Goal: Task Accomplishment & Management: Use online tool/utility

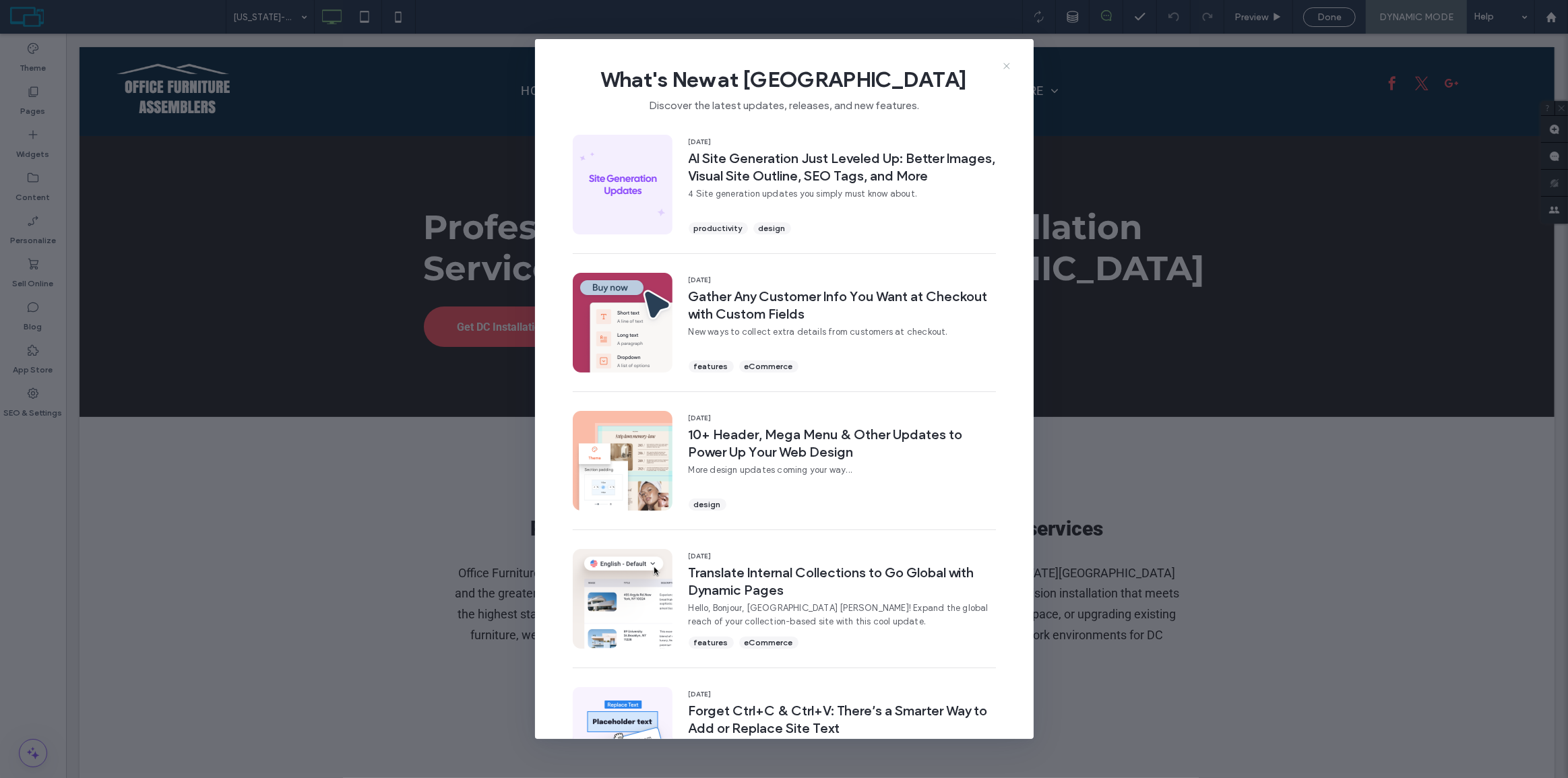
click at [1008, 61] on icon at bounding box center [1007, 66] width 10 height 10
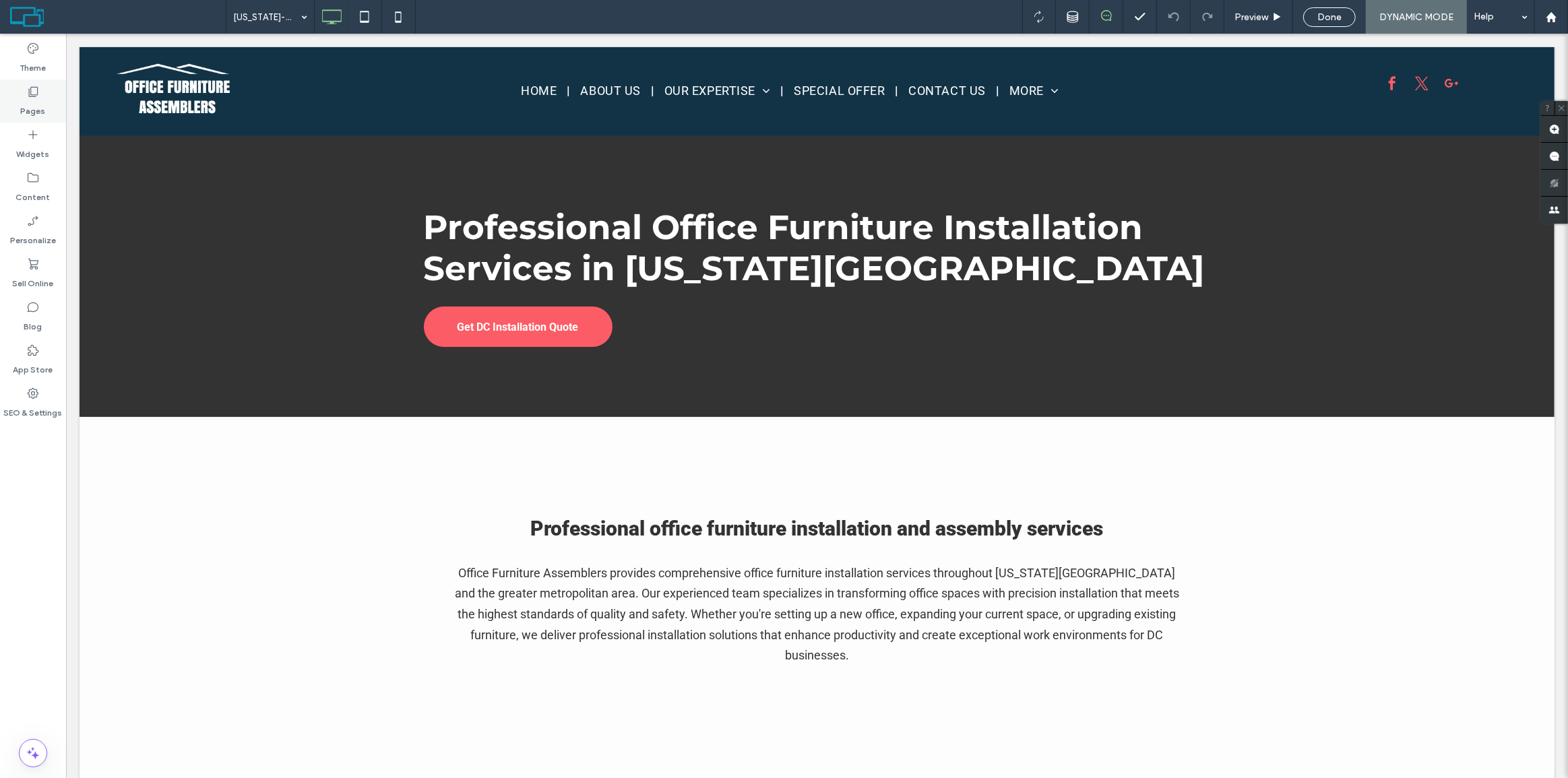
click at [29, 100] on label "Pages" at bounding box center [33, 108] width 25 height 19
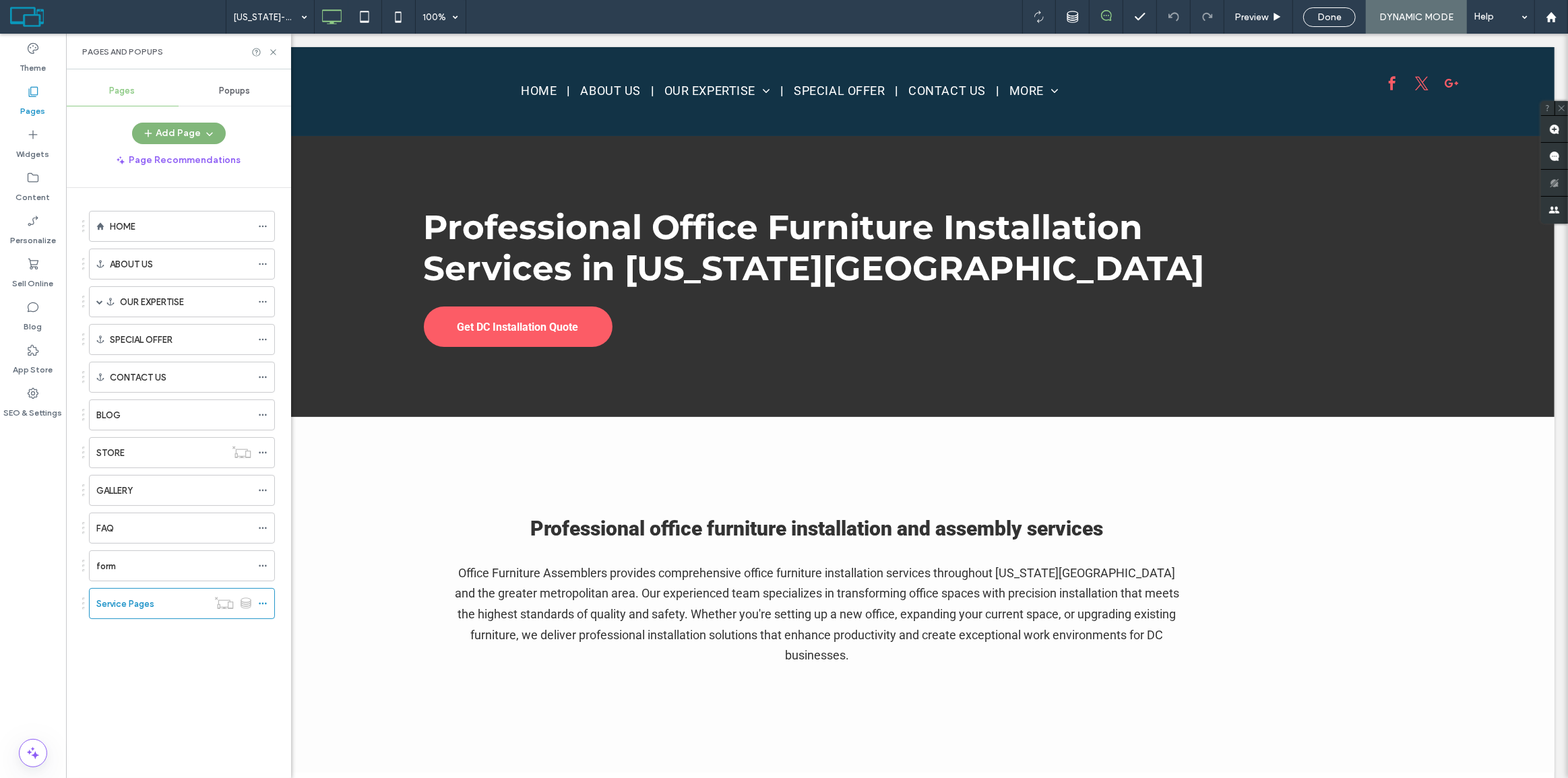
click at [186, 130] on button "Add Page" at bounding box center [178, 133] width 94 height 22
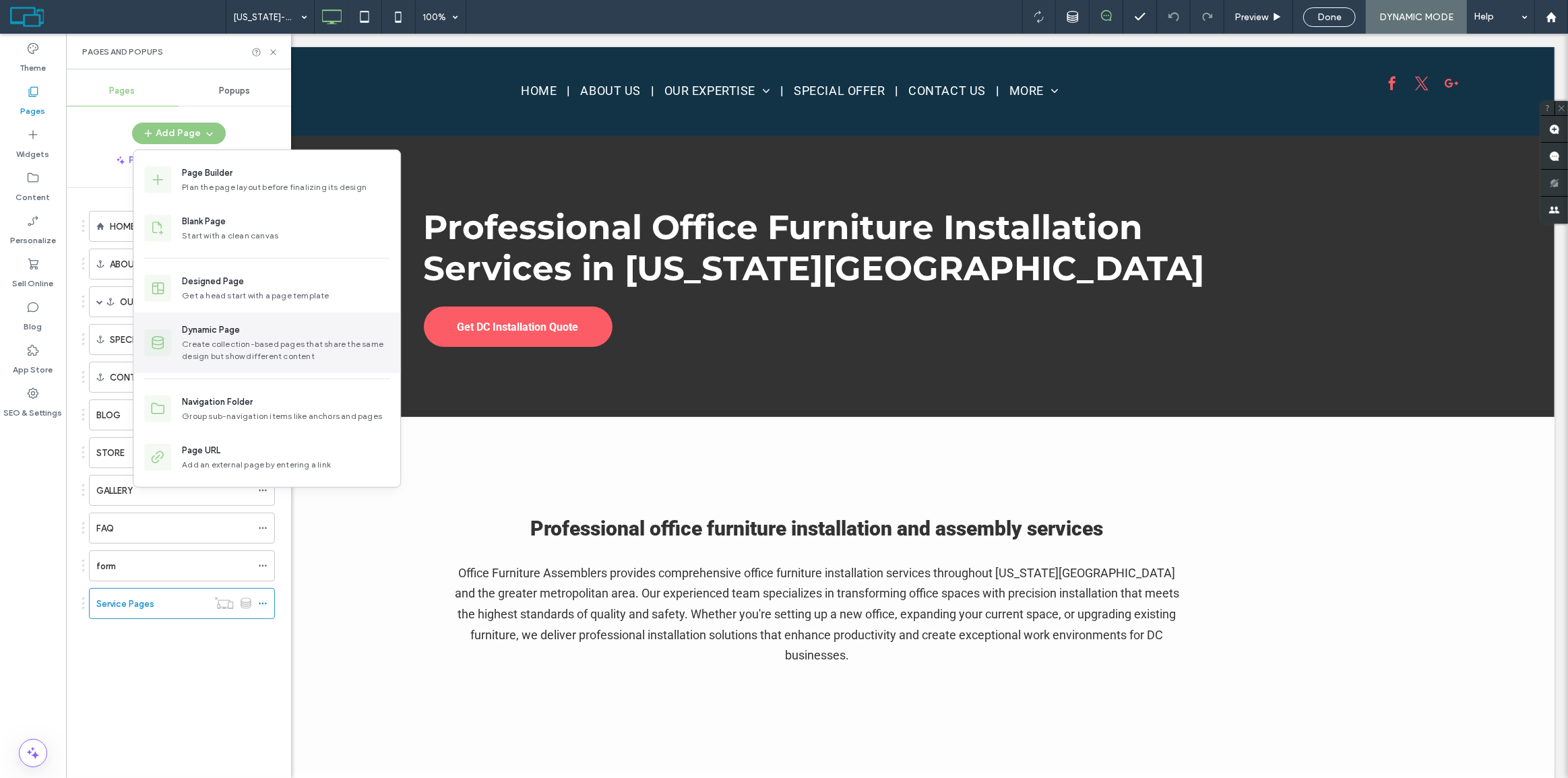
click at [302, 355] on div "Create collection-based pages that share the same design but show different con…" at bounding box center [286, 351] width 208 height 24
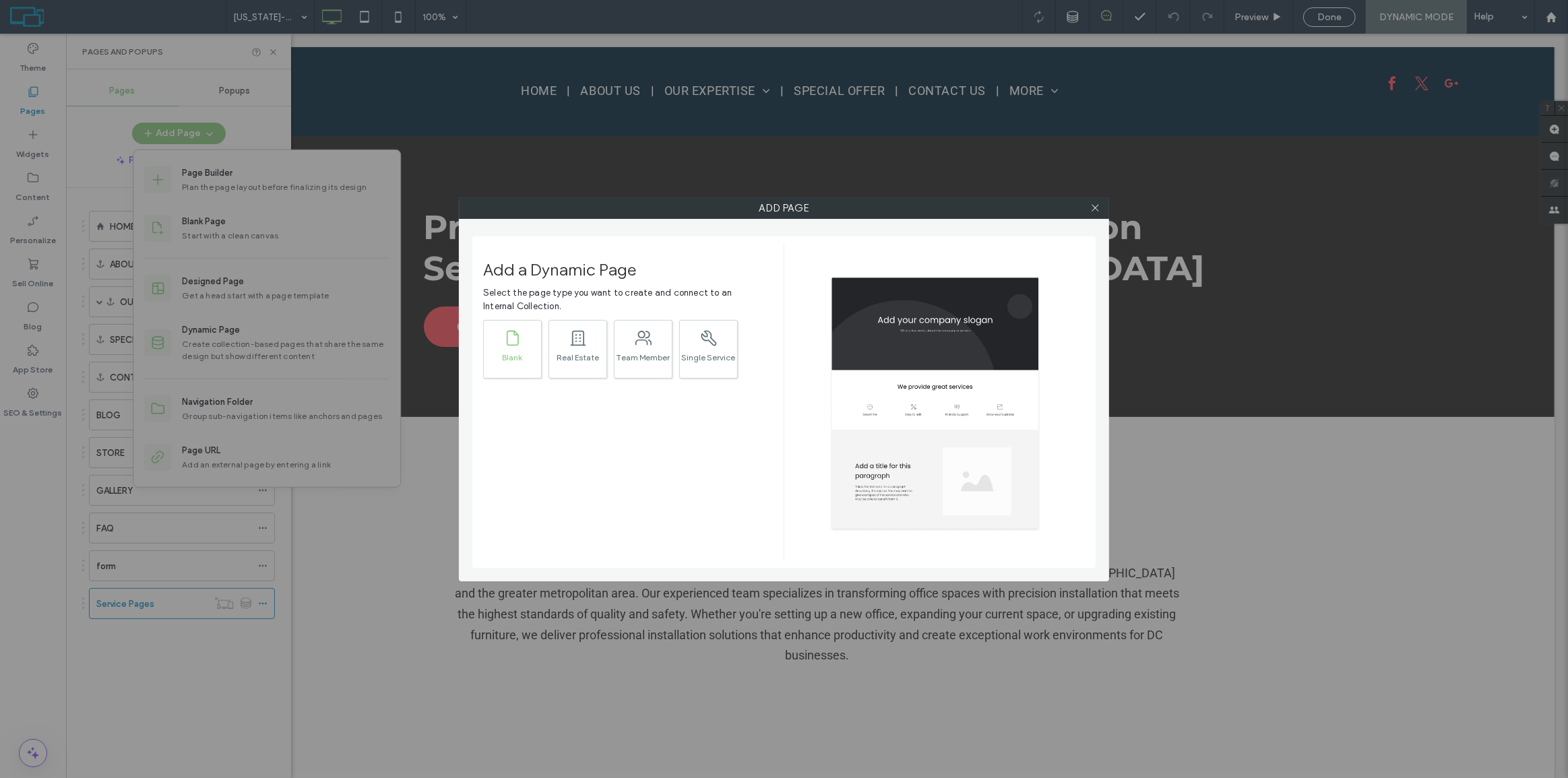
click at [514, 353] on div "Blank" at bounding box center [513, 358] width 57 height 9
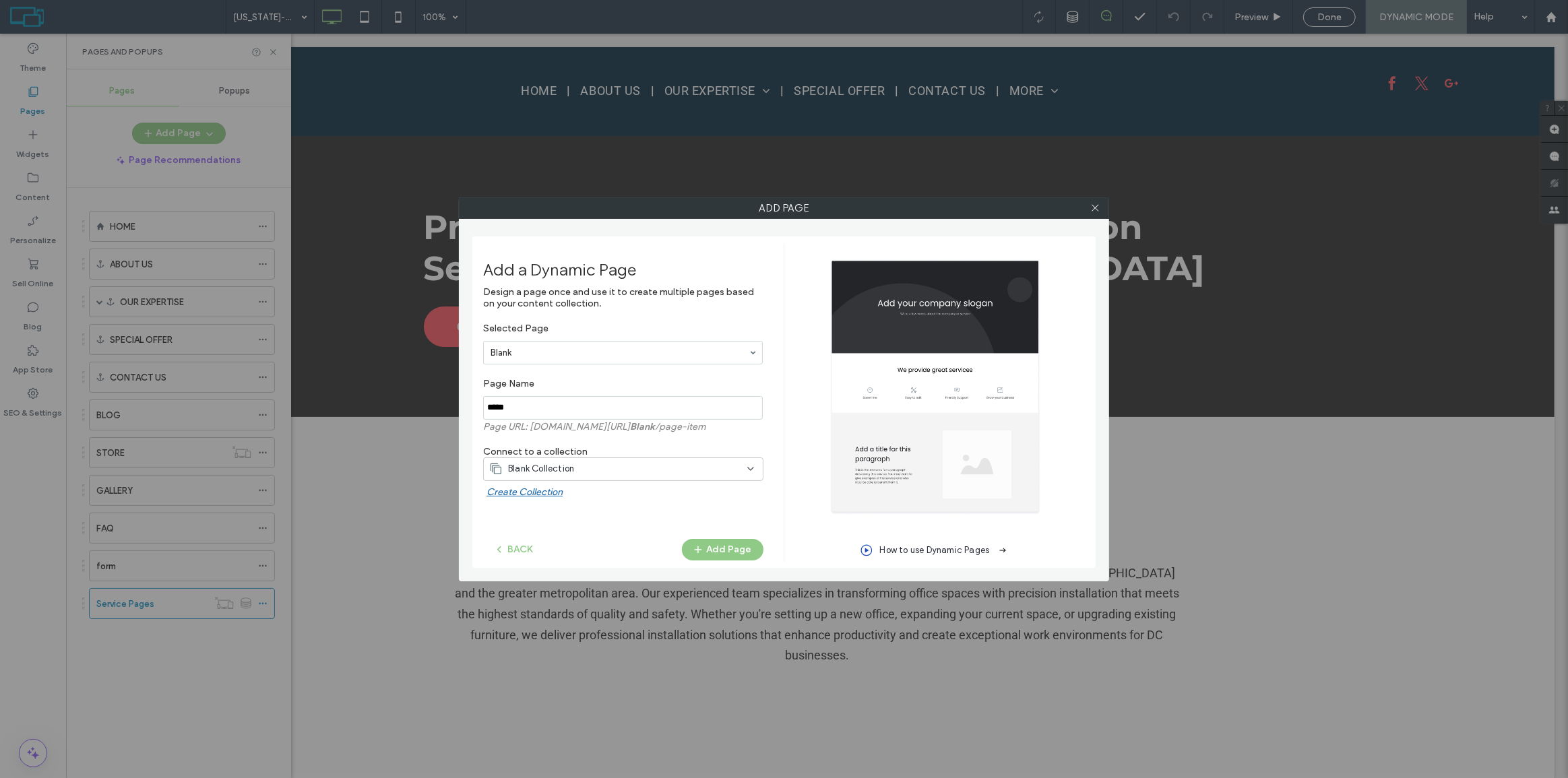
drag, startPoint x: 533, startPoint y: 411, endPoint x: 418, endPoint y: 399, distance: 115.6
click at [418, 399] on div "Add Page Add a Dynamic Page Design a page once and use it to create multiple pa…" at bounding box center [784, 389] width 1568 height 778
click at [565, 469] on span "Blank Collection" at bounding box center [541, 470] width 66 height 14
click at [1096, 211] on icon at bounding box center [1096, 208] width 10 height 10
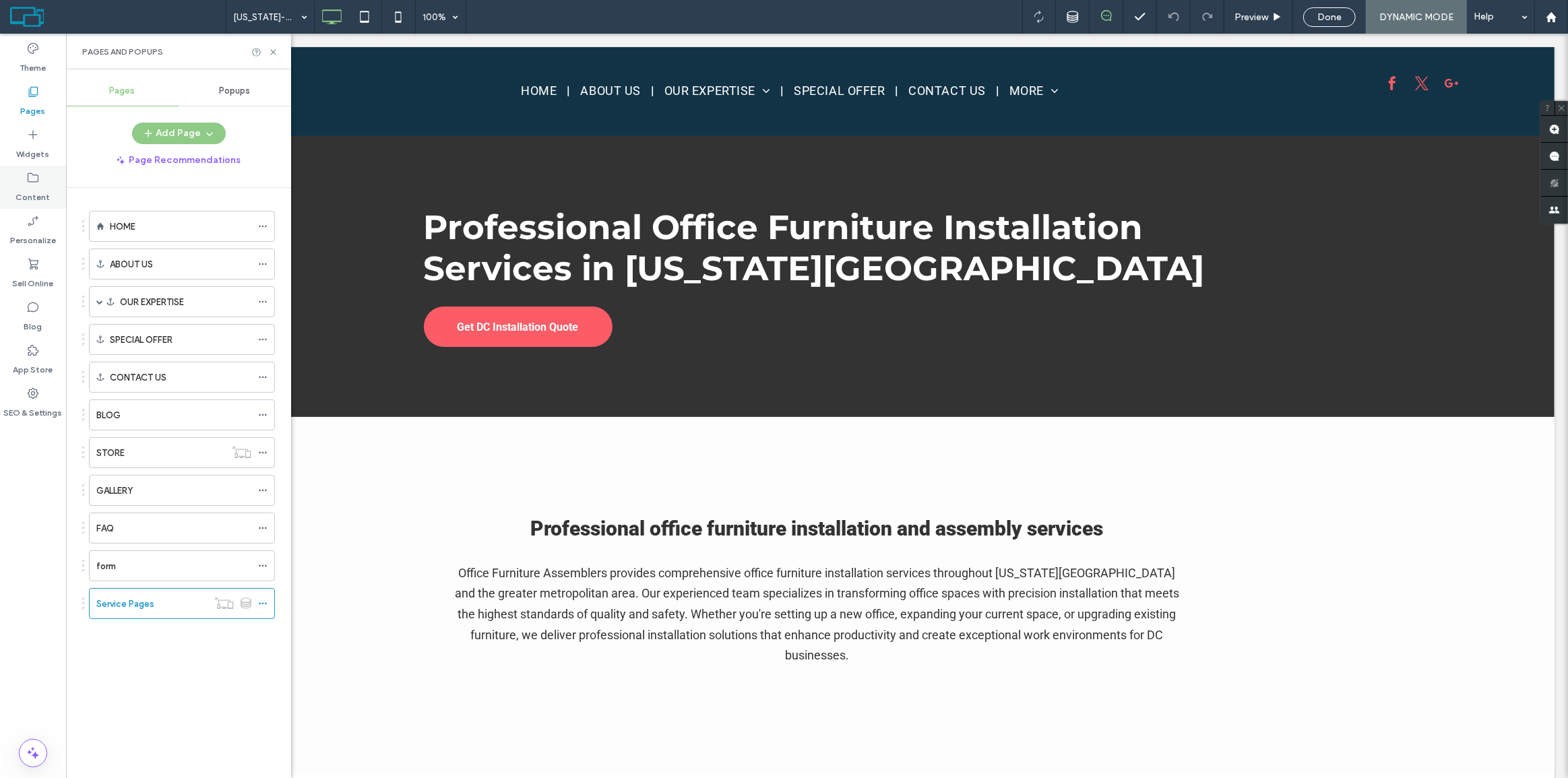
click at [28, 178] on use at bounding box center [33, 178] width 10 height 10
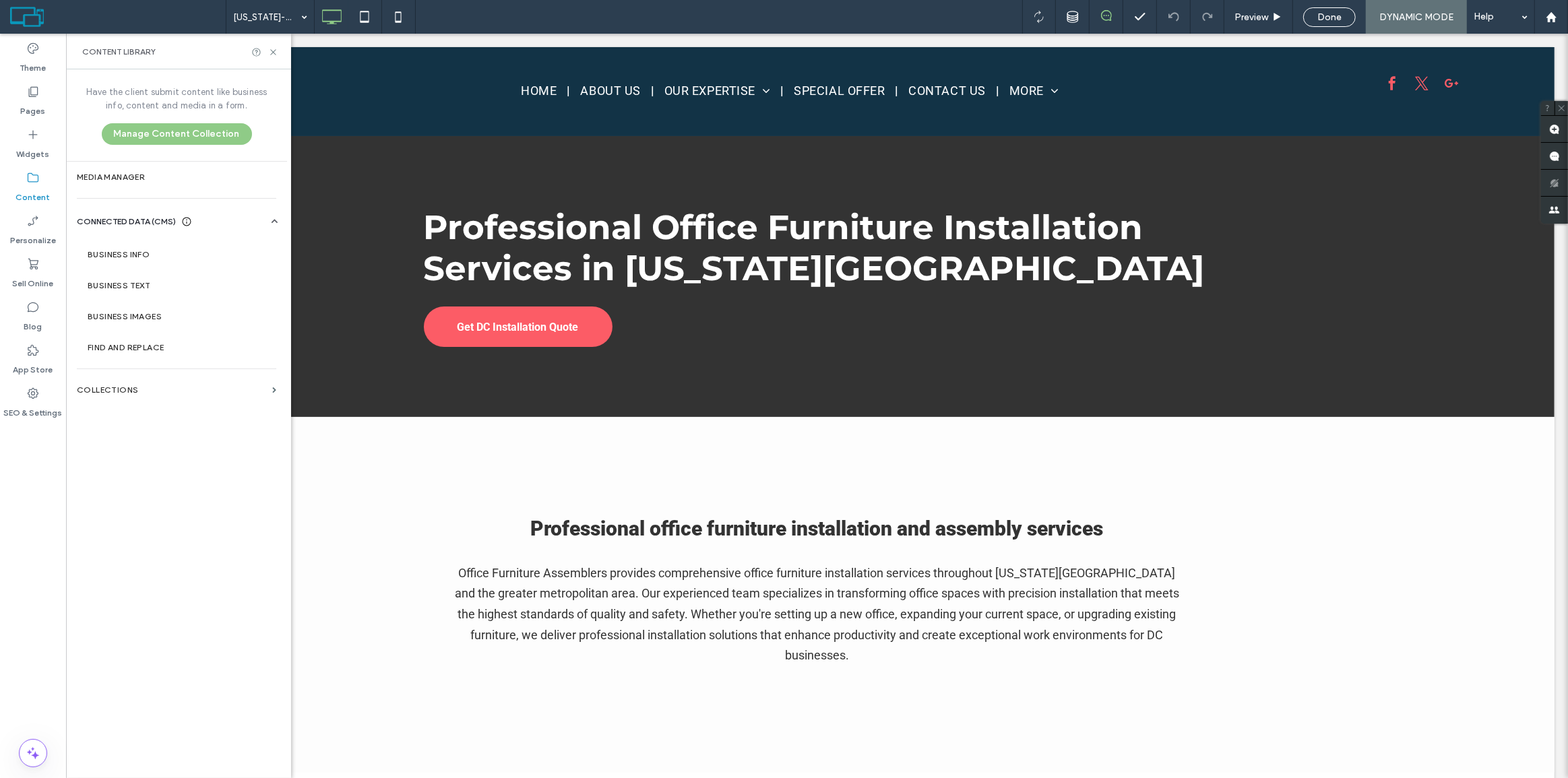
click at [152, 387] on label "Collections" at bounding box center [172, 390] width 190 height 10
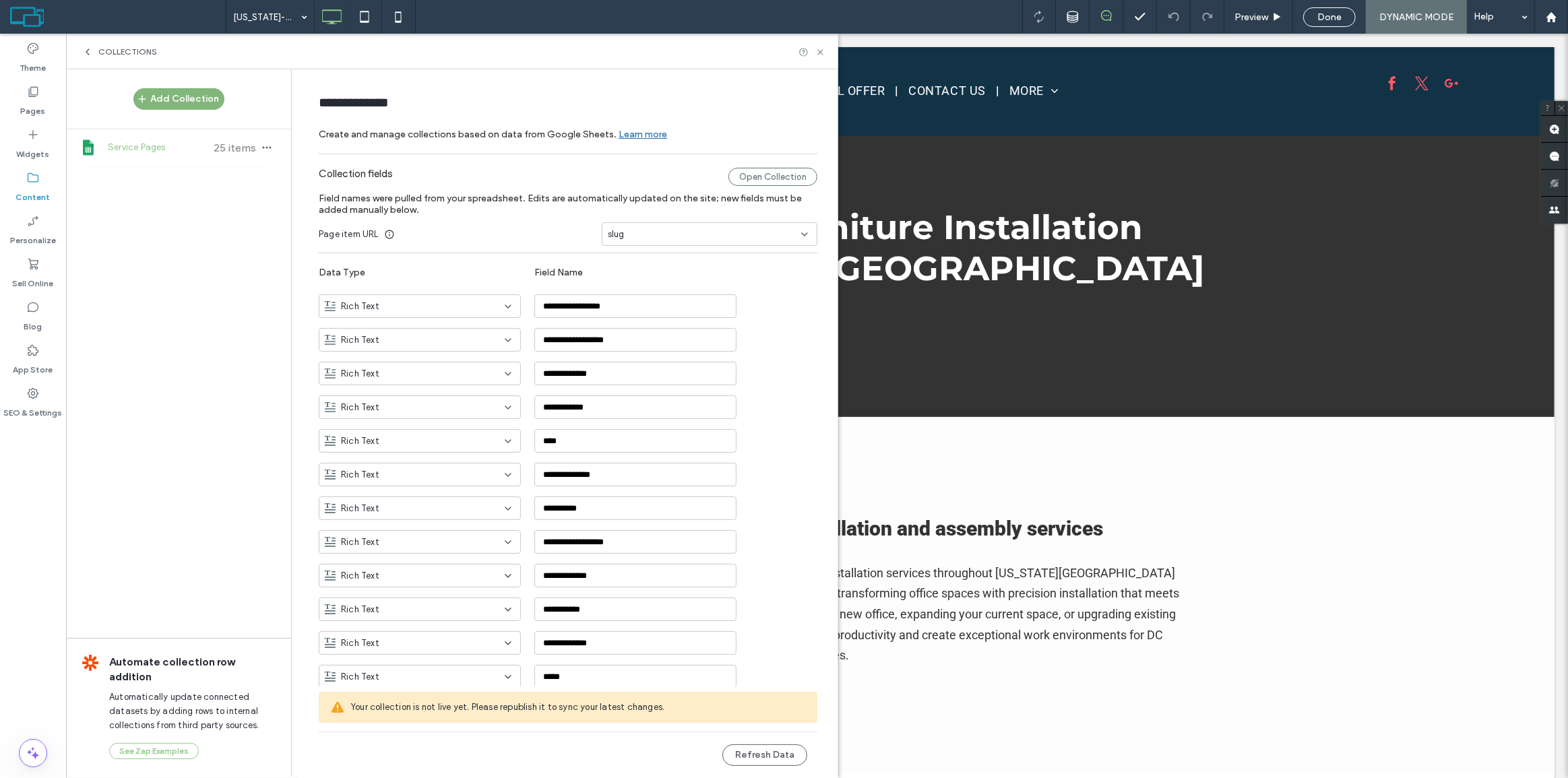
click at [182, 96] on button "Add Collection" at bounding box center [178, 99] width 91 height 22
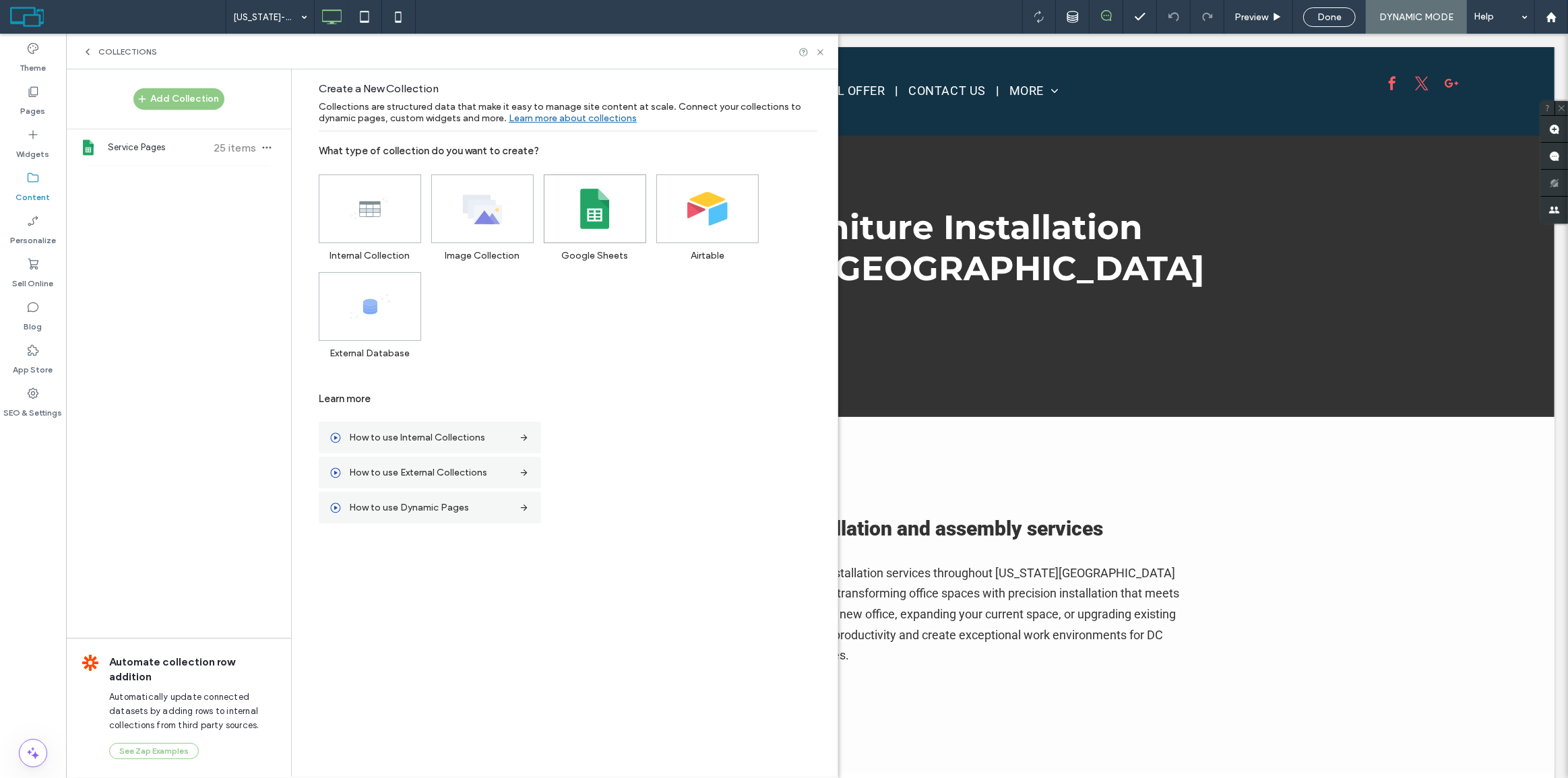
click at [614, 204] on icon at bounding box center [595, 209] width 41 height 41
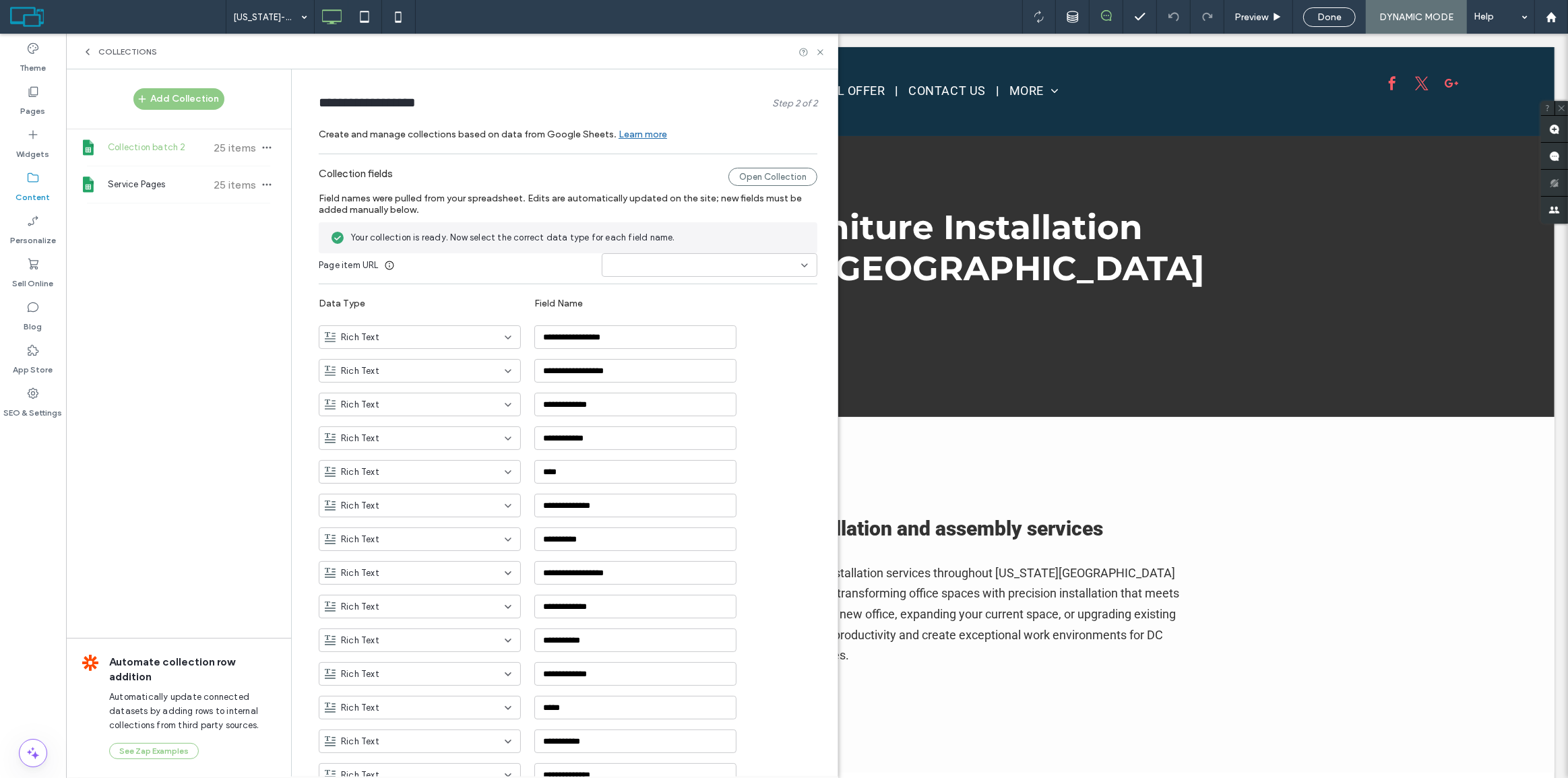
click at [661, 253] on div at bounding box center [709, 264] width 216 height 23
click at [642, 269] on input at bounding box center [704, 265] width 193 height 10
type input "***"
click at [633, 282] on div "slug" at bounding box center [703, 289] width 214 height 23
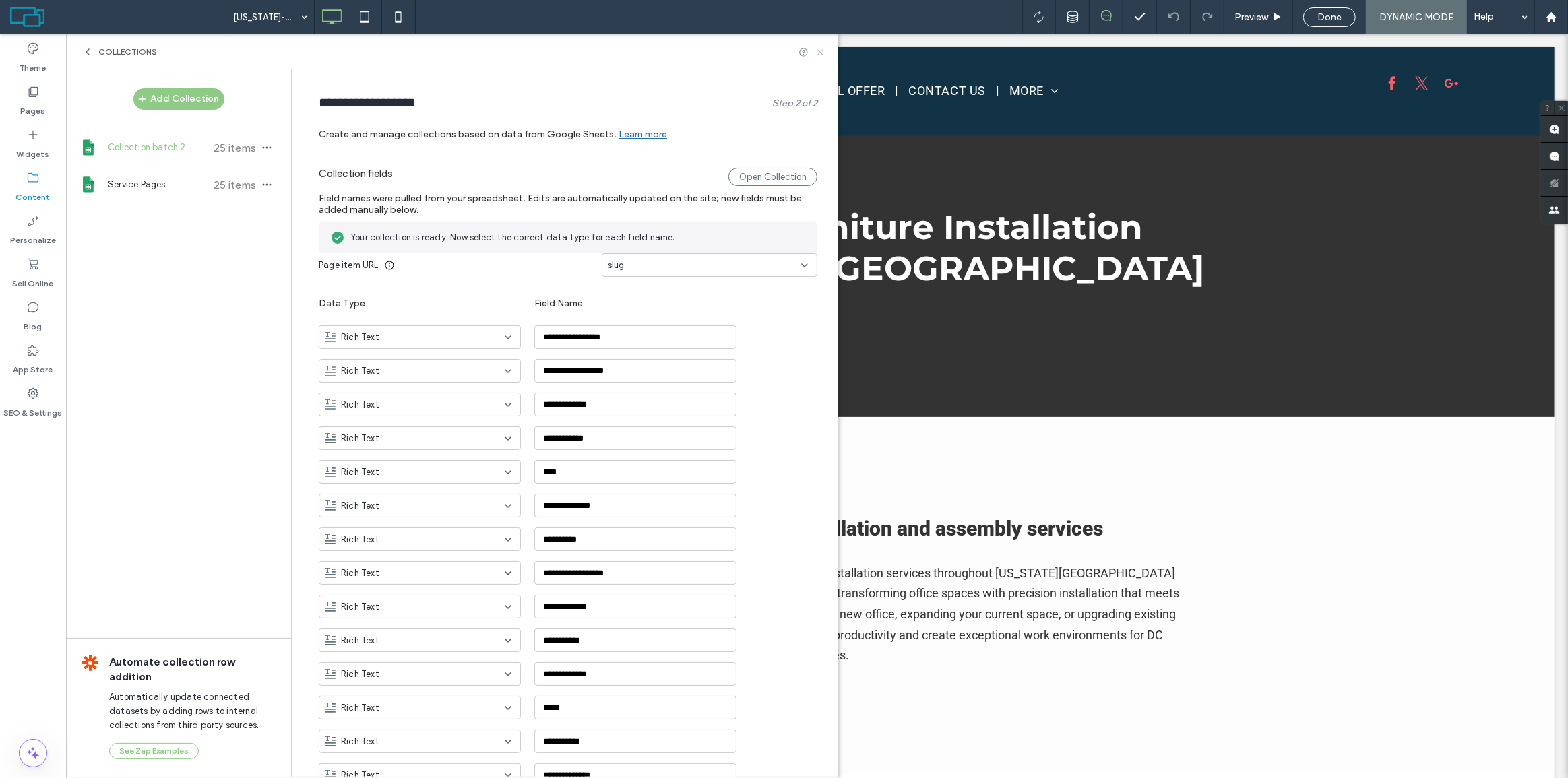
click at [820, 47] on icon at bounding box center [820, 52] width 10 height 10
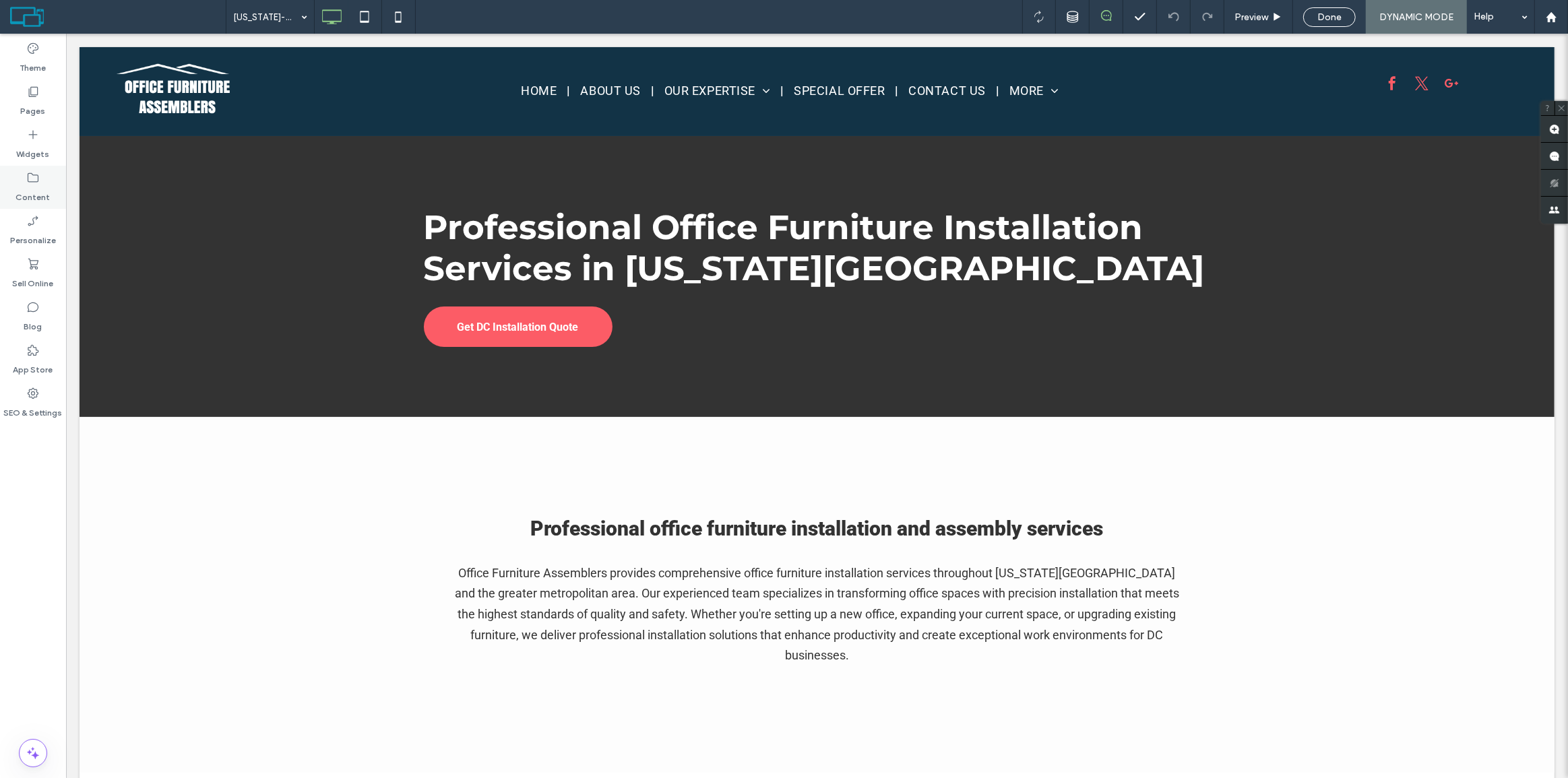
scroll to position [0, 0]
click at [20, 103] on div "Pages" at bounding box center [33, 101] width 66 height 43
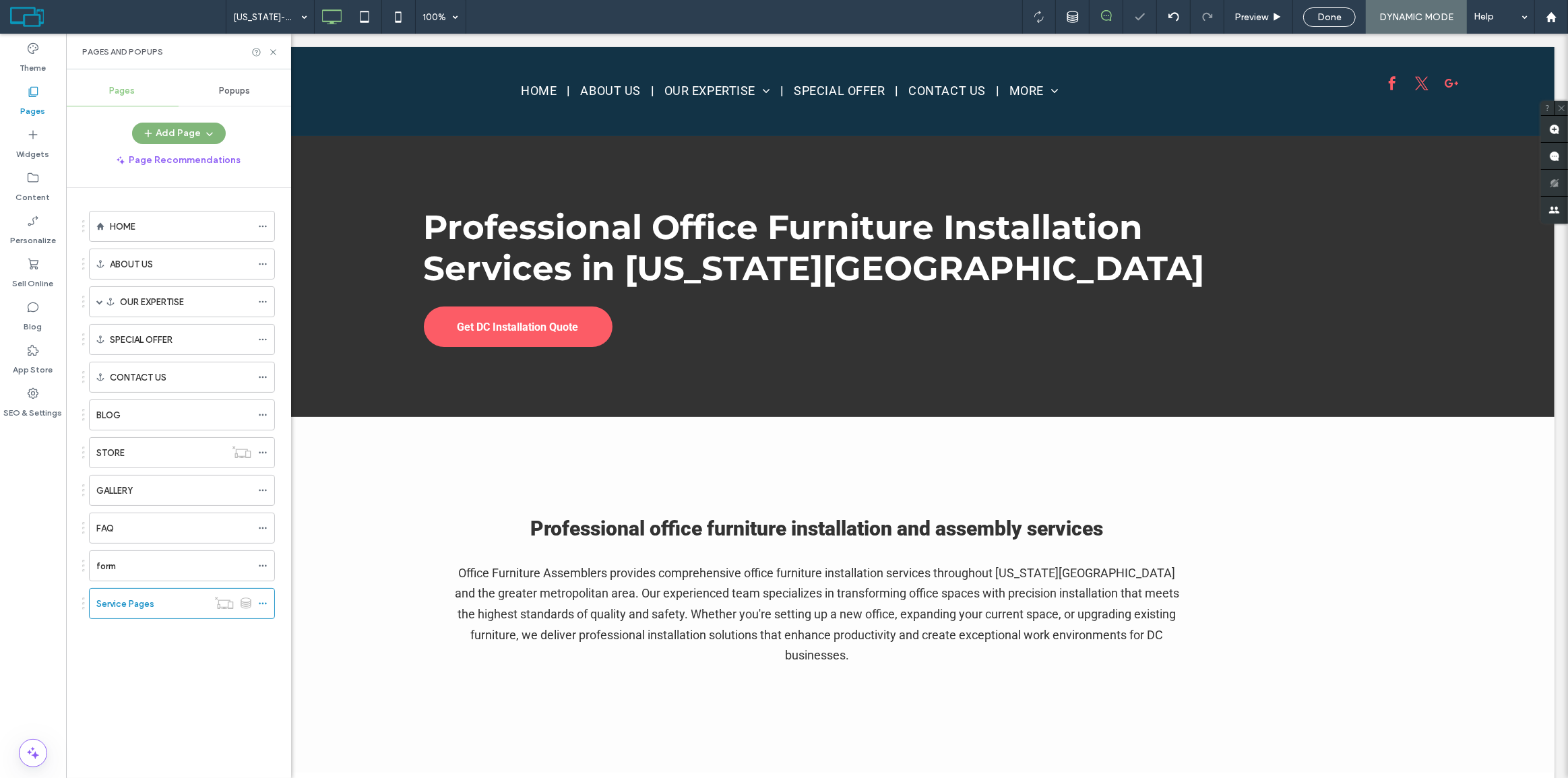
click at [191, 138] on button "Add Page" at bounding box center [178, 133] width 94 height 22
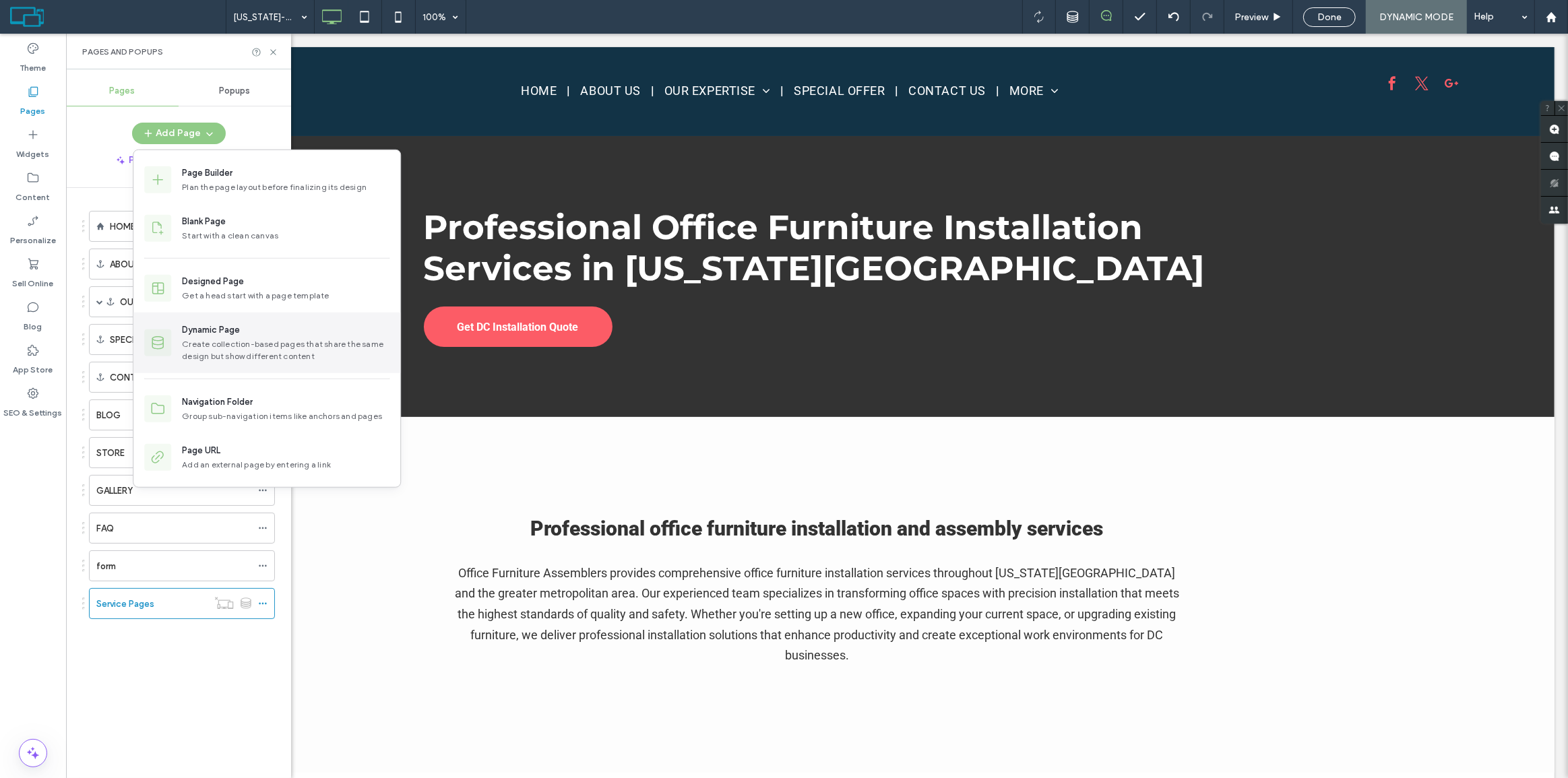
click at [248, 348] on div "Create collection-based pages that share the same design but show different con…" at bounding box center [286, 351] width 208 height 24
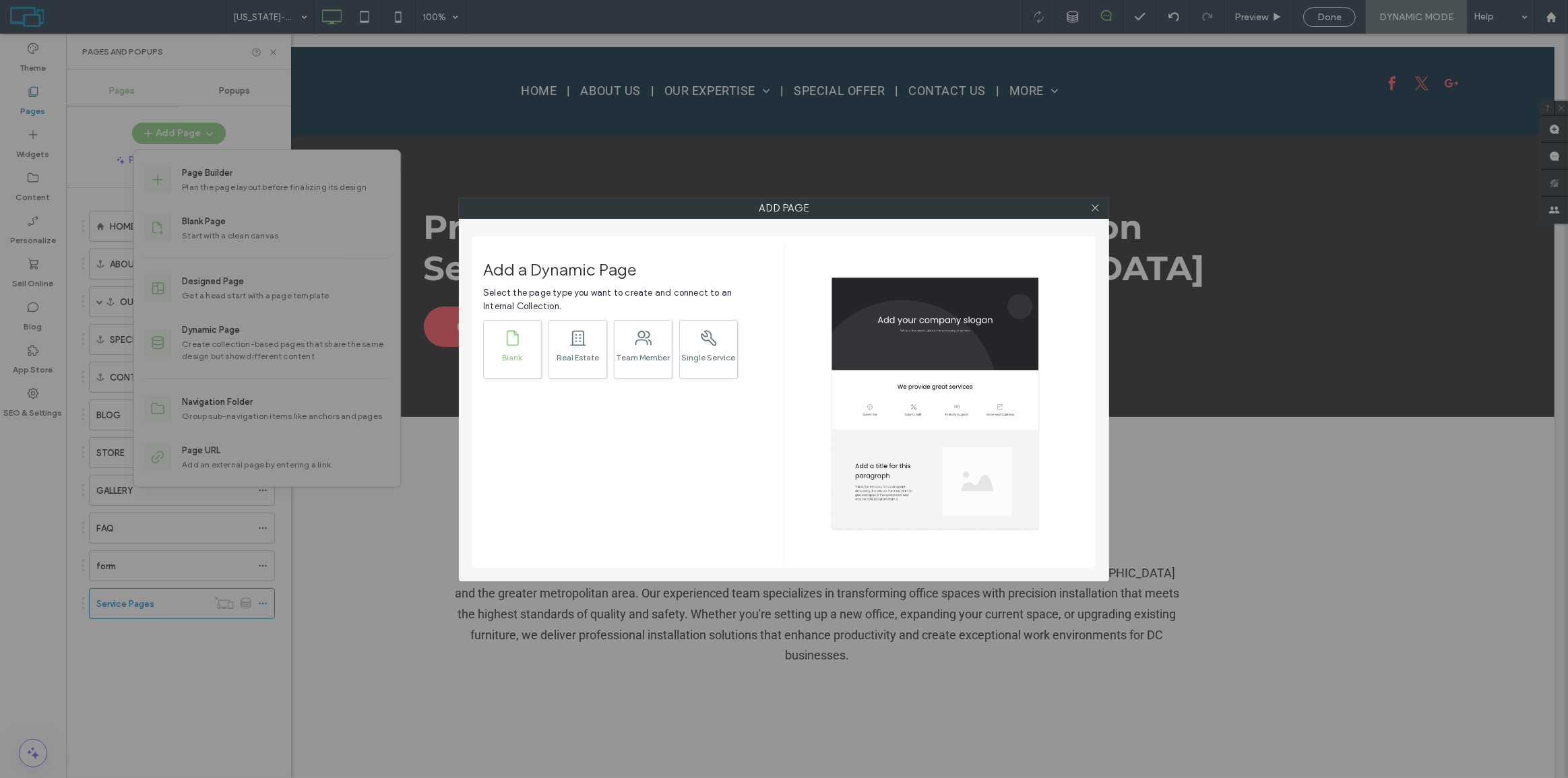
click at [529, 334] on div ".st0{fill:currentColor;} Blank" at bounding box center [513, 350] width 59 height 59
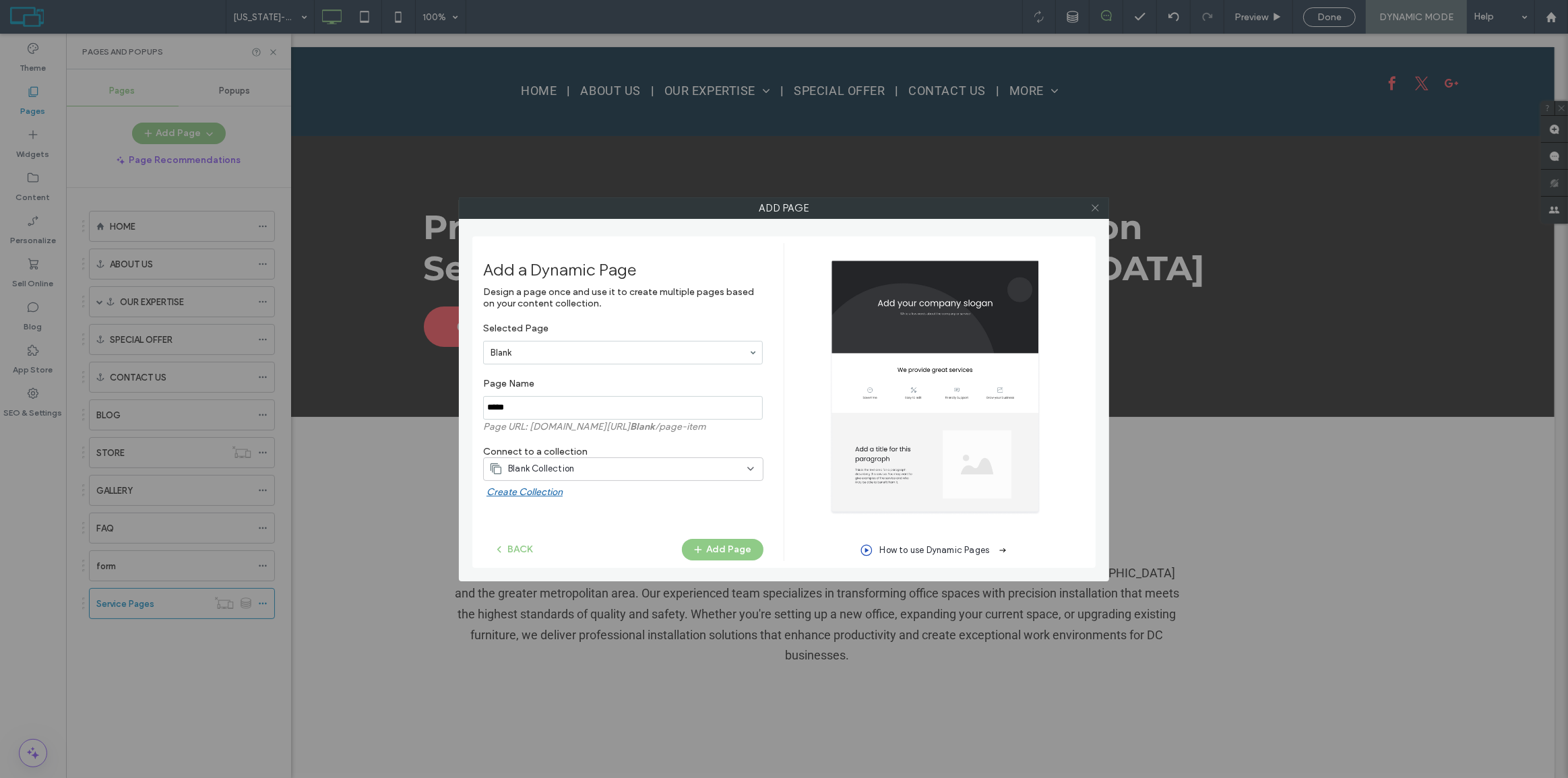
drag, startPoint x: 1093, startPoint y: 215, endPoint x: 1015, endPoint y: 179, distance: 85.9
click at [1093, 215] on span at bounding box center [1096, 208] width 10 height 20
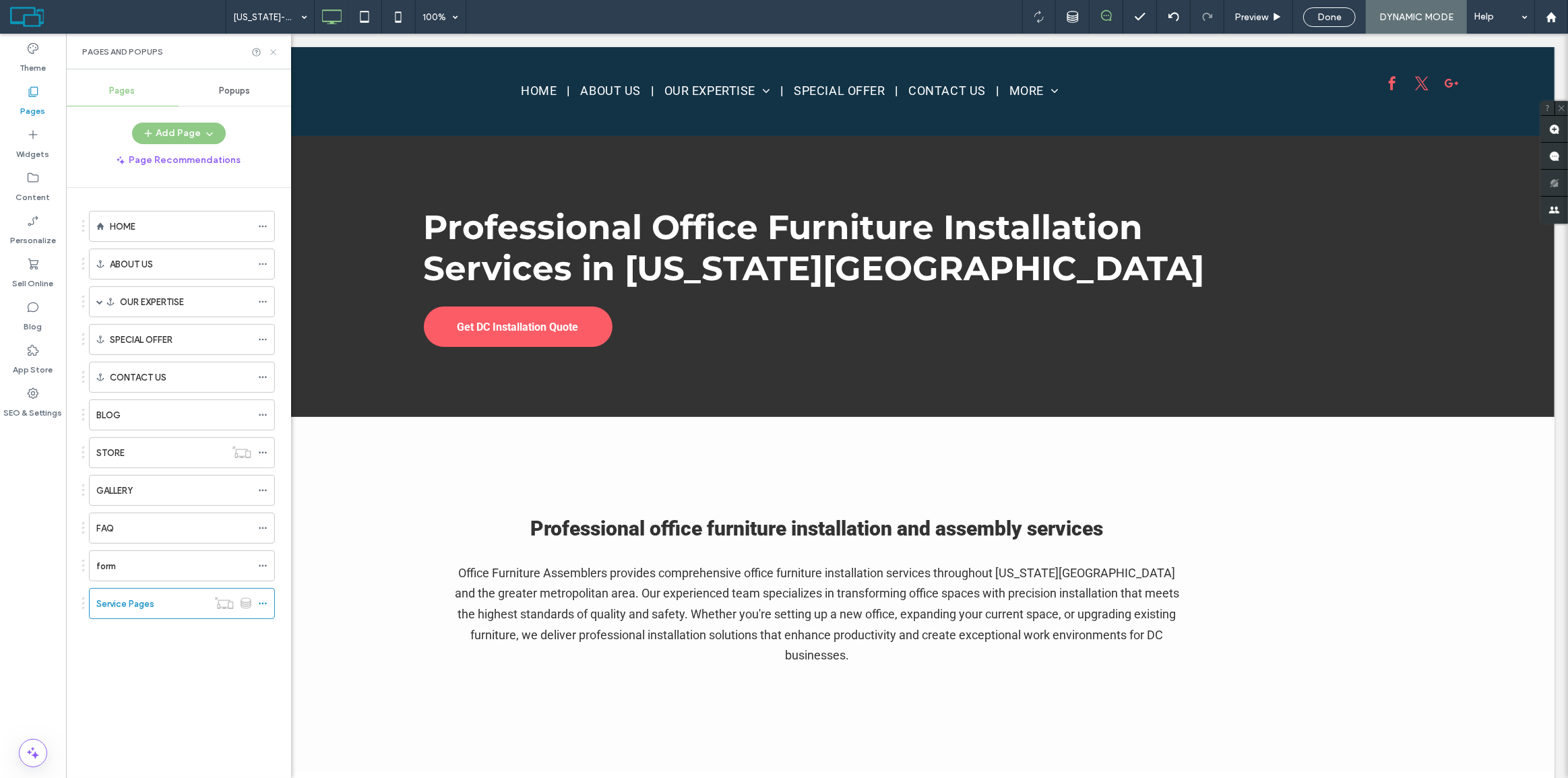
click at [276, 49] on icon at bounding box center [274, 52] width 10 height 10
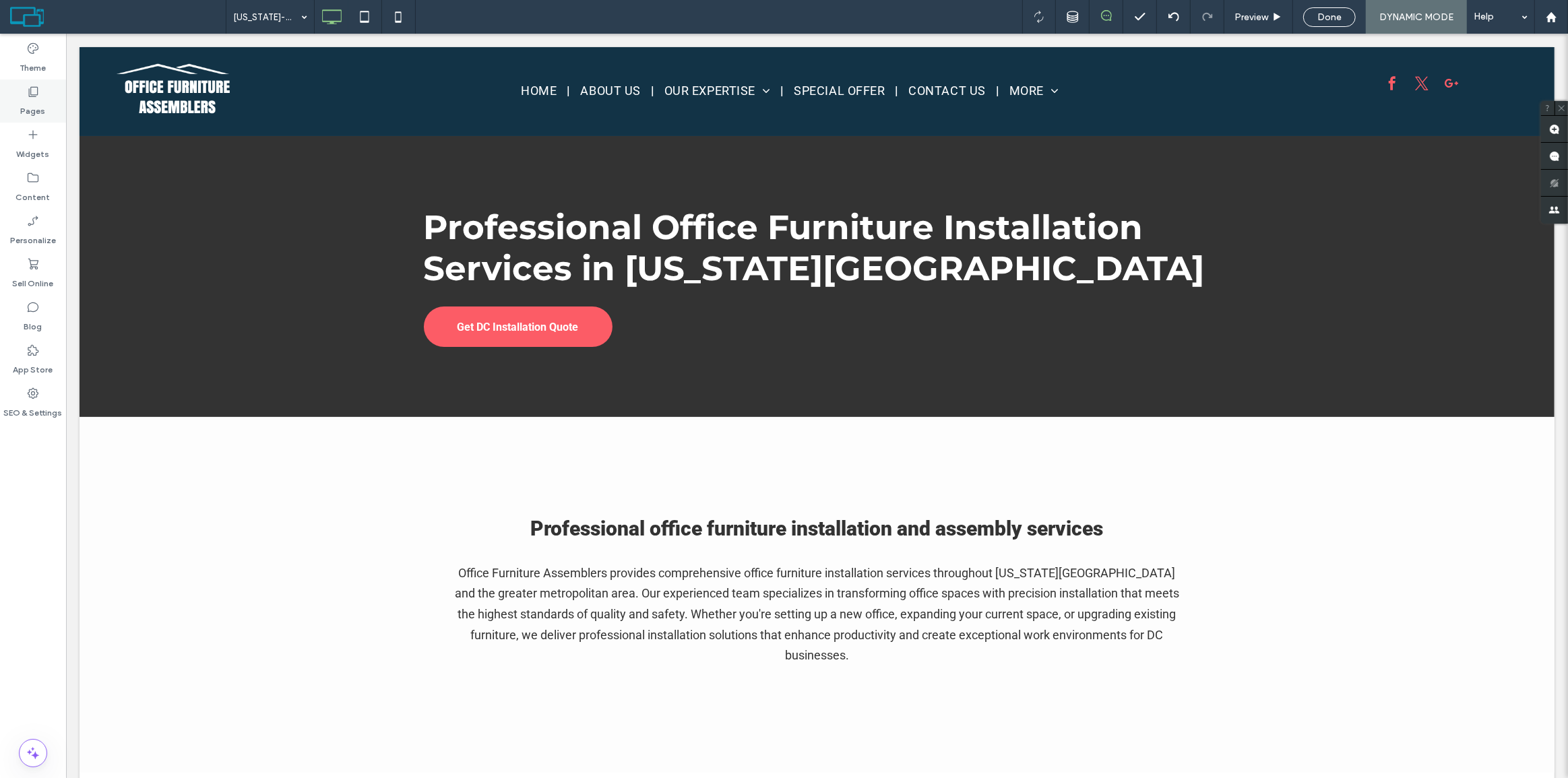
click at [20, 106] on div "Pages" at bounding box center [33, 101] width 66 height 43
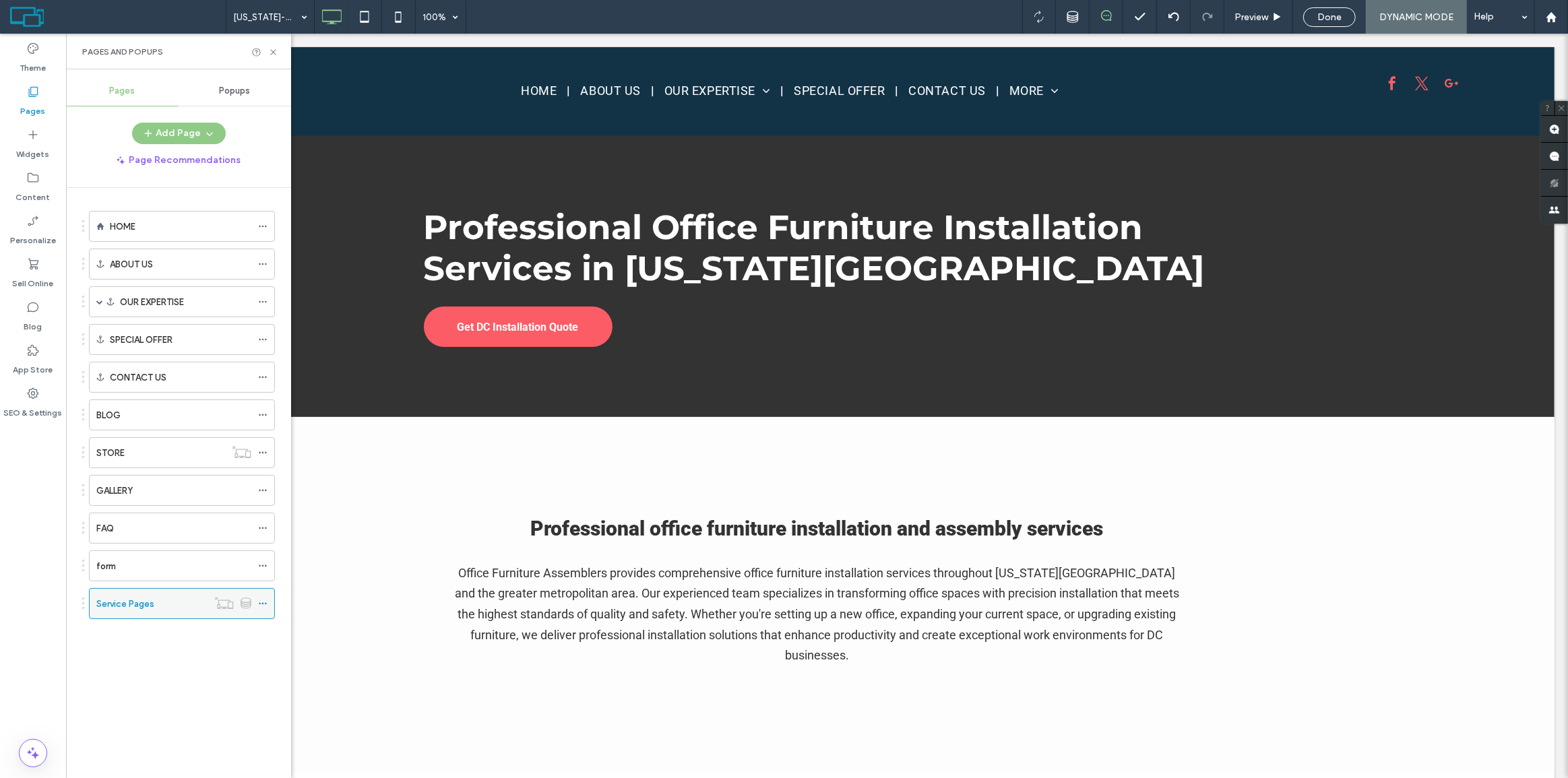
click at [262, 603] on use at bounding box center [262, 604] width 8 height 2
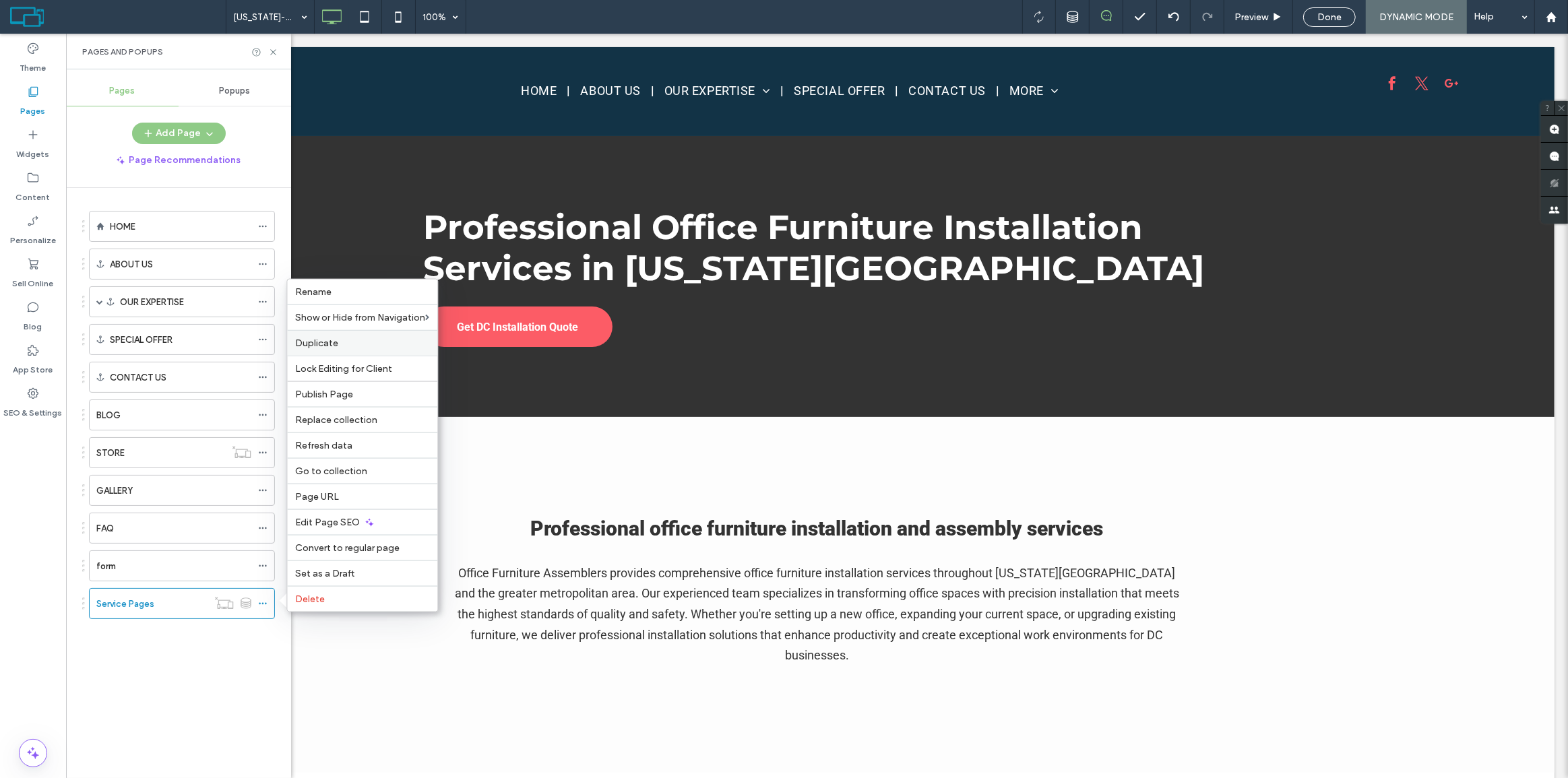
click at [332, 338] on span "Duplicate" at bounding box center [317, 343] width 43 height 11
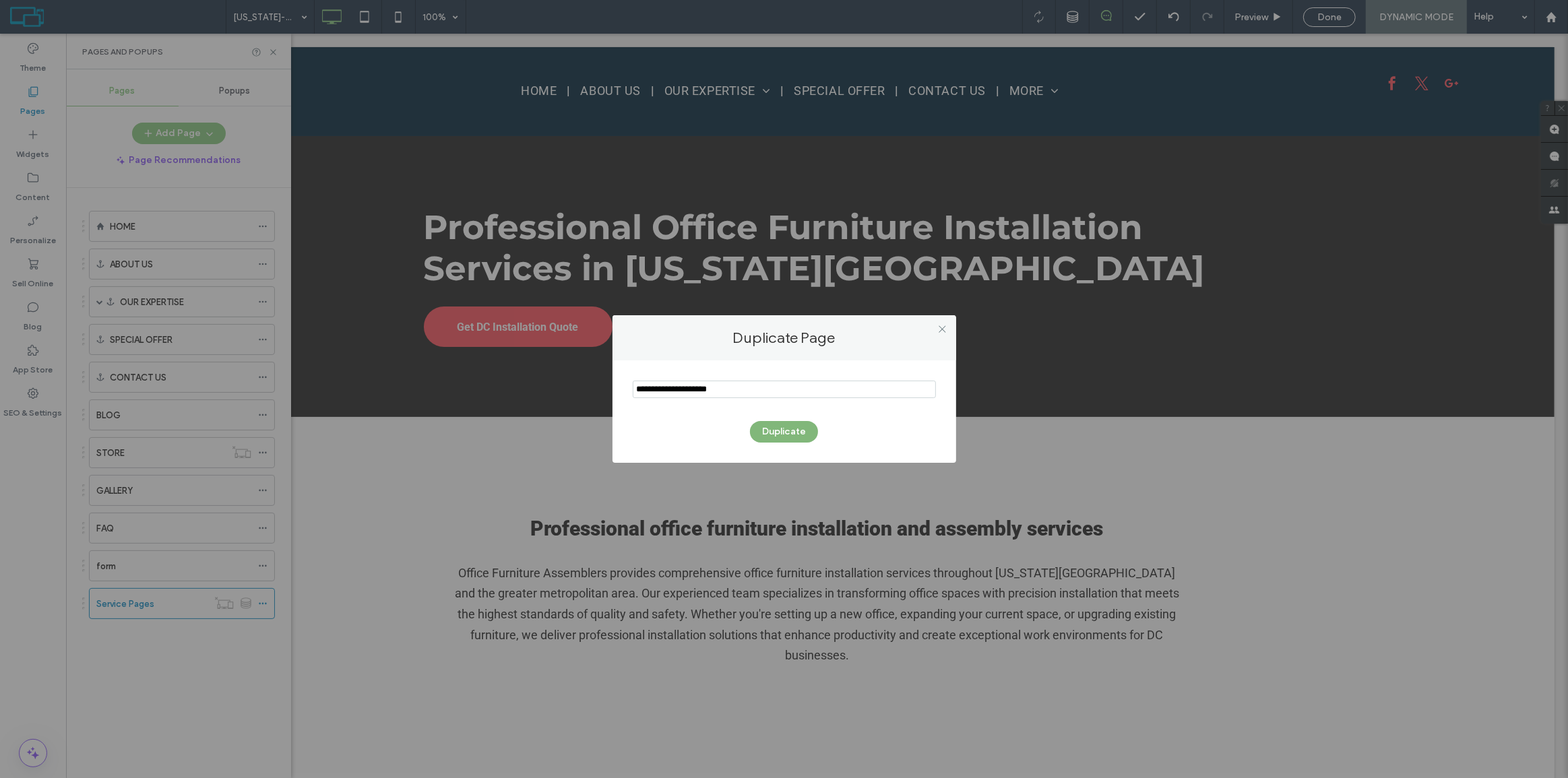
click at [758, 432] on button "Duplicate" at bounding box center [784, 431] width 68 height 22
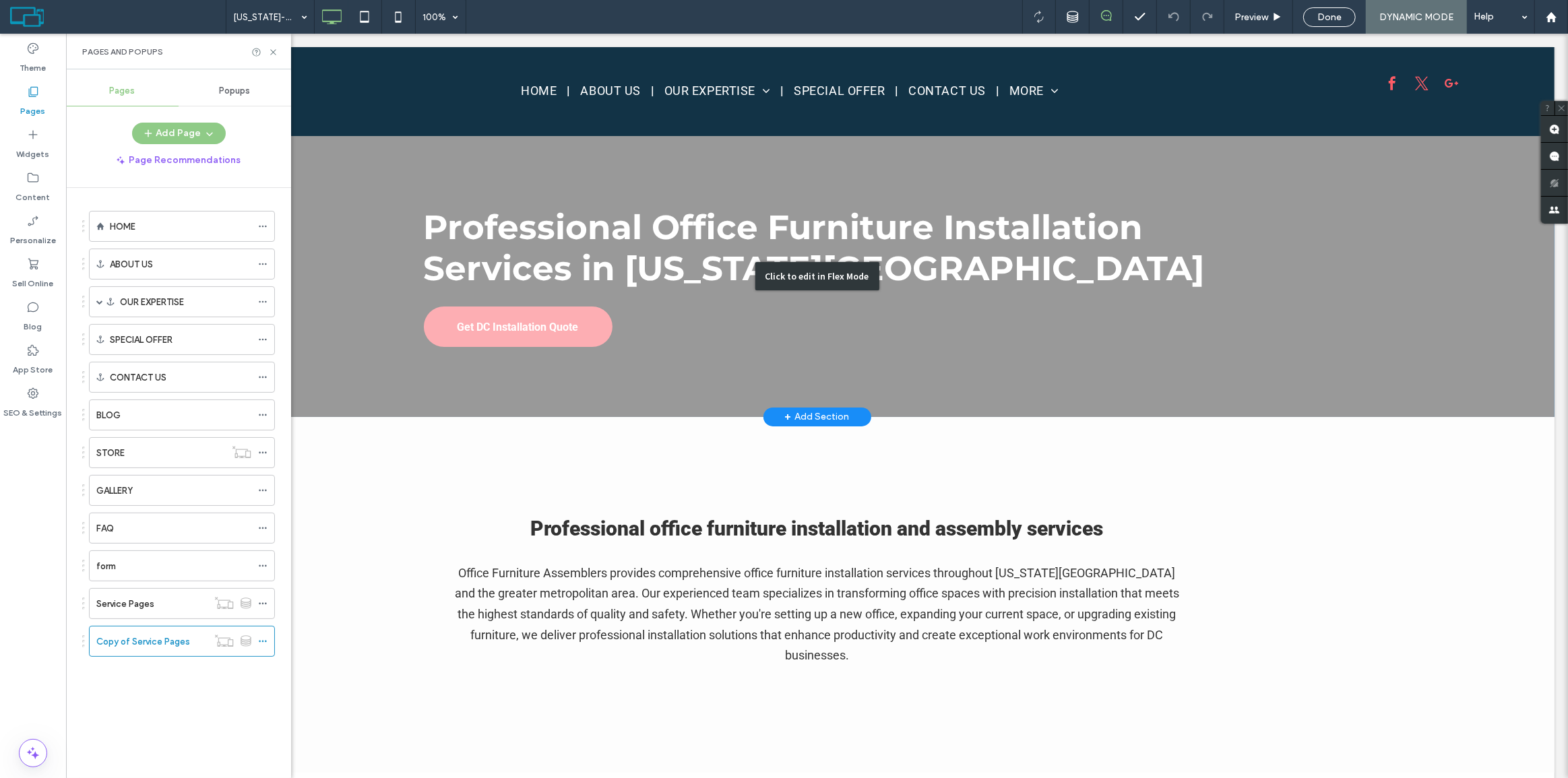
click at [476, 189] on div "Click to edit in Flex Mode" at bounding box center [816, 276] width 1475 height 281
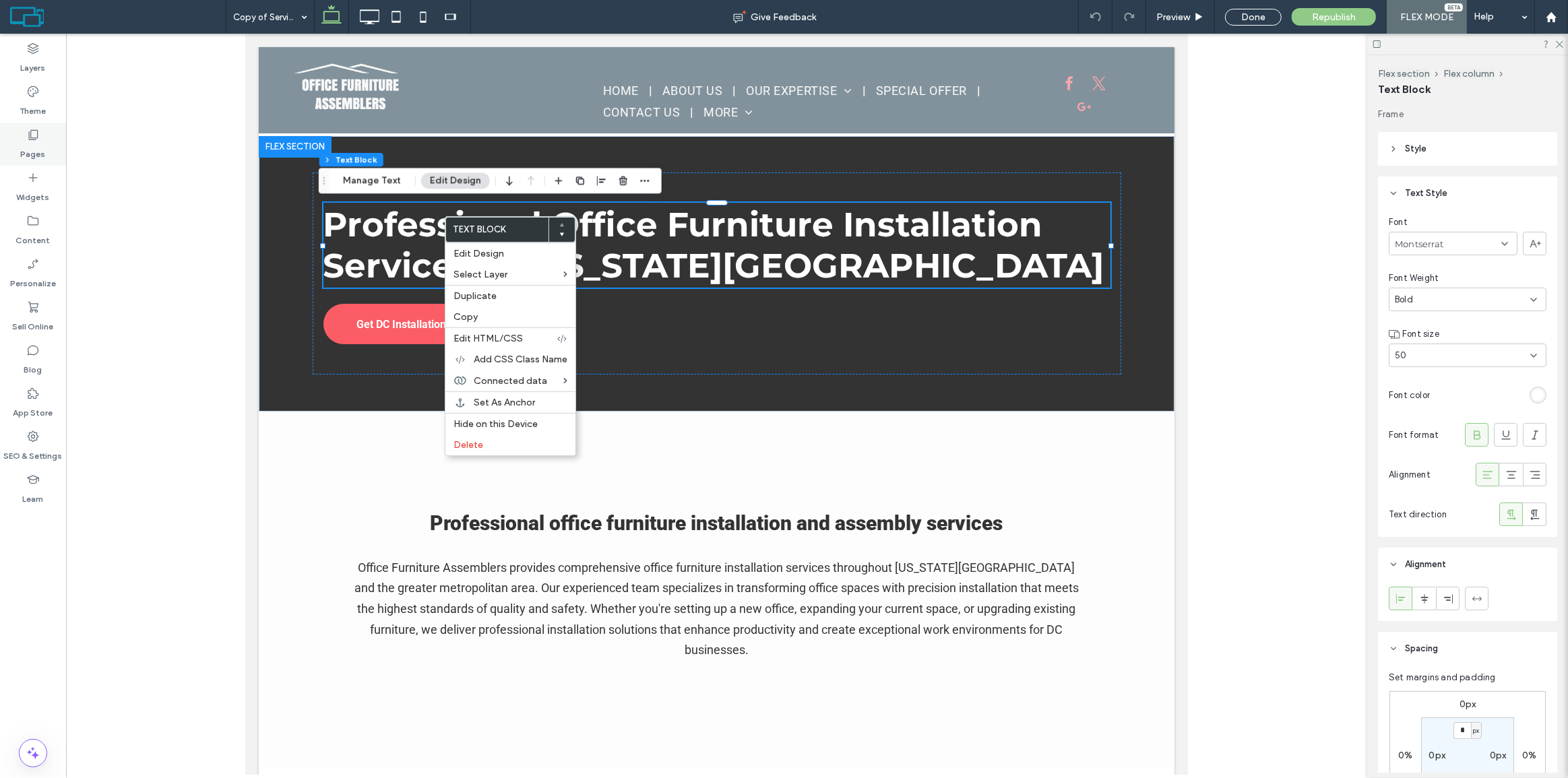
click at [32, 150] on label "Pages" at bounding box center [33, 151] width 25 height 19
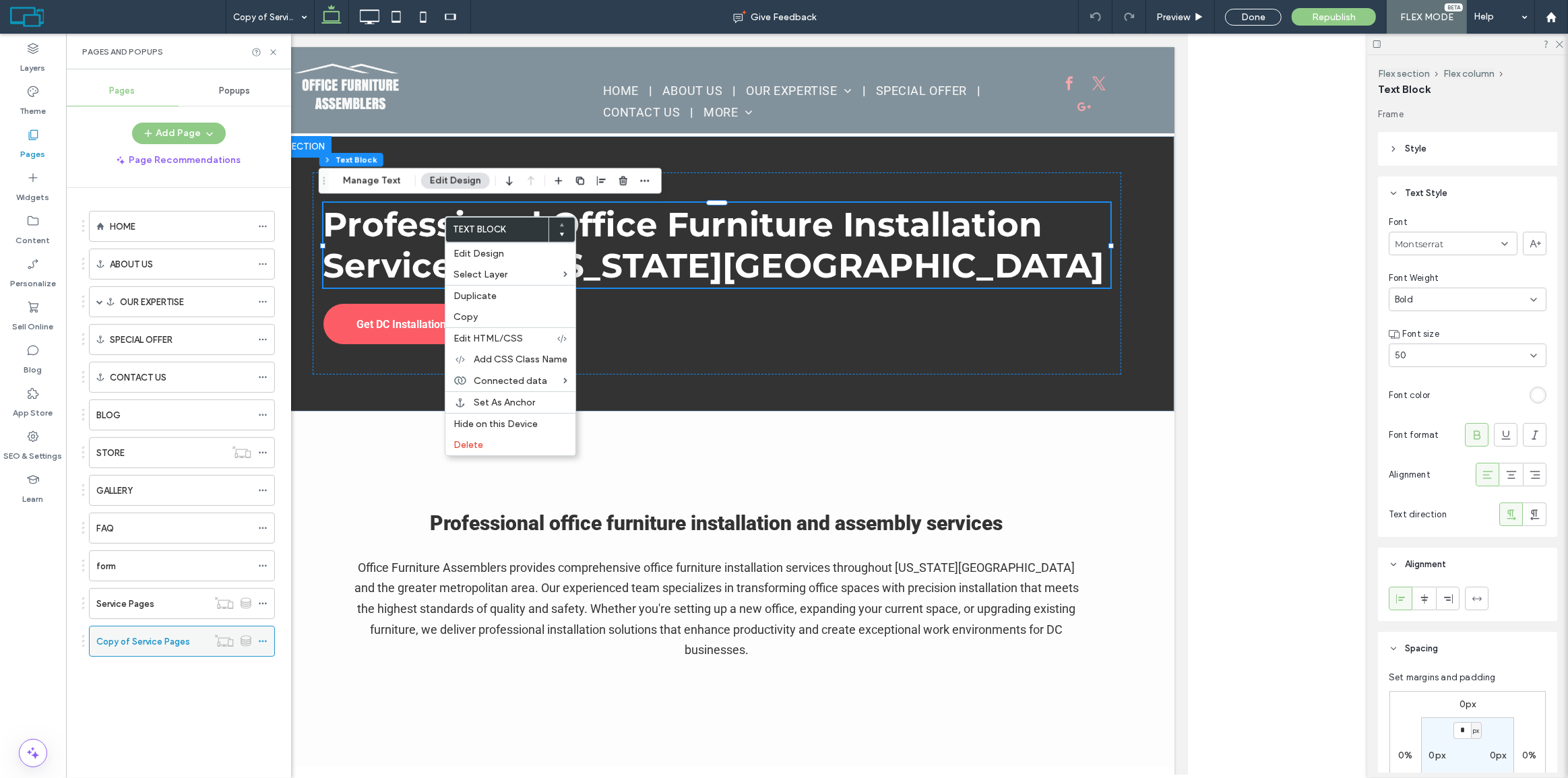
click at [262, 637] on icon at bounding box center [262, 641] width 10 height 10
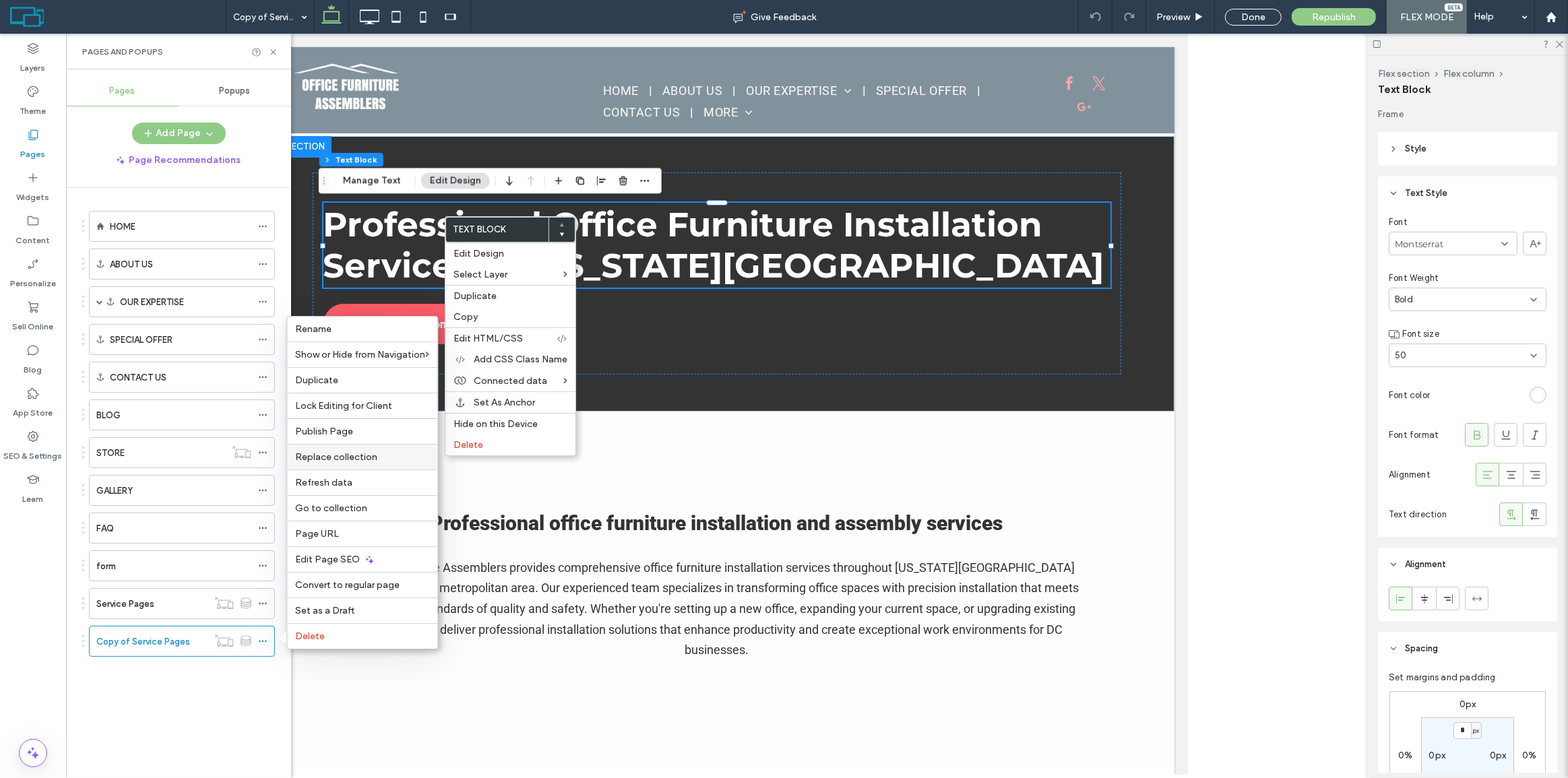
click at [362, 450] on div "Replace collection" at bounding box center [361, 457] width 150 height 26
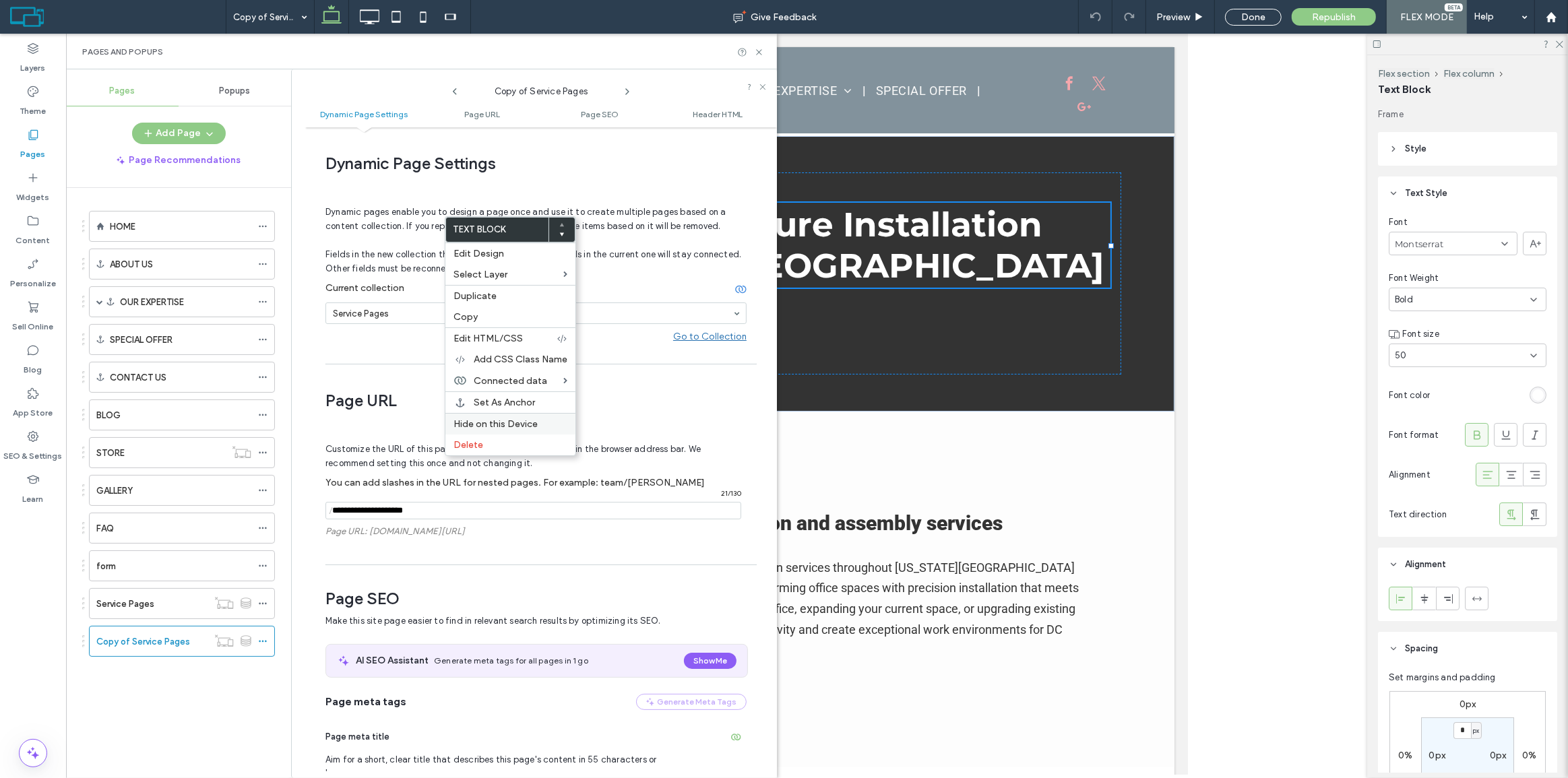
scroll to position [7, 0]
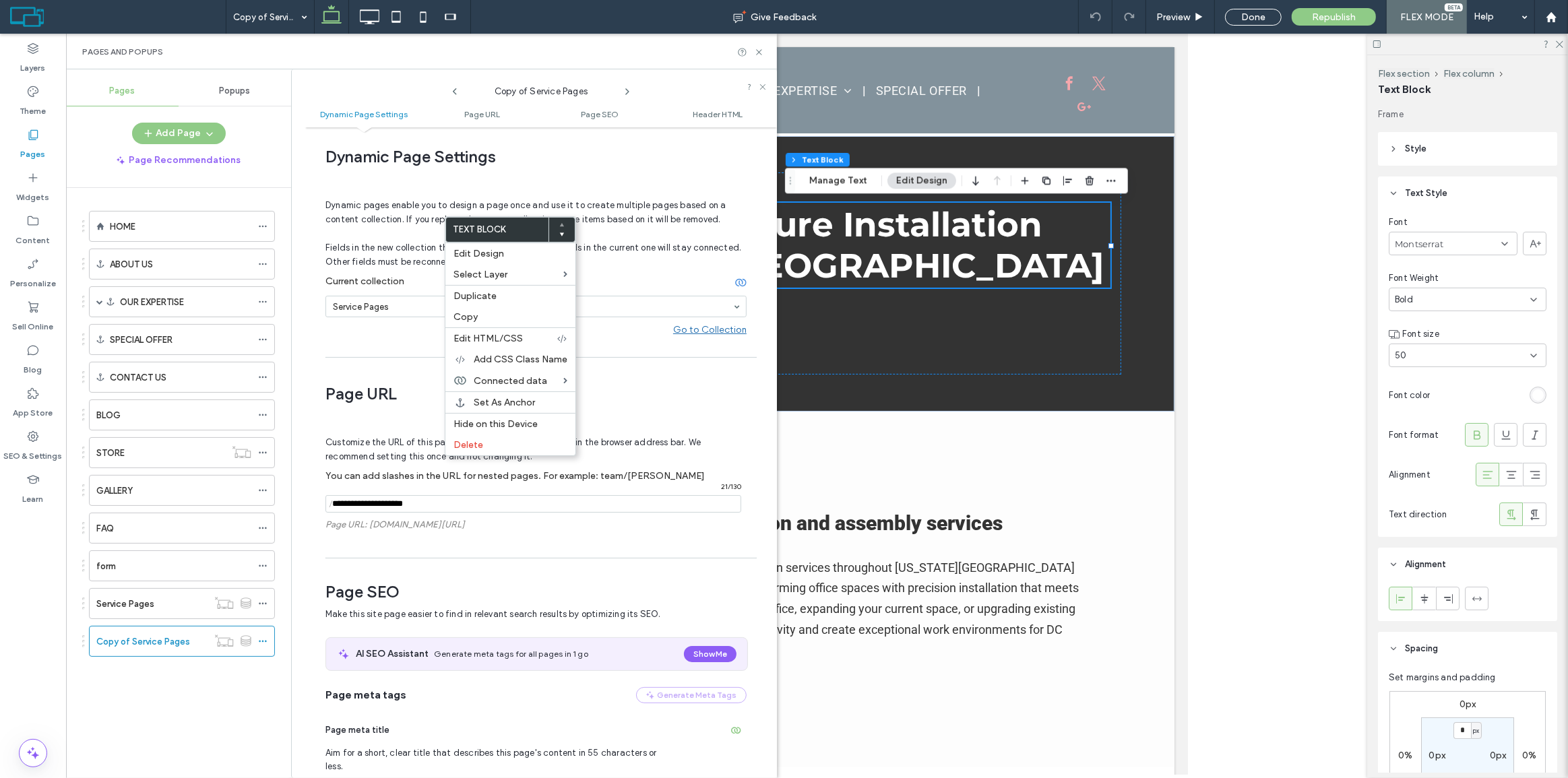
click at [384, 384] on span "Page URL" at bounding box center [536, 393] width 421 height 20
click at [396, 290] on section "Service Pages" at bounding box center [536, 307] width 421 height 35
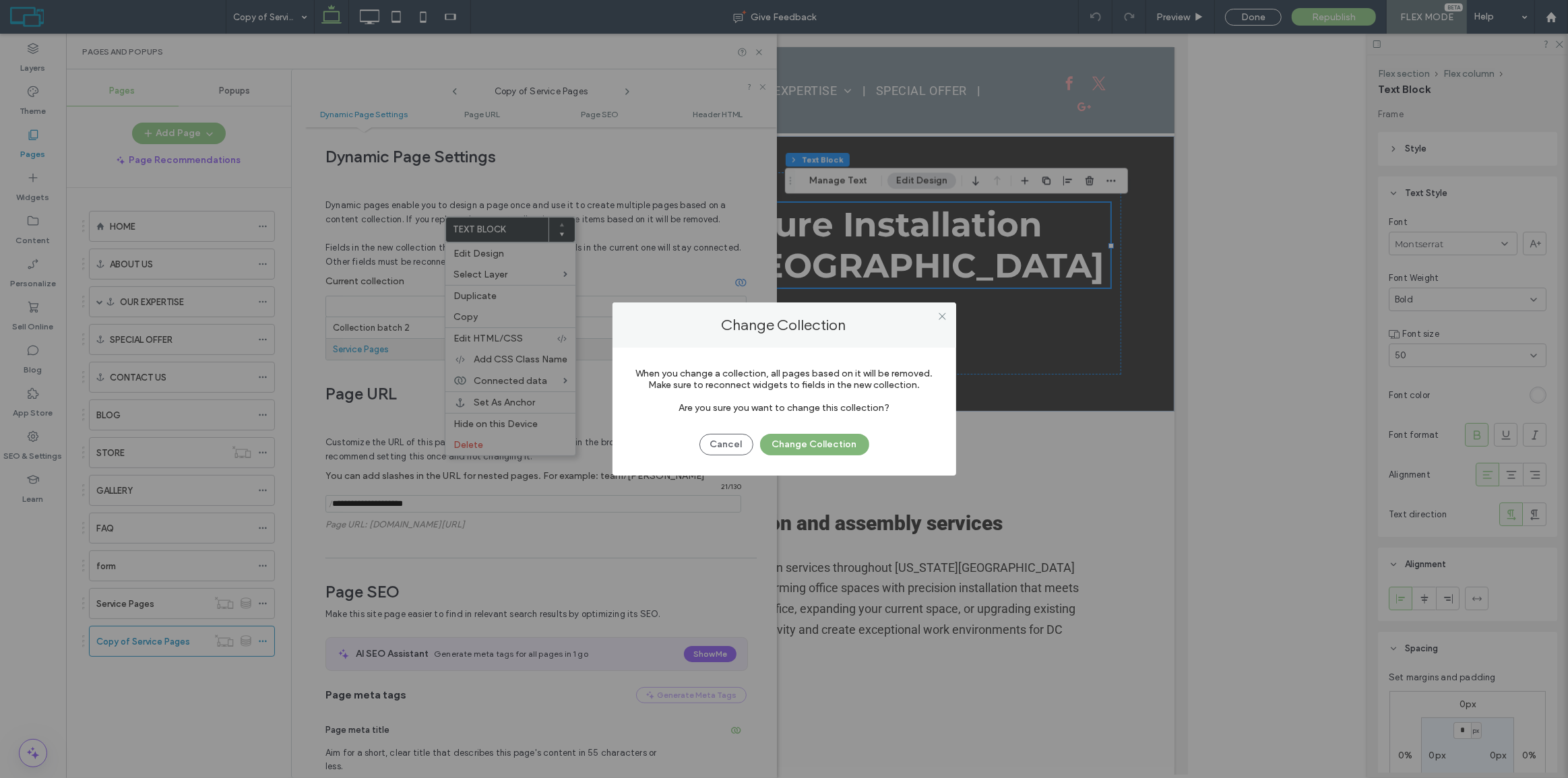
click at [800, 444] on button "Change Collection" at bounding box center [814, 444] width 109 height 22
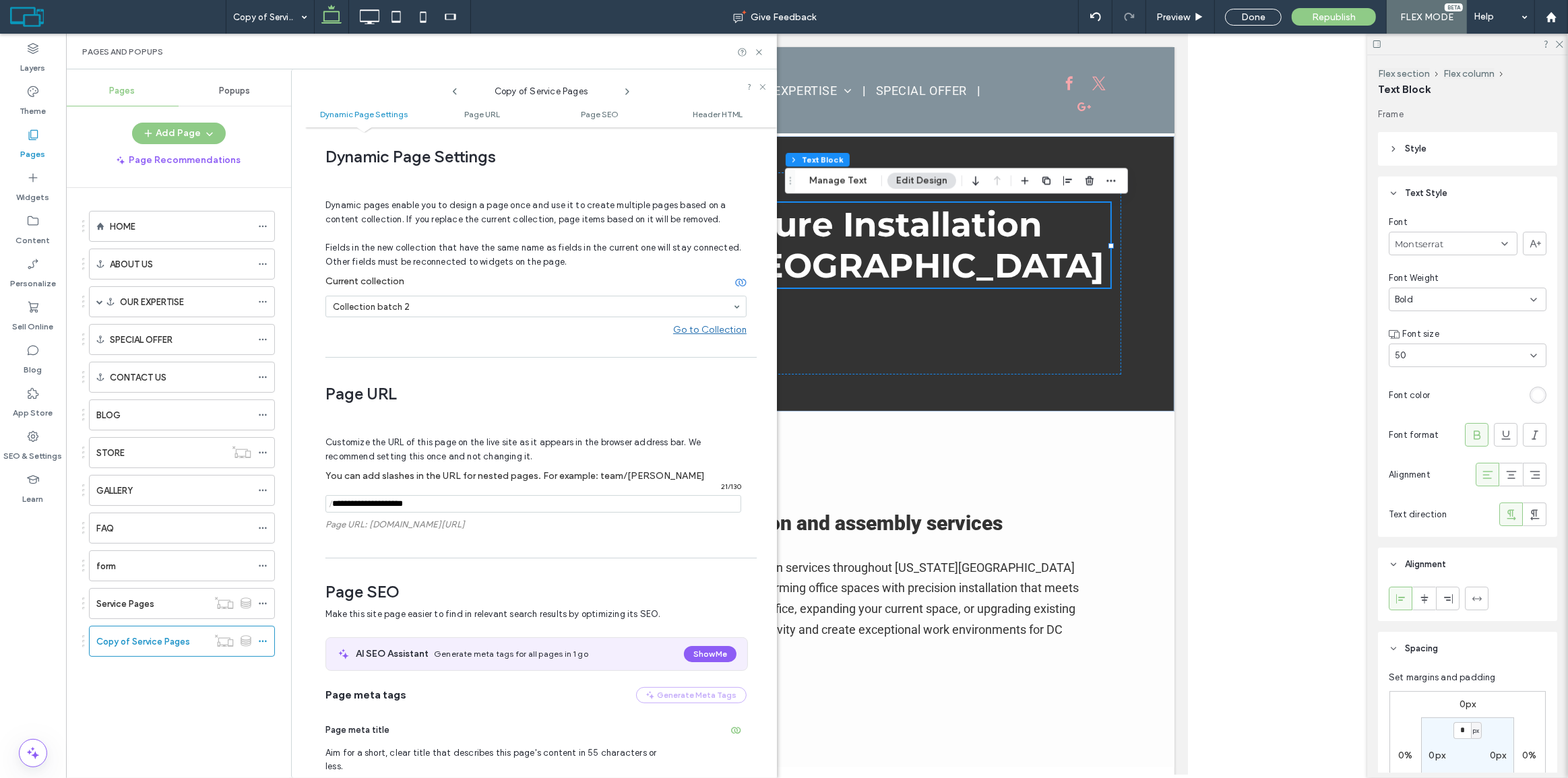
click at [655, 261] on span "Dynamic pages enable you to design a page once and use it to create multiple pa…" at bounding box center [534, 234] width 416 height 88
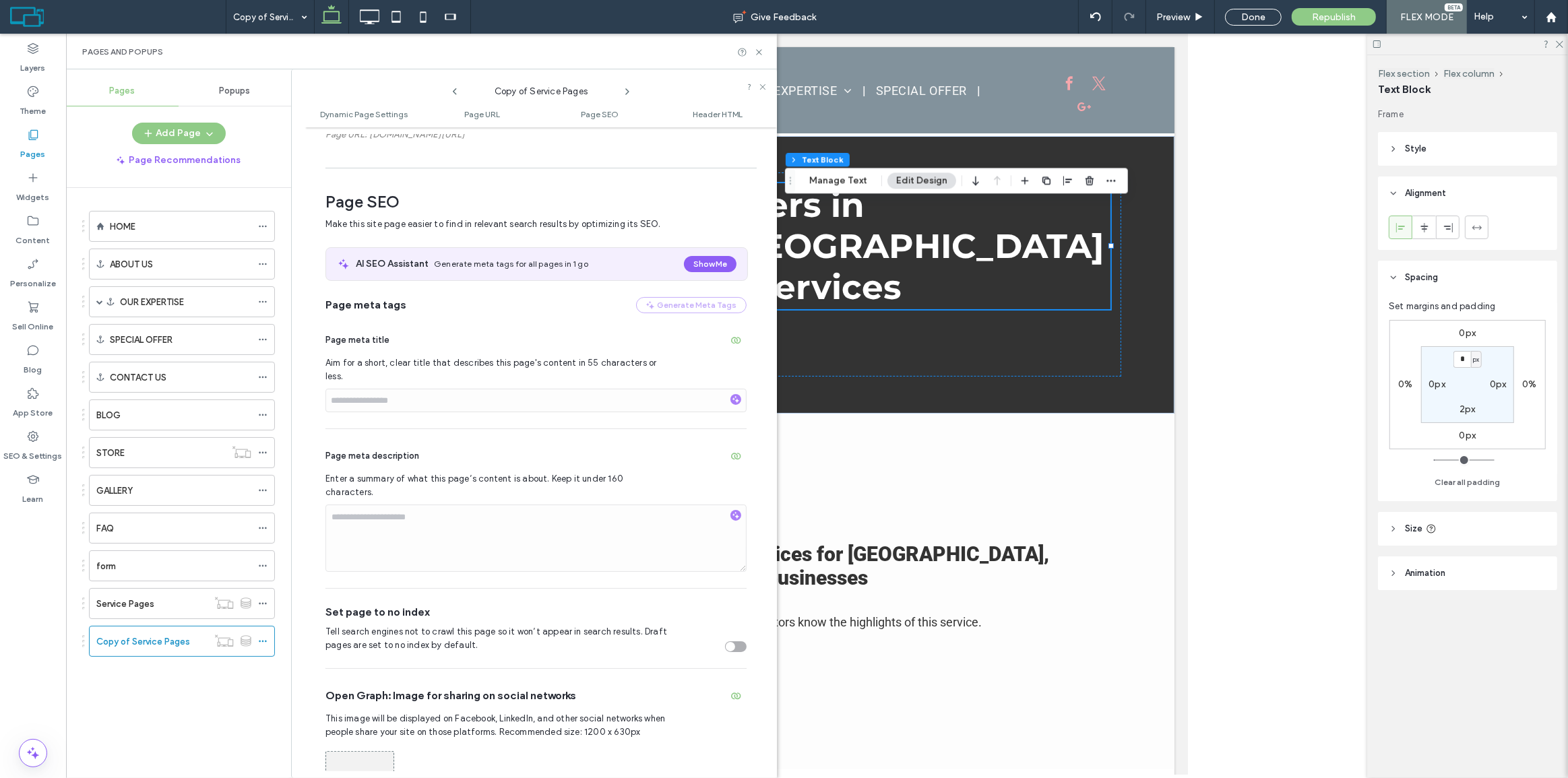
scroll to position [436, 0]
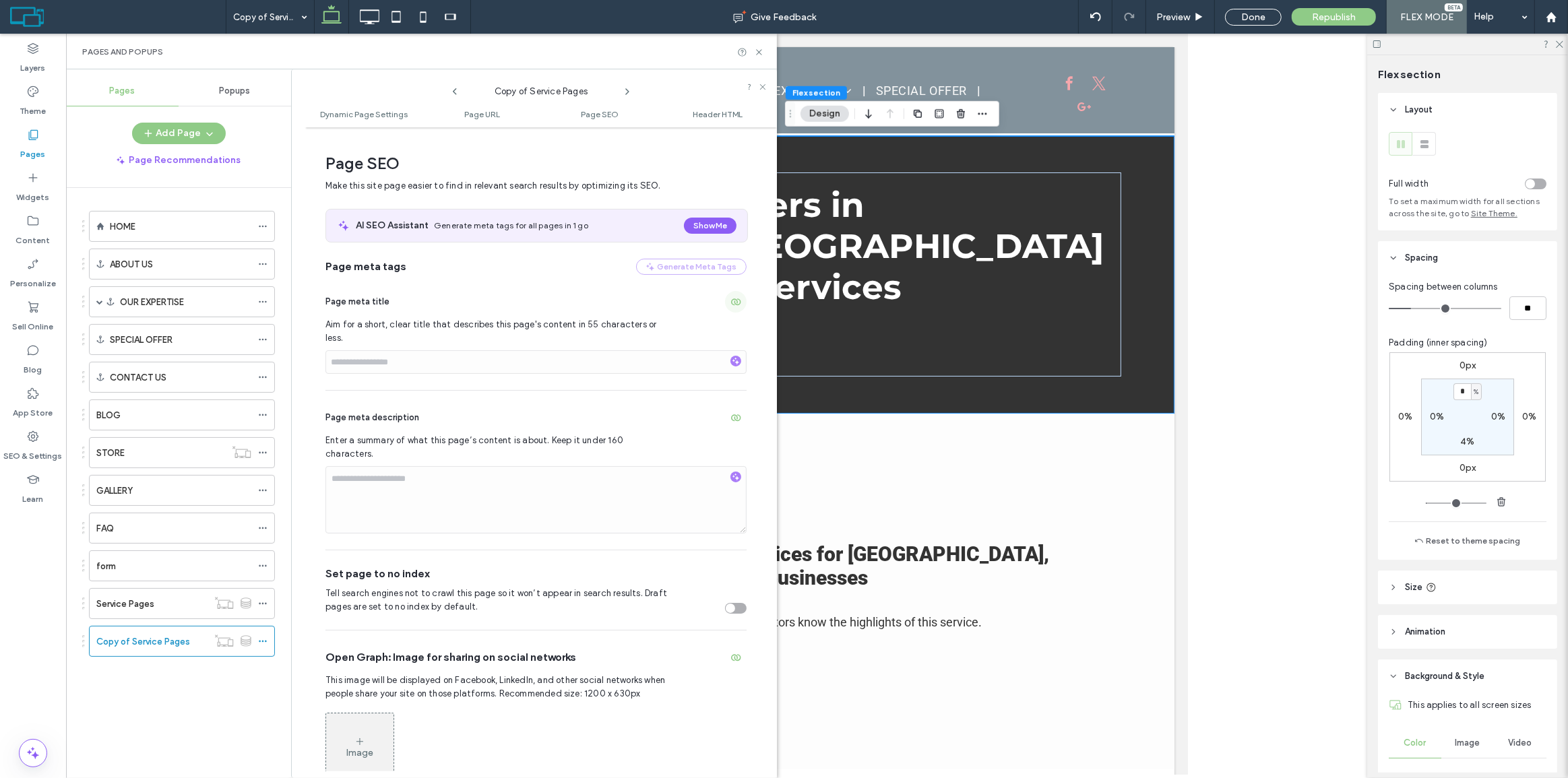
click at [730, 298] on icon "button" at bounding box center [735, 301] width 10 height 10
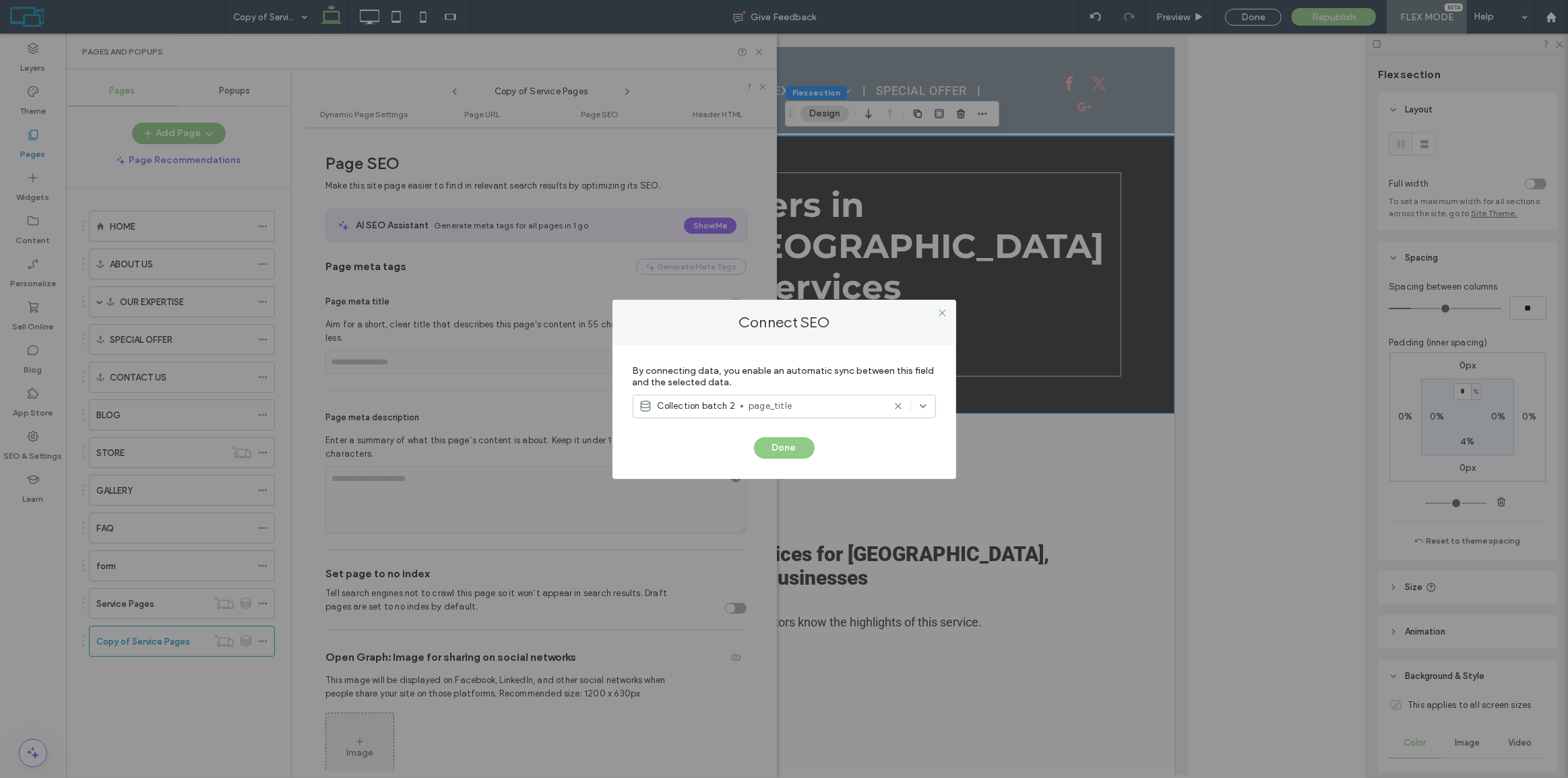
click at [829, 401] on span "page_title" at bounding box center [815, 406] width 134 height 14
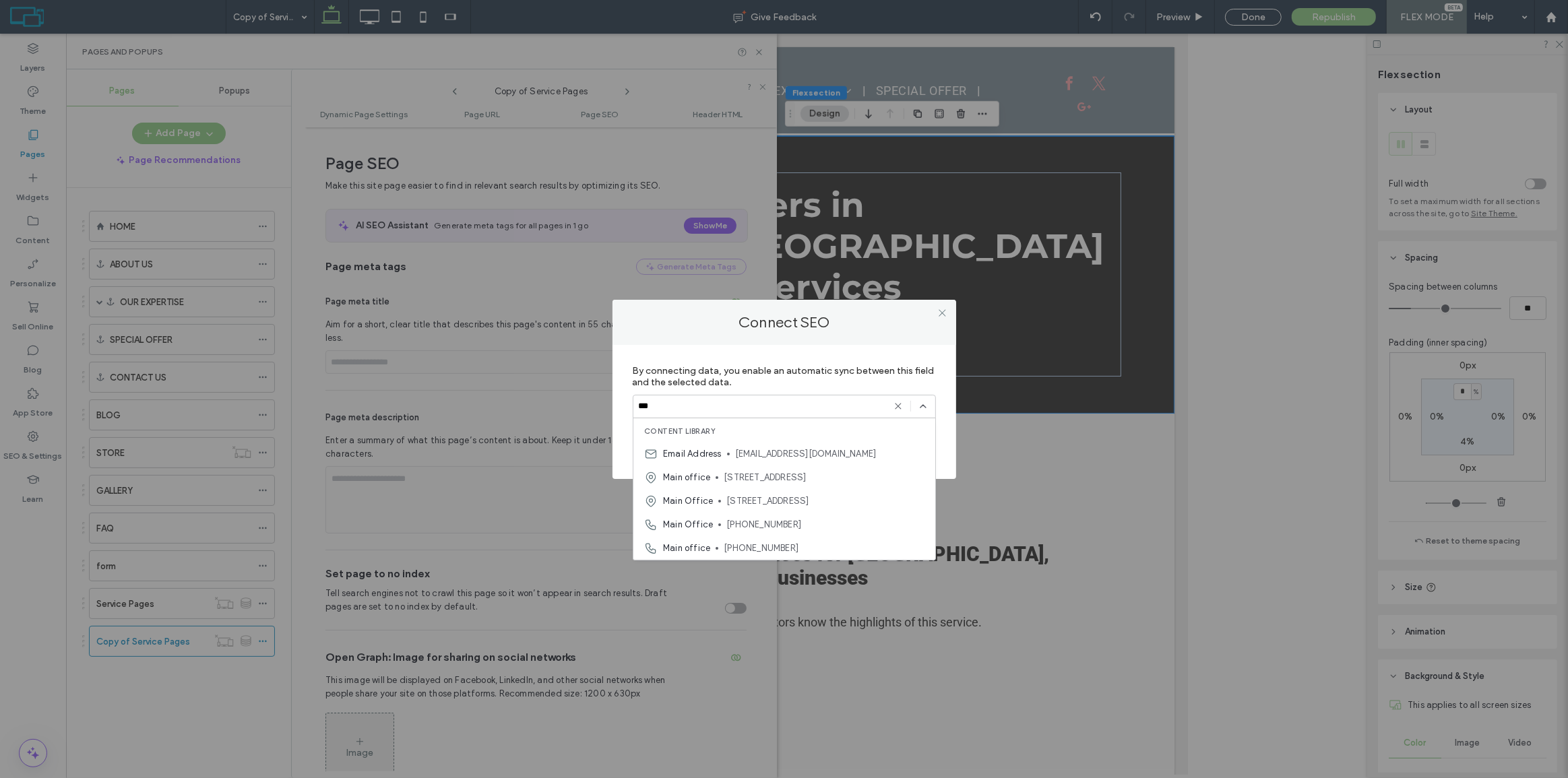
type input "****"
type input "*****"
click at [505, 343] on div "Connect SEO By connecting data, you enable an automatic sync between this field…" at bounding box center [784, 389] width 1568 height 778
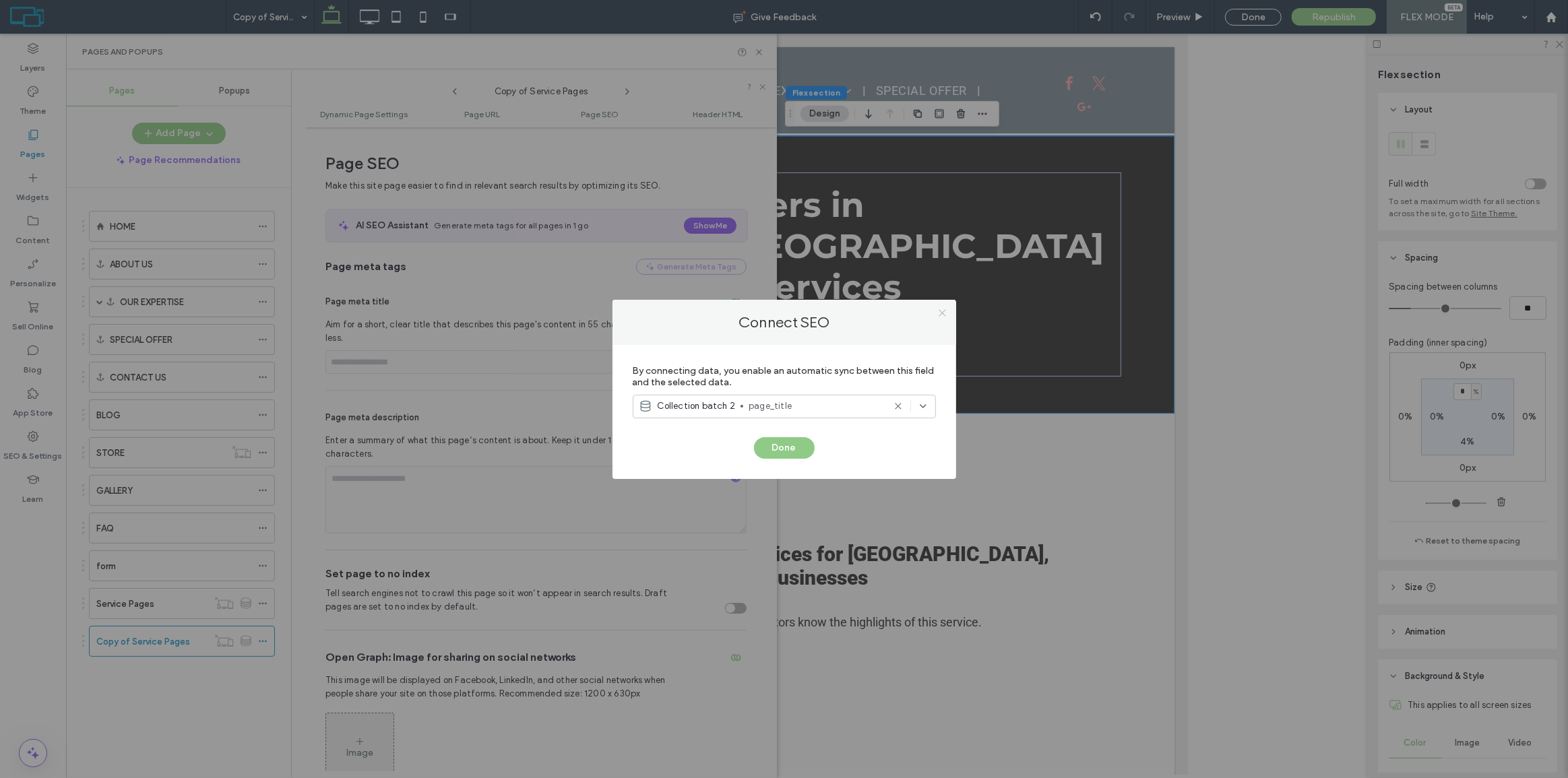
click at [938, 314] on icon at bounding box center [943, 314] width 10 height 10
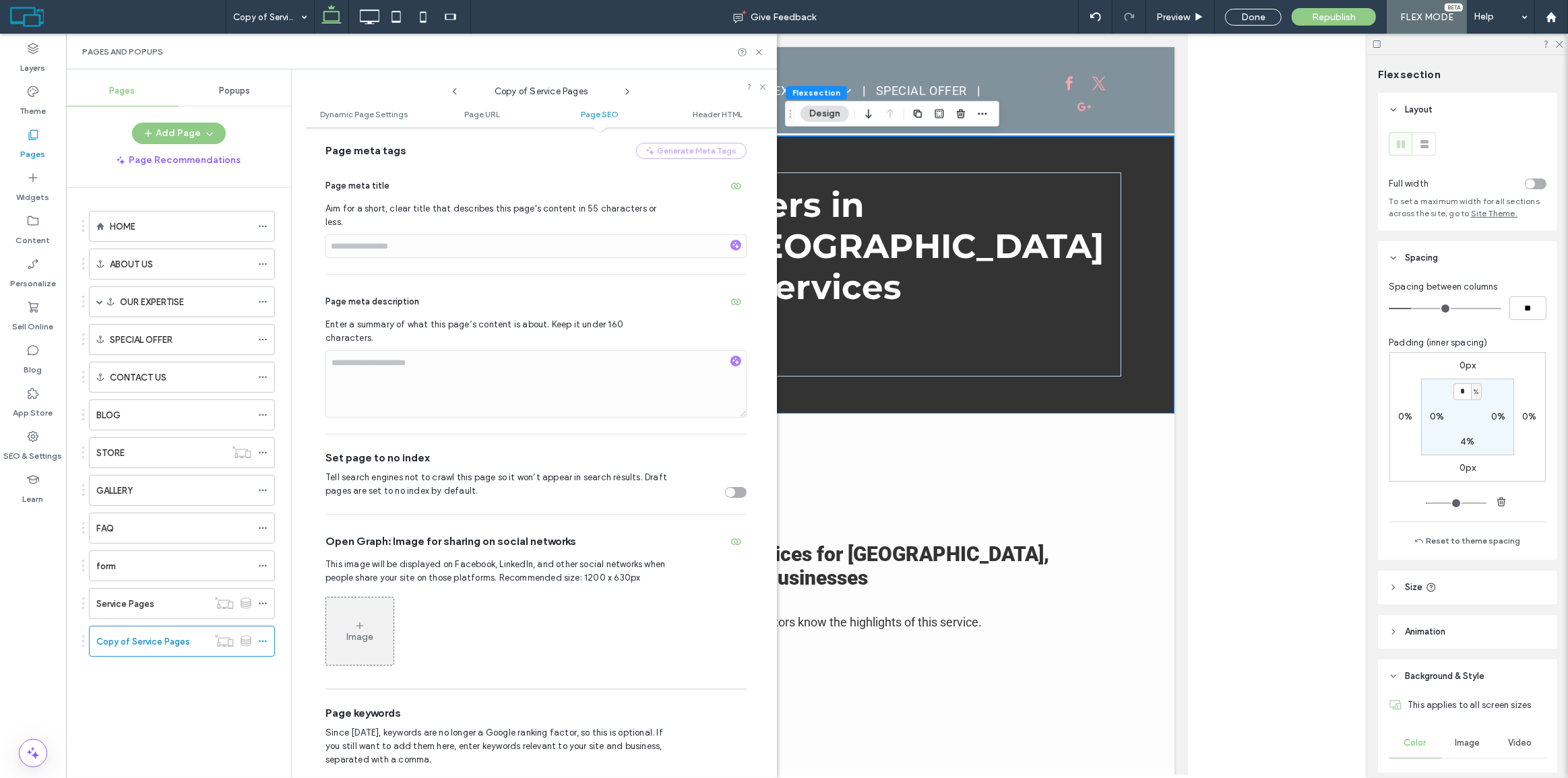
scroll to position [558, 0]
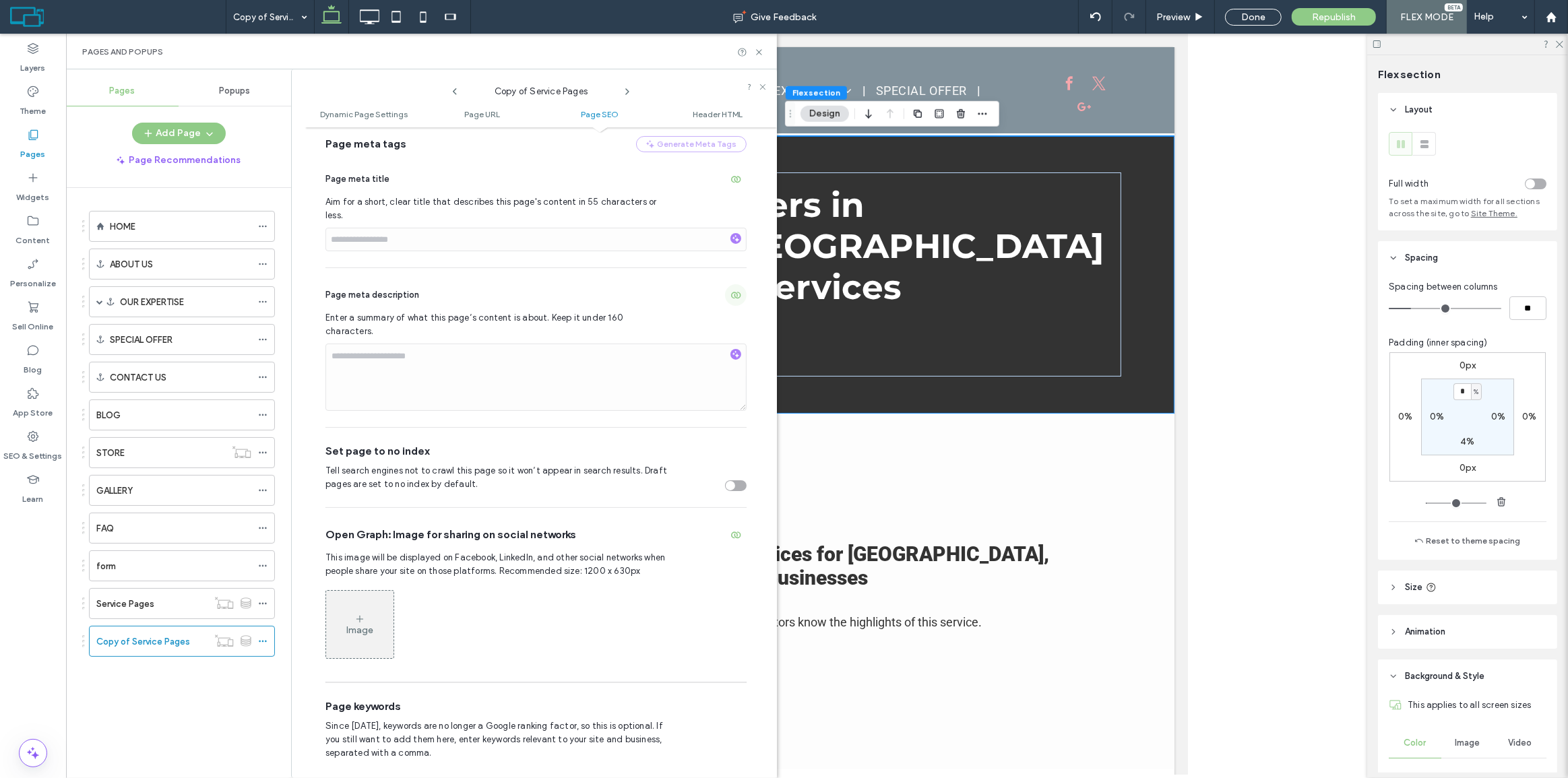
click at [727, 284] on span "button" at bounding box center [735, 295] width 22 height 22
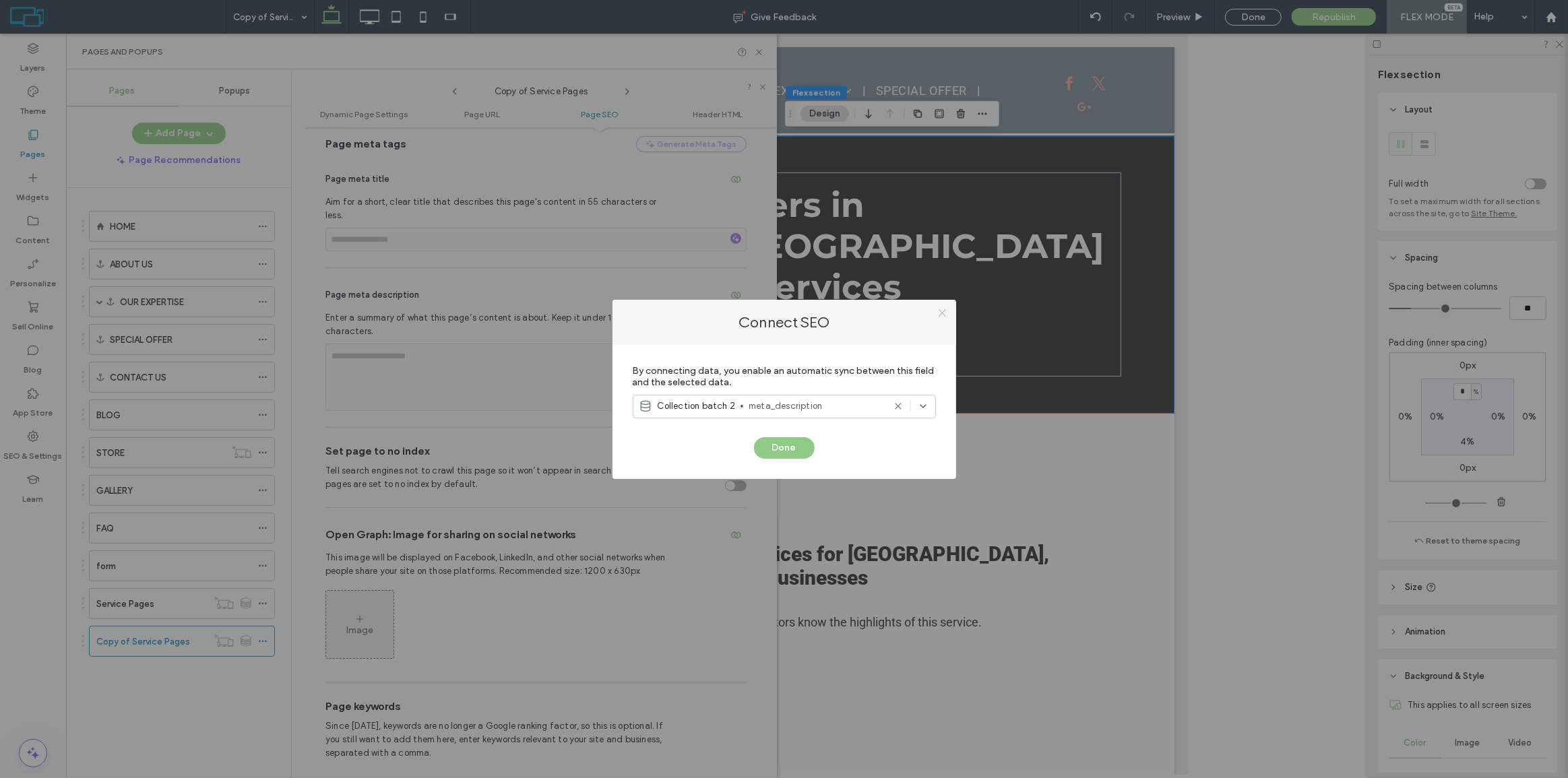
click at [943, 315] on icon at bounding box center [943, 314] width 10 height 10
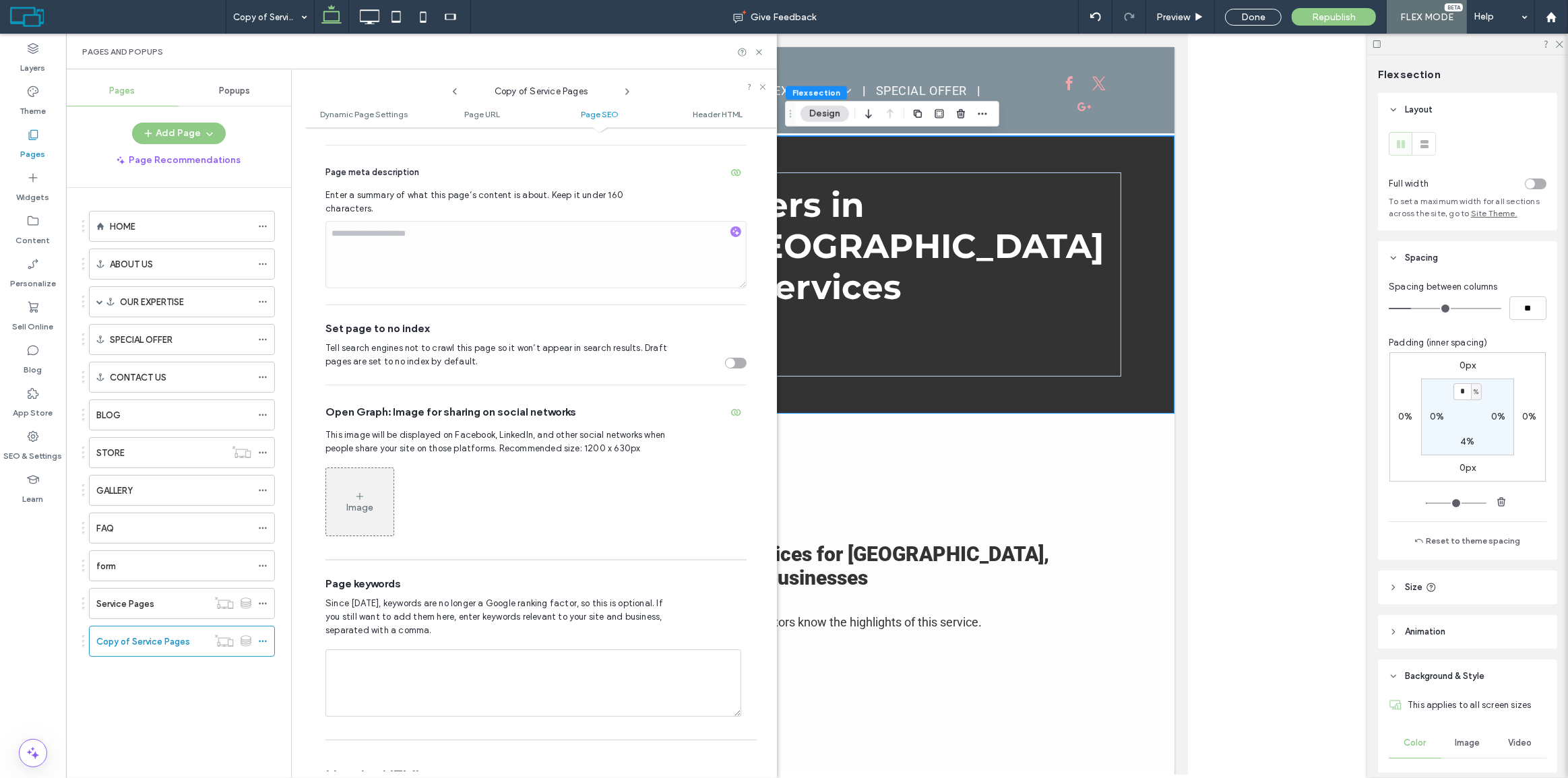
scroll to position [742, 0]
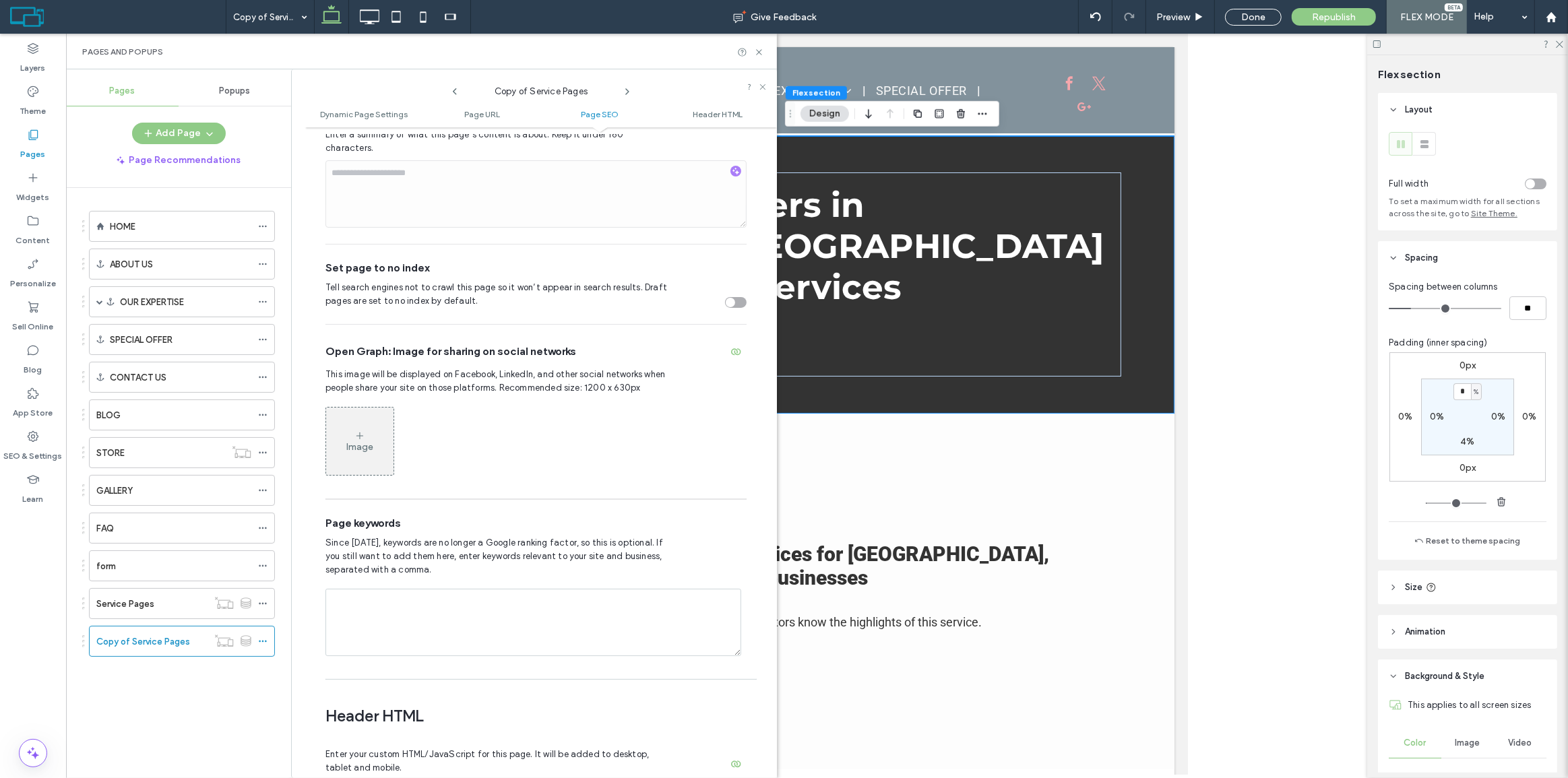
click at [535, 400] on div "Image" at bounding box center [536, 441] width 421 height 82
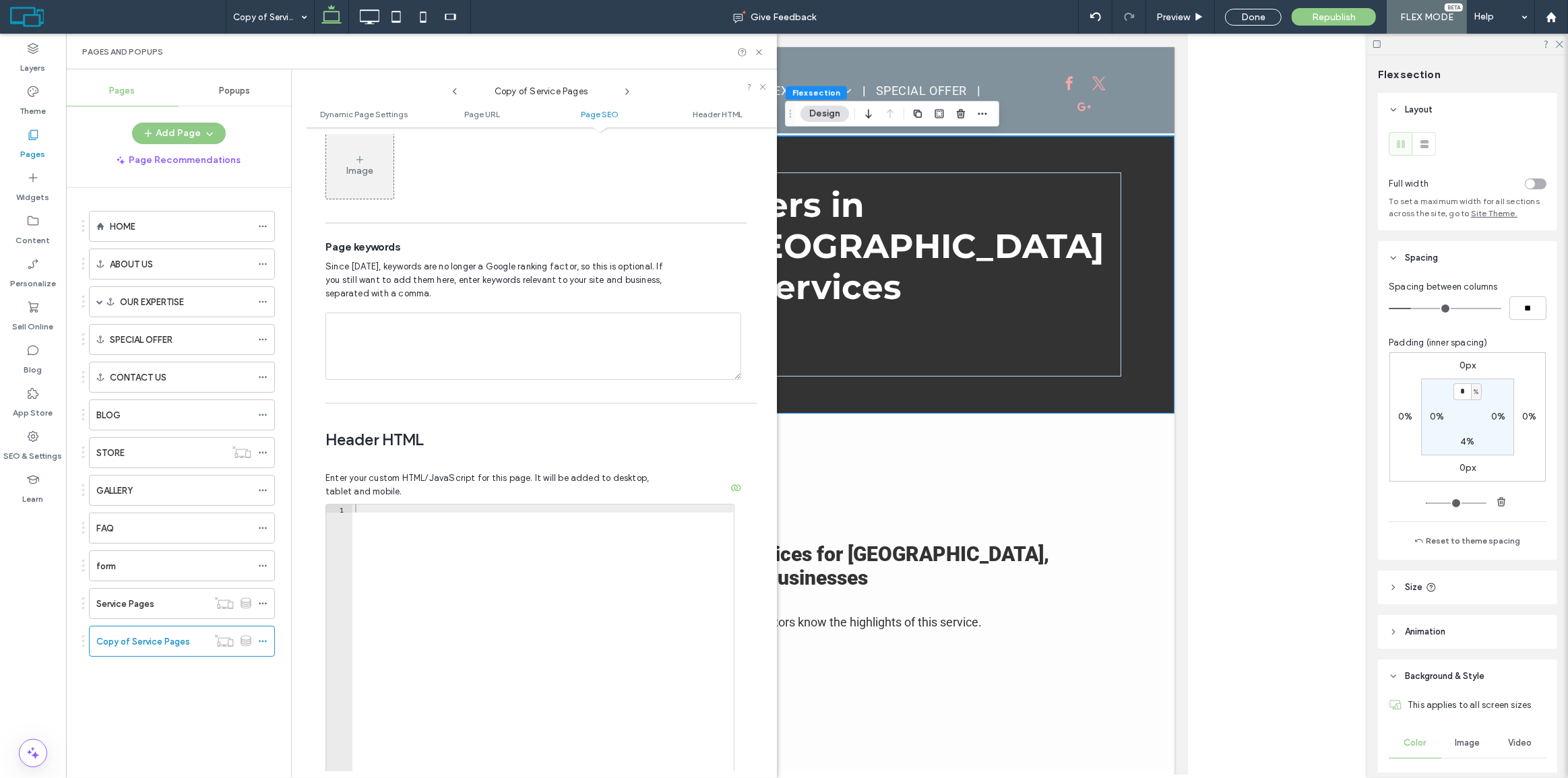
scroll to position [987, 0]
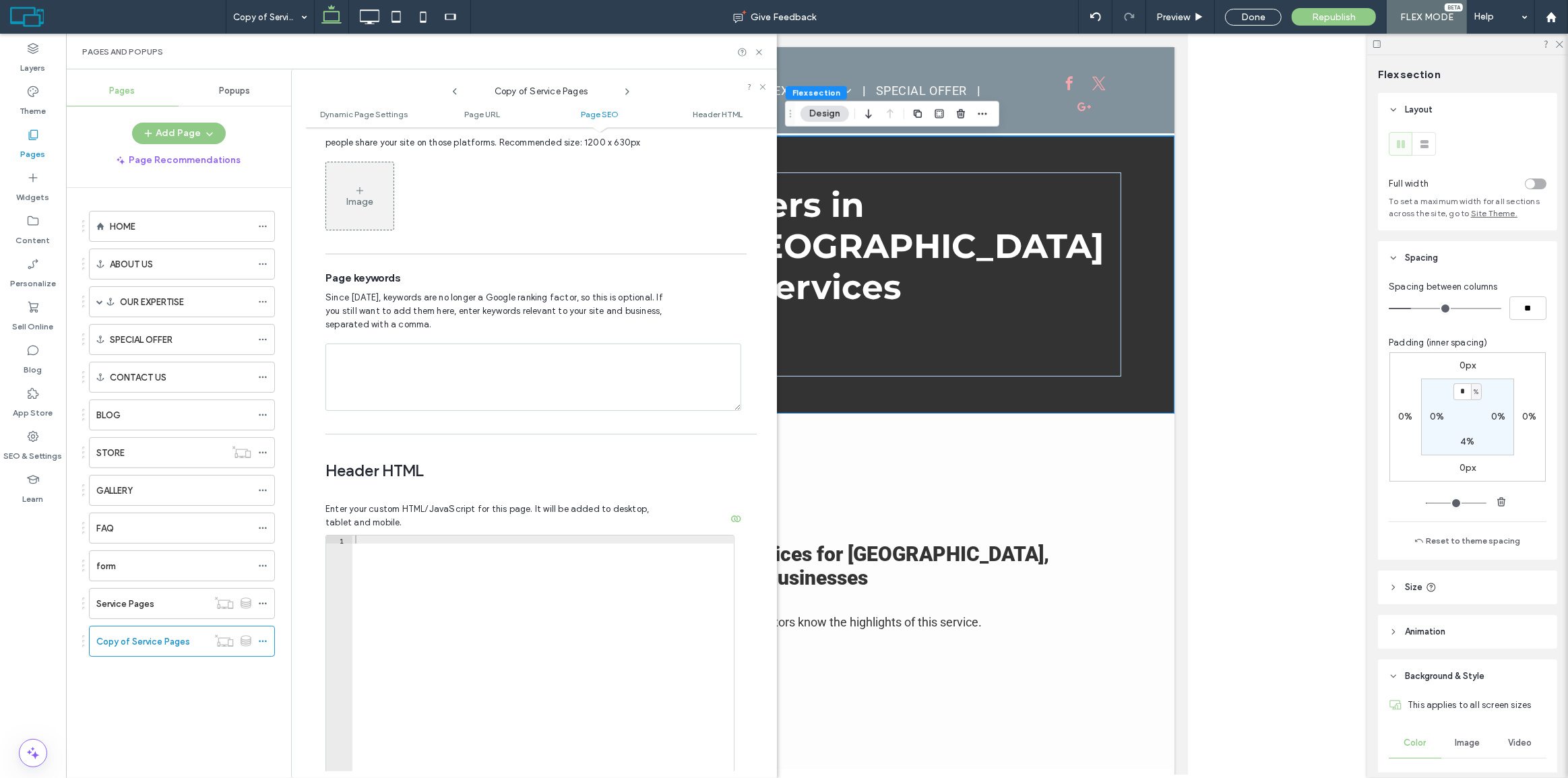
click at [595, 378] on textarea at bounding box center [534, 378] width 416 height 68
click at [580, 366] on textarea at bounding box center [534, 378] width 416 height 68
click at [437, 349] on textarea at bounding box center [534, 378] width 416 height 68
paste textarea "**********"
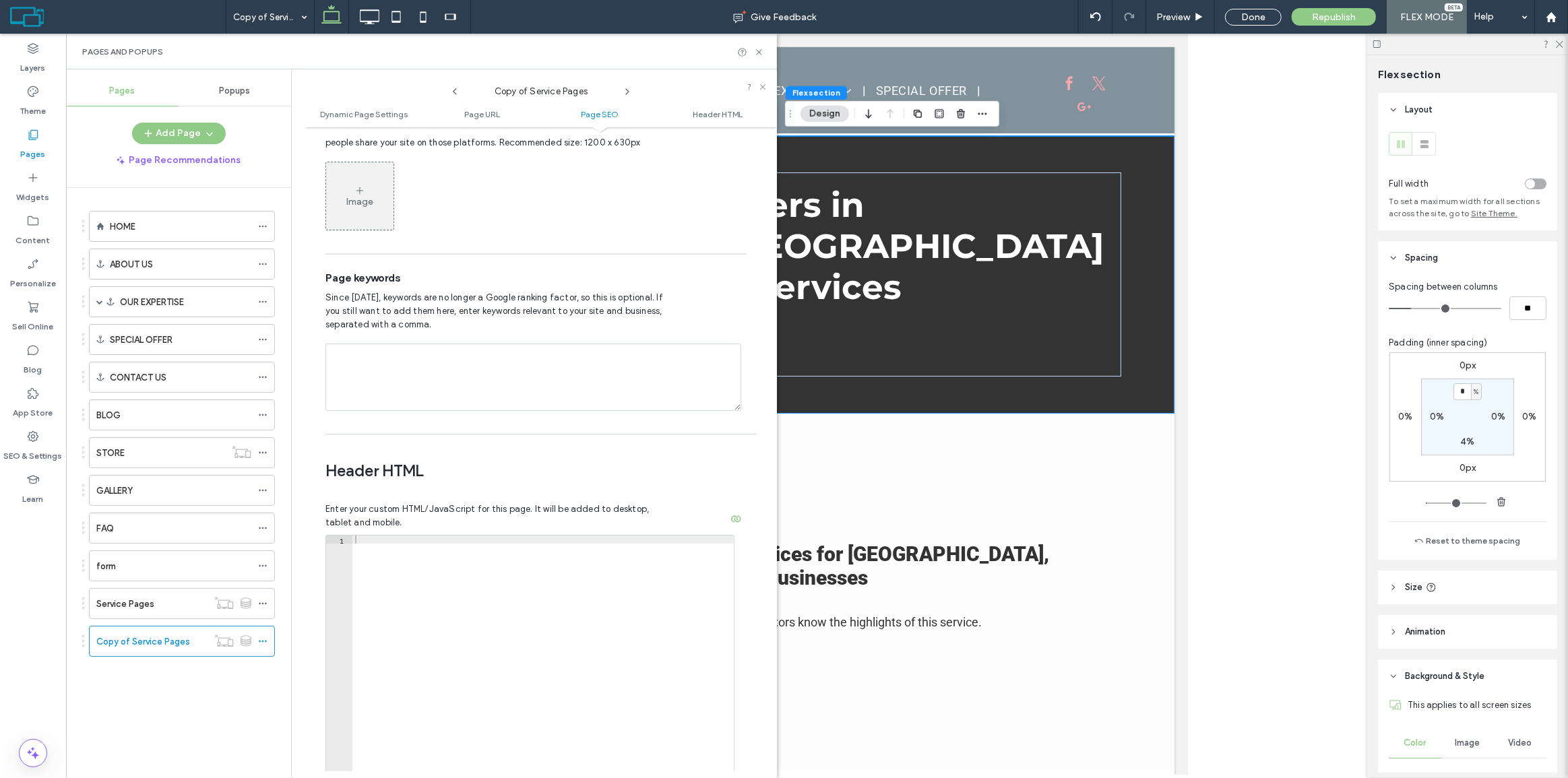
type textarea "**********"
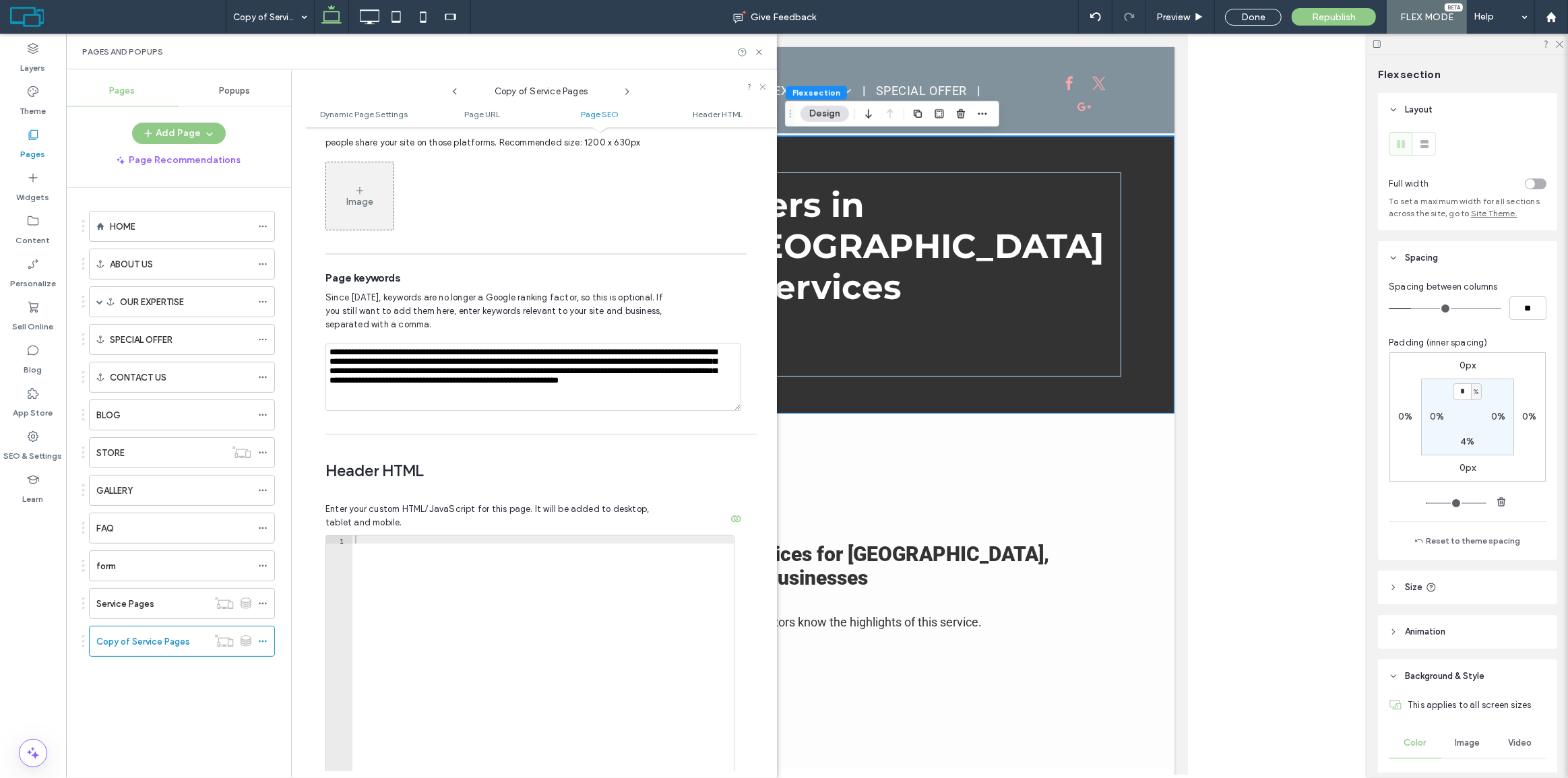
click at [490, 299] on span "Since 2009, keywords are no longer a Google ranking factor, so this is optional…" at bounding box center [499, 311] width 347 height 41
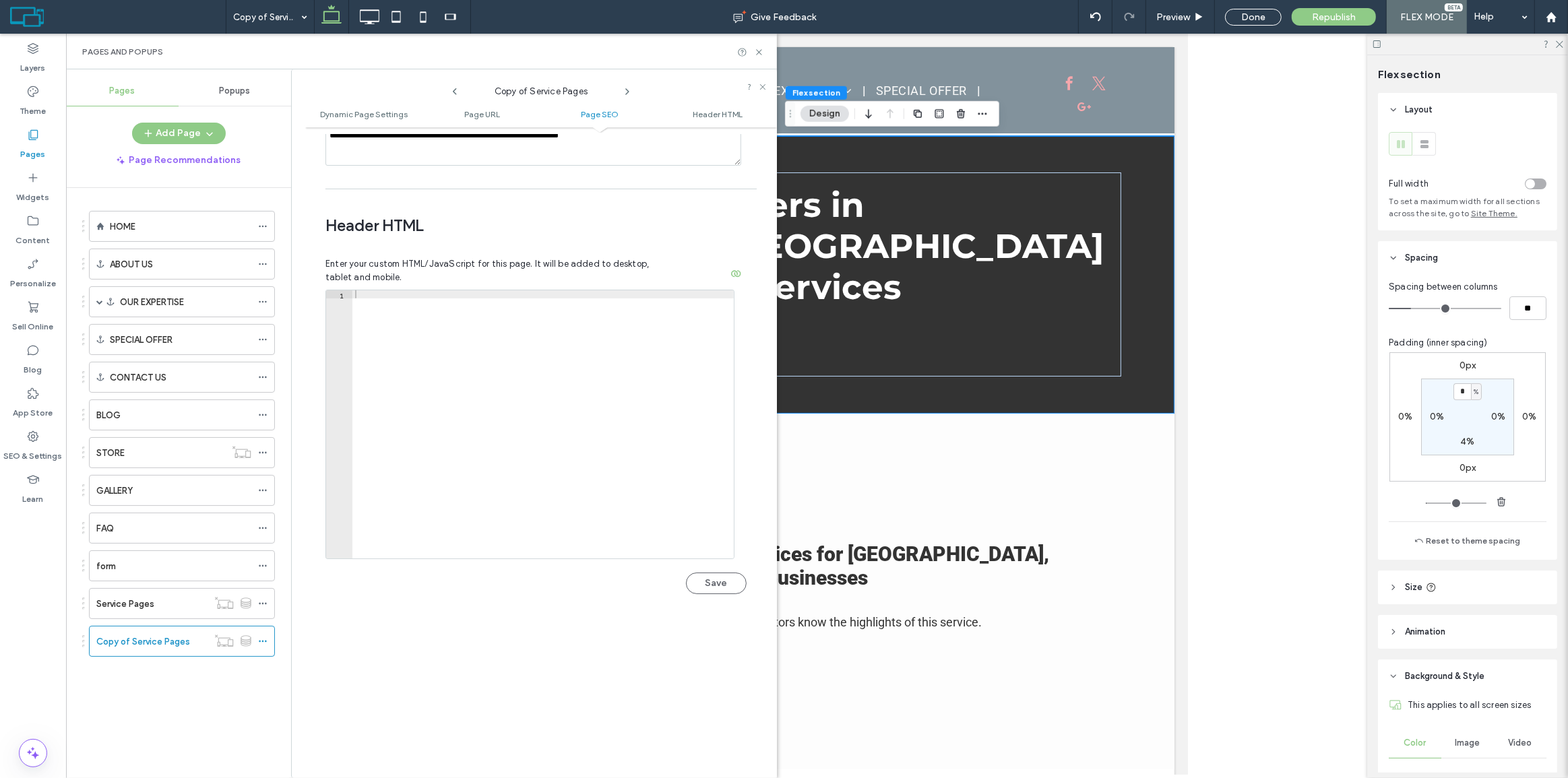
click at [593, 420] on div at bounding box center [543, 432] width 381 height 284
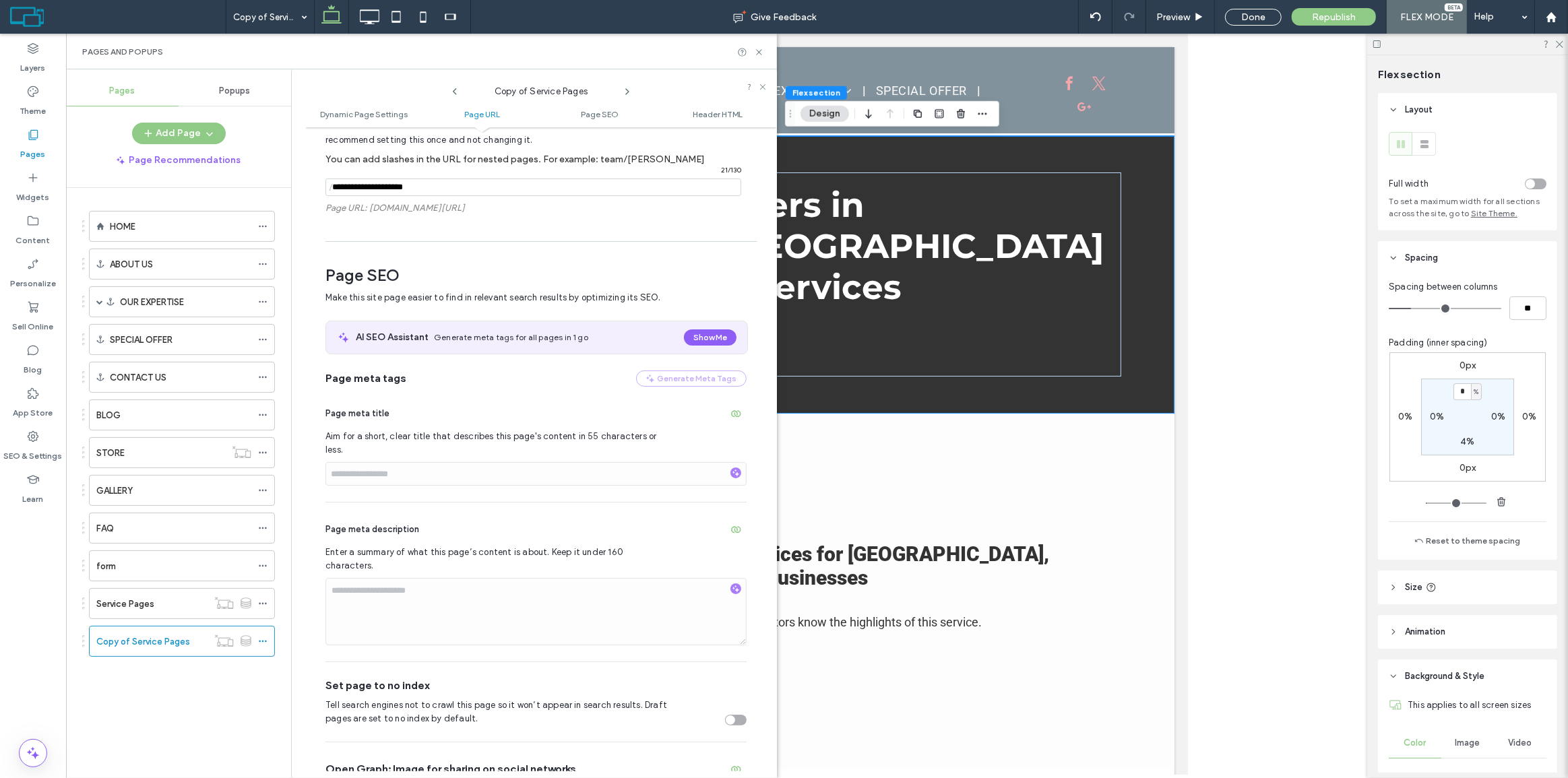
scroll to position [313, 0]
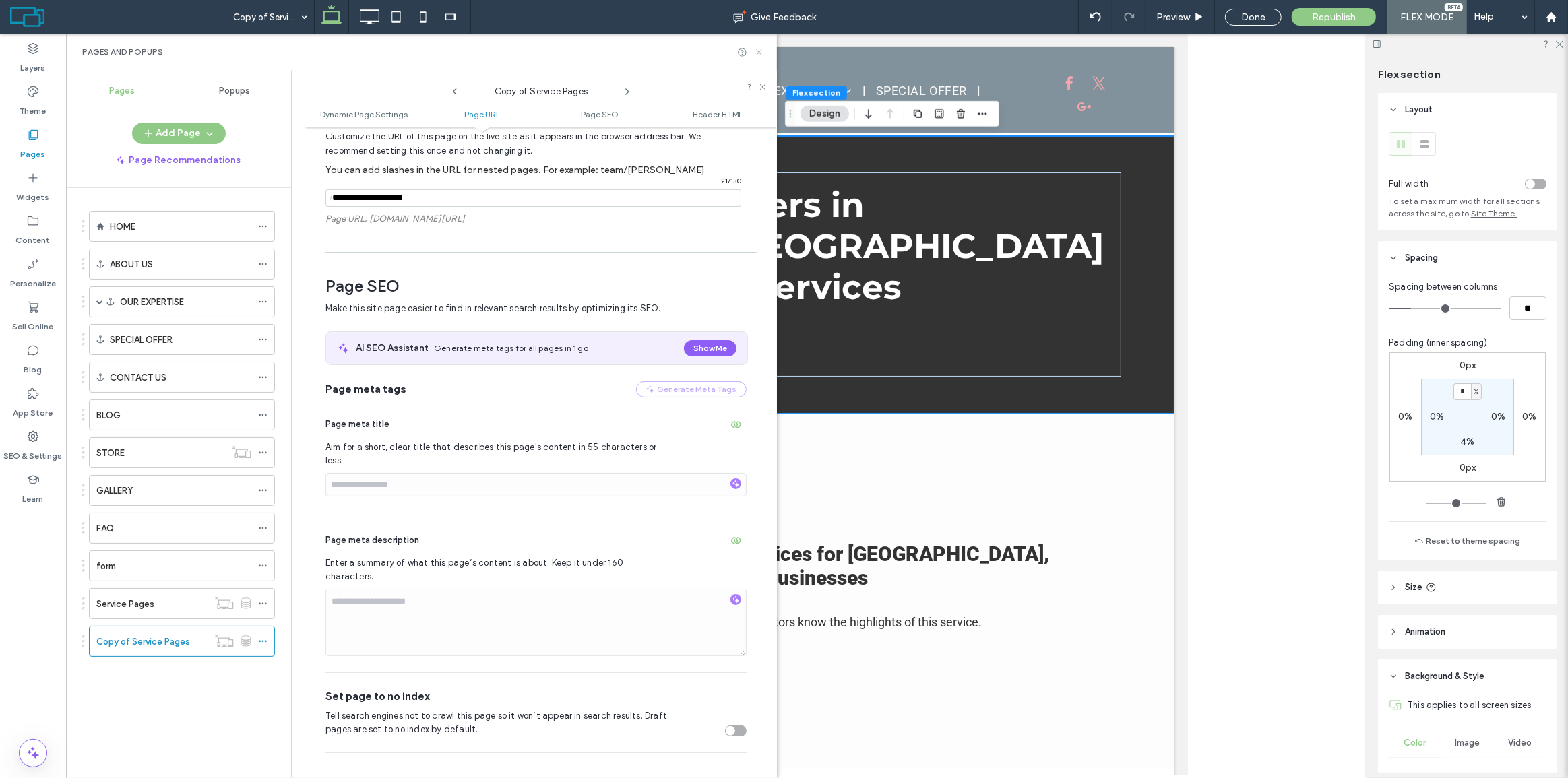
click at [760, 52] on use at bounding box center [759, 52] width 5 height 5
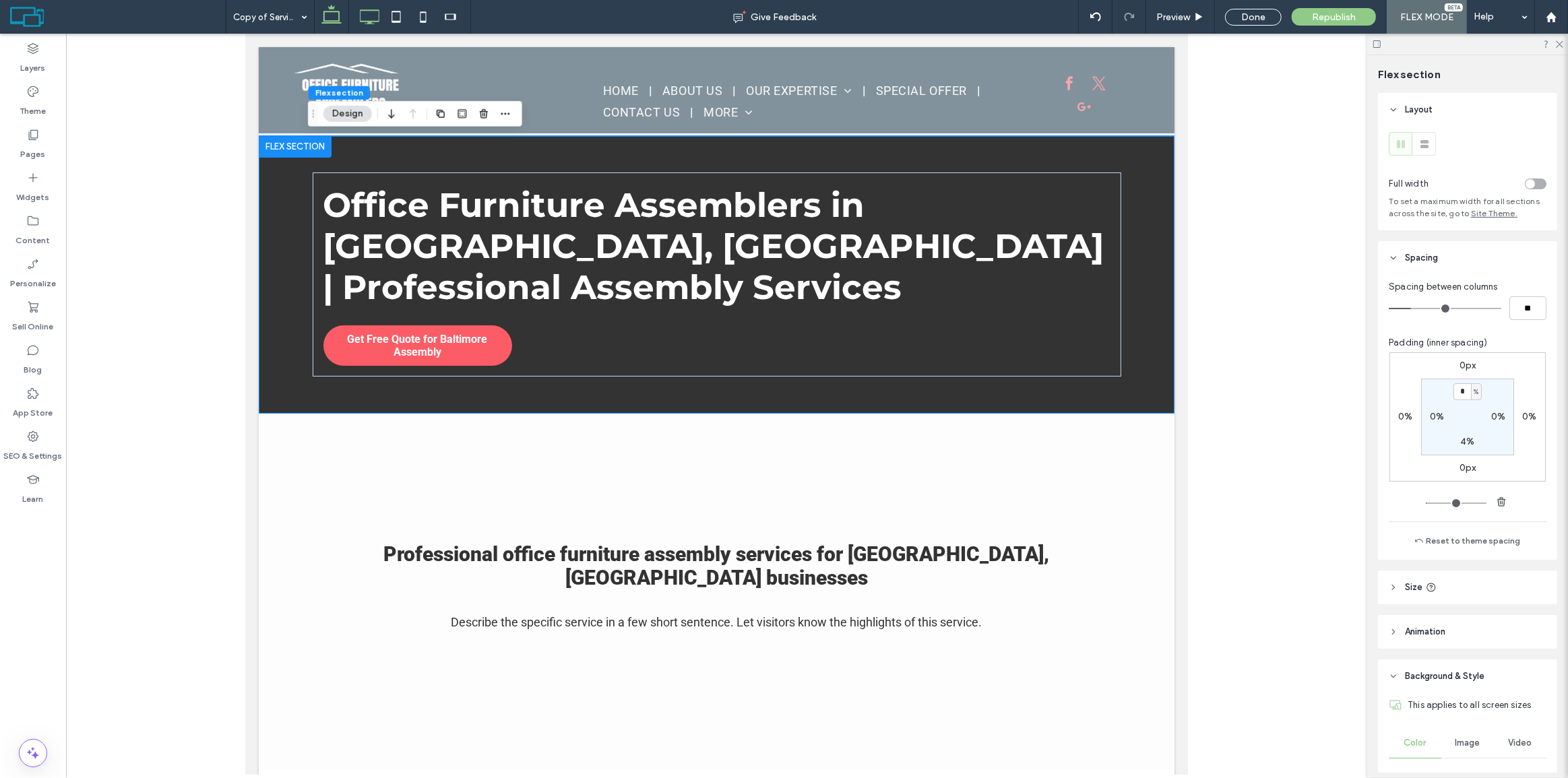
click at [360, 10] on icon at bounding box center [369, 16] width 27 height 27
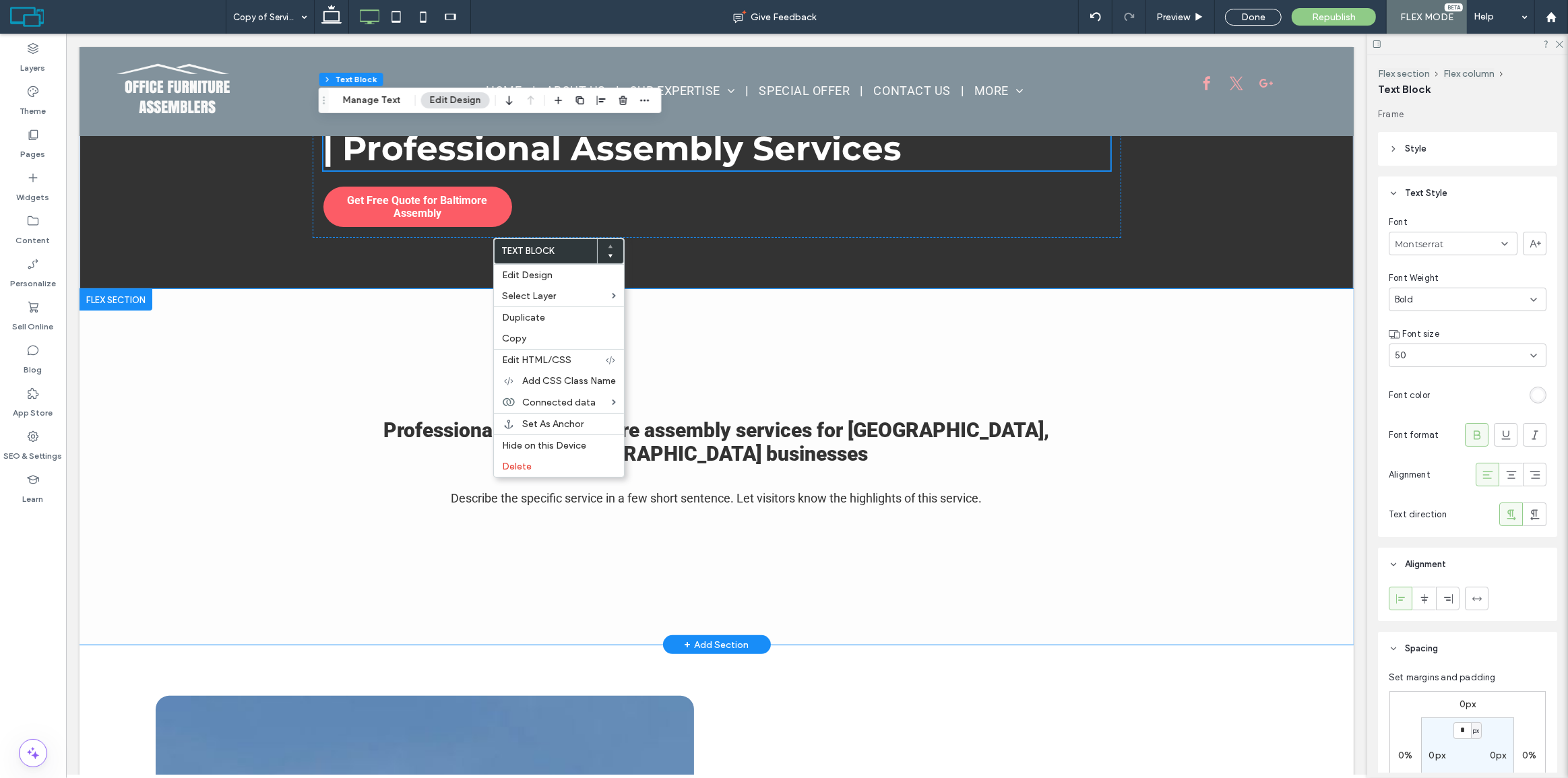
scroll to position [244, 0]
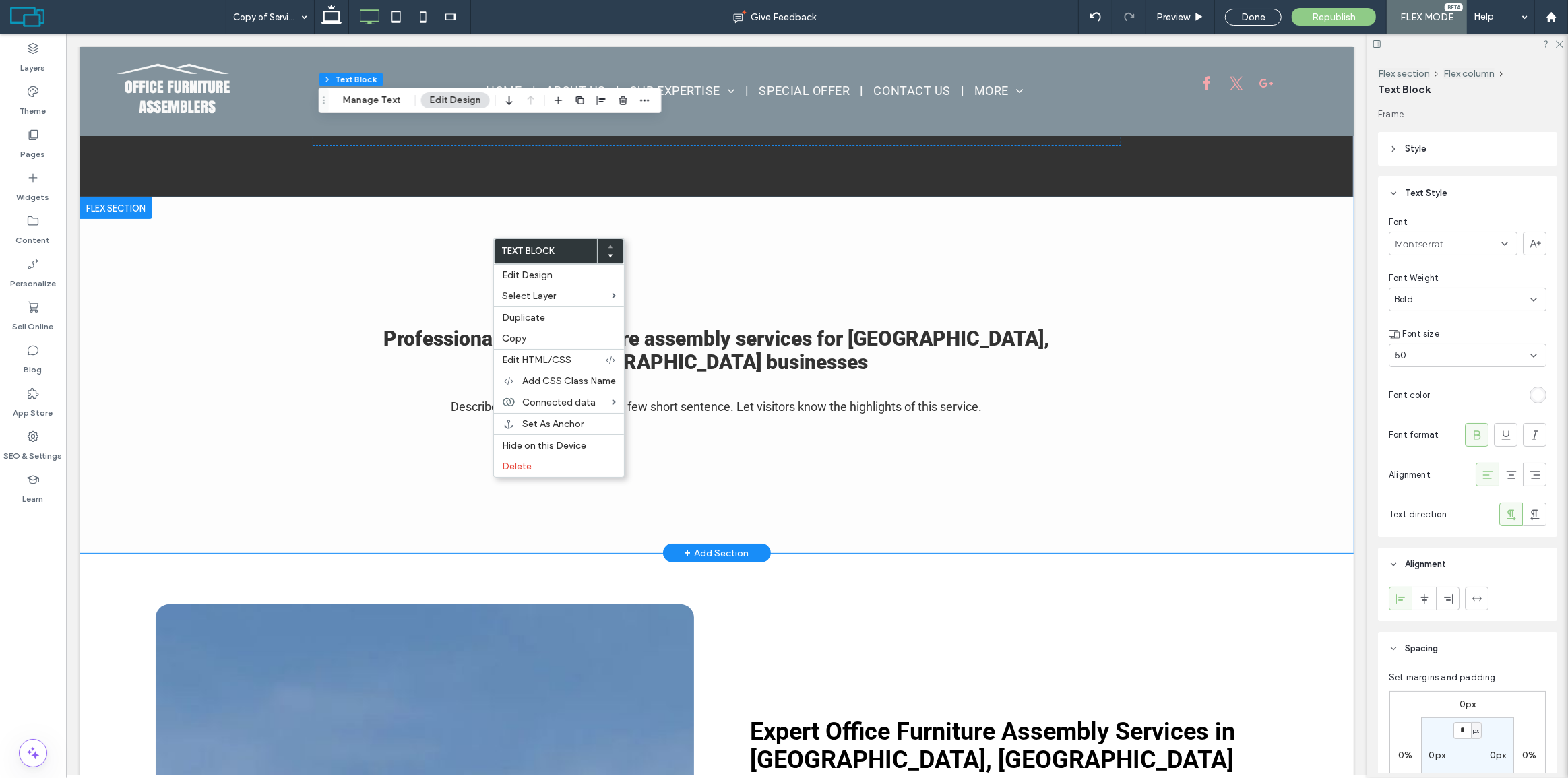
drag, startPoint x: 262, startPoint y: 314, endPoint x: 247, endPoint y: 319, distance: 15.8
click at [258, 316] on div "Professional office furniture assembly services for Baltimore, MD businesses De…" at bounding box center [716, 375] width 1274 height 356
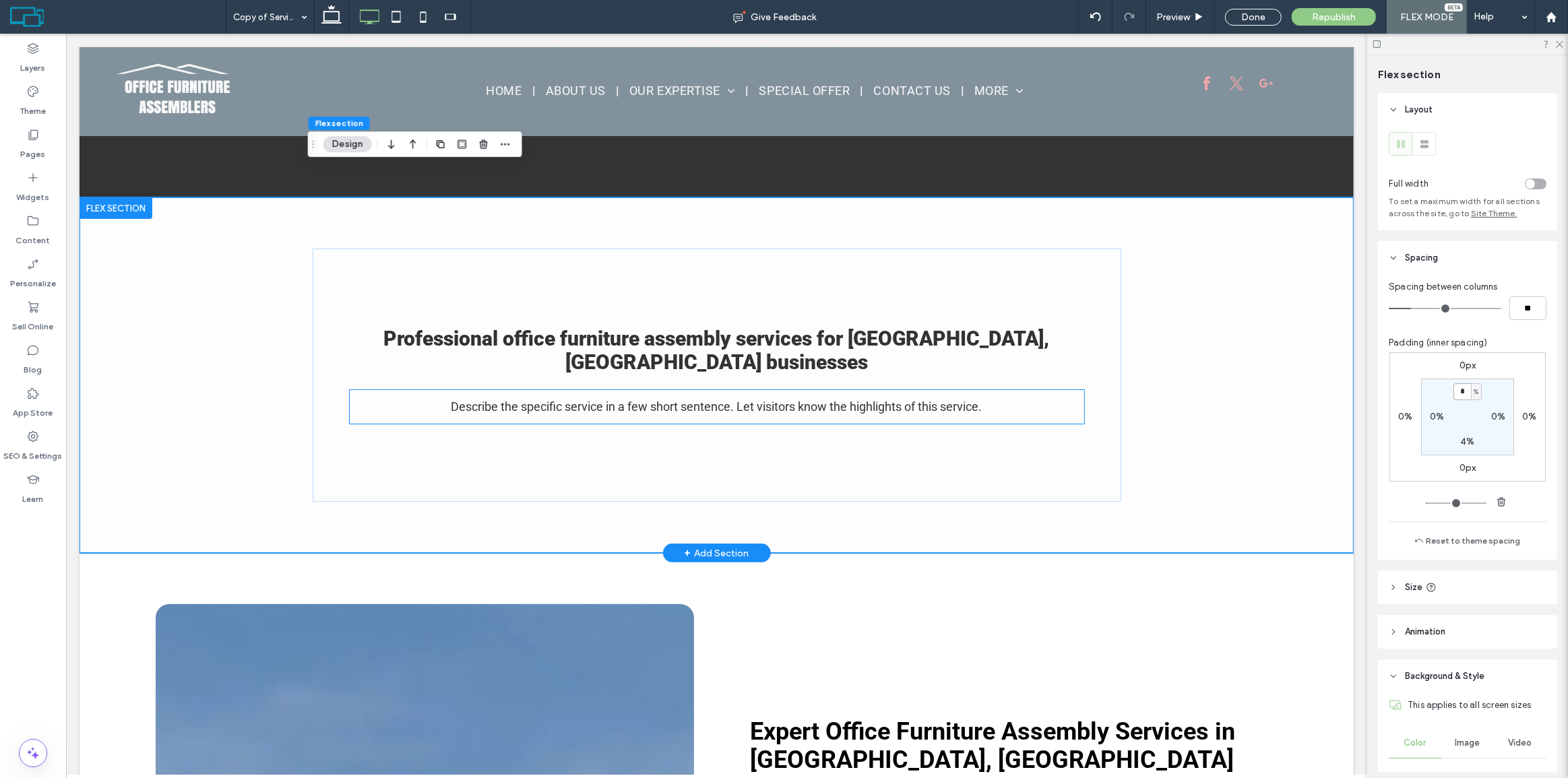
click at [487, 390] on div "Describe the specific service in a few short sentence. Let visitors know the hi…" at bounding box center [716, 407] width 735 height 35
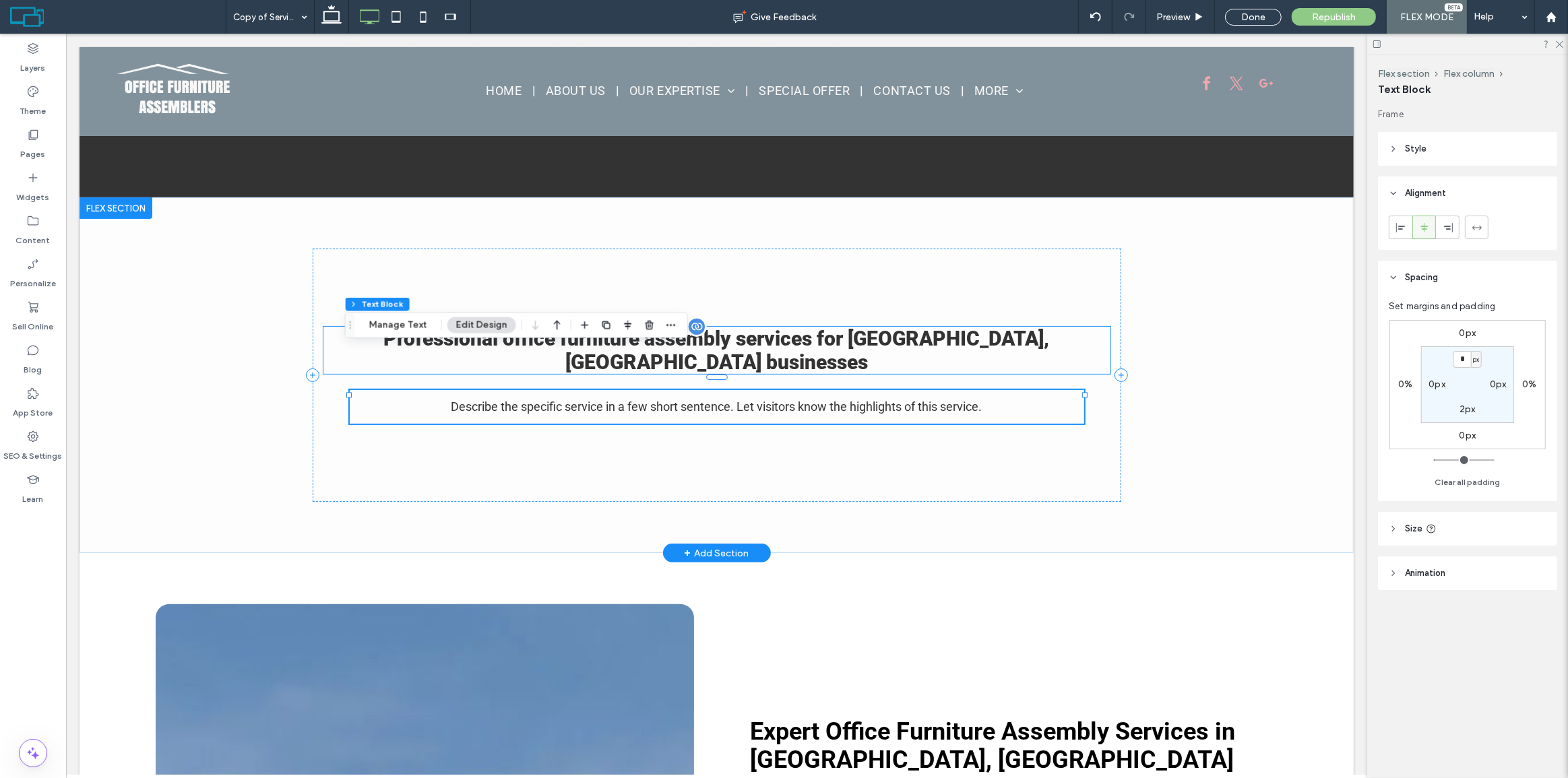
click at [805, 327] on div "Professional office furniture assembly services for [GEOGRAPHIC_DATA], [GEOGRAP…" at bounding box center [716, 350] width 787 height 47
click at [666, 322] on icon "button" at bounding box center [671, 326] width 10 height 10
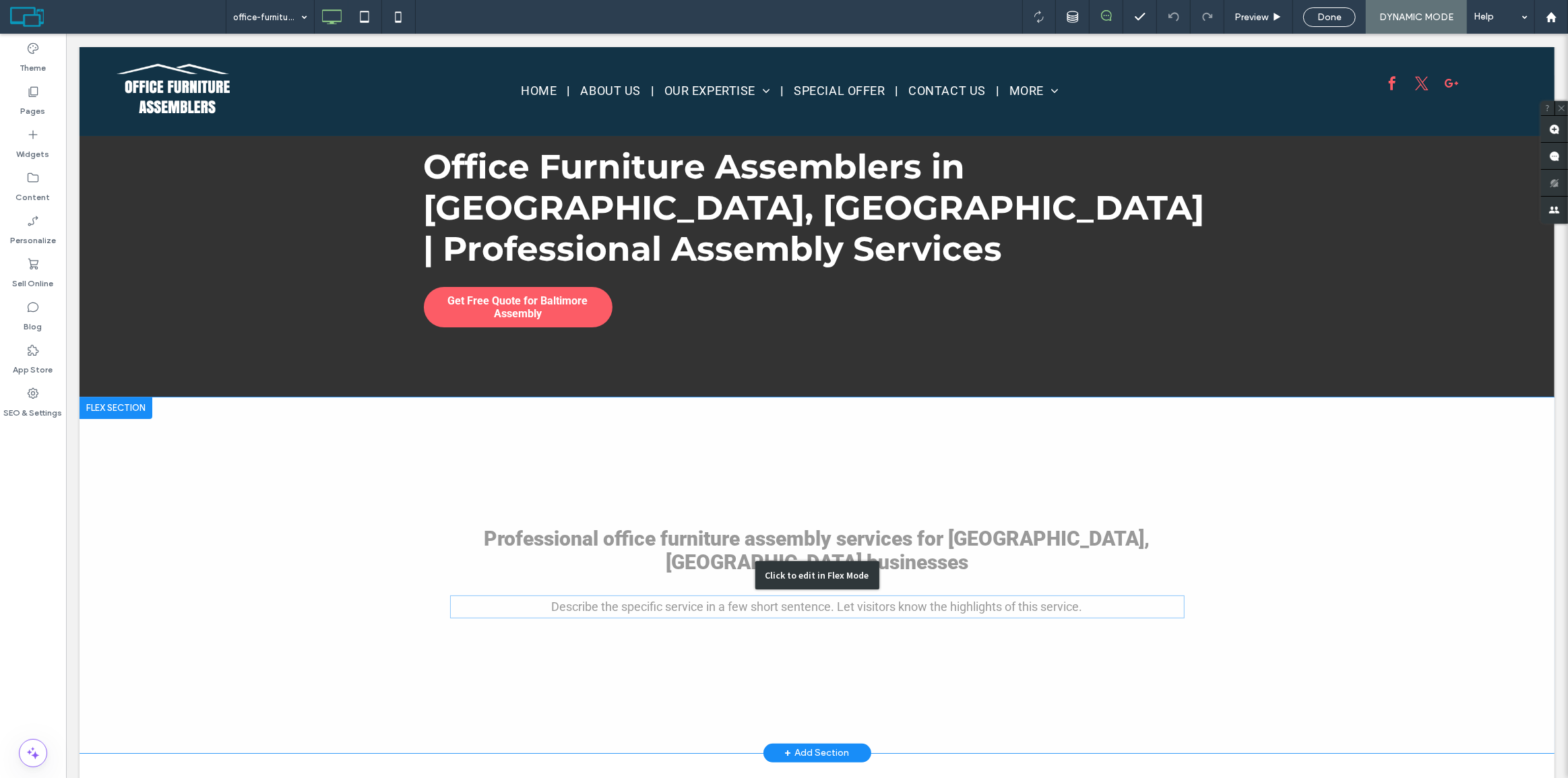
click at [668, 545] on div "Click to edit in Flex Mode" at bounding box center [816, 575] width 1475 height 356
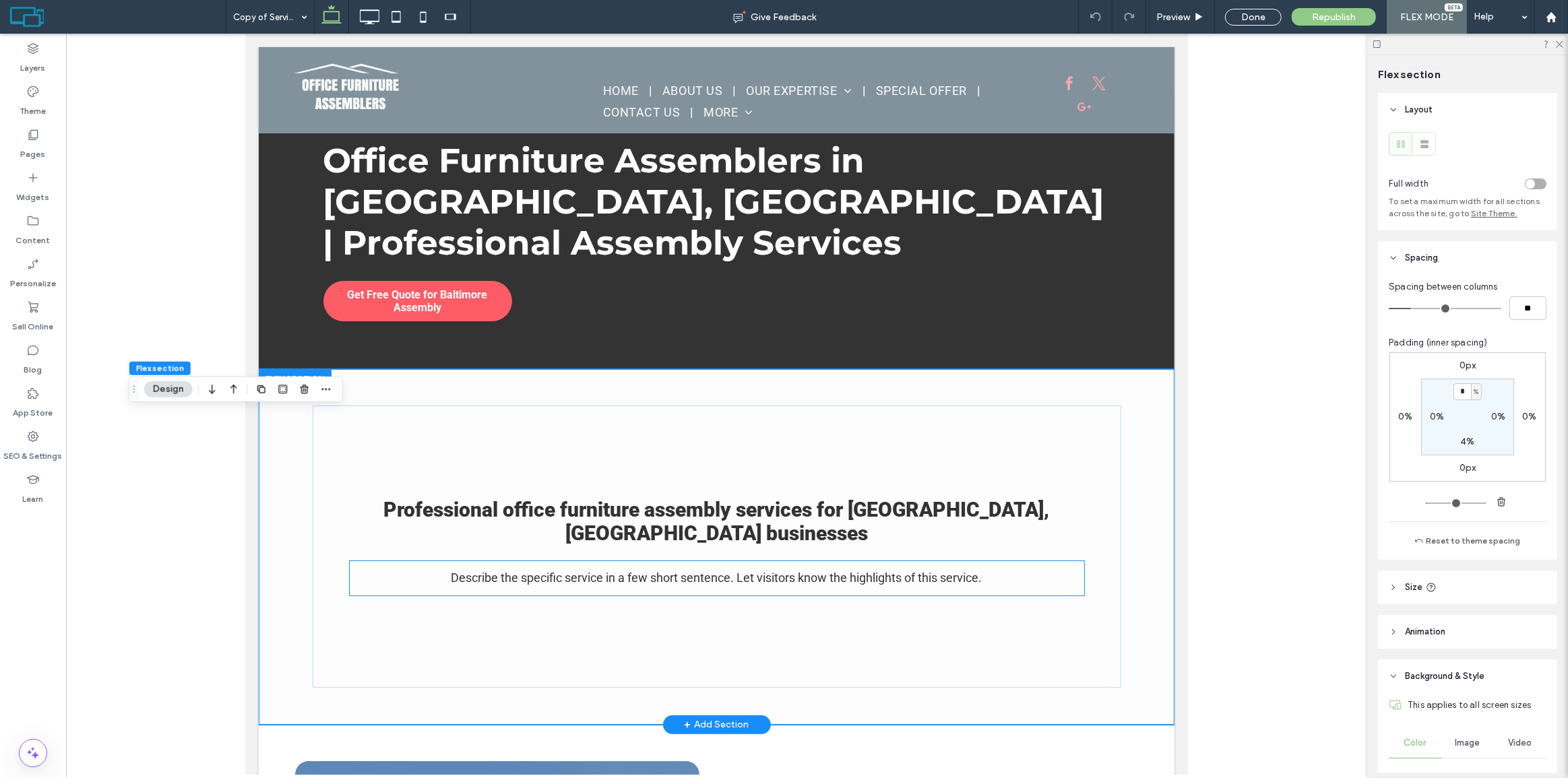
scroll to position [61, 0]
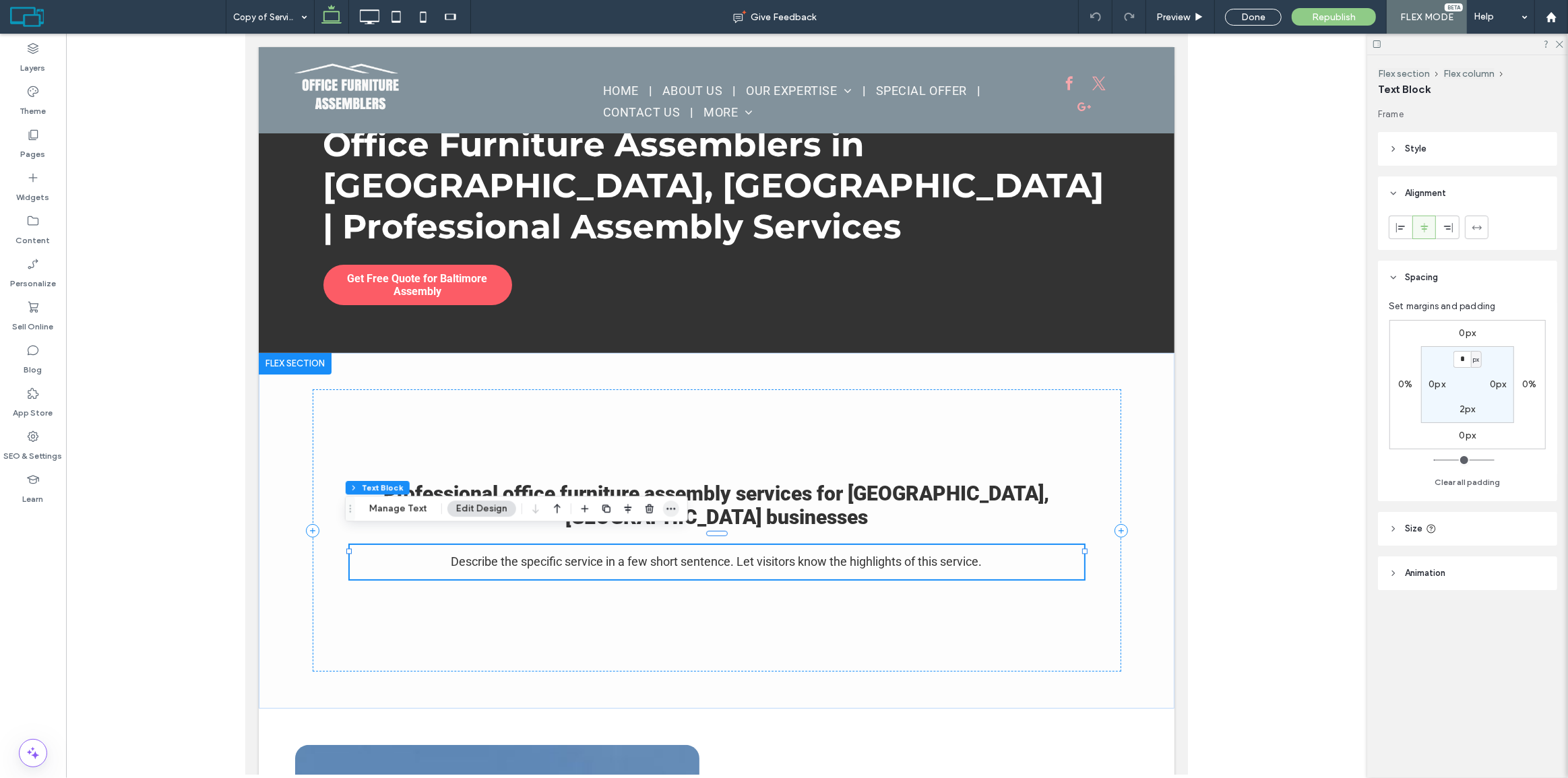
click at [666, 503] on icon "button" at bounding box center [671, 509] width 10 height 10
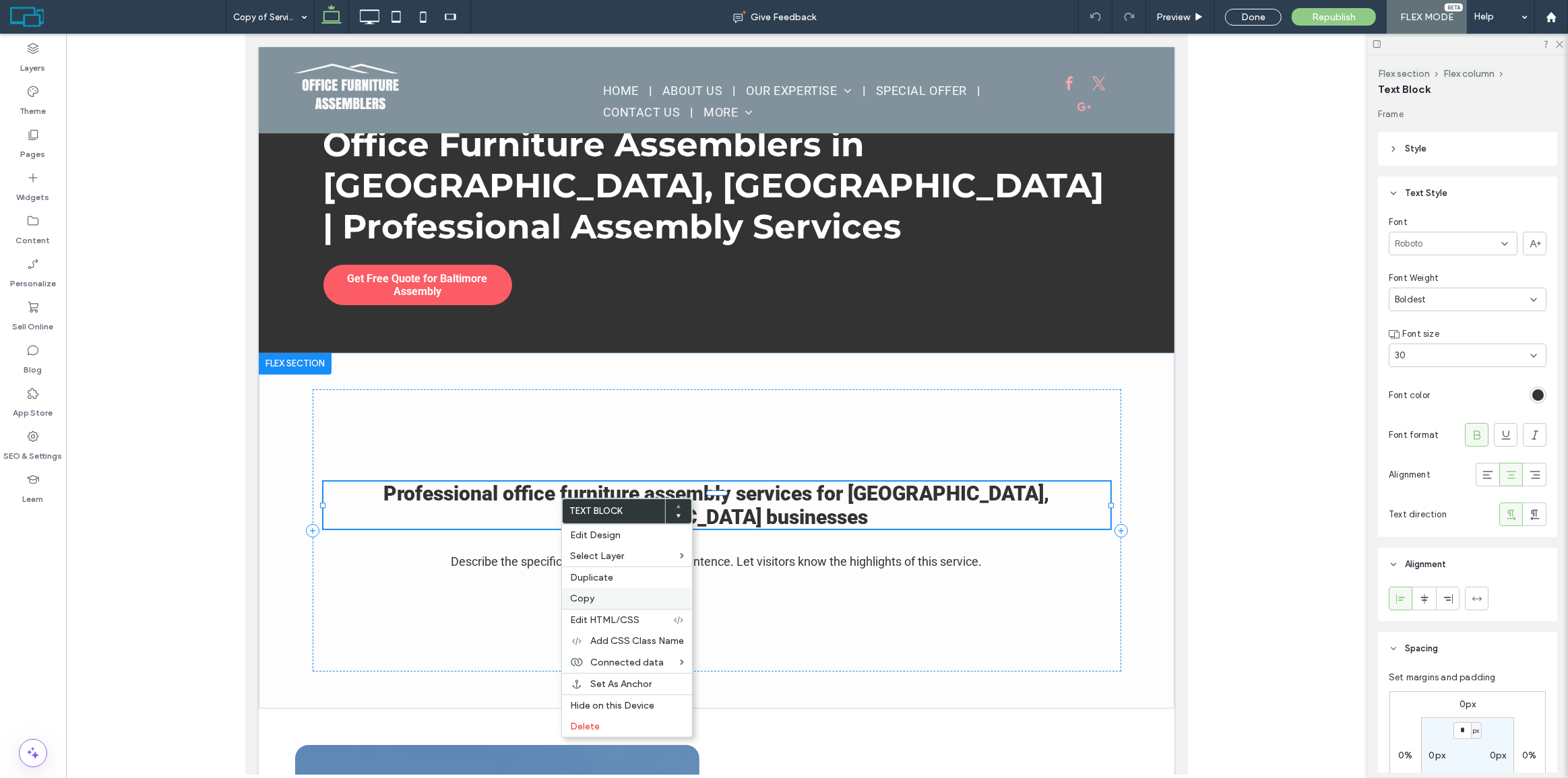
click at [612, 593] on label "Copy" at bounding box center [626, 599] width 113 height 11
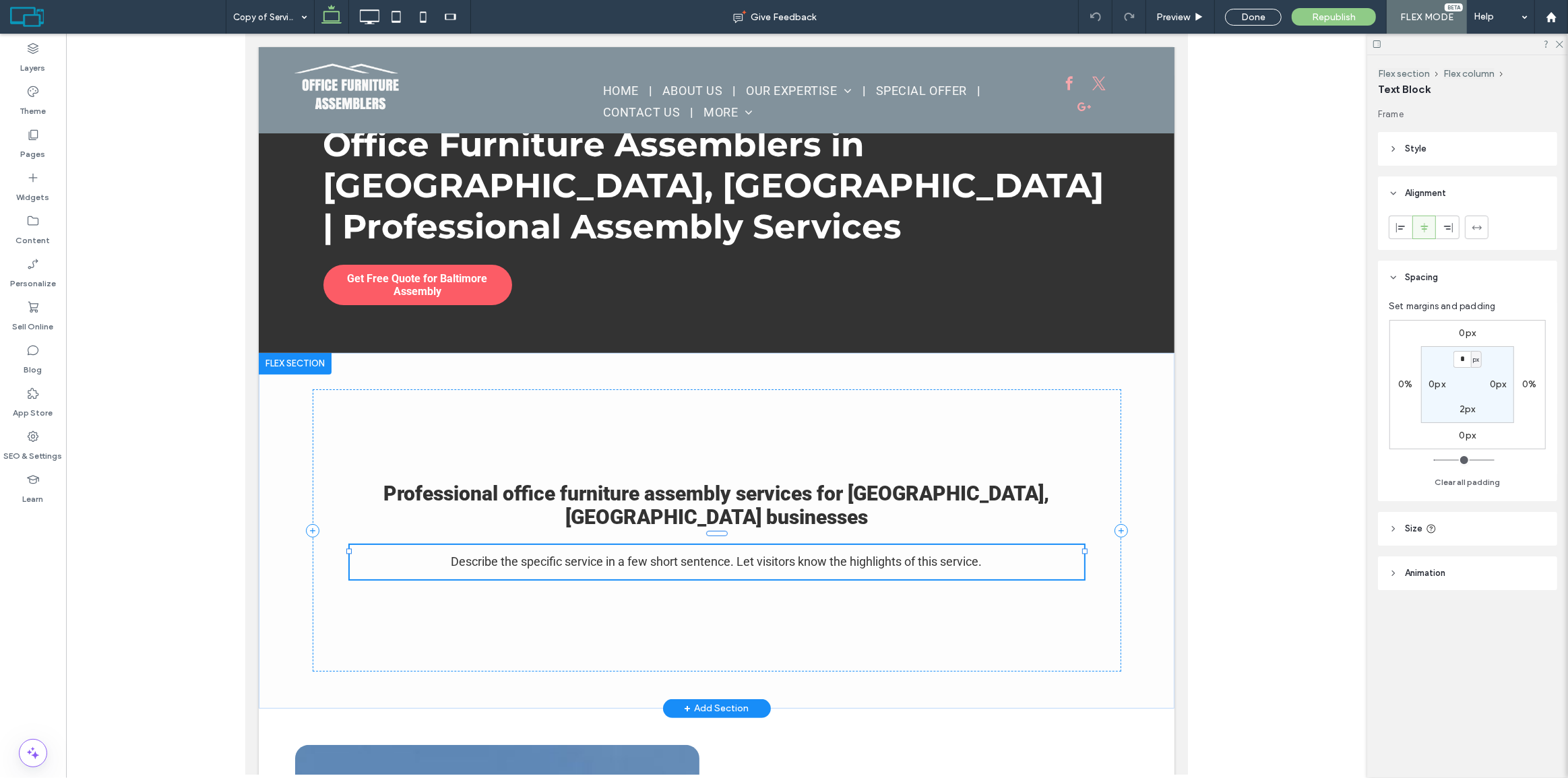
drag, startPoint x: 690, startPoint y: 551, endPoint x: 990, endPoint y: 285, distance: 400.9
click at [1252, 18] on div "Done" at bounding box center [1253, 16] width 56 height 16
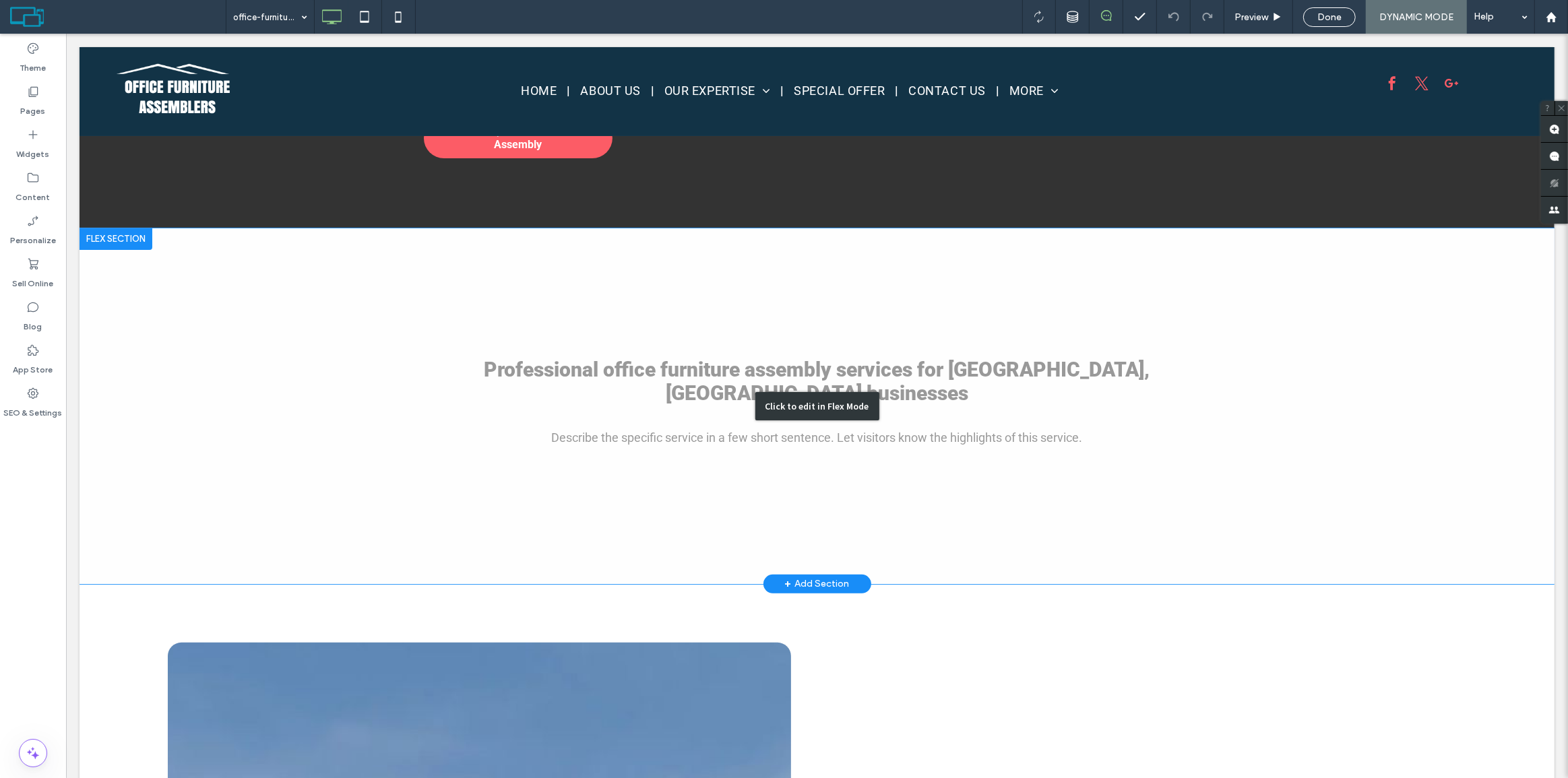
scroll to position [367, 0]
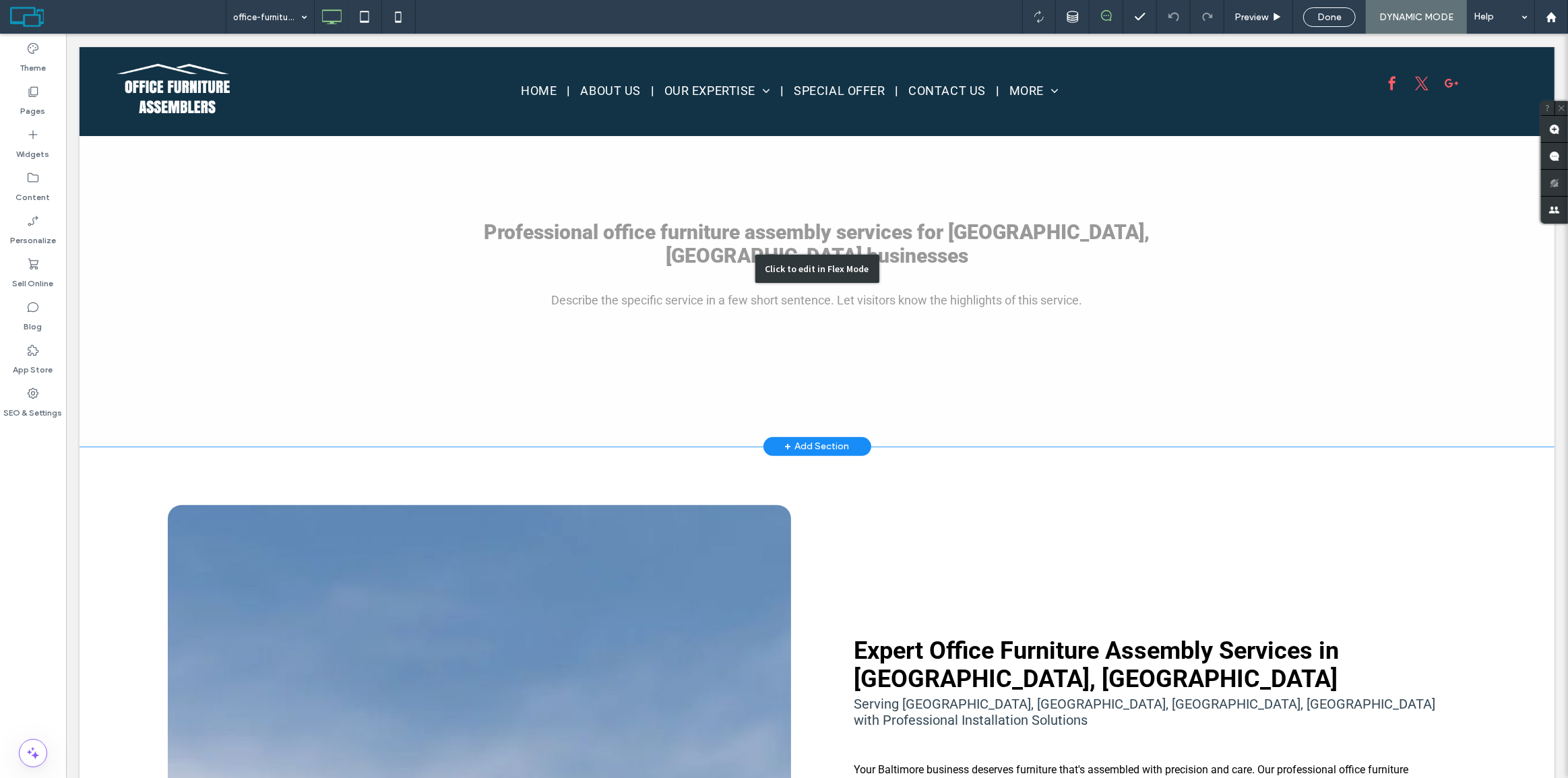
click at [553, 245] on div "Click to edit in Flex Mode" at bounding box center [816, 269] width 1475 height 356
click at [450, 289] on div "Describe the specific service in a few short sentence. Let visitors know the hi…" at bounding box center [817, 301] width 735 height 23
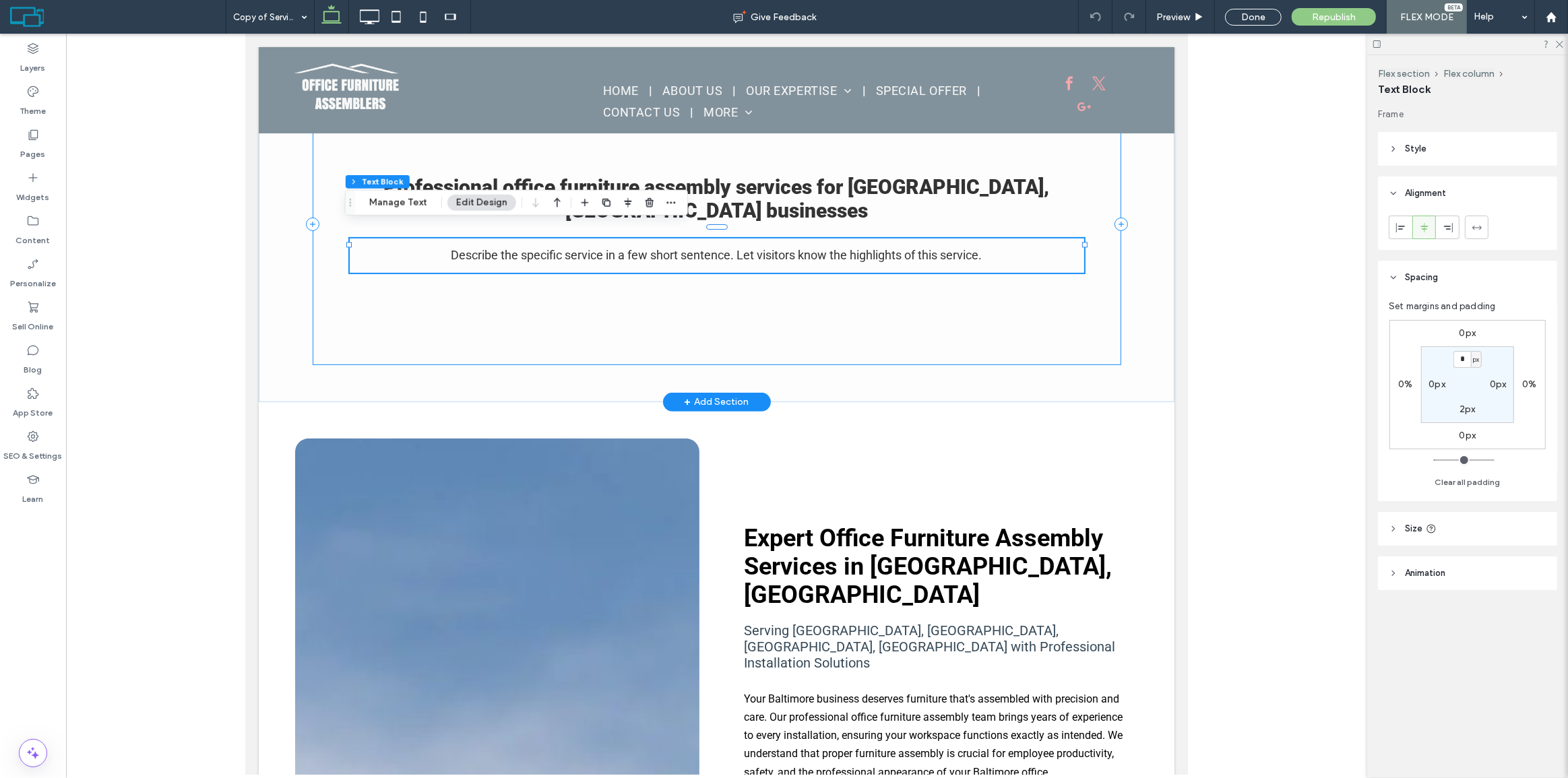
click at [357, 283] on div "Professional office furniture assembly services for Baltimore, MD businesses De…" at bounding box center [716, 224] width 808 height 282
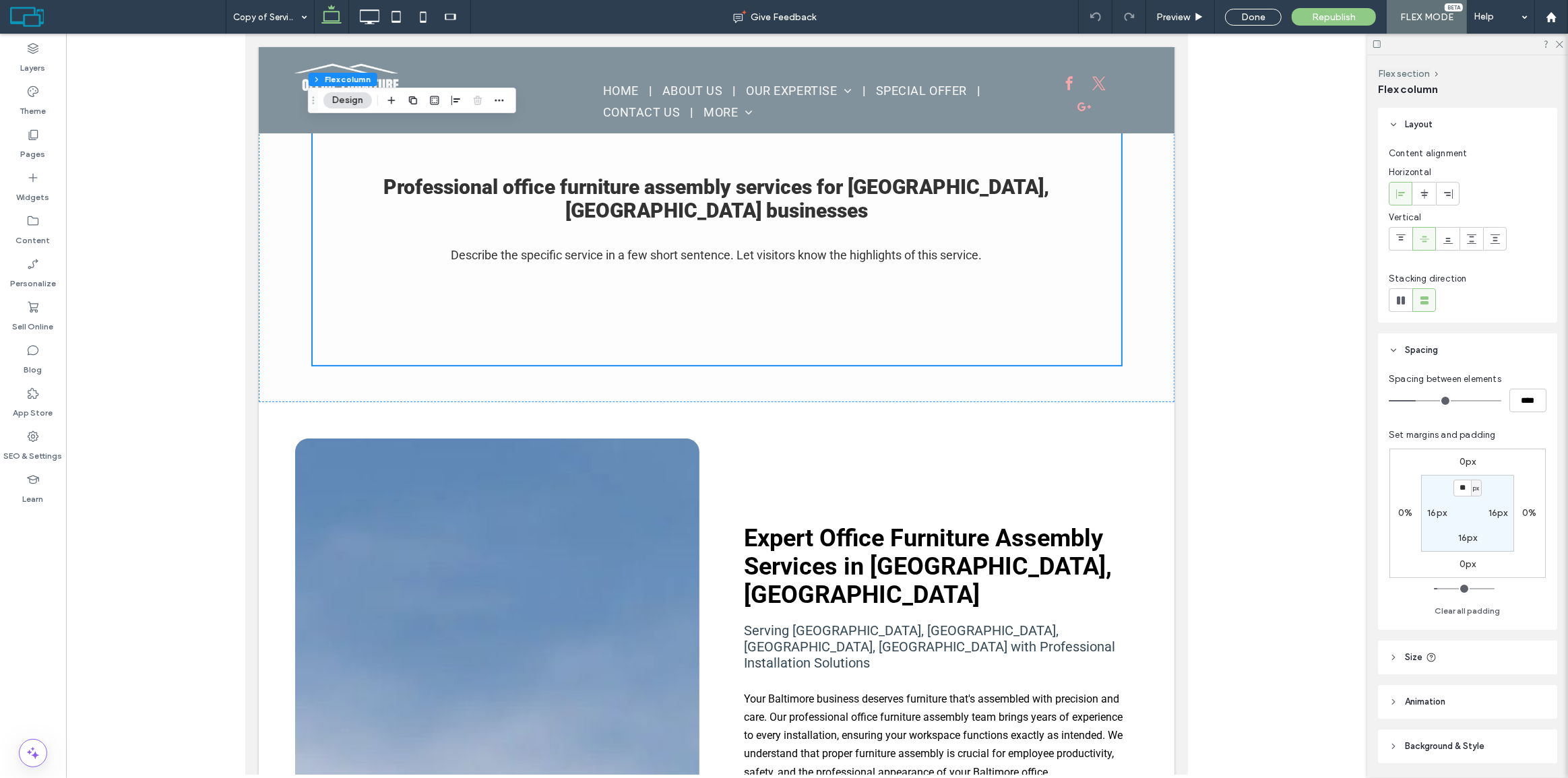
click at [47, 200] on label "Widgets" at bounding box center [33, 194] width 33 height 19
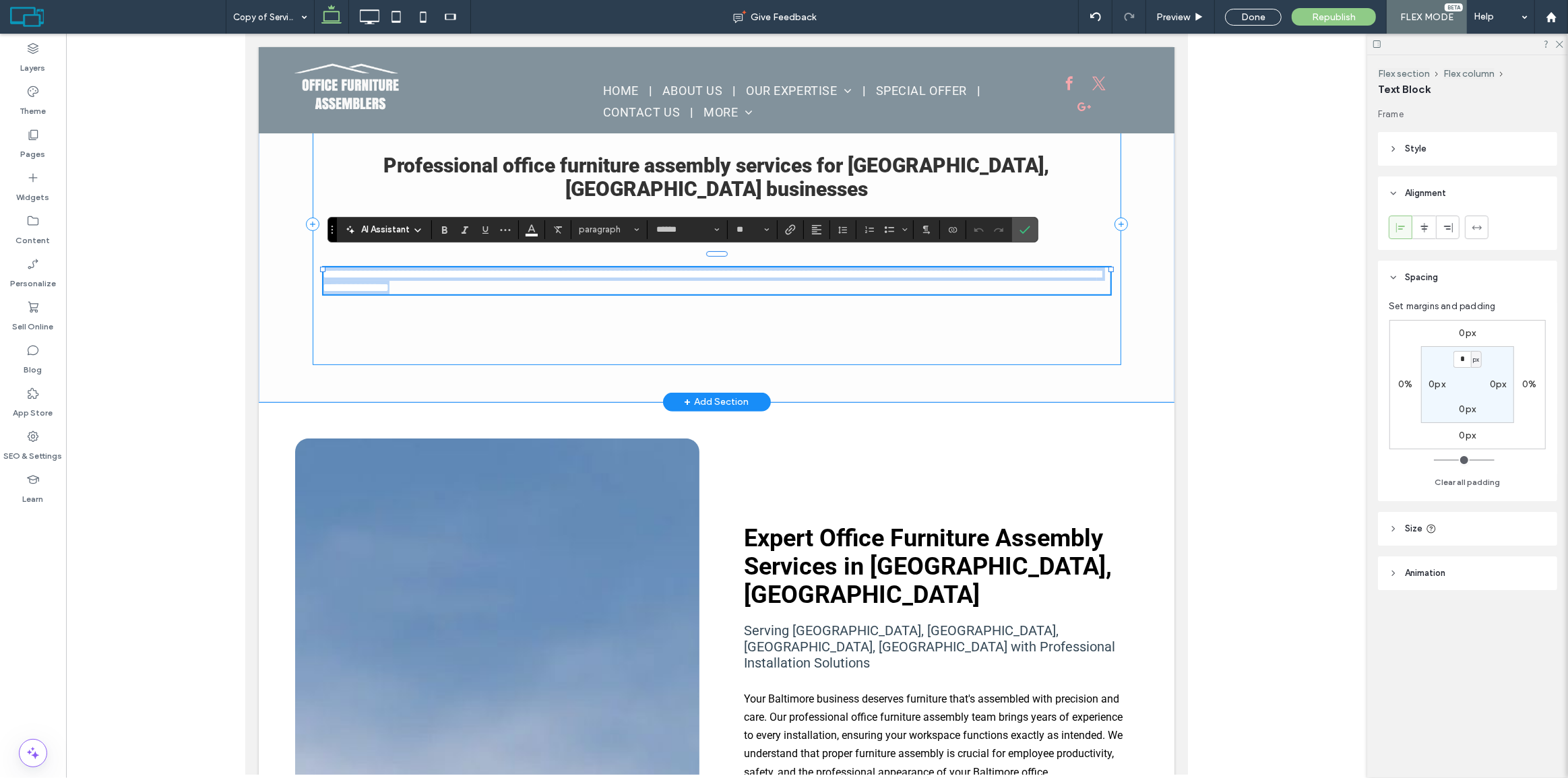
scroll to position [366, 0]
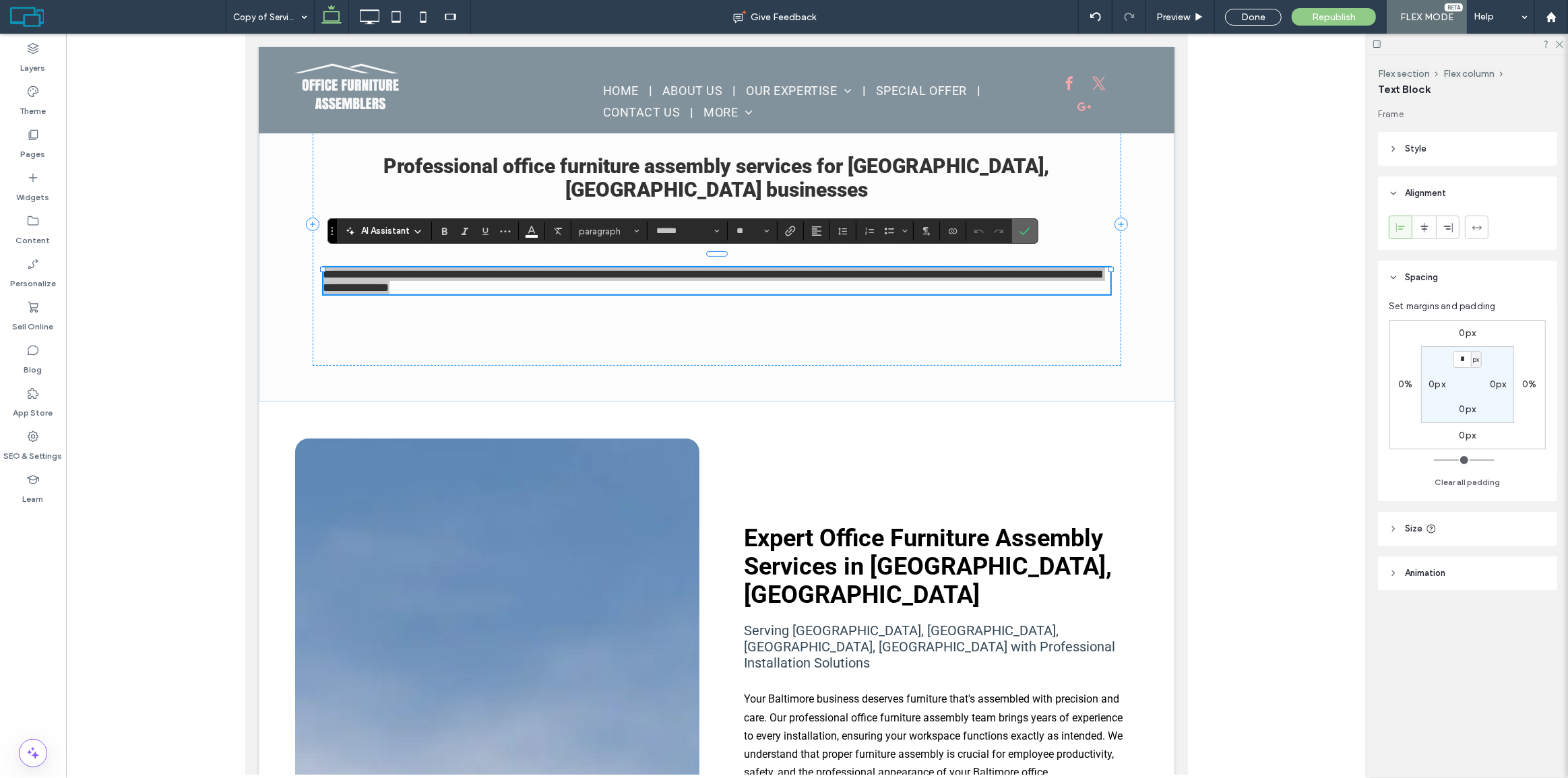
click at [1031, 231] on label "Confirm" at bounding box center [1025, 231] width 20 height 24
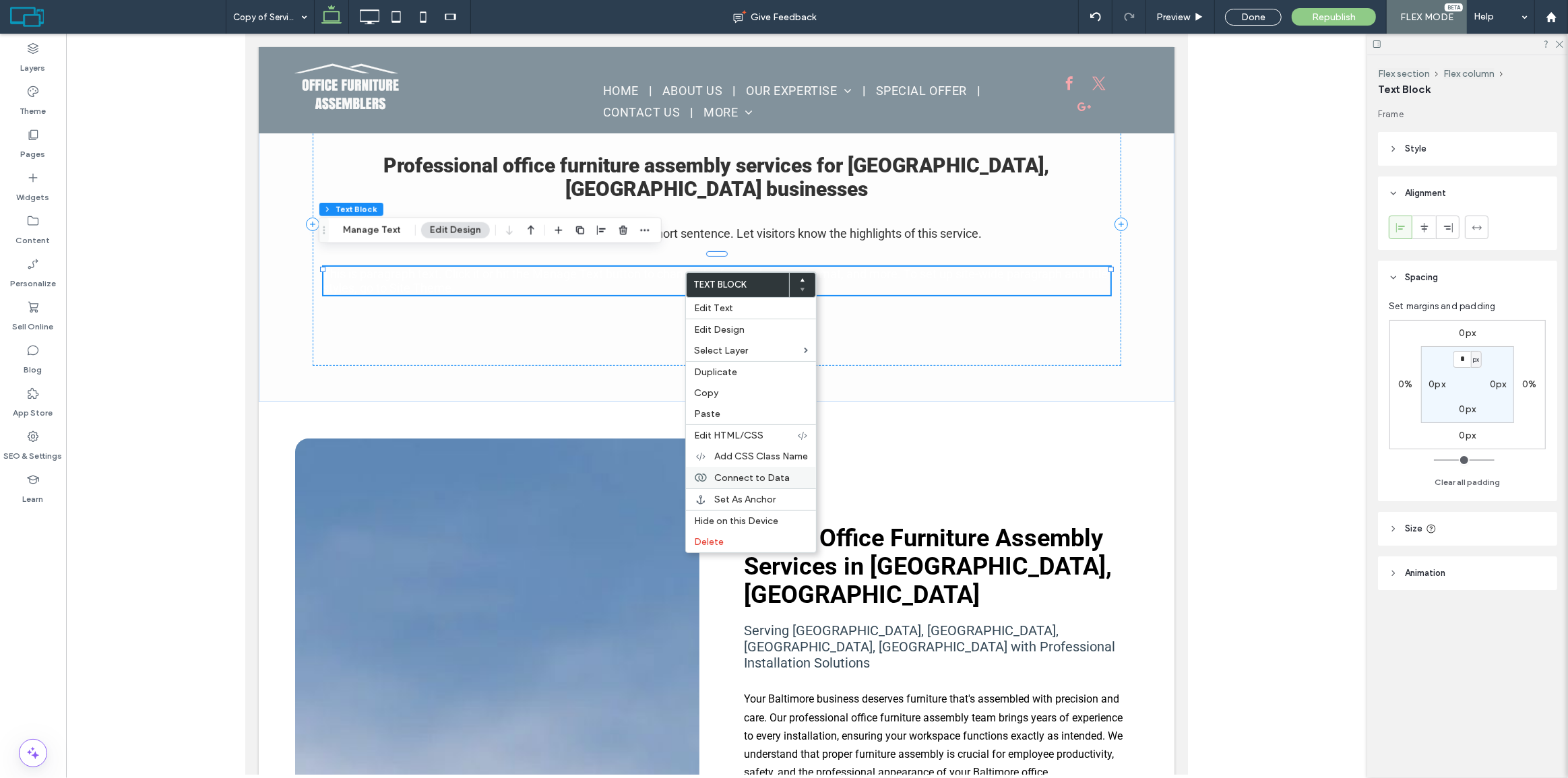
click at [744, 475] on span "Connect to Data" at bounding box center [752, 477] width 75 height 11
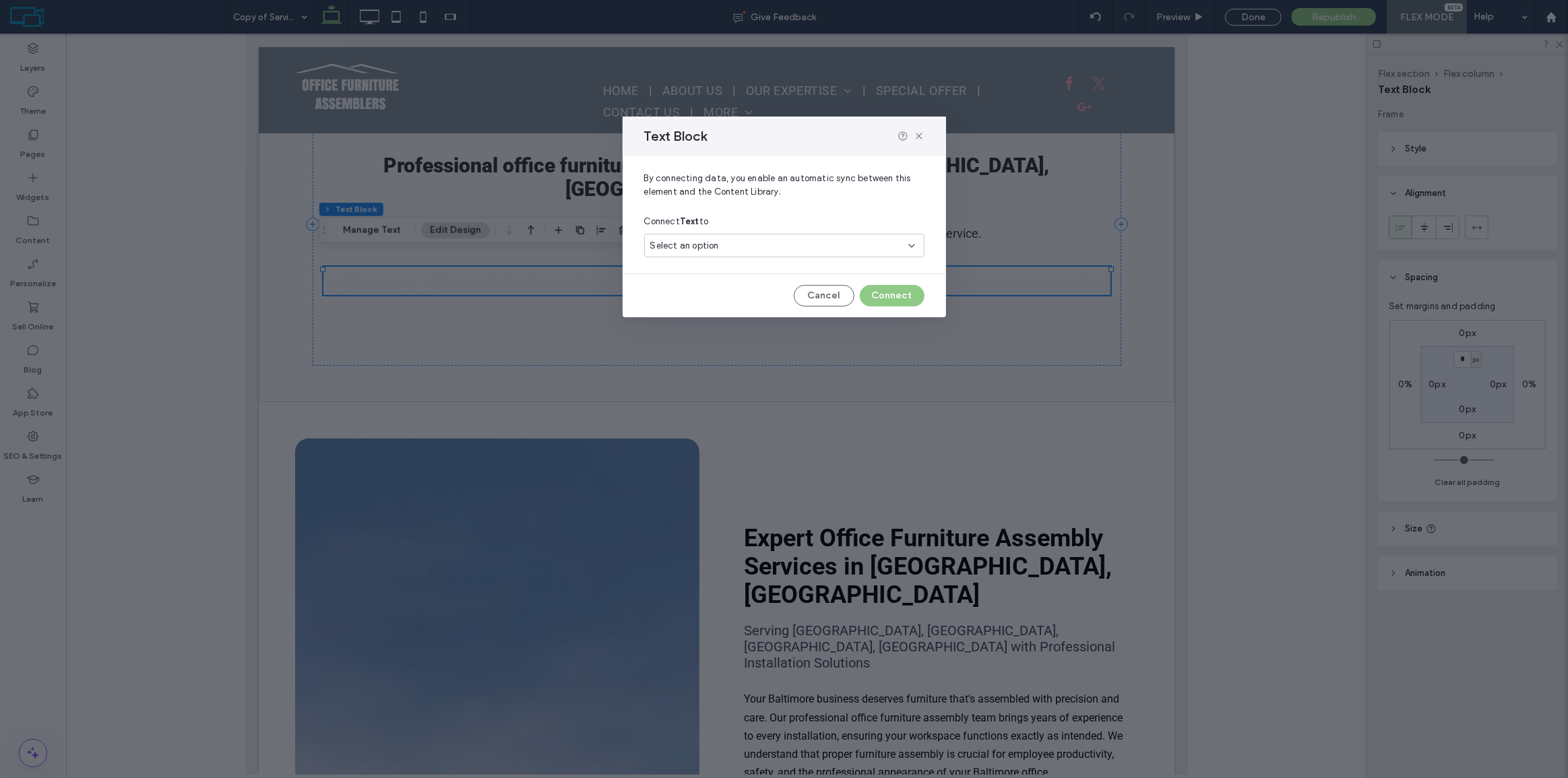
click at [740, 241] on div "Select an option" at bounding box center [776, 246] width 252 height 14
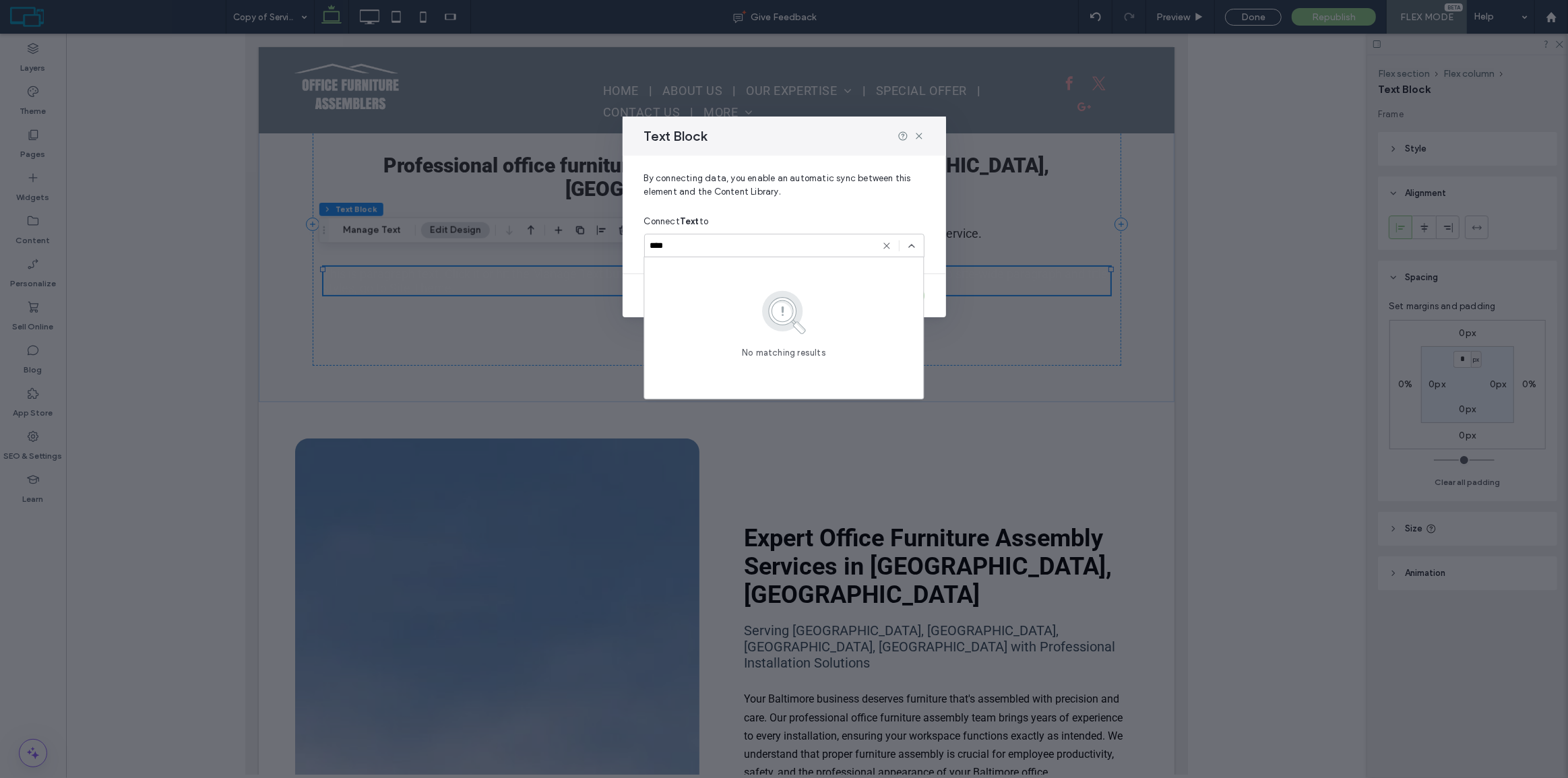
type input "*****"
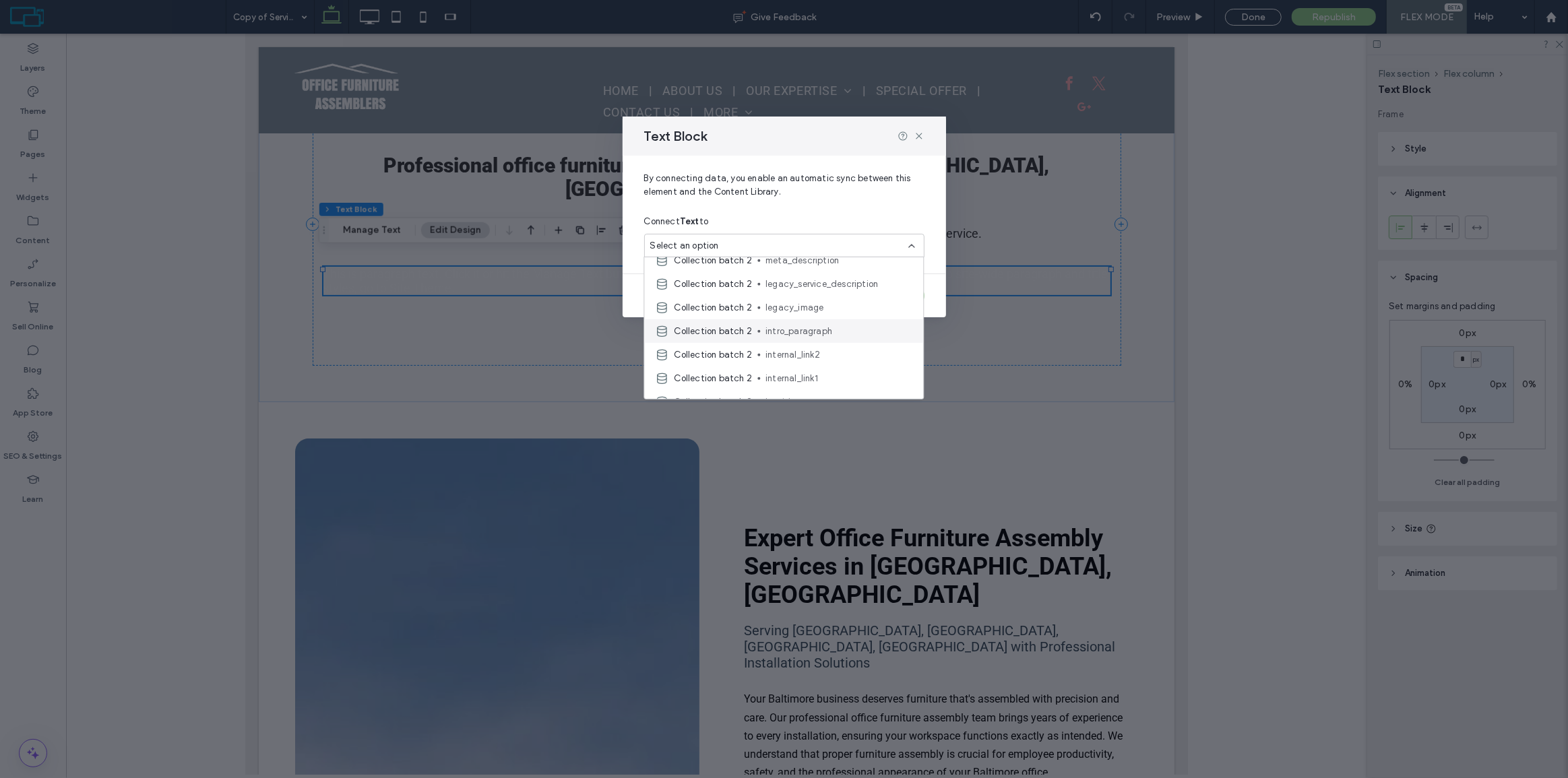
click at [820, 333] on span "intro_paragraph" at bounding box center [839, 331] width 147 height 14
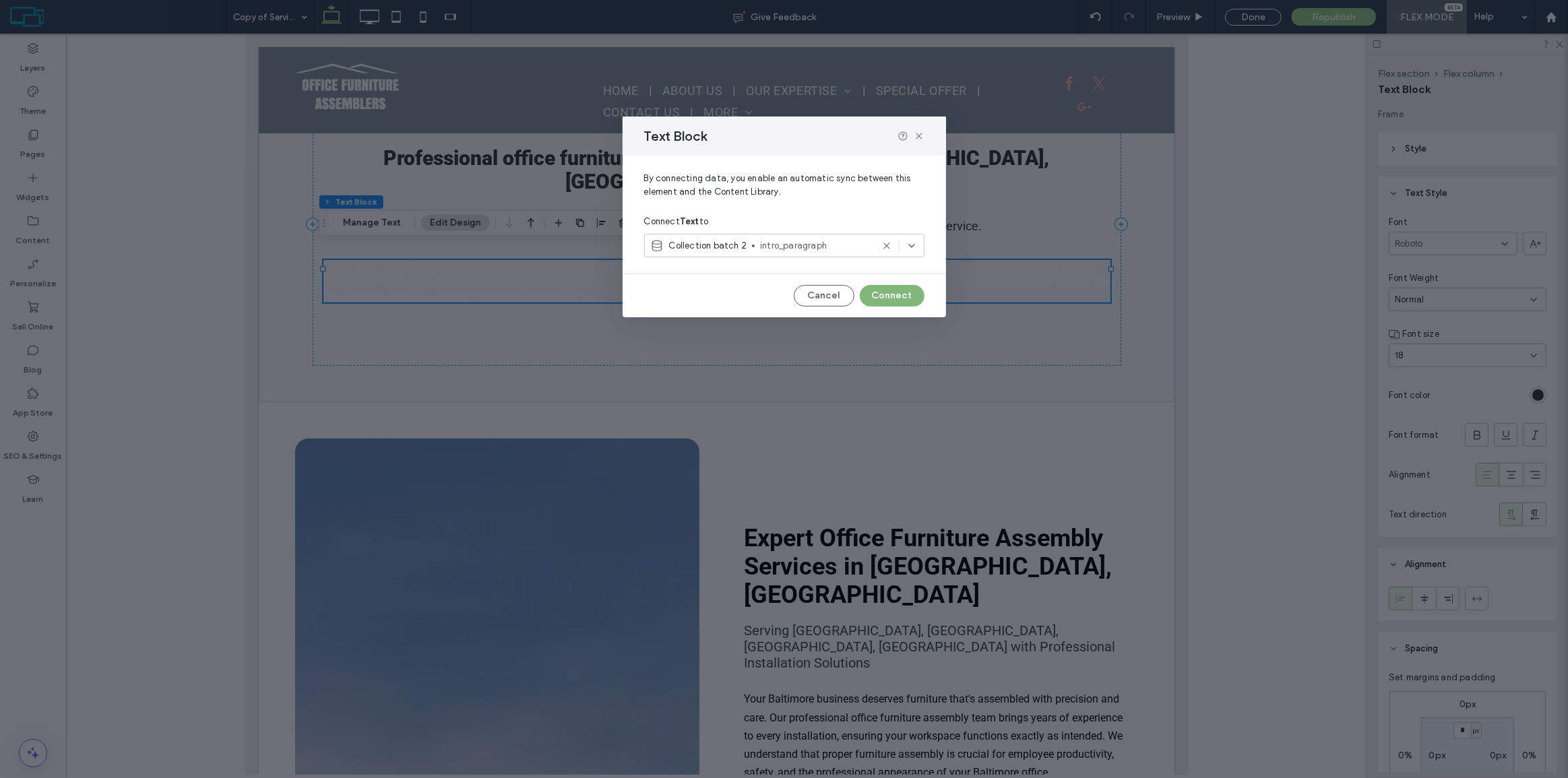
click at [894, 295] on button "Connect" at bounding box center [892, 295] width 65 height 22
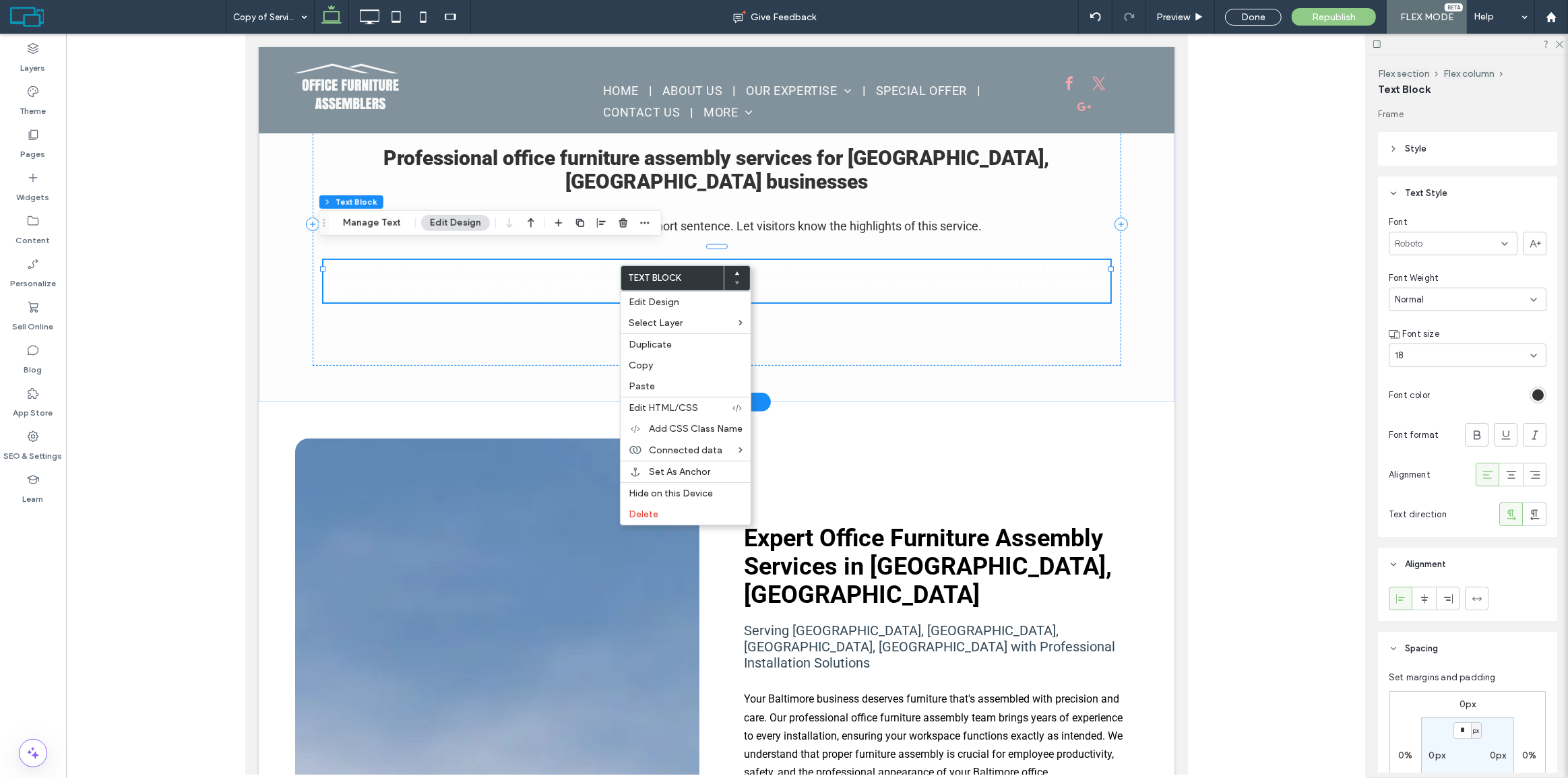
click at [606, 263] on div "Transform your Baltimore workplace with our expert office furniture assembly se…" at bounding box center [716, 281] width 787 height 42
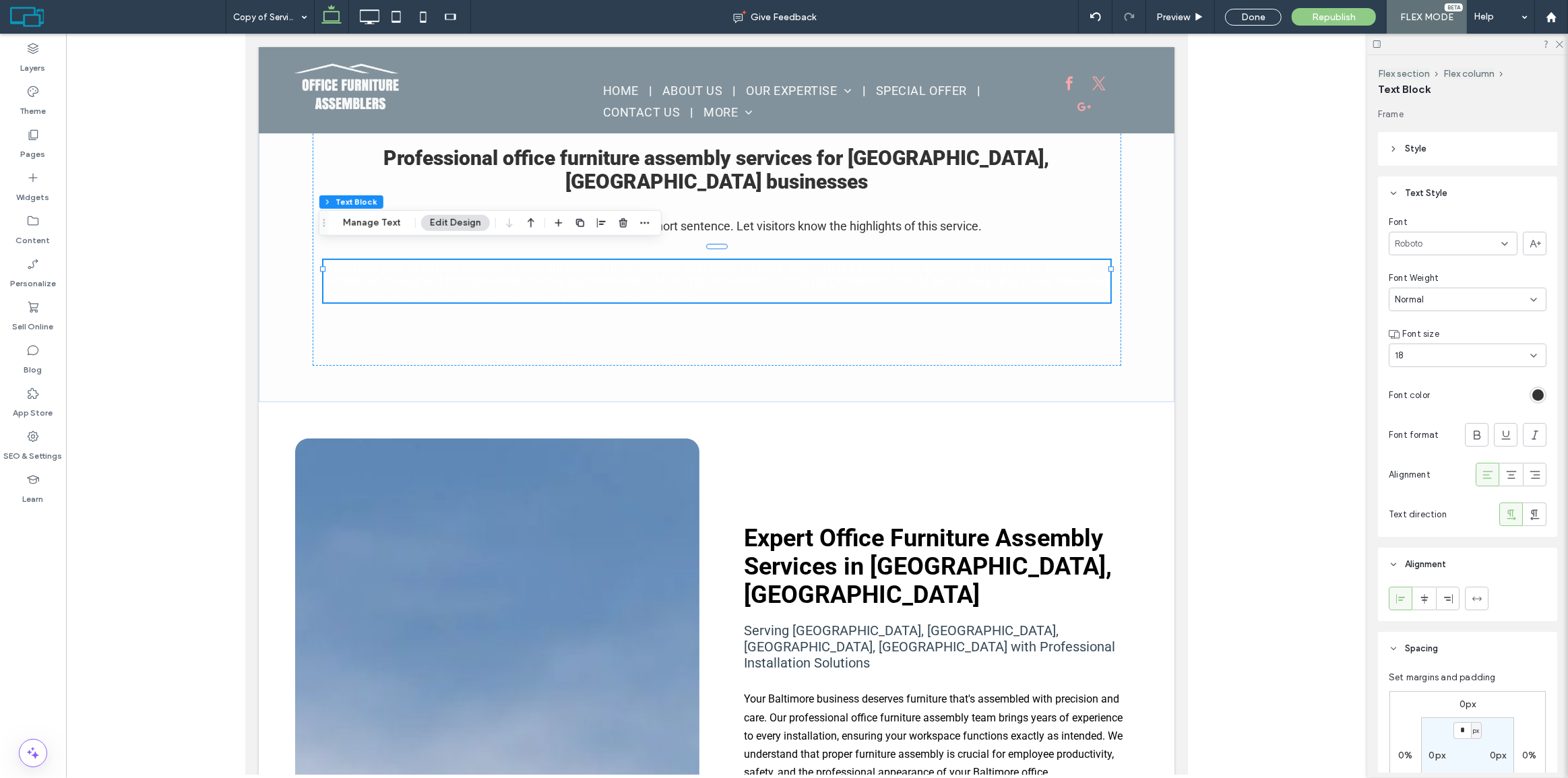
click at [1534, 393] on div "rgb(51, 51, 51)" at bounding box center [1538, 395] width 11 height 11
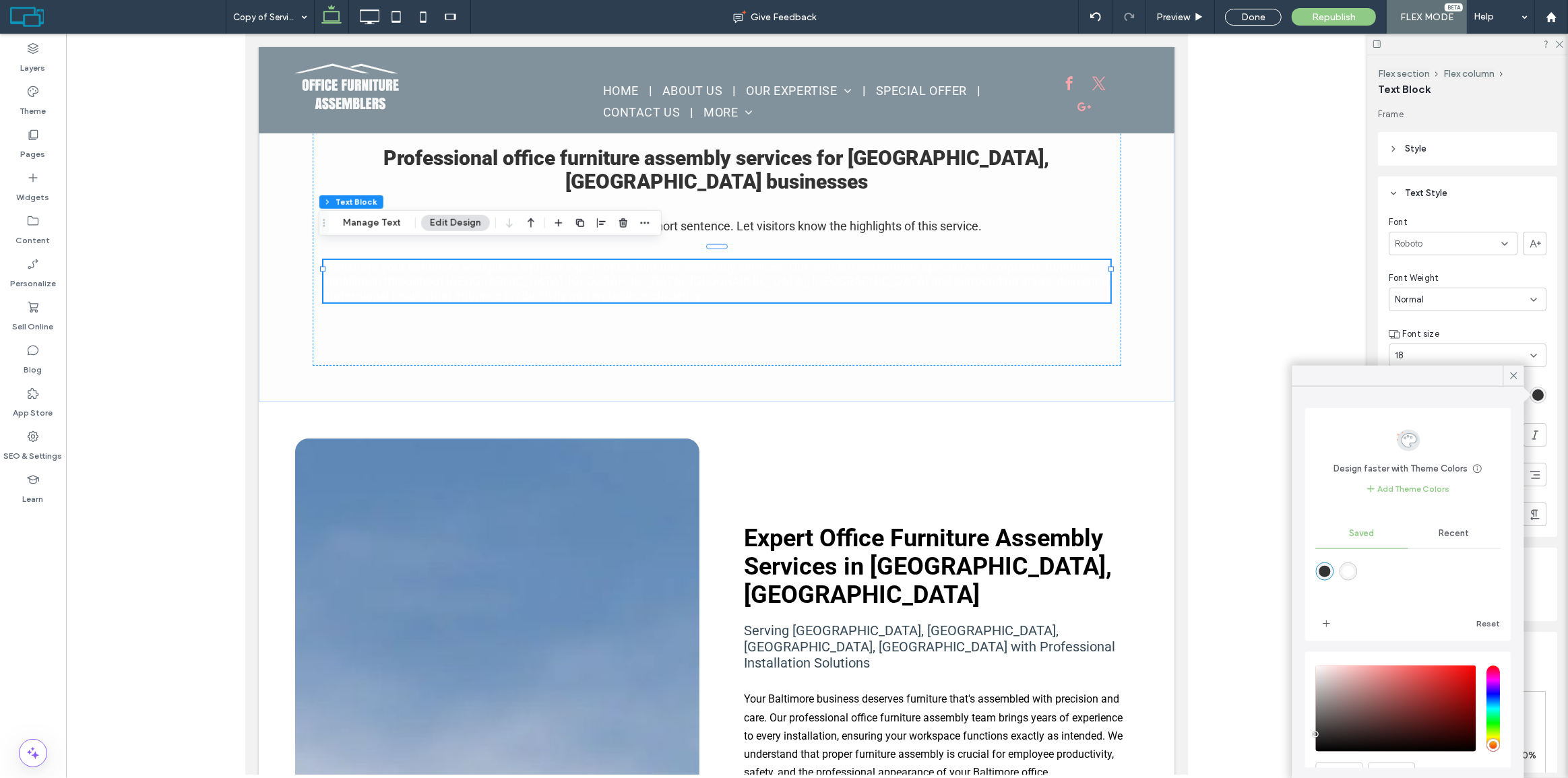
click at [1320, 569] on div "rgba(51,51,51,1)" at bounding box center [1325, 571] width 11 height 11
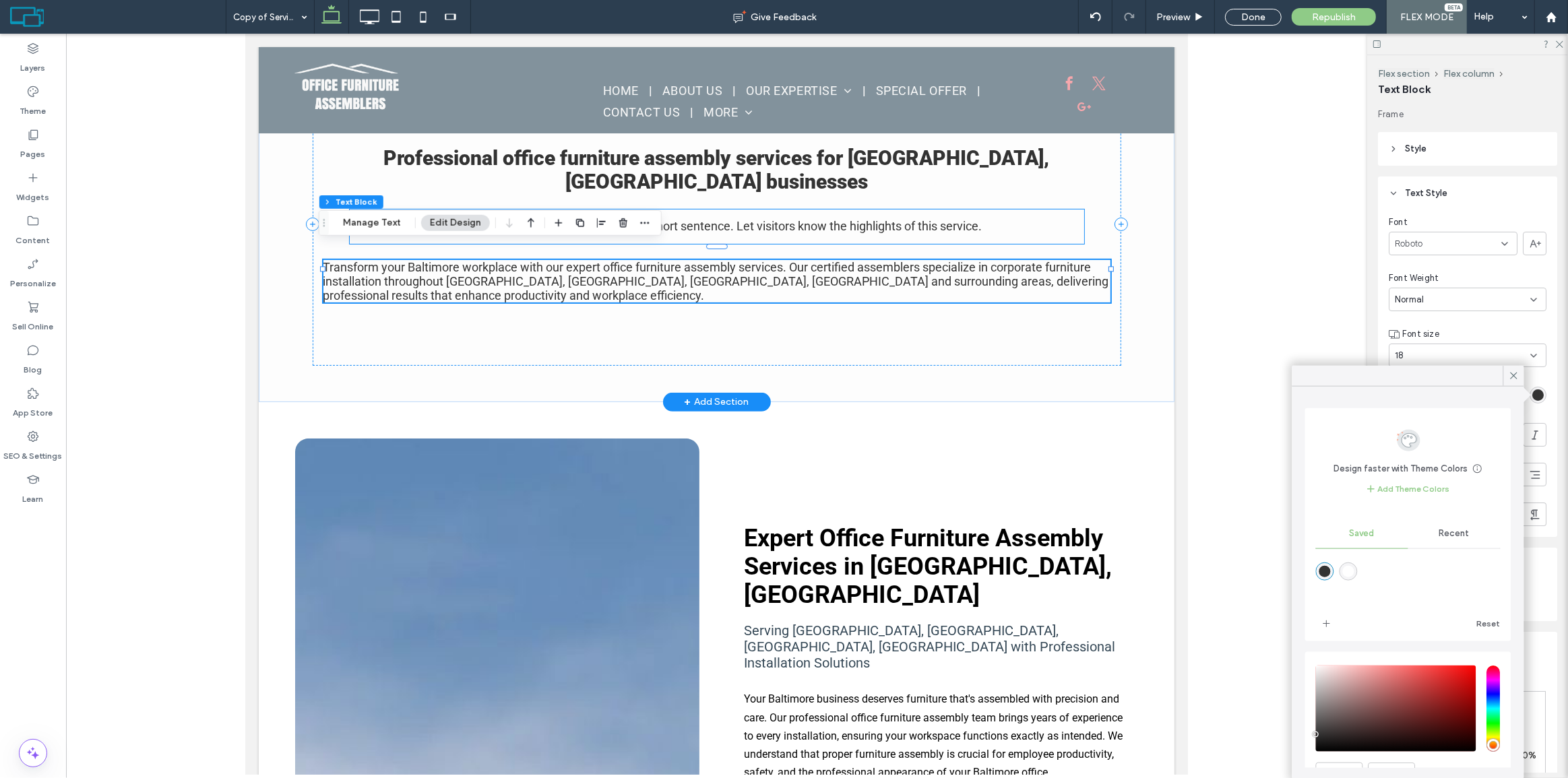
click at [846, 215] on div "Describe the specific service in a few short sentence. Let visitors know the hi…" at bounding box center [716, 226] width 735 height 23
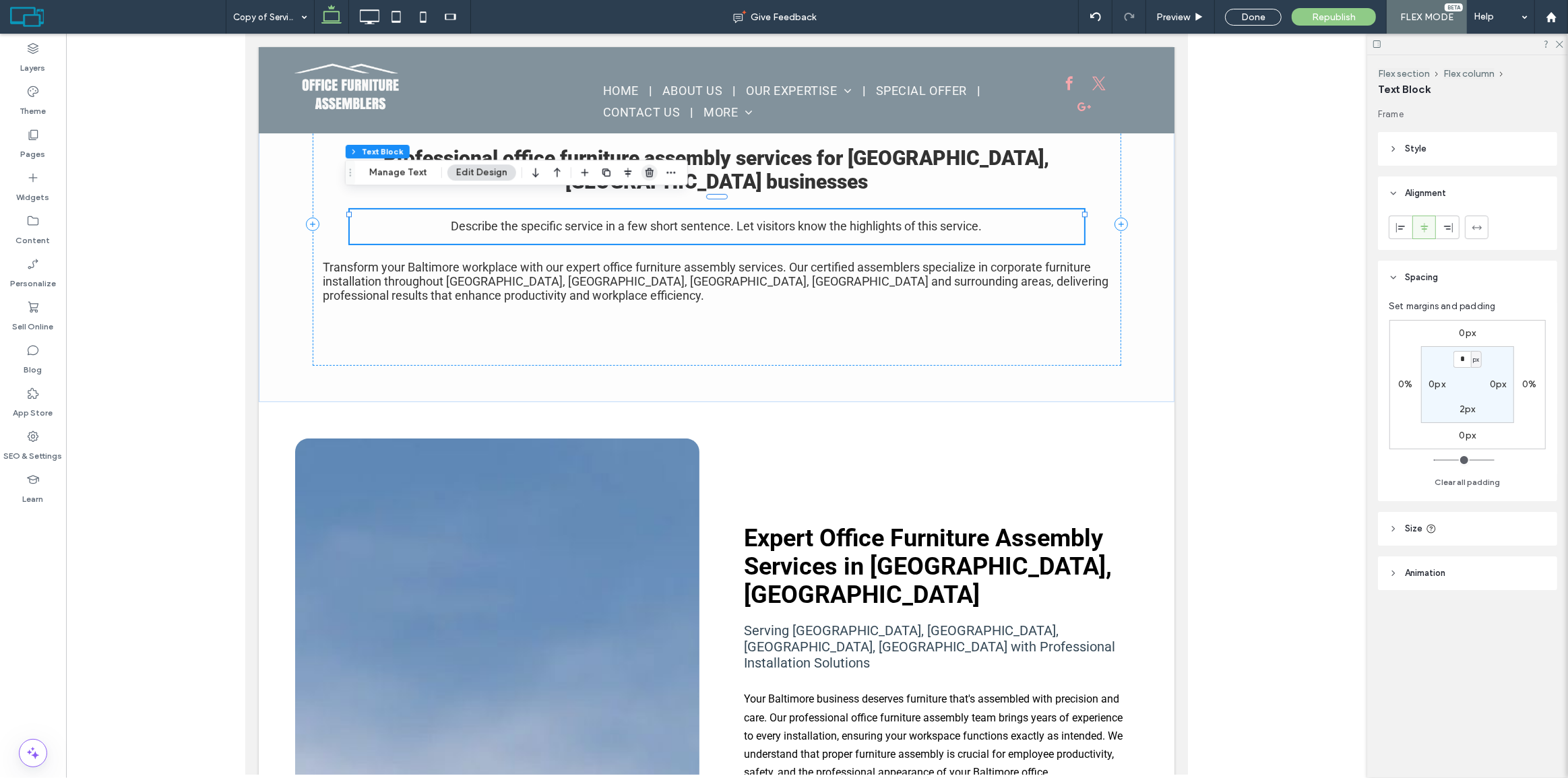
click at [651, 168] on icon "button" at bounding box center [650, 172] width 10 height 10
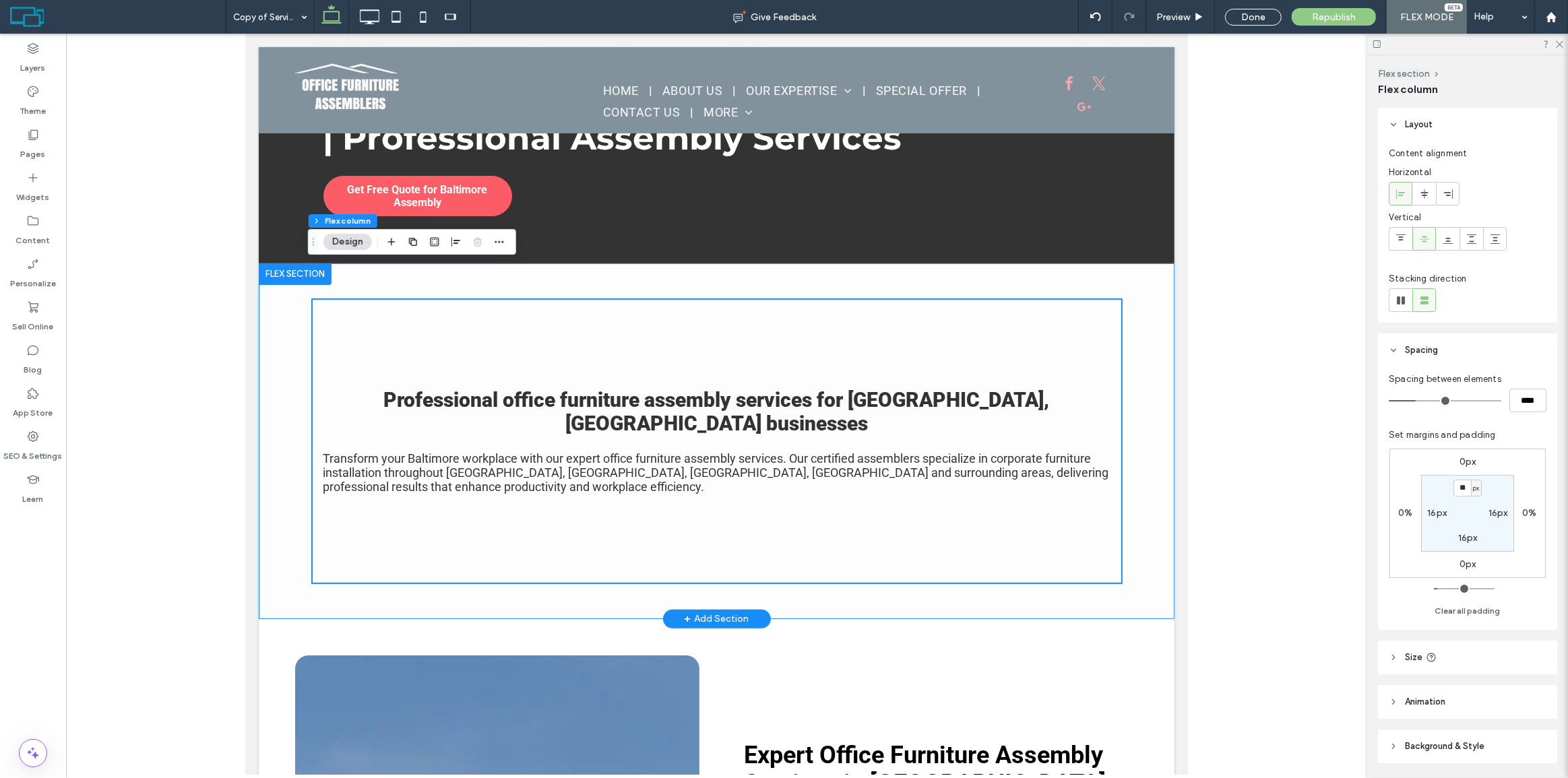
scroll to position [0, 0]
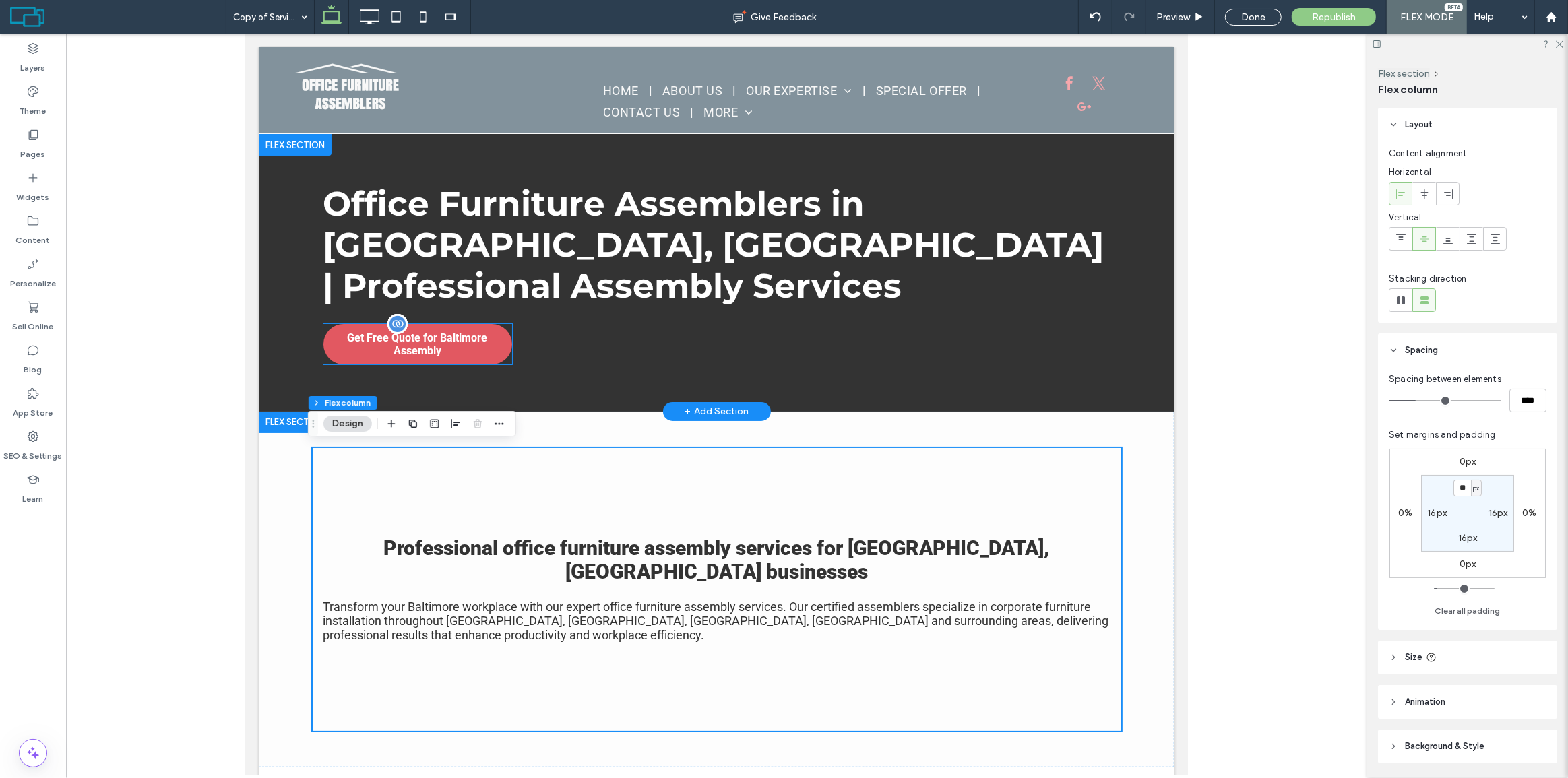
click at [470, 332] on span "Get Free Quote for Baltimore Assembly" at bounding box center [418, 345] width 189 height 26
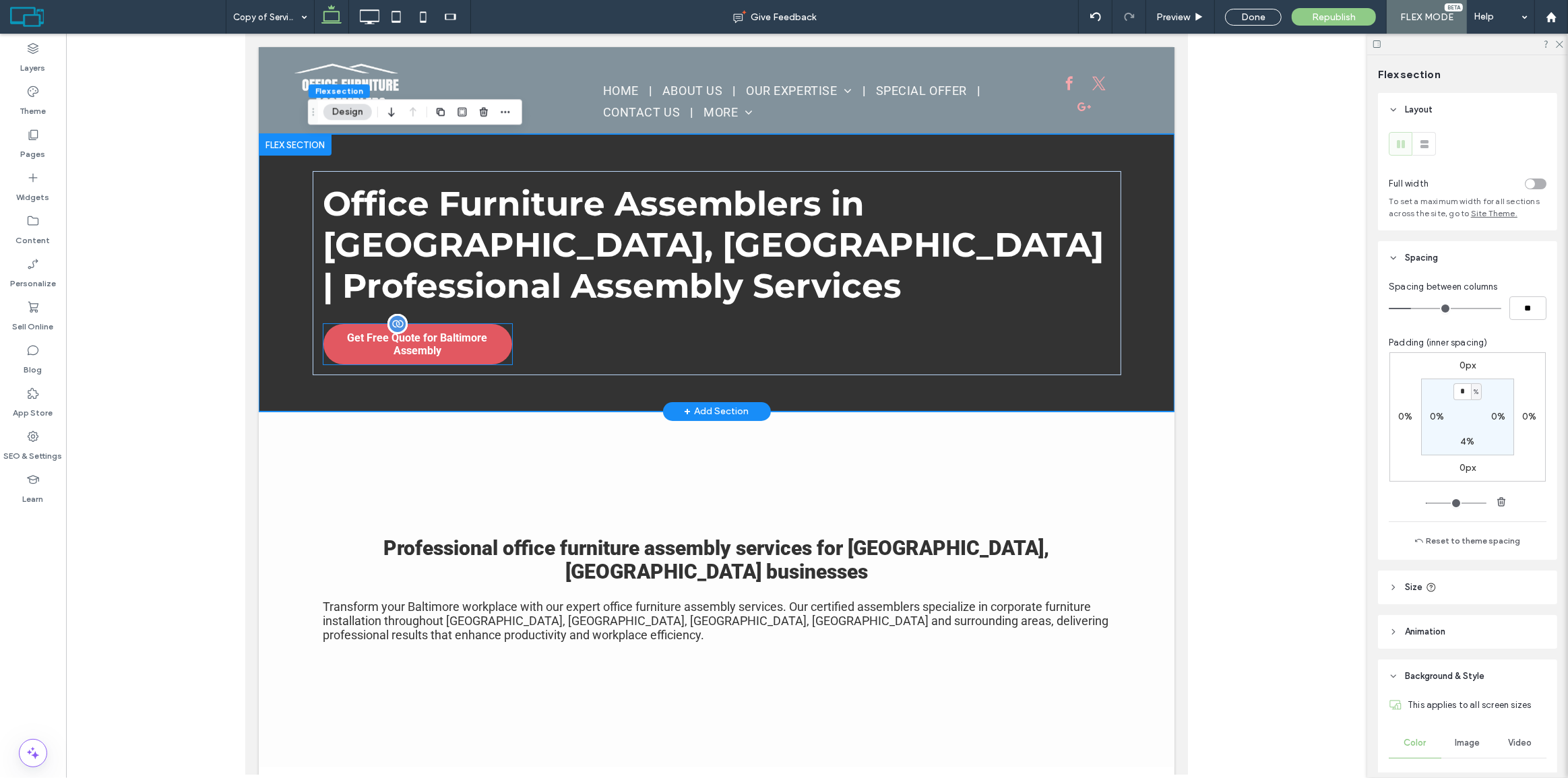
click at [499, 332] on span "Get Free Quote for Baltimore Assembly" at bounding box center [418, 345] width 189 height 26
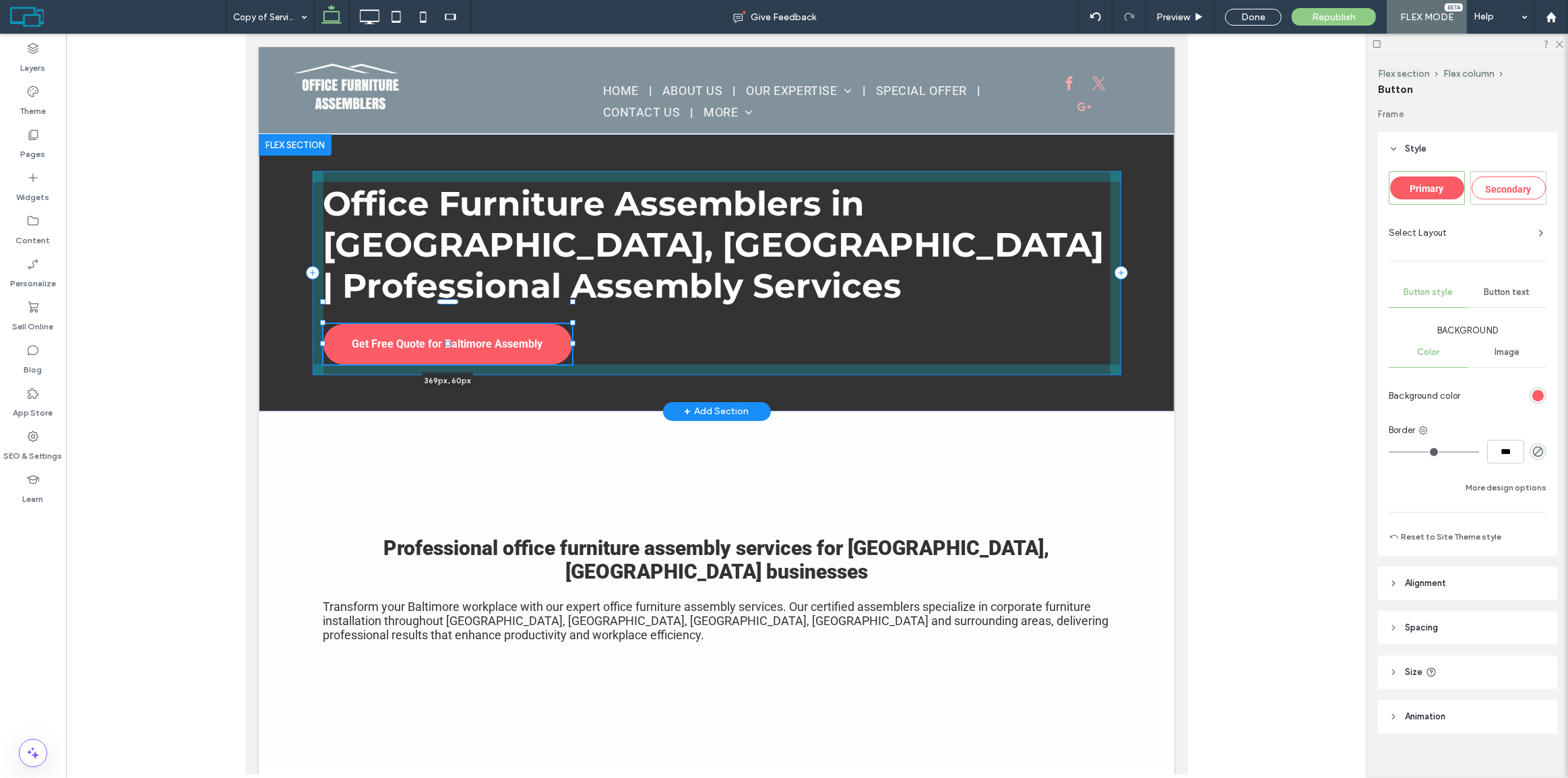
drag, startPoint x: 505, startPoint y: 323, endPoint x: 566, endPoint y: 318, distance: 61.2
click at [323, 303] on div at bounding box center [323, 302] width 1 height 1
type input "***"
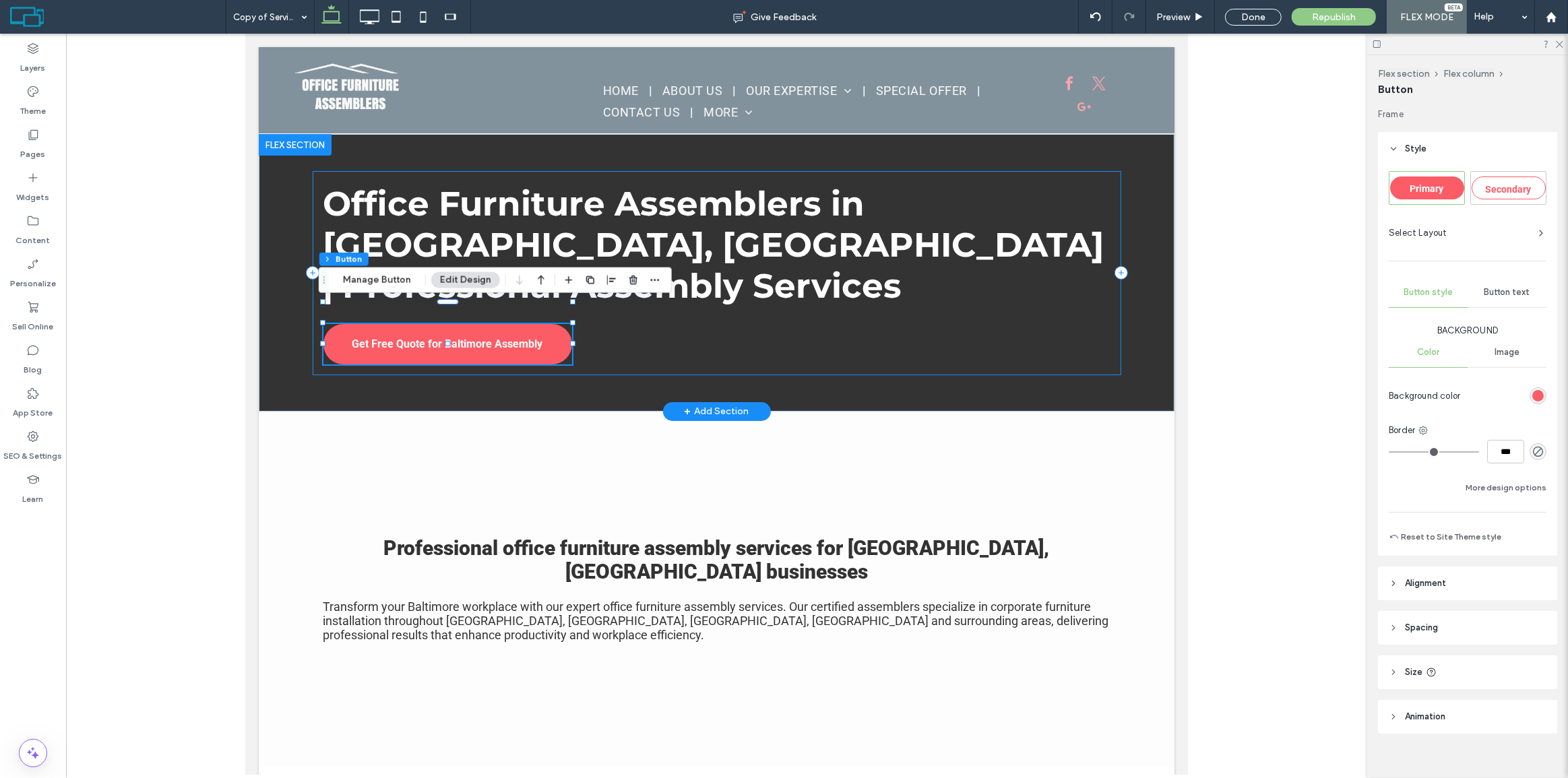
click at [642, 311] on div "Office Furniture Assemblers in Baltimore, MD | Professional Assembly Services G…" at bounding box center [716, 274] width 808 height 204
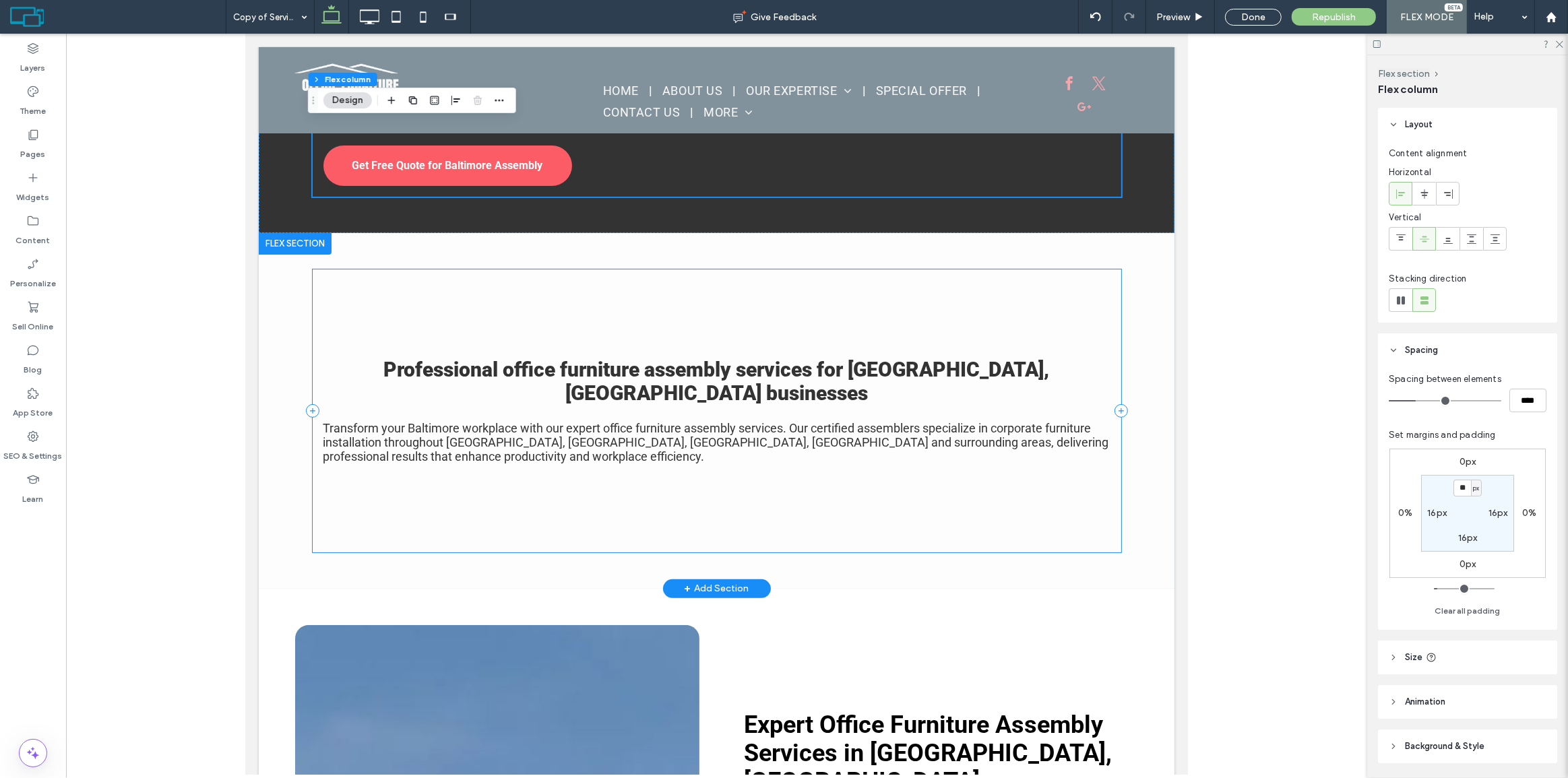
scroll to position [184, 0]
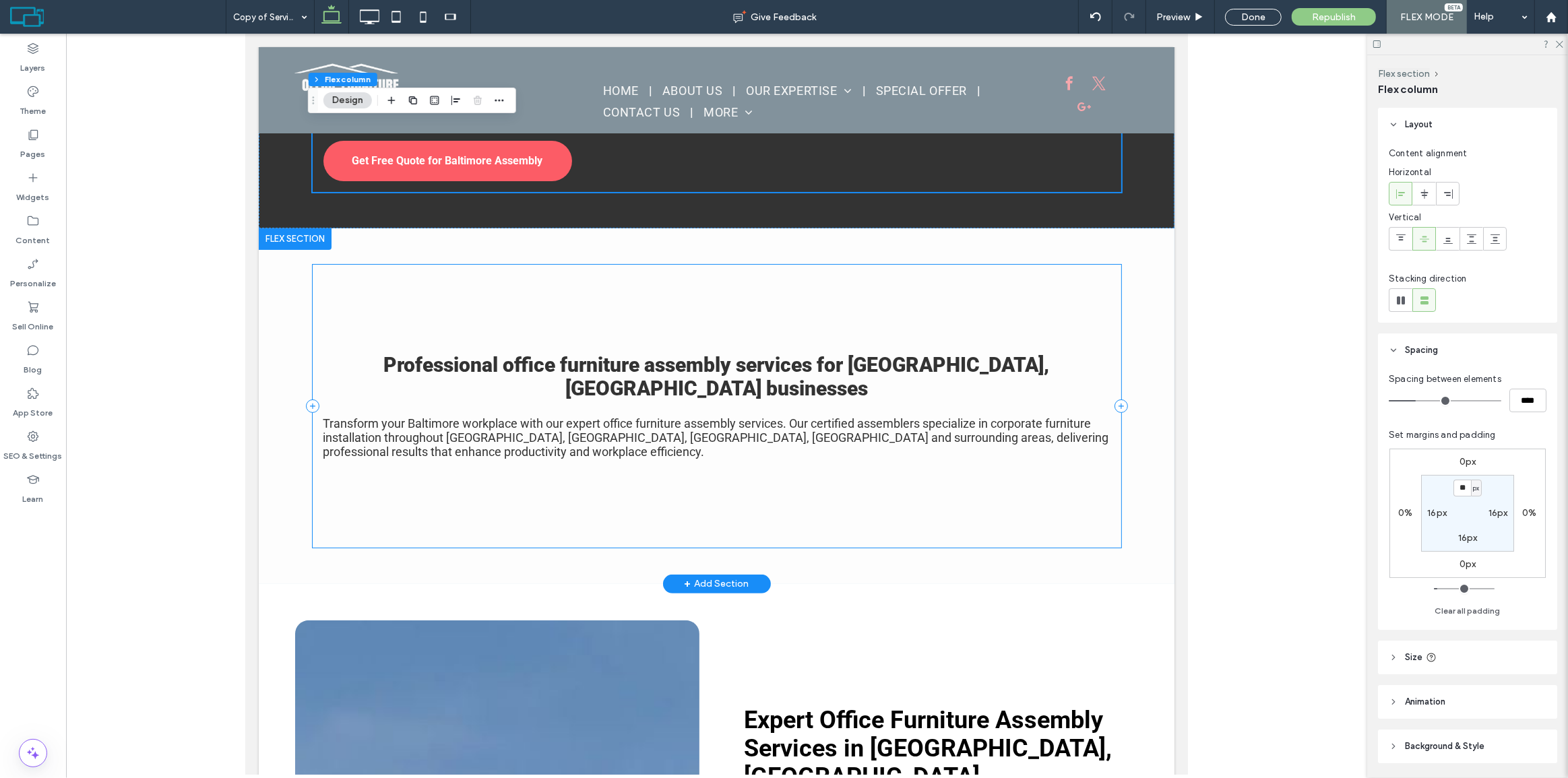
click at [491, 283] on div "Professional office furniture assembly services for [GEOGRAPHIC_DATA], [GEOGRAP…" at bounding box center [716, 406] width 808 height 282
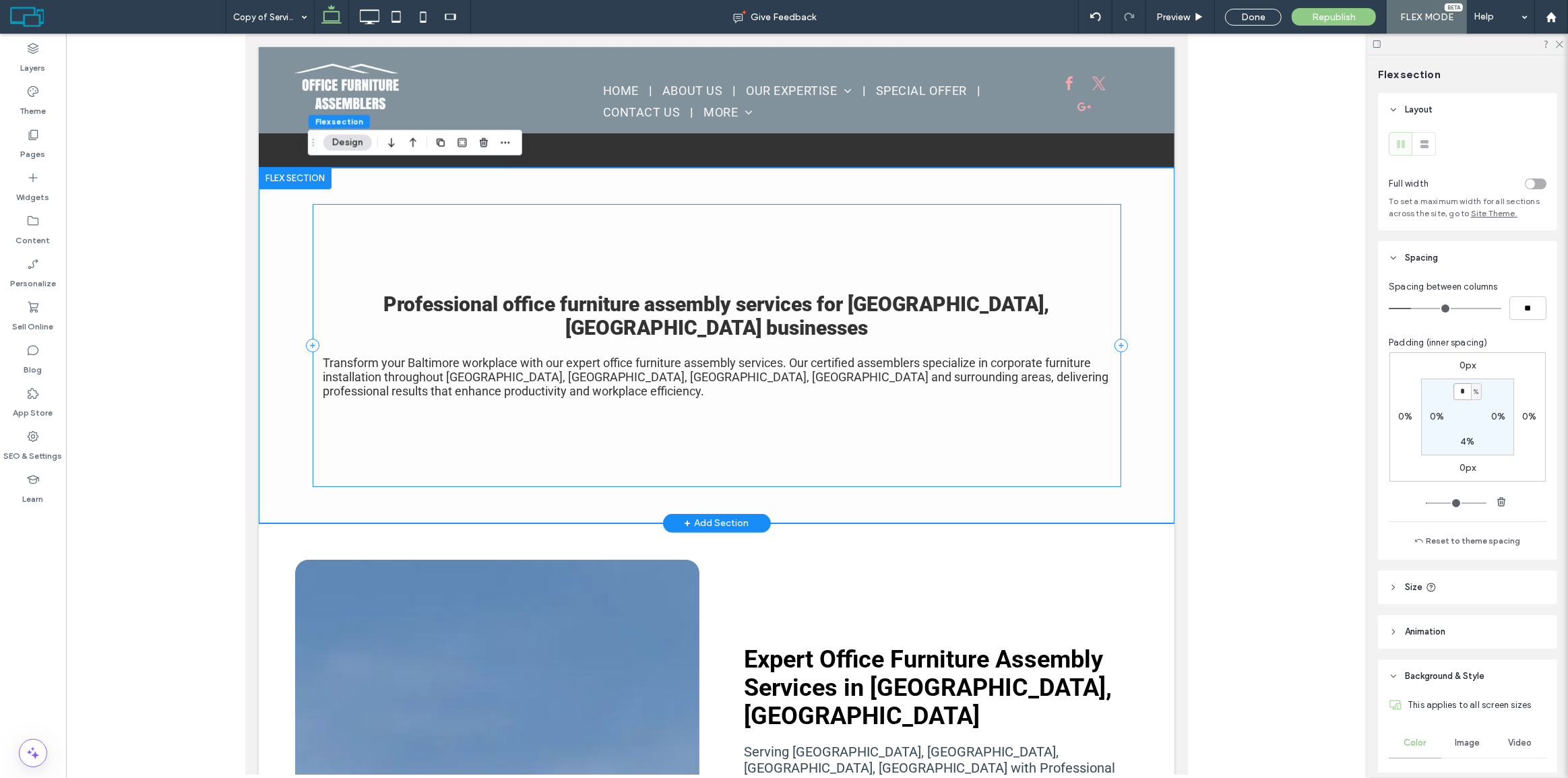
scroll to position [0, 0]
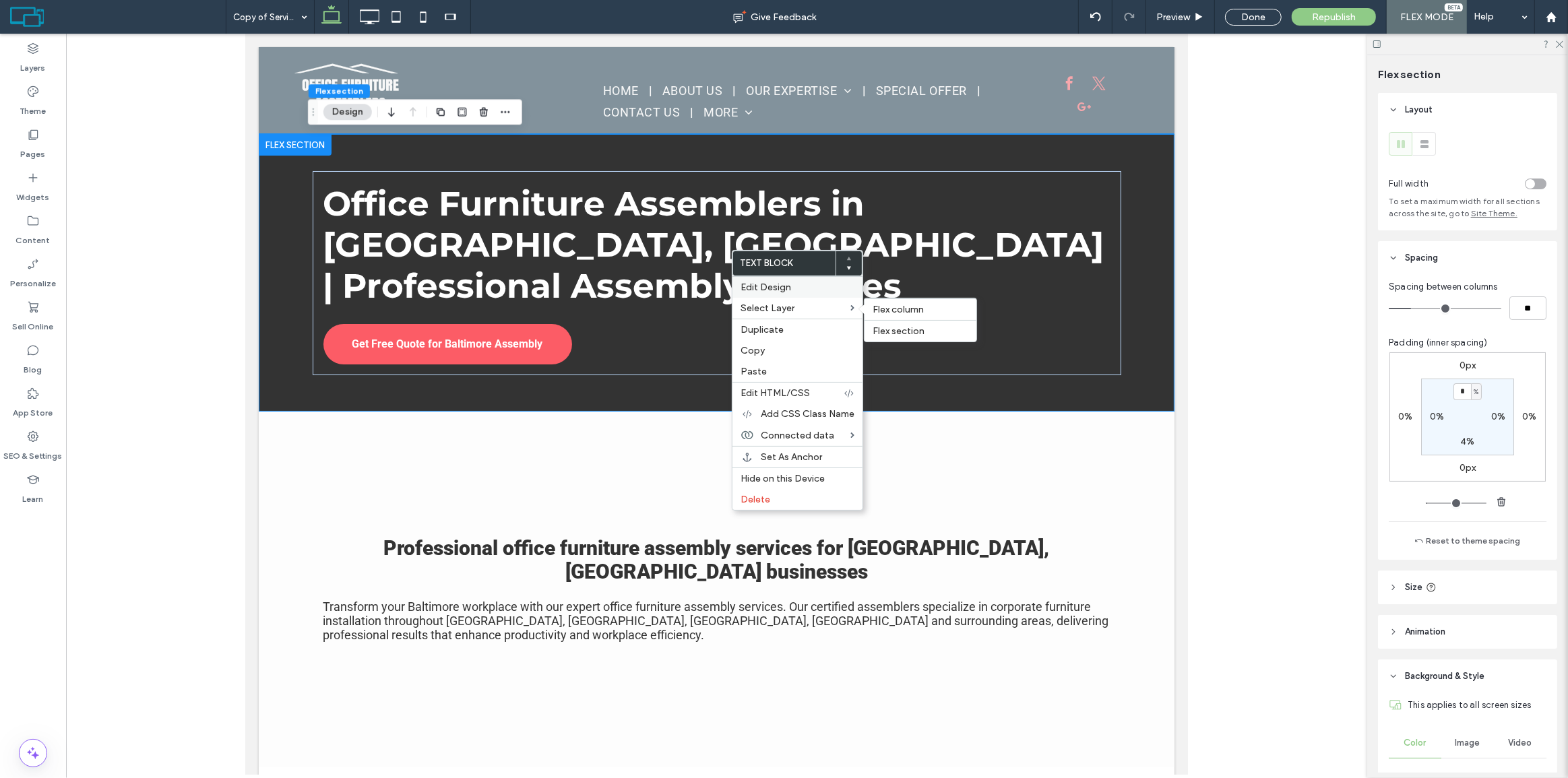
click at [780, 287] on span "Edit Design" at bounding box center [766, 287] width 50 height 11
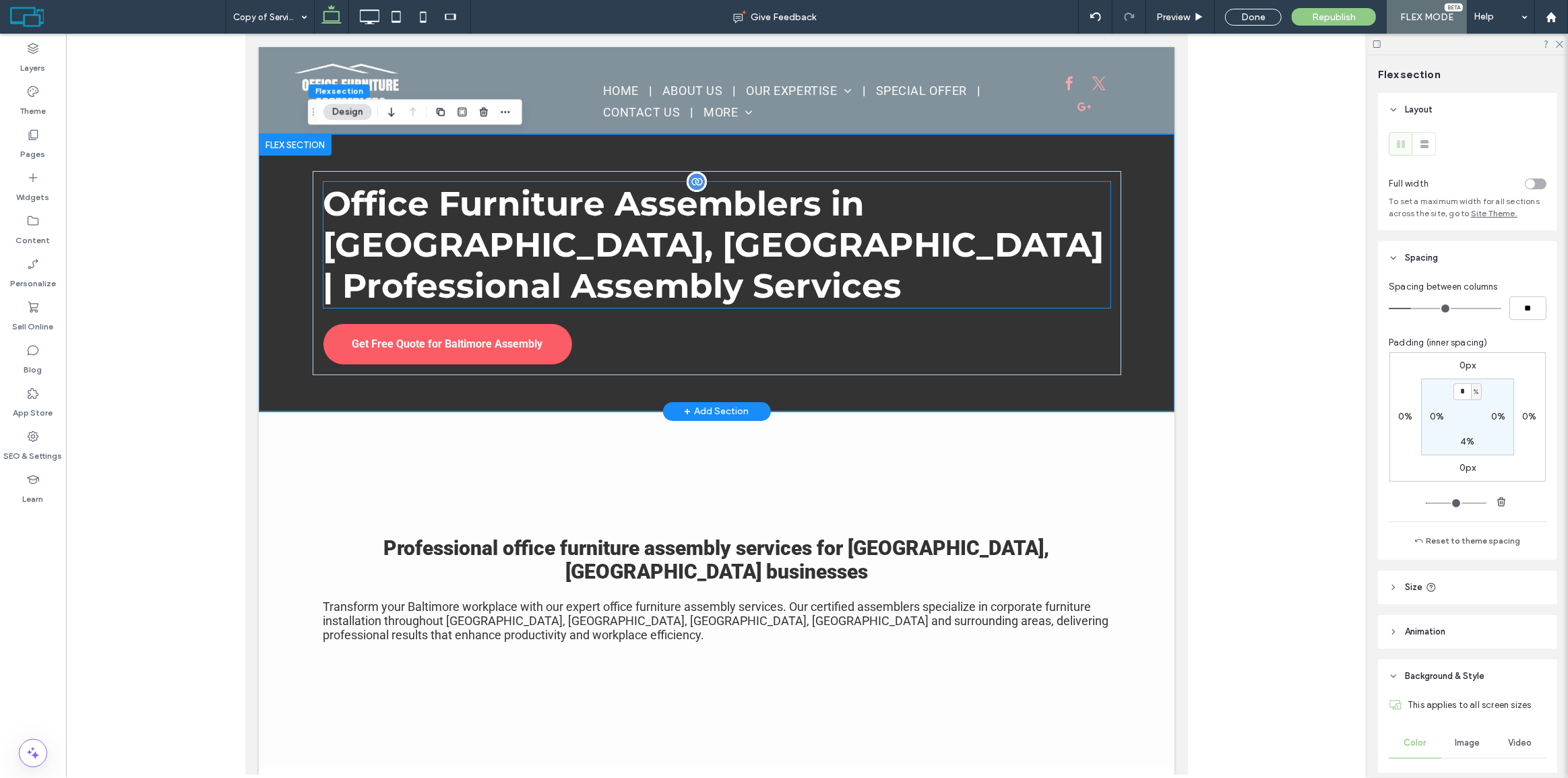
click at [614, 241] on div "Office Furniture Assemblers in [GEOGRAPHIC_DATA], [GEOGRAPHIC_DATA] | Professio…" at bounding box center [716, 244] width 787 height 126
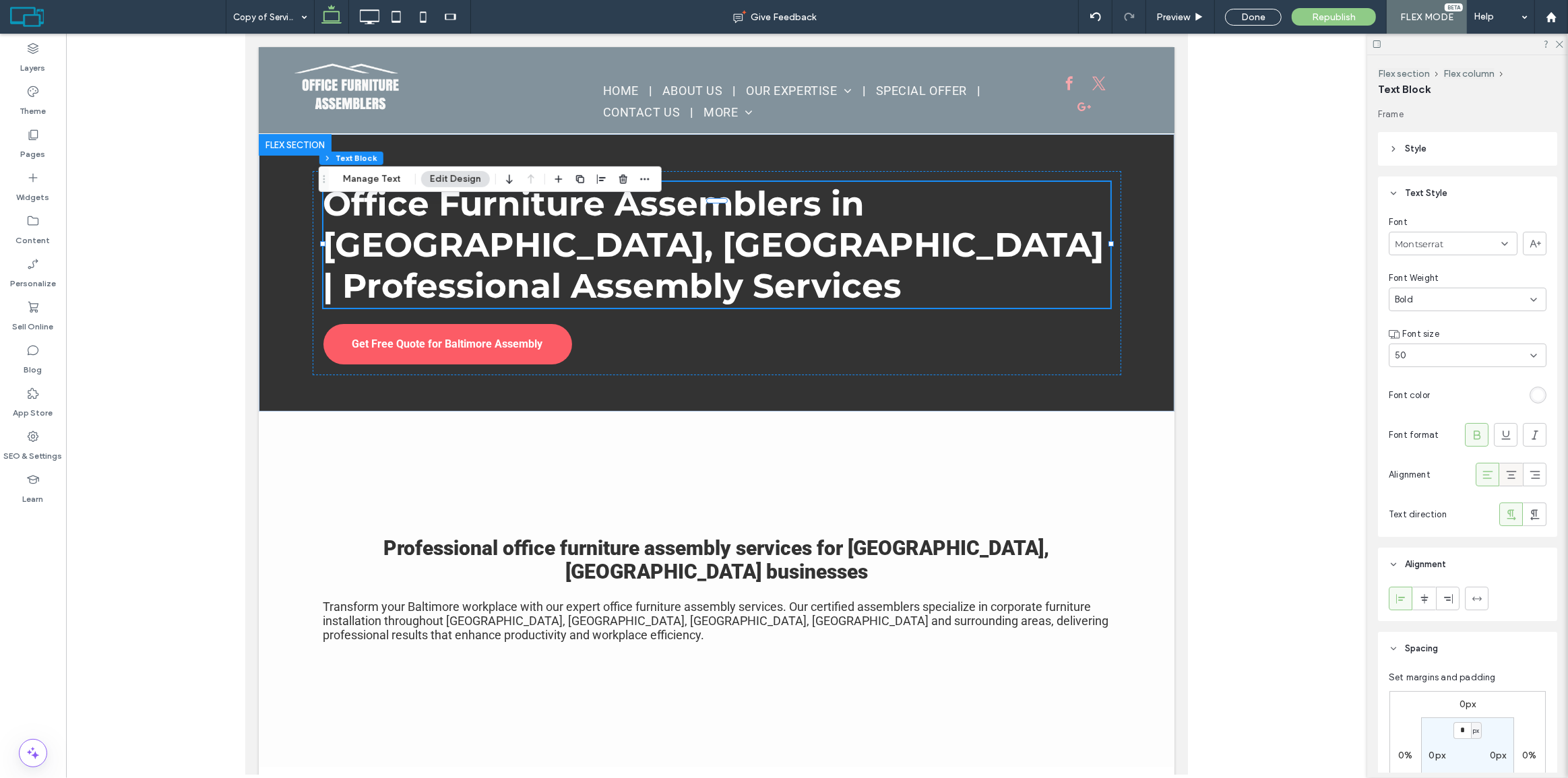
click at [1505, 470] on icon at bounding box center [1512, 476] width 14 height 14
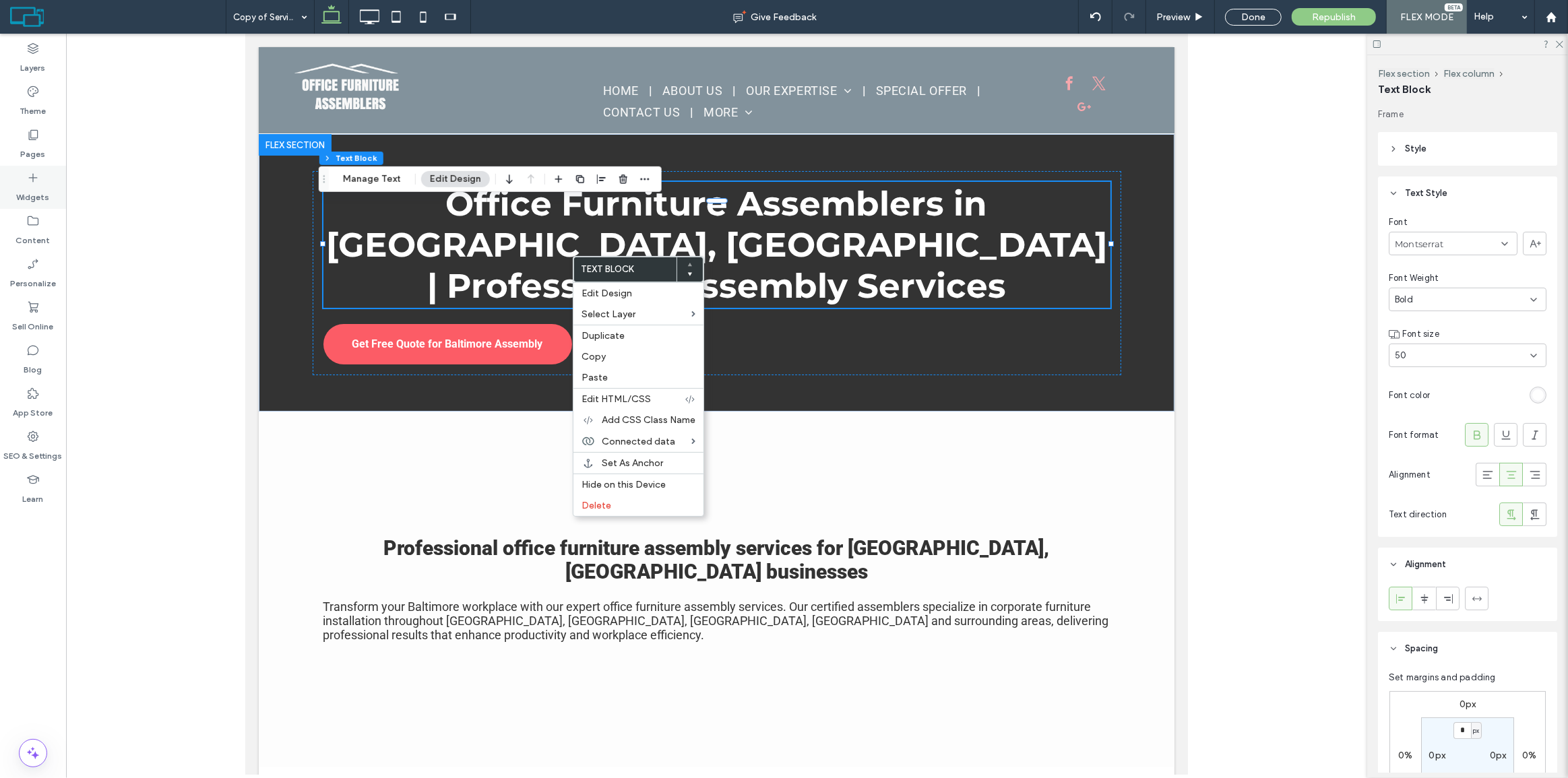
click at [41, 196] on label "Widgets" at bounding box center [33, 194] width 33 height 19
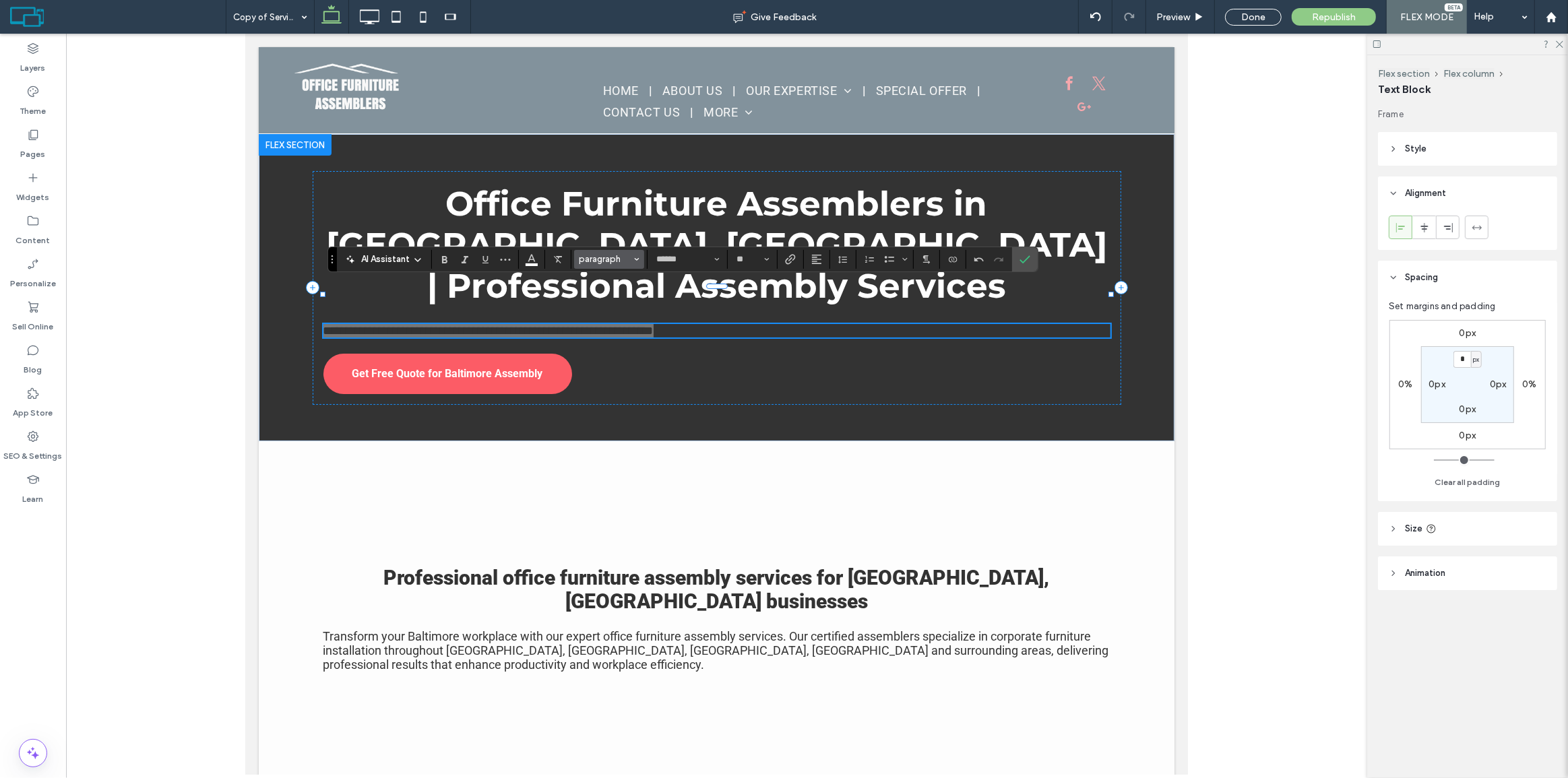
click at [599, 258] on span "paragraph" at bounding box center [605, 259] width 53 height 10
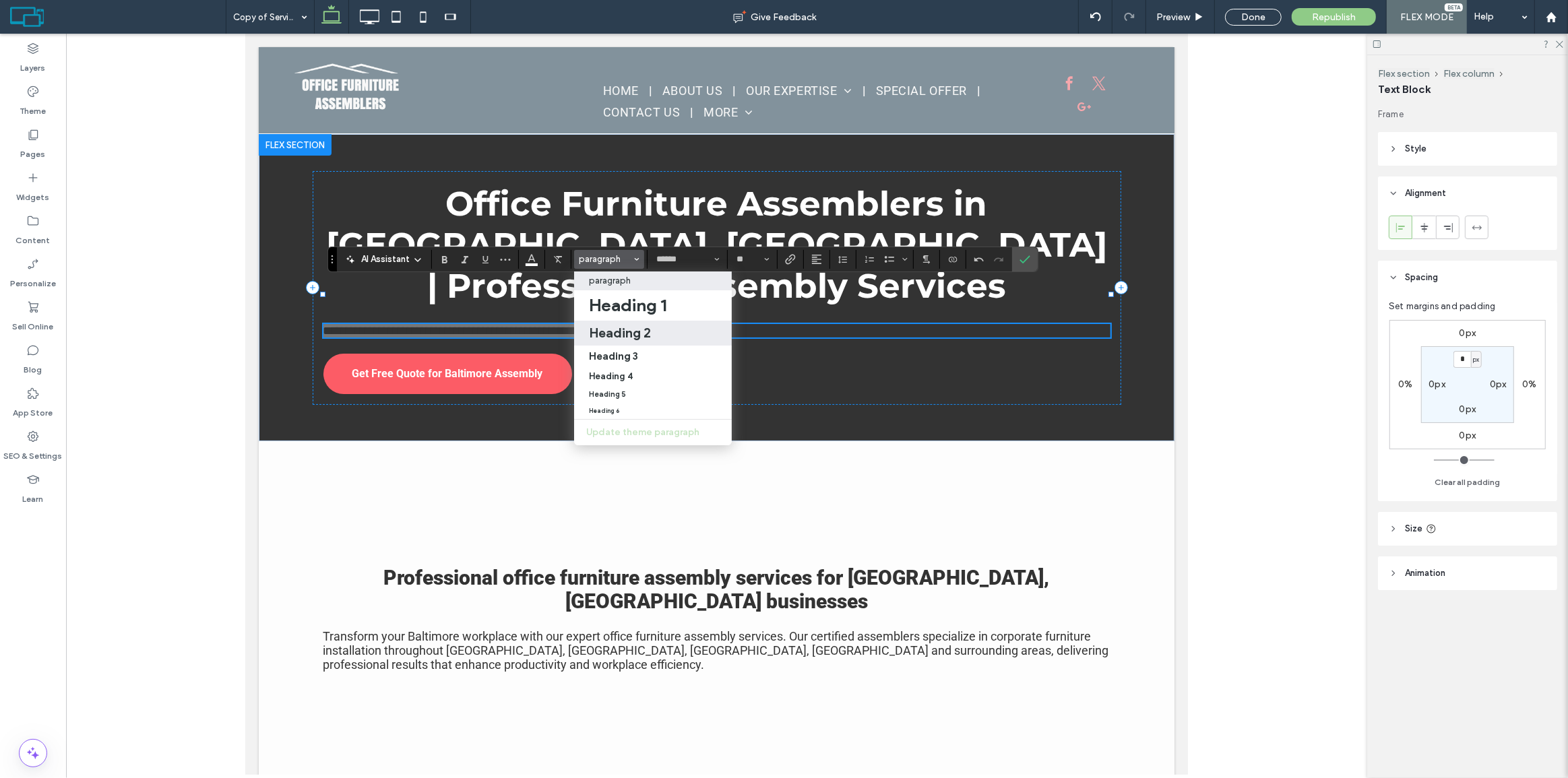
click at [625, 330] on h2 "Heading 2" at bounding box center [620, 333] width 62 height 16
type input "**********"
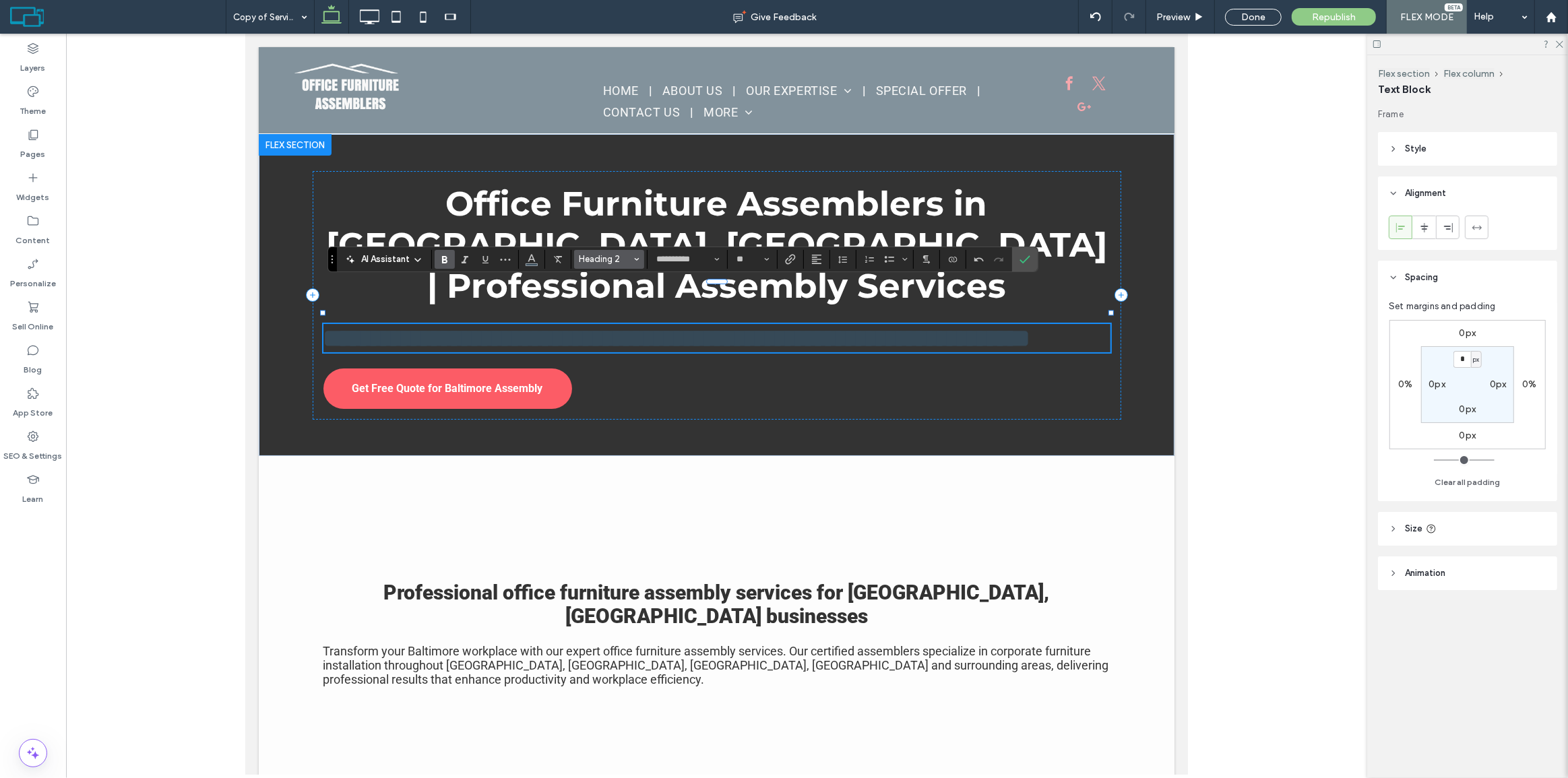
click at [616, 257] on span "Heading 2" at bounding box center [605, 259] width 53 height 10
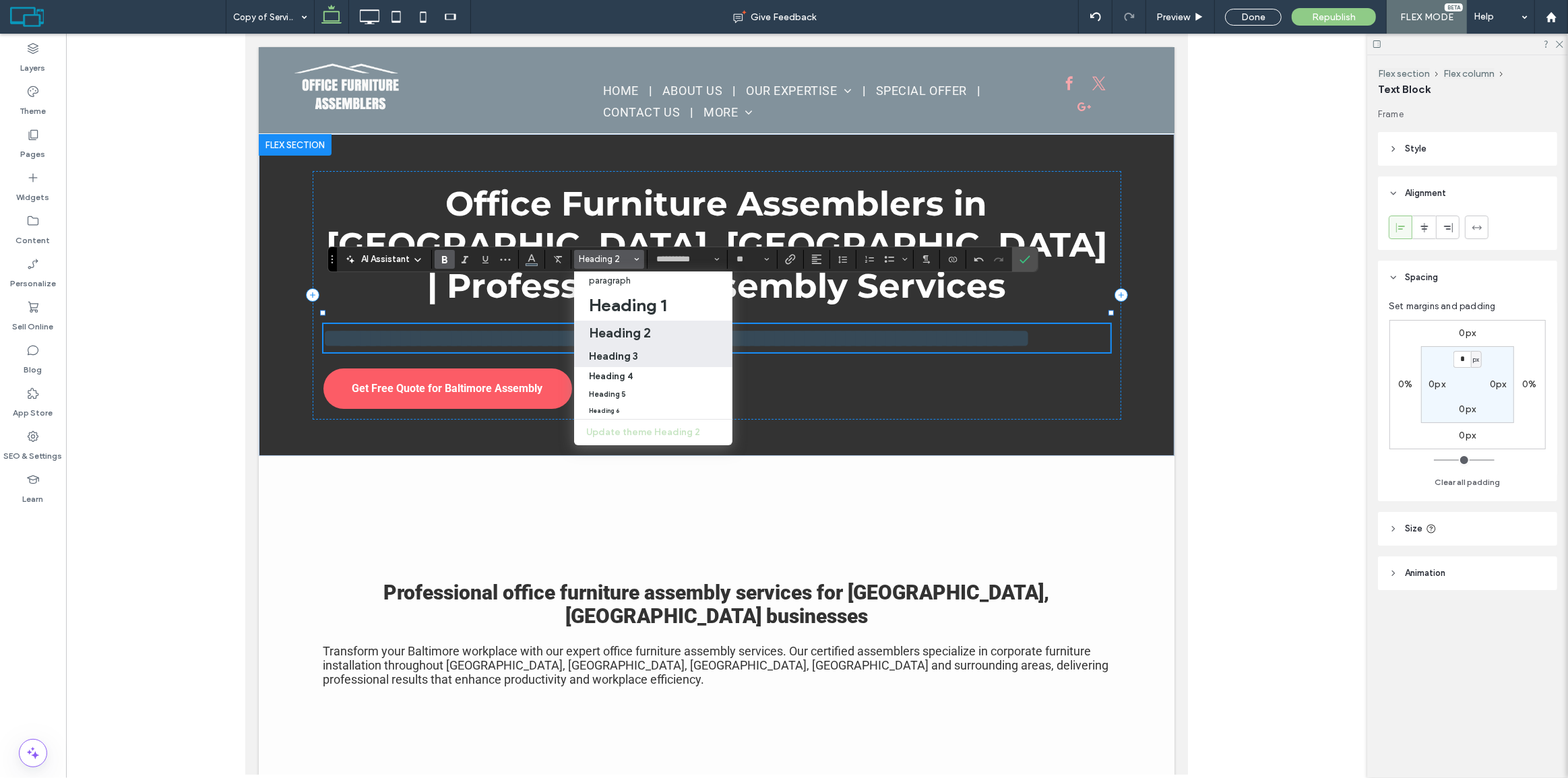
drag, startPoint x: 366, startPoint y: 323, endPoint x: 612, endPoint y: 360, distance: 248.8
click at [612, 360] on h3 "Heading 3" at bounding box center [613, 356] width 49 height 13
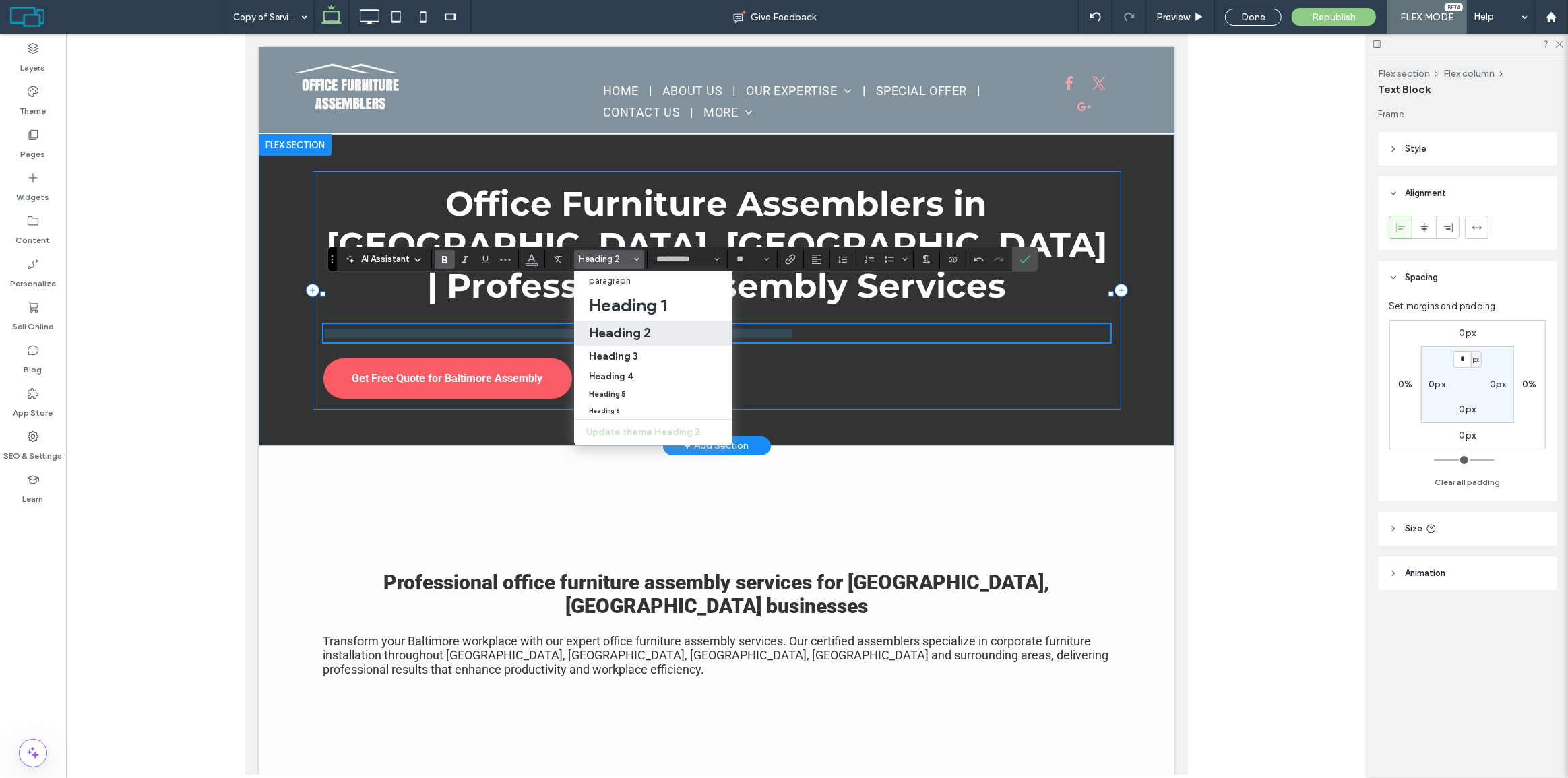
type input "**"
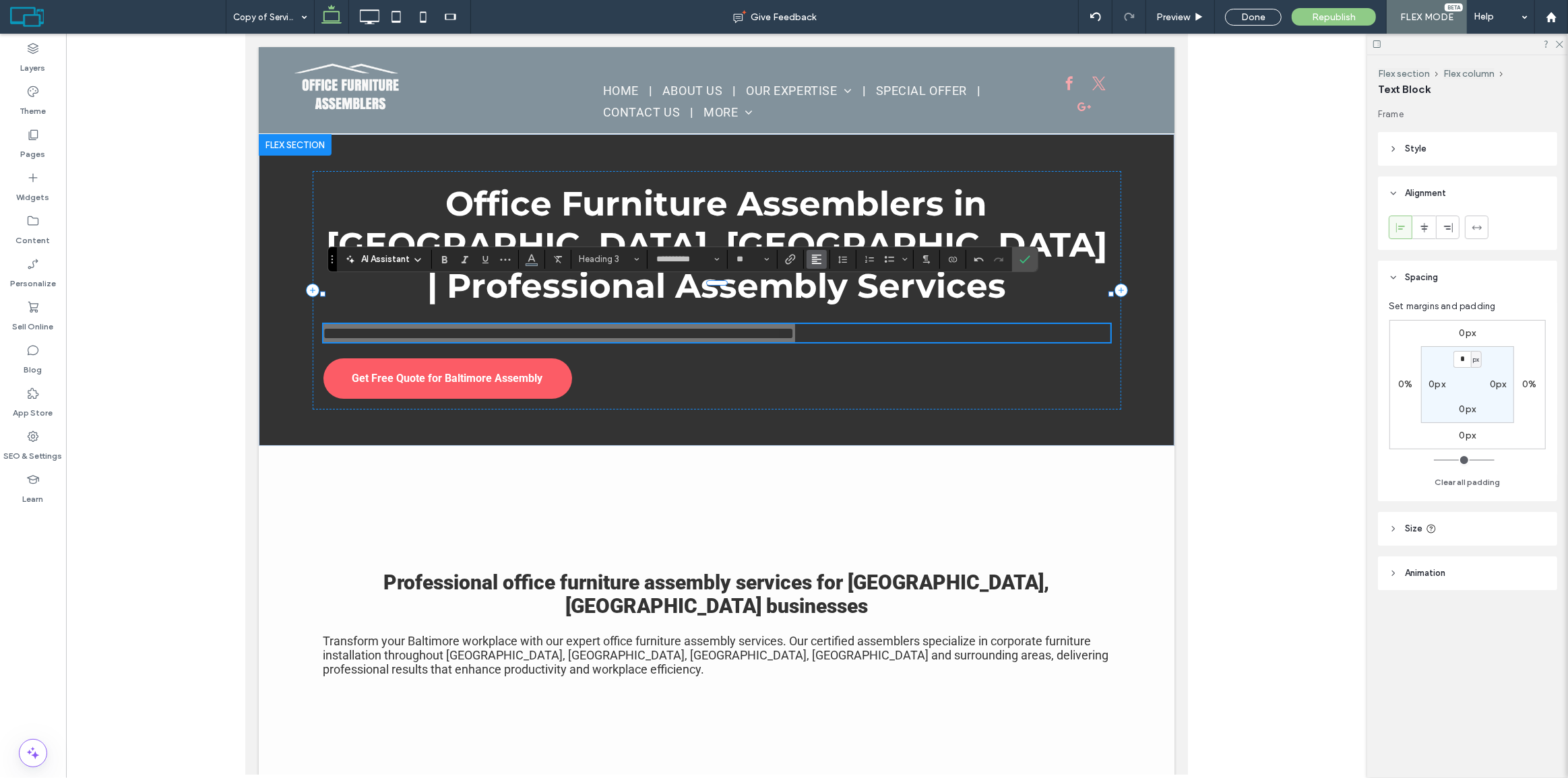
click at [818, 255] on use "Alignment" at bounding box center [816, 259] width 10 height 10
drag, startPoint x: 828, startPoint y: 298, endPoint x: 677, endPoint y: 256, distance: 156.7
click at [828, 298] on use "ui.textEditor.alignment.center" at bounding box center [826, 300] width 10 height 10
click at [1023, 263] on use "Confirm" at bounding box center [1026, 259] width 10 height 8
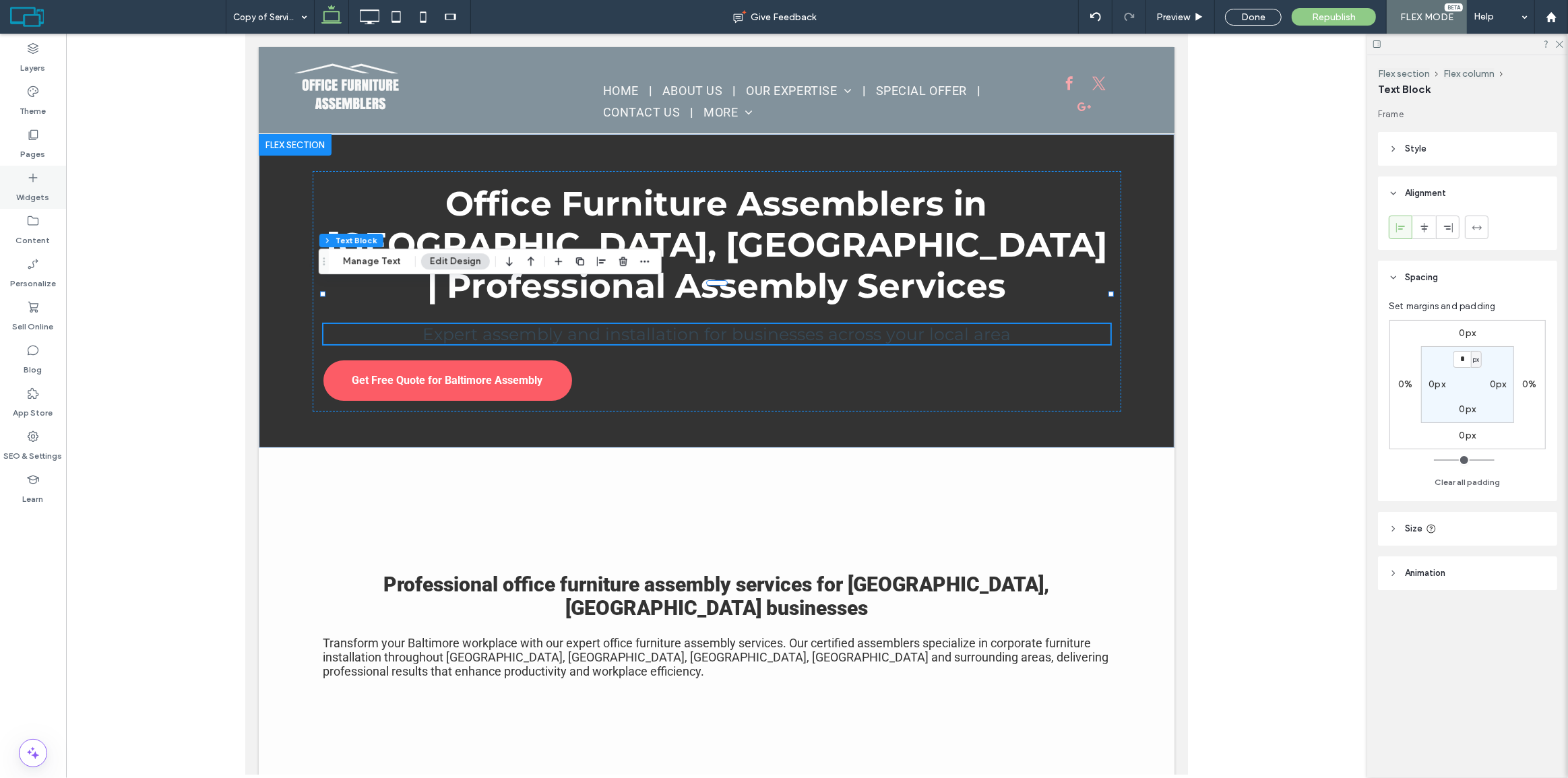
drag, startPoint x: 51, startPoint y: 203, endPoint x: 62, endPoint y: 196, distance: 13.0
click at [51, 203] on div "Widgets" at bounding box center [33, 187] width 66 height 43
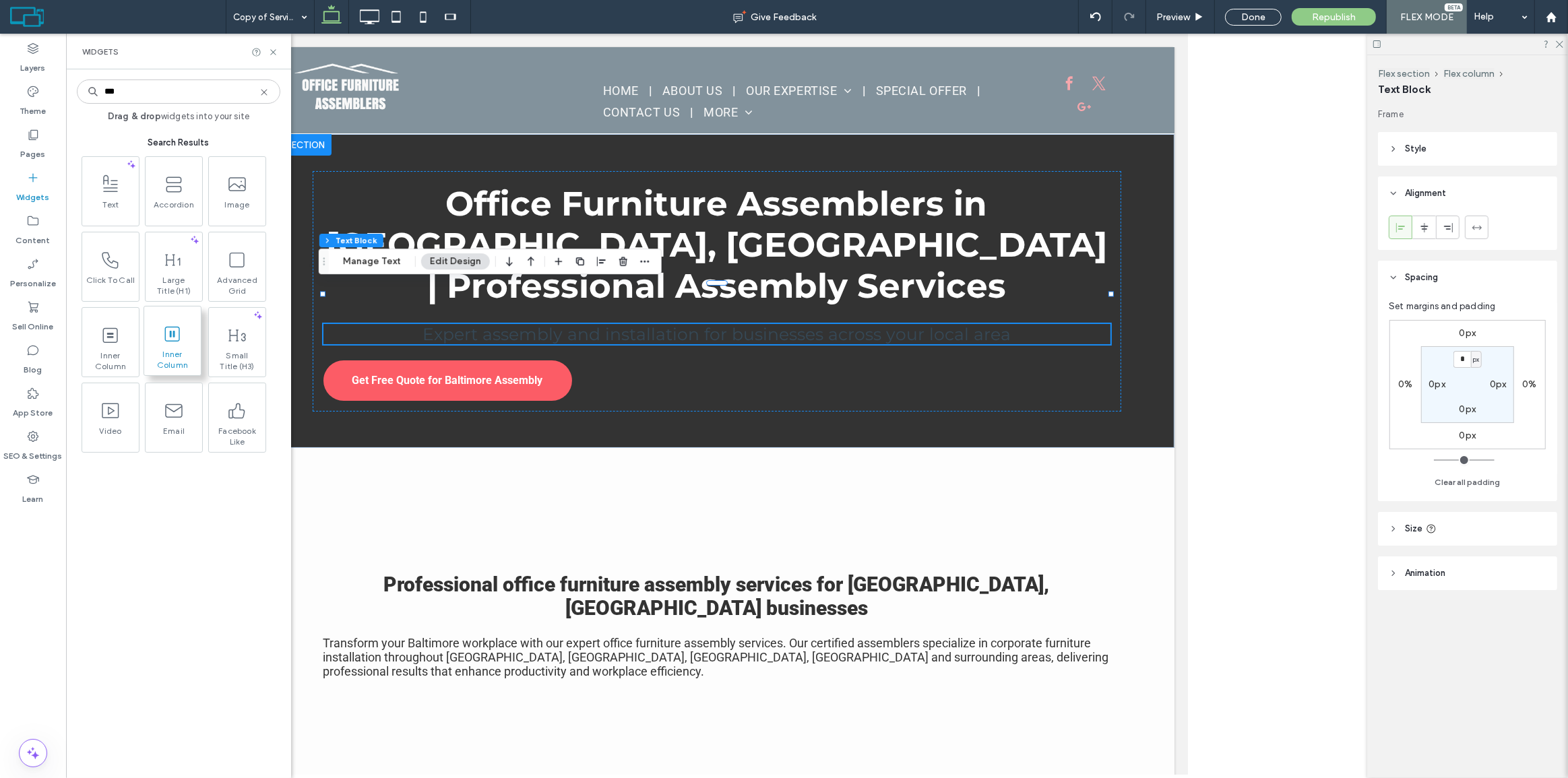
type input "***"
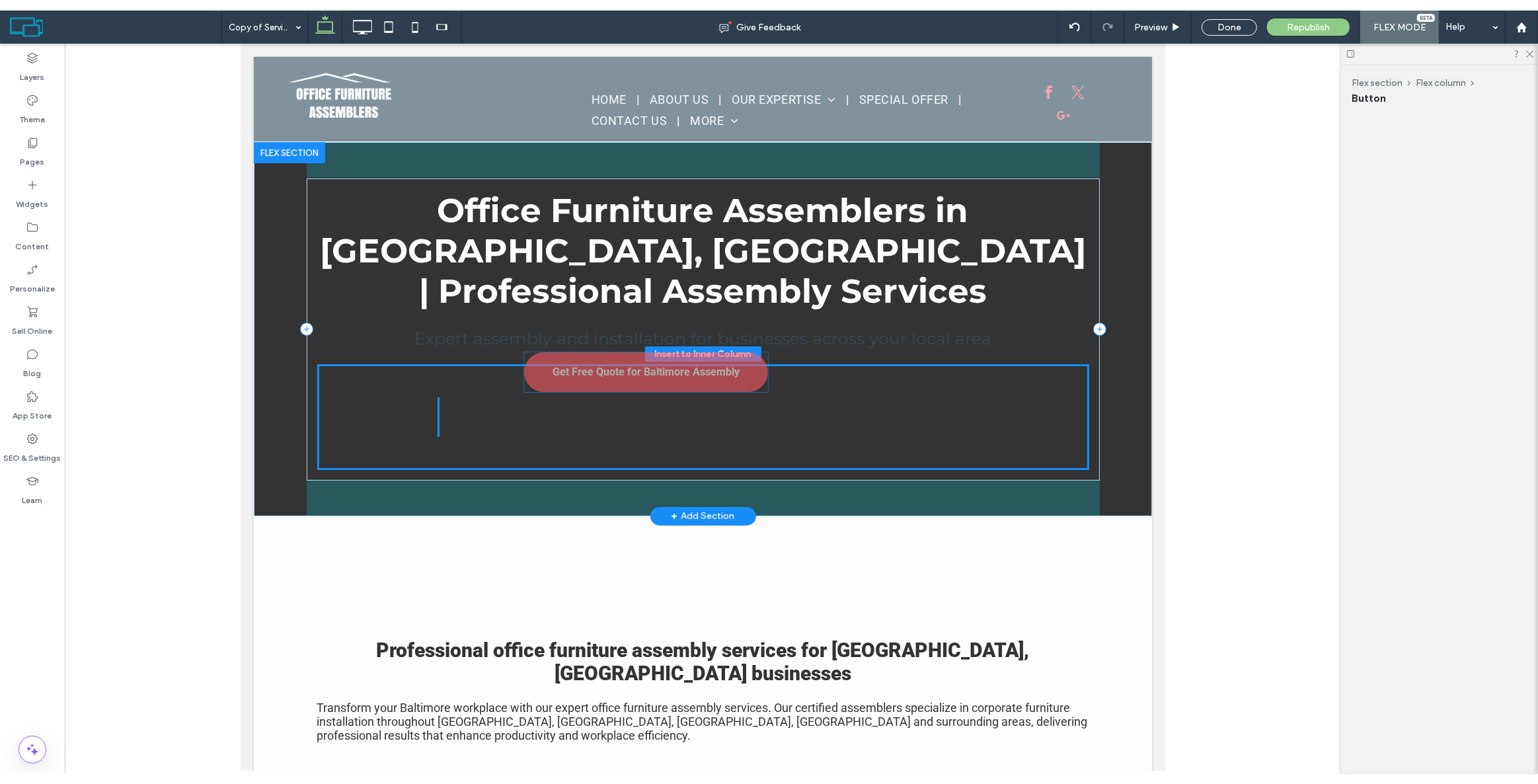
scroll to position [14, 0]
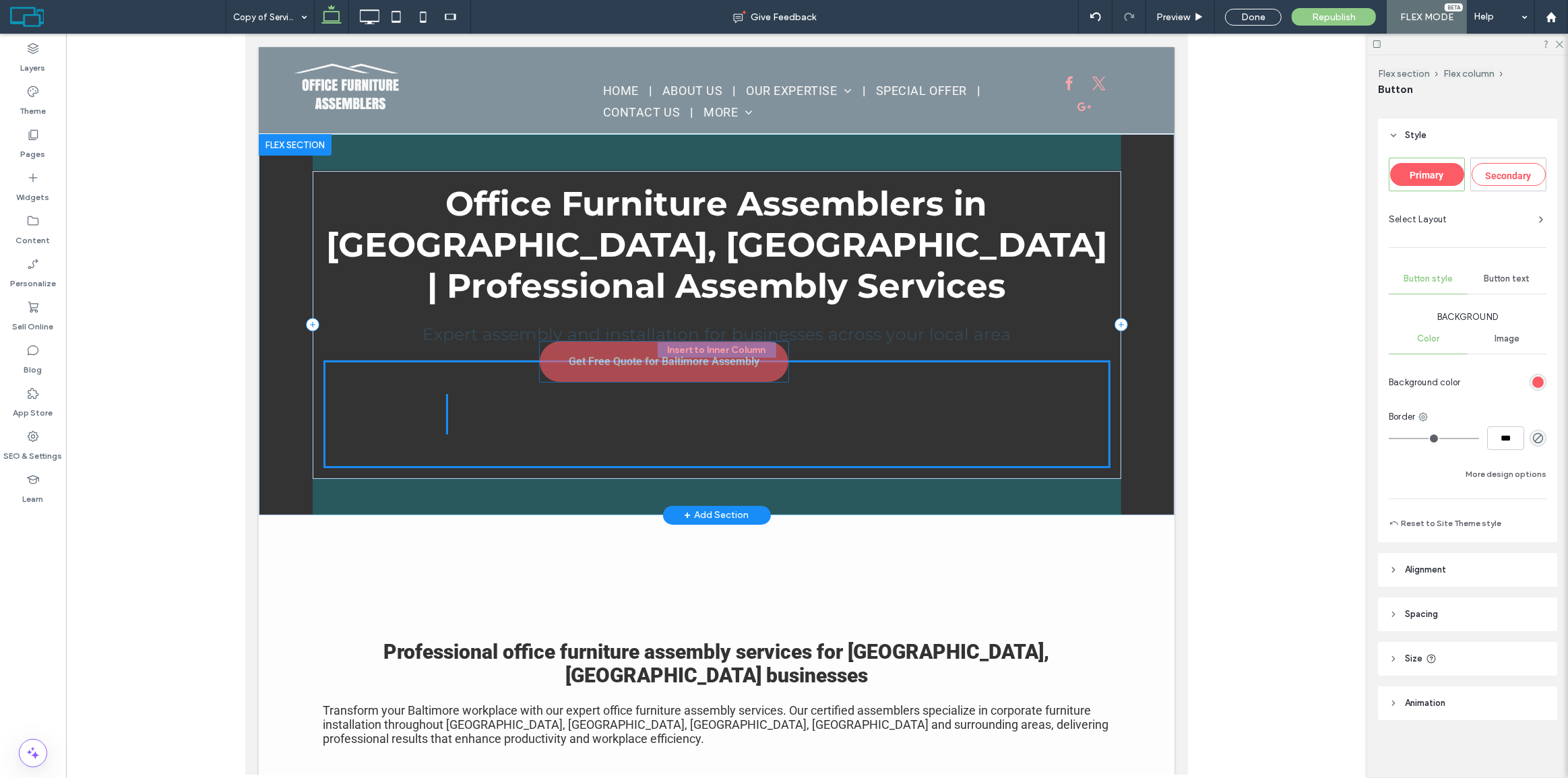
drag, startPoint x: 478, startPoint y: 451, endPoint x: 699, endPoint y: 350, distance: 243.0
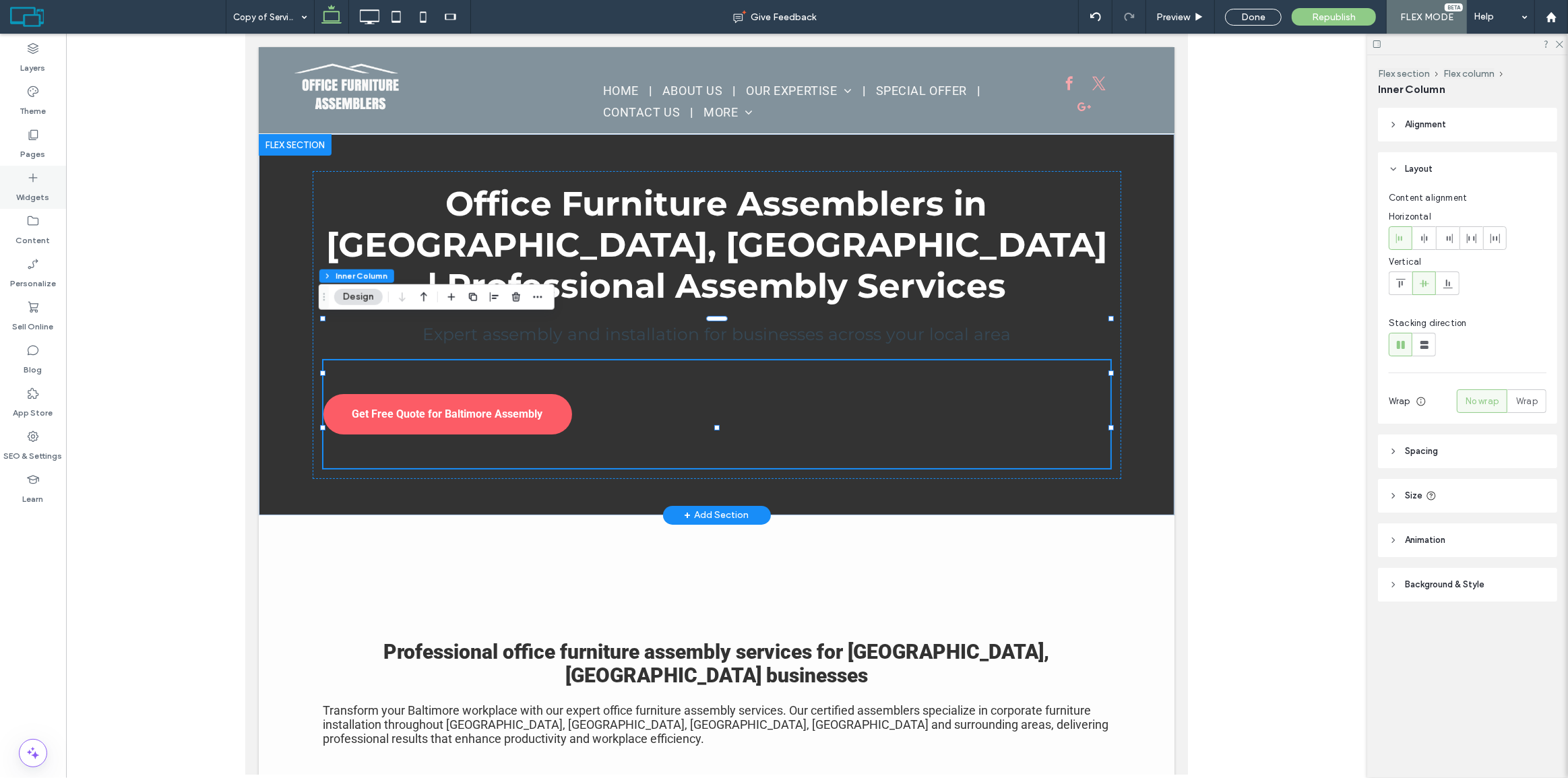
click at [28, 183] on icon at bounding box center [33, 178] width 14 height 14
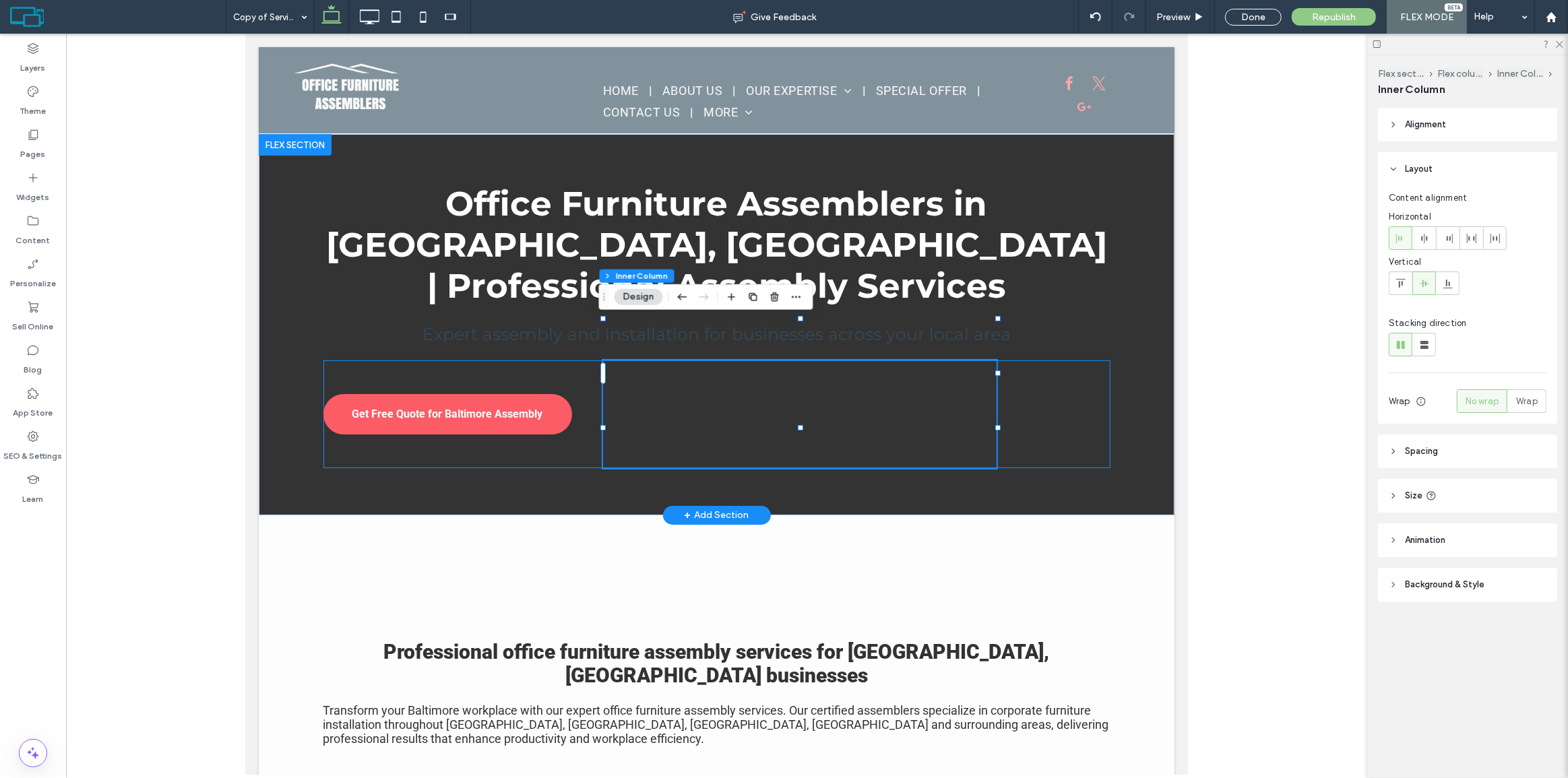
click at [761, 361] on div at bounding box center [799, 414] width 393 height 107
click at [32, 188] on label "Widgets" at bounding box center [33, 194] width 33 height 19
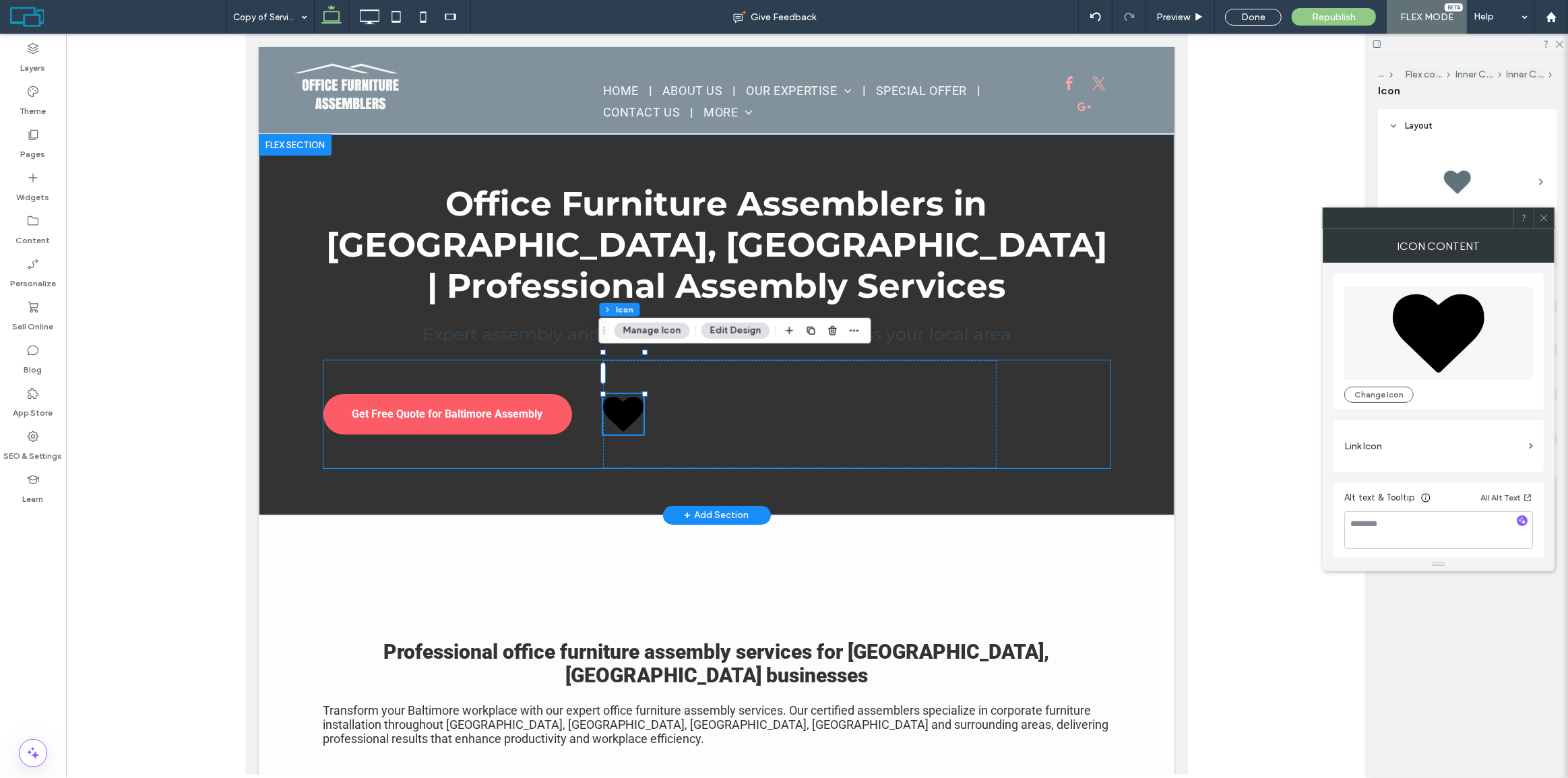
click at [747, 381] on div at bounding box center [799, 414] width 393 height 107
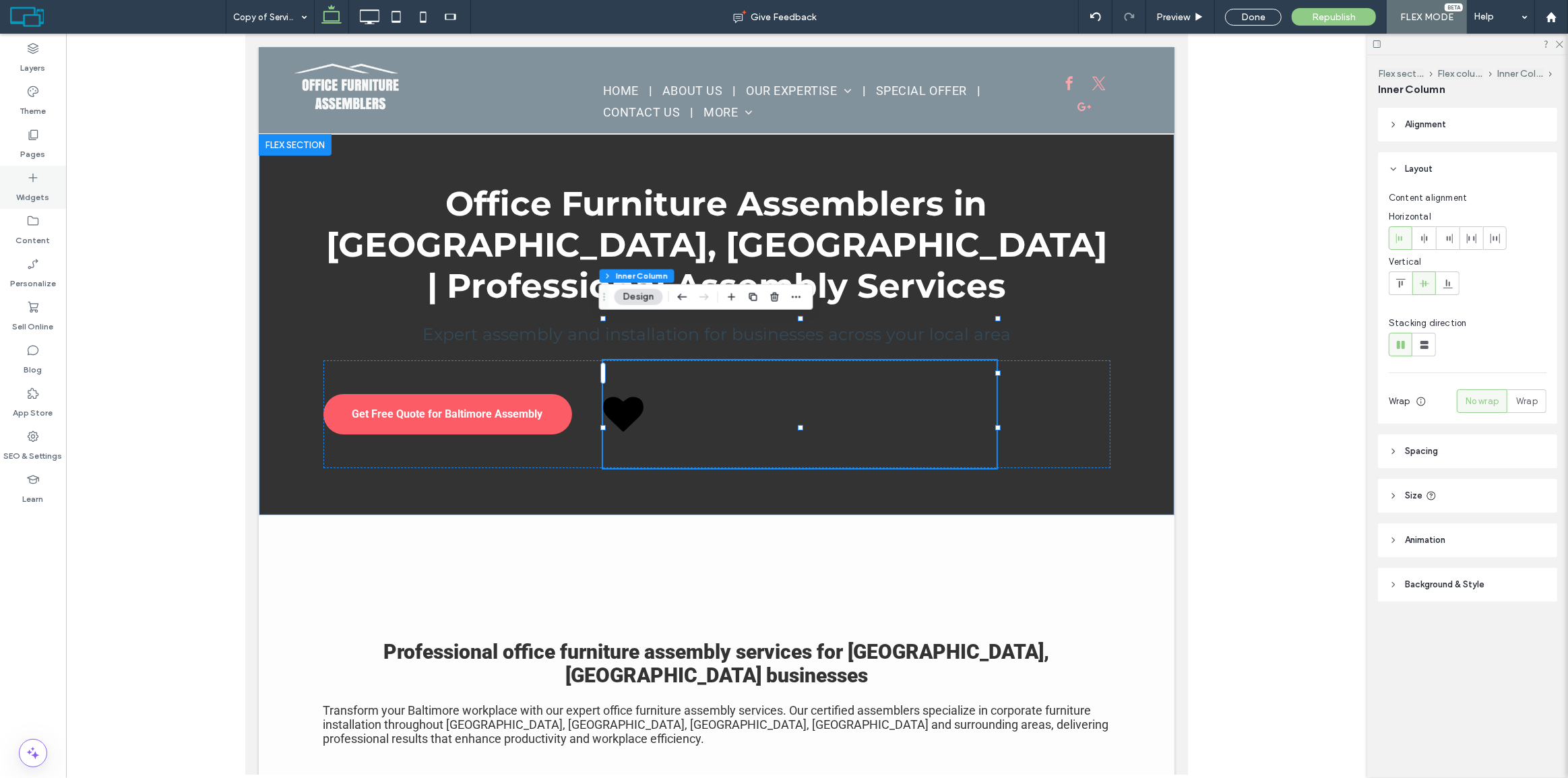
click at [50, 207] on div "Widgets" at bounding box center [33, 187] width 66 height 43
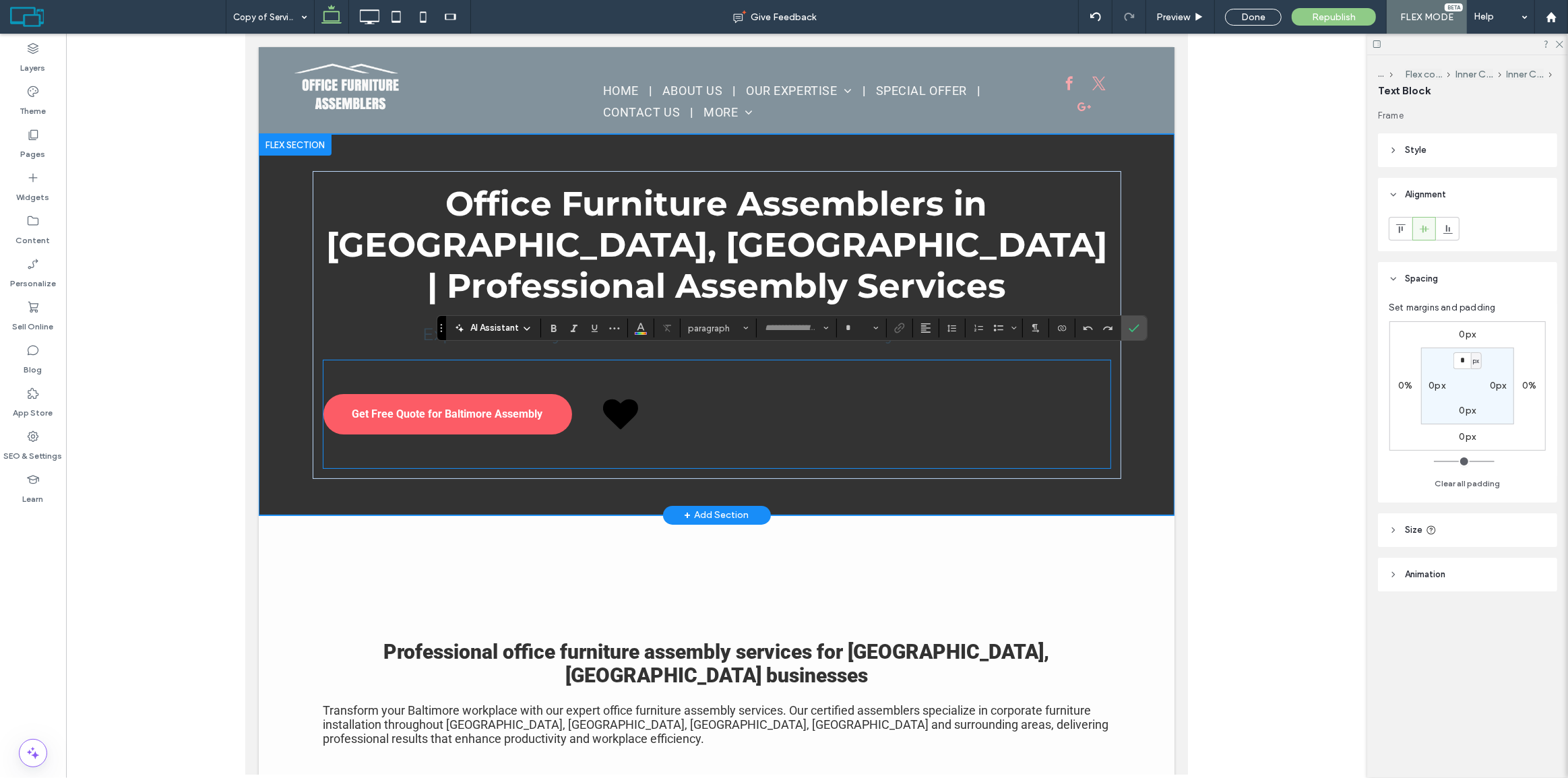
type input "******"
type input "**"
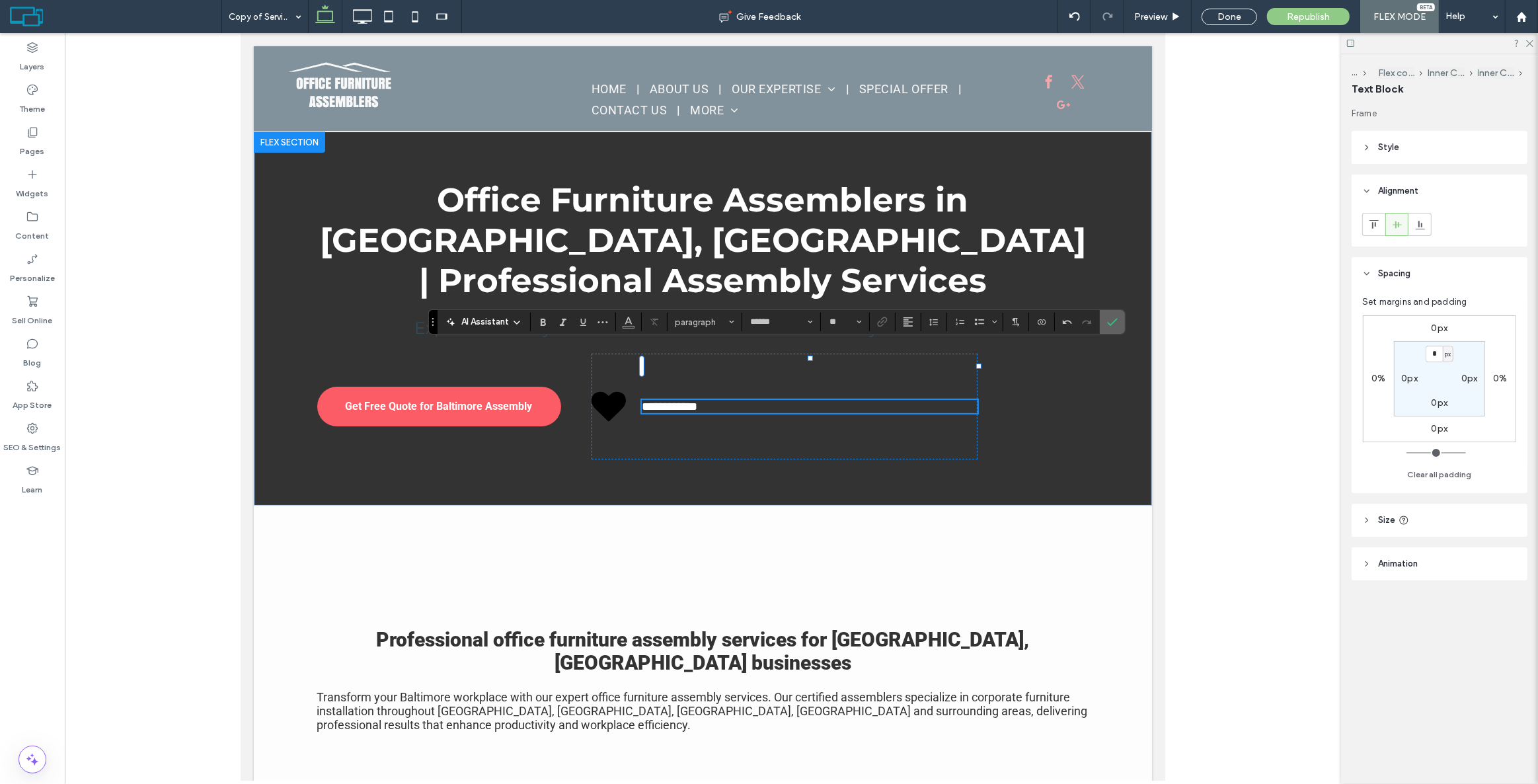
click at [1109, 324] on use "Confirm" at bounding box center [1112, 321] width 10 height 8
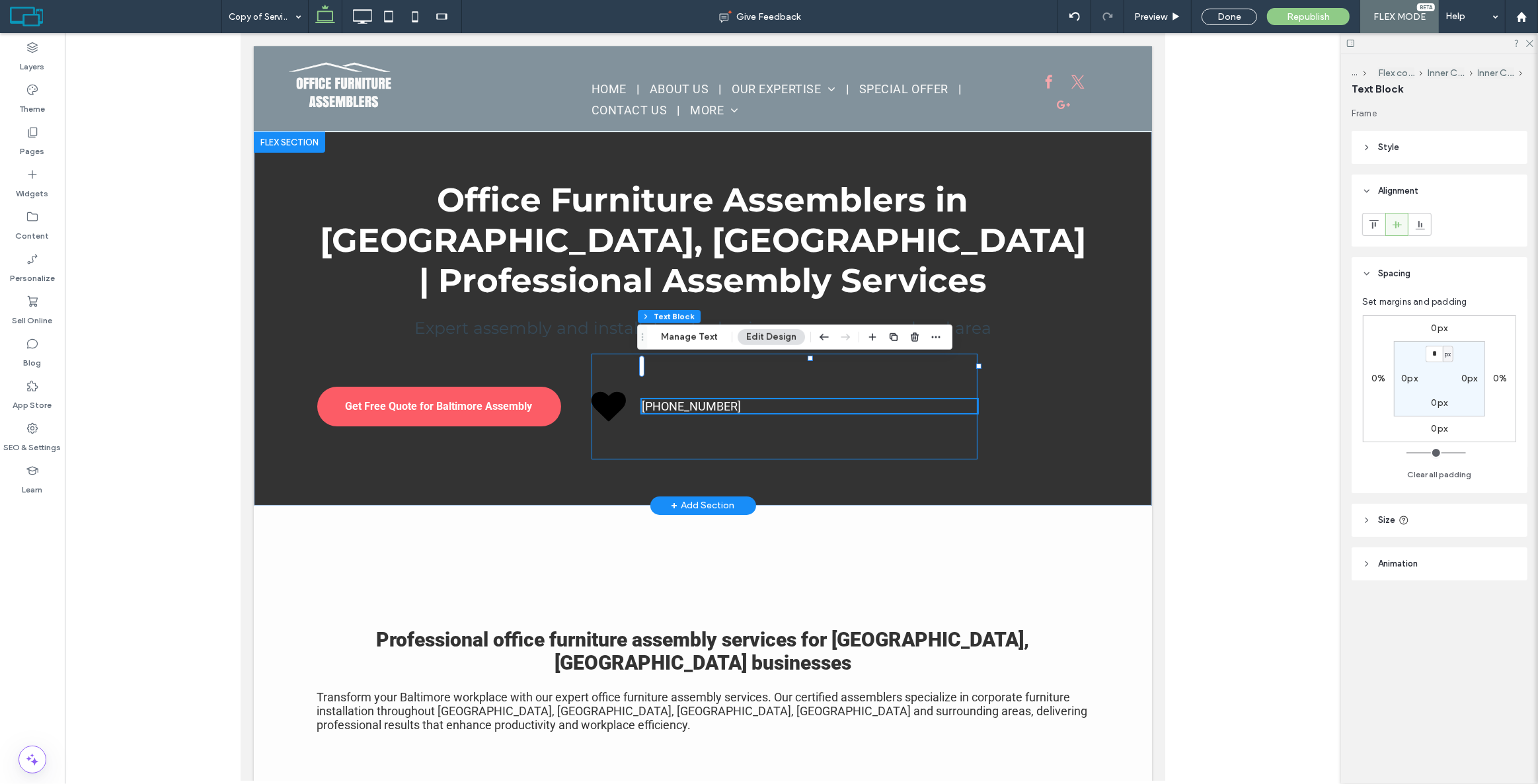
click at [616, 353] on div "[PHONE_NUMBER]" at bounding box center [783, 406] width 386 height 105
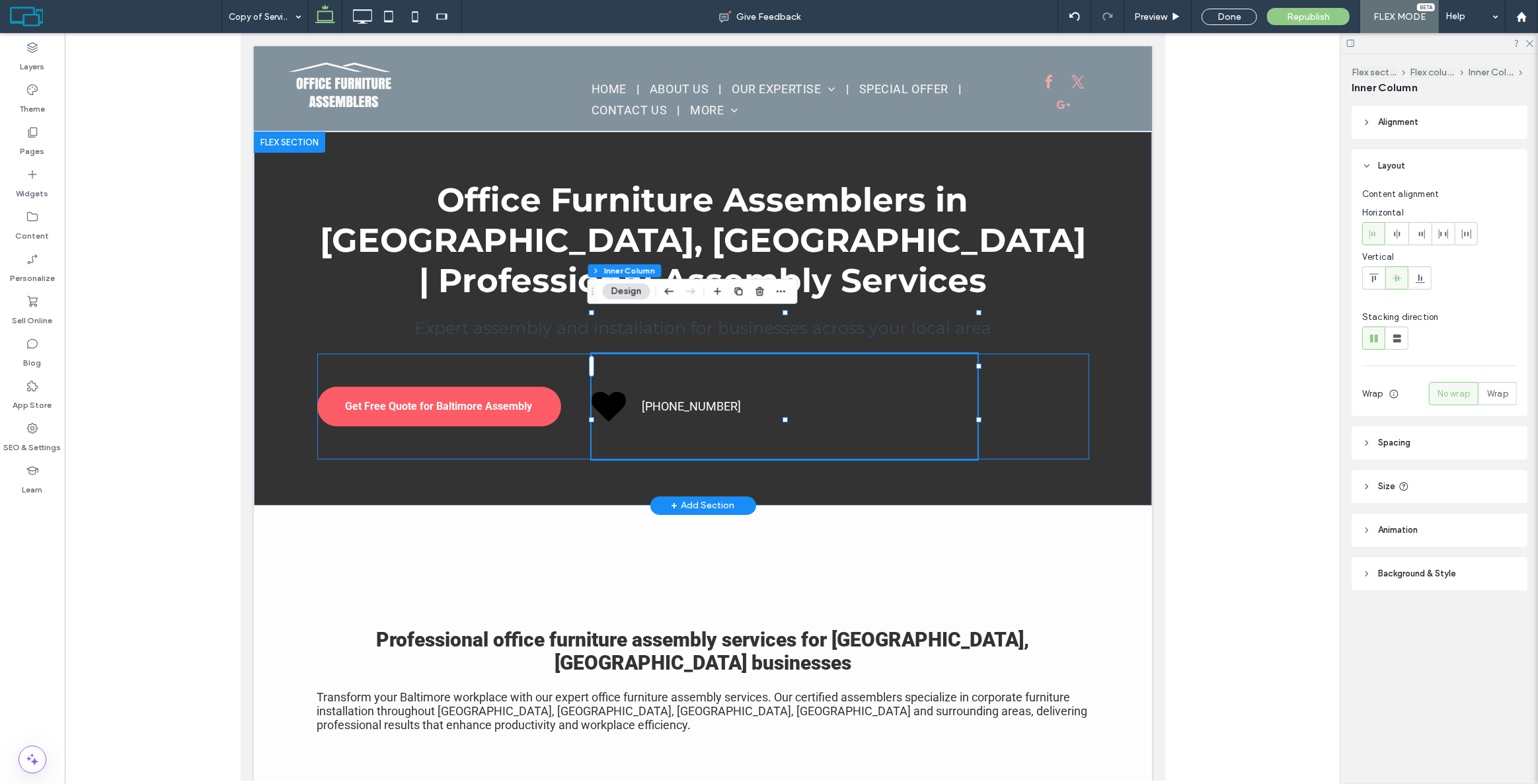
click at [507, 353] on div "Get Free Quote for Baltimore Assembly 443-839-0048" at bounding box center [703, 406] width 772 height 105
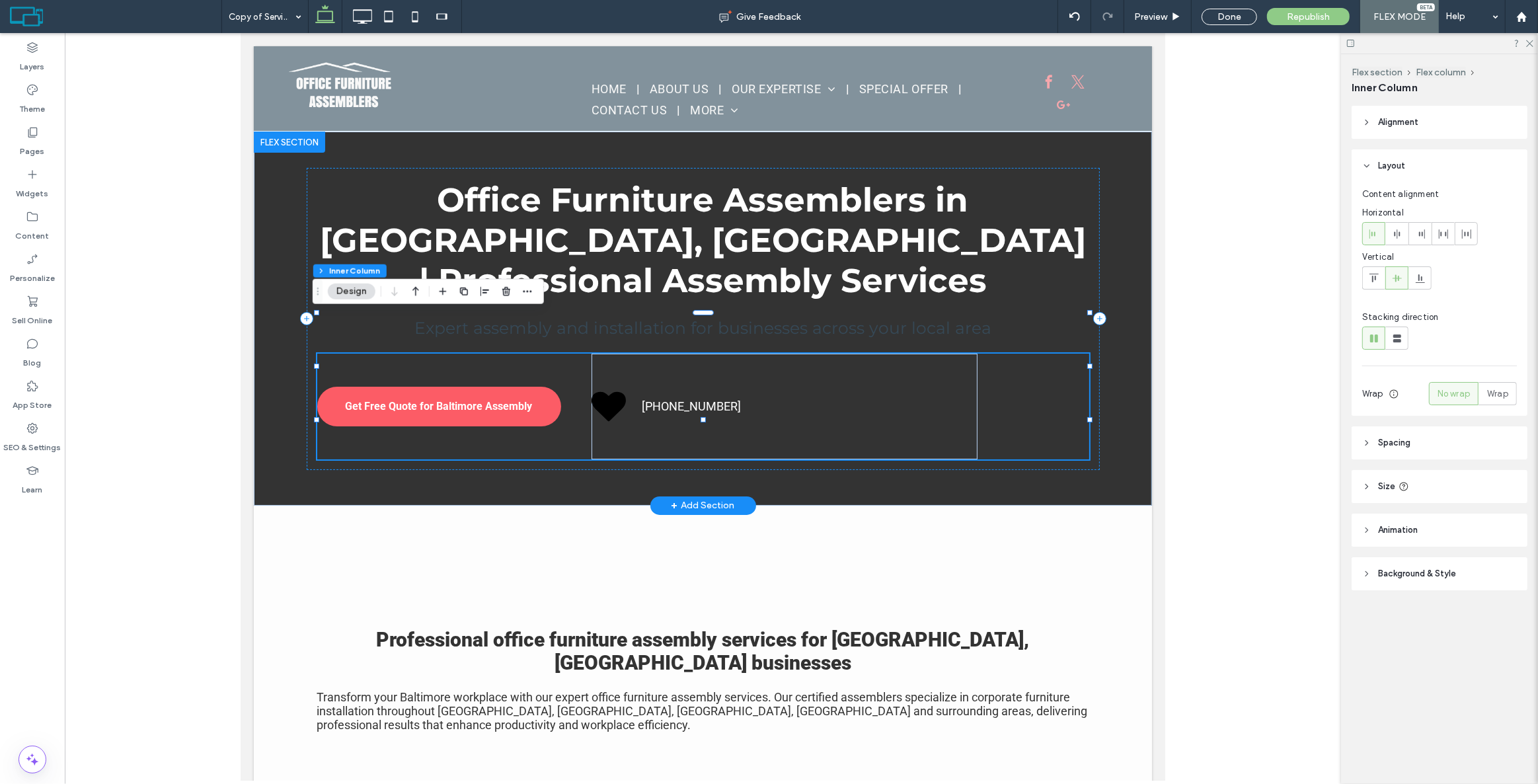
click at [1056, 356] on div "Get Free Quote for Baltimore Assembly 443-839-0048" at bounding box center [703, 406] width 772 height 105
click at [1399, 234] on use at bounding box center [1397, 234] width 6 height 9
click at [966, 399] on p "[PHONE_NUMBER]" at bounding box center [864, 406] width 336 height 14
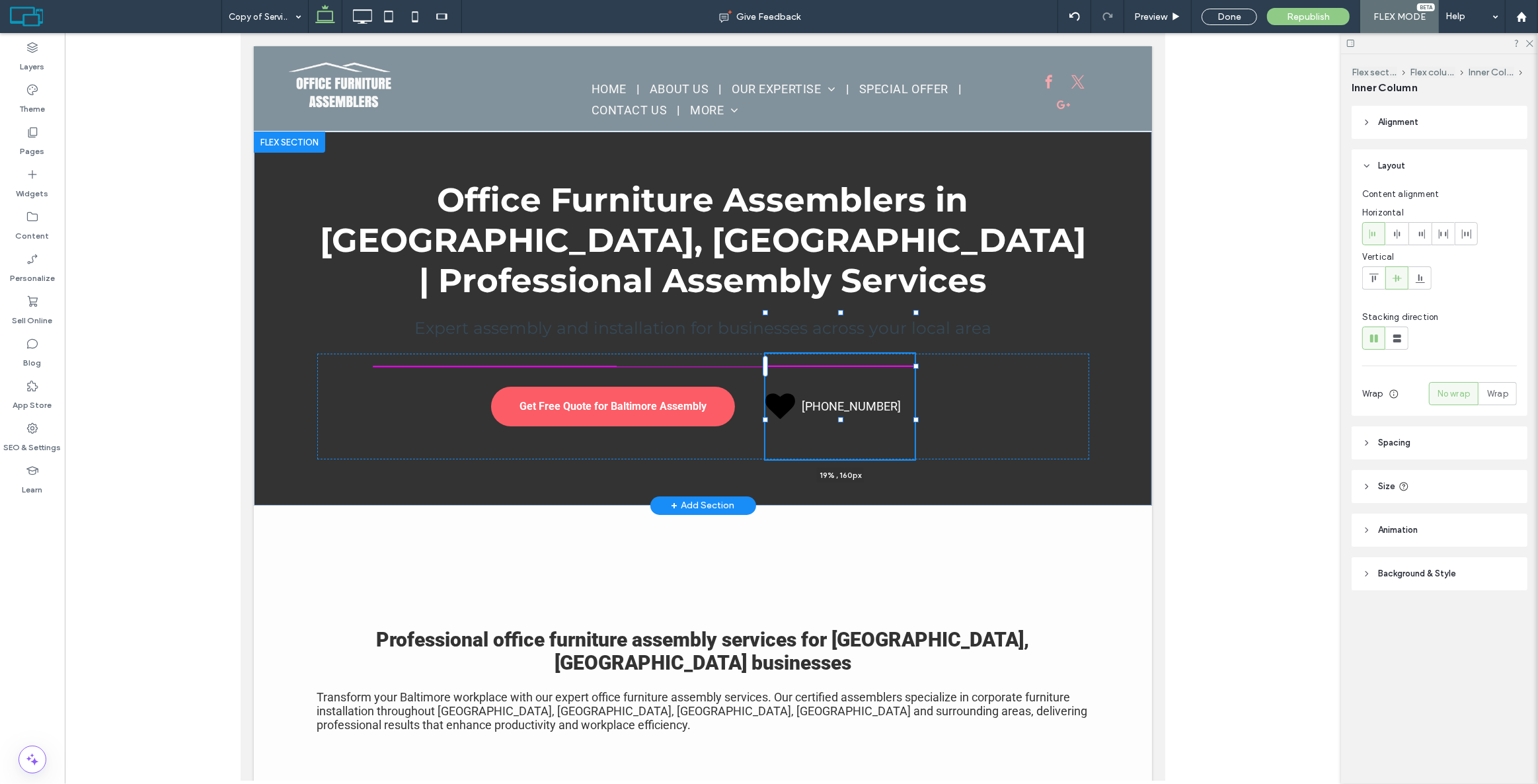
drag, startPoint x: 1032, startPoint y: 367, endPoint x: 854, endPoint y: 364, distance: 178.0
click at [915, 358] on div "Office Furniture Assemblers in Baltimore, MD | Professional Assembly Services E…" at bounding box center [702, 319] width 793 height 374
type input "**"
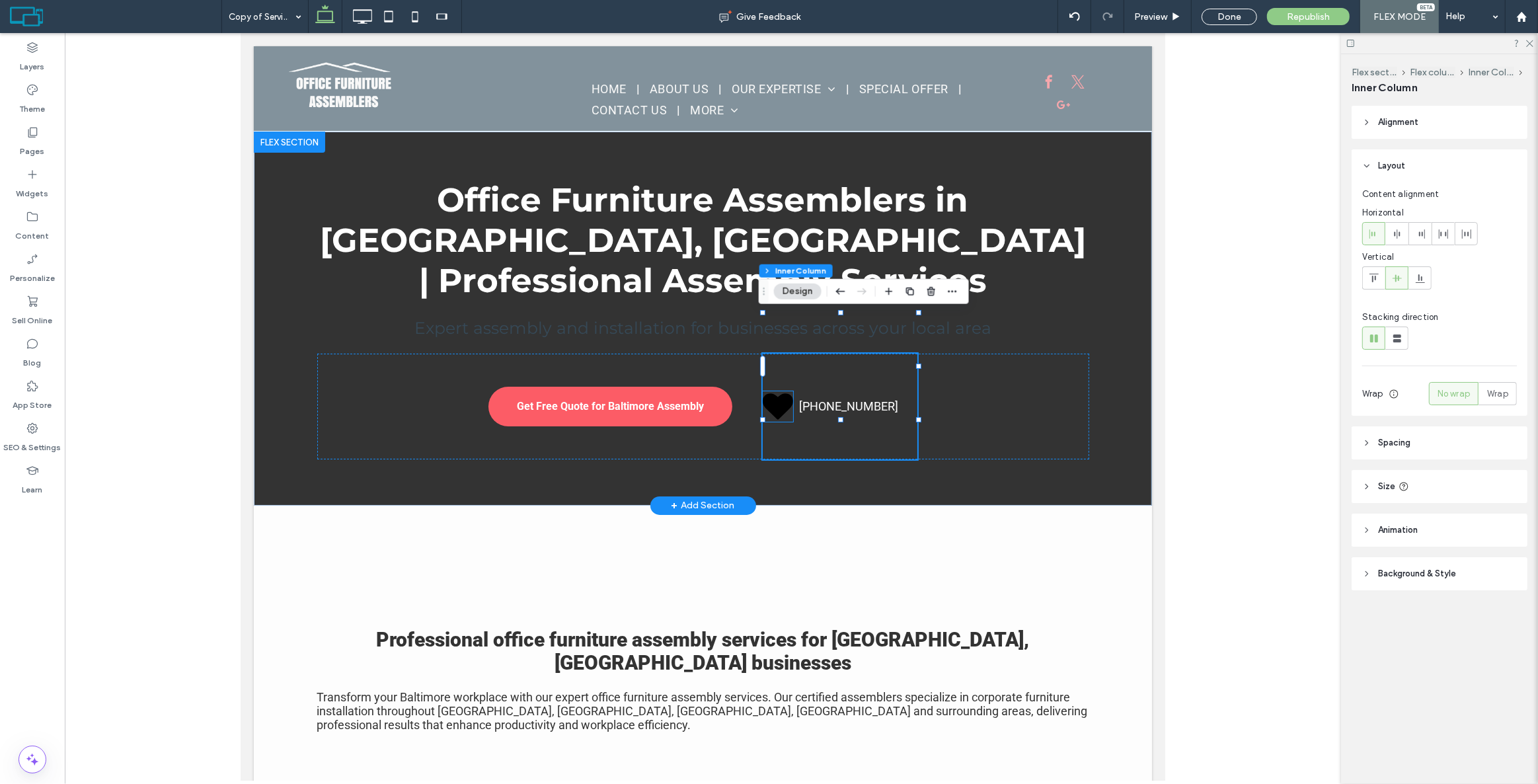
click at [783, 393] on icon at bounding box center [777, 406] width 31 height 25
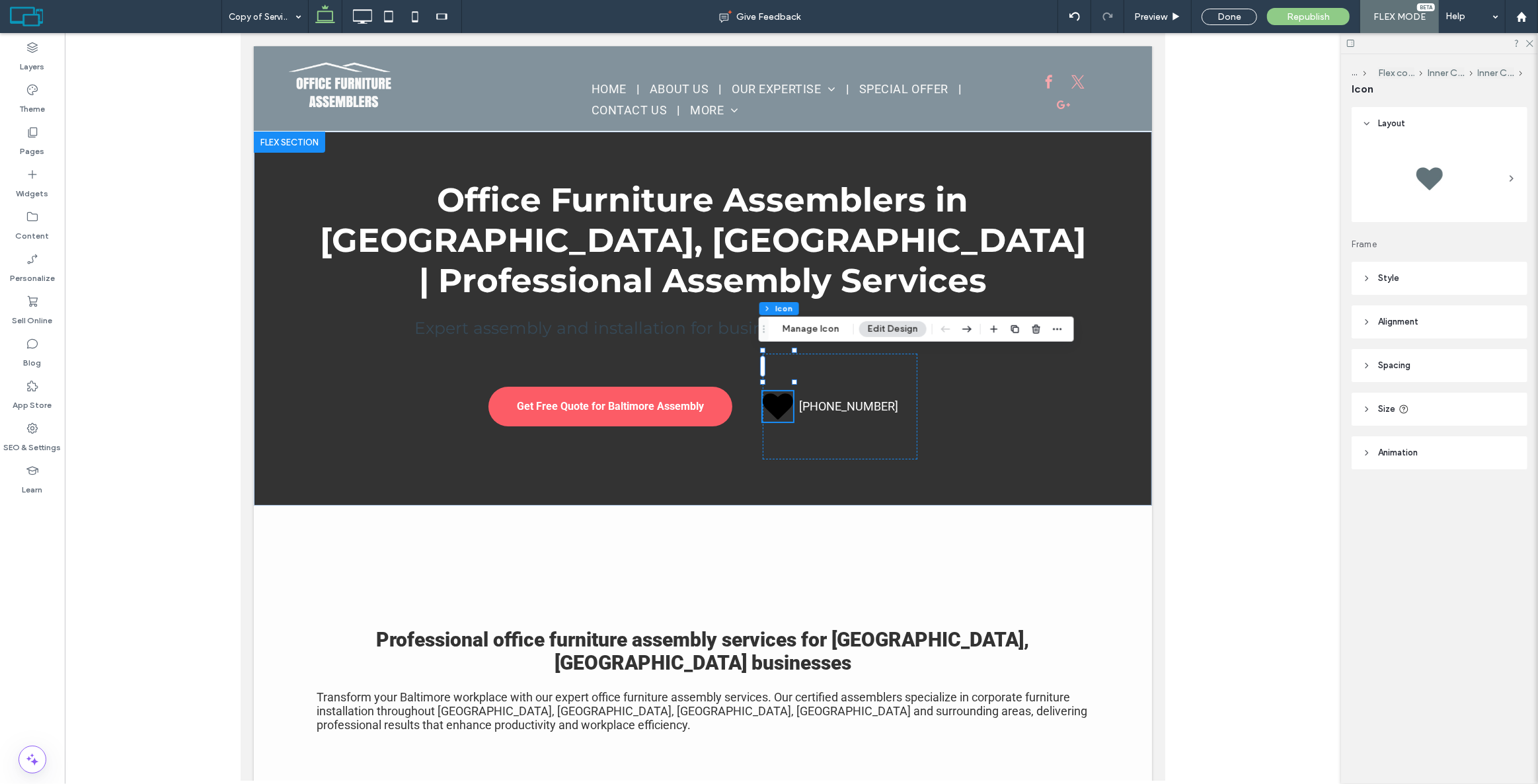
click at [1421, 182] on div at bounding box center [1429, 178] width 53 height 53
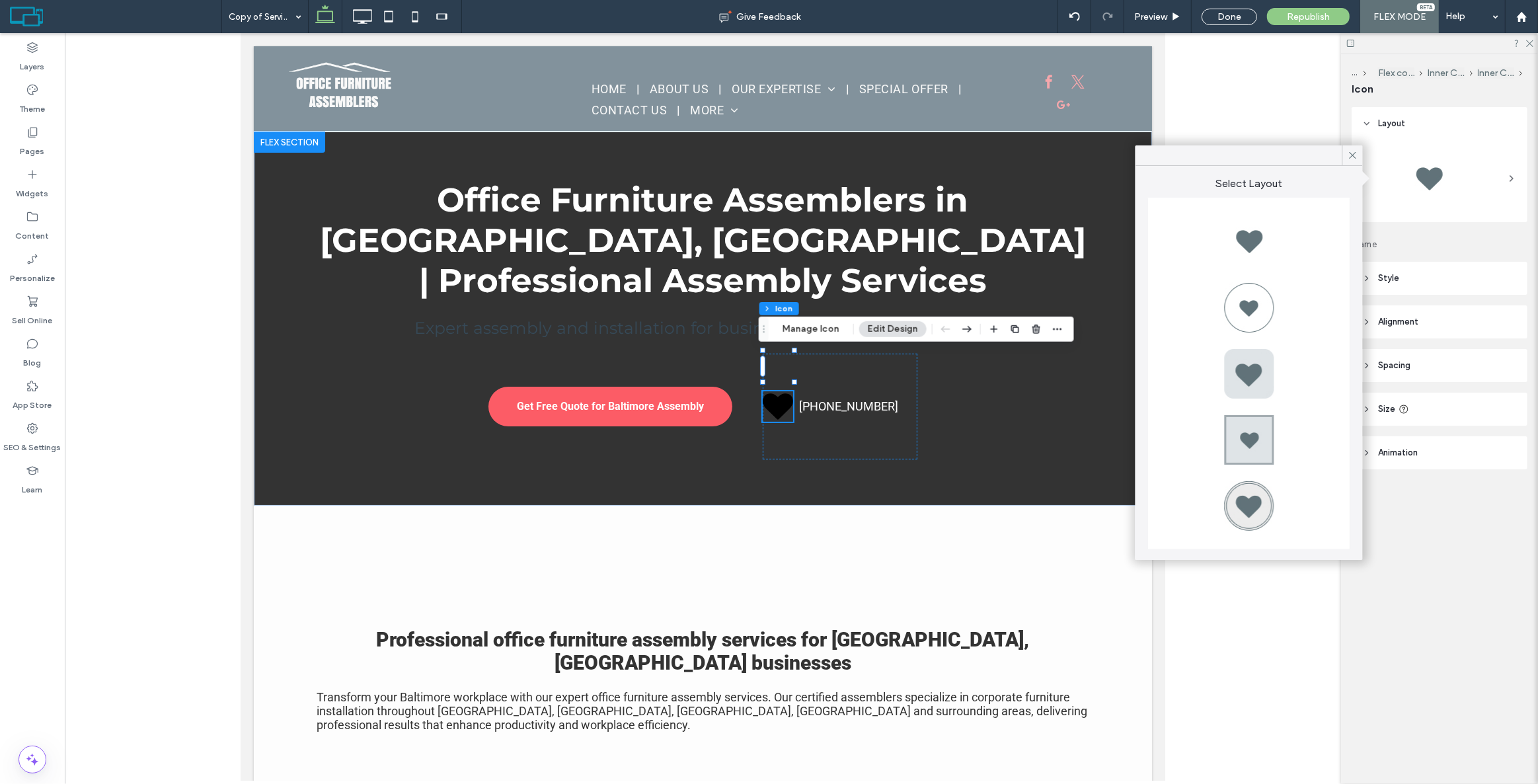
click at [1238, 311] on div at bounding box center [1249, 307] width 53 height 53
type input "*"
type input "***"
click at [1257, 230] on div at bounding box center [1249, 241] width 53 height 53
type input "*"
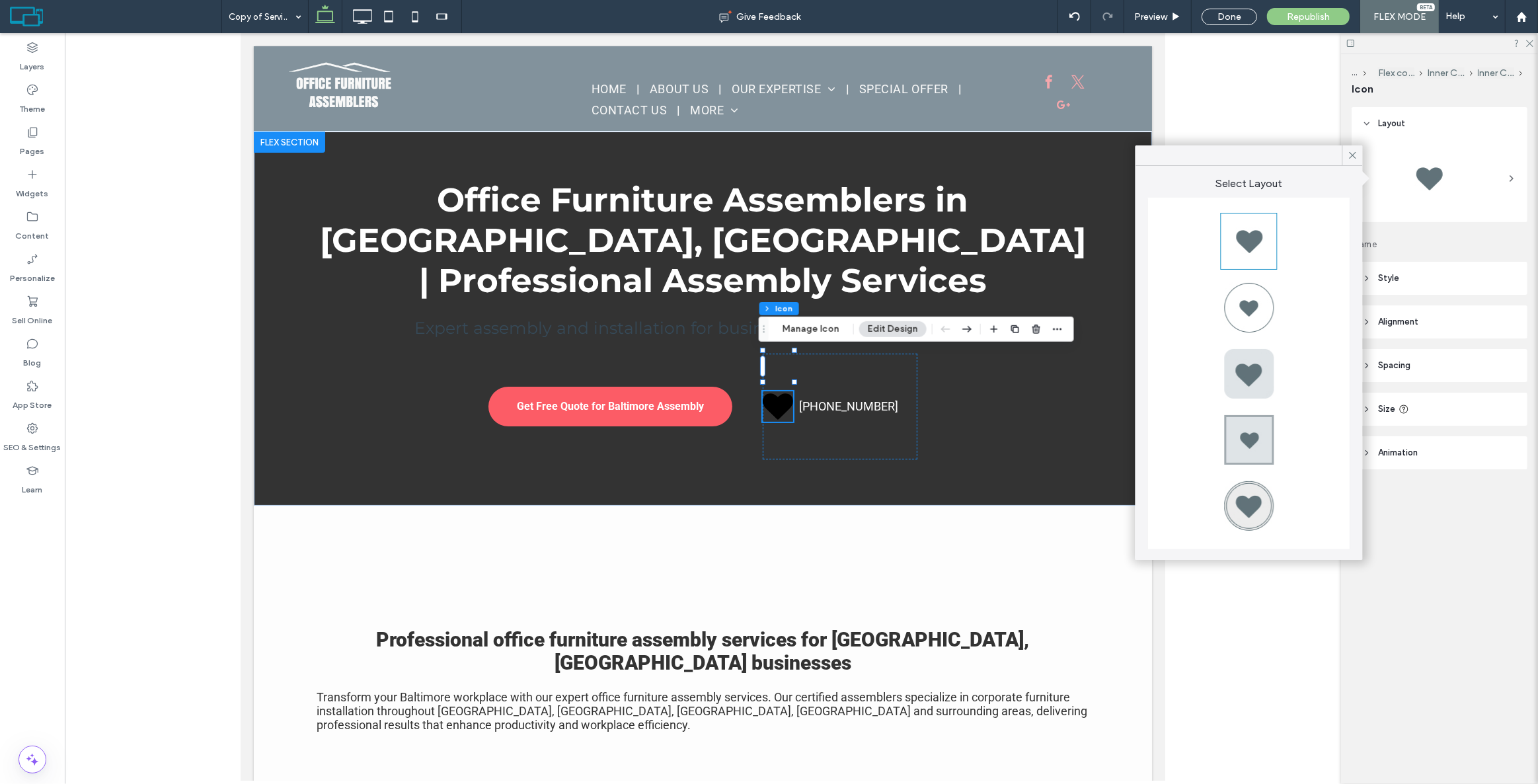
type input "***"
click at [1432, 326] on header "Alignment" at bounding box center [1439, 321] width 176 height 33
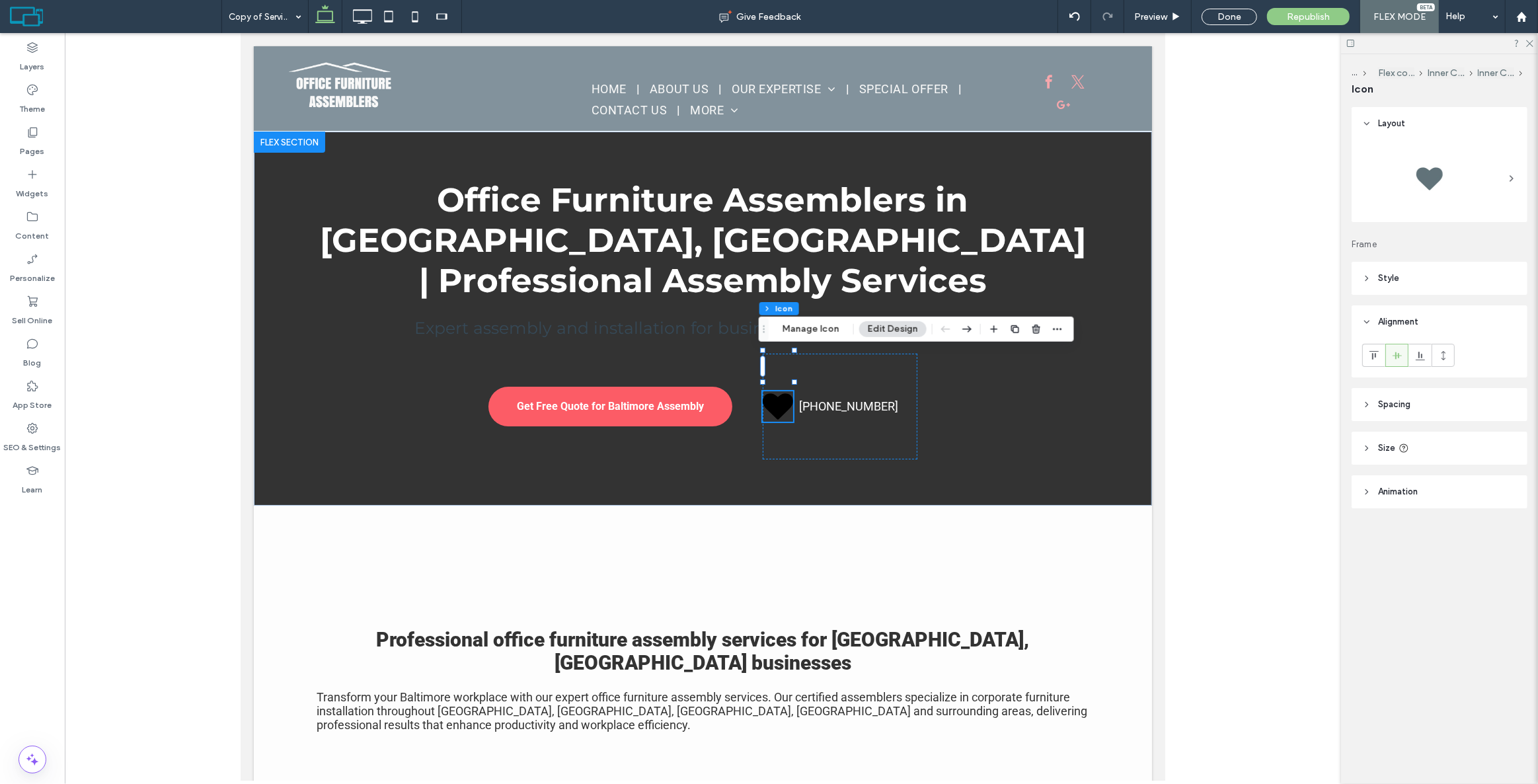
click at [1433, 279] on header "Style" at bounding box center [1439, 278] width 176 height 33
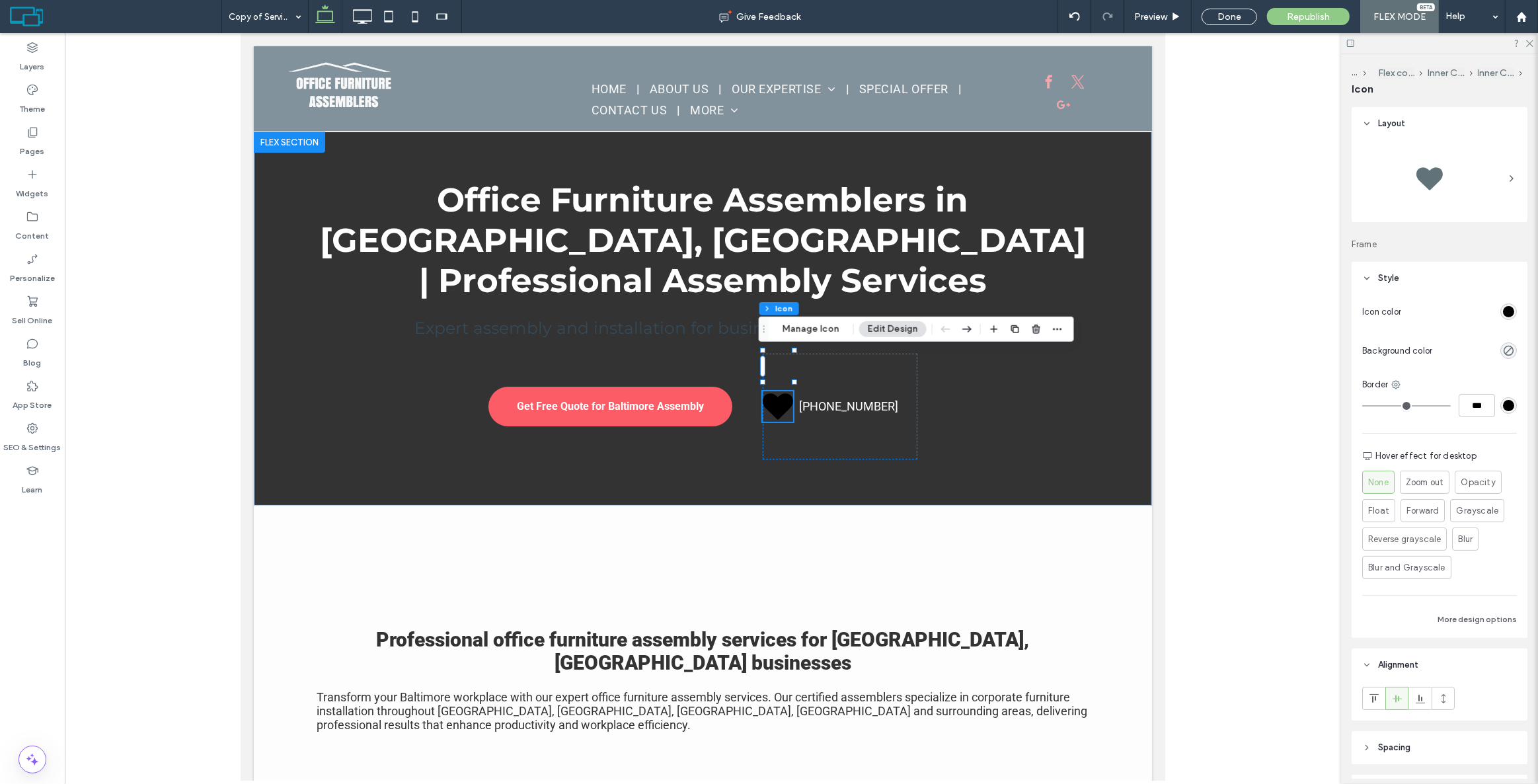
click at [1503, 314] on div "rgb(0, 0, 0)" at bounding box center [1508, 311] width 11 height 11
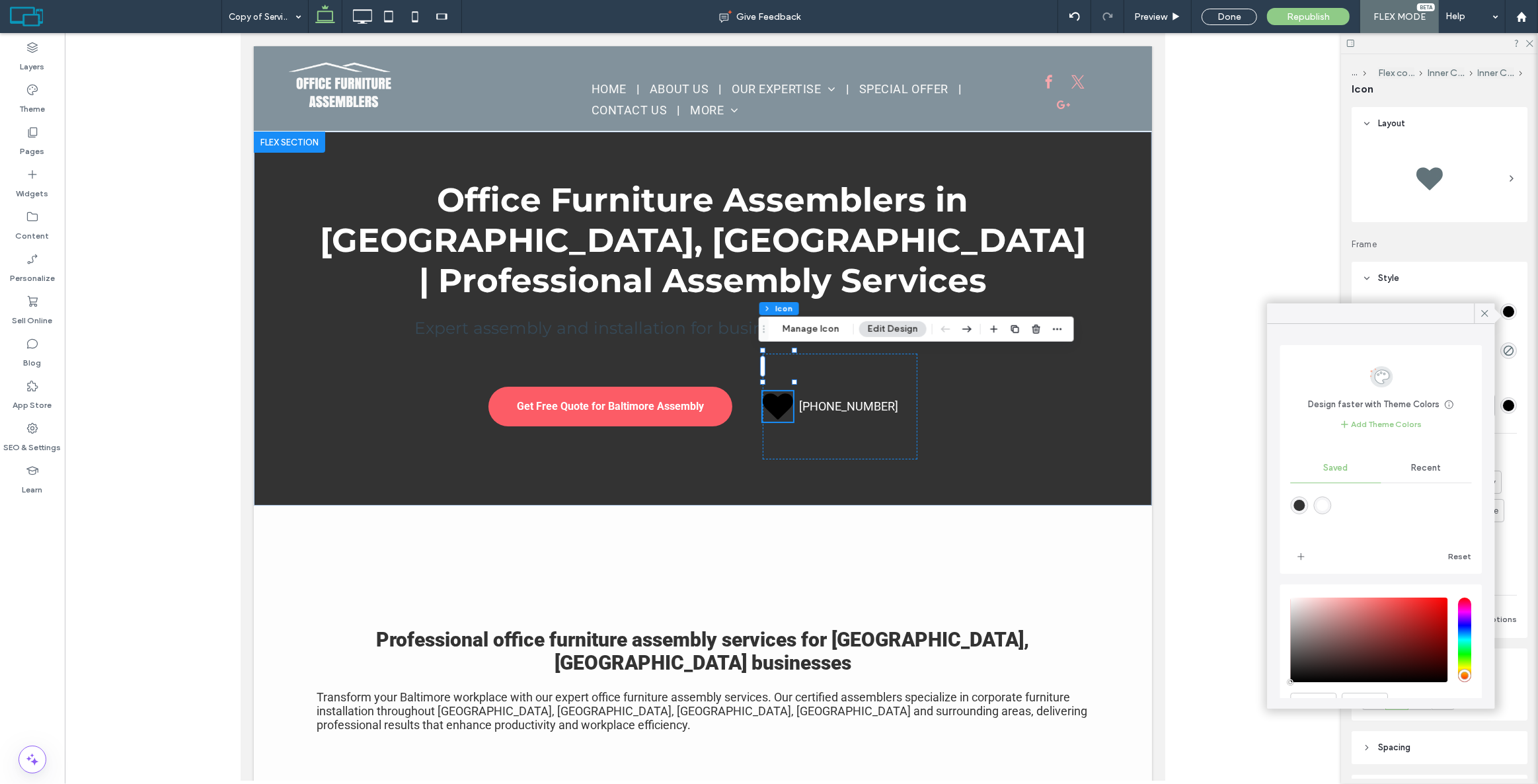
click at [1321, 507] on div "rgba(255,255,255,1)" at bounding box center [1322, 505] width 11 height 11
type input "*******"
click at [1498, 390] on div "Border" at bounding box center [1439, 385] width 155 height 14
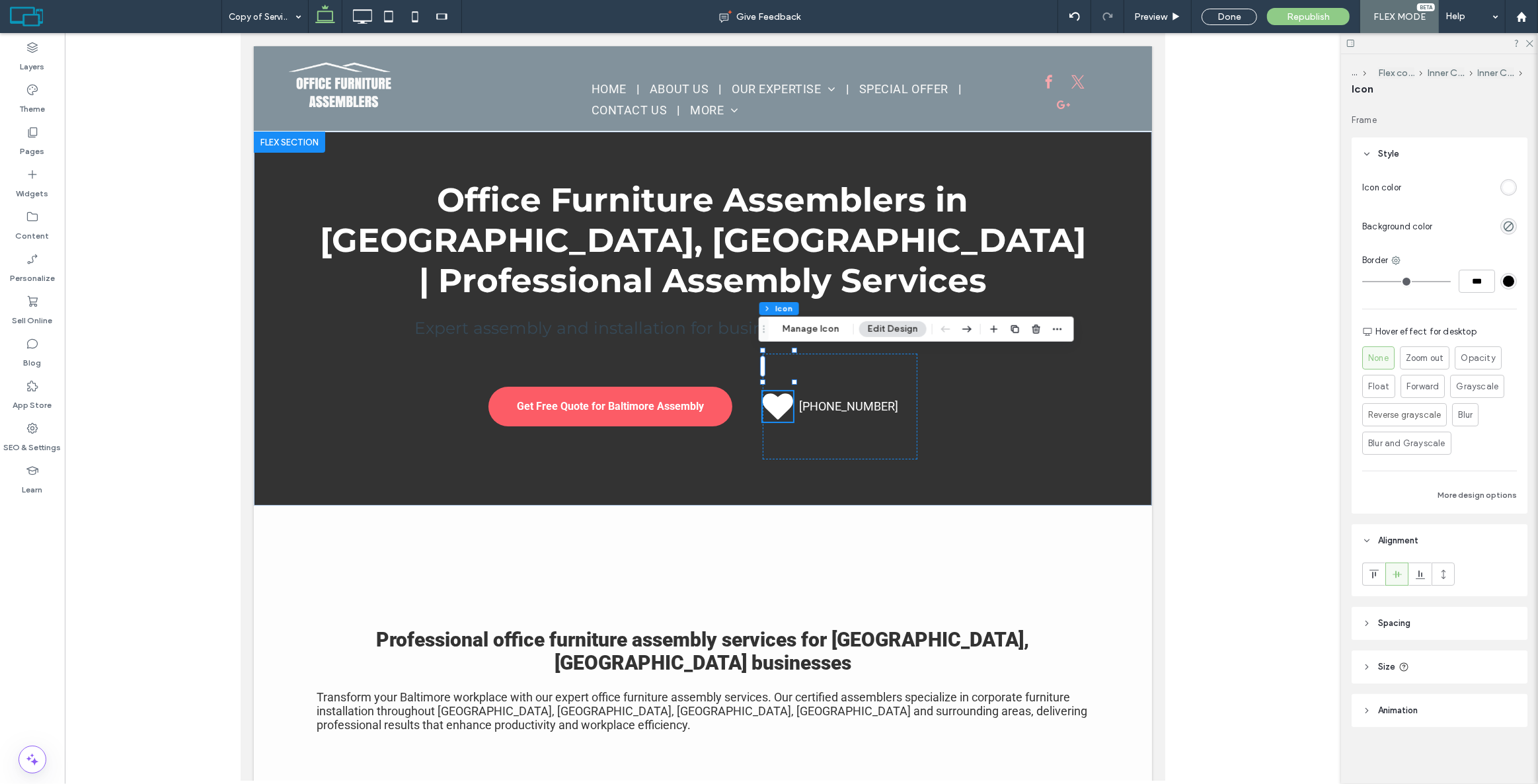
scroll to position [125, 0]
click at [787, 334] on button "Manage Icon" at bounding box center [811, 329] width 74 height 16
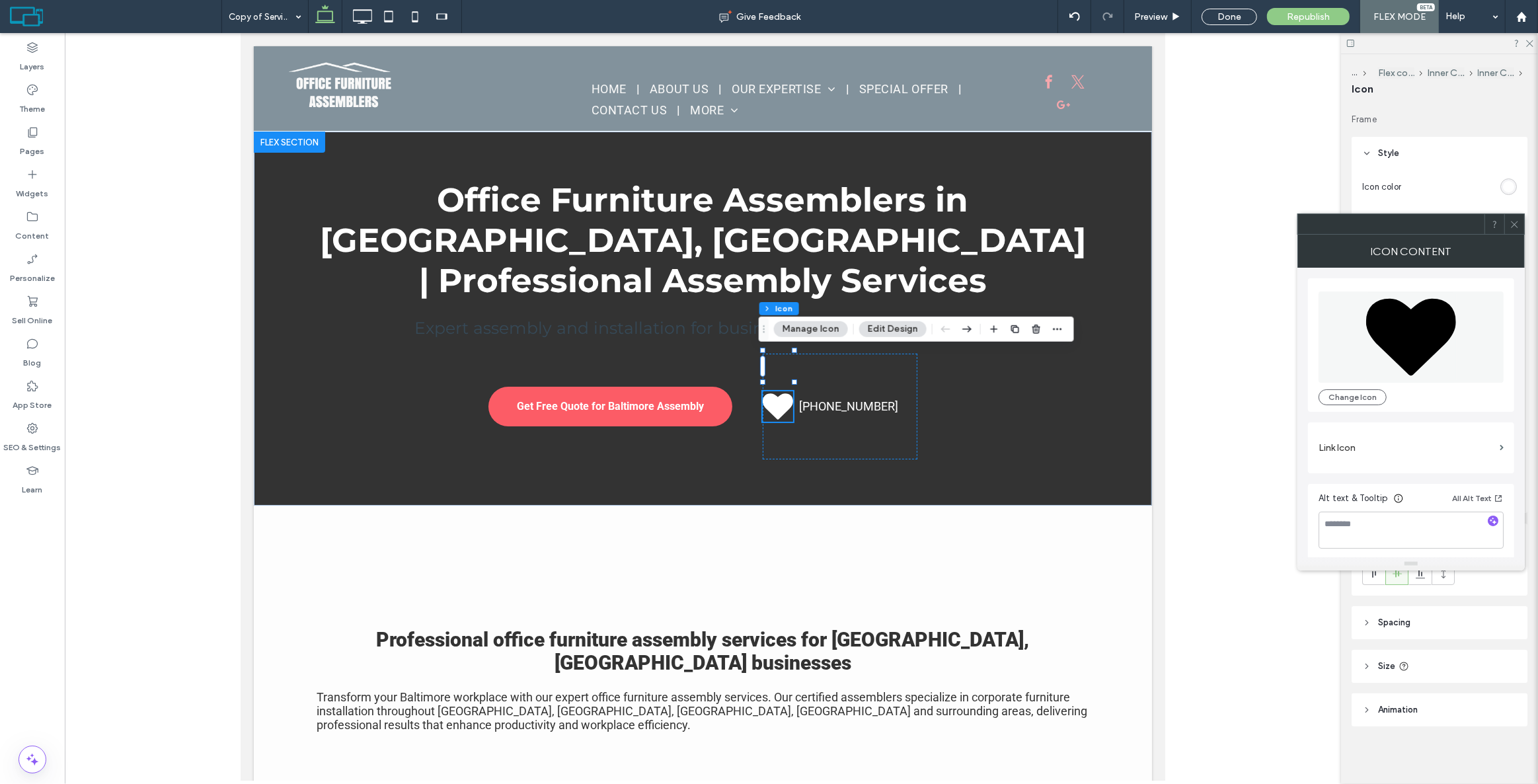
click at [1460, 353] on span at bounding box center [1411, 336] width 185 height 91
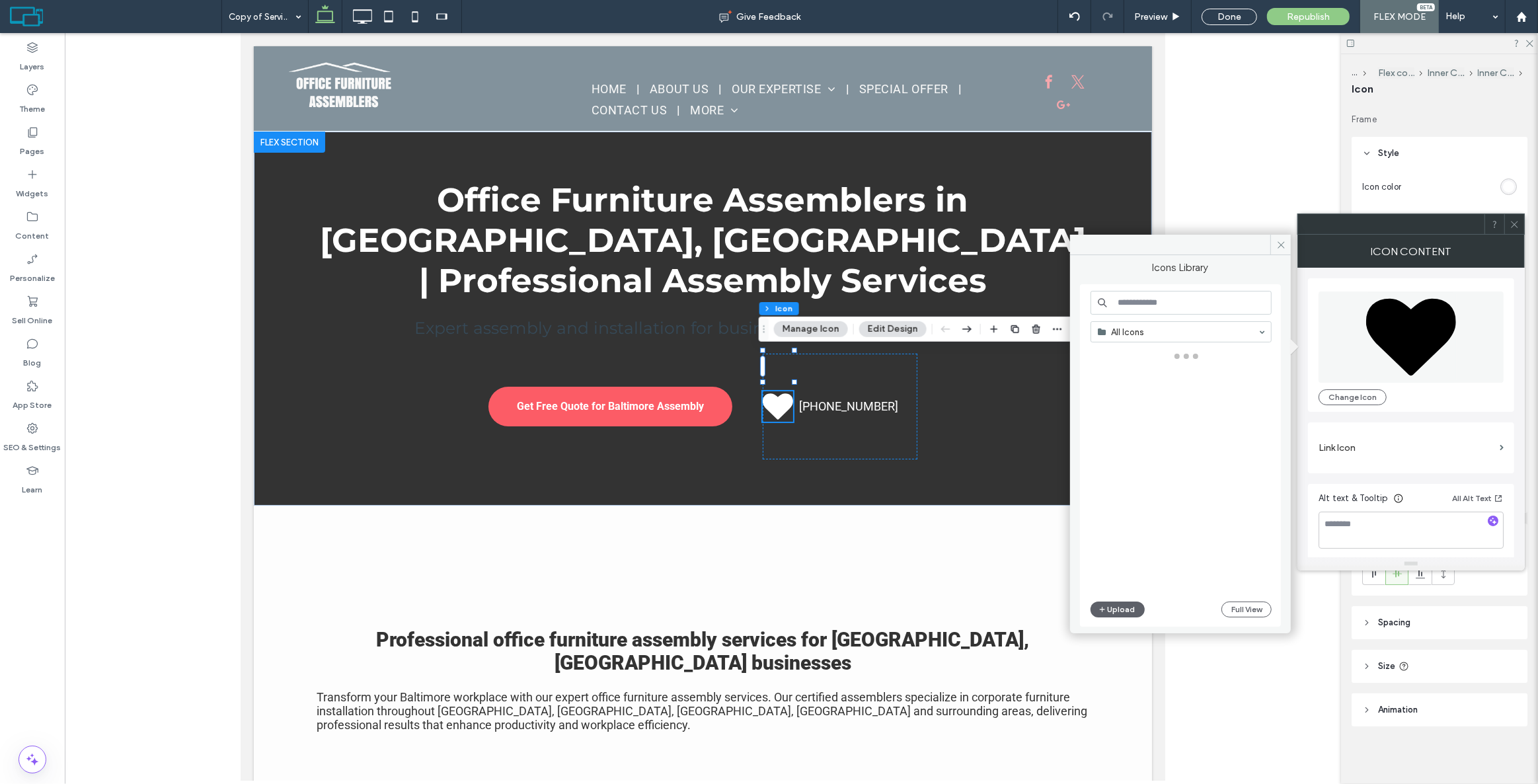
click at [1147, 296] on input at bounding box center [1181, 302] width 181 height 24
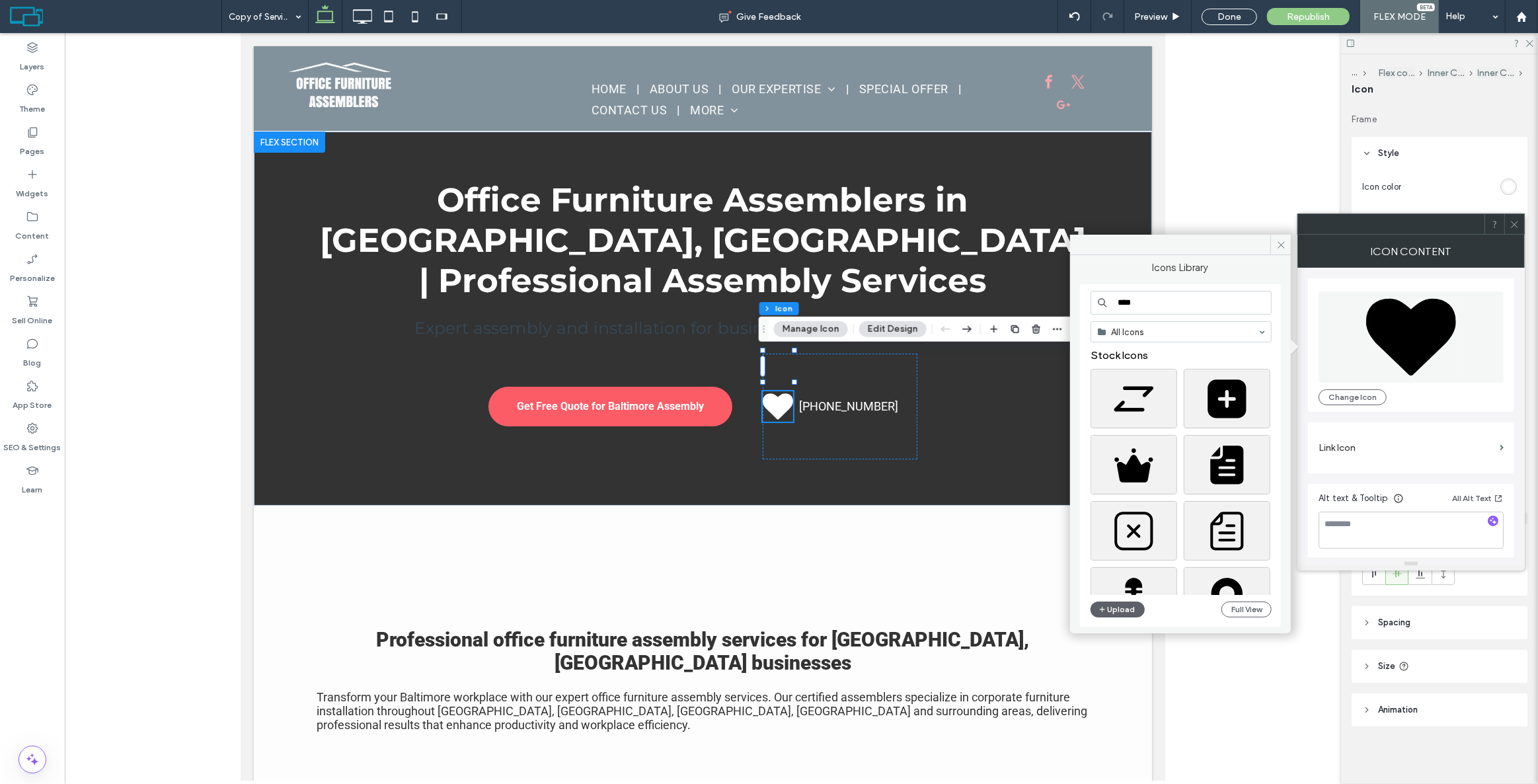
type input "****"
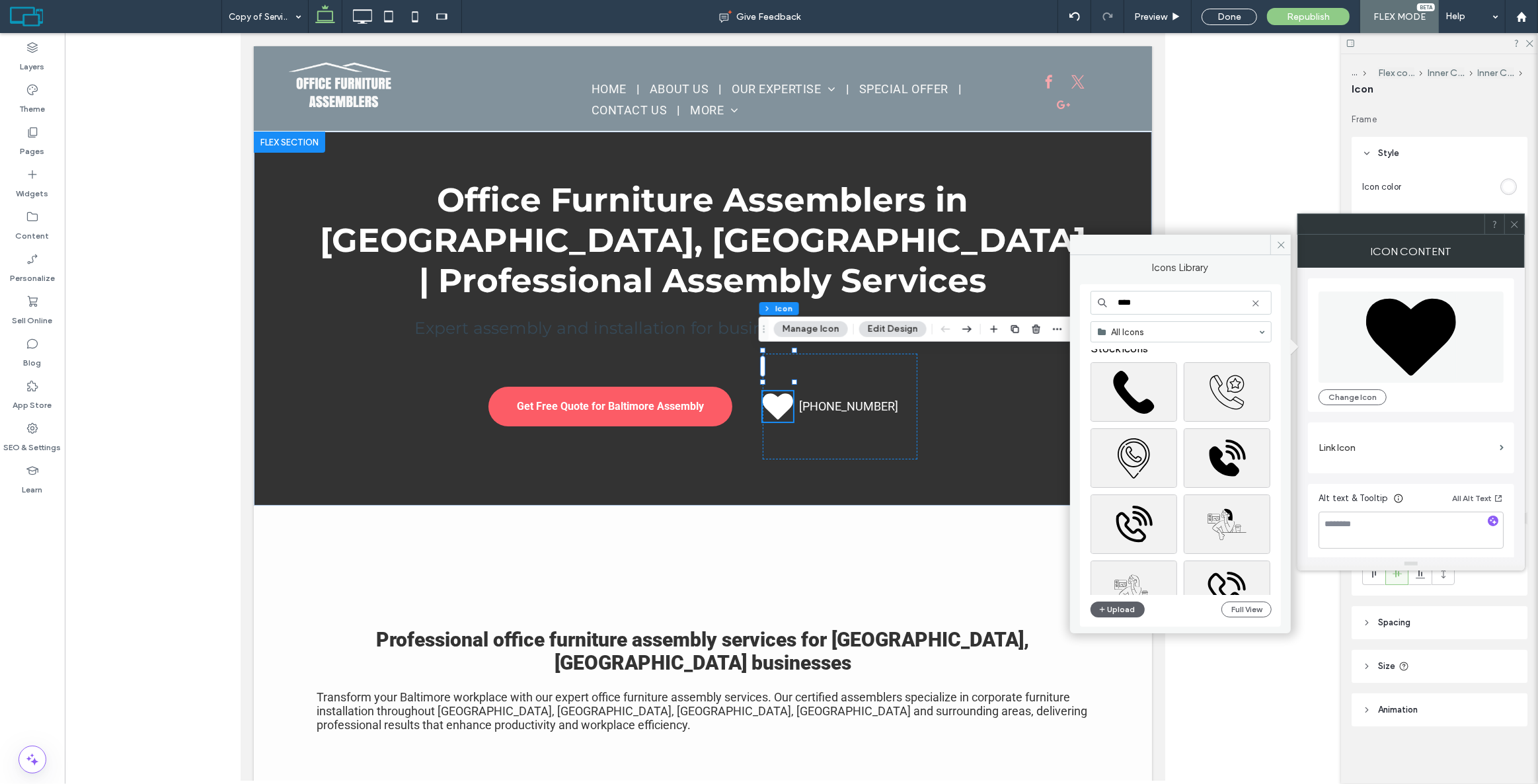
scroll to position [0, 0]
click at [1134, 392] on div "Select" at bounding box center [1134, 398] width 87 height 59
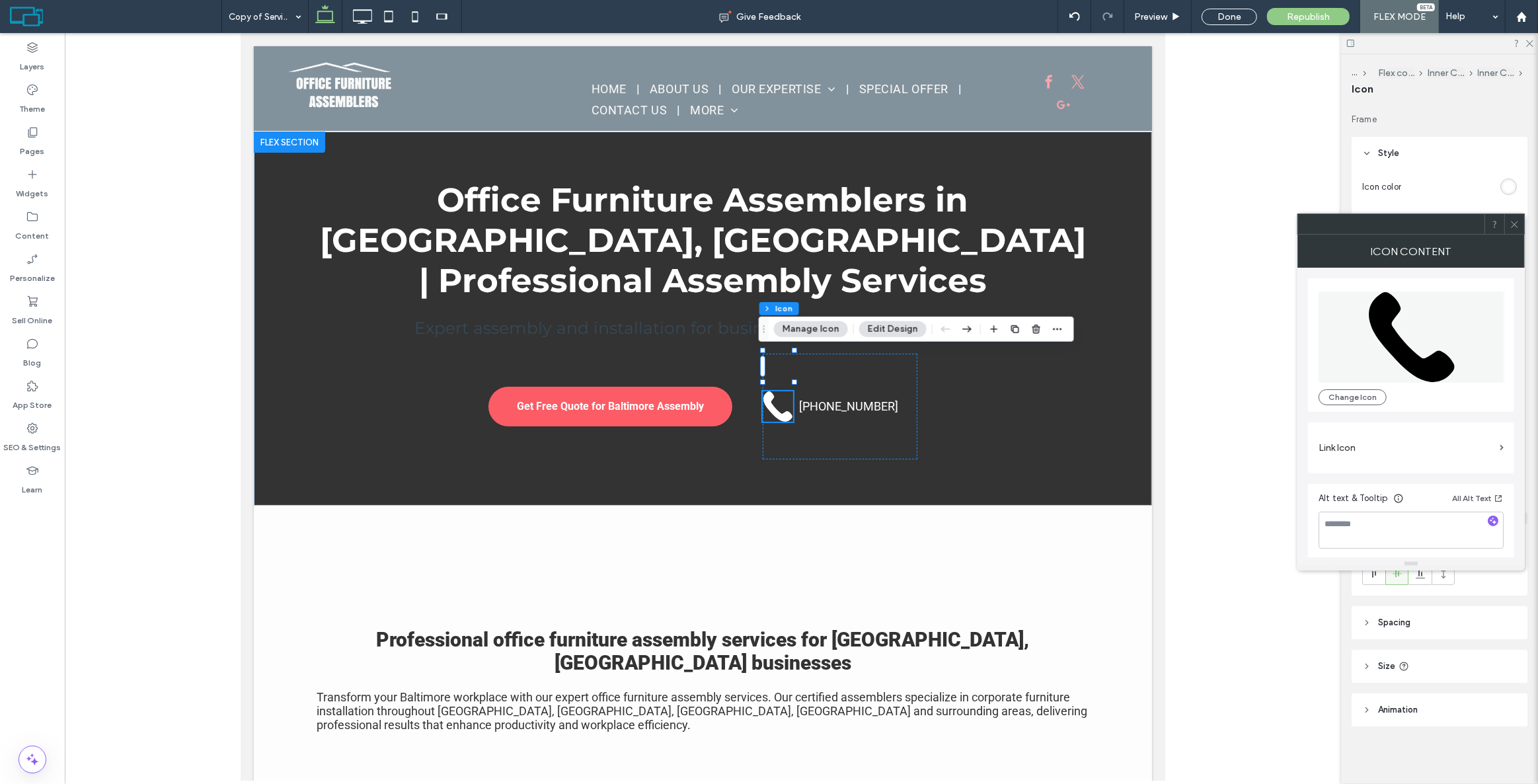
click at [1514, 230] on span at bounding box center [1515, 223] width 10 height 20
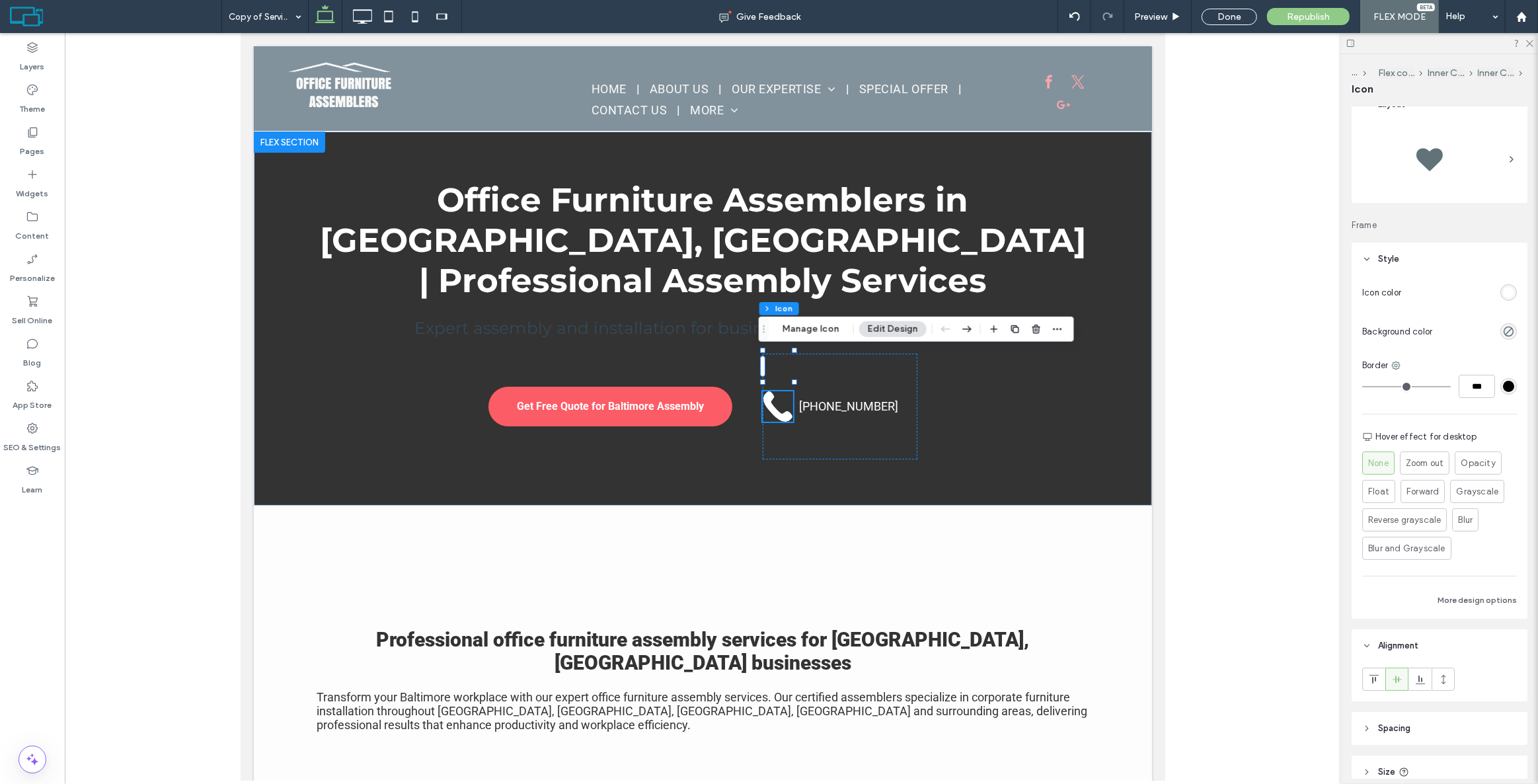
scroll to position [59, 0]
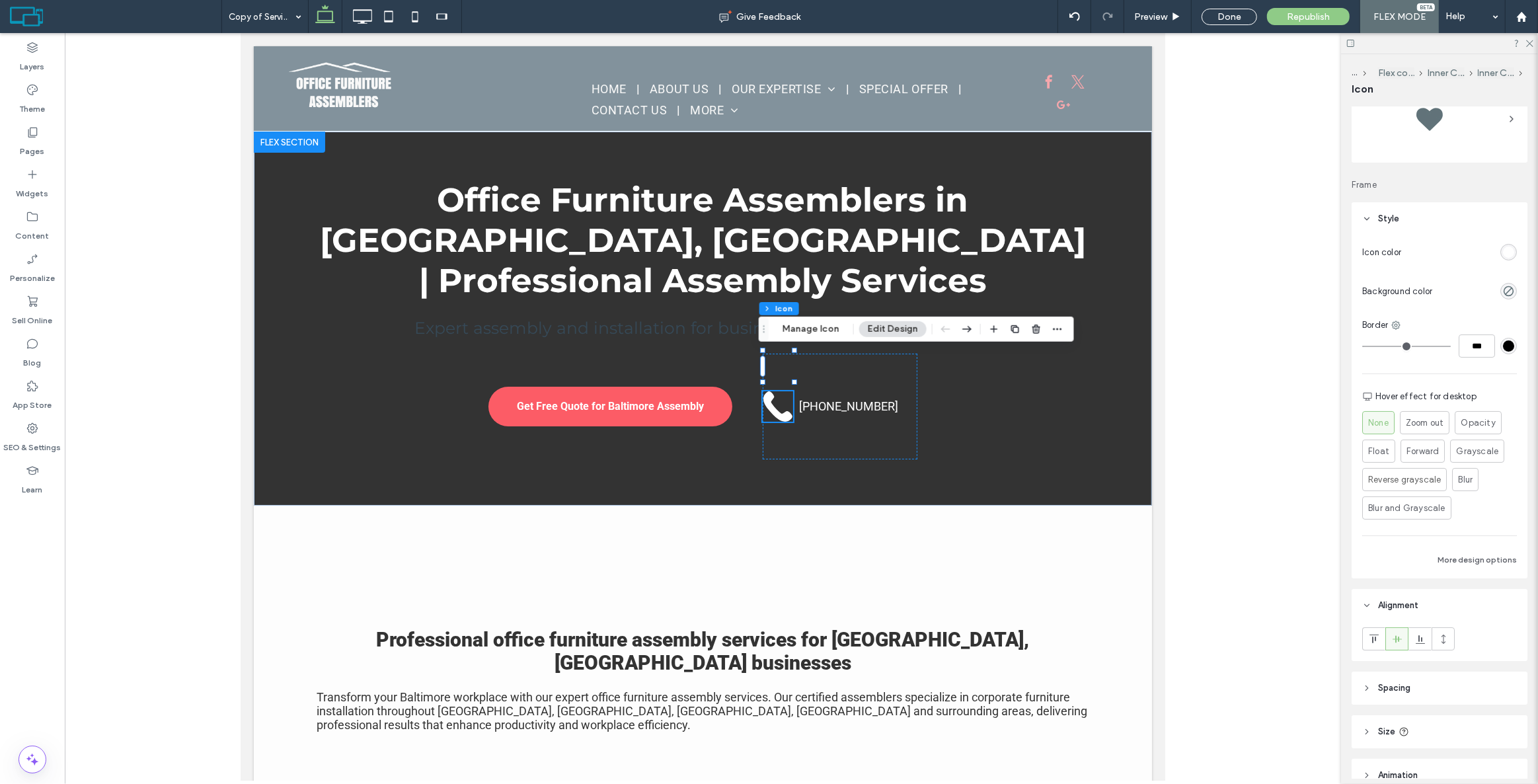
click at [1389, 218] on span "Style" at bounding box center [1388, 219] width 21 height 14
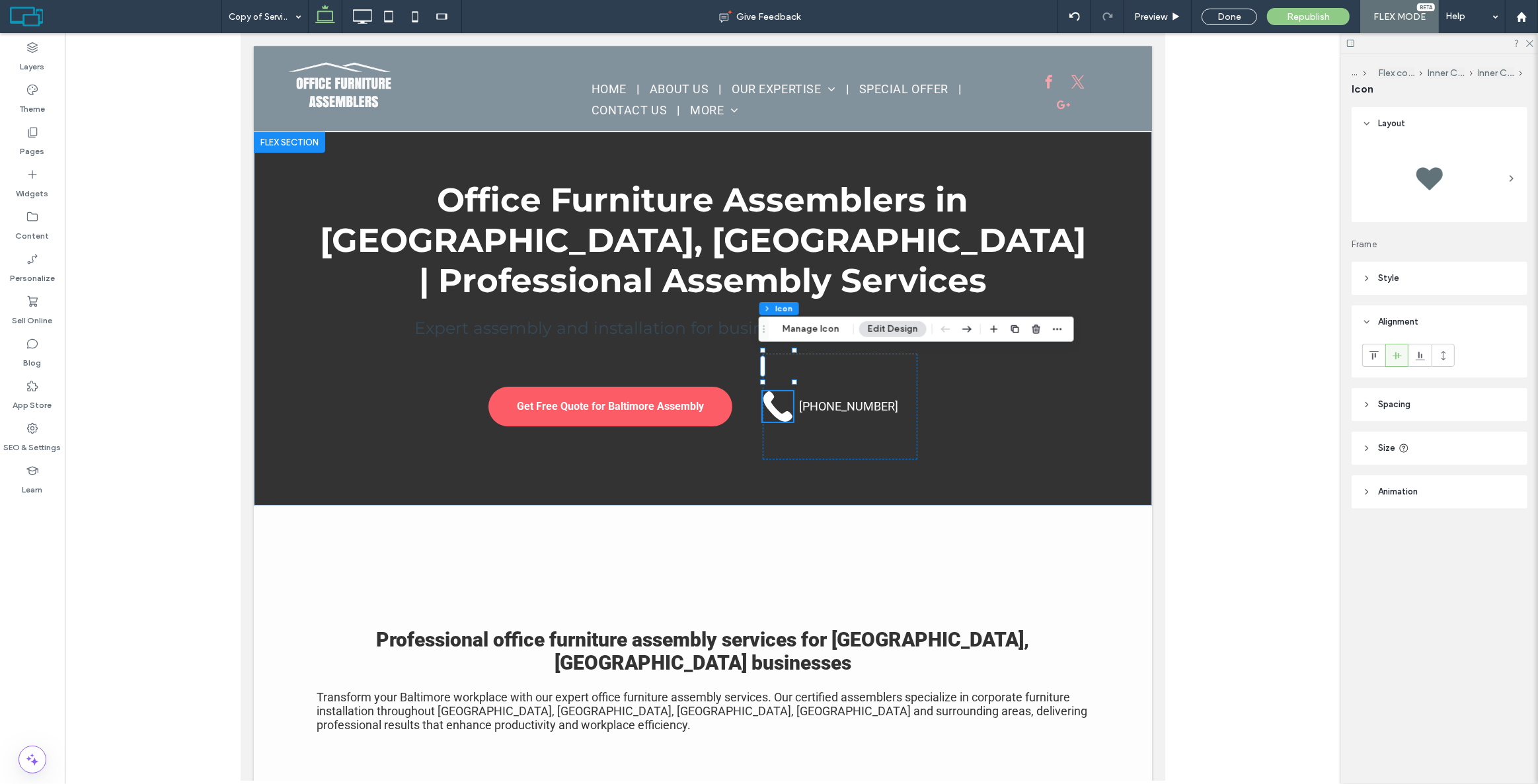
scroll to position [0, 0]
click at [1389, 218] on div at bounding box center [1439, 181] width 176 height 82
drag, startPoint x: 1412, startPoint y: 434, endPoint x: 1450, endPoint y: 443, distance: 39.1
click at [1416, 436] on header "Size" at bounding box center [1439, 448] width 176 height 33
click at [1481, 540] on div "Keep proportions Width ** px Height A More Size Options" at bounding box center [1439, 536] width 155 height 133
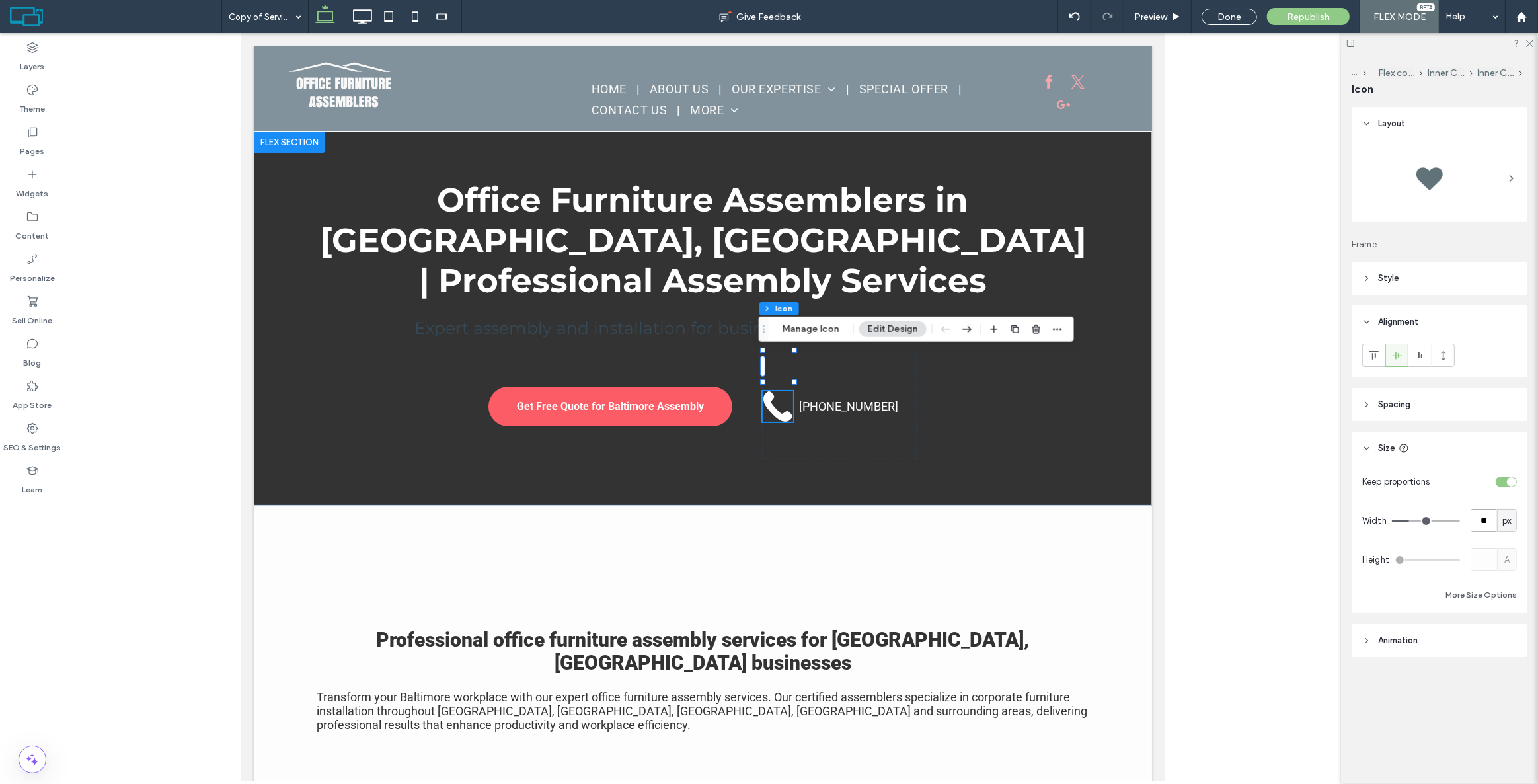
click at [1482, 520] on input "**" at bounding box center [1484, 520] width 26 height 23
type input "**"
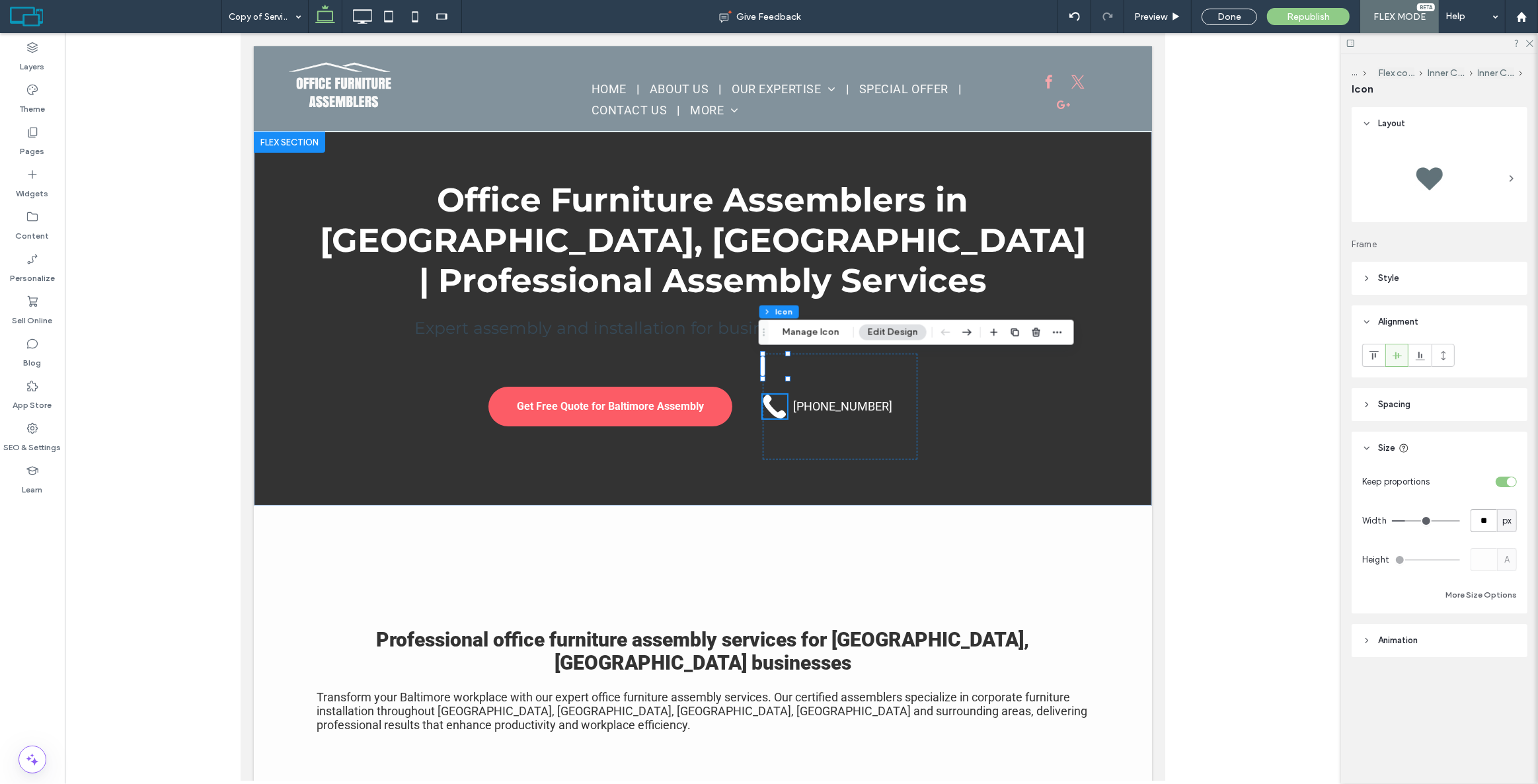
type input "**"
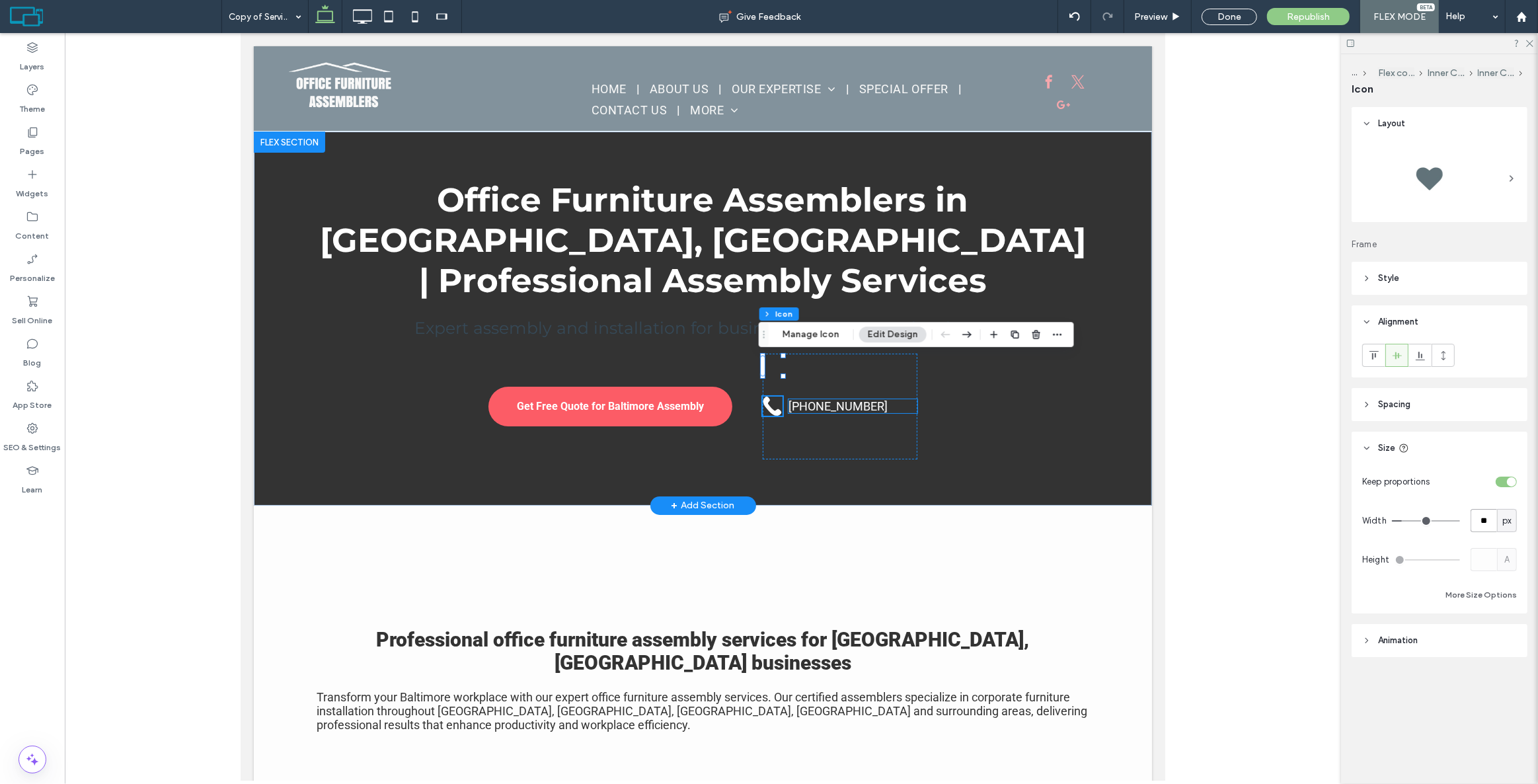
click at [816, 399] on span "[PHONE_NUMBER]" at bounding box center [837, 406] width 99 height 14
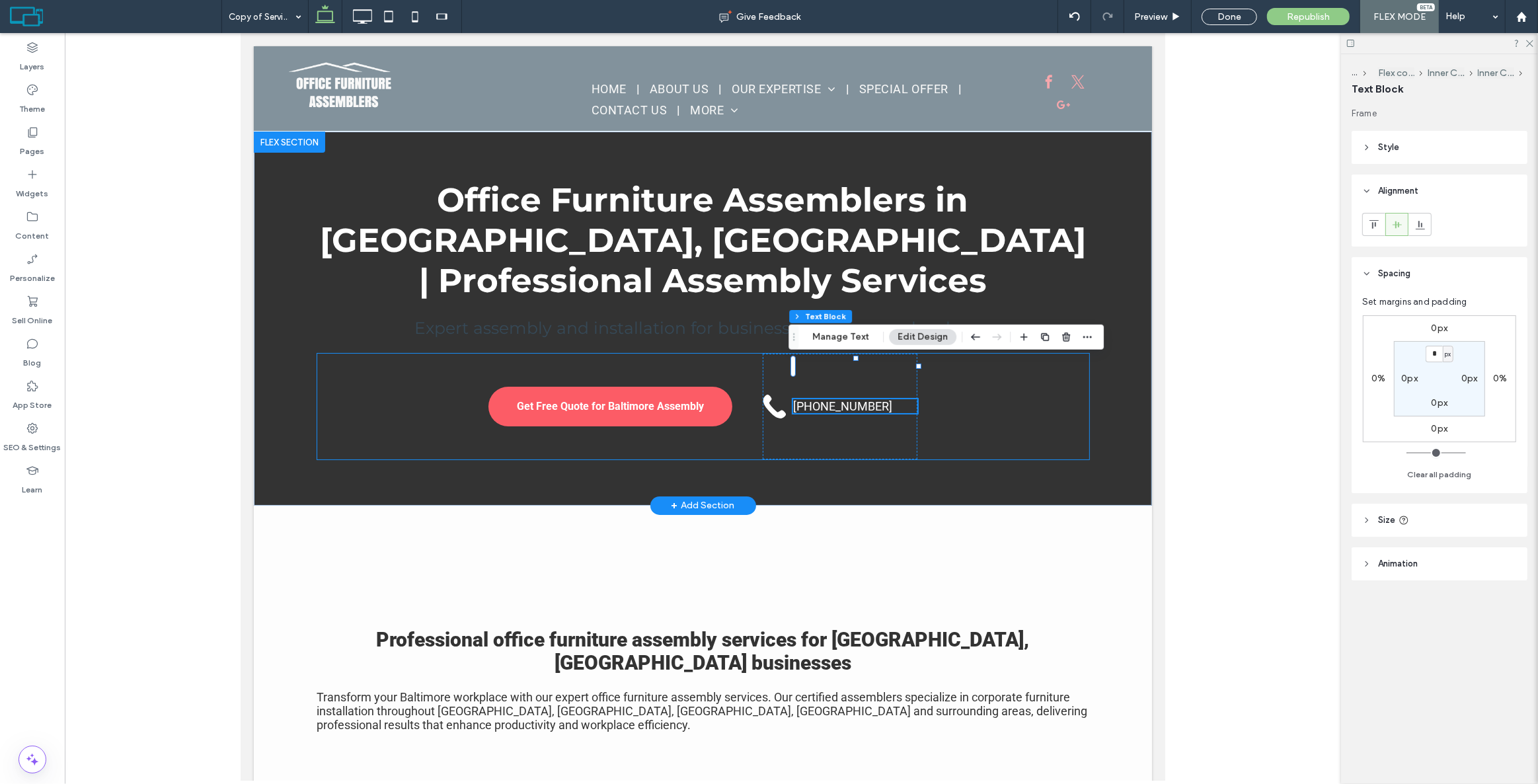
click at [1060, 381] on div "Get Free Quote for Baltimore Assembly 443-839-0048" at bounding box center [703, 406] width 772 height 105
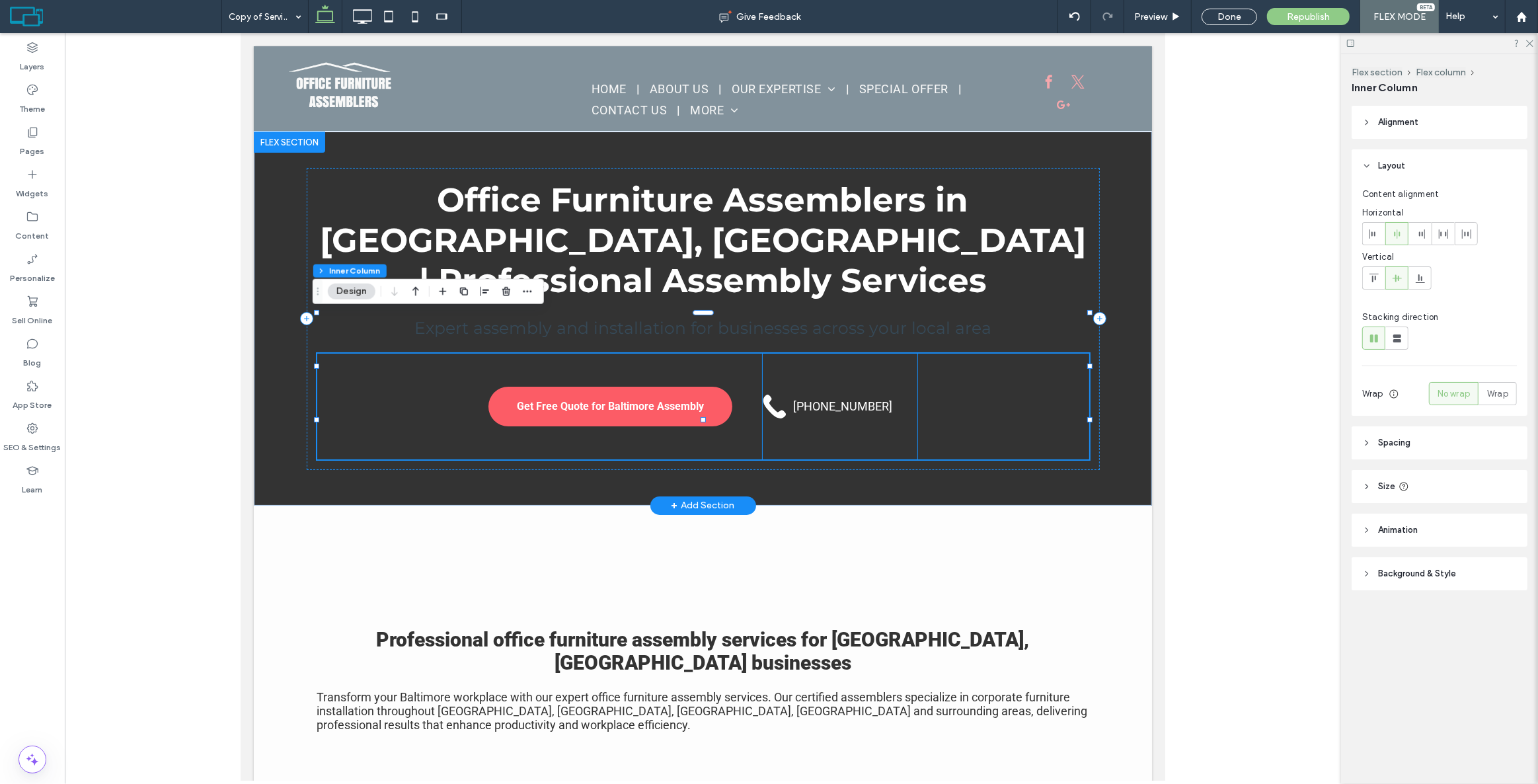
click at [798, 353] on div "[PHONE_NUMBER]" at bounding box center [840, 406] width 155 height 105
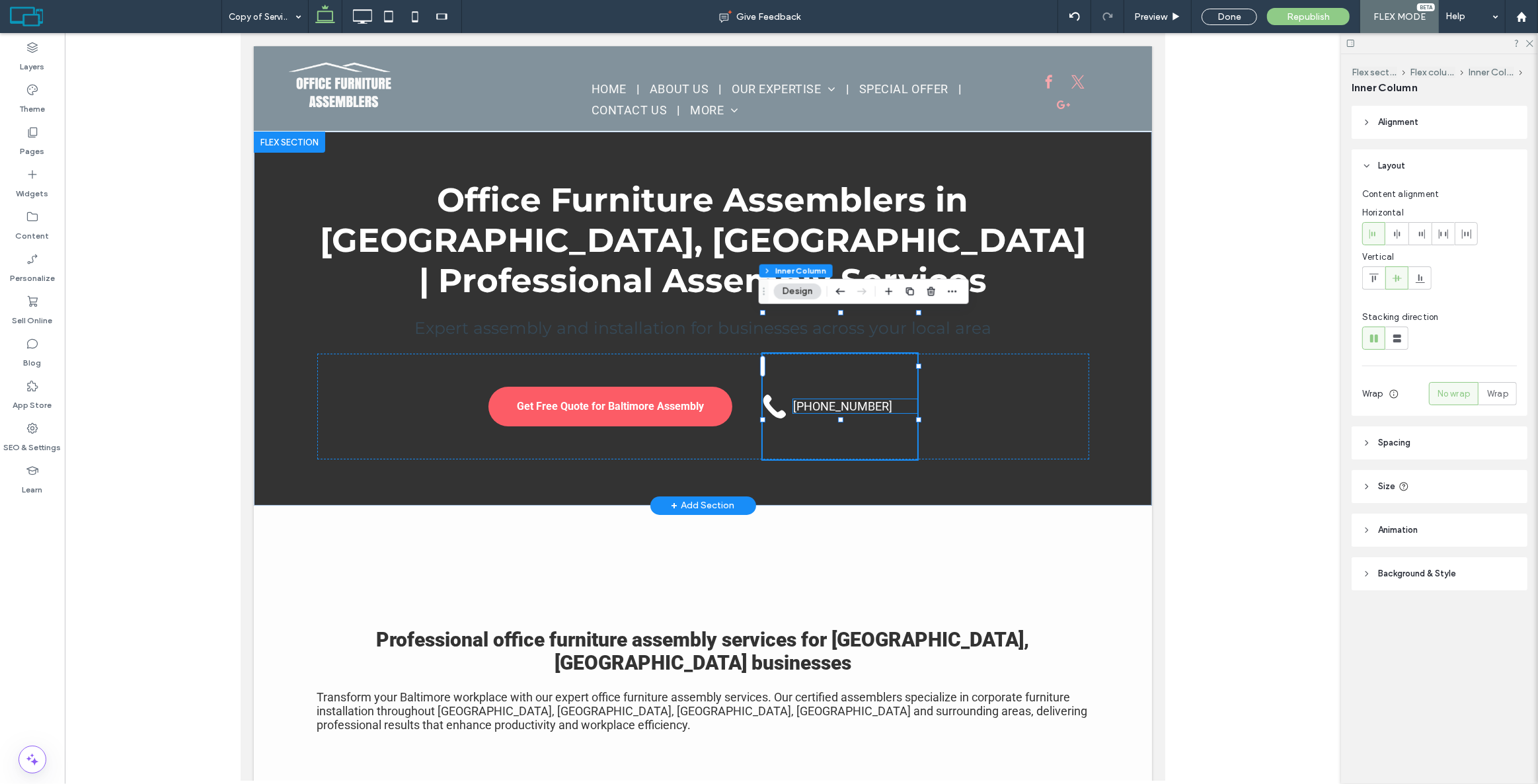
click at [832, 399] on span "[PHONE_NUMBER]" at bounding box center [842, 406] width 99 height 14
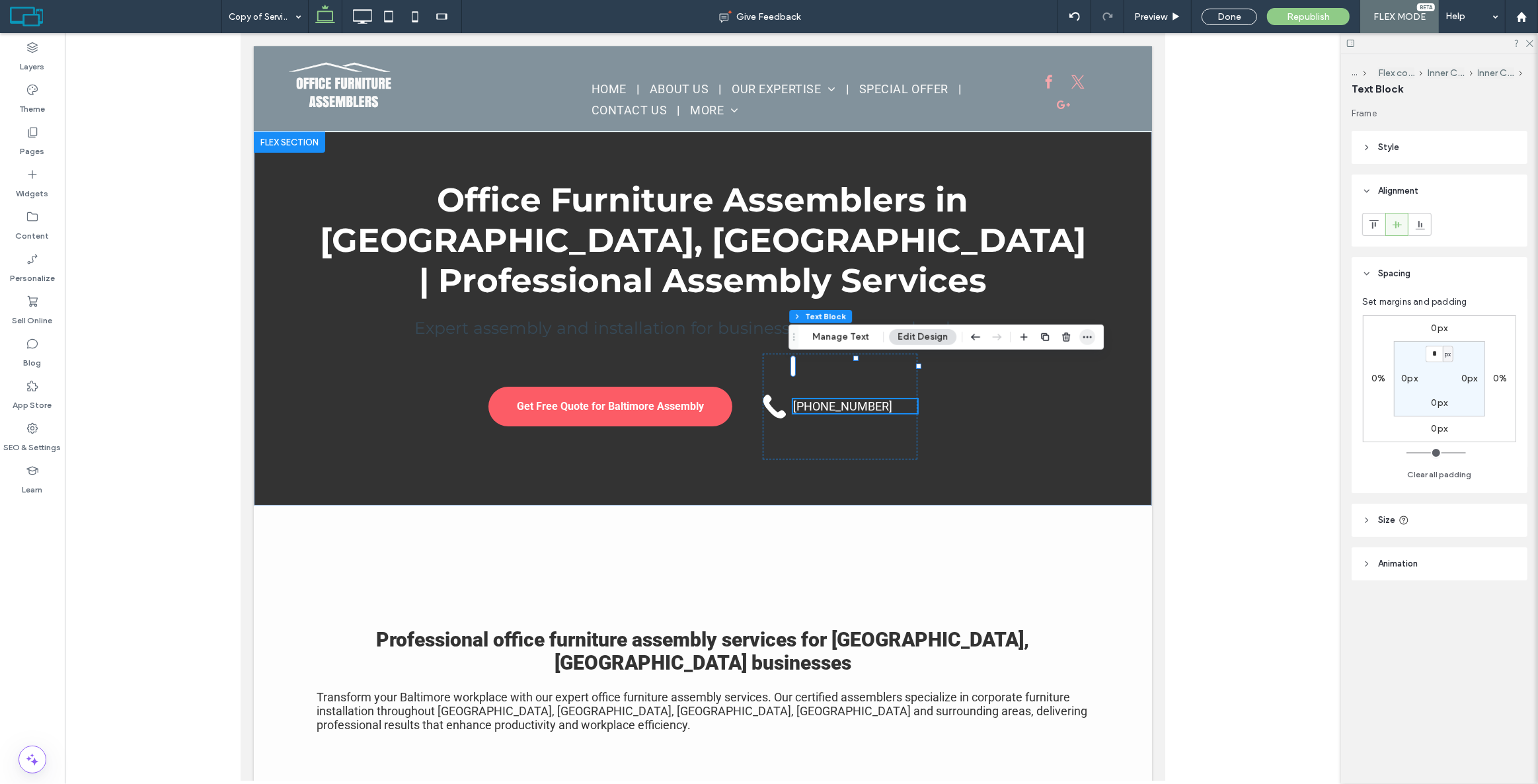
click at [1085, 336] on use "button" at bounding box center [1088, 336] width 8 height 2
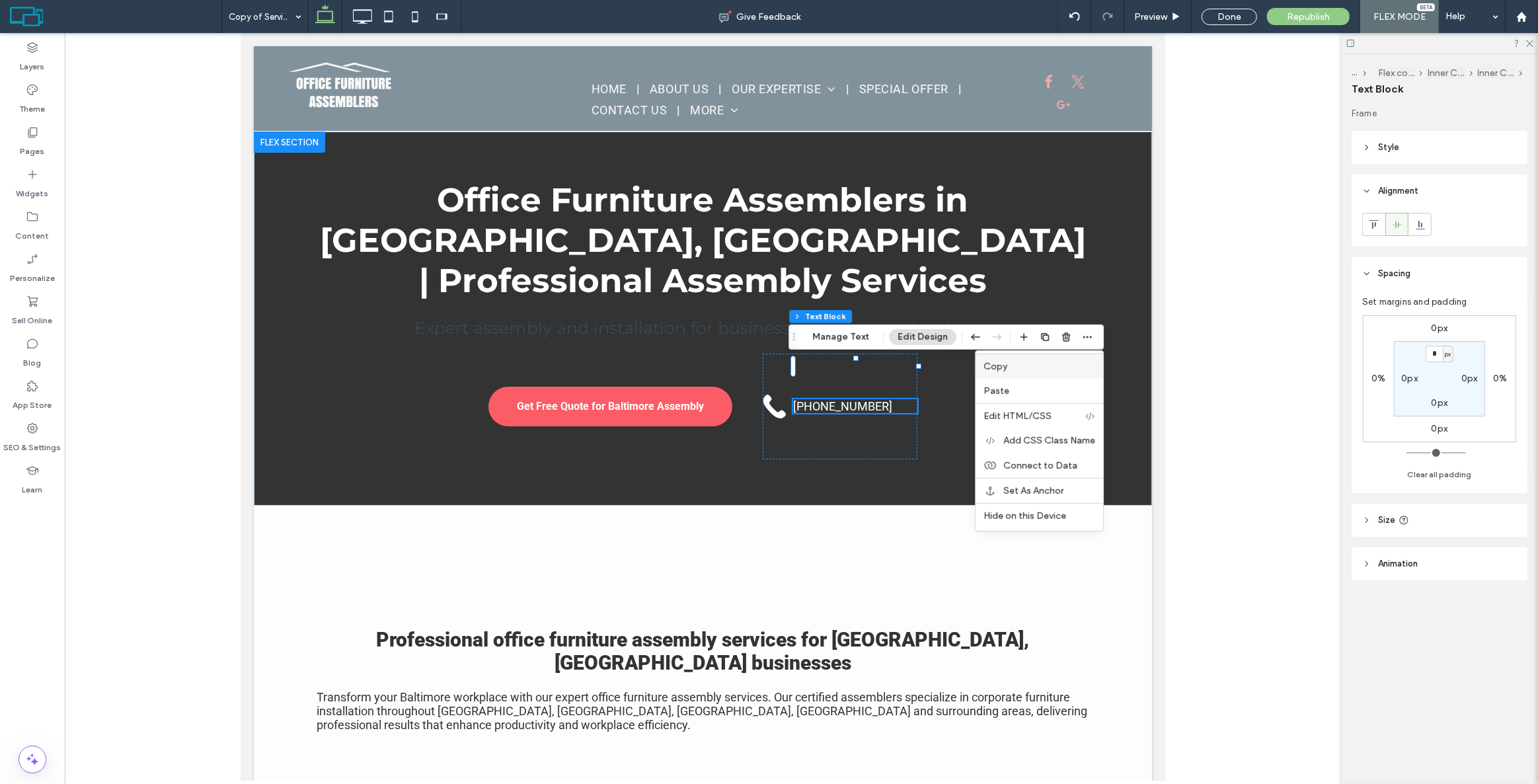
click at [1030, 368] on label "Copy" at bounding box center [1039, 366] width 111 height 11
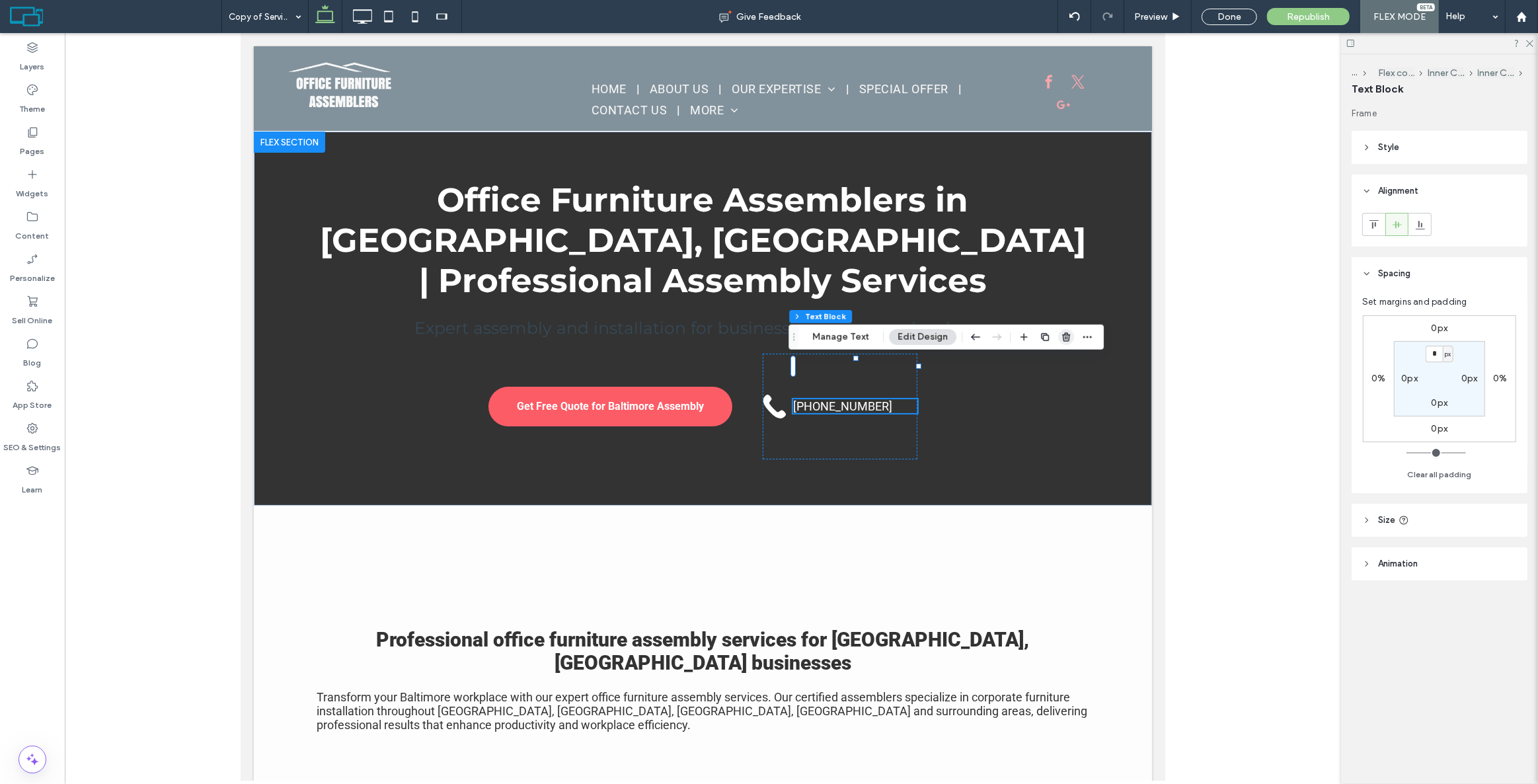
click at [1058, 341] on span "button" at bounding box center [1066, 336] width 16 height 16
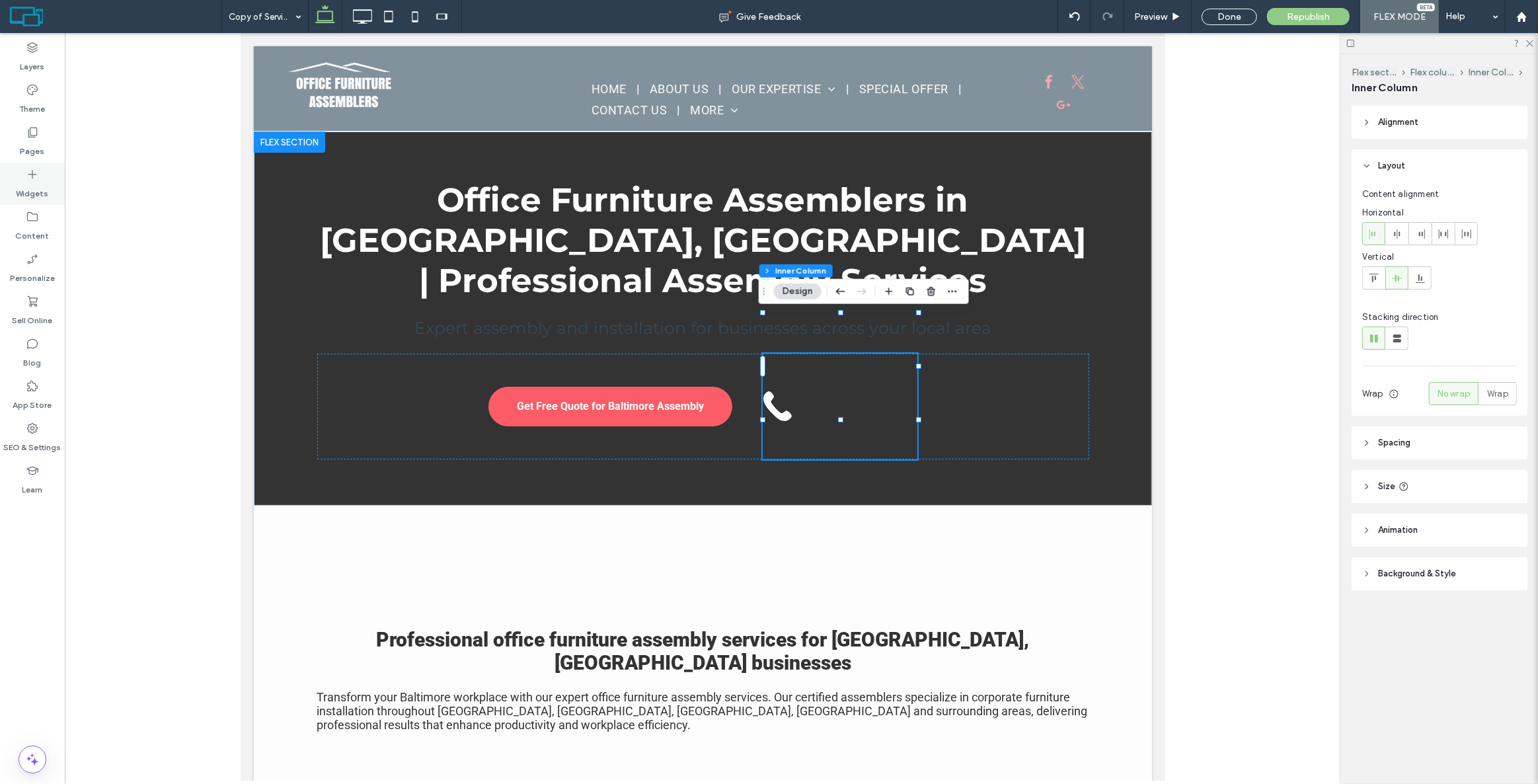
drag, startPoint x: 33, startPoint y: 172, endPoint x: 59, endPoint y: 172, distance: 26.0
click at [33, 172] on icon at bounding box center [32, 175] width 14 height 14
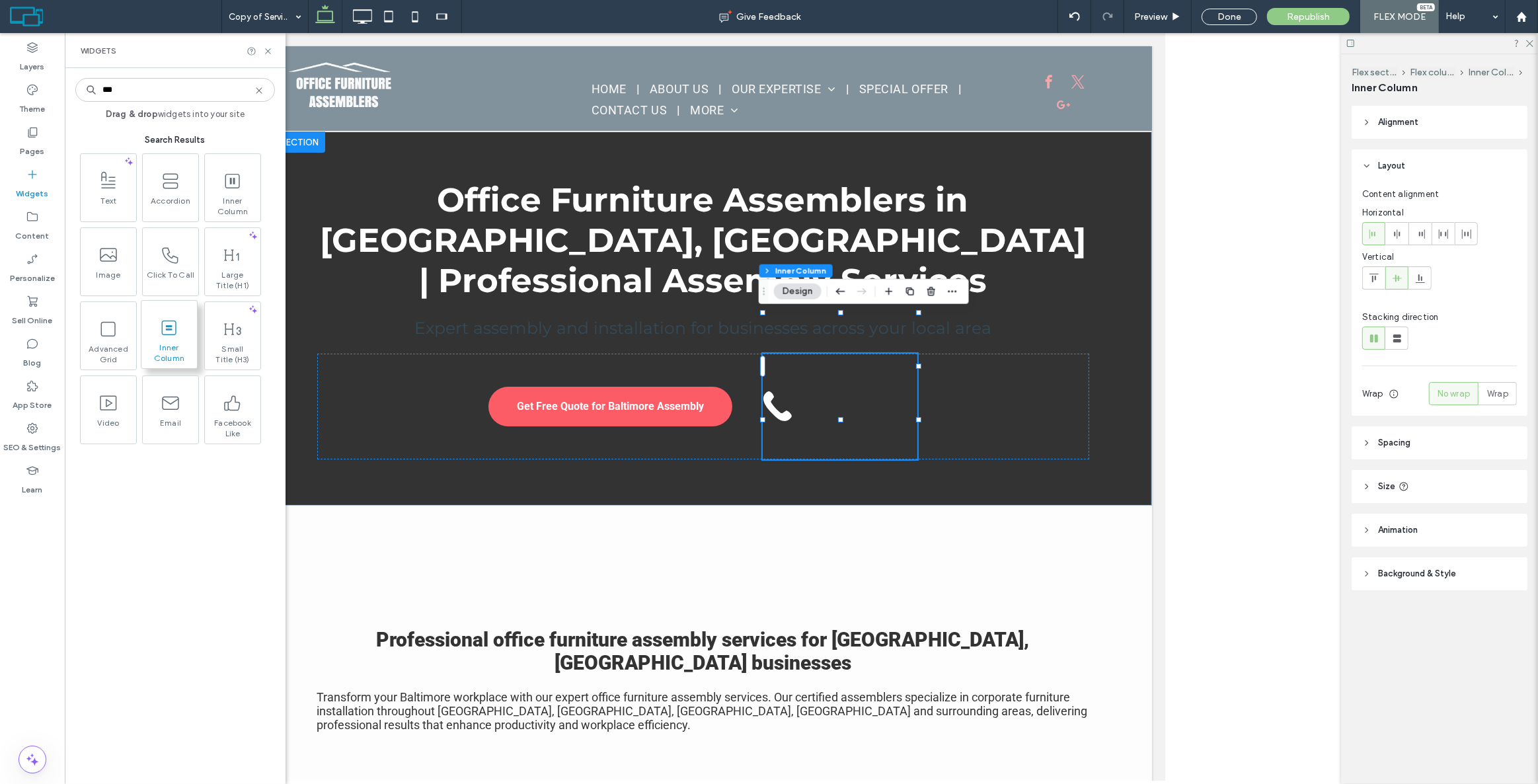
type input "***"
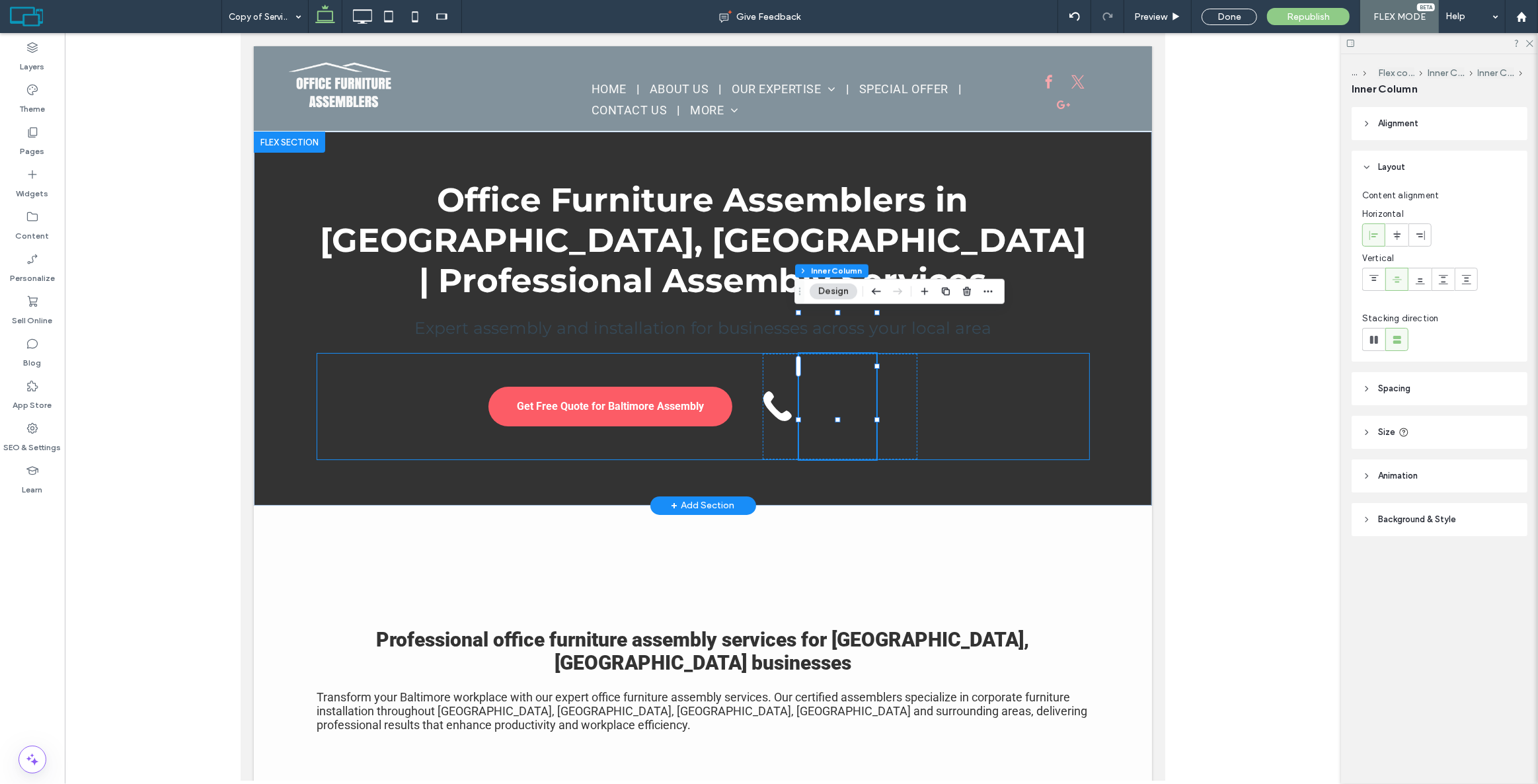
click at [851, 363] on div at bounding box center [837, 406] width 77 height 105
click at [930, 290] on icon "button" at bounding box center [924, 291] width 10 height 10
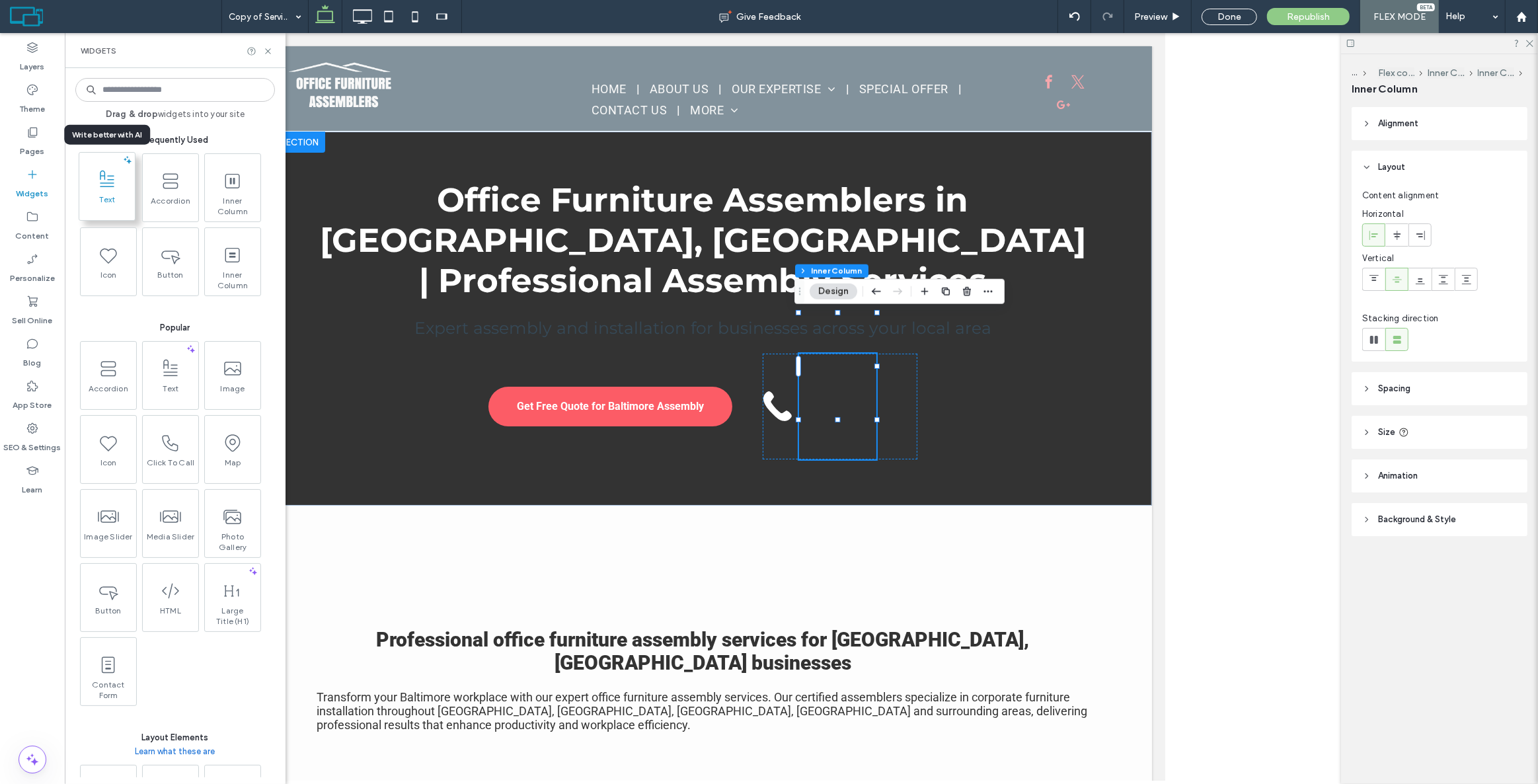
click at [112, 178] on use at bounding box center [106, 178] width 14 height 16
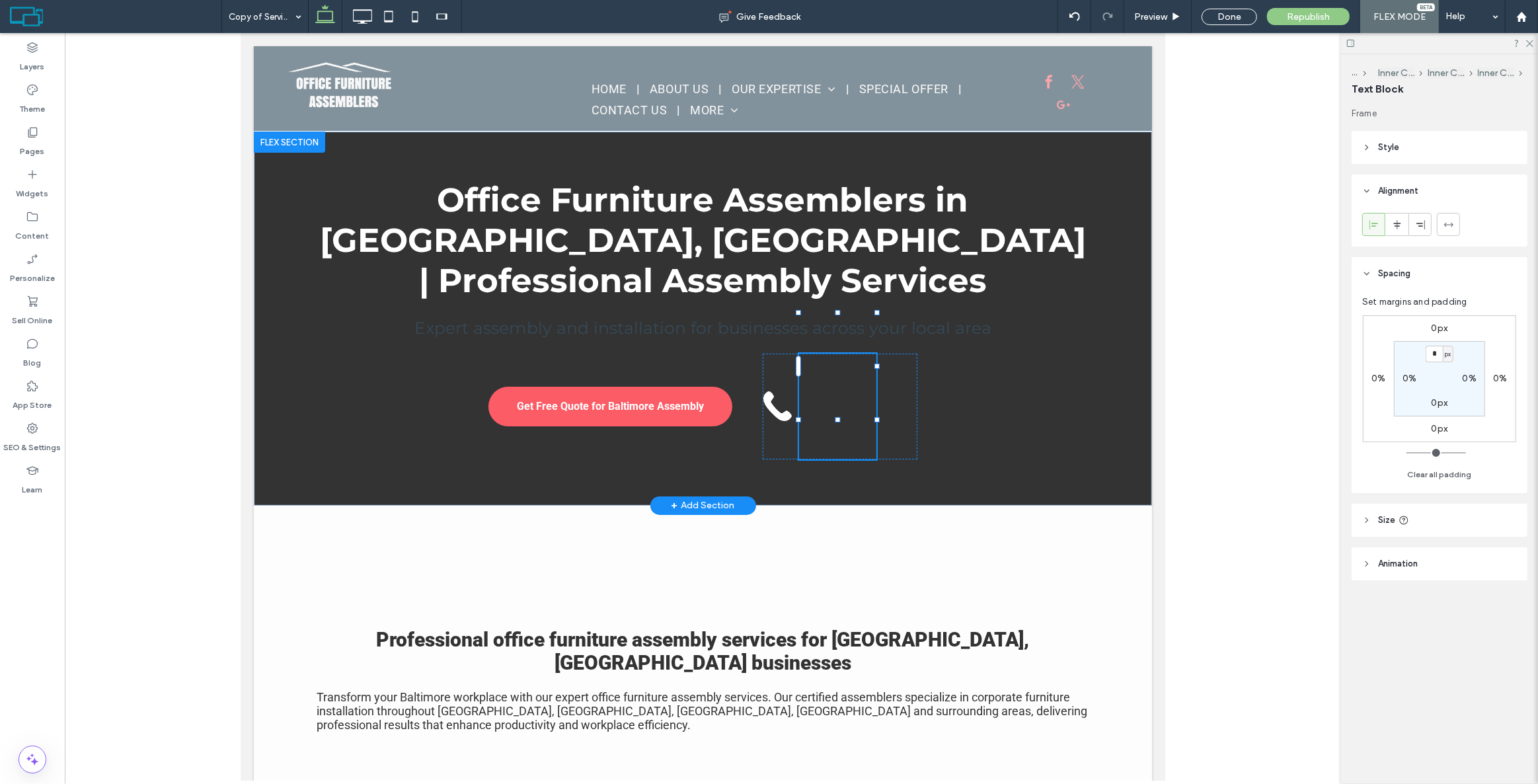
type input "******"
type input "**"
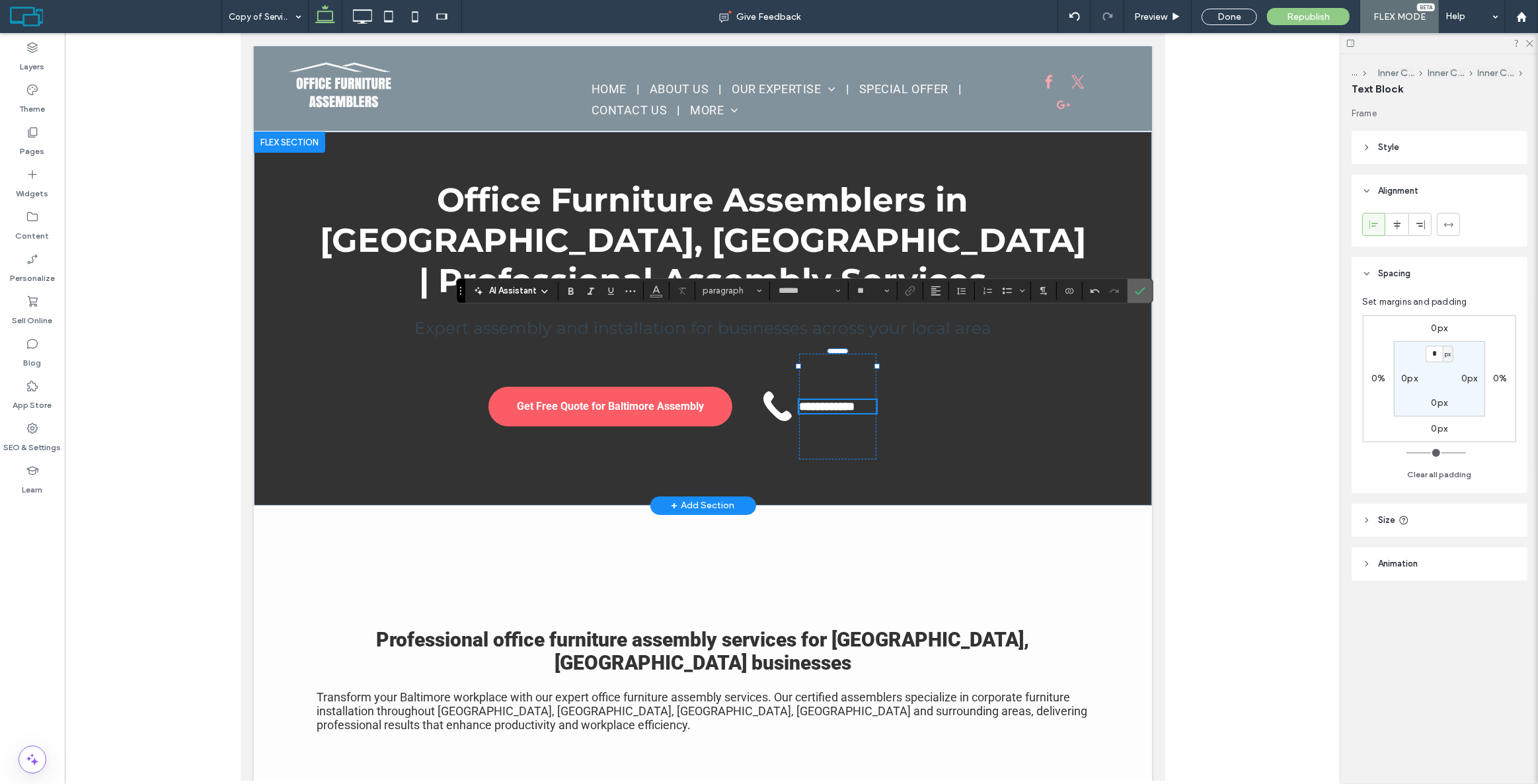
click at [1139, 289] on icon "Confirm" at bounding box center [1140, 290] width 10 height 10
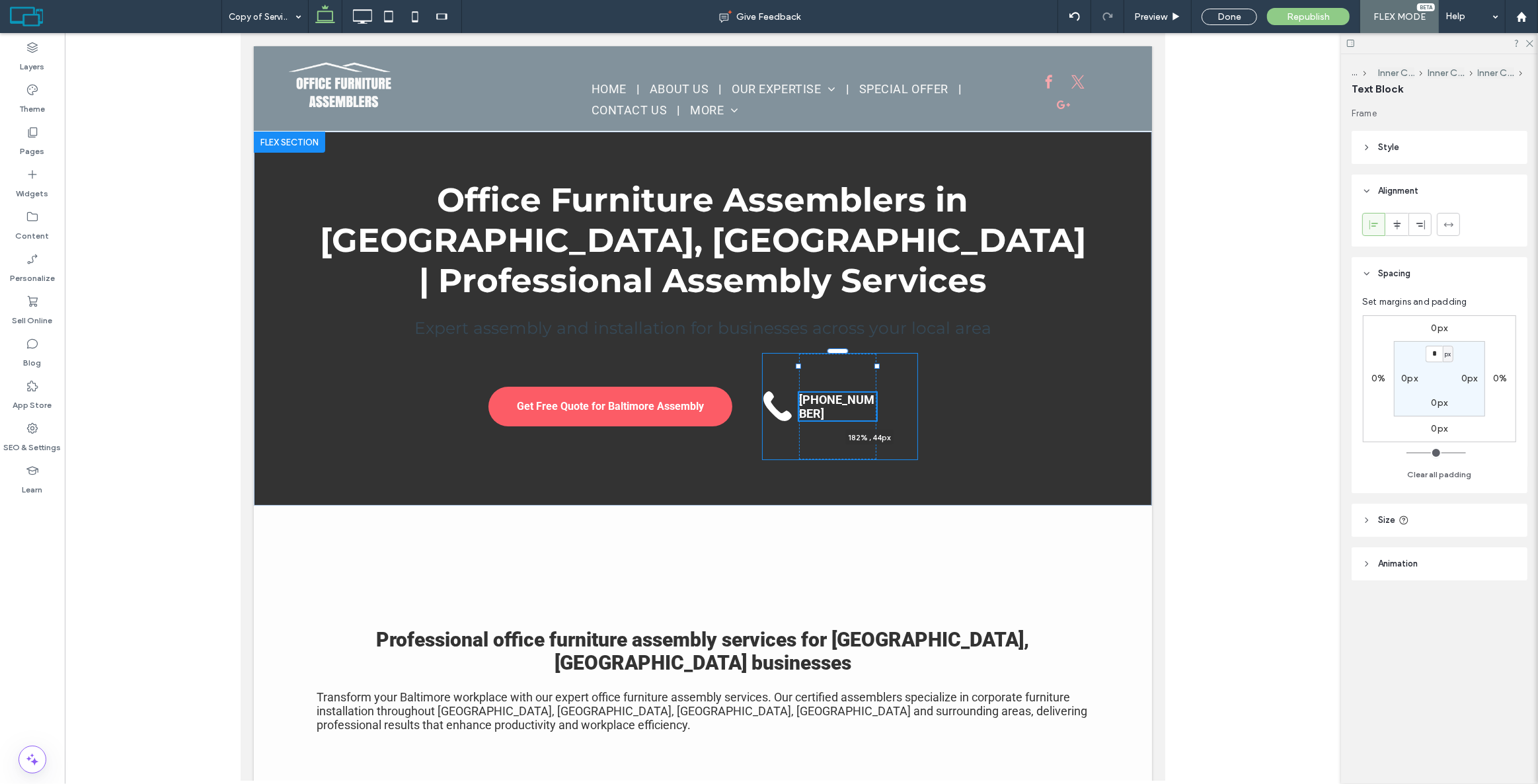
drag, startPoint x: 871, startPoint y: 367, endPoint x: 935, endPoint y: 368, distance: 64.0
click at [935, 368] on div "Office Furniture Assemblers in Baltimore, MD | Professional Assembly Services E…" at bounding box center [702, 319] width 793 height 374
click at [893, 376] on div "443-839-0048 182% , 44px" at bounding box center [840, 406] width 155 height 105
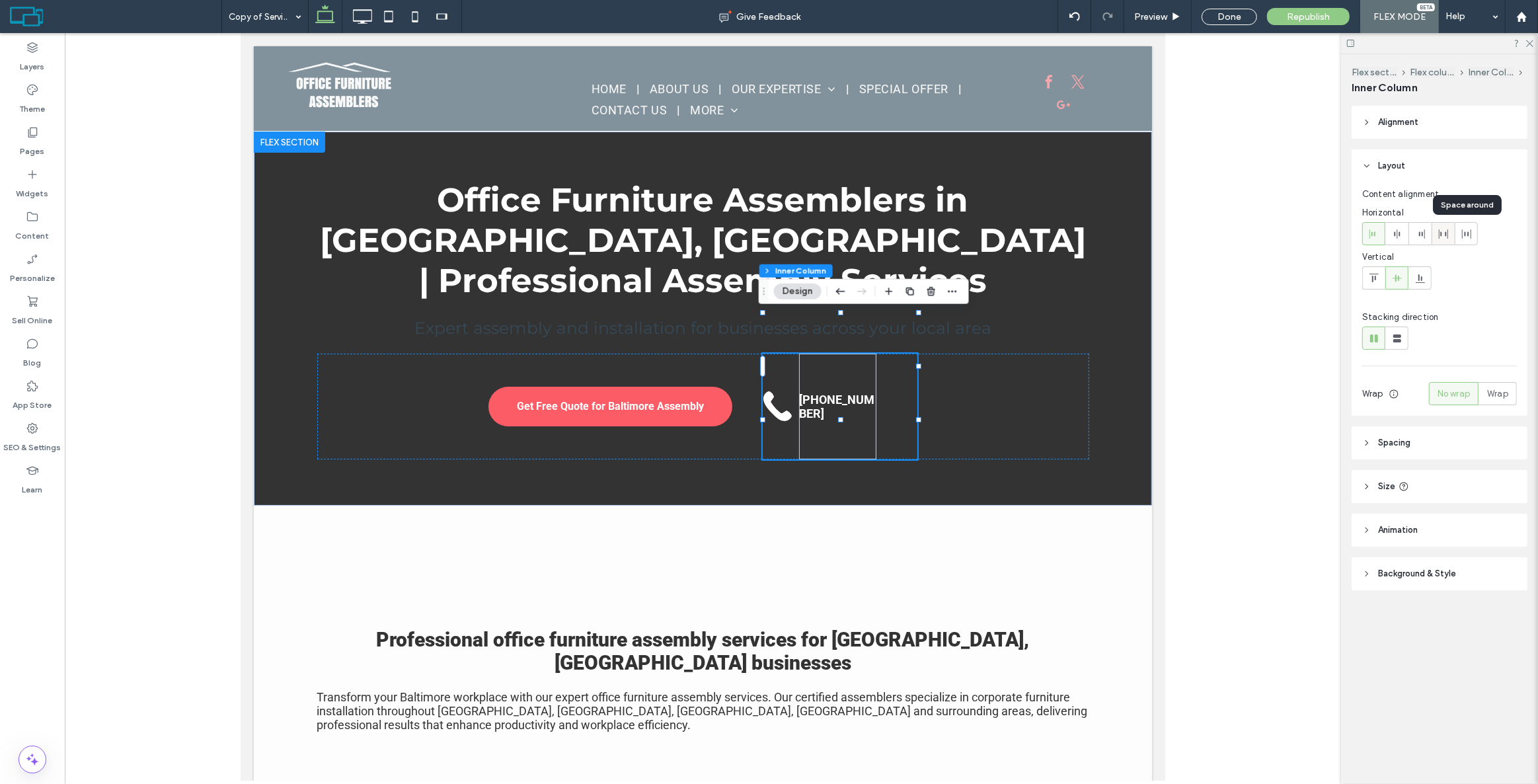
click at [1448, 234] on div at bounding box center [1444, 234] width 22 height 22
click at [817, 353] on div "[PHONE_NUMBER]" at bounding box center [840, 406] width 155 height 105
click at [857, 353] on div "[PHONE_NUMBER]" at bounding box center [878, 406] width 77 height 105
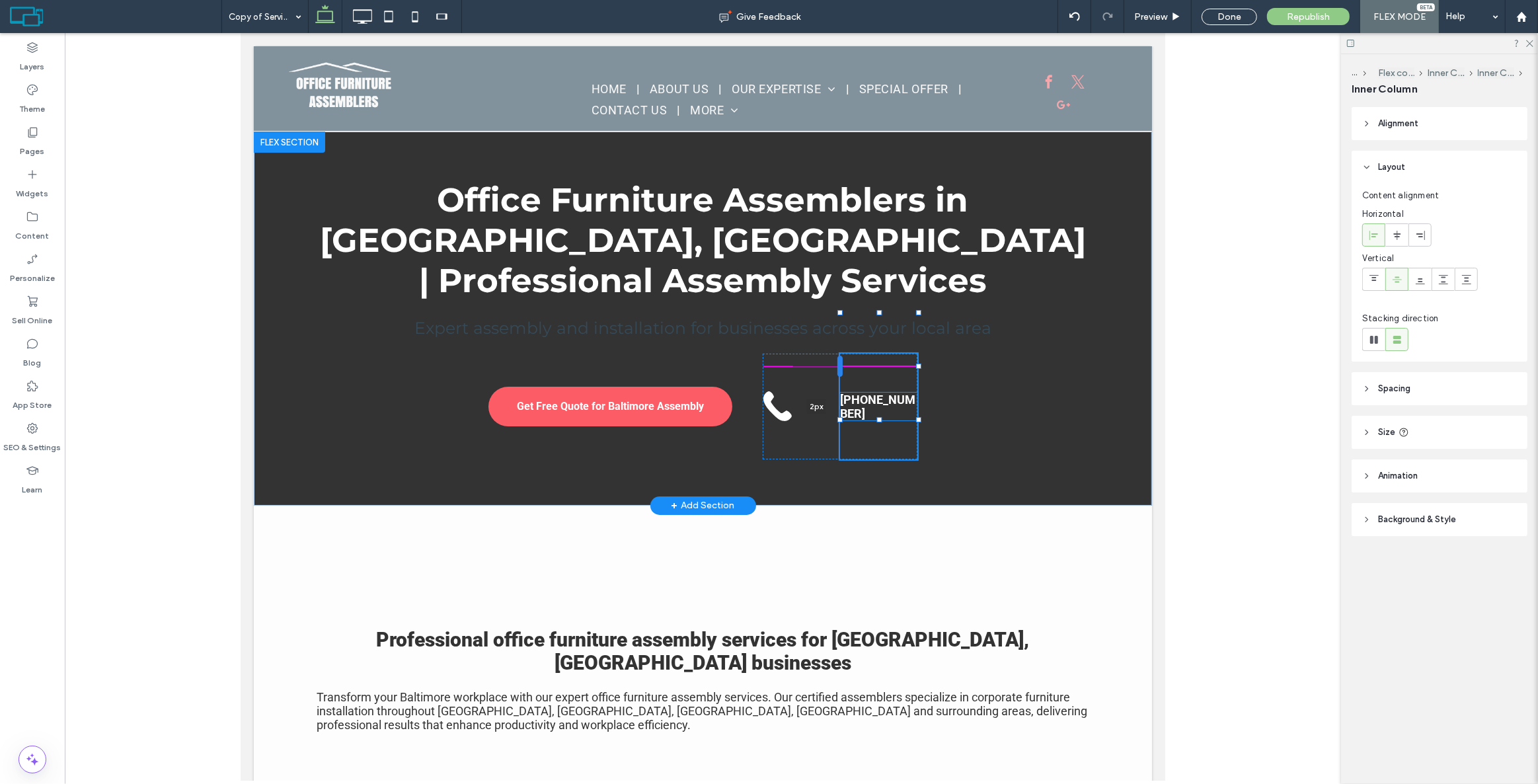
click at [837, 358] on div at bounding box center [840, 366] width 5 height 21
click at [874, 353] on div "443-839-0048 2px" at bounding box center [878, 406] width 77 height 105
click at [868, 392] on strong "[PHONE_NUMBER]" at bounding box center [877, 406] width 76 height 28
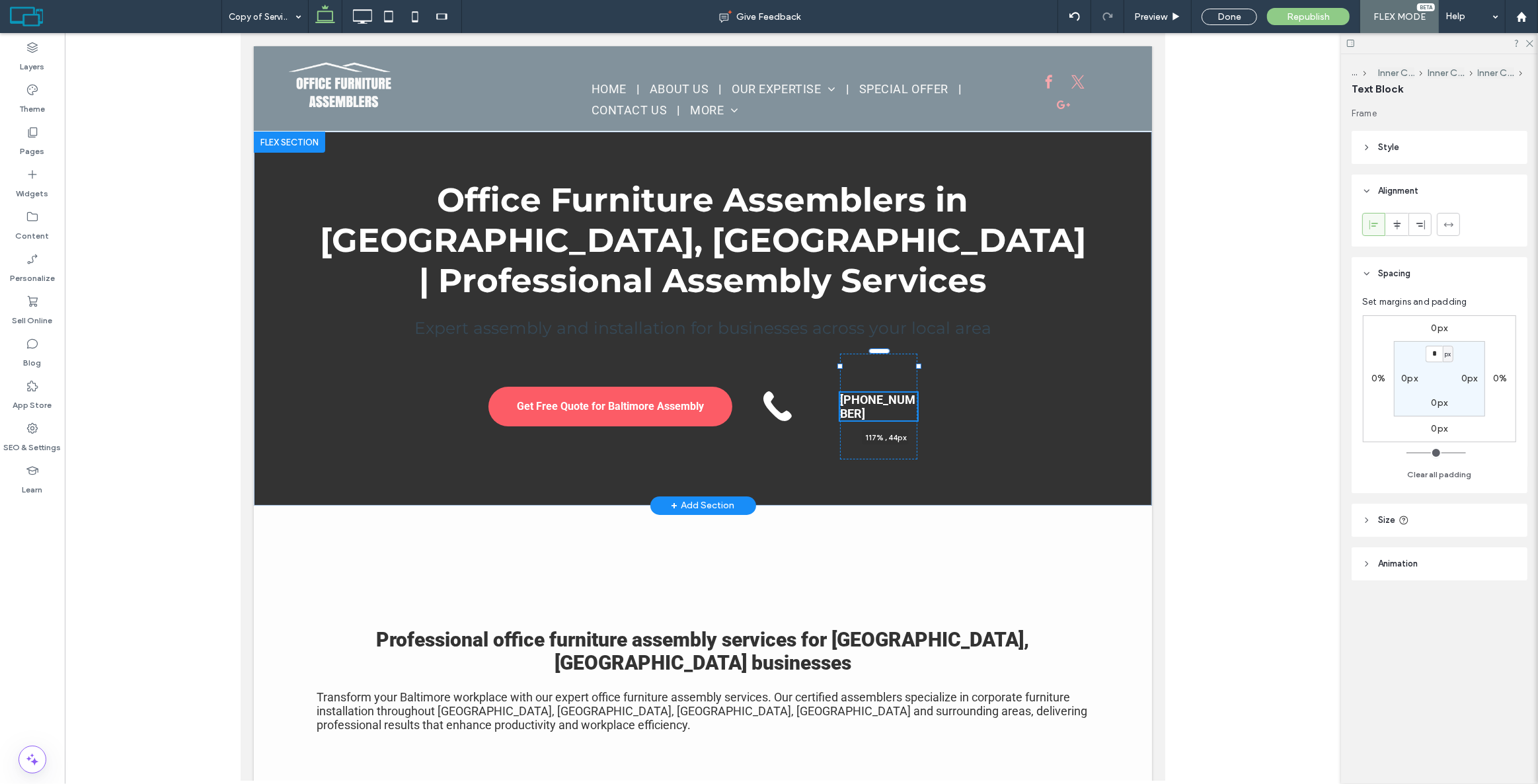
click at [840, 362] on div "Office Furniture Assemblers in Baltimore, MD | Professional Assembly Services E…" at bounding box center [702, 319] width 793 height 374
type input "**"
click at [874, 400] on div "443-839-0048 94% , 44px" at bounding box center [878, 406] width 77 height 105
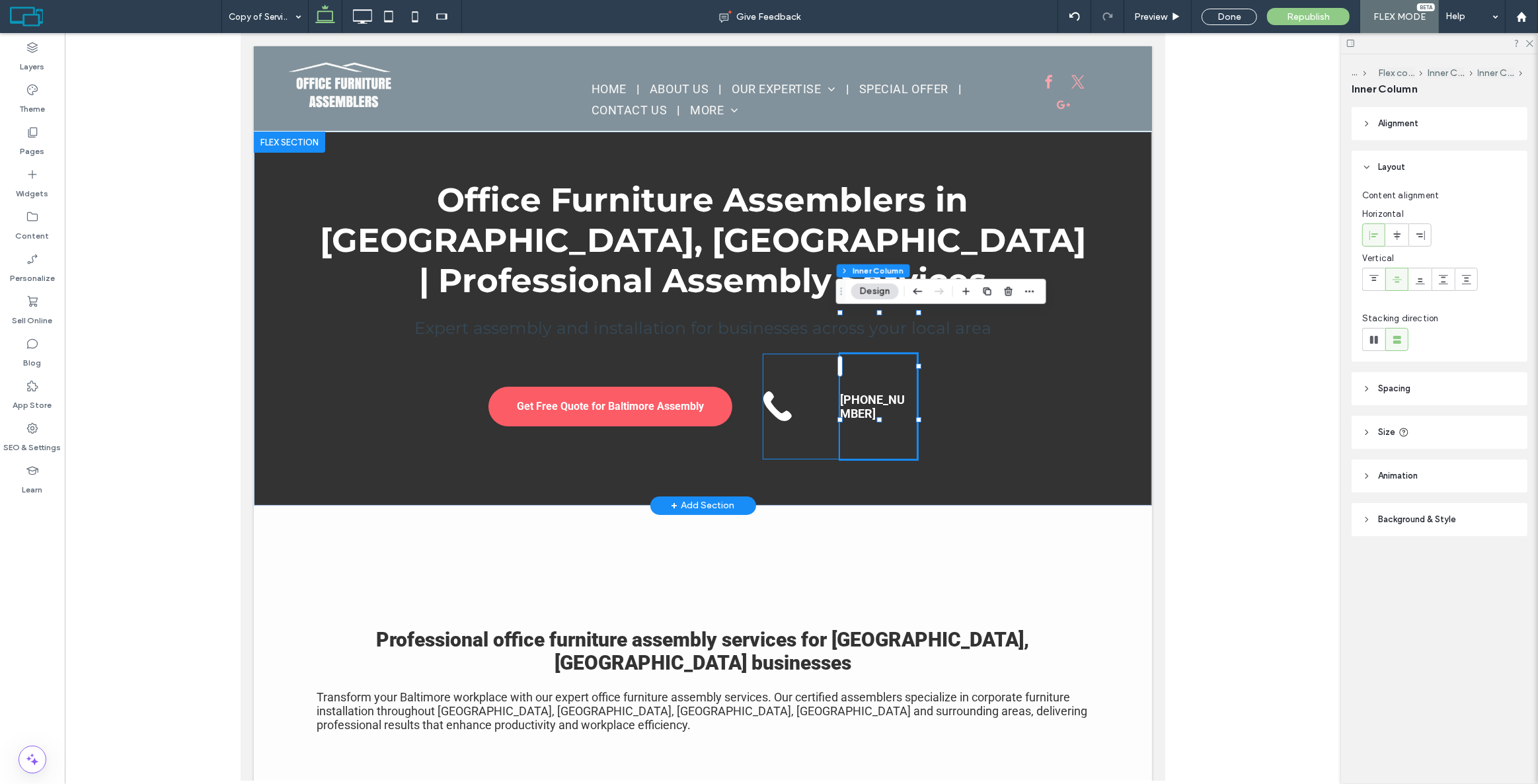
click at [820, 390] on div "[PHONE_NUMBER]" at bounding box center [840, 406] width 155 height 105
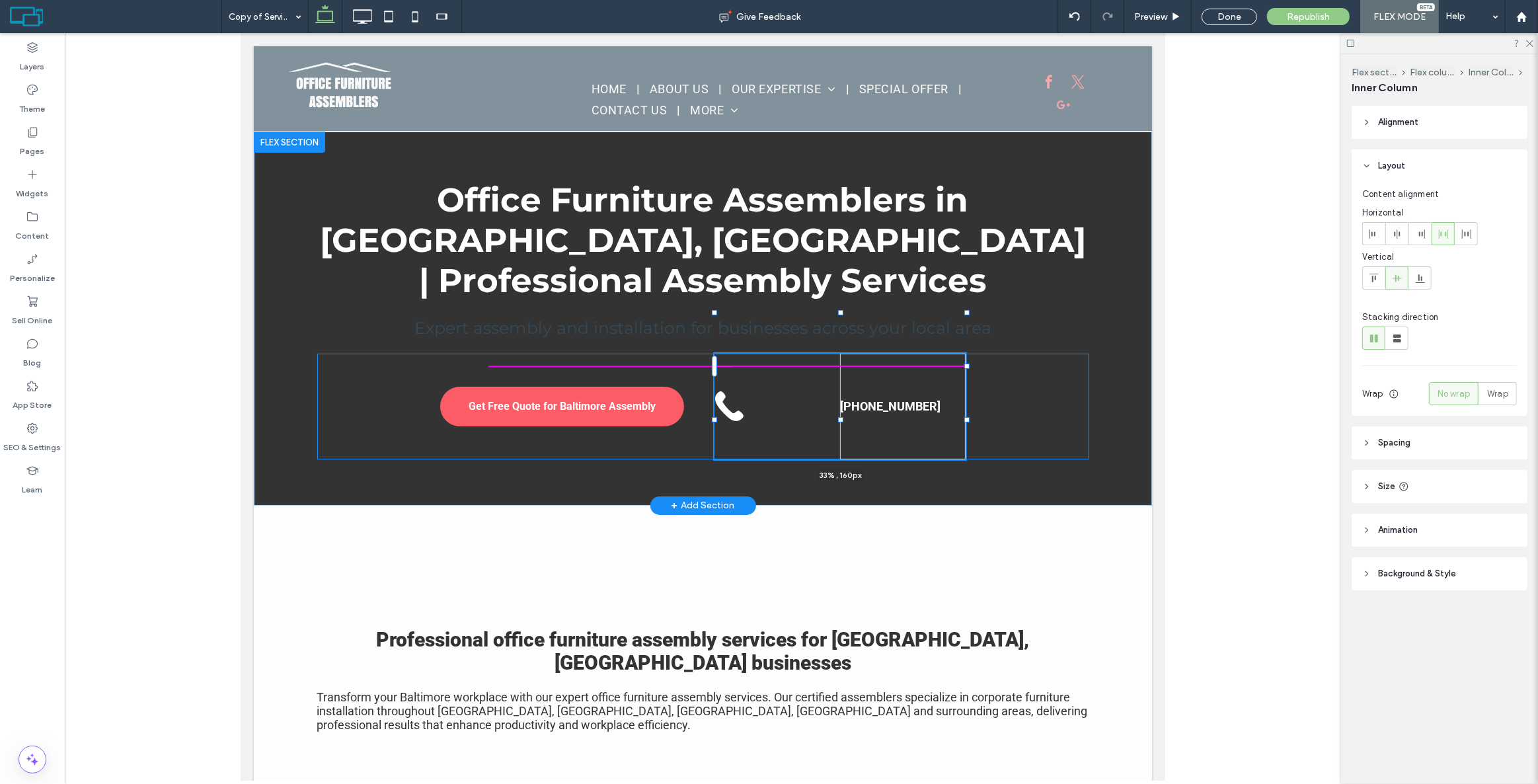
drag, startPoint x: 915, startPoint y: 364, endPoint x: 963, endPoint y: 361, distance: 48.1
click at [963, 361] on div "Office Furniture Assemblers in Baltimore, MD | Professional Assembly Services E…" at bounding box center [702, 319] width 793 height 374
type input "**"
type input "****"
drag, startPoint x: 835, startPoint y: 419, endPoint x: 846, endPoint y: 381, distance: 39.6
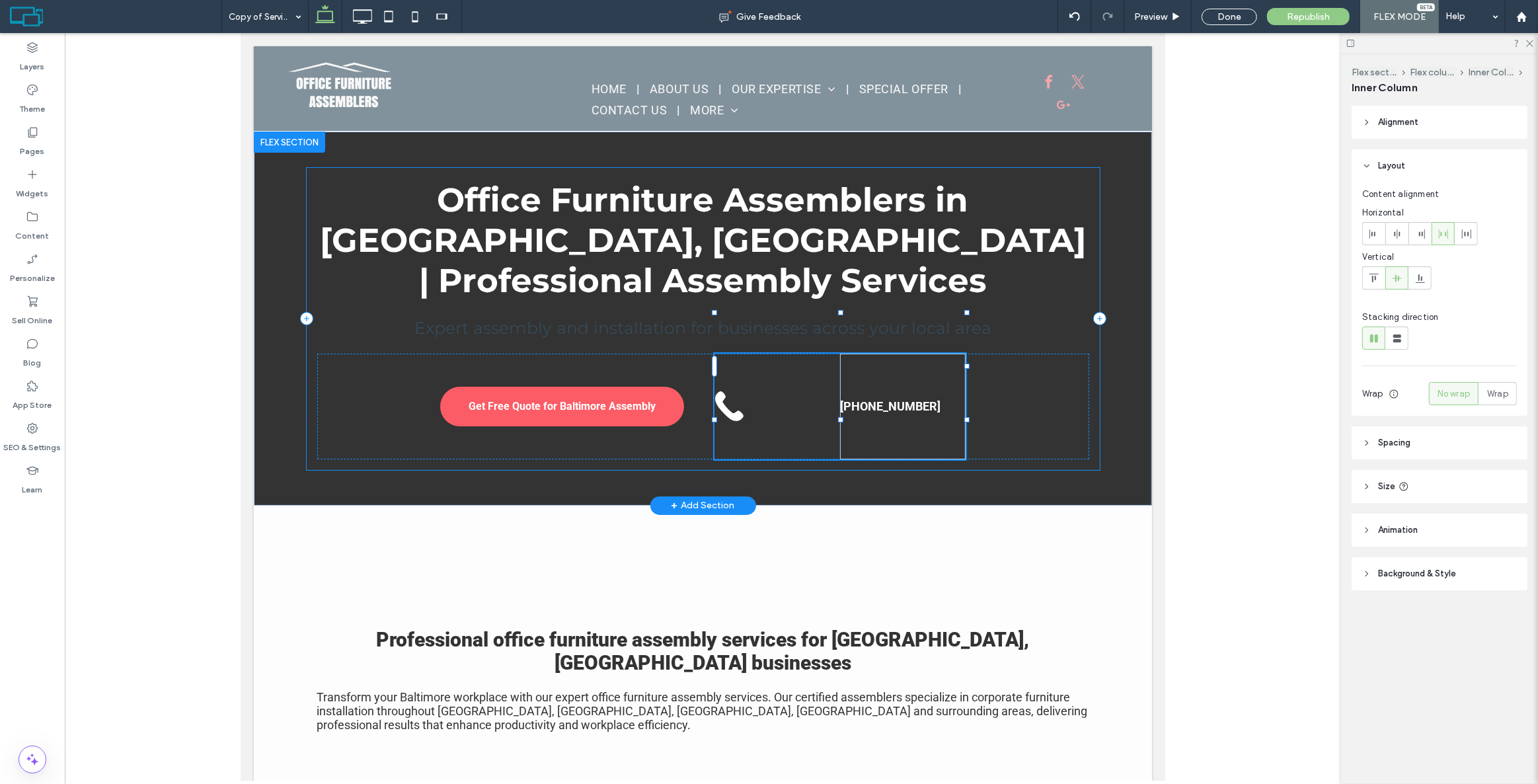
click at [846, 381] on div "Office Furniture Assemblers in Baltimore, MD | Professional Assembly Services E…" at bounding box center [702, 319] width 793 height 374
click at [788, 353] on div "443-839-0048 33% , 160px" at bounding box center [840, 406] width 252 height 105
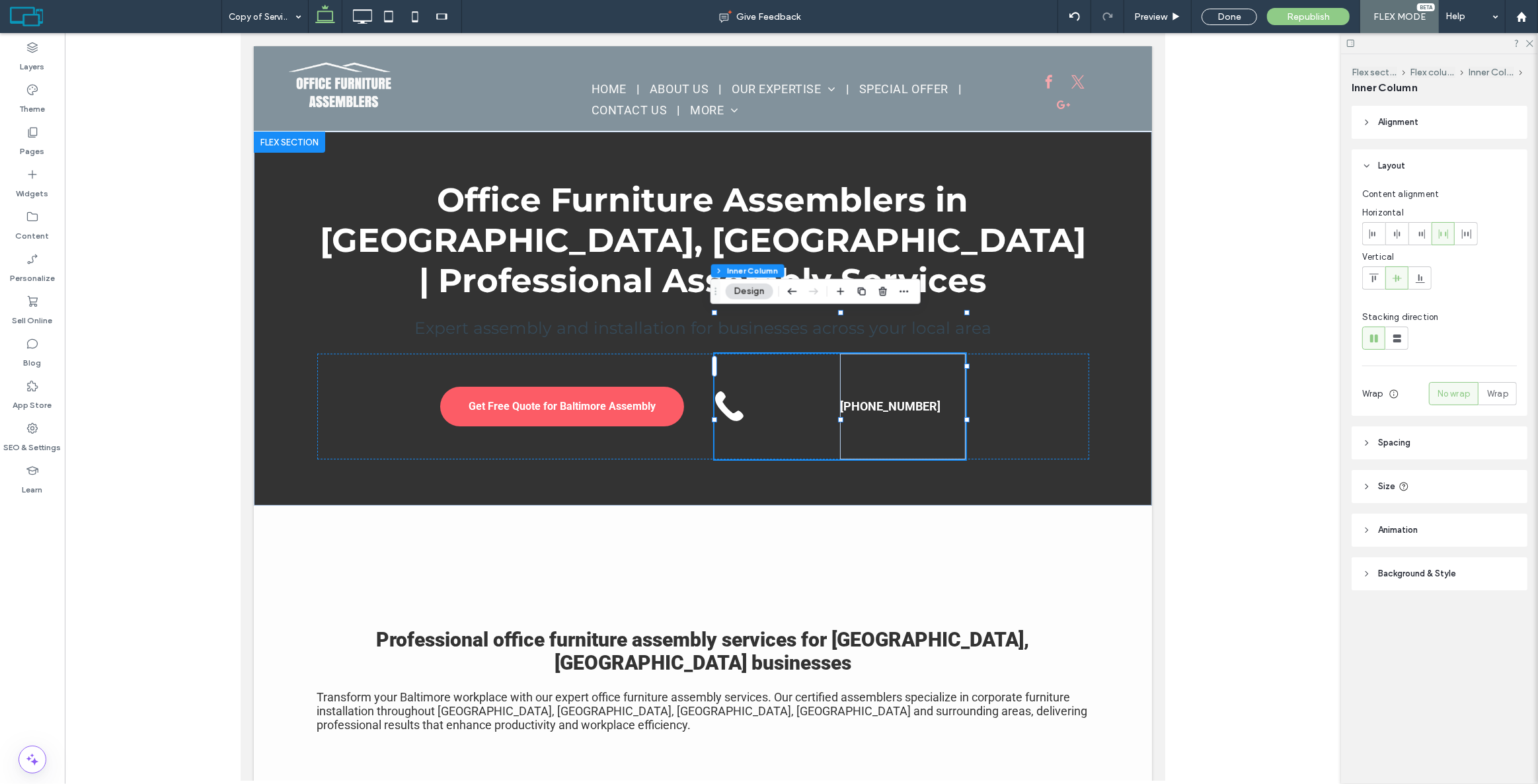
click at [1413, 448] on header "Spacing" at bounding box center [1439, 443] width 176 height 33
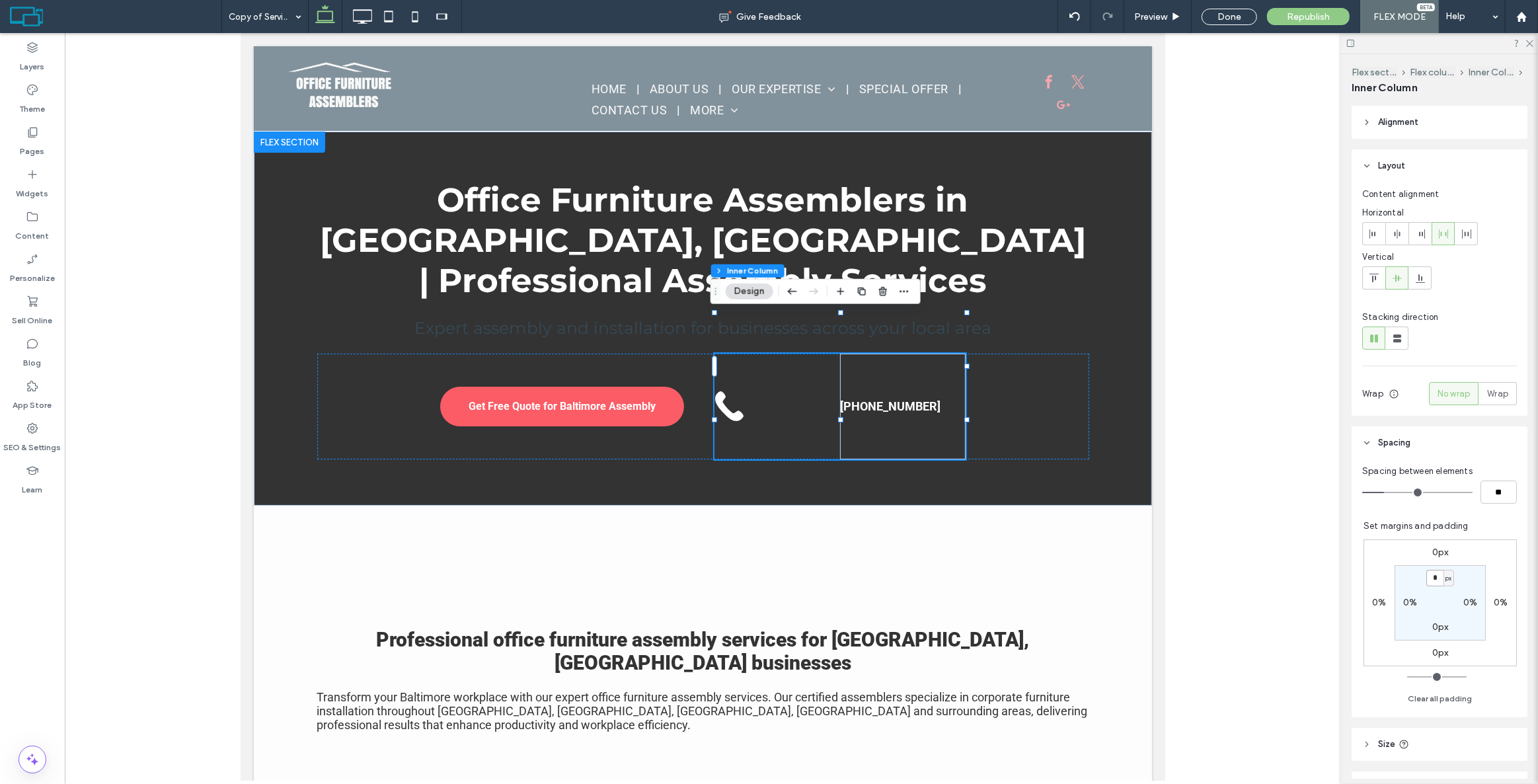
click at [1435, 575] on input "*" at bounding box center [1435, 578] width 17 height 16
click at [1435, 621] on label "0px" at bounding box center [1440, 626] width 16 height 11
click at [1434, 629] on input "*" at bounding box center [1435, 627] width 17 height 16
type input "*"
click at [882, 402] on div "[PHONE_NUMBER]" at bounding box center [902, 406] width 126 height 105
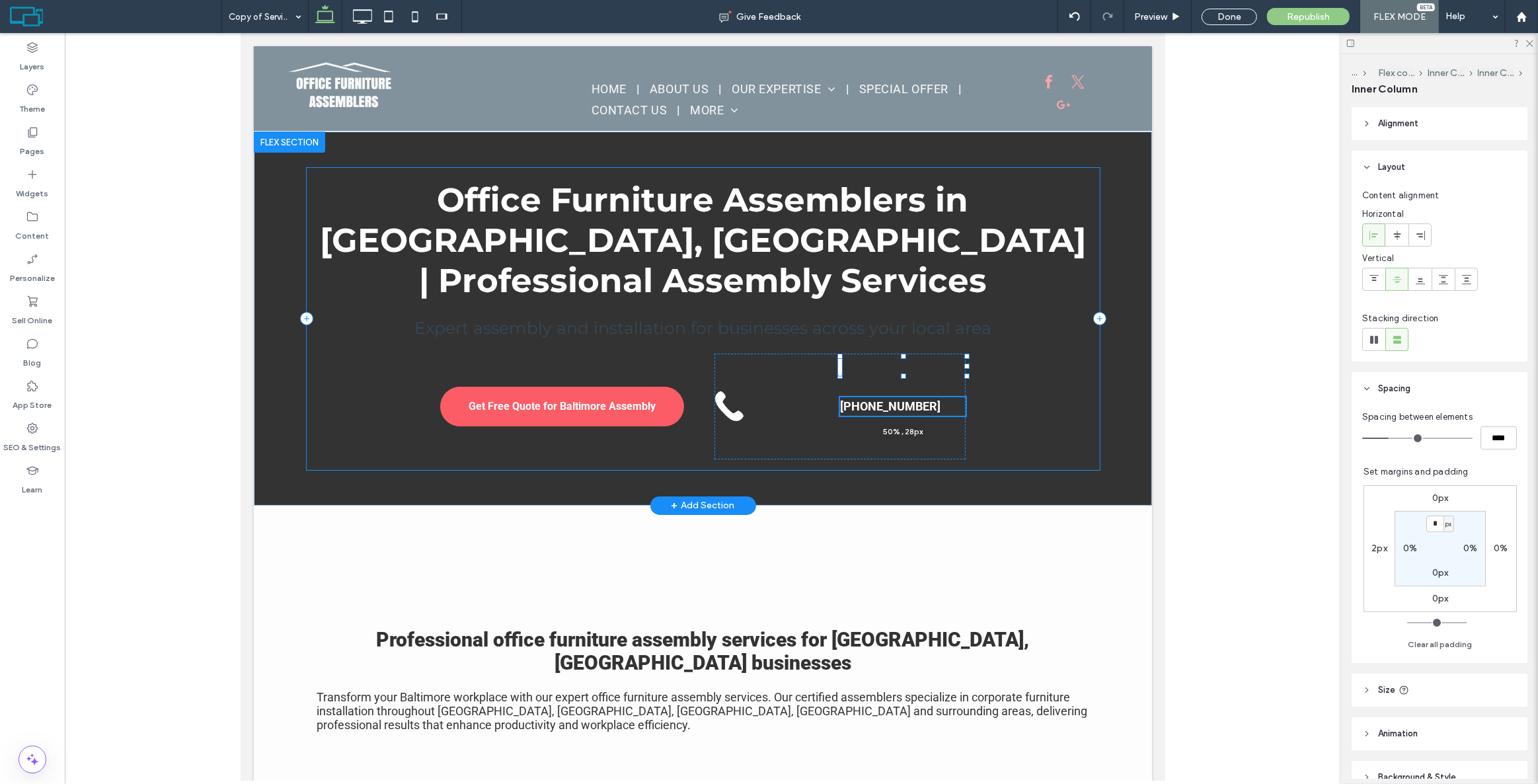
drag, startPoint x: 897, startPoint y: 418, endPoint x: 903, endPoint y: 374, distance: 44.4
click at [903, 374] on div "Office Furniture Assemblers in Baltimore, MD | Professional Assembly Services E…" at bounding box center [702, 319] width 793 height 374
type input "**"
click at [805, 353] on div "443-839-0048 50% , 28px" at bounding box center [840, 406] width 252 height 105
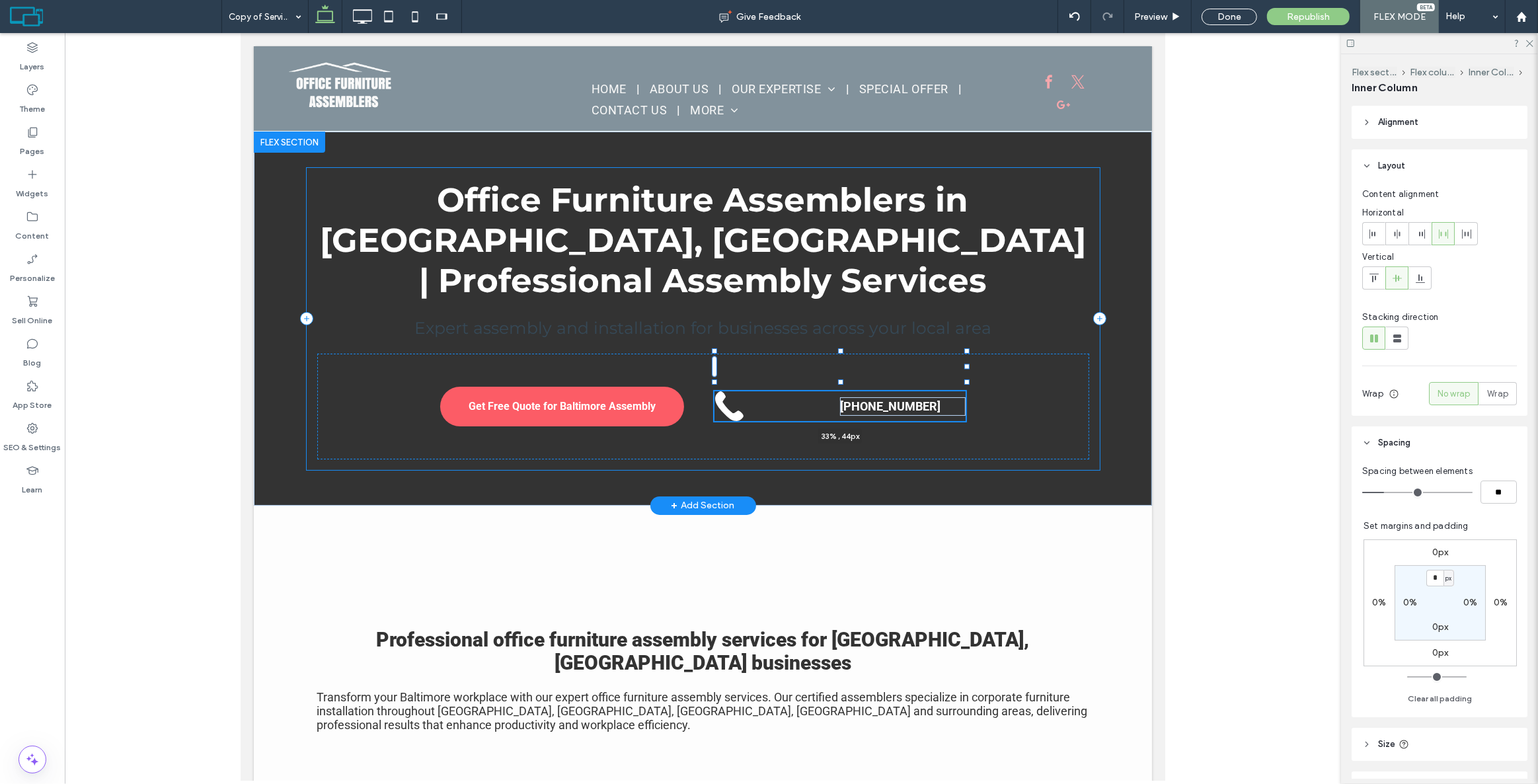
drag, startPoint x: 834, startPoint y: 419, endPoint x: 850, endPoint y: 374, distance: 47.8
click at [850, 374] on div "Office Furniture Assemblers in Baltimore, MD | Professional Assembly Services E…" at bounding box center [702, 319] width 793 height 374
type input "**"
click at [882, 399] on strong "[PHONE_NUMBER]" at bounding box center [890, 406] width 100 height 14
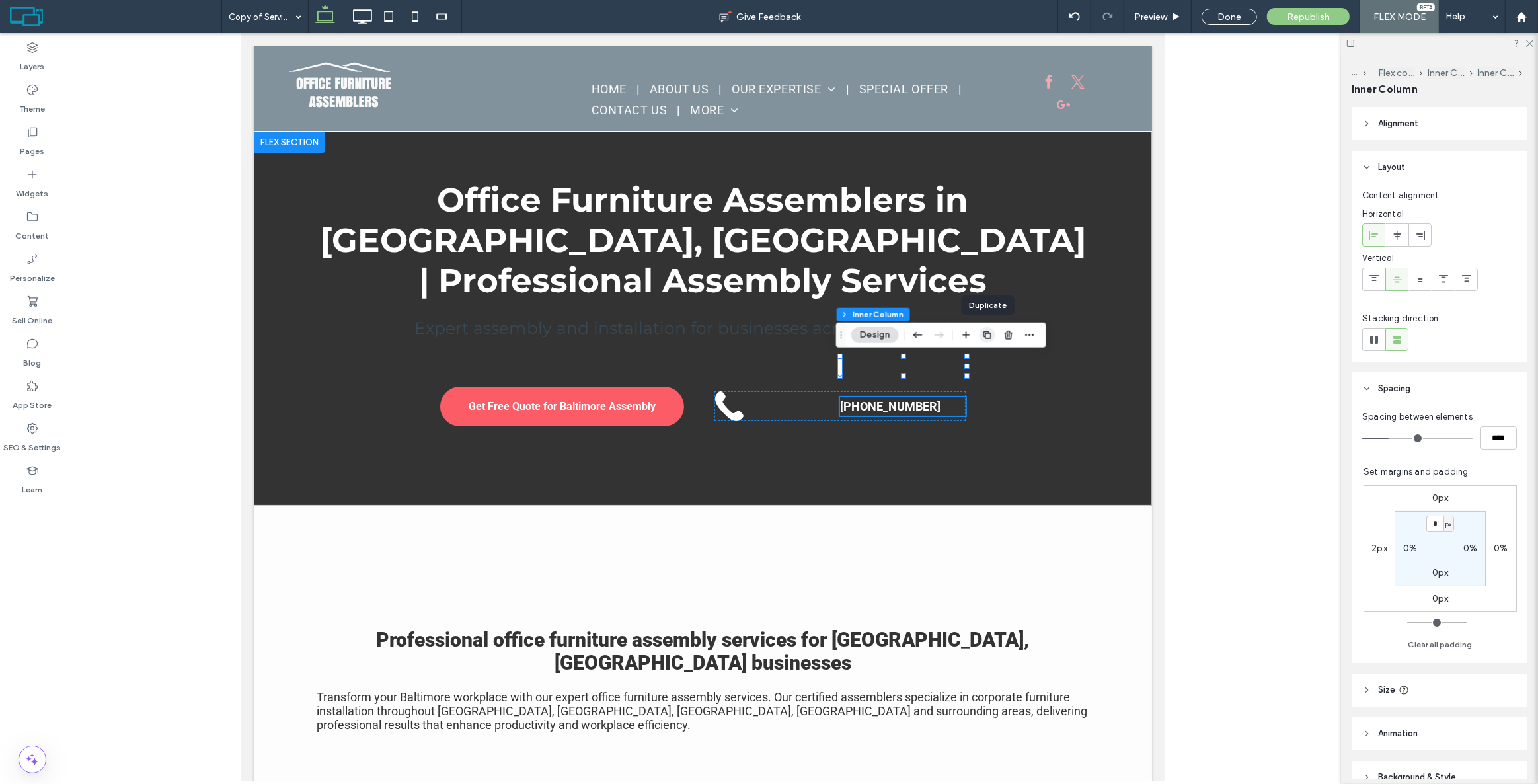
click at [992, 332] on icon "button" at bounding box center [987, 335] width 10 height 10
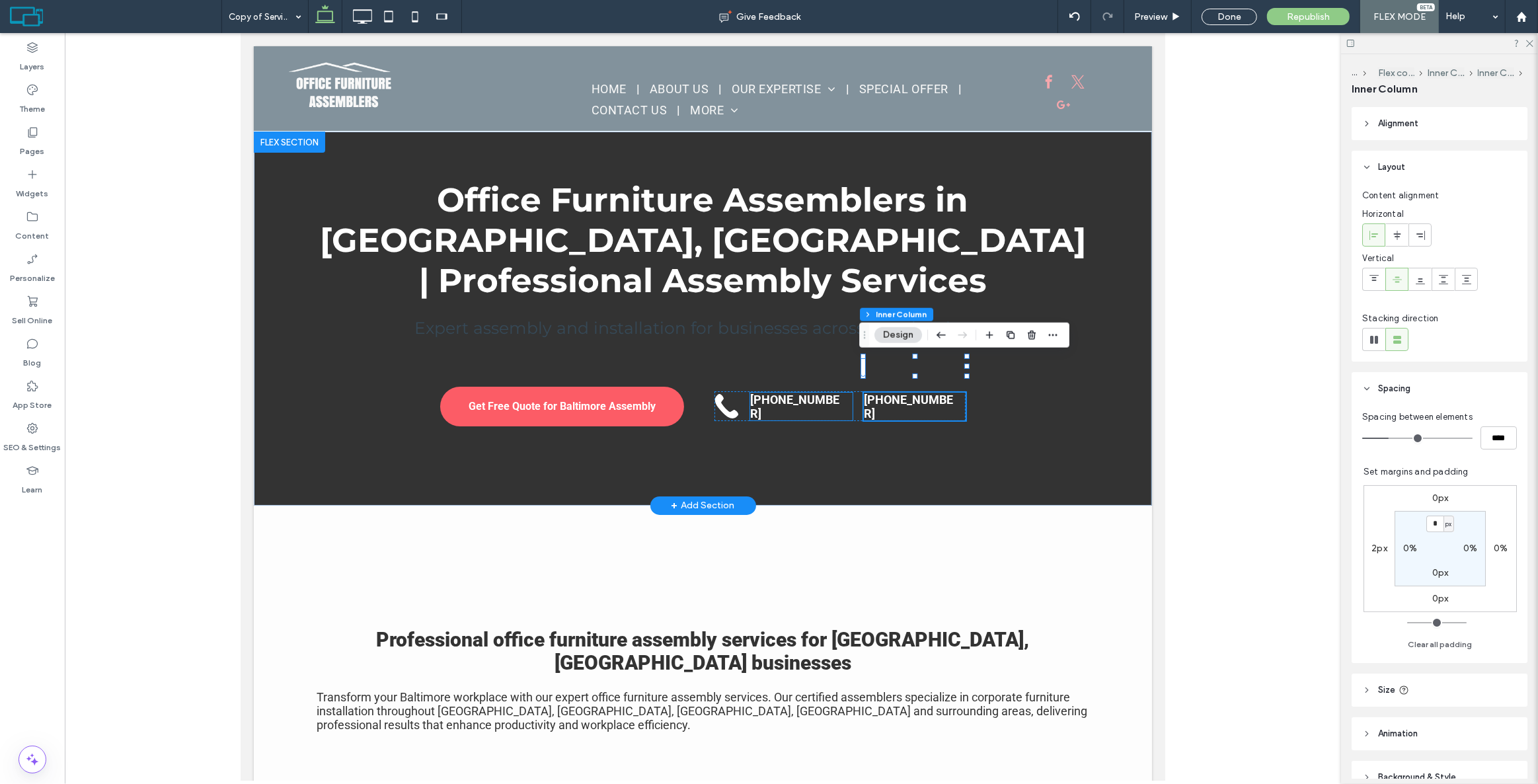
click at [785, 392] on strong "[PHONE_NUMBER]" at bounding box center [794, 406] width 89 height 28
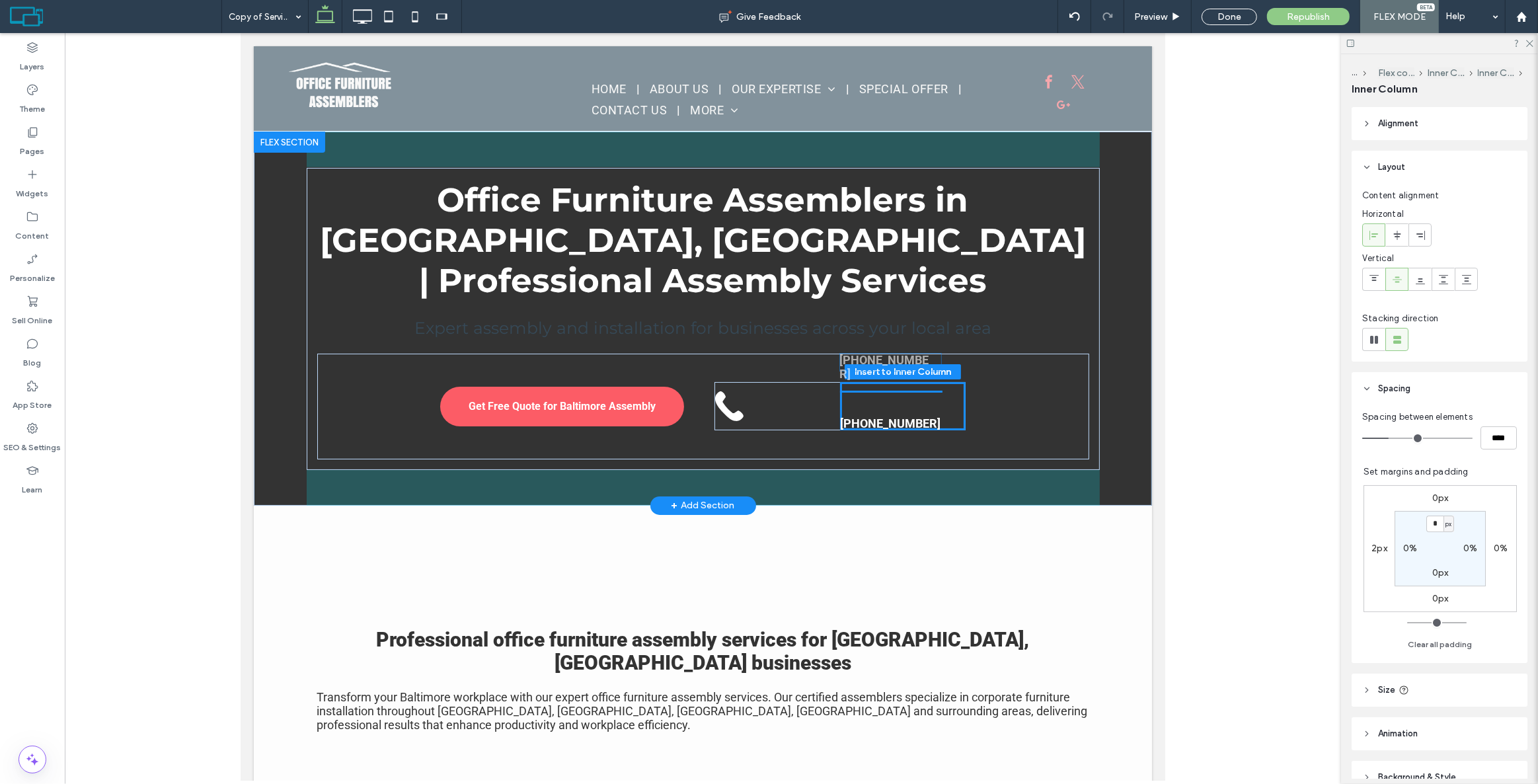
drag, startPoint x: 891, startPoint y: 369, endPoint x: 872, endPoint y: 365, distance: 19.4
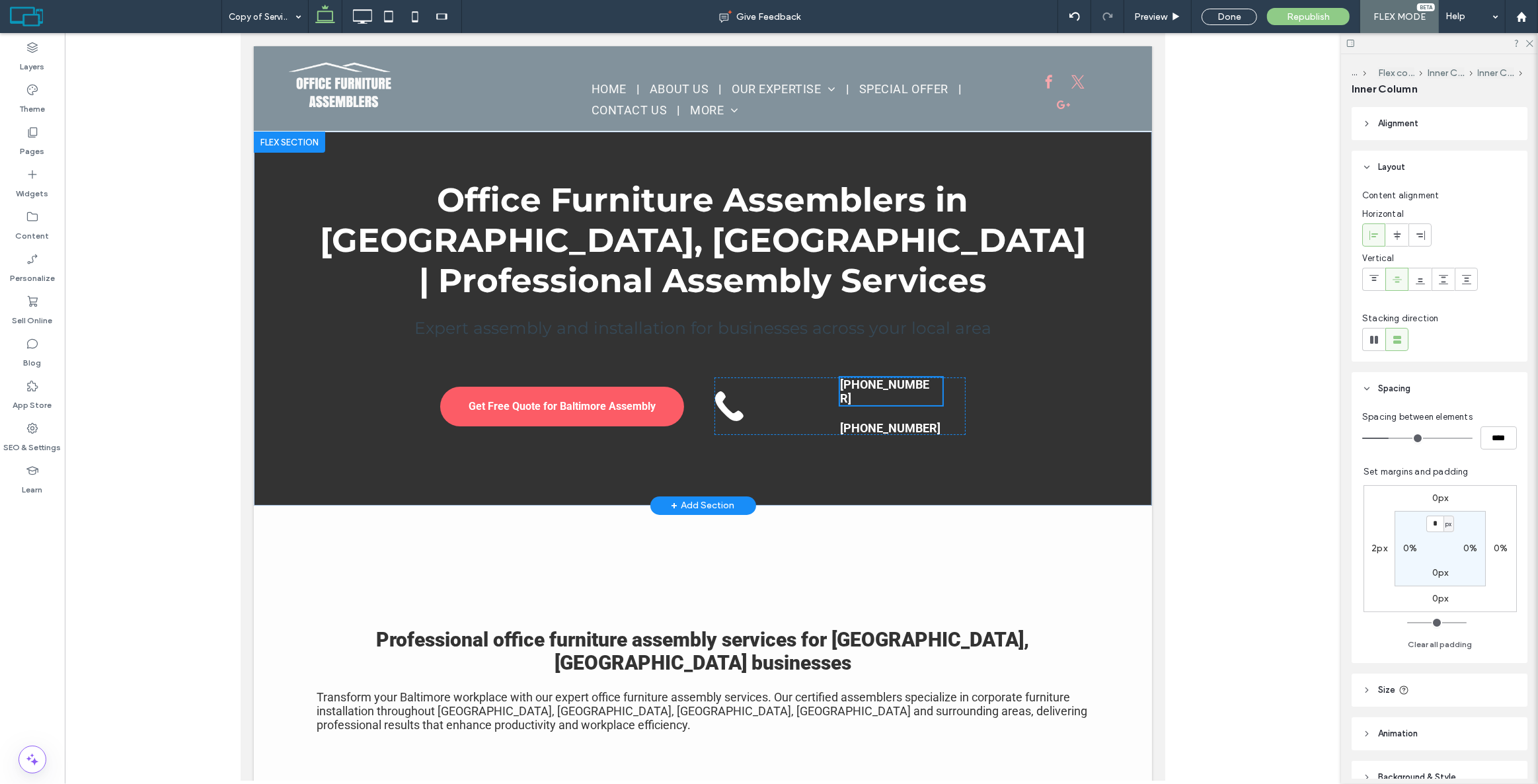
type input "**"
type input "****"
click at [895, 377] on strong "[PHONE_NUMBER]" at bounding box center [884, 391] width 89 height 28
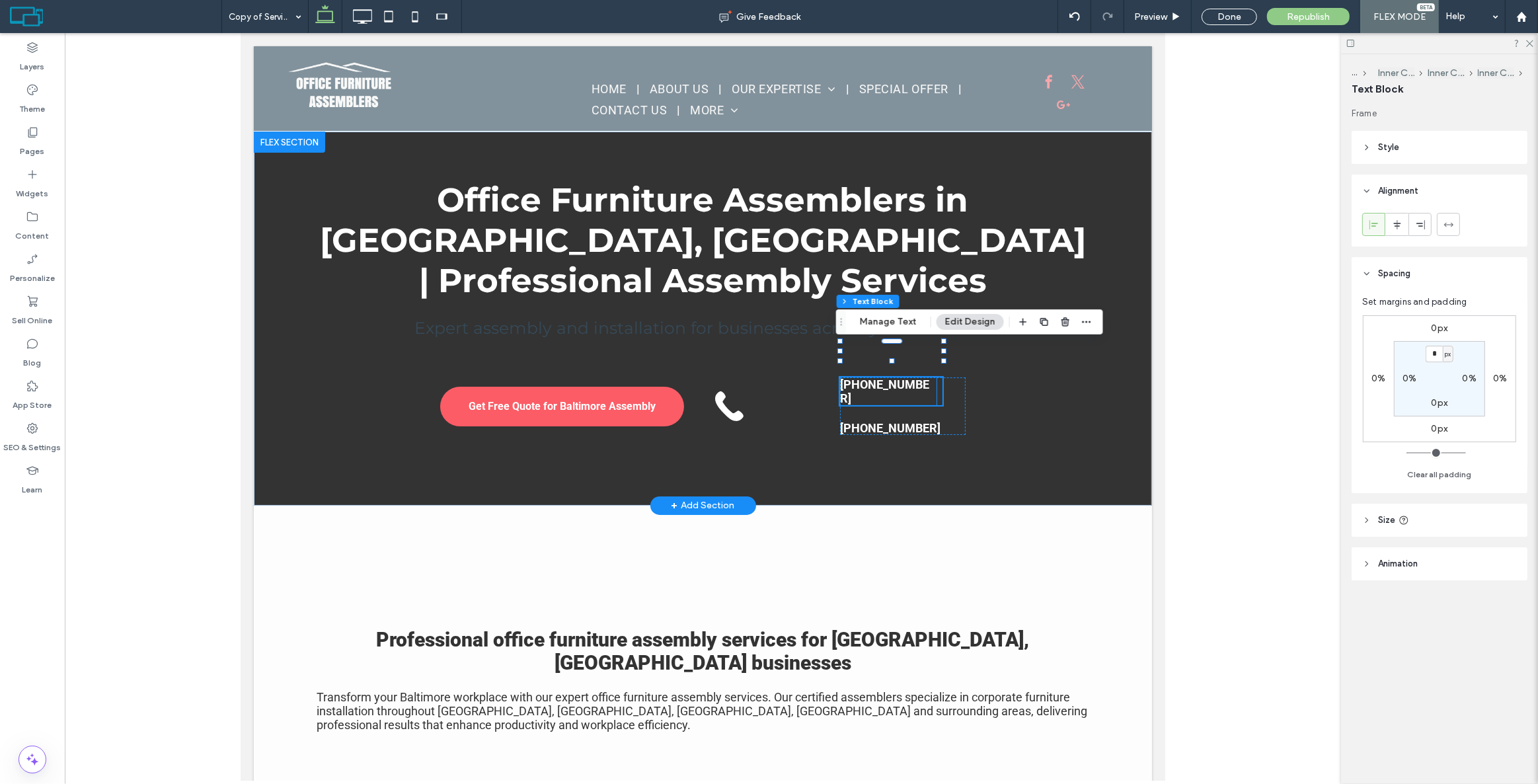
click at [895, 377] on div "[PHONE_NUMBER]" at bounding box center [887, 391] width 96 height 28
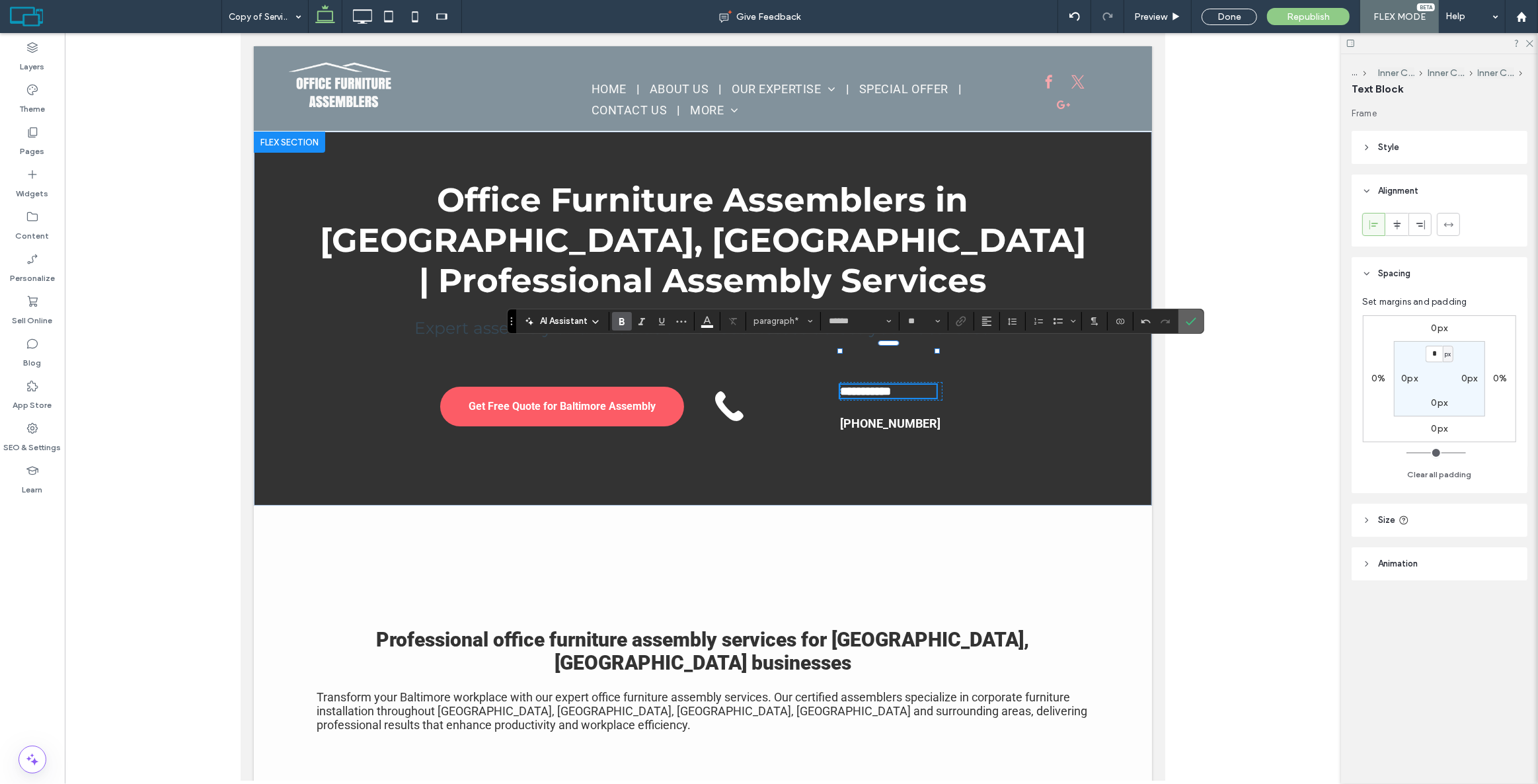
click at [1191, 317] on icon "Confirm" at bounding box center [1191, 321] width 10 height 10
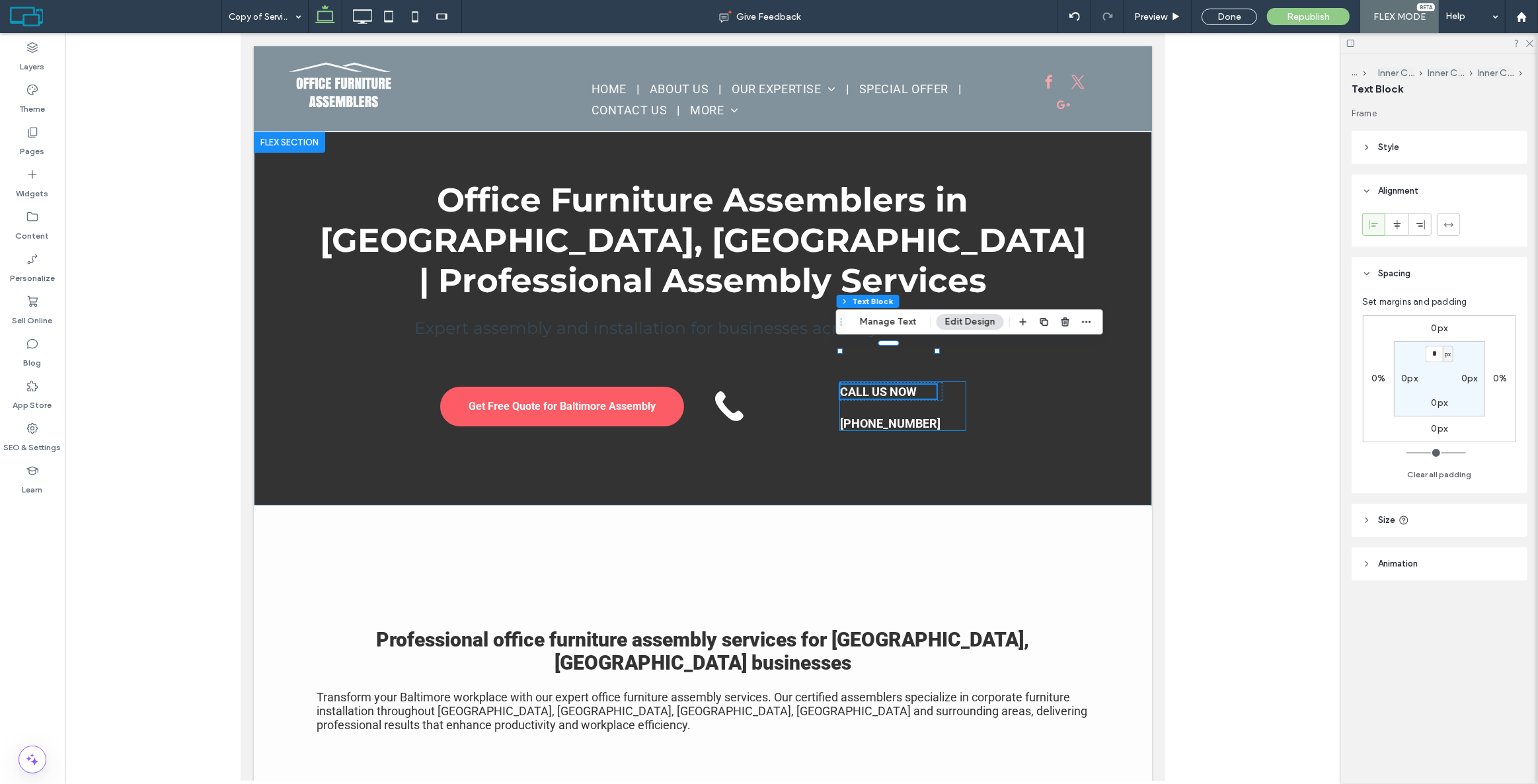
click at [876, 382] on div "CALL US NOW 443-839-0048" at bounding box center [902, 406] width 126 height 48
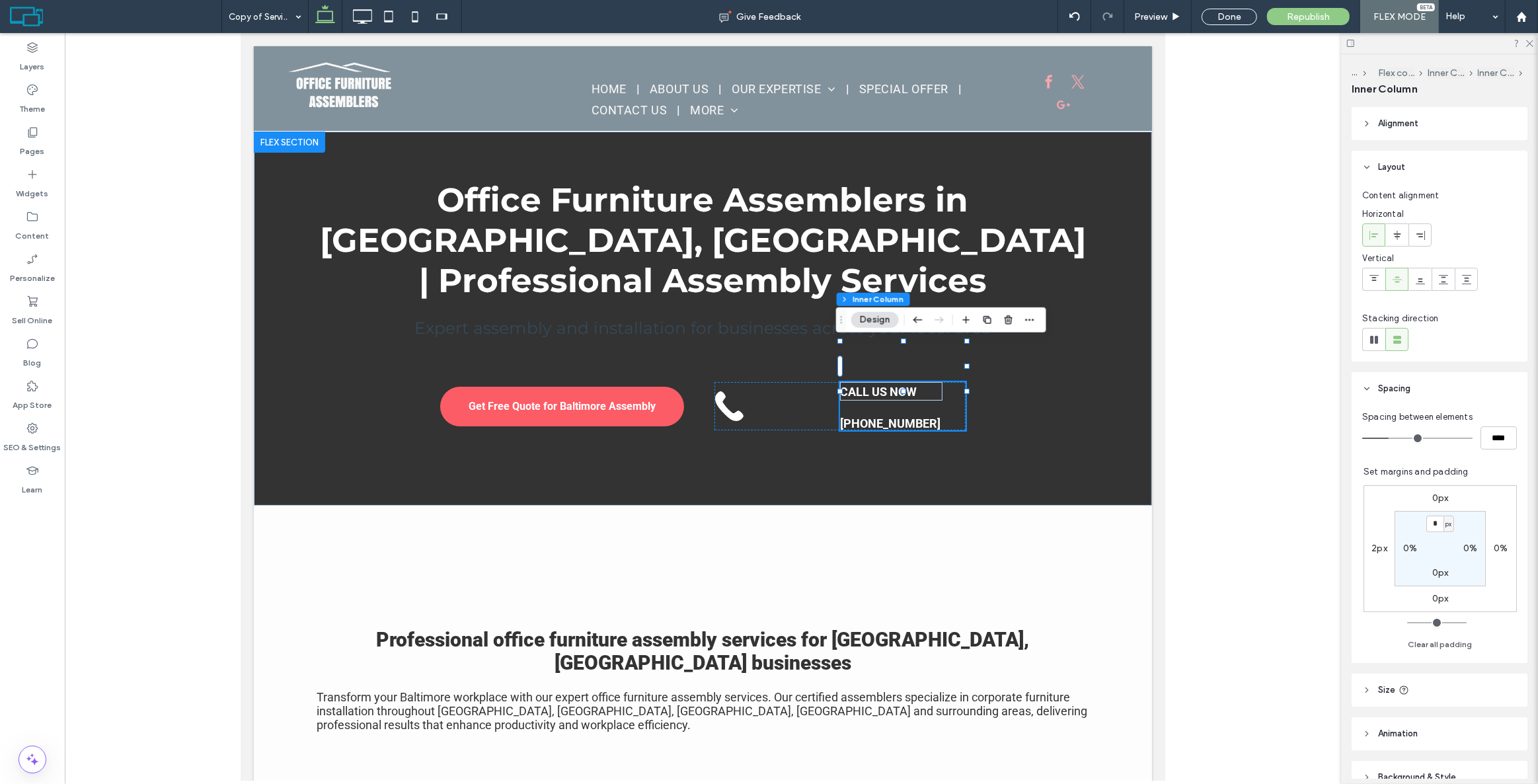
click at [957, 382] on div "CALL US NOW [PHONE_NUMBER]" at bounding box center [902, 406] width 126 height 48
click at [1371, 282] on icon at bounding box center [1374, 279] width 10 height 10
click at [1401, 284] on icon at bounding box center [1397, 279] width 10 height 10
click at [950, 382] on div "CALL US NOW [PHONE_NUMBER]" at bounding box center [902, 406] width 126 height 48
click at [1109, 297] on span "Inner Column" at bounding box center [1117, 299] width 51 height 10
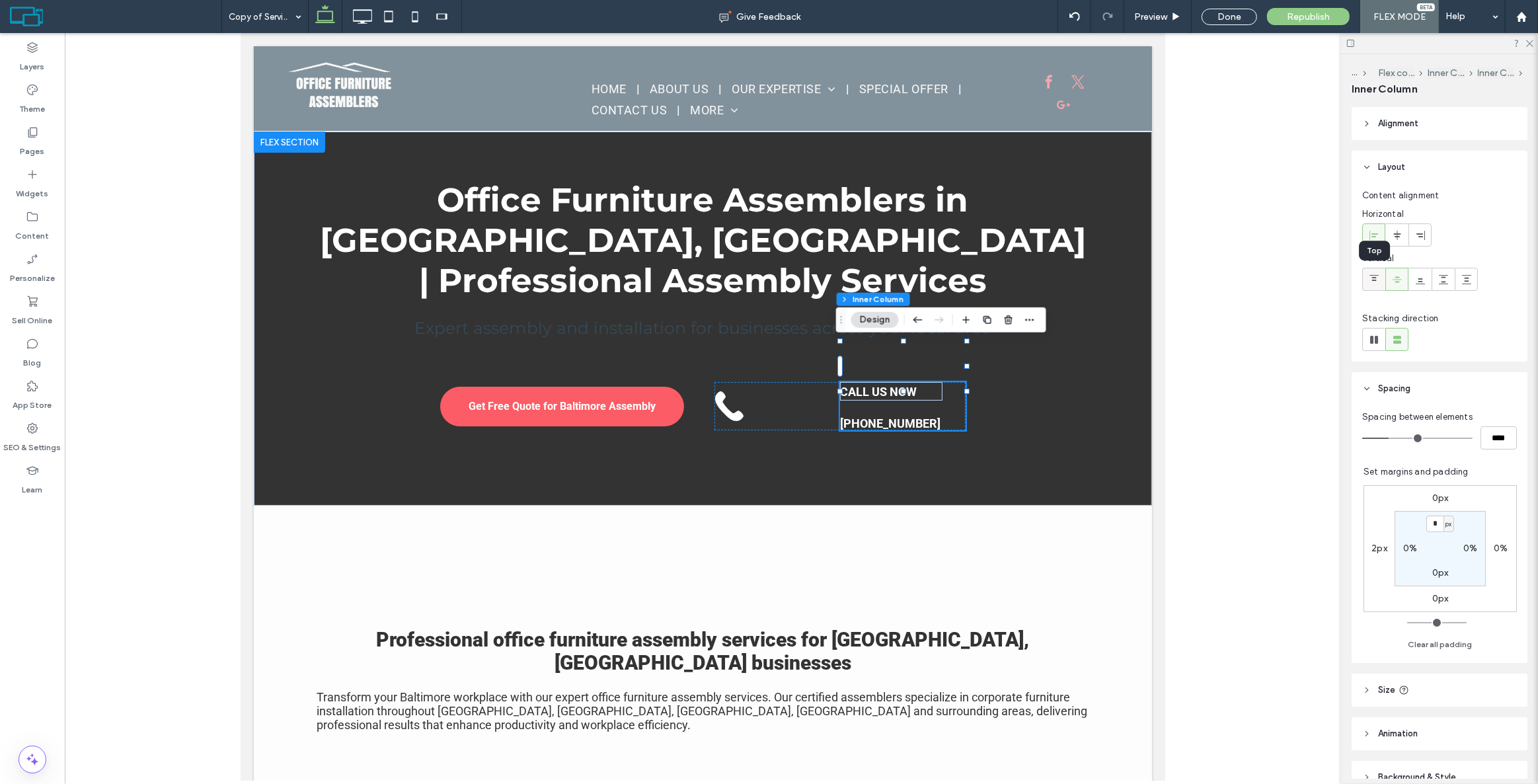
click at [1373, 283] on icon at bounding box center [1374, 279] width 10 height 10
type input "**"
type input "****"
type input "**"
type input "****"
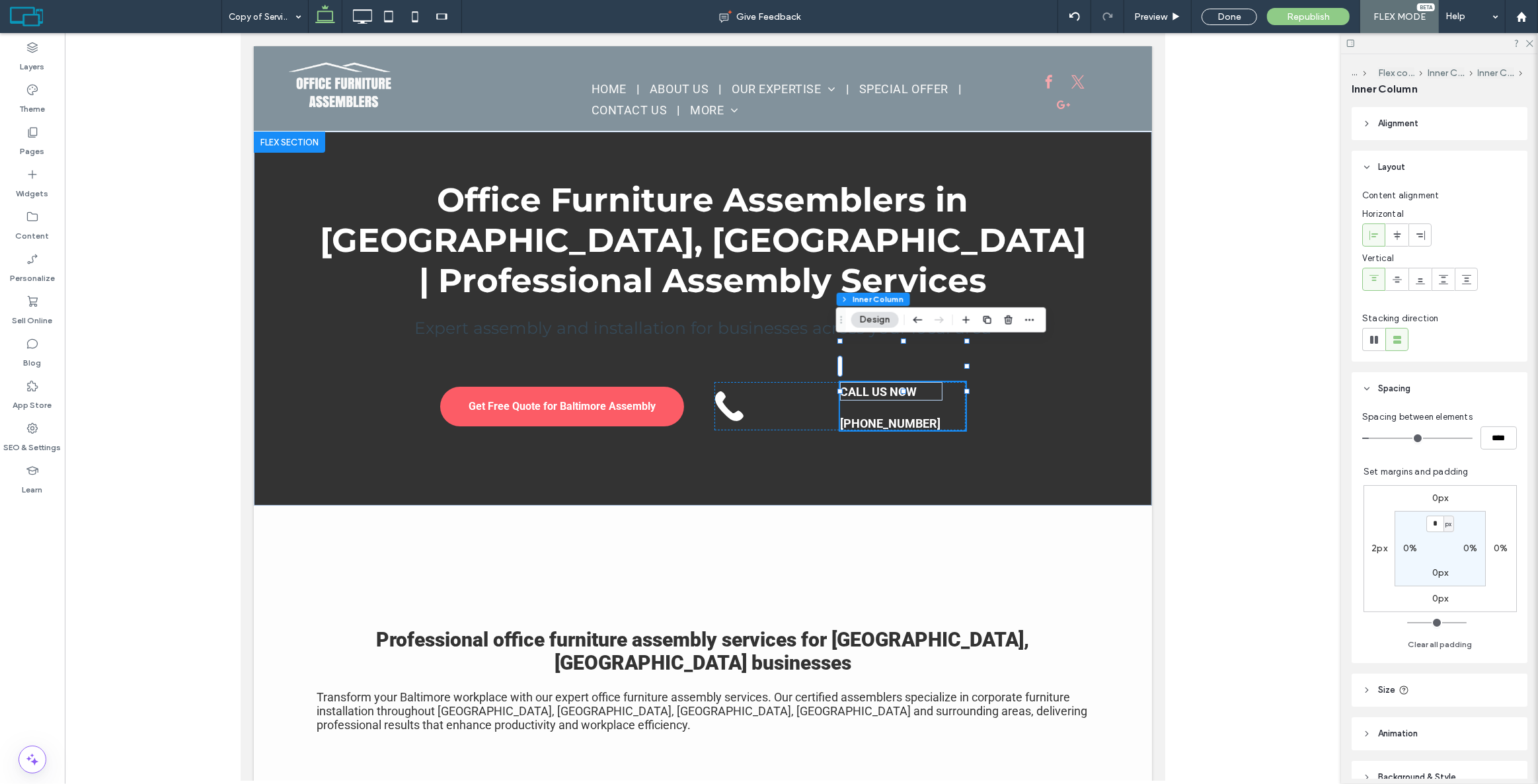
type input "*"
type input "****"
type input "*"
type input "***"
type input "*"
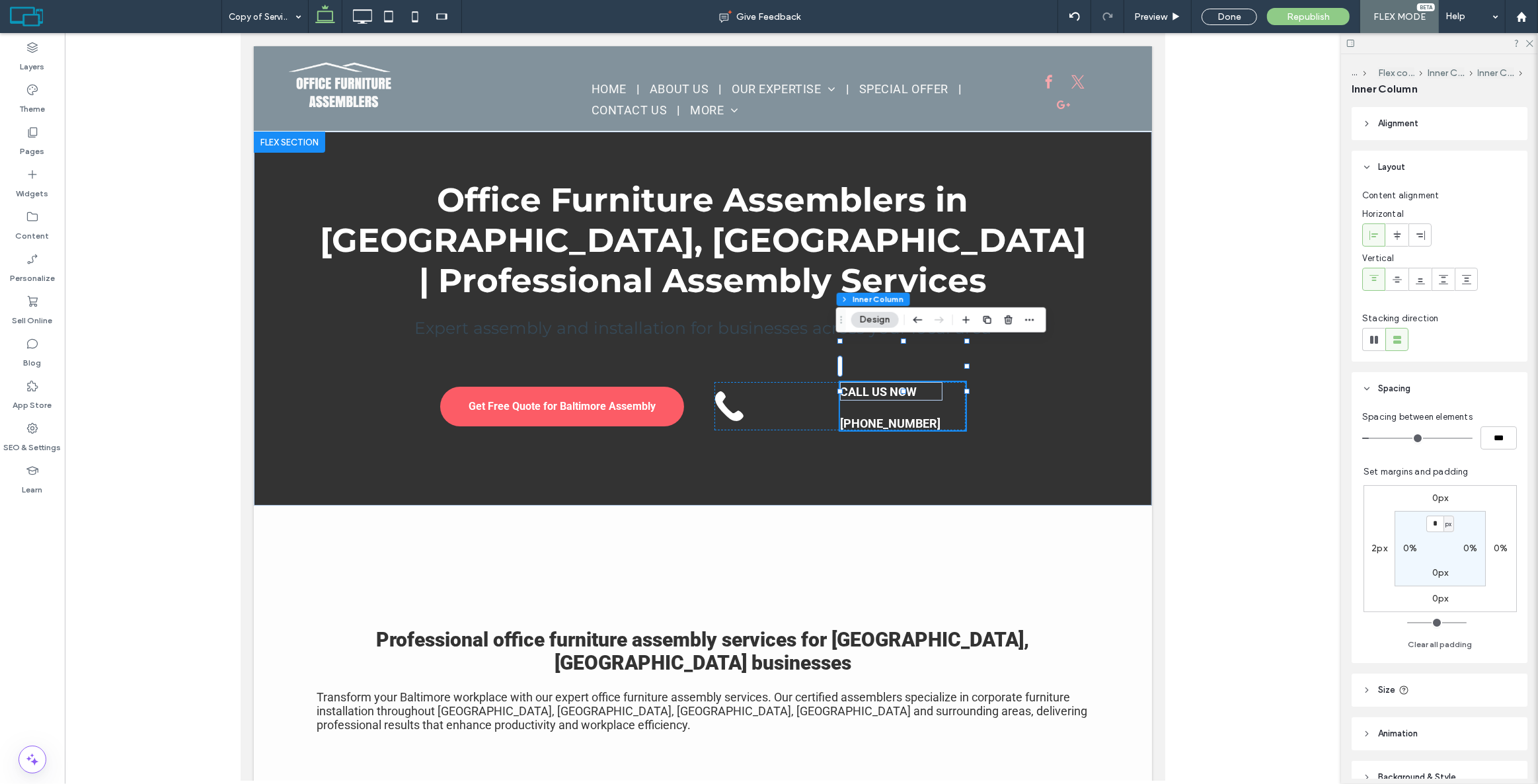
type input "***"
drag, startPoint x: 1373, startPoint y: 436, endPoint x: 1347, endPoint y: 433, distance: 26.2
type input "*"
click at [1362, 437] on input "range" at bounding box center [1417, 438] width 110 height 2
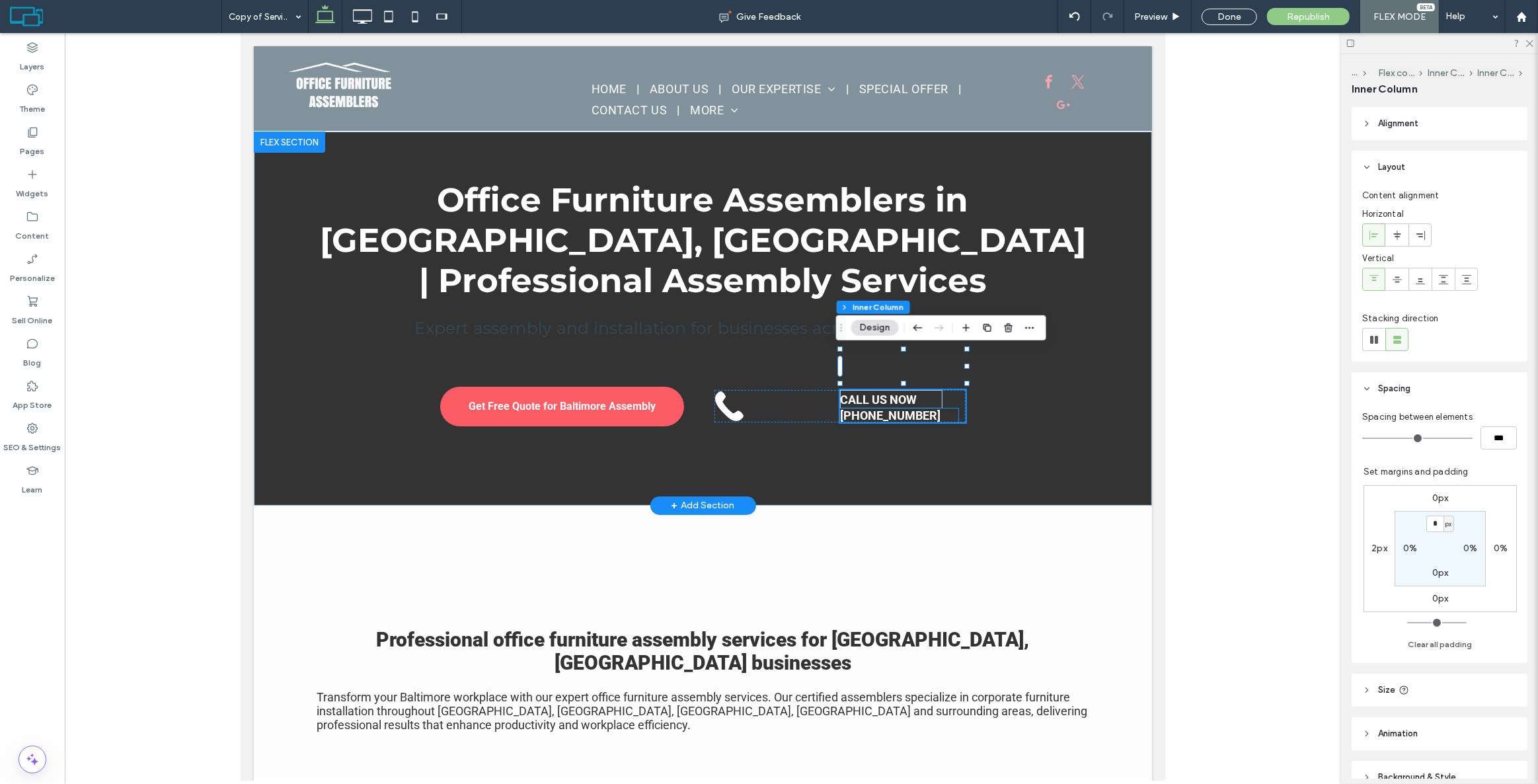
click at [891, 390] on div "CALL US NOW" at bounding box center [891, 399] width 103 height 19
click at [897, 392] on strong "CALL US NOW" at bounding box center [878, 399] width 76 height 14
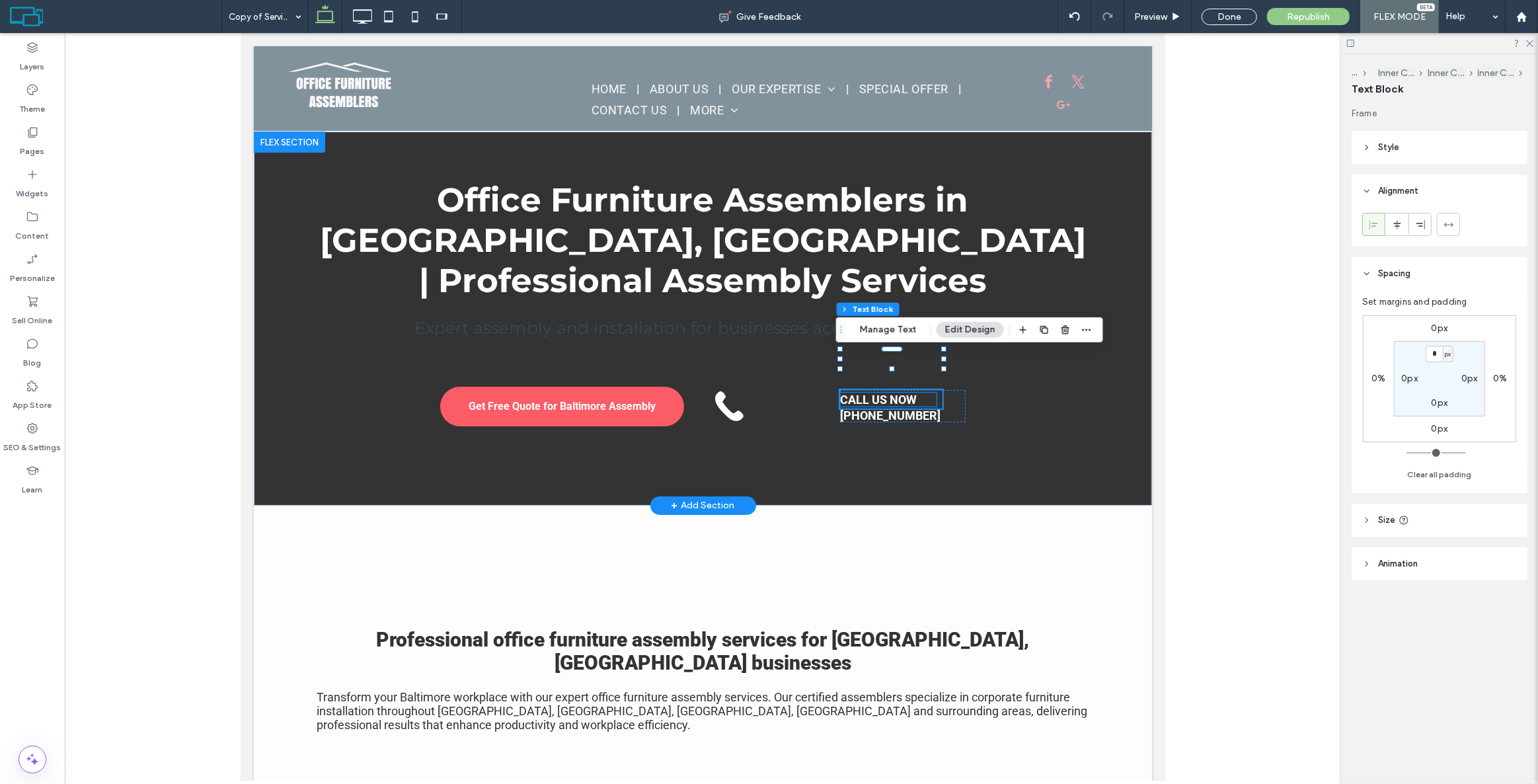
click at [897, 392] on div "CALL US NOW" at bounding box center [887, 399] width 96 height 14
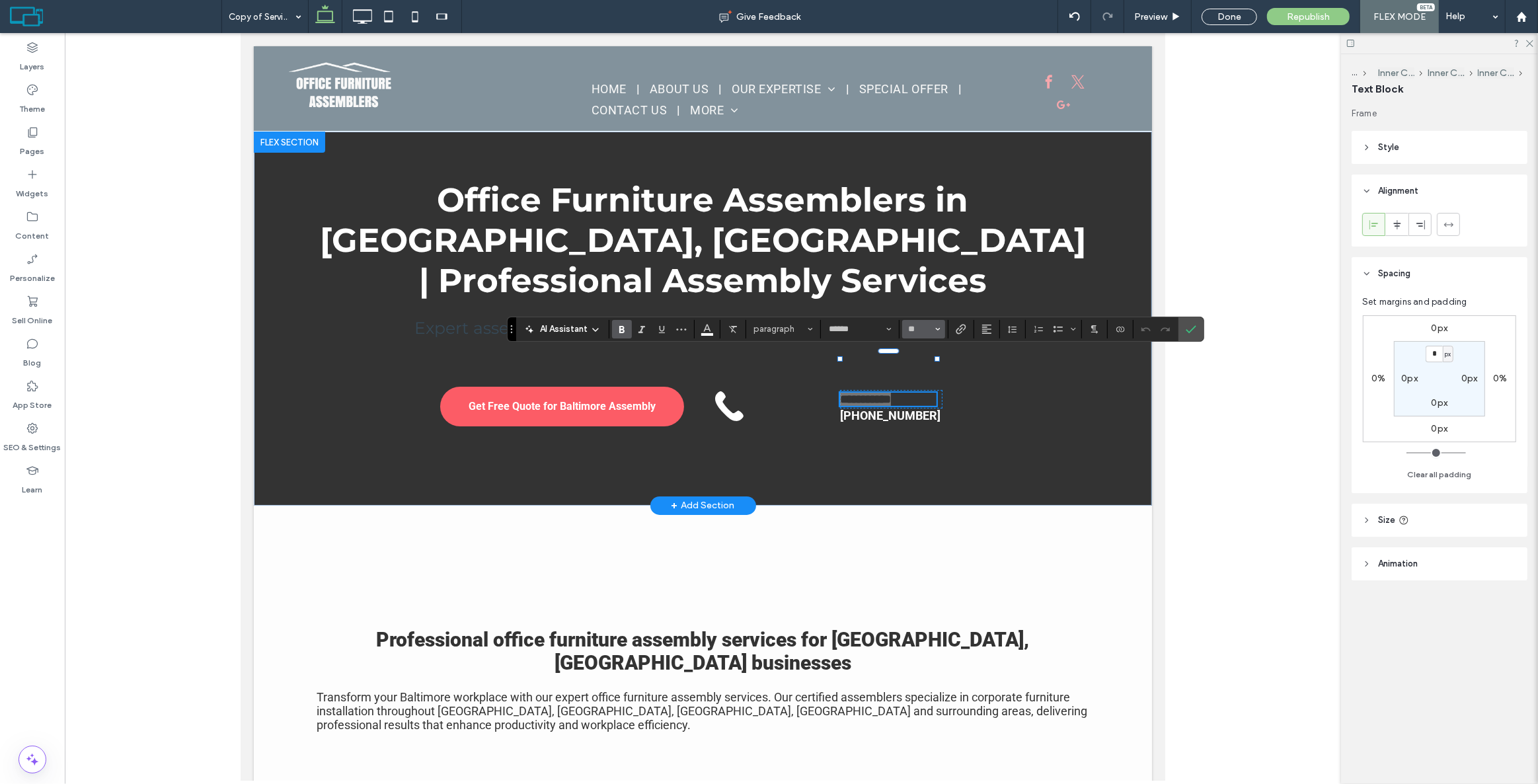
click at [928, 332] on input "**" at bounding box center [919, 329] width 25 height 10
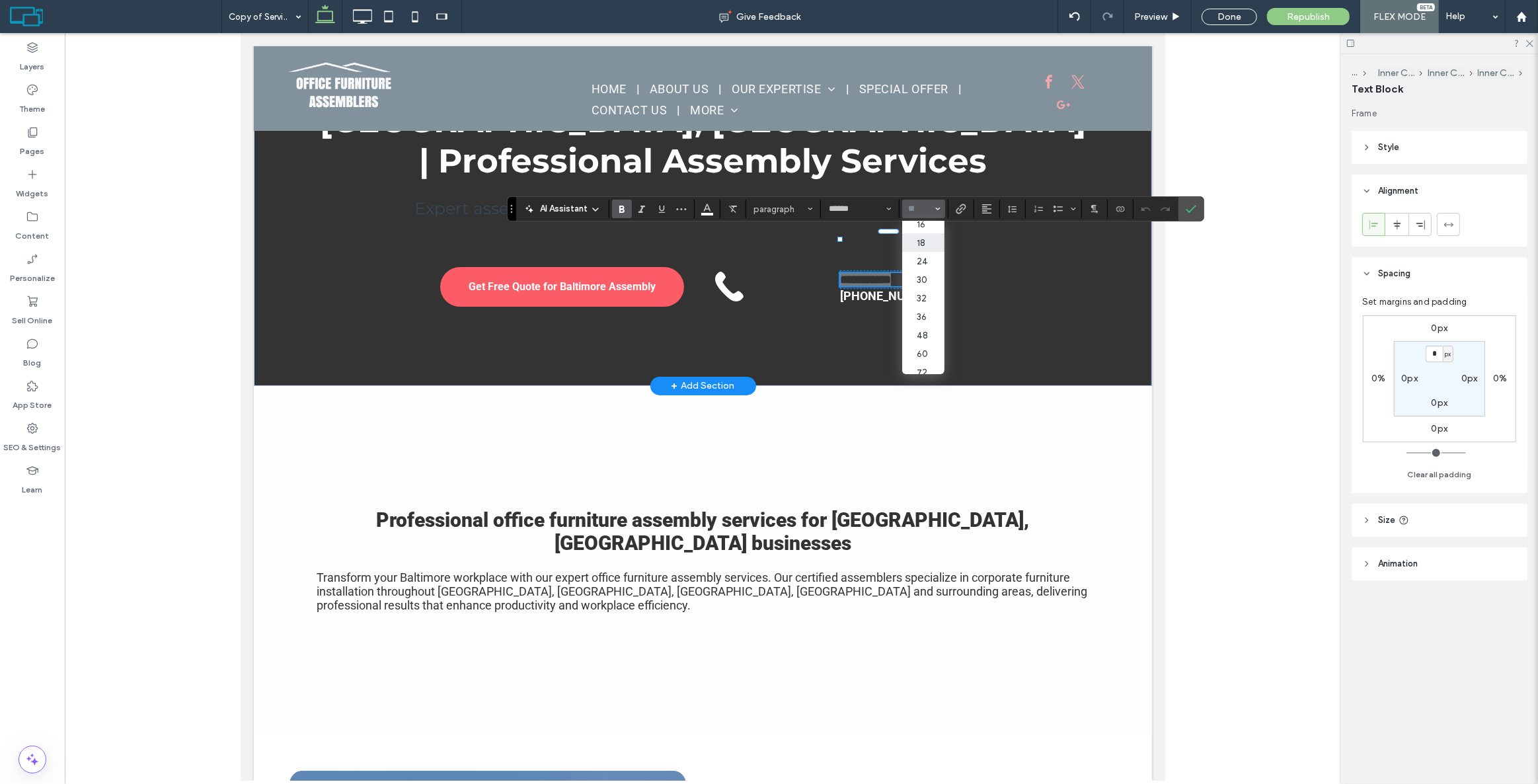
scroll to position [120, 0]
click at [920, 267] on label "24" at bounding box center [924, 258] width 42 height 19
type input "**"
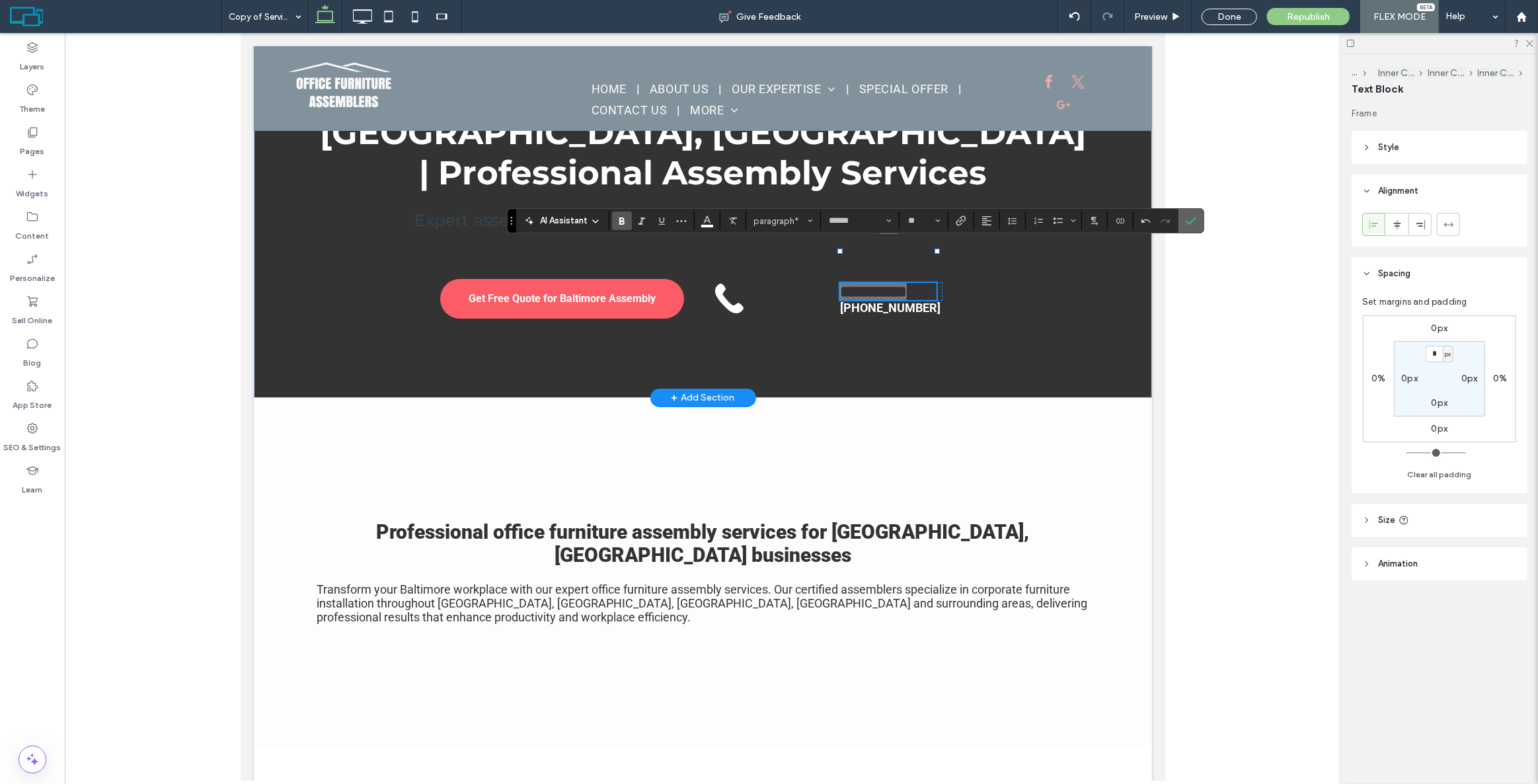
drag, startPoint x: 1191, startPoint y: 217, endPoint x: 888, endPoint y: 186, distance: 304.6
click at [1191, 217] on icon "Confirm" at bounding box center [1191, 221] width 10 height 10
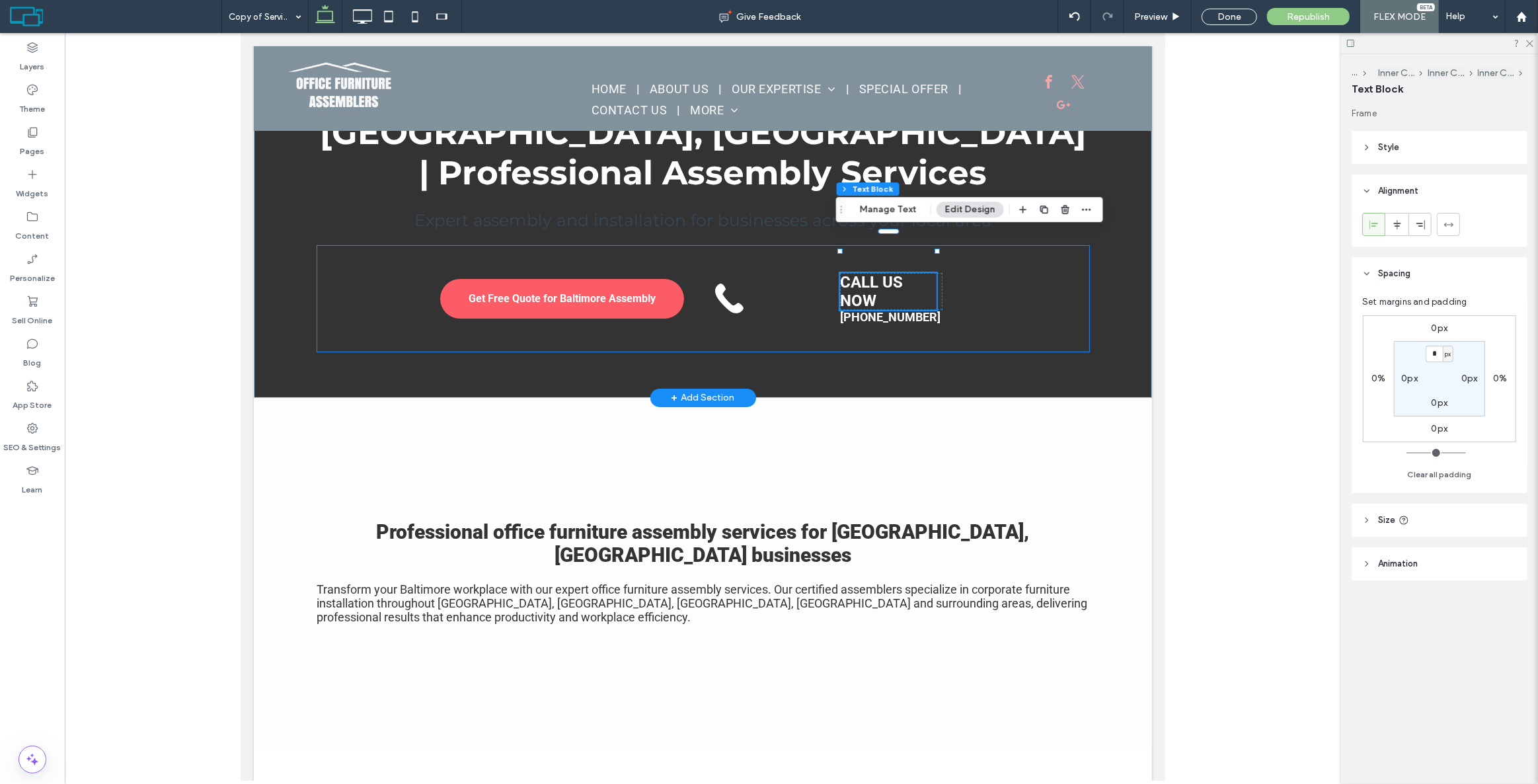
click at [972, 257] on div "Get Free Quote for Baltimore Assembly CALL US NOW 443-839-0048" at bounding box center [703, 298] width 772 height 105
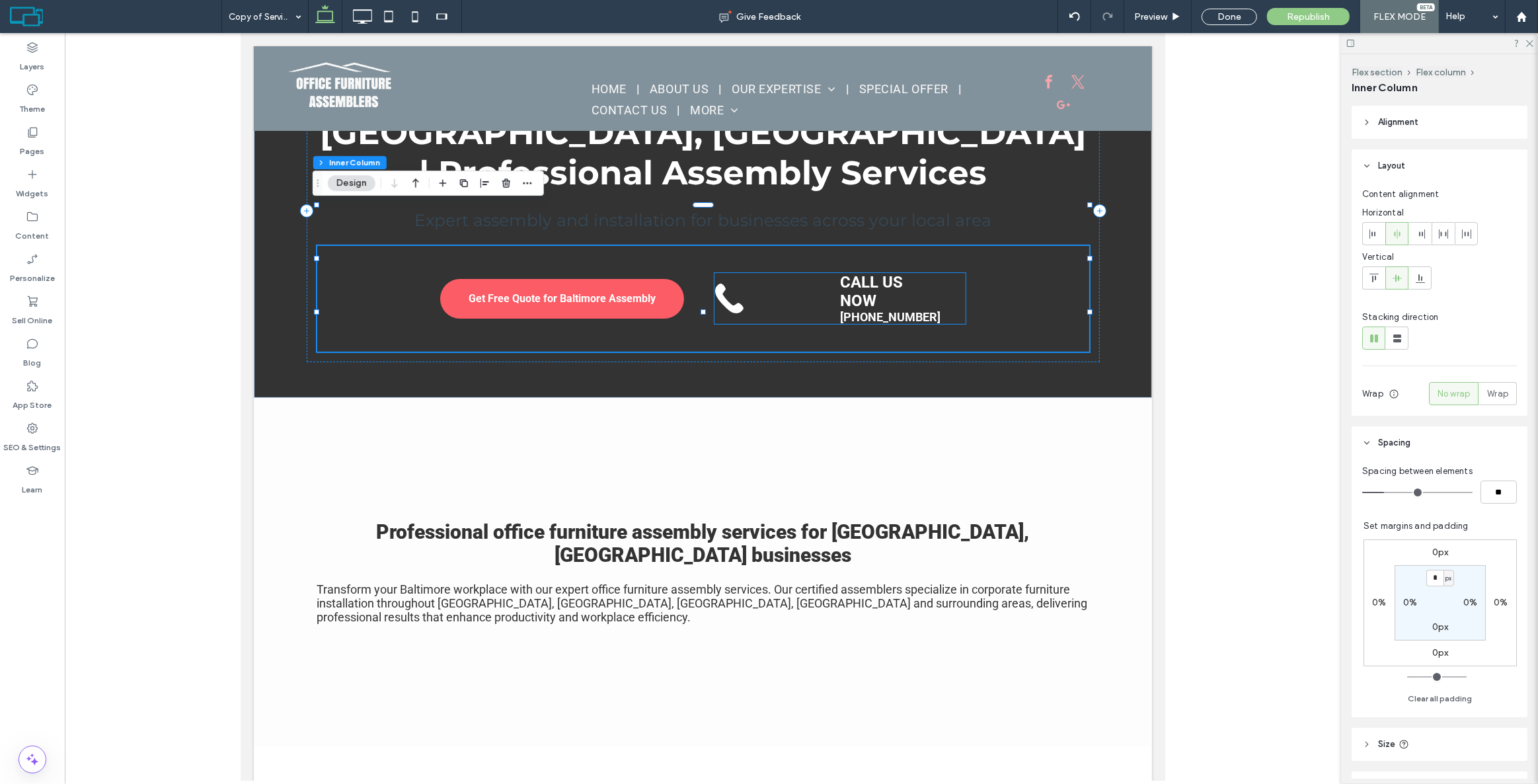
click at [924, 273] on p "CALL US NOW" at bounding box center [887, 291] width 96 height 37
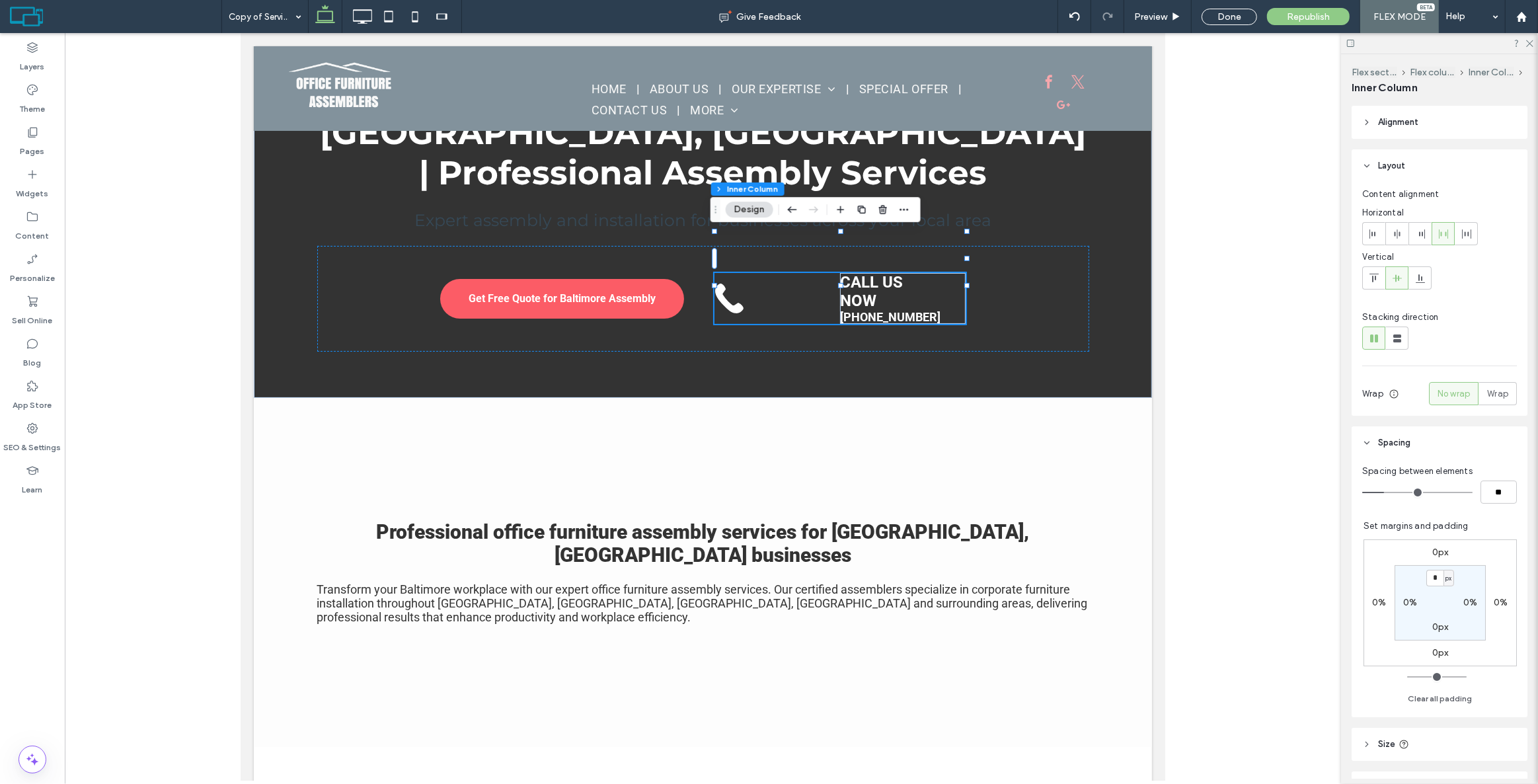
click at [887, 273] on p "CALL US NOW" at bounding box center [887, 291] width 96 height 37
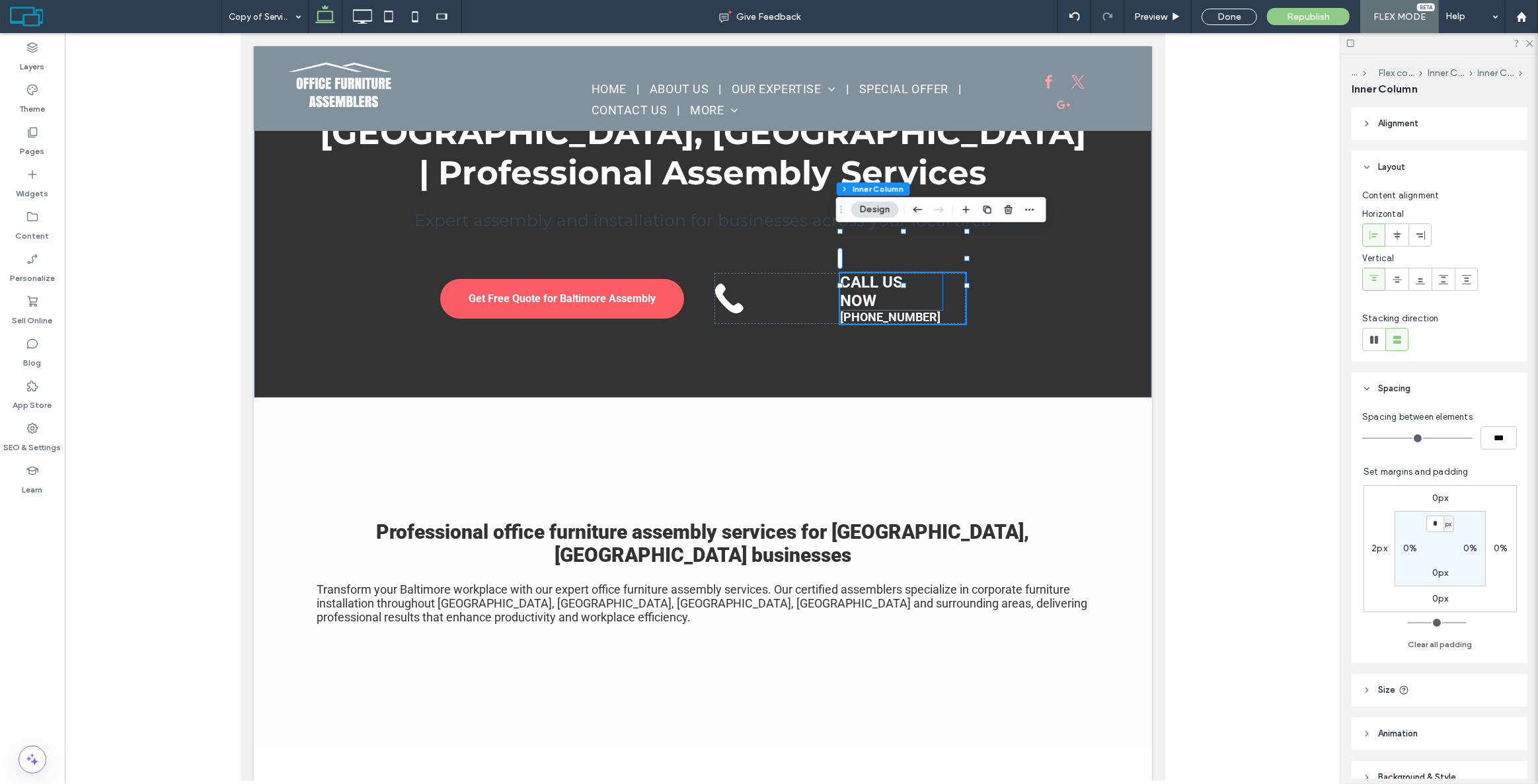
click at [936, 273] on div "CALL US NOW" at bounding box center [891, 291] width 103 height 37
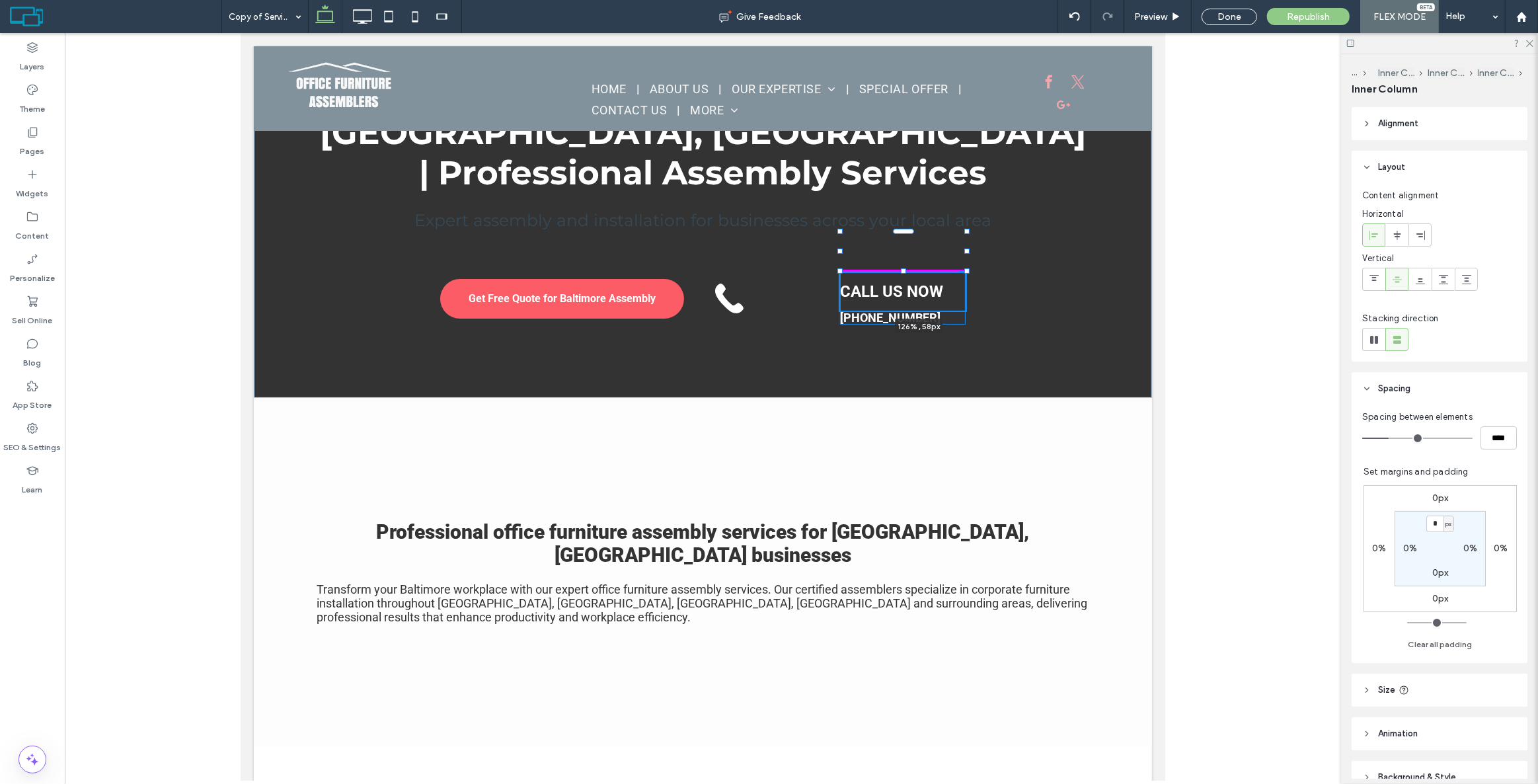
drag, startPoint x: 939, startPoint y: 251, endPoint x: 995, endPoint y: 247, distance: 56.1
click at [995, 247] on div "Office Furniture Assemblers in Baltimore, MD | Professional Assembly Services E…" at bounding box center [702, 211] width 793 height 374
type input "***"
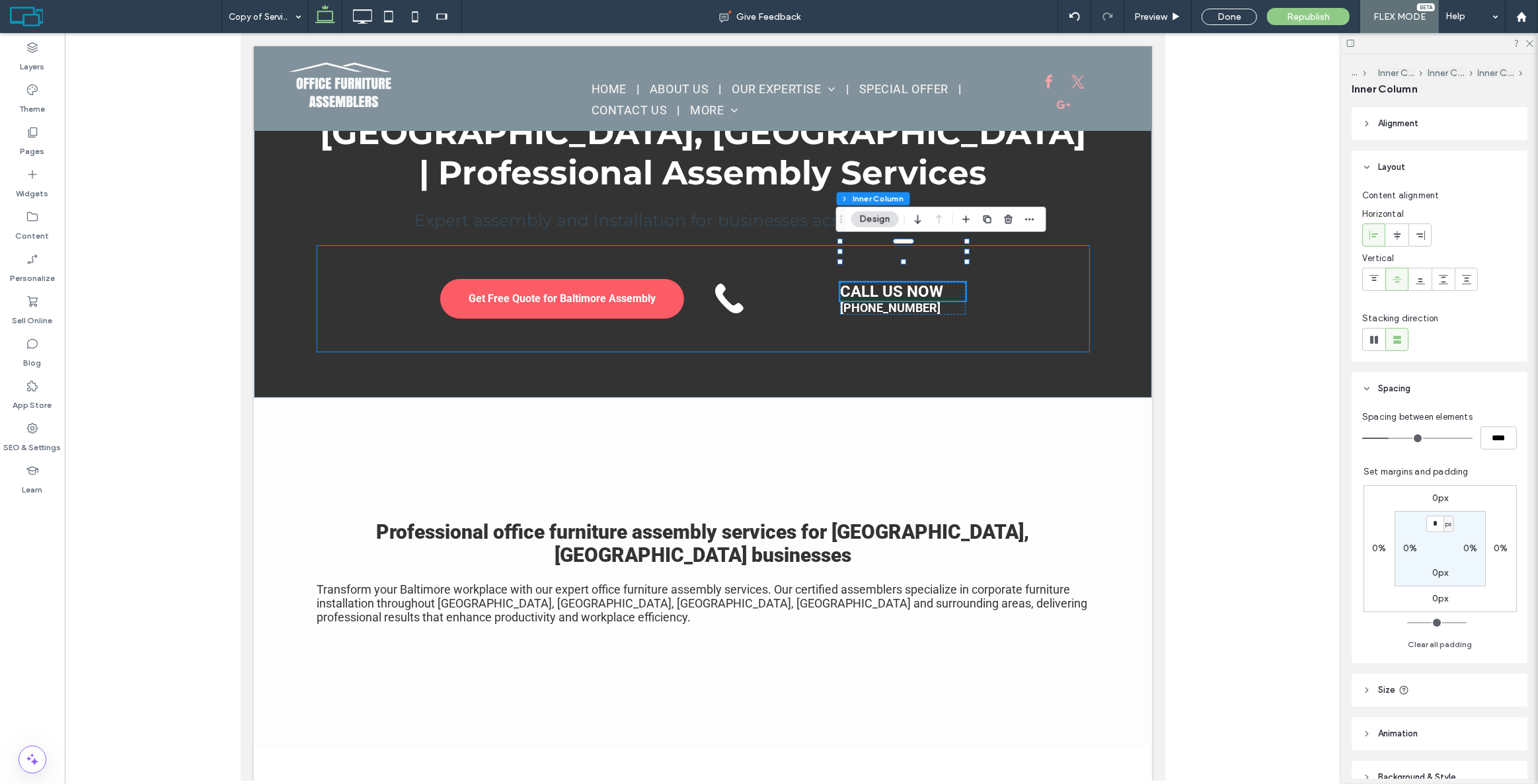
click at [1037, 260] on div "Get Free Quote for Baltimore Assembly CALL US NOW 126% , 58px 443-839-0048" at bounding box center [703, 298] width 772 height 105
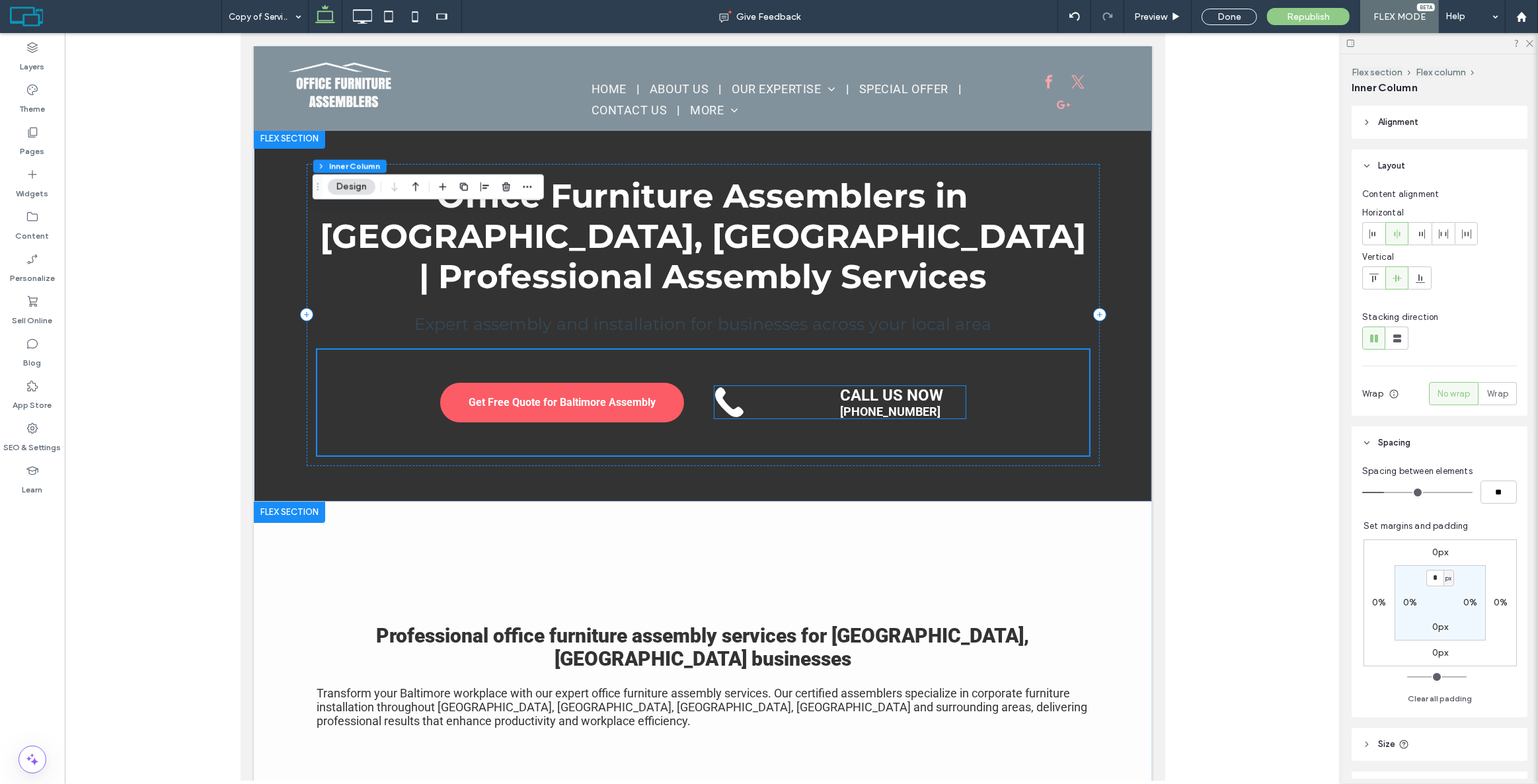
scroll to position [0, 0]
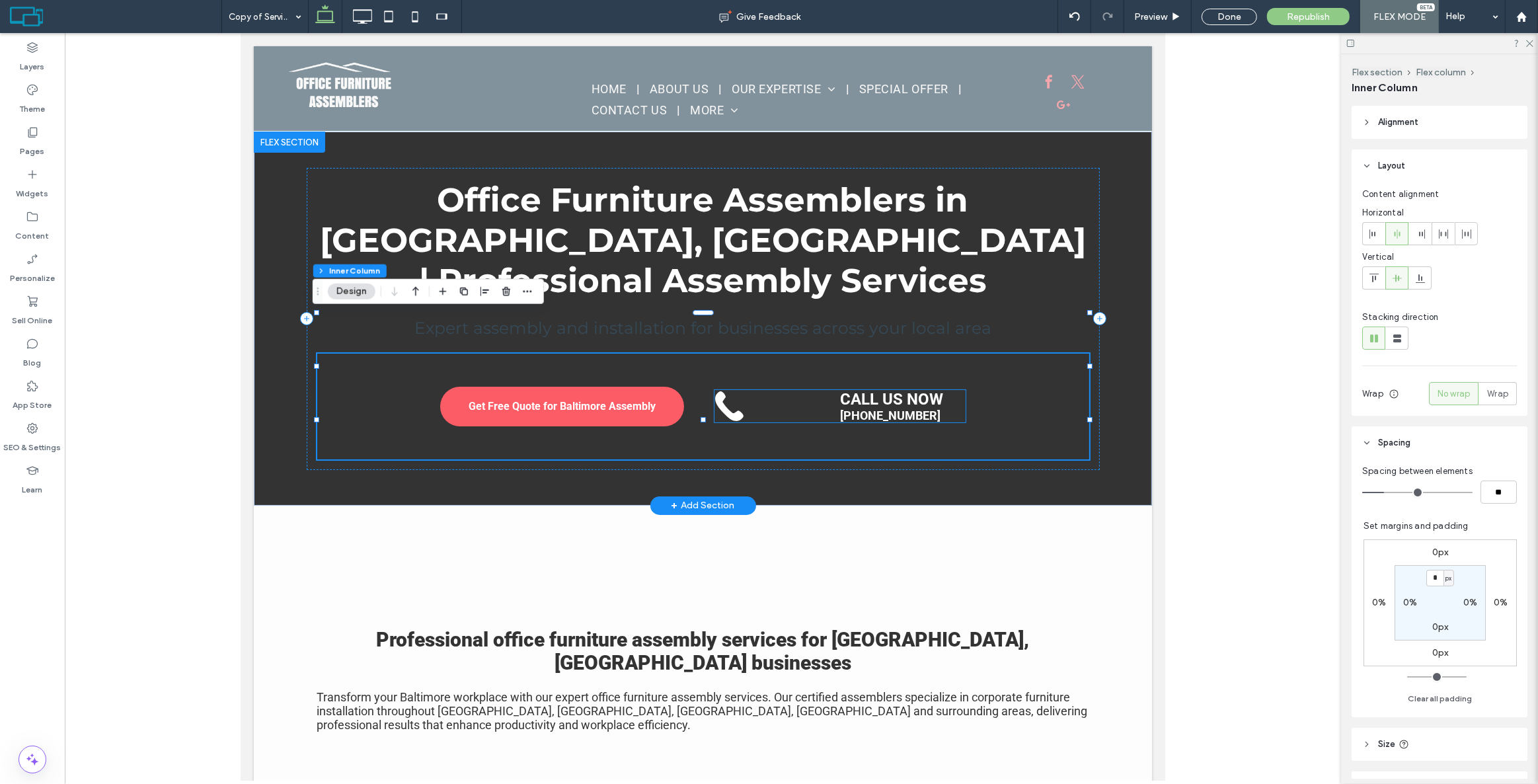
click at [817, 390] on div "CALL US NOW [PHONE_NUMBER]" at bounding box center [840, 406] width 252 height 32
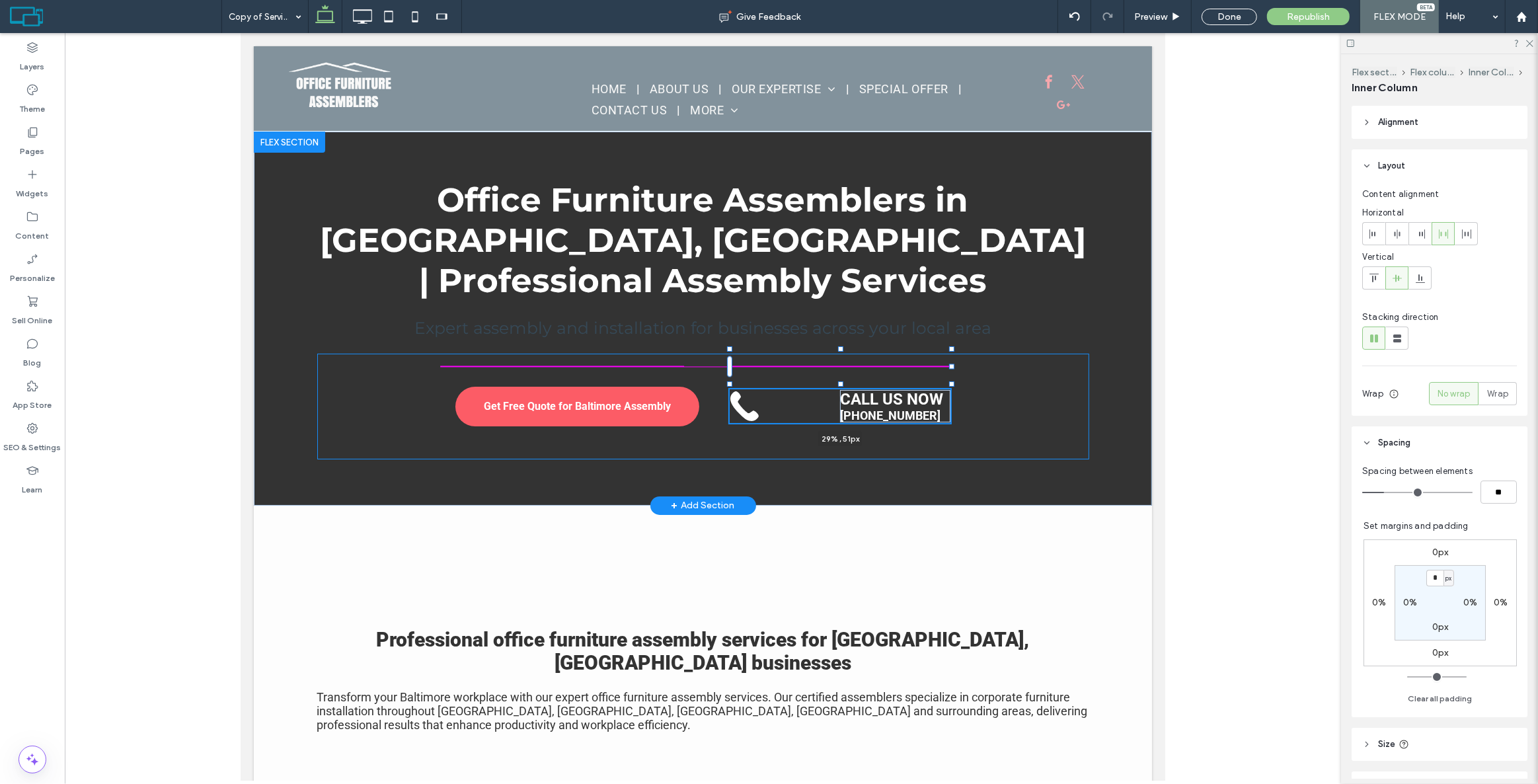
drag, startPoint x: 913, startPoint y: 362, endPoint x: 947, endPoint y: 362, distance: 34.0
click at [947, 362] on div "Office Furniture Assemblers in Baltimore, MD | Professional Assembly Services E…" at bounding box center [702, 319] width 793 height 374
type input "**"
type input "****"
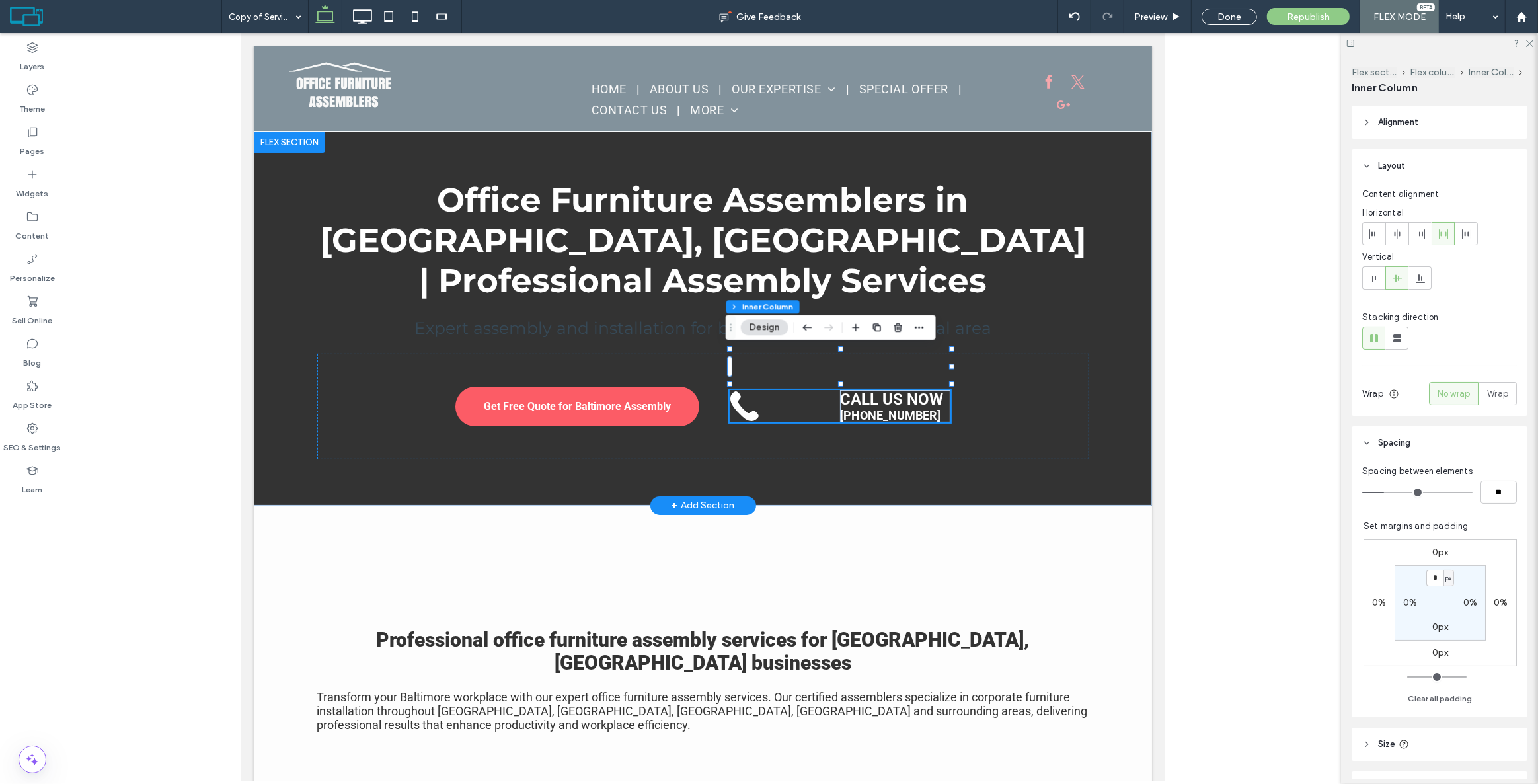
click at [789, 390] on div "CALL US NOW 443-839-0048 29% , 51px" at bounding box center [840, 406] width 221 height 32
click at [822, 390] on div "CALL US NOW [PHONE_NUMBER]" at bounding box center [840, 406] width 221 height 32
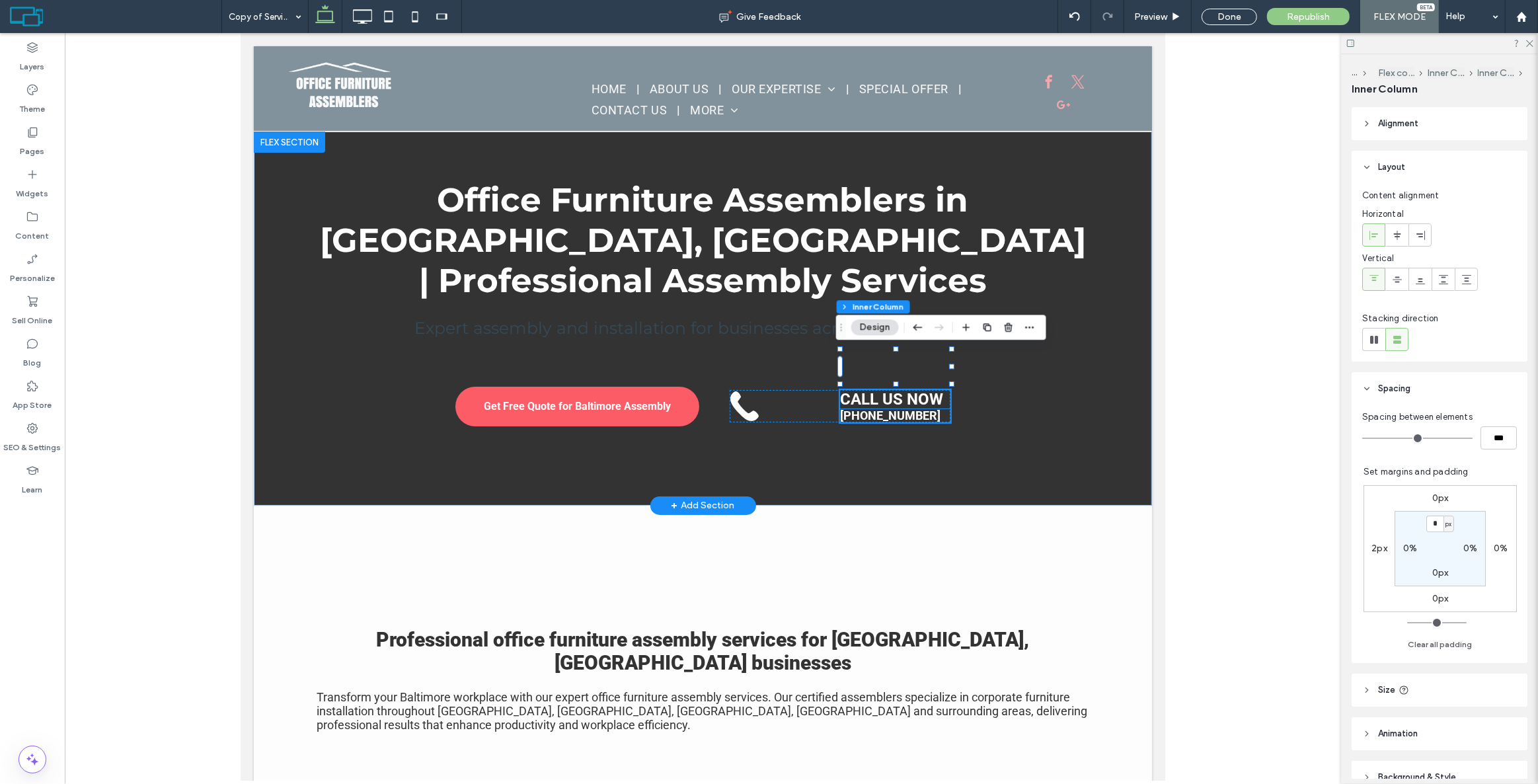
click at [831, 390] on div "CALL US NOW [PHONE_NUMBER]" at bounding box center [840, 406] width 221 height 32
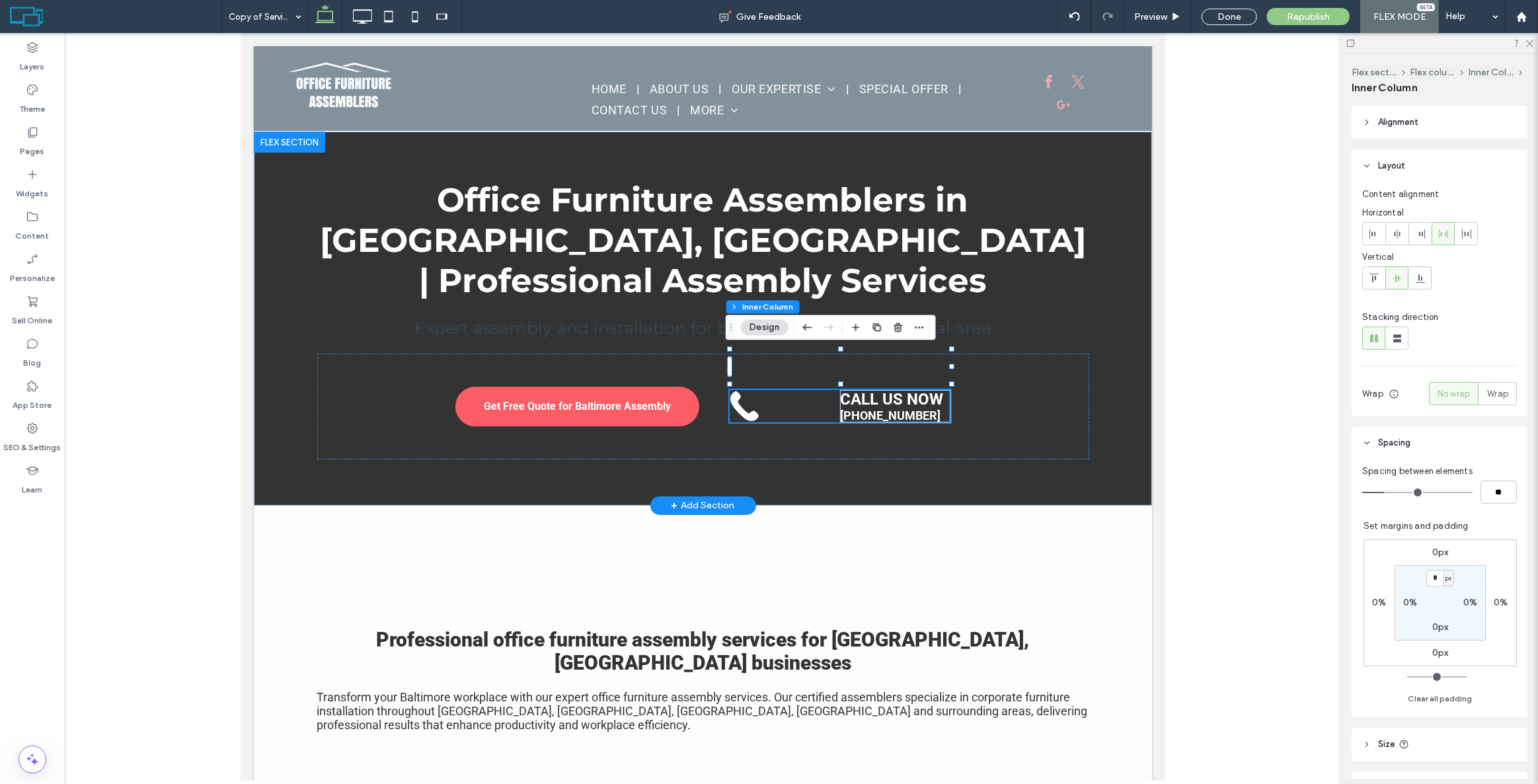
click at [823, 390] on div "CALL US NOW [PHONE_NUMBER]" at bounding box center [840, 406] width 221 height 32
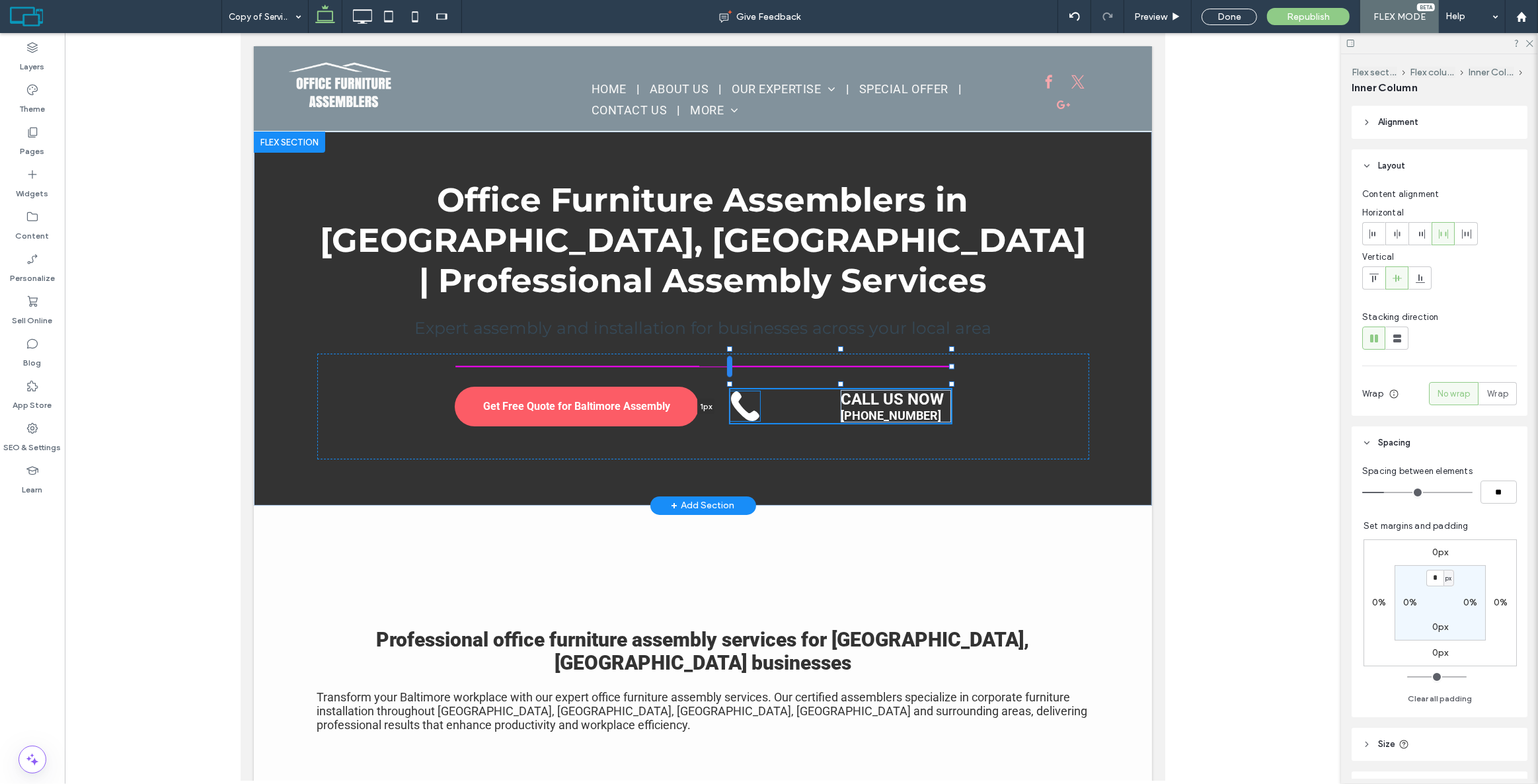
click at [727, 361] on div at bounding box center [729, 366] width 5 height 21
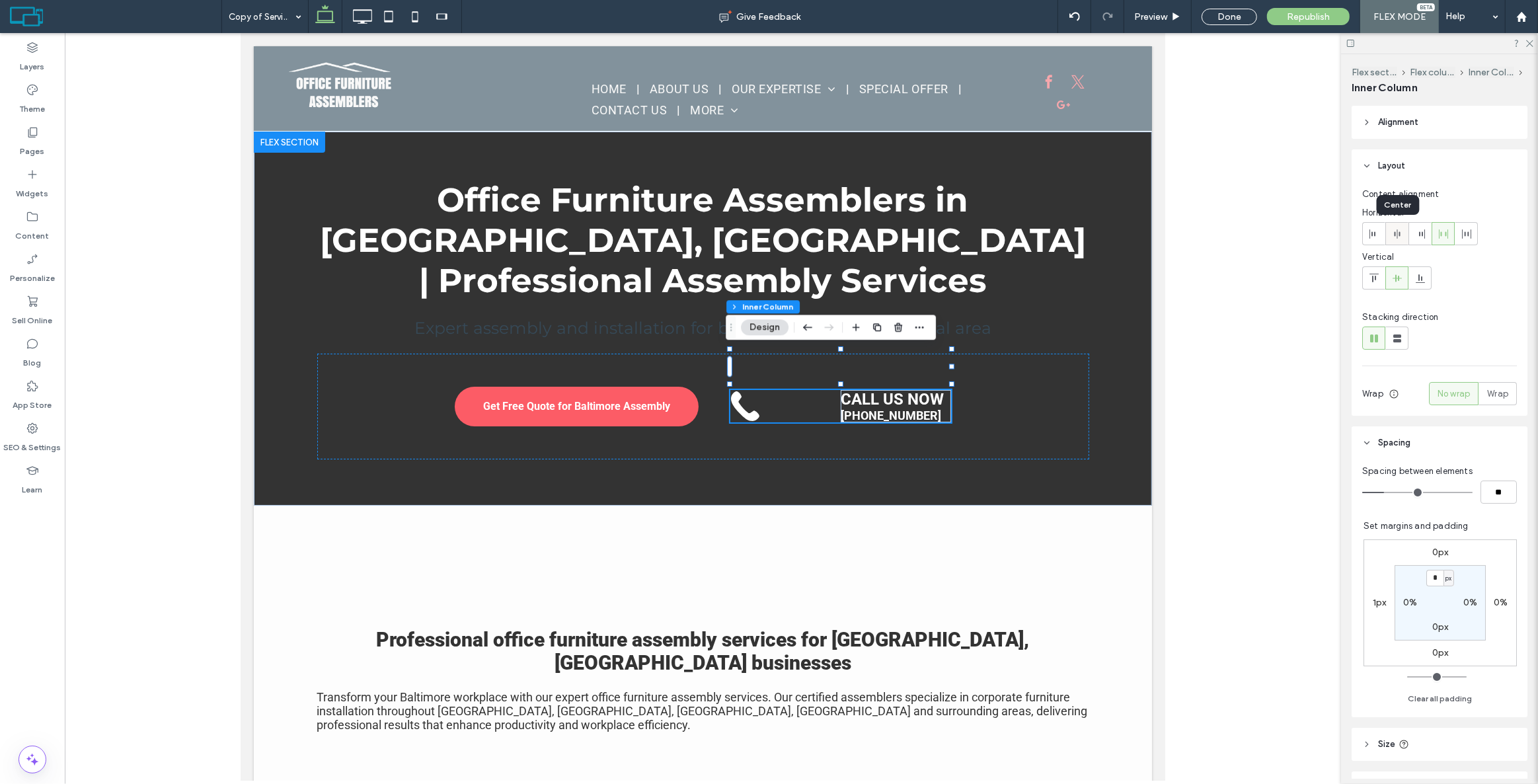
click at [1404, 231] on div at bounding box center [1397, 234] width 22 height 22
click at [918, 390] on div "CALL US NOW 443-839-0048 1px" at bounding box center [840, 406] width 221 height 32
click at [780, 392] on icon at bounding box center [779, 406] width 30 height 30
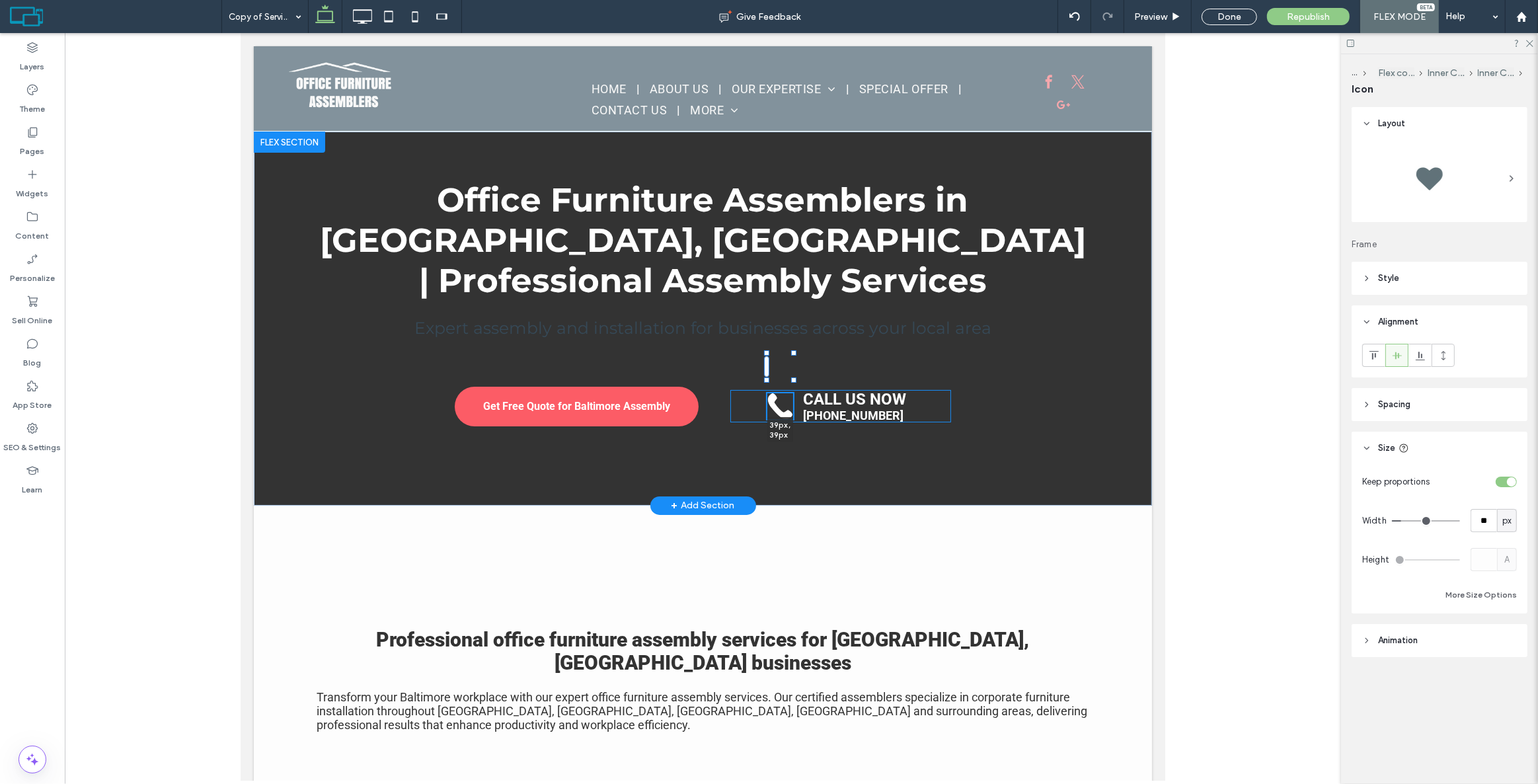
drag, startPoint x: 793, startPoint y: 350, endPoint x: 794, endPoint y: 356, distance: 6.1
click at [794, 356] on div "Office Furniture Assemblers in Baltimore, MD | Professional Assembly Services E…" at bounding box center [702, 319] width 793 height 374
type input "**"
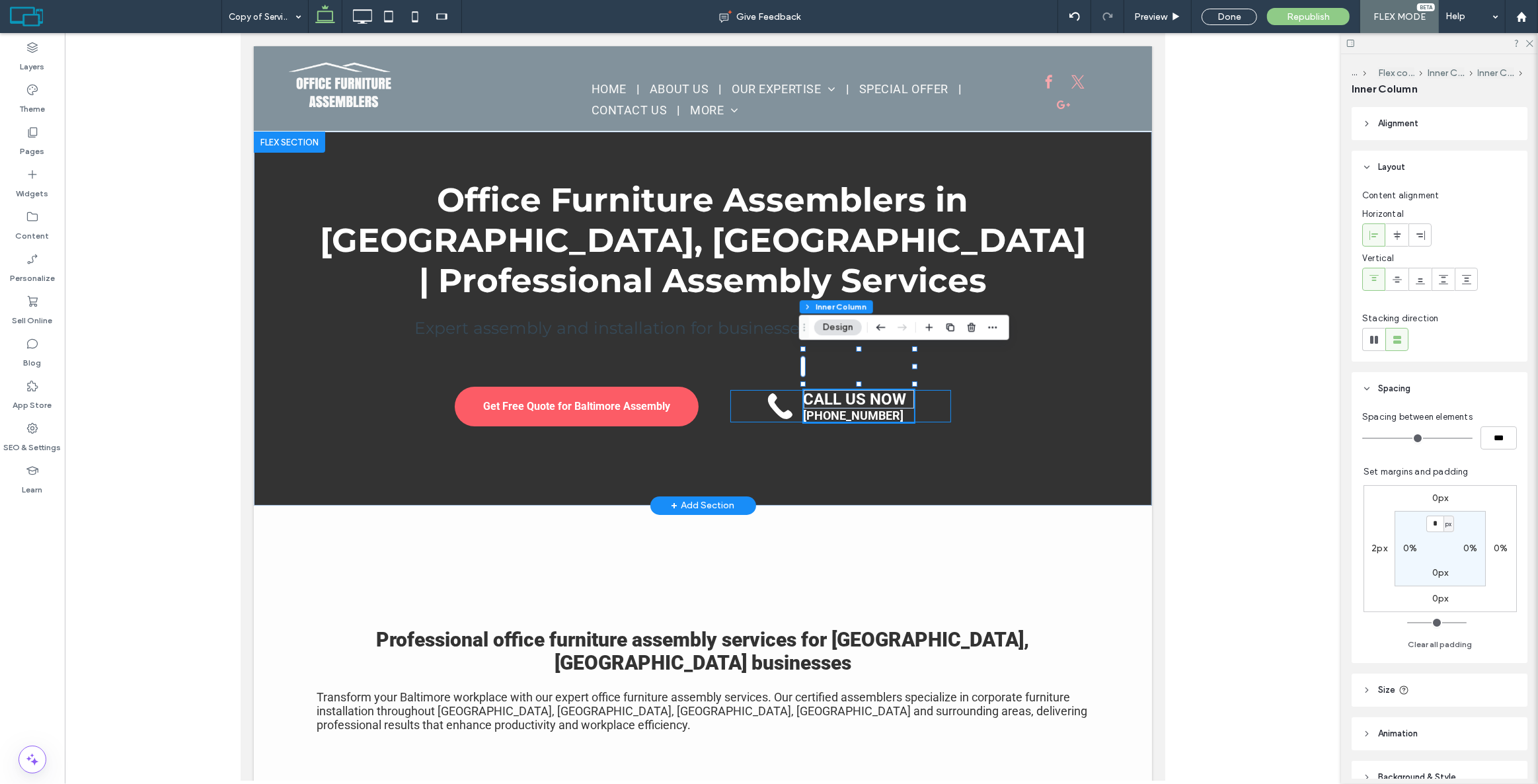
click at [936, 390] on div "CALL US NOW [PHONE_NUMBER]" at bounding box center [840, 406] width 221 height 32
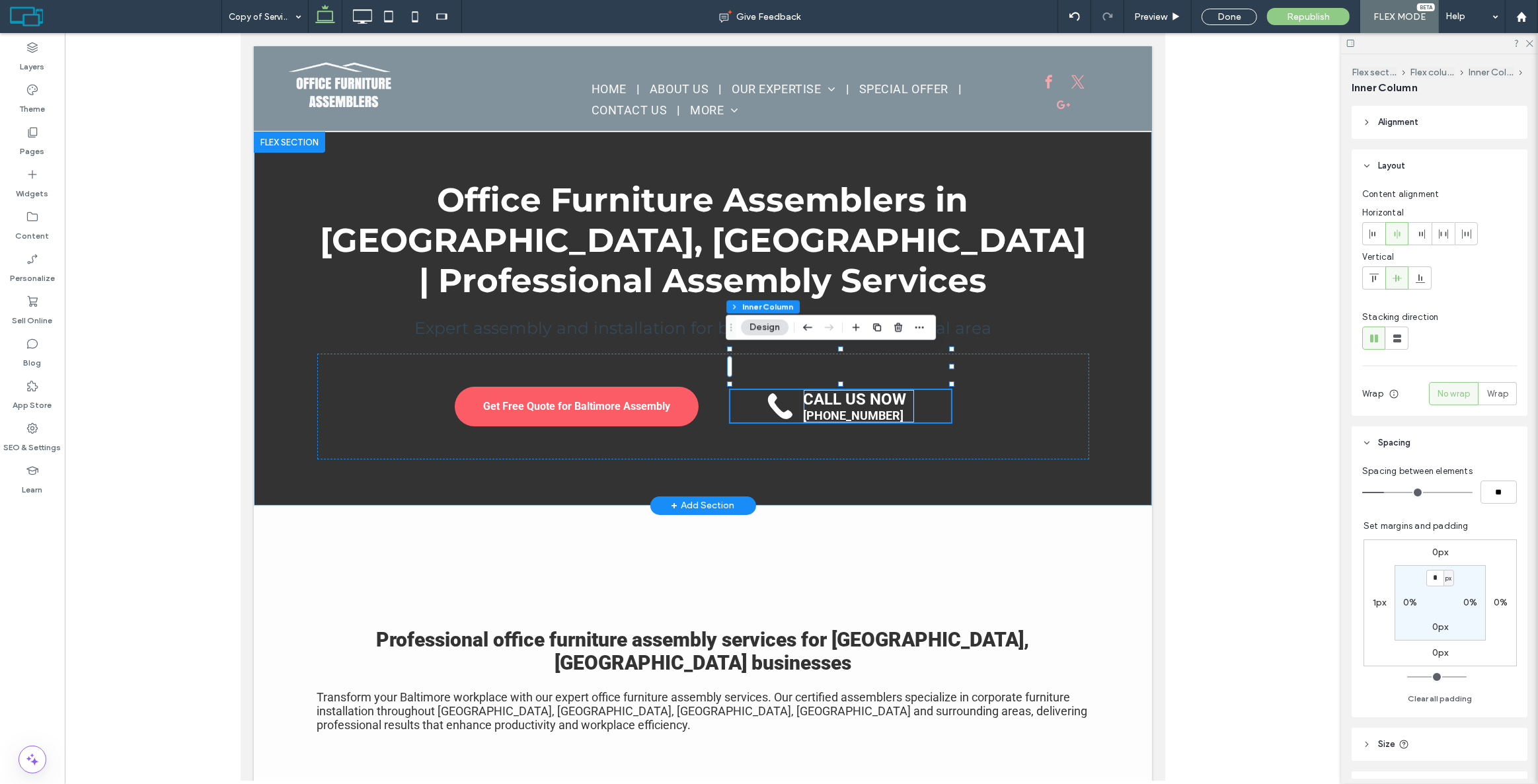
click at [745, 390] on div "CALL US NOW [PHONE_NUMBER]" at bounding box center [840, 406] width 221 height 32
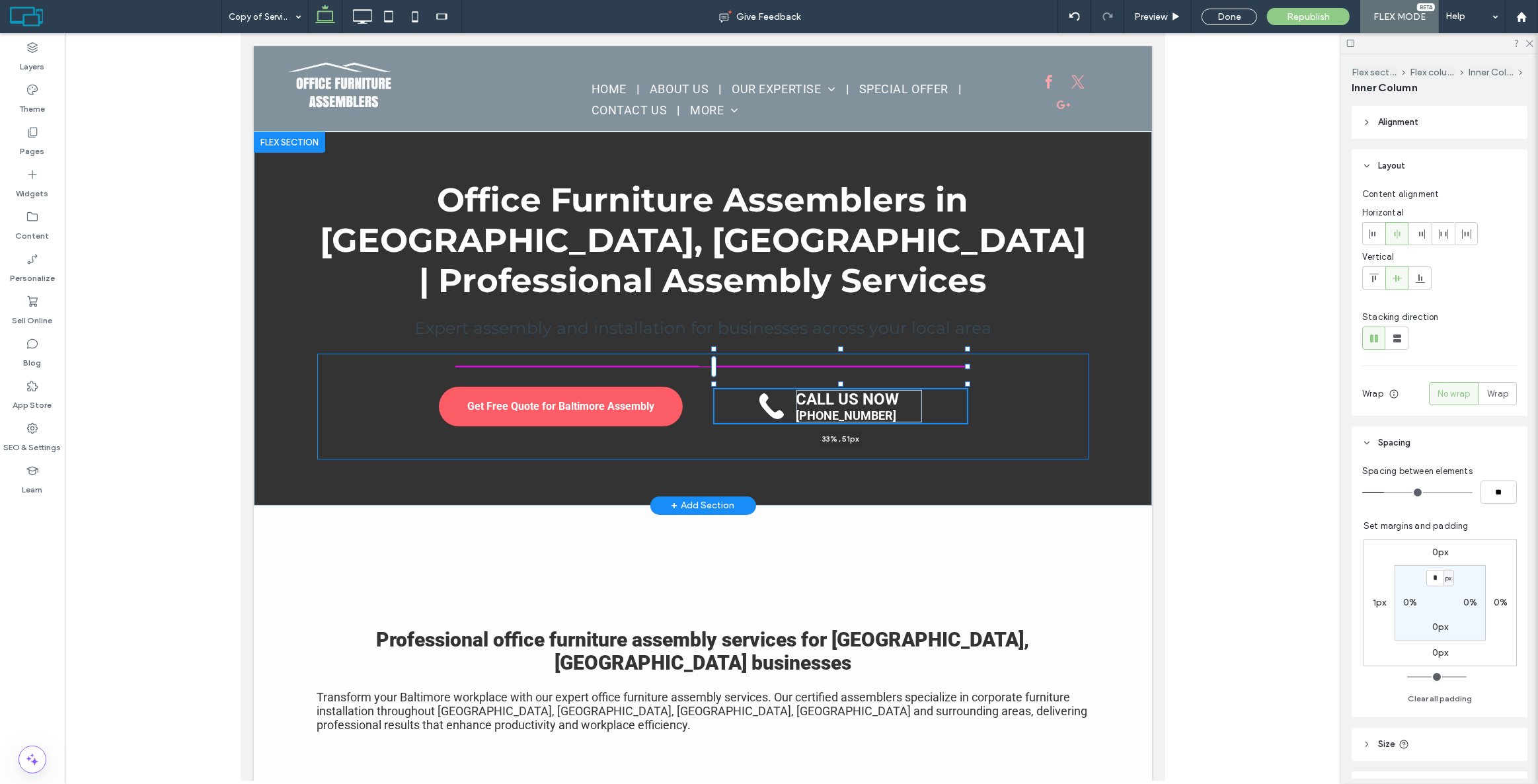
drag, startPoint x: 947, startPoint y: 368, endPoint x: 962, endPoint y: 364, distance: 15.5
click at [964, 364] on div at bounding box center [967, 367] width 5 height 5
type input "**"
type input "****"
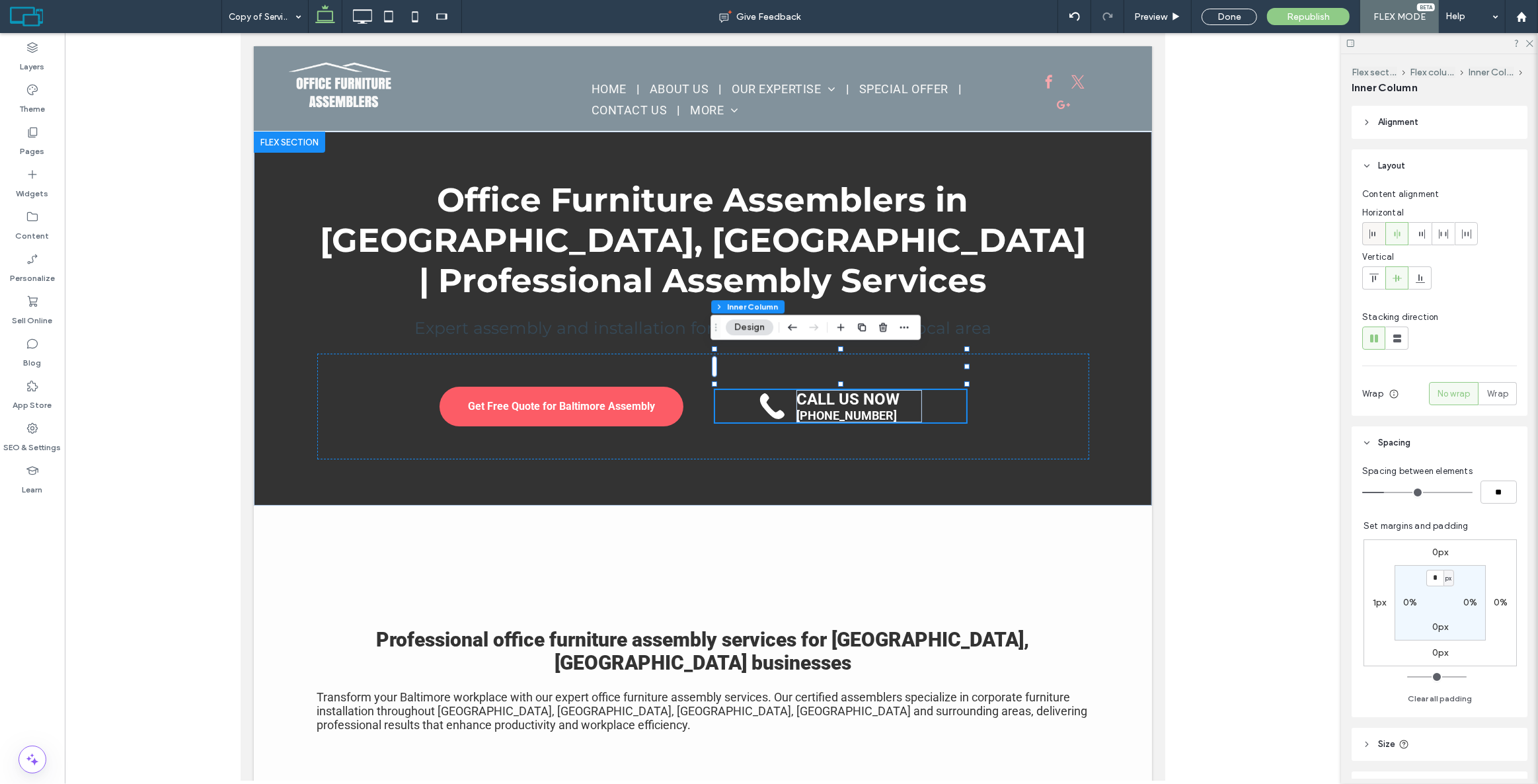
click at [1371, 235] on use at bounding box center [1372, 234] width 6 height 9
click at [912, 390] on div "CALL US NOW 443-839-0048 33% , 51px" at bounding box center [840, 406] width 252 height 32
click at [945, 390] on div "CALL US NOW [PHONE_NUMBER]" at bounding box center [840, 406] width 252 height 32
click at [864, 409] on p "[PHONE_NUMBER]" at bounding box center [810, 415] width 118 height 14
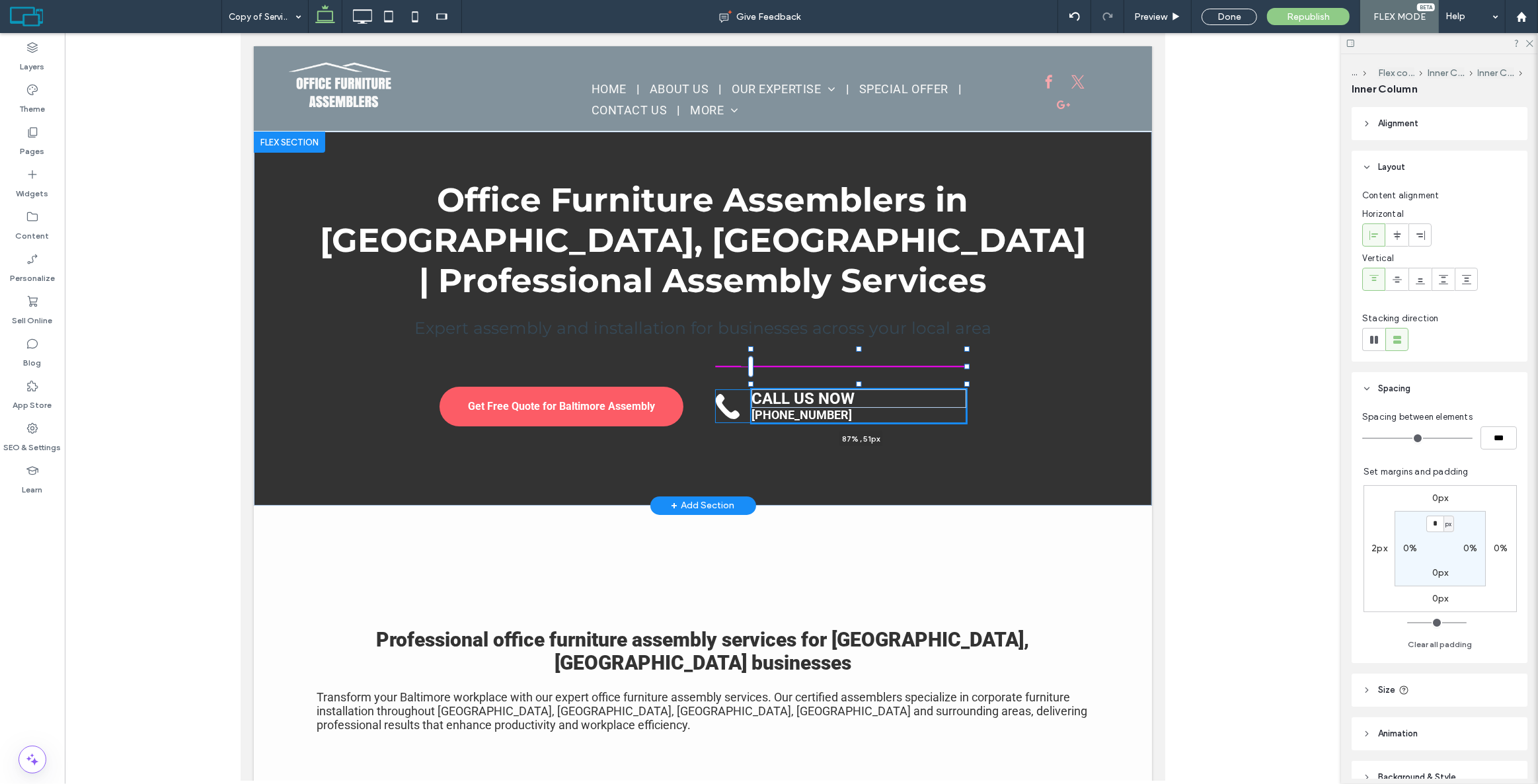
drag, startPoint x: 872, startPoint y: 367, endPoint x: 965, endPoint y: 363, distance: 93.1
click at [965, 363] on div "Office Furniture Assemblers in Baltimore, MD | Professional Assembly Services E…" at bounding box center [702, 319] width 793 height 374
type input "**"
type input "****"
click at [998, 353] on div "Get Free Quote for Baltimore Assembly CALL US NOW 443-839-0048 87% , 51px" at bounding box center [703, 406] width 772 height 105
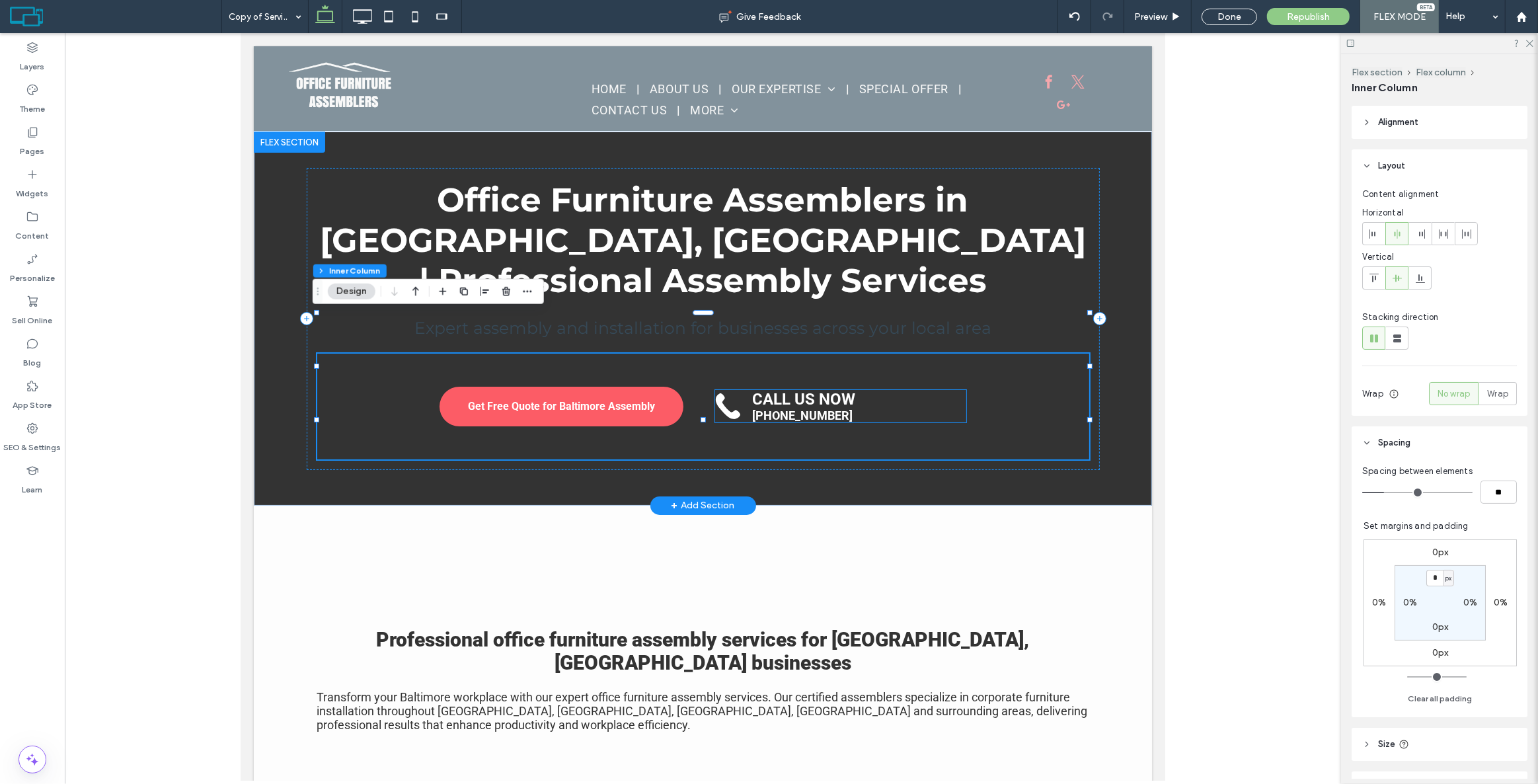
click at [960, 390] on div "CALL US NOW" at bounding box center [858, 399] width 214 height 19
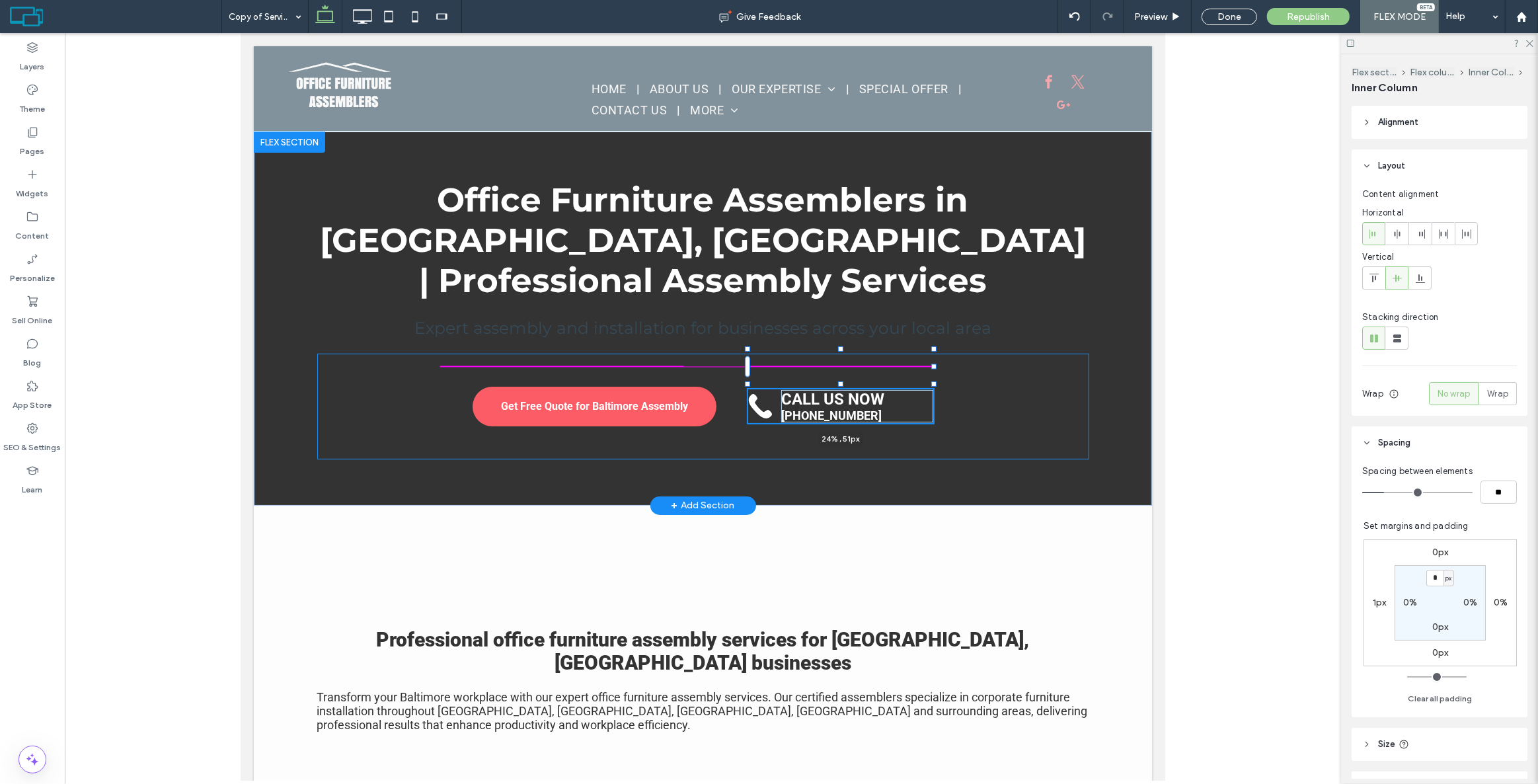
drag, startPoint x: 961, startPoint y: 364, endPoint x: 928, endPoint y: 358, distance: 33.5
click at [928, 358] on div "Office Furniture Assemblers in Baltimore, MD | Professional Assembly Services E…" at bounding box center [702, 319] width 793 height 374
type input "**"
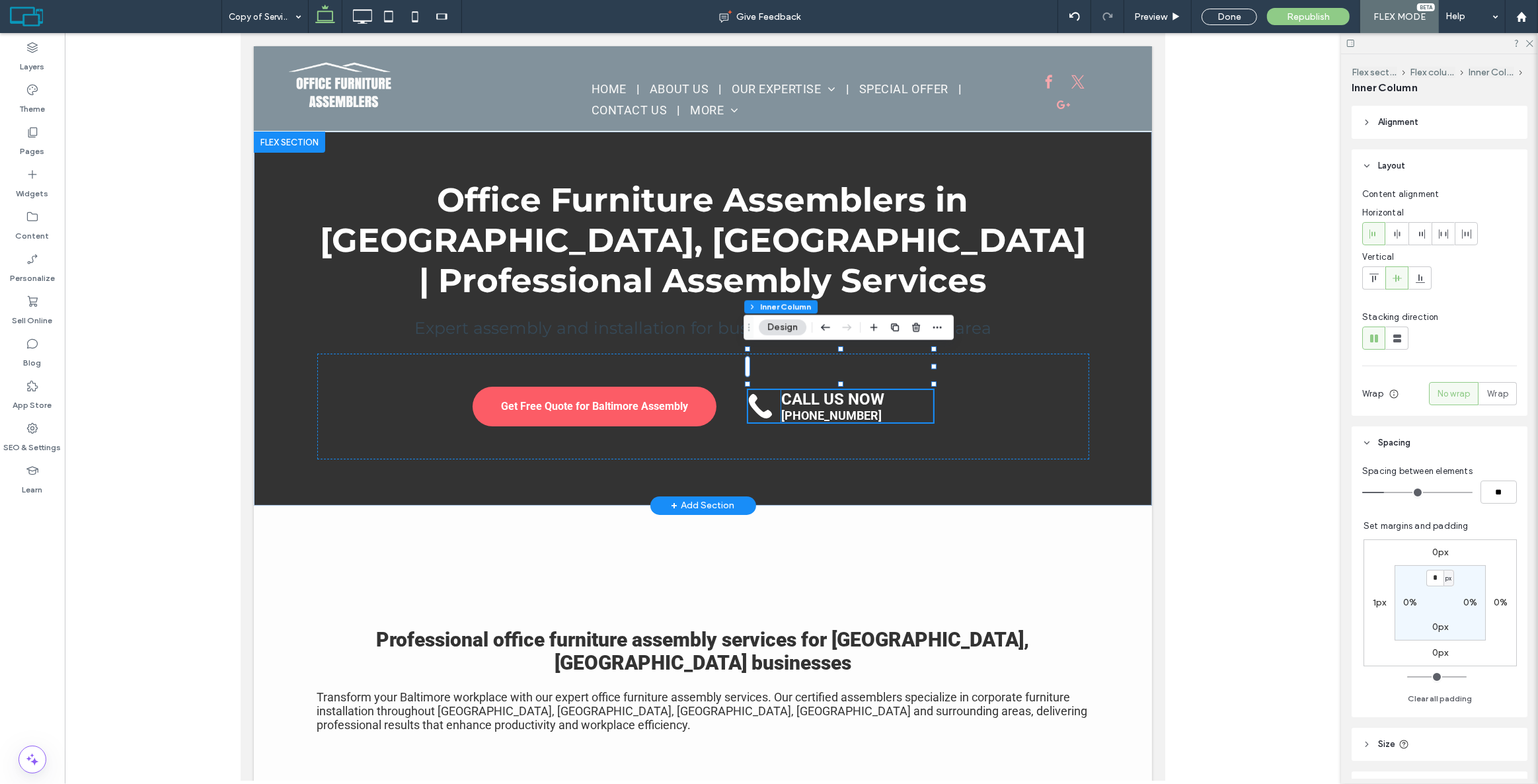
click at [851, 390] on strong "CALL US NOW" at bounding box center [832, 399] width 103 height 19
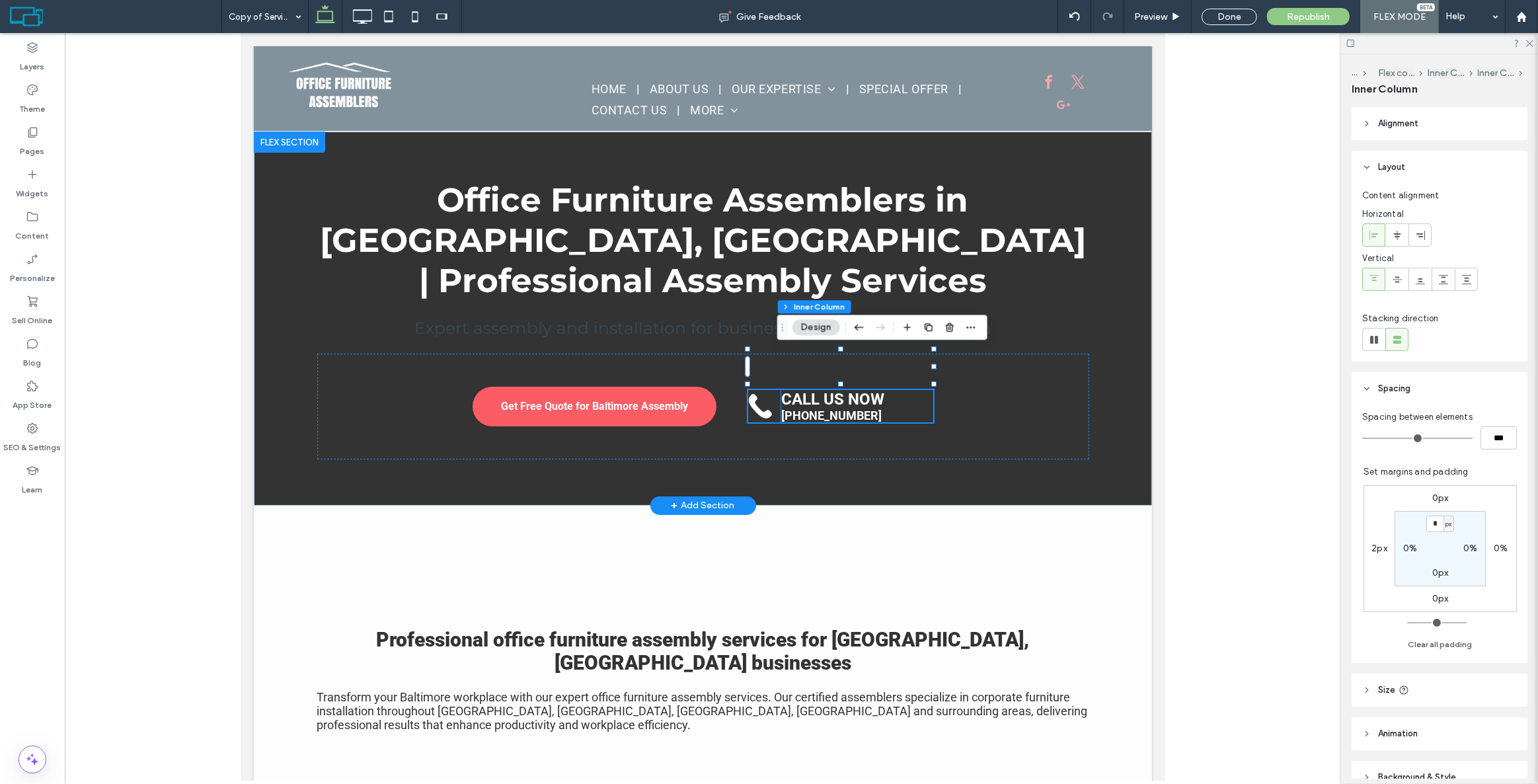
click at [851, 390] on strong "CALL US NOW" at bounding box center [832, 399] width 103 height 19
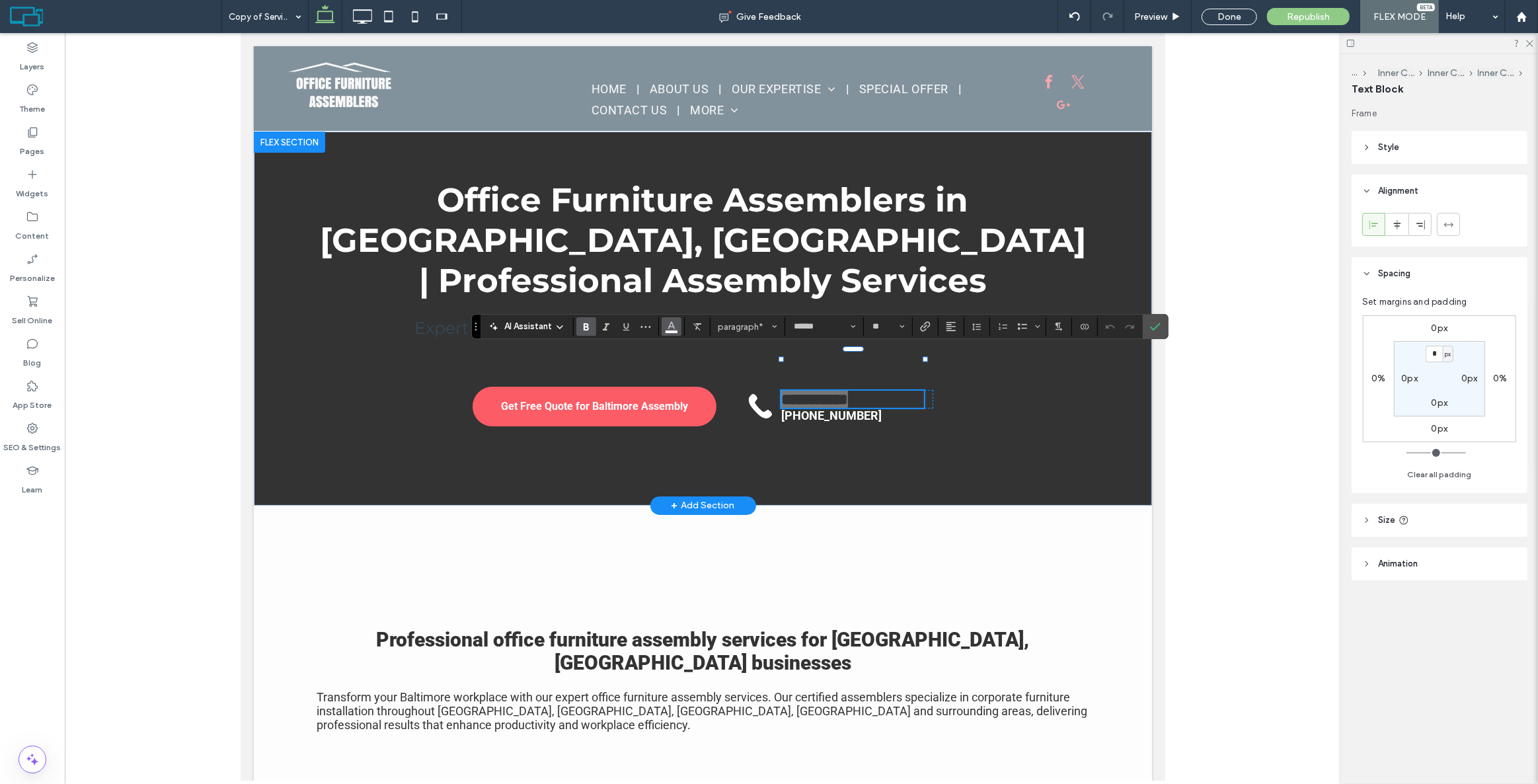
click at [677, 330] on button "Color" at bounding box center [671, 326] width 20 height 19
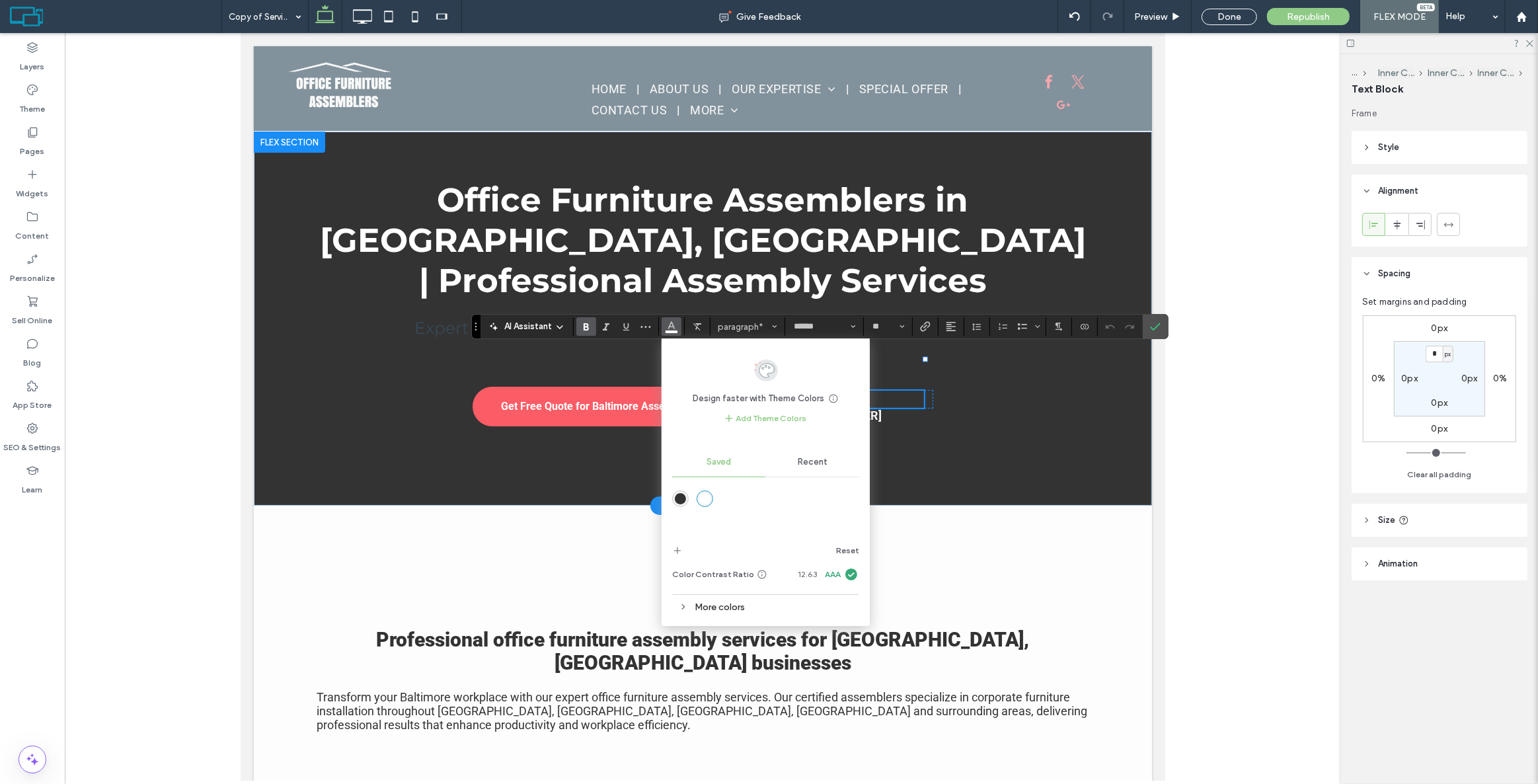
click at [811, 457] on span "Recent" at bounding box center [812, 462] width 30 height 10
click at [712, 601] on div "More colors" at bounding box center [766, 602] width 187 height 18
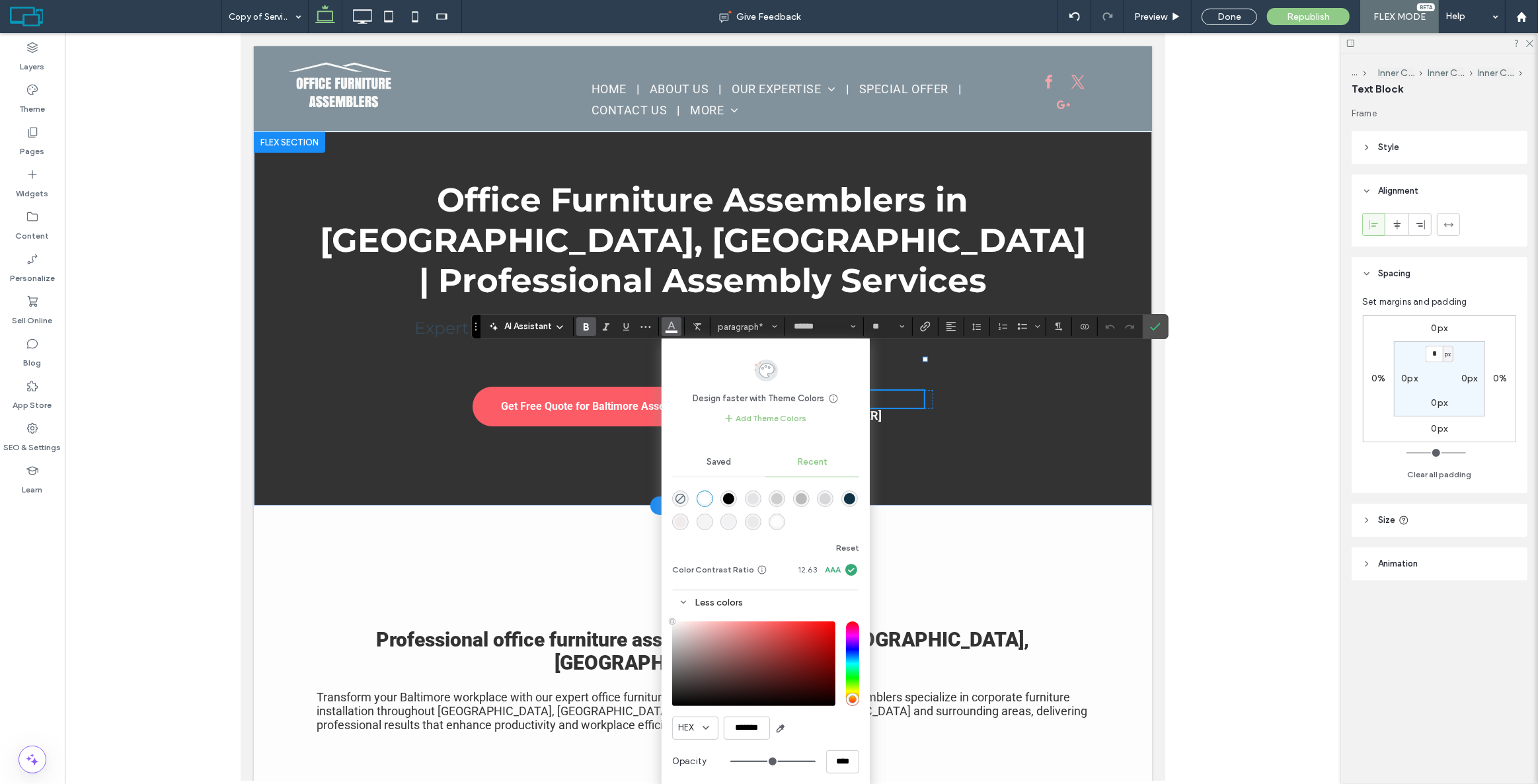
click at [772, 727] on div "HEX *******" at bounding box center [766, 727] width 187 height 23
click at [783, 724] on icon "button" at bounding box center [780, 728] width 10 height 10
type input "*******"
click at [942, 429] on div "**********" at bounding box center [702, 319] width 793 height 302
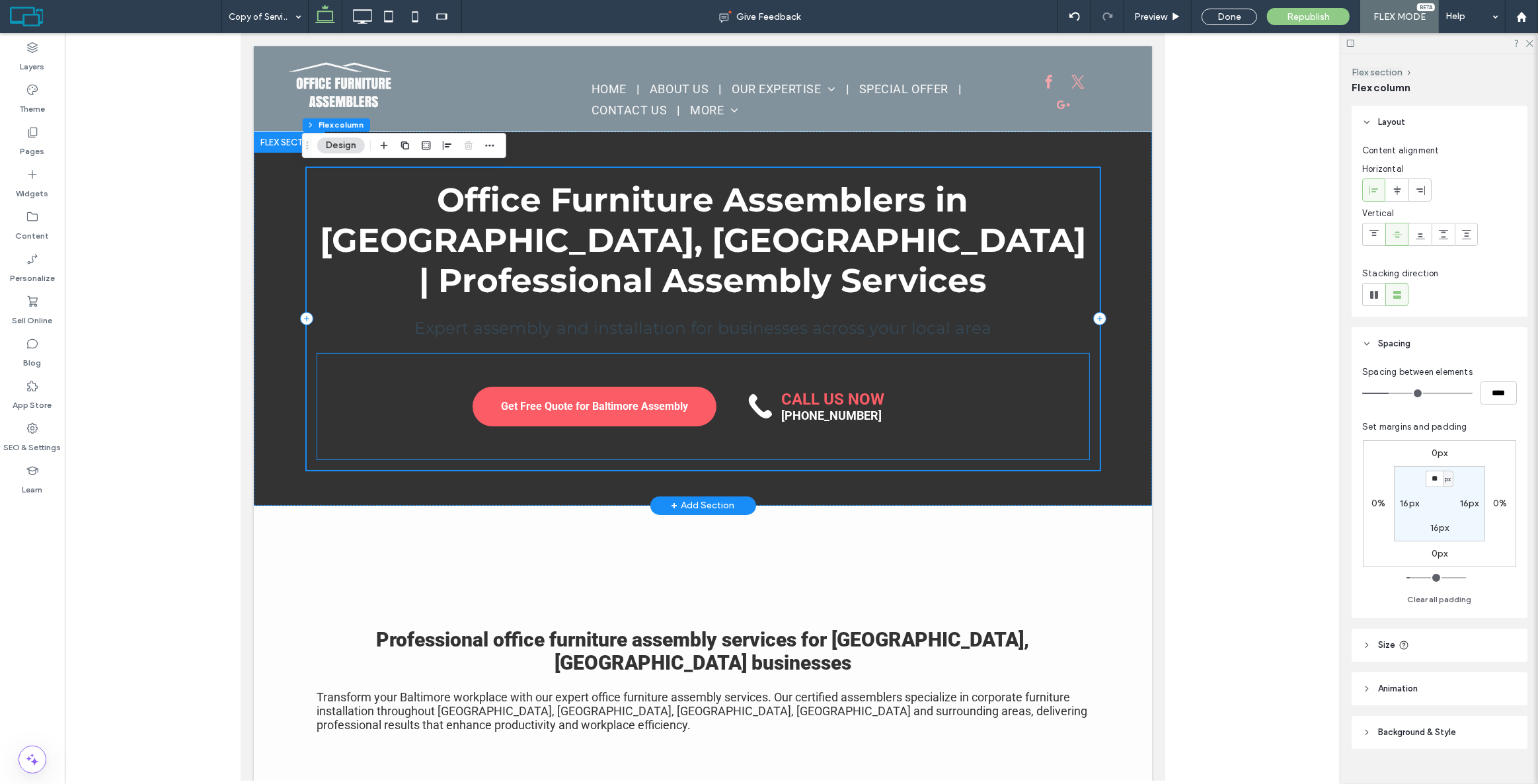
click at [927, 383] on div "Get Free Quote for Baltimore Assembly CALL US NOW [PHONE_NUMBER]" at bounding box center [703, 406] width 772 height 105
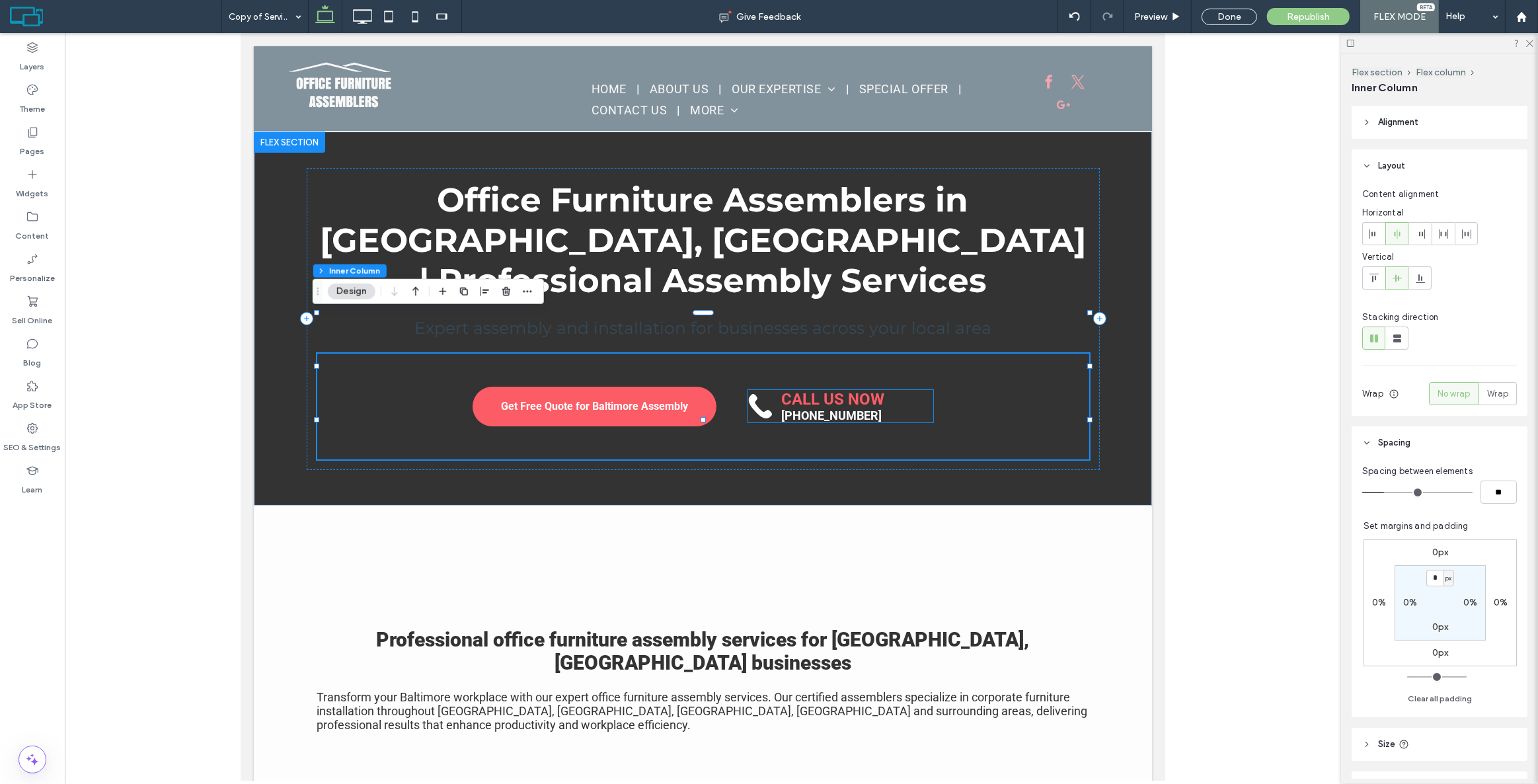
click at [846, 390] on strong "CALL US NOW" at bounding box center [832, 399] width 103 height 19
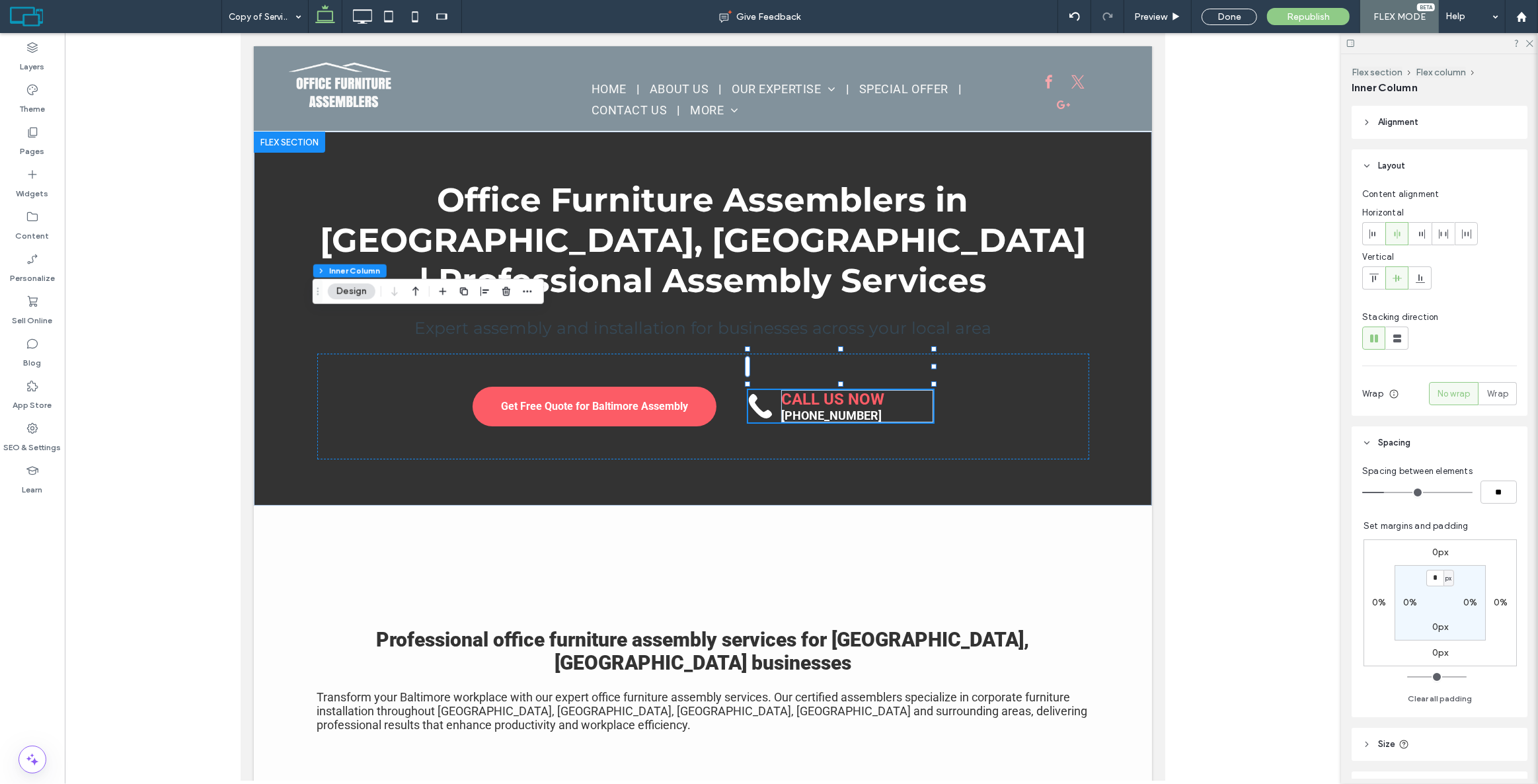
click at [846, 390] on strong "CALL US NOW" at bounding box center [832, 399] width 103 height 19
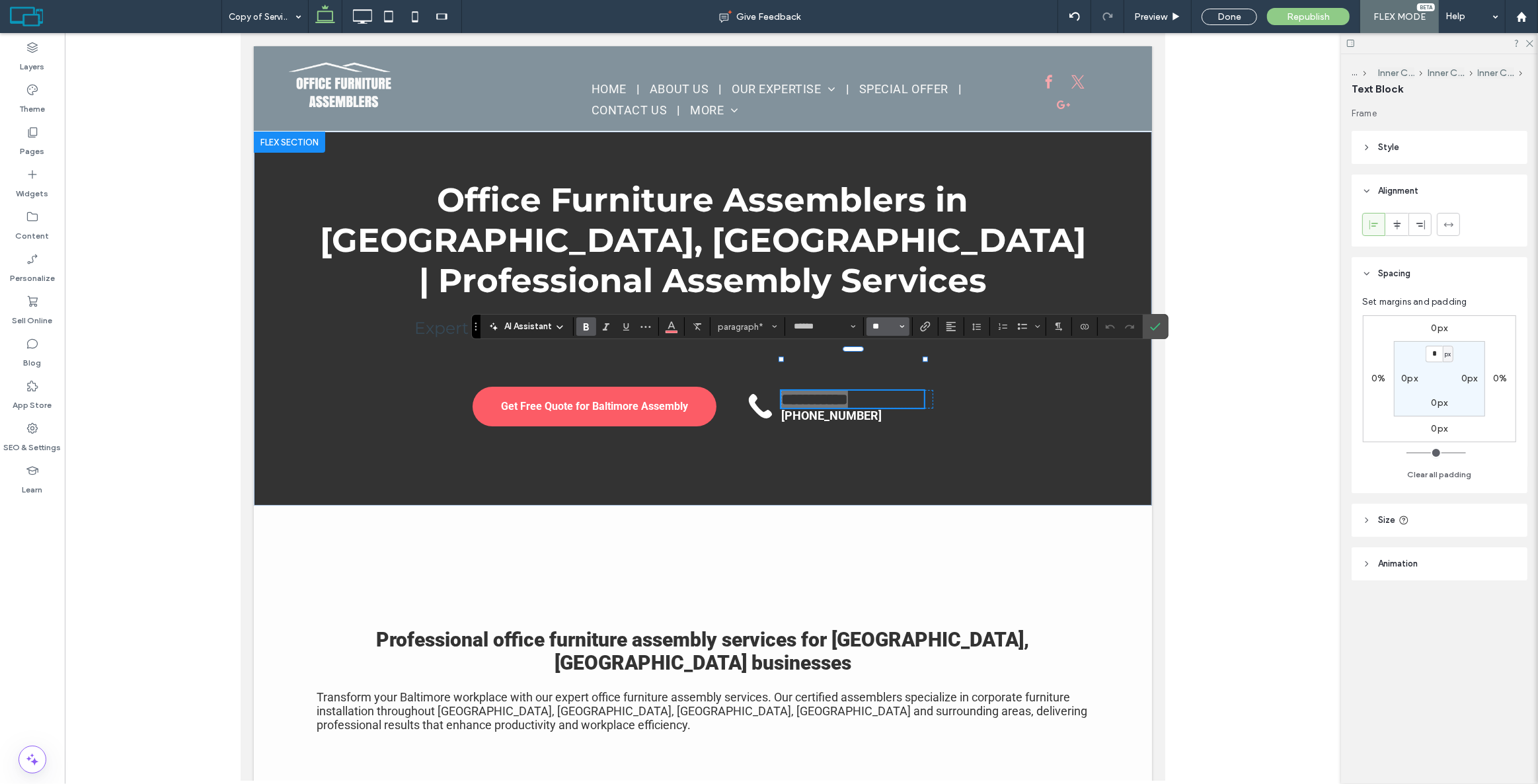
click at [895, 331] on input "**" at bounding box center [884, 326] width 25 height 10
click at [890, 397] on label "16" at bounding box center [888, 399] width 42 height 19
type input "**"
click at [847, 409] on strong "[PHONE_NUMBER]" at bounding box center [831, 415] width 100 height 14
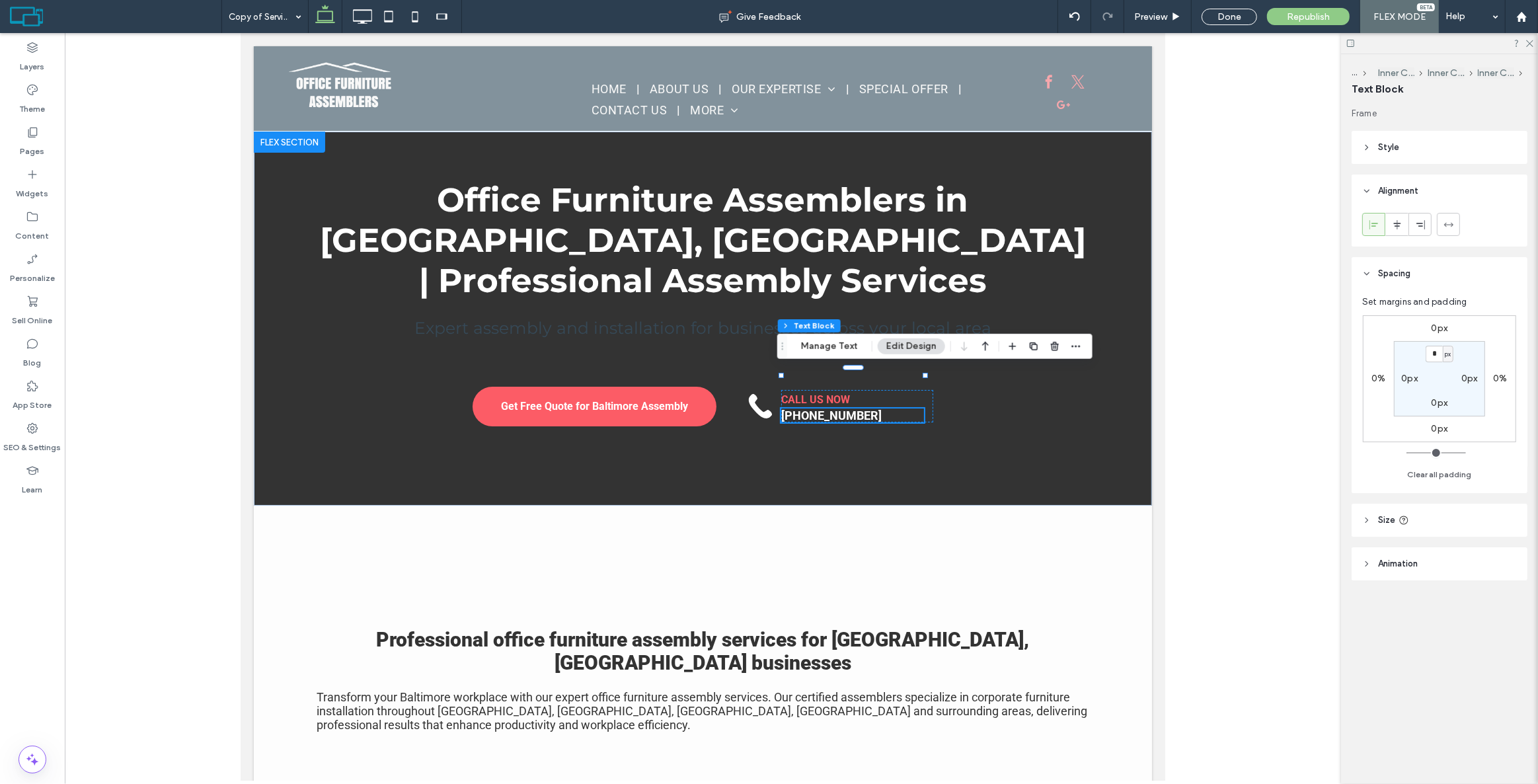
click at [847, 409] on div "[PHONE_NUMBER]" at bounding box center [852, 415] width 143 height 14
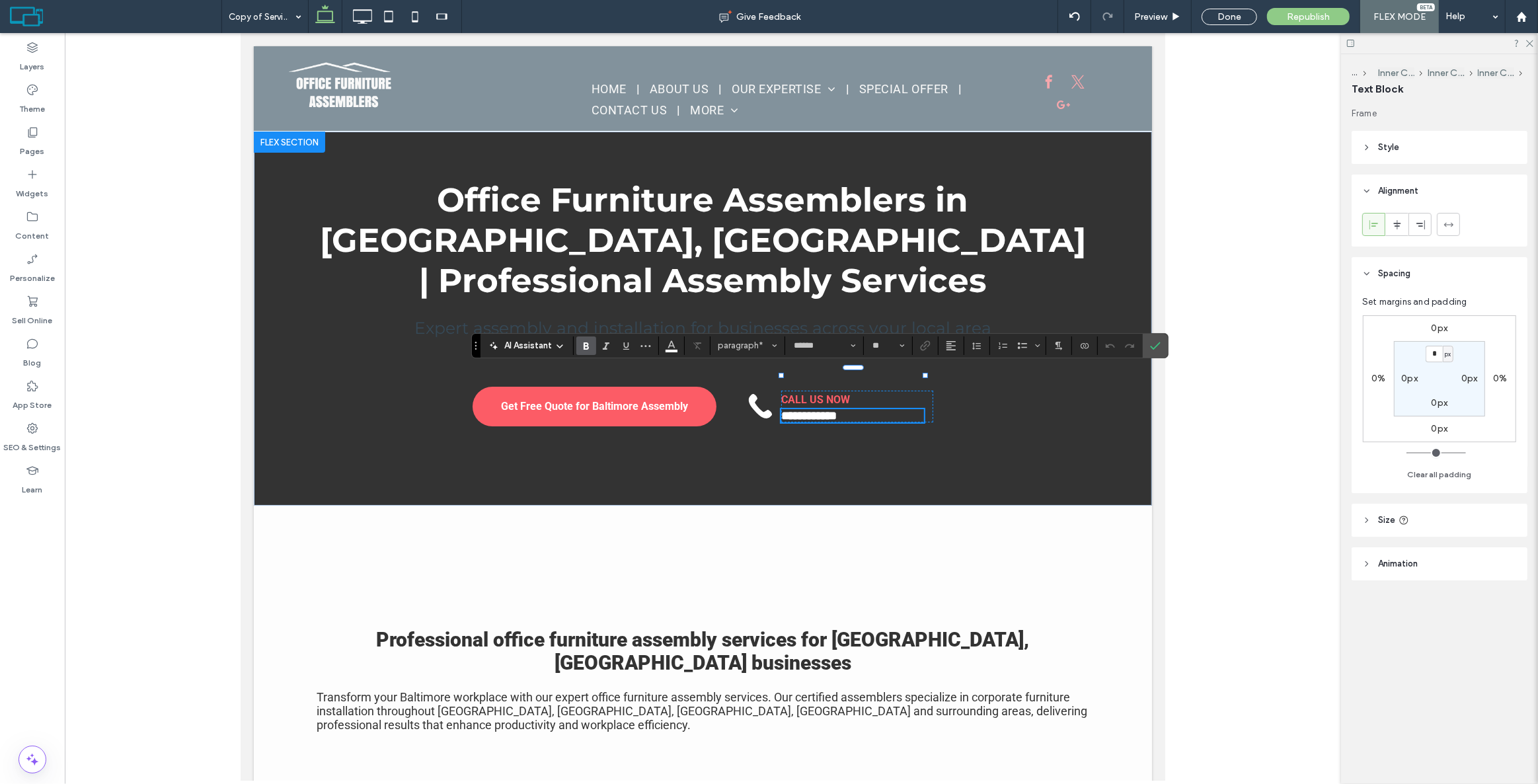
click at [874, 409] on p "**********" at bounding box center [852, 416] width 143 height 14
click at [885, 345] on input "**" at bounding box center [884, 346] width 25 height 10
click at [887, 414] on label "30" at bounding box center [888, 414] width 42 height 19
type input "**"
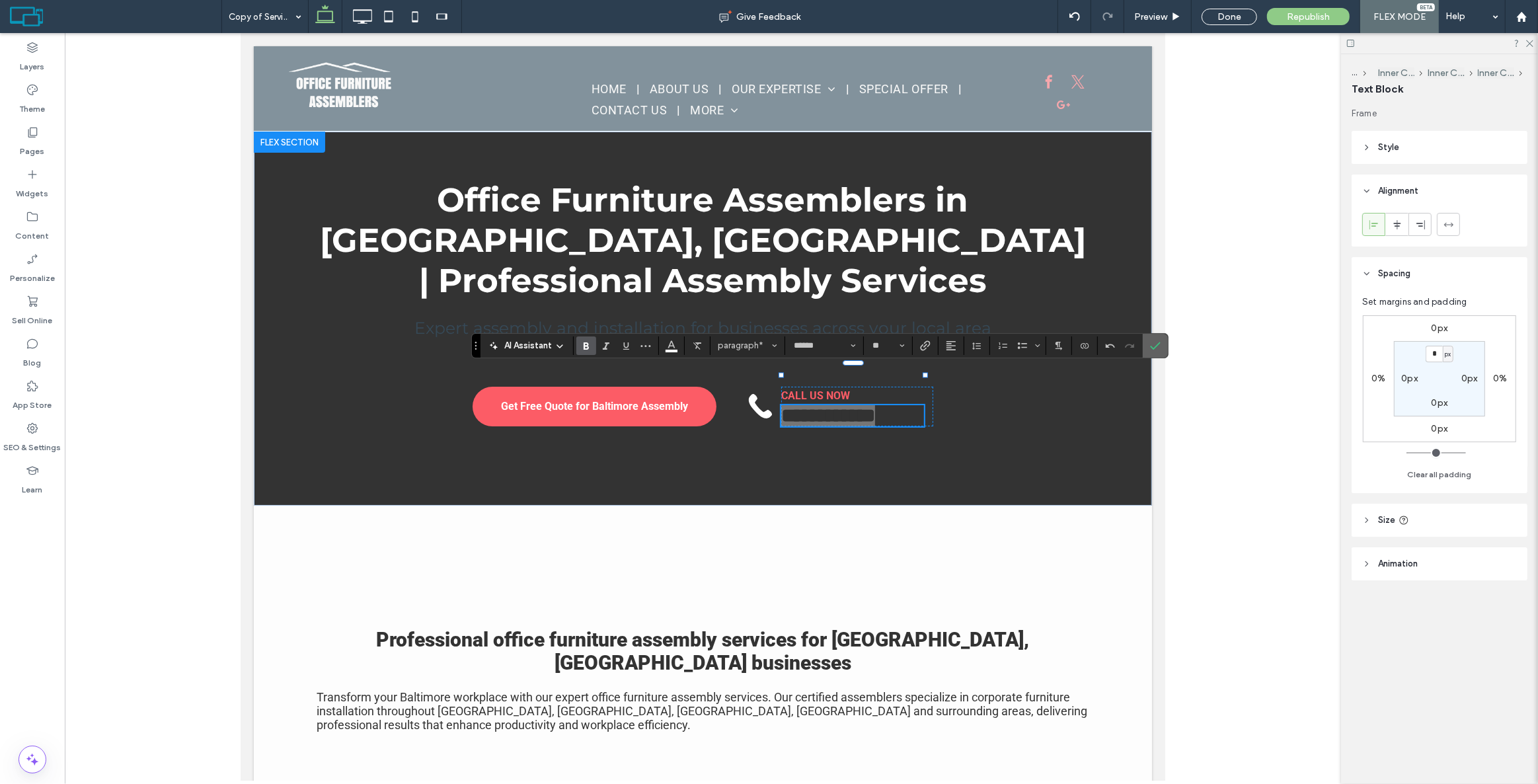
drag, startPoint x: 1156, startPoint y: 346, endPoint x: 903, endPoint y: 307, distance: 256.0
click at [1156, 346] on use "Confirm" at bounding box center [1156, 345] width 10 height 8
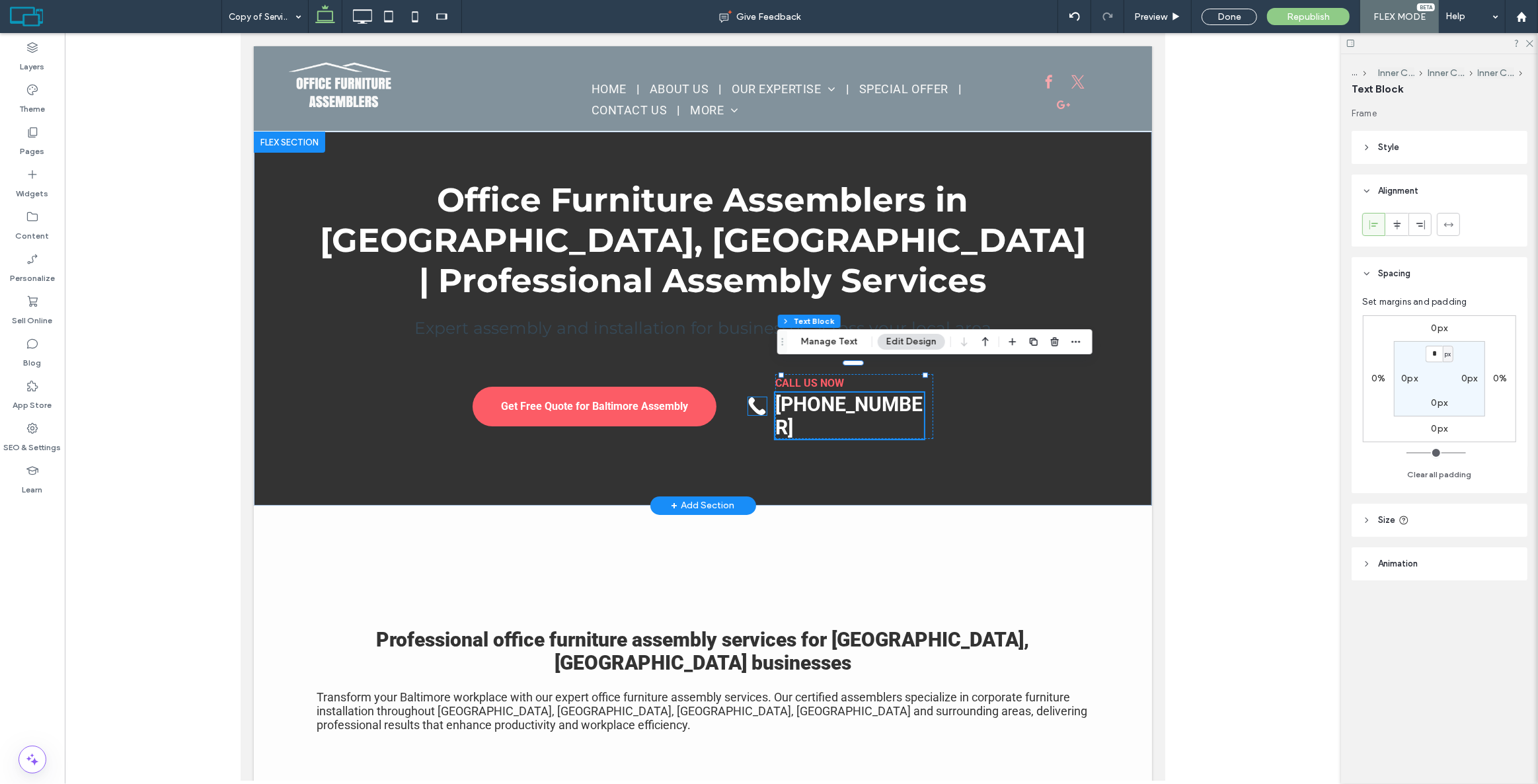
click at [758, 398] on icon at bounding box center [757, 407] width 17 height 19
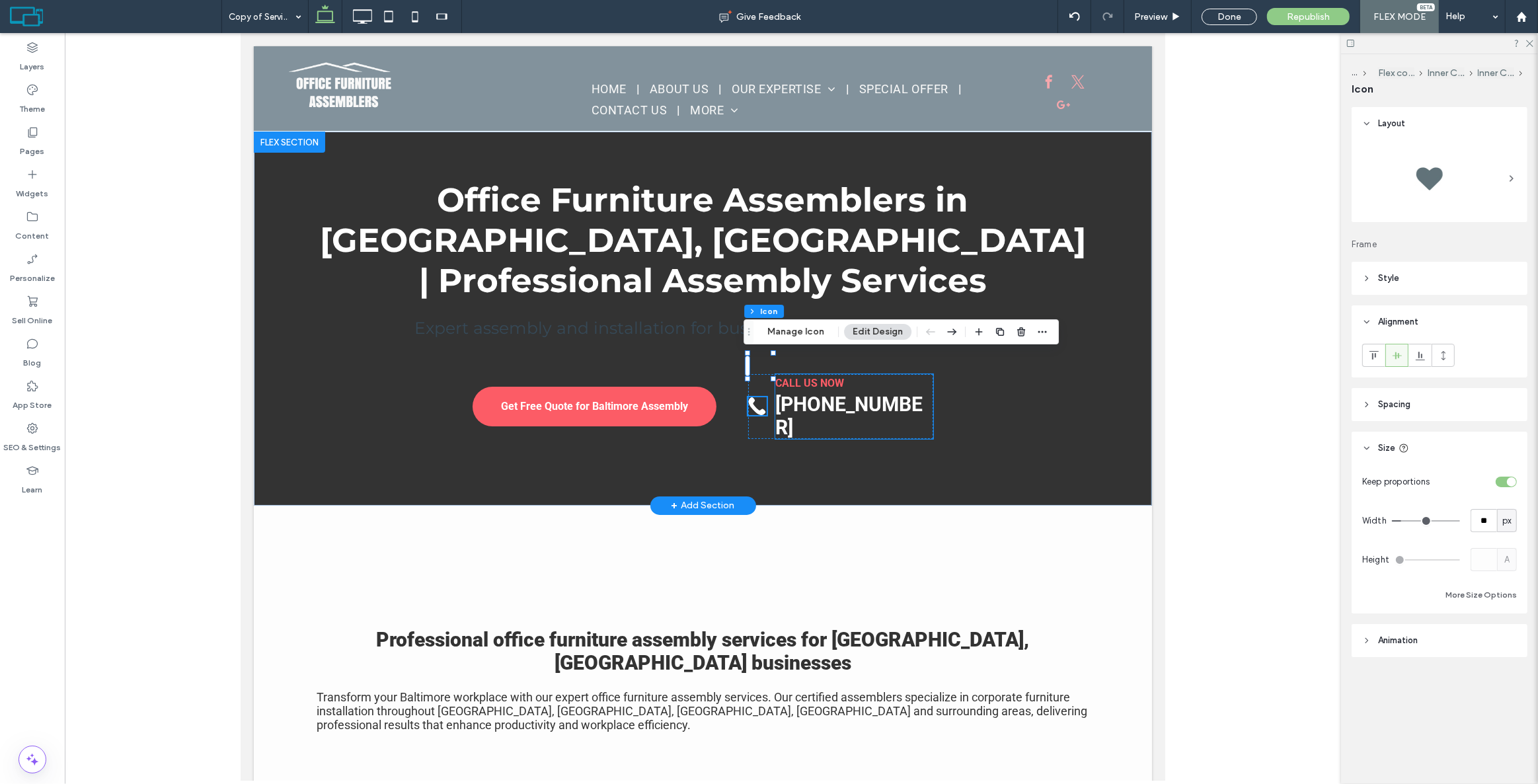
click at [917, 392] on p "[PHONE_NUMBER]" at bounding box center [849, 415] width 149 height 46
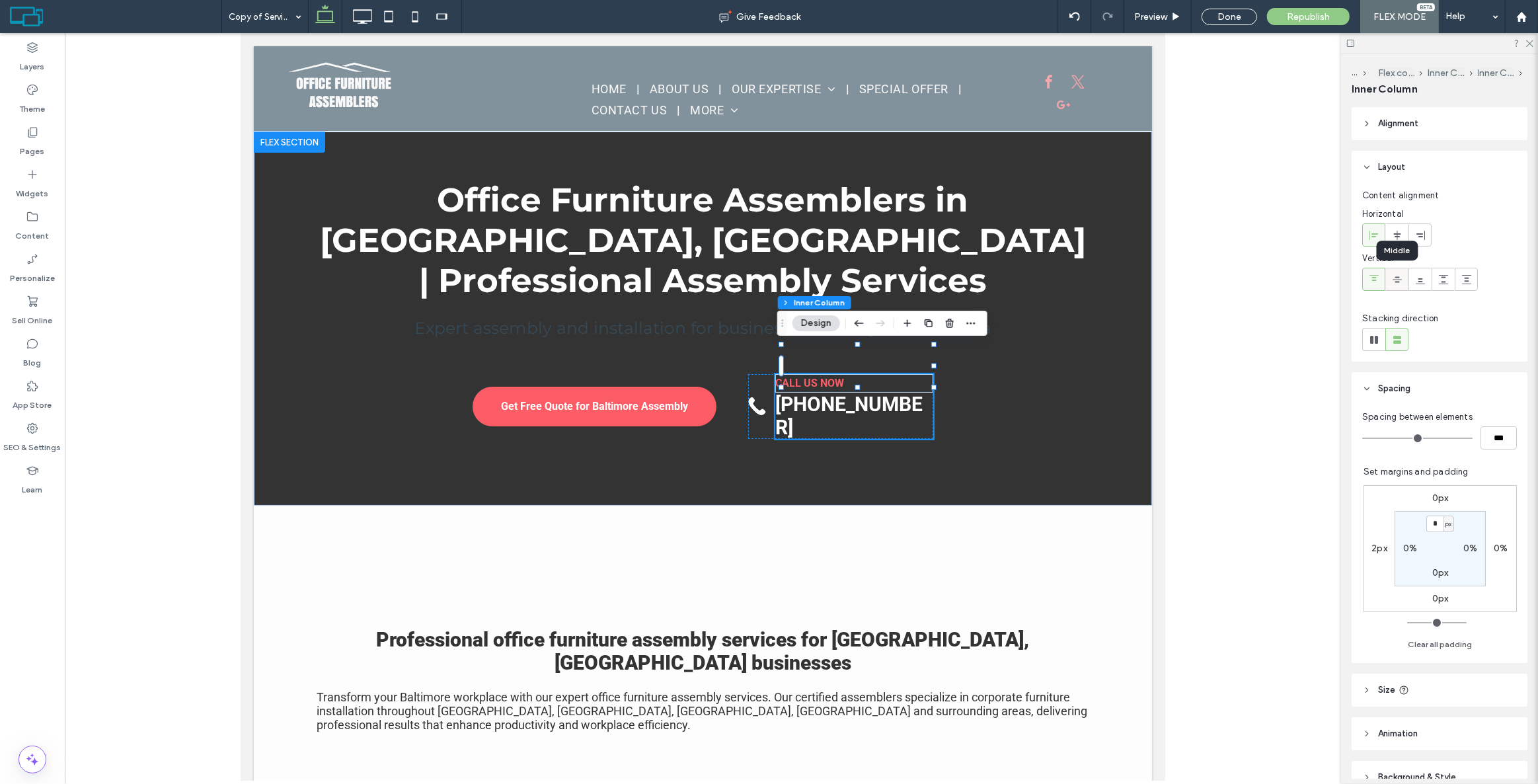
click at [1392, 279] on icon at bounding box center [1397, 279] width 10 height 10
click at [758, 374] on div "CALL US NOW [PHONE_NUMBER]" at bounding box center [840, 406] width 185 height 65
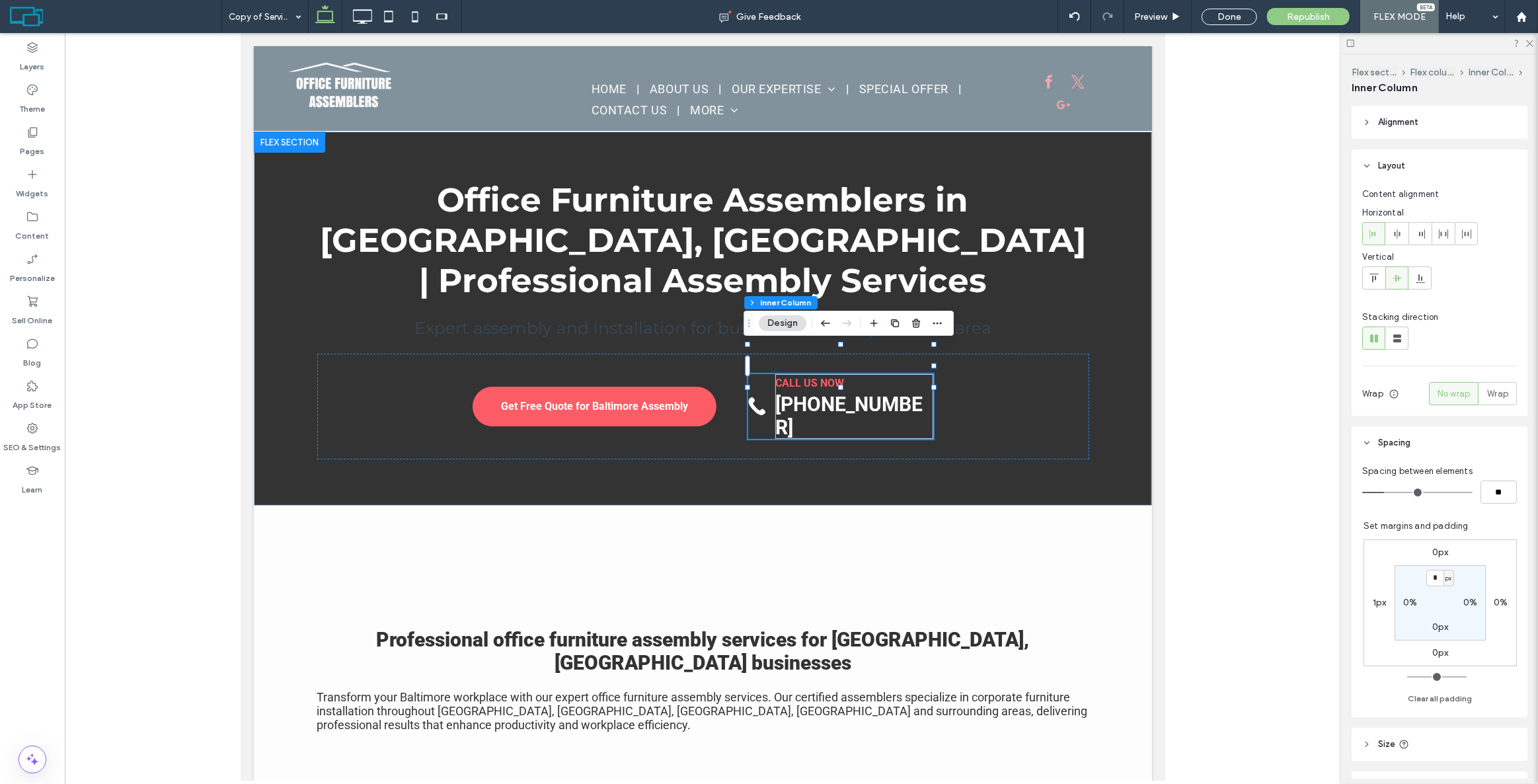
click at [1392, 278] on icon at bounding box center [1397, 278] width 10 height 10
click at [1363, 278] on div at bounding box center [1374, 278] width 22 height 22
click at [1387, 284] on div at bounding box center [1397, 278] width 22 height 22
click at [994, 366] on div "Get Free Quote for Baltimore Assembly CALL US NOW [PHONE_NUMBER]" at bounding box center [703, 406] width 772 height 105
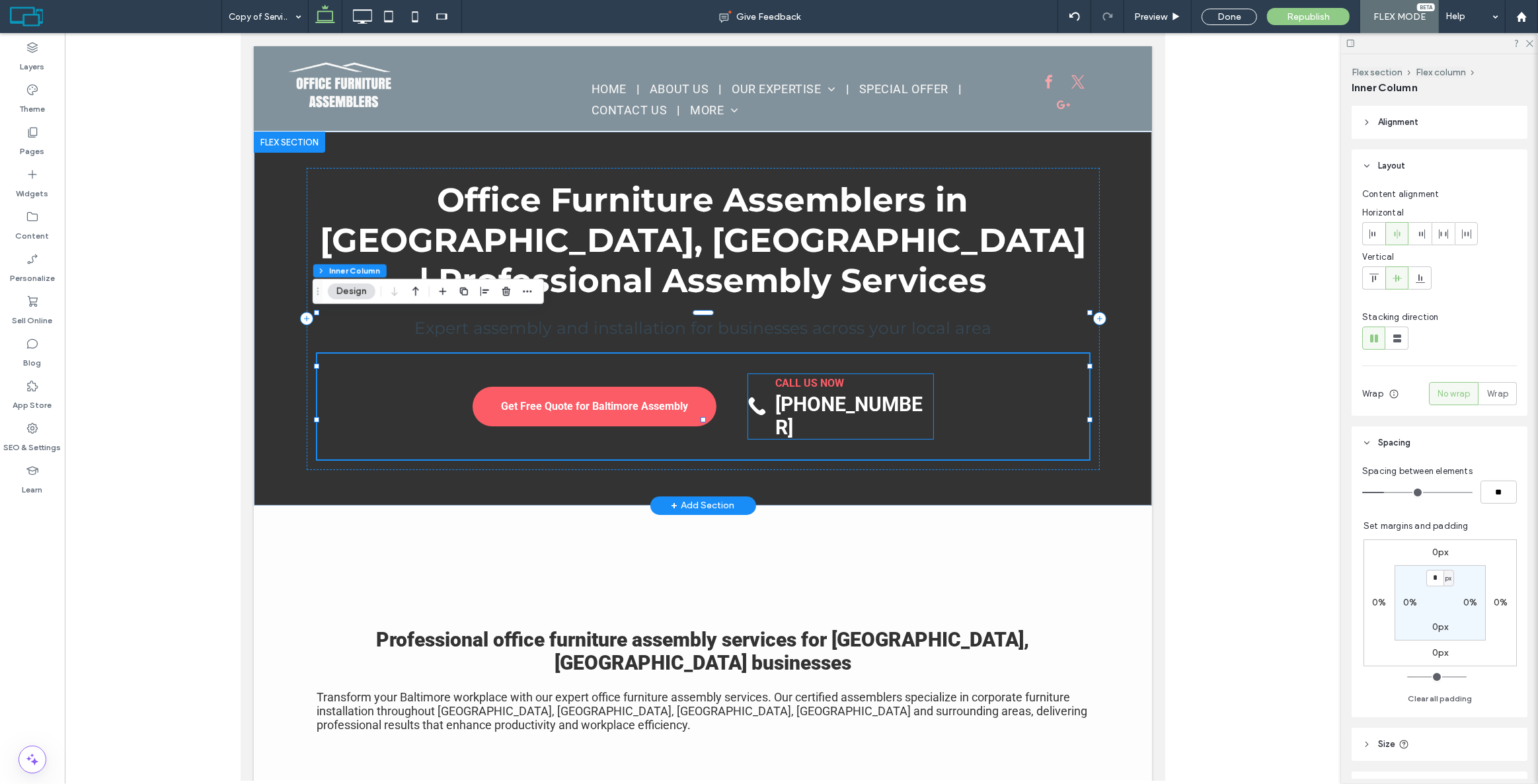
click at [845, 392] on strong "[PHONE_NUMBER]" at bounding box center [848, 415] width 147 height 46
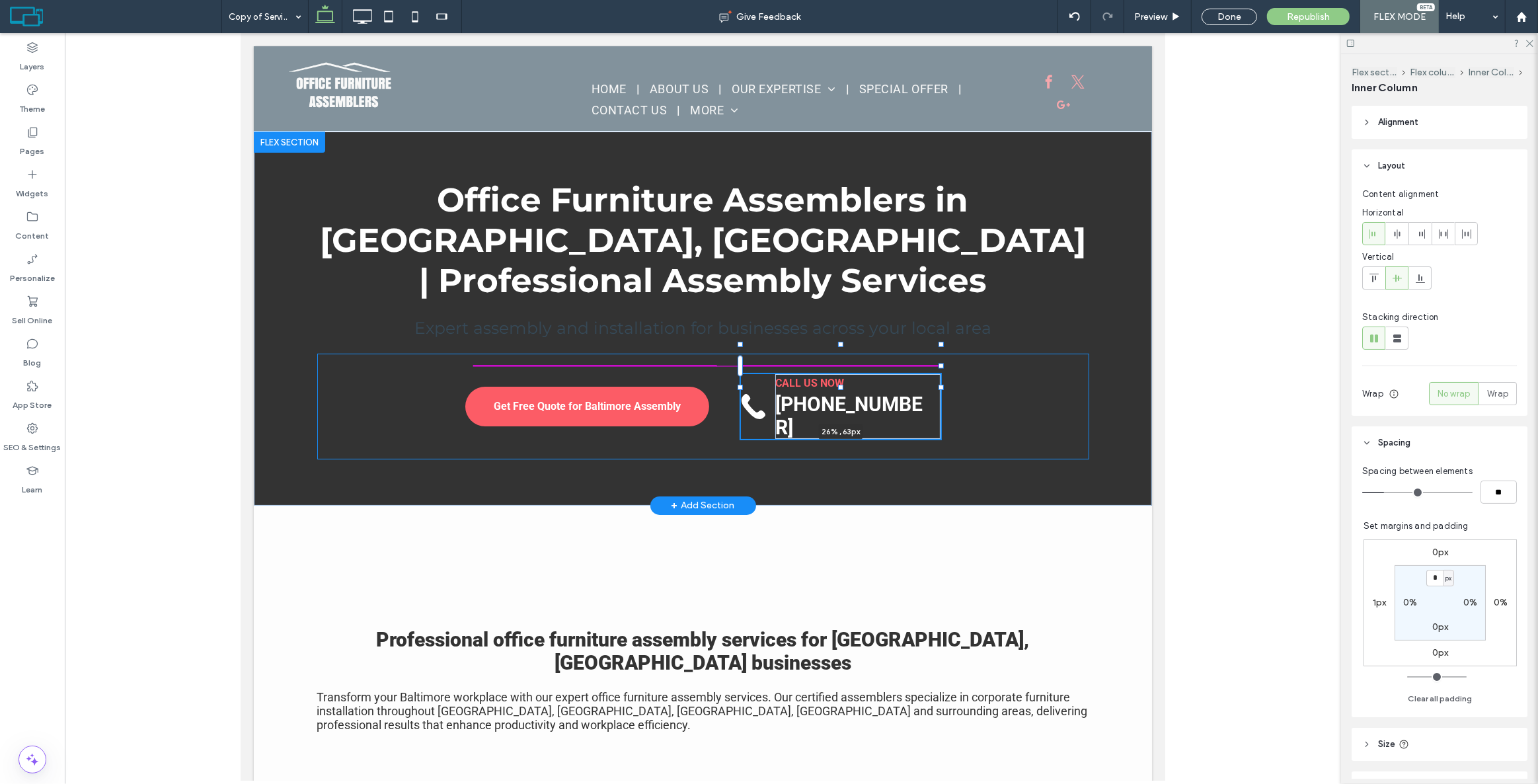
drag, startPoint x: 929, startPoint y: 366, endPoint x: 936, endPoint y: 366, distance: 7.0
click at [938, 366] on div at bounding box center [941, 366] width 5 height 5
type input "**"
type input "****"
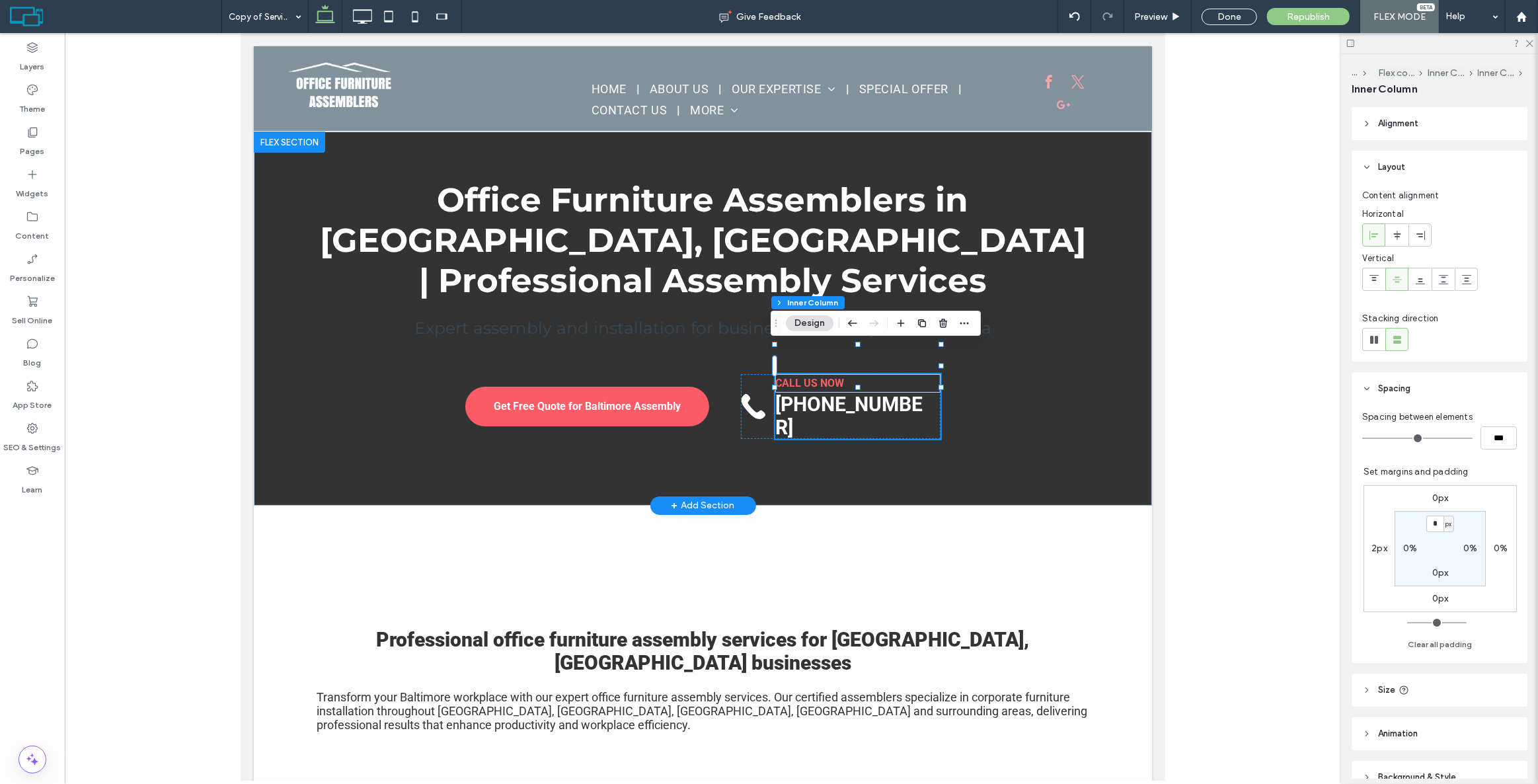
click at [938, 366] on div at bounding box center [941, 366] width 5 height 5
type input "**"
type input "****"
click at [750, 353] on div "Get Free Quote for Baltimore Assembly CALL US NOW [PHONE_NUMBER]" at bounding box center [703, 406] width 772 height 105
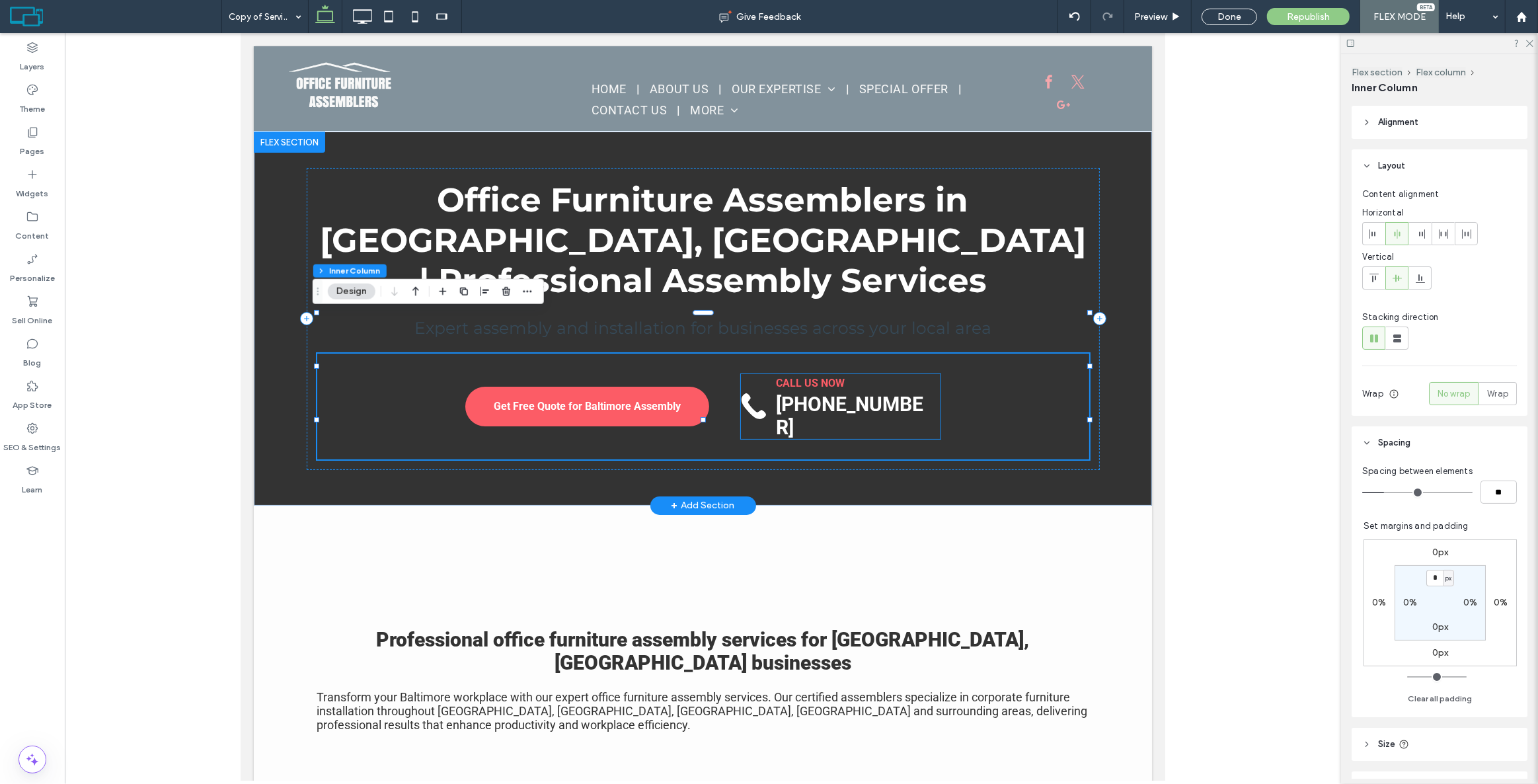
click at [764, 374] on div "CALL US NOW [PHONE_NUMBER]" at bounding box center [840, 406] width 200 height 65
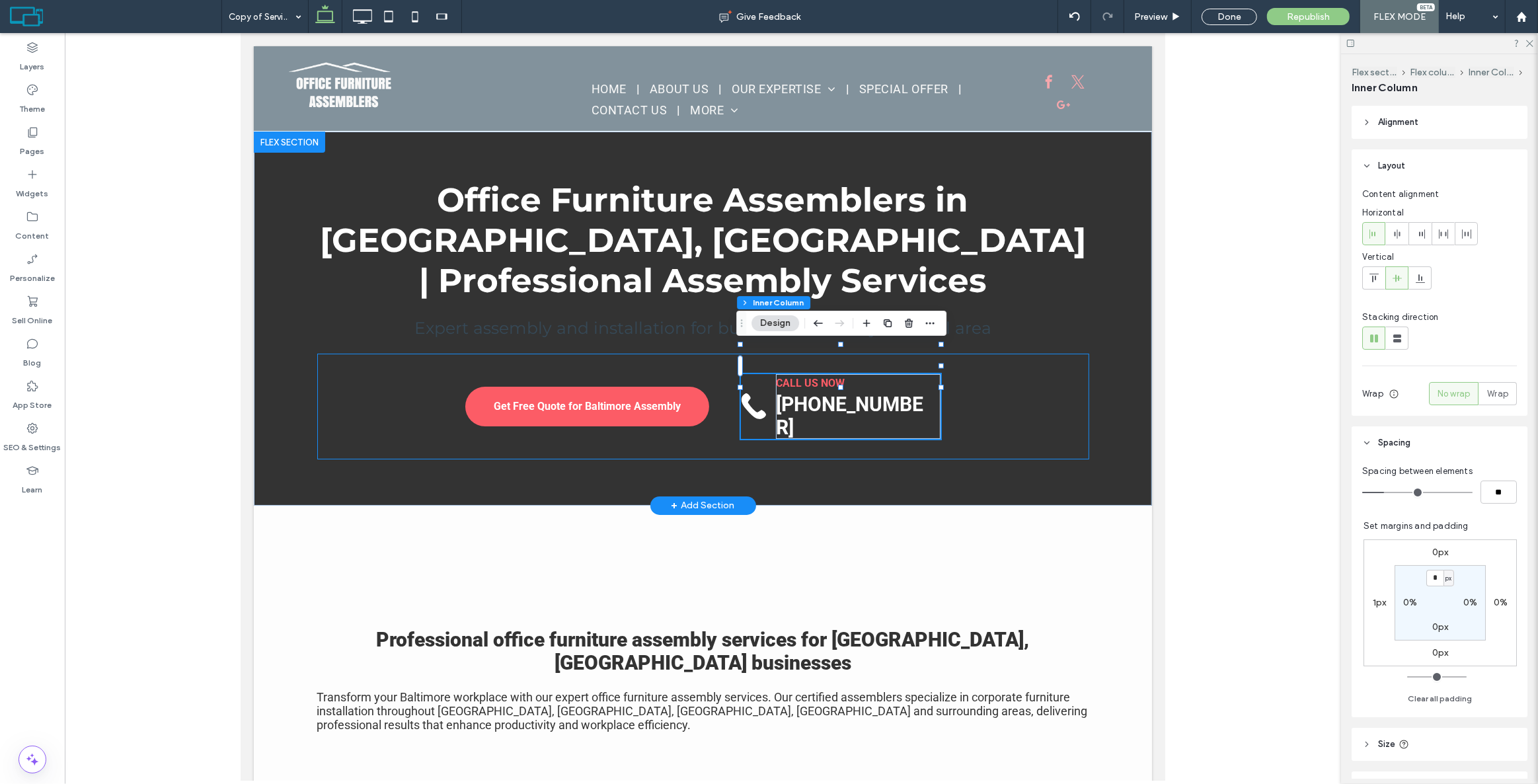
click at [1004, 398] on div "Get Free Quote for Baltimore Assembly CALL US NOW [PHONE_NUMBER]" at bounding box center [703, 406] width 772 height 105
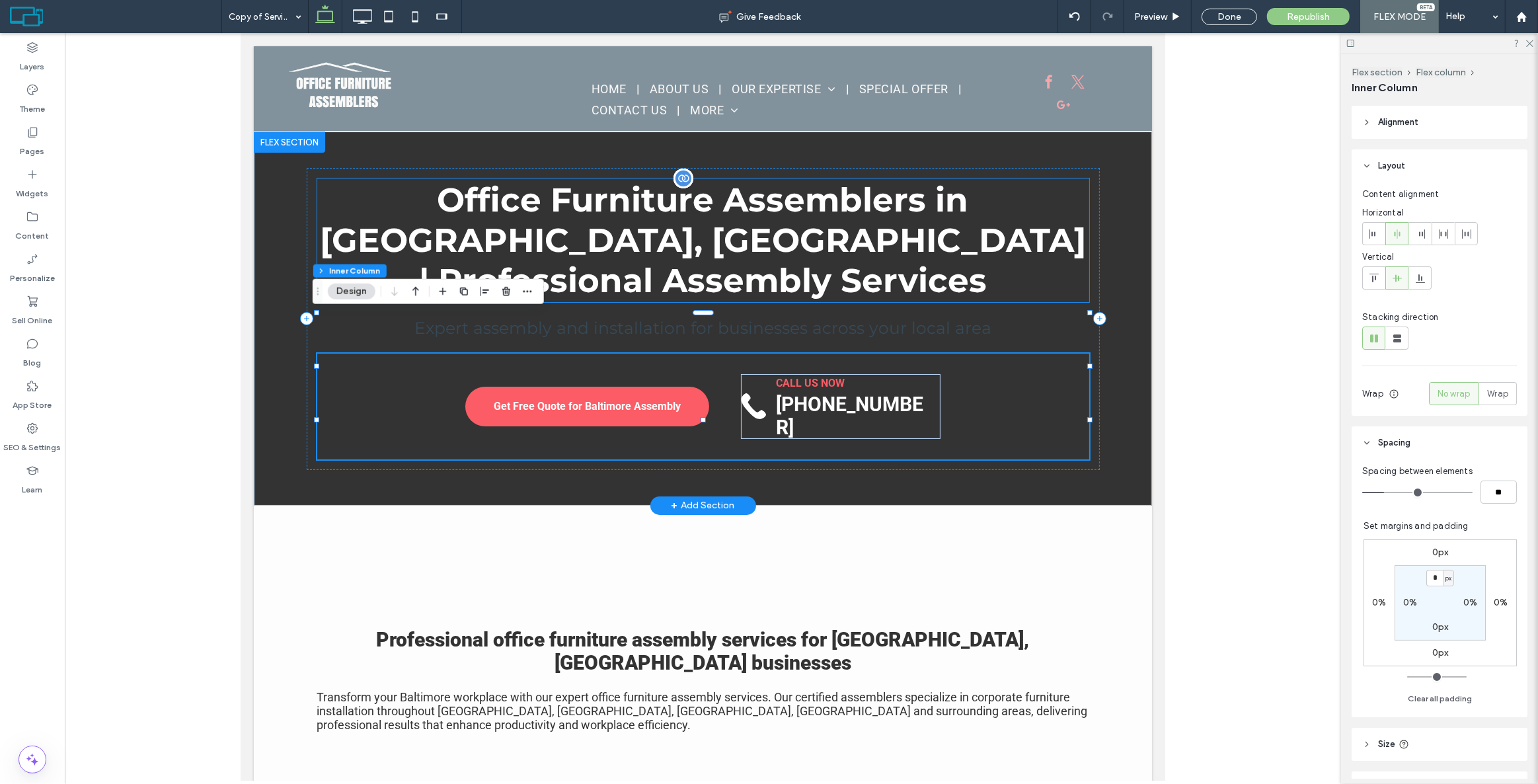
click at [1078, 258] on div "Office Furniture Assemblers in [GEOGRAPHIC_DATA], [GEOGRAPHIC_DATA] | Professio…" at bounding box center [703, 240] width 772 height 123
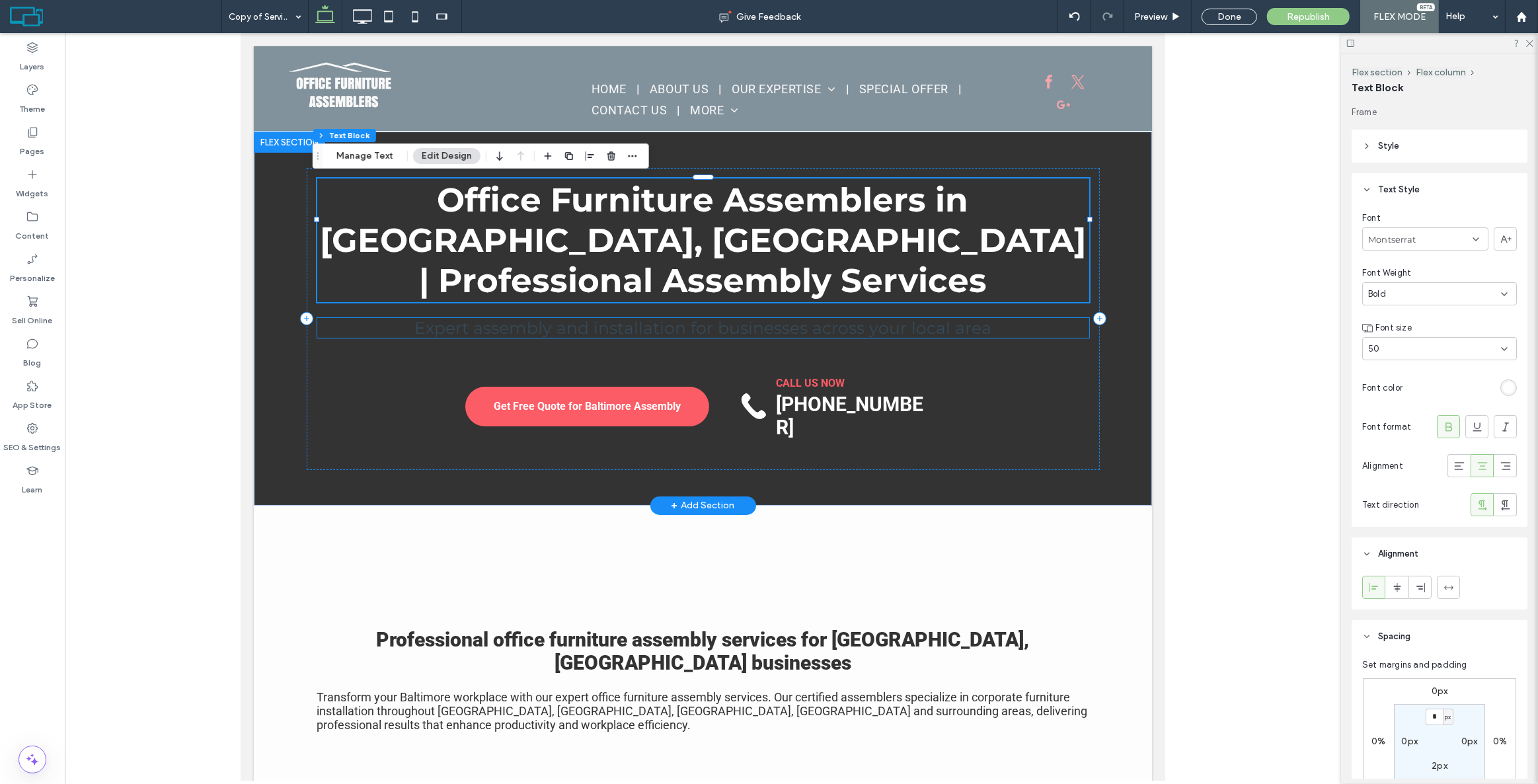
click at [715, 318] on span "Expert assembly and installation for businesses across your local area" at bounding box center [702, 327] width 577 height 20
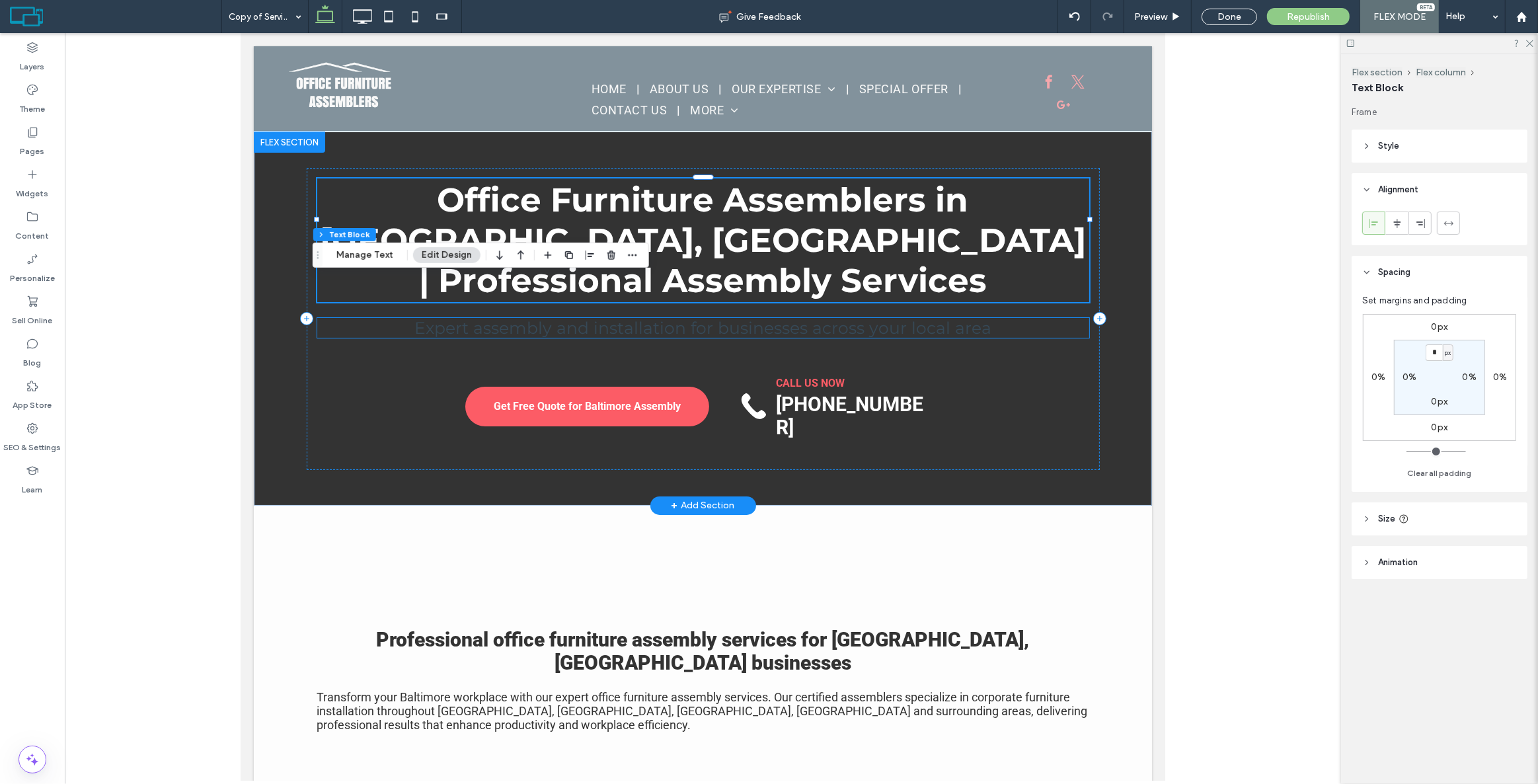
click at [715, 318] on div "Expert assembly and installation for businesses across your local area" at bounding box center [703, 327] width 772 height 20
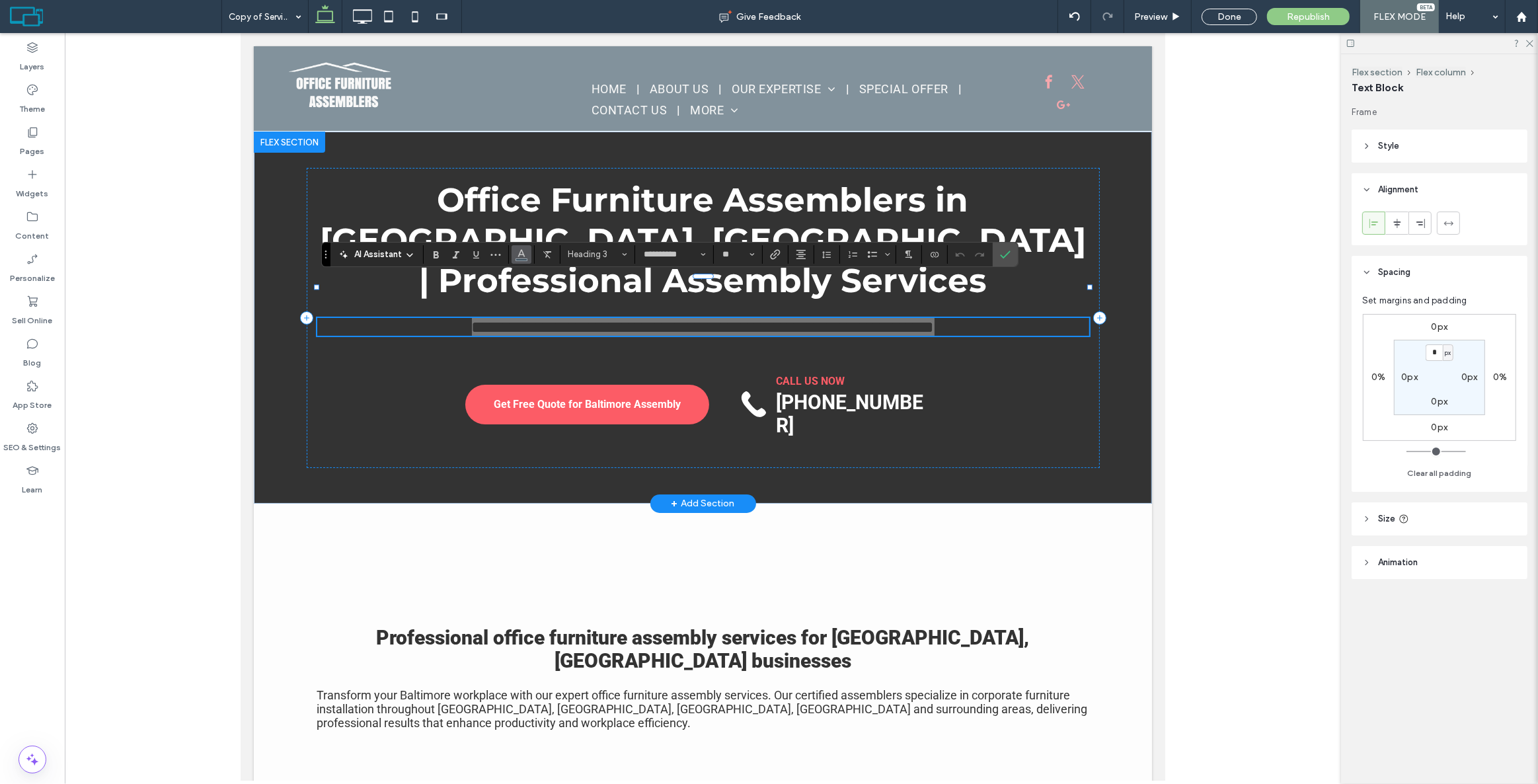
click at [519, 246] on span "Color" at bounding box center [522, 253] width 10 height 17
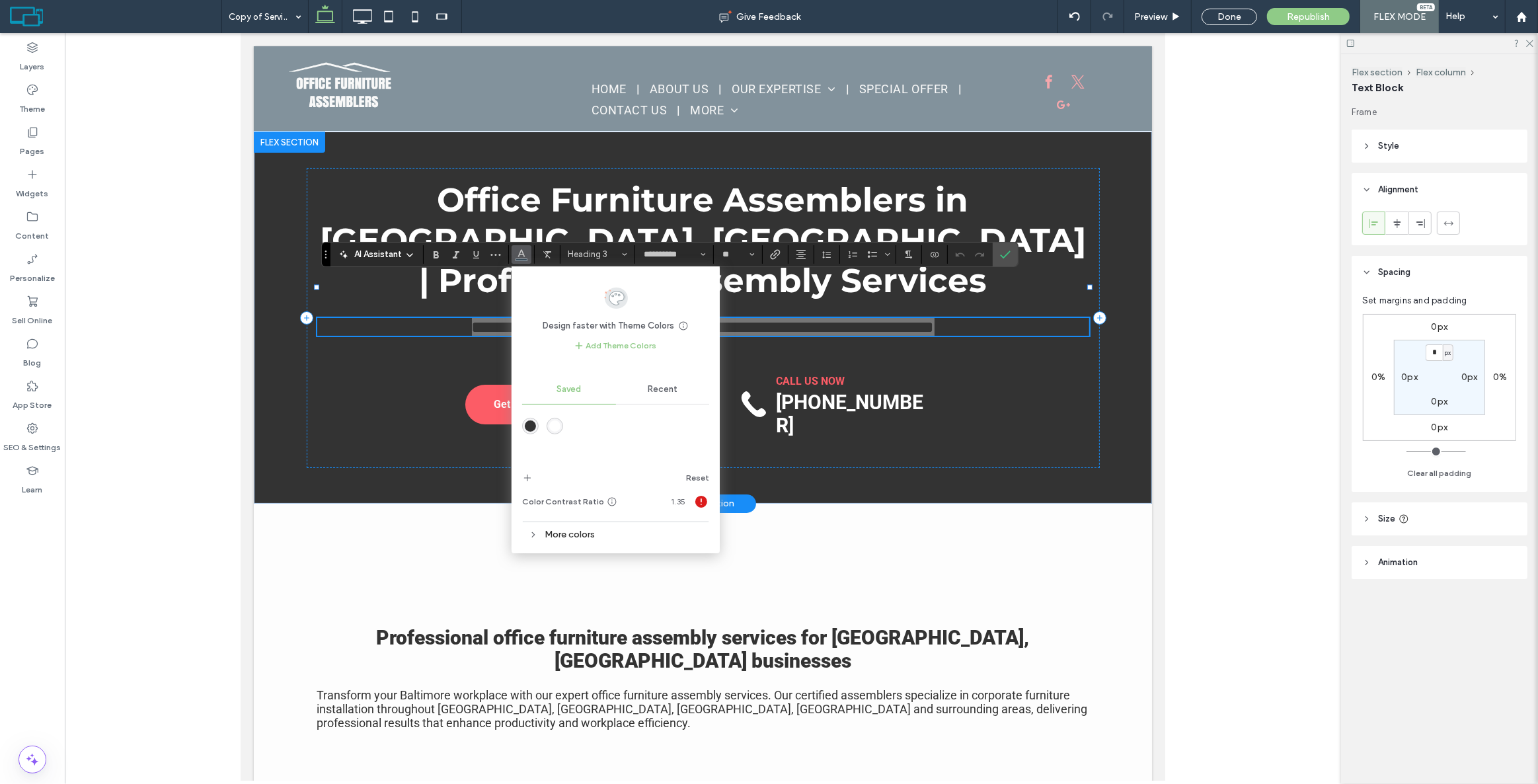
click at [553, 424] on div "rgba(255,255,255,1)" at bounding box center [554, 426] width 11 height 11
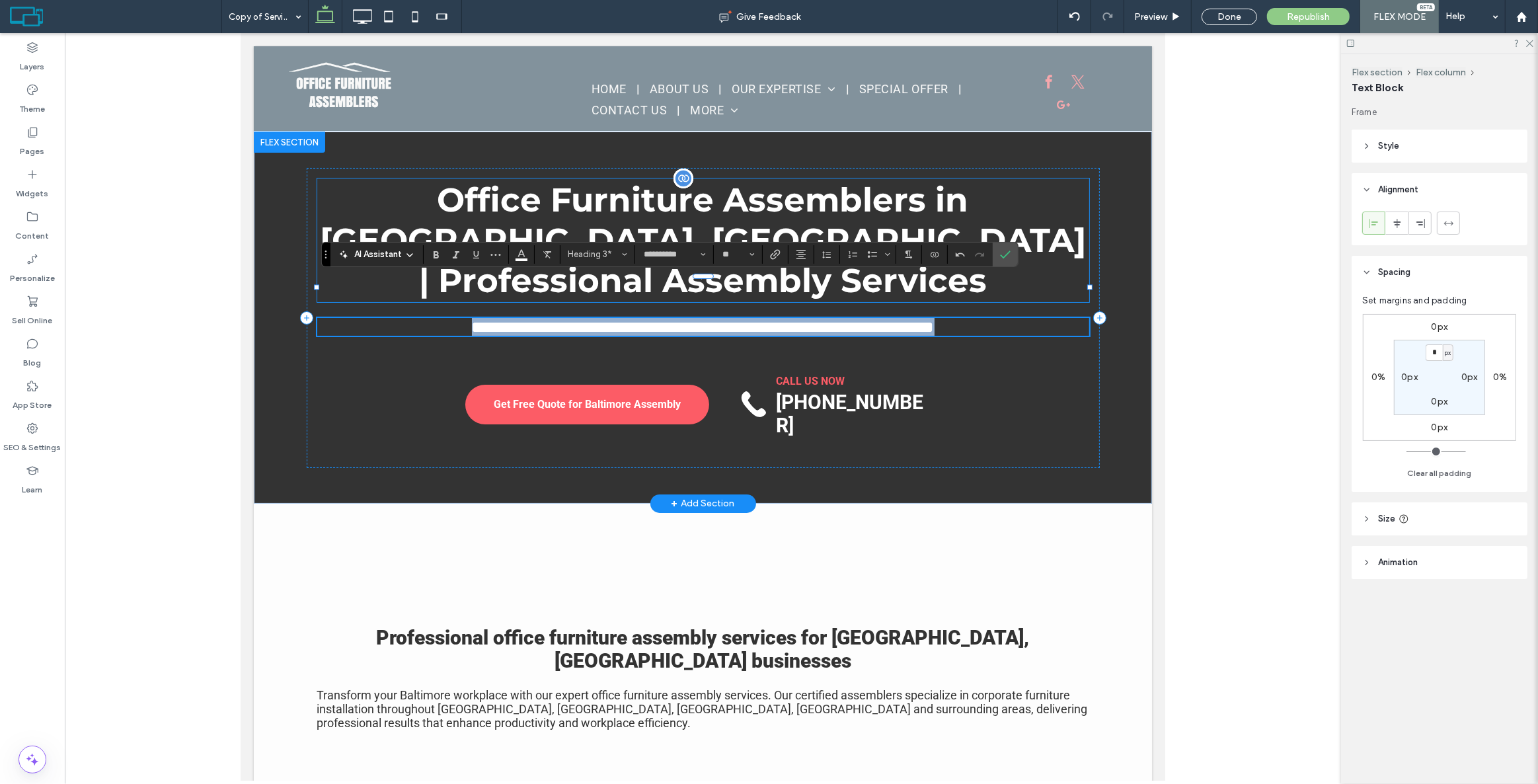
click at [1067, 240] on div "Office Furniture Assemblers in [GEOGRAPHIC_DATA], [GEOGRAPHIC_DATA] | Professio…" at bounding box center [703, 240] width 772 height 123
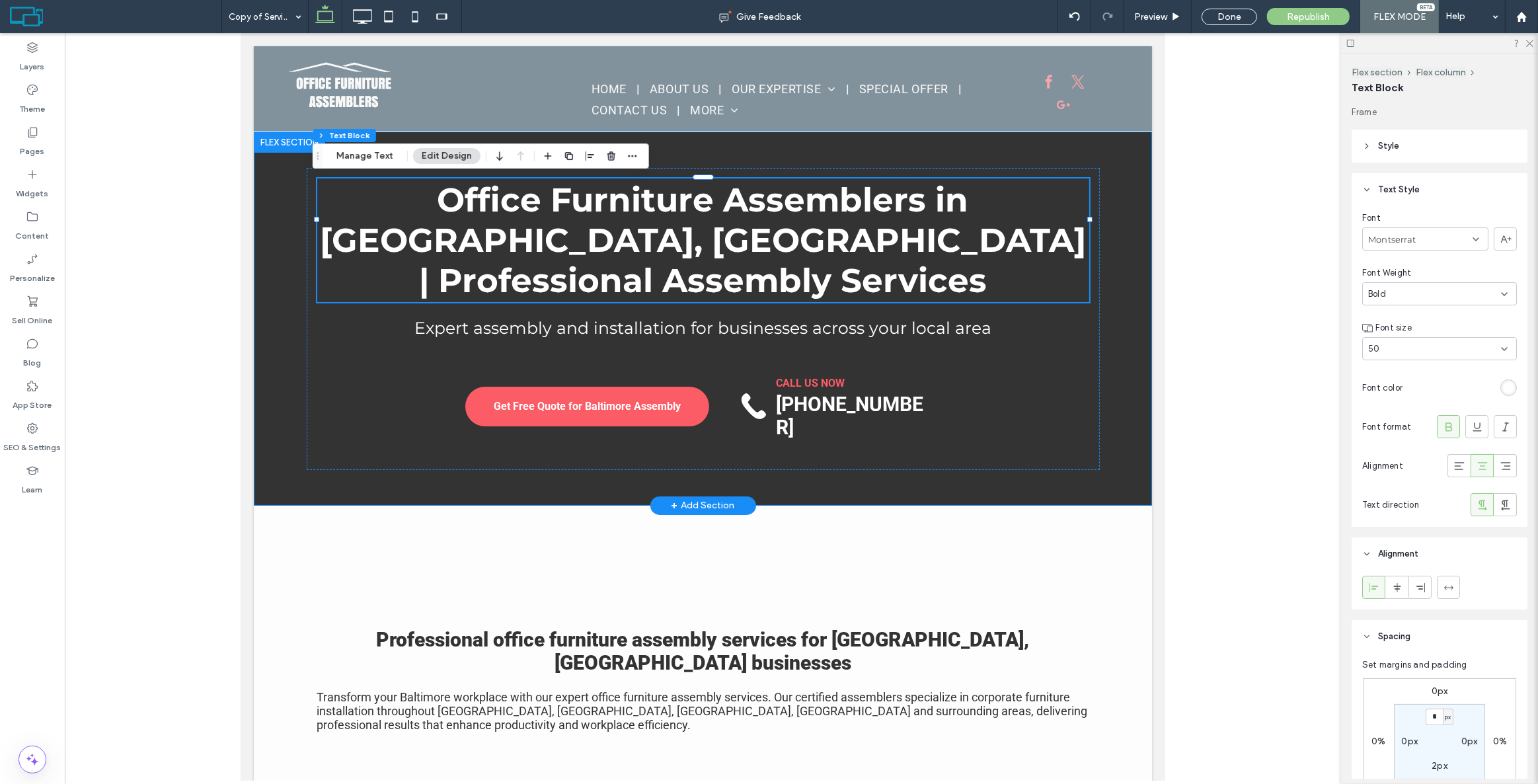
click at [1134, 366] on div "Office Furniture Assemblers in Baltimore, MD | Professional Assembly Services E…" at bounding box center [702, 319] width 898 height 374
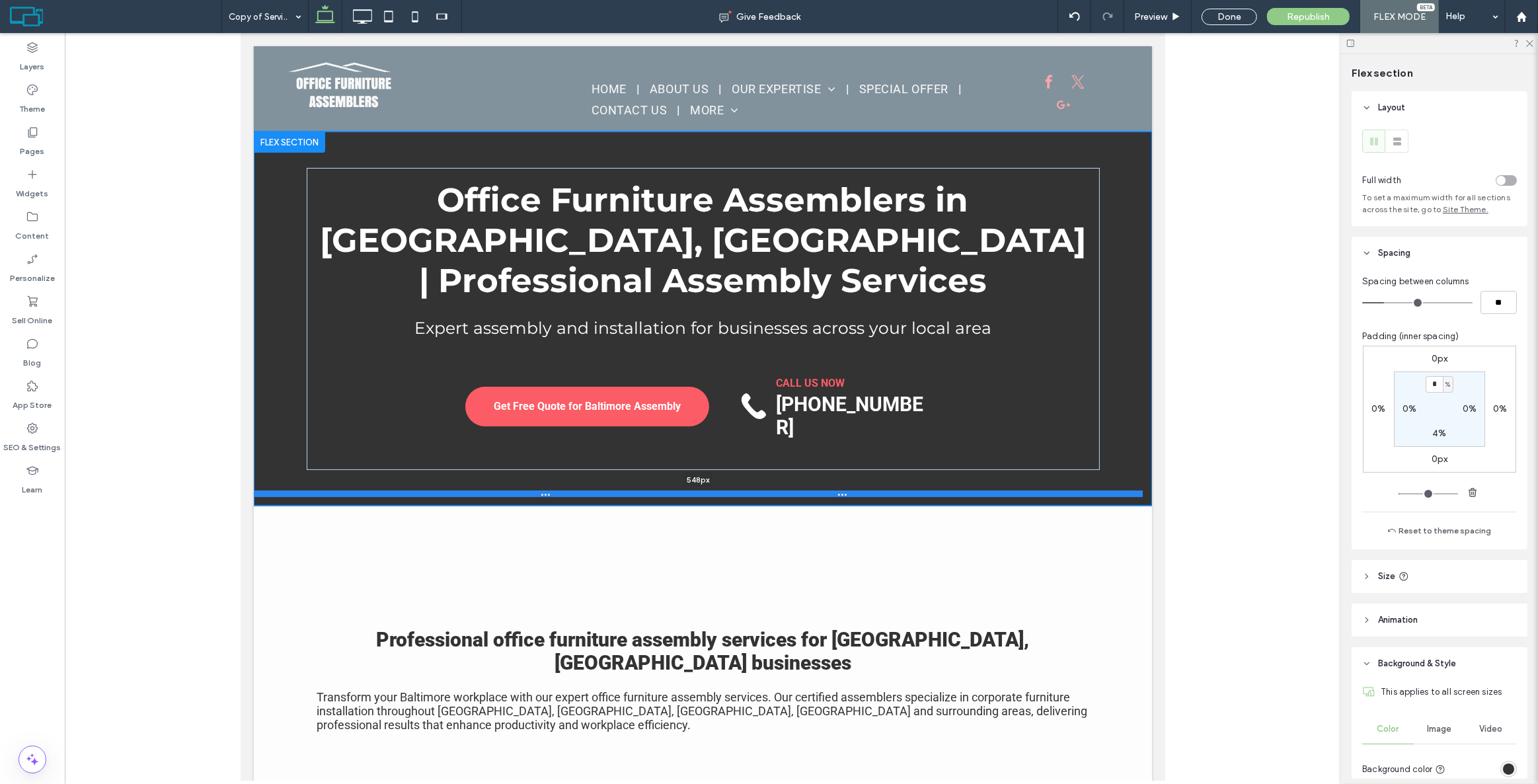
drag, startPoint x: 404, startPoint y: 461, endPoint x: 410, endPoint y: 490, distance: 29.6
click at [410, 490] on div at bounding box center [698, 494] width 889 height 7
type input "***"
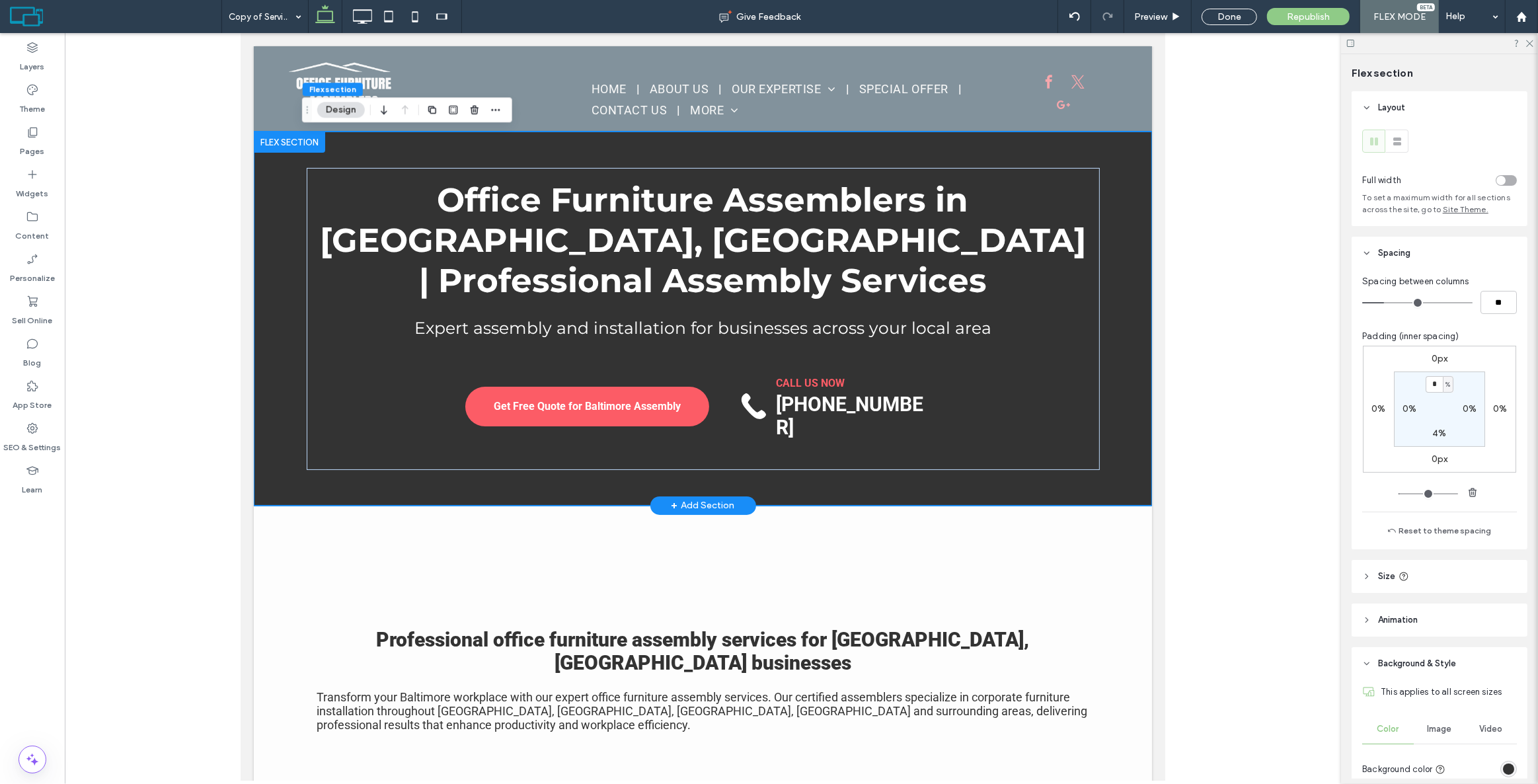
click at [258, 311] on div "Office Furniture Assemblers in Baltimore, MD | Professional Assembly Services E…" at bounding box center [702, 319] width 898 height 374
click at [1507, 763] on div "rgba(51,51,51,1)" at bounding box center [1508, 768] width 16 height 16
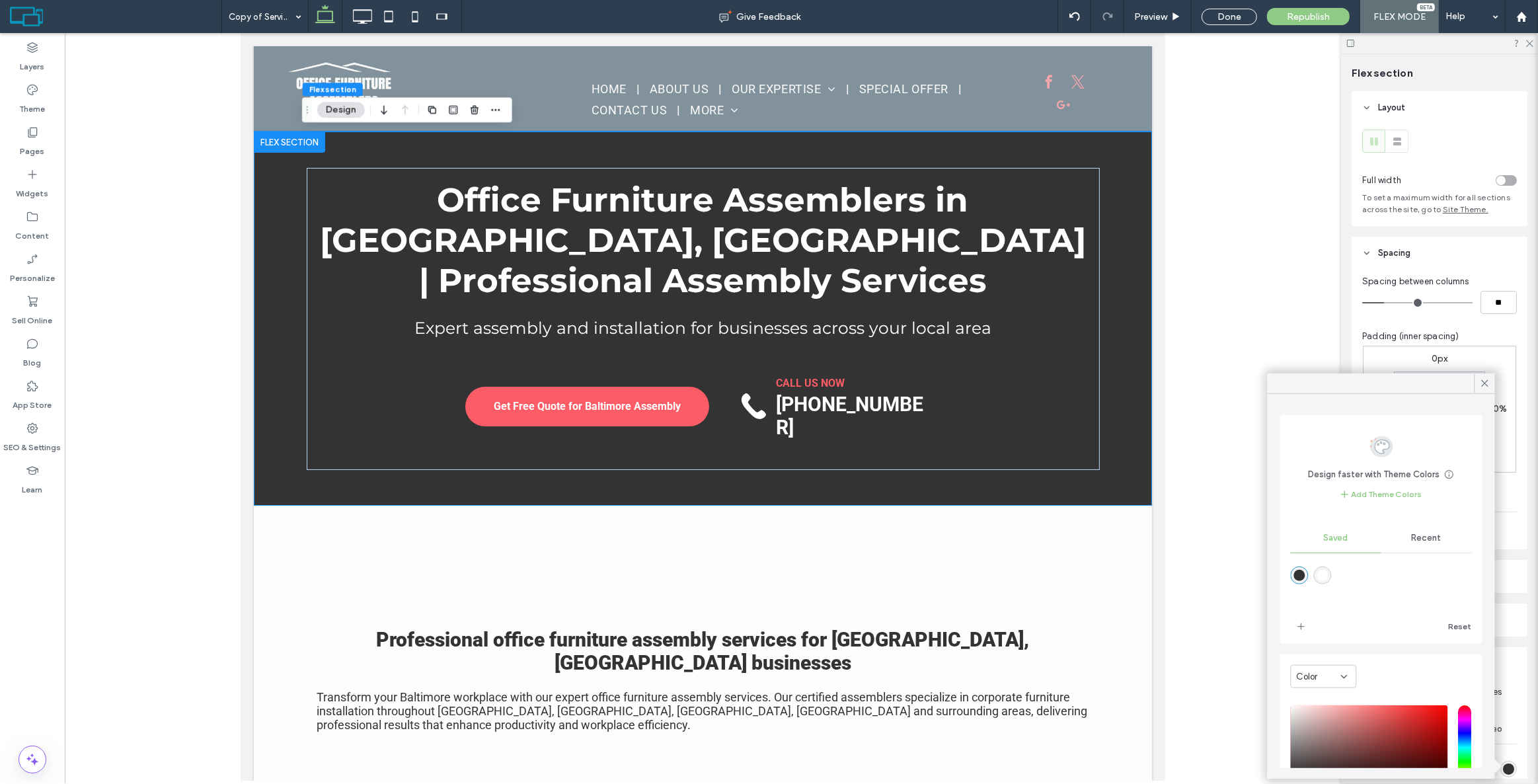
click at [1507, 763] on div "rgba(51,51,51,1)" at bounding box center [1508, 768] width 11 height 11
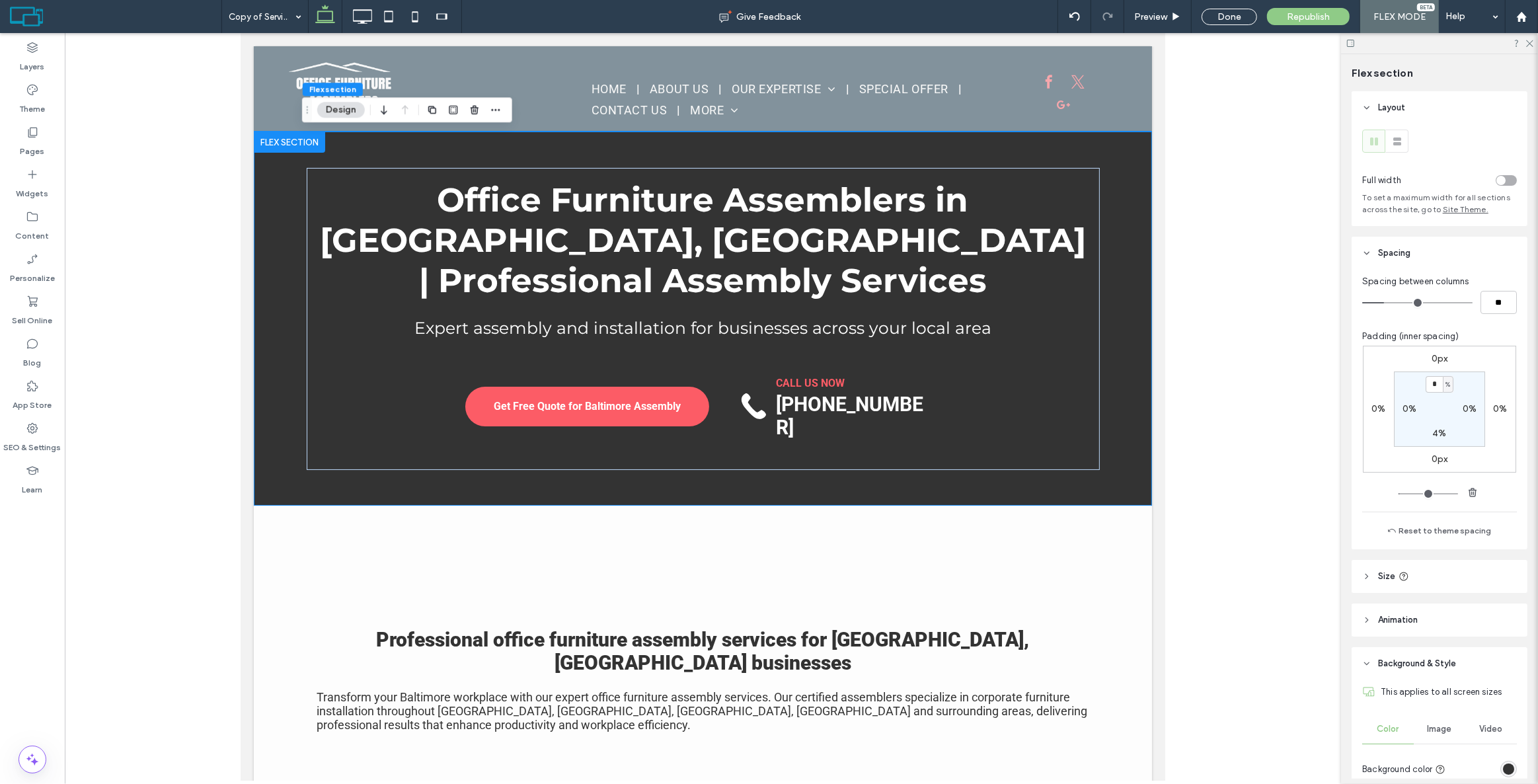
click at [1507, 763] on div "rgba(51,51,51,1)" at bounding box center [1508, 768] width 11 height 11
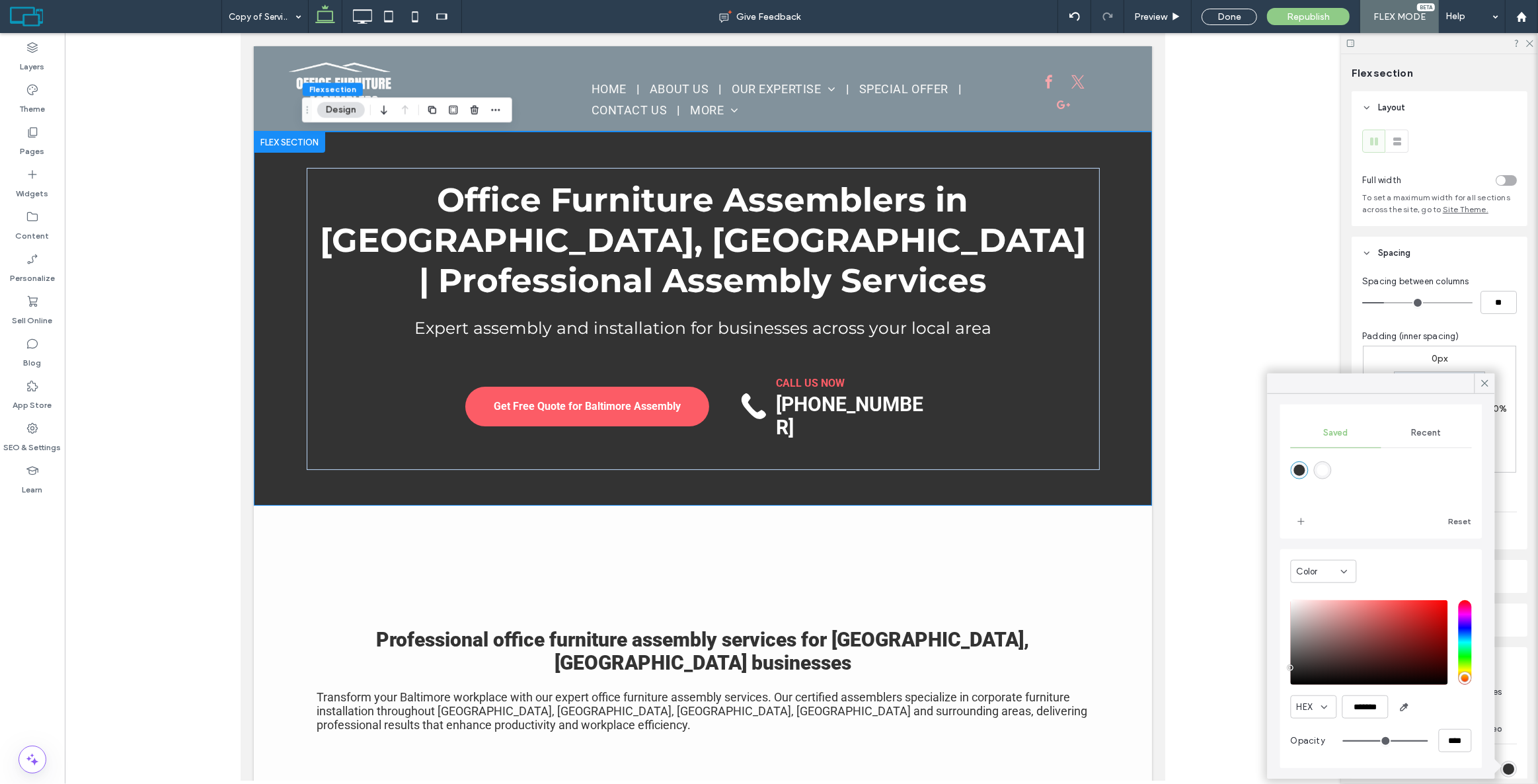
scroll to position [105, 0]
drag, startPoint x: 1409, startPoint y: 705, endPoint x: 1416, endPoint y: 703, distance: 7.3
click at [1415, 703] on span "button" at bounding box center [1405, 706] width 21 height 21
type input "*******"
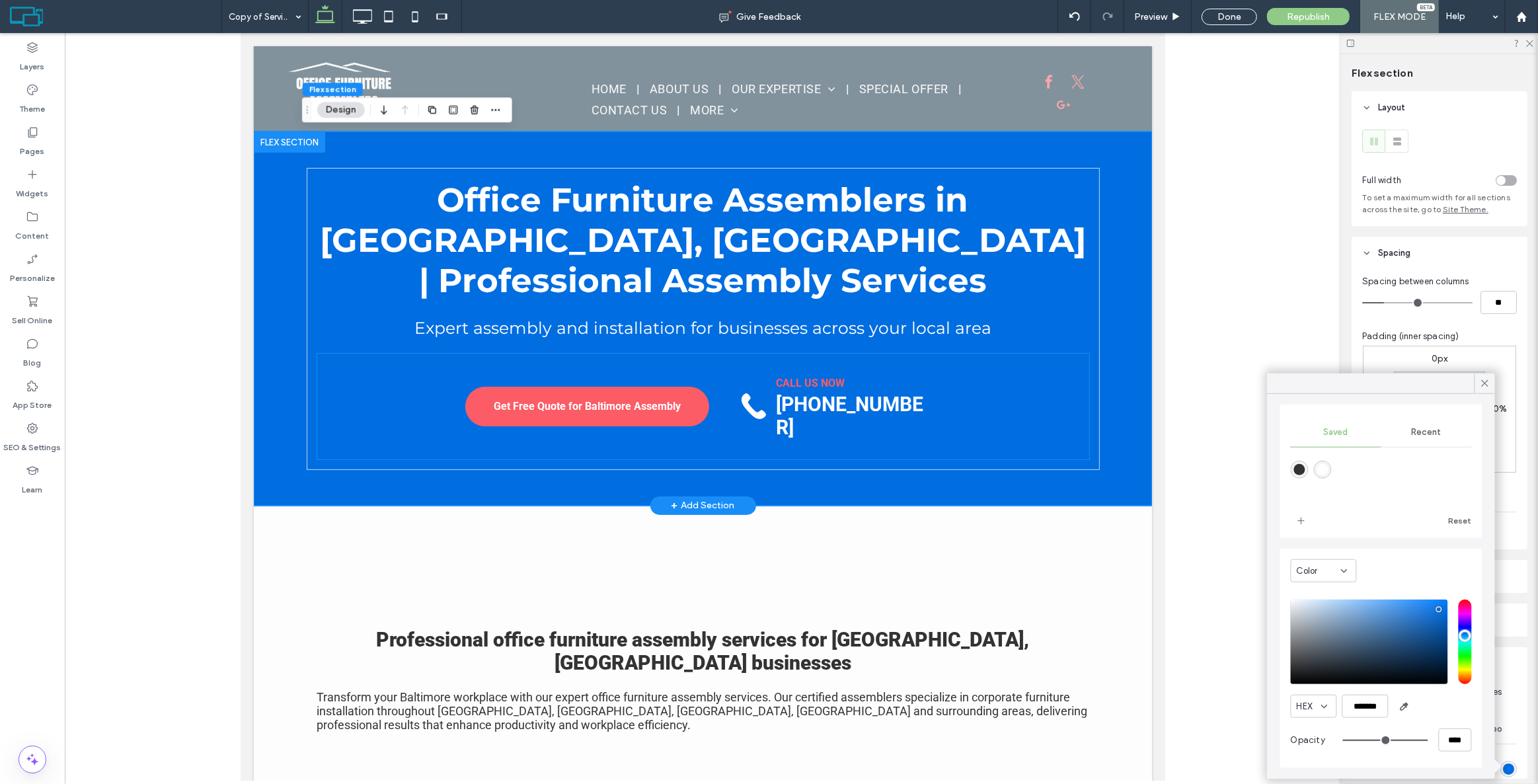
click at [842, 376] on p "CALL US NOW" at bounding box center [852, 382] width 155 height 13
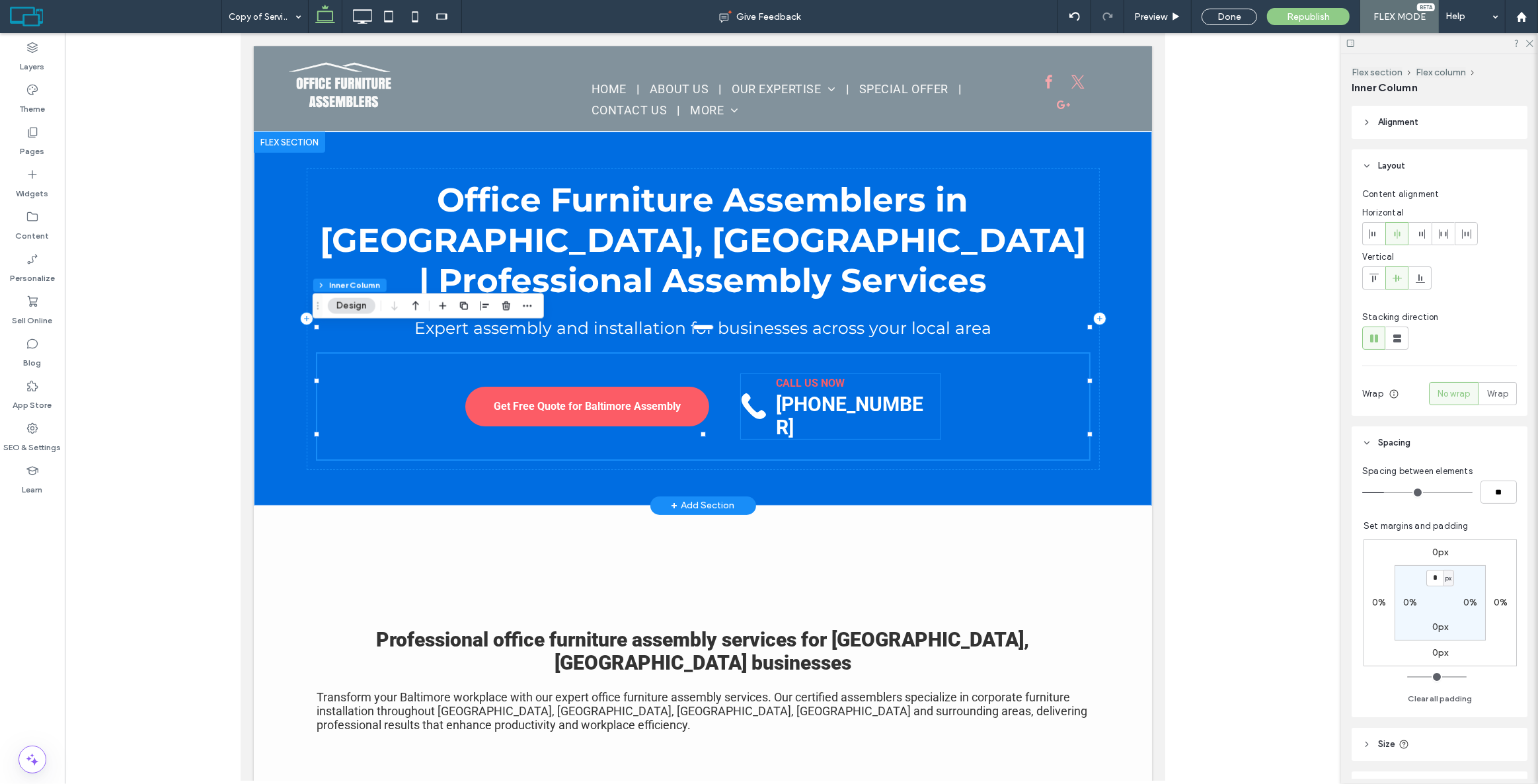
click at [800, 376] on strong "CALL US NOW" at bounding box center [809, 382] width 69 height 13
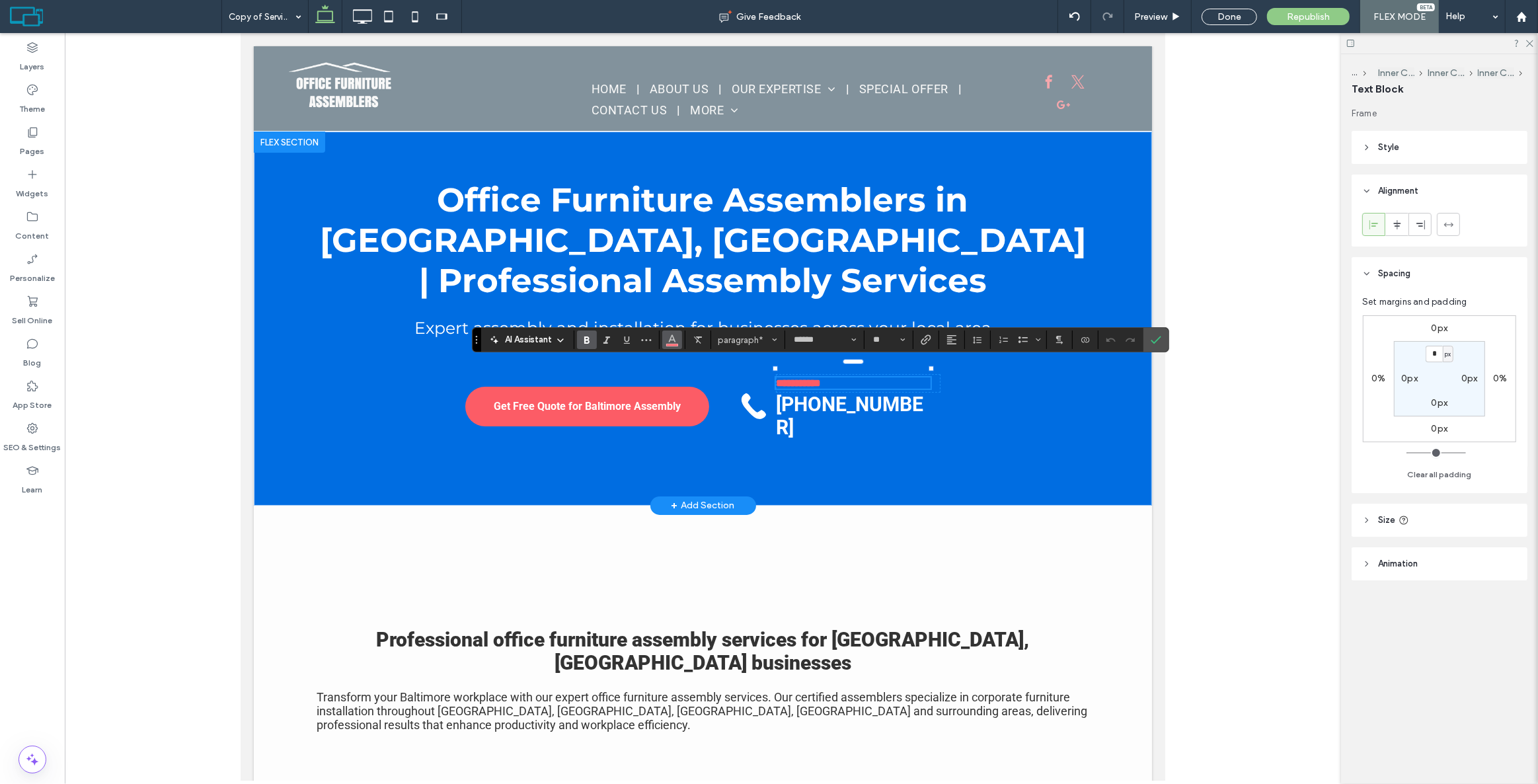
click at [672, 347] on button "Color" at bounding box center [671, 340] width 20 height 19
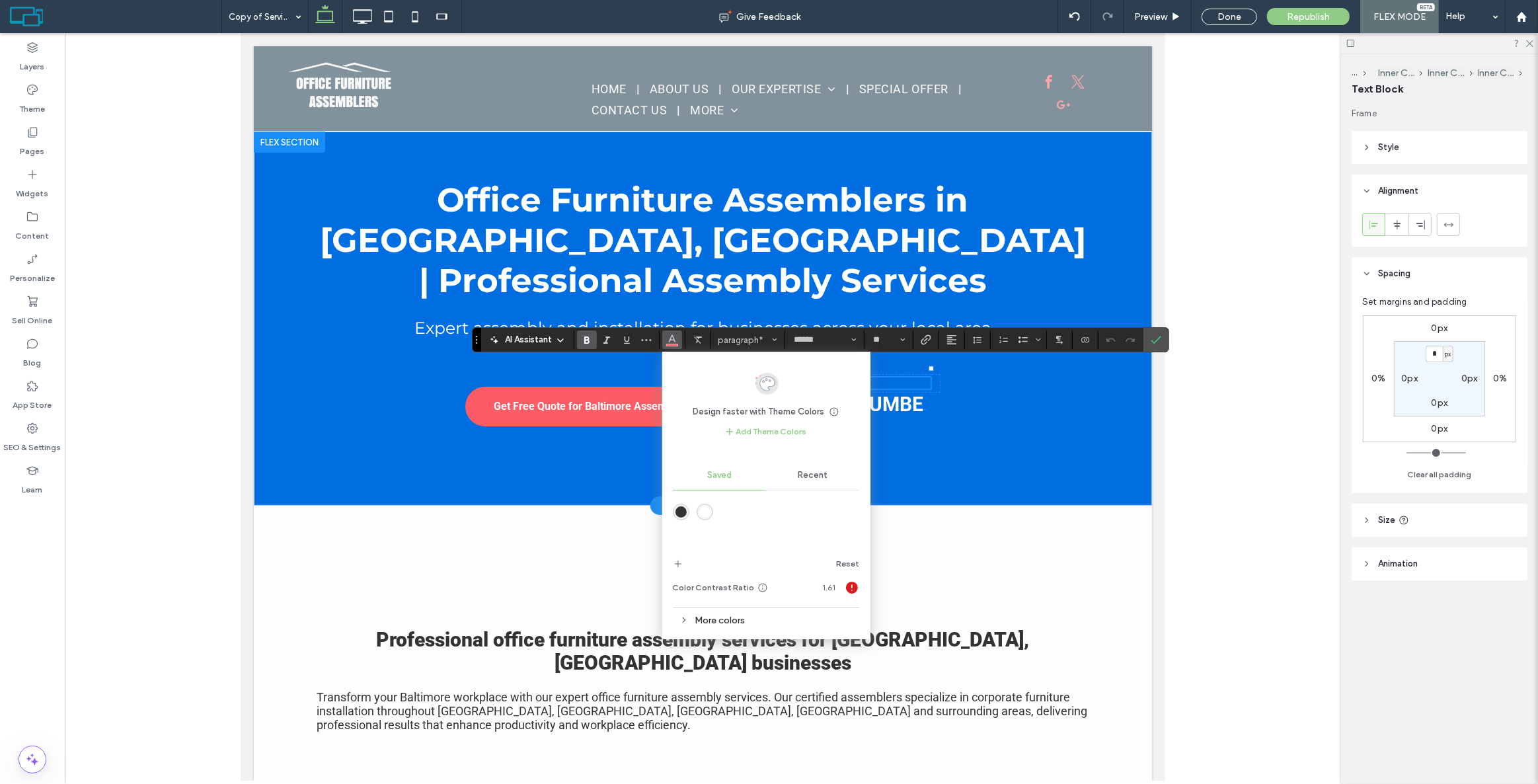
click at [681, 513] on div "rgba(51,51,51,1)" at bounding box center [681, 511] width 11 height 11
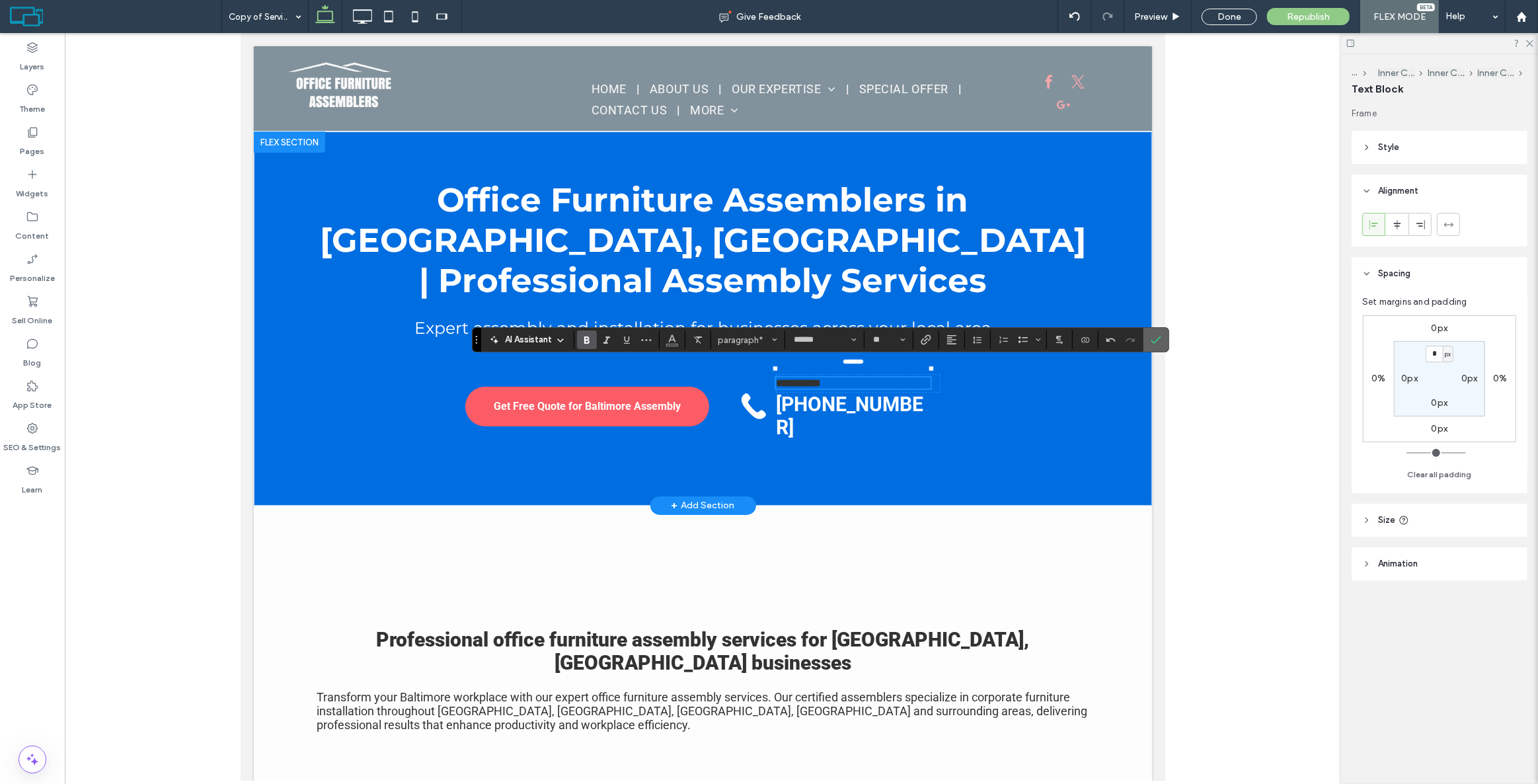
click at [1162, 341] on label "Confirm" at bounding box center [1156, 340] width 20 height 24
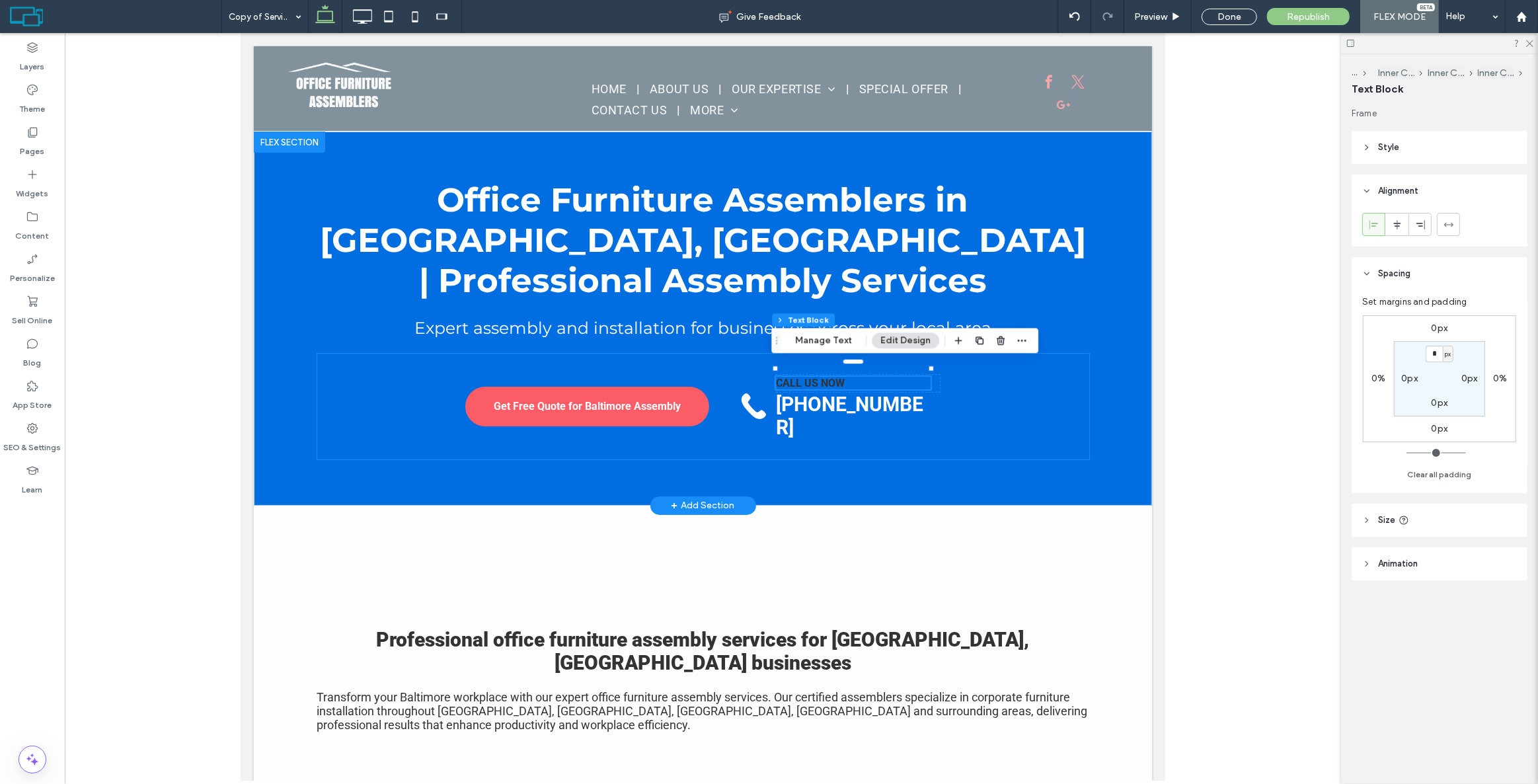
click at [963, 400] on div "Get Free Quote for Baltimore Assembly CALL US NOW 443-839-0048" at bounding box center [703, 406] width 772 height 105
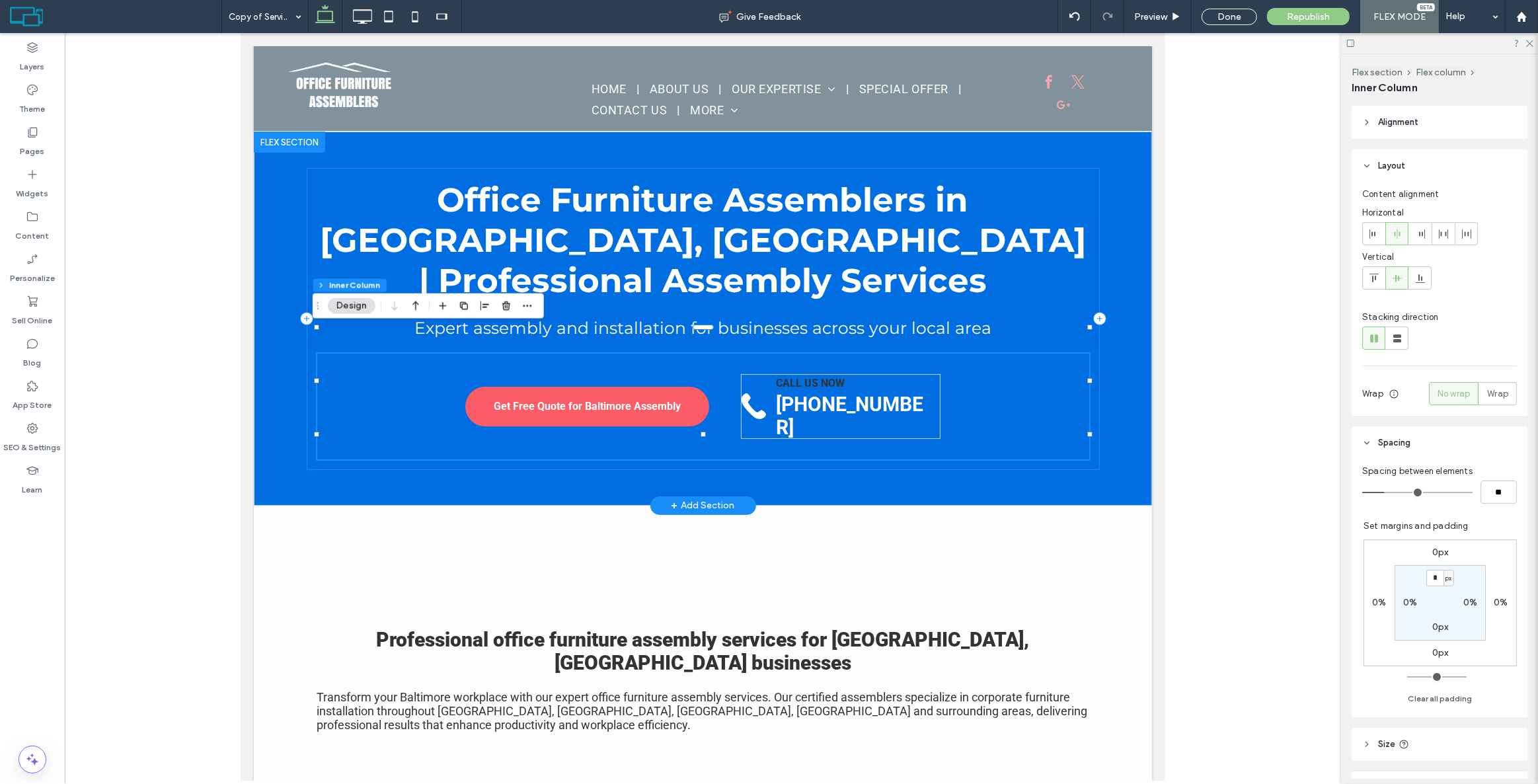
click at [1109, 243] on div "Office Furniture Assemblers in [GEOGRAPHIC_DATA], [GEOGRAPHIC_DATA] | Professio…" at bounding box center [702, 319] width 898 height 374
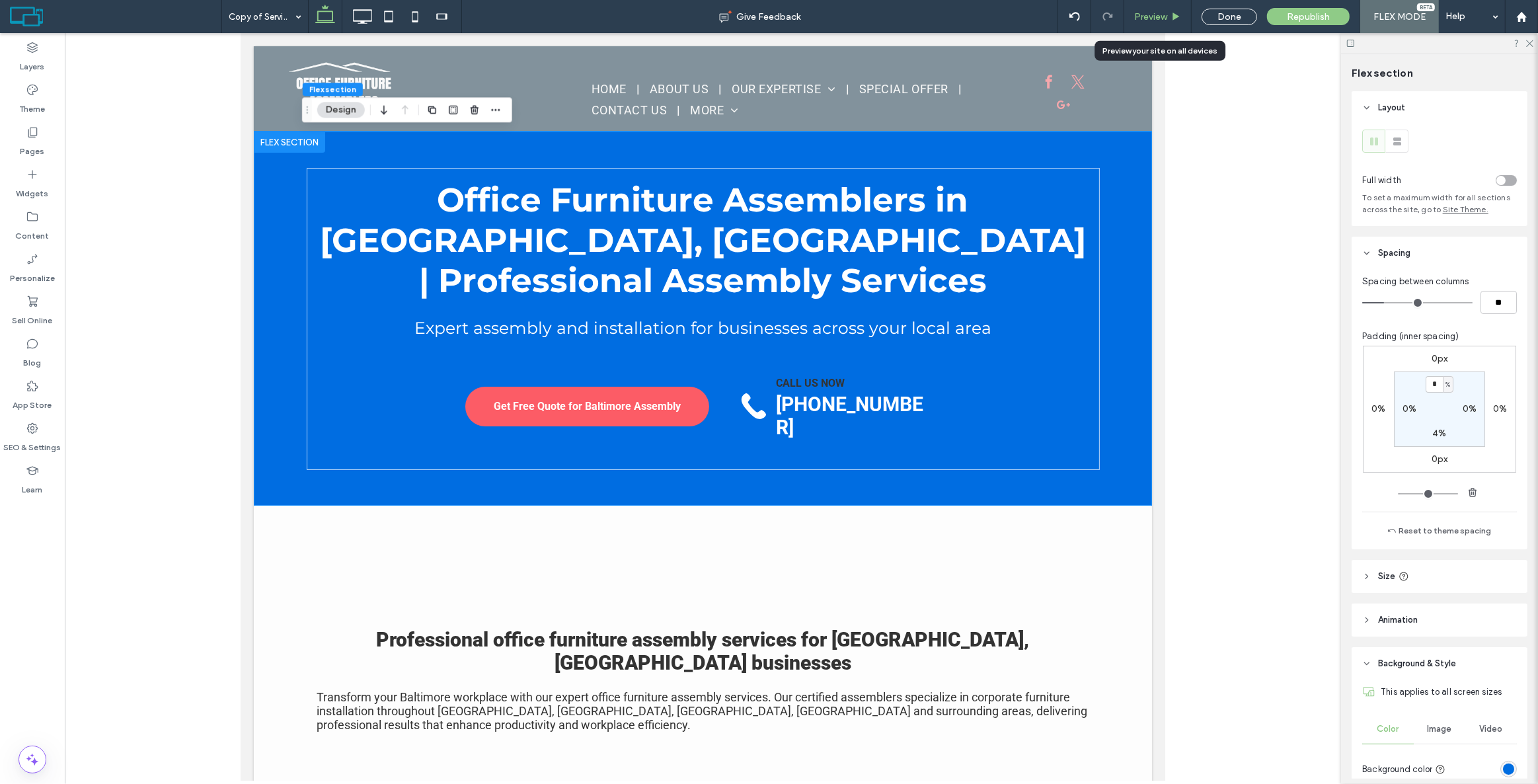
click at [1168, 19] on span "Preview" at bounding box center [1151, 16] width 33 height 11
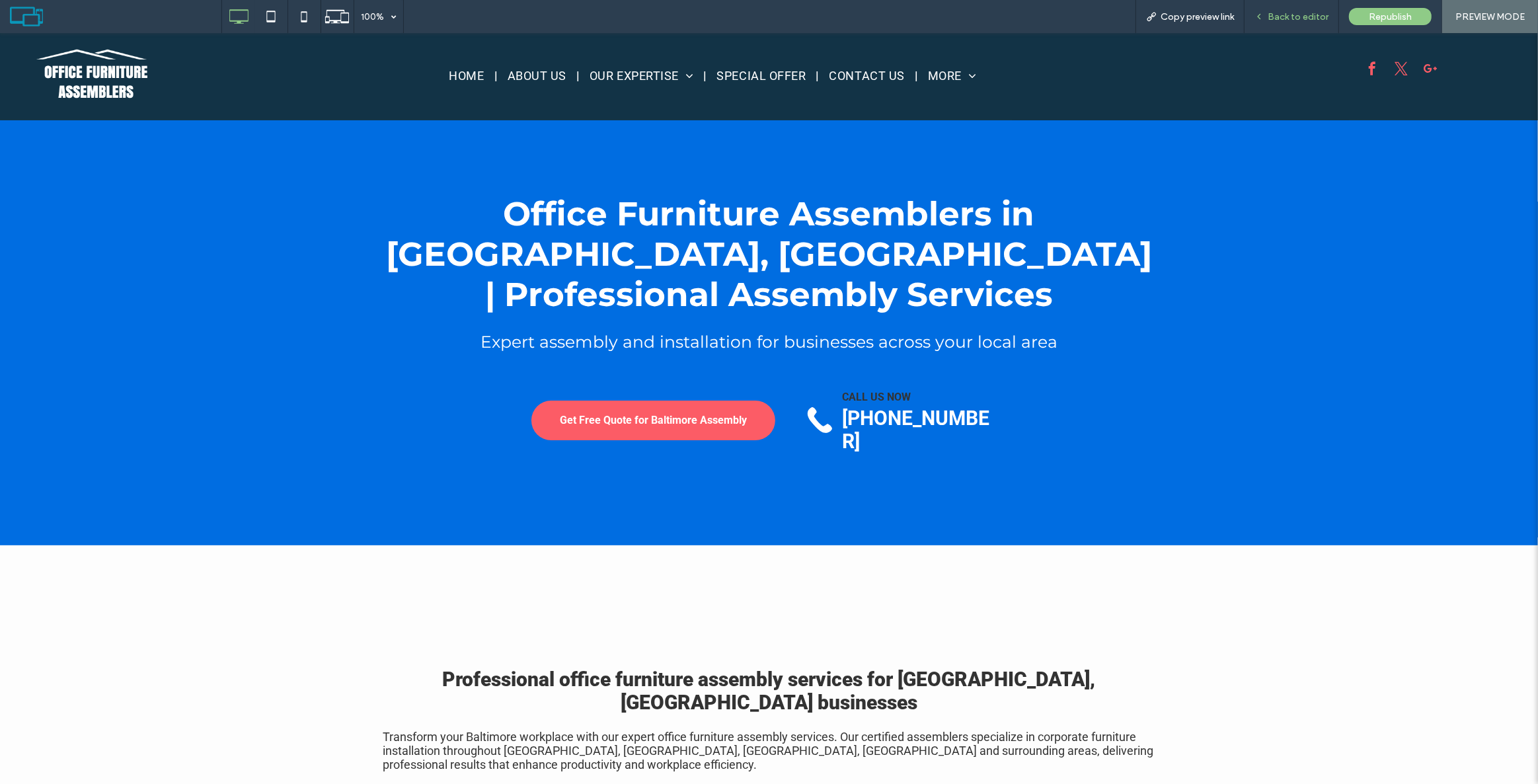
click at [1275, 15] on span "Back to editor" at bounding box center [1298, 16] width 61 height 11
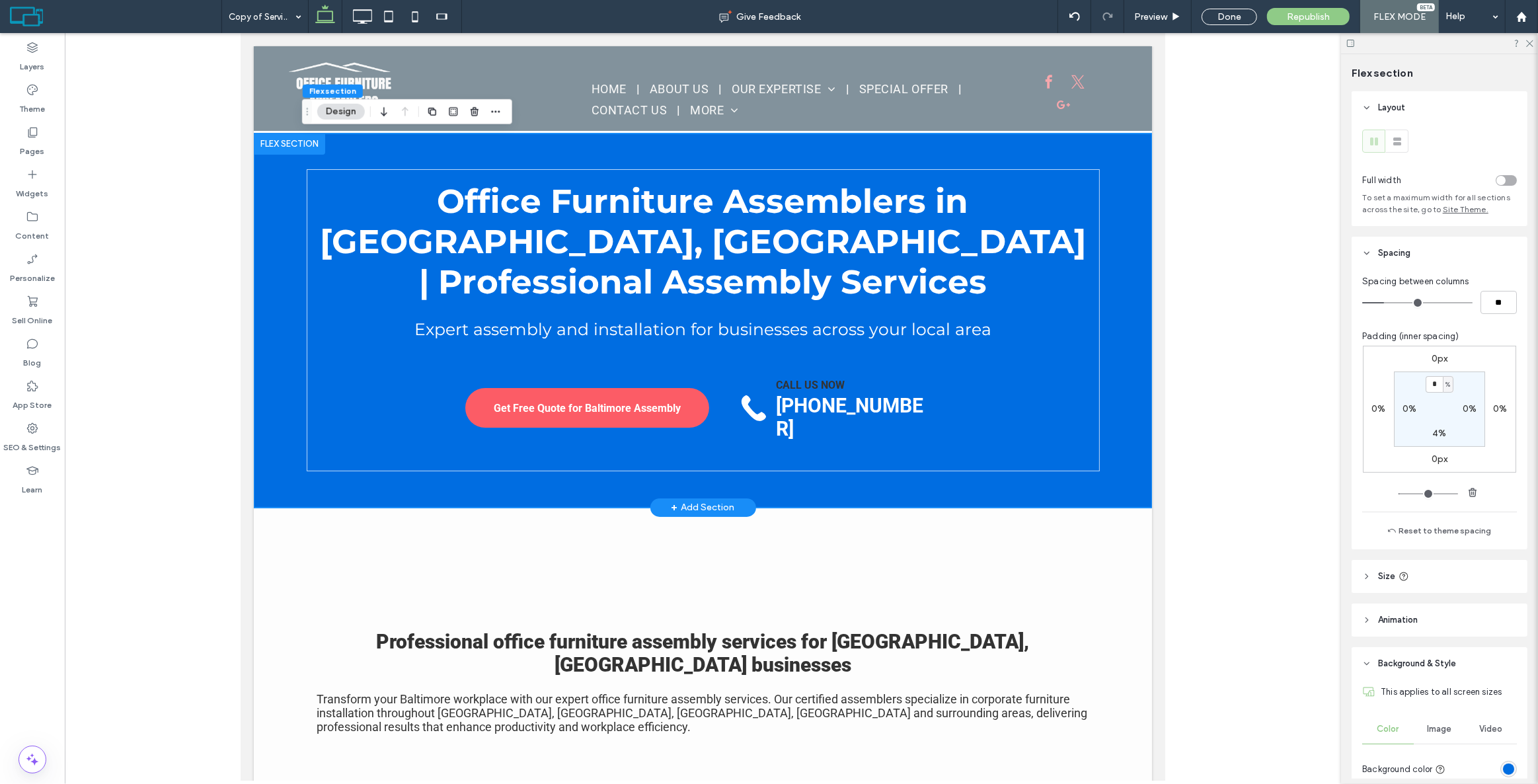
click at [796, 144] on div "Office Furniture Assemblers in [GEOGRAPHIC_DATA], [GEOGRAPHIC_DATA] | Professio…" at bounding box center [702, 320] width 793 height 374
click at [887, 177] on div "Office Furniture Assemblers in [GEOGRAPHIC_DATA], [GEOGRAPHIC_DATA] | Professio…" at bounding box center [702, 320] width 793 height 302
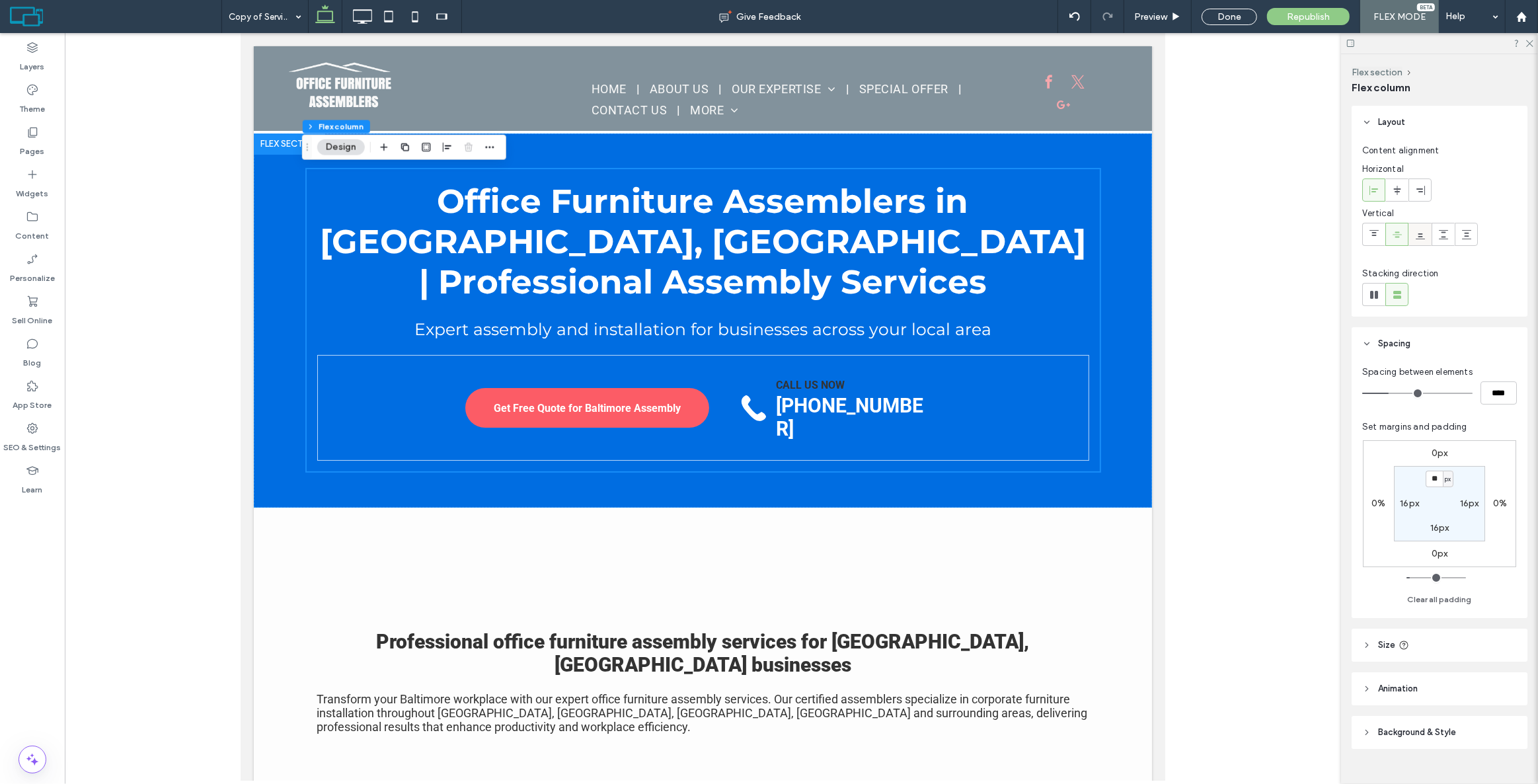
click at [1414, 233] on div at bounding box center [1420, 234] width 22 height 22
click at [1159, 14] on span "Preview" at bounding box center [1151, 16] width 33 height 11
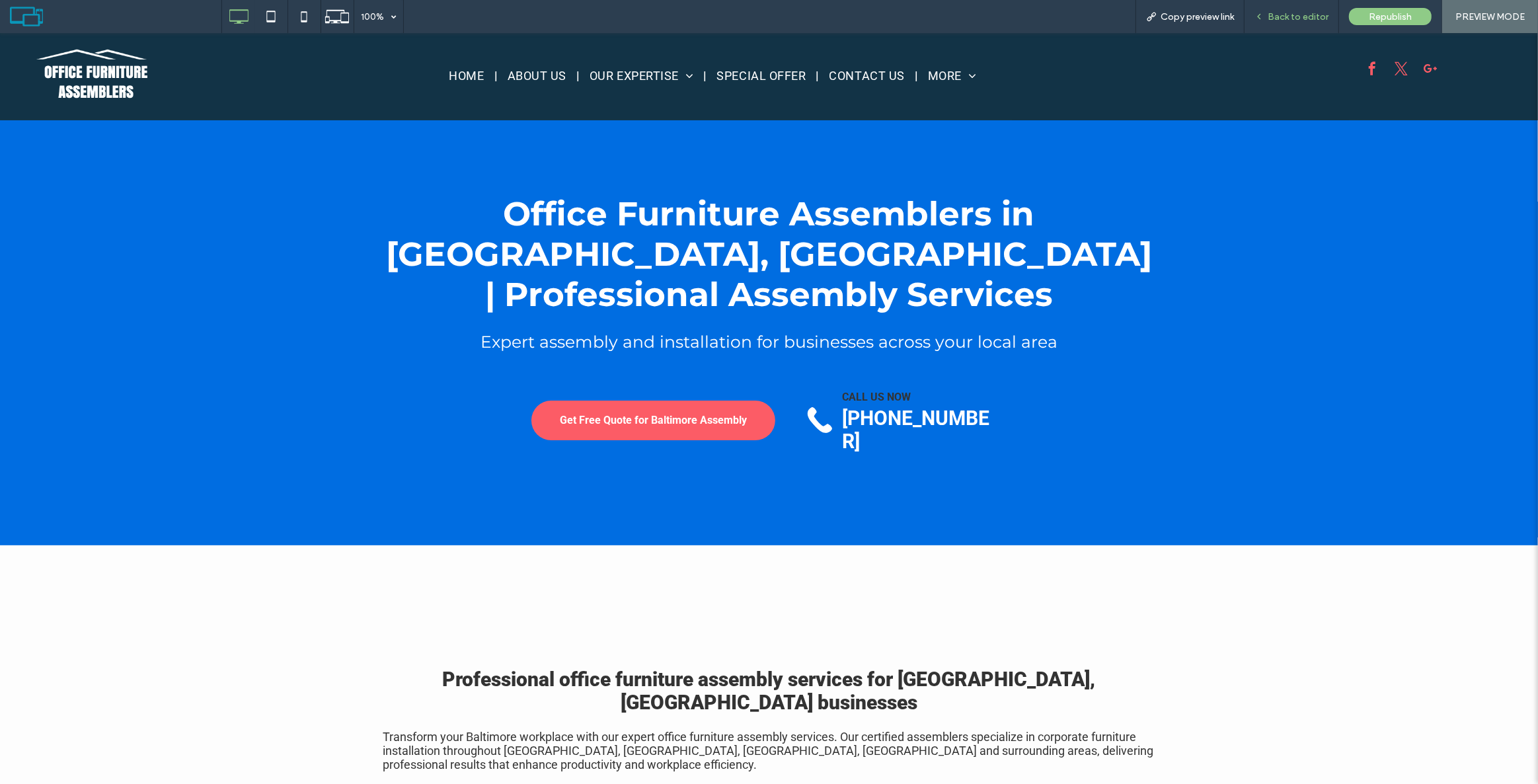
click at [1272, 14] on span "Back to editor" at bounding box center [1298, 16] width 61 height 11
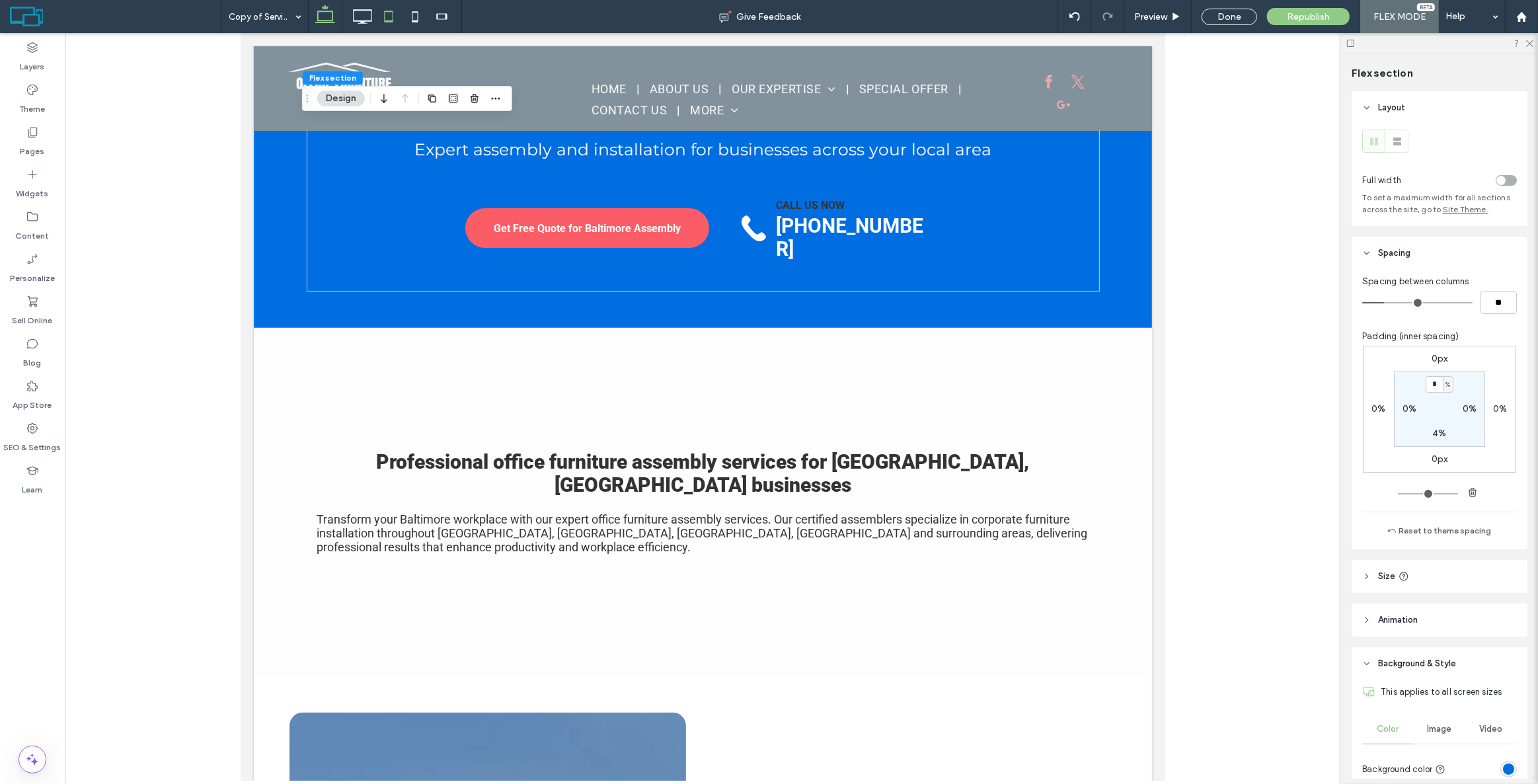
click at [370, 10] on icon at bounding box center [362, 16] width 26 height 26
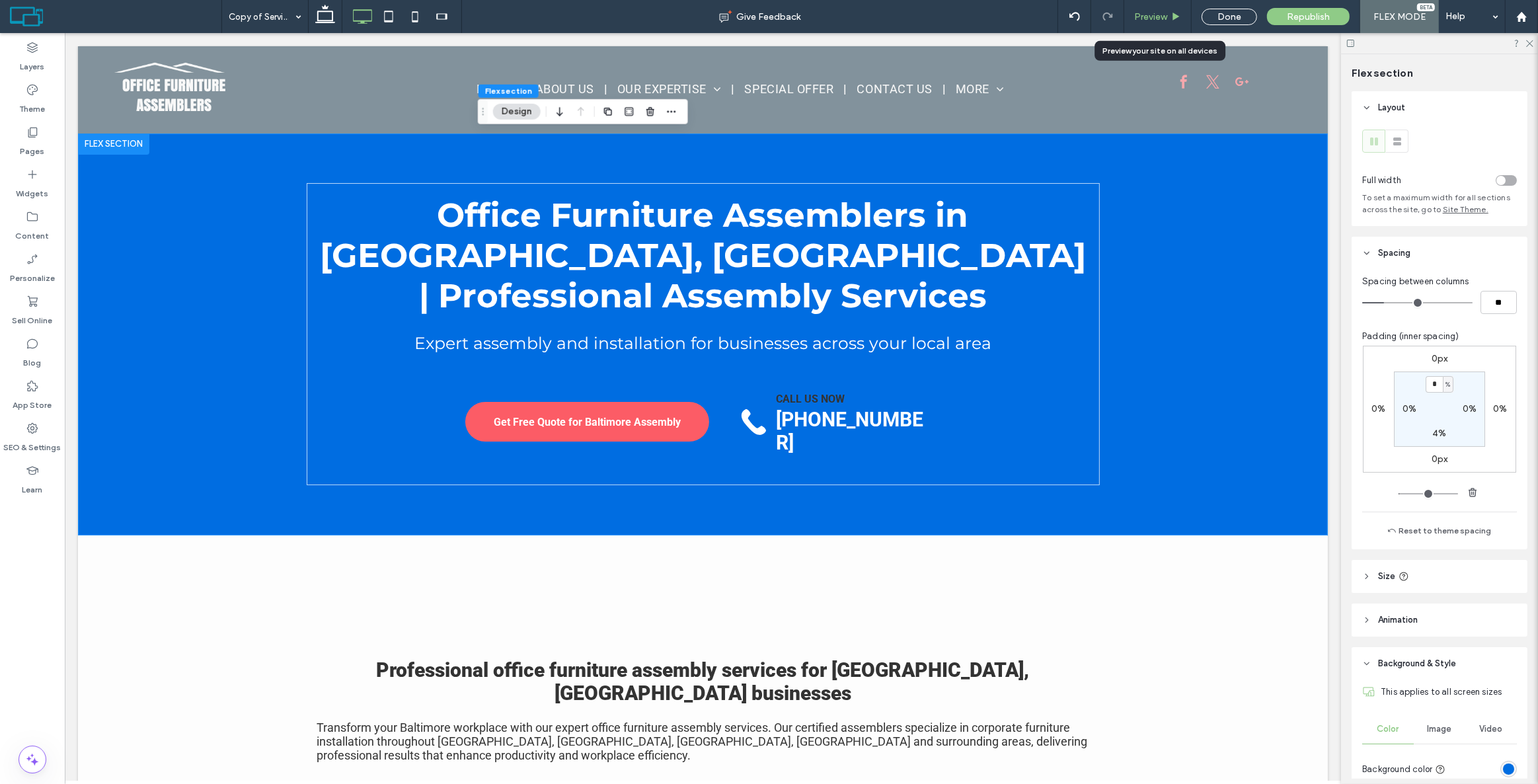
click at [1134, 4] on div "Preview" at bounding box center [1157, 16] width 67 height 33
click at [1147, 13] on span "Preview" at bounding box center [1151, 16] width 33 height 11
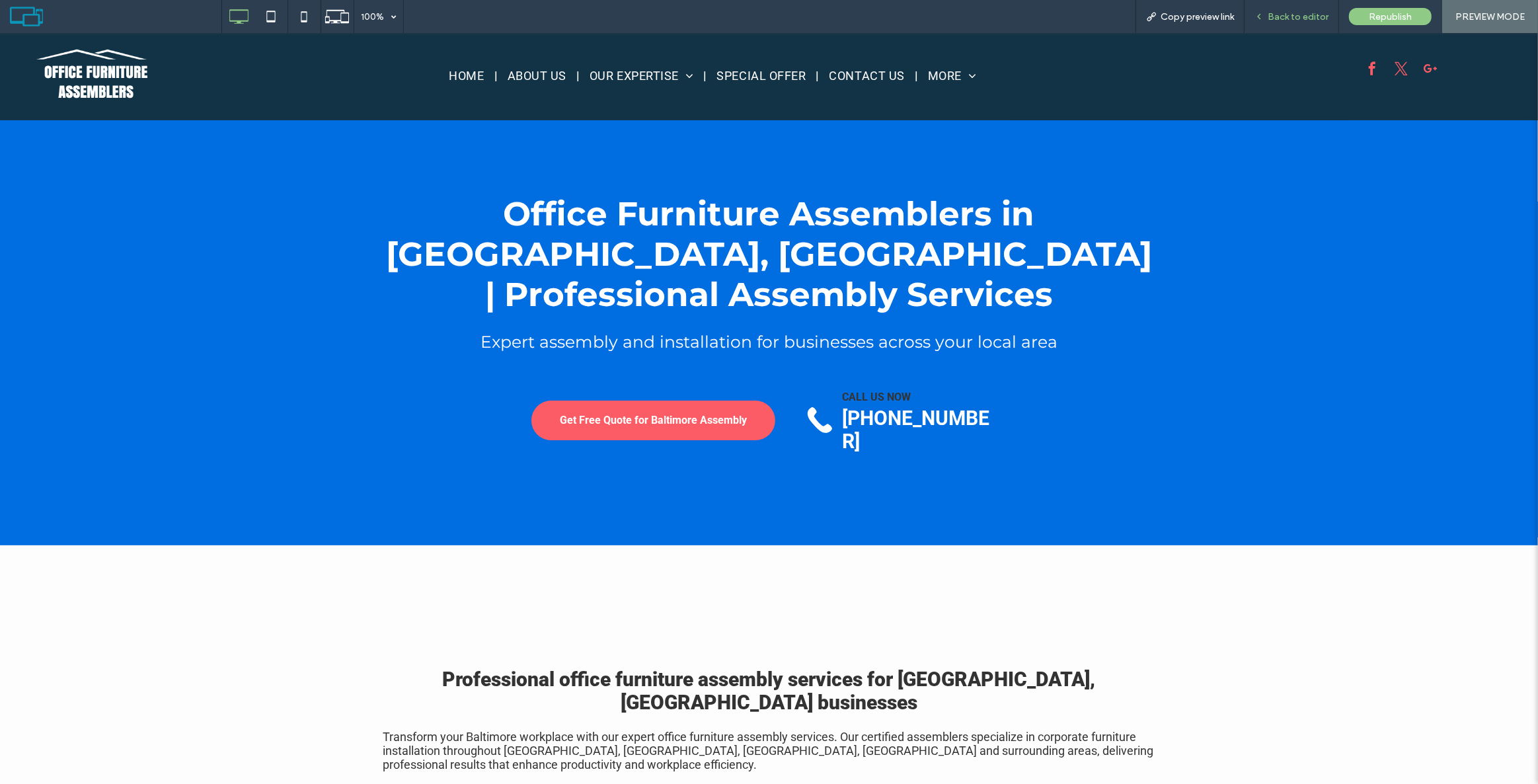
click at [1274, 13] on span "Back to editor" at bounding box center [1298, 16] width 61 height 11
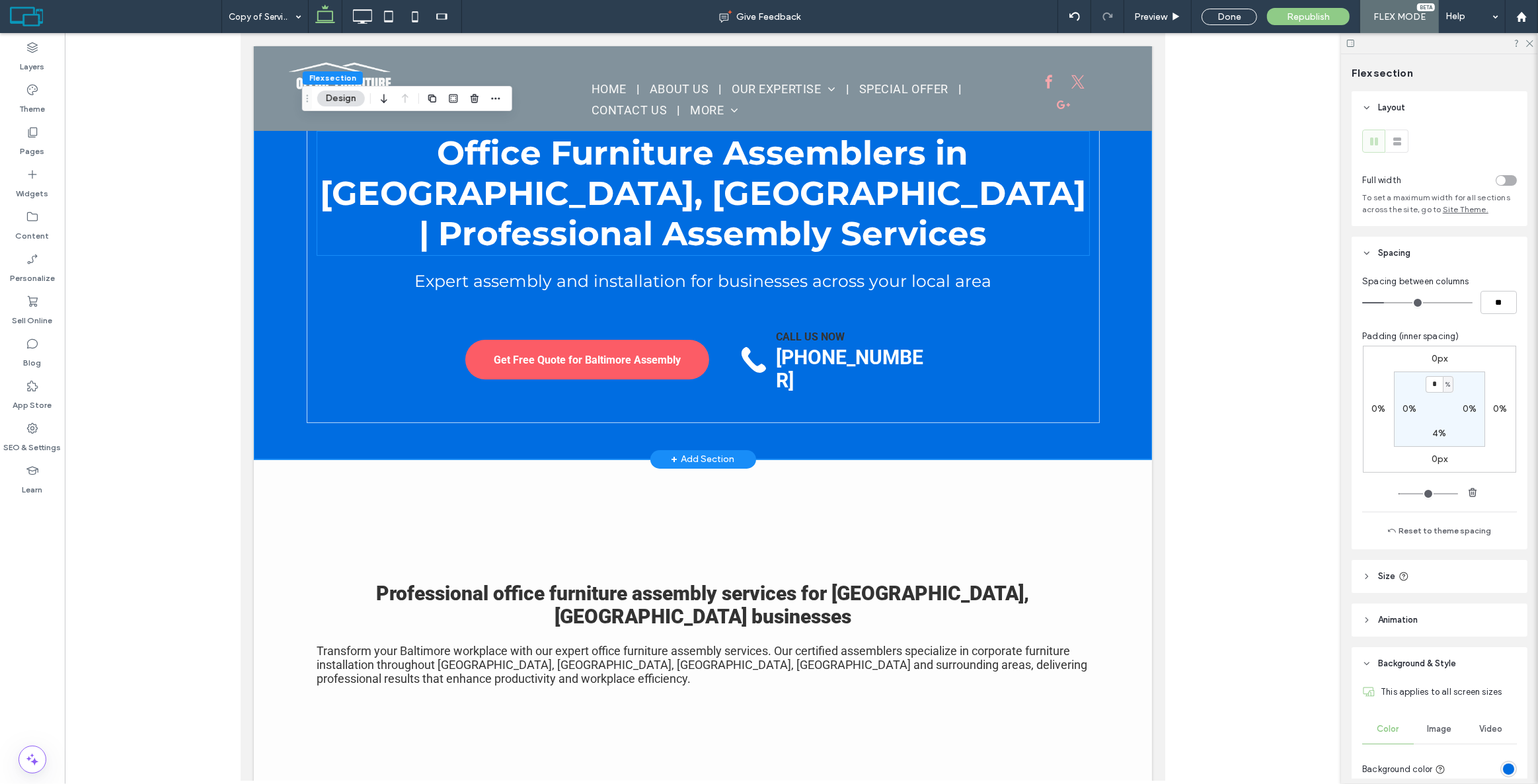
scroll to position [59, 0]
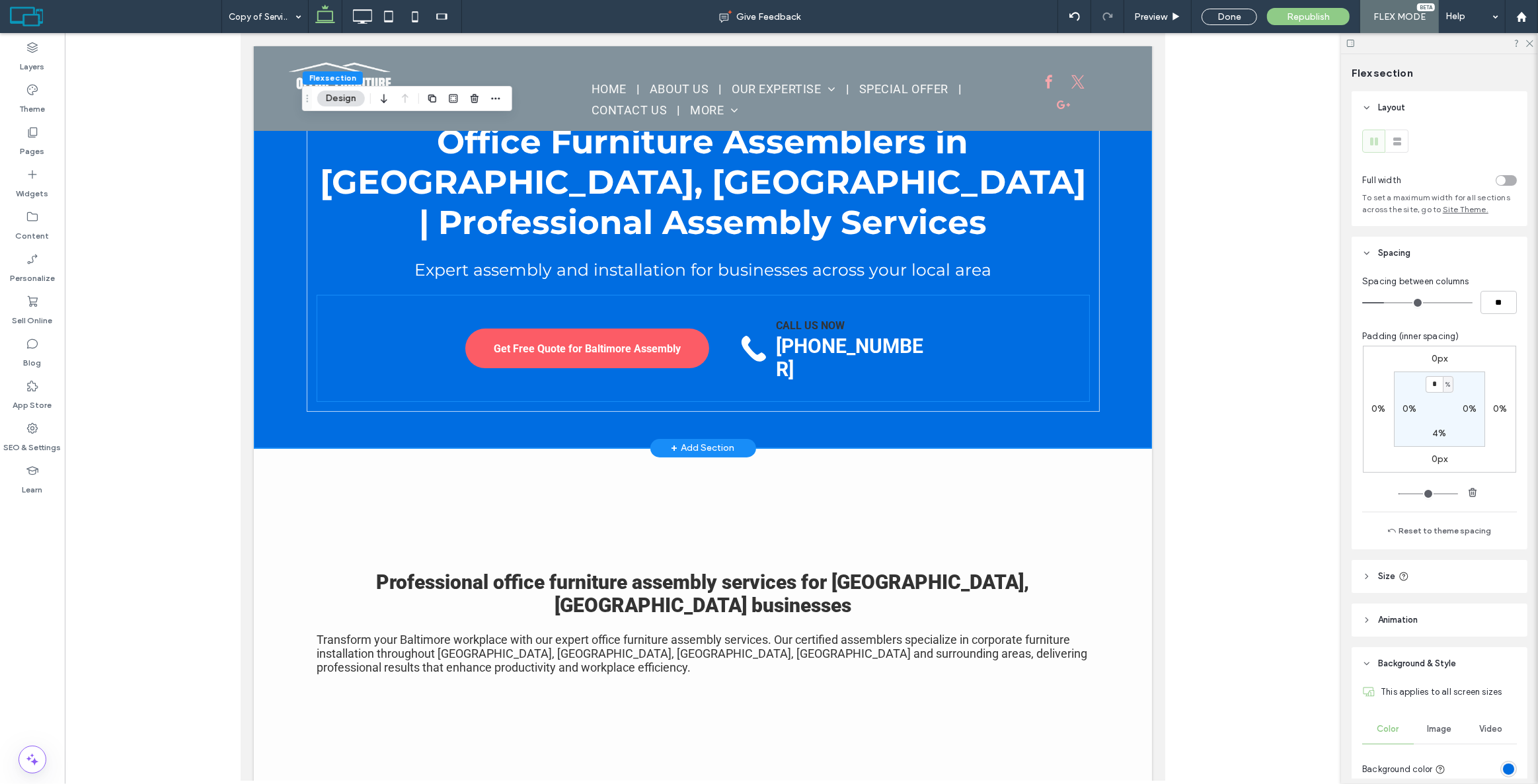
click at [799, 326] on strong "CALL US NOW" at bounding box center [809, 325] width 69 height 13
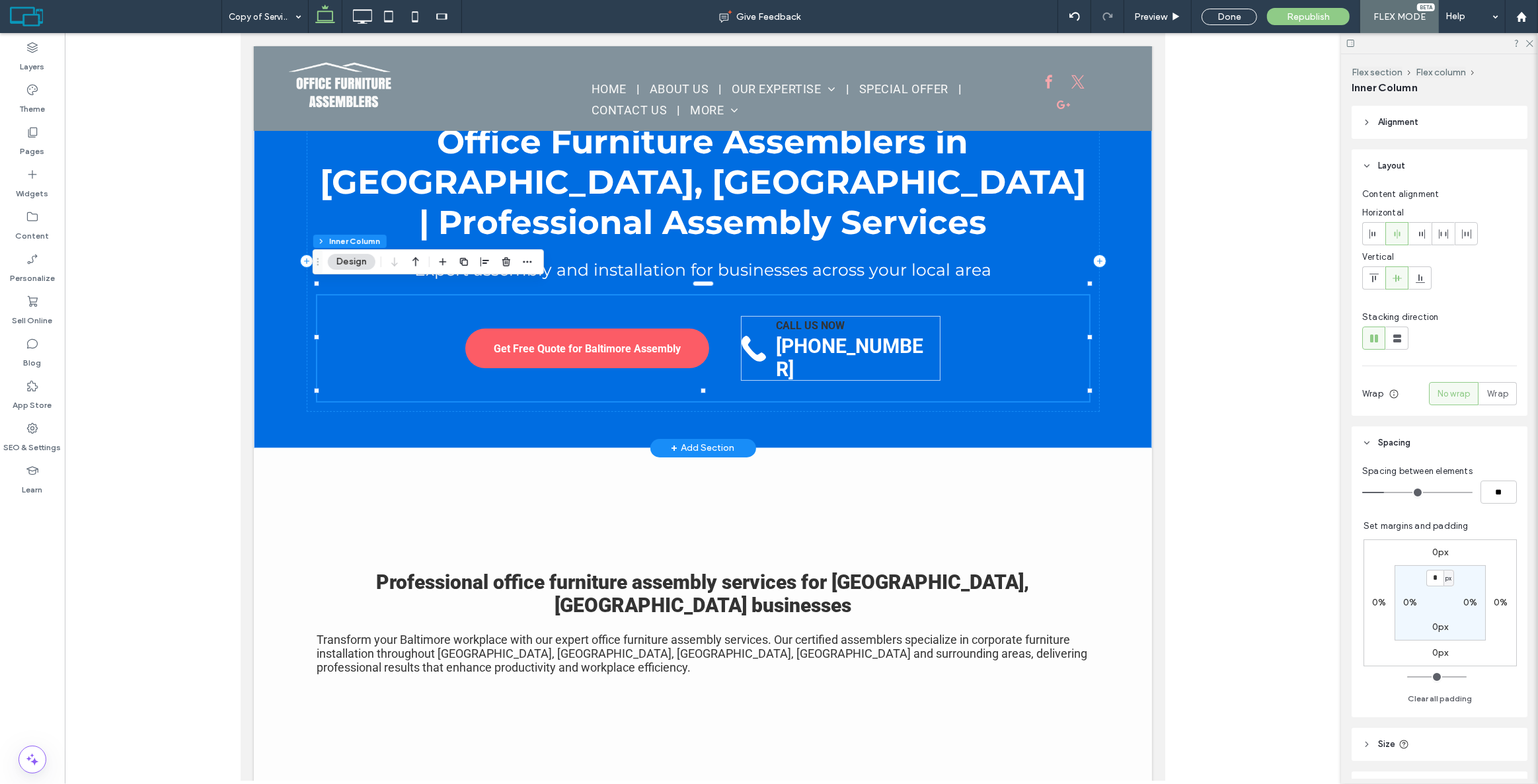
click at [799, 323] on strong "CALL US NOW" at bounding box center [809, 325] width 69 height 13
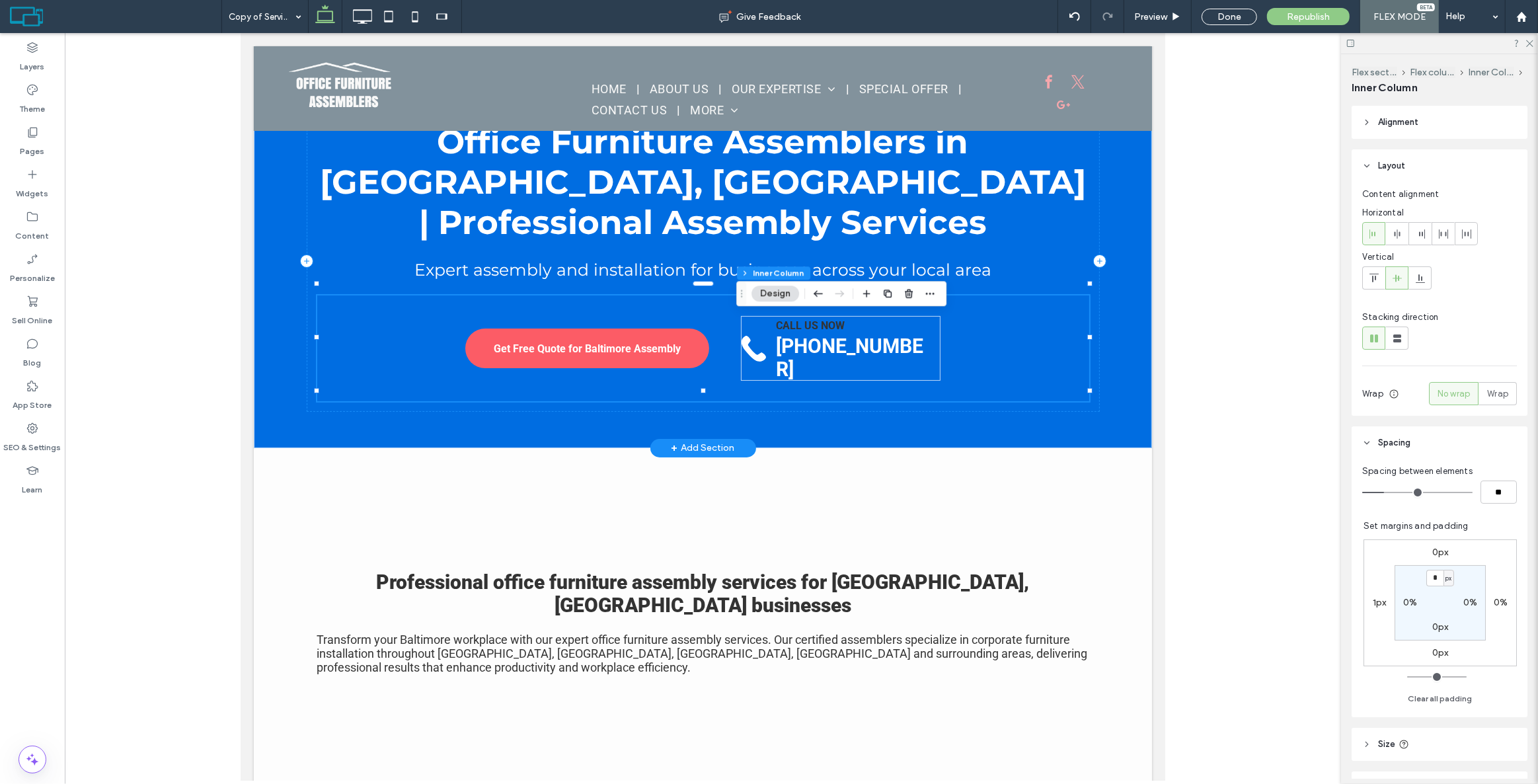
click at [799, 323] on strong "CALL US NOW" at bounding box center [809, 325] width 69 height 13
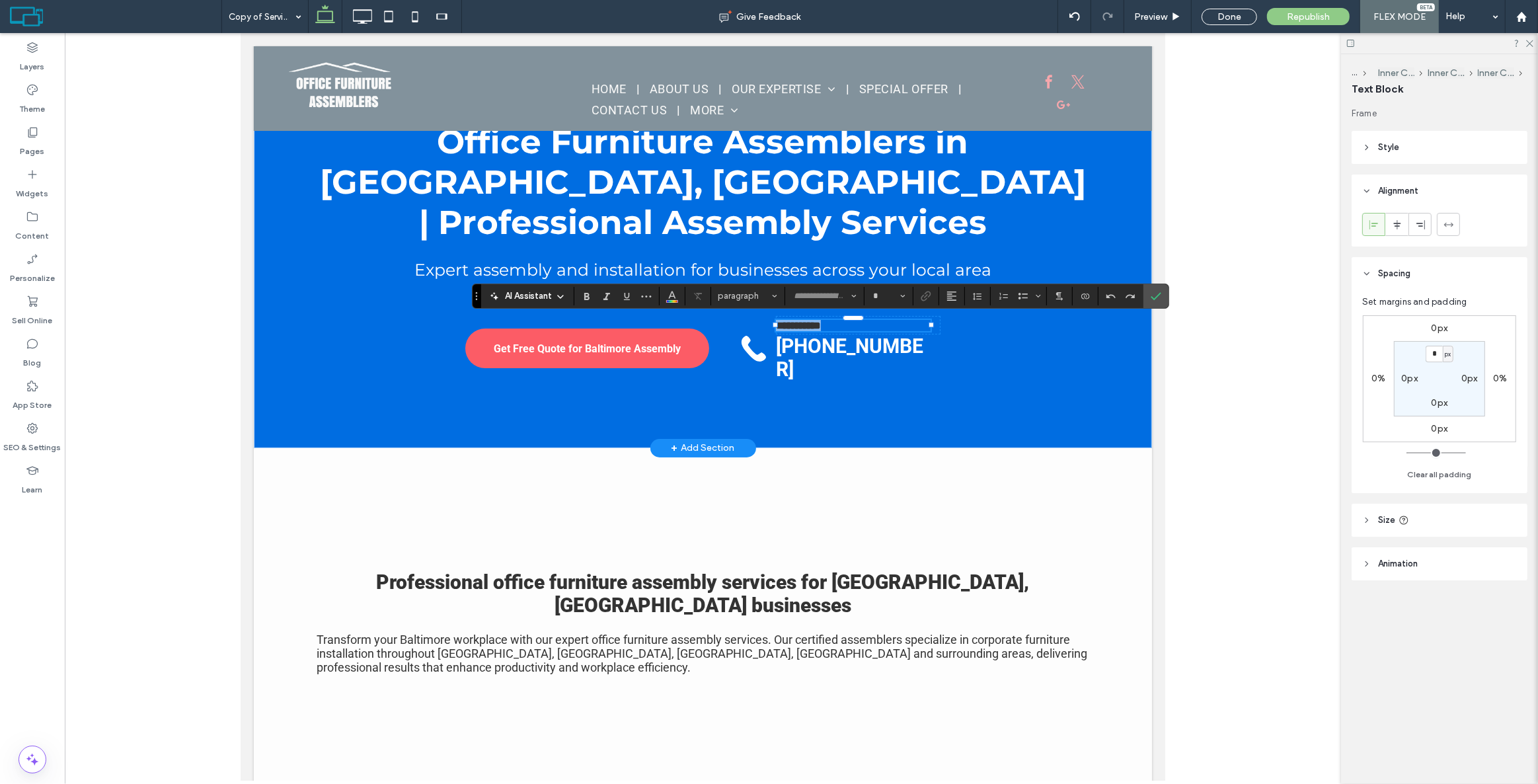
type input "******"
type input "**"
click at [670, 296] on icon "Color" at bounding box center [672, 295] width 10 height 10
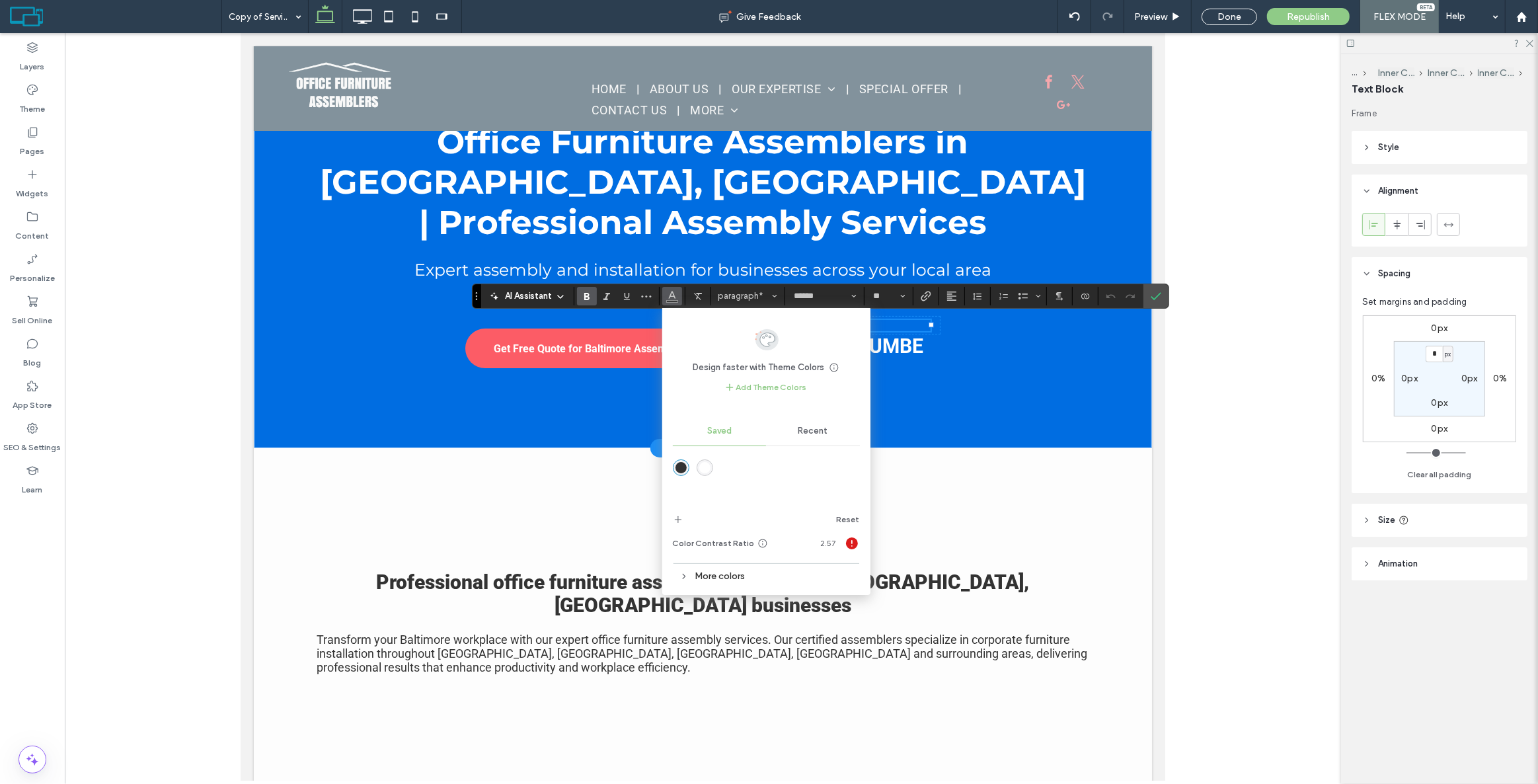
click at [704, 471] on div "rgba(255,255,255,1)" at bounding box center [704, 467] width 11 height 11
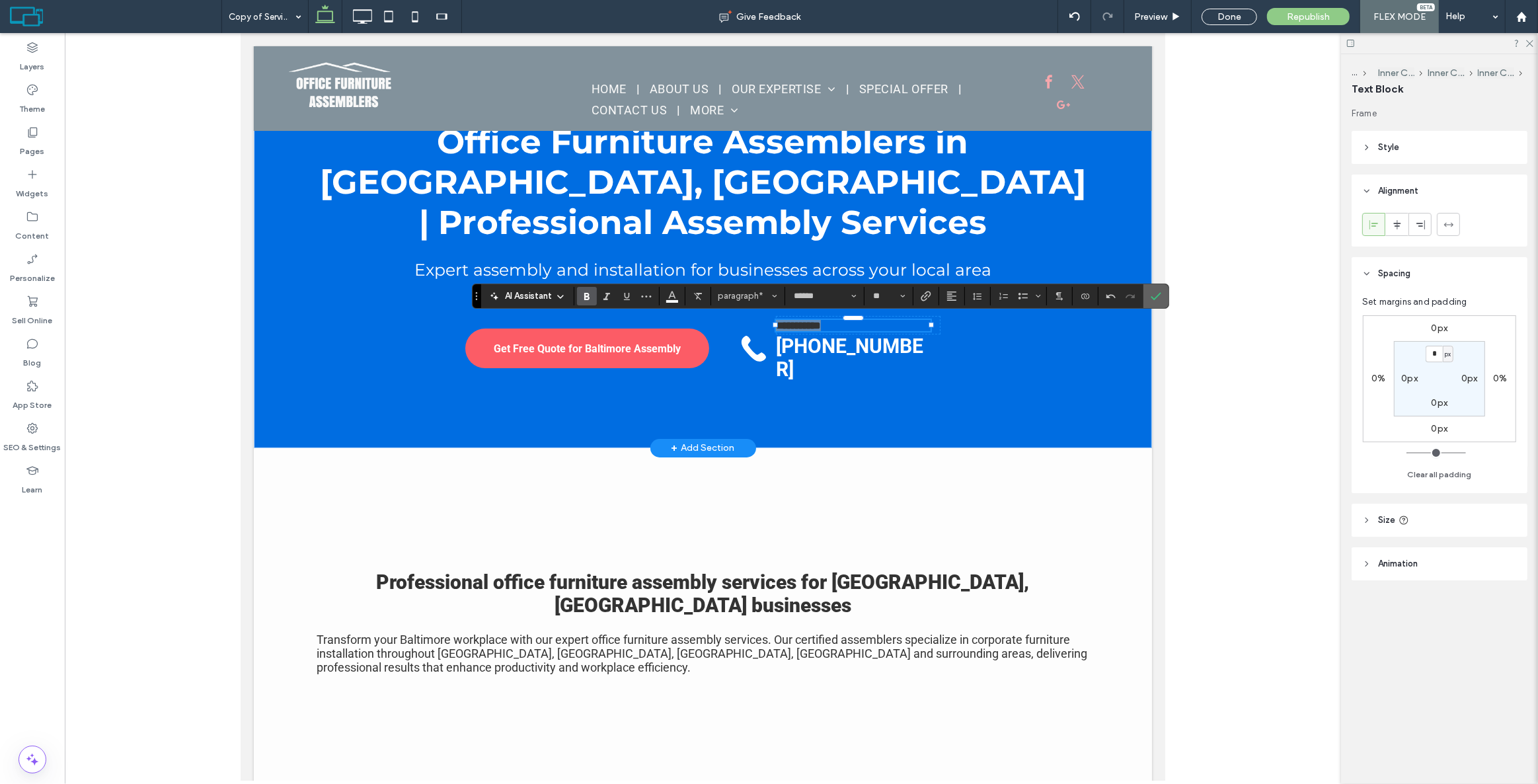
click at [1156, 295] on icon "Confirm" at bounding box center [1156, 296] width 10 height 10
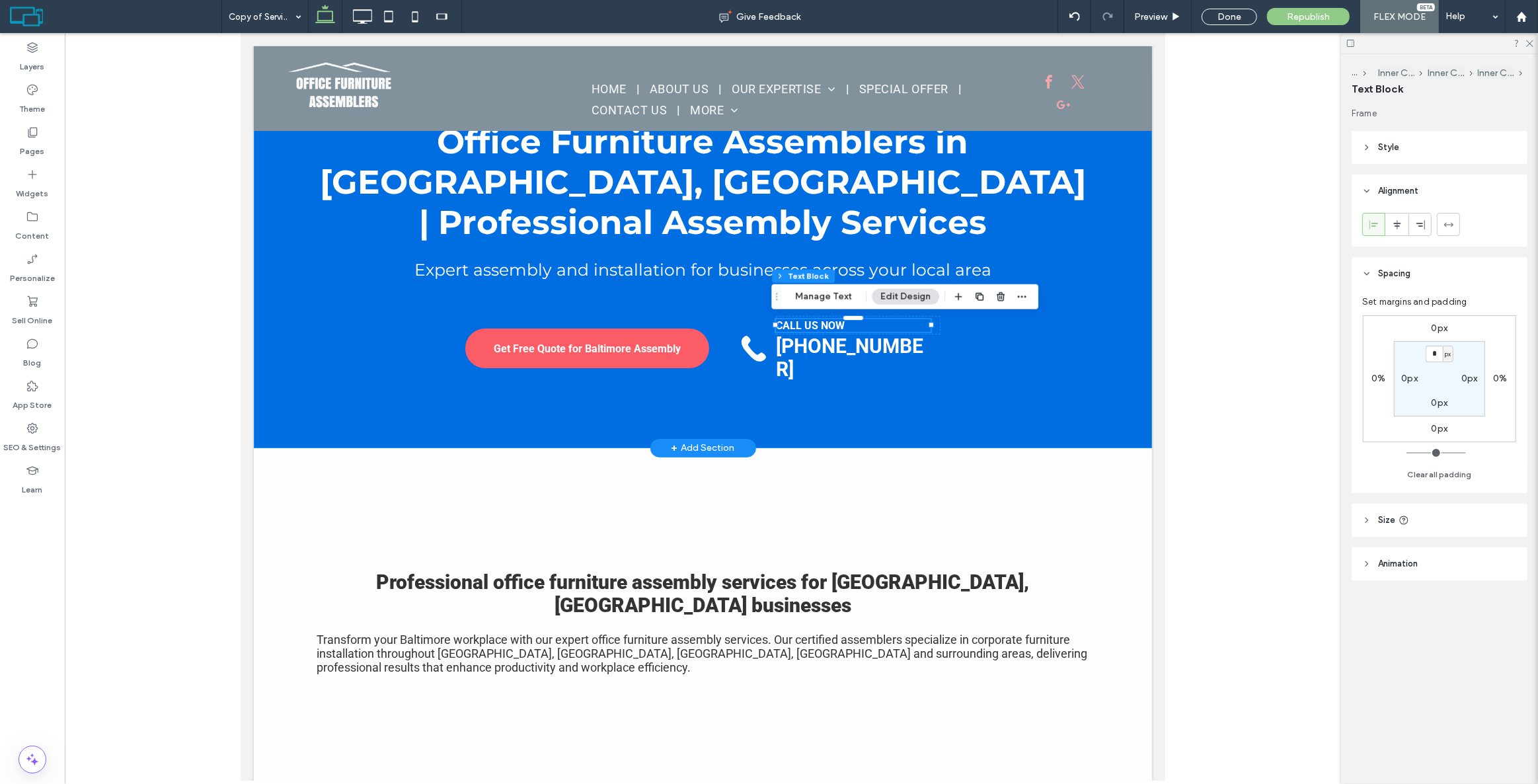
click at [1127, 349] on div "Office Furniture Assemblers in [GEOGRAPHIC_DATA], [GEOGRAPHIC_DATA] | Professio…" at bounding box center [702, 261] width 898 height 374
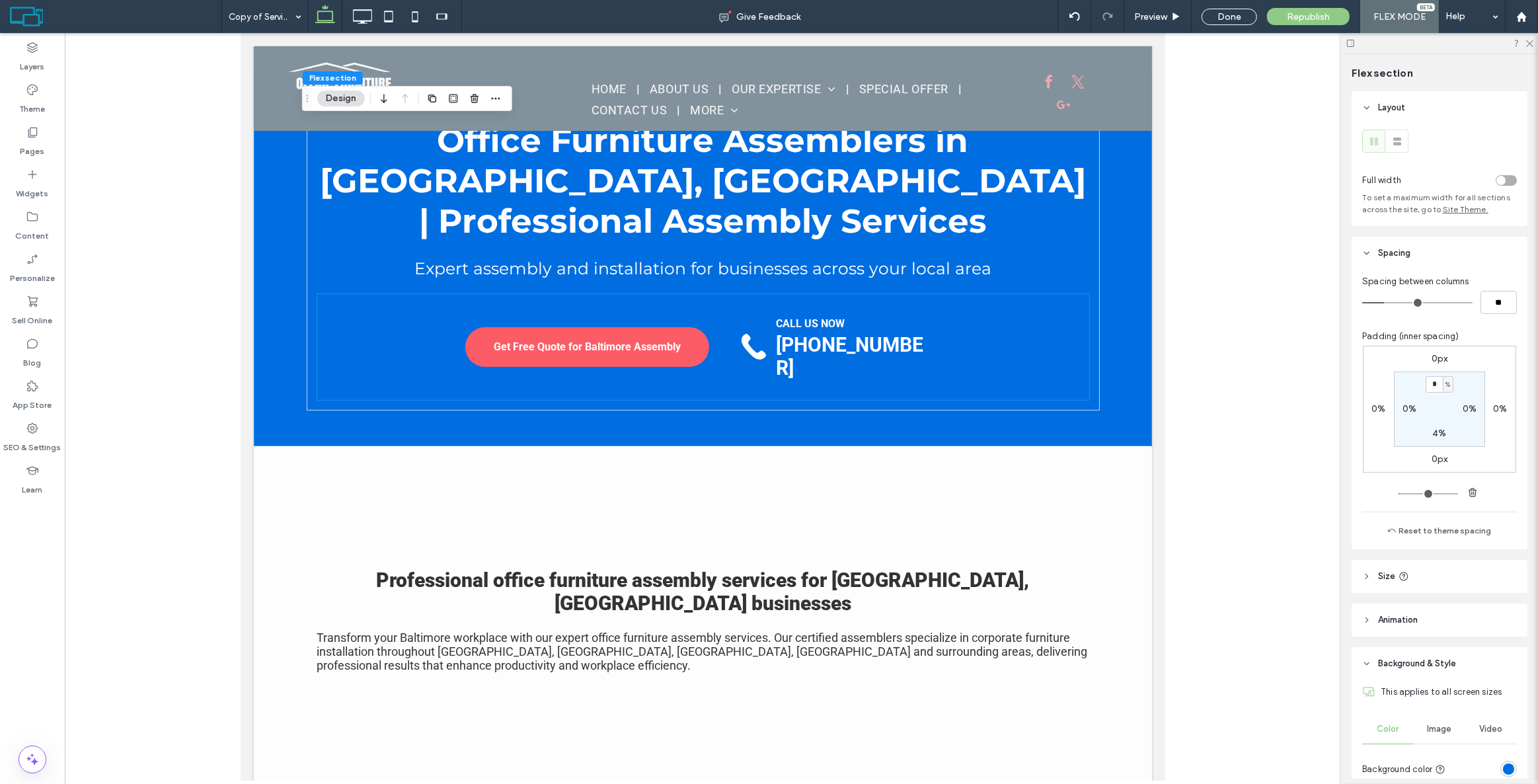
click at [857, 337] on strong "[PHONE_NUMBER]" at bounding box center [848, 356] width 147 height 46
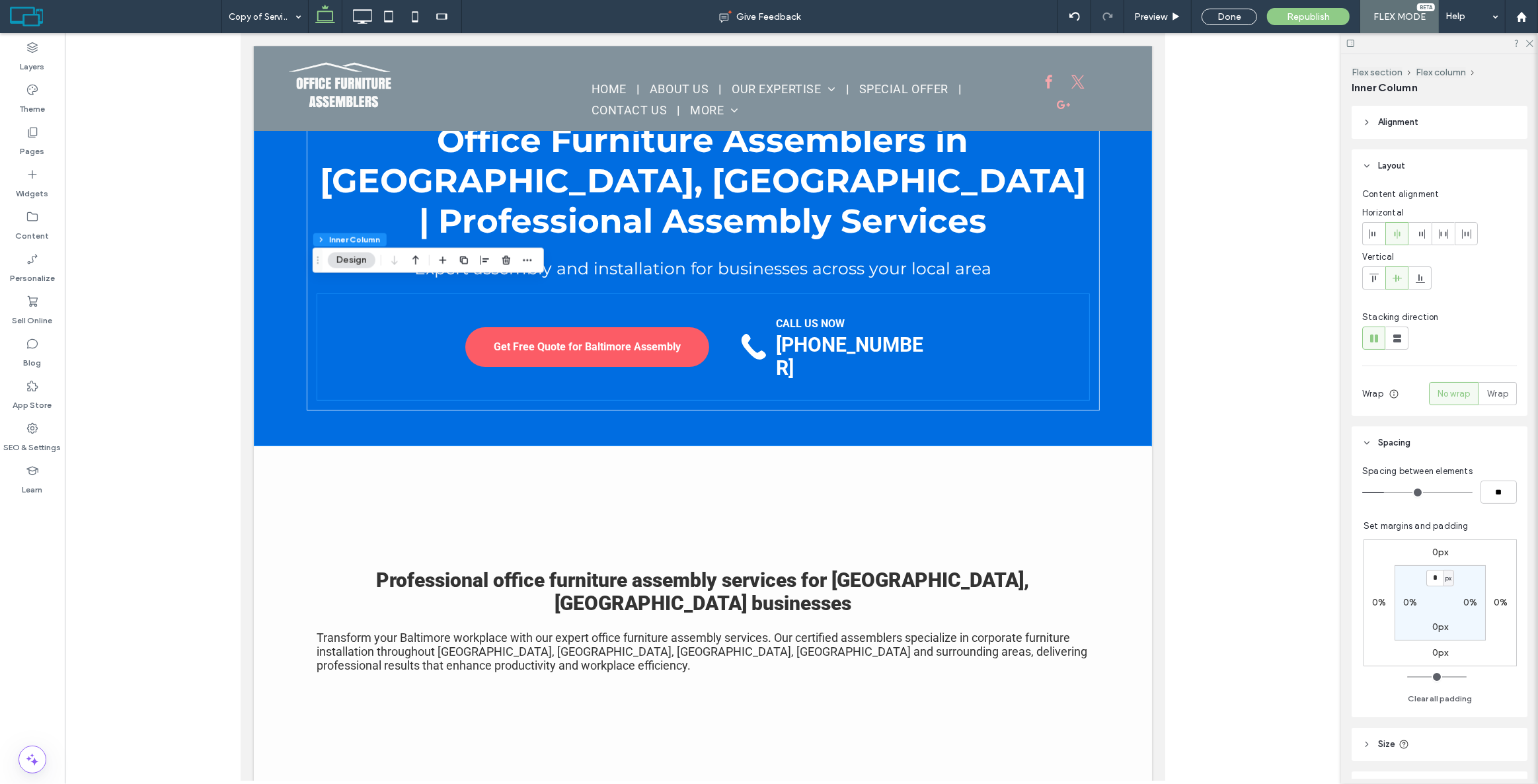
click at [857, 337] on strong "[PHONE_NUMBER]" at bounding box center [848, 356] width 147 height 46
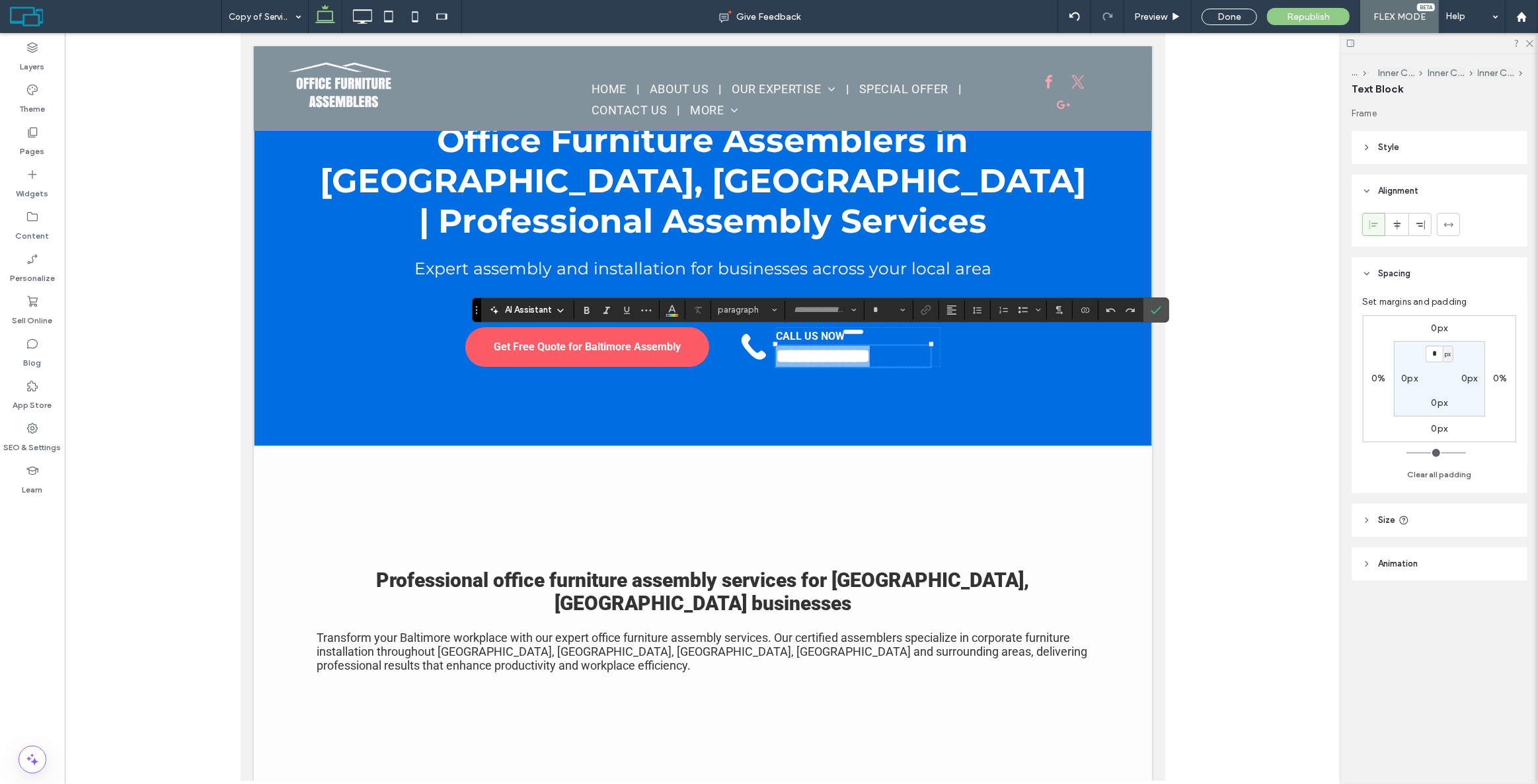
type input "******"
type input "**"
click at [627, 314] on icon "Underline" at bounding box center [626, 310] width 10 height 10
click at [1159, 305] on icon "Confirm" at bounding box center [1156, 310] width 10 height 10
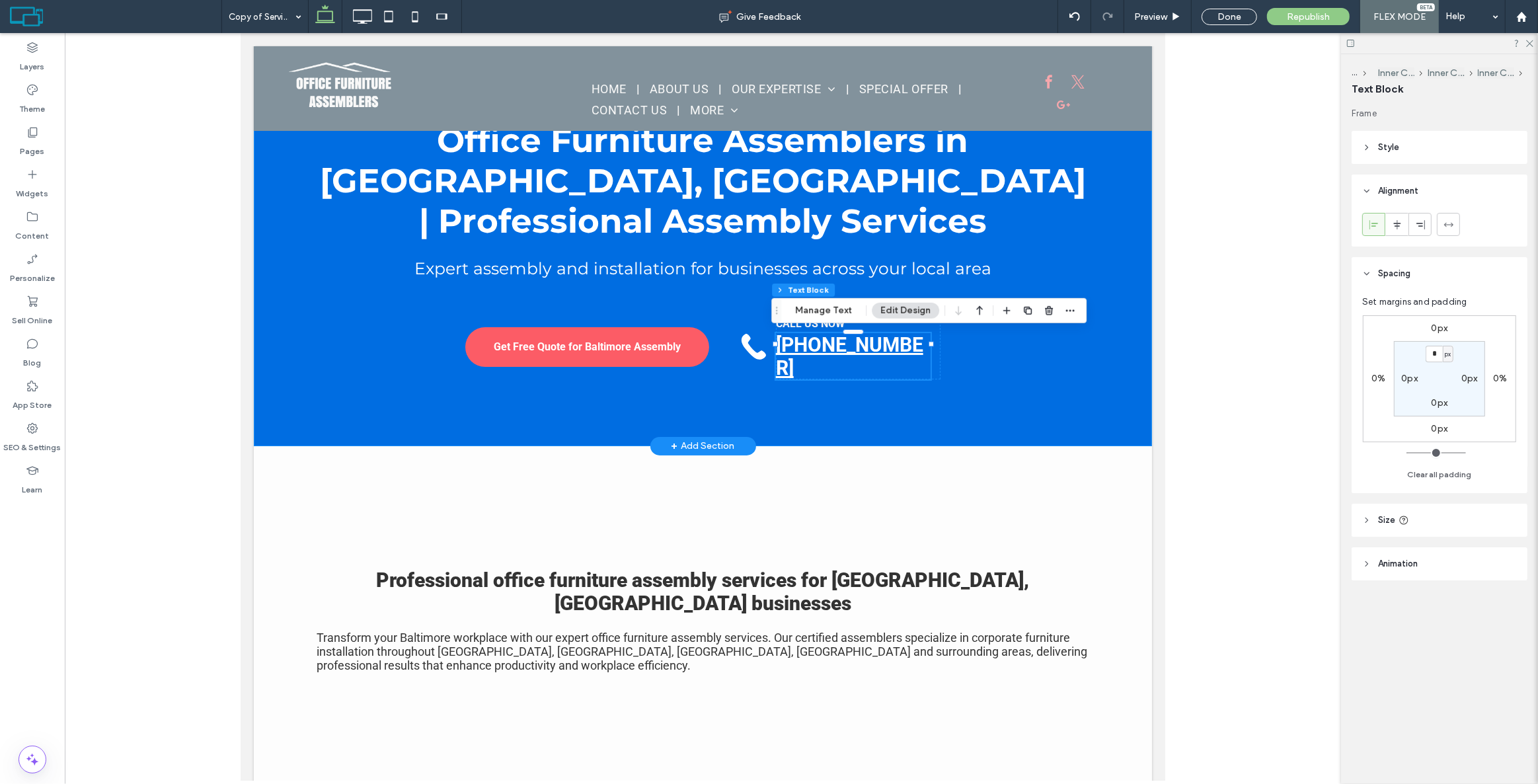
click at [1111, 251] on div "Office Furniture Assemblers in [GEOGRAPHIC_DATA], [GEOGRAPHIC_DATA] | Professio…" at bounding box center [702, 259] width 898 height 374
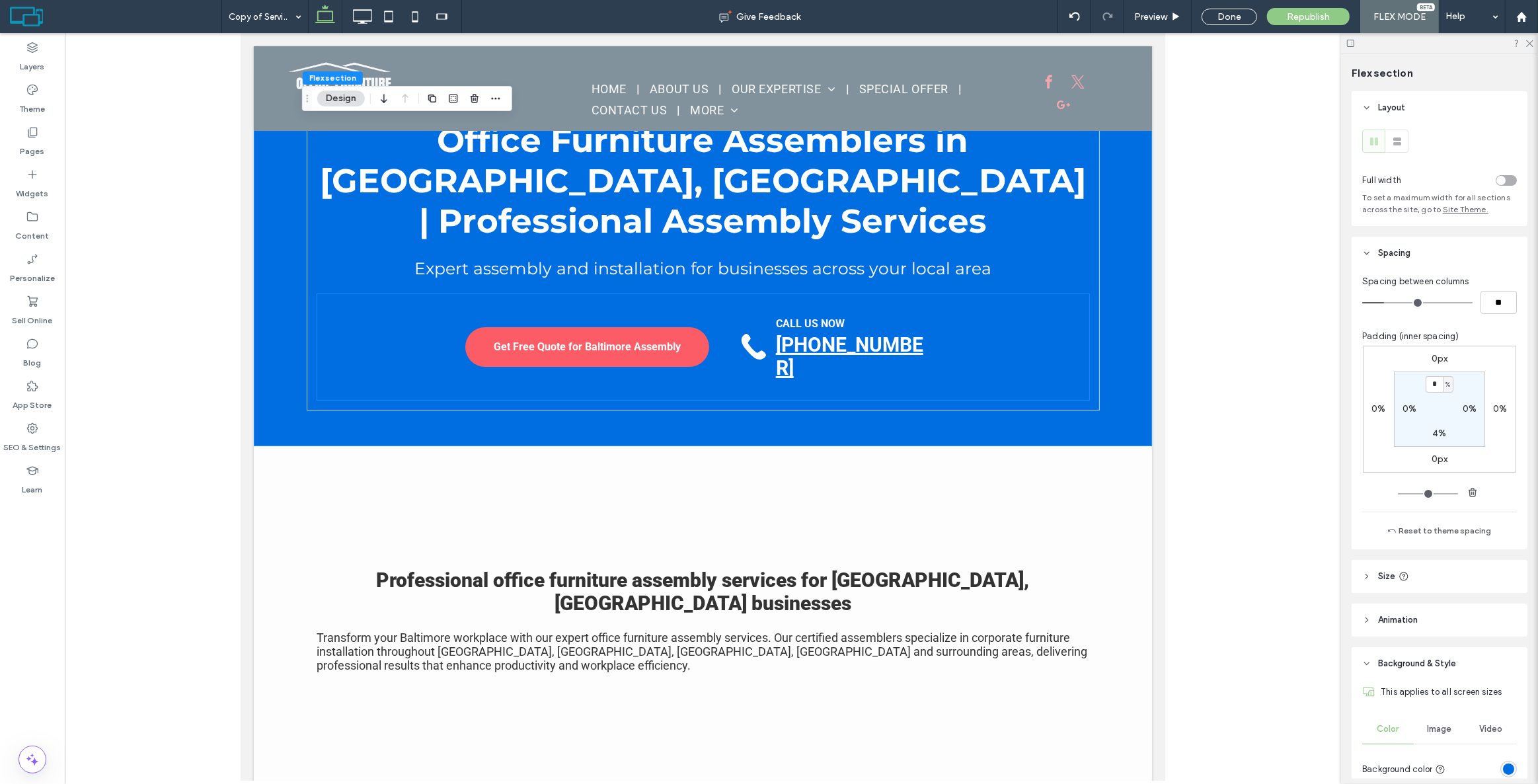
click at [857, 342] on strong "[PHONE_NUMBER]" at bounding box center [848, 356] width 147 height 46
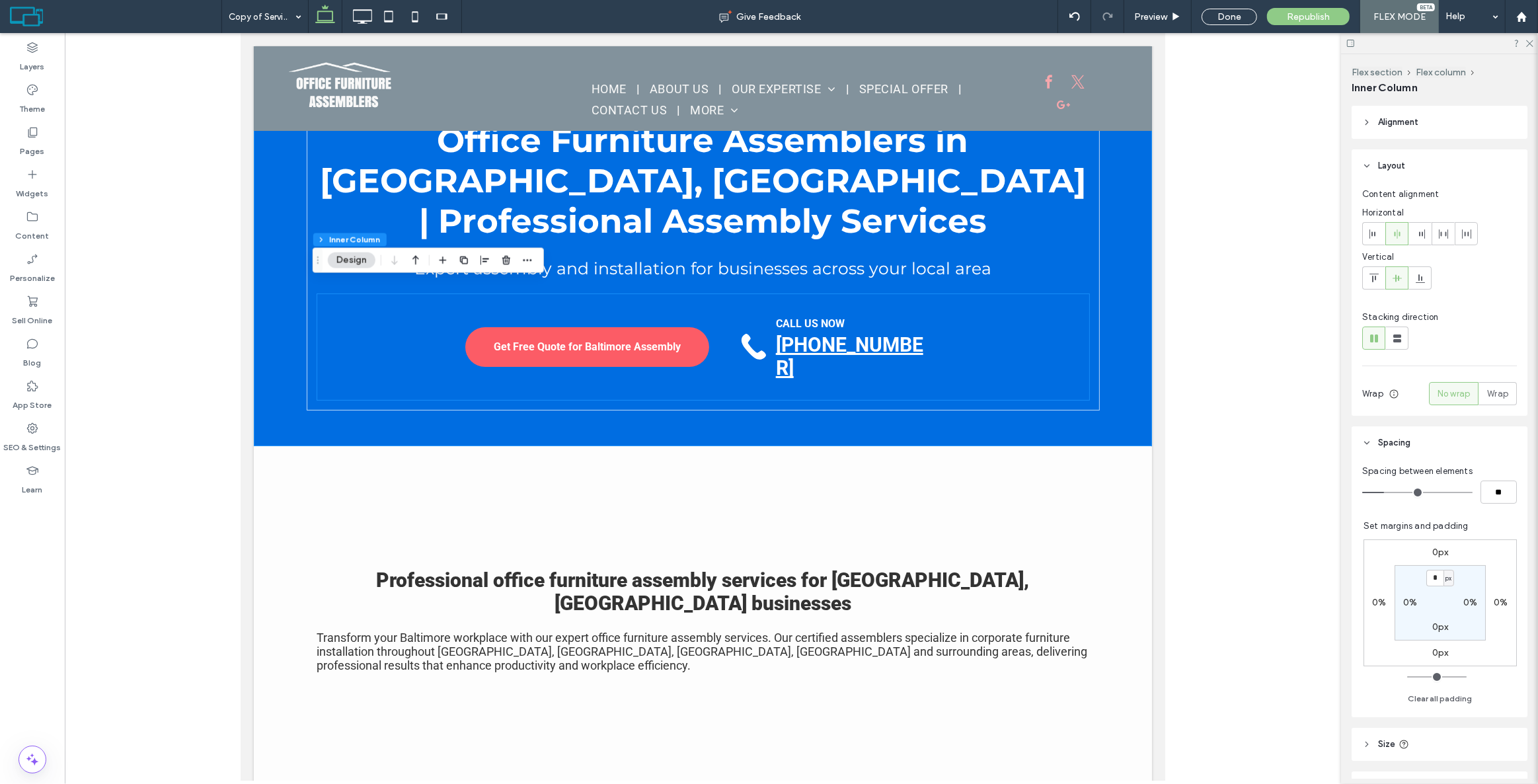
click at [857, 342] on strong "[PHONE_NUMBER]" at bounding box center [848, 356] width 147 height 46
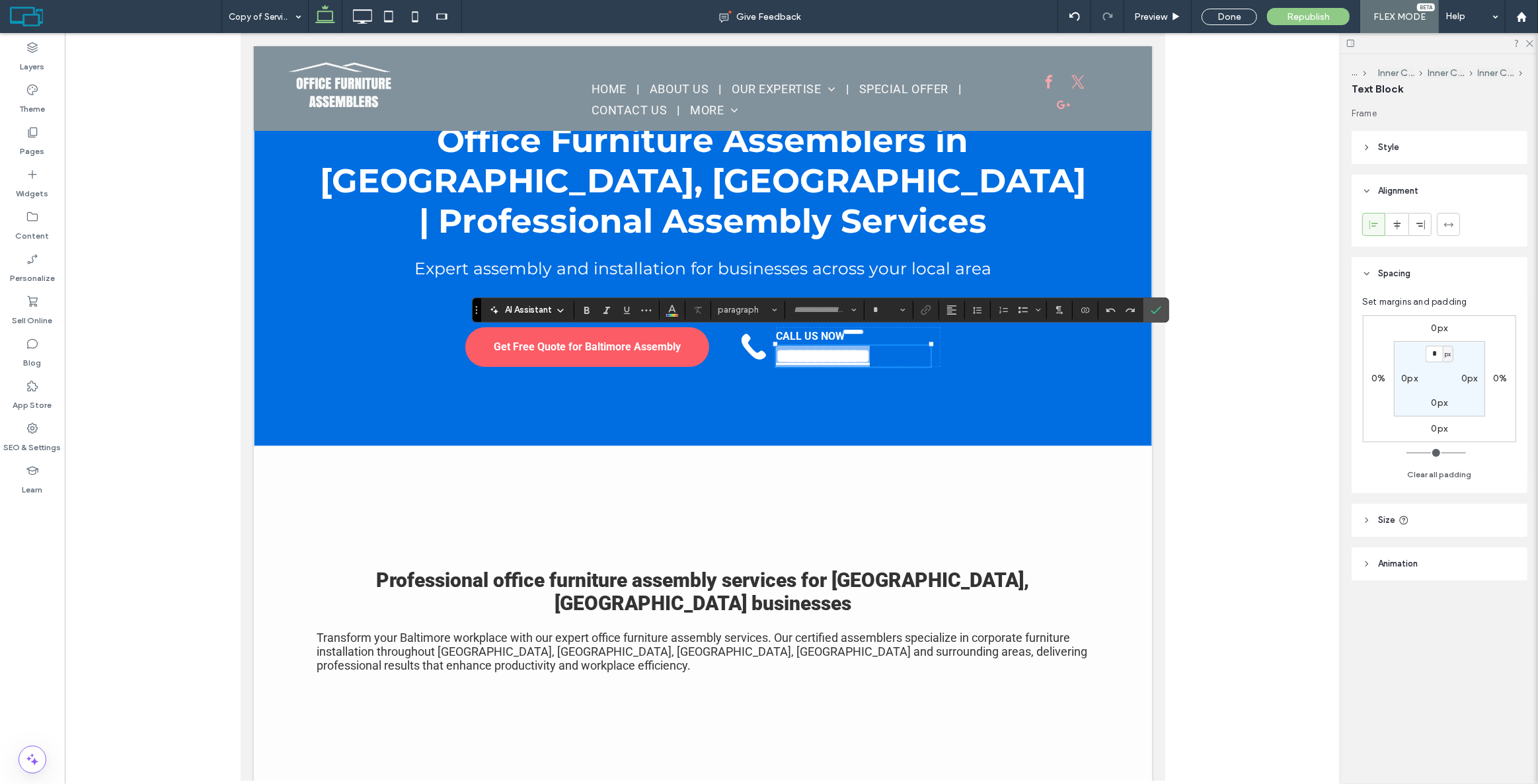
type input "******"
type input "**"
click at [1421, 521] on header "Size" at bounding box center [1439, 520] width 176 height 33
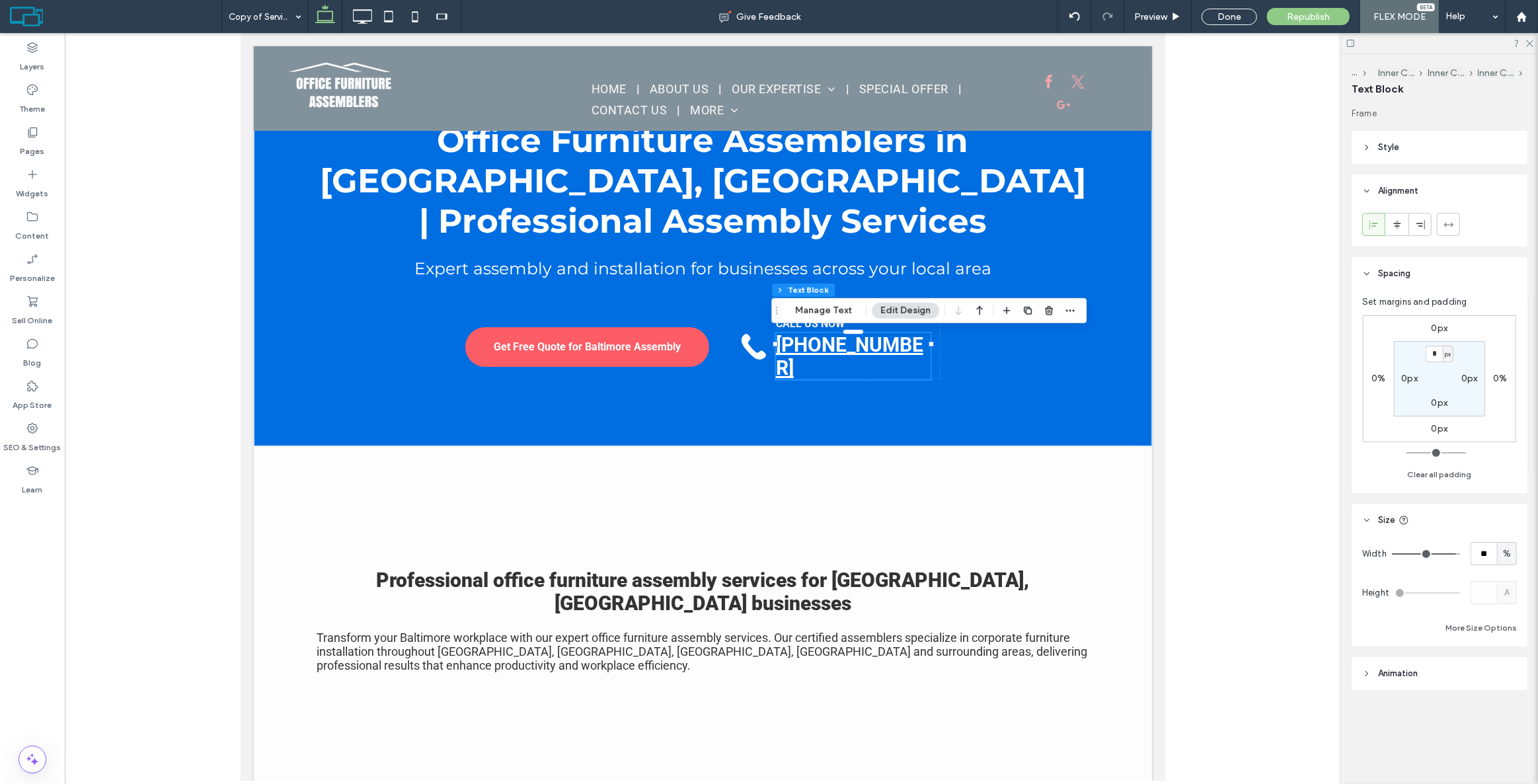
click at [1394, 660] on header "Animation" at bounding box center [1439, 673] width 176 height 33
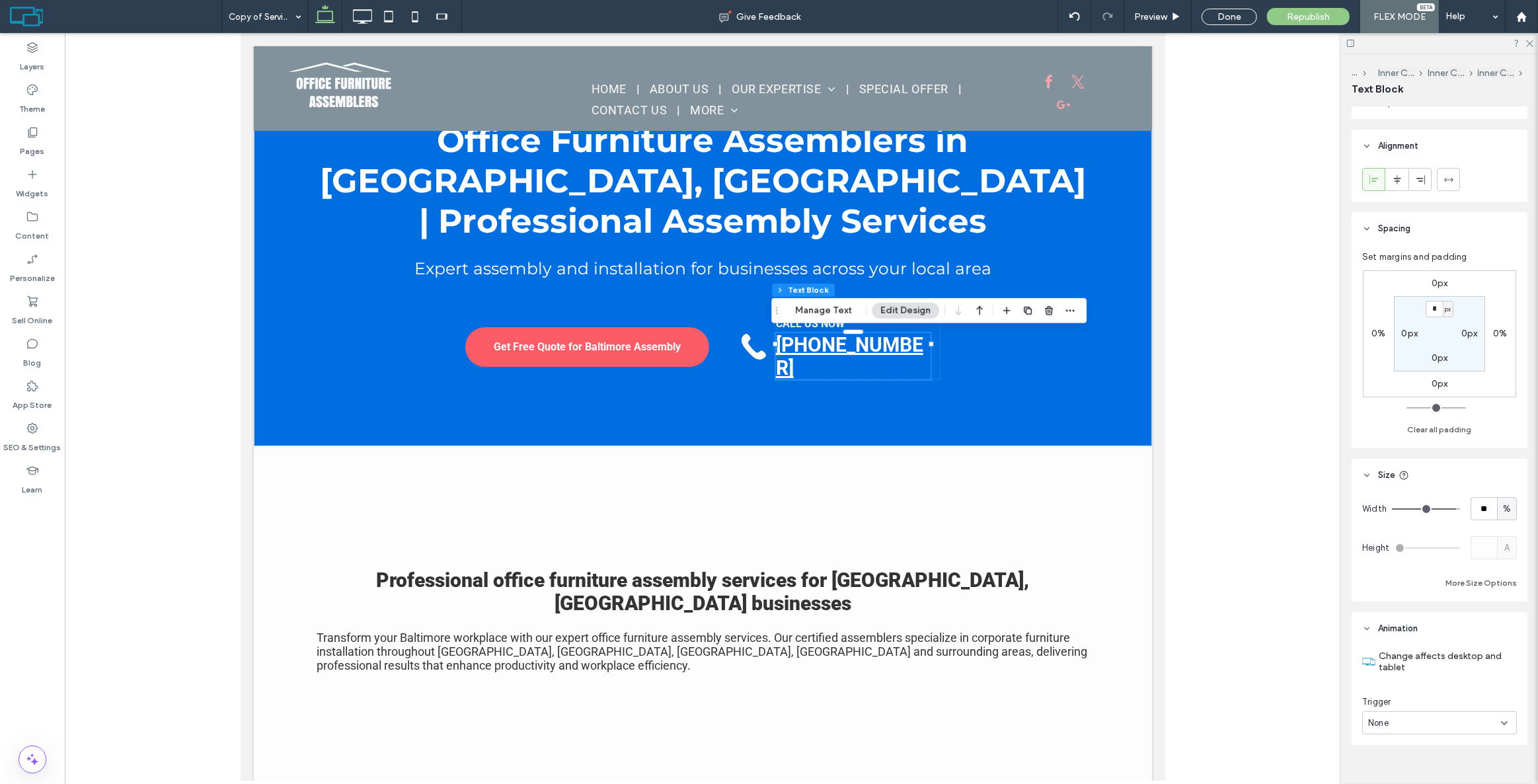
scroll to position [0, 0]
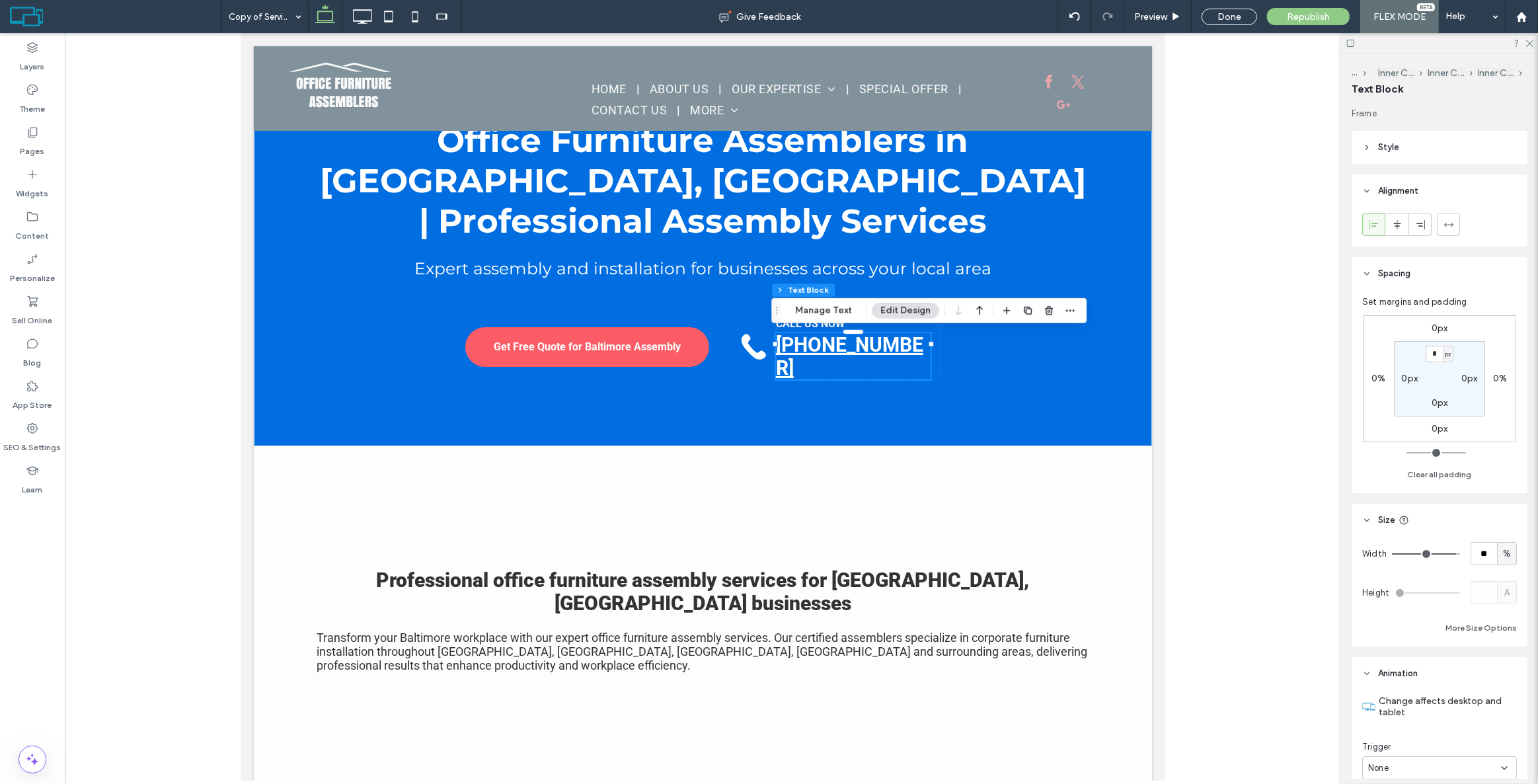
click at [918, 345] on p "[PHONE_NUMBER]" at bounding box center [852, 356] width 155 height 46
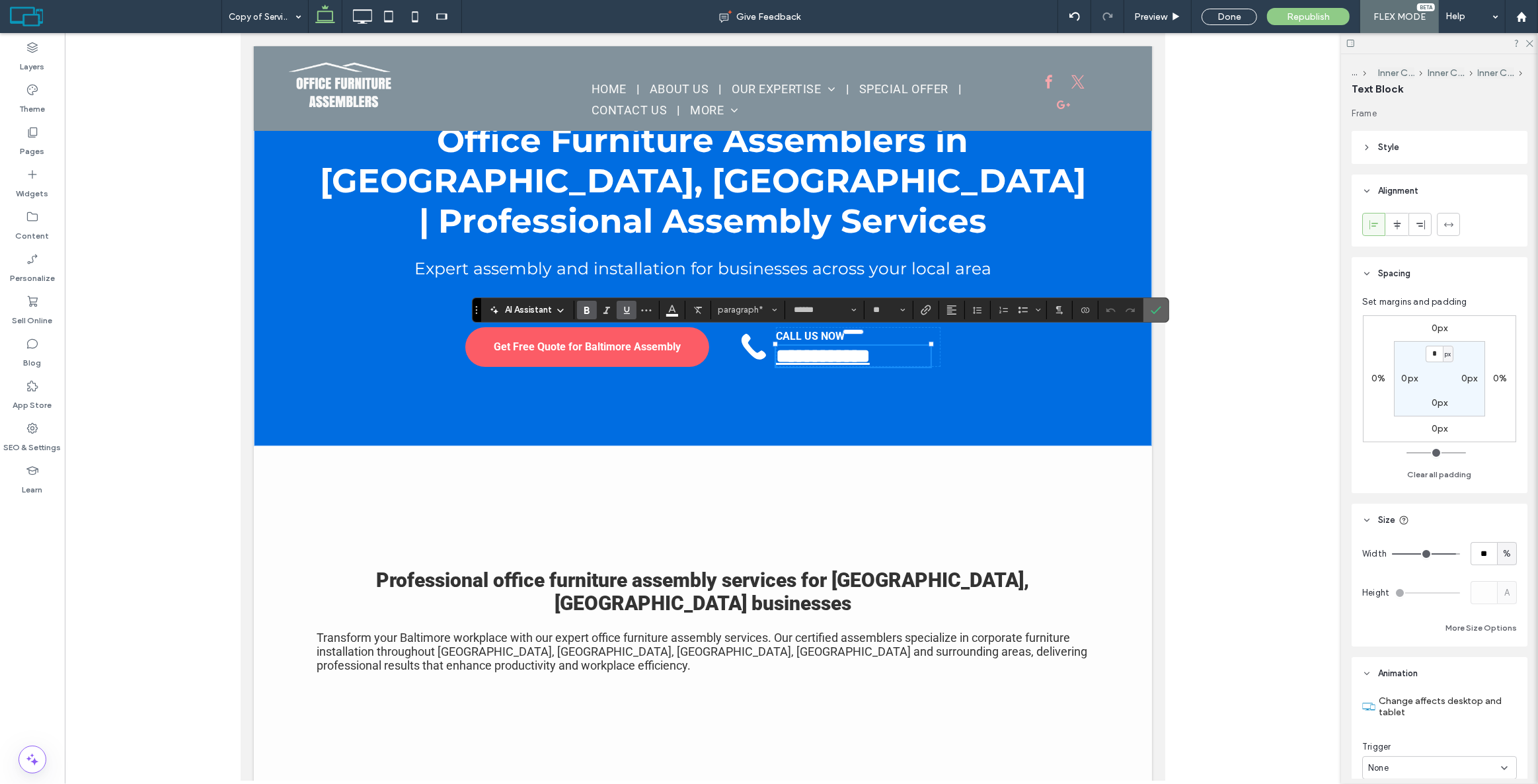
click at [1154, 307] on icon "Confirm" at bounding box center [1156, 310] width 10 height 10
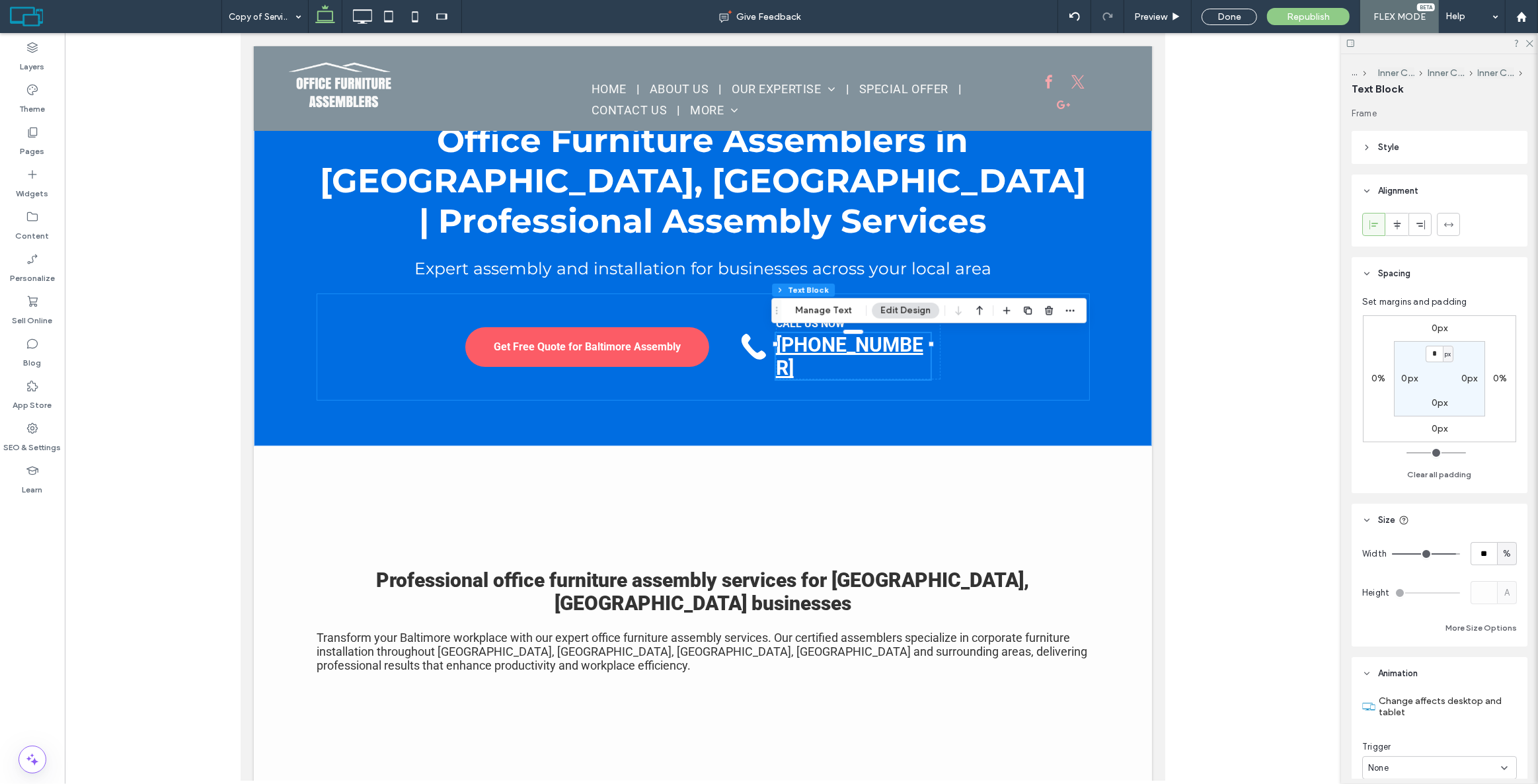
click at [1015, 369] on div "Get Free Quote for Baltimore Assembly CALL US NOW [PHONE_NUMBER]" at bounding box center [703, 347] width 772 height 105
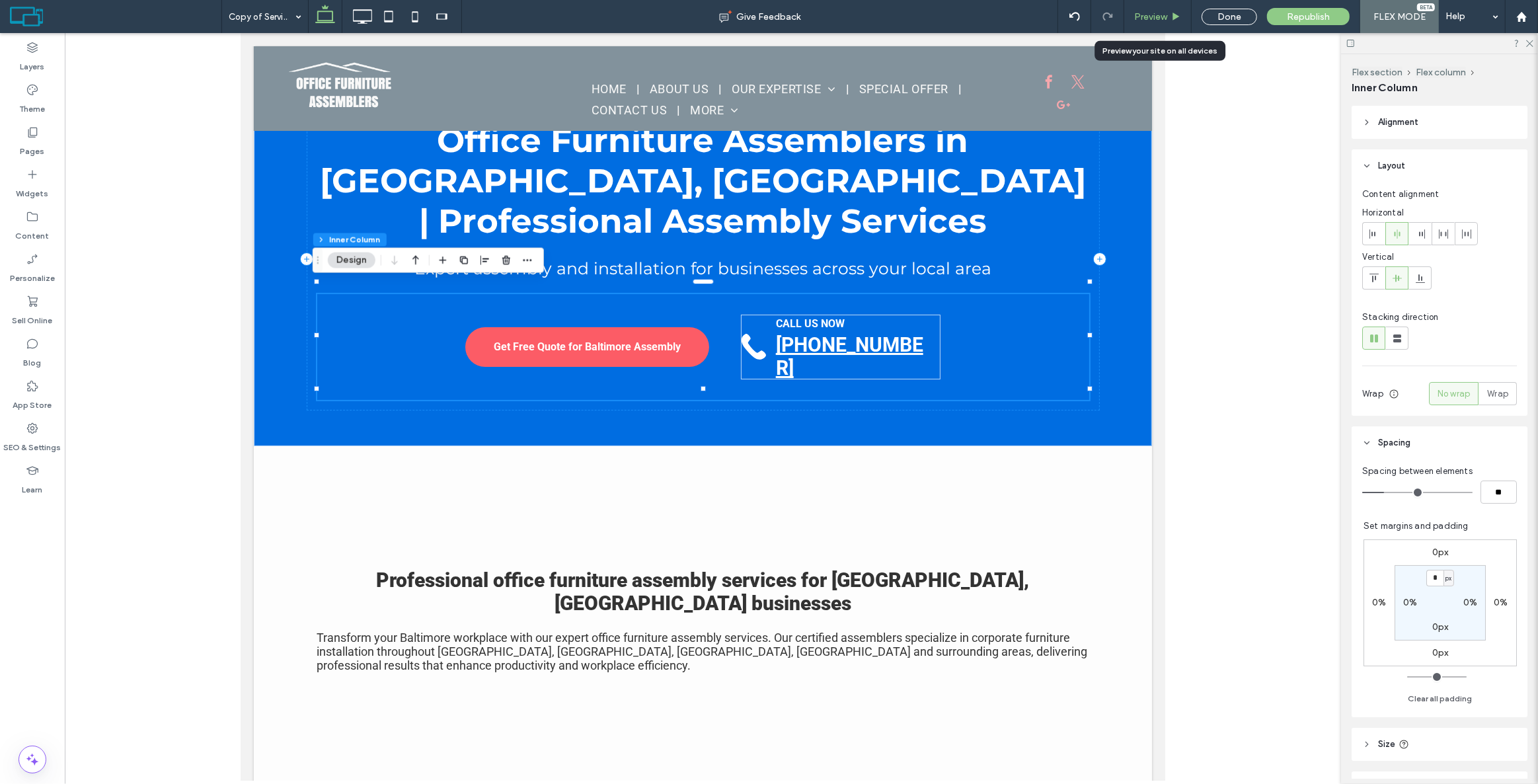
click at [1162, 12] on span "Preview" at bounding box center [1151, 16] width 33 height 11
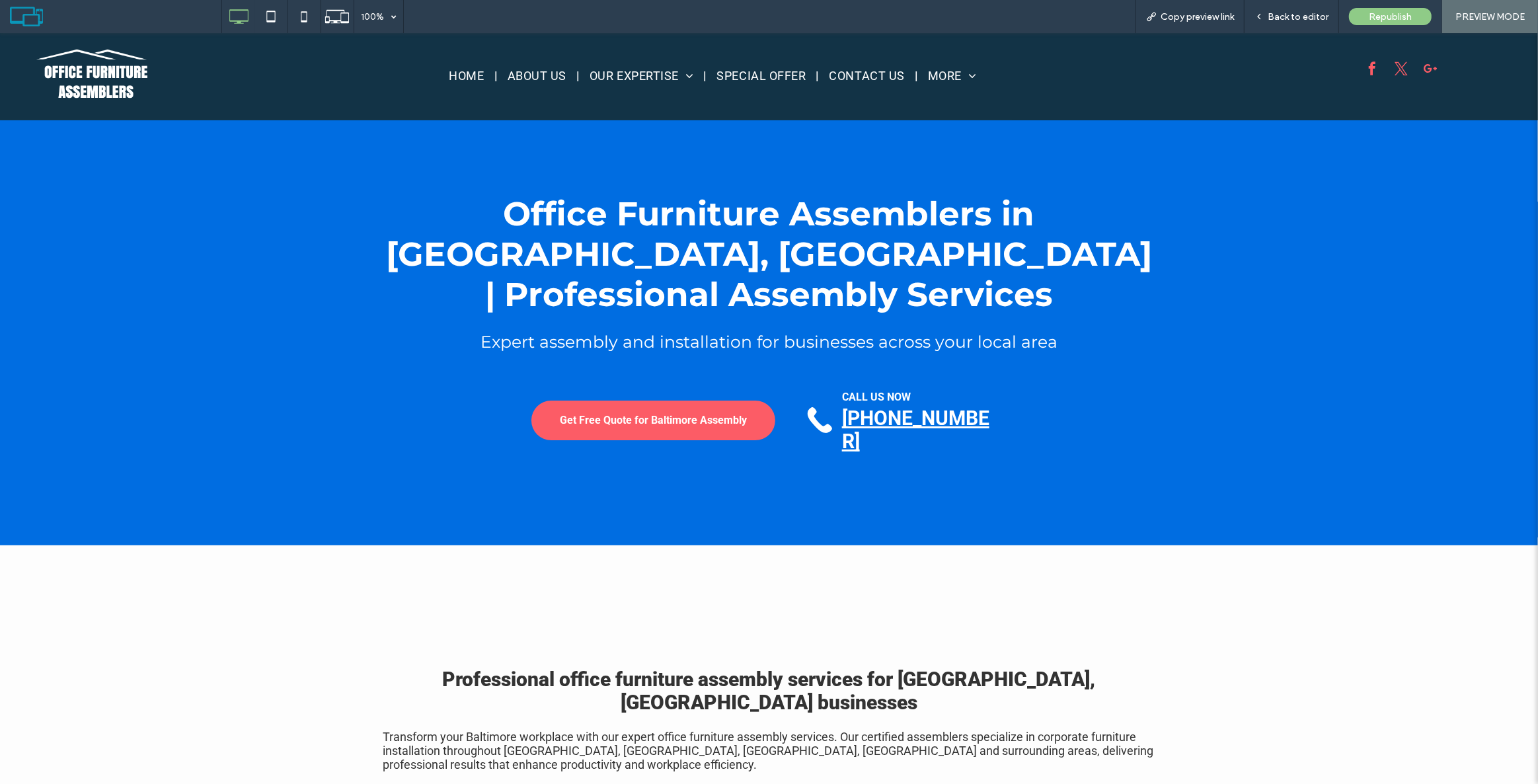
click at [945, 406] on strong "[PHONE_NUMBER]" at bounding box center [915, 429] width 147 height 46
click at [1282, 16] on span "Back to editor" at bounding box center [1298, 16] width 61 height 11
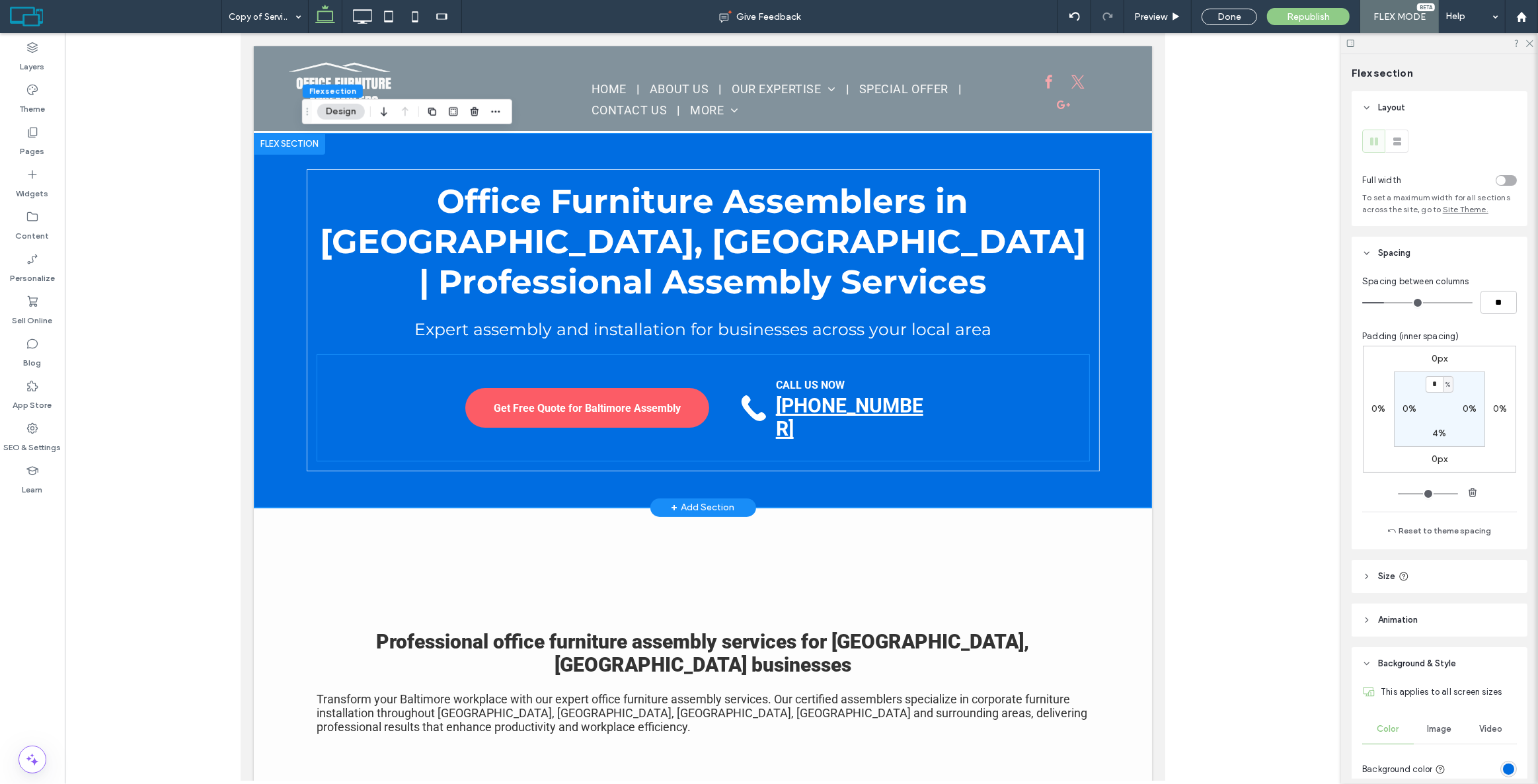
click at [828, 416] on strong "[PHONE_NUMBER]" at bounding box center [848, 417] width 147 height 46
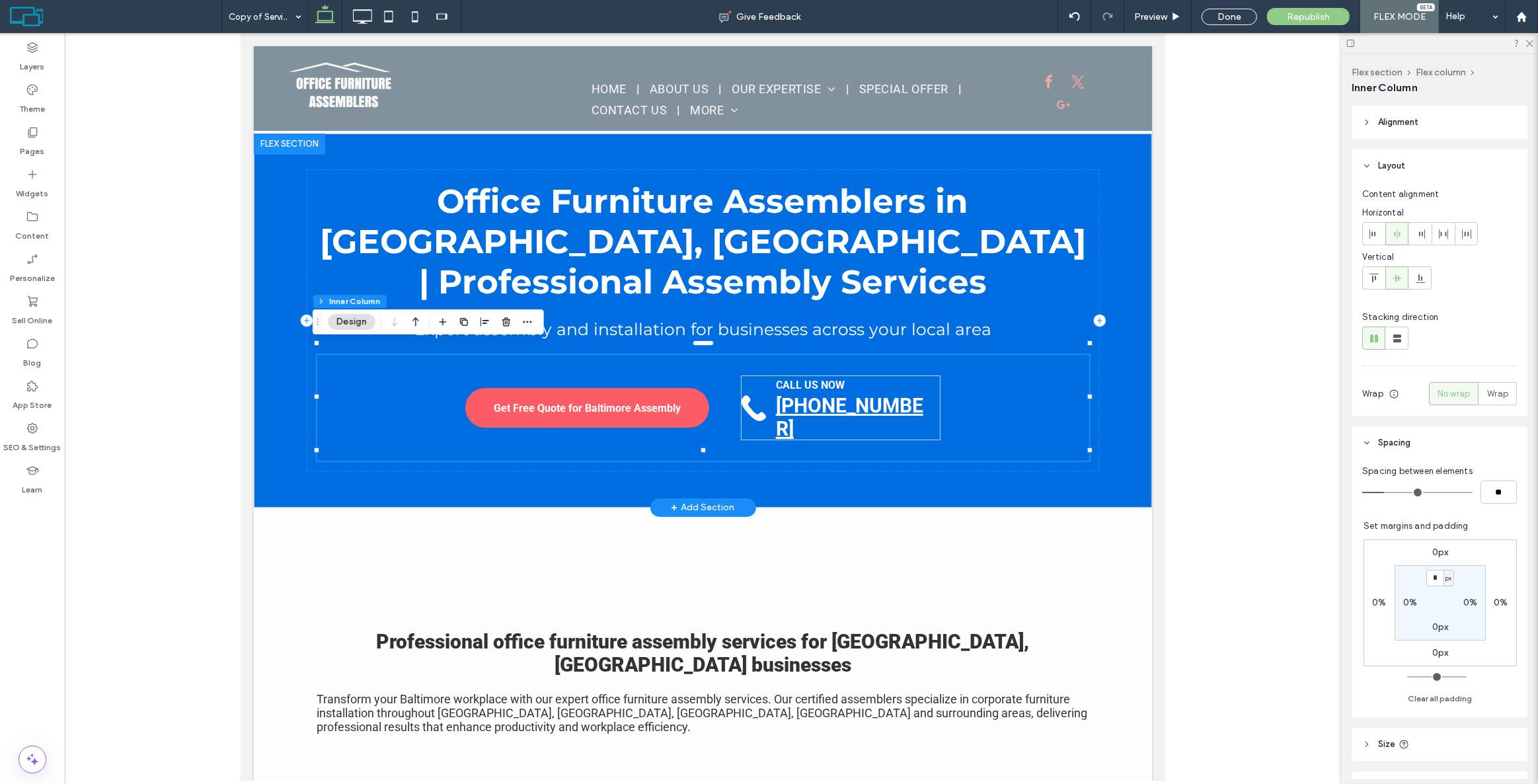
click at [846, 401] on strong "[PHONE_NUMBER]" at bounding box center [848, 417] width 147 height 46
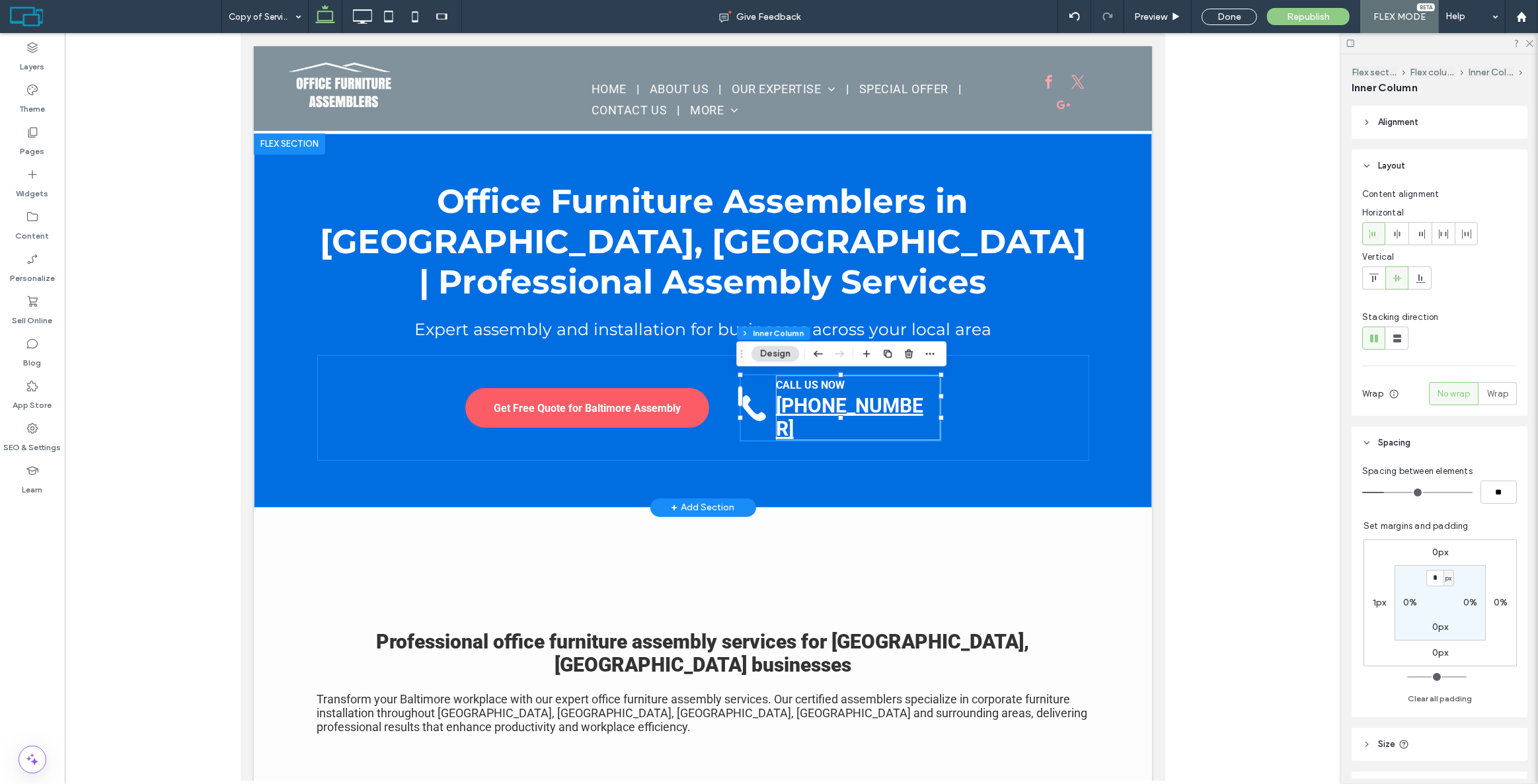
click at [846, 401] on strong "[PHONE_NUMBER]" at bounding box center [848, 417] width 147 height 46
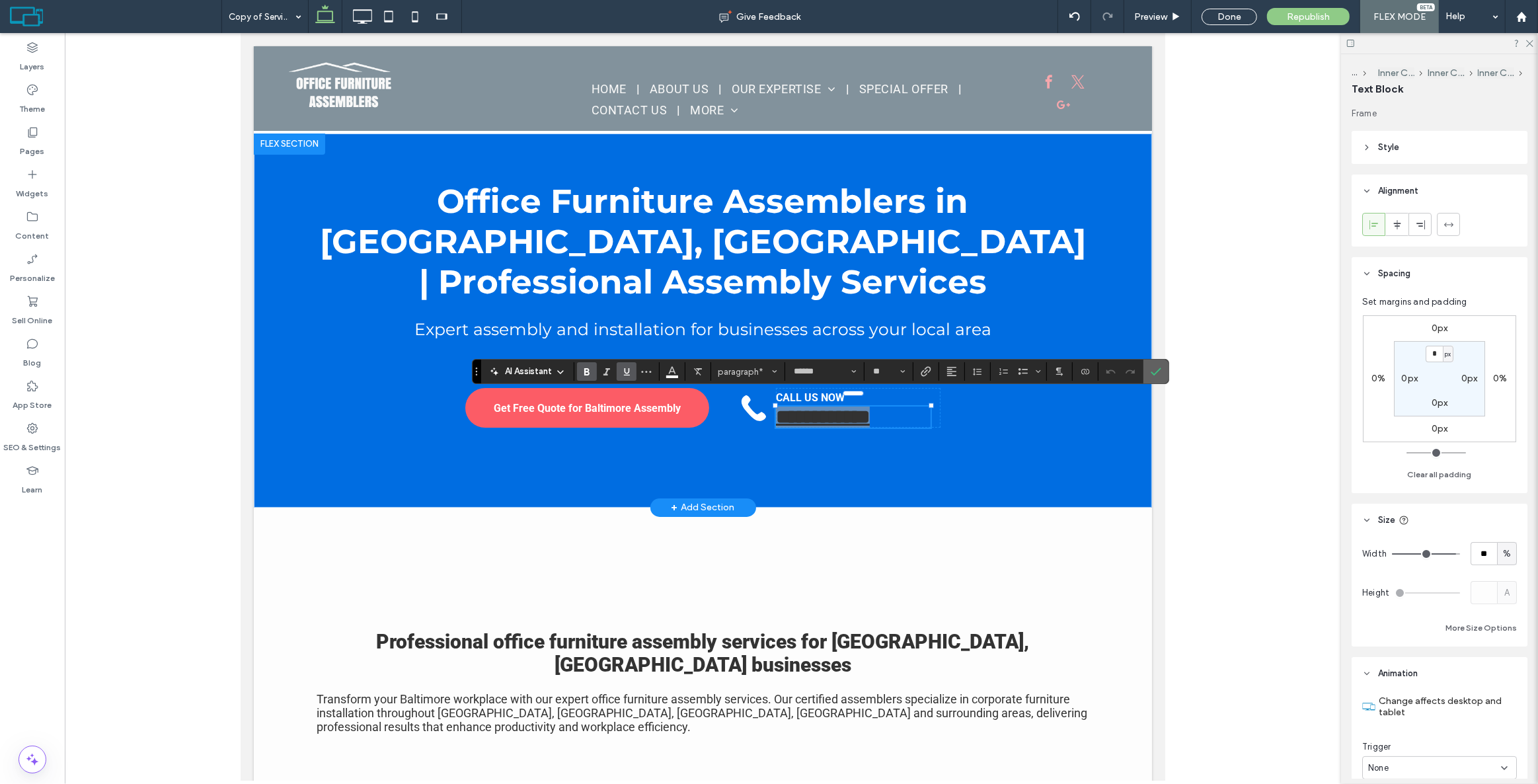
click at [1156, 366] on icon "Confirm" at bounding box center [1156, 371] width 10 height 10
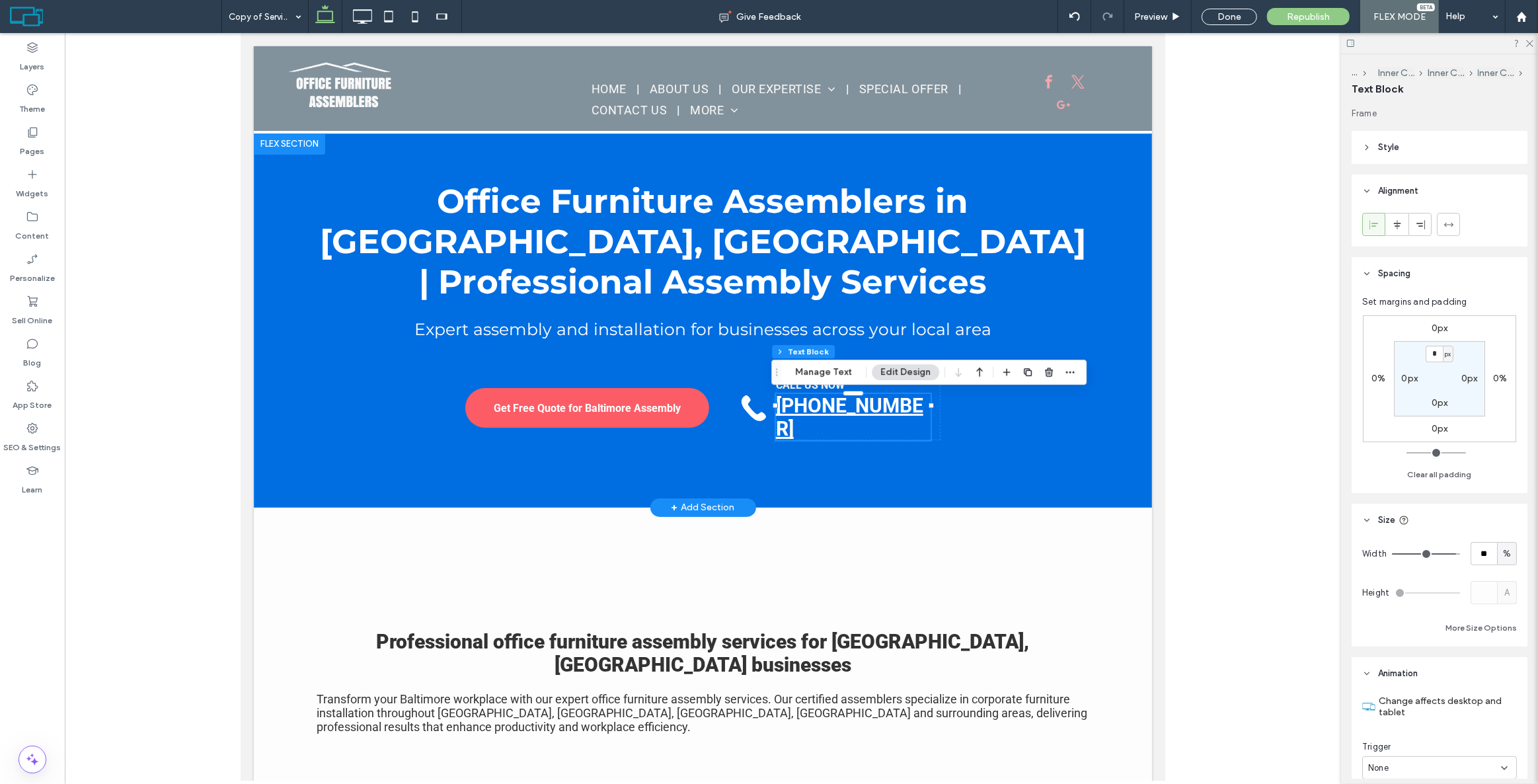
click at [534, 166] on div "Office Furniture Assemblers in [GEOGRAPHIC_DATA], [GEOGRAPHIC_DATA] | Professio…" at bounding box center [702, 320] width 793 height 374
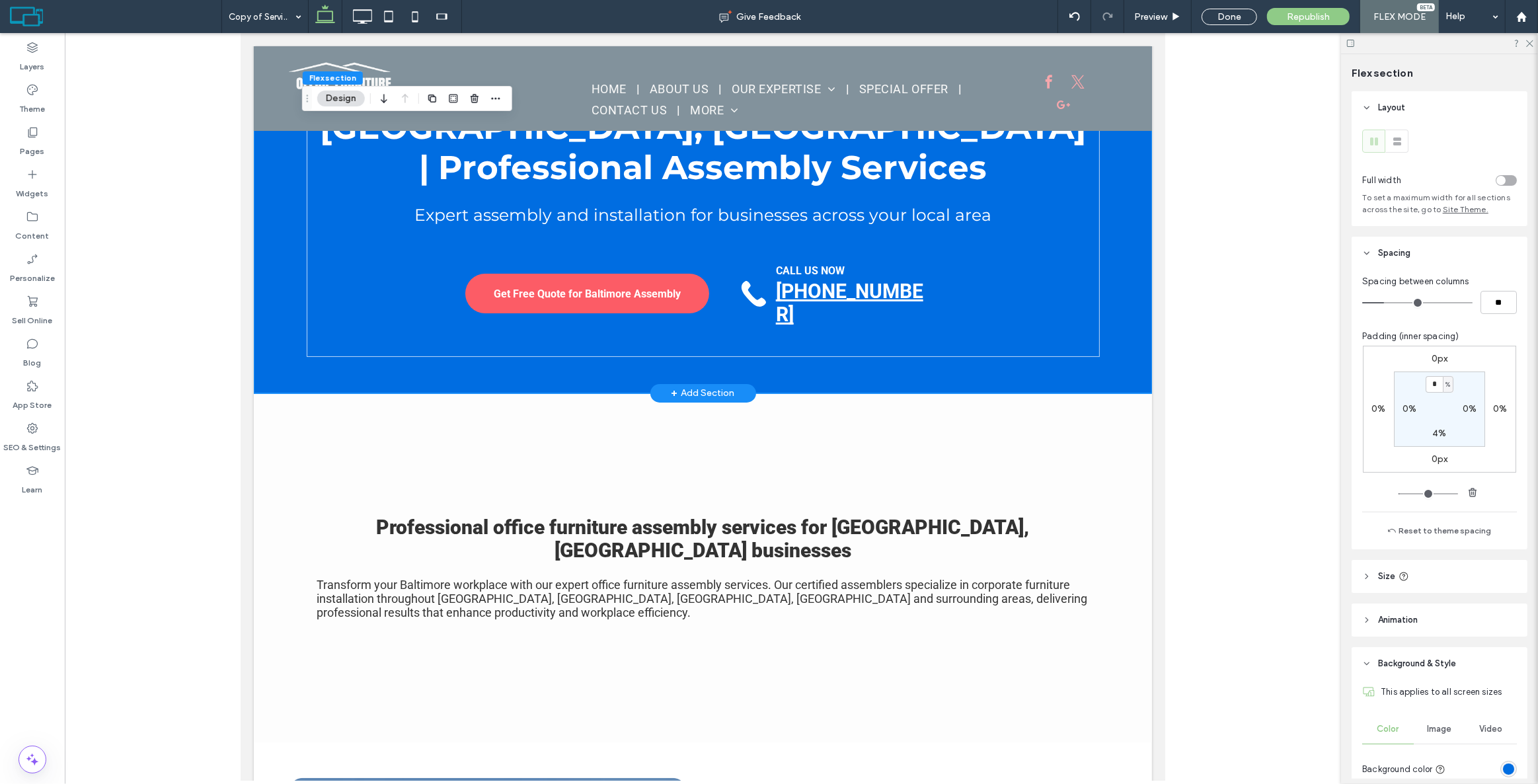
scroll to position [180, 0]
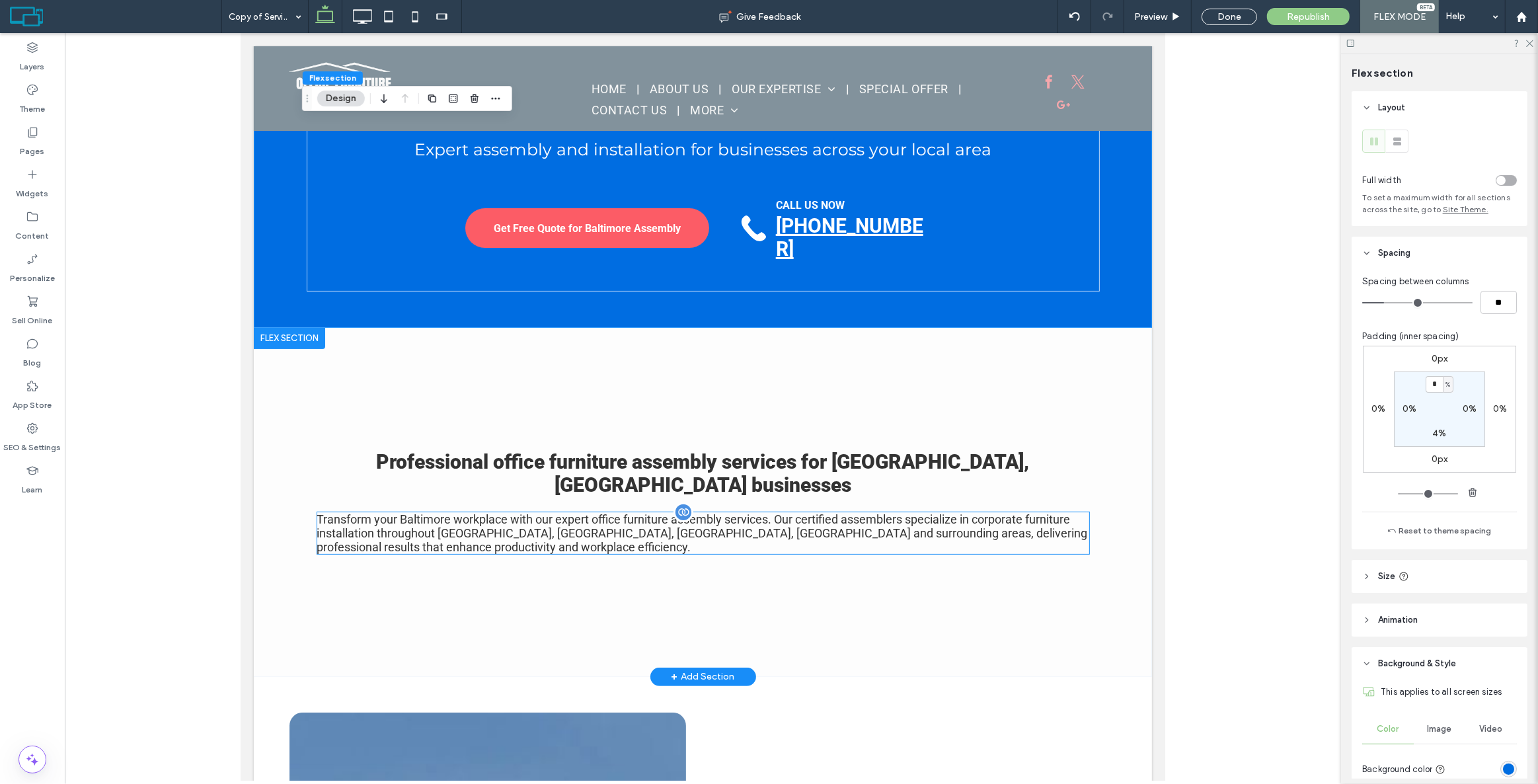
click at [815, 512] on div "Transform your Baltimore workplace with our expert office furniture assembly se…" at bounding box center [703, 533] width 772 height 42
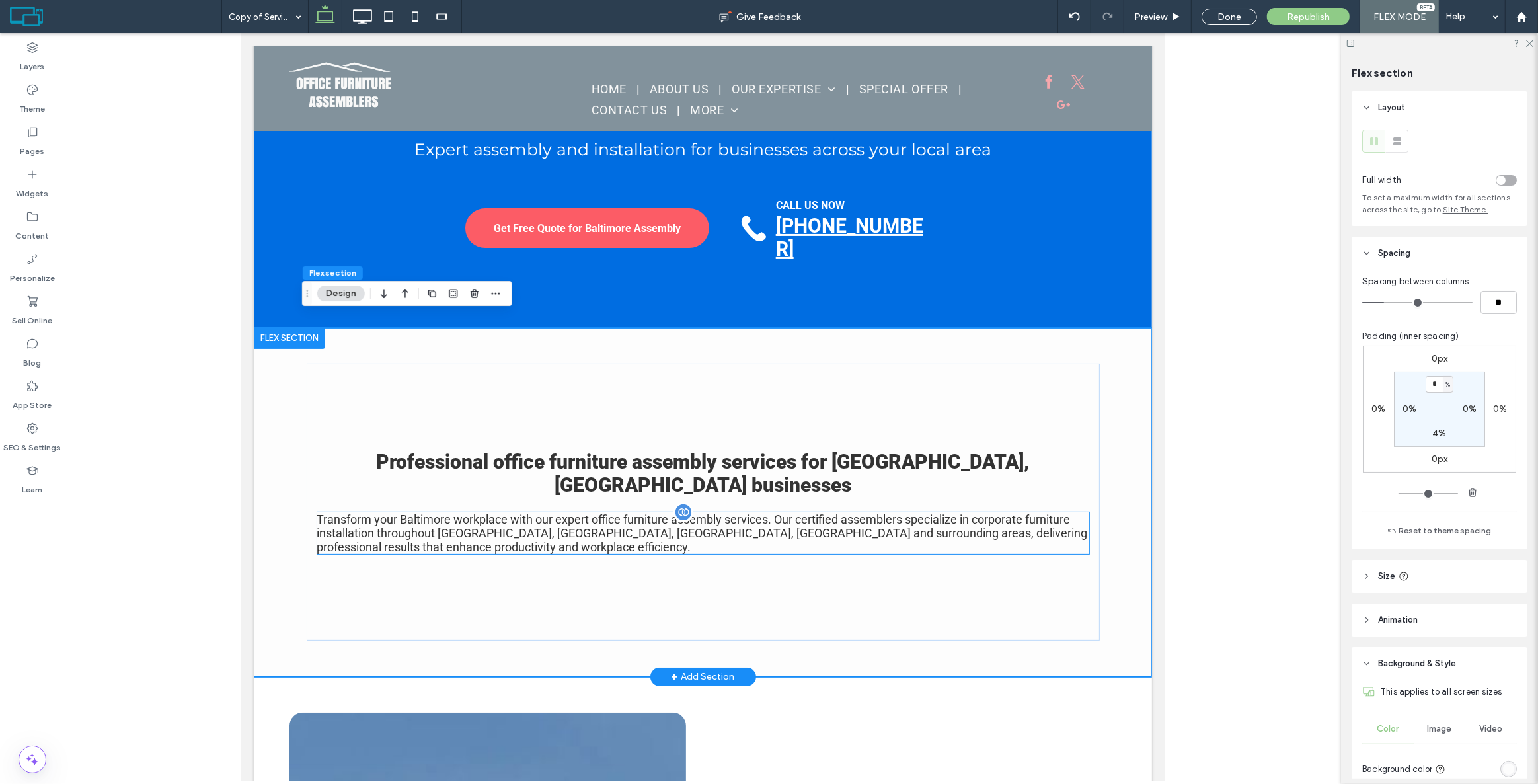
click at [752, 522] on div "Transform your Baltimore workplace with our expert office furniture assembly se…" at bounding box center [703, 533] width 772 height 42
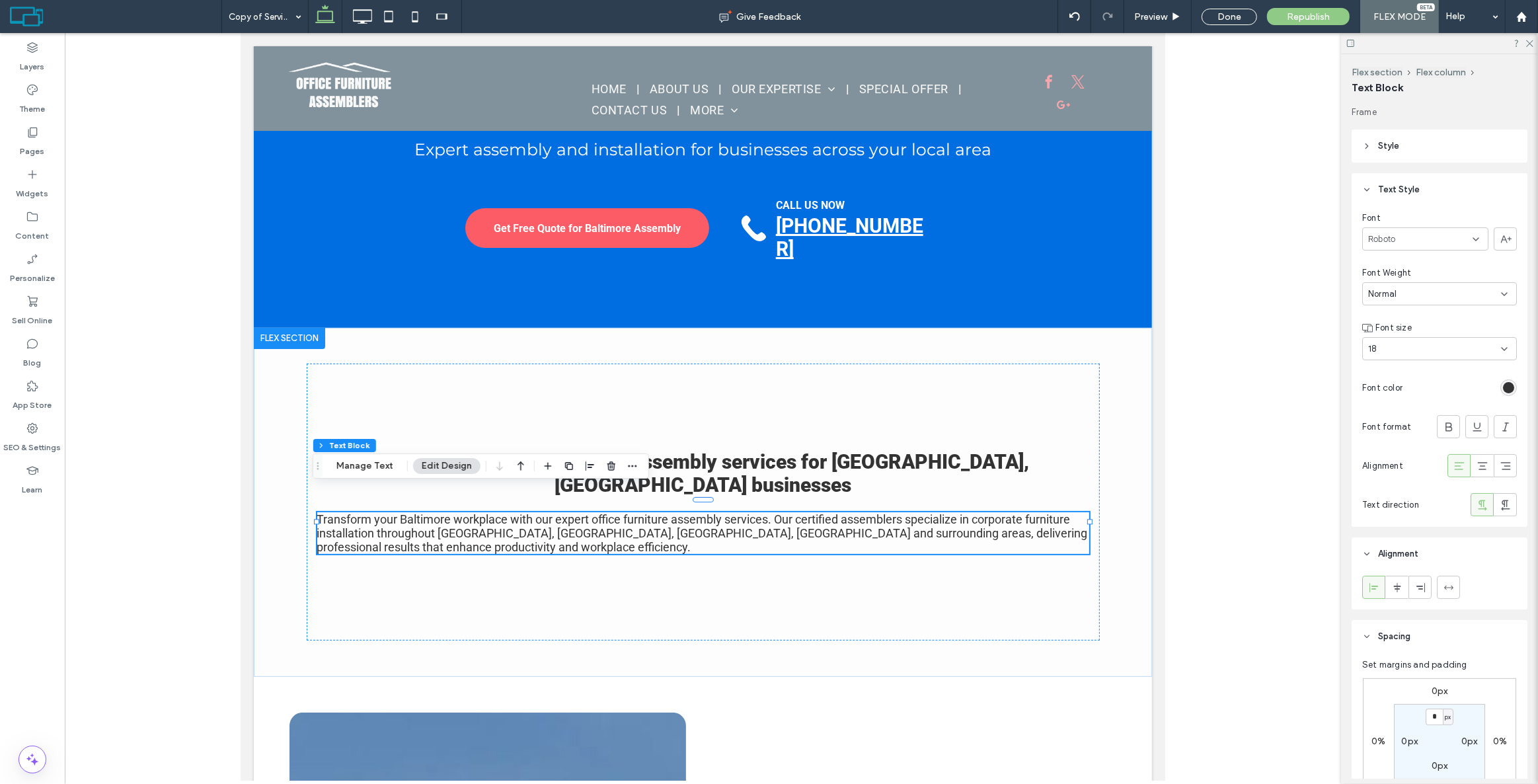
click at [1421, 291] on div "Normal" at bounding box center [1434, 294] width 133 height 14
click at [1419, 341] on div "Light" at bounding box center [1436, 340] width 147 height 23
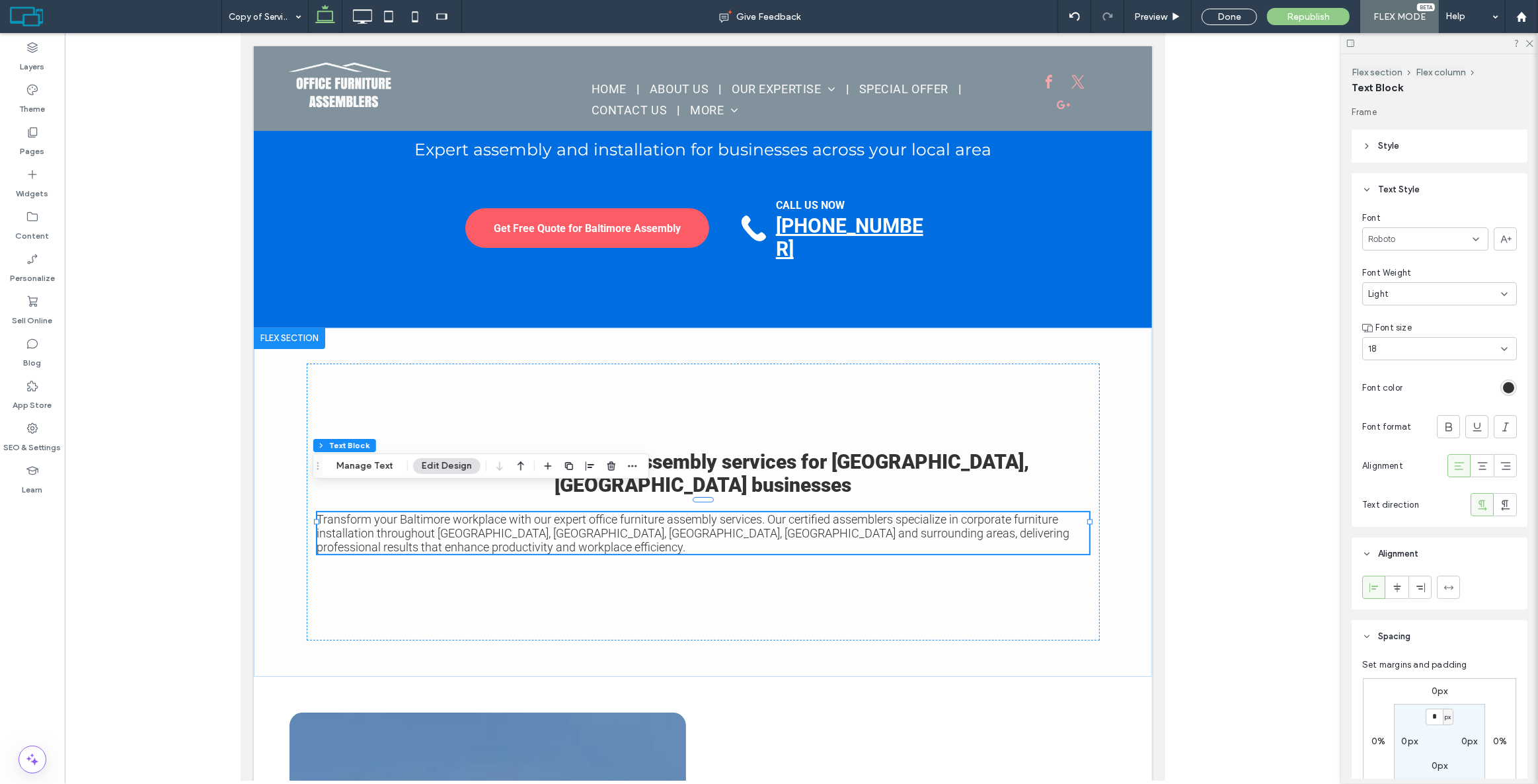
click at [1420, 296] on div "Light" at bounding box center [1434, 294] width 133 height 14
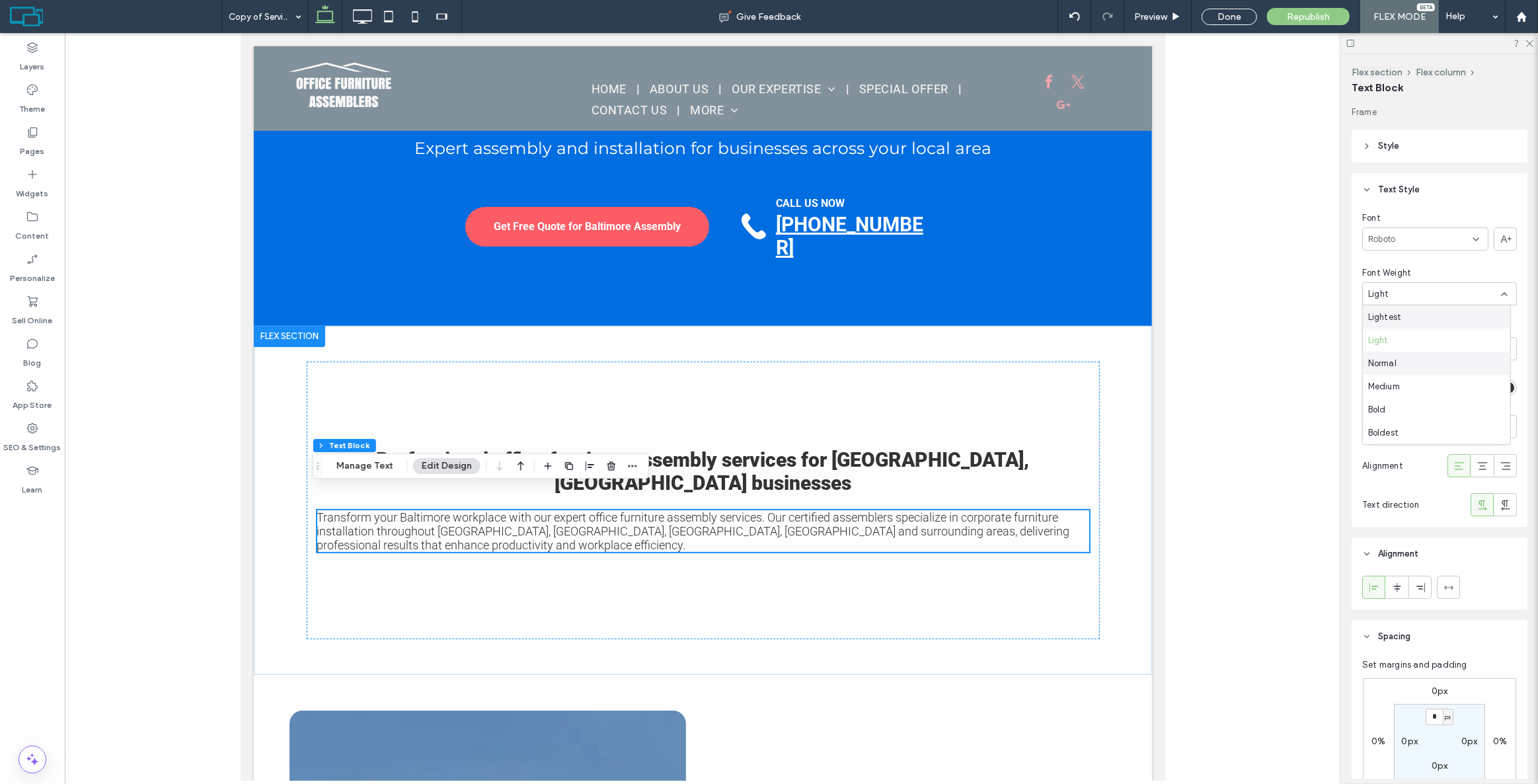
scroll to position [178, 0]
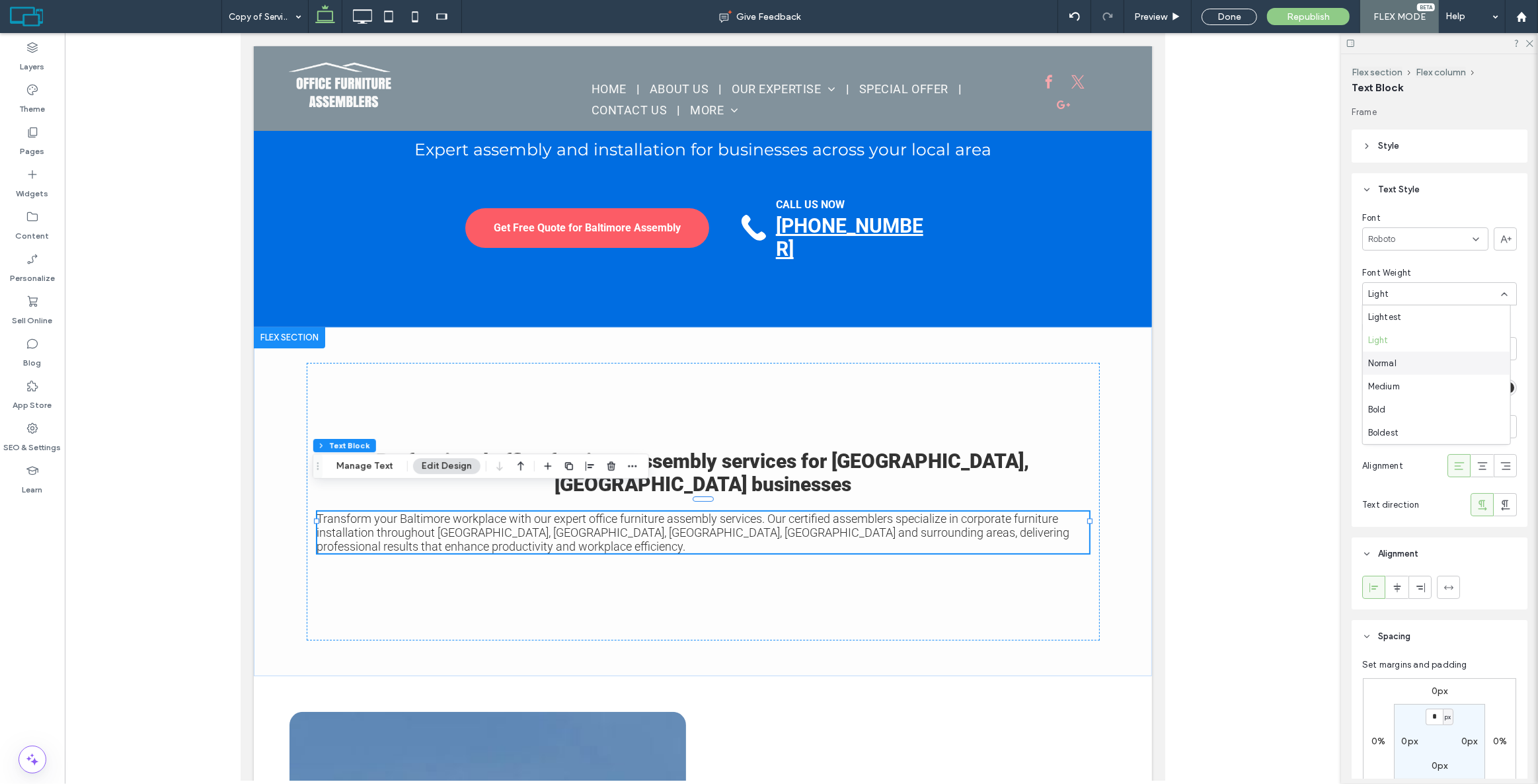
click at [1391, 364] on span "Normal" at bounding box center [1382, 363] width 28 height 14
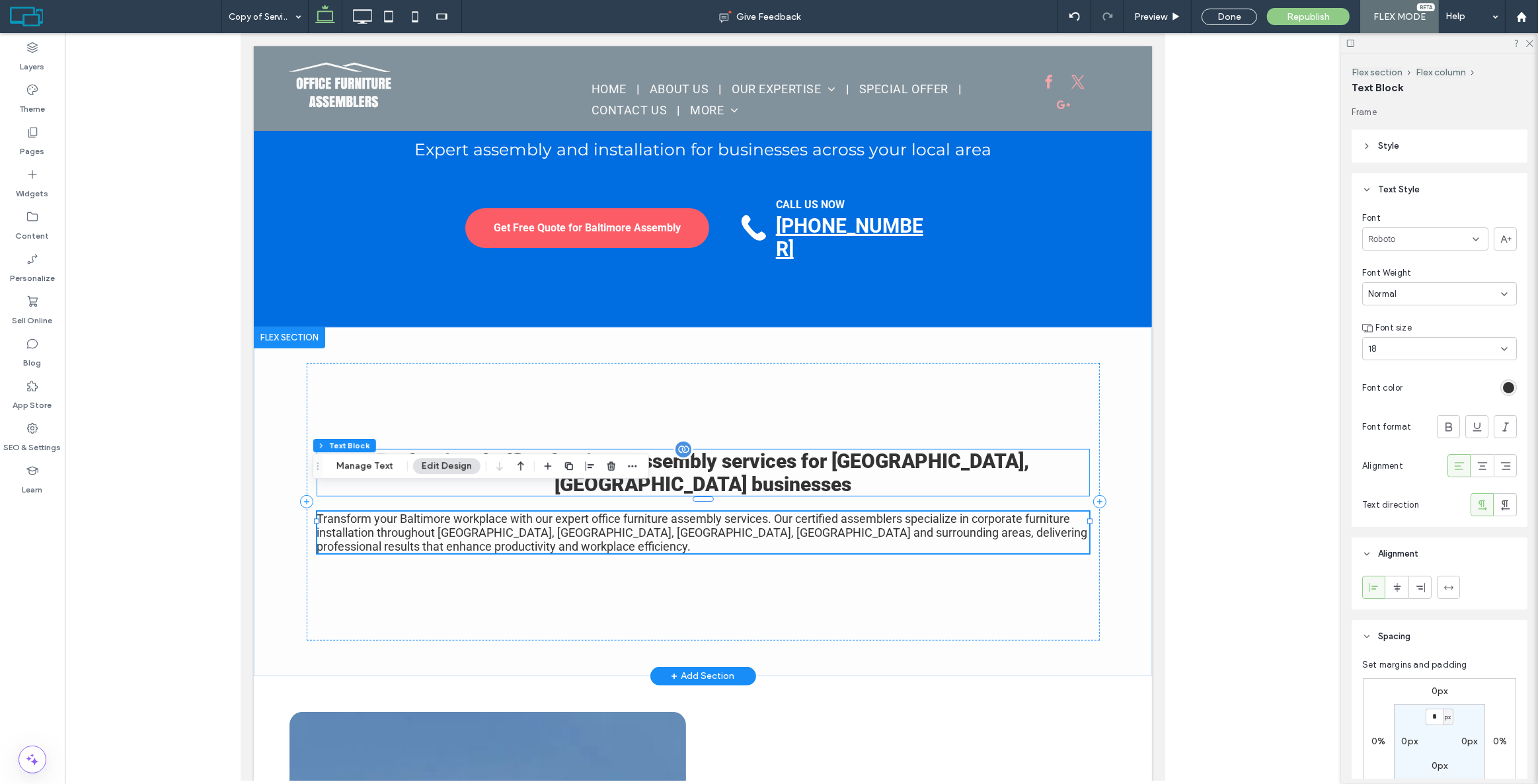
click at [997, 464] on div "Professional office furniture assembly services for [GEOGRAPHIC_DATA], [GEOGRAP…" at bounding box center [703, 472] width 772 height 46
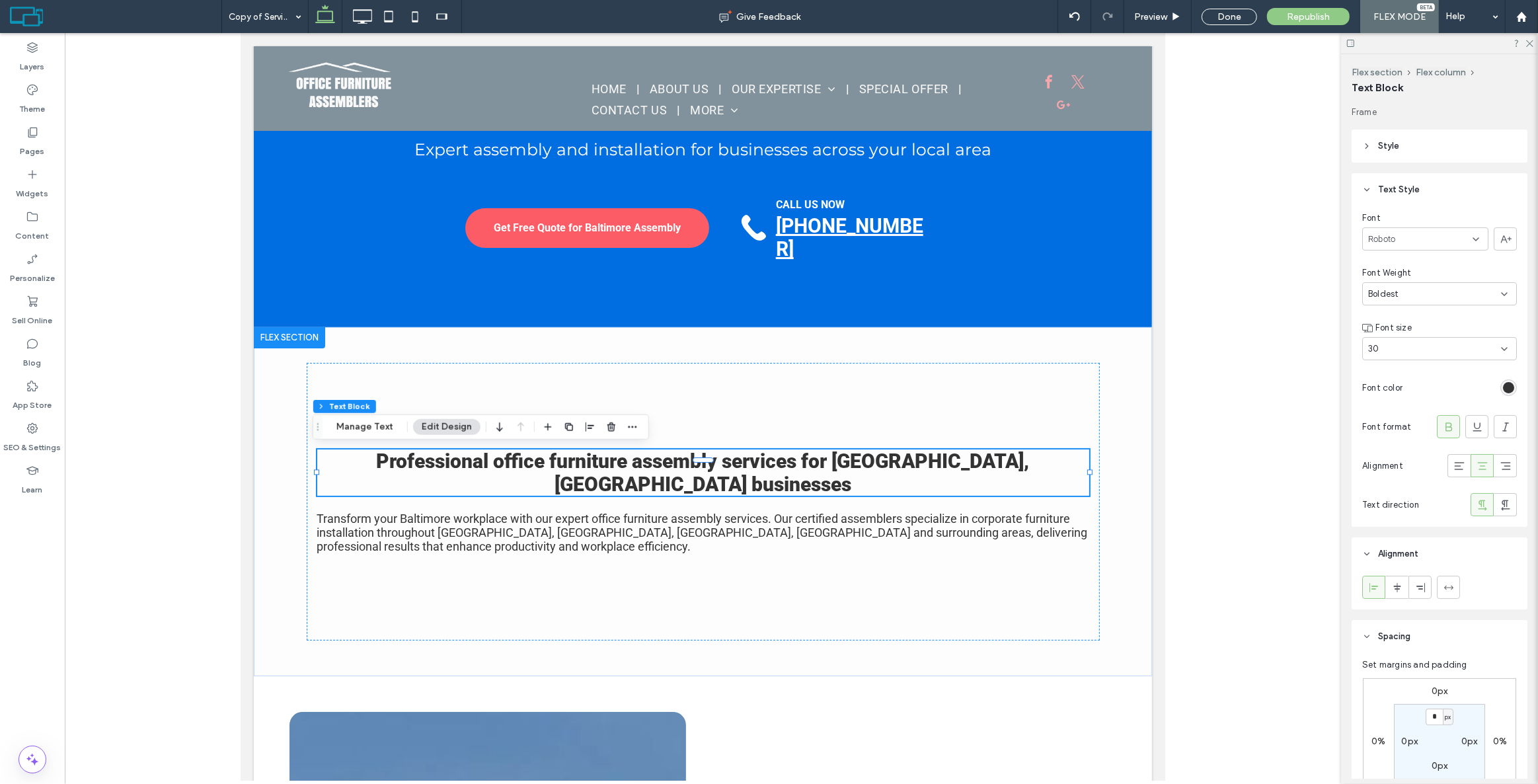
click at [1426, 347] on div "30" at bounding box center [1431, 349] width 127 height 14
click at [1397, 424] on div "32" at bounding box center [1436, 423] width 147 height 23
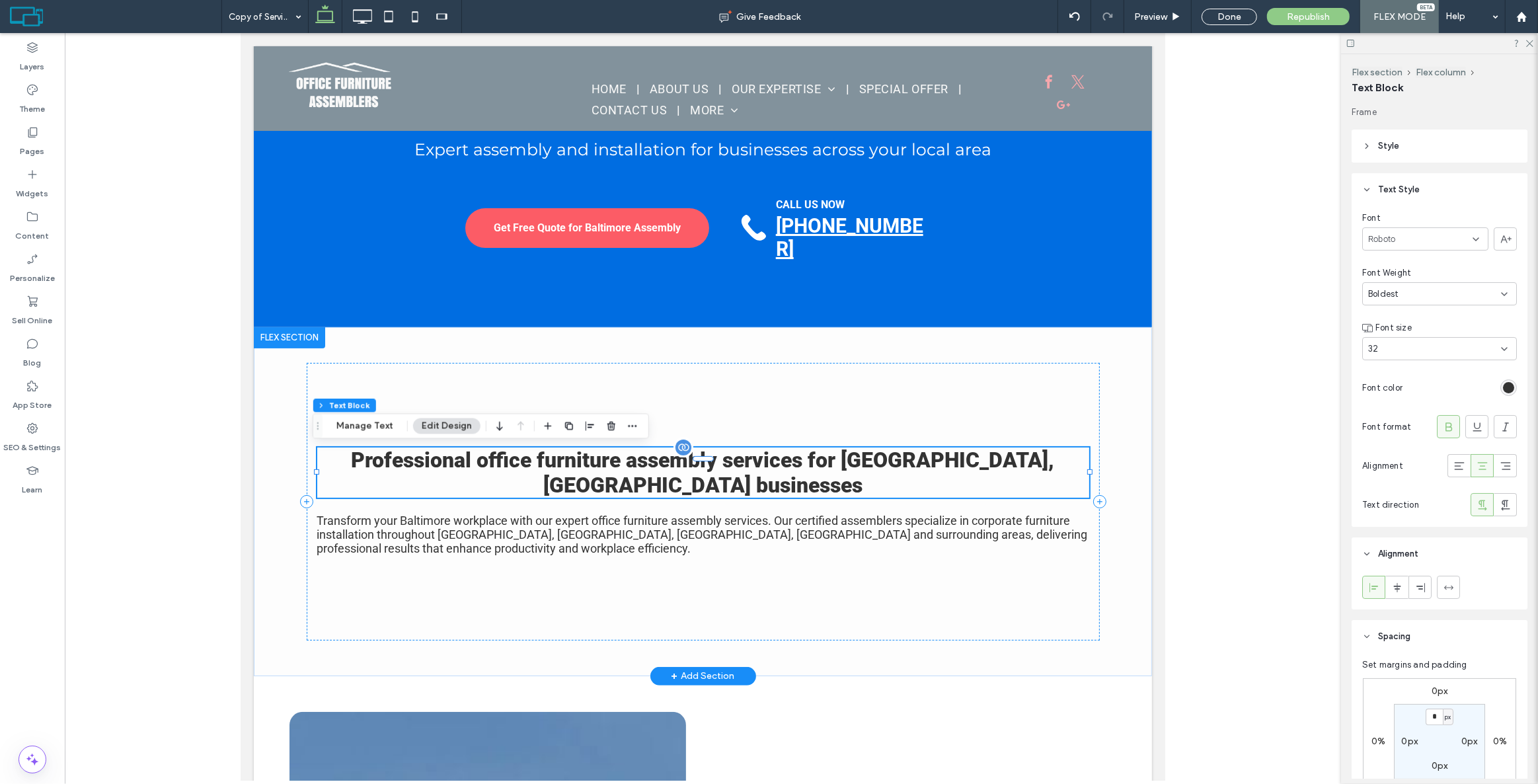
click at [1006, 465] on div "Professional office furniture assembly services for [GEOGRAPHIC_DATA], [GEOGRAP…" at bounding box center [703, 472] width 772 height 50
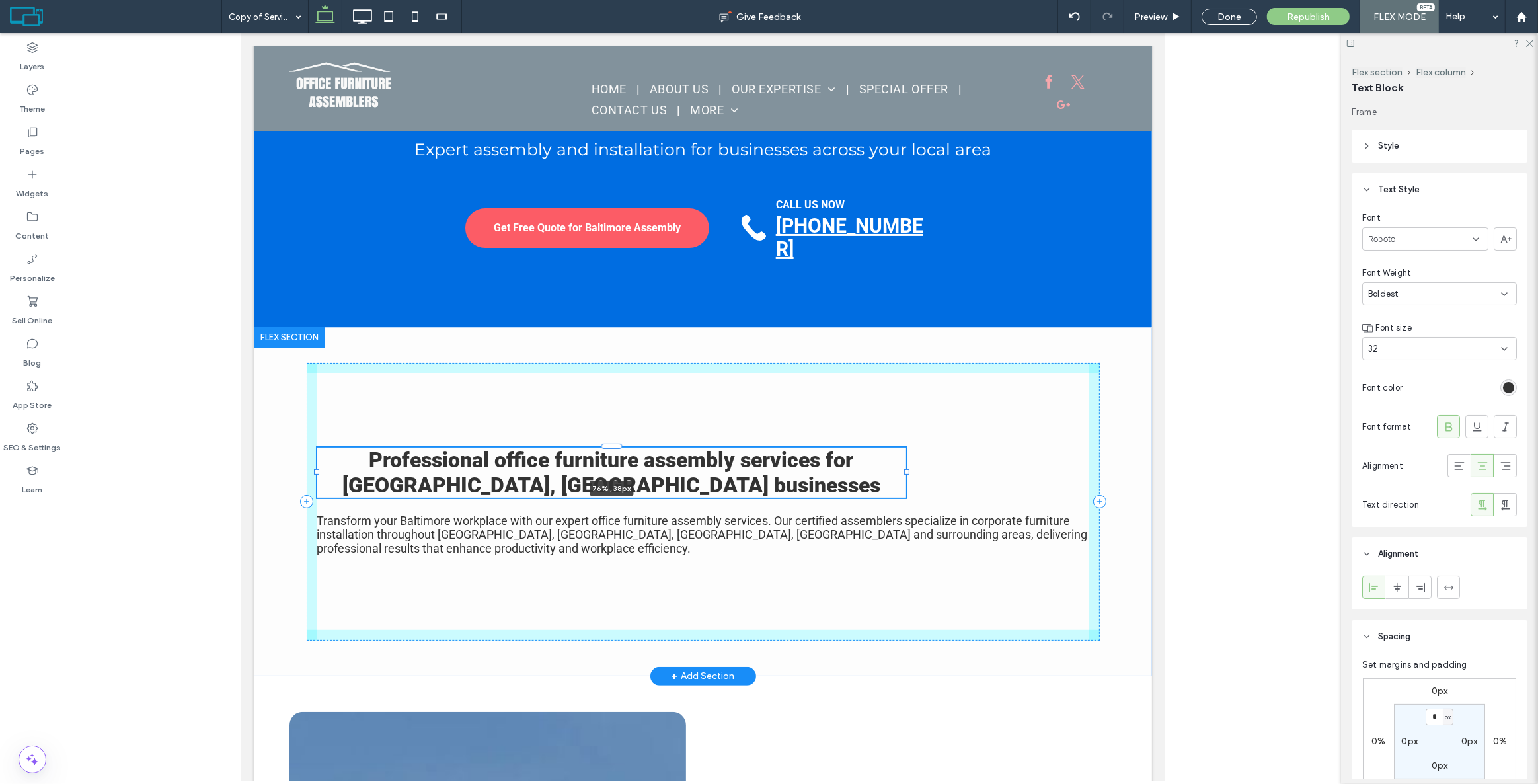
drag, startPoint x: 1087, startPoint y: 457, endPoint x: 903, endPoint y: 451, distance: 184.1
click at [903, 451] on div "Professional office furniture assembly services for [GEOGRAPHIC_DATA], [GEOGRAP…" at bounding box center [702, 501] width 793 height 349
type input "**"
type input "****"
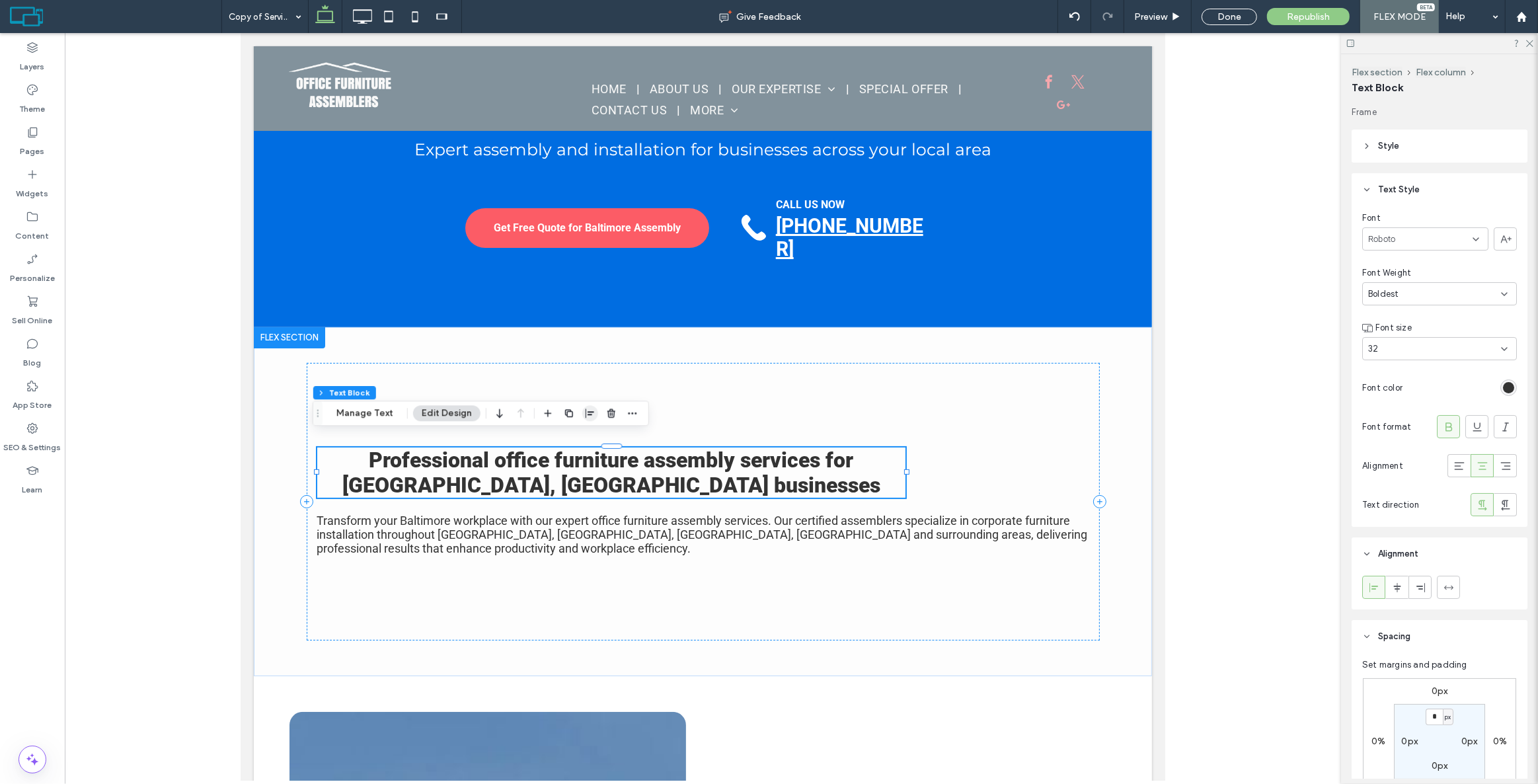
click at [588, 415] on icon "button" at bounding box center [590, 413] width 10 height 10
click at [571, 439] on icon "center" at bounding box center [576, 438] width 10 height 10
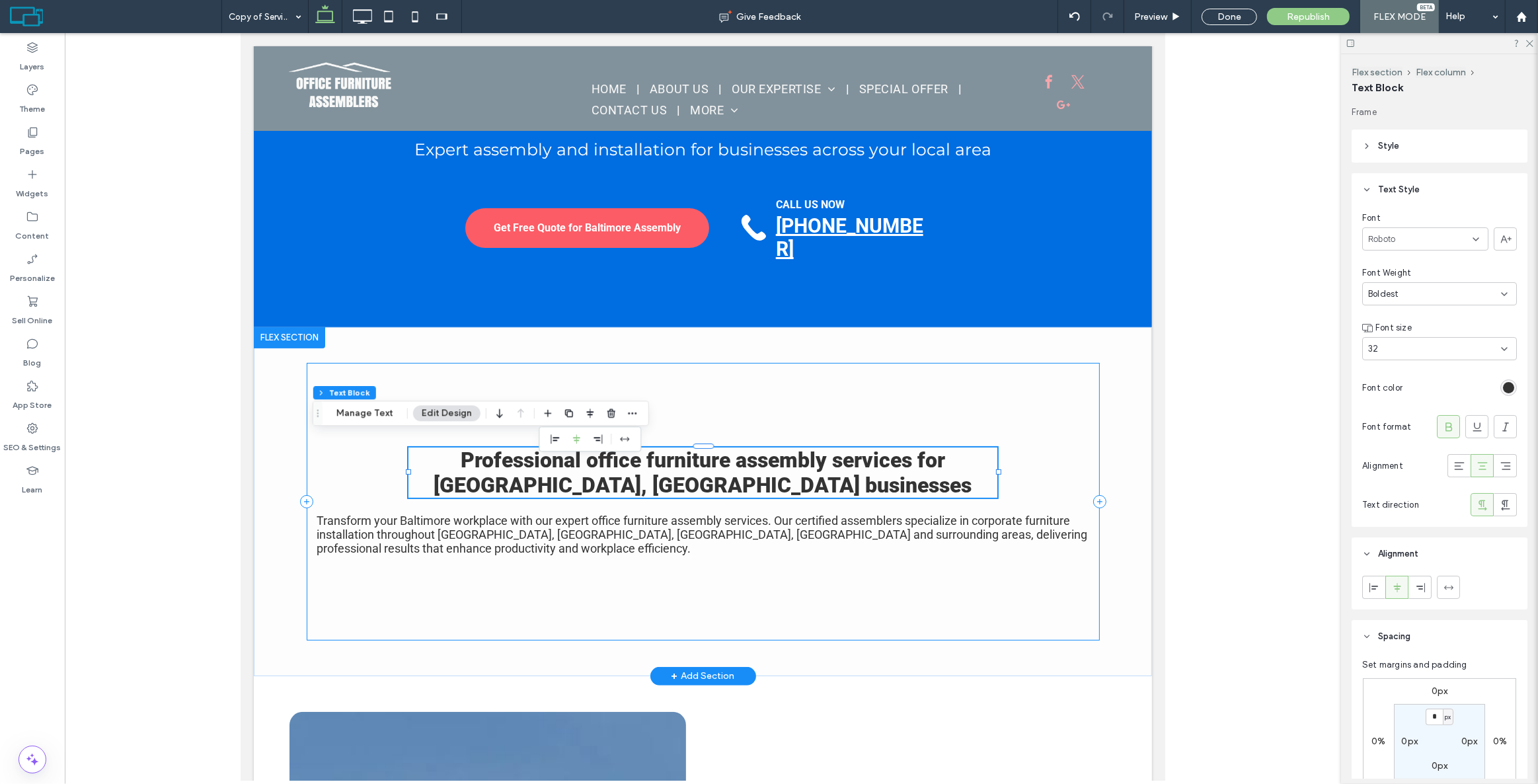
click at [1018, 433] on div "Professional office furniture assembly services for [GEOGRAPHIC_DATA], [GEOGRAP…" at bounding box center [702, 501] width 793 height 277
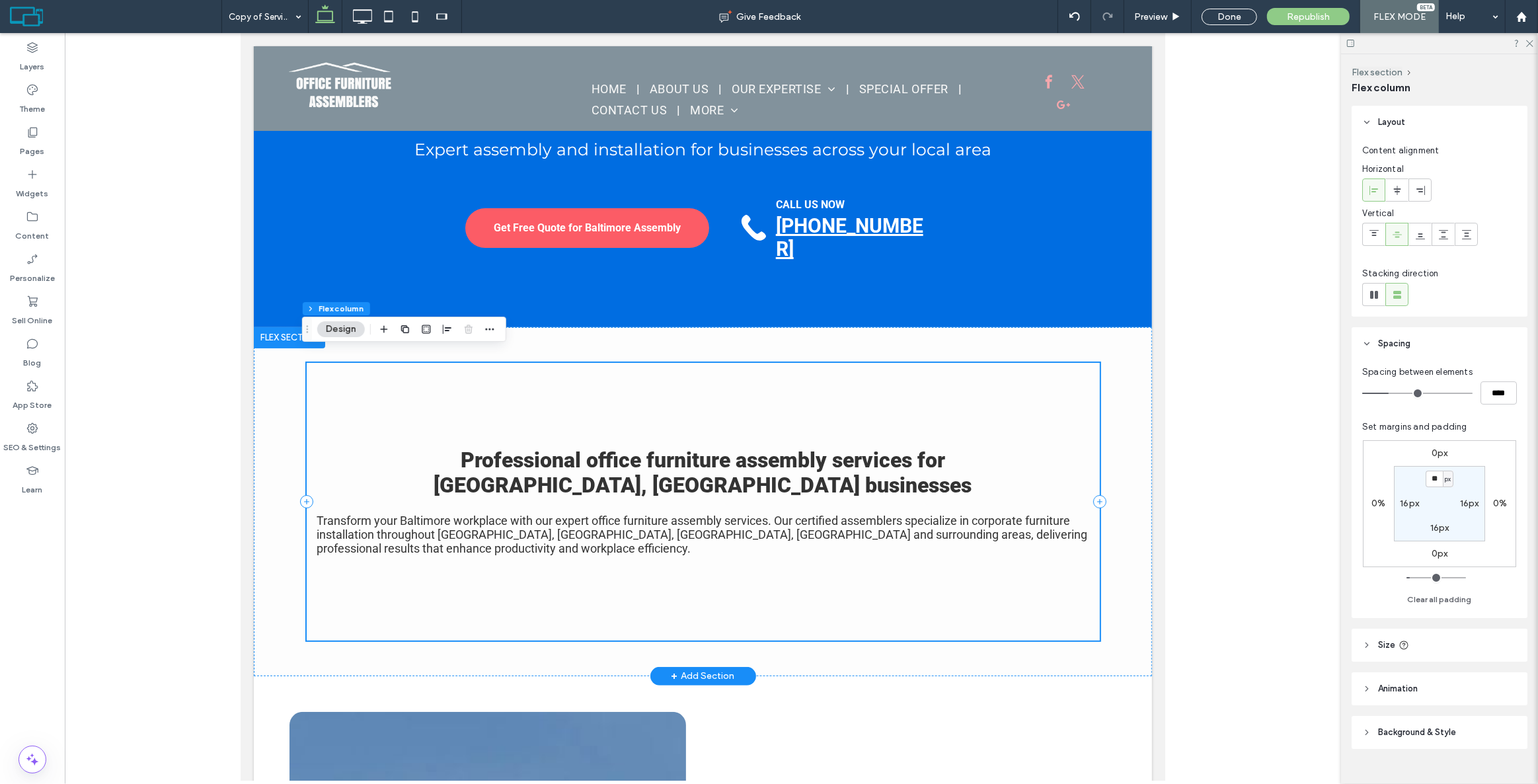
click at [1024, 400] on div "Professional office furniture assembly services for [GEOGRAPHIC_DATA], [GEOGRAP…" at bounding box center [702, 501] width 793 height 277
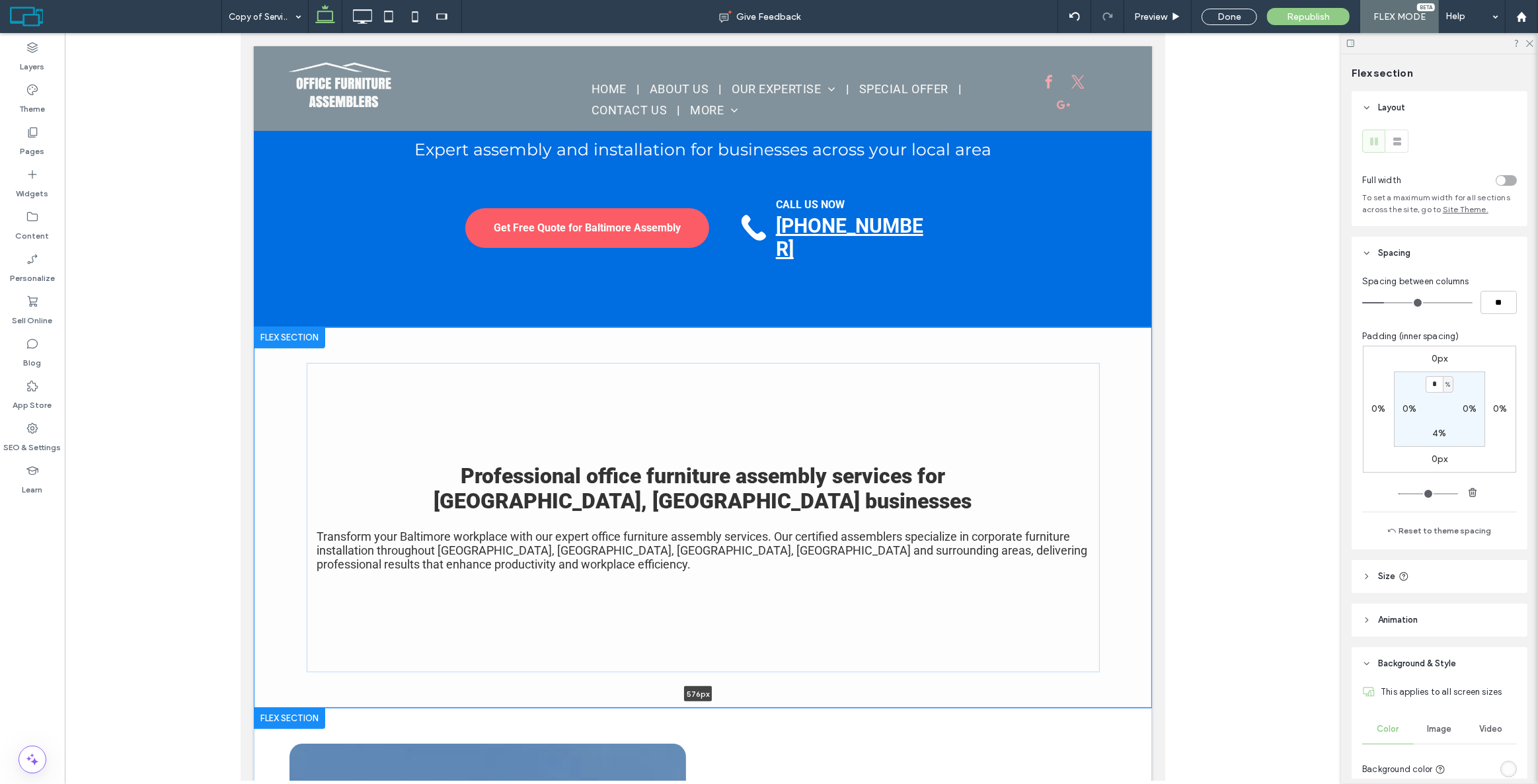
drag, startPoint x: 951, startPoint y: 667, endPoint x: 950, endPoint y: 699, distance: 32.0
type input "***"
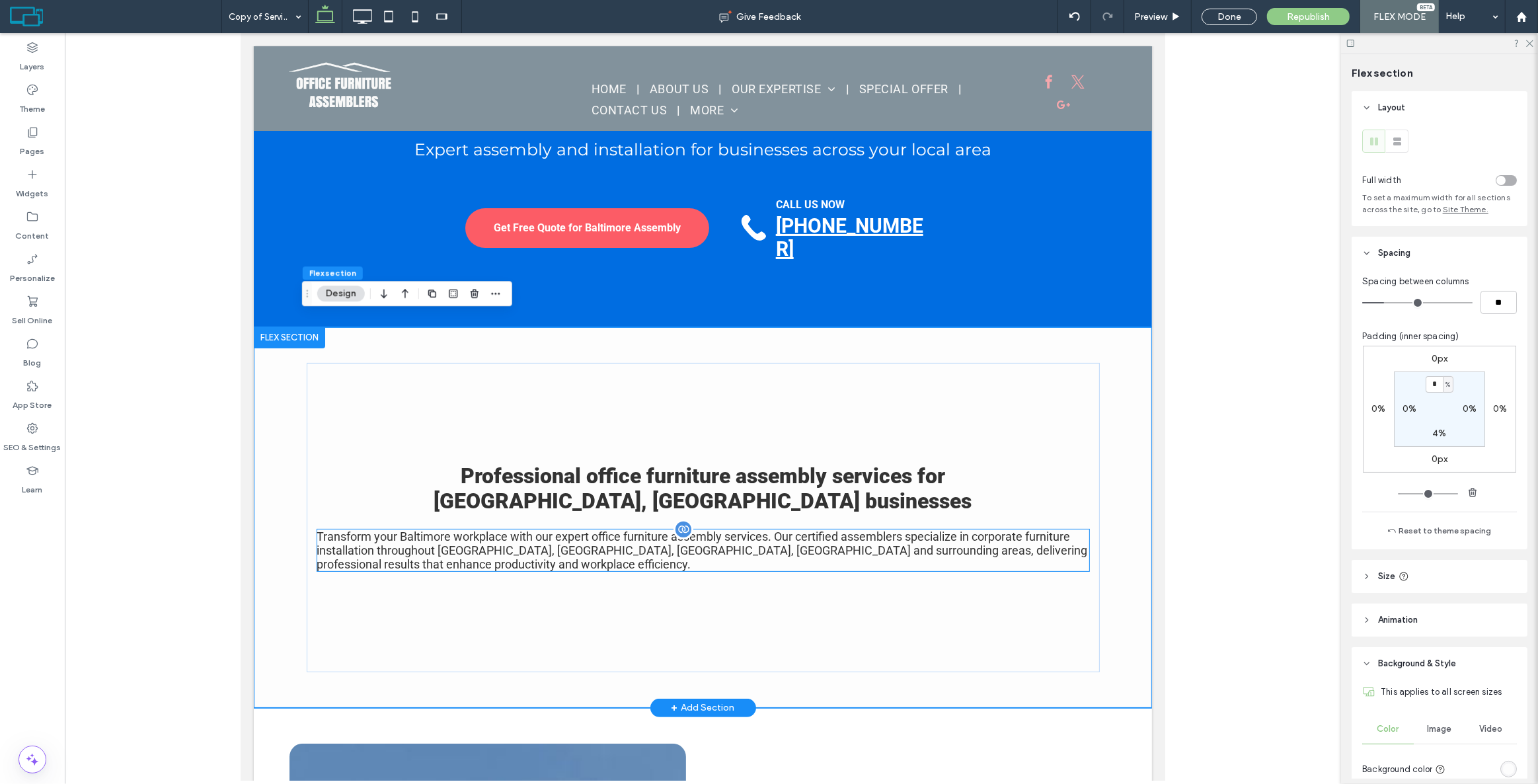
click at [958, 536] on div "Transform your Baltimore workplace with our expert office furniture assembly se…" at bounding box center [703, 550] width 772 height 42
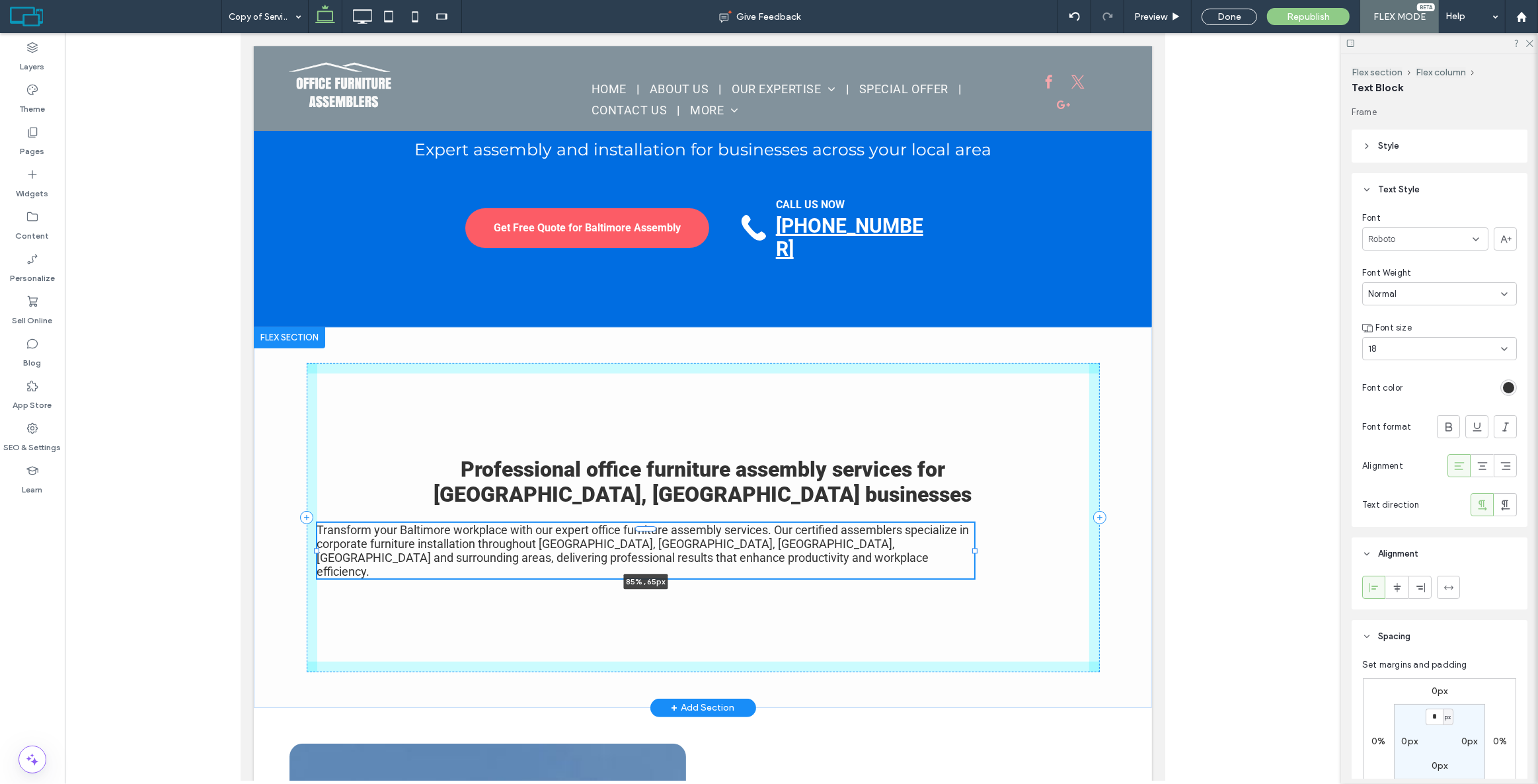
drag, startPoint x: 1087, startPoint y: 540, endPoint x: 972, endPoint y: 534, distance: 115.2
click at [972, 534] on div "Professional office furniture assembly services for [GEOGRAPHIC_DATA], [GEOGRAP…" at bounding box center [702, 517] width 793 height 381
type input "**"
type input "****"
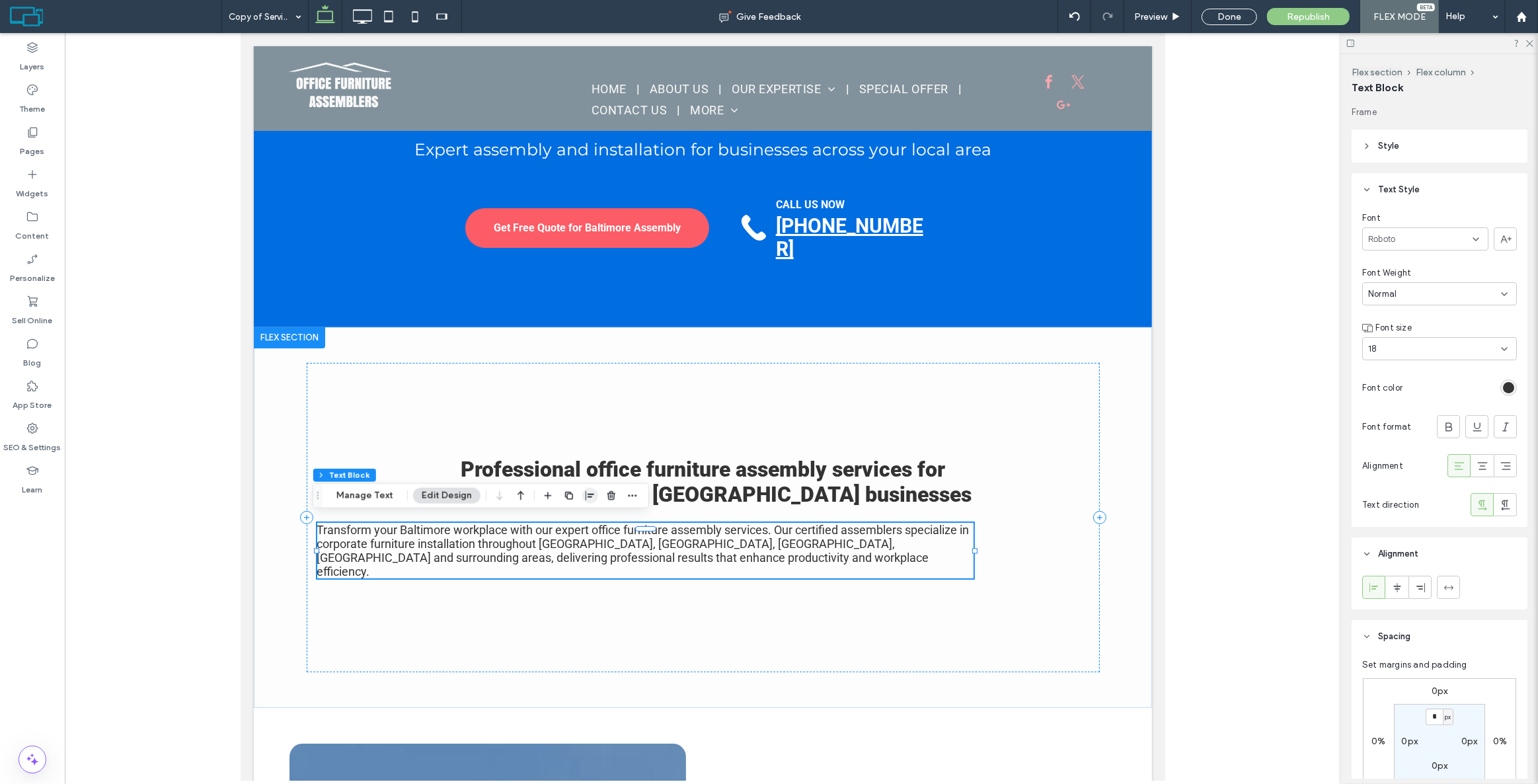
click at [585, 495] on icon "button" at bounding box center [590, 495] width 10 height 10
click at [579, 517] on span "center" at bounding box center [576, 521] width 16 height 16
click at [1476, 465] on icon at bounding box center [1483, 466] width 14 height 14
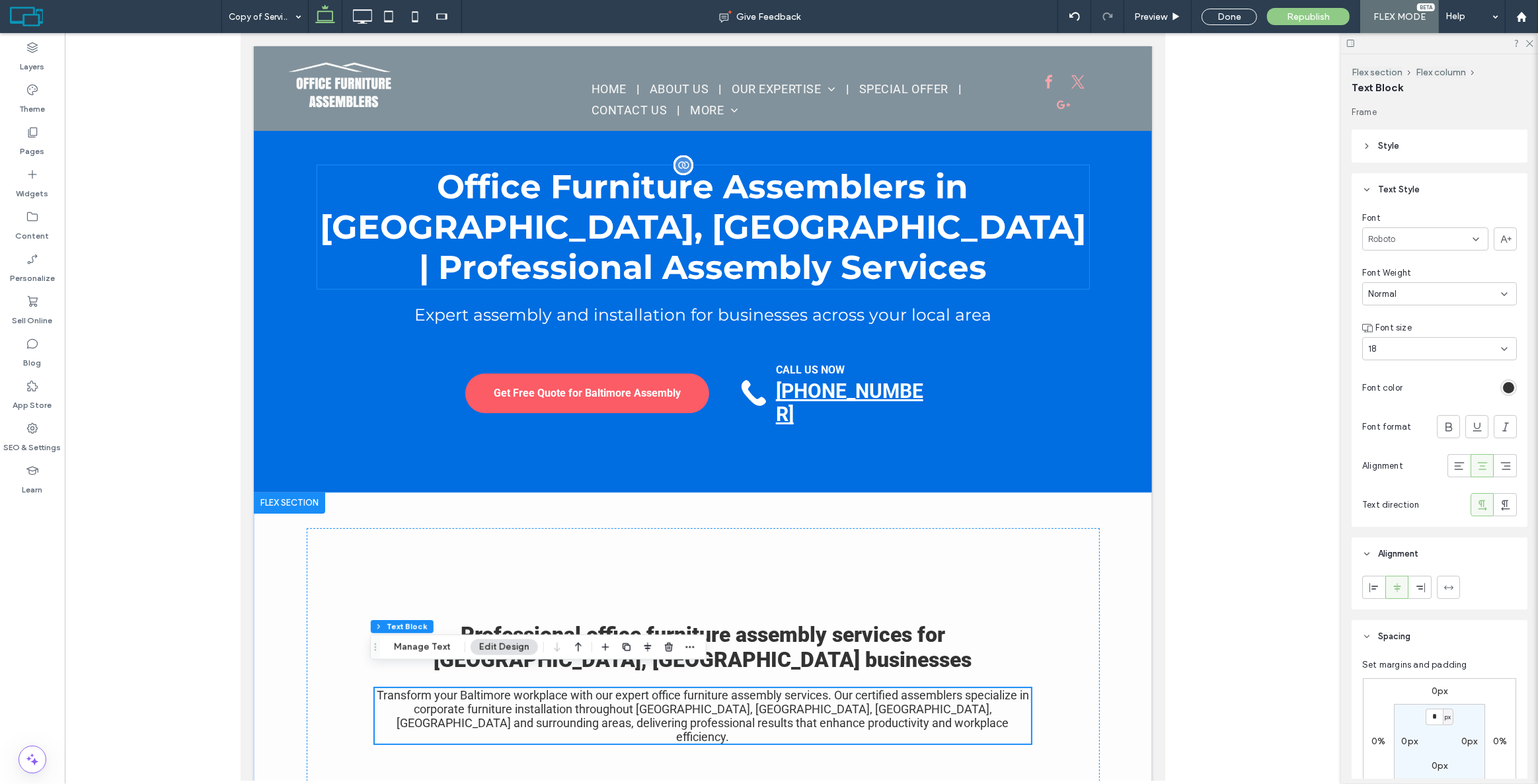
scroll to position [0, 0]
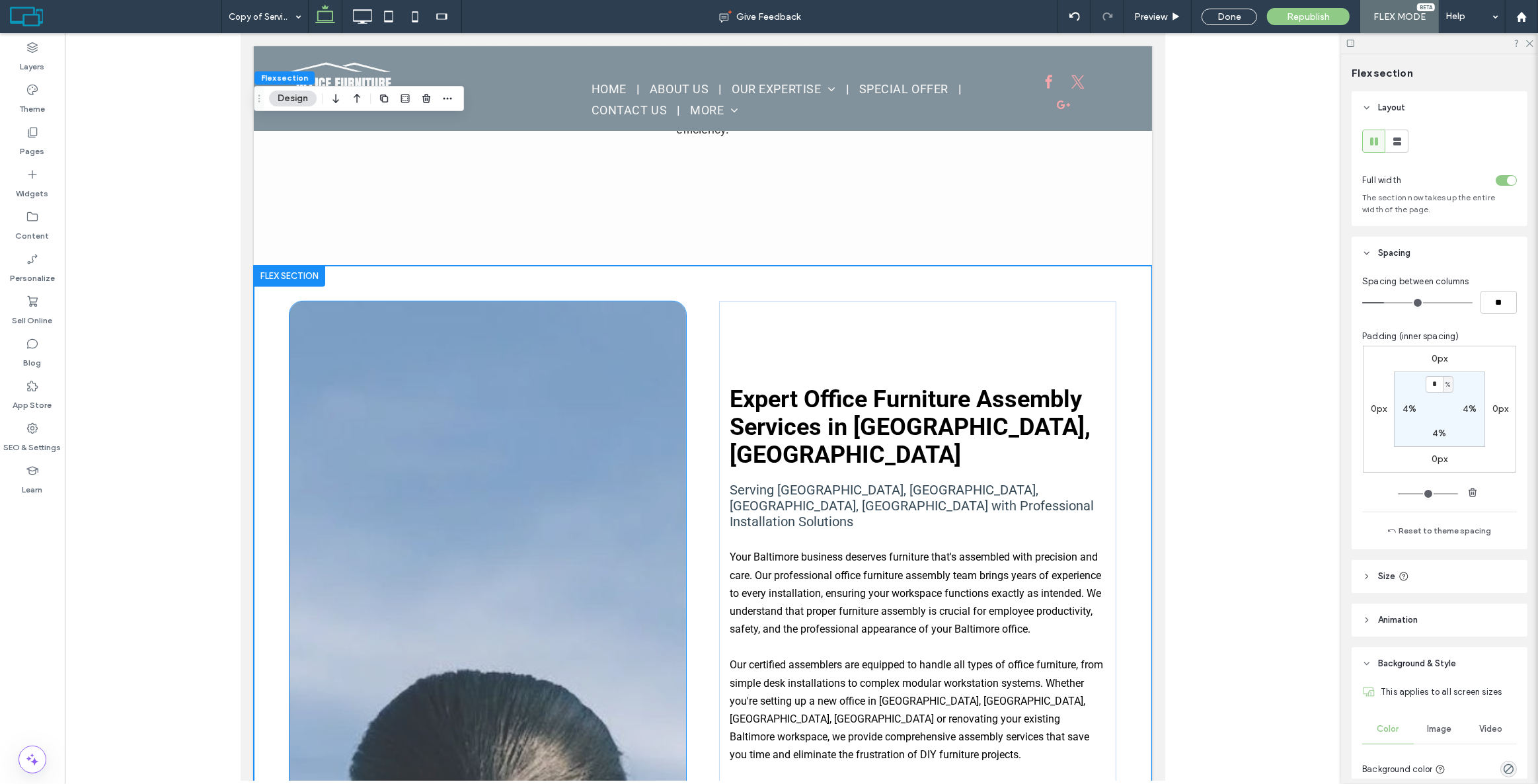
scroll to position [601, 0]
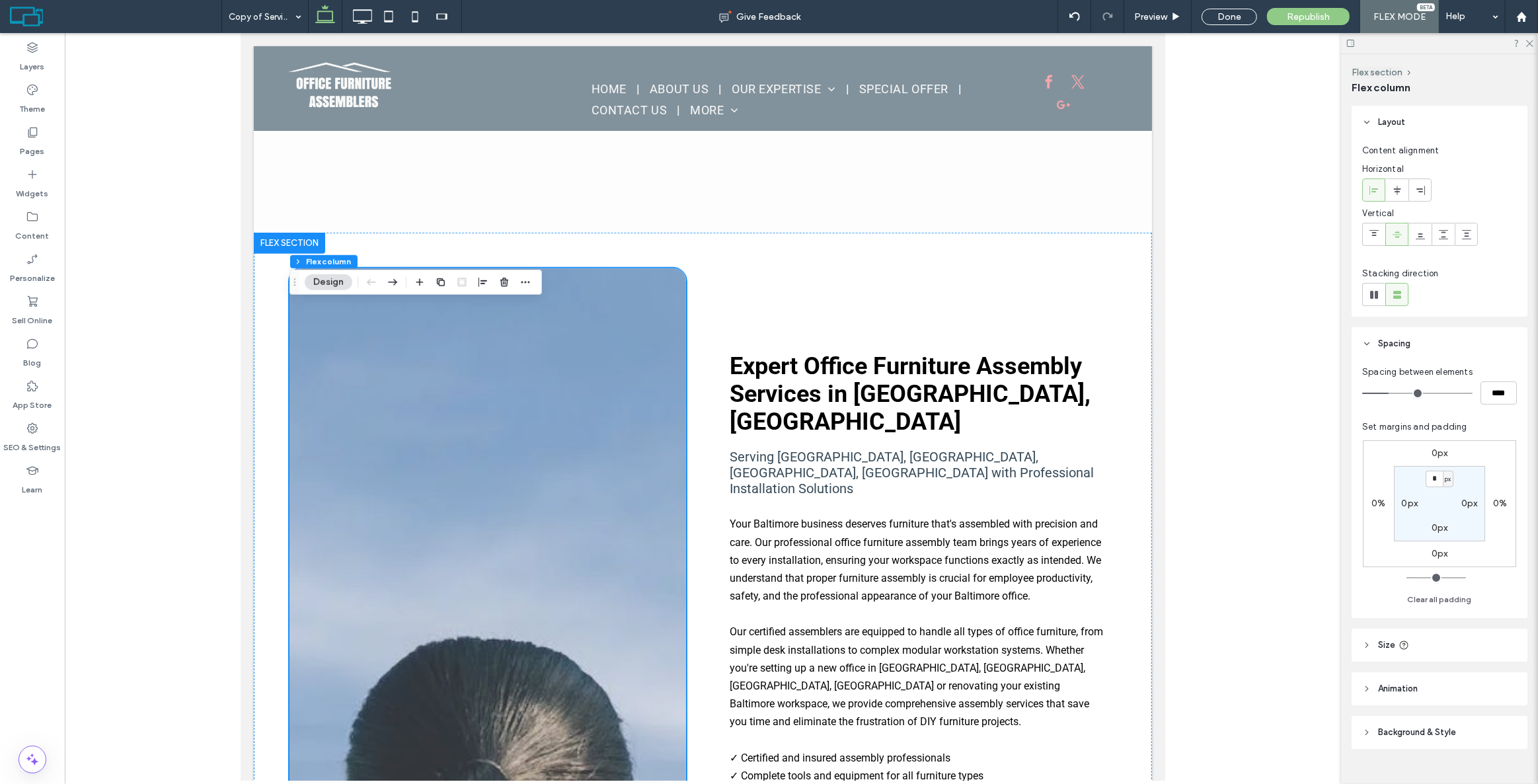
scroll to position [661, 0]
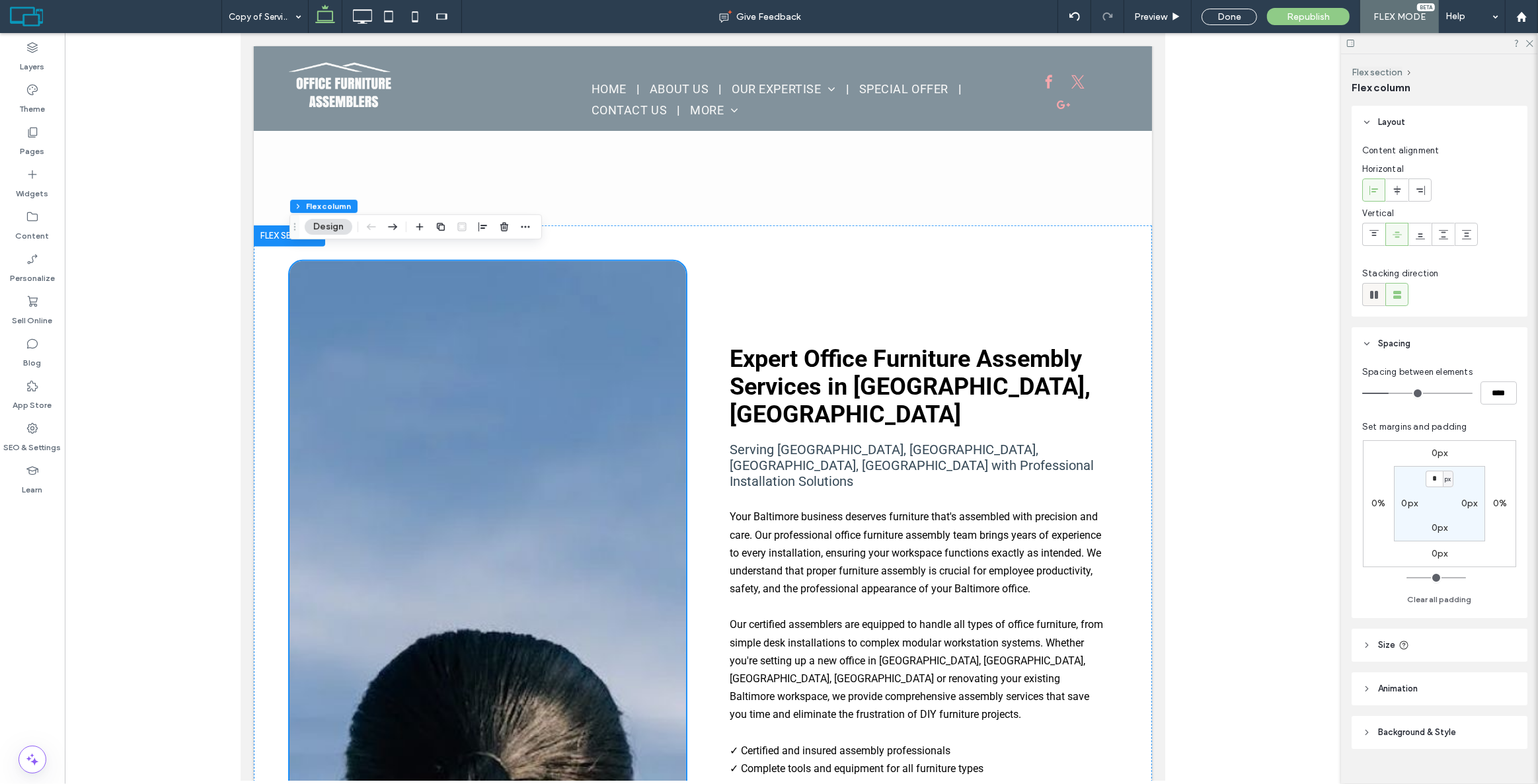
click at [1373, 290] on icon at bounding box center [1374, 295] width 14 height 14
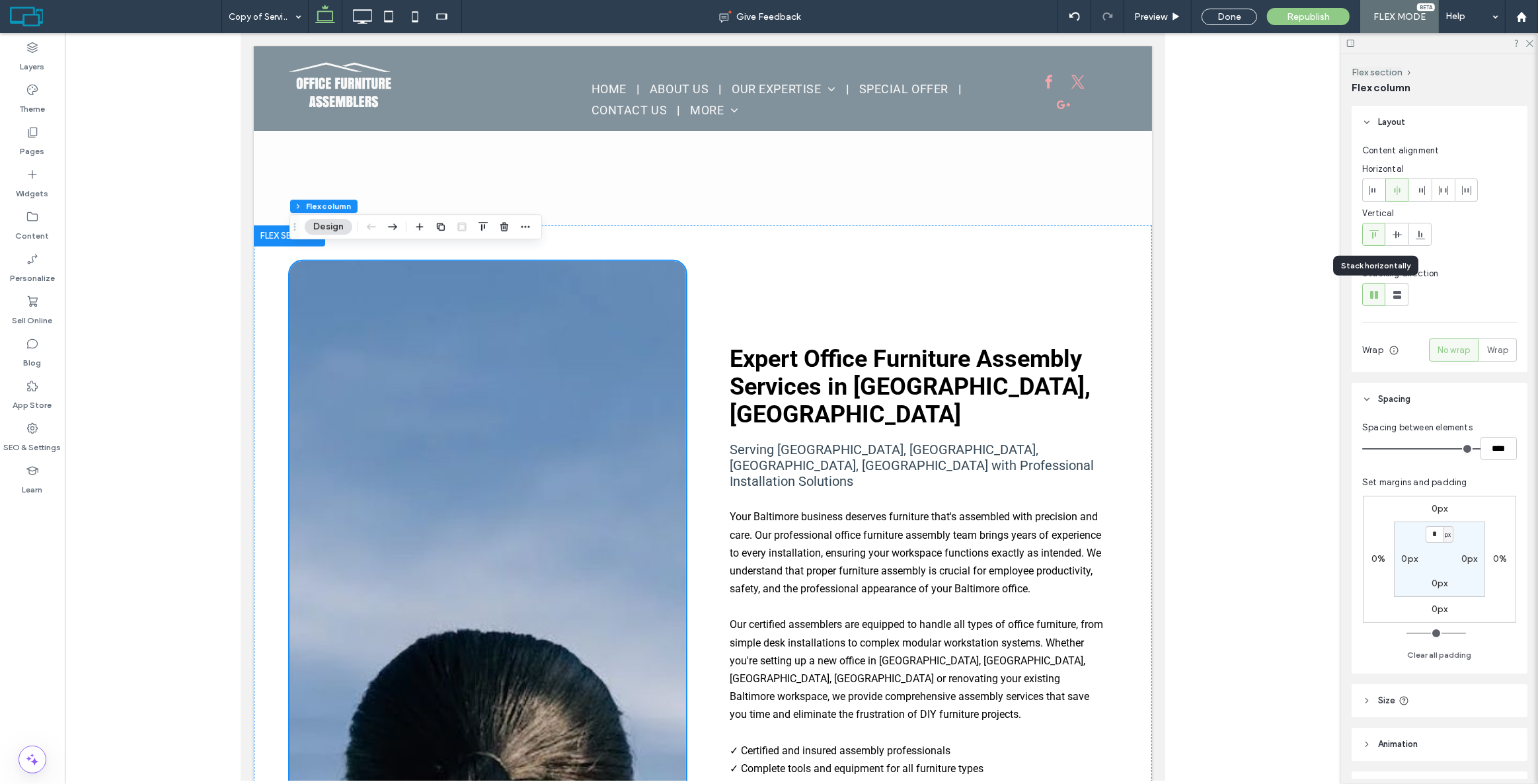
type input "*"
type input "**"
click at [1397, 293] on icon at bounding box center [1398, 295] width 14 height 14
type input "**"
type input "****"
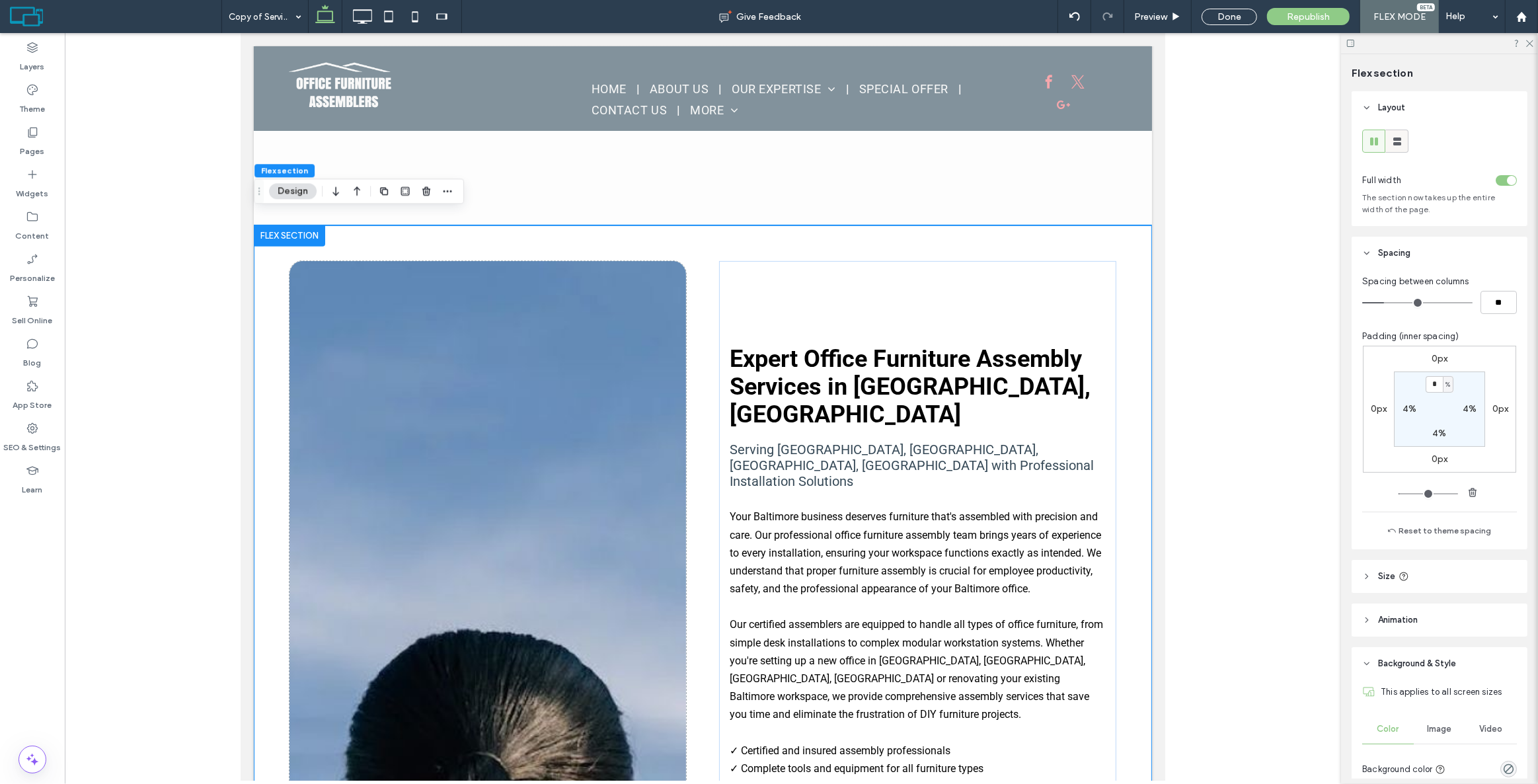
click at [1394, 137] on icon at bounding box center [1398, 142] width 14 height 14
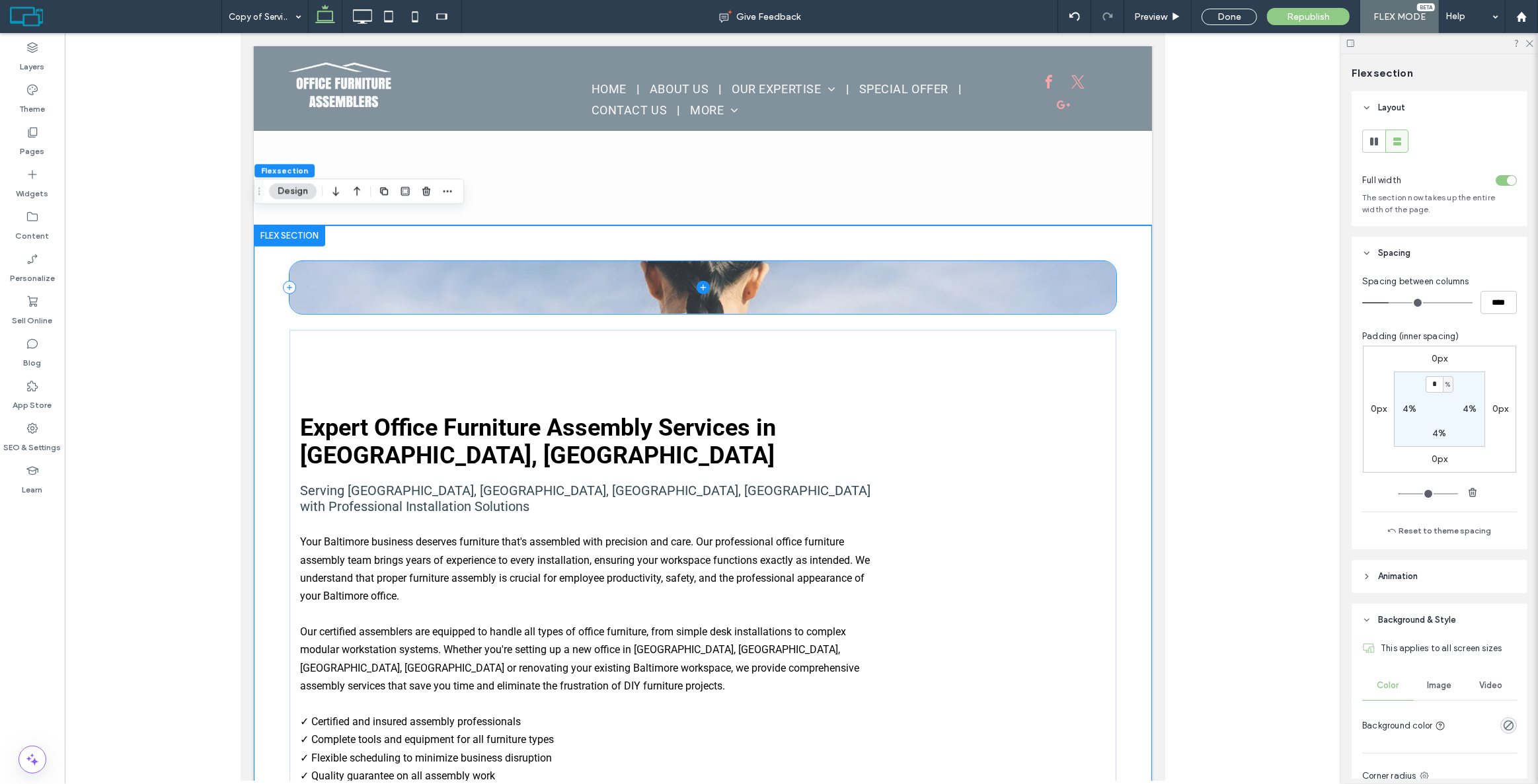
click at [743, 279] on span at bounding box center [702, 287] width 826 height 53
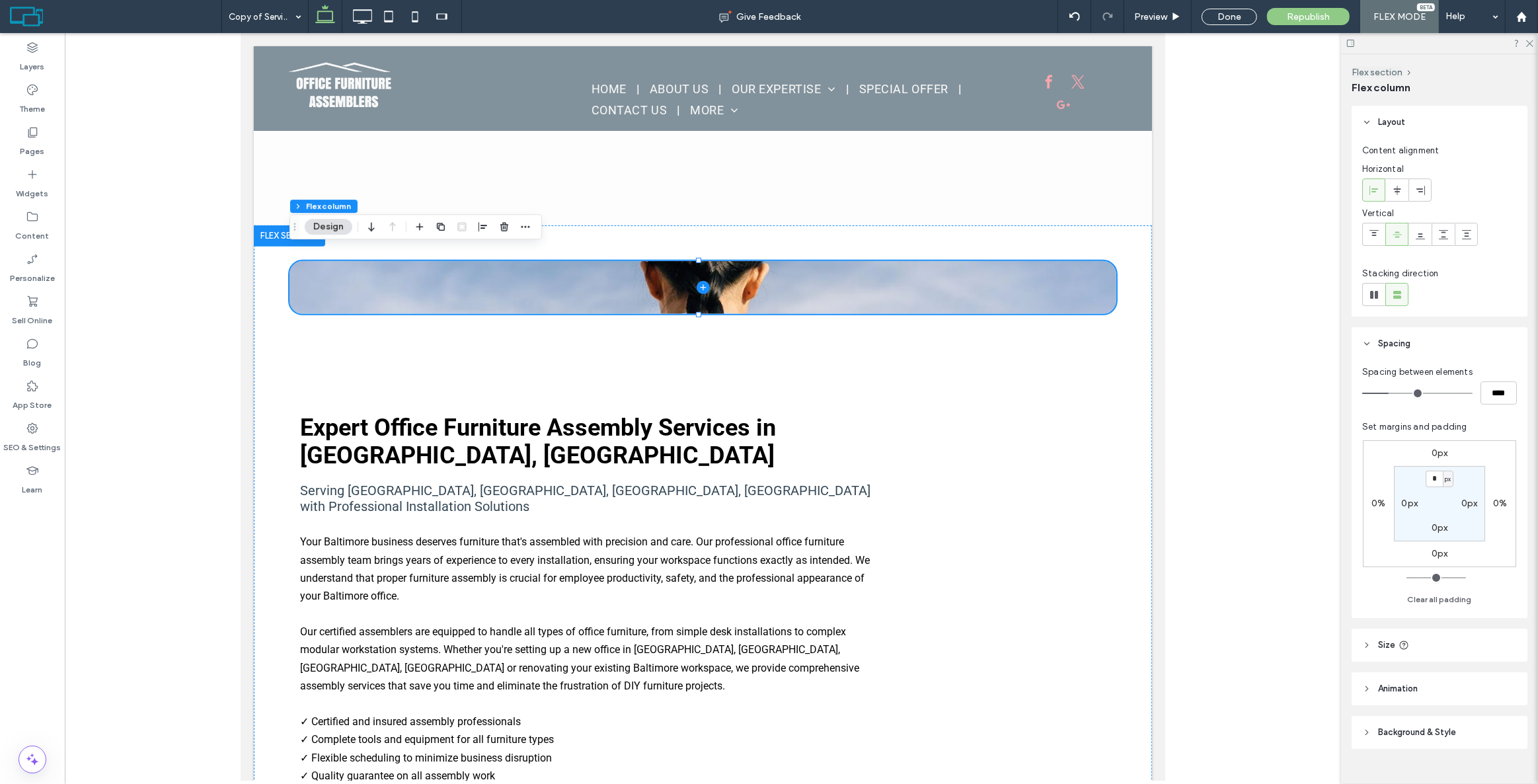
click at [347, 14] on div at bounding box center [402, 16] width 121 height 33
click at [359, 14] on icon at bounding box center [362, 16] width 26 height 26
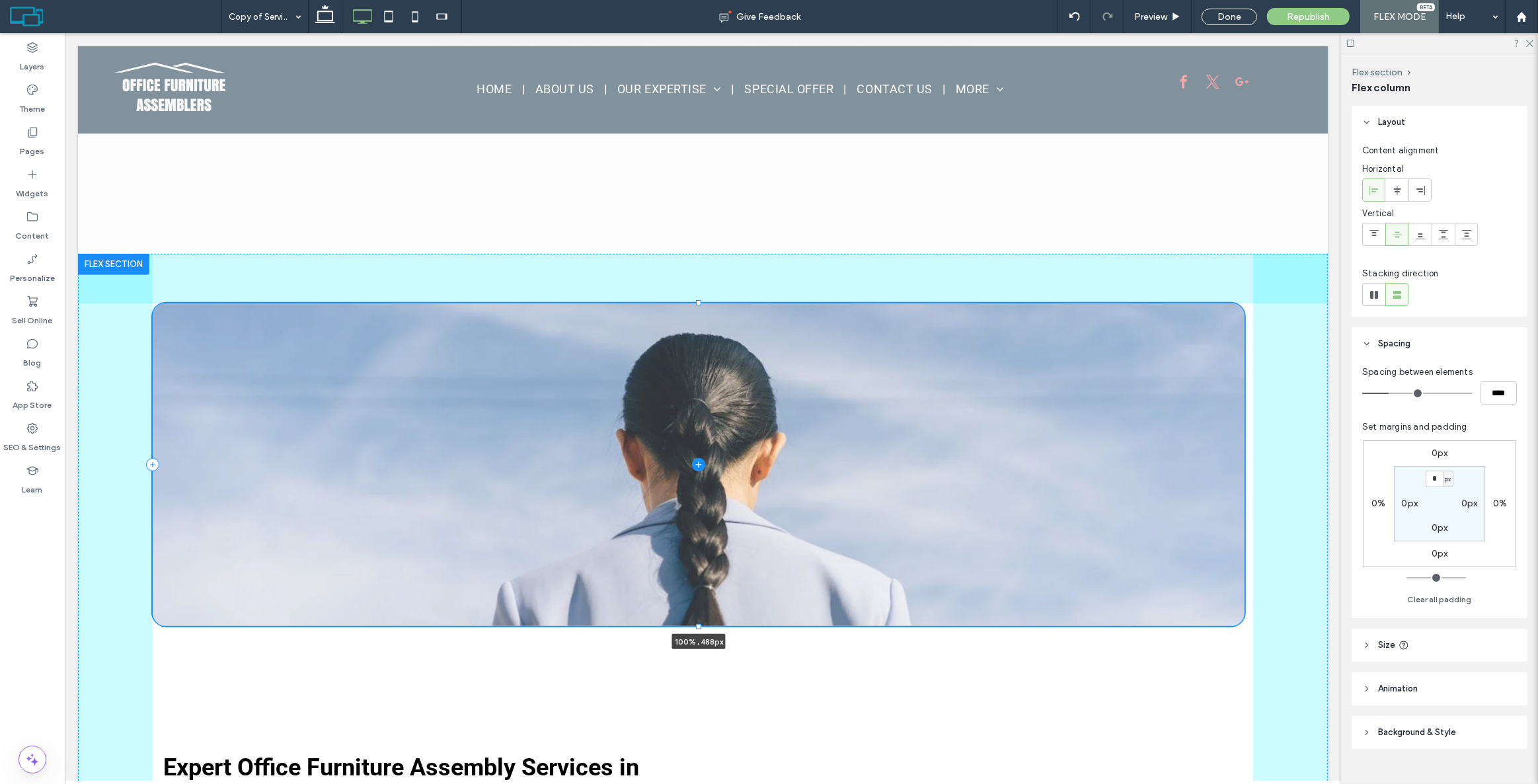
drag, startPoint x: 700, startPoint y: 317, endPoint x: 592, endPoint y: 586, distance: 289.9
type input "***"
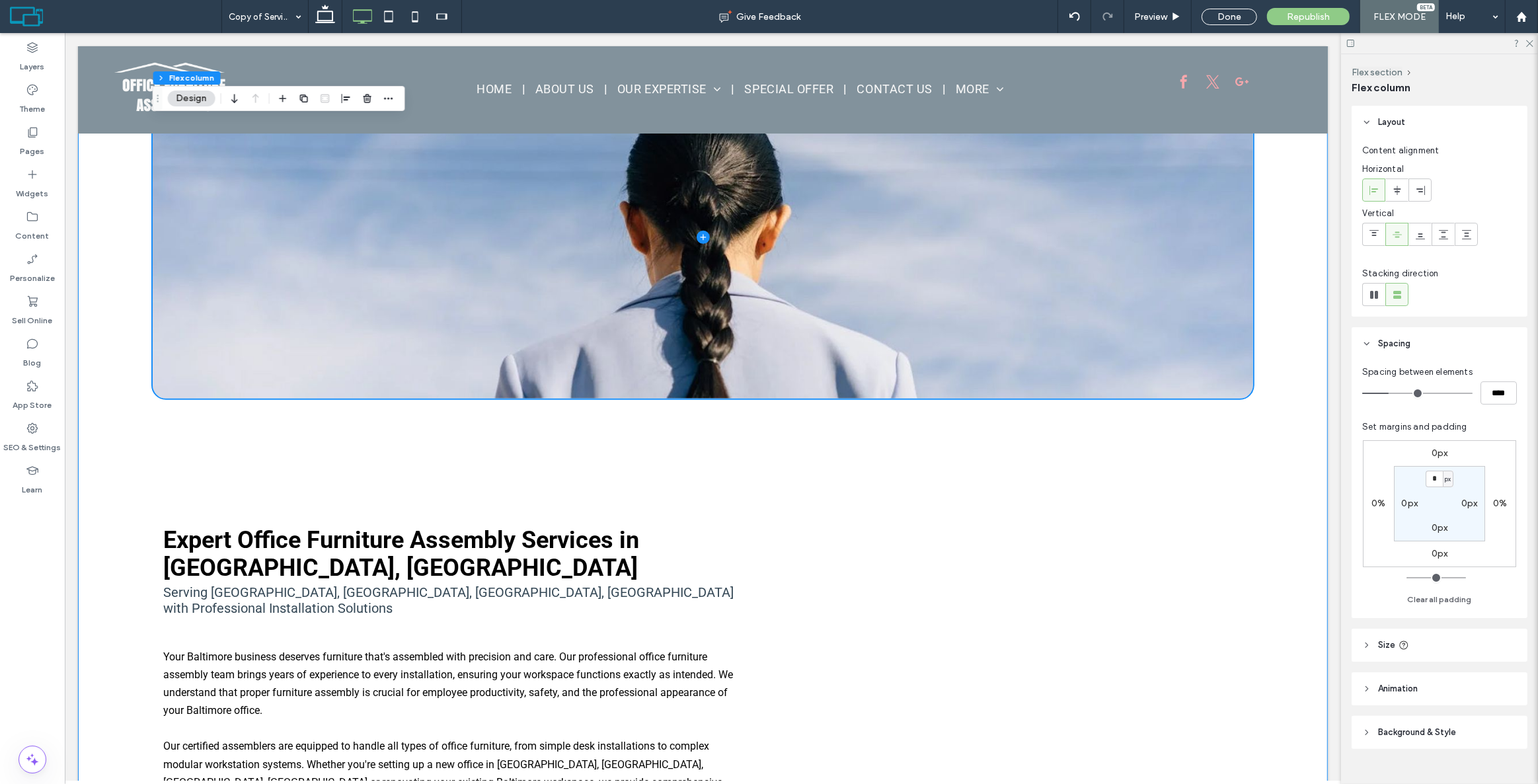
scroll to position [1022, 0]
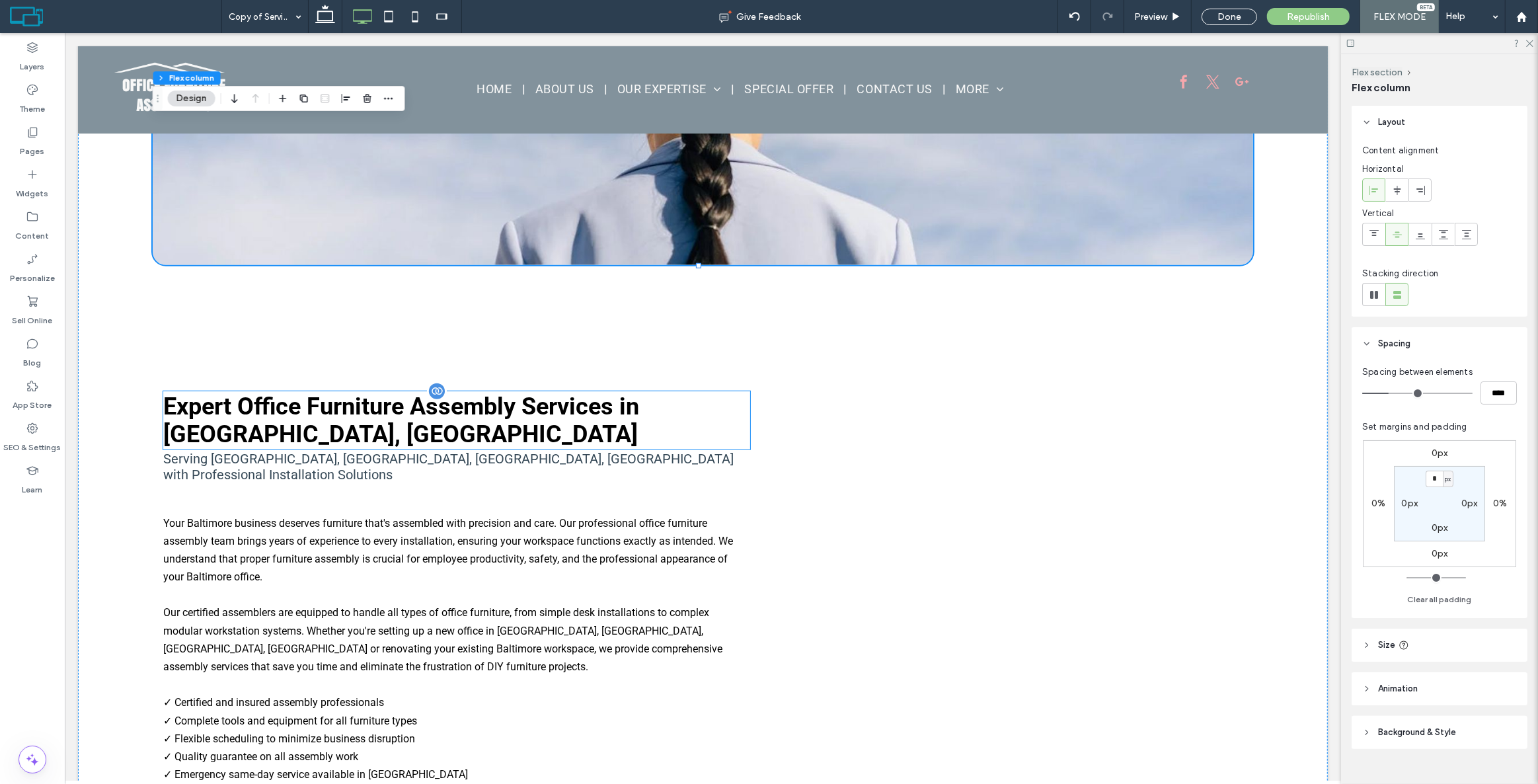
click at [483, 392] on div "Expert Office Furniture Assembly Services in [GEOGRAPHIC_DATA], [GEOGRAPHIC_DAT…" at bounding box center [455, 420] width 587 height 58
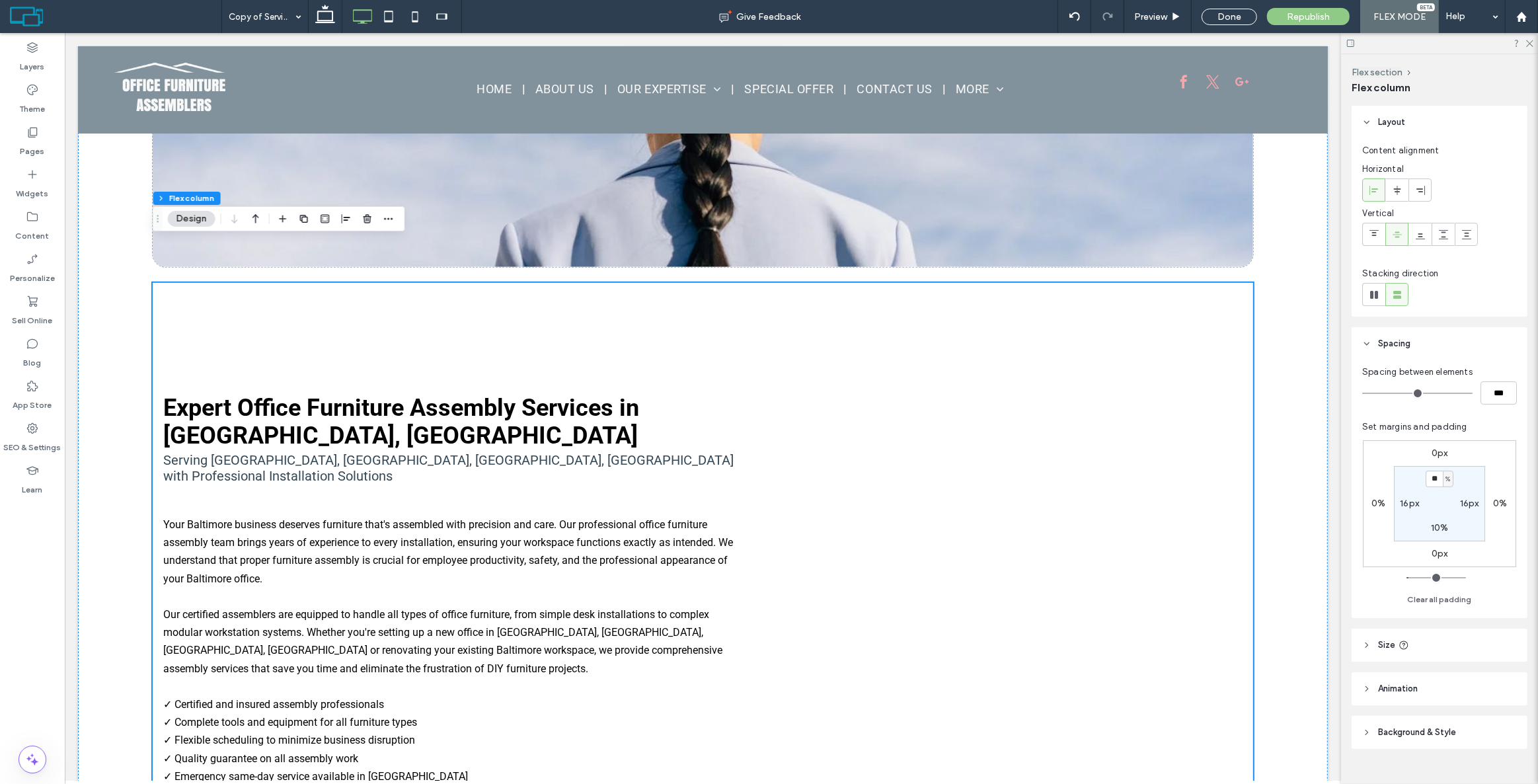
scroll to position [1024, 0]
click at [1367, 239] on div at bounding box center [1374, 234] width 22 height 22
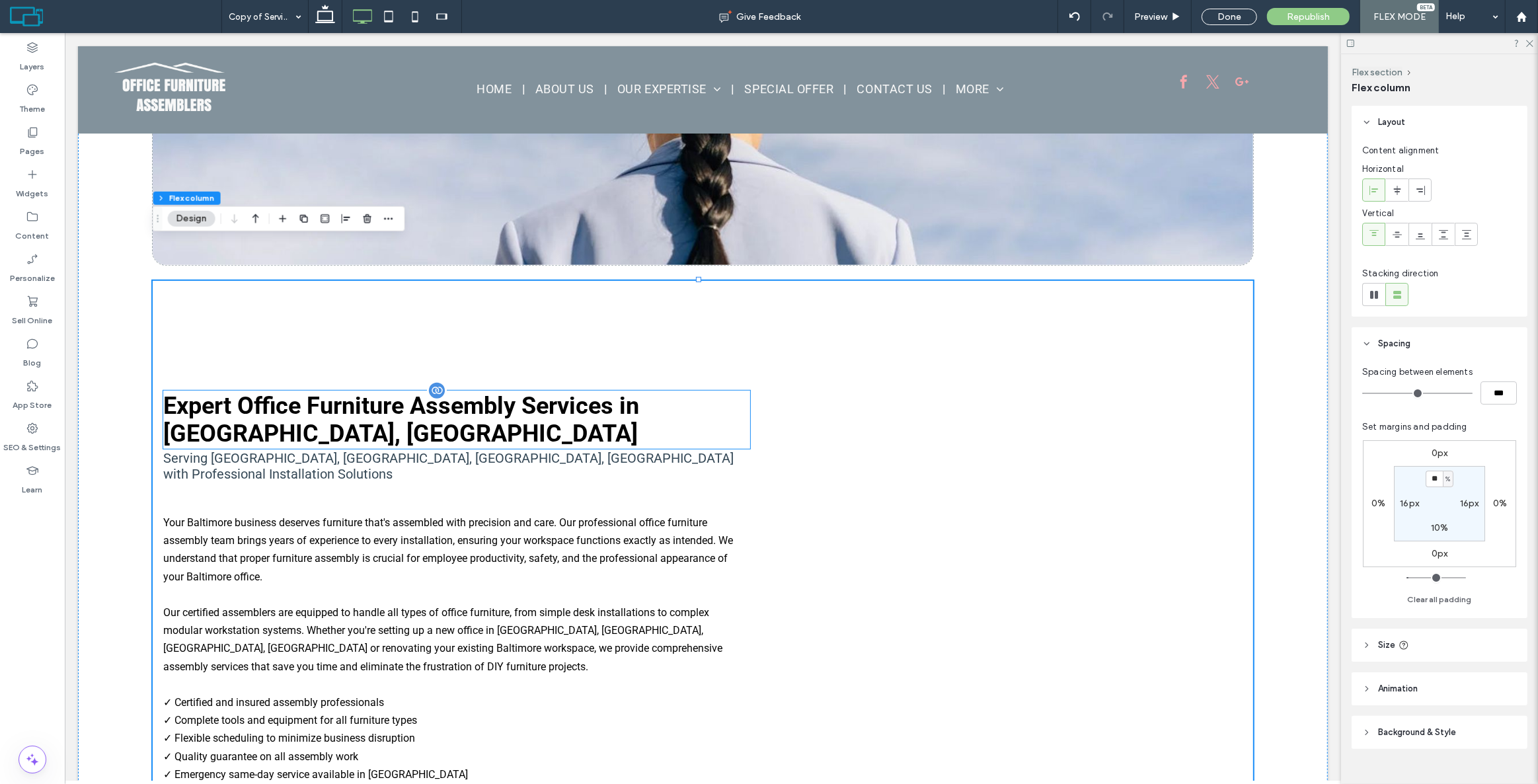
click at [600, 391] on div "Expert Office Furniture Assembly Services in [GEOGRAPHIC_DATA], [GEOGRAPHIC_DAT…" at bounding box center [455, 420] width 587 height 58
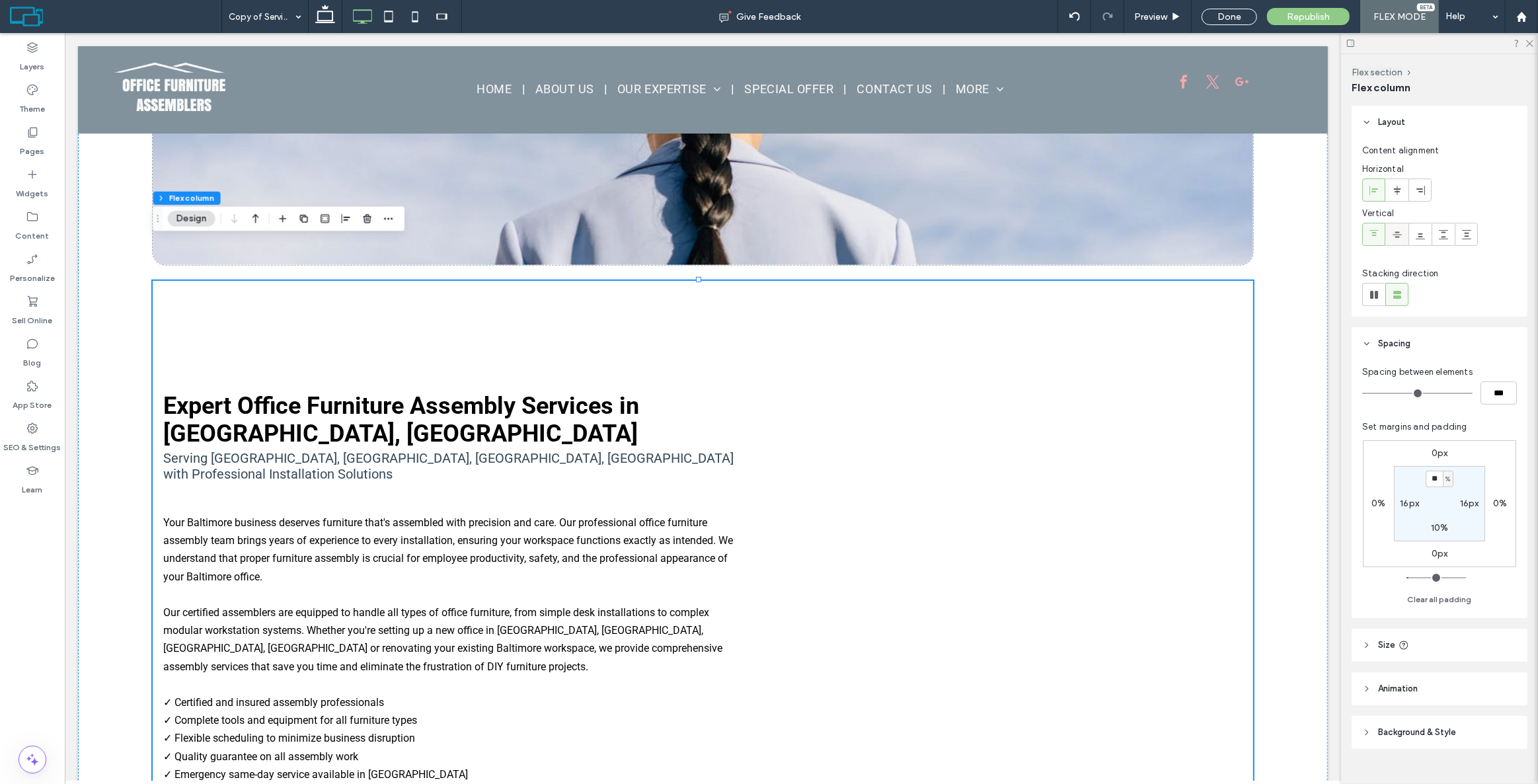
click at [1402, 236] on div at bounding box center [1397, 234] width 22 height 22
click at [1377, 242] on span at bounding box center [1374, 234] width 10 height 22
click at [1377, 290] on icon at bounding box center [1374, 295] width 14 height 14
type input "*"
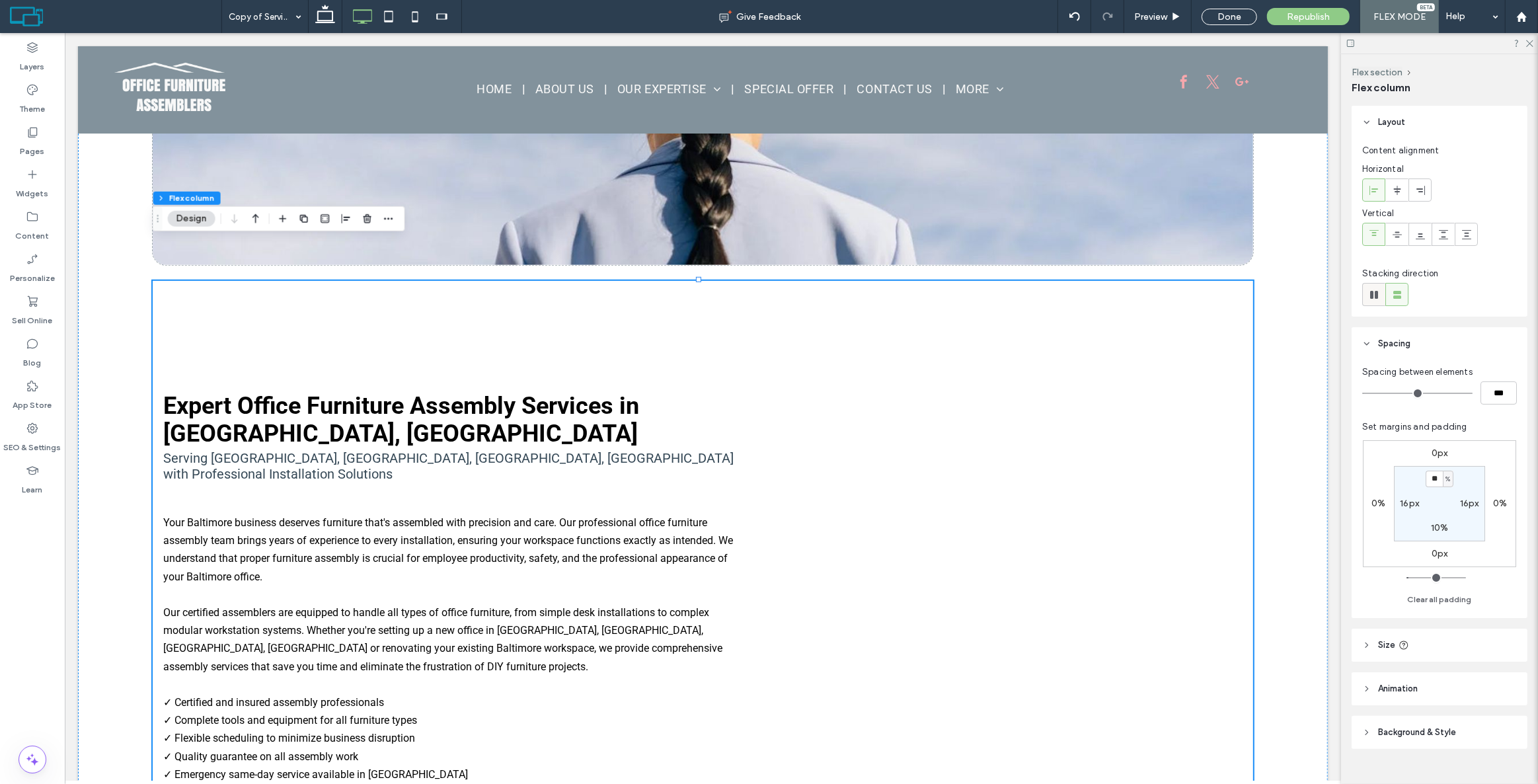
type input "**"
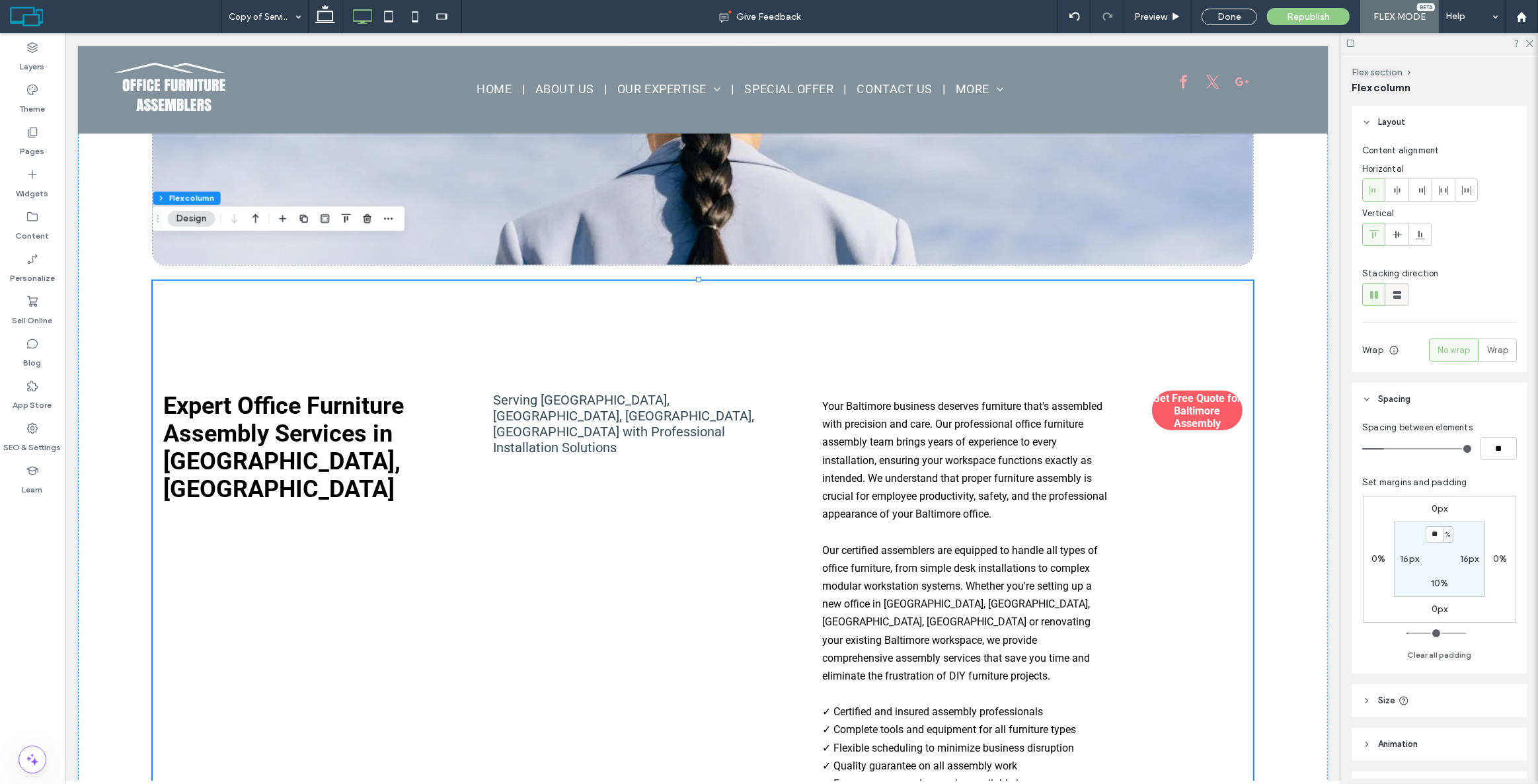
click at [1399, 290] on use at bounding box center [1397, 294] width 8 height 8
type input "*"
type input "***"
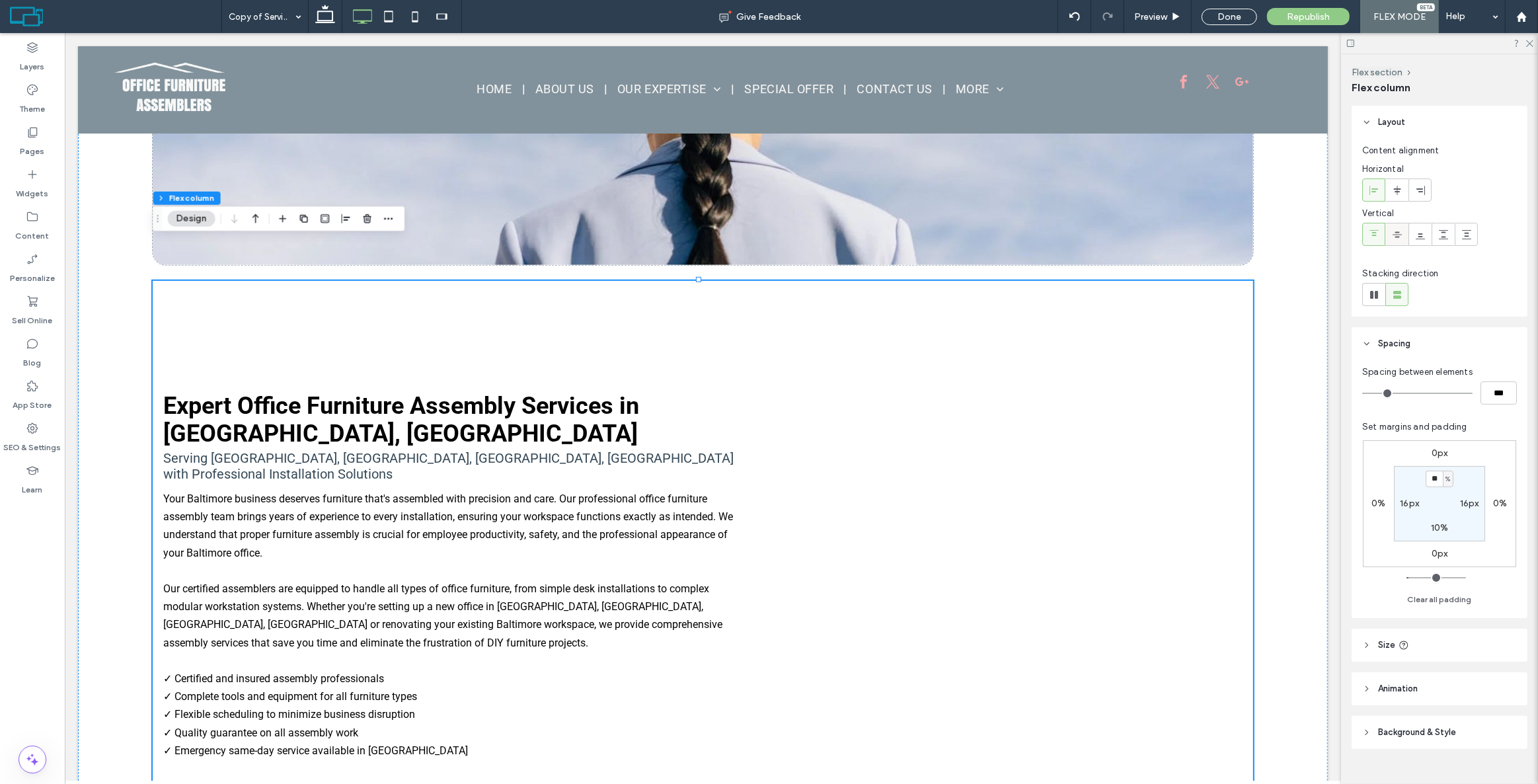
click at [1402, 231] on div at bounding box center [1397, 234] width 22 height 22
click at [1430, 238] on div at bounding box center [1420, 234] width 22 height 22
click at [1441, 236] on icon at bounding box center [1444, 234] width 10 height 10
click at [1372, 237] on icon at bounding box center [1374, 234] width 10 height 10
click at [1015, 369] on div "Expert Office Furniture Assembly Services in [GEOGRAPHIC_DATA], [GEOGRAPHIC_DAT…" at bounding box center [702, 787] width 1100 height 1012
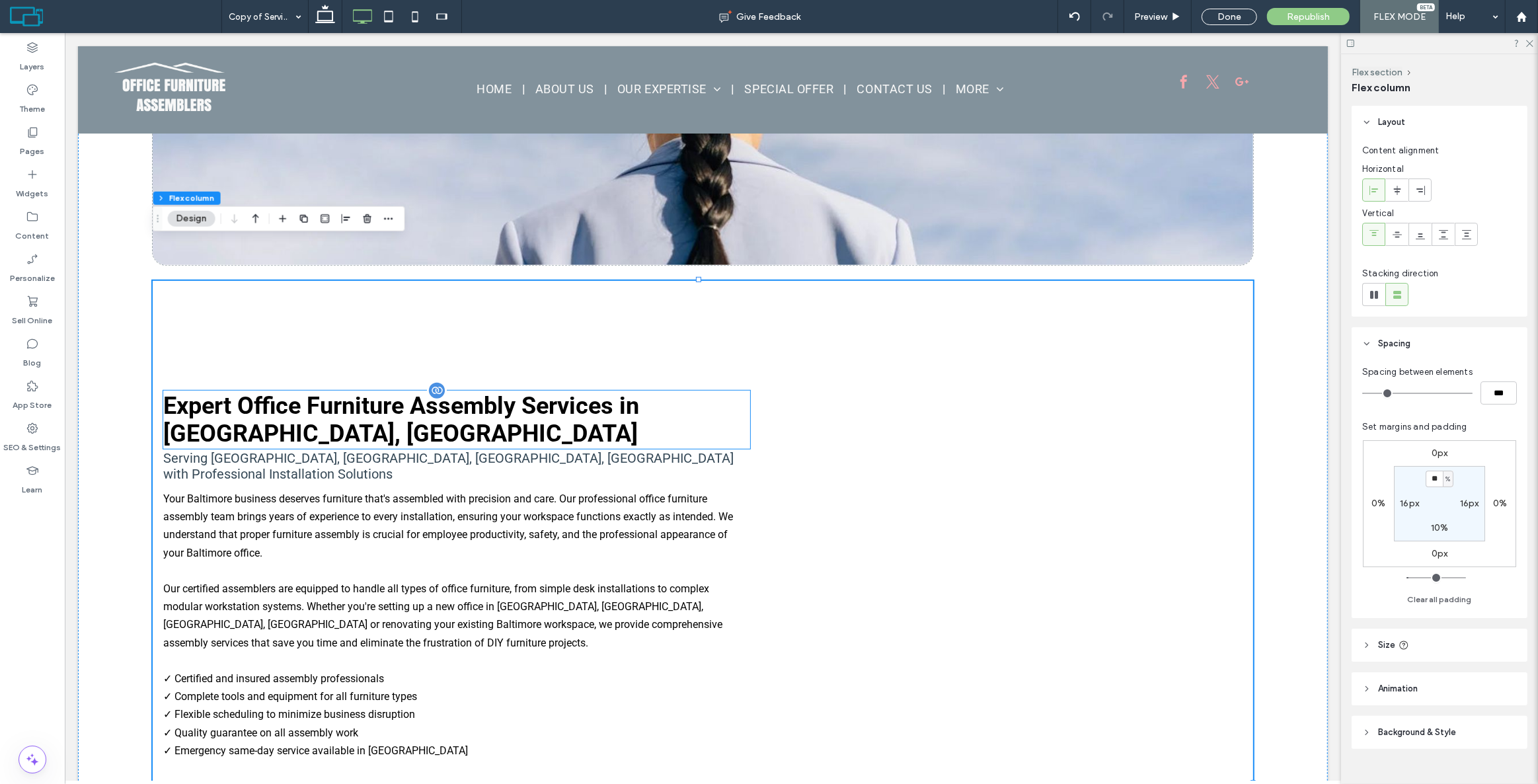
click at [351, 391] on div "Expert Office Furniture Assembly Services in [GEOGRAPHIC_DATA], [GEOGRAPHIC_DAT…" at bounding box center [455, 420] width 587 height 58
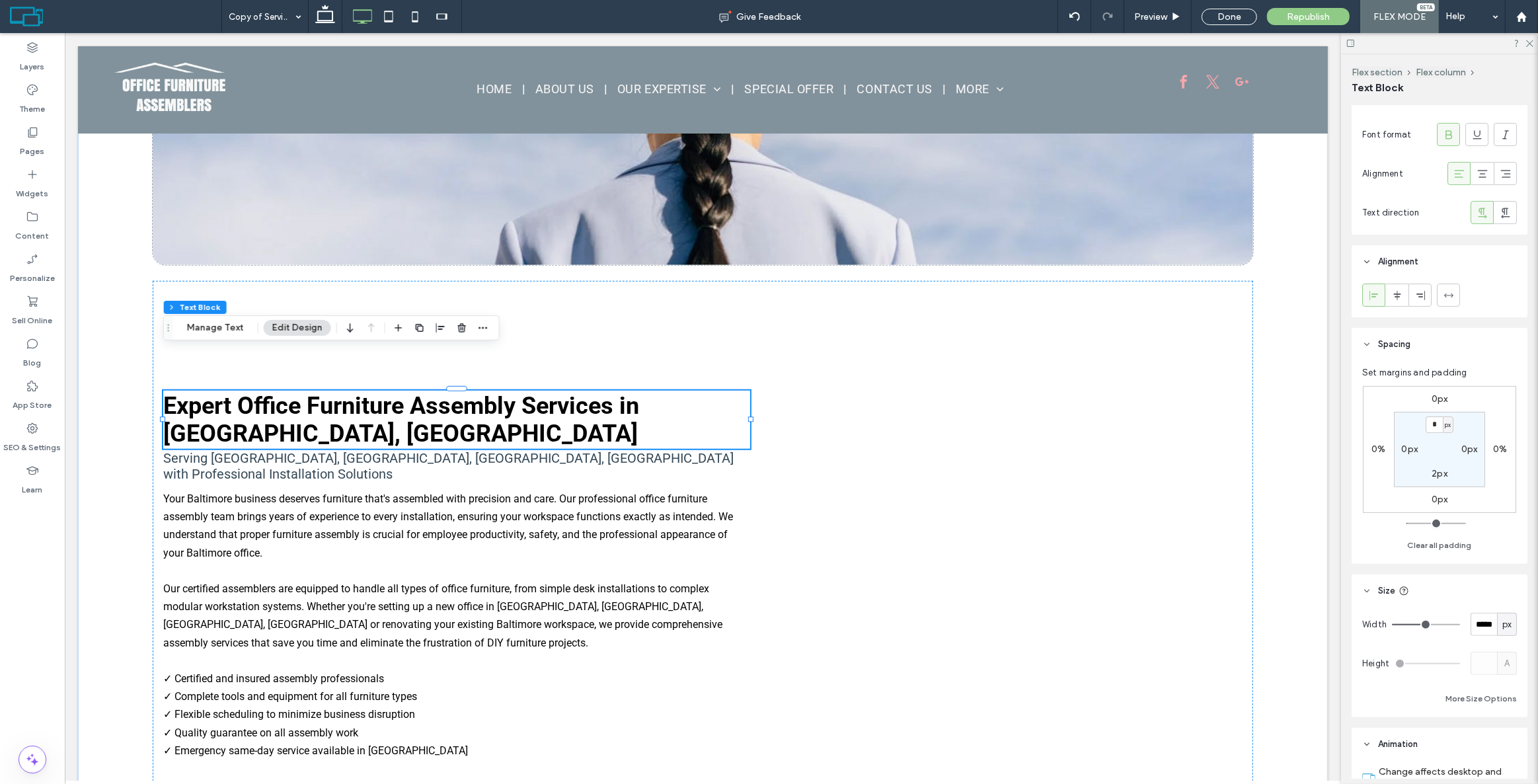
scroll to position [300, 0]
click at [1435, 386] on label "0px" at bounding box center [1439, 391] width 16 height 11
type input "*"
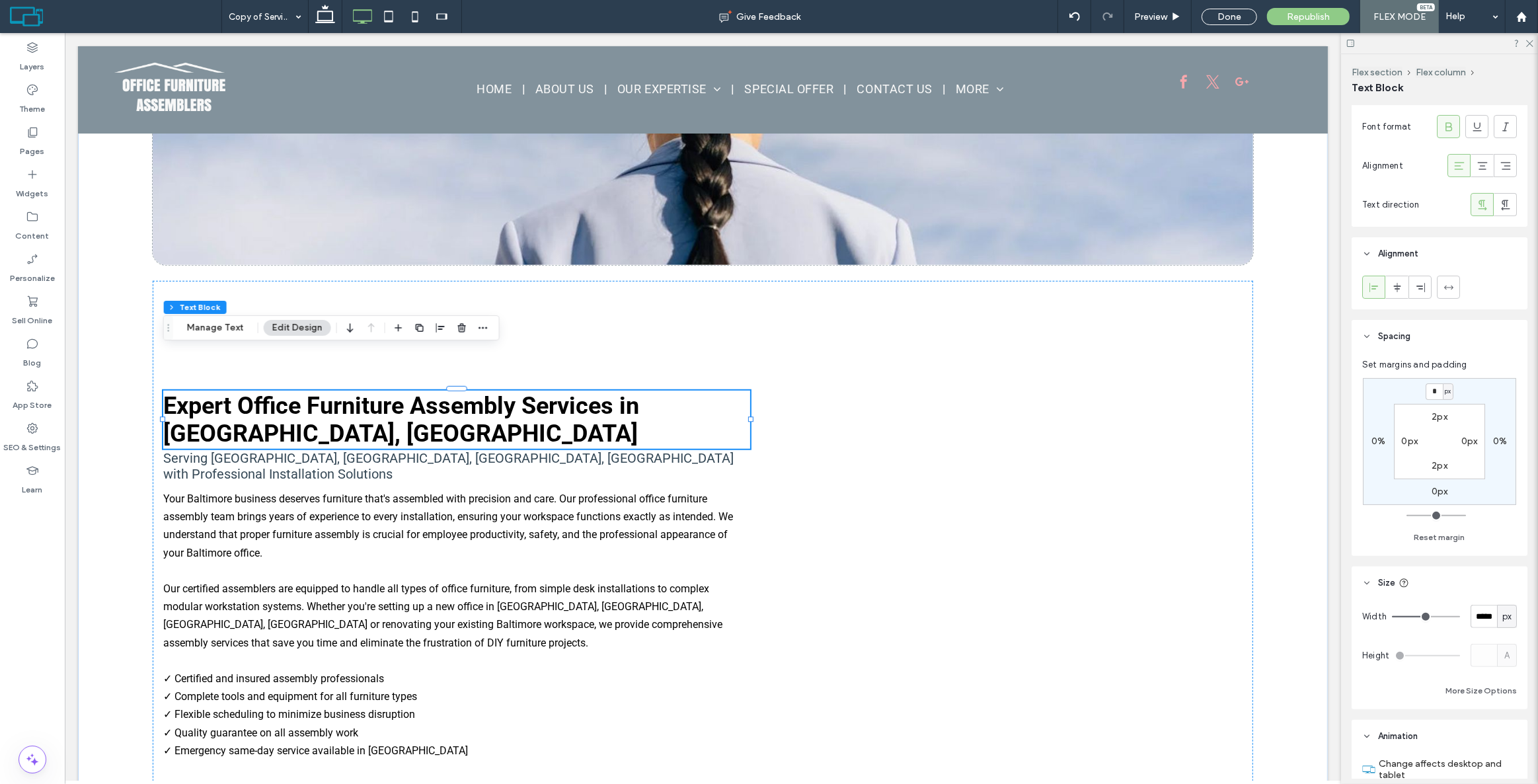
click at [1472, 362] on div "Set margins and padding px 0% 0px 0% 2px 0px 2px 0px Reset margin" at bounding box center [1439, 452] width 155 height 187
click at [433, 336] on div at bounding box center [441, 328] width 16 height 24
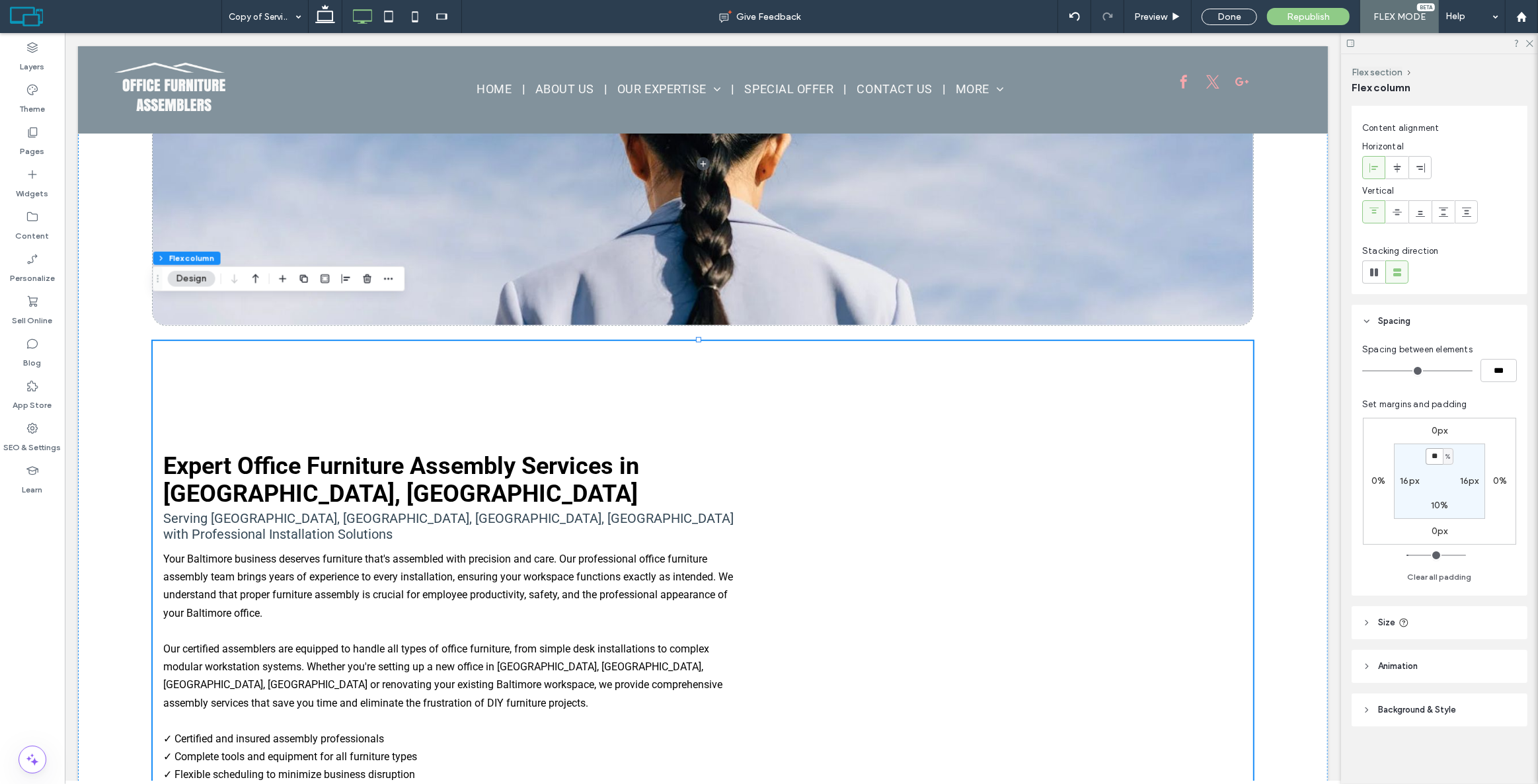
click at [1433, 457] on input "**" at bounding box center [1434, 455] width 17 height 16
type input "*"
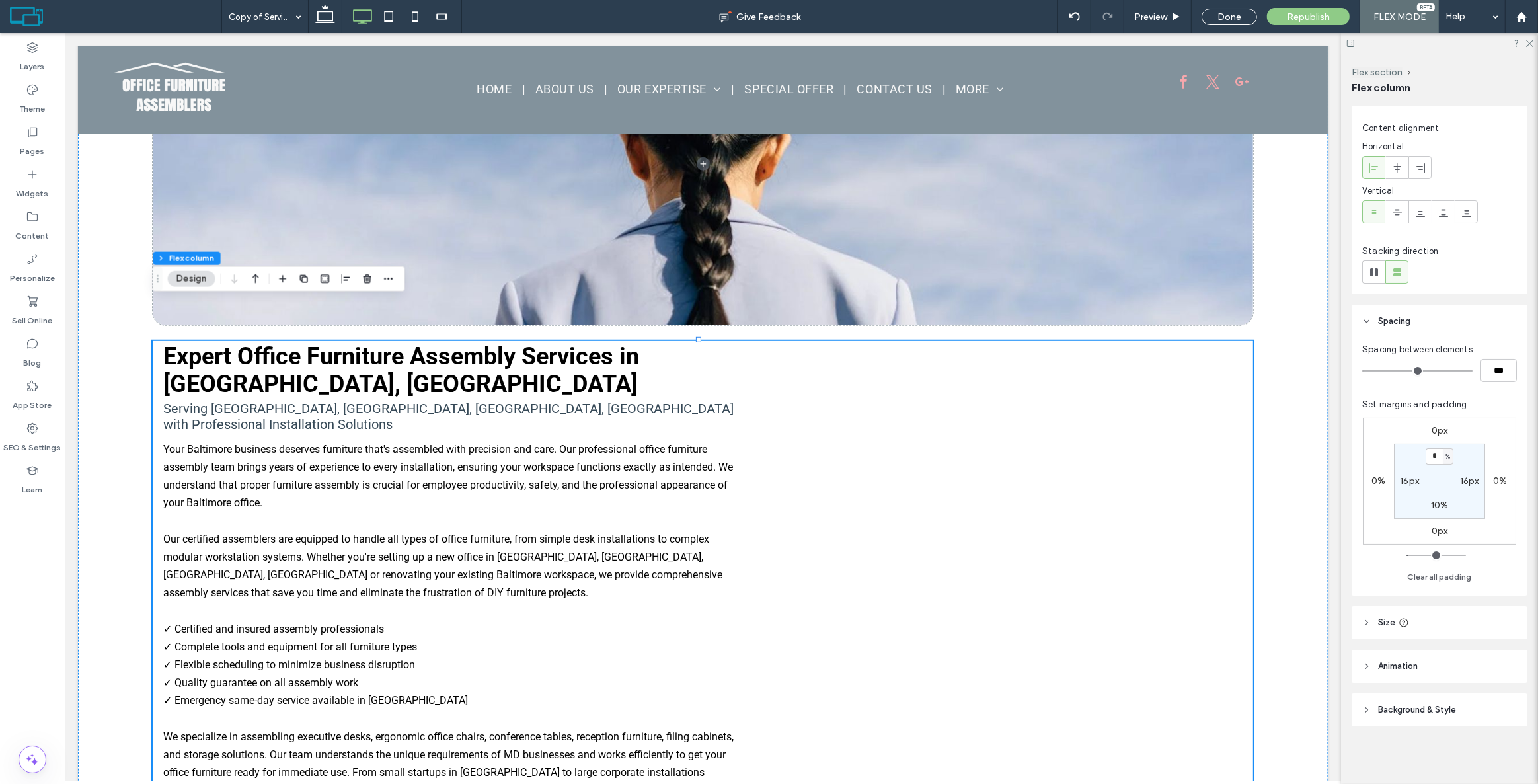
click at [1474, 420] on div "0px 0% 0px 0% * % 16px 10% 16px" at bounding box center [1439, 481] width 153 height 127
click at [1430, 452] on input "*" at bounding box center [1434, 455] width 17 height 16
click at [1428, 454] on input "*" at bounding box center [1434, 455] width 17 height 16
type input "*"
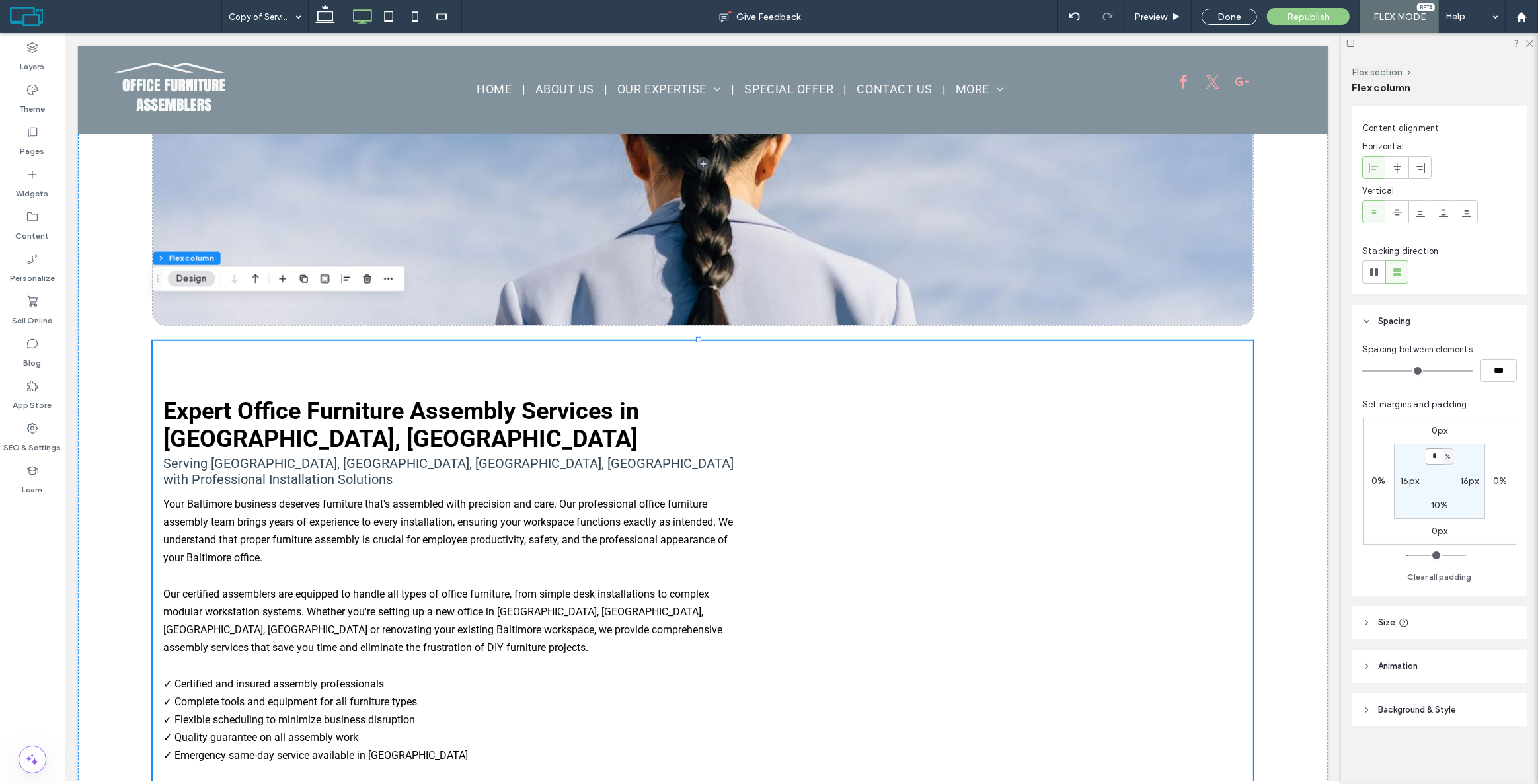
type input "*"
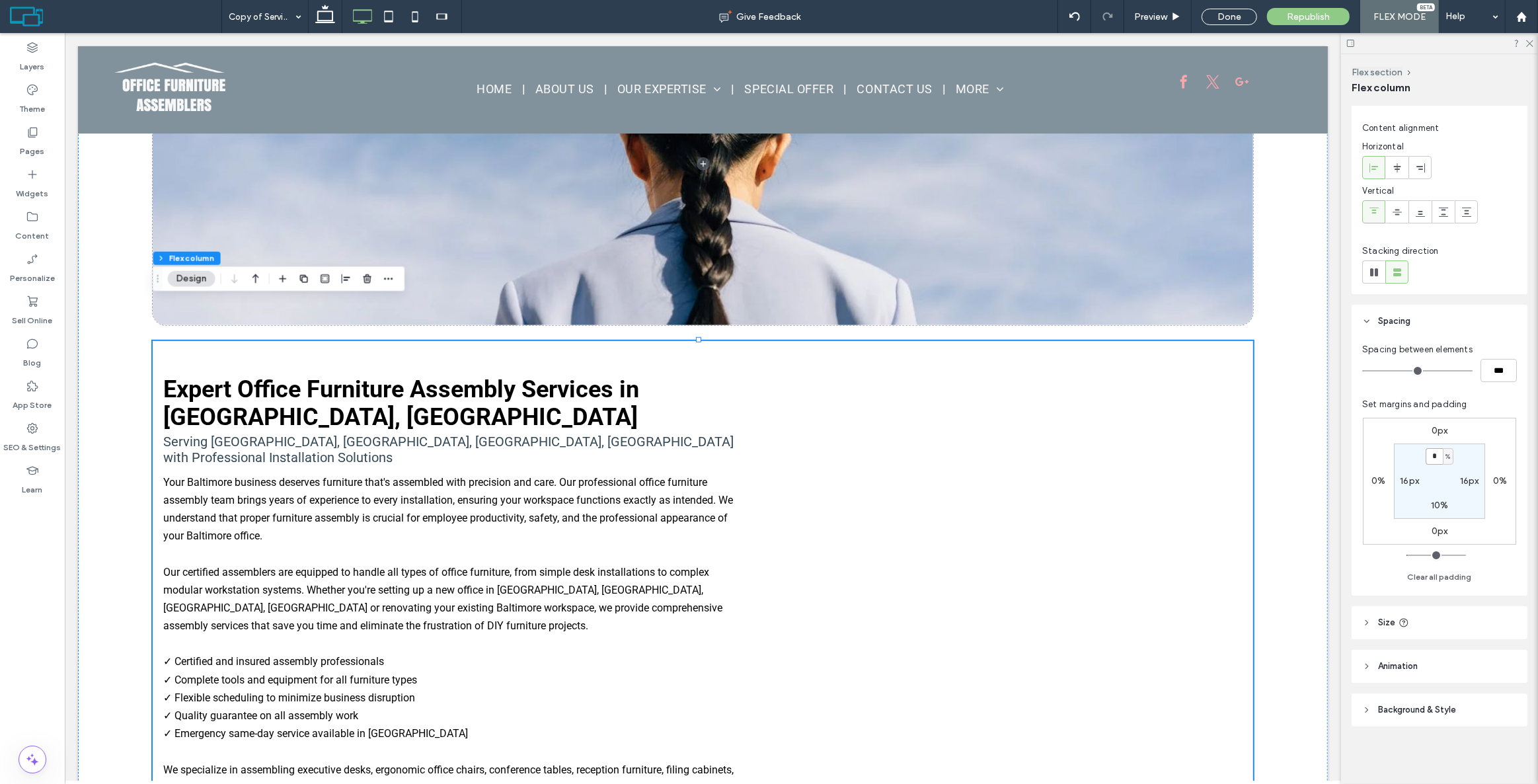
type input "*"
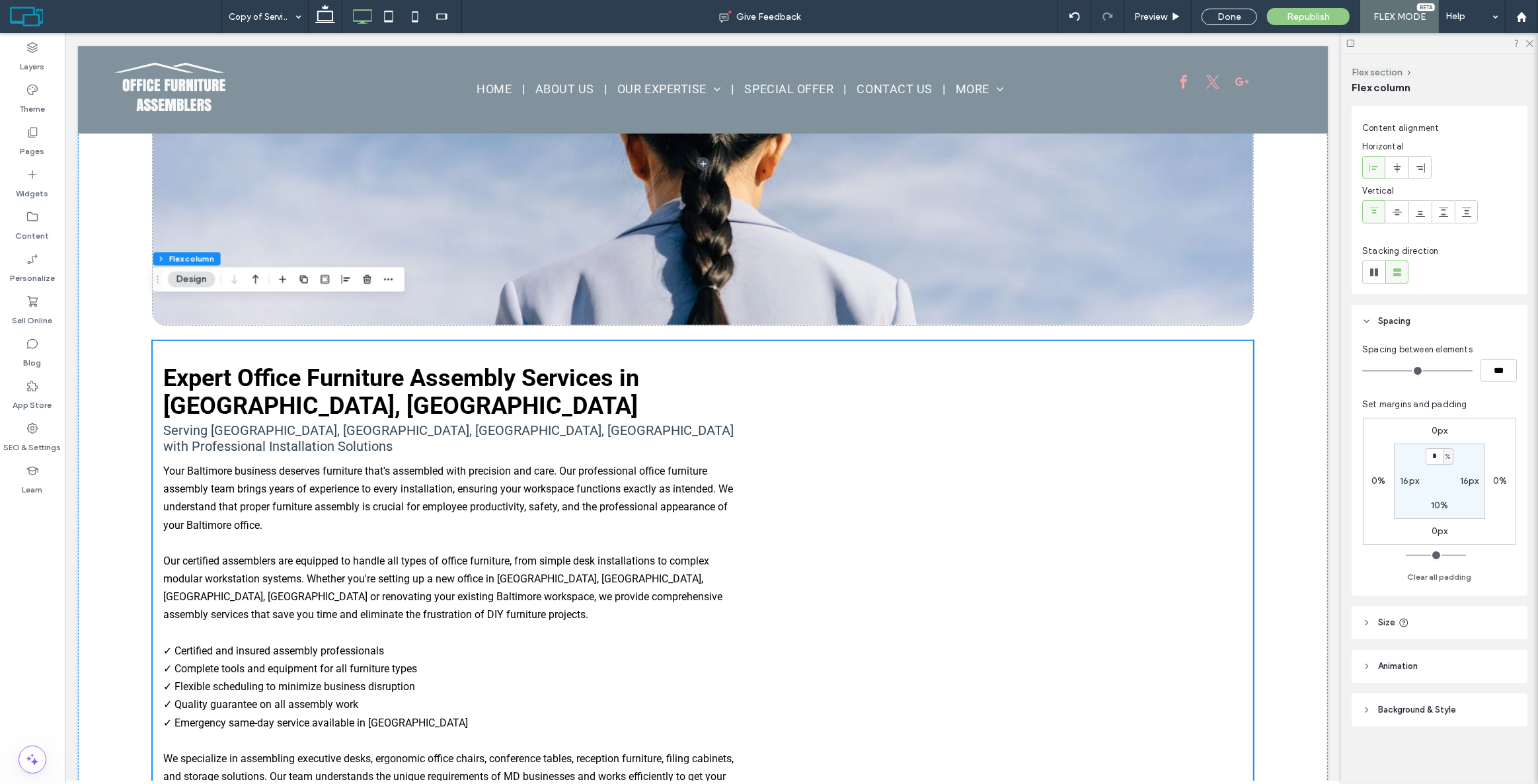
click at [746, 471] on div "Your Baltimore business deserves furniture that's assembled with precision and …" at bounding box center [455, 785] width 587 height 650
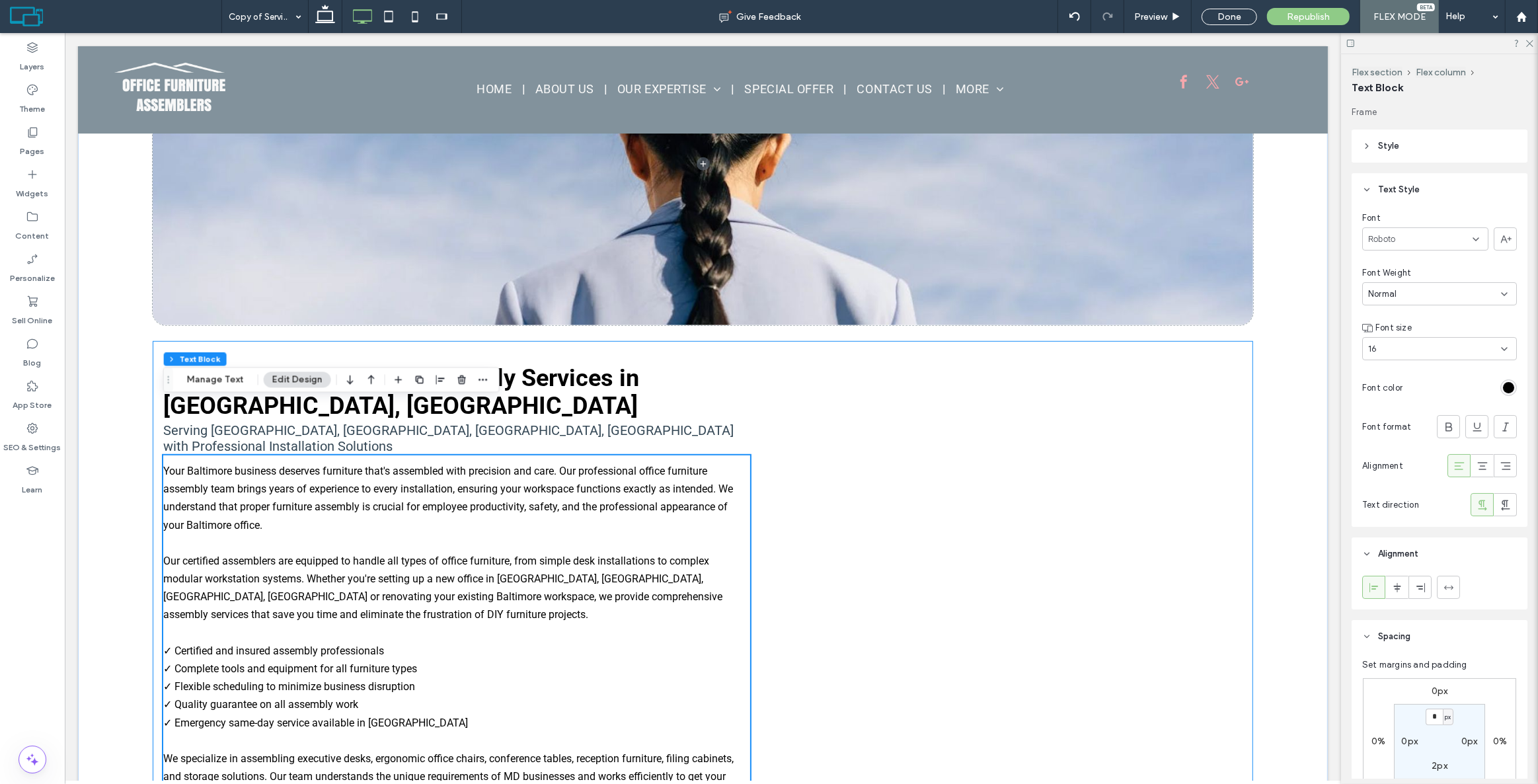
scroll to position [1204, 0]
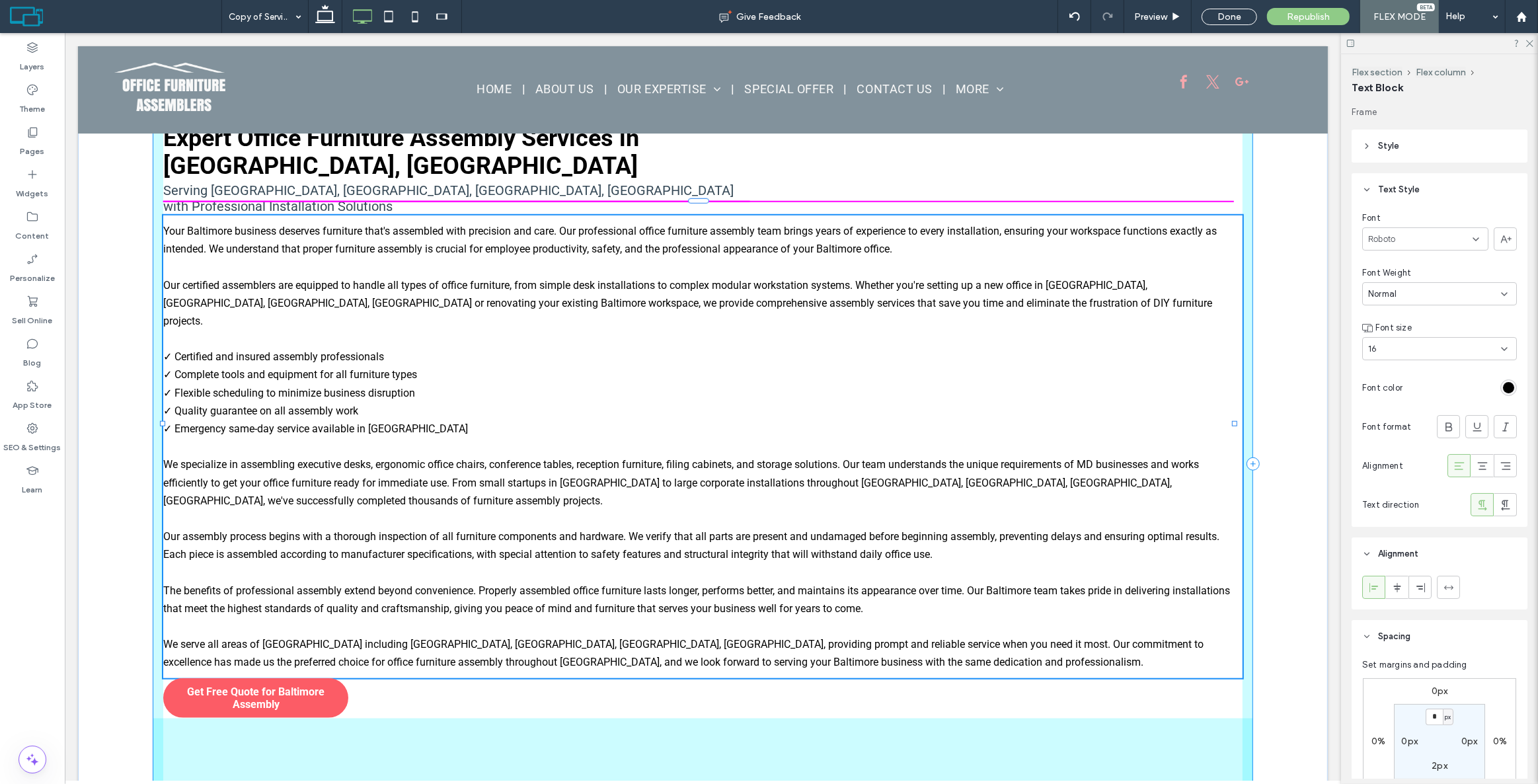
drag, startPoint x: 749, startPoint y: 471, endPoint x: 1277, endPoint y: 350, distance: 541.7
click at [1277, 350] on div "Expert Office Furniture Assembly Services in [GEOGRAPHIC_DATA], [GEOGRAPHIC_DAT…" at bounding box center [702, 295] width 1250 height 1165
type input "****"
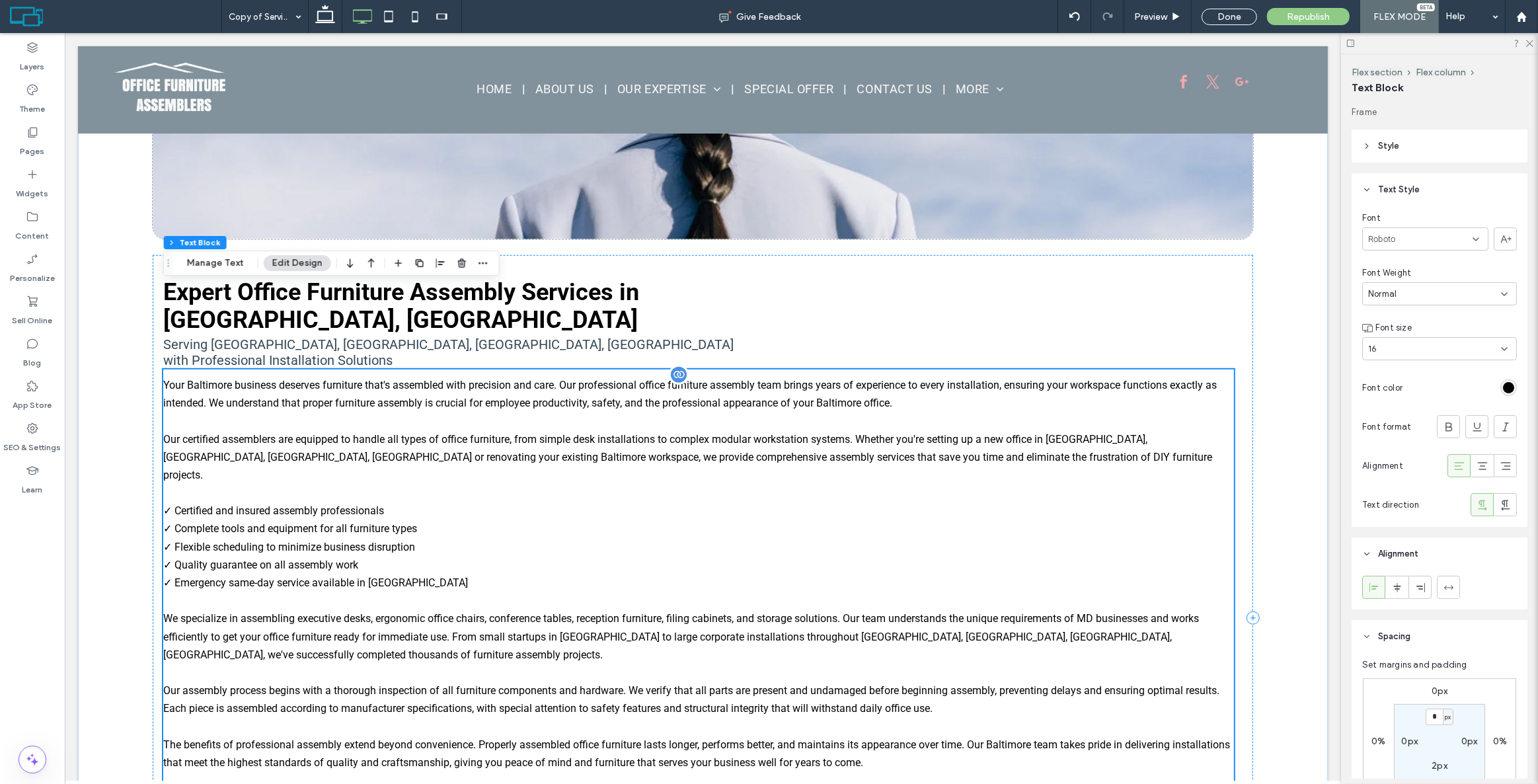
scroll to position [1024, 0]
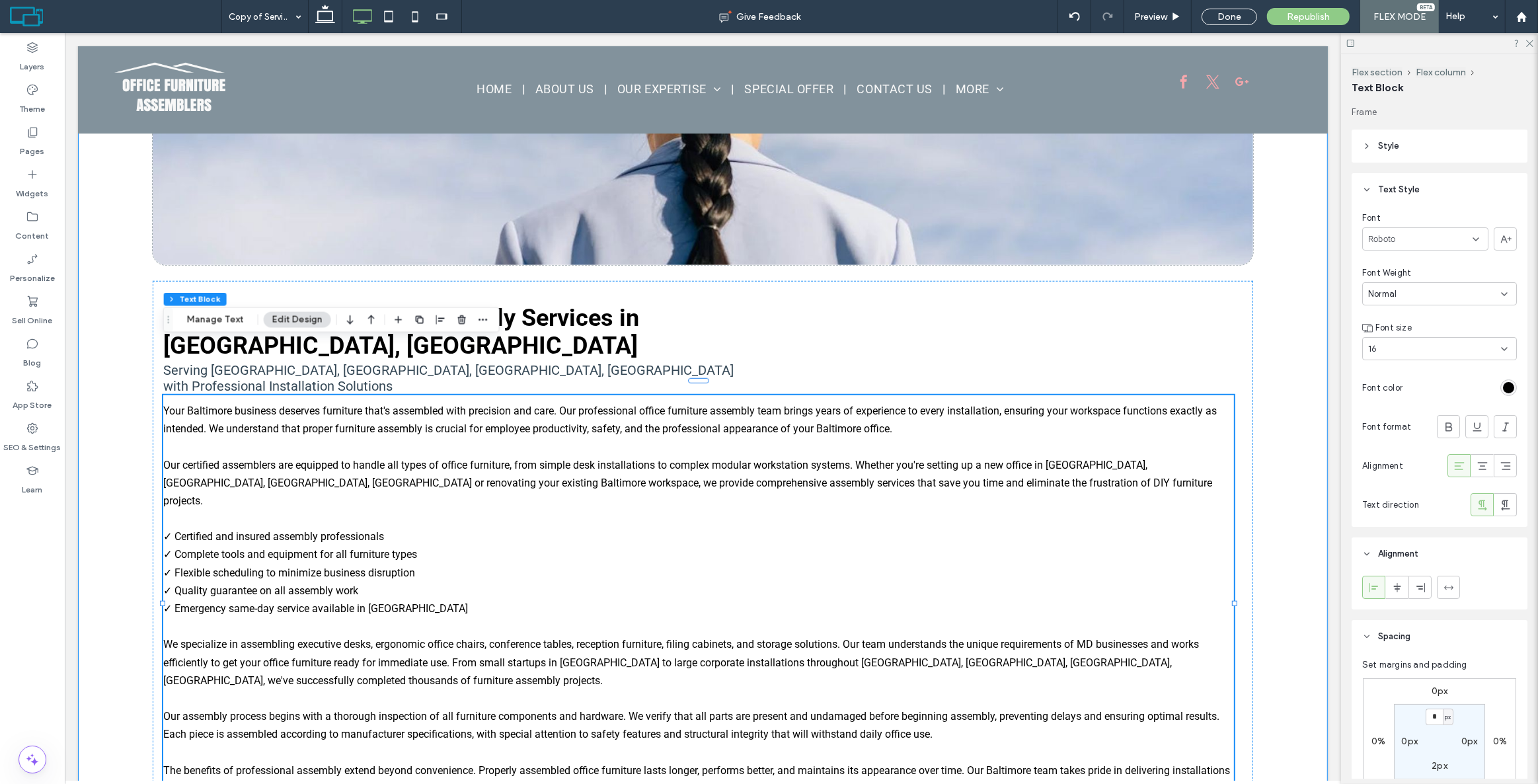
click at [119, 347] on div "Expert Office Furniture Assembly Services in [GEOGRAPHIC_DATA], [GEOGRAPHIC_DAT…" at bounding box center [702, 474] width 1250 height 1165
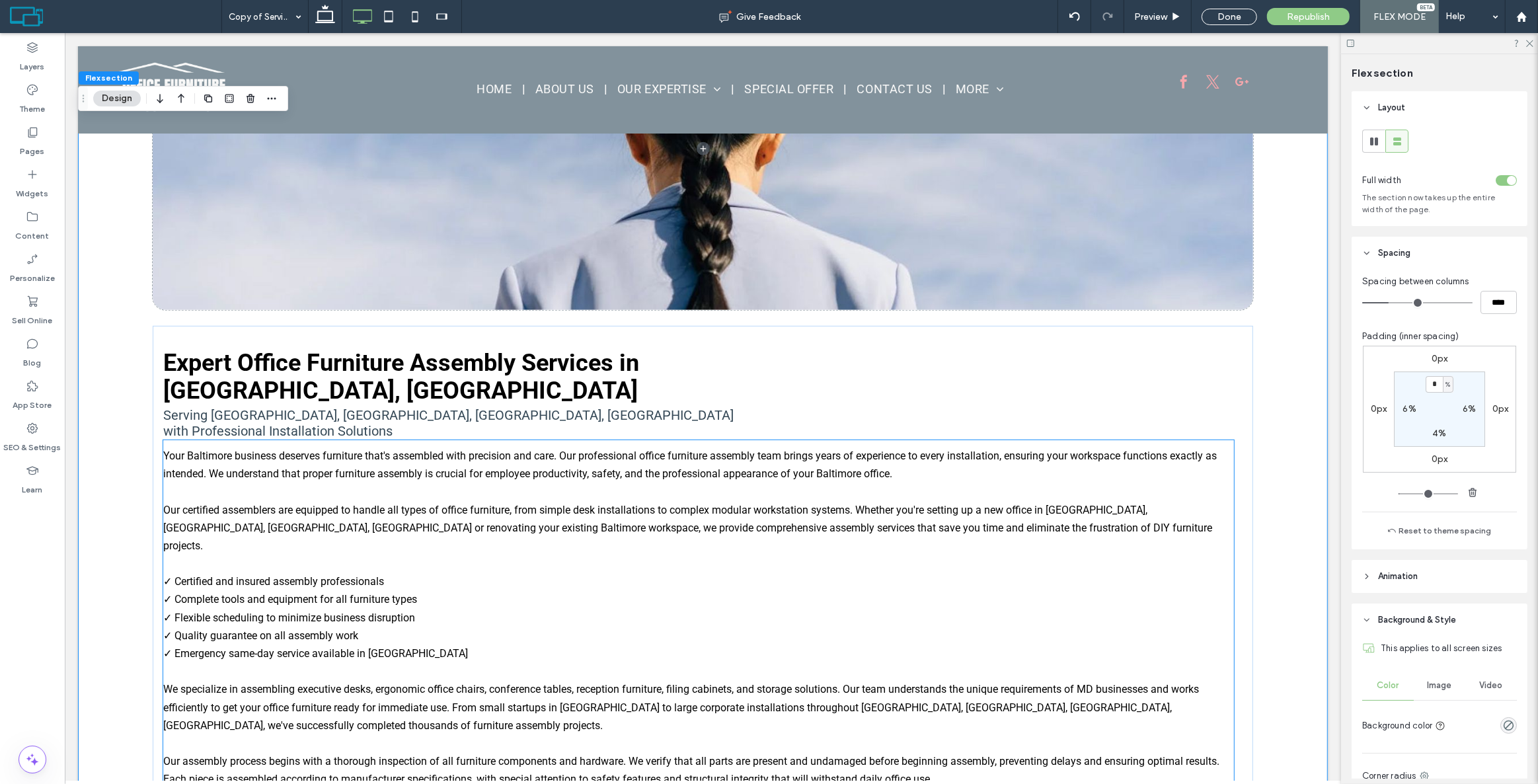
scroll to position [903, 0]
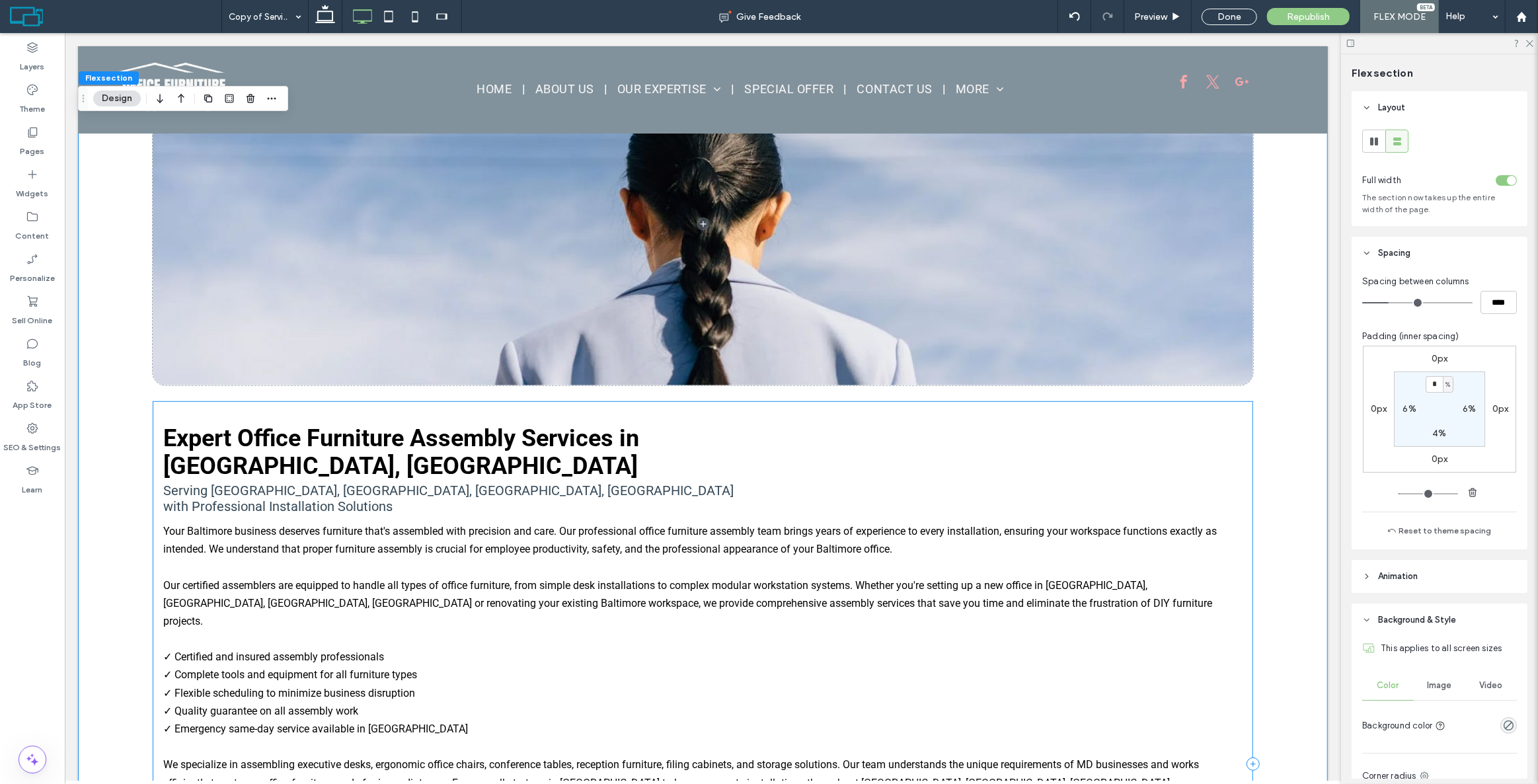
click at [868, 401] on div "Expert Office Furniture Assembly Services in [GEOGRAPHIC_DATA], [GEOGRAPHIC_DAT…" at bounding box center [702, 764] width 1100 height 726
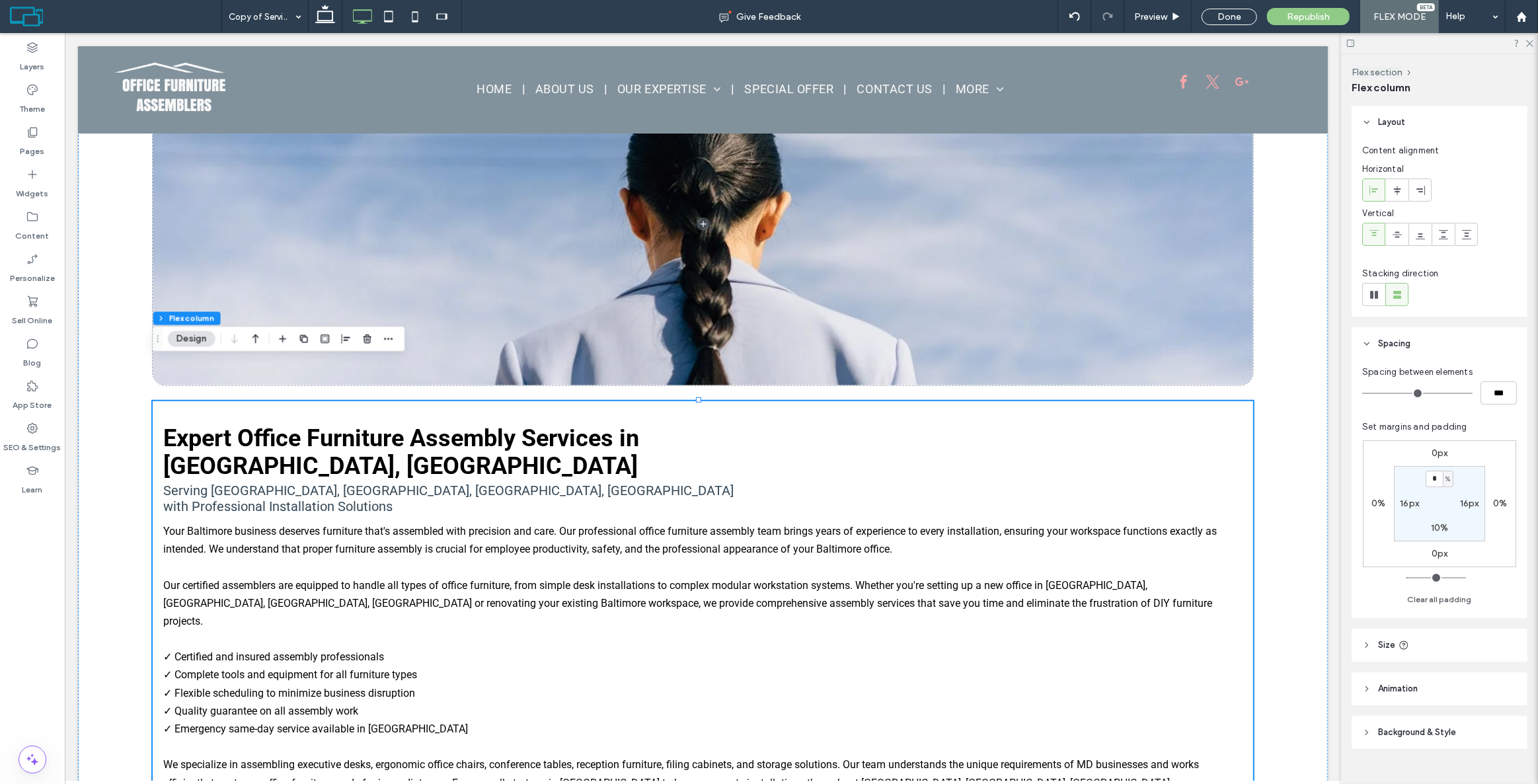
type input "**"
type input "****"
type input "**"
click at [1383, 392] on input "range" at bounding box center [1417, 393] width 110 height 2
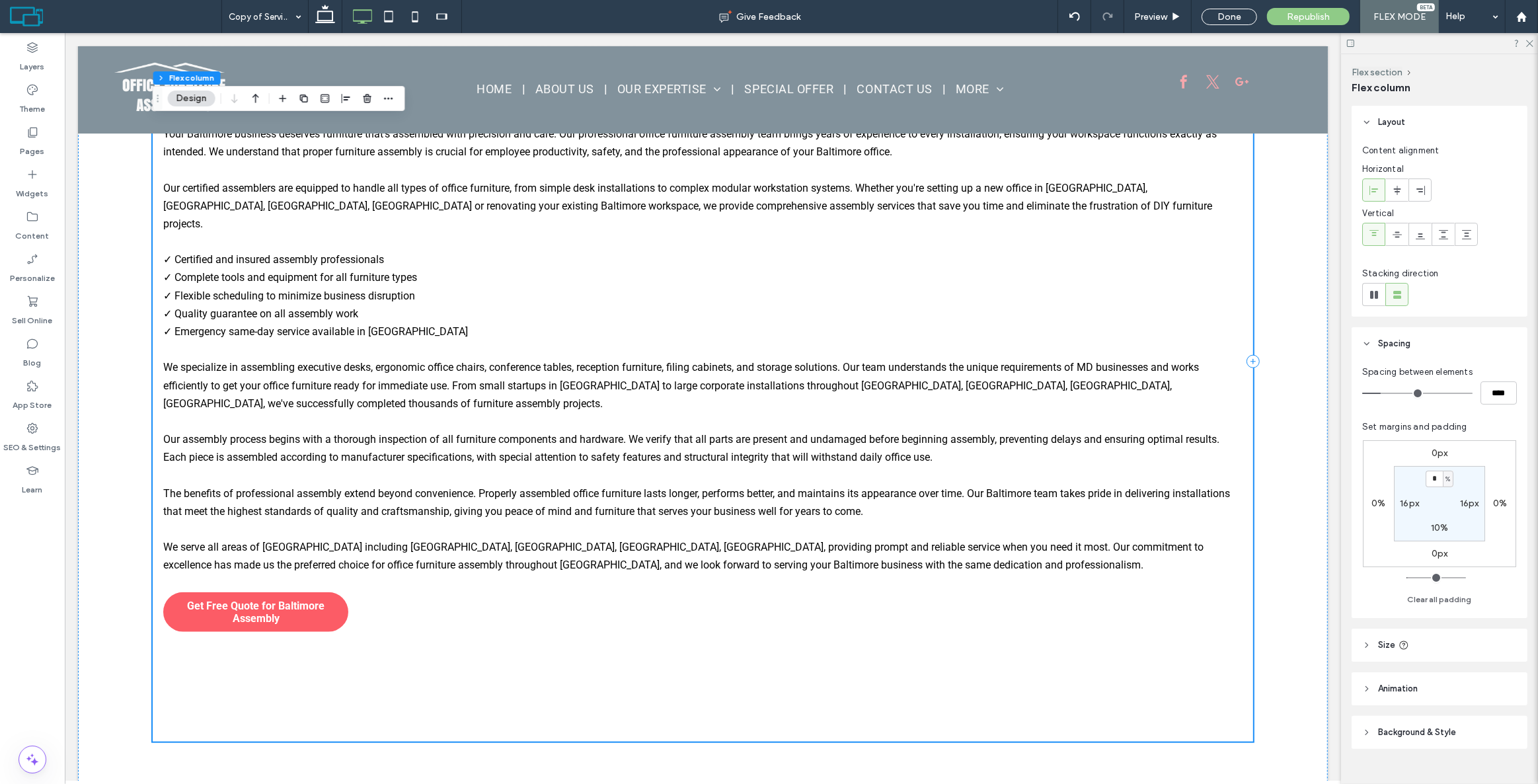
scroll to position [1323, 0]
click at [265, 516] on div "Expert Office Furniture Assembly Services in [GEOGRAPHIC_DATA], [GEOGRAPHIC_DAT…" at bounding box center [702, 360] width 1100 height 760
click at [258, 599] on span "Get Free Quote for Baltimore Assembly" at bounding box center [255, 612] width 185 height 25
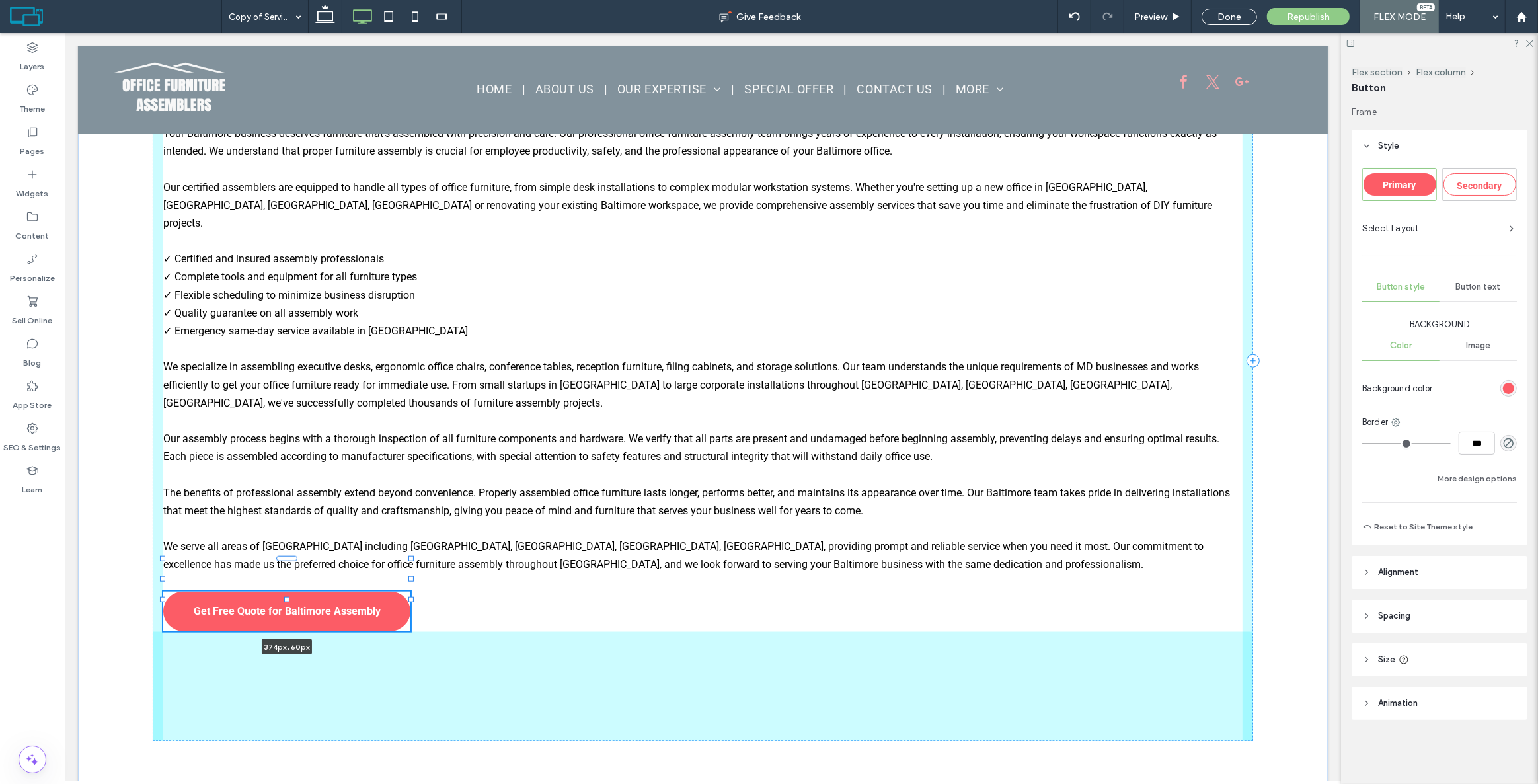
drag, startPoint x: 349, startPoint y: 537, endPoint x: 411, endPoint y: 530, distance: 62.4
click at [411, 530] on div "Expert Office Furniture Assembly Services in [GEOGRAPHIC_DATA], [GEOGRAPHIC_DAT…" at bounding box center [702, 191] width 1250 height 1199
type input "***"
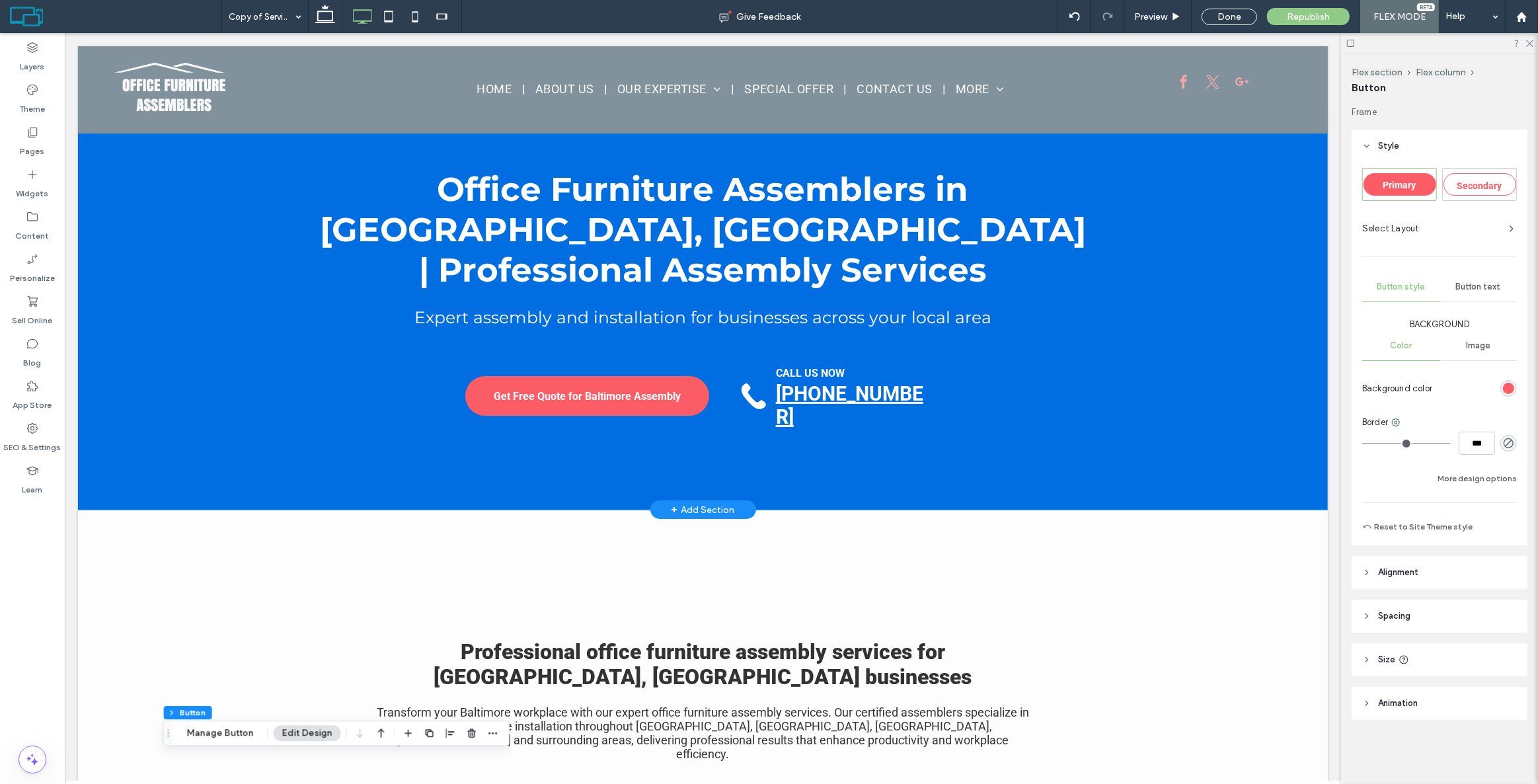
scroll to position [0, 0]
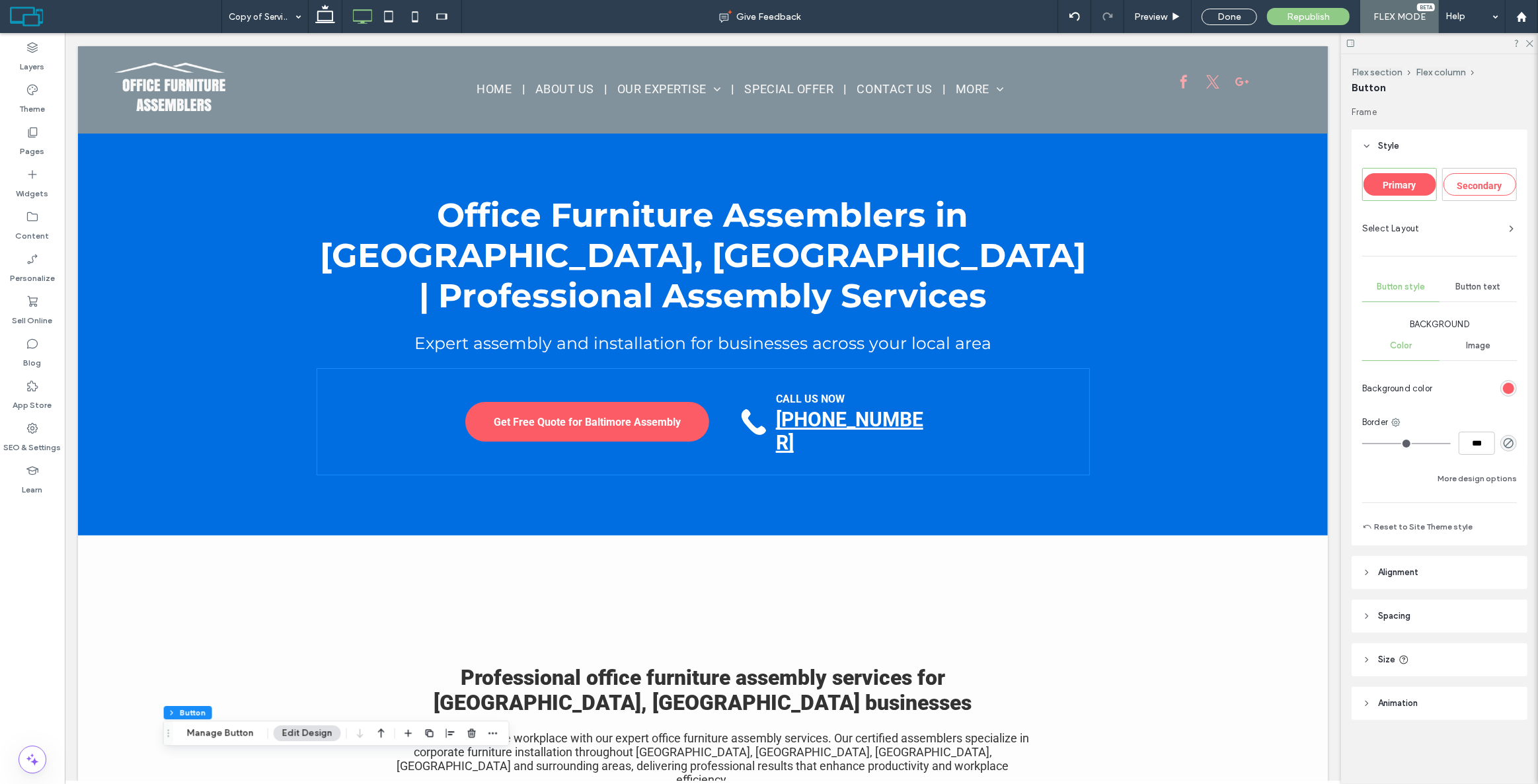
click at [433, 386] on div "Get Free Quote for Baltimore Assembly CALL US NOW [PHONE_NUMBER]" at bounding box center [703, 421] width 772 height 105
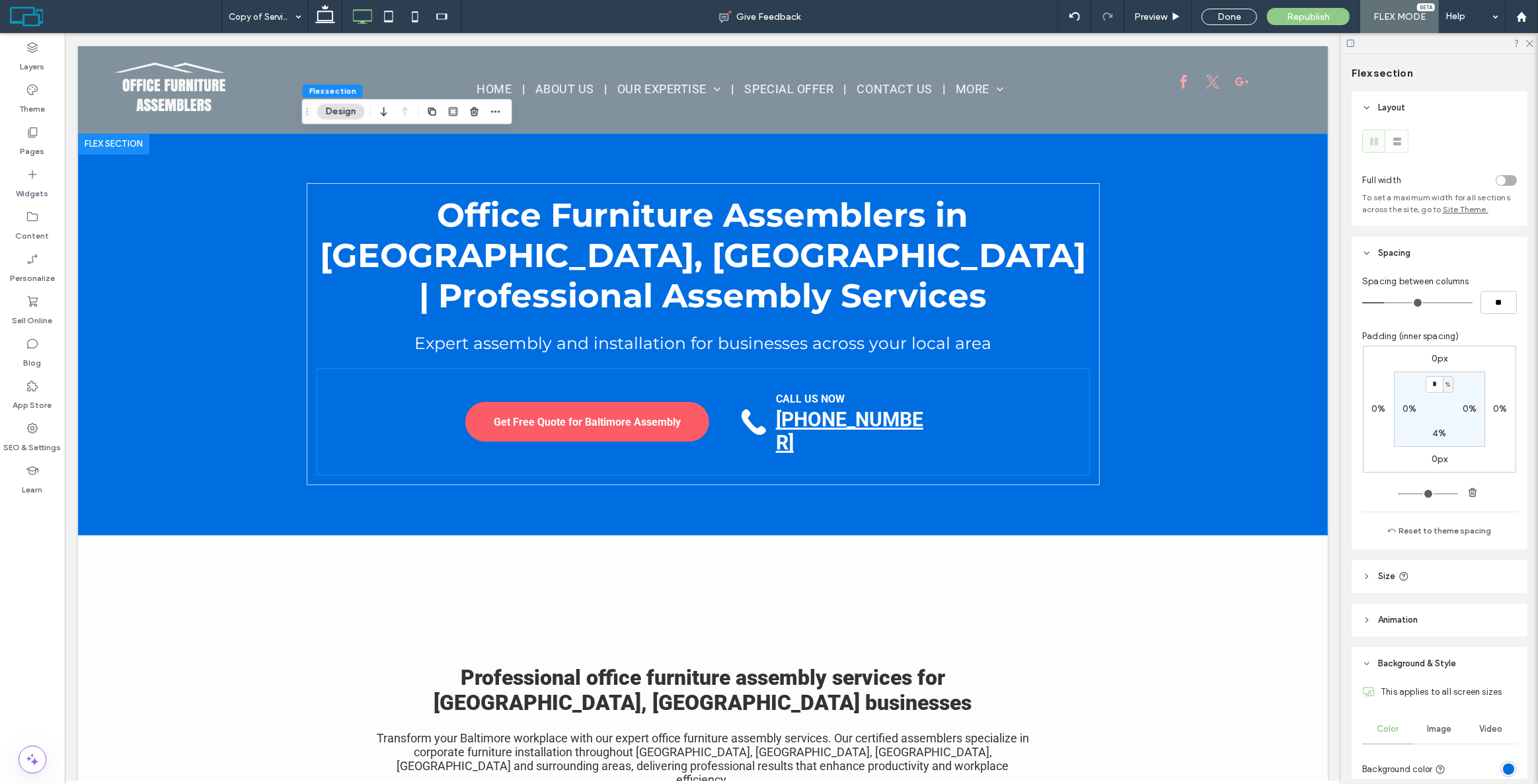
click at [370, 369] on div "Get Free Quote for Baltimore Assembly CALL US NOW [PHONE_NUMBER]" at bounding box center [703, 421] width 772 height 105
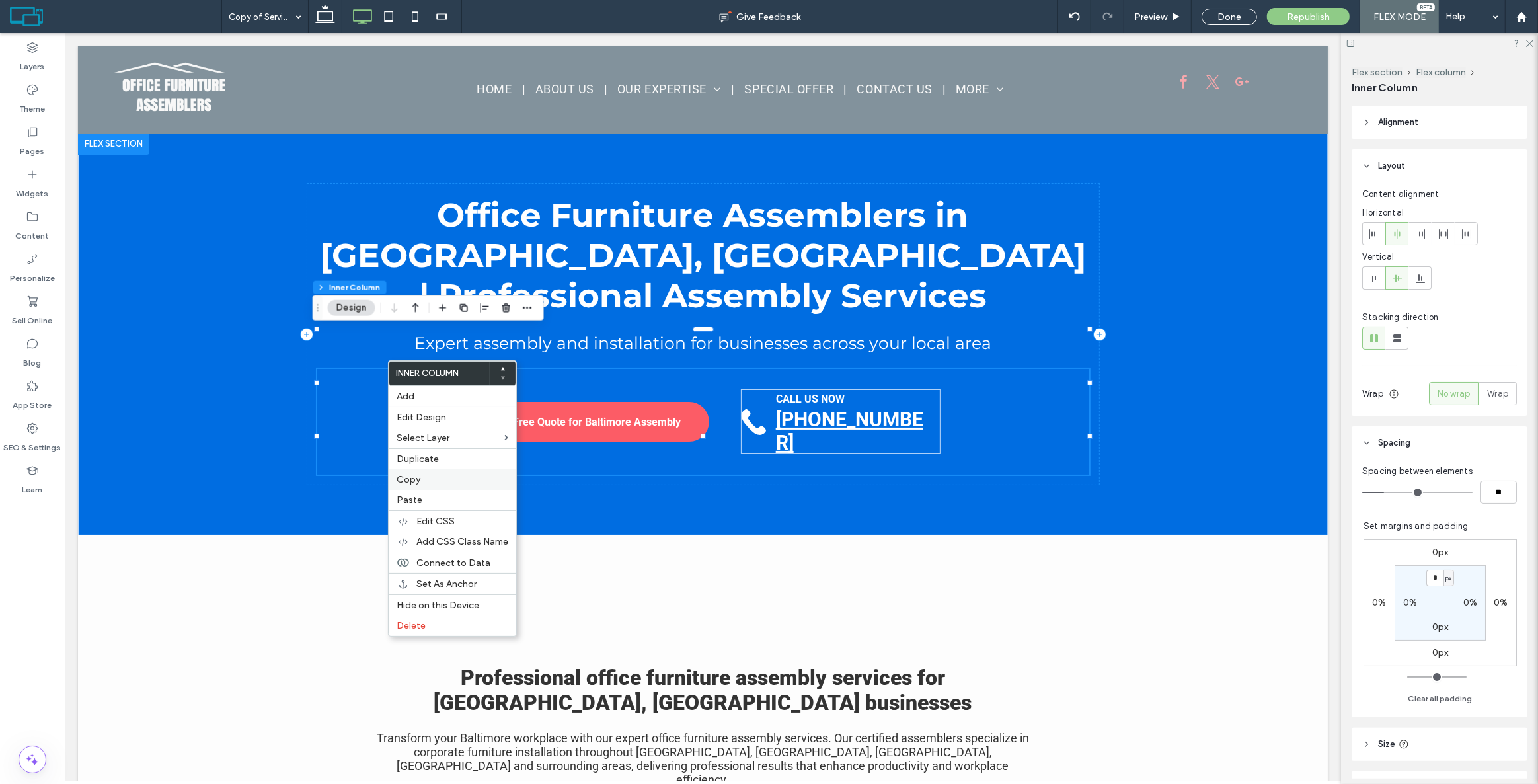
click at [421, 476] on label "Copy" at bounding box center [452, 479] width 111 height 11
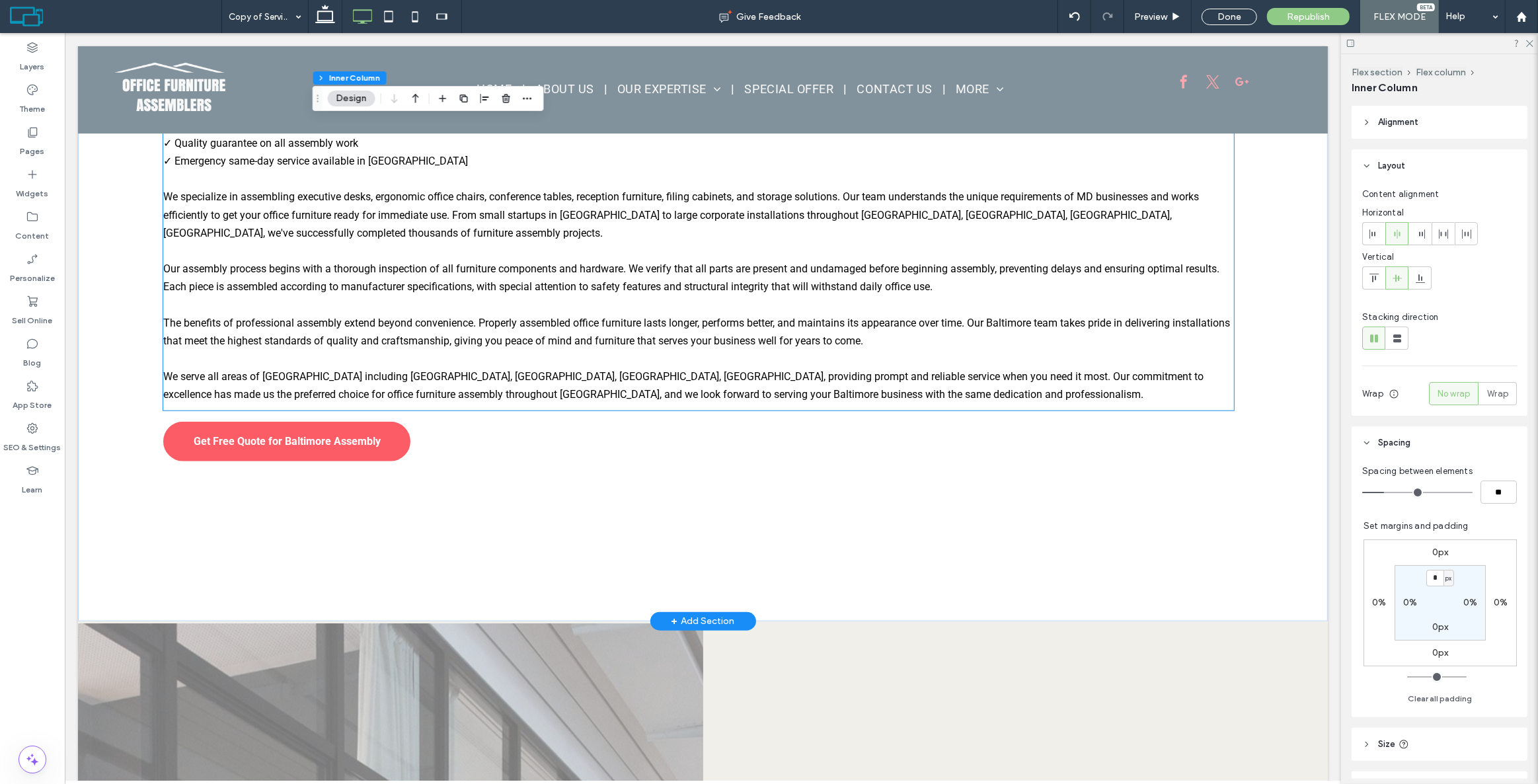
scroll to position [1501, 0]
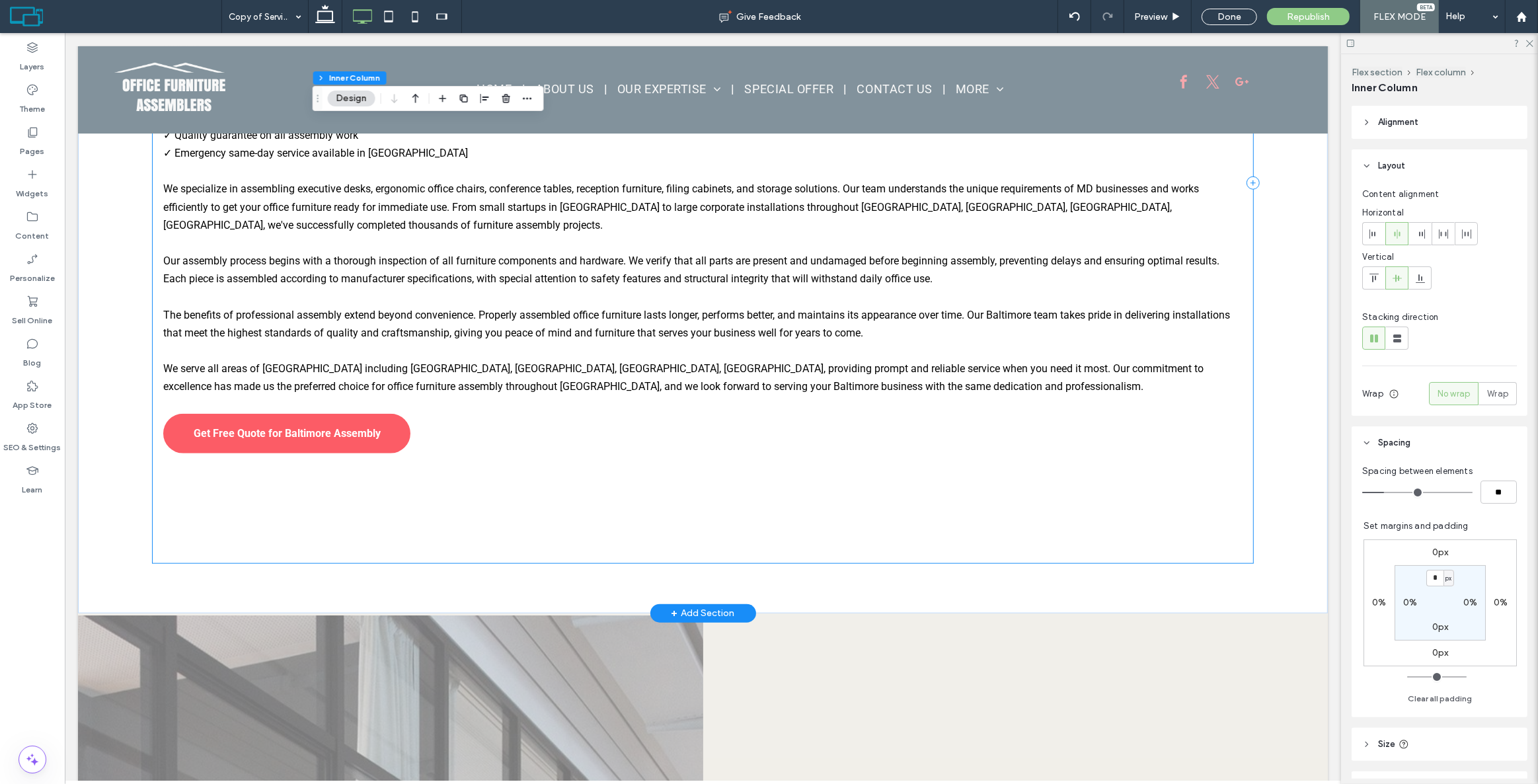
click at [418, 412] on div "Expert Office Furniture Assembly Services in [GEOGRAPHIC_DATA], [GEOGRAPHIC_DAT…" at bounding box center [702, 183] width 1100 height 760
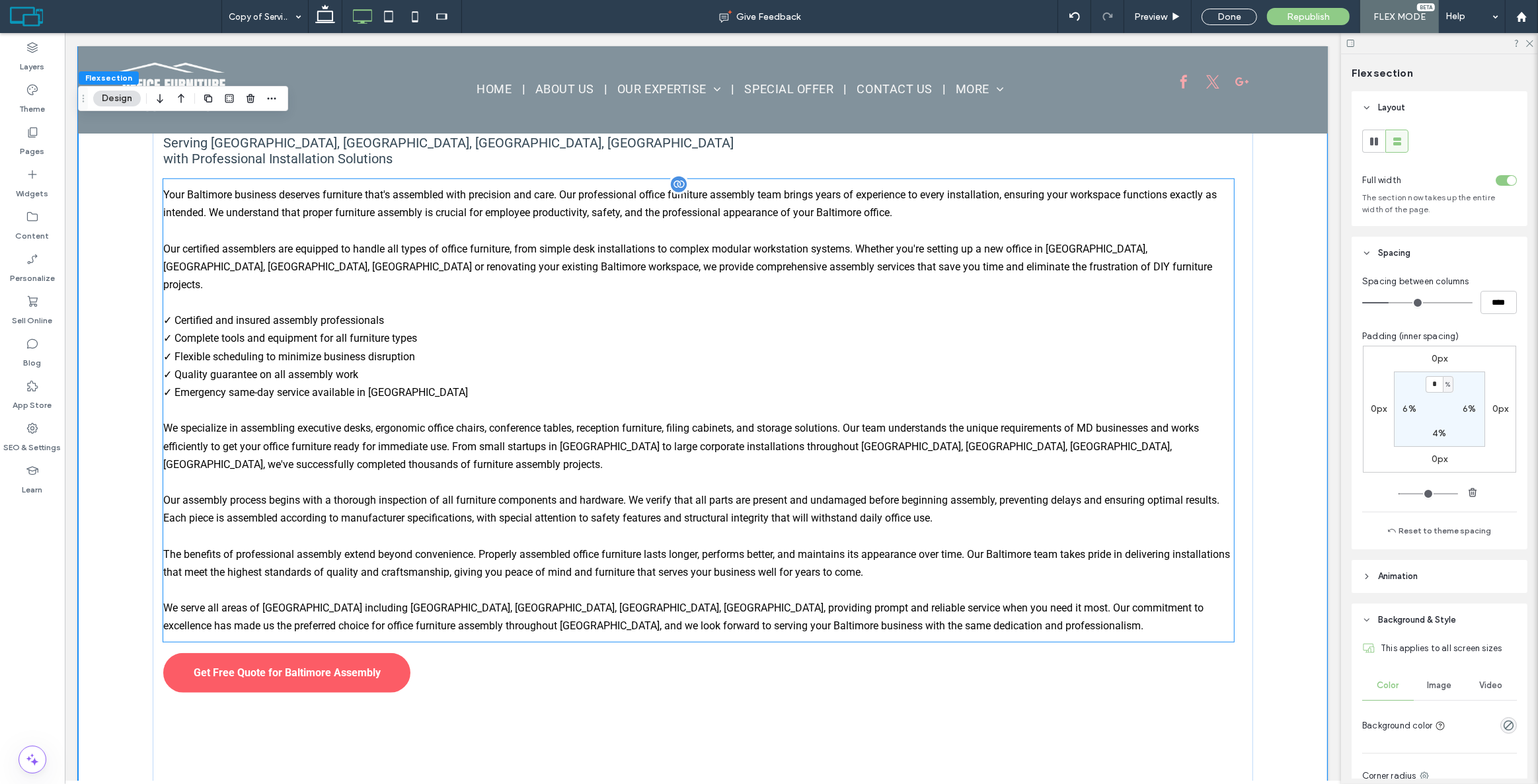
scroll to position [1260, 0]
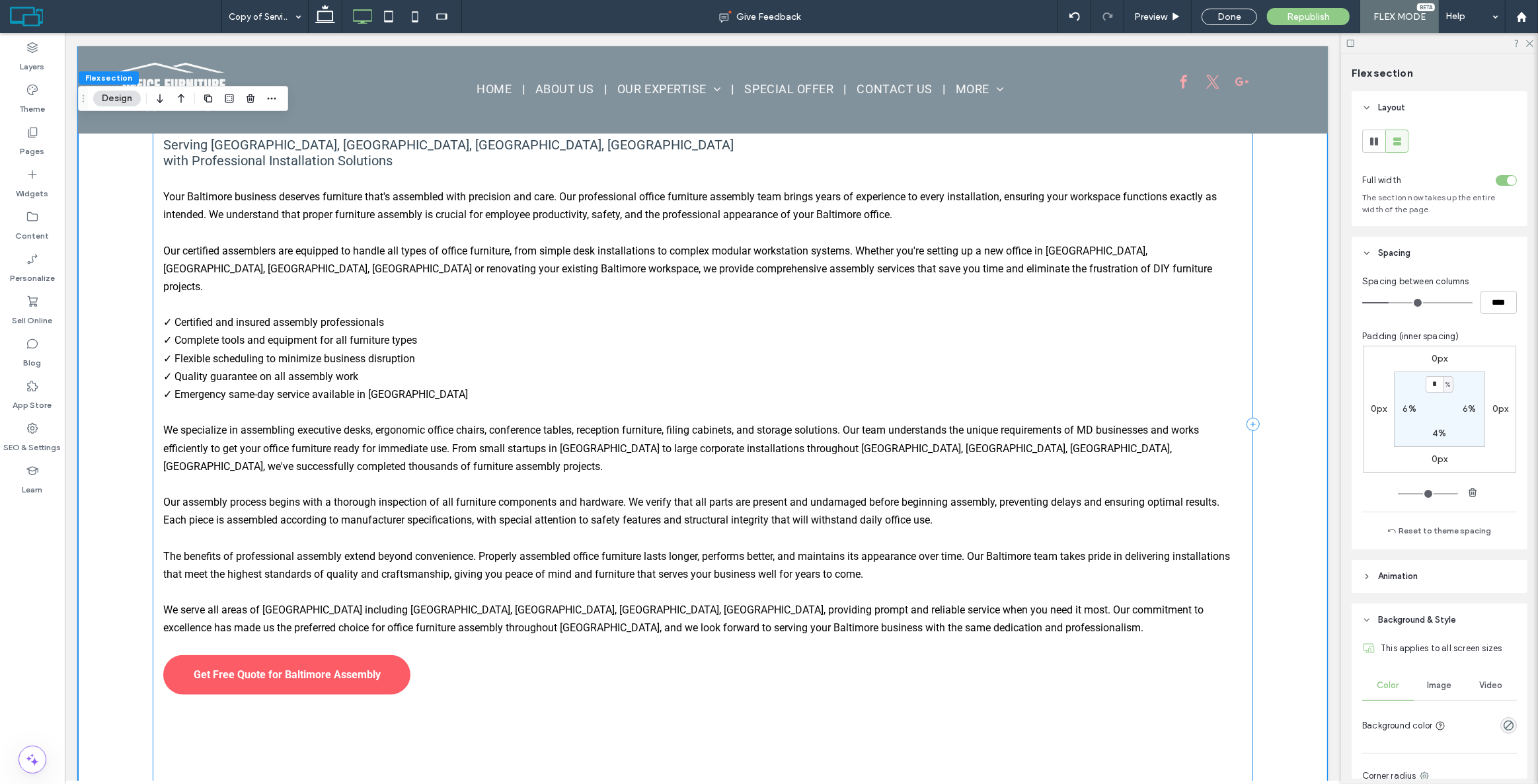
click at [242, 667] on div "Expert Office Furniture Assembly Services in [GEOGRAPHIC_DATA], [GEOGRAPHIC_DAT…" at bounding box center [702, 424] width 1100 height 760
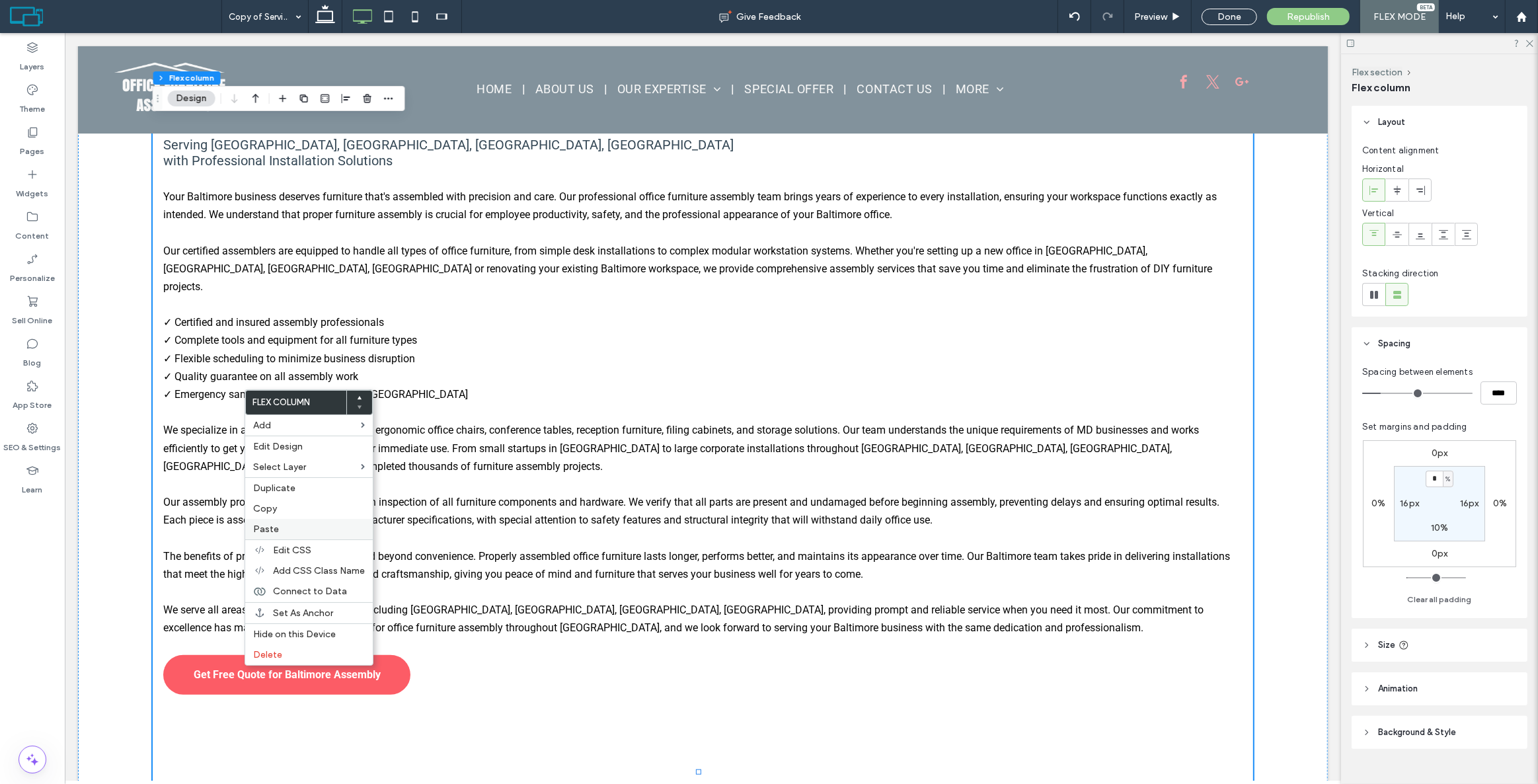
click at [291, 526] on label "Paste" at bounding box center [308, 528] width 111 height 11
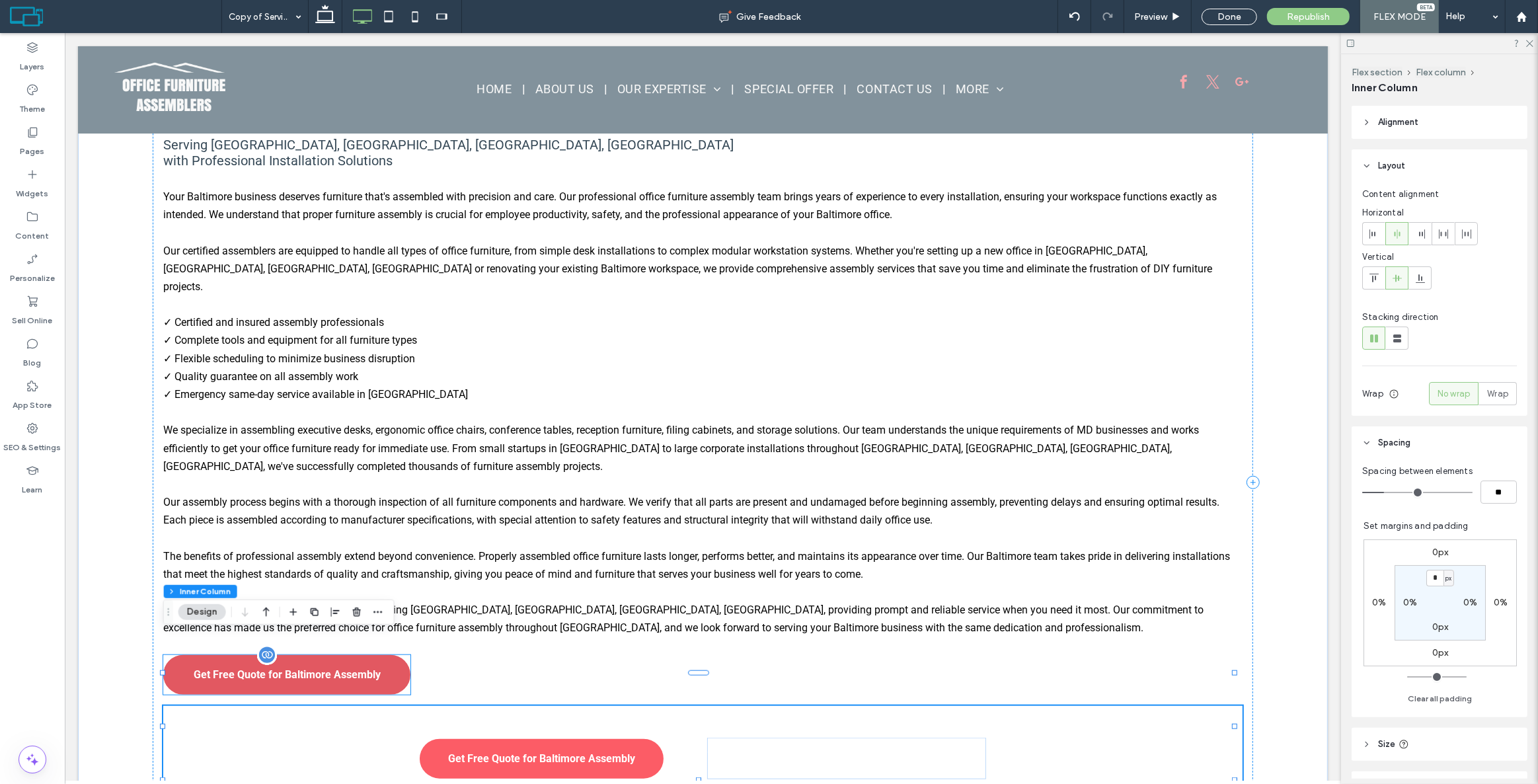
click at [403, 655] on link "Get Free Quote for Baltimore Assembly" at bounding box center [286, 674] width 247 height 40
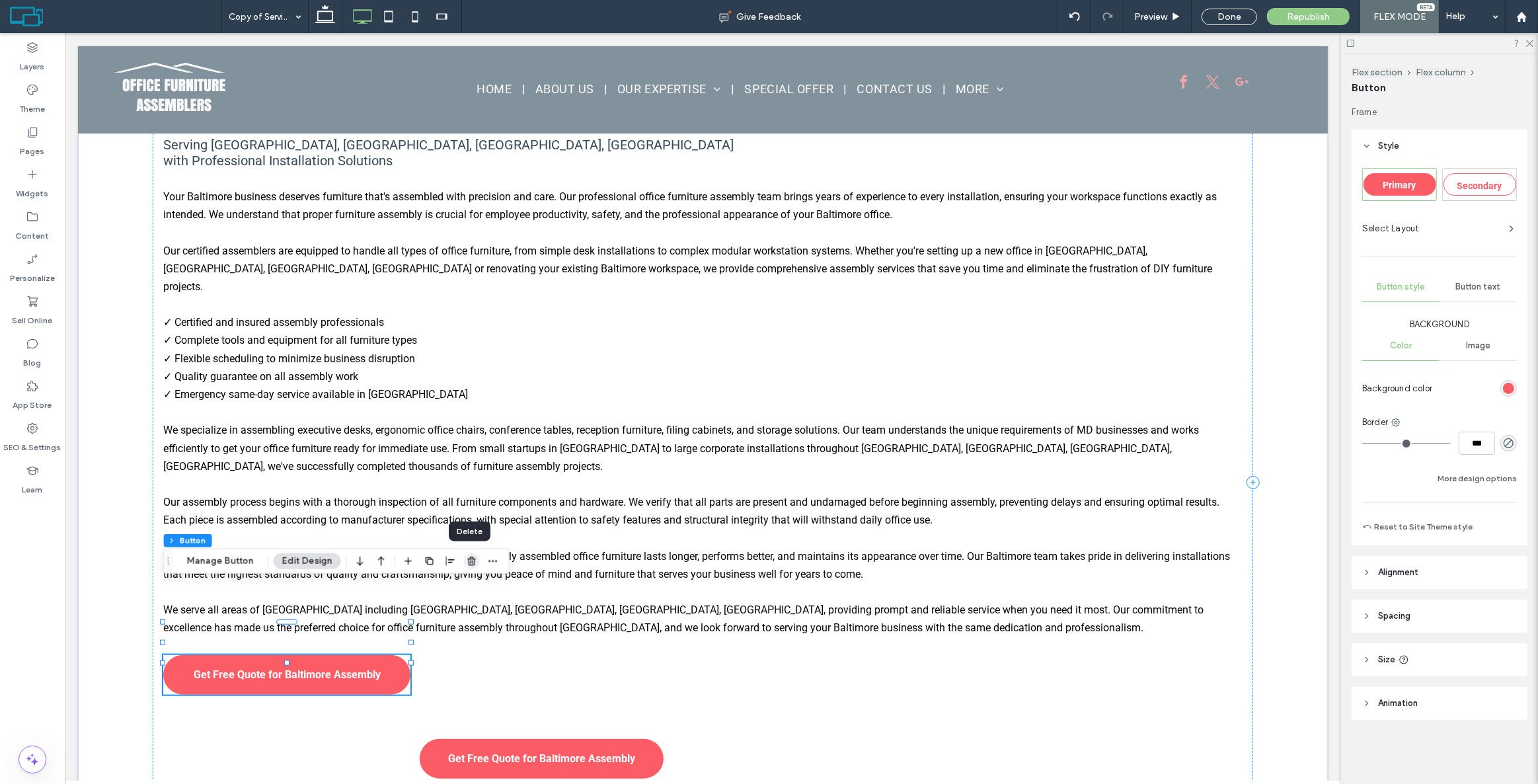
click at [469, 561] on use "button" at bounding box center [472, 561] width 8 height 8
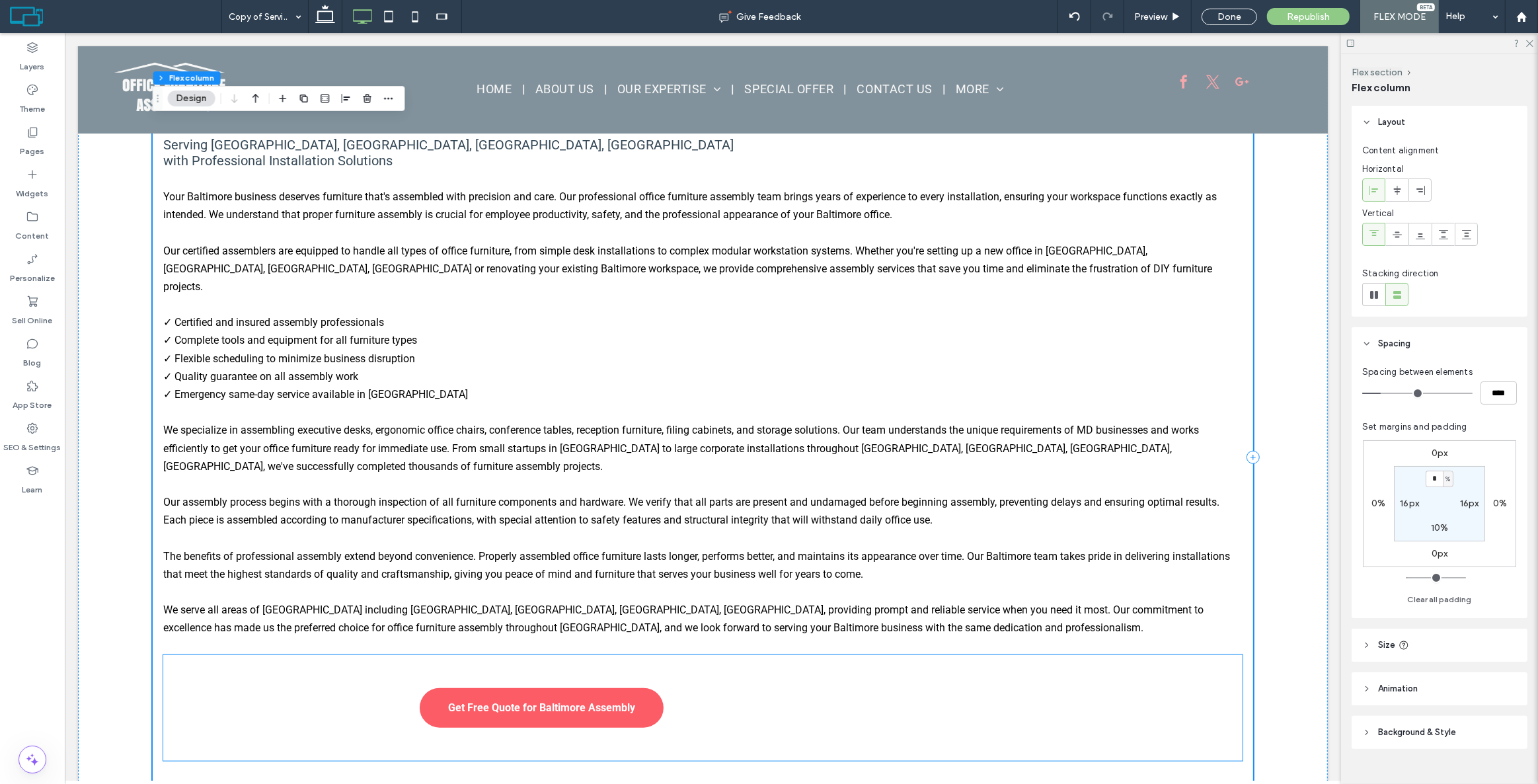
click at [745, 705] on strong "[PHONE_NUMBER]" at bounding box center [828, 716] width 165 height 23
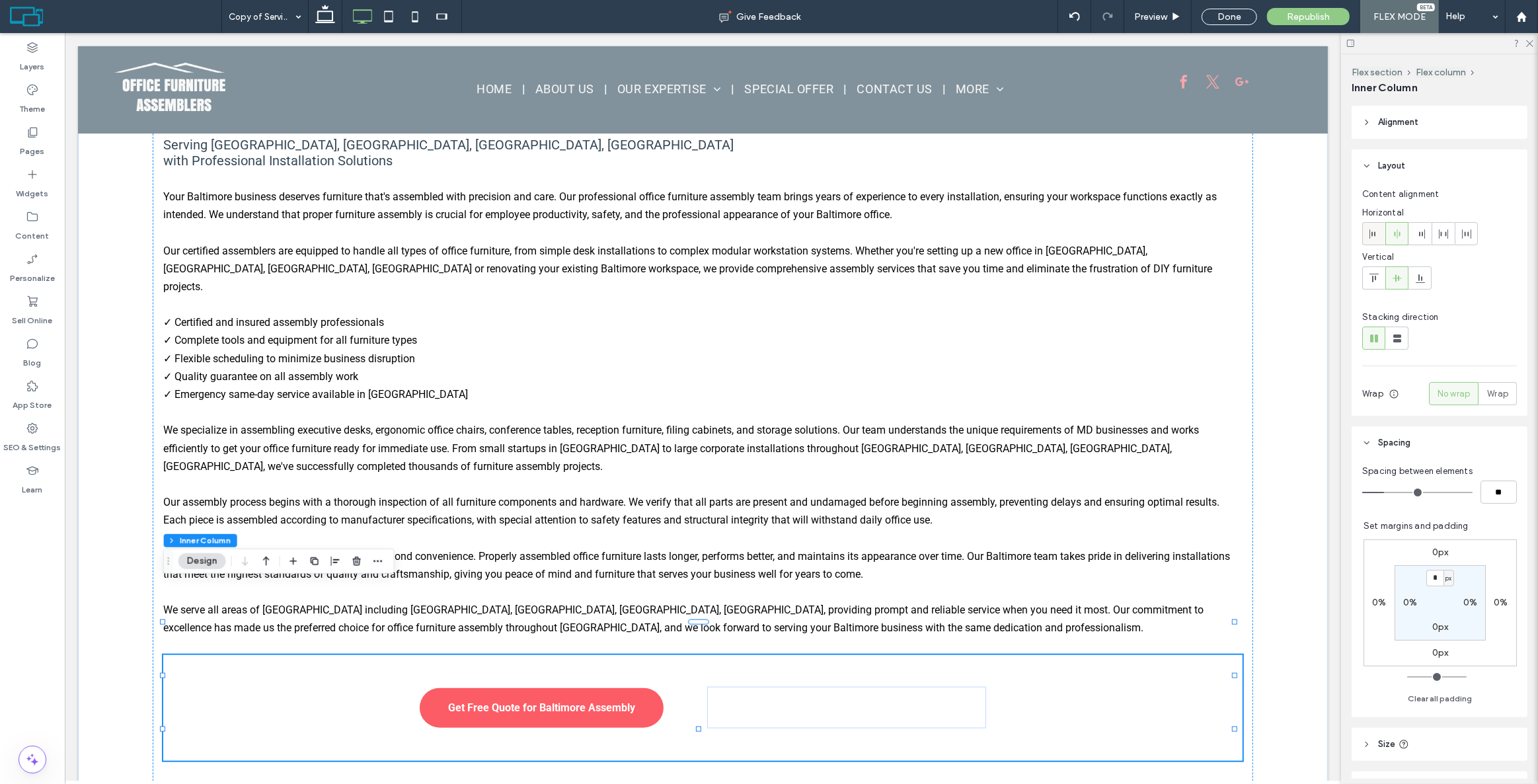
click at [1371, 238] on icon at bounding box center [1374, 234] width 10 height 10
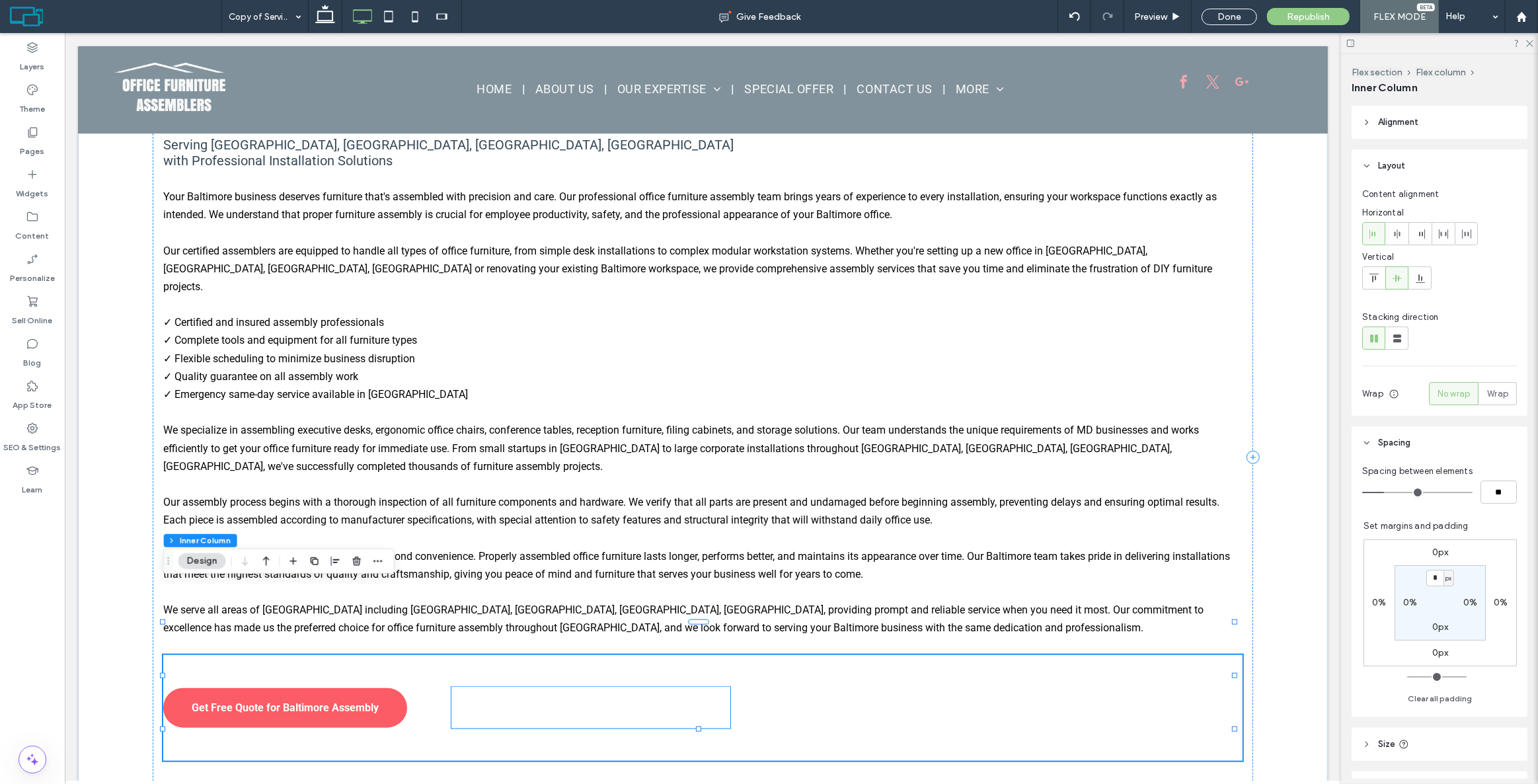
click at [656, 690] on p "CALL US NOW" at bounding box center [597, 696] width 216 height 13
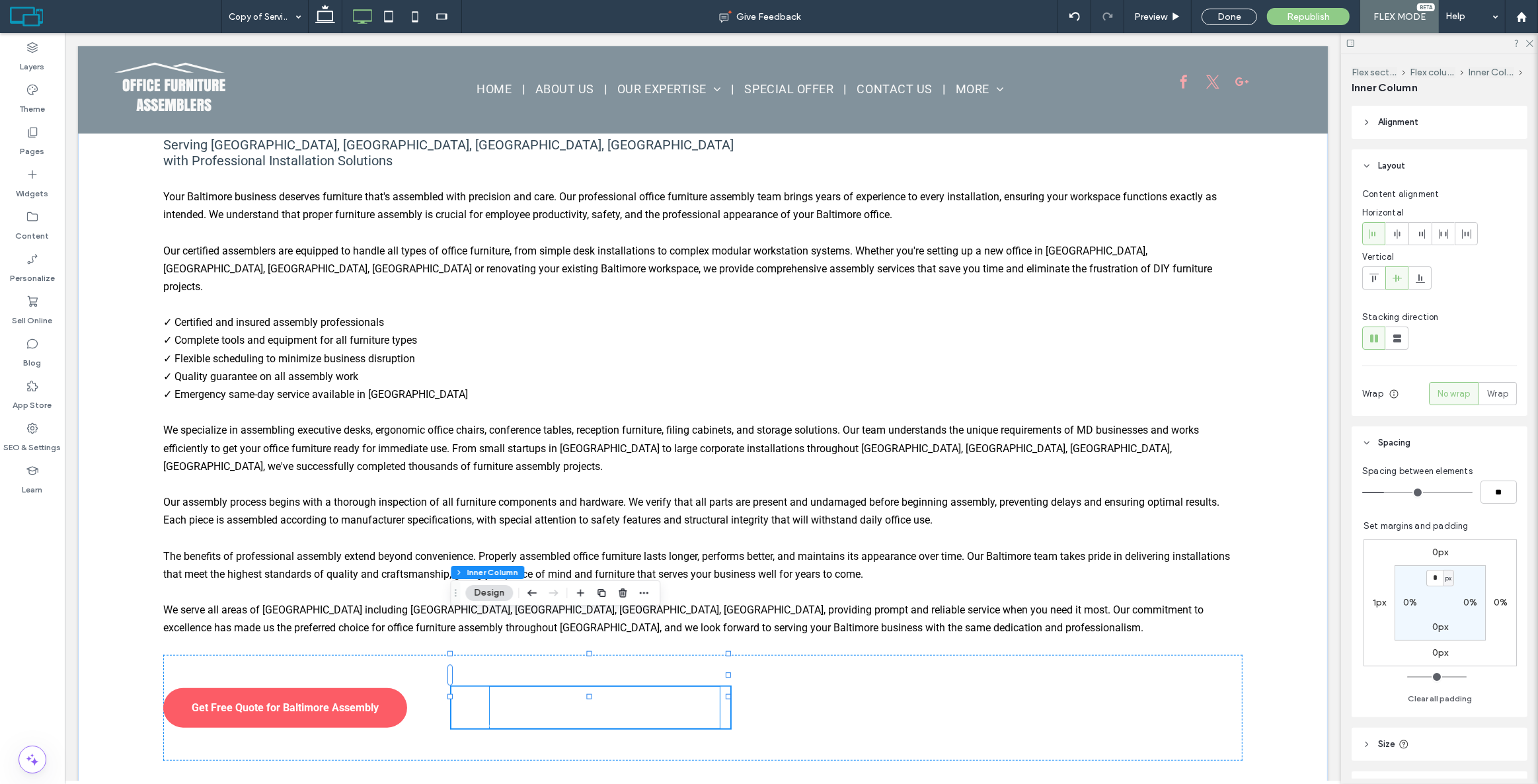
click at [581, 705] on strong "[PHONE_NUMBER]" at bounding box center [572, 716] width 165 height 23
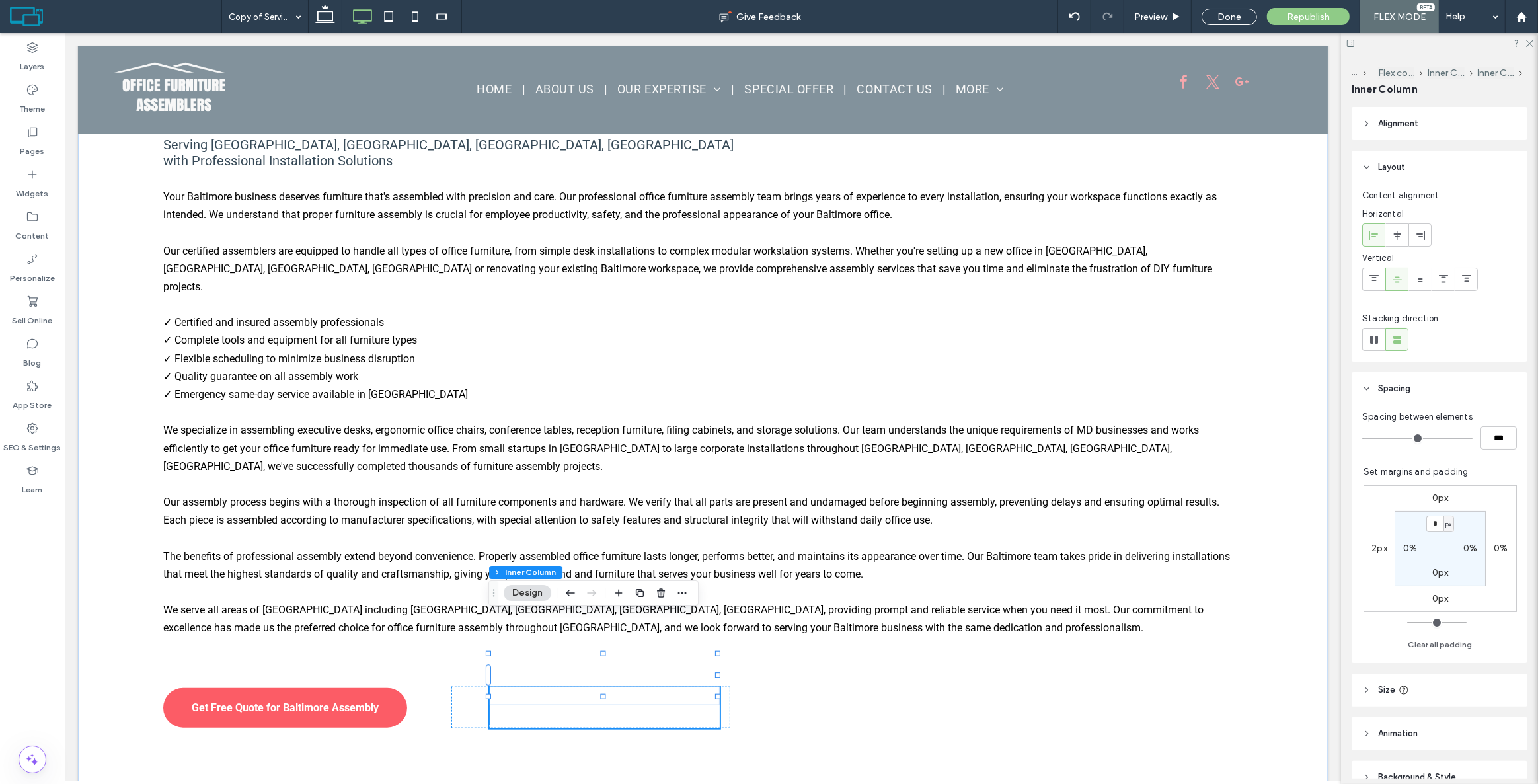
click at [581, 705] on strong "[PHONE_NUMBER]" at bounding box center [572, 716] width 165 height 23
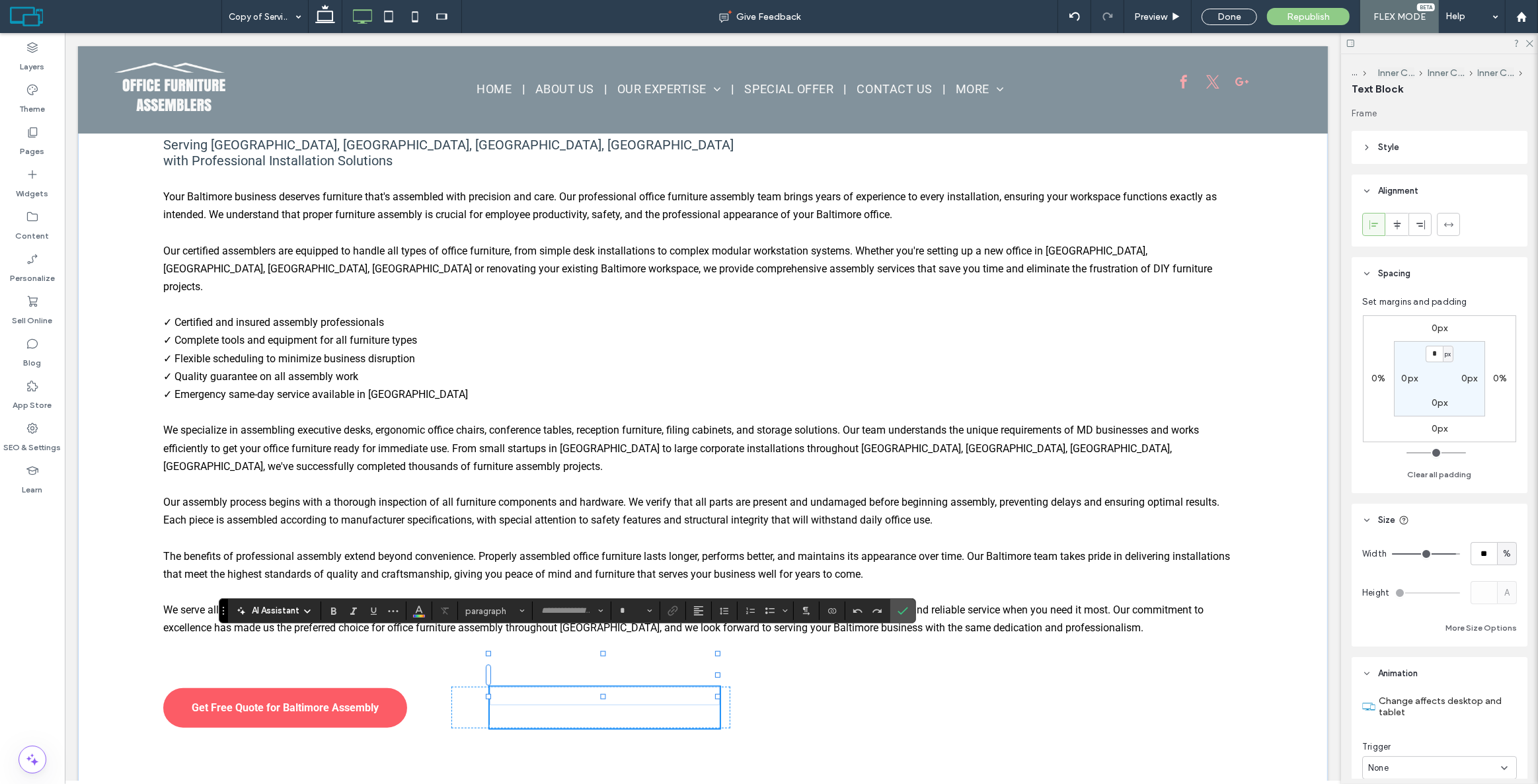
type input "******"
type input "**"
click at [421, 619] on button "Color" at bounding box center [419, 611] width 20 height 19
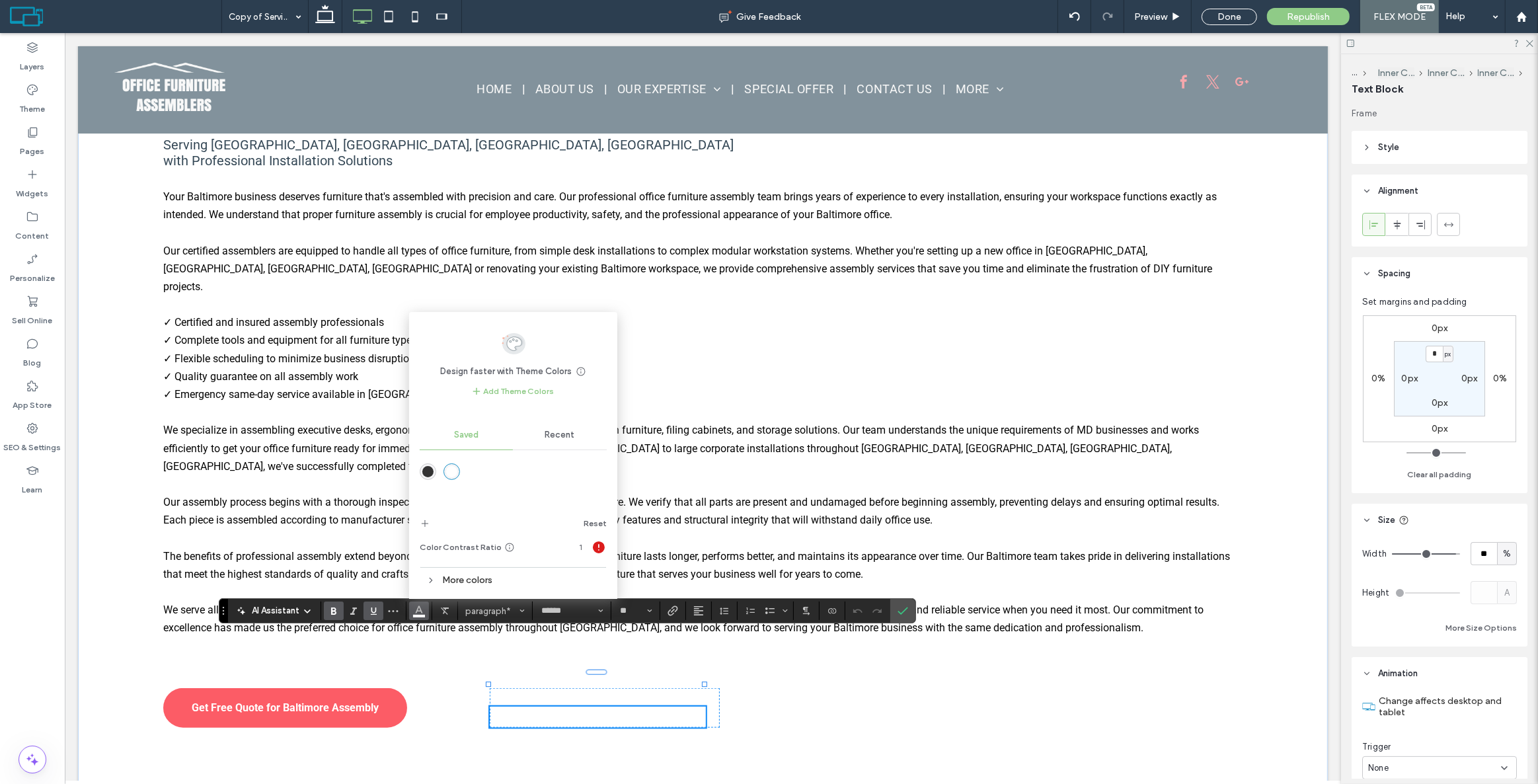
click at [432, 469] on div "rgba(51,51,51,1)" at bounding box center [427, 471] width 11 height 11
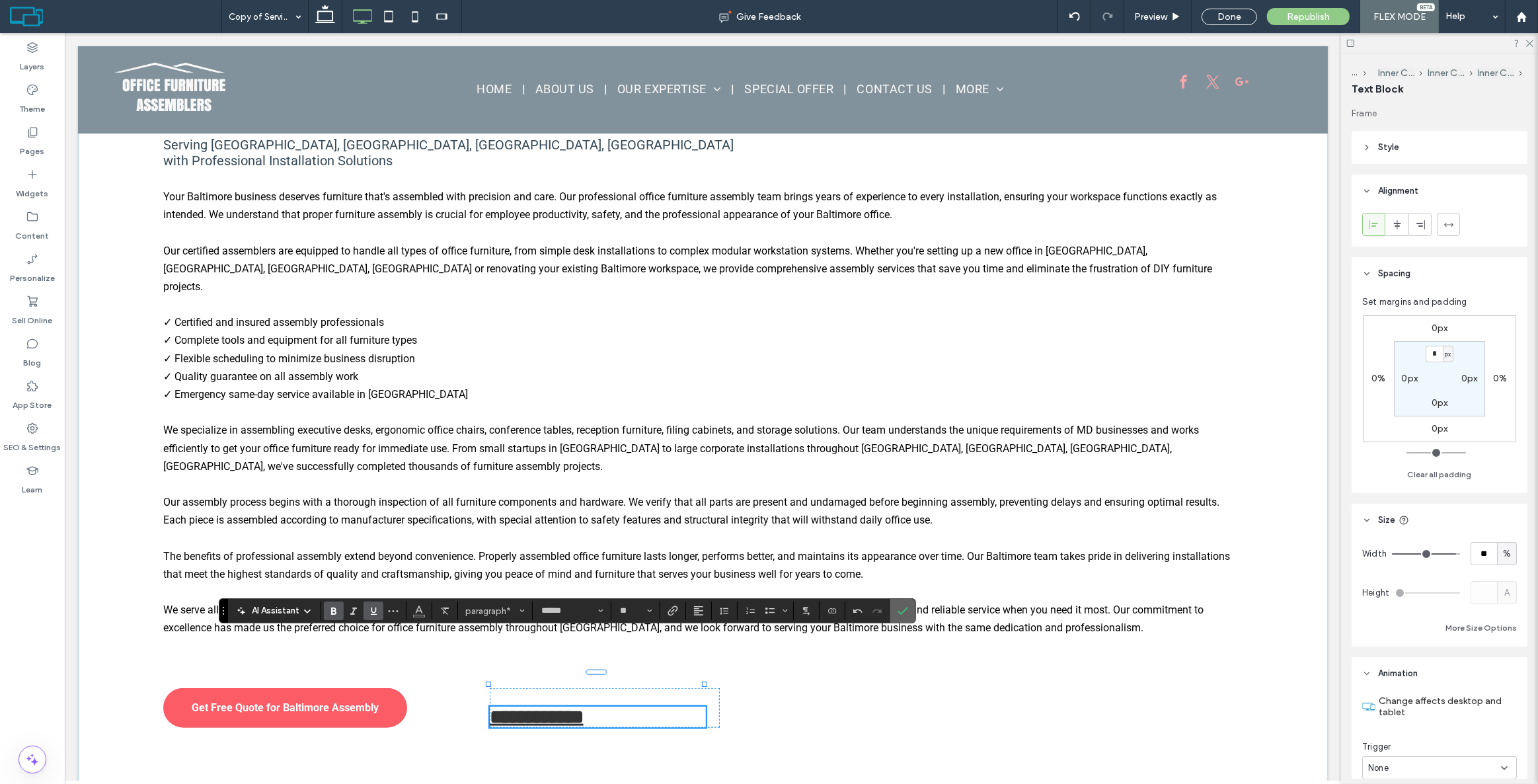
click at [906, 613] on icon "Confirm" at bounding box center [902, 611] width 10 height 10
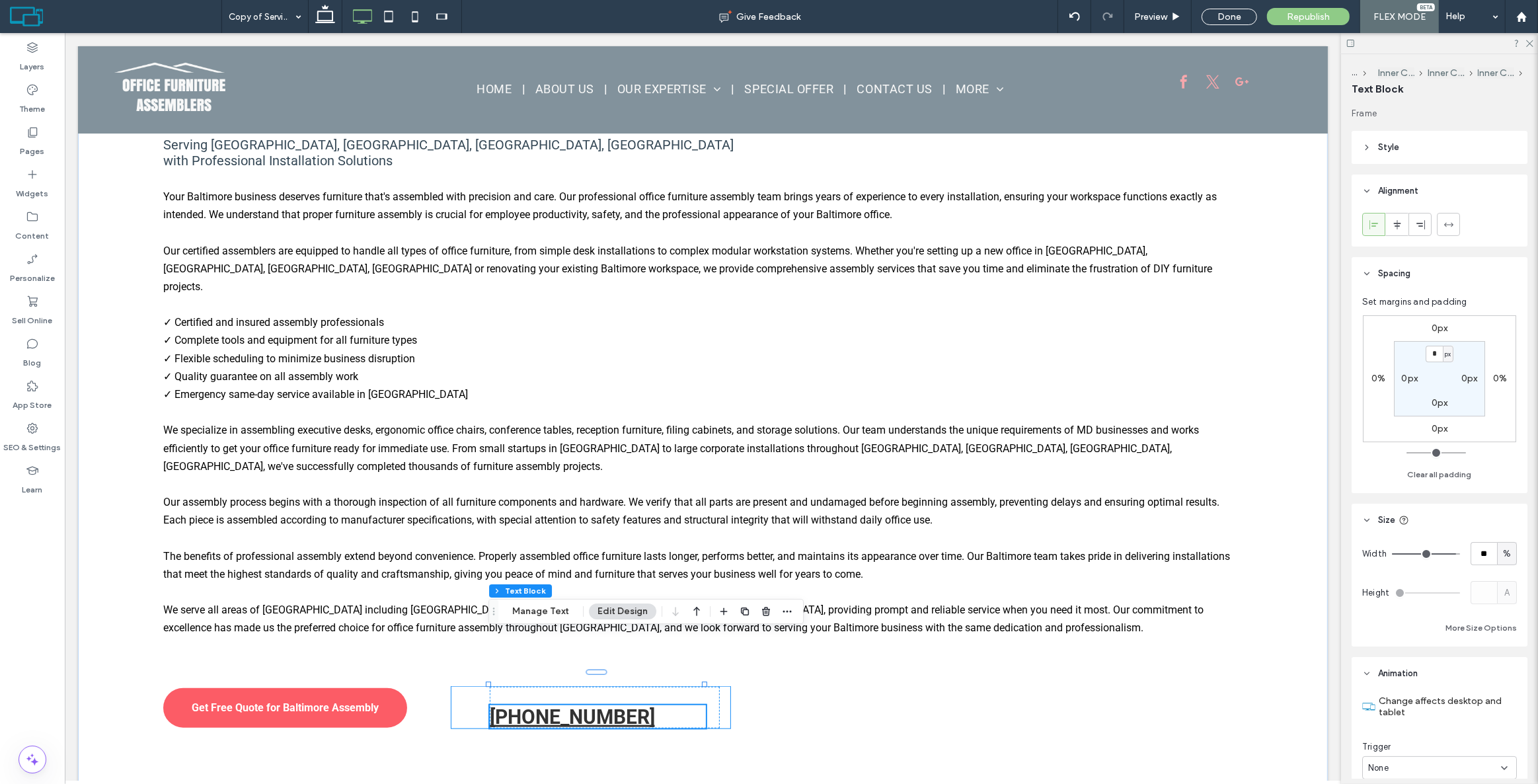
click at [478, 686] on div "CALL US NOW [PHONE_NUMBER]" at bounding box center [591, 707] width 279 height 42
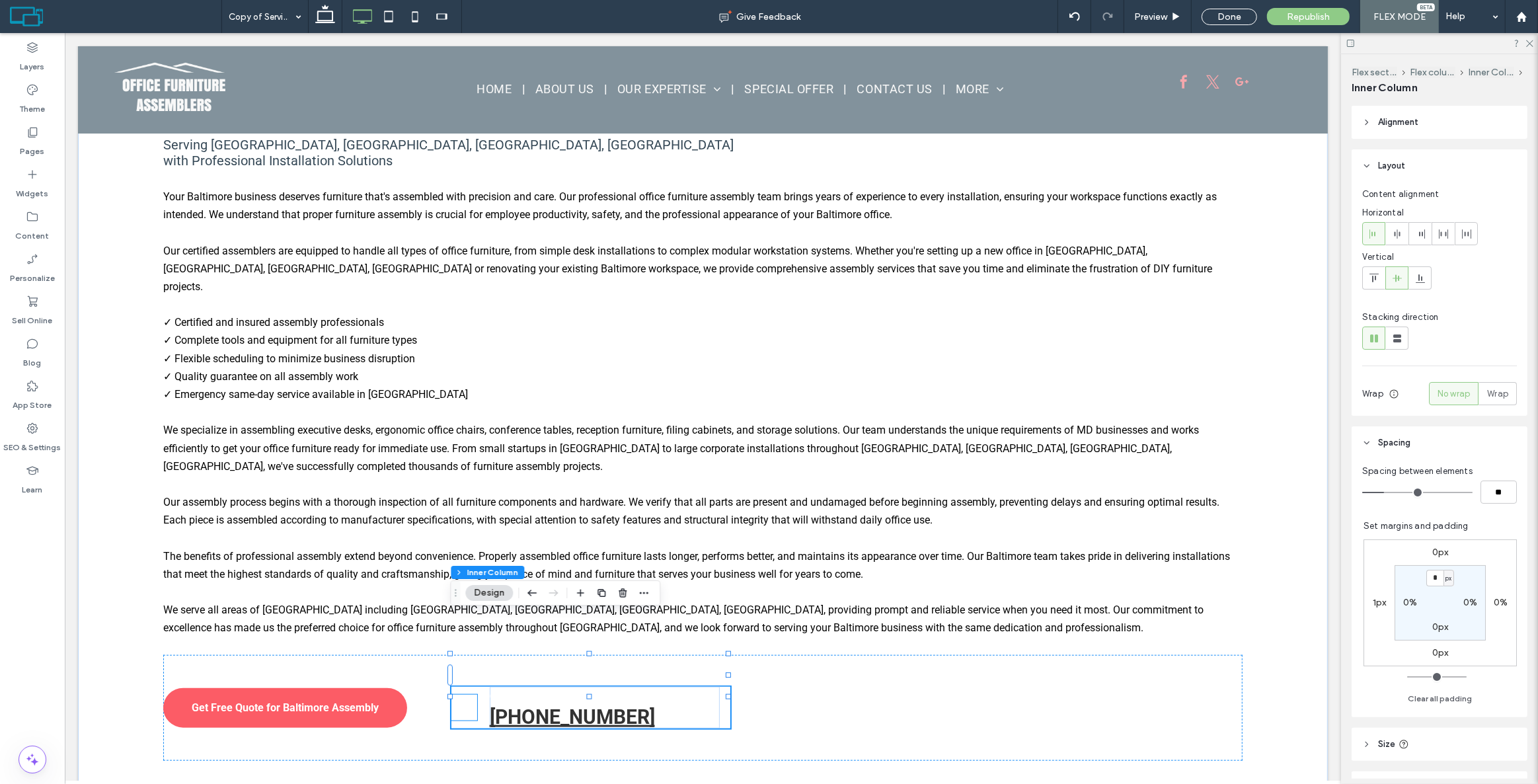
click at [466, 695] on icon at bounding box center [464, 708] width 25 height 25
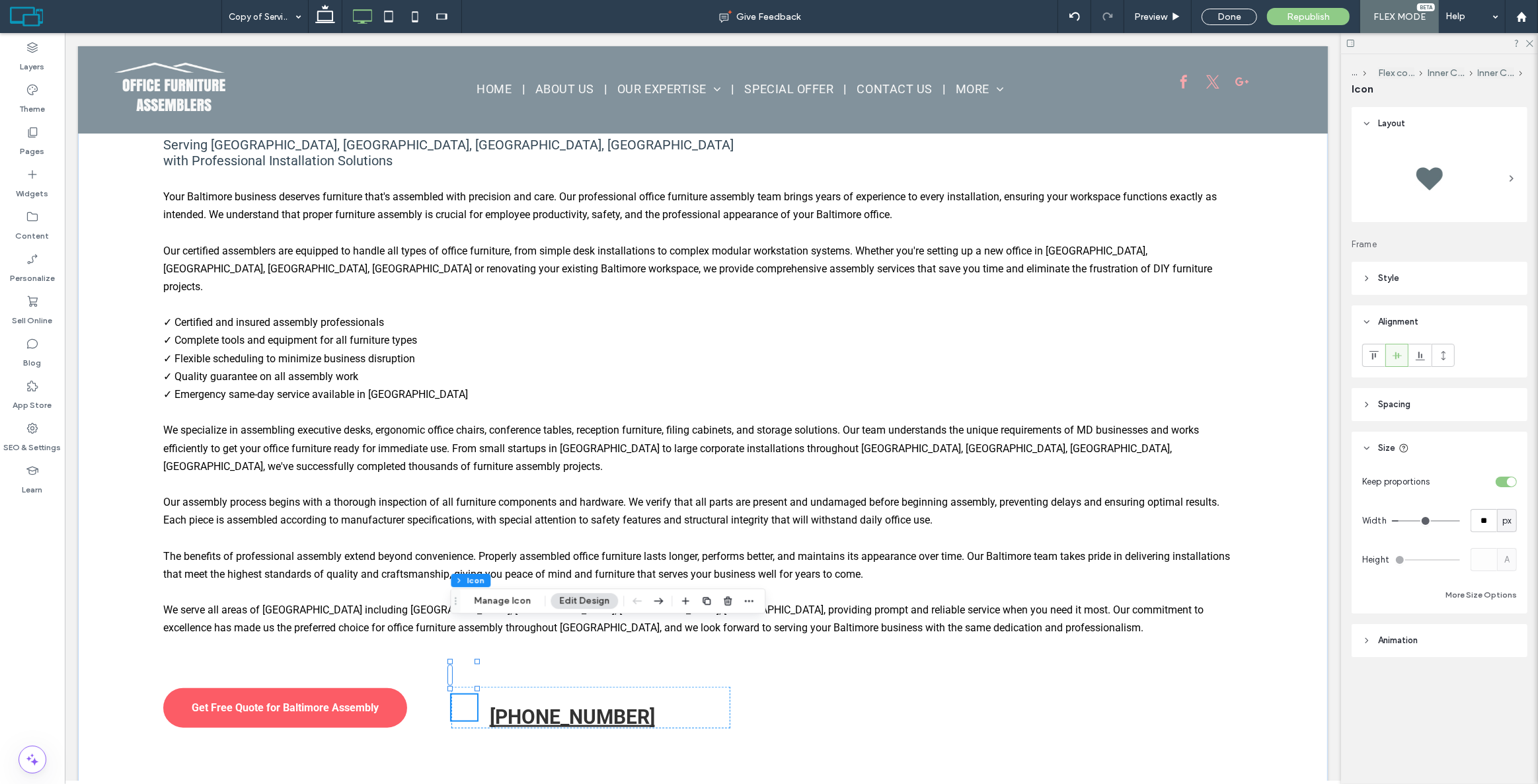
click at [463, 695] on icon at bounding box center [464, 708] width 25 height 25
click at [1425, 278] on header "Style" at bounding box center [1439, 278] width 176 height 33
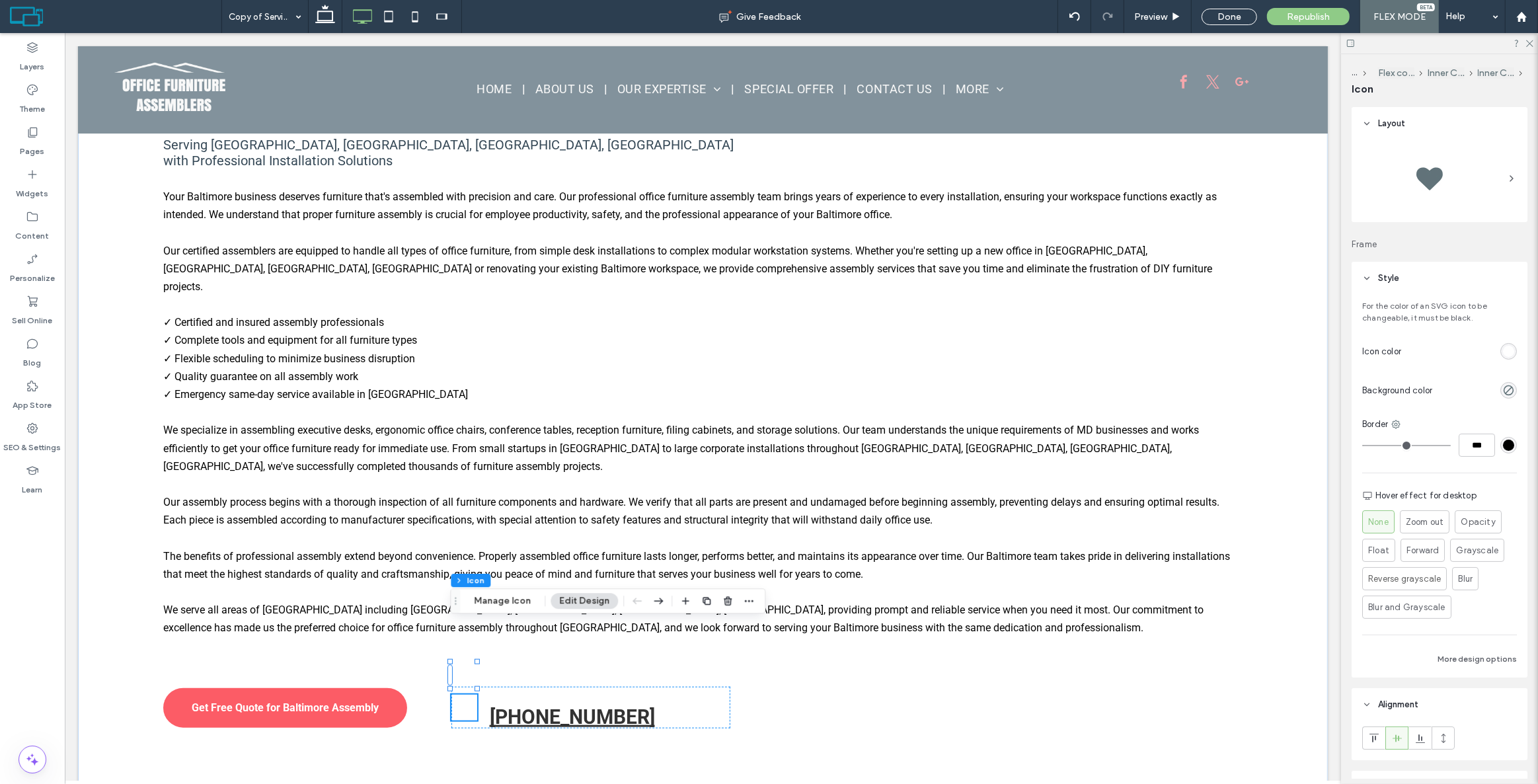
click at [1503, 343] on div at bounding box center [1462, 351] width 110 height 23
click at [1504, 346] on div "rgb(255, 255, 255)" at bounding box center [1508, 351] width 16 height 16
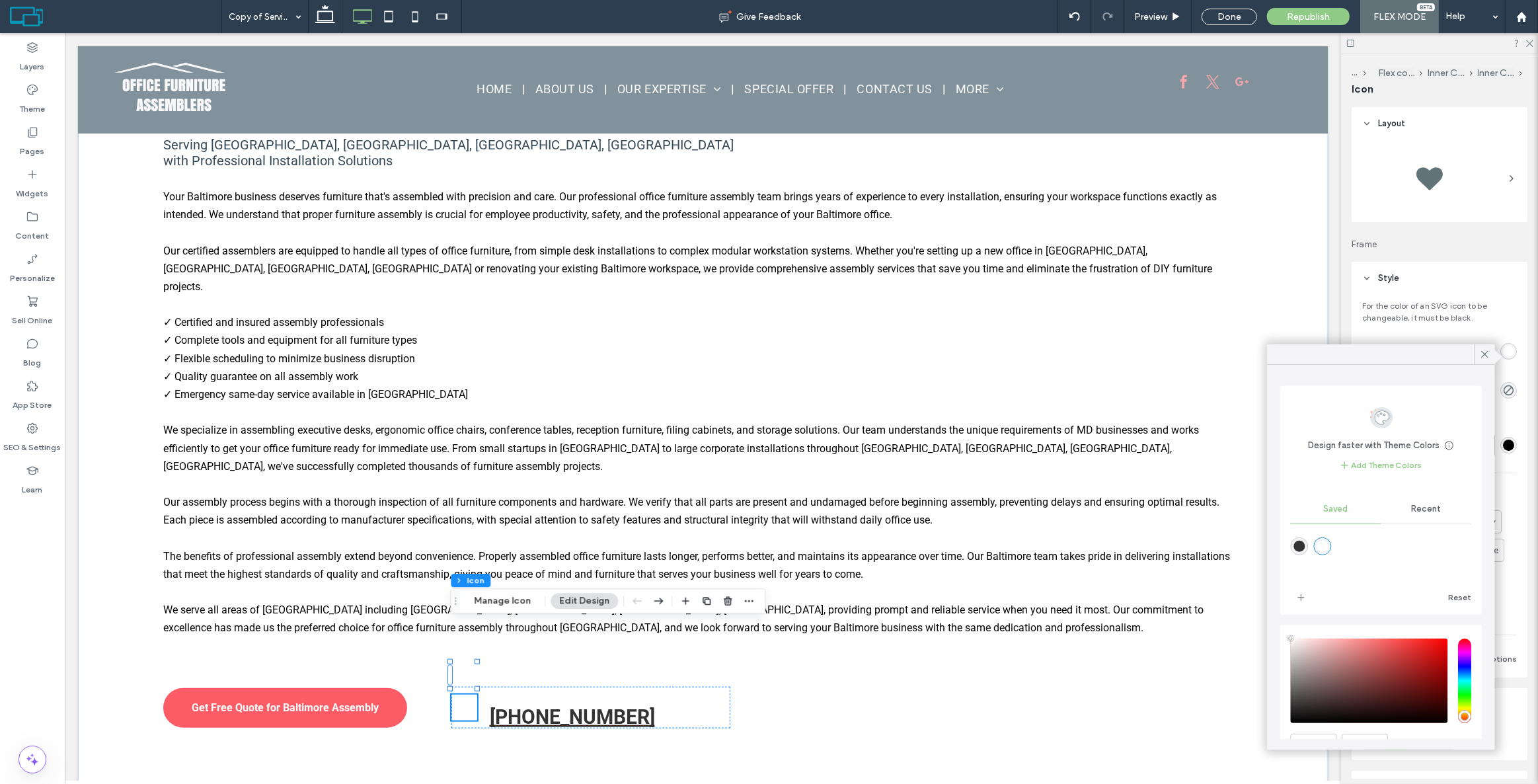
click at [1298, 544] on div "rgba(51,51,51,1)" at bounding box center [1299, 545] width 11 height 11
type input "*******"
click at [528, 690] on strong "CALL US NOW" at bounding box center [523, 696] width 69 height 13
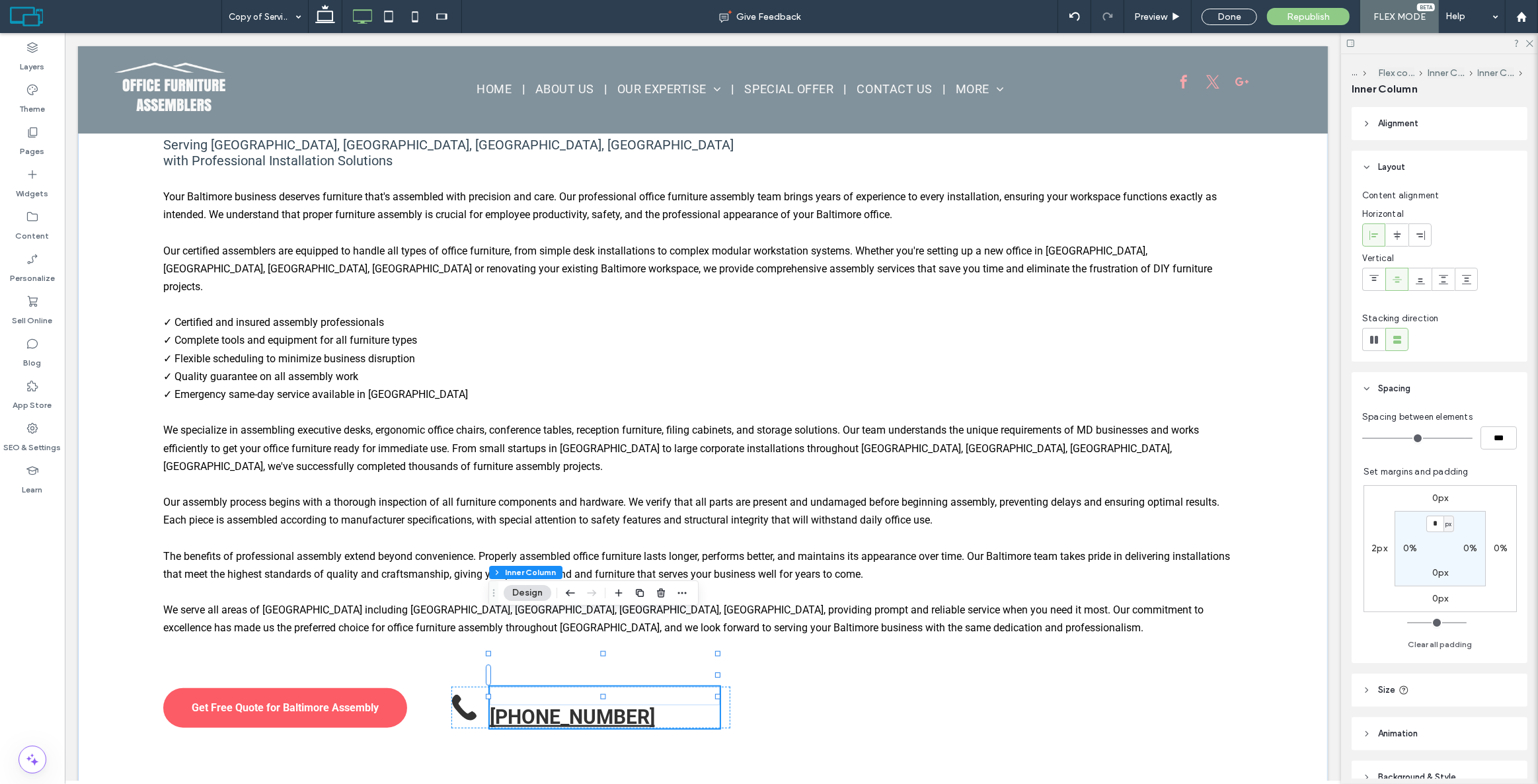
click at [528, 690] on strong "CALL US NOW" at bounding box center [523, 696] width 69 height 13
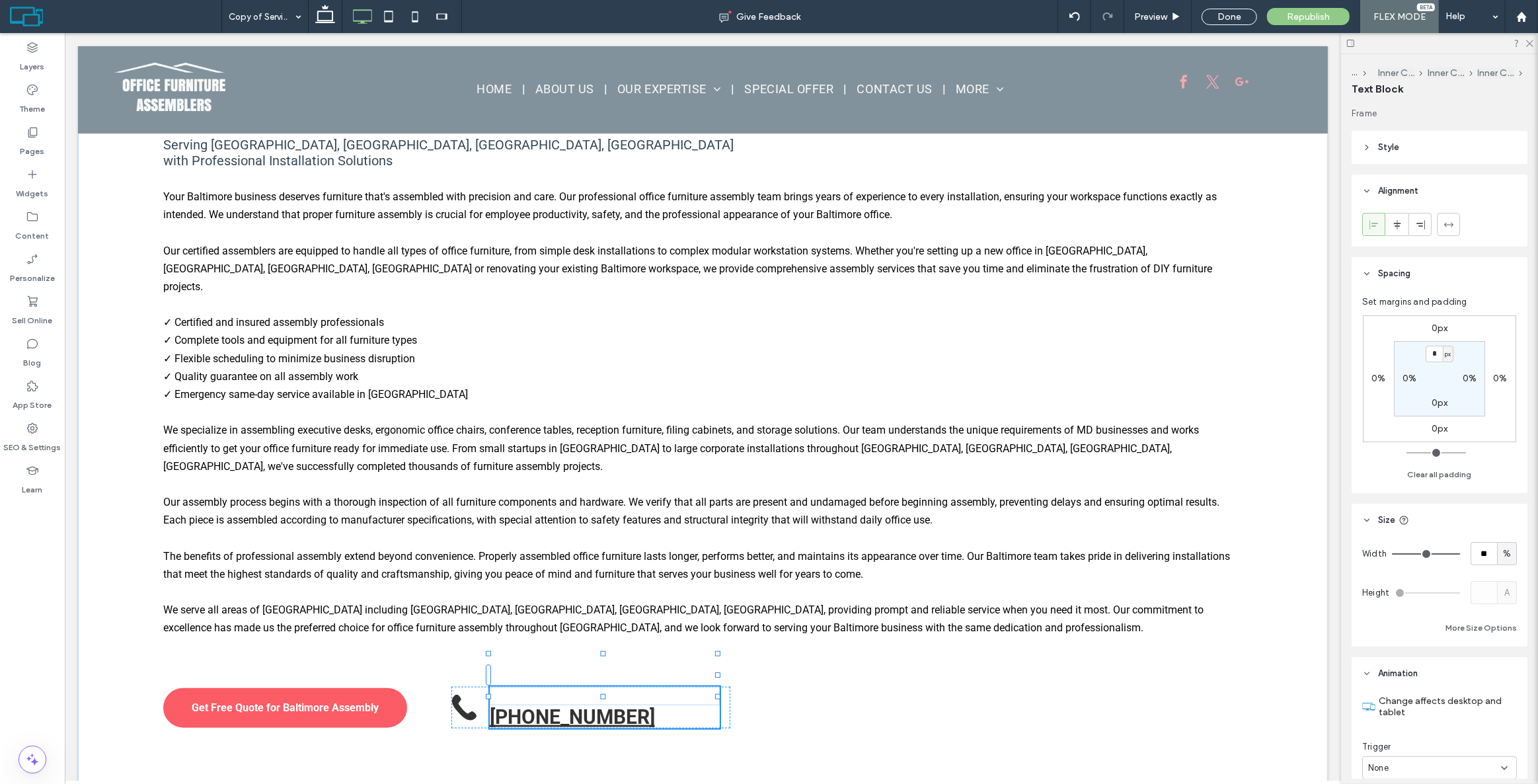
type input "******"
type input "**"
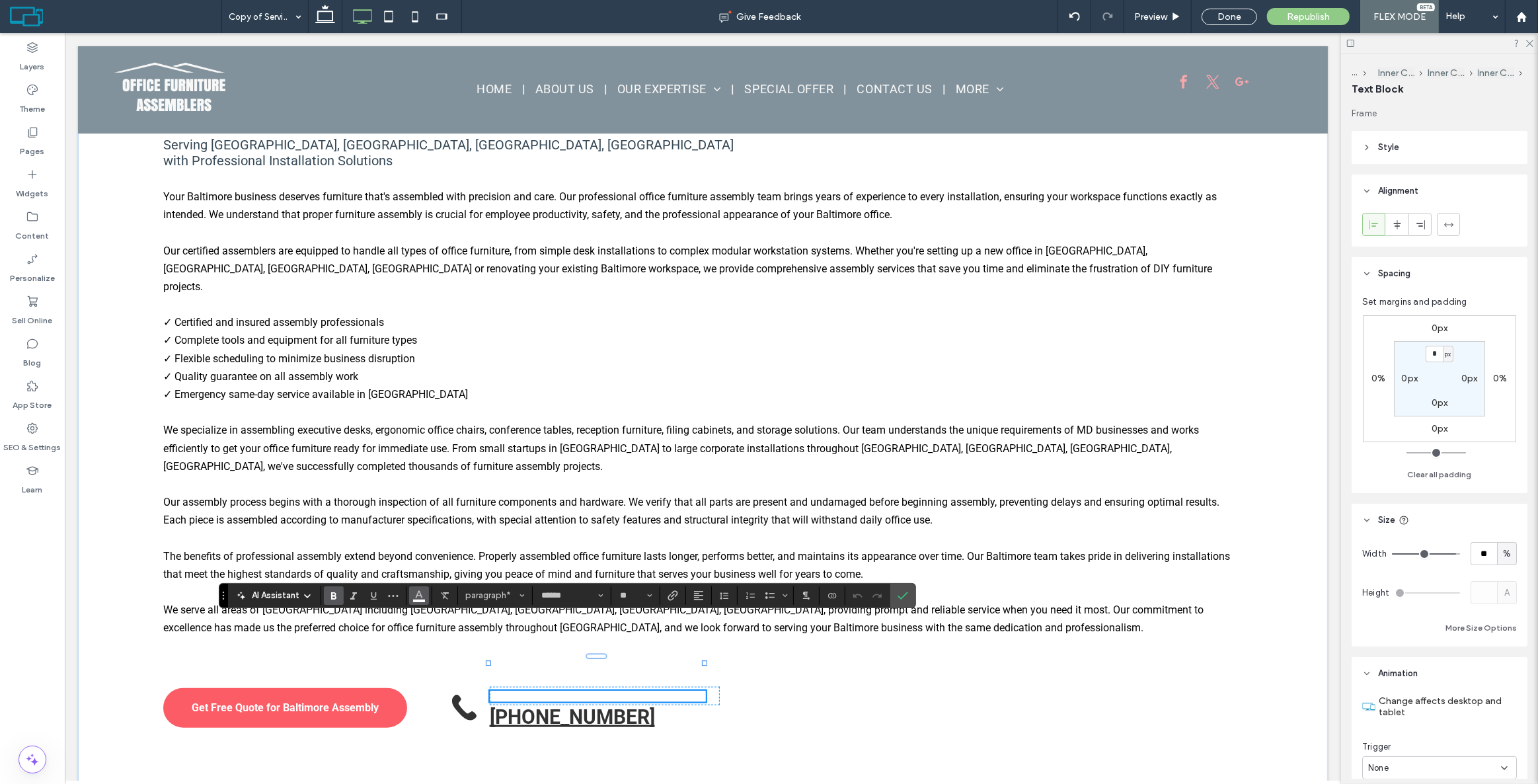
click at [417, 597] on icon "Color" at bounding box center [419, 594] width 10 height 10
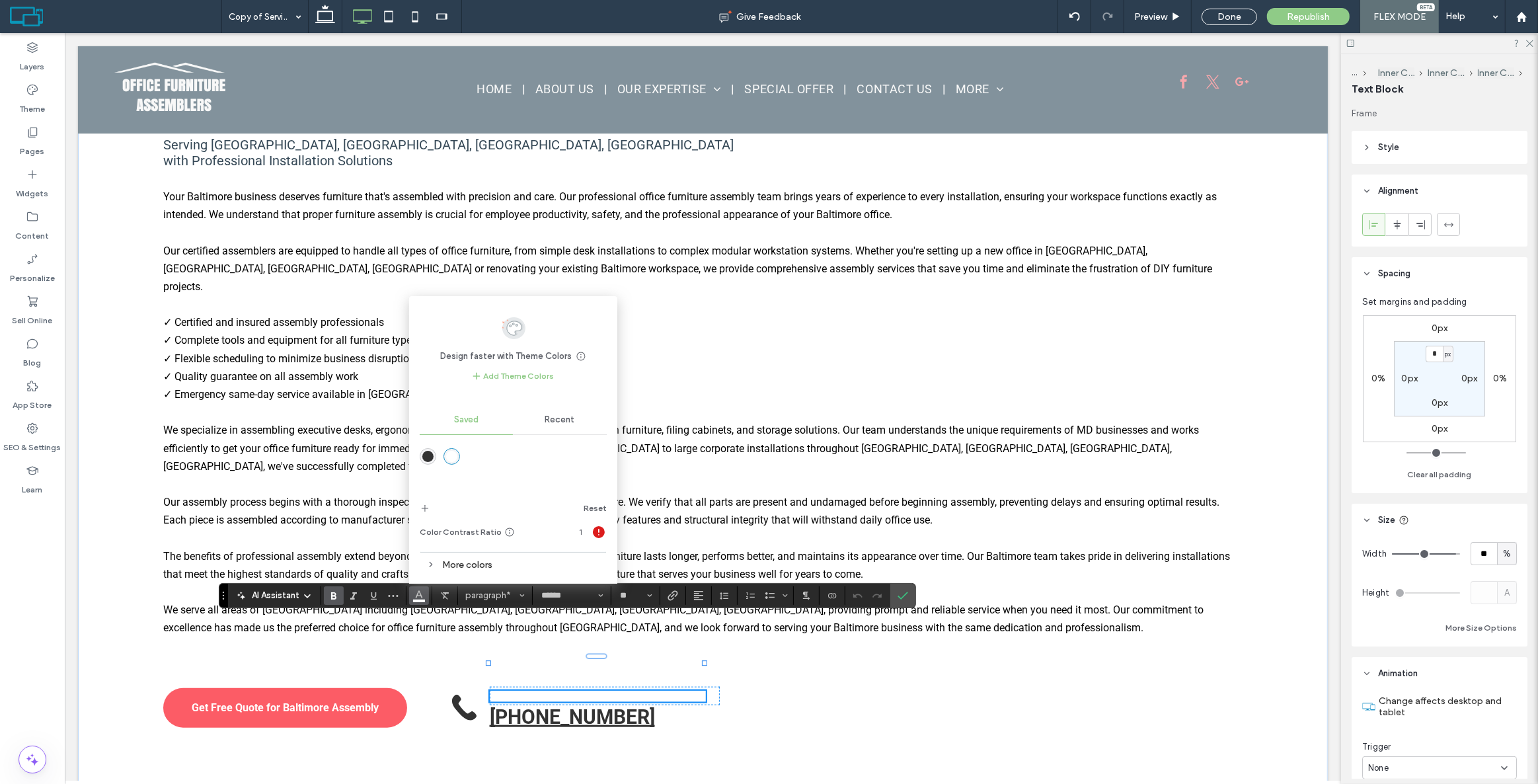
click at [427, 451] on div "rgba(51,51,51,1)" at bounding box center [427, 456] width 11 height 11
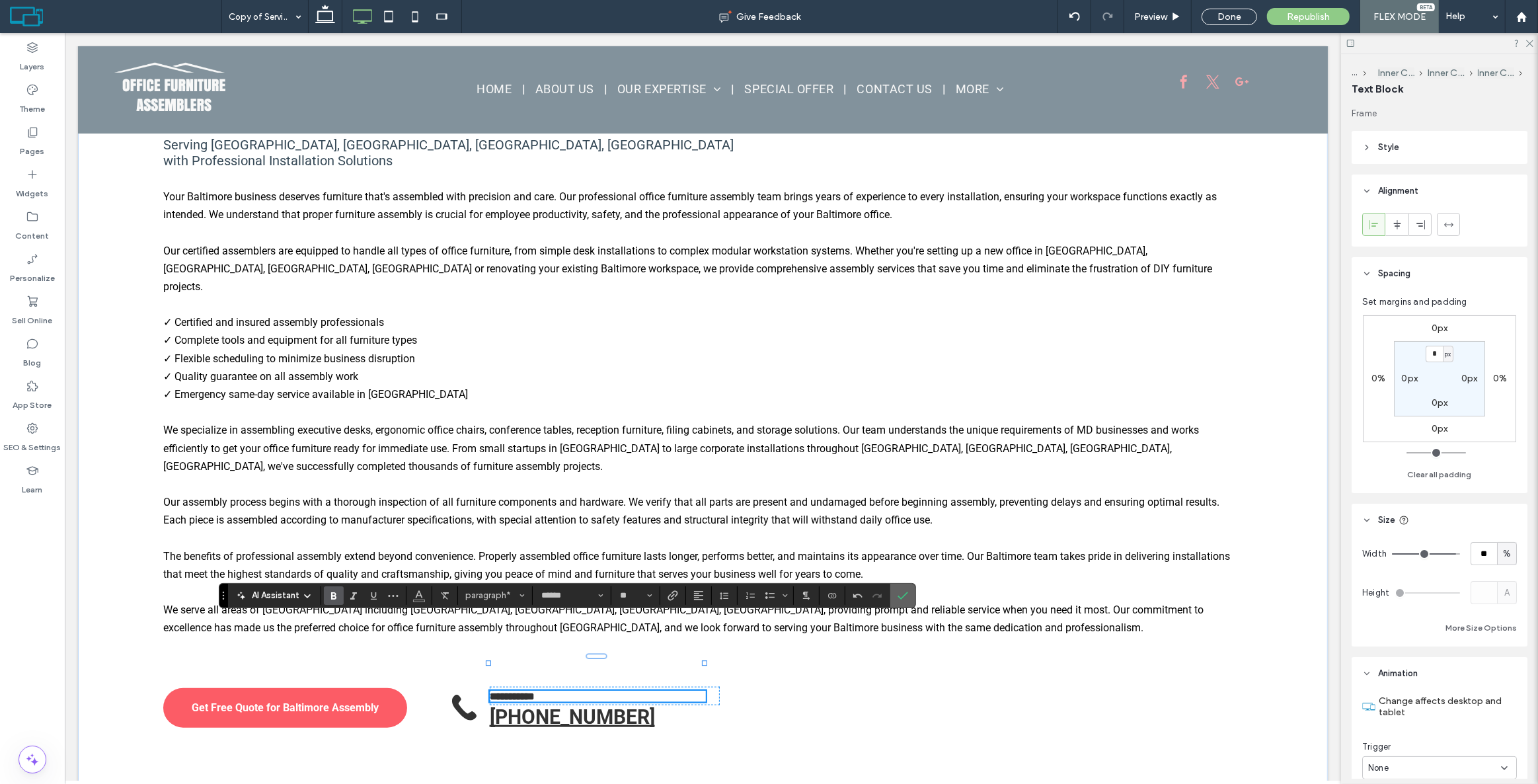
click at [895, 594] on label "Confirm" at bounding box center [902, 595] width 20 height 24
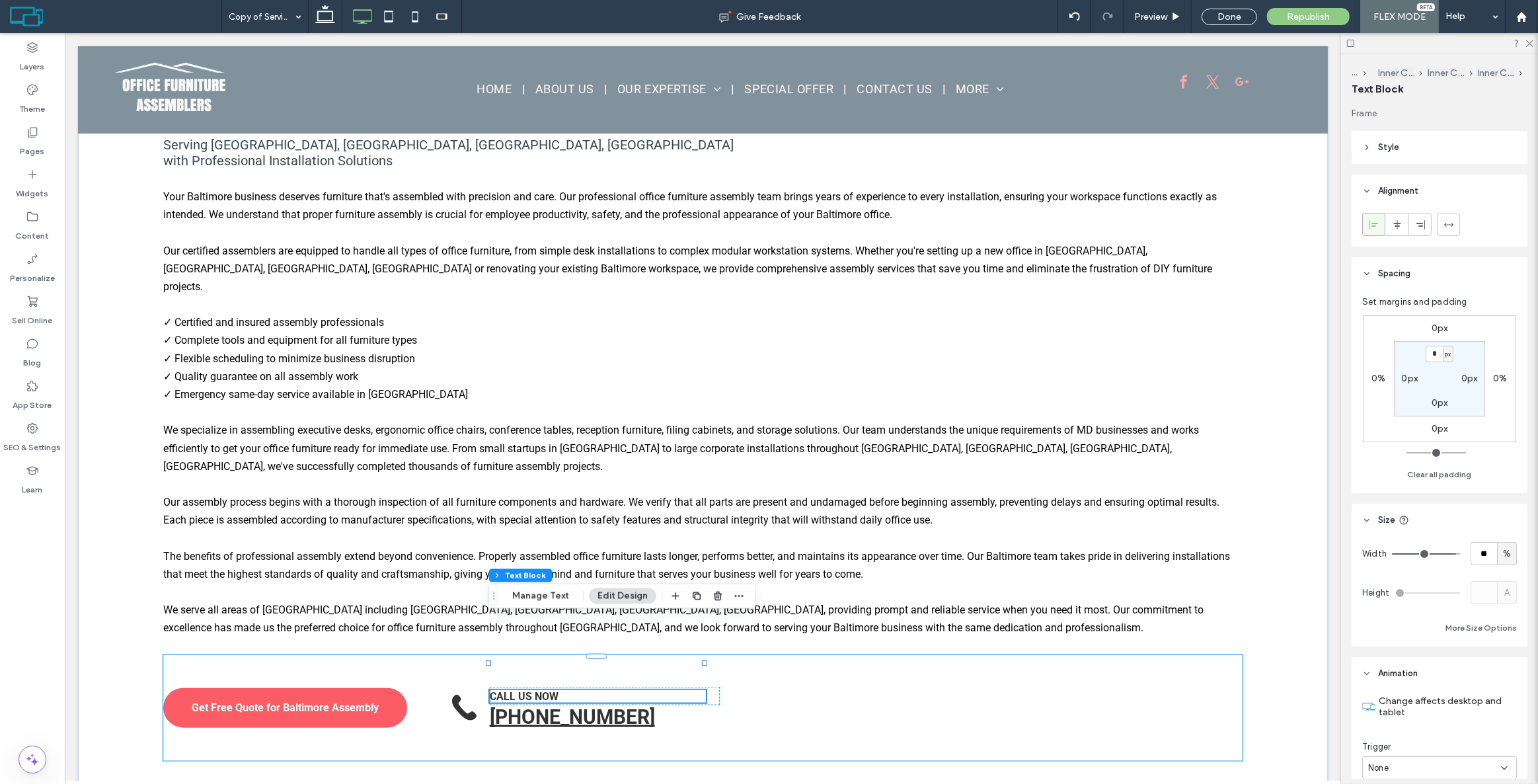
click at [430, 655] on div "Get Free Quote for Baltimore Assembly CALL US NOW [PHONE_NUMBER]" at bounding box center [702, 708] width 1079 height 105
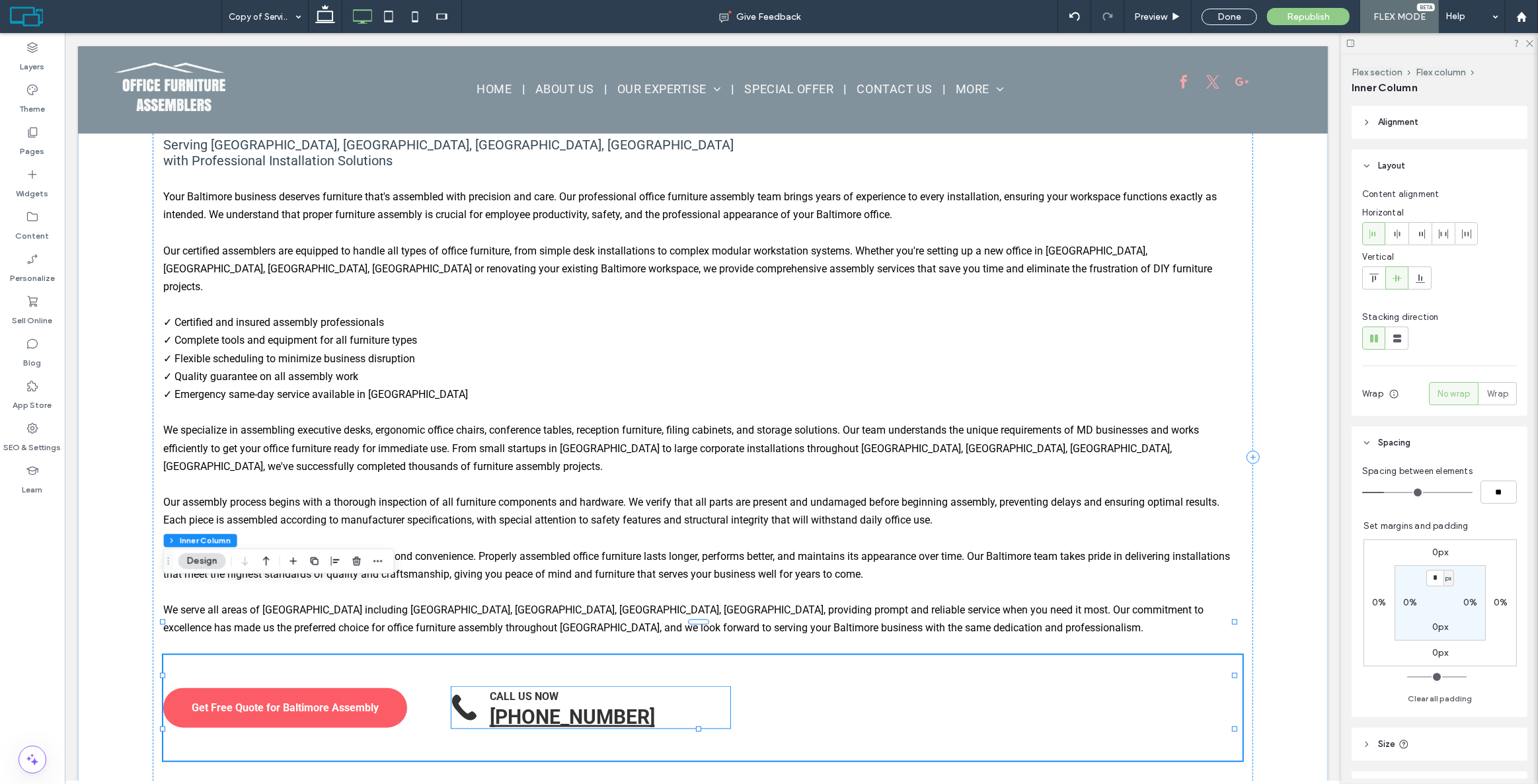
click at [455, 695] on icon at bounding box center [463, 708] width 25 height 25
click at [399, 655] on div "Get Free Quote for Baltimore Assembly CALL US NOW [PHONE_NUMBER]" at bounding box center [702, 708] width 1079 height 105
type input "*"
type input "**"
type input "*"
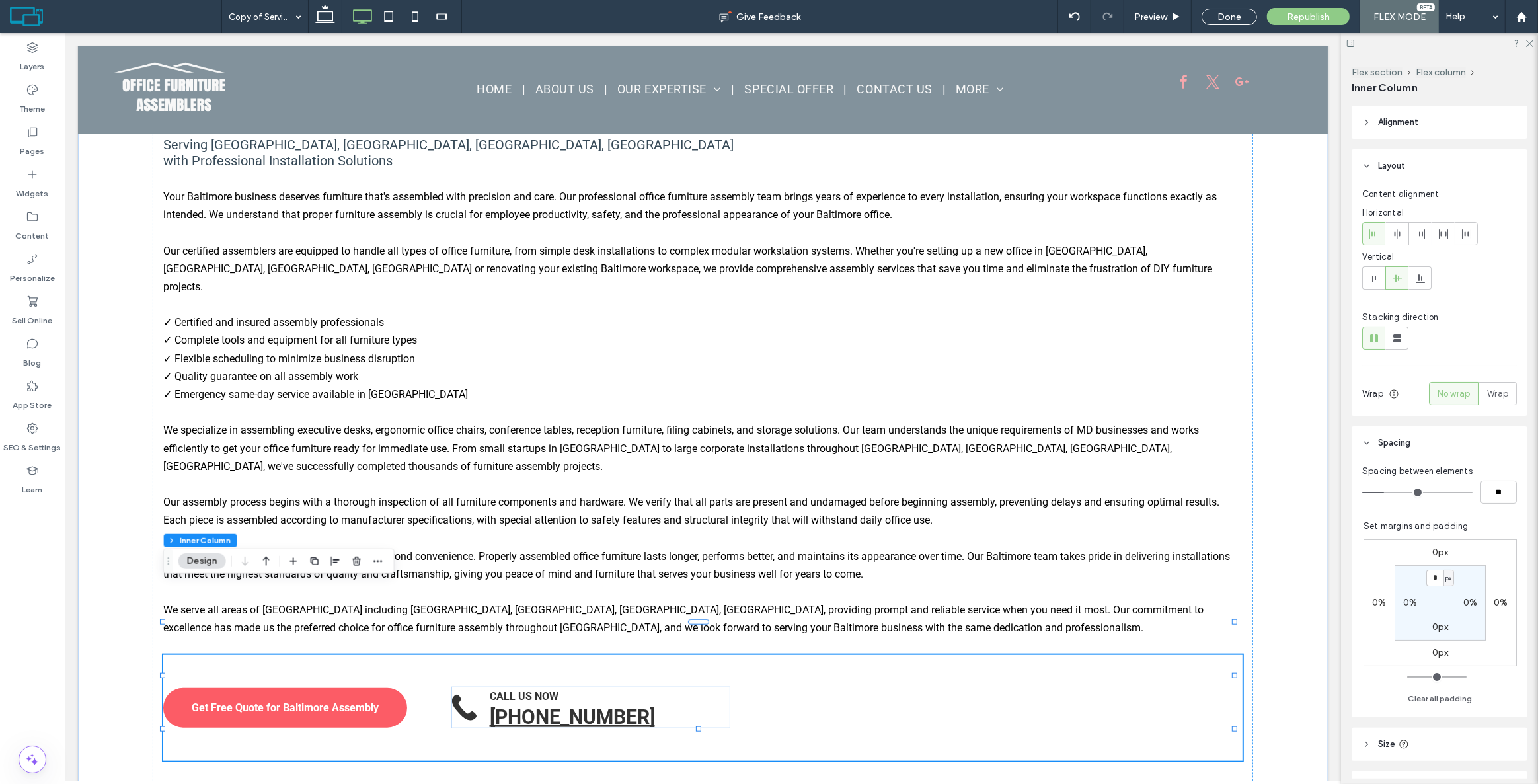
type input "**"
type input "*"
type input "**"
click at [1371, 492] on input "range" at bounding box center [1417, 493] width 110 height 2
type input "*"
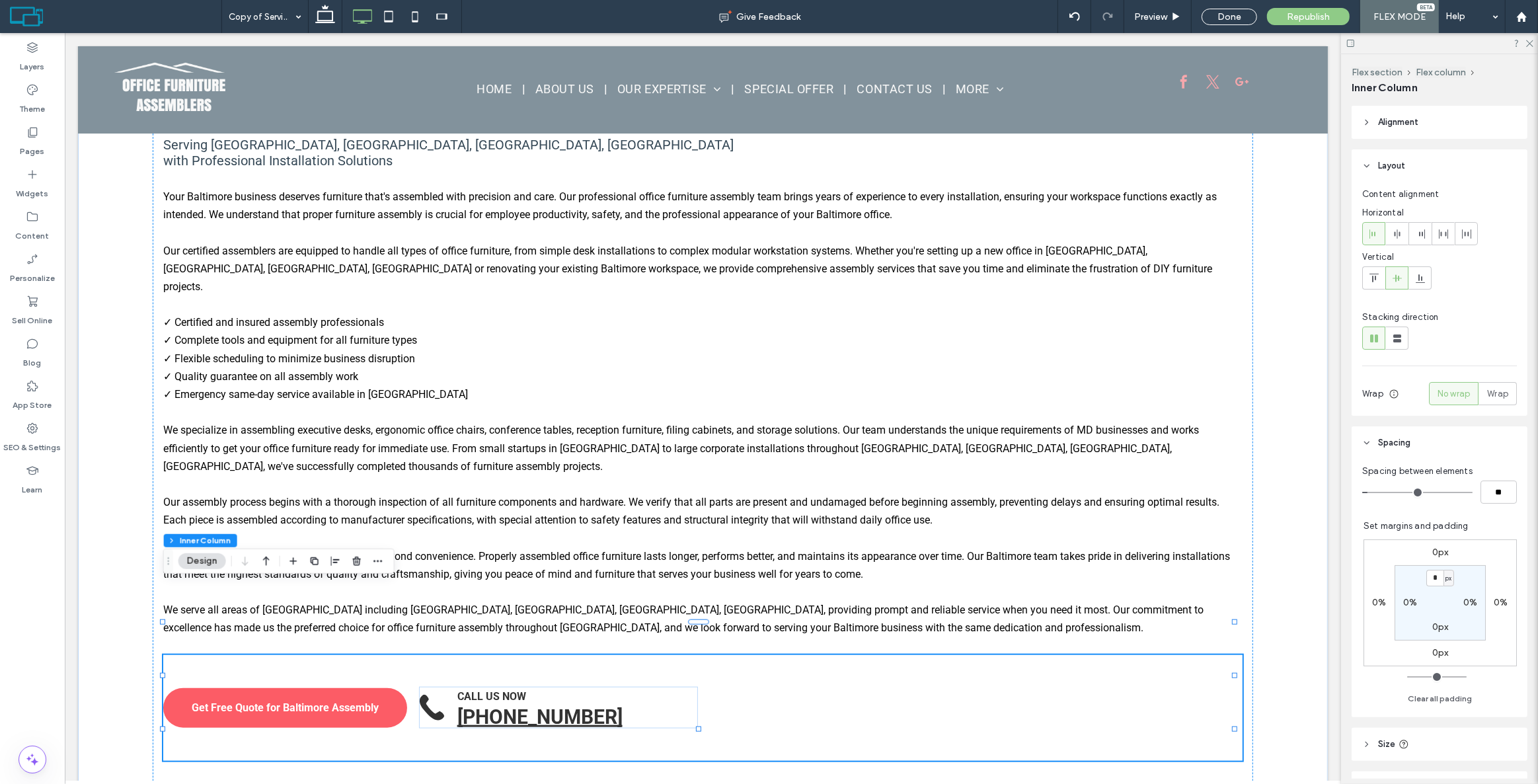
type input "**"
type input "*"
click at [1376, 492] on input "range" at bounding box center [1417, 493] width 110 height 2
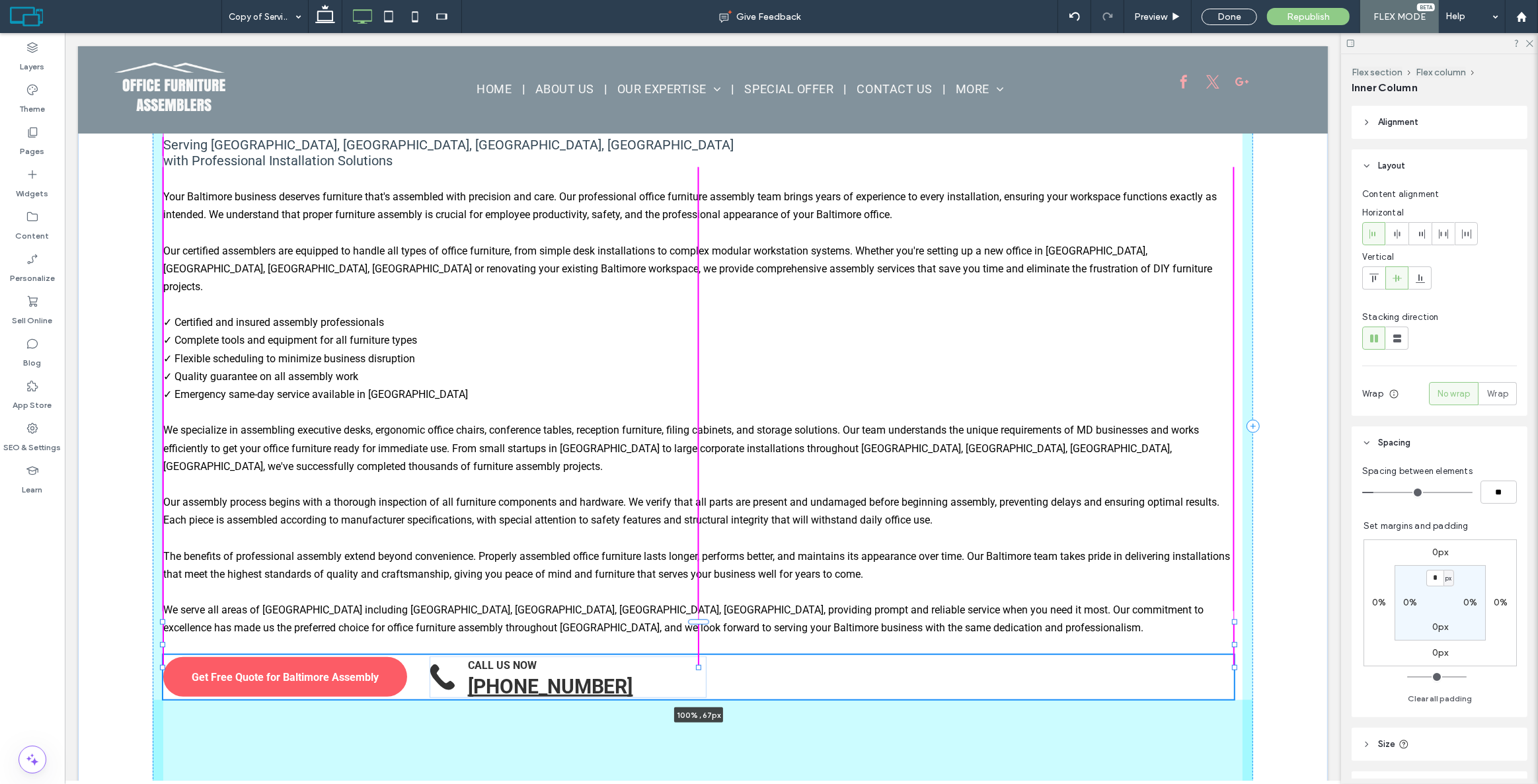
drag, startPoint x: 698, startPoint y: 685, endPoint x: 715, endPoint y: 624, distance: 63.3
click at [715, 624] on div "Expert Office Furniture Assembly Services in [GEOGRAPHIC_DATA], [GEOGRAPHIC_DAT…" at bounding box center [702, 257] width 1250 height 1204
type input "**"
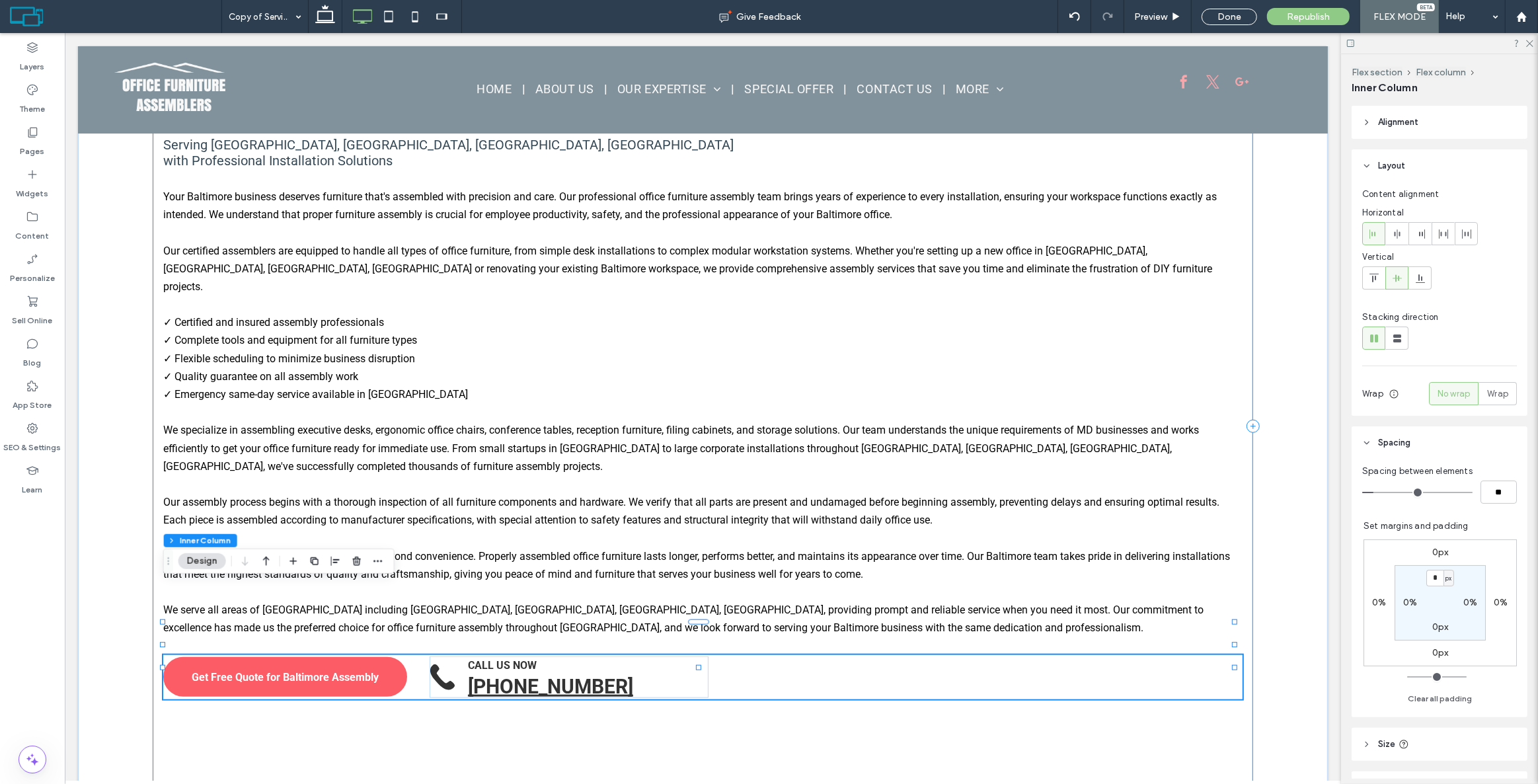
click at [1031, 674] on div "Expert Office Furniture Assembly Services in [GEOGRAPHIC_DATA], [GEOGRAPHIC_DAT…" at bounding box center [702, 426] width 1100 height 764
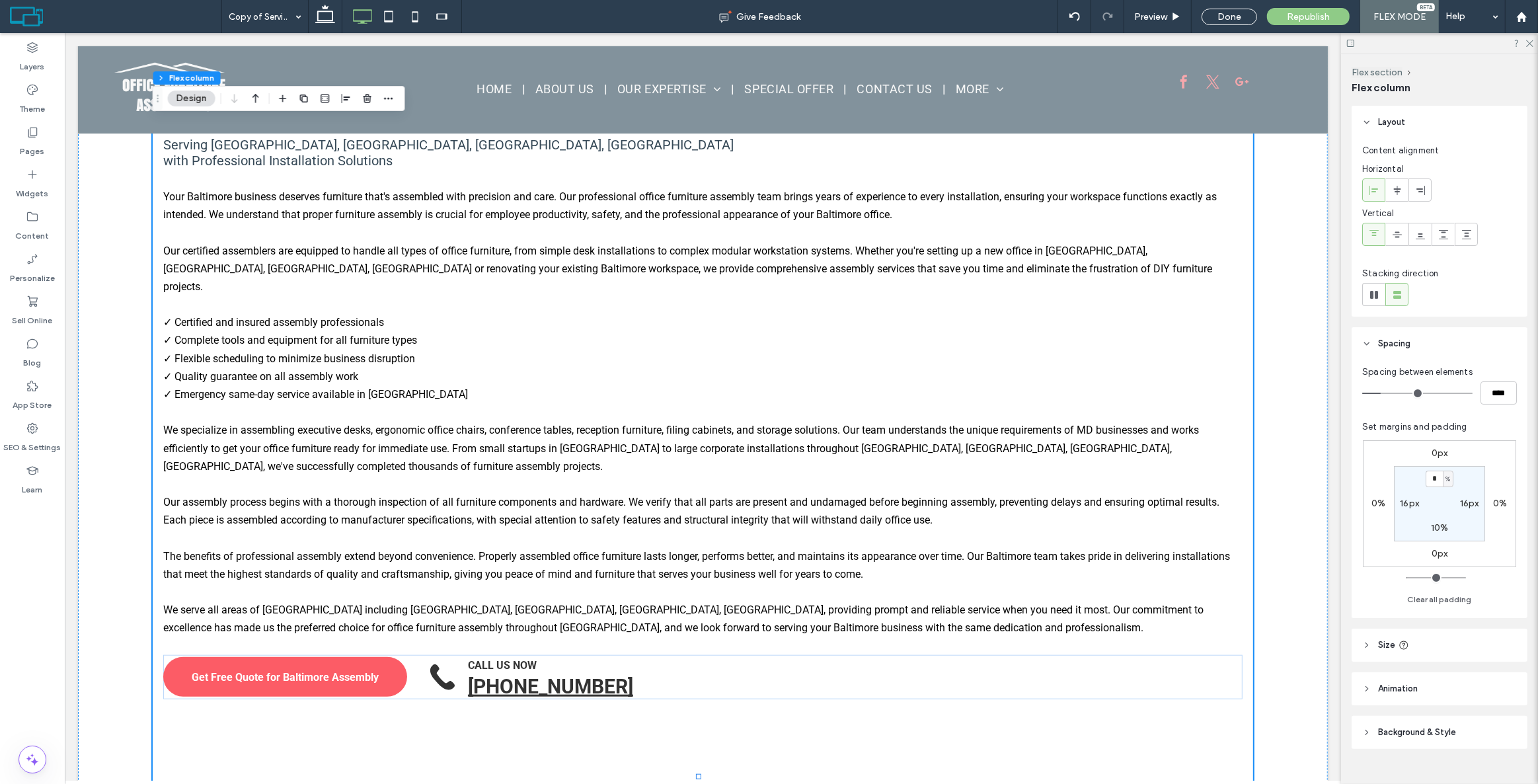
click at [1442, 528] on label "10%" at bounding box center [1439, 527] width 18 height 11
type input "**"
type input "*"
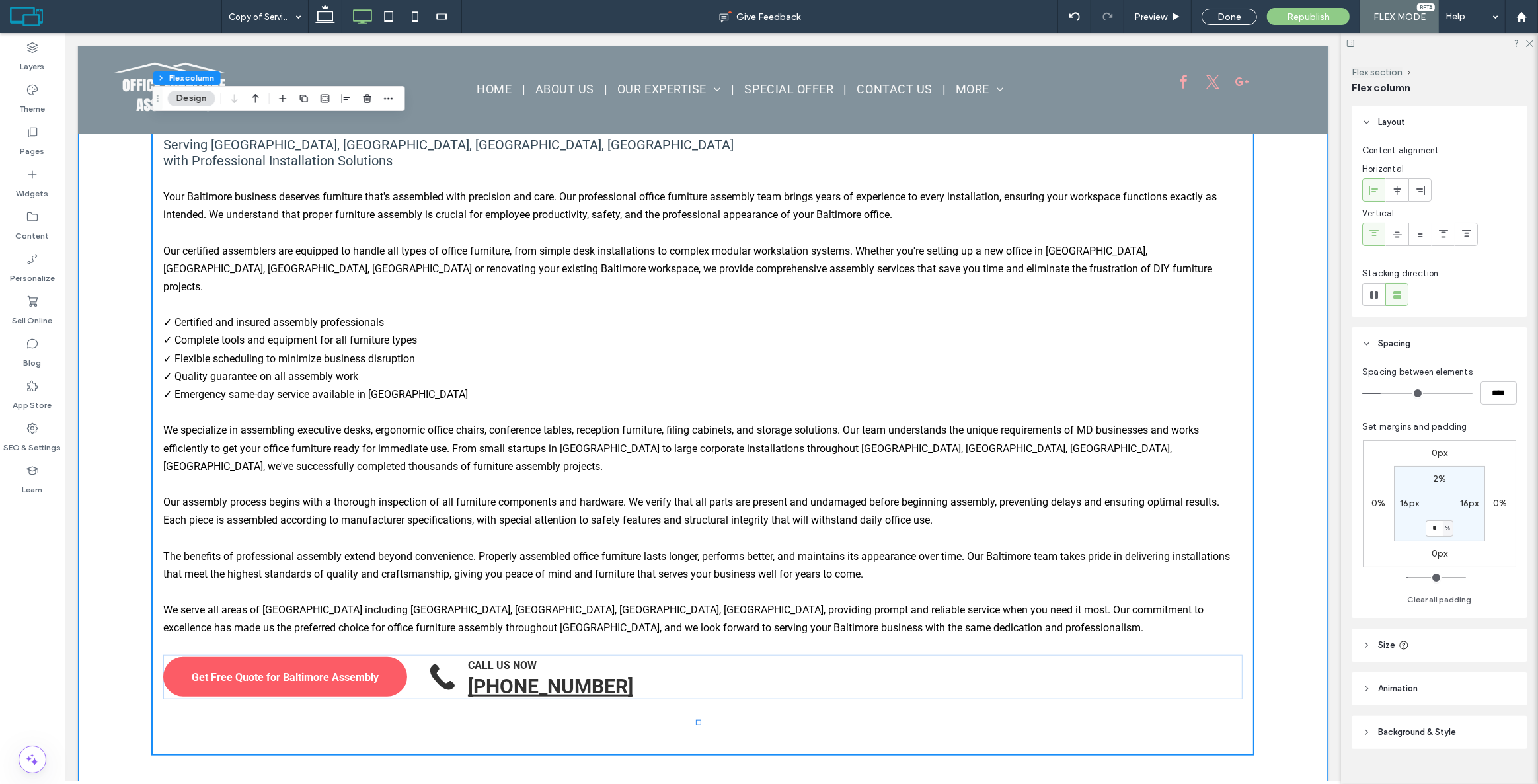
click at [77, 493] on div "Expert Office Furniture Assembly Services in [GEOGRAPHIC_DATA], [GEOGRAPHIC_DAT…" at bounding box center [702, 229] width 1250 height 1148
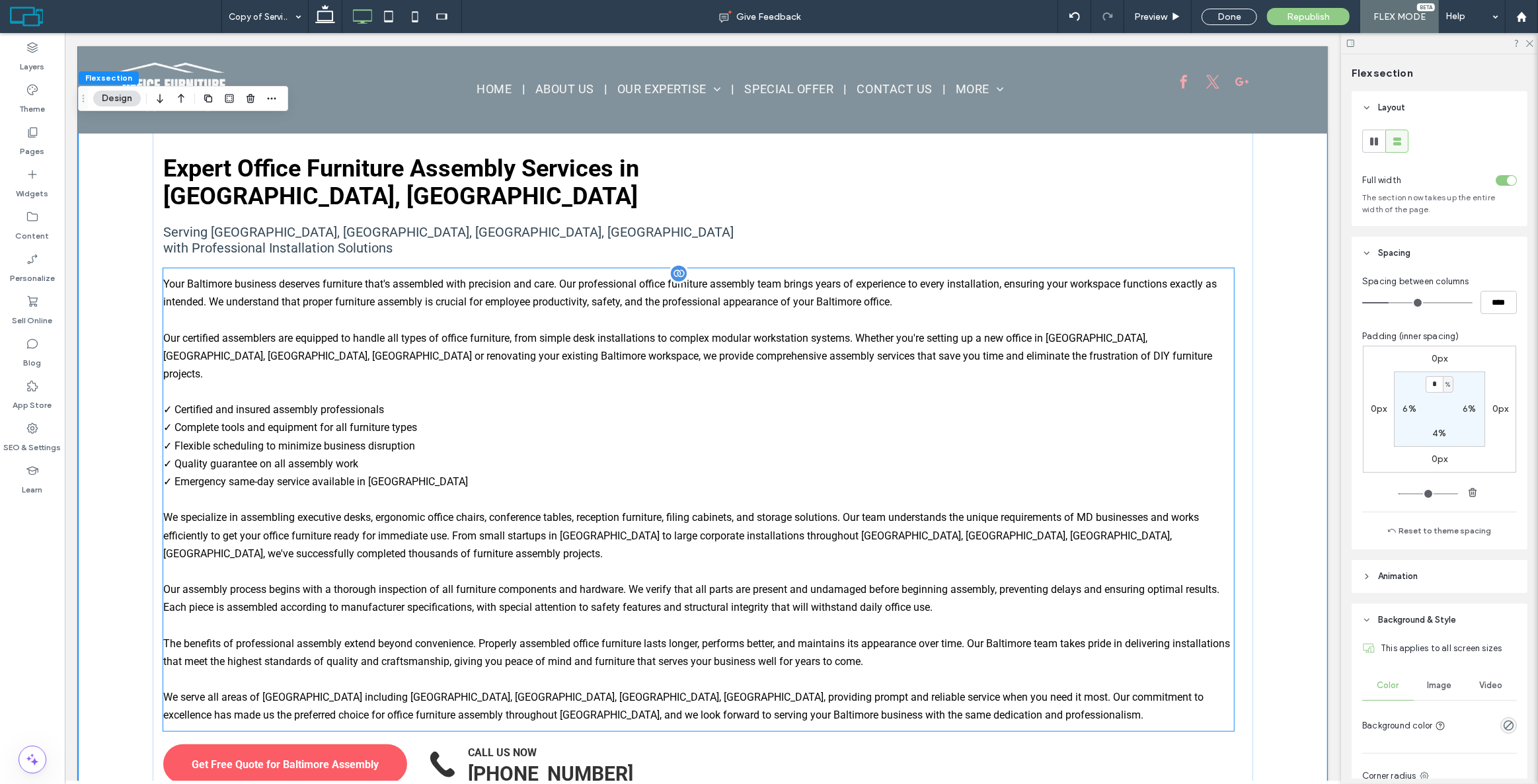
scroll to position [1320, 0]
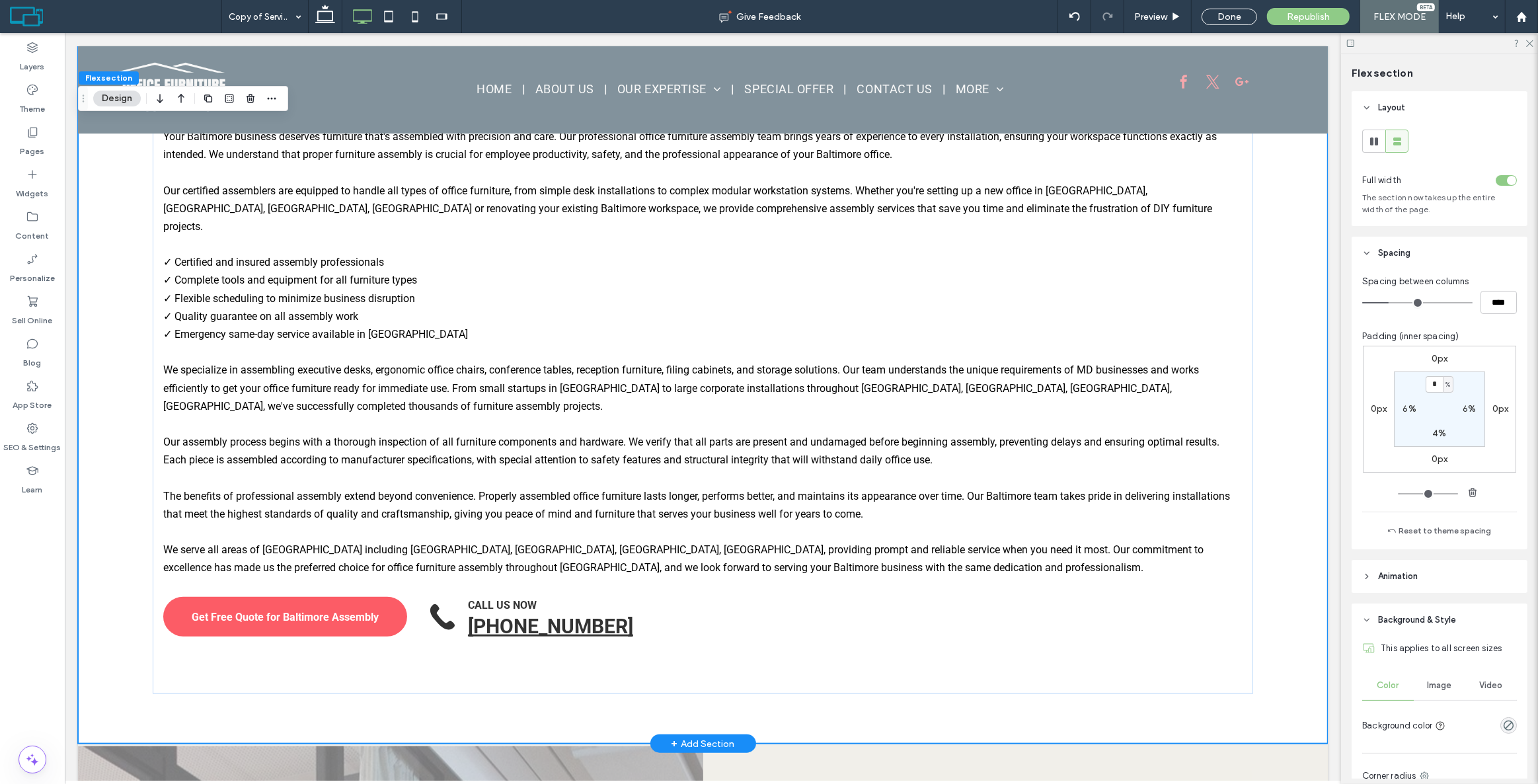
click at [1270, 487] on div "Expert Office Furniture Assembly Services in [GEOGRAPHIC_DATA], [GEOGRAPHIC_DAT…" at bounding box center [702, 169] width 1250 height 1148
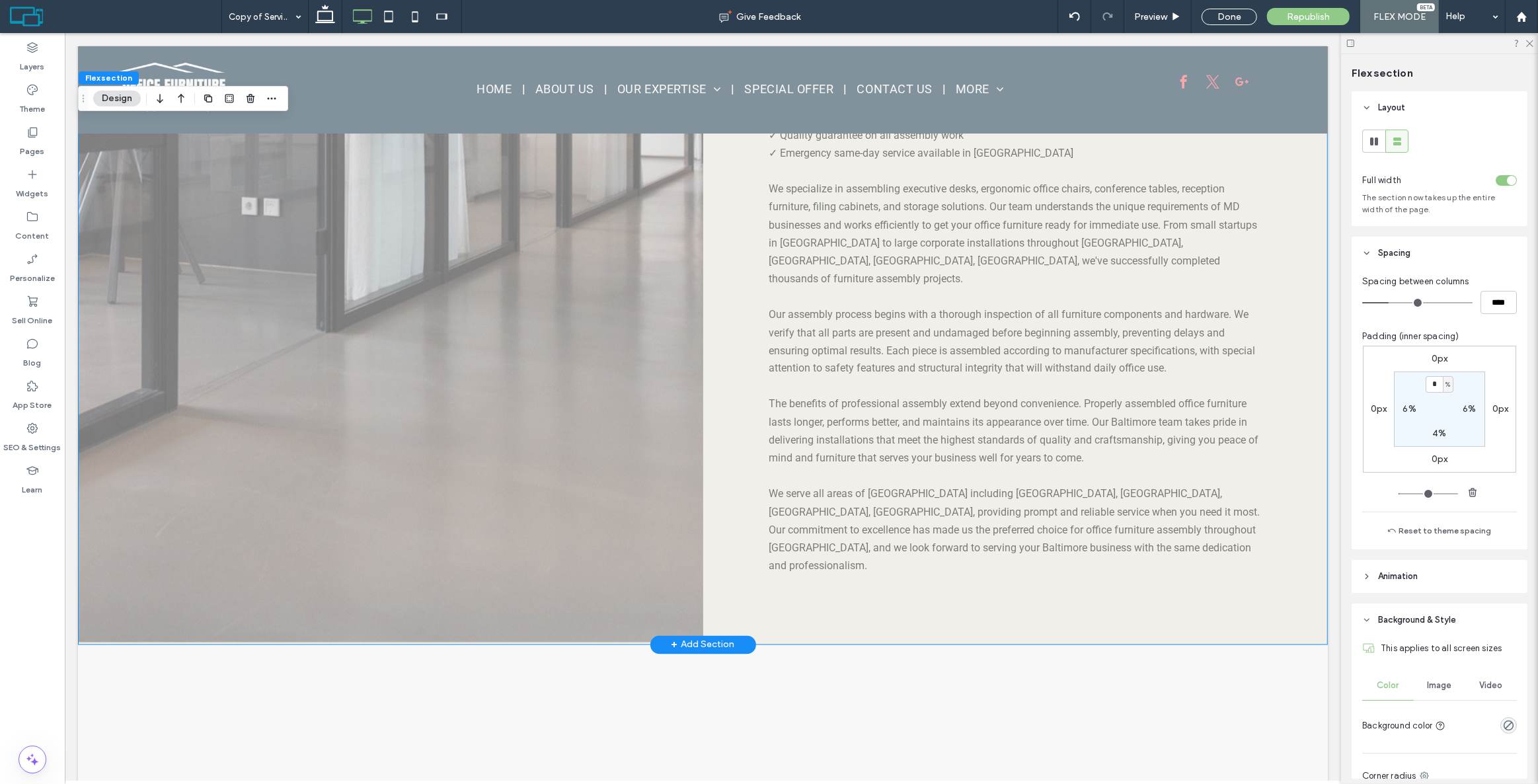
scroll to position [2281, 0]
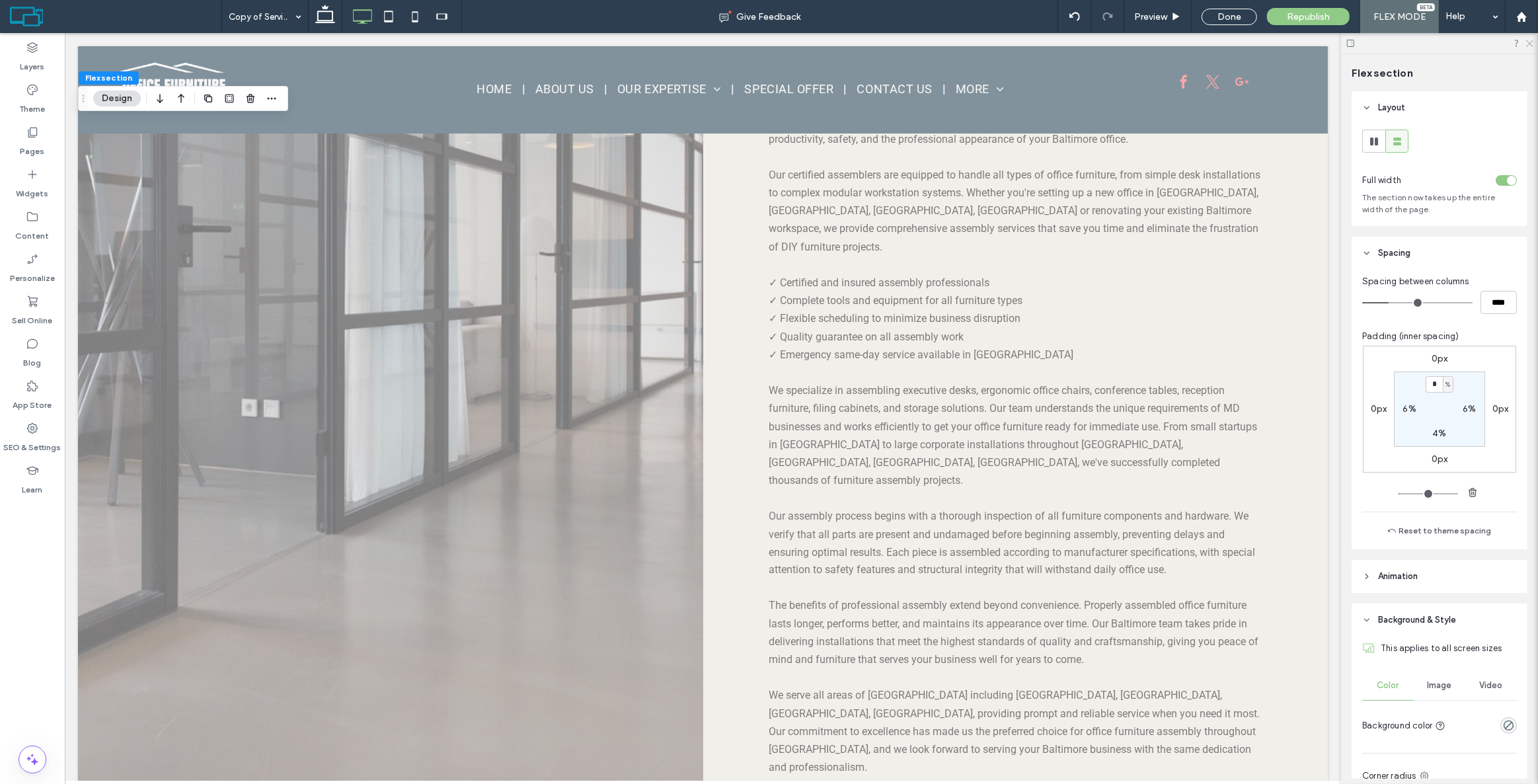
click at [1529, 39] on icon at bounding box center [1530, 42] width 8 height 8
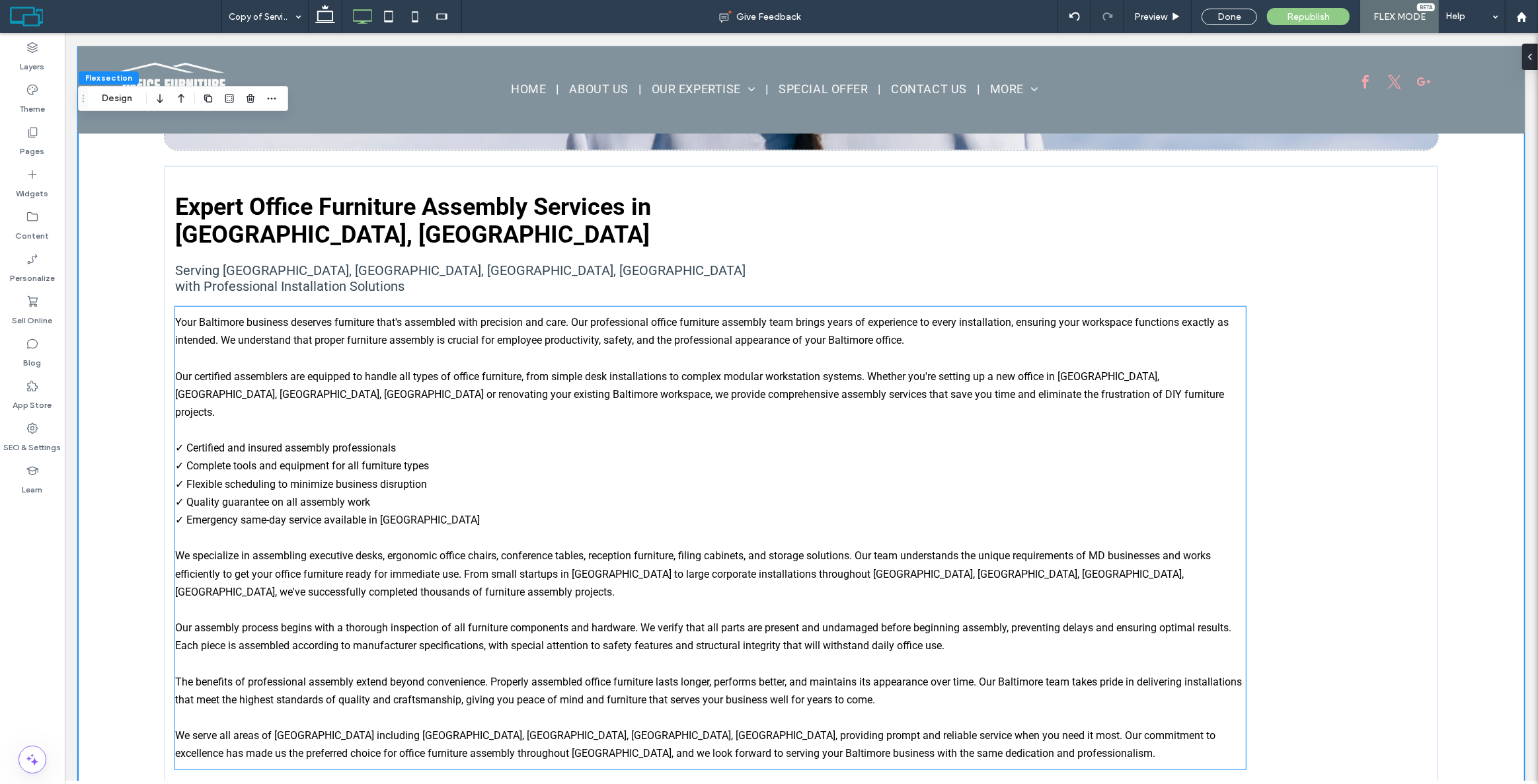
scroll to position [942, 0]
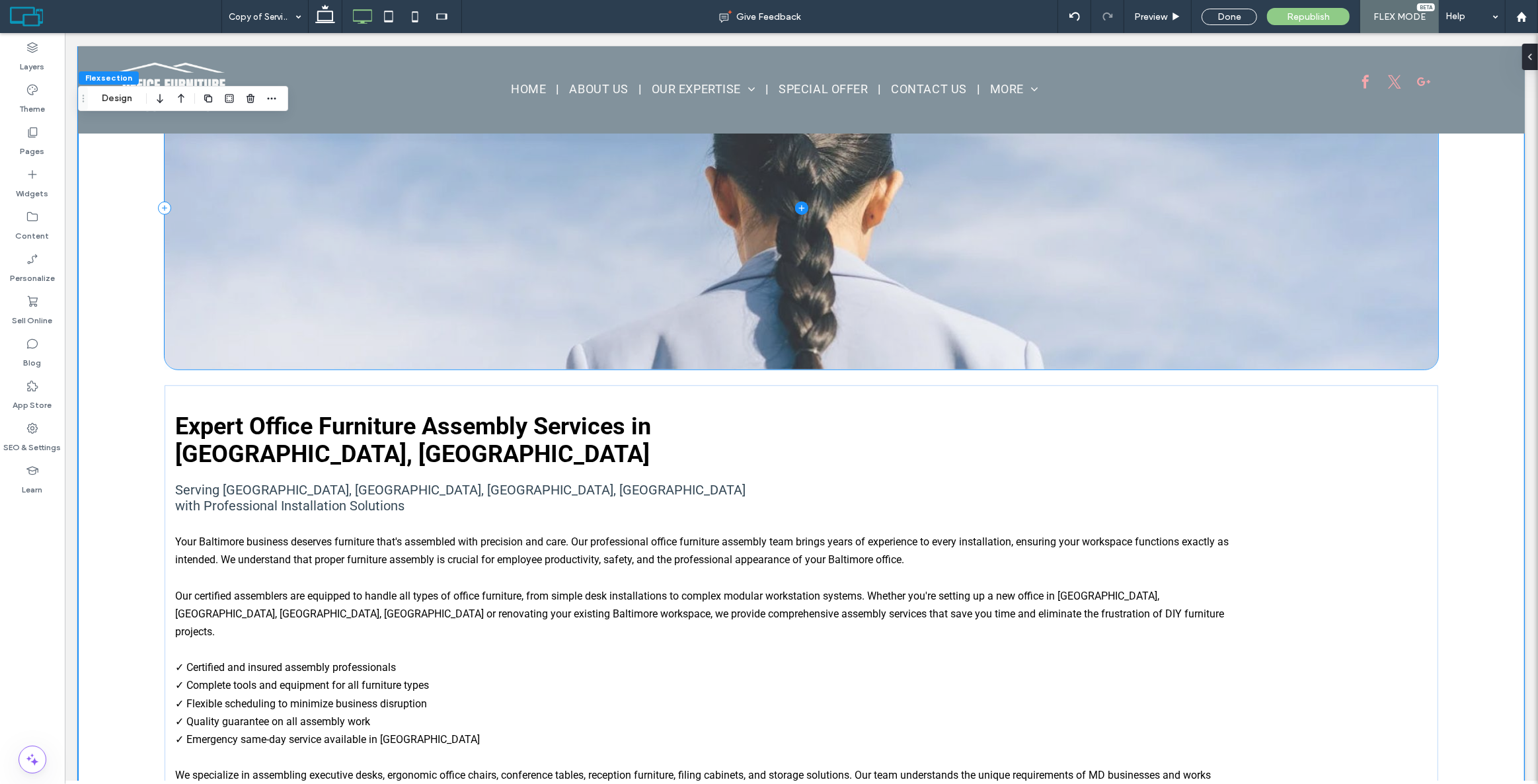
click at [904, 247] on span at bounding box center [800, 208] width 1273 height 323
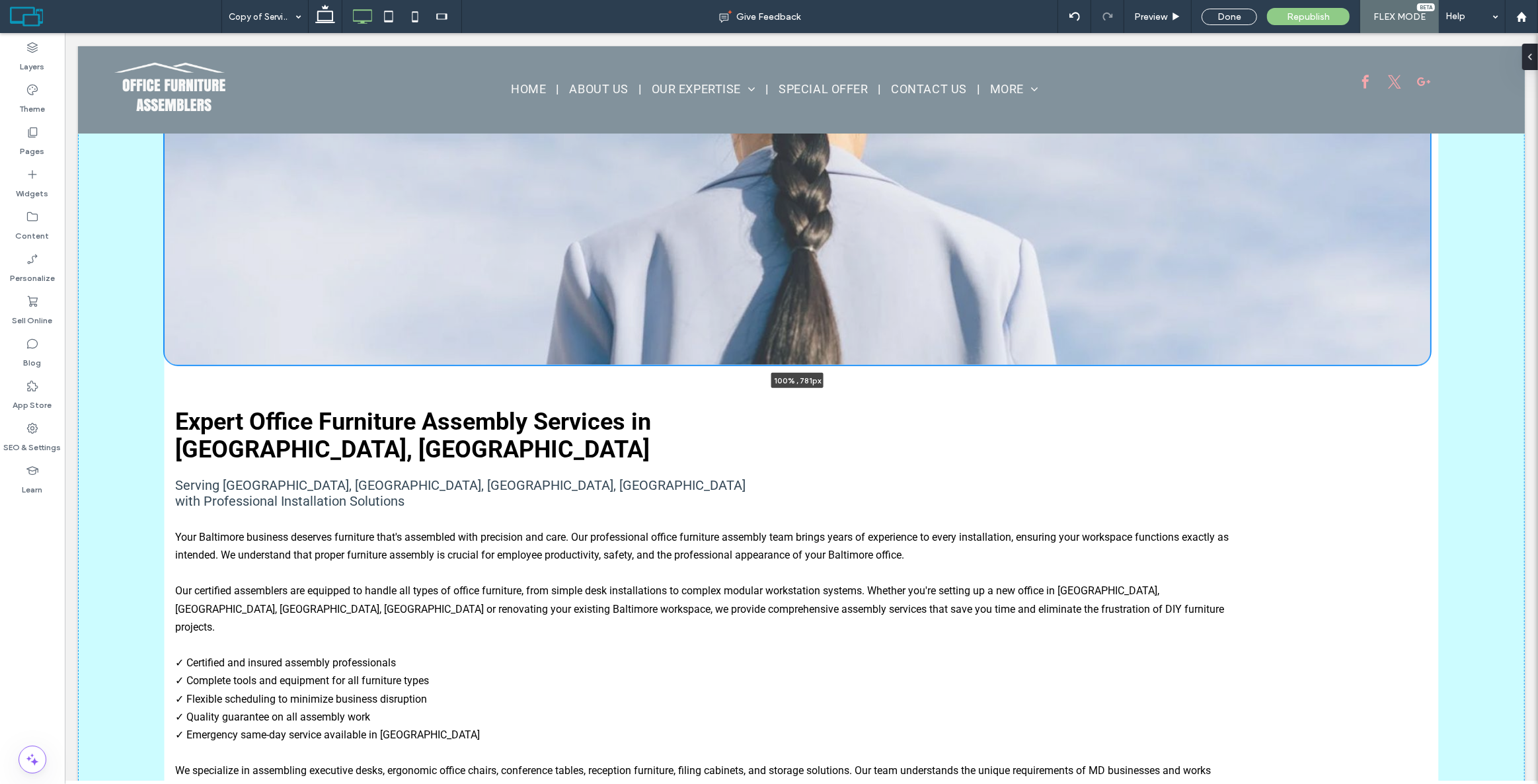
drag, startPoint x: 798, startPoint y: 326, endPoint x: 762, endPoint y: 517, distance: 194.4
click at [763, 522] on div "Expert Office Furniture Assembly Services in [GEOGRAPHIC_DATA], [GEOGRAPHIC_DAT…" at bounding box center [800, 476] width 1447 height 1370
type input "***"
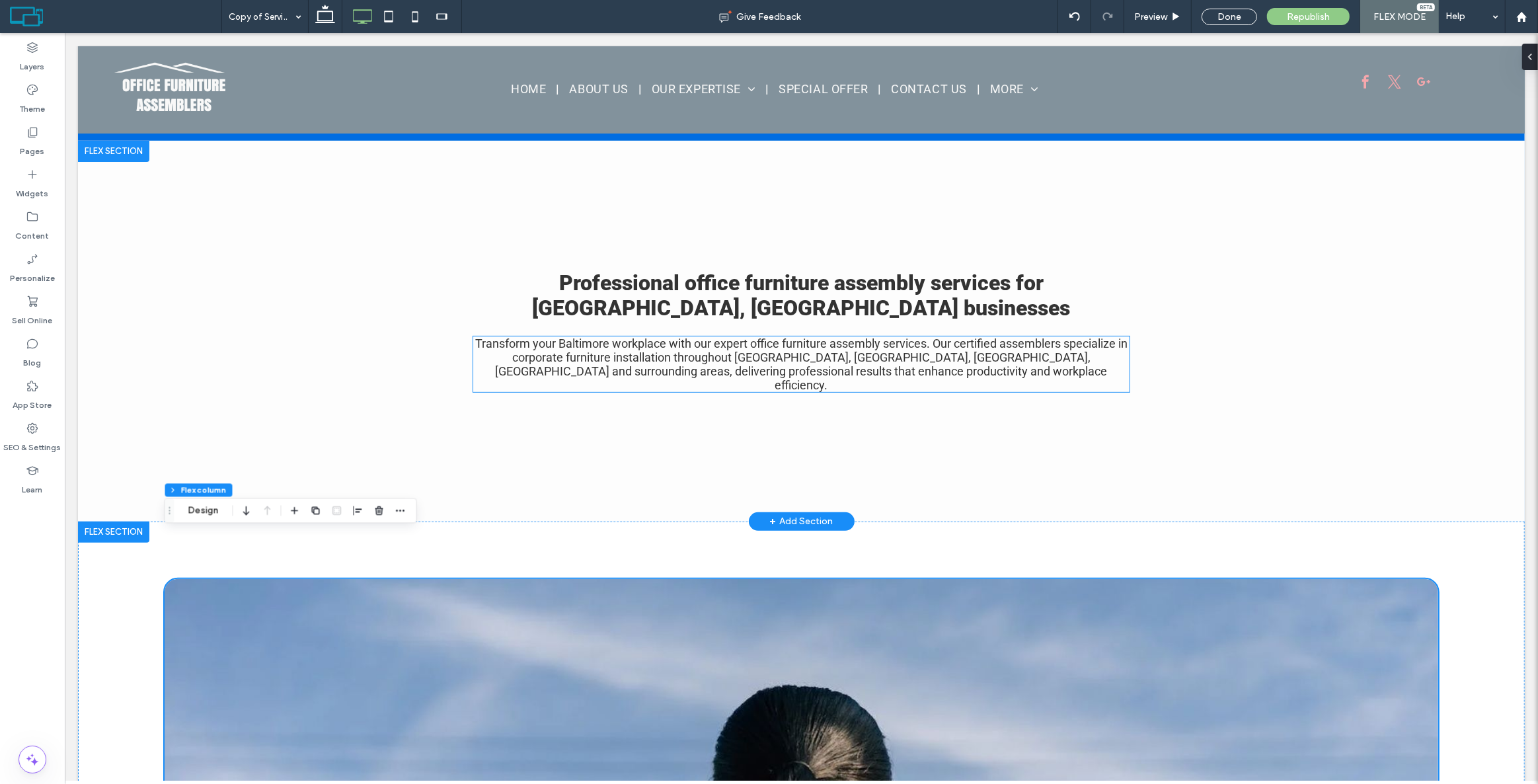
scroll to position [418, 0]
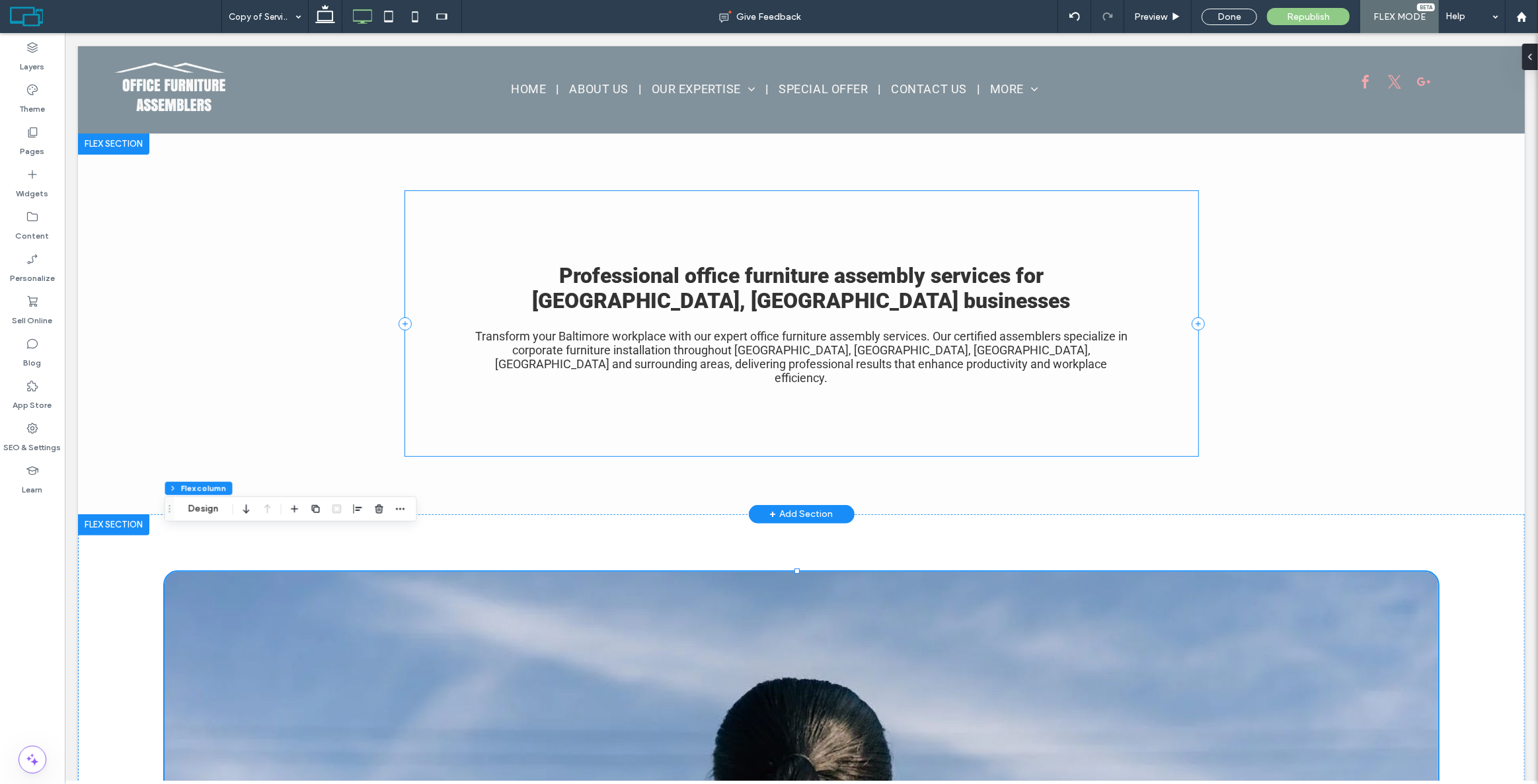
click at [826, 392] on div "Professional office furniture assembly services for [GEOGRAPHIC_DATA], [GEOGRAP…" at bounding box center [800, 324] width 793 height 265
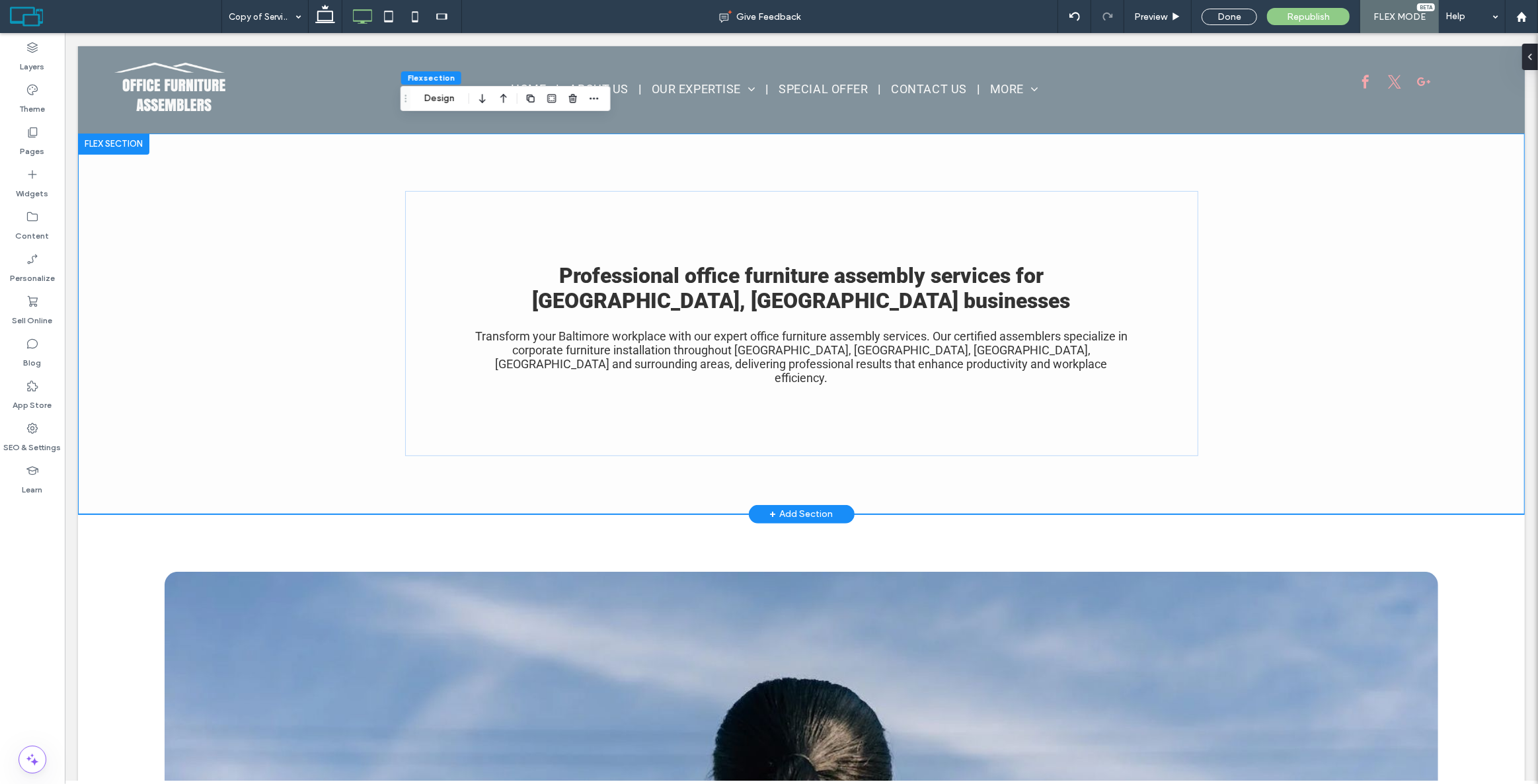
click at [774, 442] on div "Professional office furniture assembly services for [GEOGRAPHIC_DATA], [GEOGRAP…" at bounding box center [800, 324] width 793 height 381
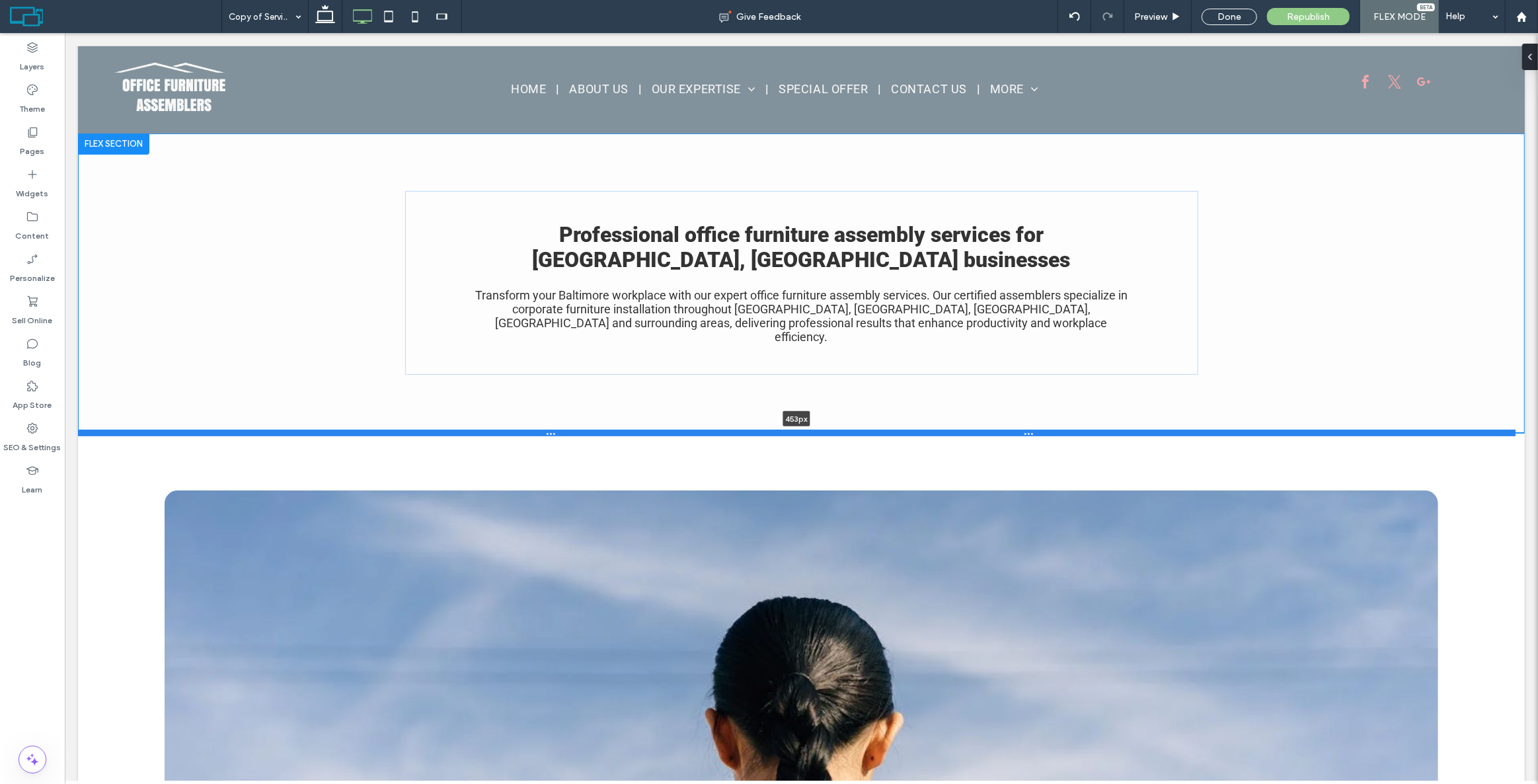
drag, startPoint x: 889, startPoint y: 471, endPoint x: 895, endPoint y: 390, distance: 81.2
click at [895, 430] on div at bounding box center [796, 433] width 1438 height 7
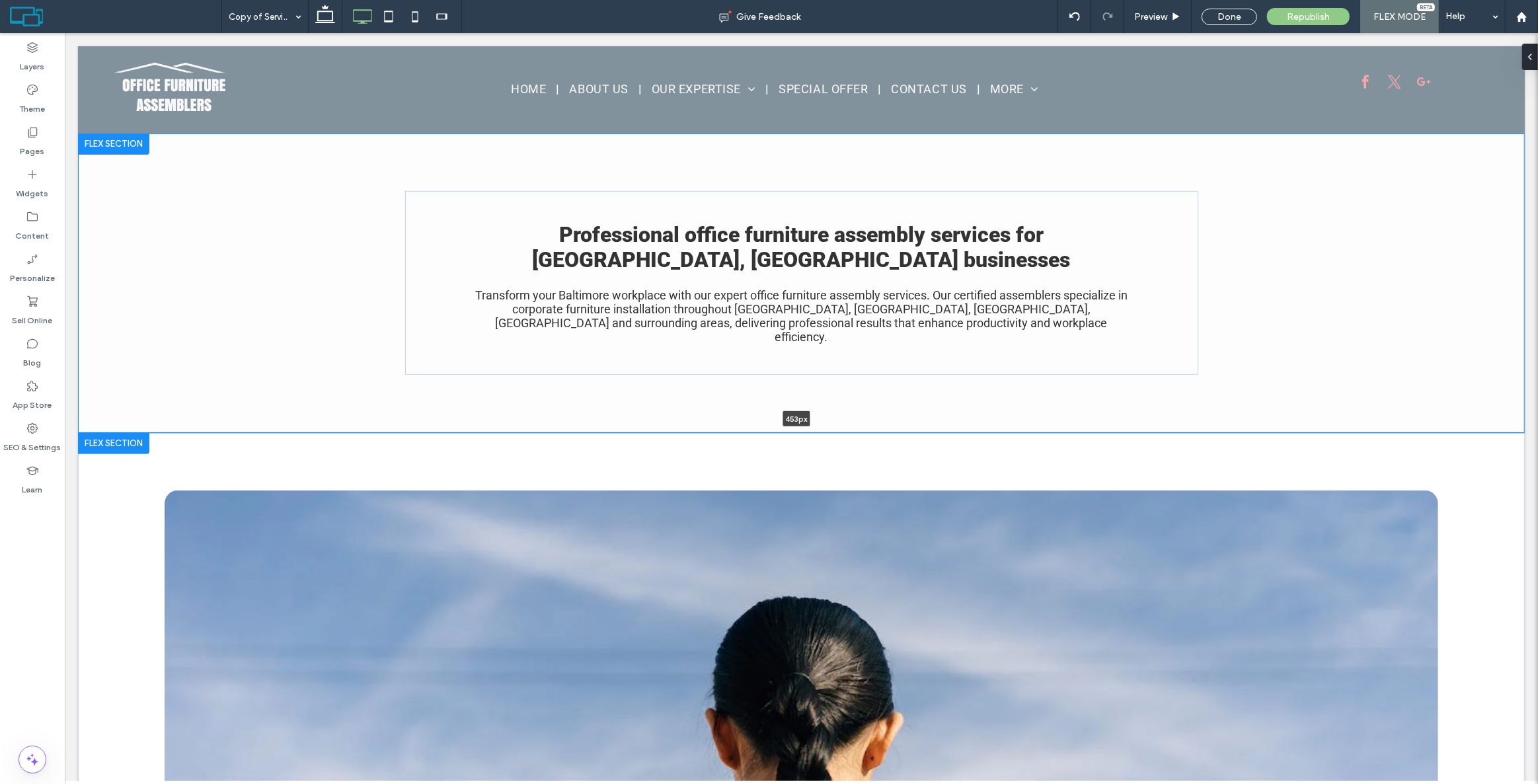
type input "***"
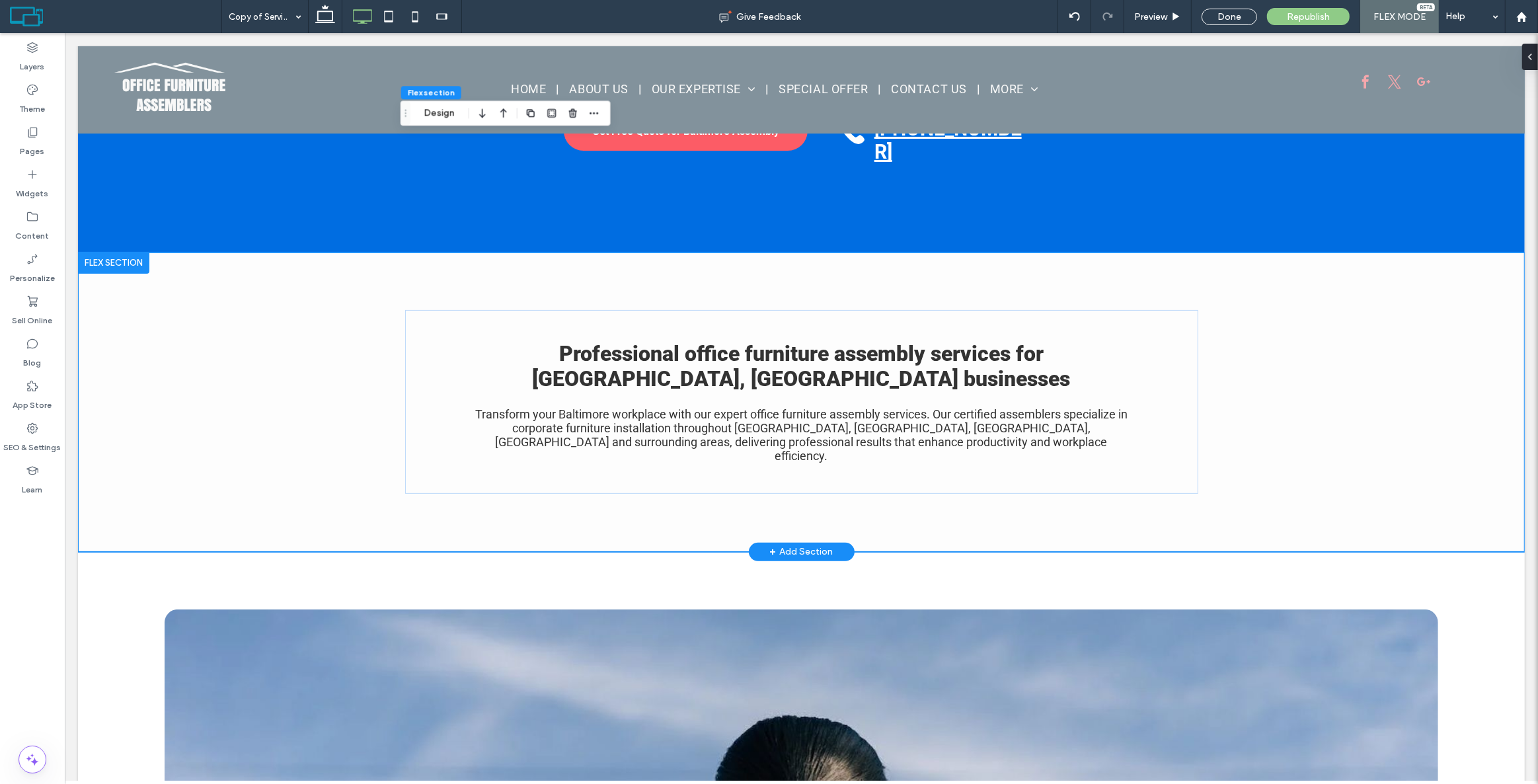
scroll to position [297, 0]
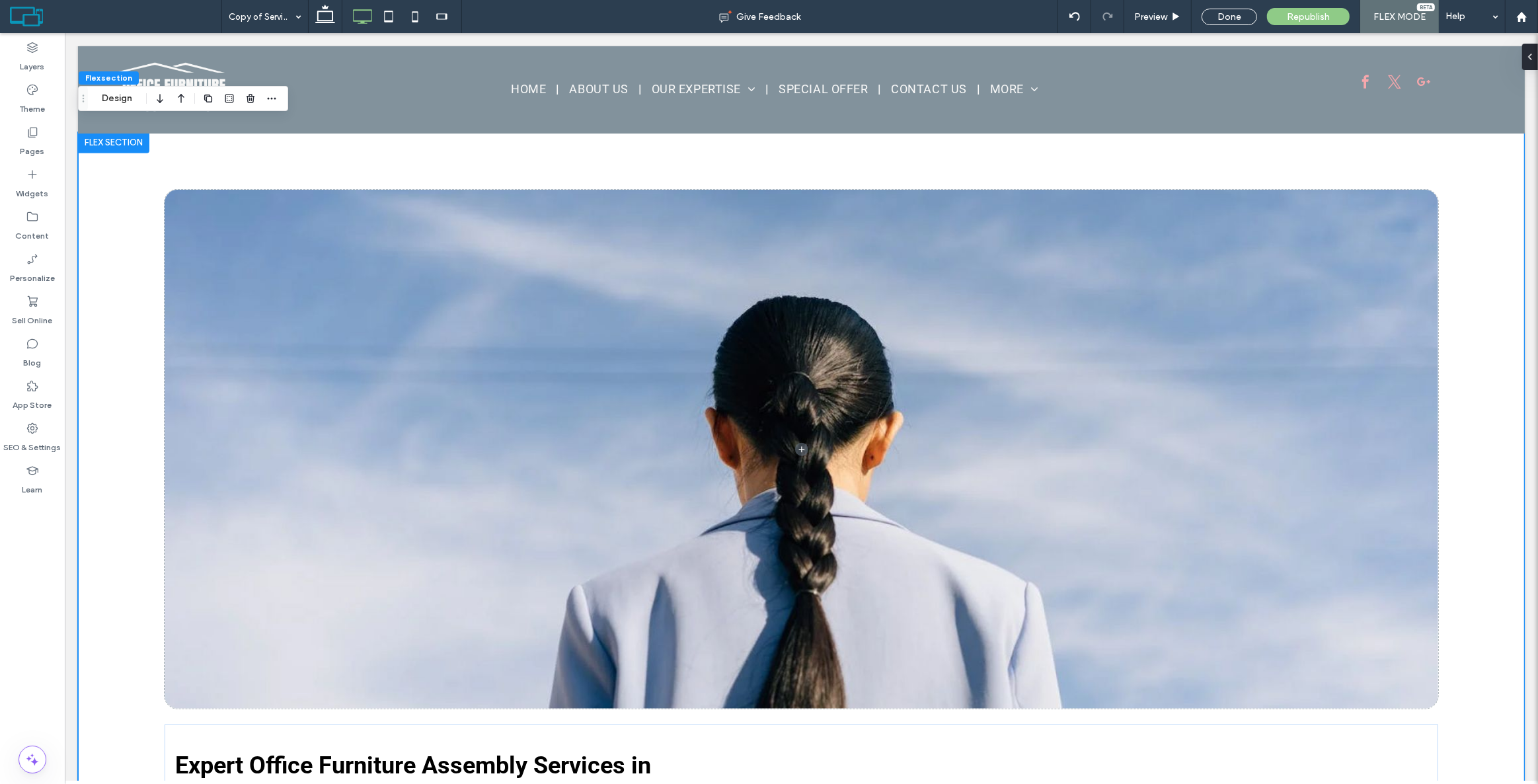
scroll to position [776, 0]
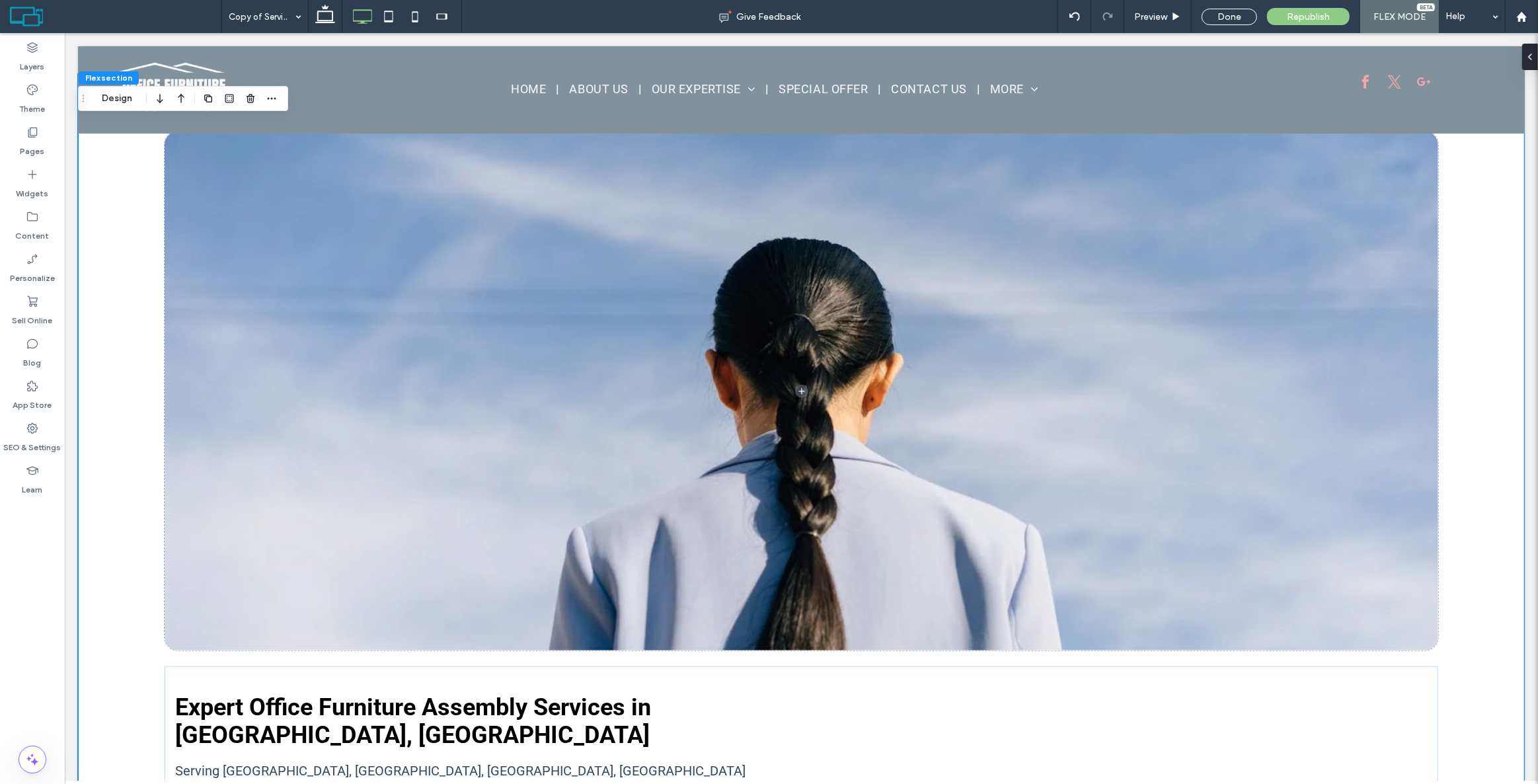
click at [153, 200] on div "Expert Office Furniture Assembly Services in [GEOGRAPHIC_DATA], [GEOGRAPHIC_DAT…" at bounding box center [800, 760] width 1447 height 1373
click at [101, 195] on div "Expert Office Furniture Assembly Services in [GEOGRAPHIC_DATA], [GEOGRAPHIC_DAT…" at bounding box center [800, 760] width 1447 height 1373
click at [122, 99] on button "Design" at bounding box center [117, 99] width 48 height 16
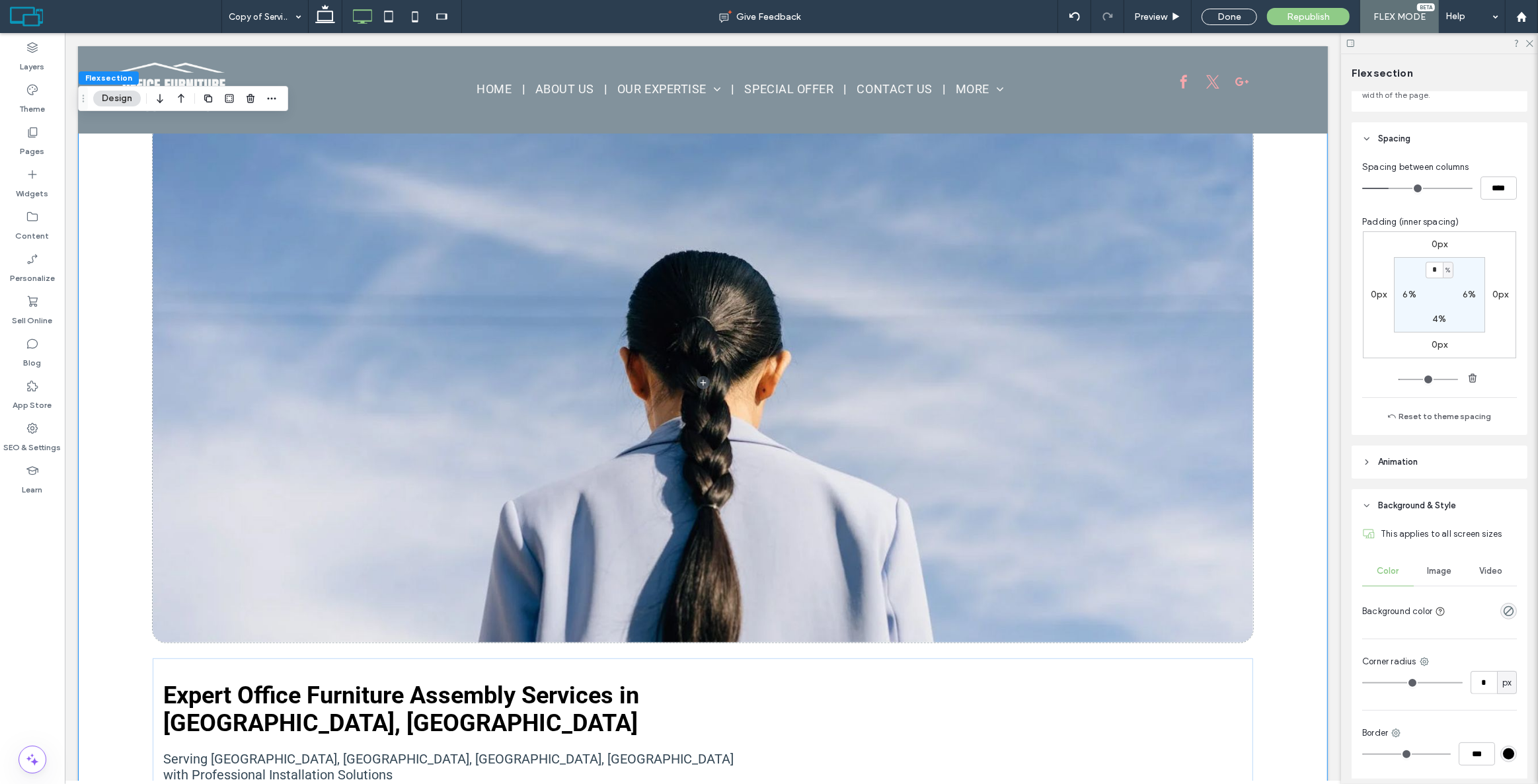
scroll to position [120, 0]
click at [1503, 608] on icon "rgba(0, 0, 0, 0)" at bounding box center [1508, 605] width 11 height 11
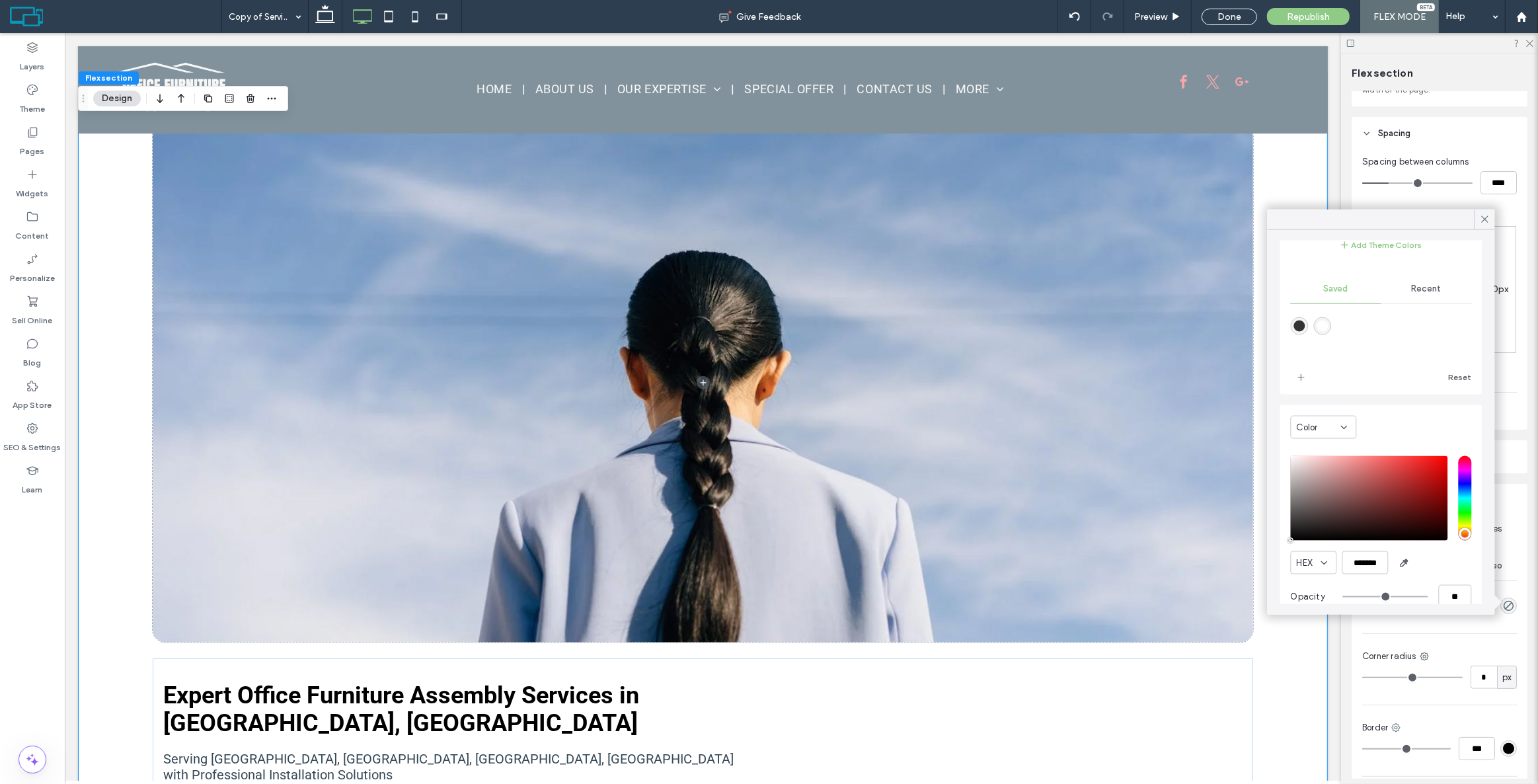
scroll to position [105, 0]
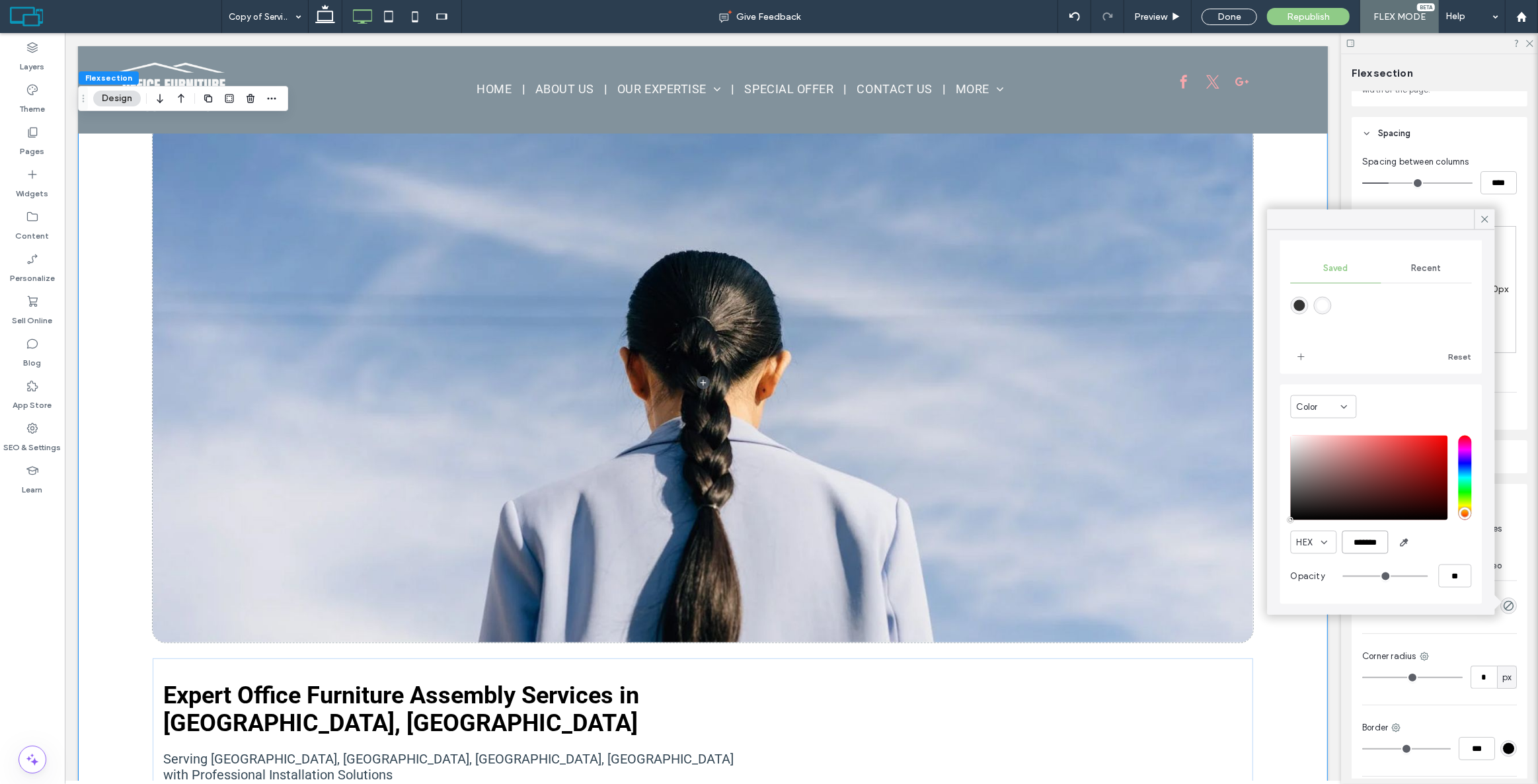
click at [1373, 546] on input "*******" at bounding box center [1366, 542] width 46 height 23
click at [1373, 546] on input "********" at bounding box center [1366, 542] width 46 height 23
type input "*******"
type input "***"
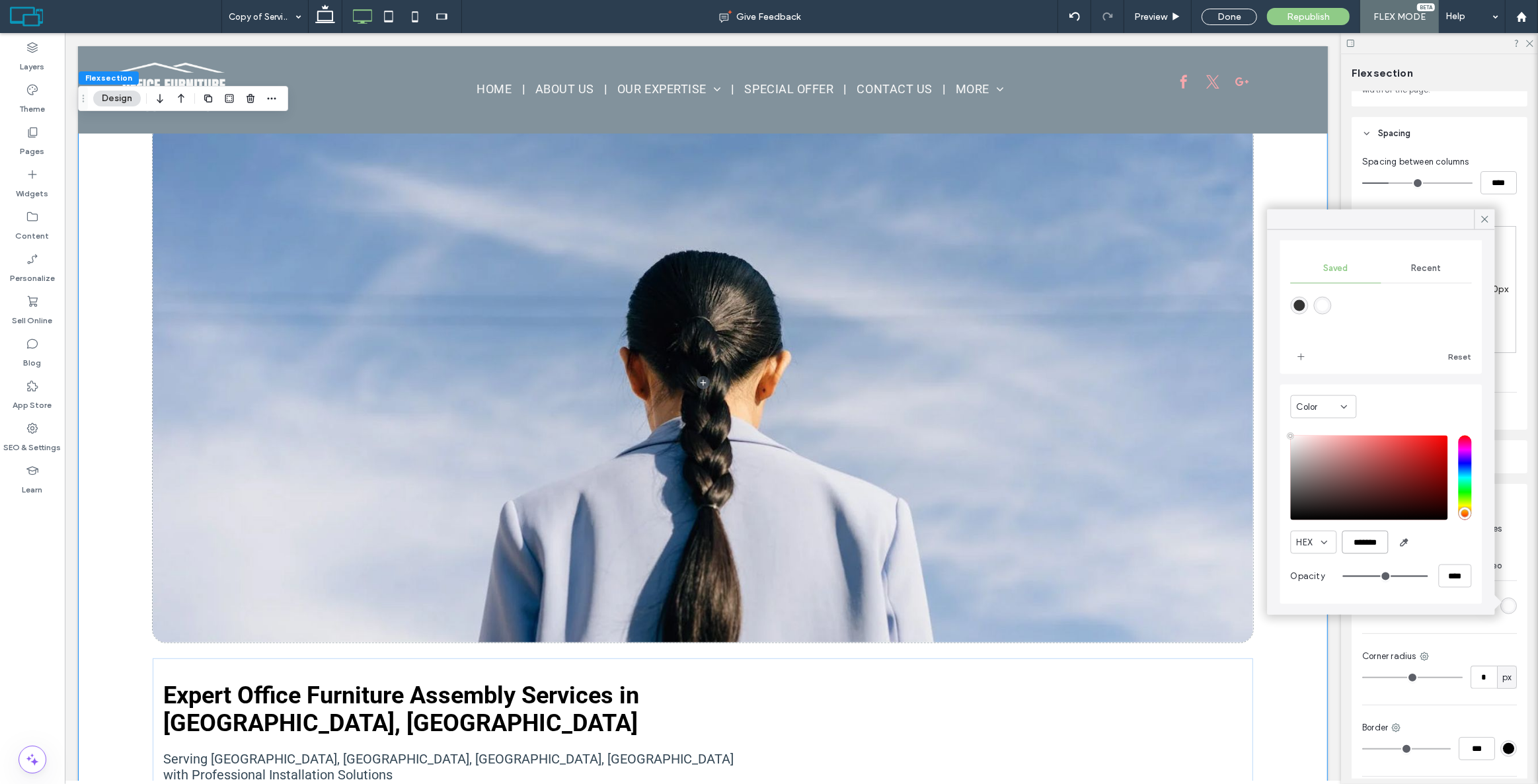
type input "****"
type input "*******"
click at [1426, 538] on div "HEX *******" at bounding box center [1381, 542] width 181 height 23
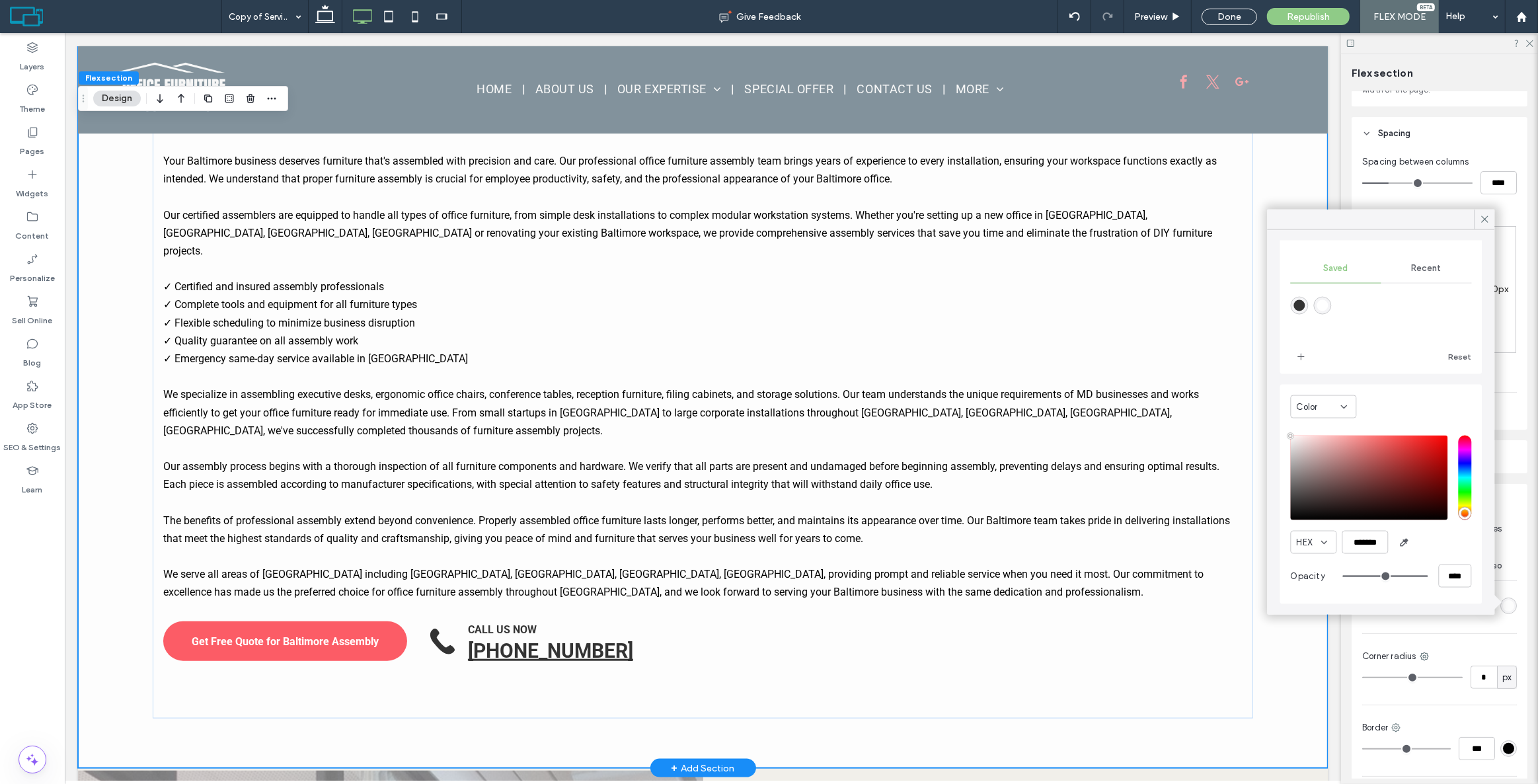
scroll to position [1422, 0]
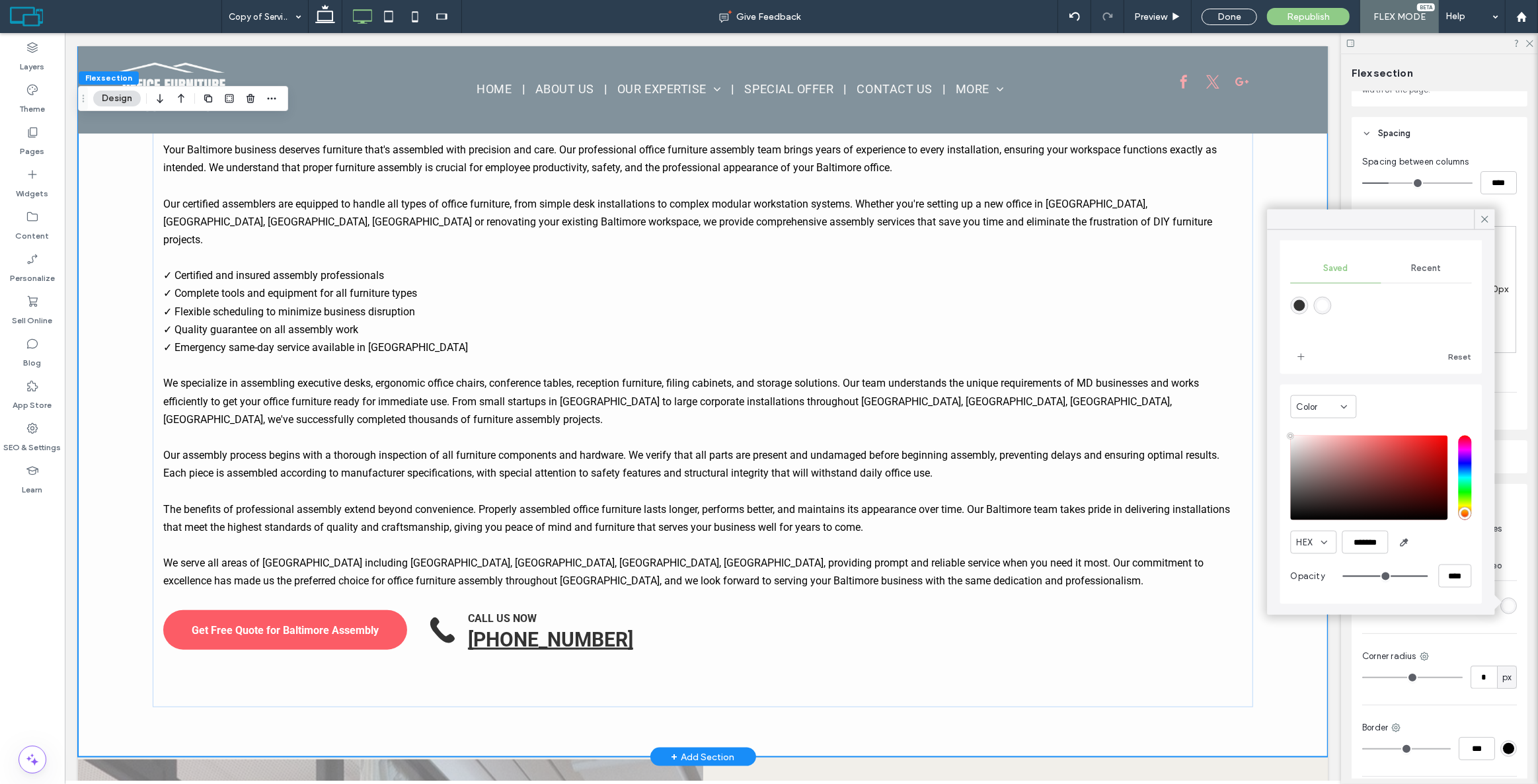
click at [107, 388] on div "Expert Office Furniture Assembly Services in [GEOGRAPHIC_DATA], [GEOGRAPHIC_DAT…" at bounding box center [702, 84] width 1250 height 1344
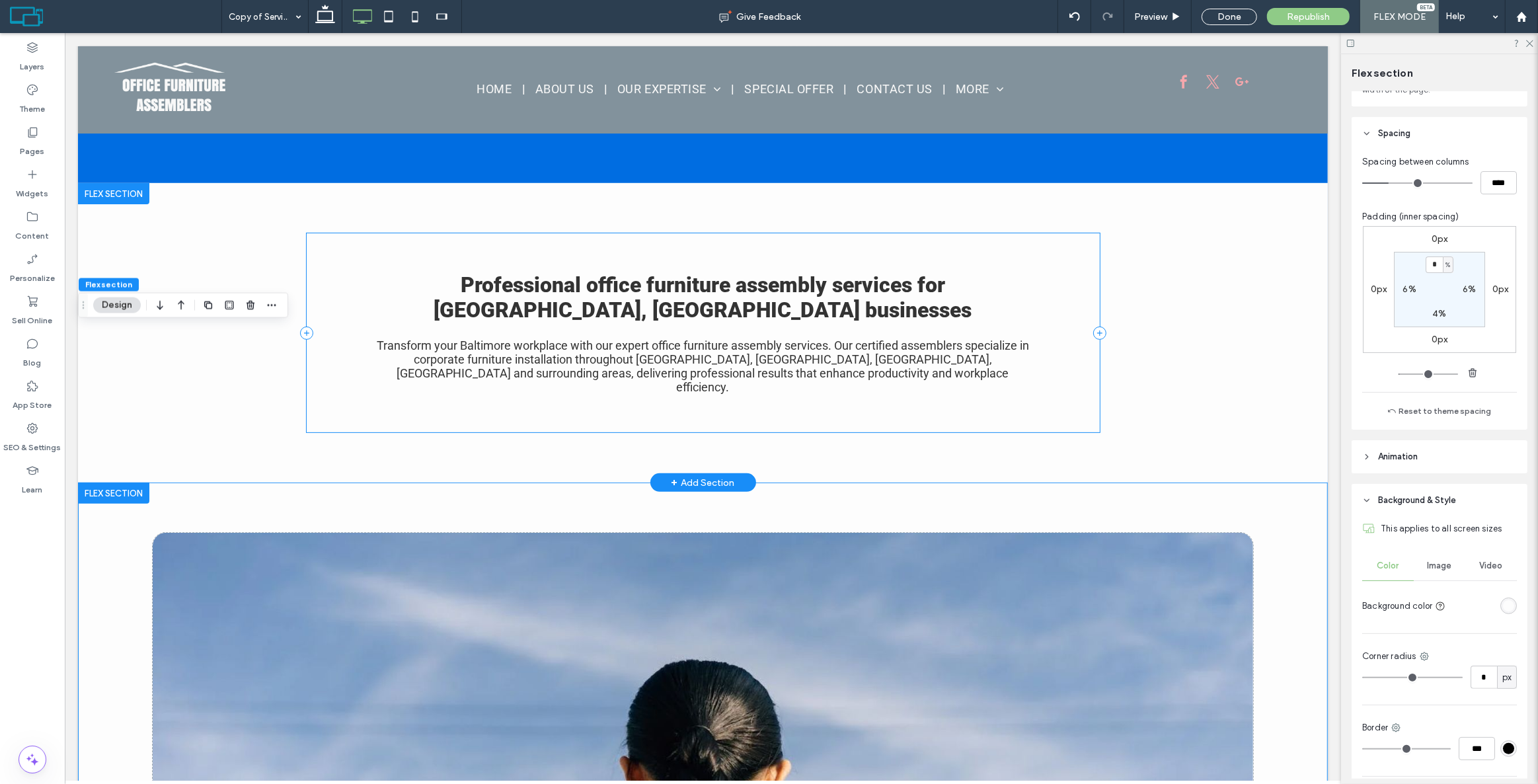
scroll to position [341, 0]
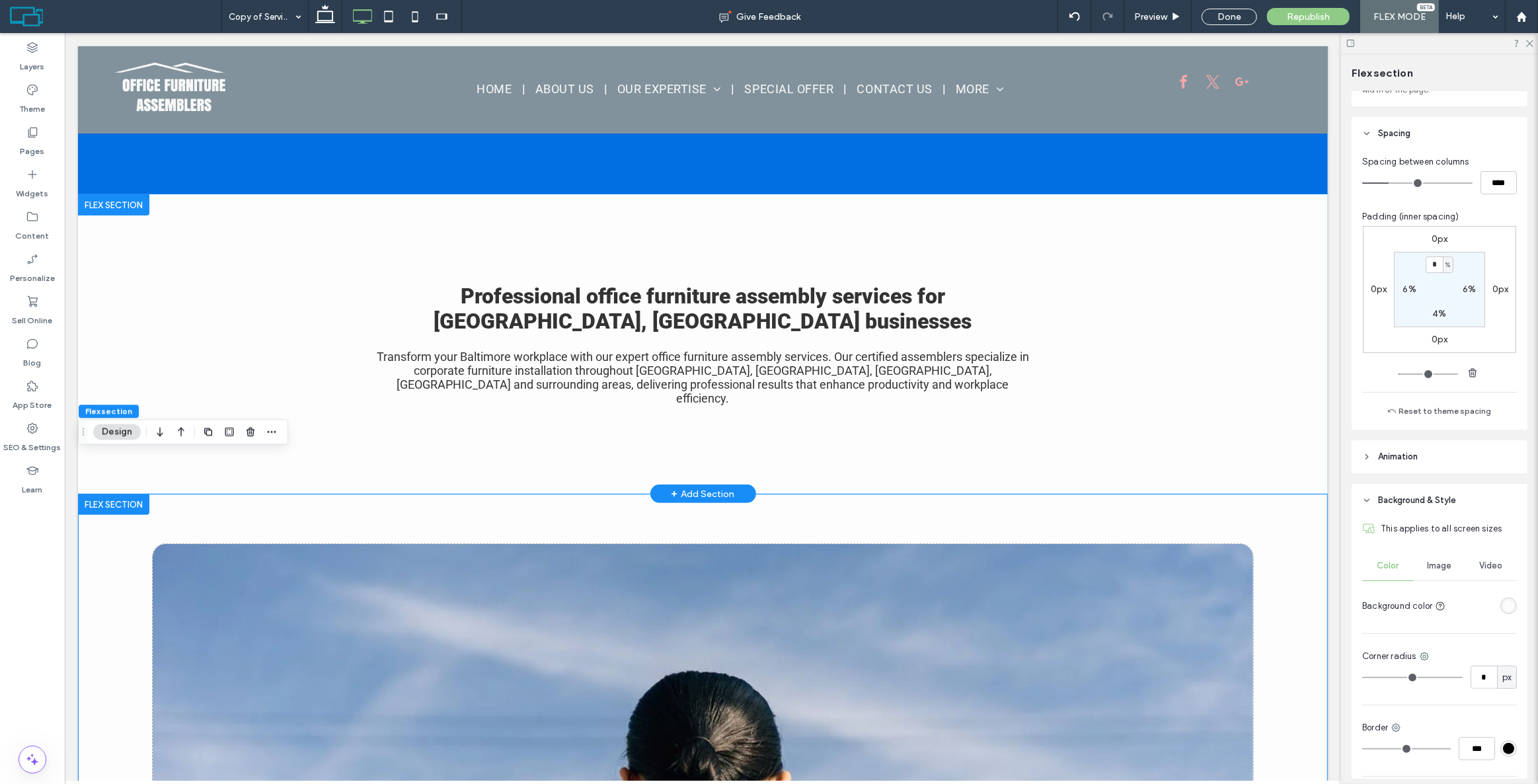
drag, startPoint x: 206, startPoint y: 385, endPoint x: 206, endPoint y: 240, distance: 145.0
click at [206, 384] on div "Professional office furniture assembly services for [GEOGRAPHIC_DATA], [GEOGRAP…" at bounding box center [702, 344] width 1250 height 299
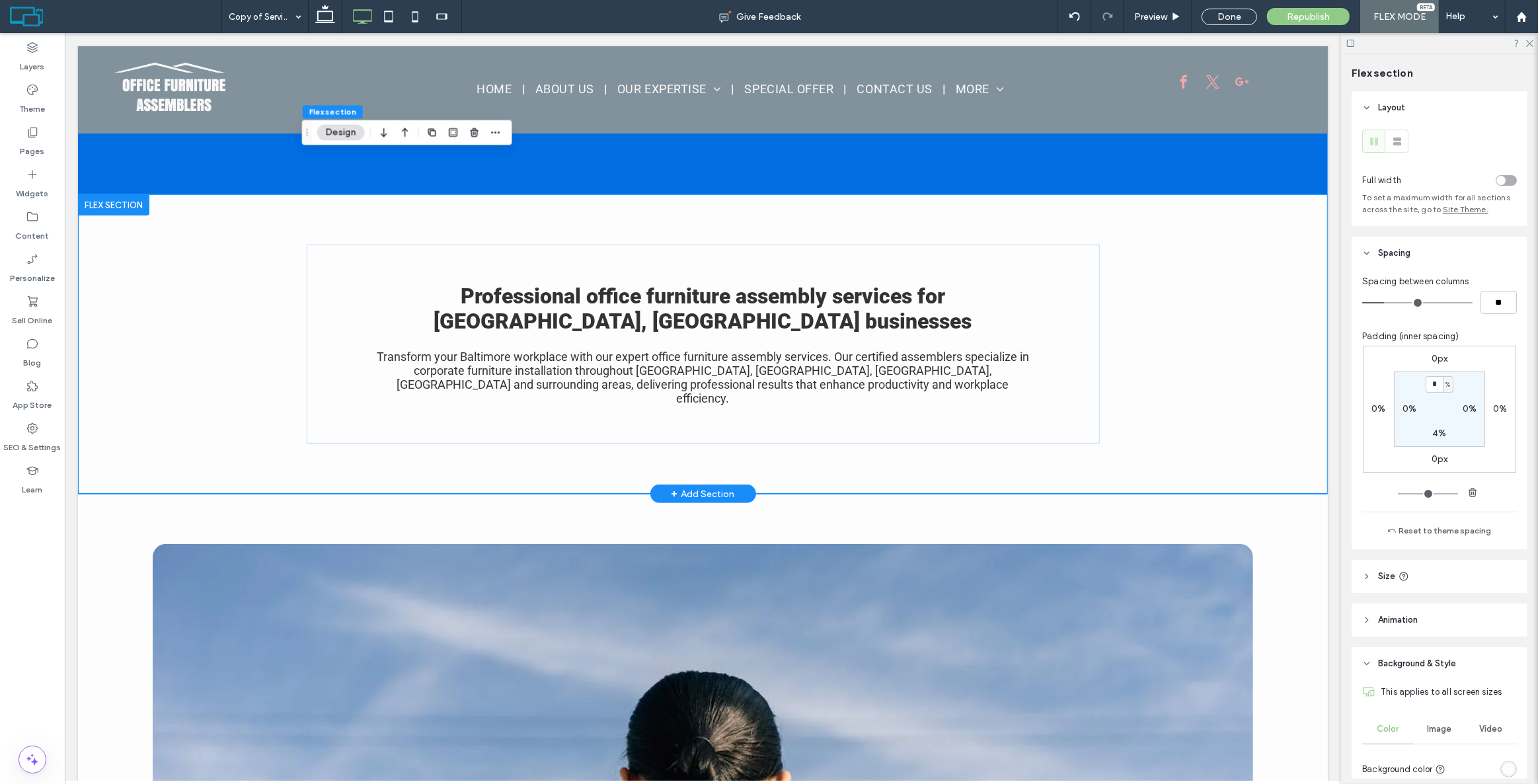
click at [212, 400] on div "Professional office furniture assembly services for [GEOGRAPHIC_DATA], [GEOGRAP…" at bounding box center [702, 344] width 1250 height 299
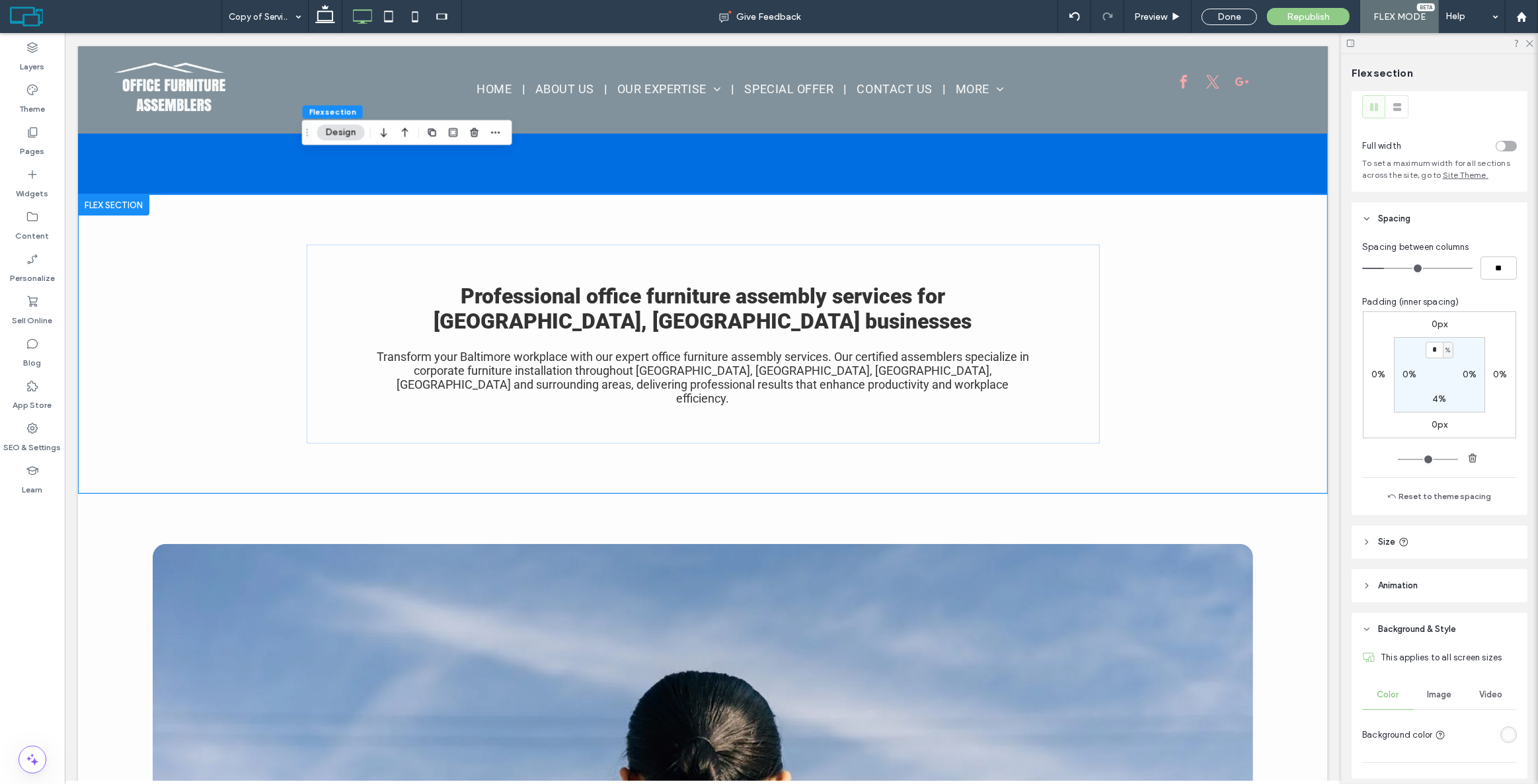
scroll to position [240, 0]
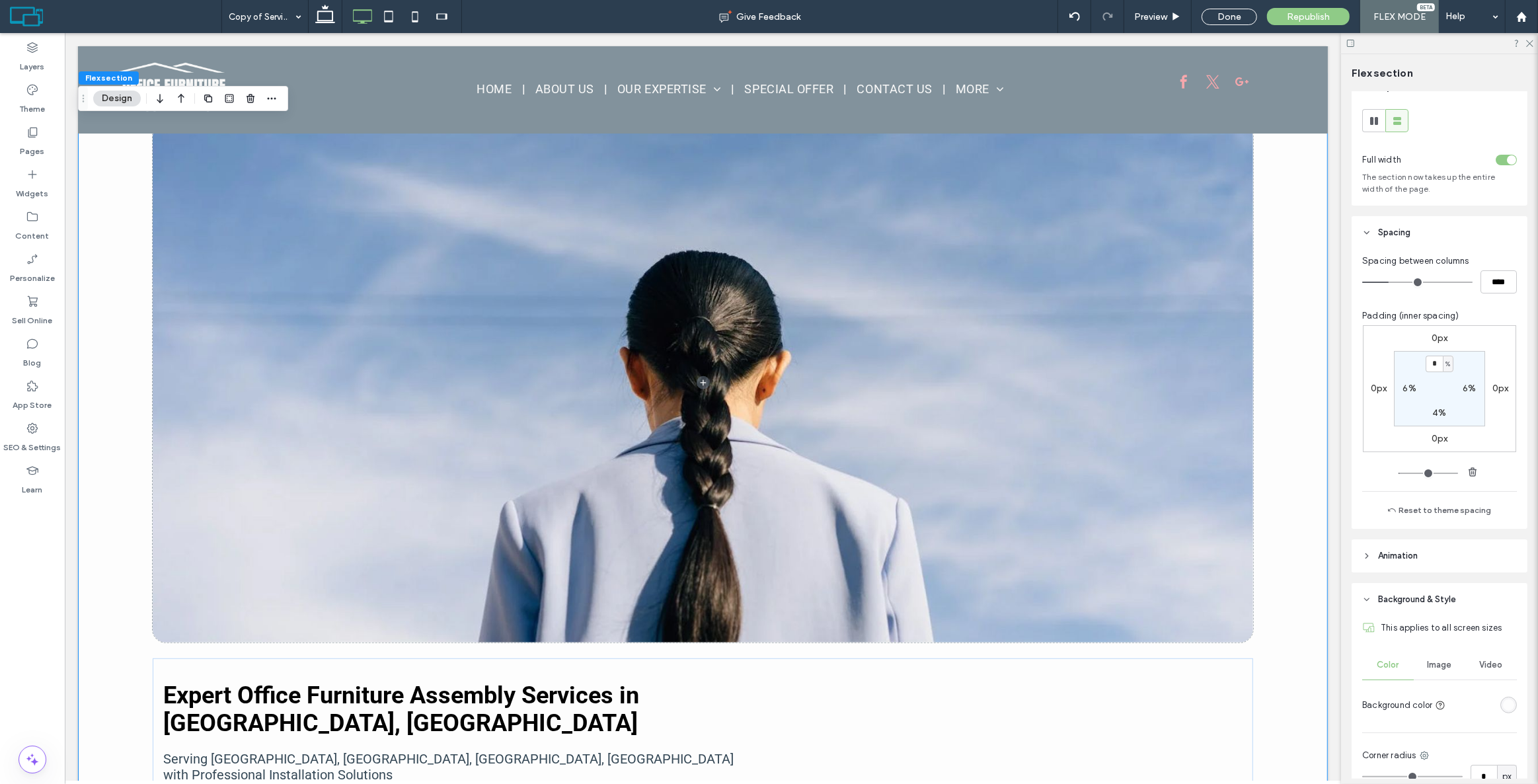
scroll to position [120, 0]
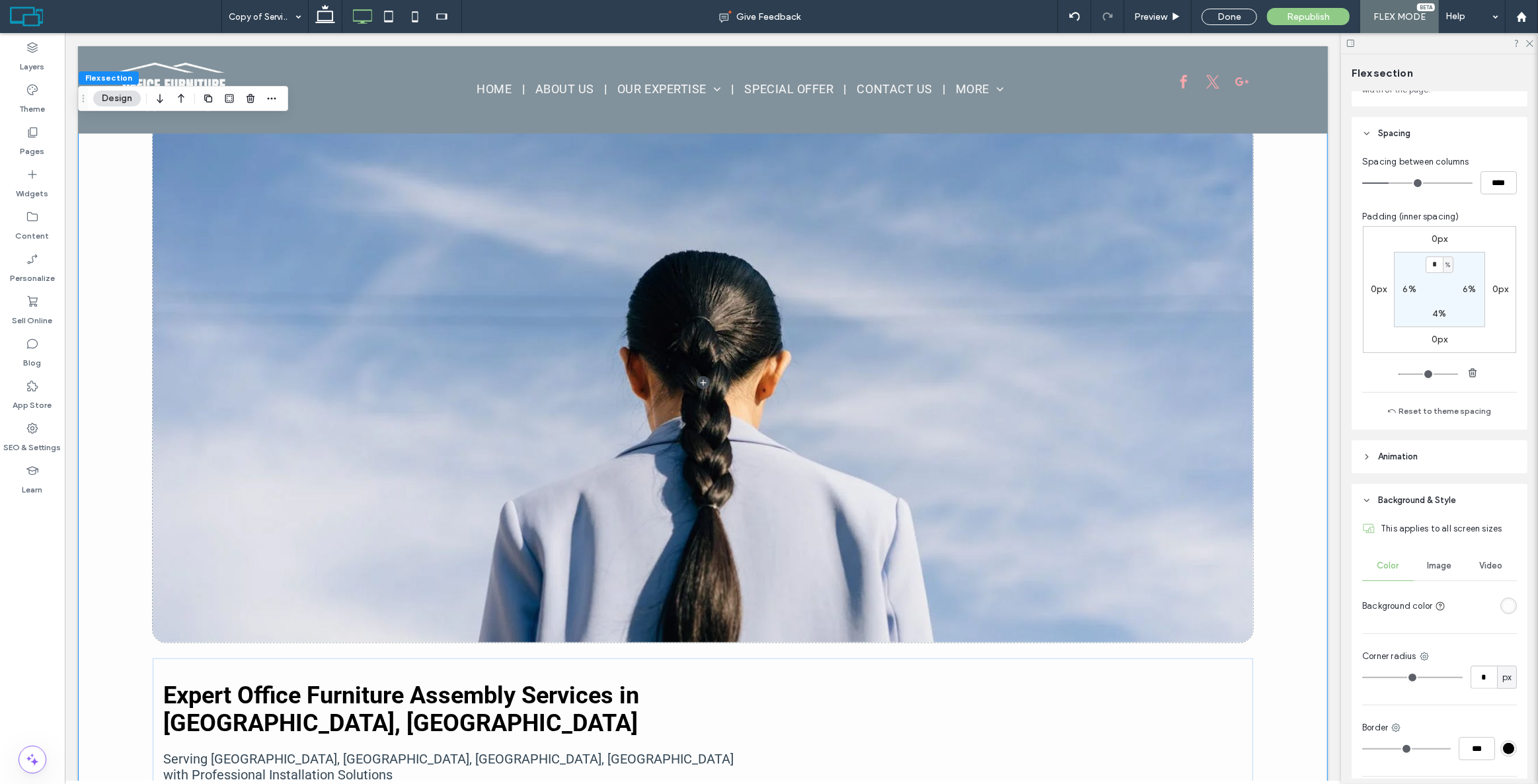
click at [1503, 605] on div "rgba(253, 253, 253, 1)" at bounding box center [1508, 605] width 11 height 11
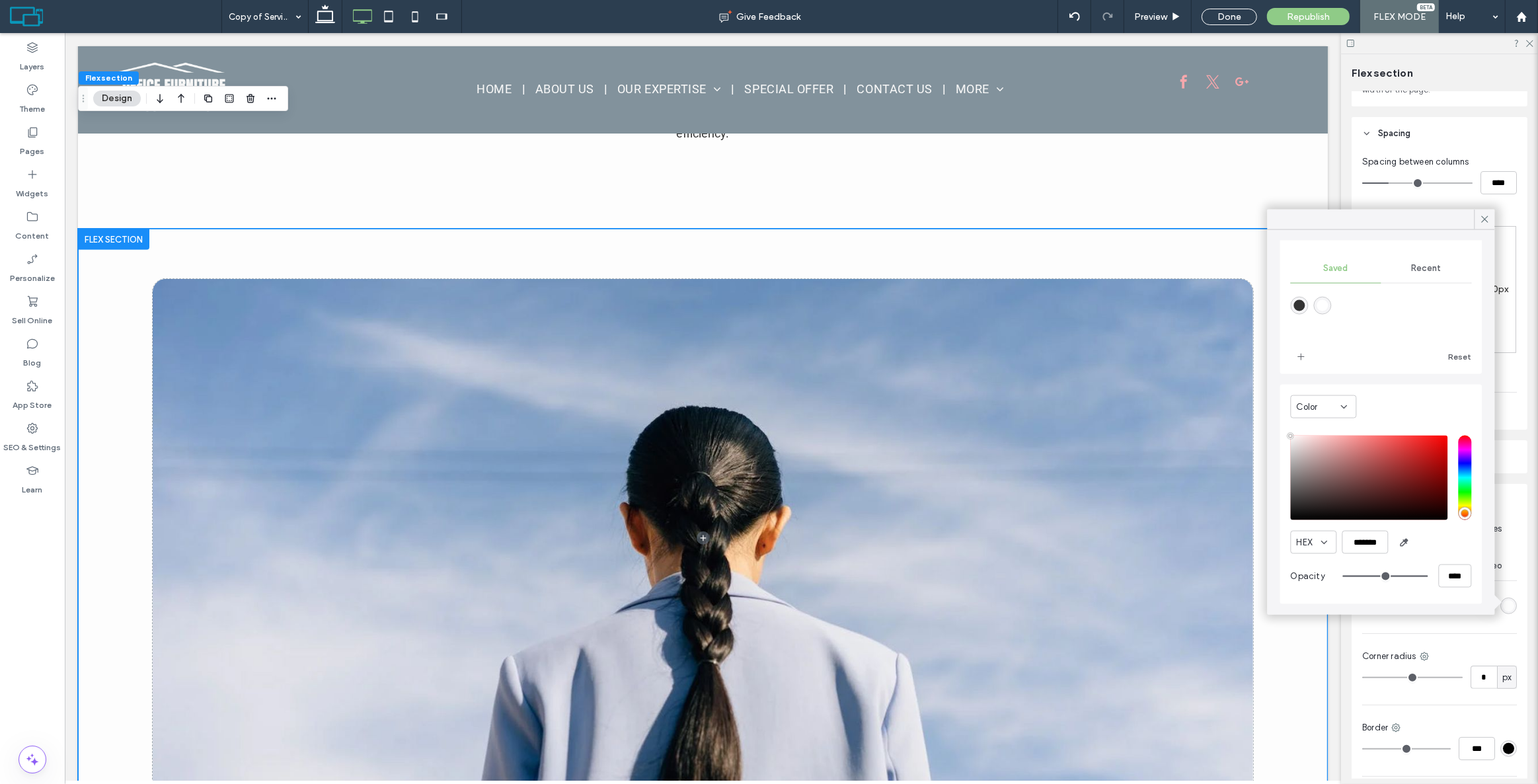
scroll to position [522, 0]
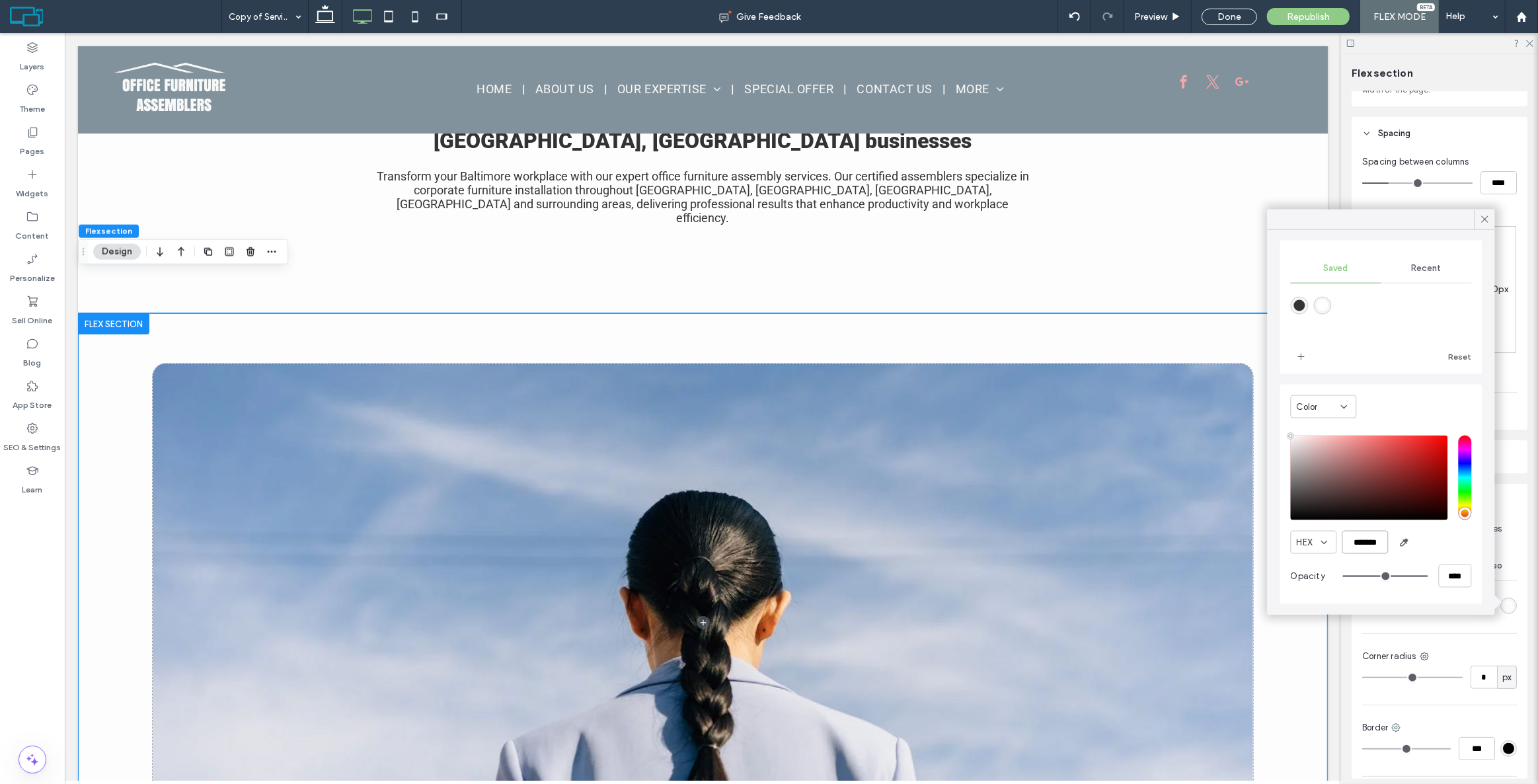
click at [1361, 543] on input "*******" at bounding box center [1366, 542] width 46 height 23
type input "*******"
click at [1435, 543] on div "HEX *******" at bounding box center [1381, 542] width 181 height 23
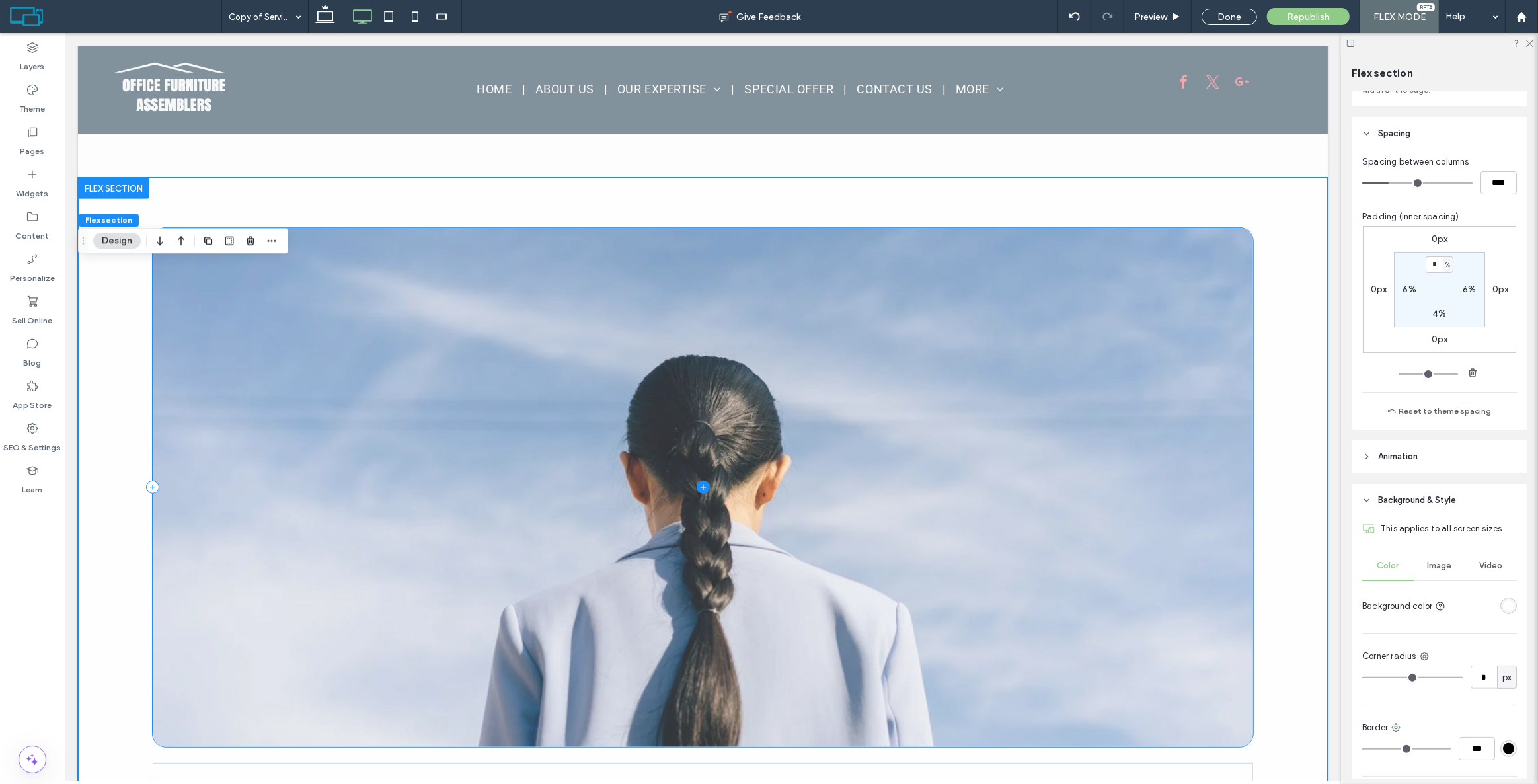
scroll to position [761, 0]
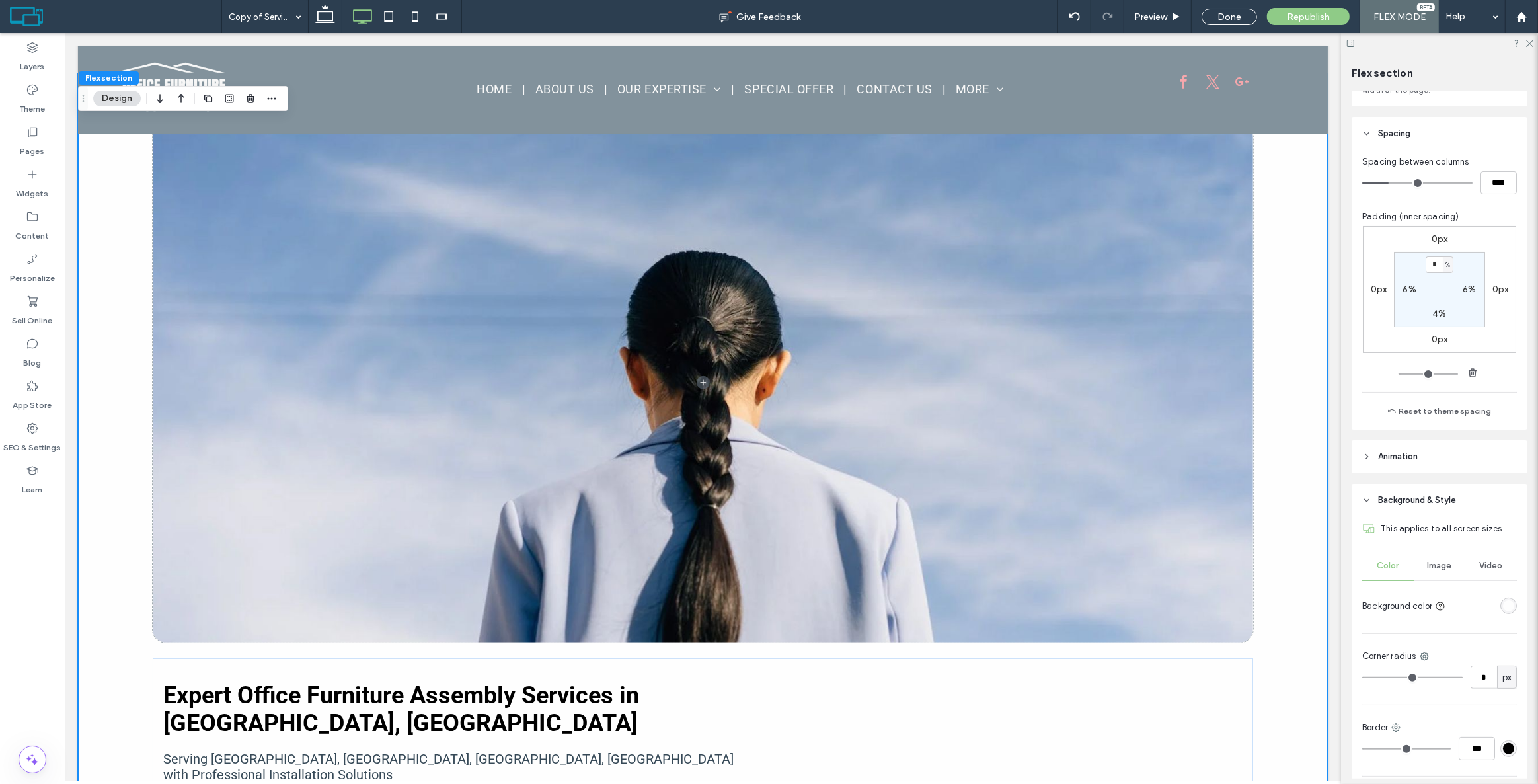
click at [127, 311] on div "Expert Office Furniture Assembly Services in [GEOGRAPHIC_DATA], [GEOGRAPHIC_DAT…" at bounding box center [702, 745] width 1250 height 1344
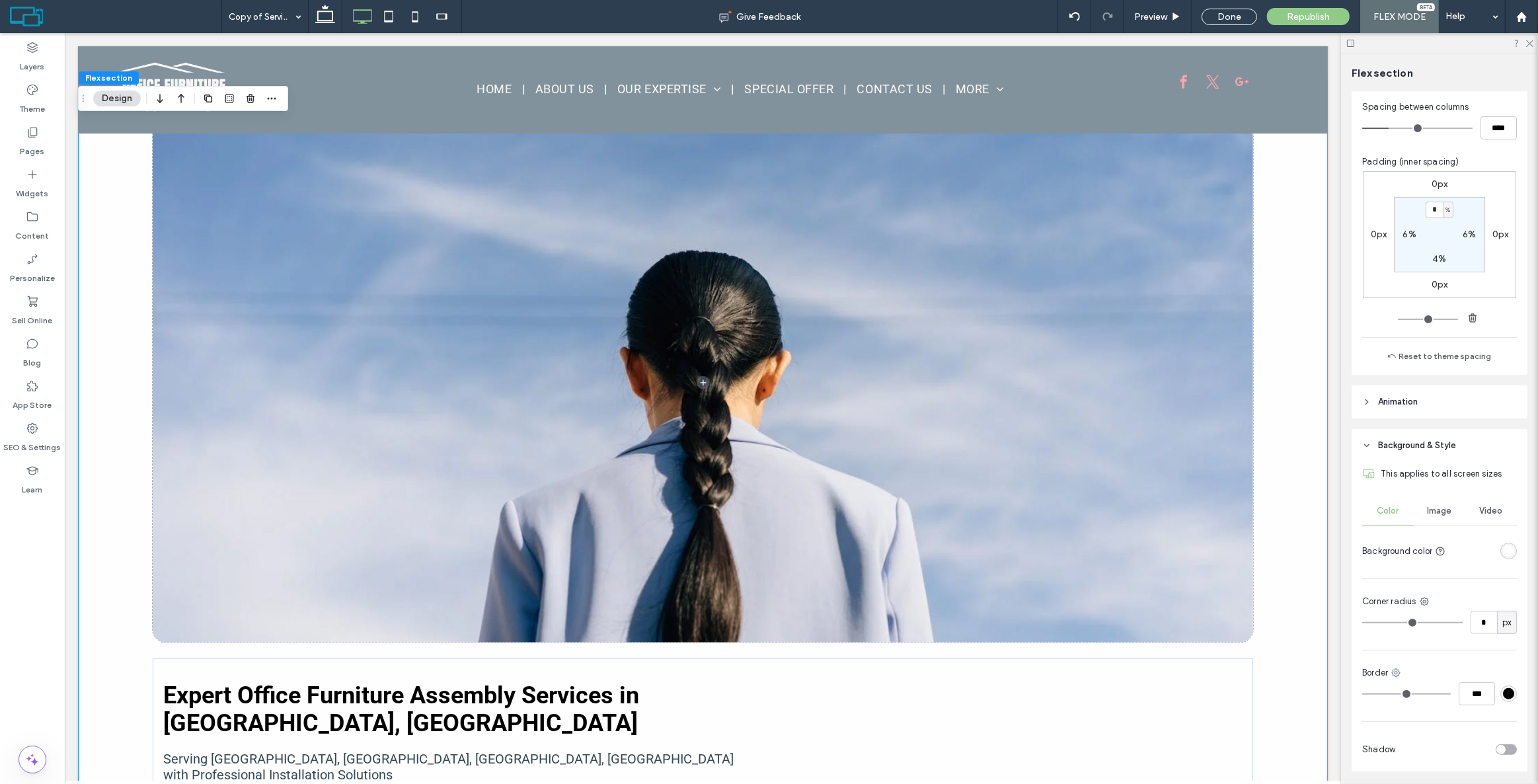
scroll to position [220, 0]
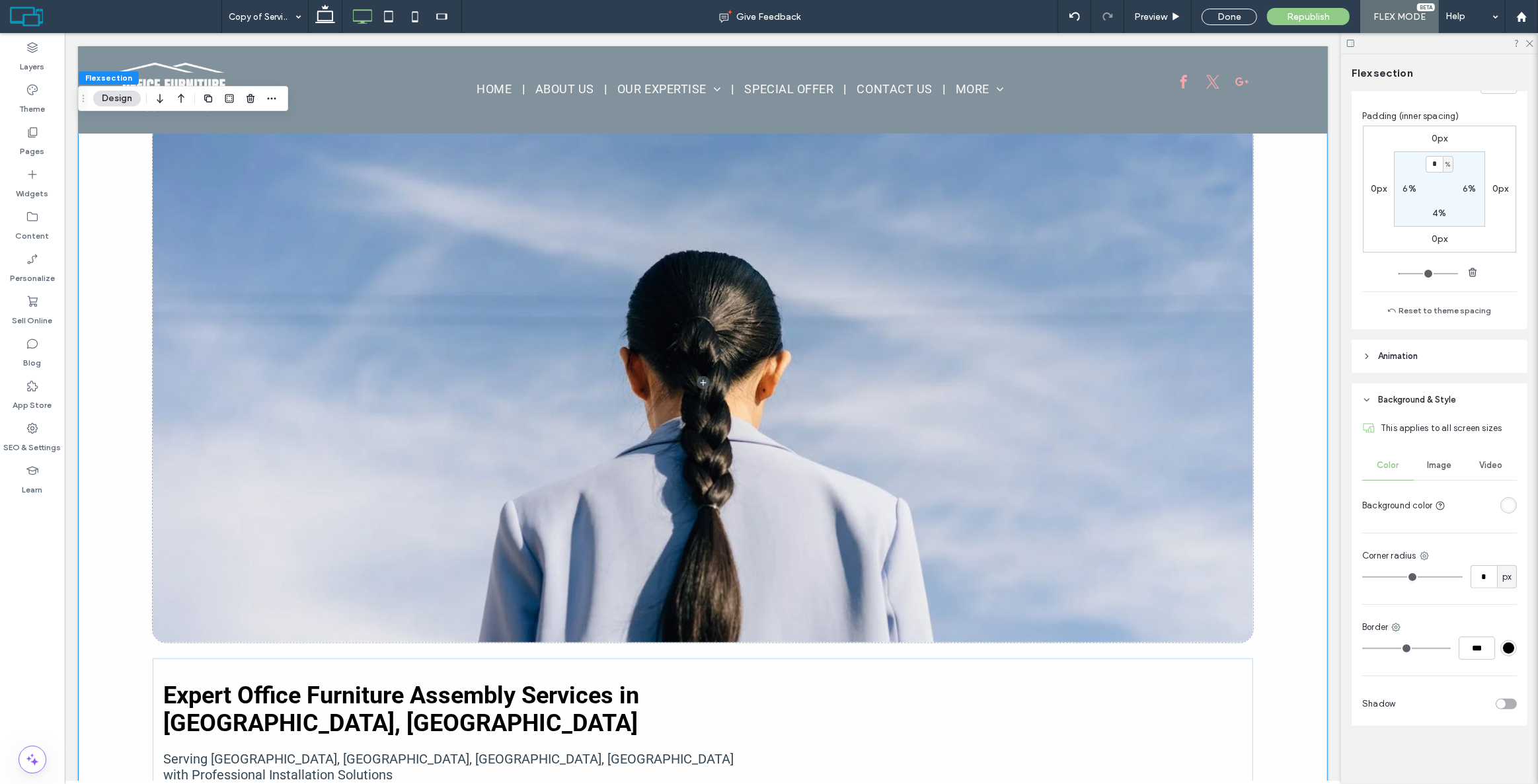
click at [1503, 502] on div "rgba(254, 254, 254, 1)" at bounding box center [1508, 505] width 11 height 11
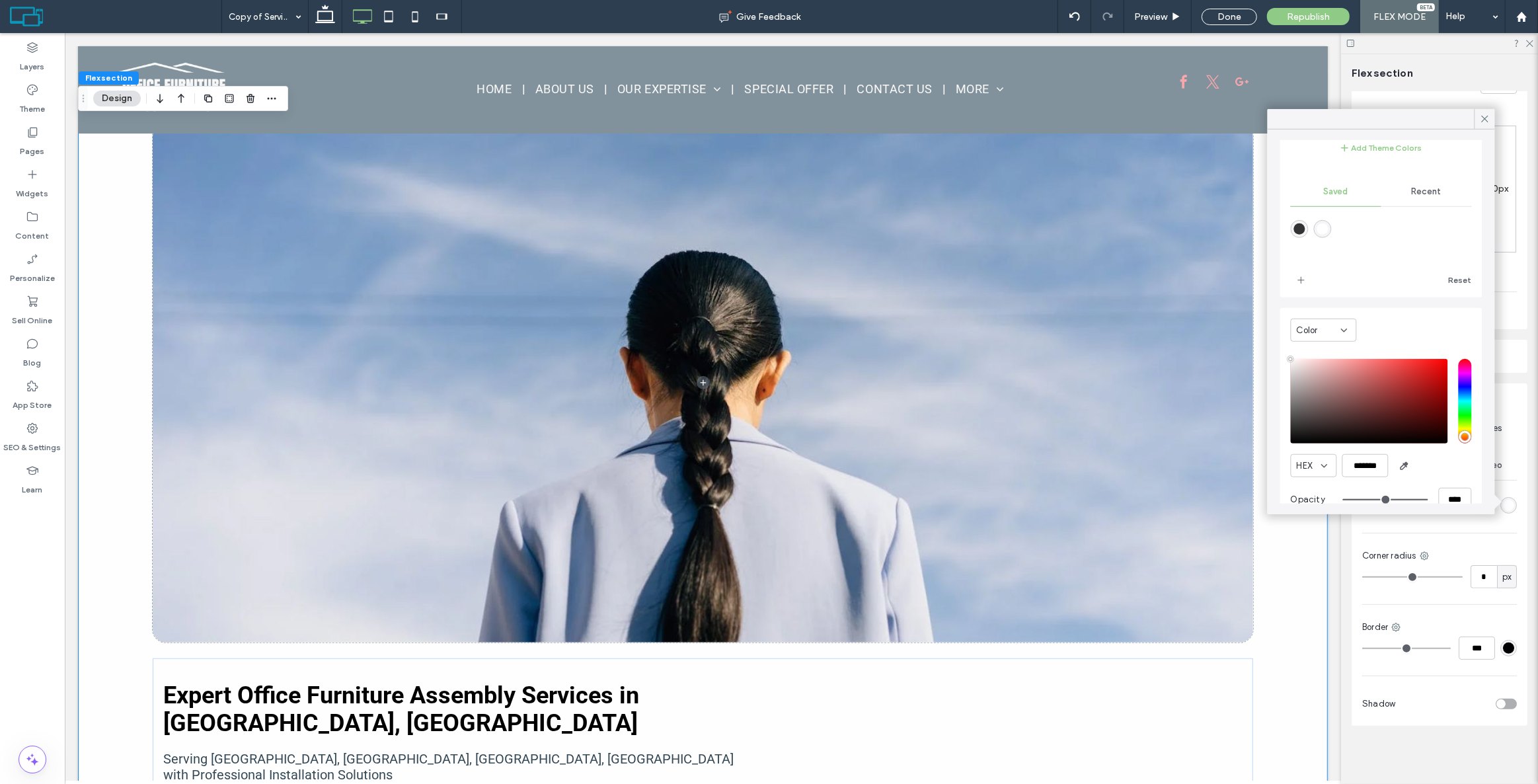
scroll to position [105, 0]
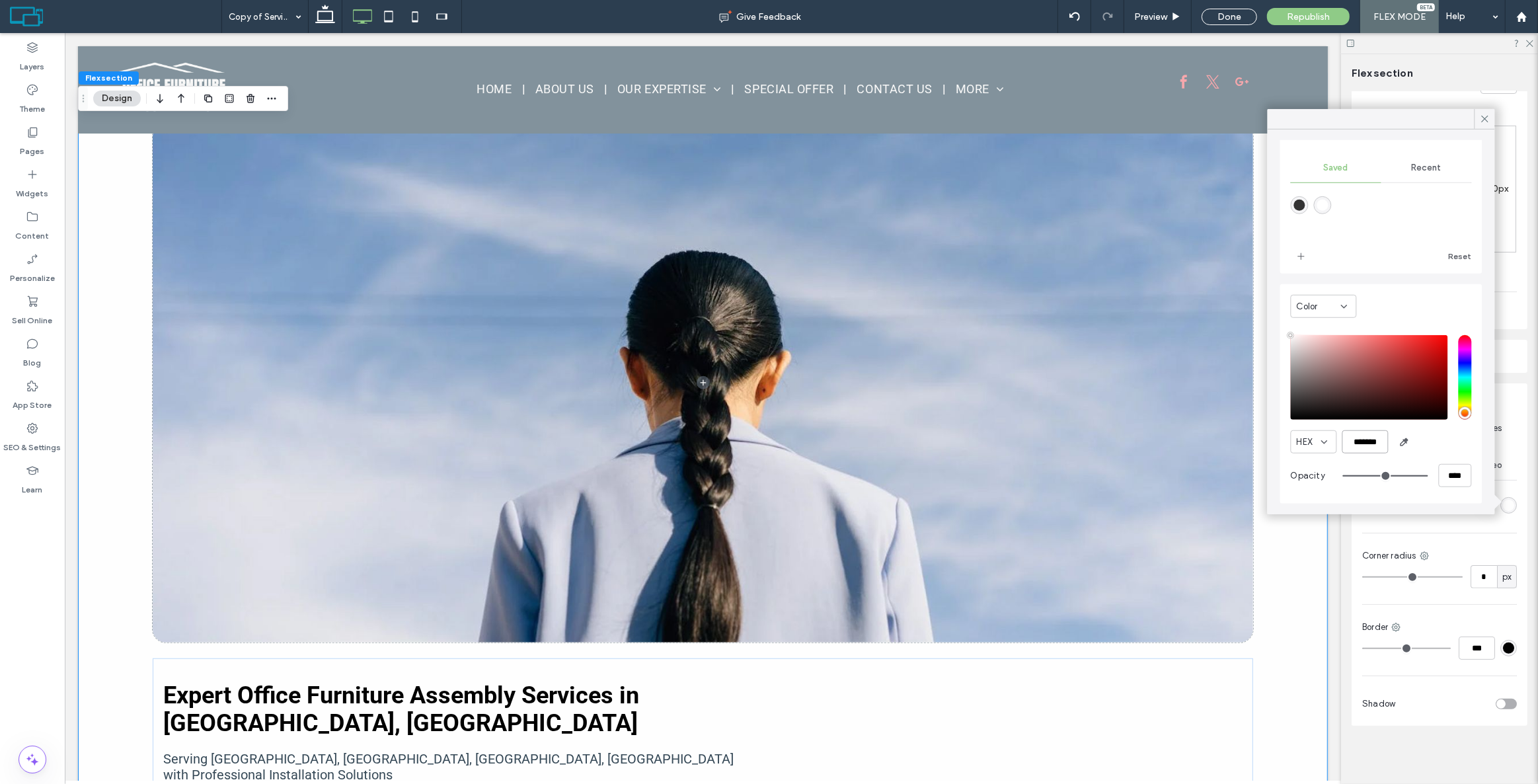
click at [1373, 436] on input "*******" at bounding box center [1366, 441] width 46 height 23
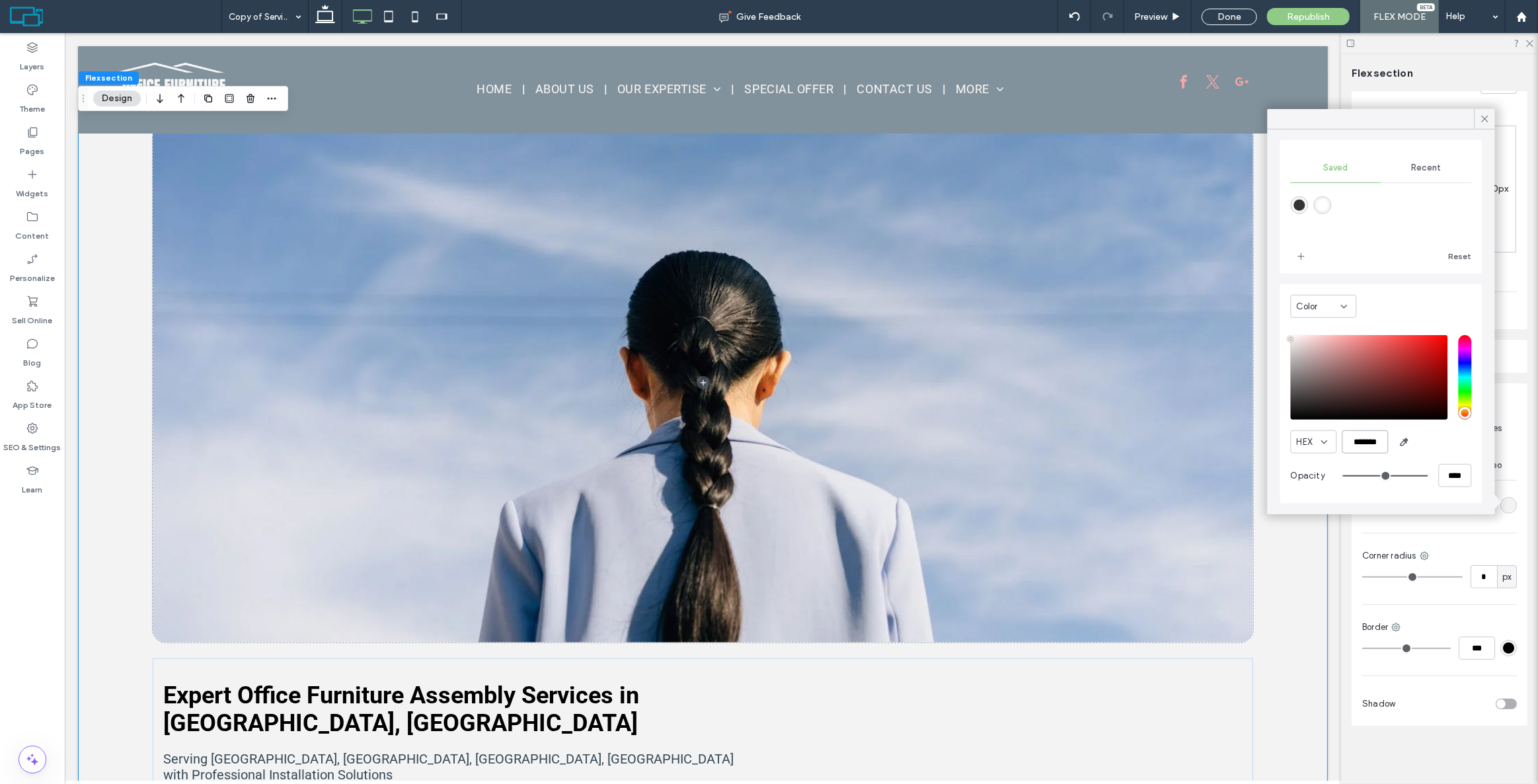
type input "*******"
click at [1442, 448] on div "HEX *******" at bounding box center [1381, 441] width 181 height 23
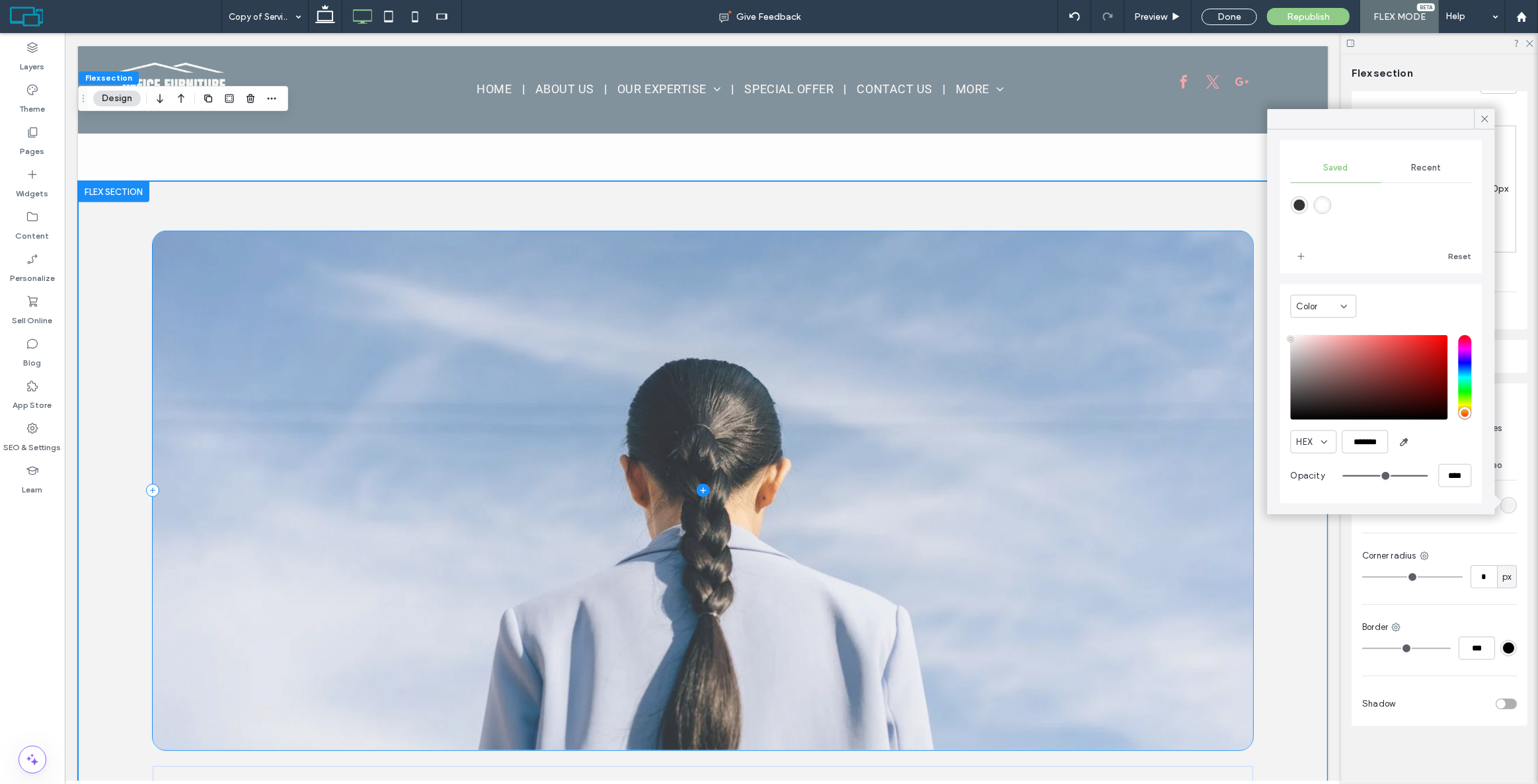
scroll to position [522, 0]
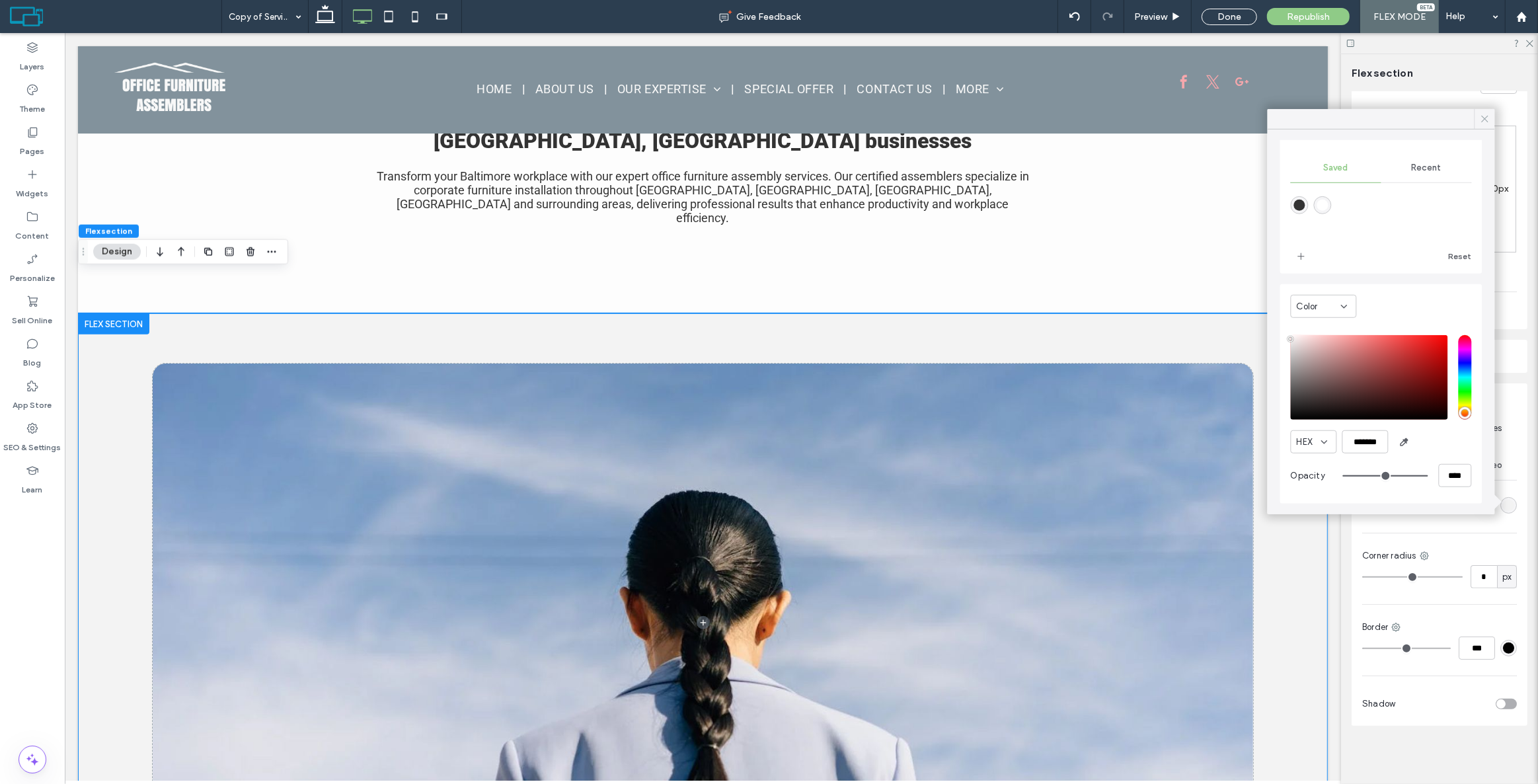
click at [1484, 119] on use at bounding box center [1484, 119] width 7 height 7
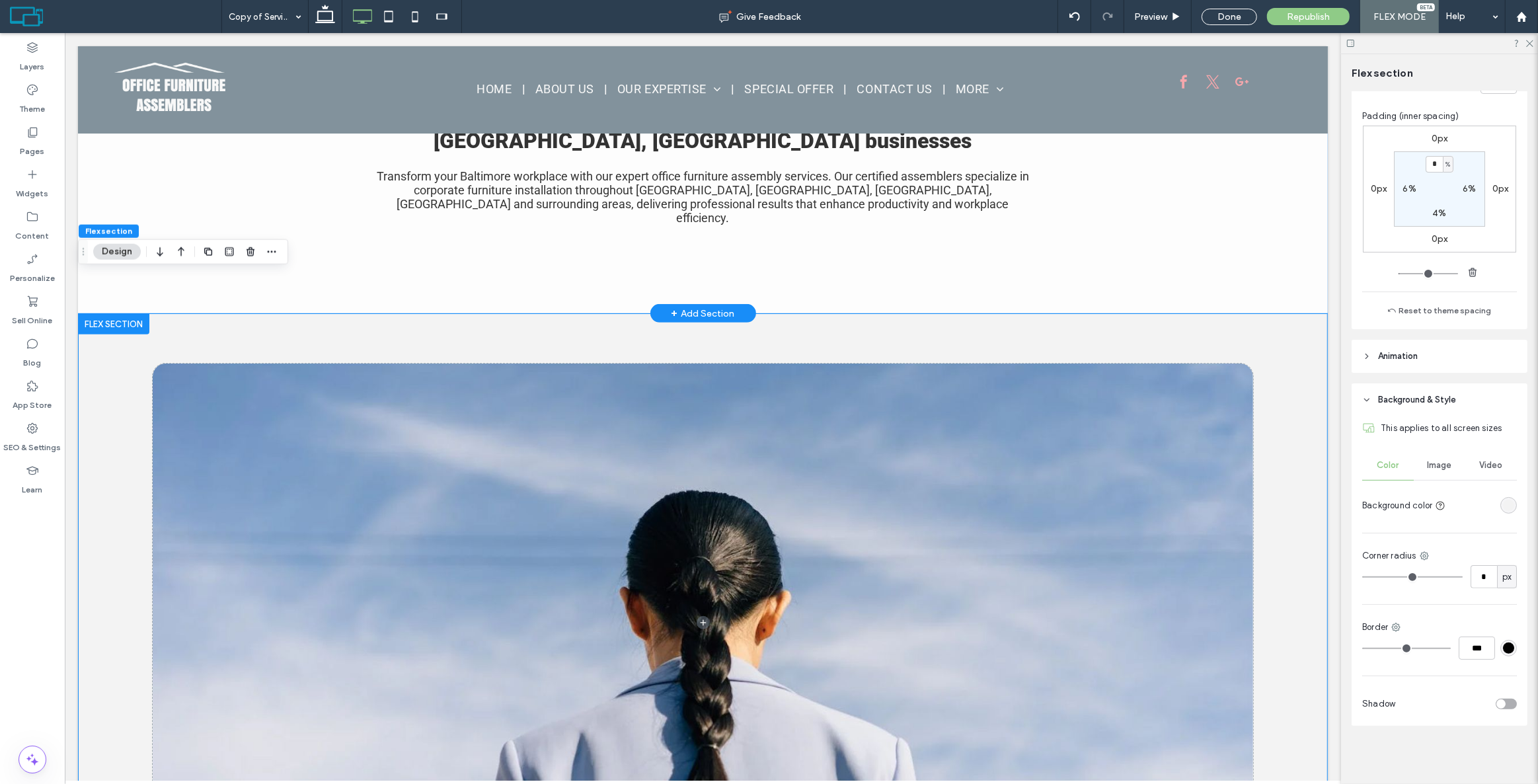
click at [1256, 243] on div "Professional office furniture assembly services for [GEOGRAPHIC_DATA], [GEOGRAP…" at bounding box center [702, 163] width 1250 height 299
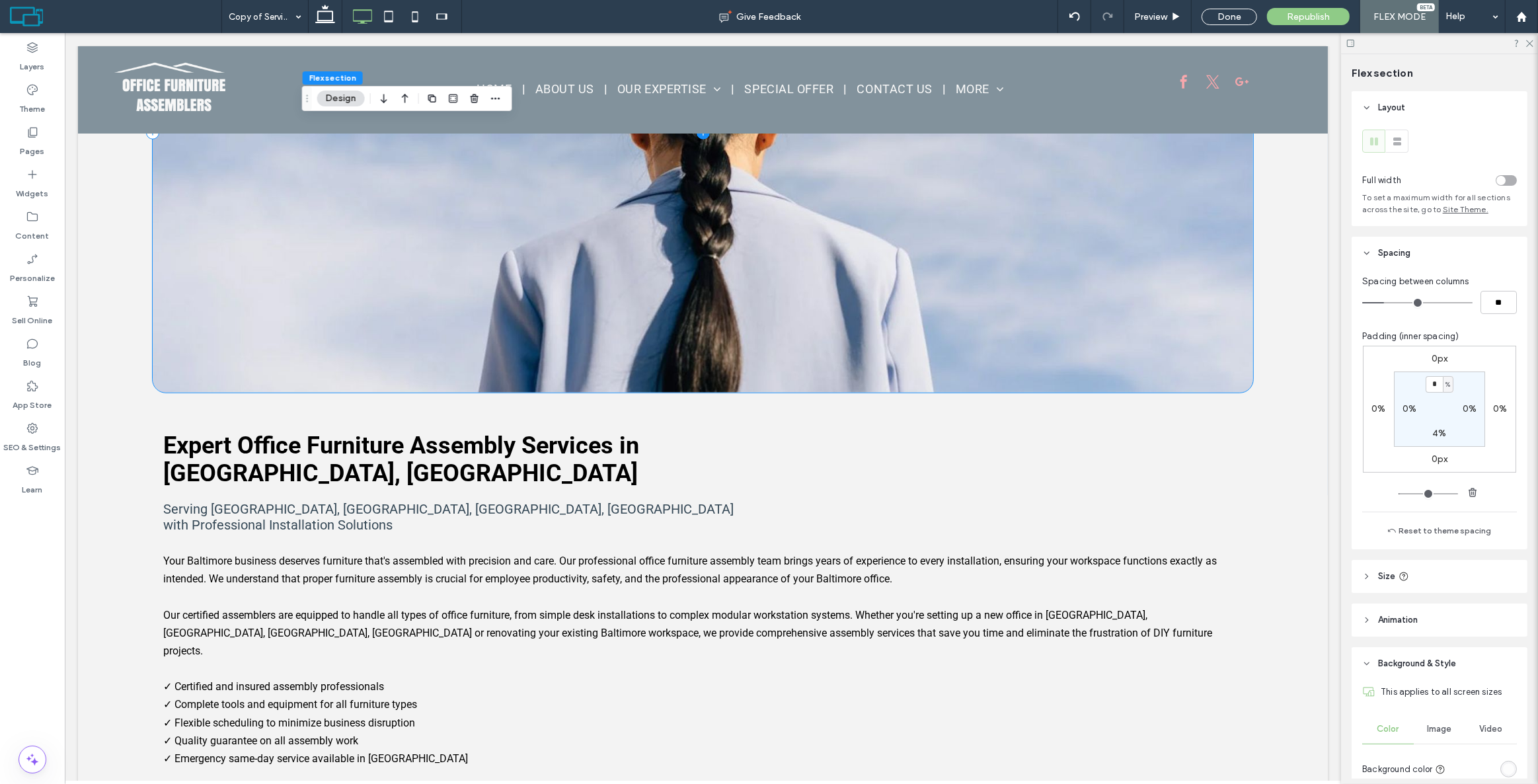
scroll to position [1063, 0]
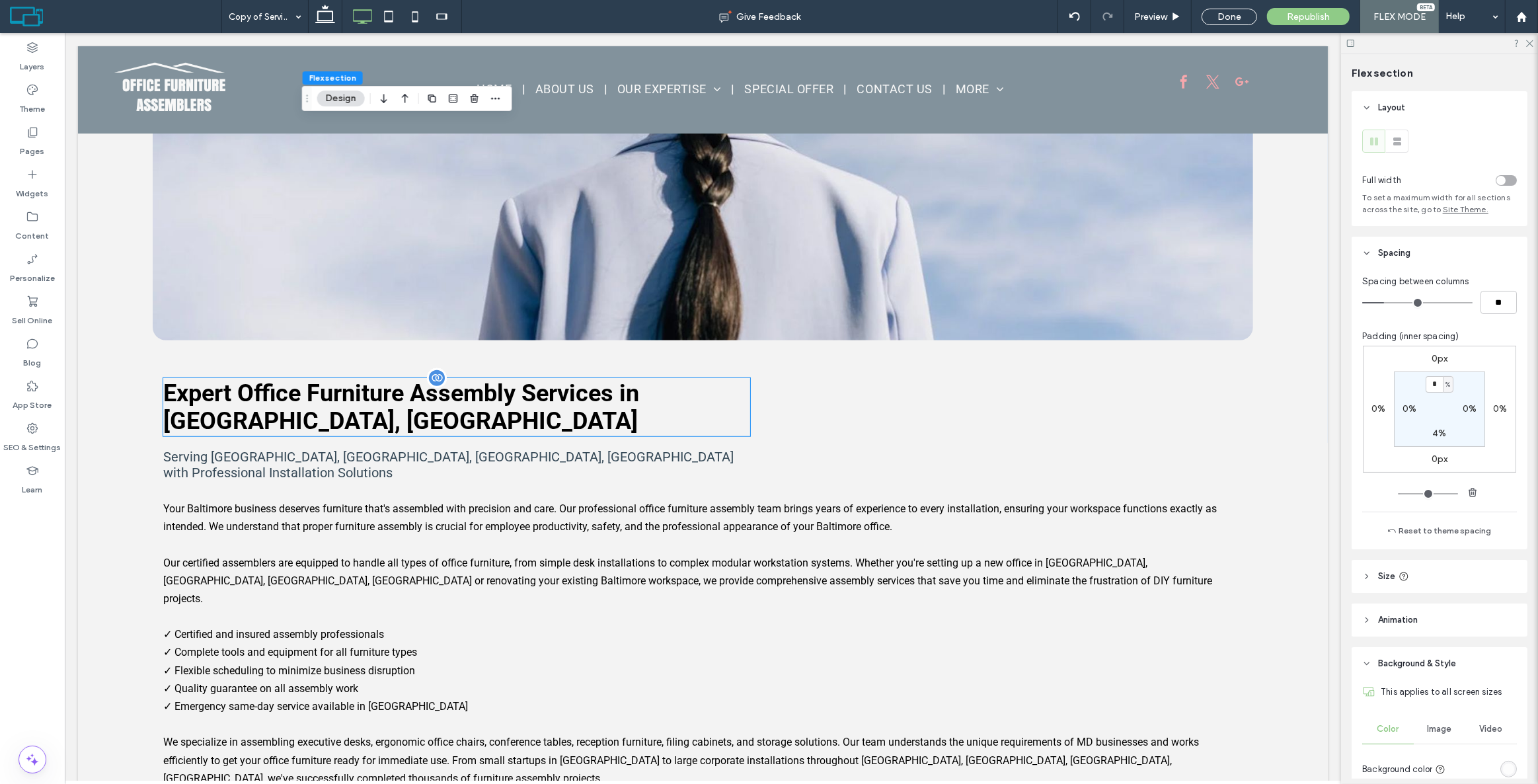
click at [534, 388] on div "Expert Office Furniture Assembly Services in [GEOGRAPHIC_DATA], [GEOGRAPHIC_DAT…" at bounding box center [455, 407] width 587 height 58
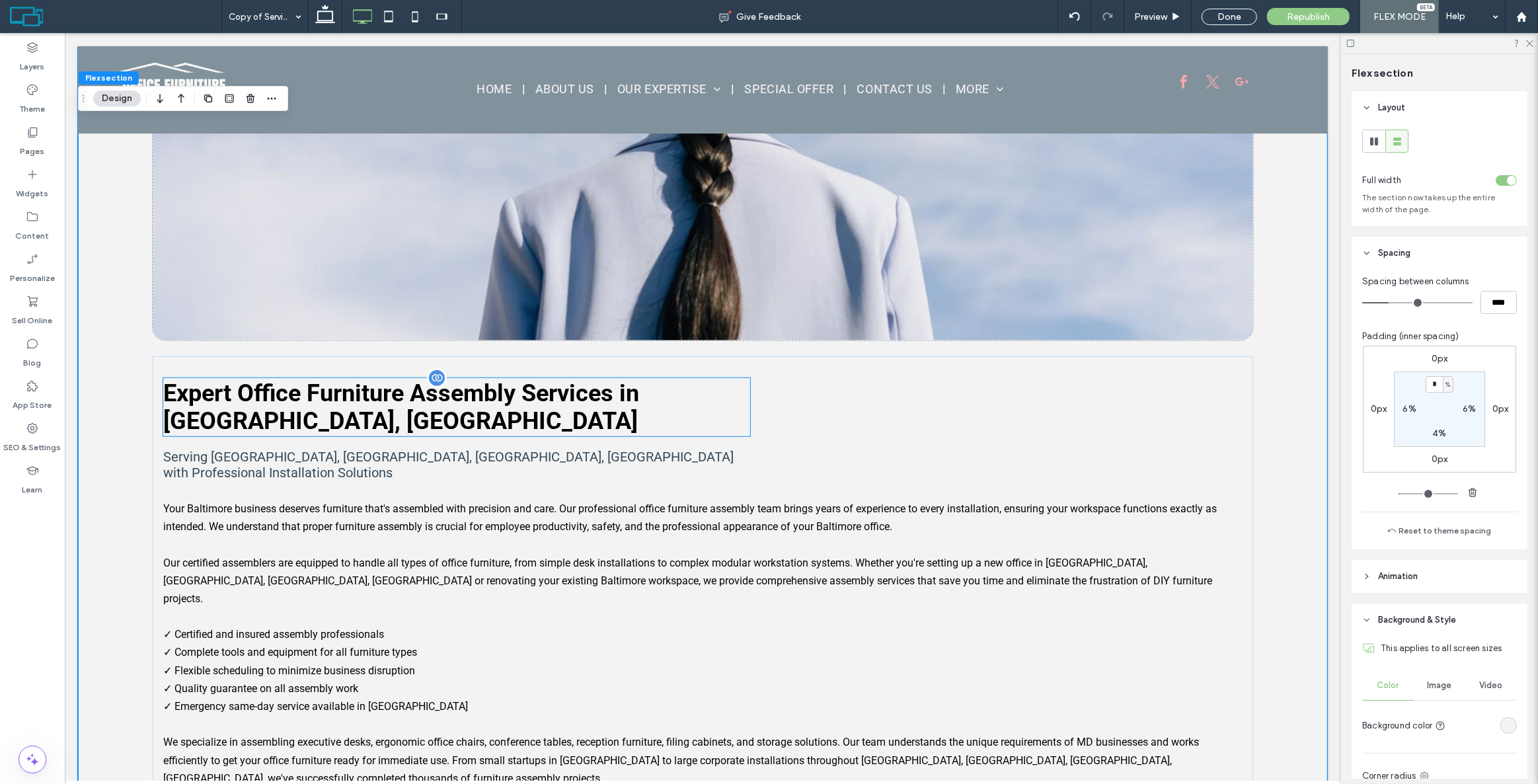
click at [693, 378] on div "Expert Office Furniture Assembly Services in [GEOGRAPHIC_DATA], [GEOGRAPHIC_DAT…" at bounding box center [455, 407] width 587 height 58
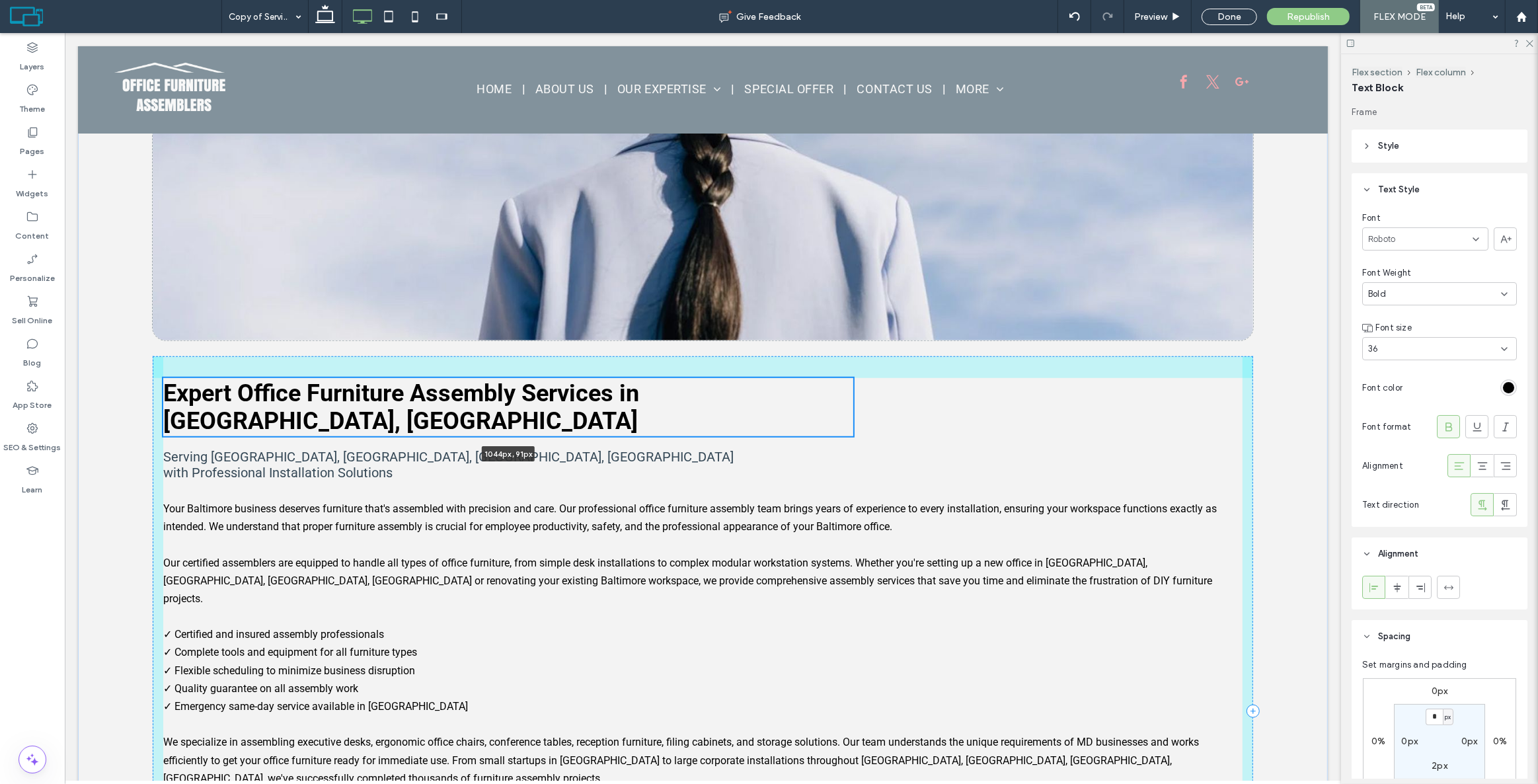
scroll to position [1034, 0]
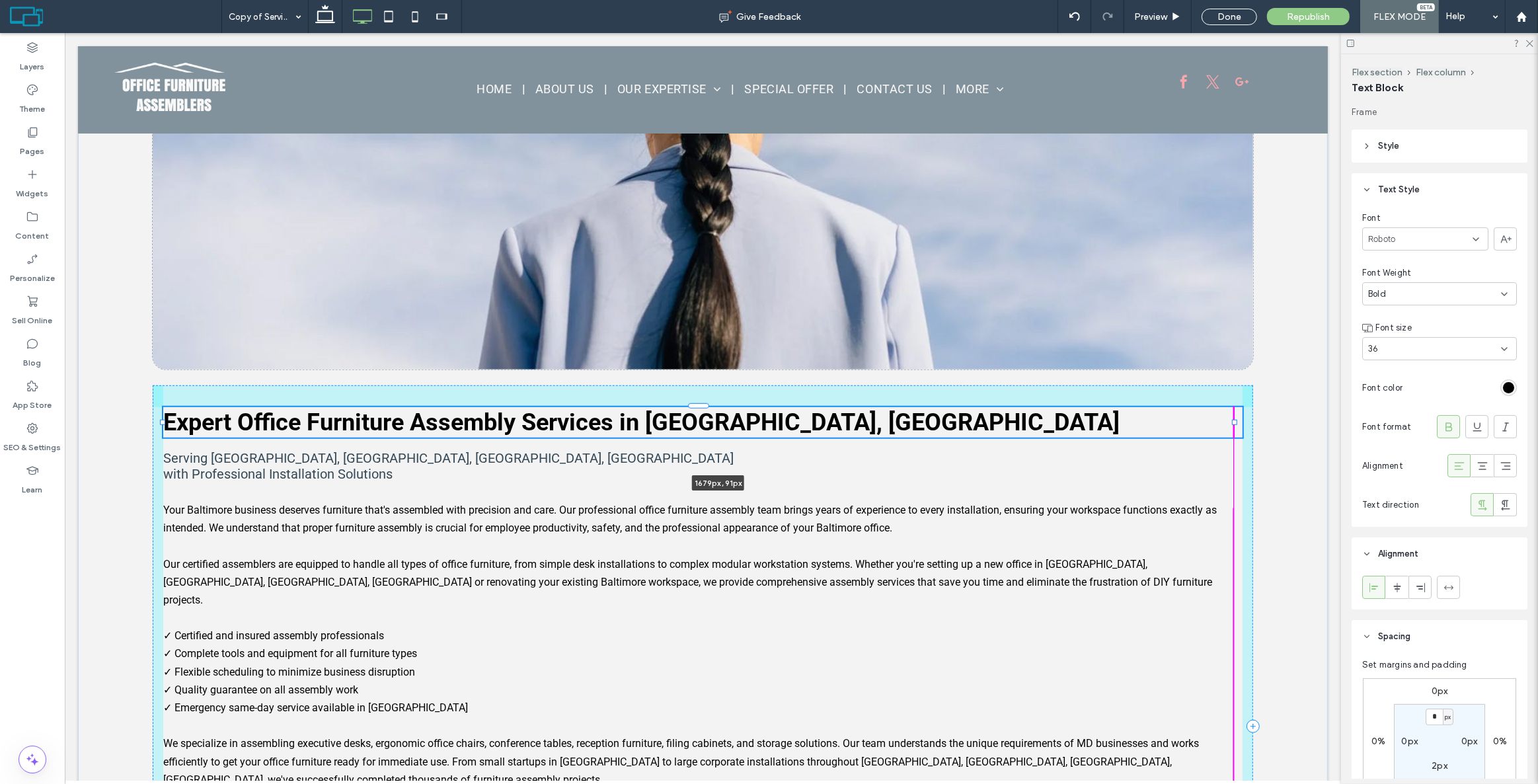
drag, startPoint x: 752, startPoint y: 369, endPoint x: 1277, endPoint y: 356, distance: 525.2
click at [1277, 356] on div "Expert Office Furniture Assembly Services in [GEOGRAPHIC_DATA], [GEOGRAPHIC_DAT…" at bounding box center [702, 459] width 1250 height 1317
type input "****"
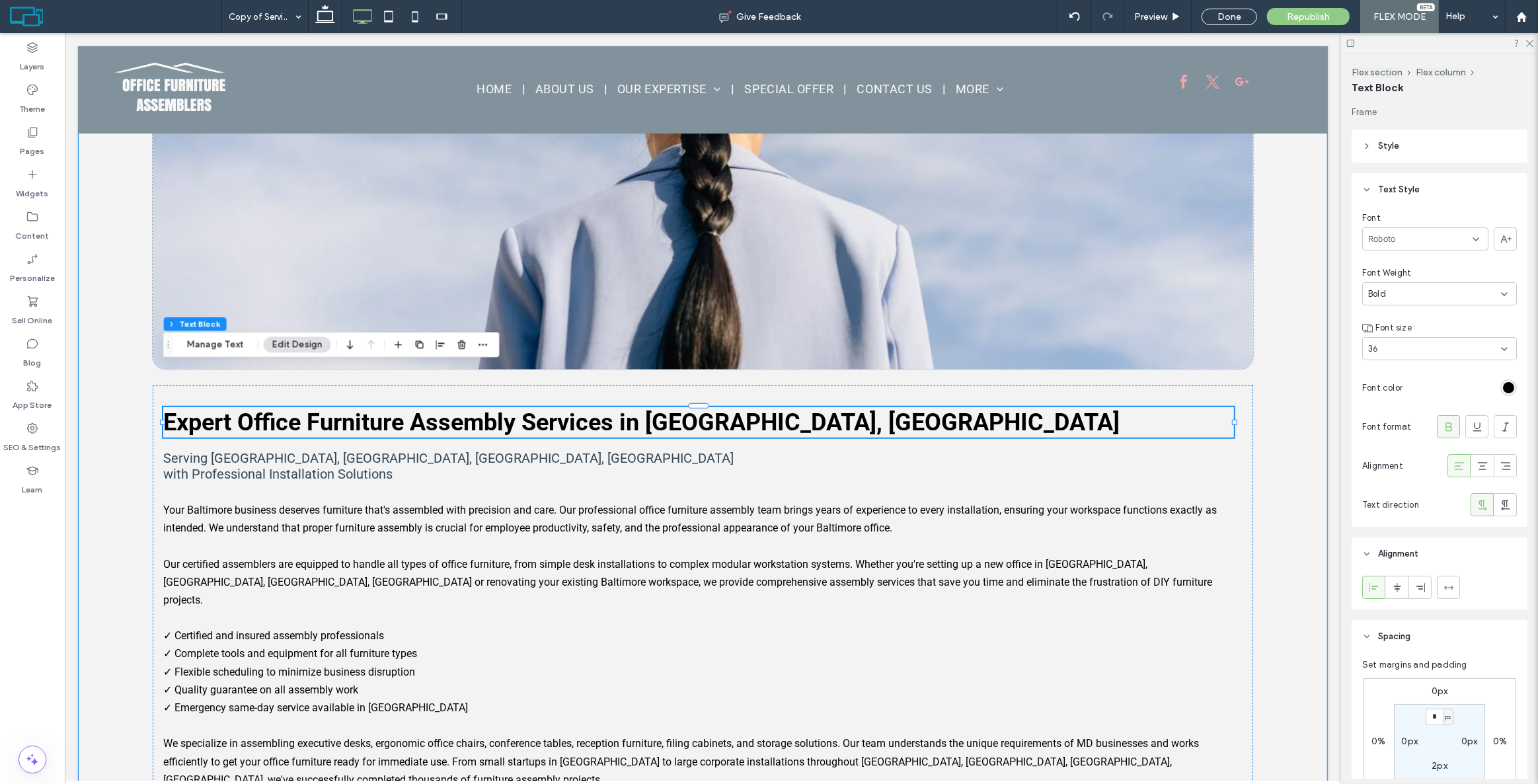
click at [127, 383] on div "Expert Office Furniture Assembly Services in [GEOGRAPHIC_DATA], [GEOGRAPHIC_DAT…" at bounding box center [702, 459] width 1250 height 1317
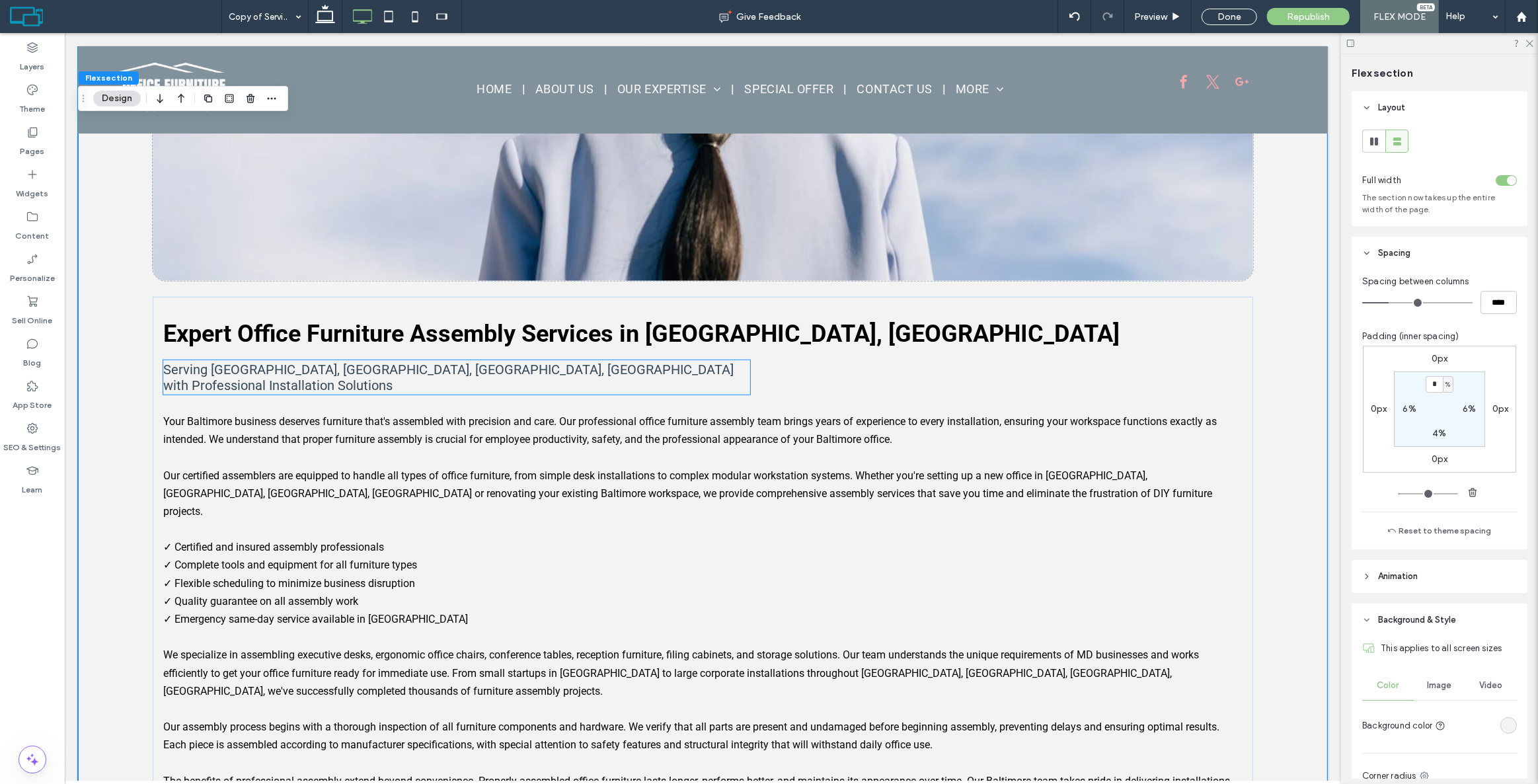
scroll to position [1154, 0]
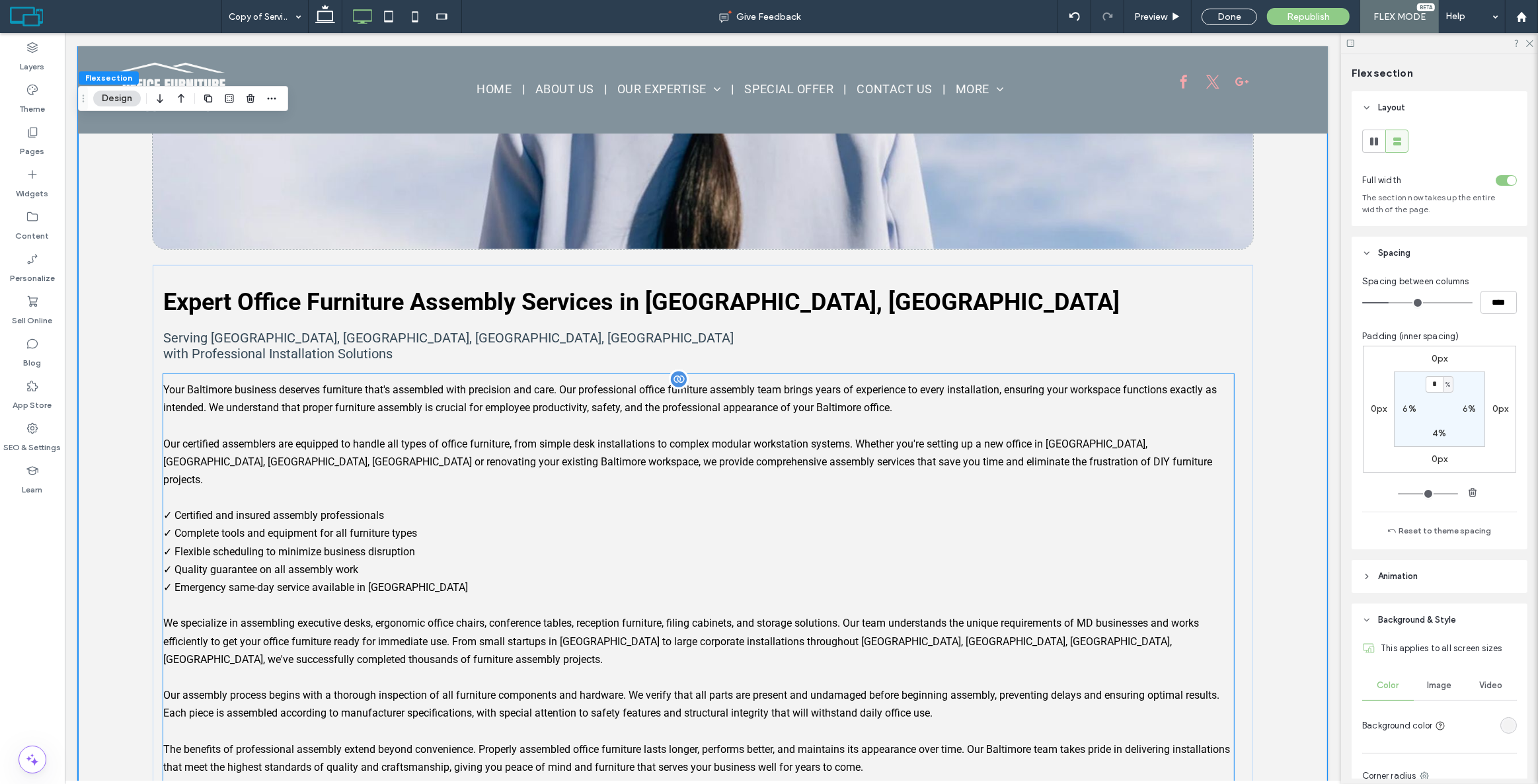
click at [442, 380] on div "Your Baltimore business deserves furniture that's assembled with precision and …" at bounding box center [698, 606] width 1071 height 452
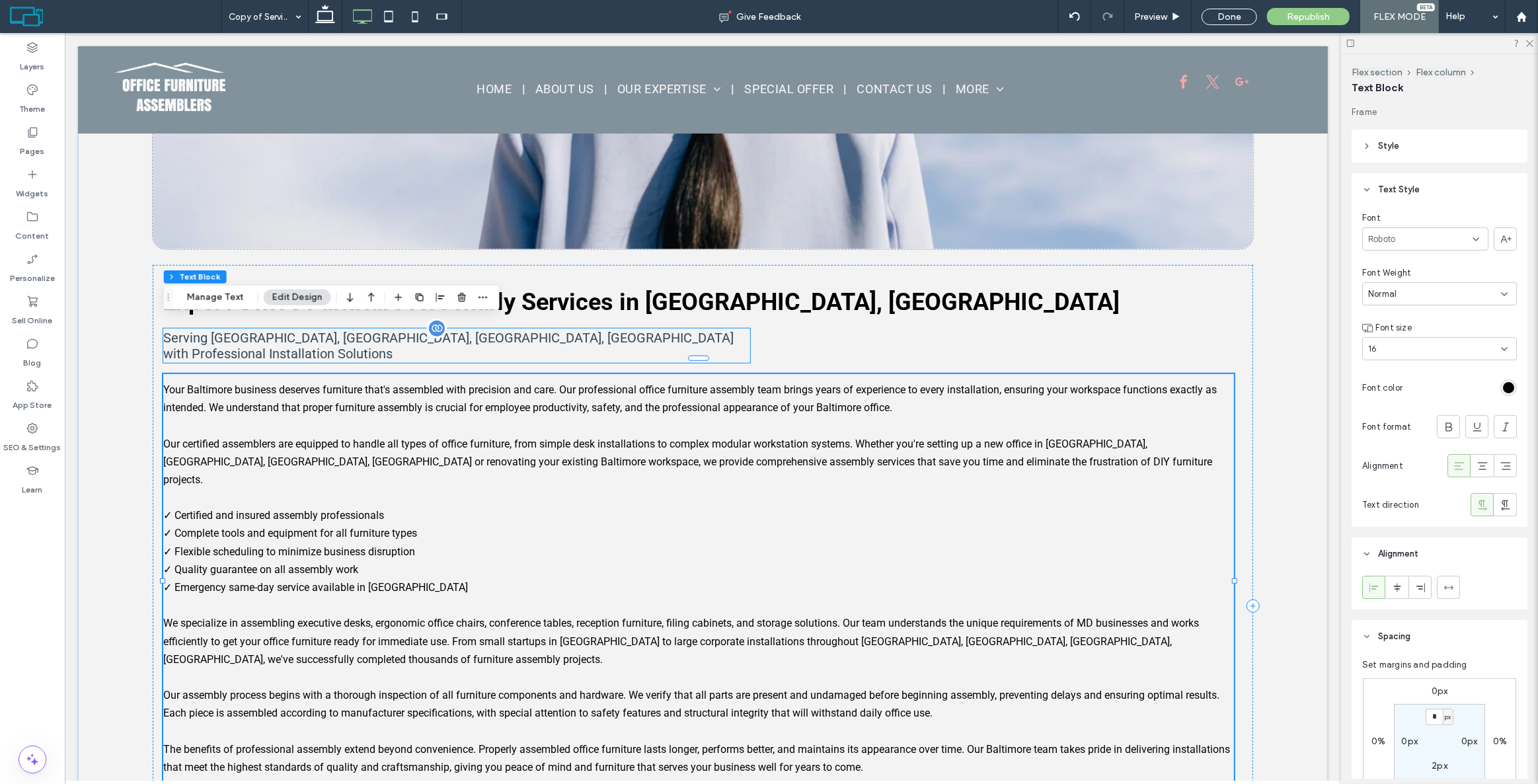
click at [630, 329] on div "Serving [GEOGRAPHIC_DATA], [GEOGRAPHIC_DATA], [GEOGRAPHIC_DATA], [GEOGRAPHIC_DA…" at bounding box center [455, 346] width 587 height 34
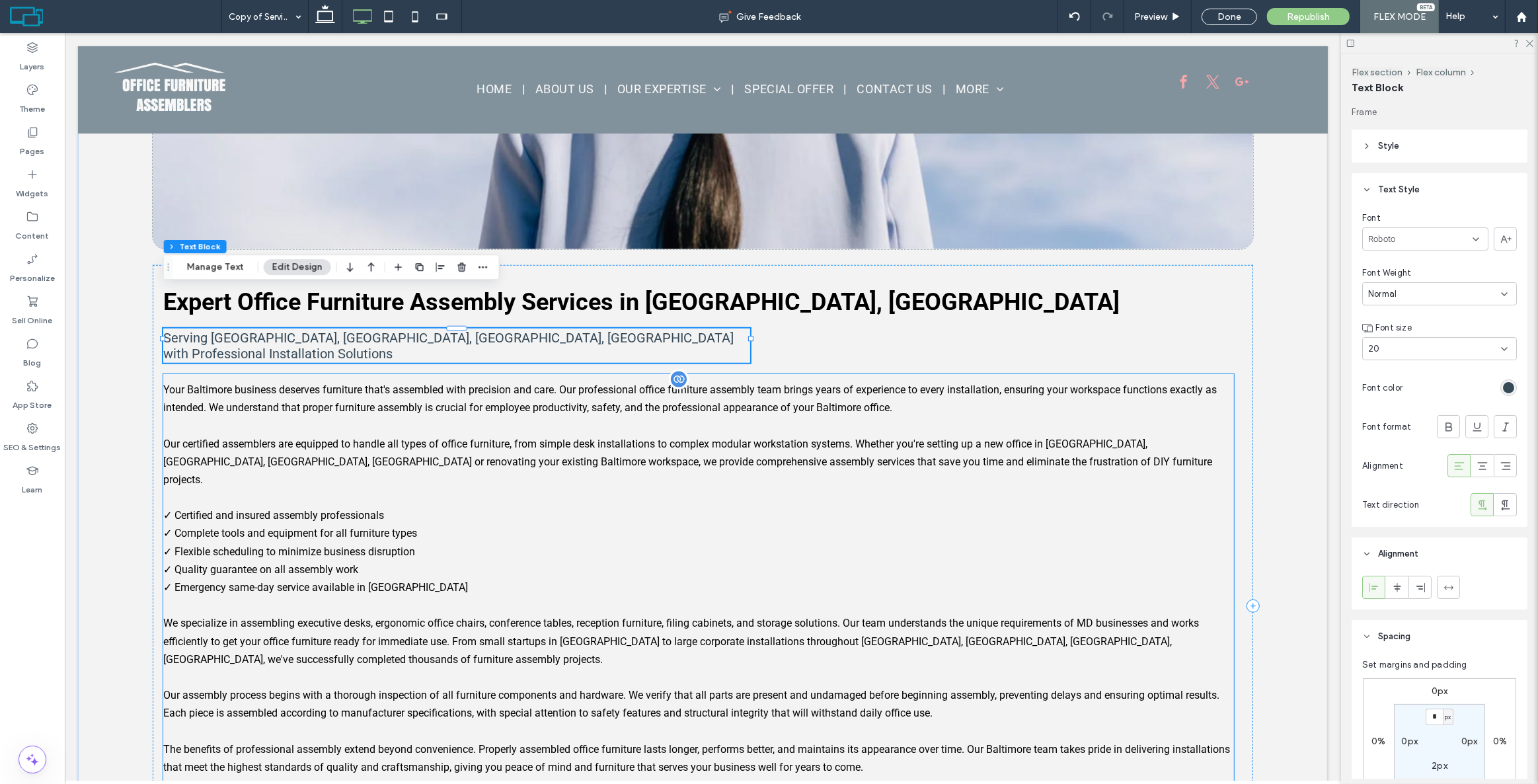
click at [537, 380] on div "Your Baltimore business deserves furniture that's assembled with precision and …" at bounding box center [698, 606] width 1071 height 452
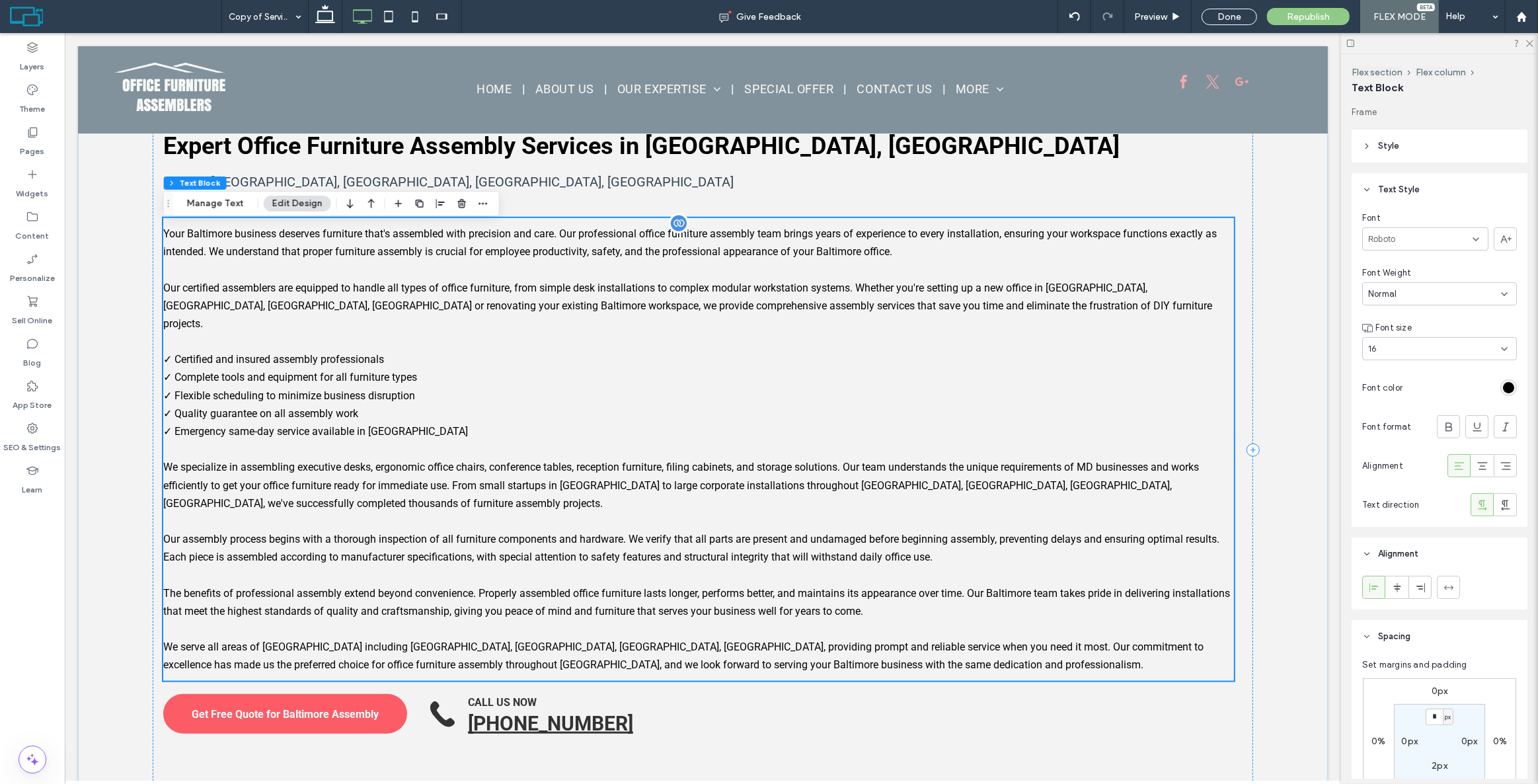
scroll to position [1394, 0]
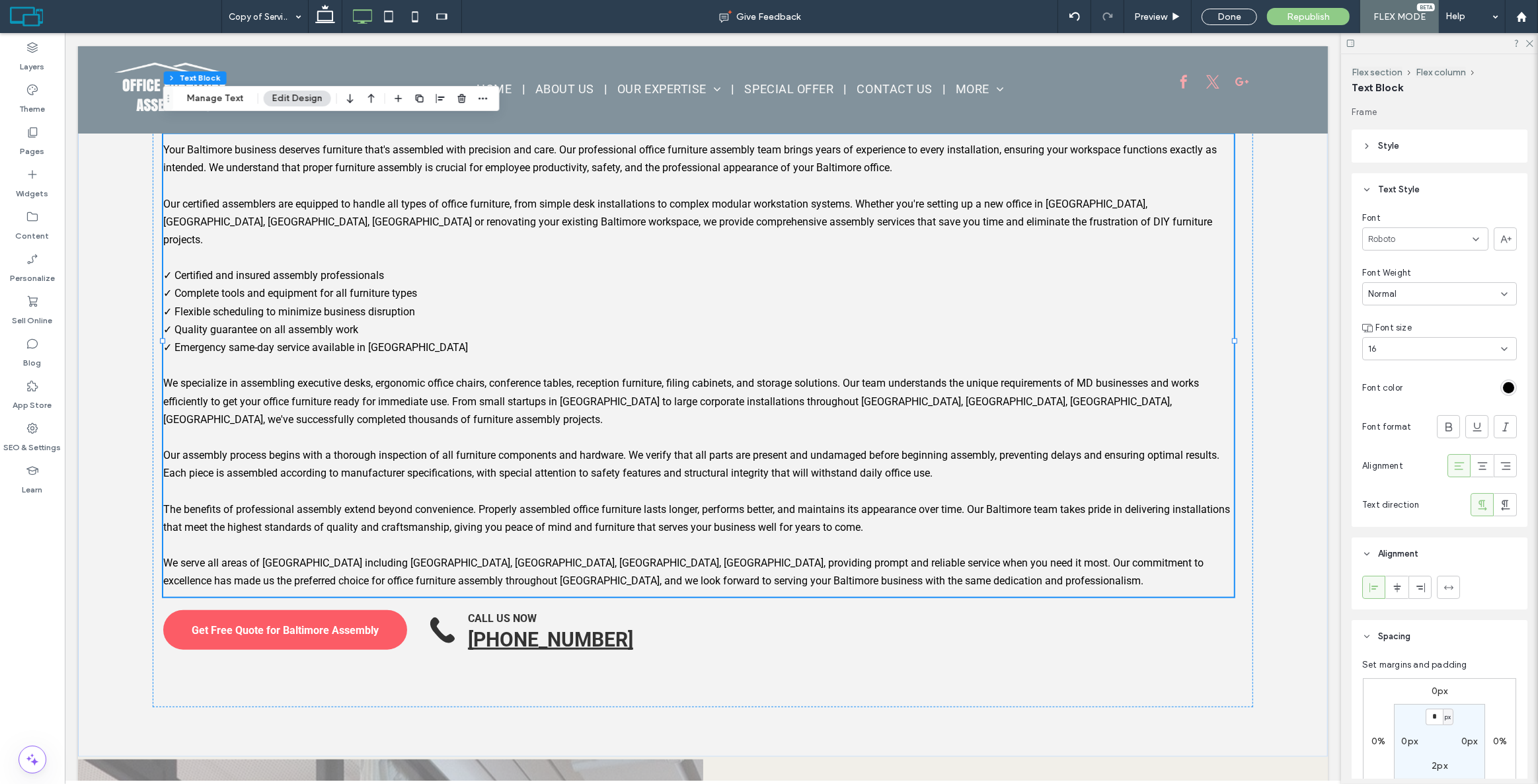
click at [1412, 291] on div "Normal" at bounding box center [1434, 294] width 133 height 14
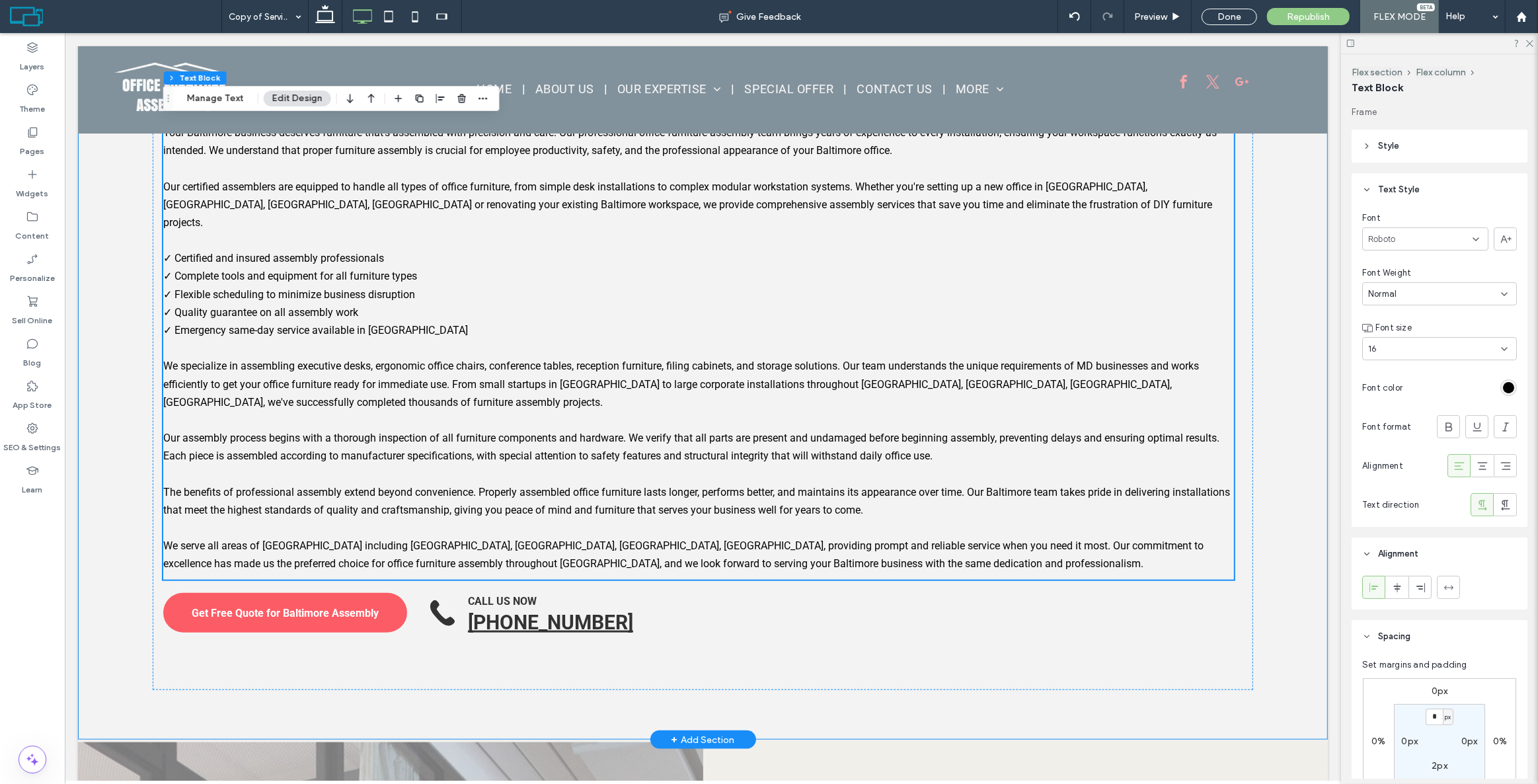
scroll to position [1454, 0]
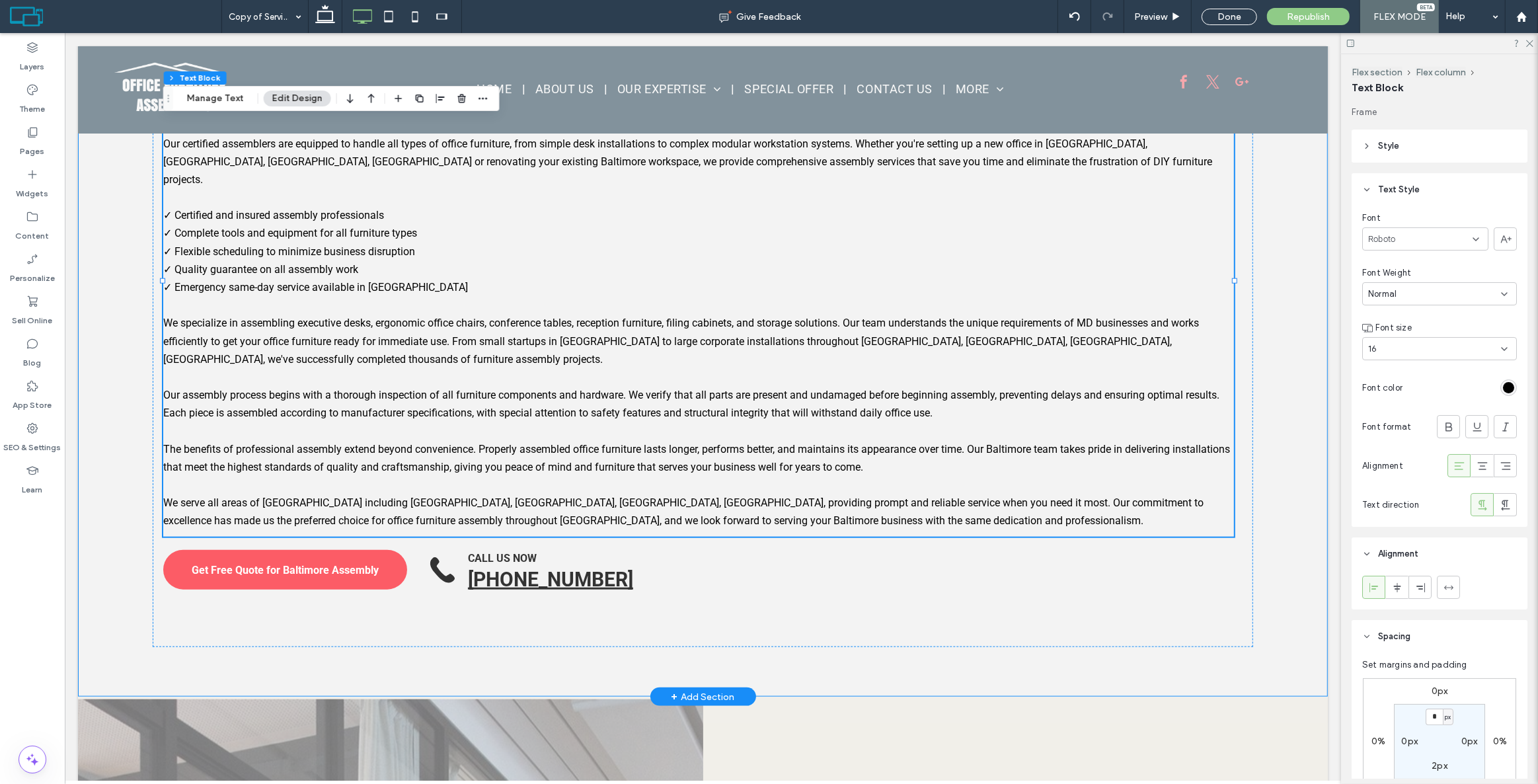
click at [116, 369] on div "Expert Office Furniture Assembly Services in [GEOGRAPHIC_DATA], [GEOGRAPHIC_DAT…" at bounding box center [702, 38] width 1250 height 1317
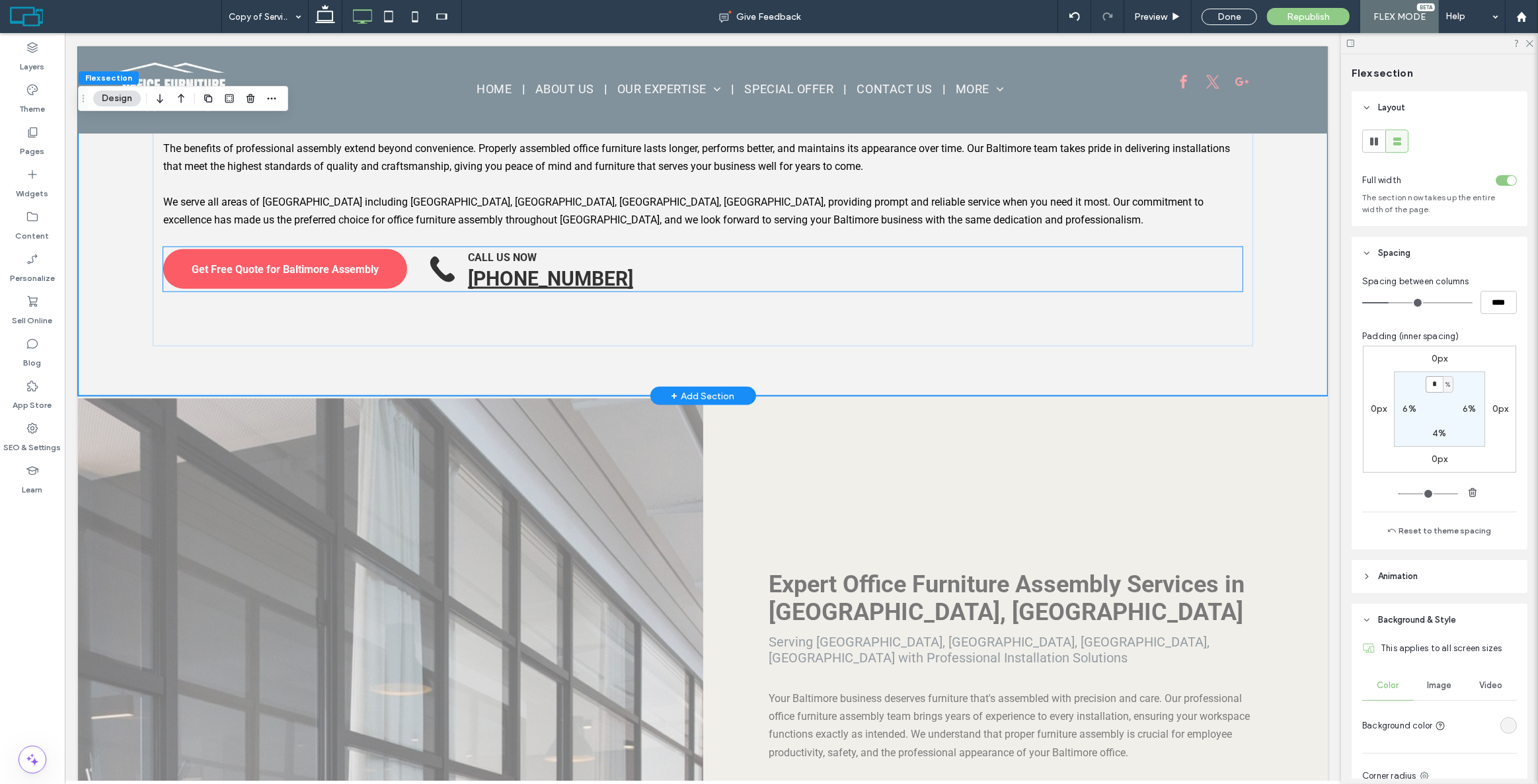
scroll to position [1514, 0]
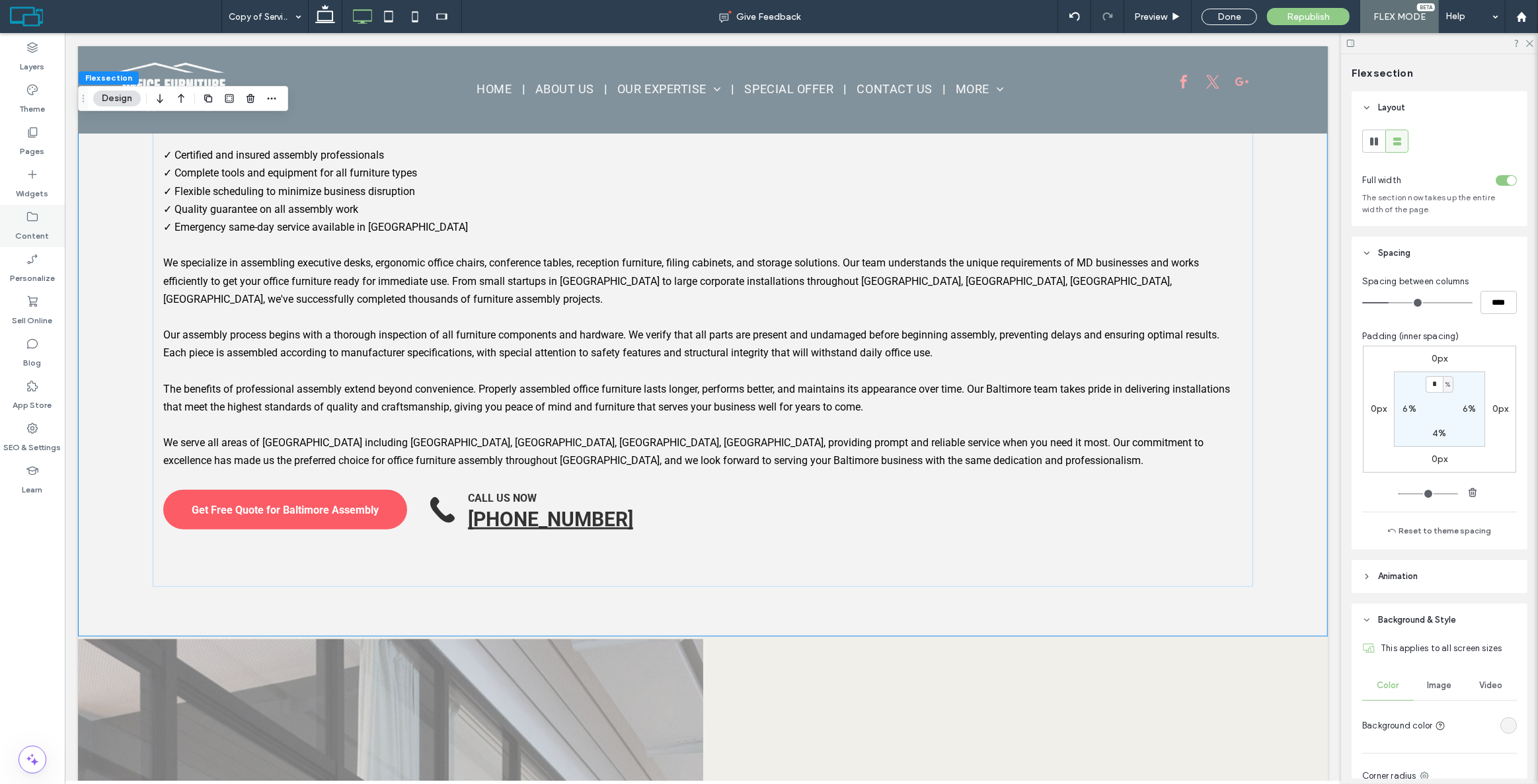
click at [31, 221] on icon at bounding box center [32, 217] width 14 height 14
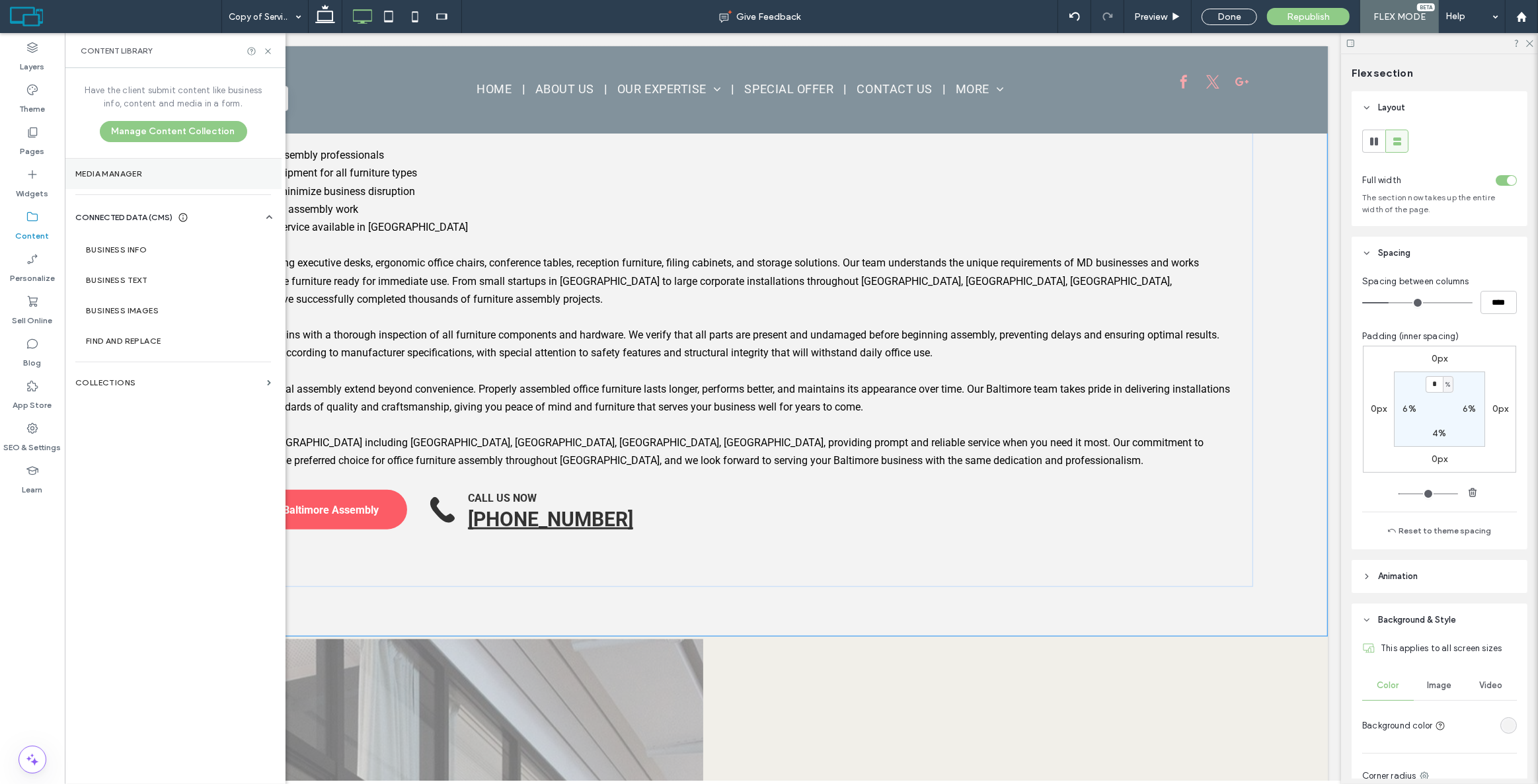
click at [133, 174] on label "Media Manager" at bounding box center [173, 173] width 195 height 9
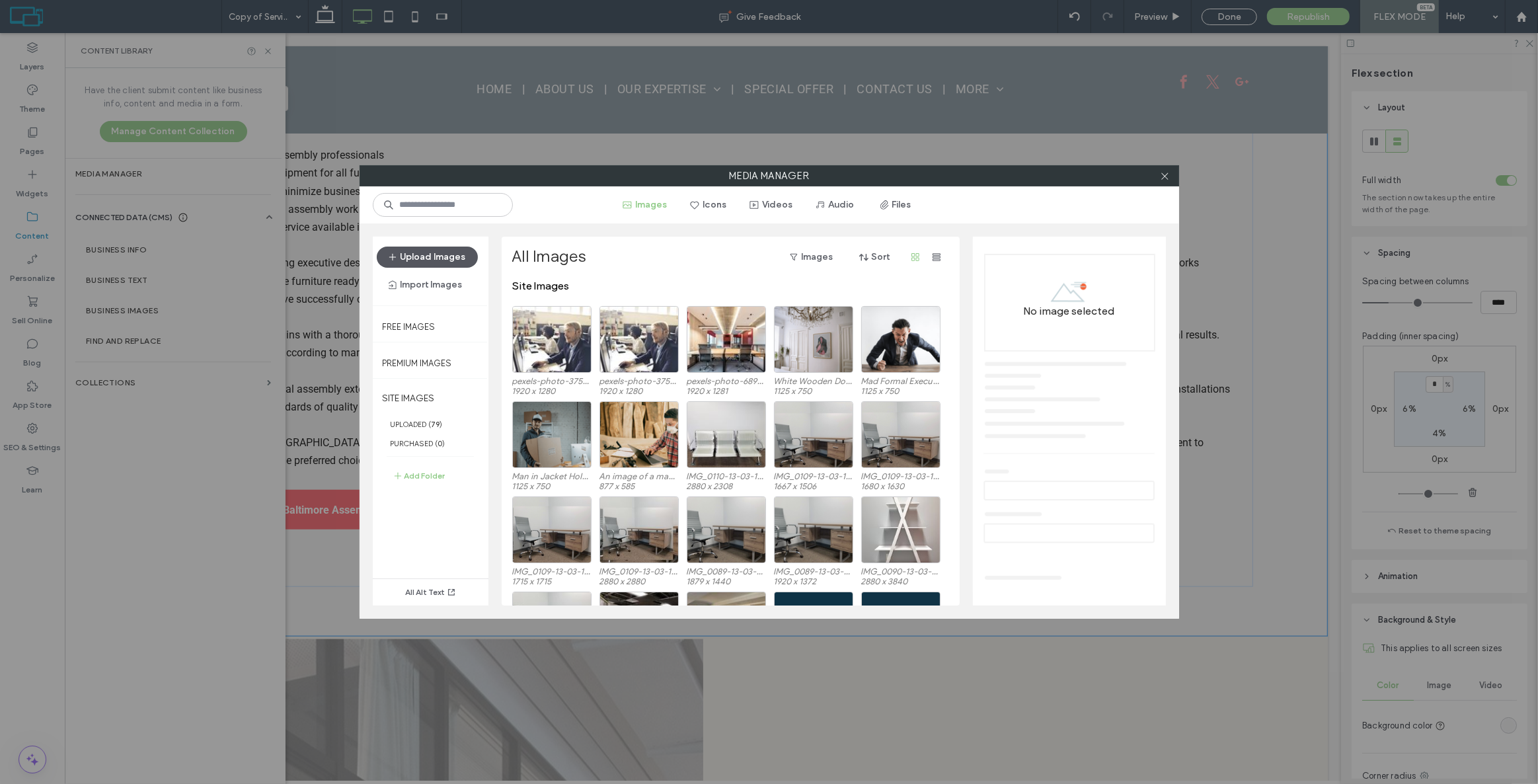
click at [440, 259] on button "Upload Images" at bounding box center [427, 257] width 101 height 21
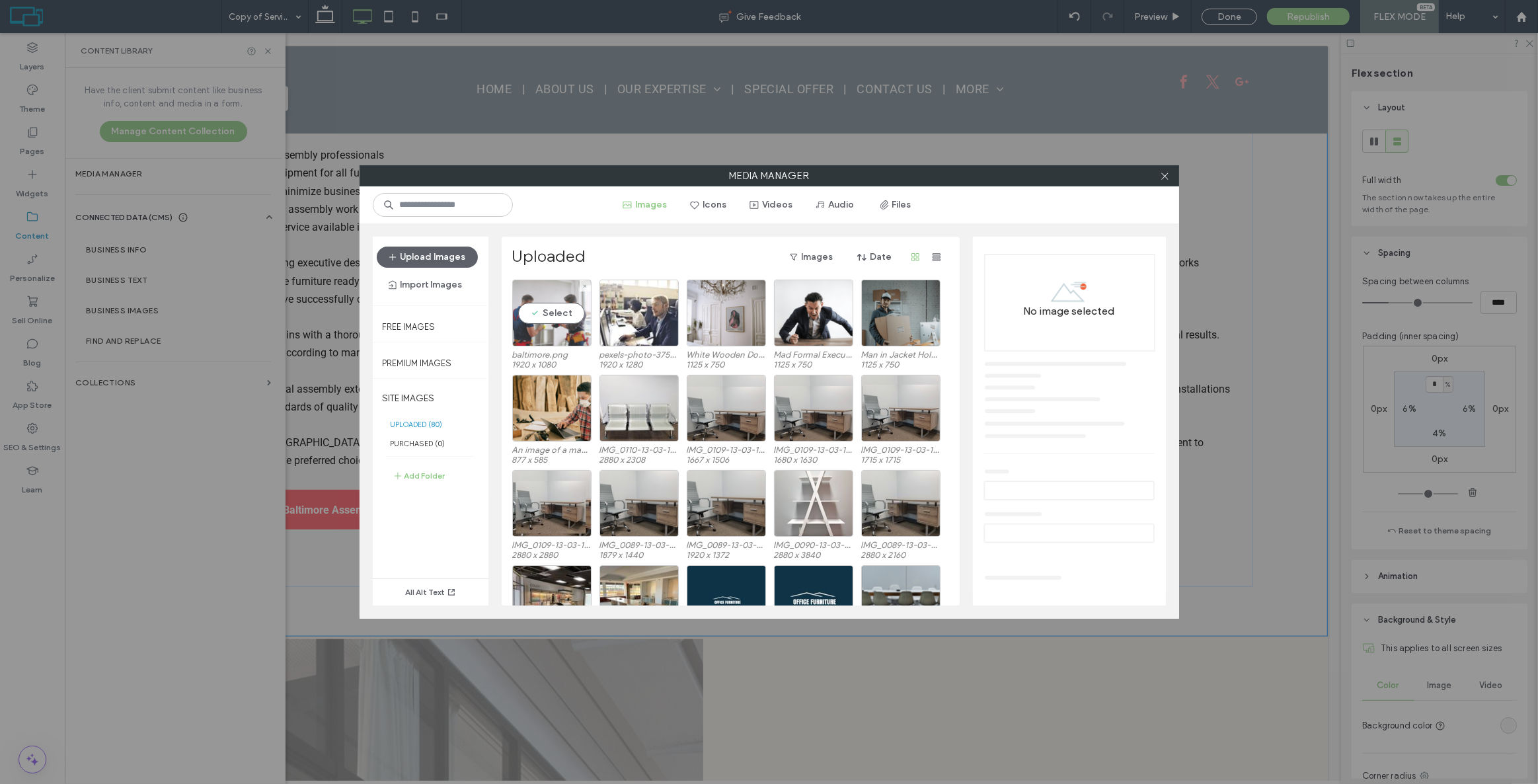
click at [551, 309] on div "Select" at bounding box center [551, 313] width 79 height 67
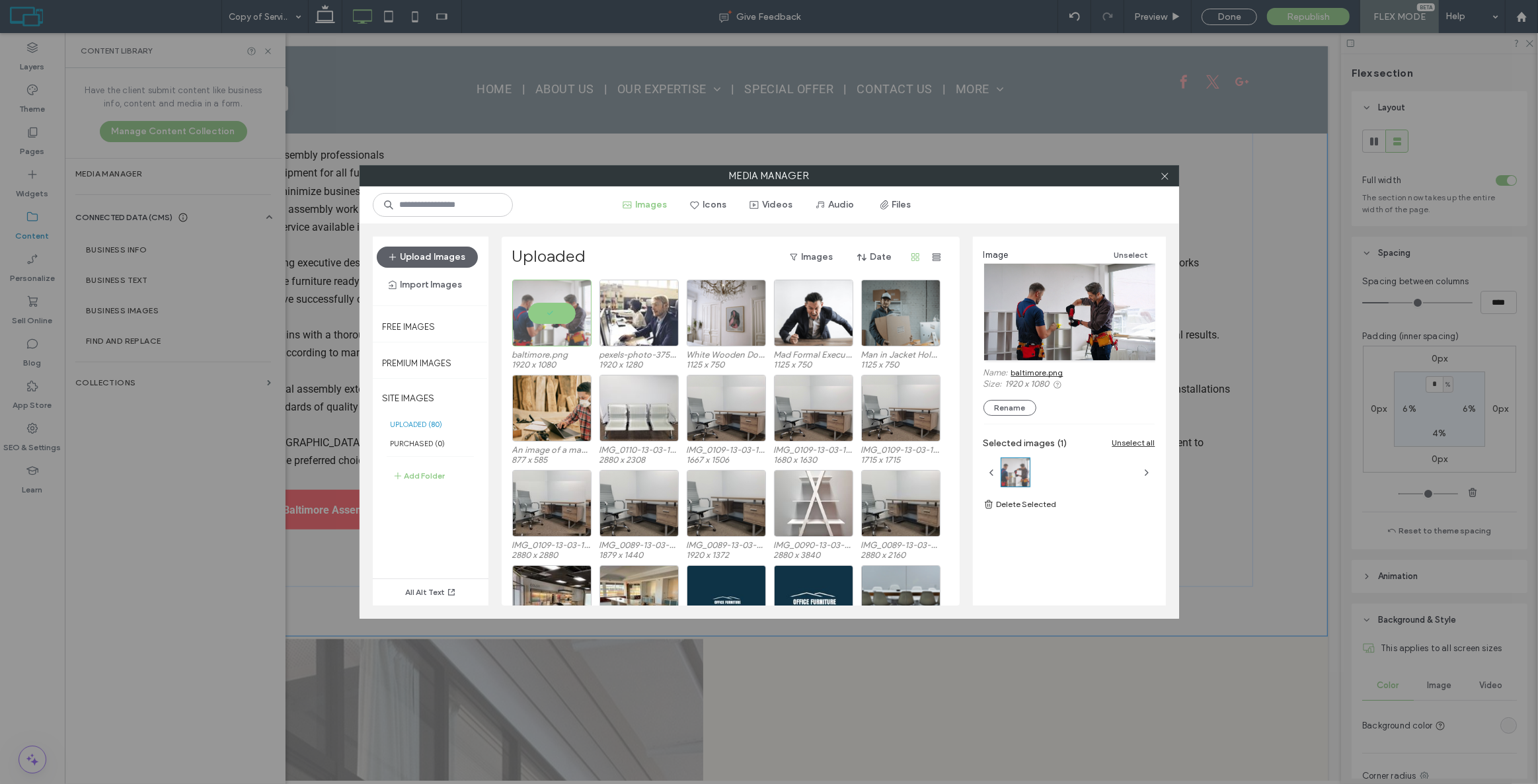
click at [1032, 374] on link "baltimore.png" at bounding box center [1037, 373] width 52 height 10
click at [1162, 169] on span at bounding box center [1165, 175] width 10 height 20
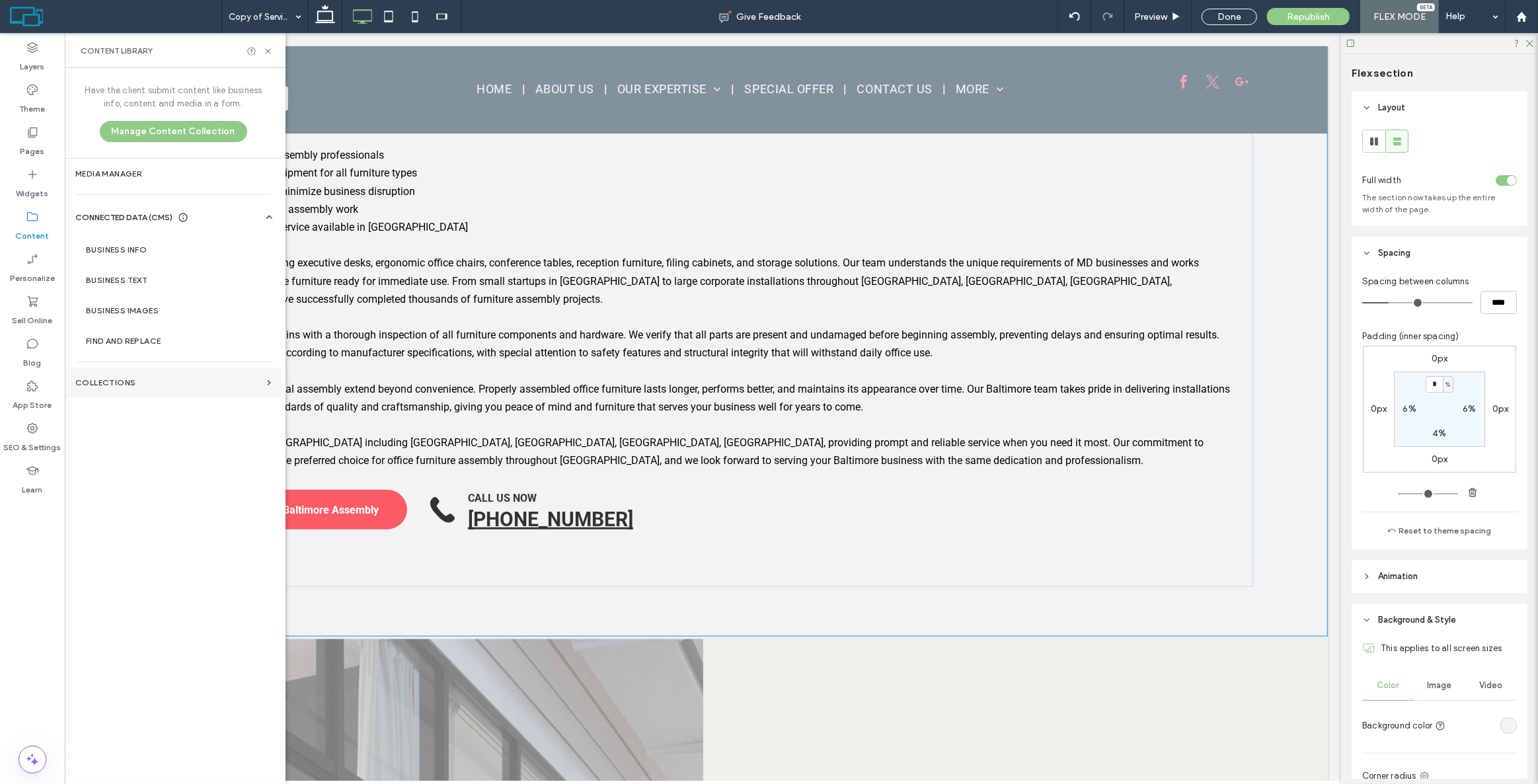
click at [130, 378] on label "Collections" at bounding box center [168, 382] width 186 height 9
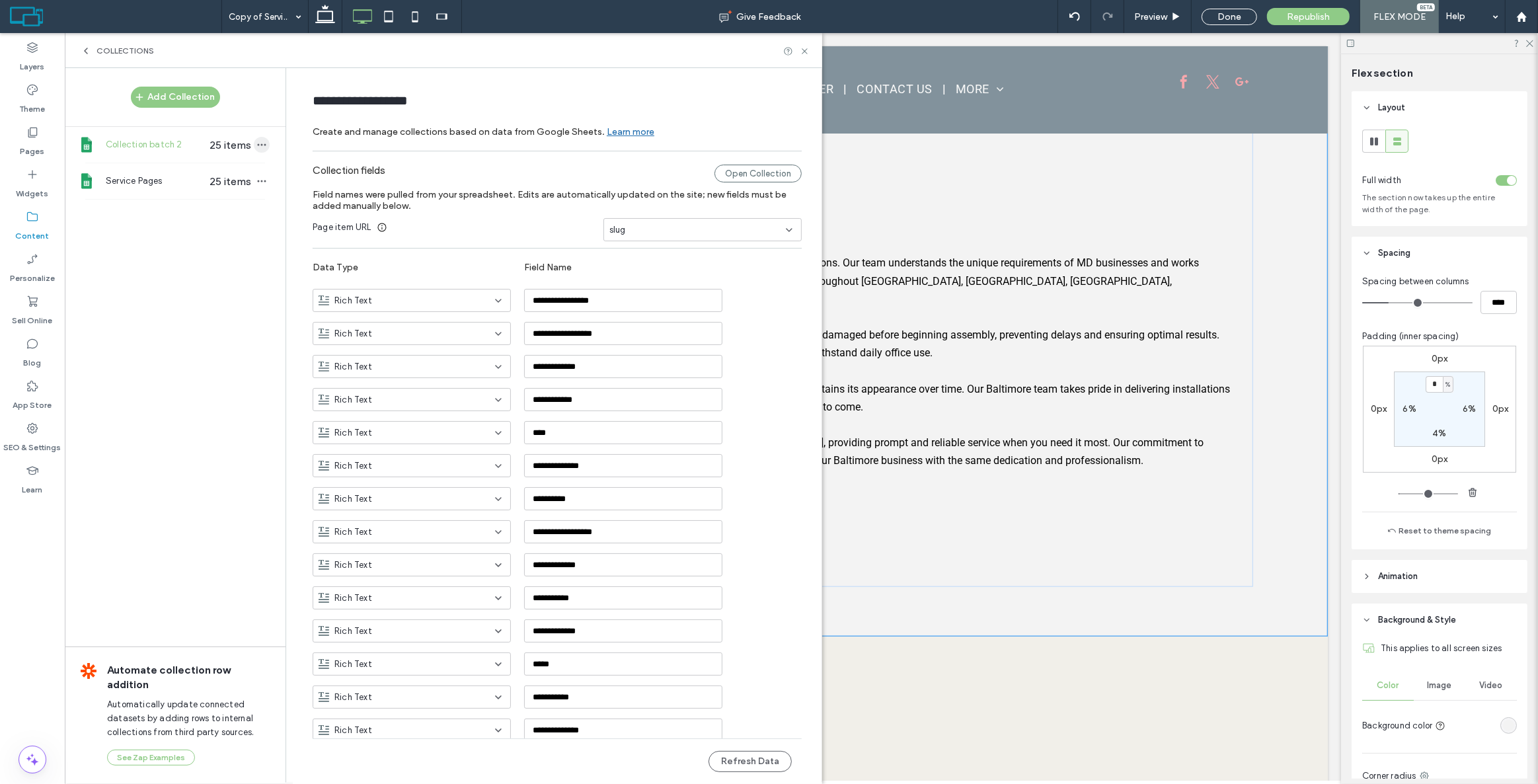
click at [257, 144] on use "button" at bounding box center [262, 145] width 8 height 2
click at [330, 99] on span "Refresh Data" at bounding box center [322, 94] width 53 height 14
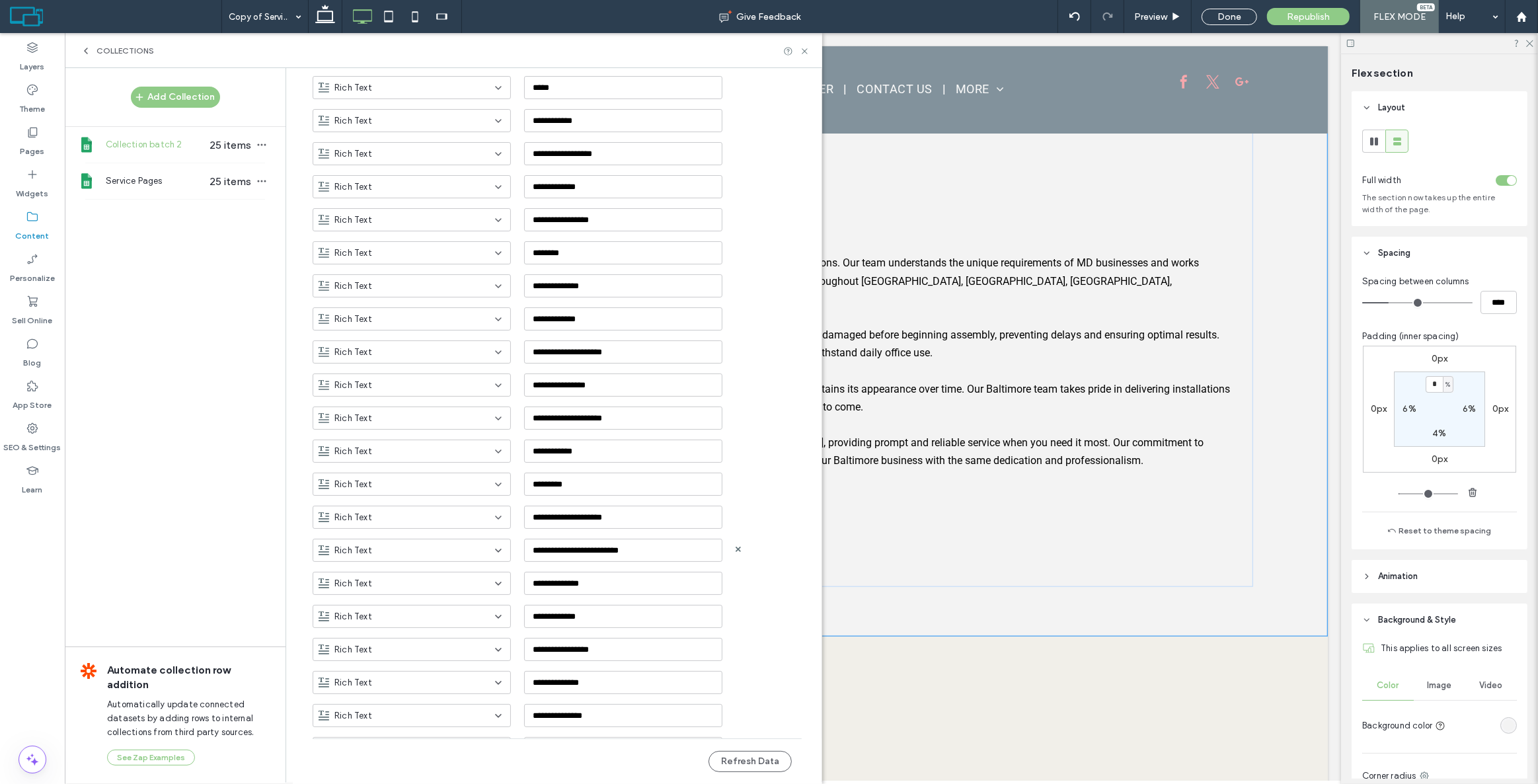
scroll to position [866, 0]
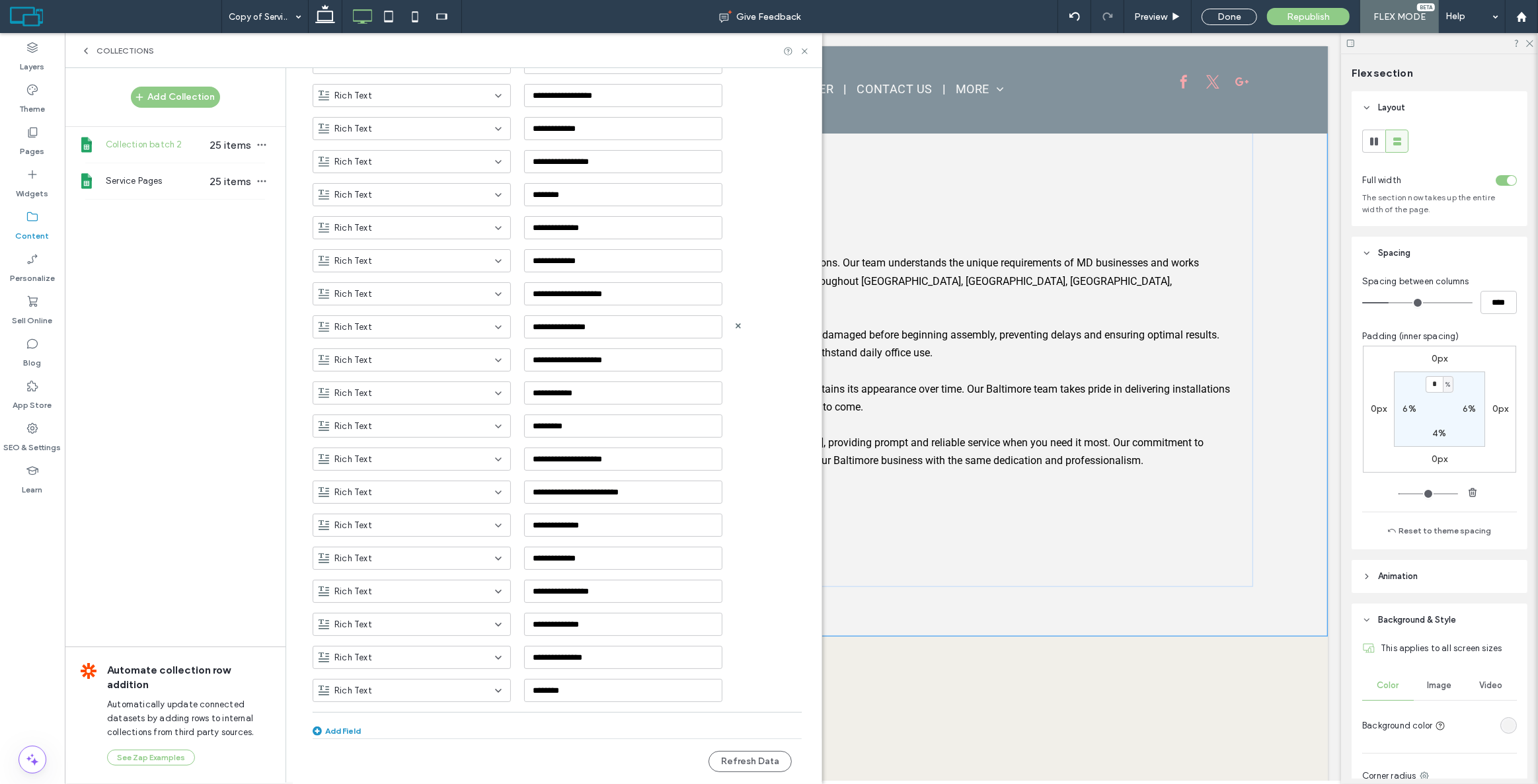
click at [796, 314] on div "**********" at bounding box center [567, 321] width 509 height 33
click at [634, 460] on input "**********" at bounding box center [623, 459] width 198 height 23
click at [806, 52] on use at bounding box center [805, 51] width 5 height 5
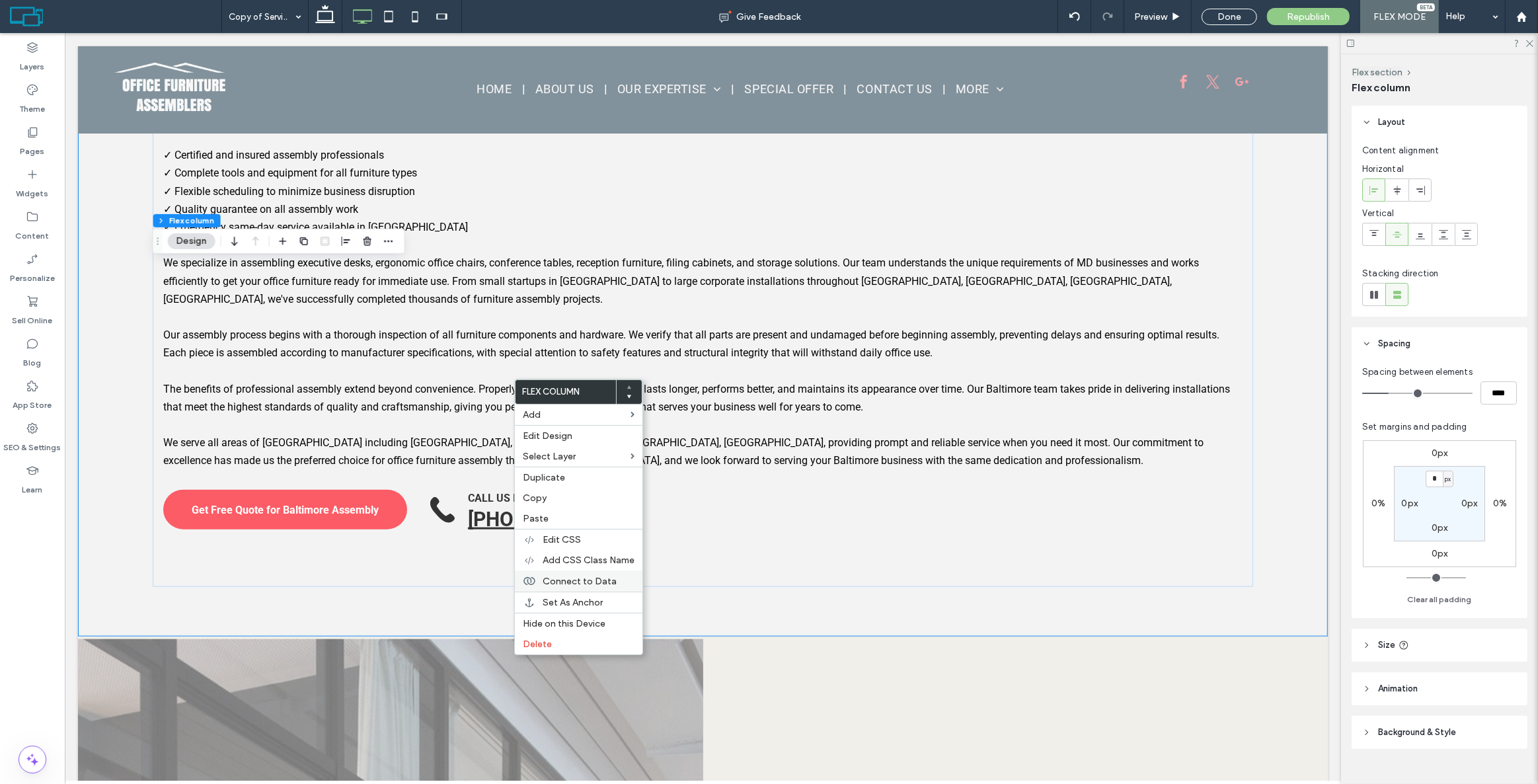
click at [593, 585] on span "Connect to Data" at bounding box center [580, 581] width 74 height 11
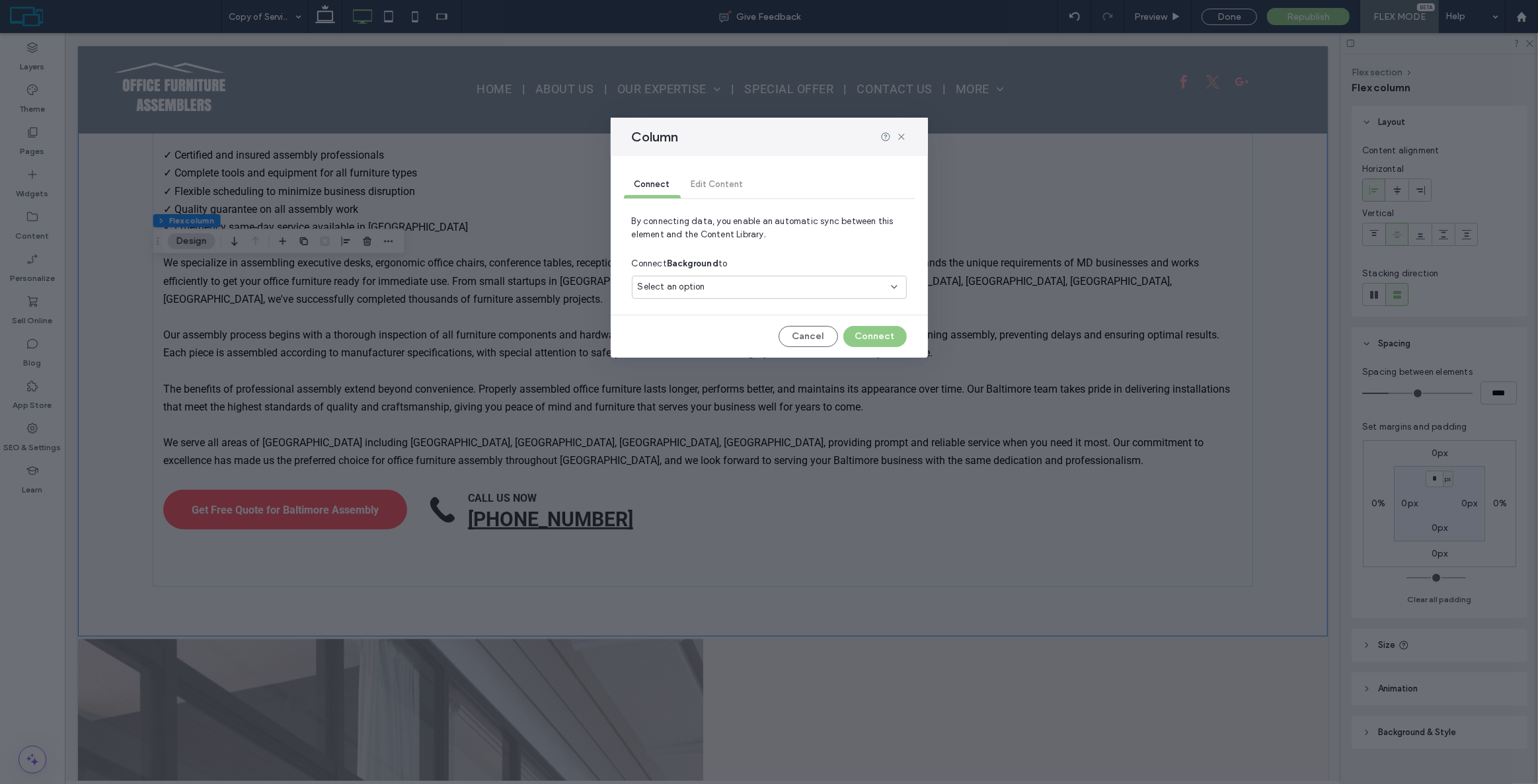
click at [697, 275] on div "Select an option" at bounding box center [770, 286] width 275 height 23
click at [901, 138] on icon at bounding box center [902, 137] width 10 height 10
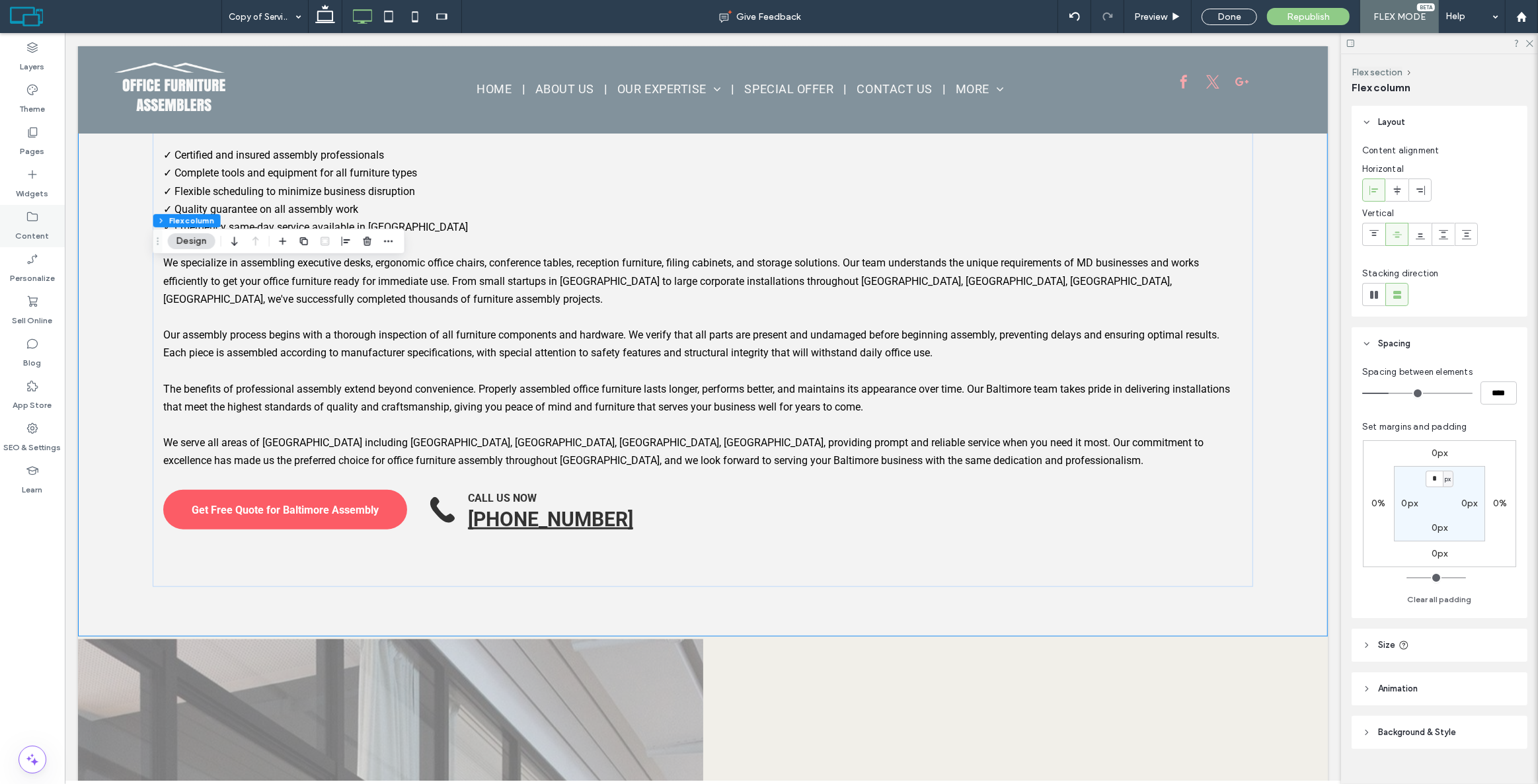
click at [26, 227] on label "Content" at bounding box center [33, 233] width 34 height 19
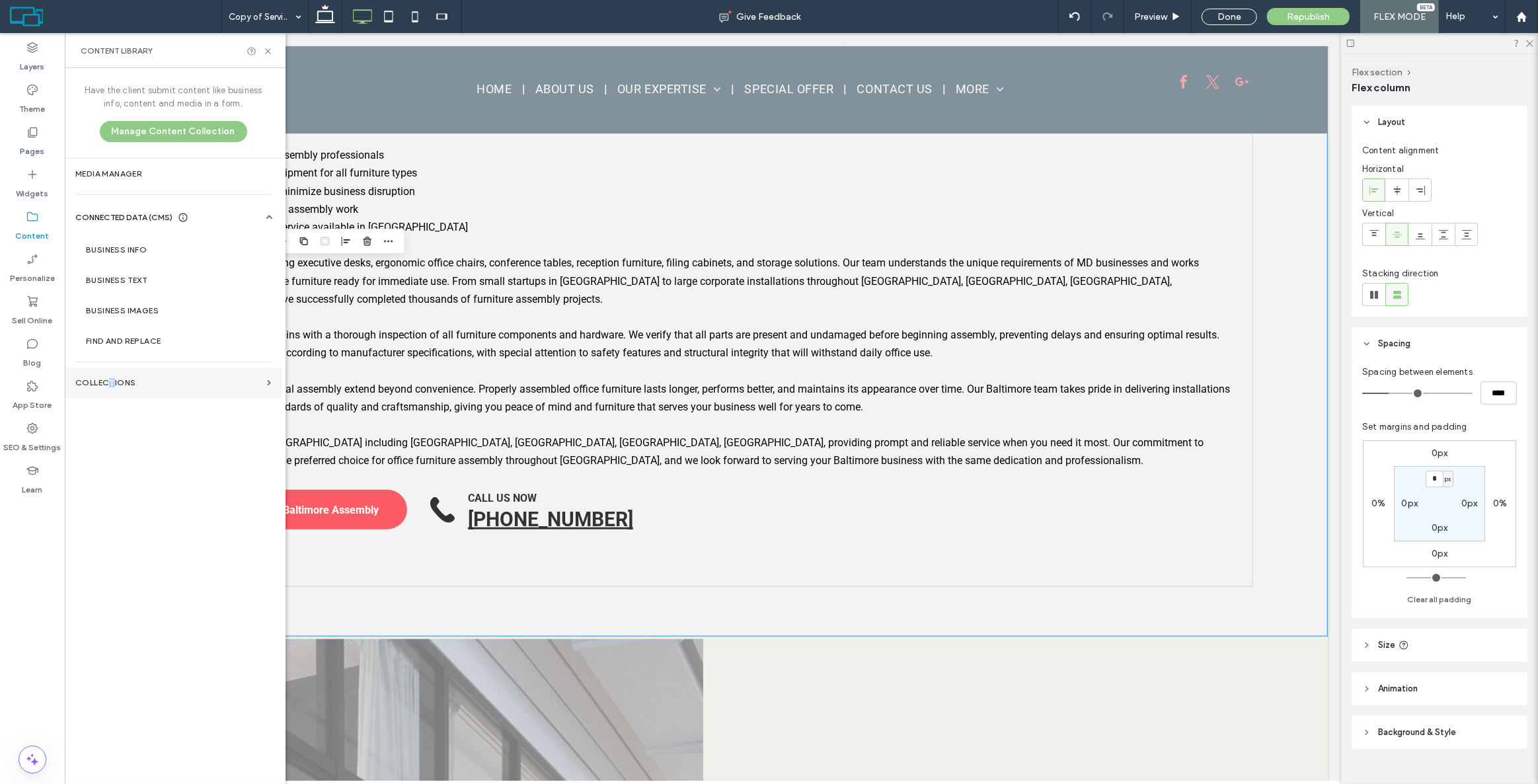
click at [111, 370] on section "Collections" at bounding box center [172, 383] width 217 height 31
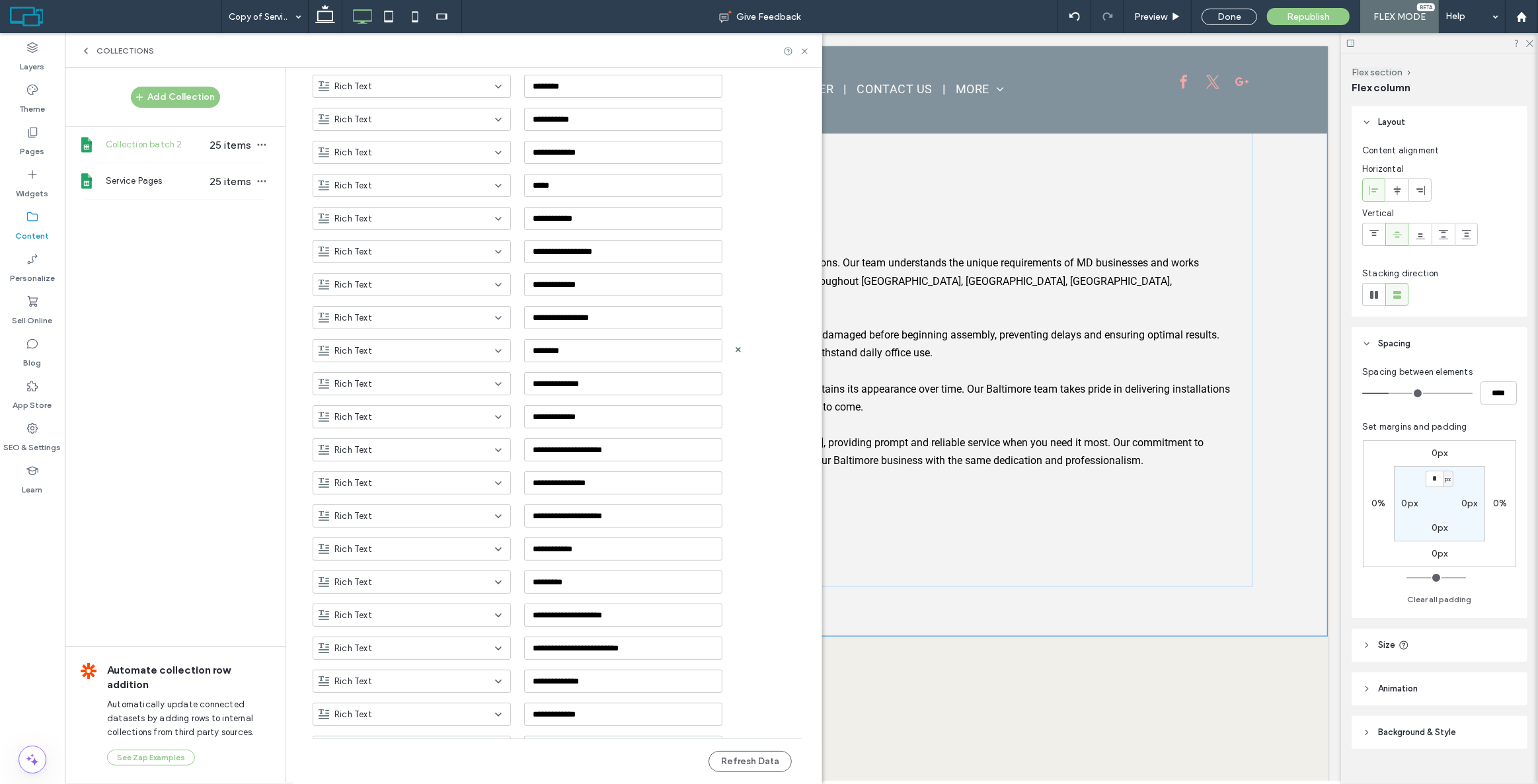
scroll to position [715, 0]
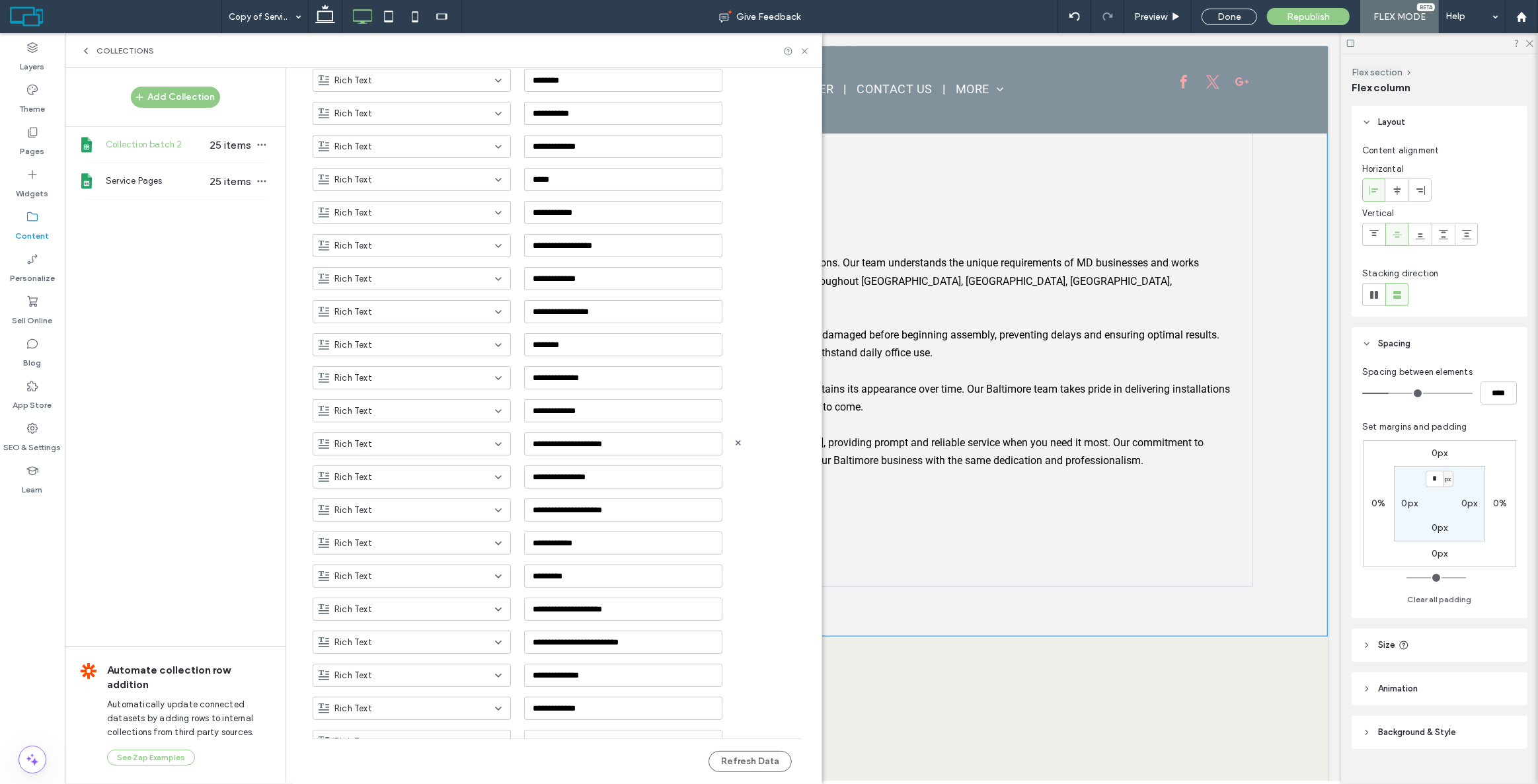
click at [400, 443] on div "Rich Text" at bounding box center [404, 444] width 171 height 14
type input "**"
click at [380, 460] on div "Image" at bounding box center [405, 465] width 197 height 23
click at [380, 509] on div "Rich Text" at bounding box center [404, 510] width 171 height 14
type input "**"
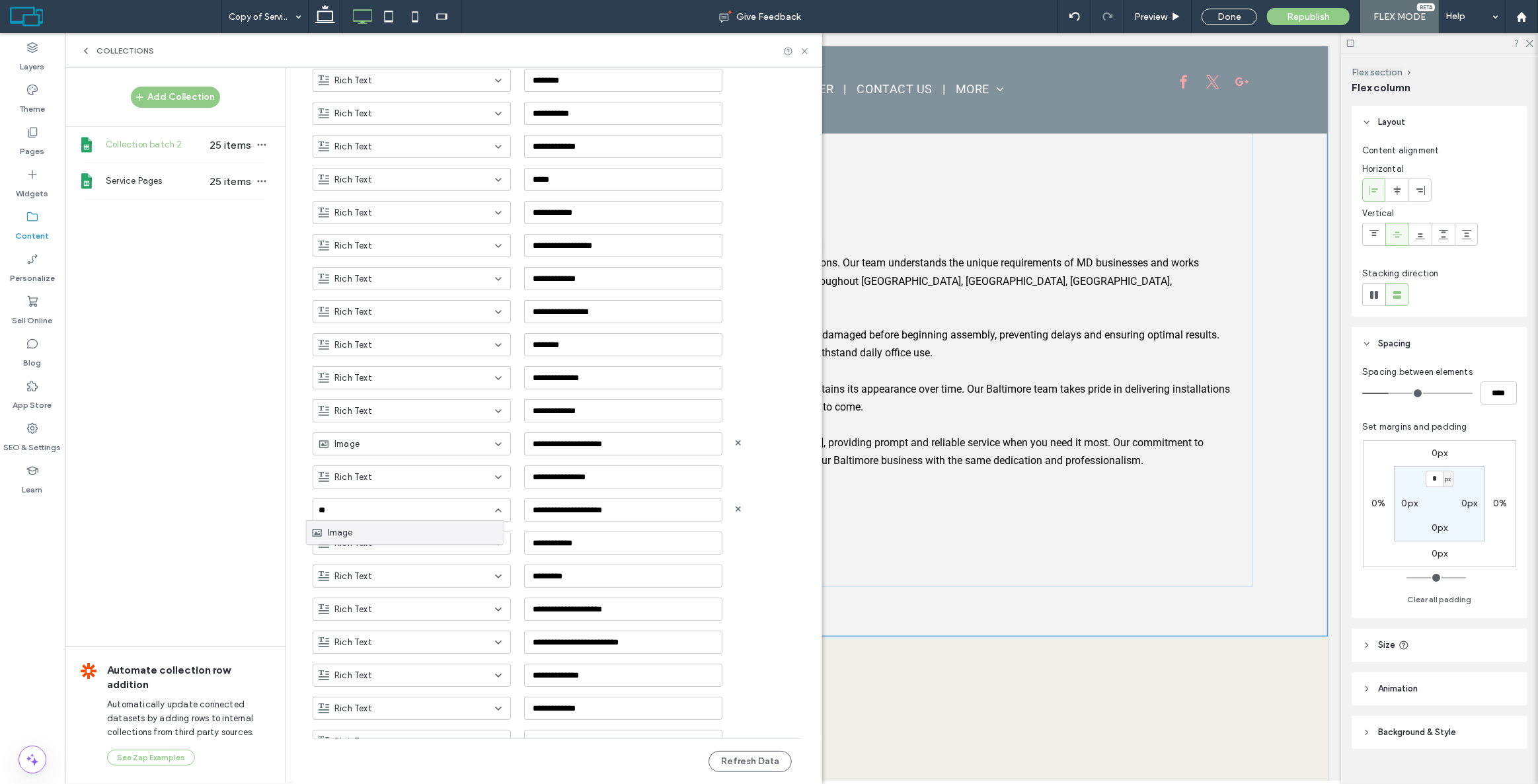
click at [370, 528] on div "Image" at bounding box center [405, 532] width 197 height 23
click at [400, 607] on div "Rich Text" at bounding box center [404, 609] width 171 height 14
type input "**"
click at [364, 626] on div "Image" at bounding box center [405, 631] width 197 height 23
click at [769, 438] on div "**********" at bounding box center [567, 438] width 509 height 33
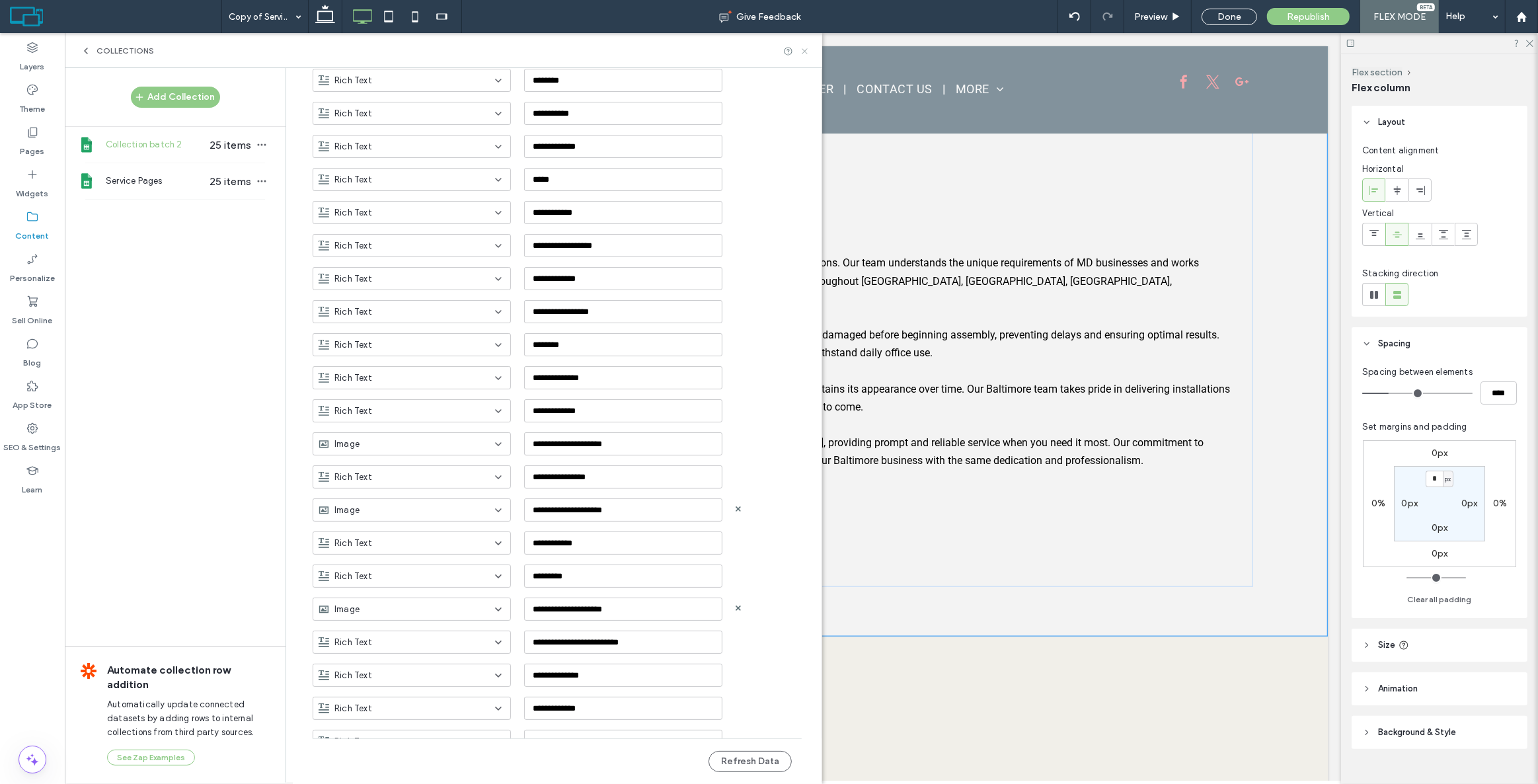
click at [804, 49] on use at bounding box center [805, 51] width 5 height 5
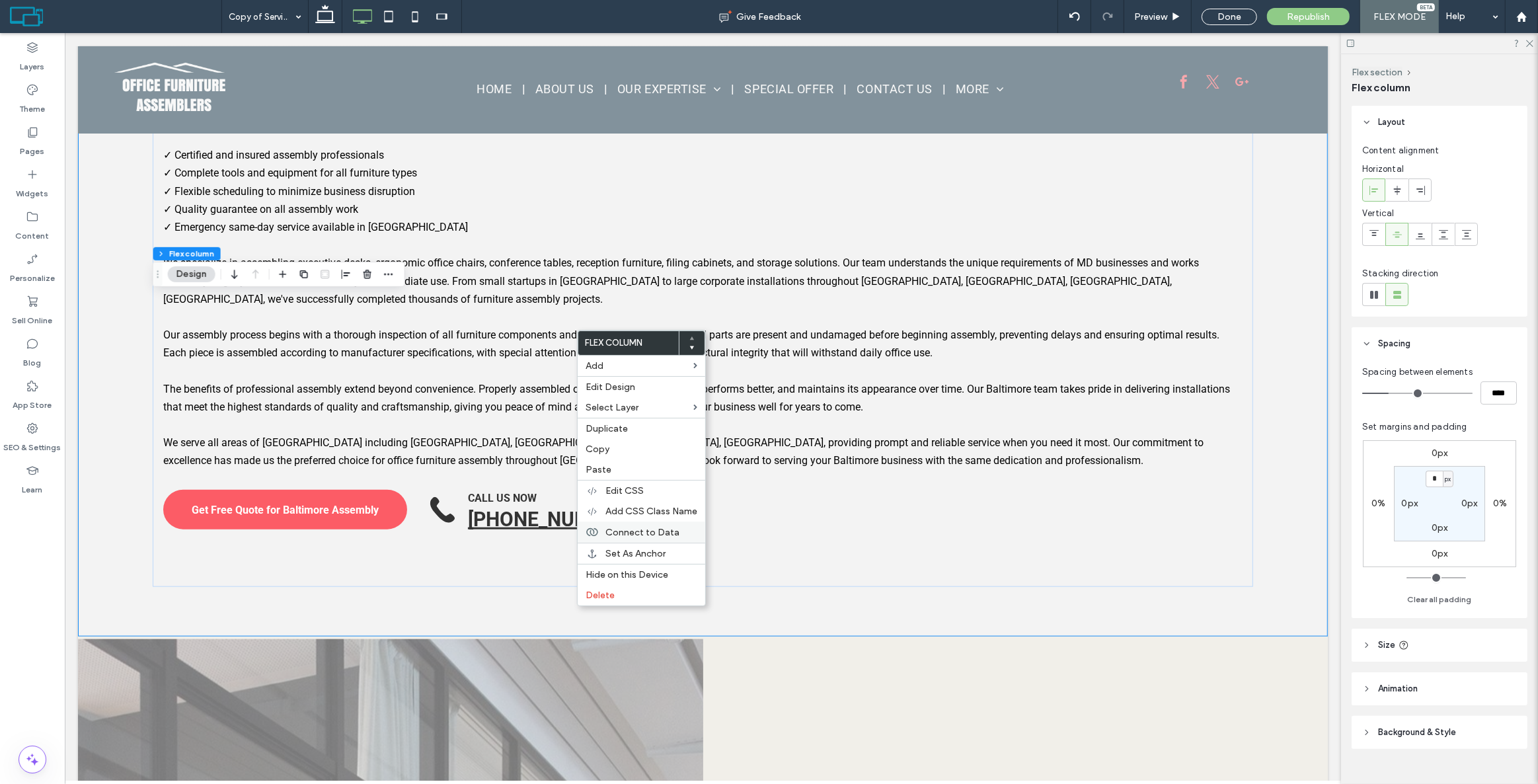
click at [646, 534] on span "Connect to Data" at bounding box center [642, 532] width 74 height 11
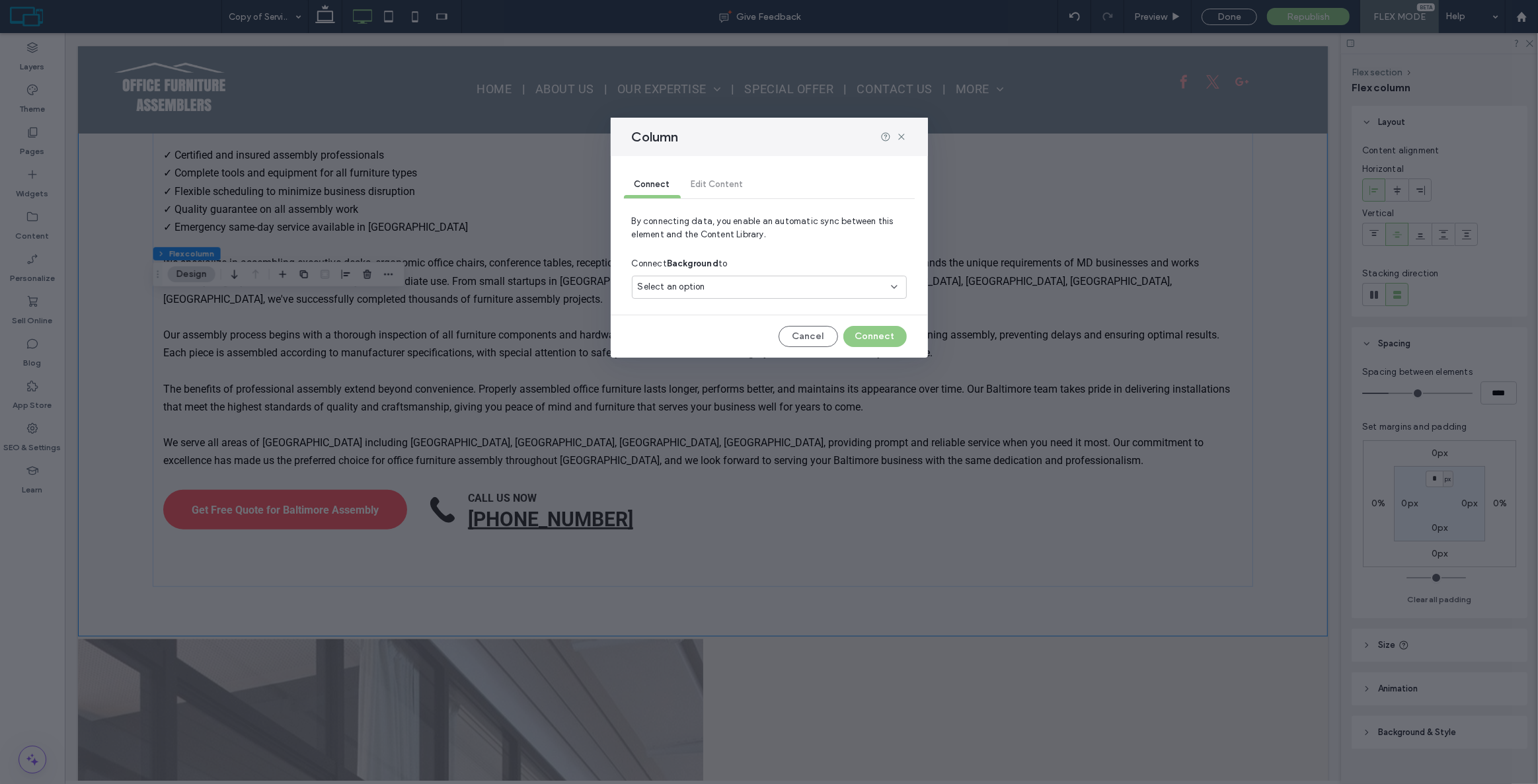
click at [808, 278] on div "Select an option" at bounding box center [770, 286] width 275 height 23
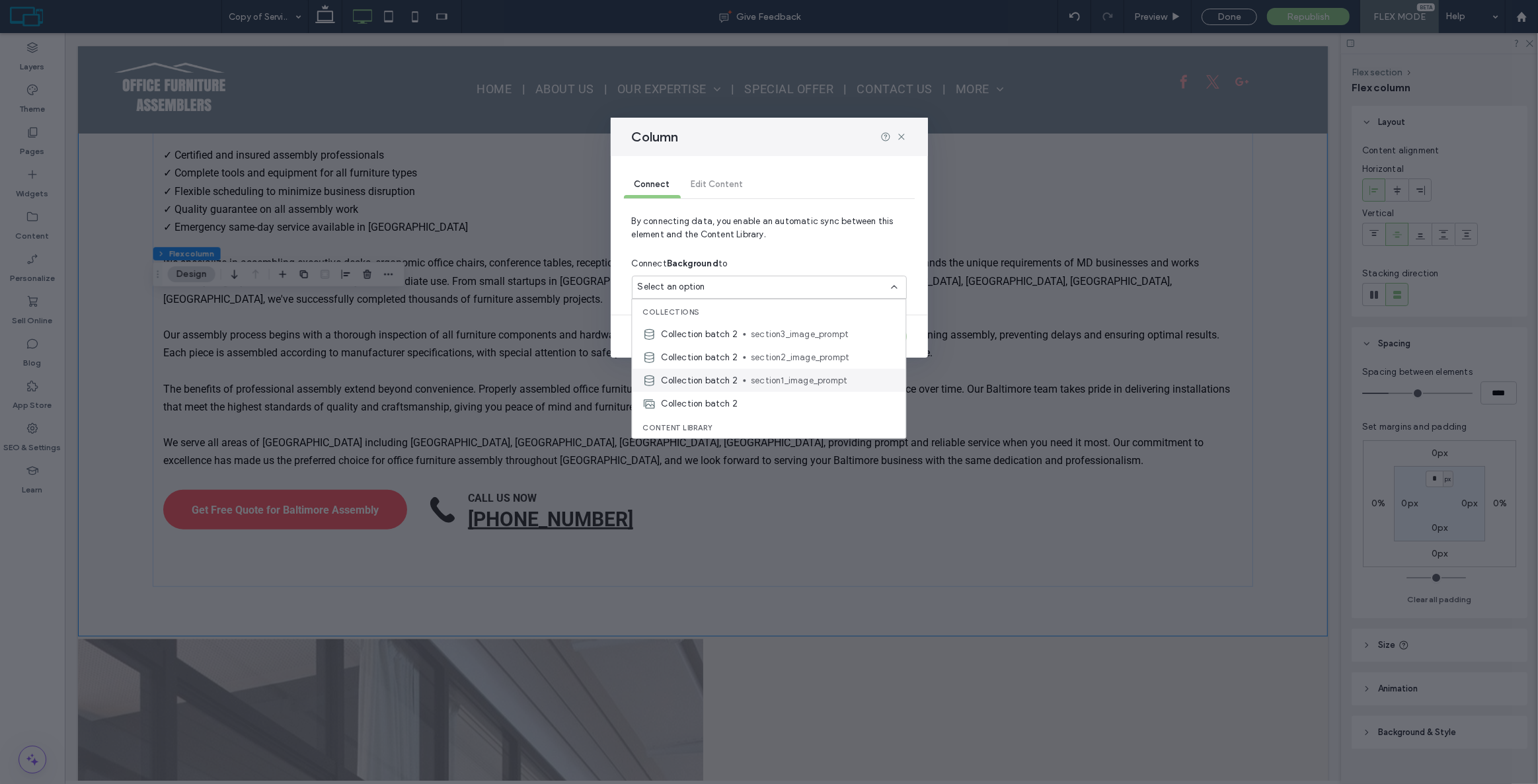
click at [790, 378] on span "section1_image_prompt" at bounding box center [823, 381] width 144 height 14
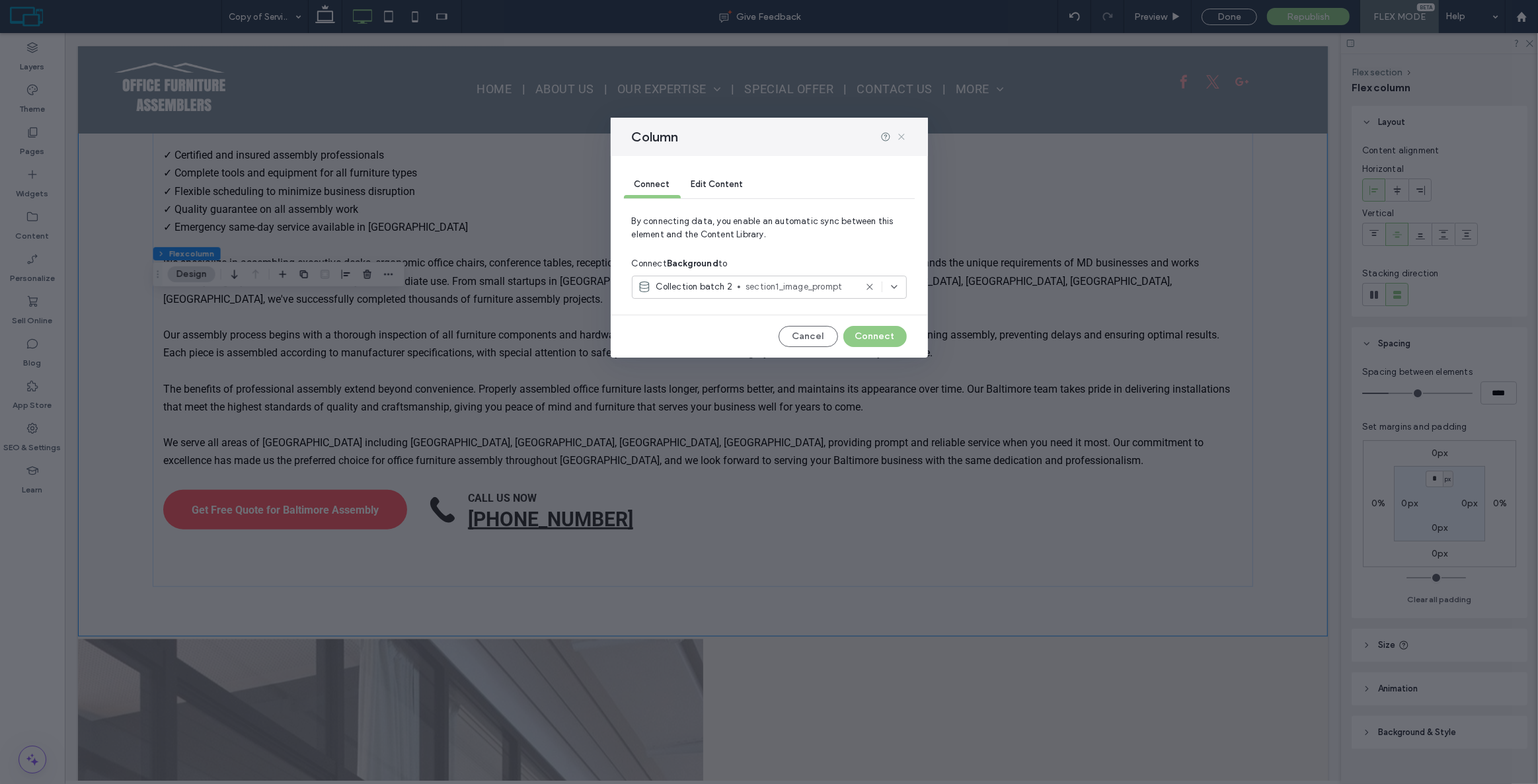
click at [905, 135] on icon at bounding box center [902, 137] width 10 height 10
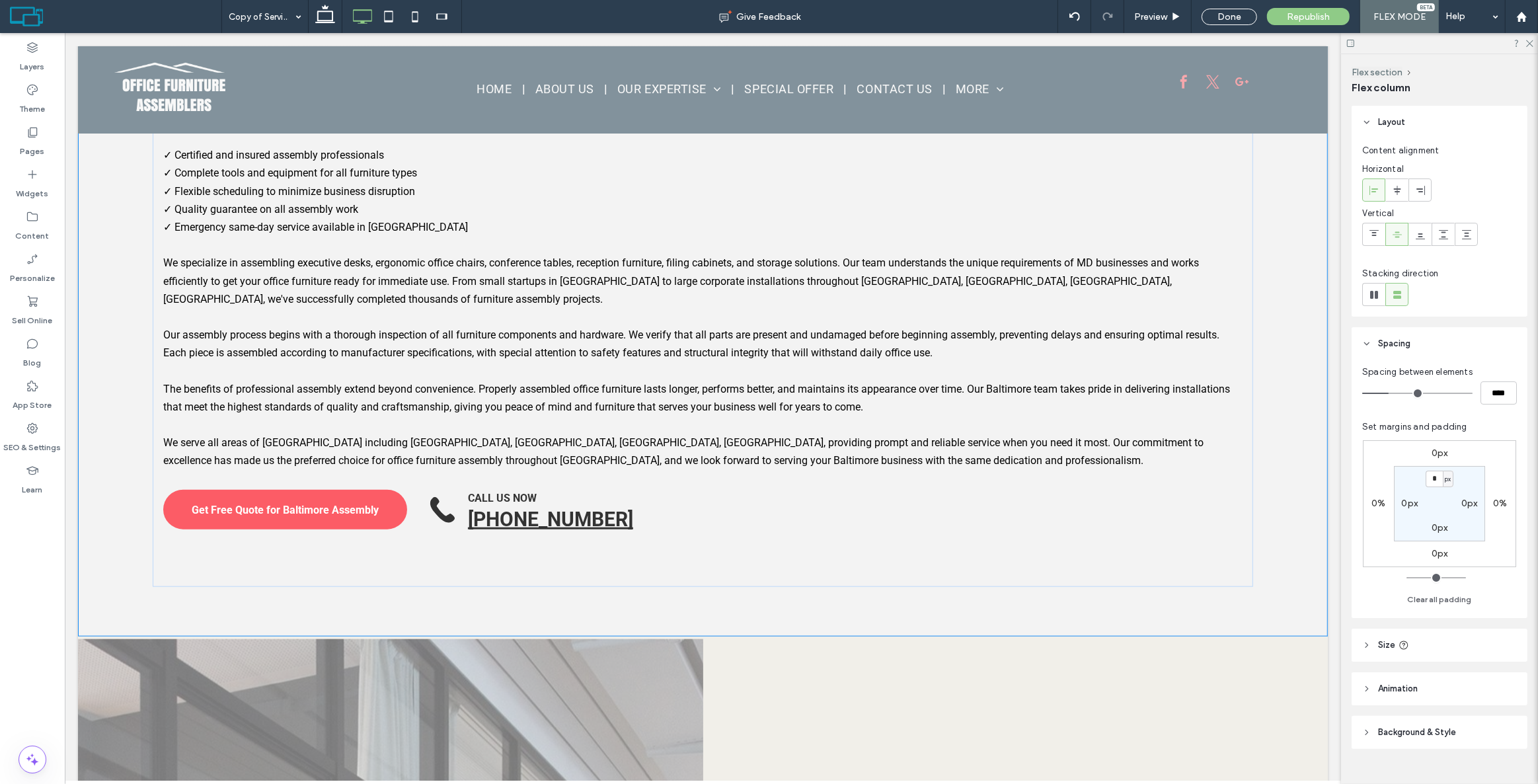
type input "***"
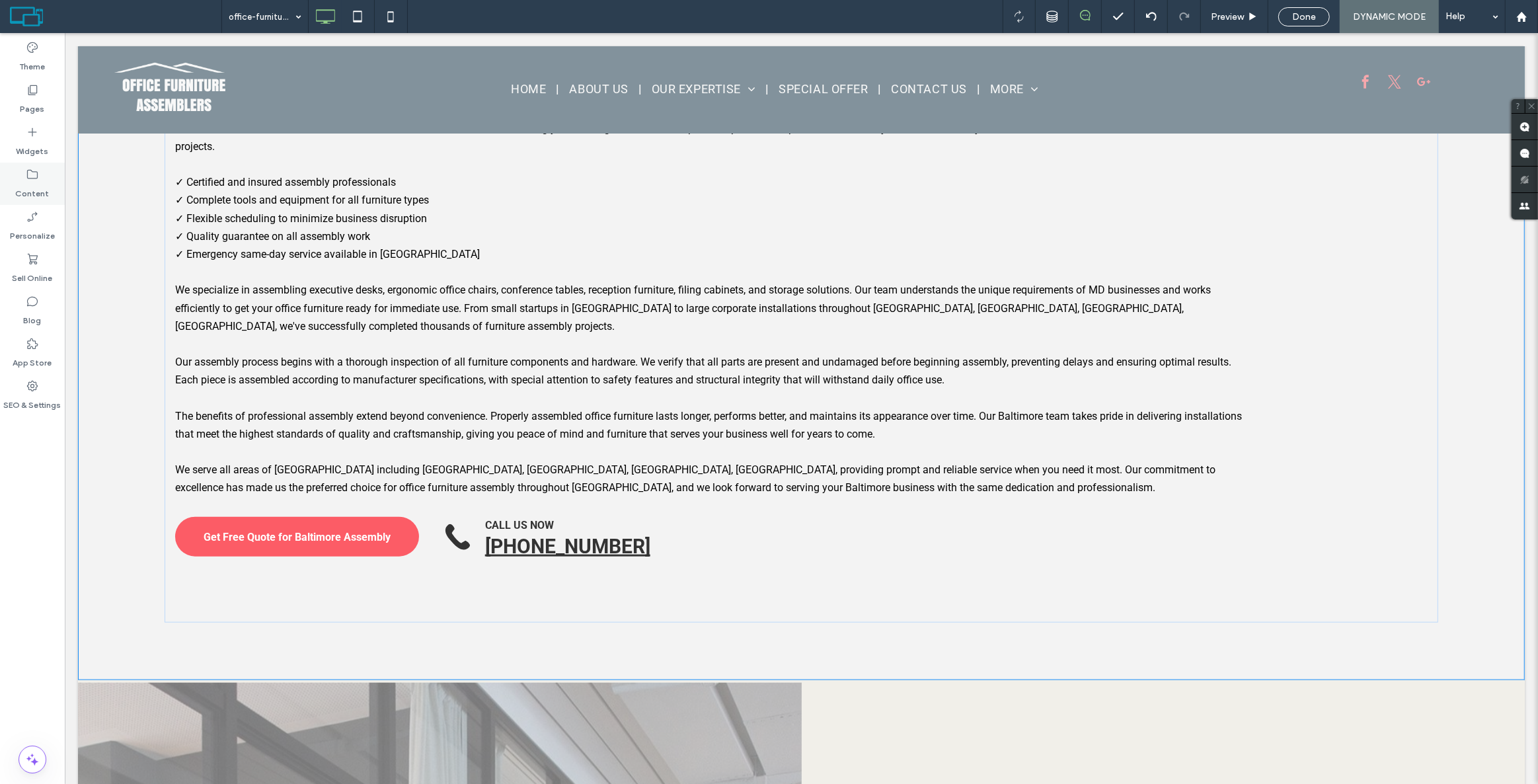
click at [57, 177] on div "Content" at bounding box center [32, 183] width 65 height 42
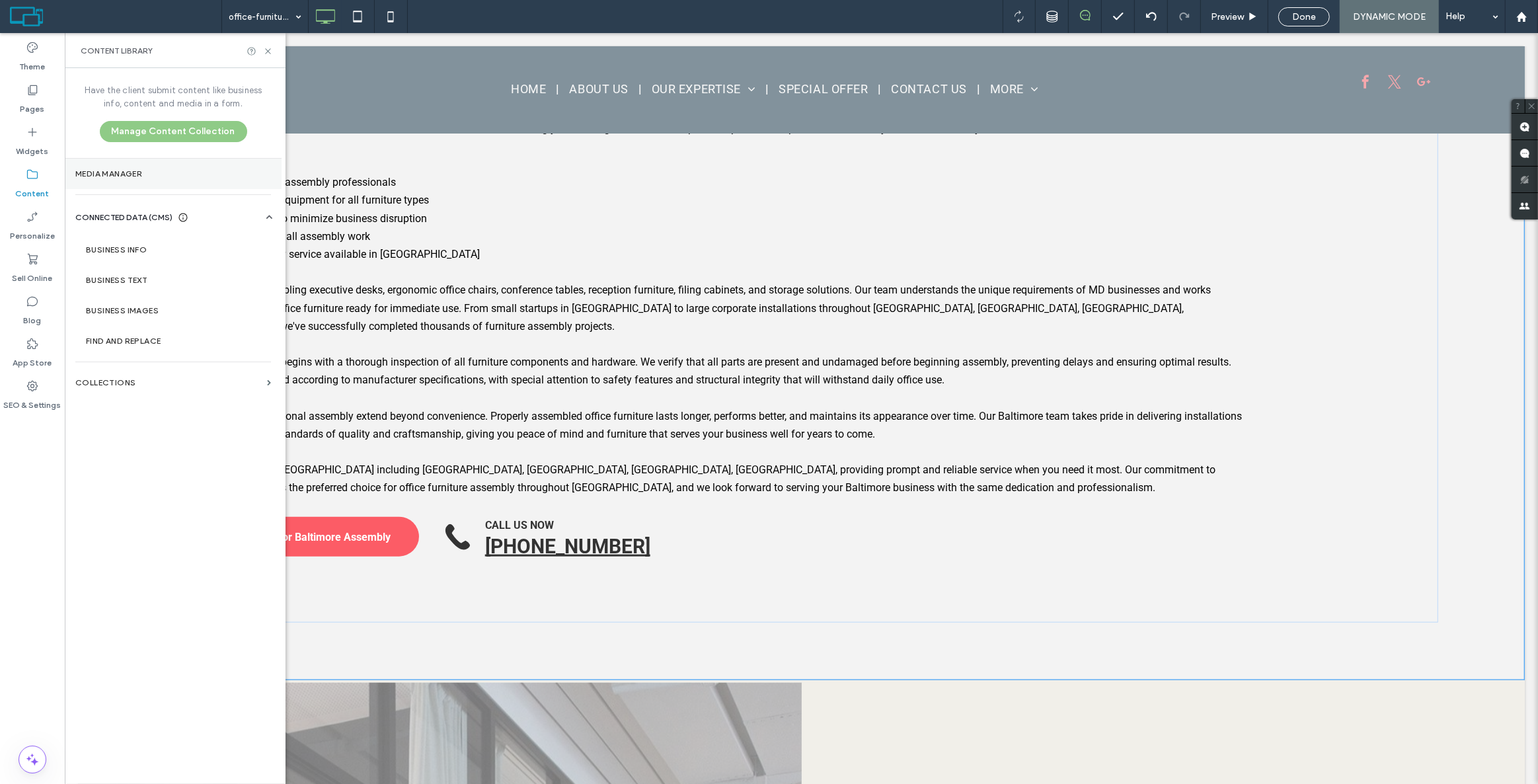
click at [110, 183] on section "Media Manager" at bounding box center [172, 174] width 217 height 31
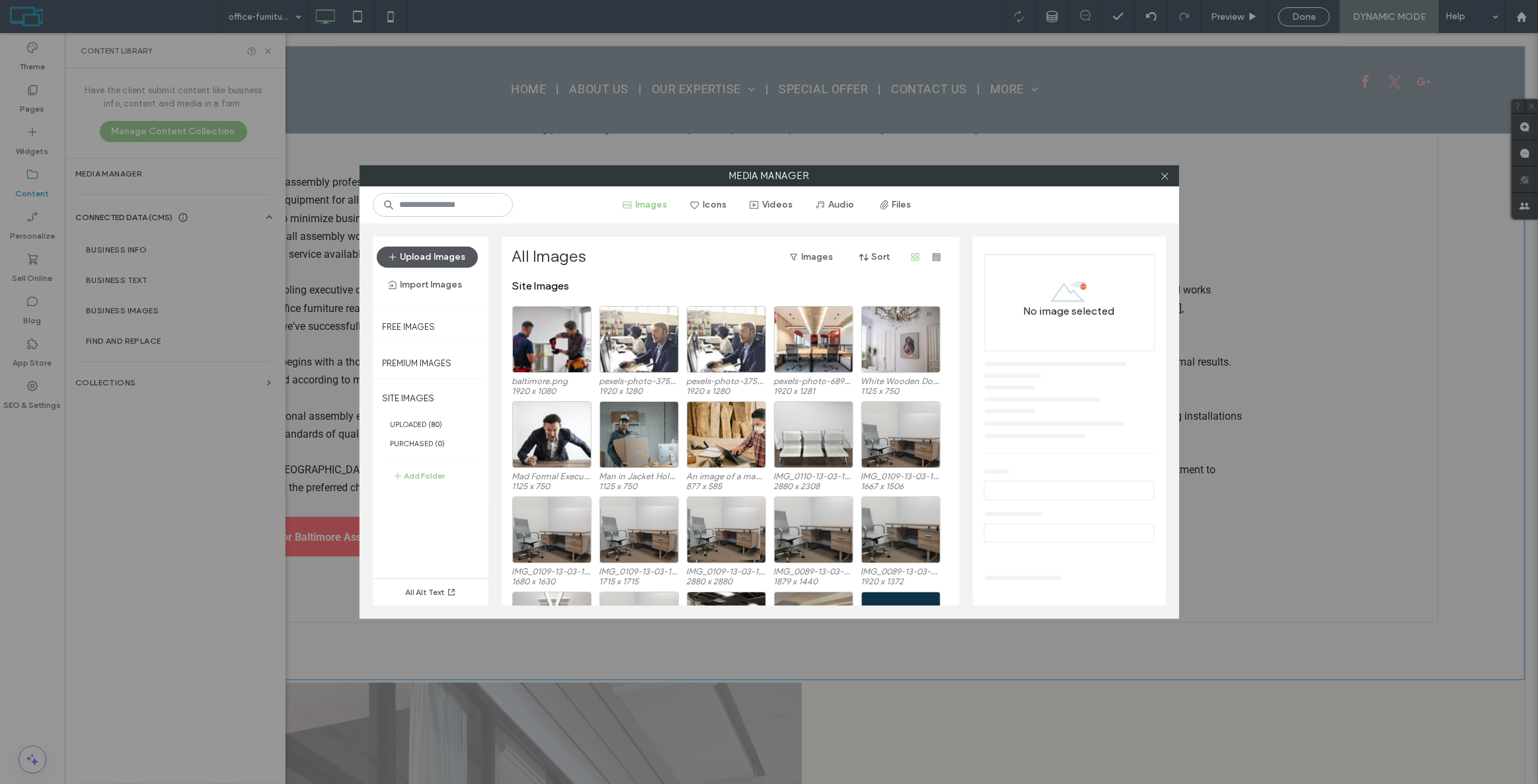
click at [442, 257] on button "Upload Images" at bounding box center [427, 257] width 101 height 21
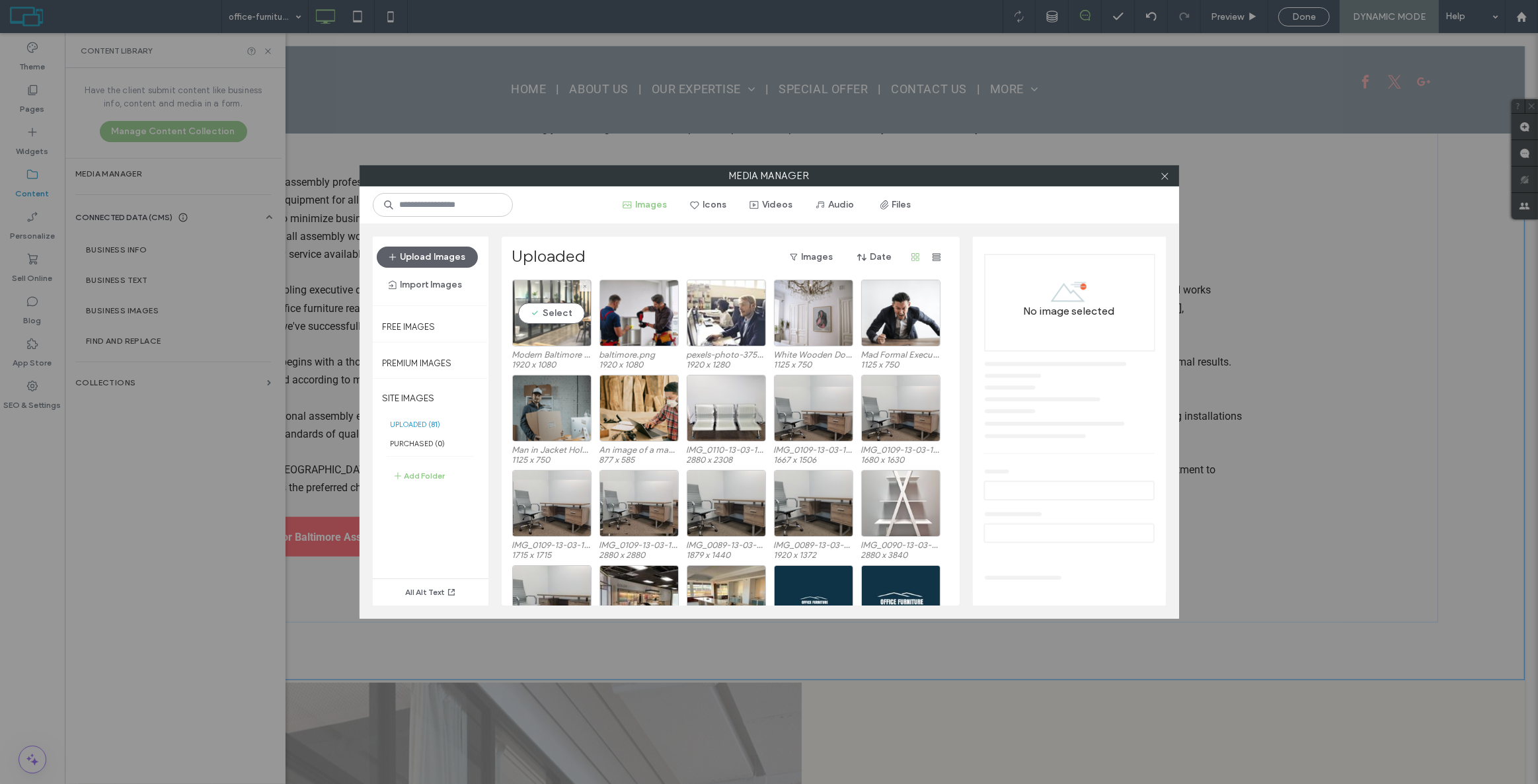
click at [569, 307] on div "Select" at bounding box center [551, 313] width 79 height 67
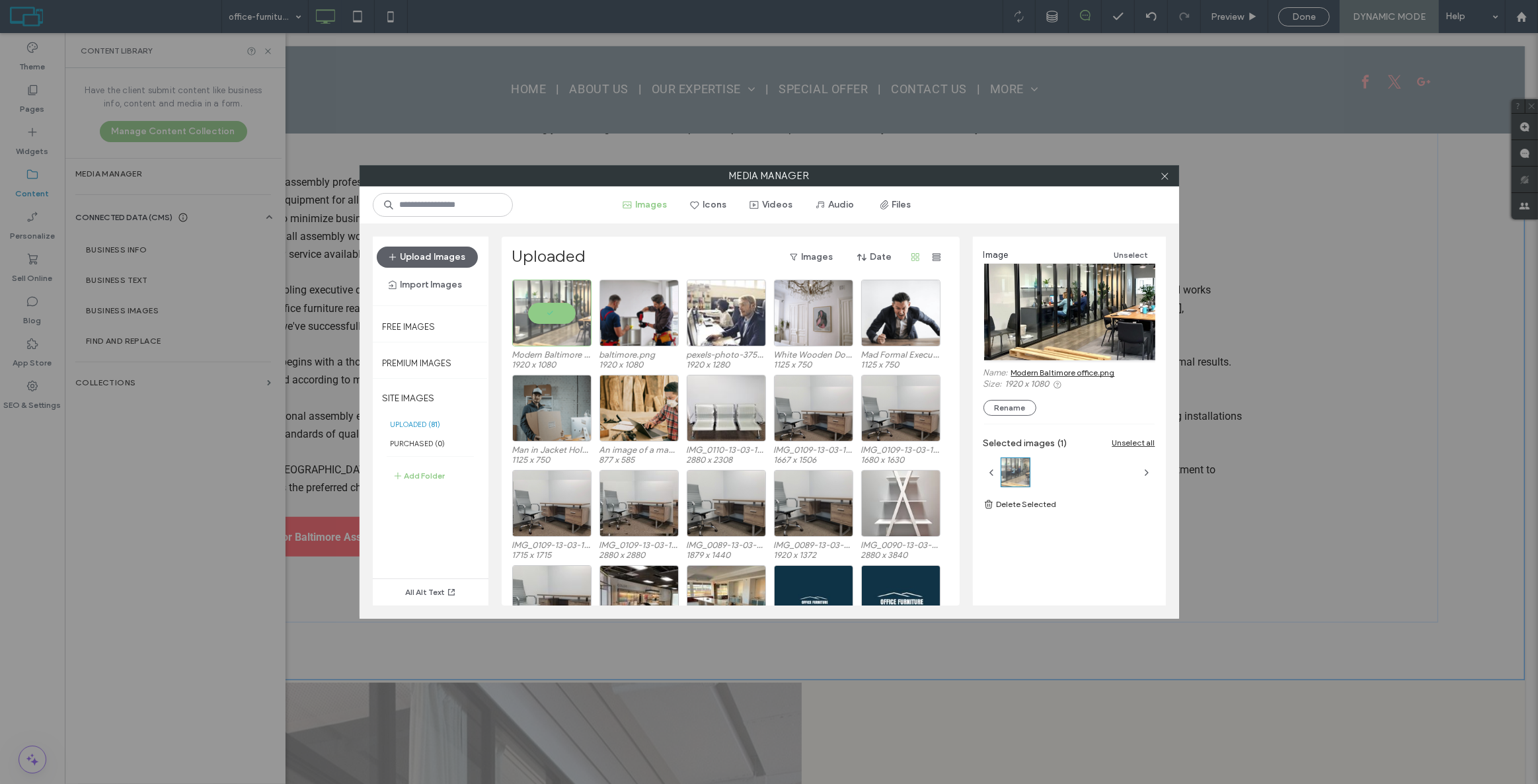
click at [1096, 369] on link "Modern Baltimore office.png" at bounding box center [1063, 373] width 104 height 10
click at [1168, 176] on icon at bounding box center [1165, 176] width 10 height 10
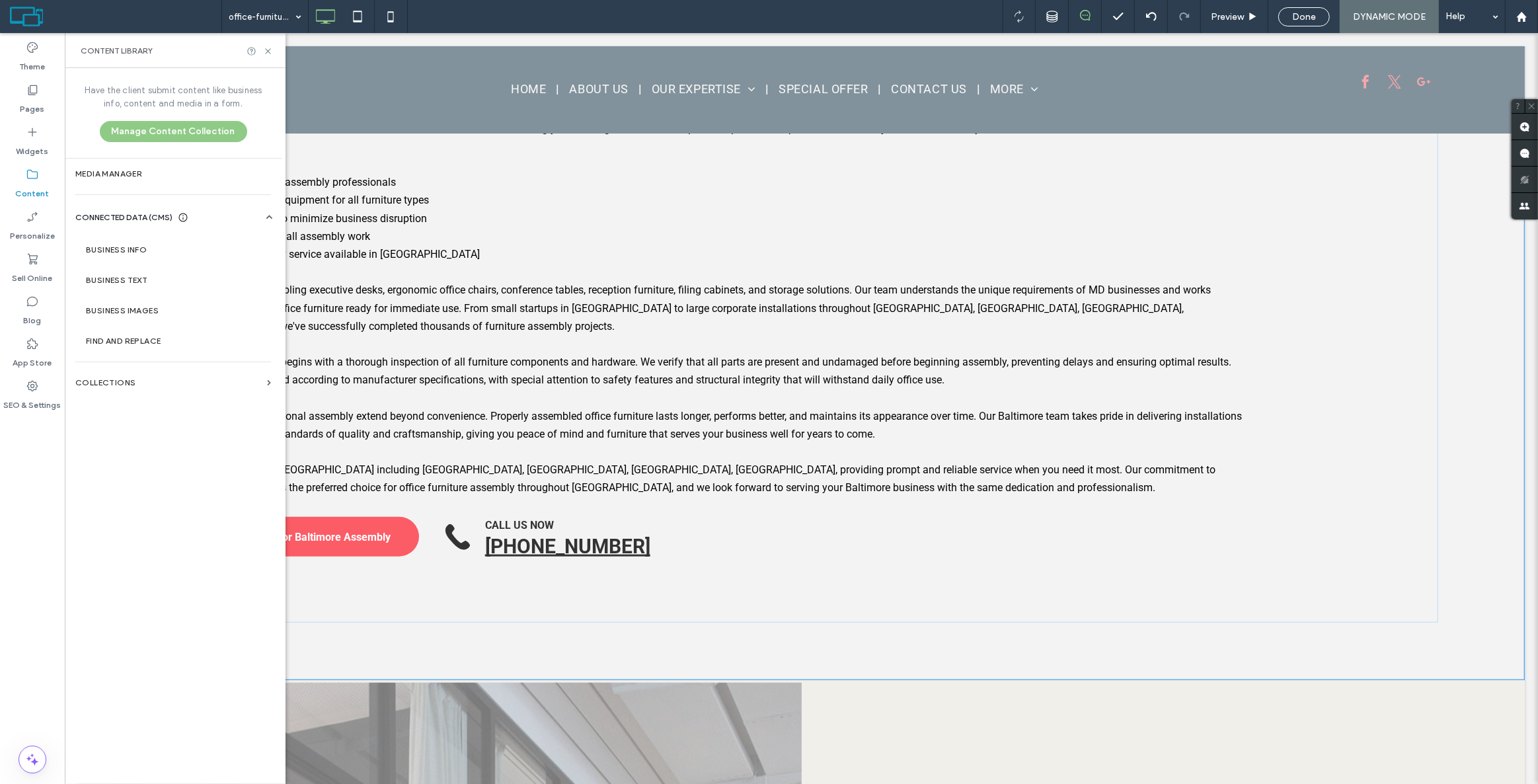
click at [261, 54] on div at bounding box center [259, 51] width 26 height 10
click at [266, 47] on icon at bounding box center [269, 51] width 10 height 10
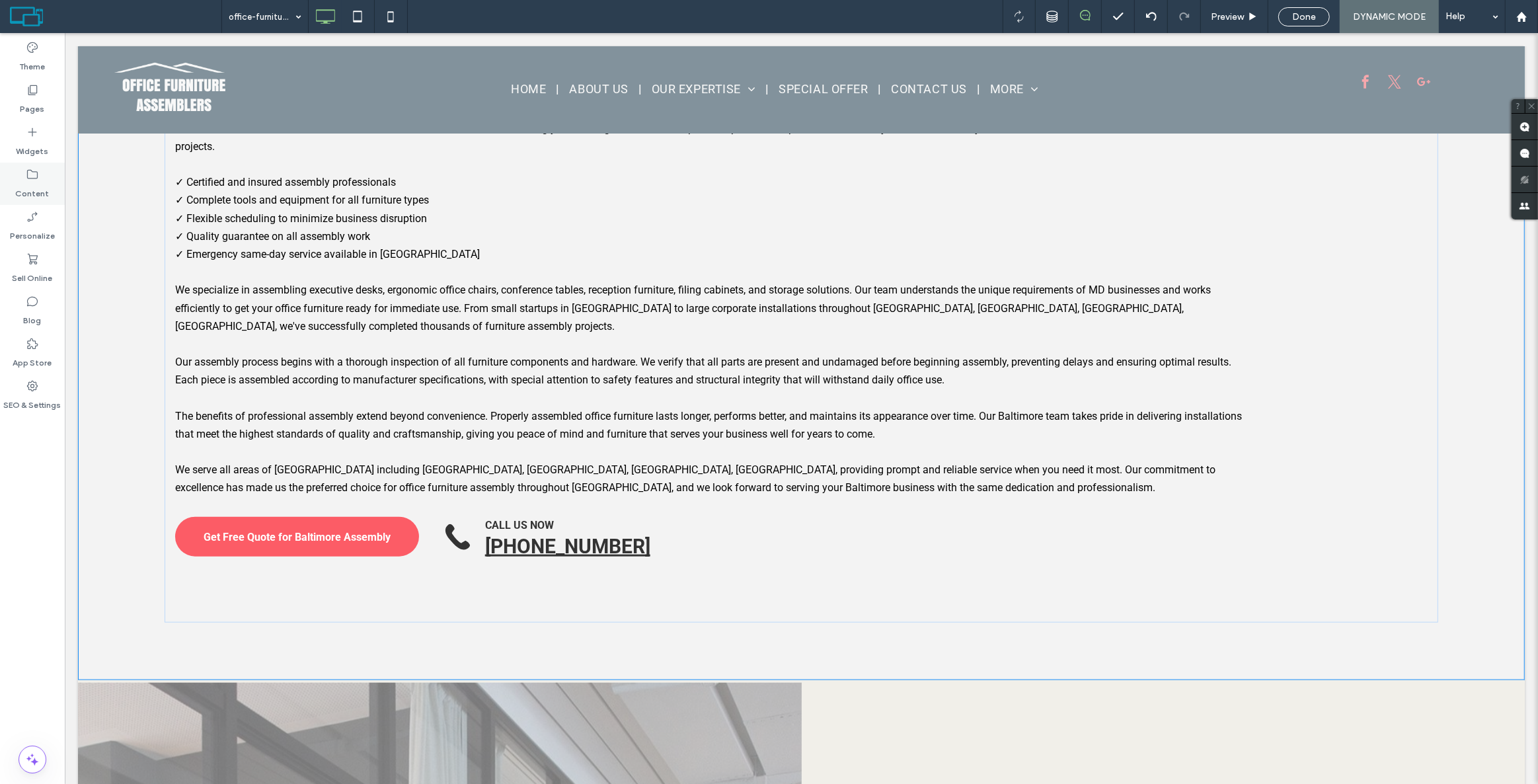
click at [27, 187] on label "Content" at bounding box center [33, 190] width 34 height 19
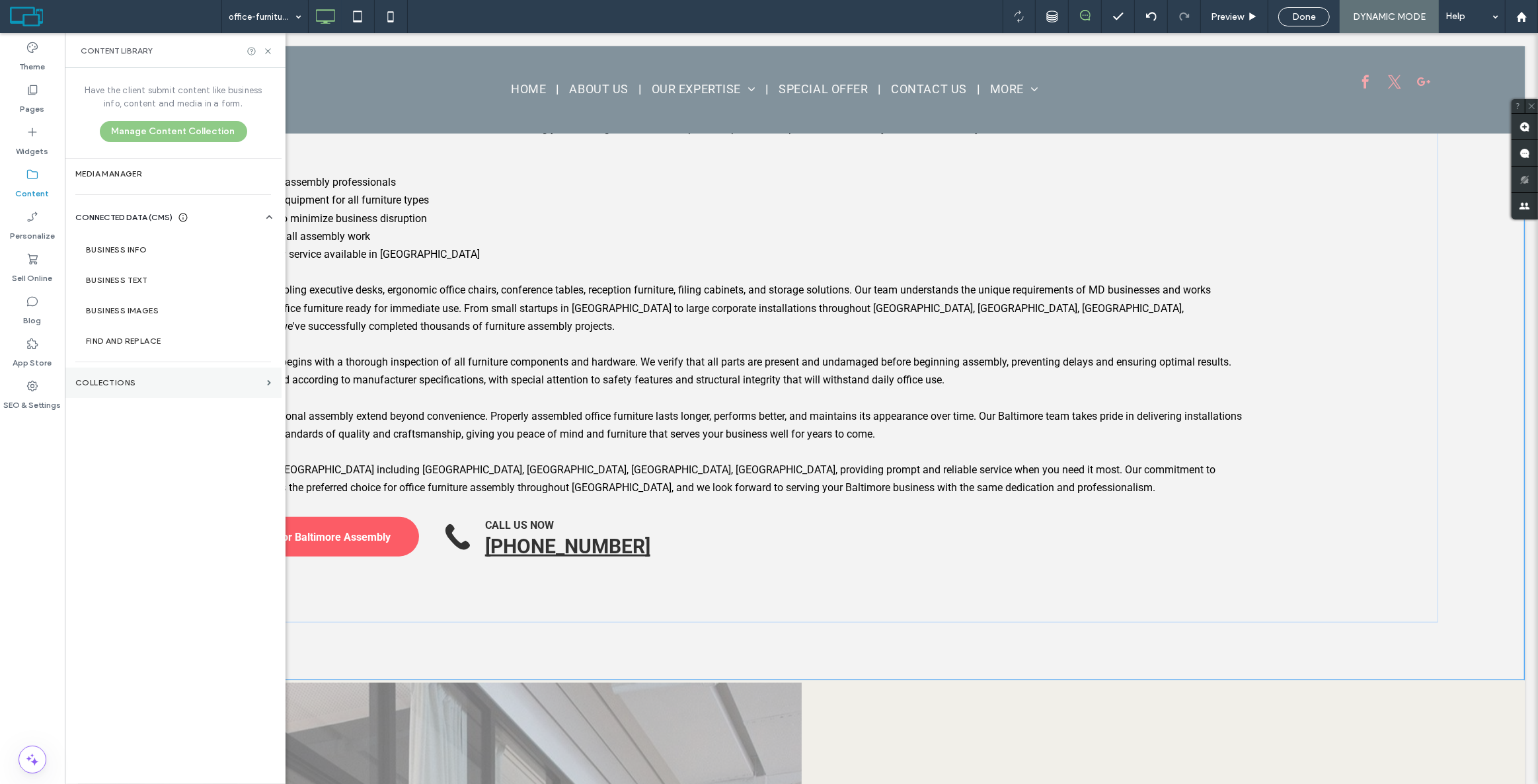
click at [147, 374] on section "Collections" at bounding box center [172, 383] width 217 height 31
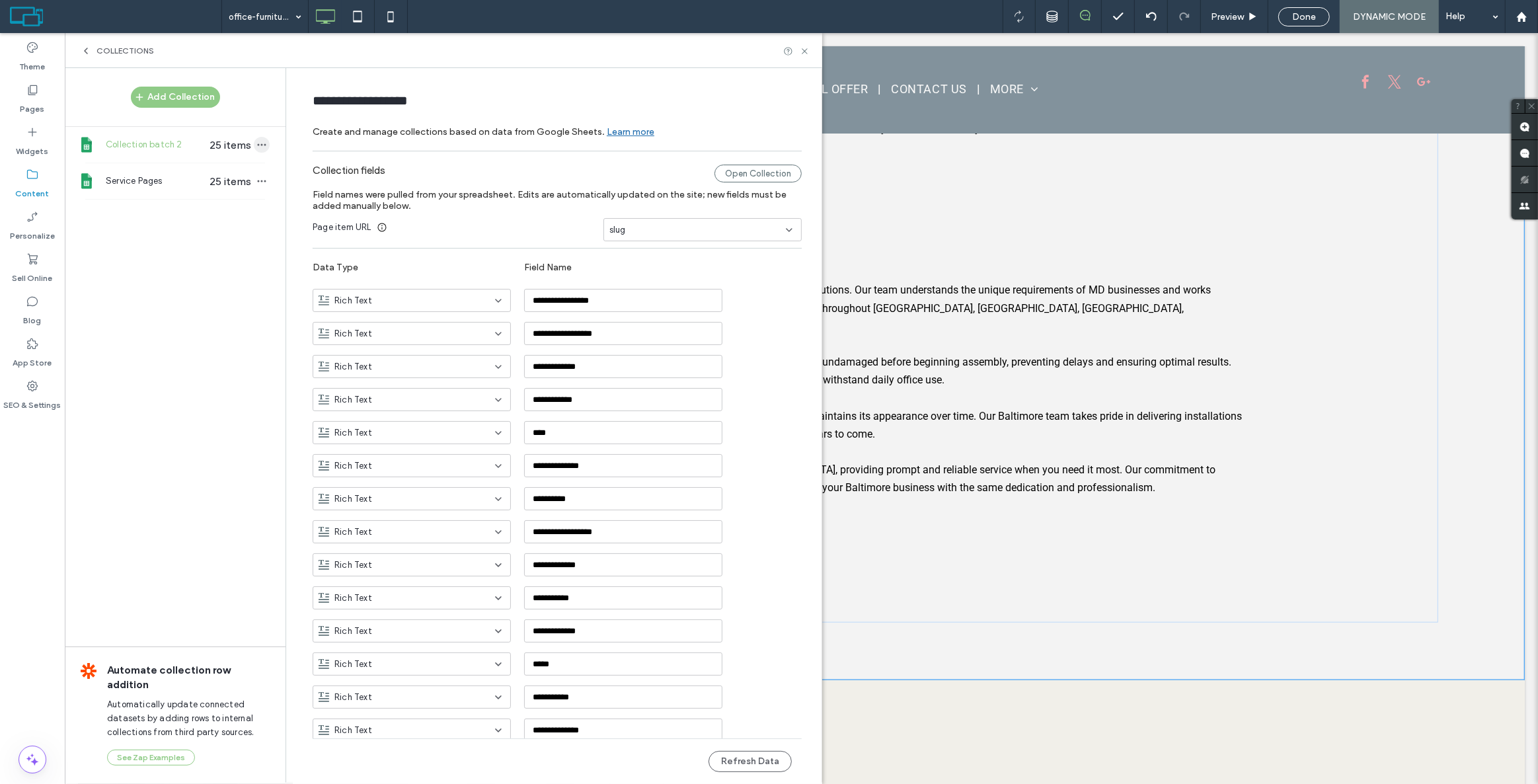
click at [257, 148] on icon "button" at bounding box center [262, 144] width 10 height 10
click at [291, 93] on span at bounding box center [287, 94] width 16 height 14
click at [800, 52] on icon at bounding box center [805, 51] width 10 height 10
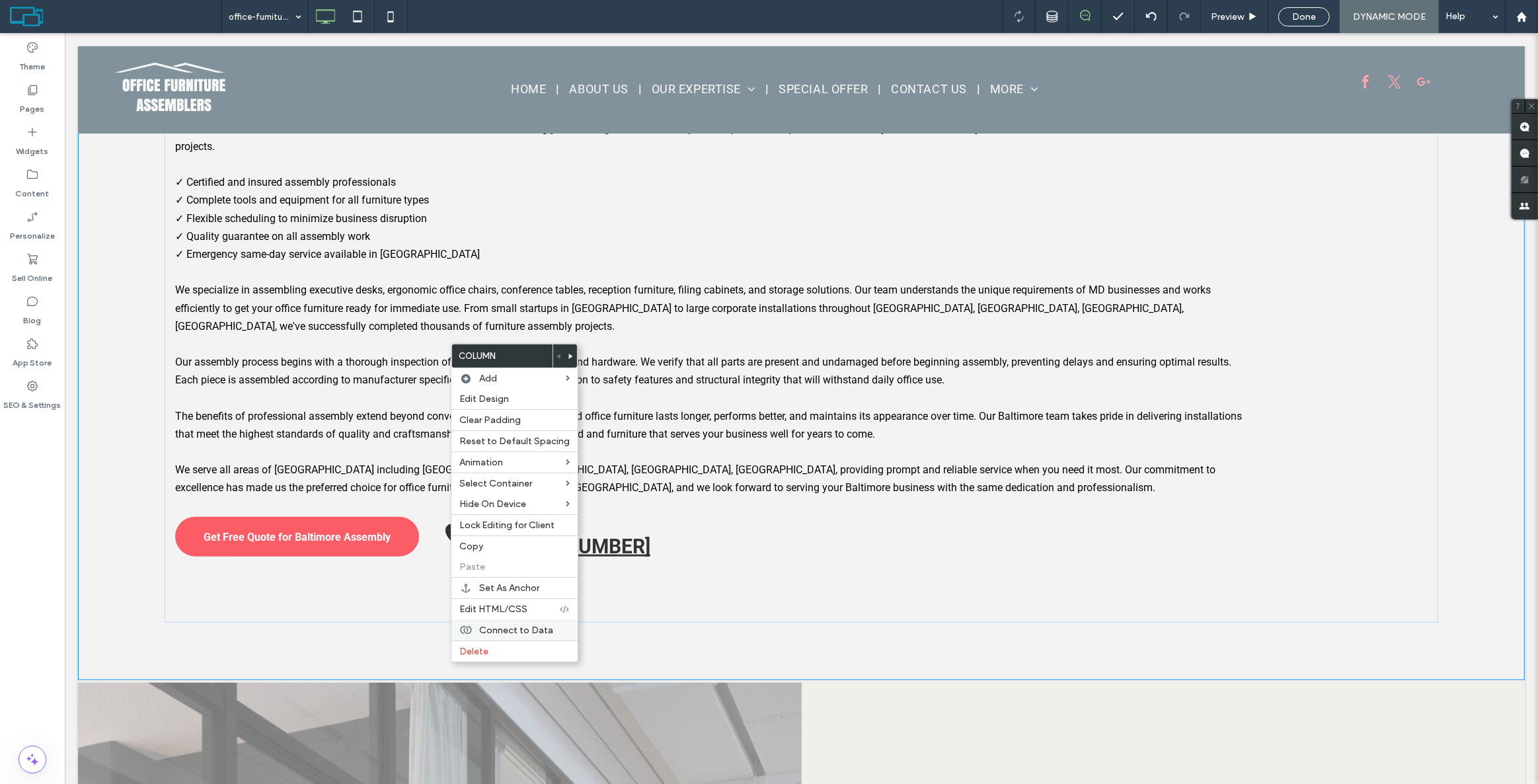
click at [490, 627] on span "Connect to Data" at bounding box center [516, 629] width 74 height 11
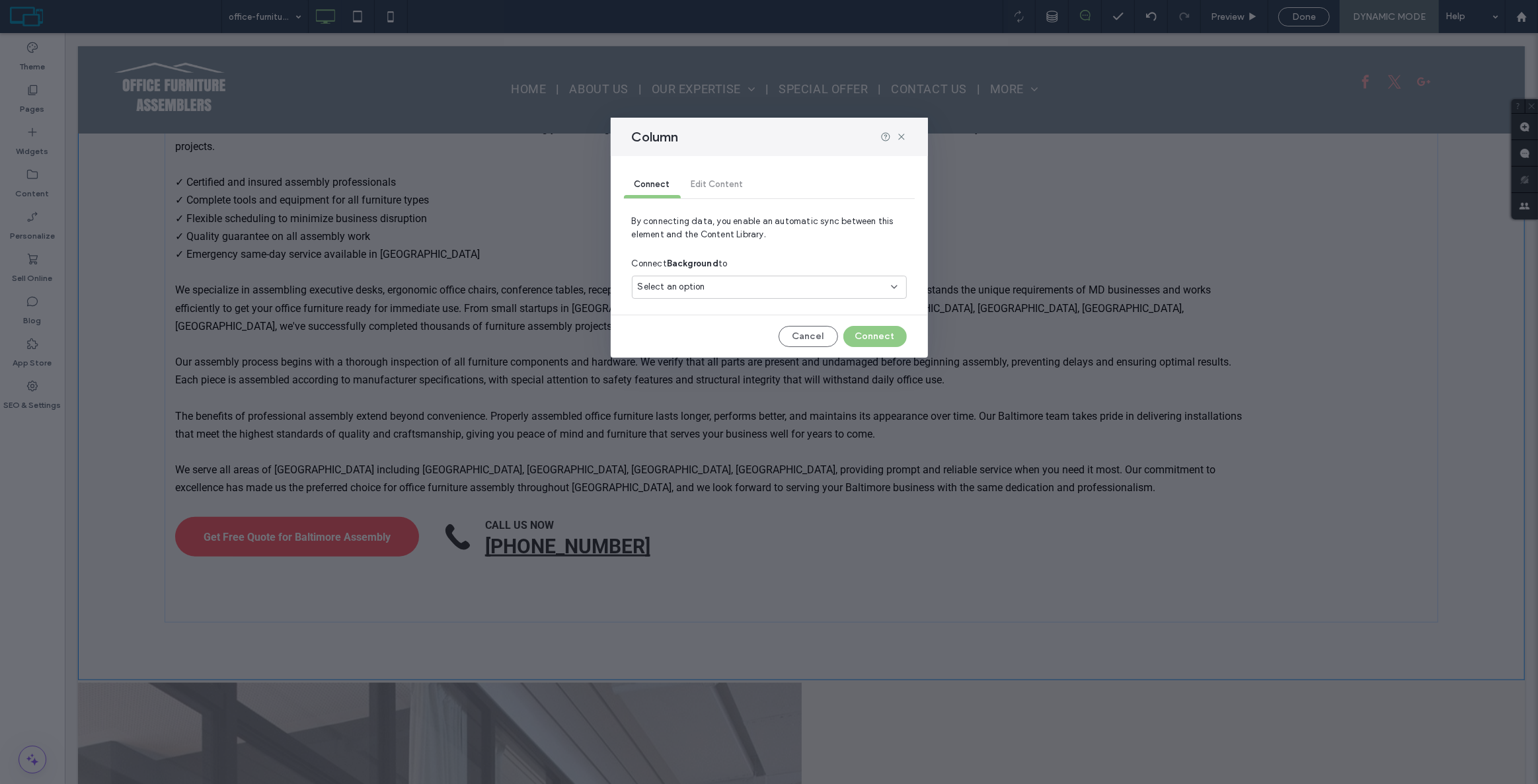
click at [782, 272] on div "Connect Background to" at bounding box center [770, 263] width 275 height 24
click at [777, 290] on div "Select an option" at bounding box center [761, 287] width 247 height 14
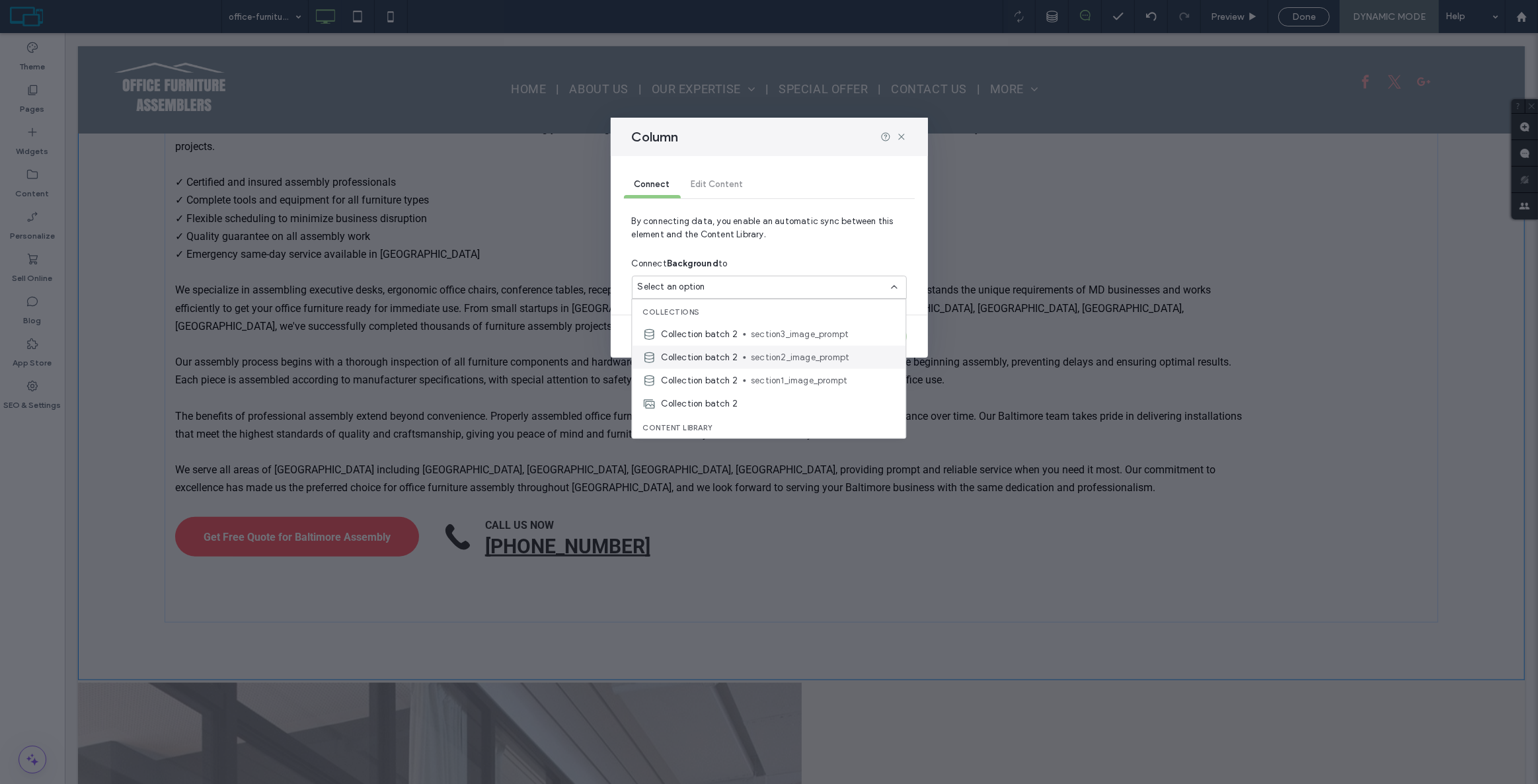
click at [772, 358] on span "section2_image_prompt" at bounding box center [823, 357] width 144 height 14
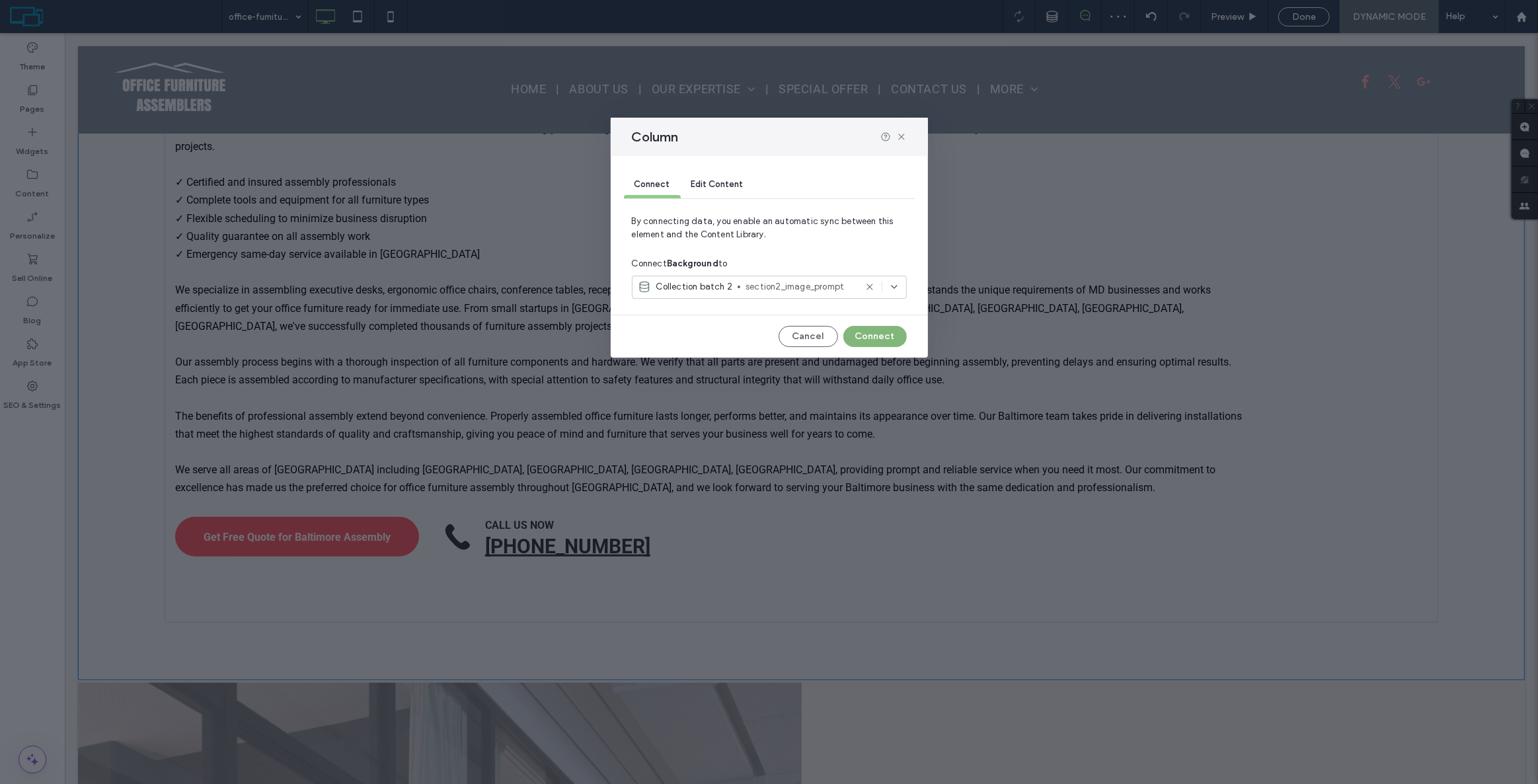
click at [893, 337] on button "Connect" at bounding box center [875, 336] width 64 height 21
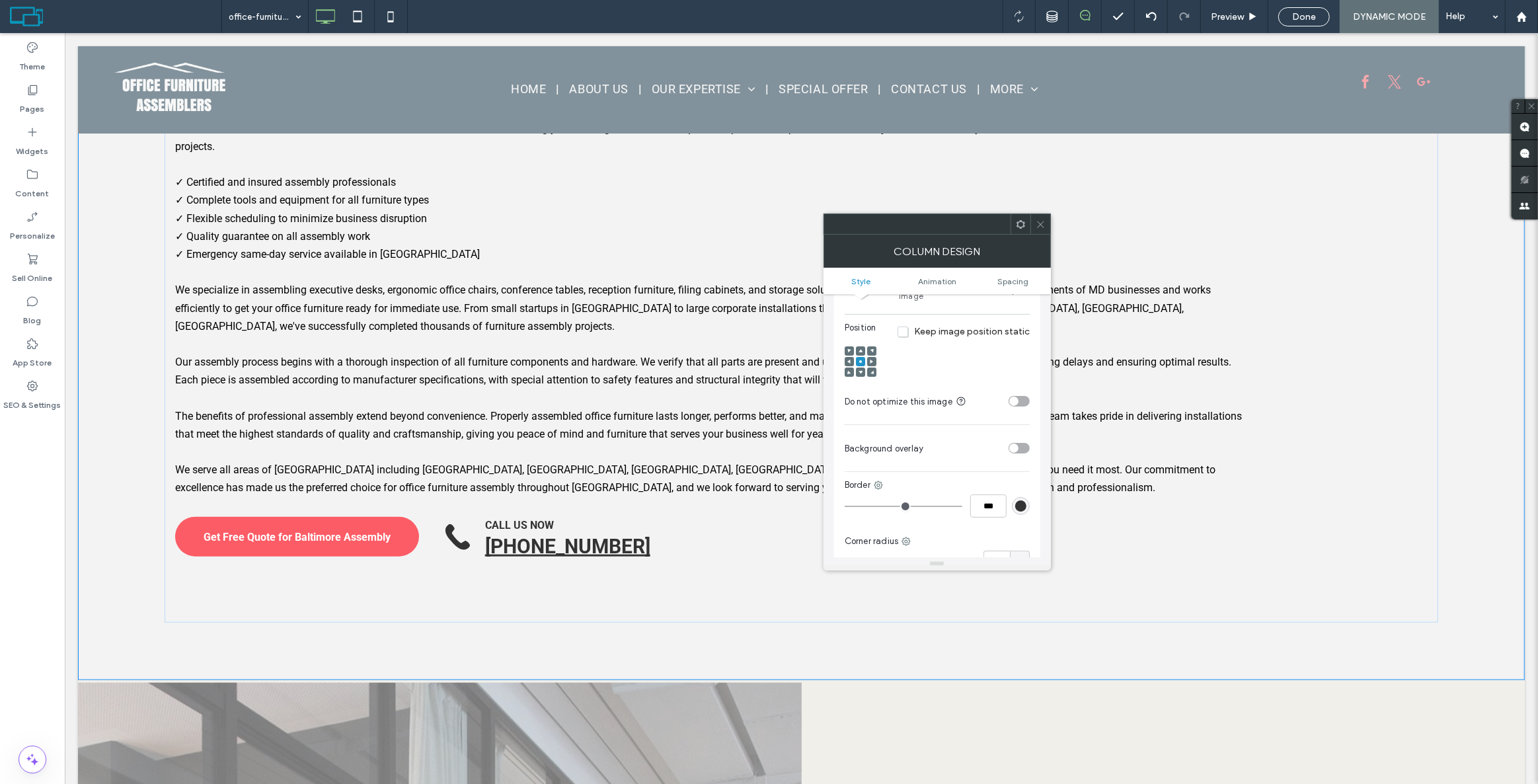
scroll to position [420, 0]
click at [1029, 431] on section "Background overlay" at bounding box center [937, 447] width 185 height 33
click at [1020, 442] on div "toggle" at bounding box center [1019, 447] width 21 height 10
click at [1023, 475] on div "rgb(255,255,255)" at bounding box center [1021, 480] width 11 height 11
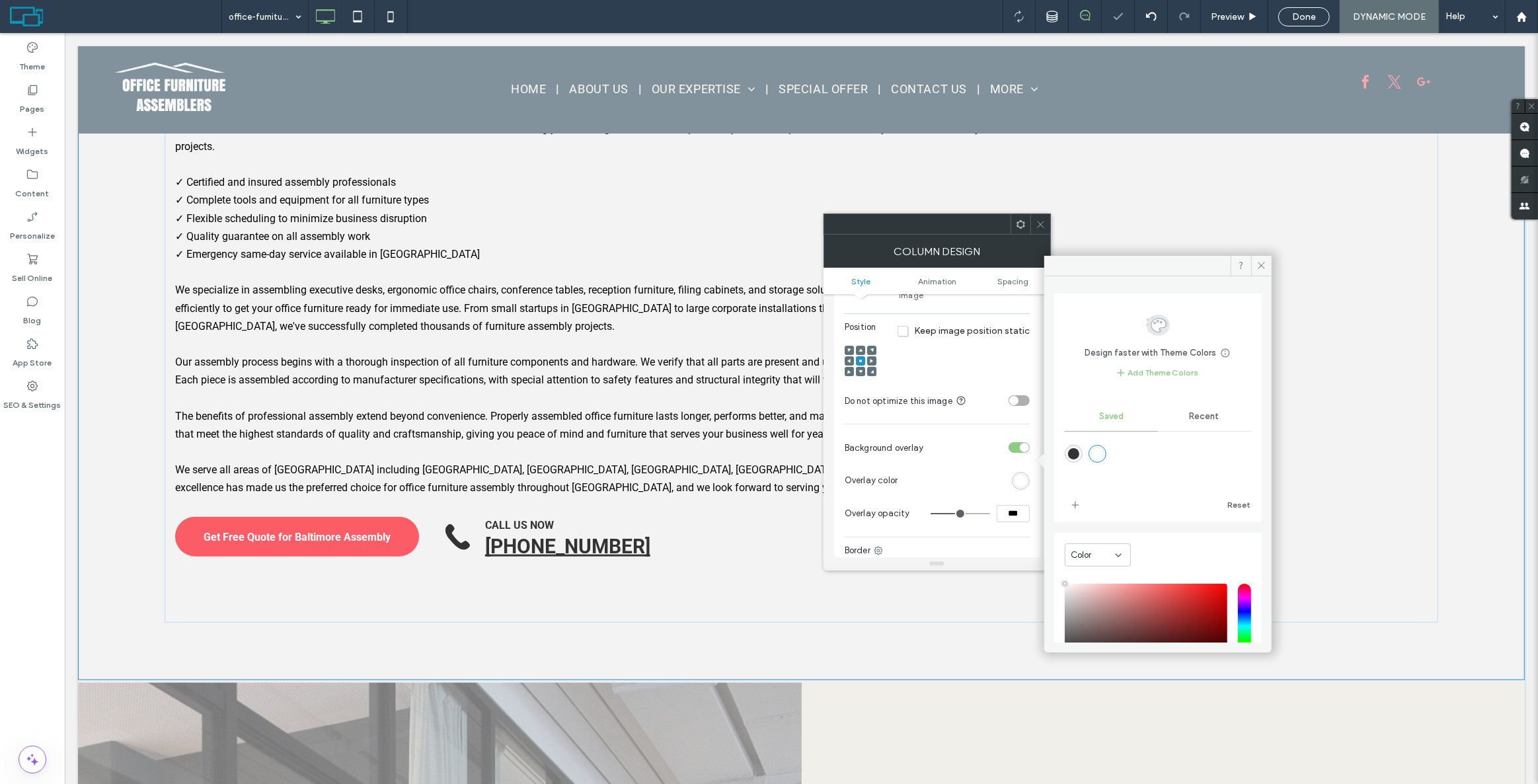
click at [1078, 453] on div "rgba(51,51,51,1)" at bounding box center [1073, 453] width 11 height 11
type input "*******"
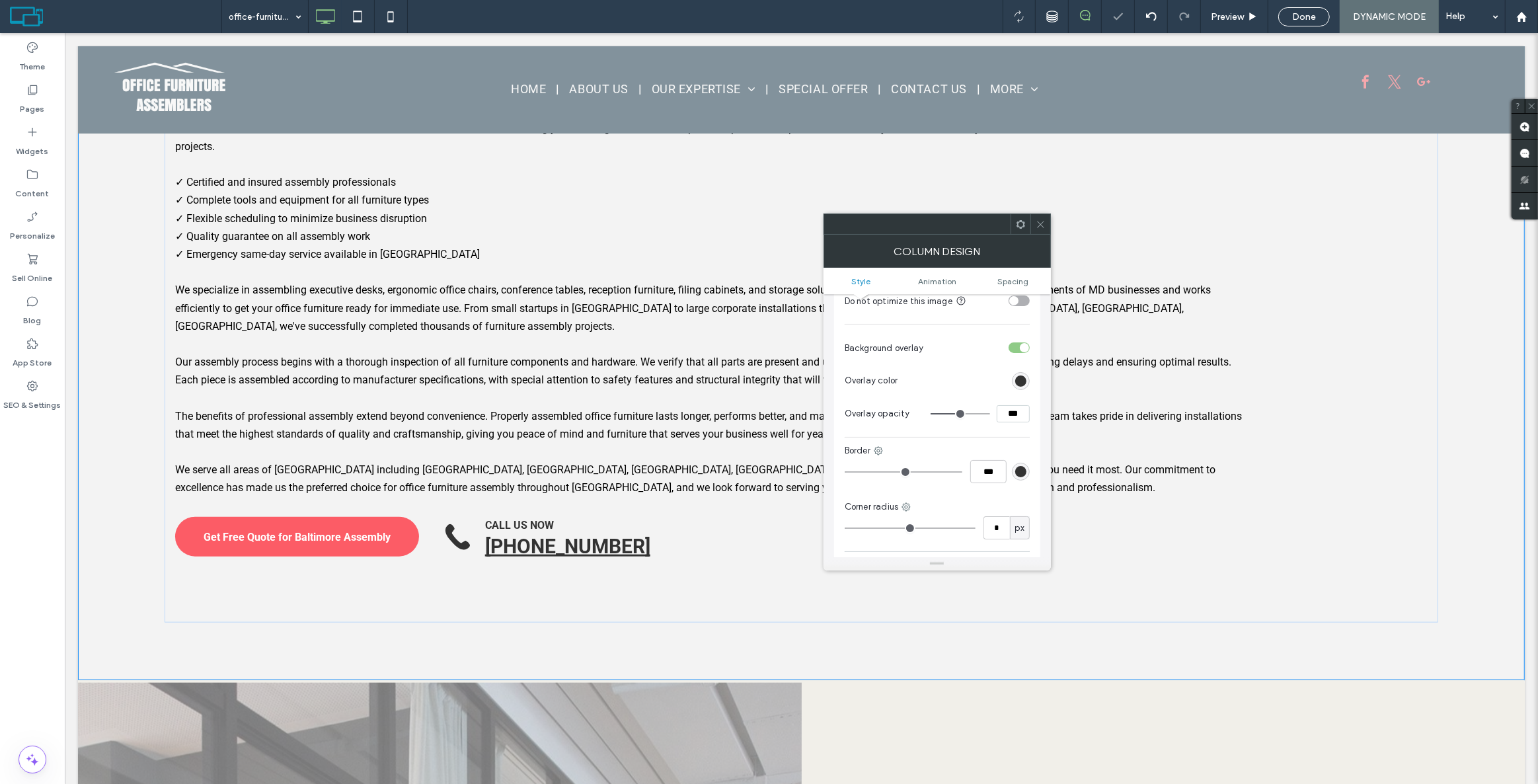
scroll to position [540, 0]
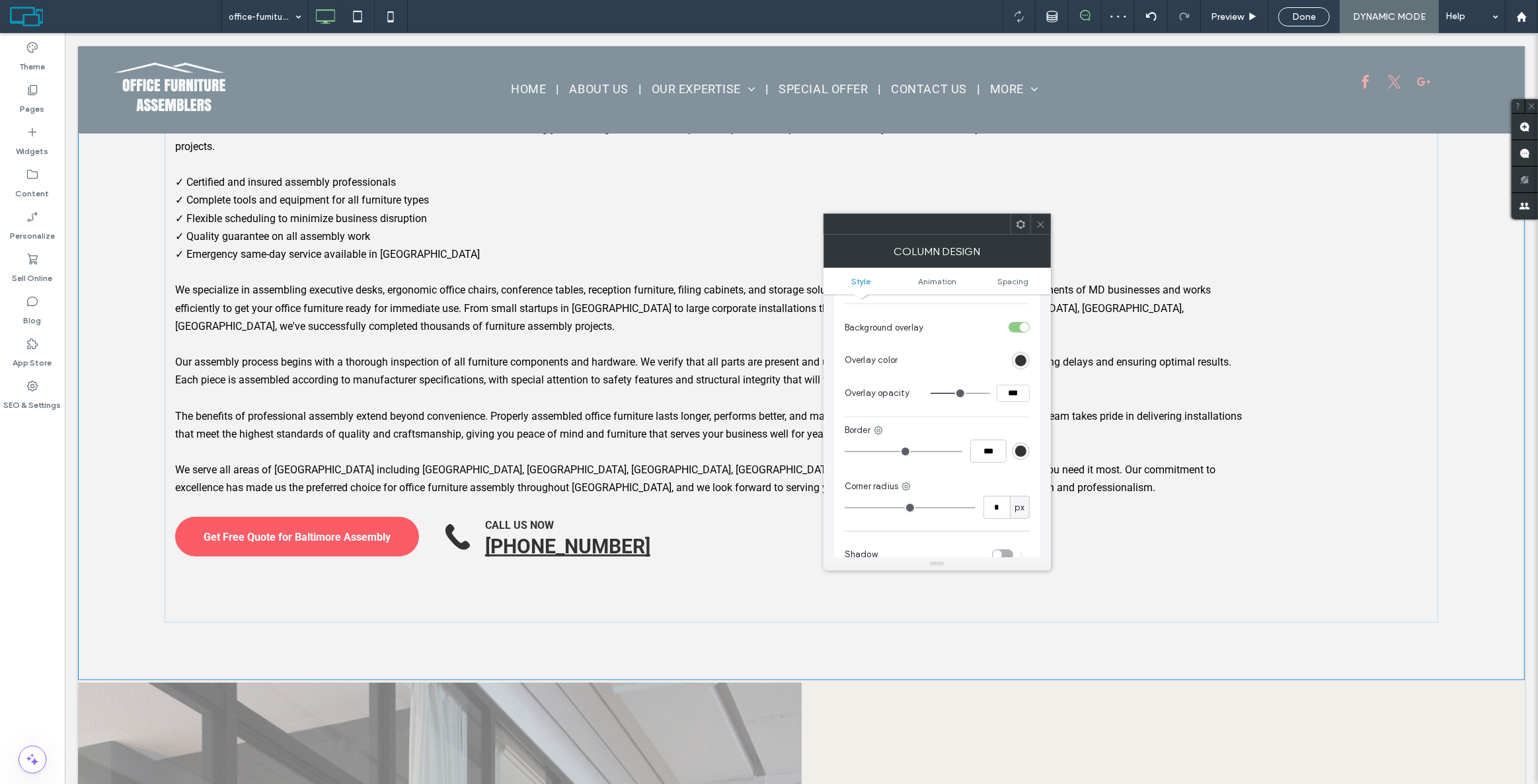
type input "**"
type input "***"
type input "**"
type input "***"
type input "**"
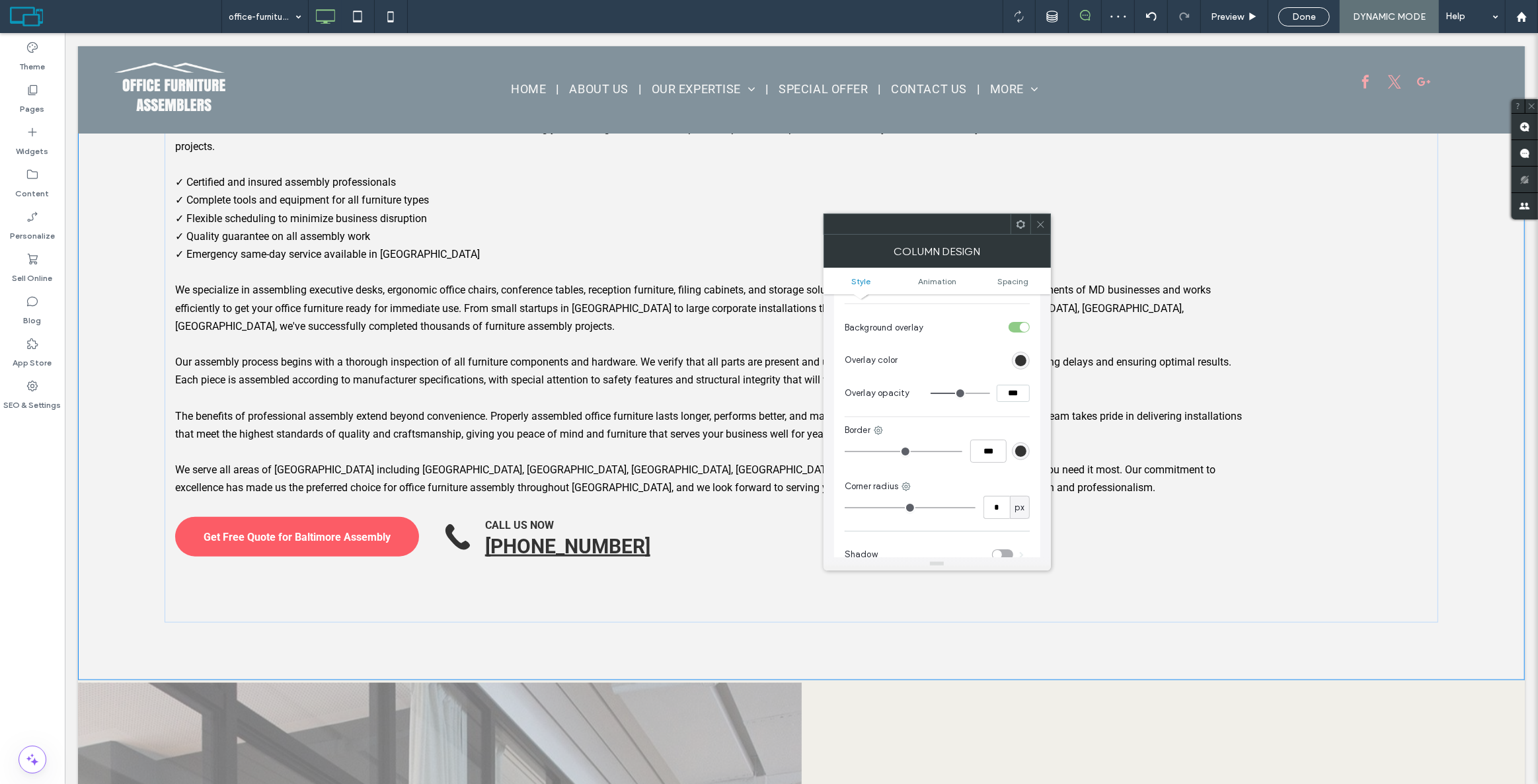
type input "***"
type input "**"
type input "***"
type input "**"
type input "***"
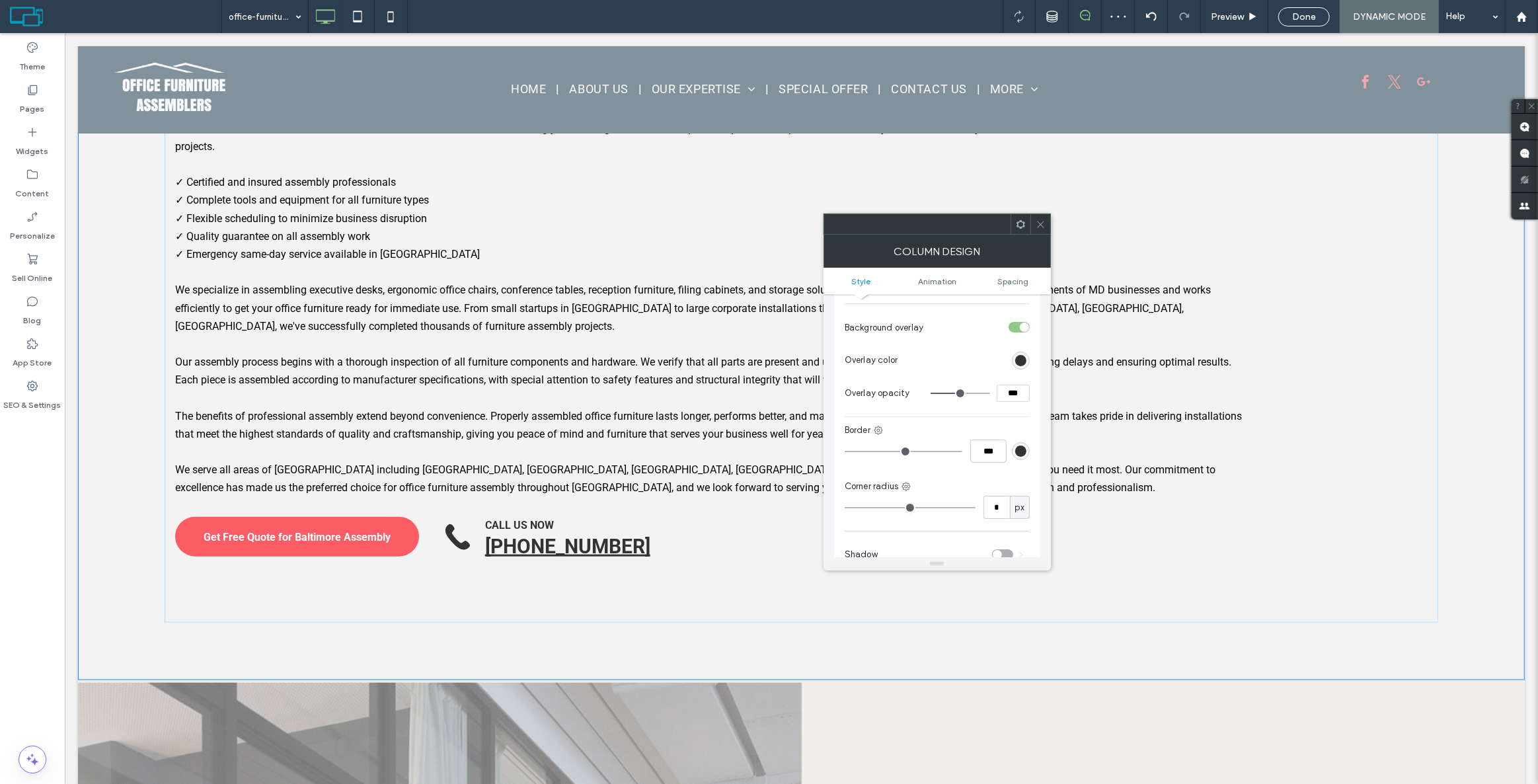
type input "**"
type input "***"
type input "**"
type input "***"
click at [963, 392] on input "range" at bounding box center [960, 393] width 59 height 2
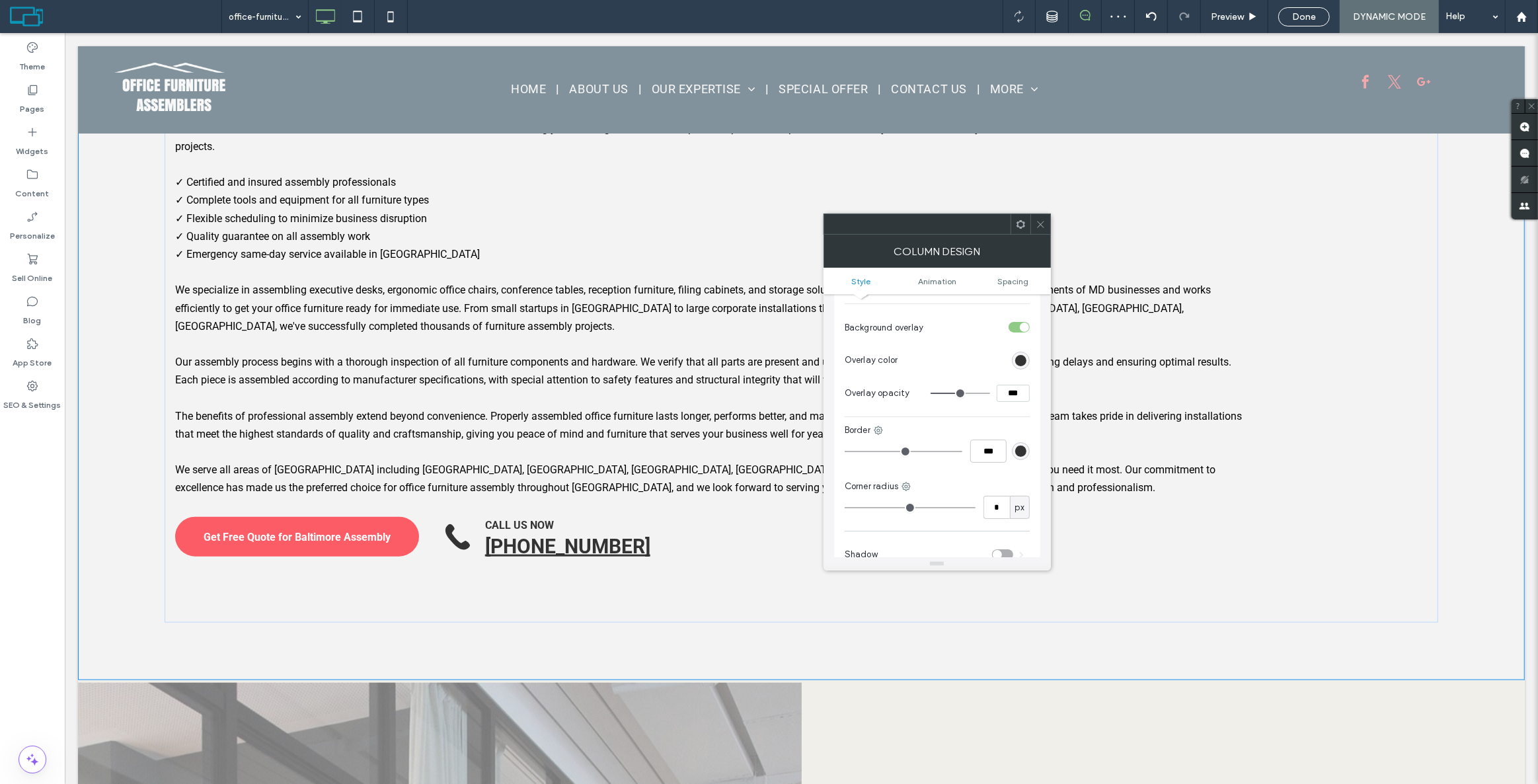
type input "**"
type input "***"
type input "**"
type input "***"
type input "**"
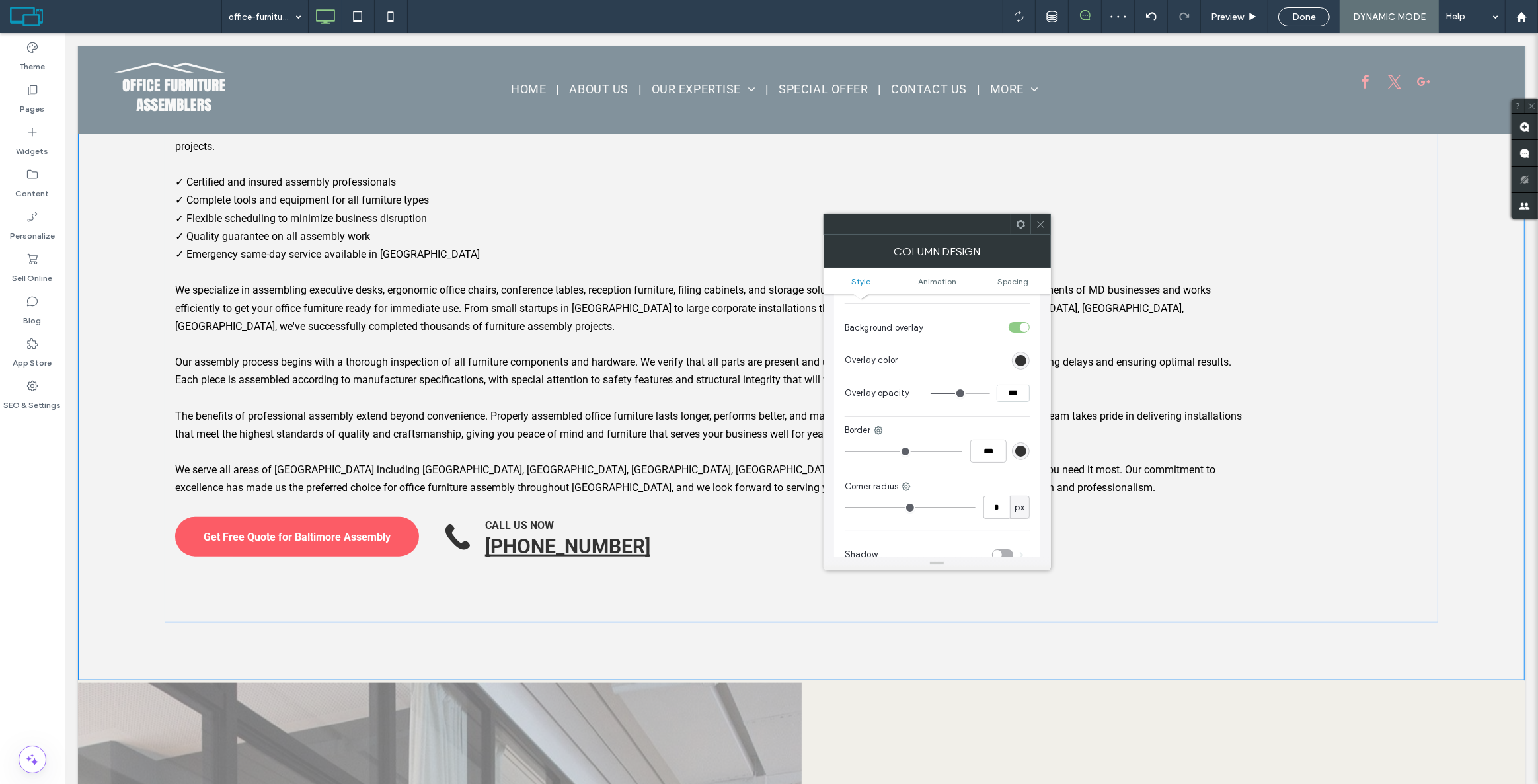
type input "***"
type input "**"
type input "***"
type input "**"
type input "***"
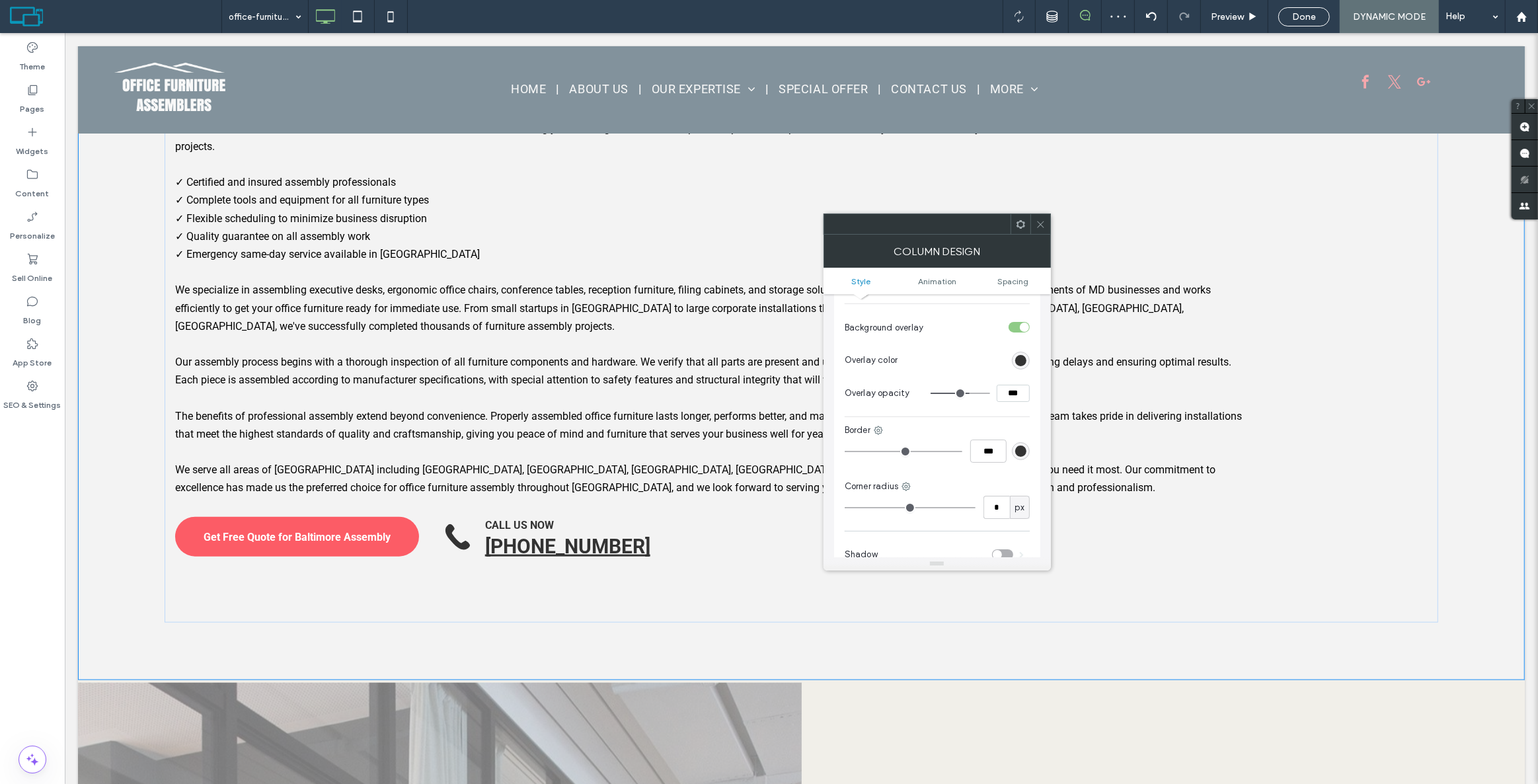
click at [968, 392] on input "range" at bounding box center [960, 393] width 59 height 2
type input "**"
type input "***"
type input "**"
click at [971, 392] on input "range" at bounding box center [960, 393] width 59 height 2
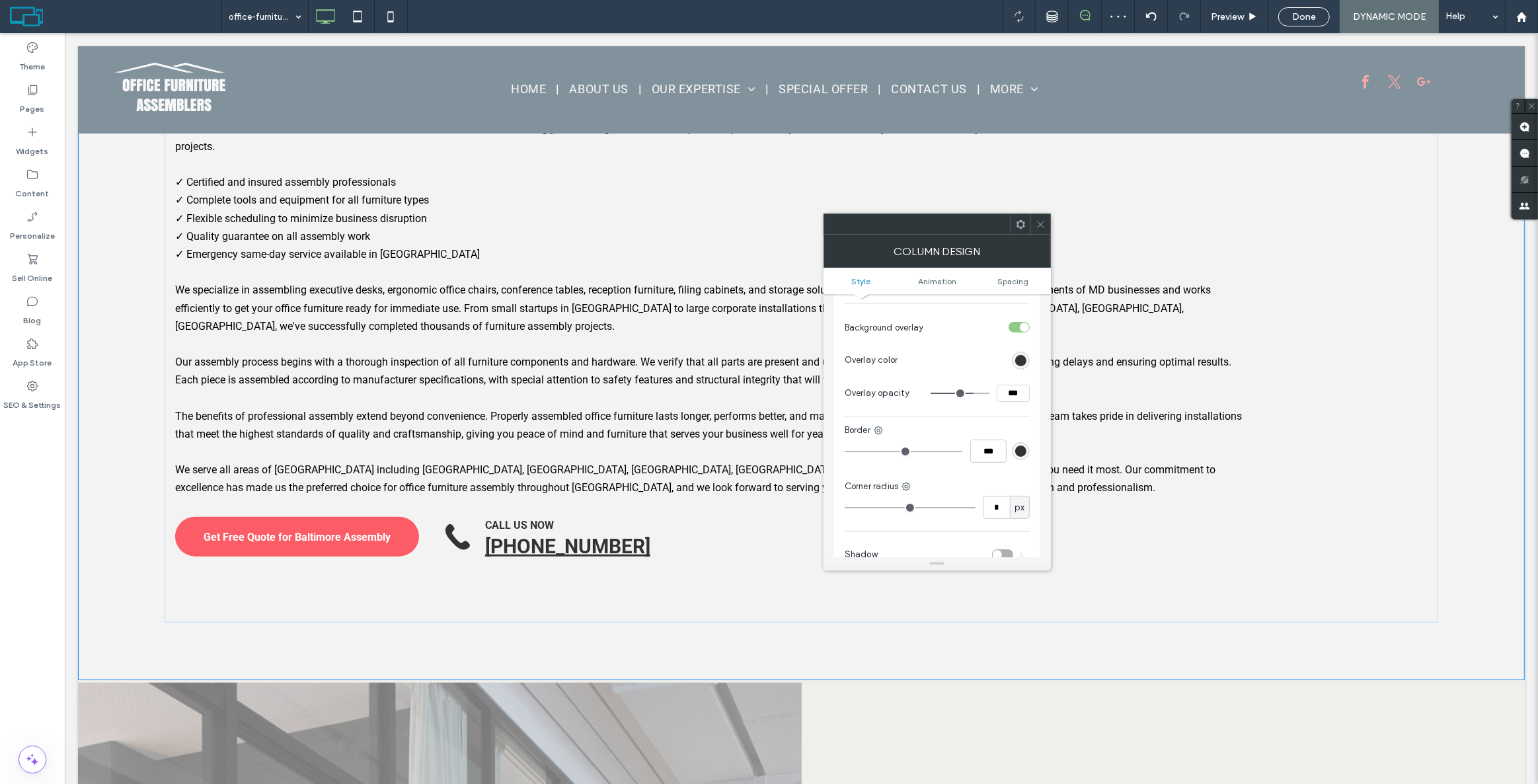
type input "***"
type input "**"
type input "***"
type input "**"
type input "***"
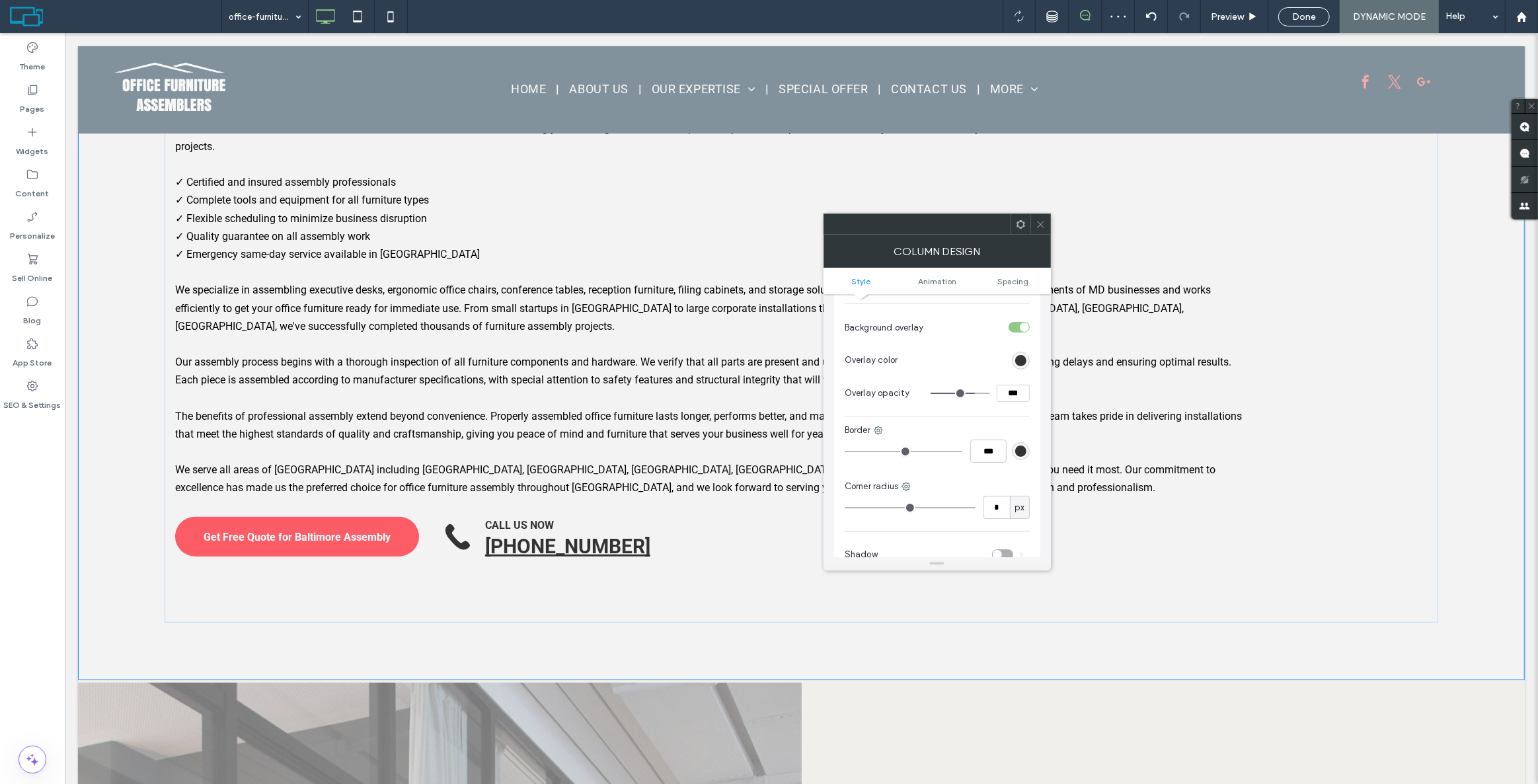
type input "**"
type input "***"
type input "**"
type input "***"
type input "**"
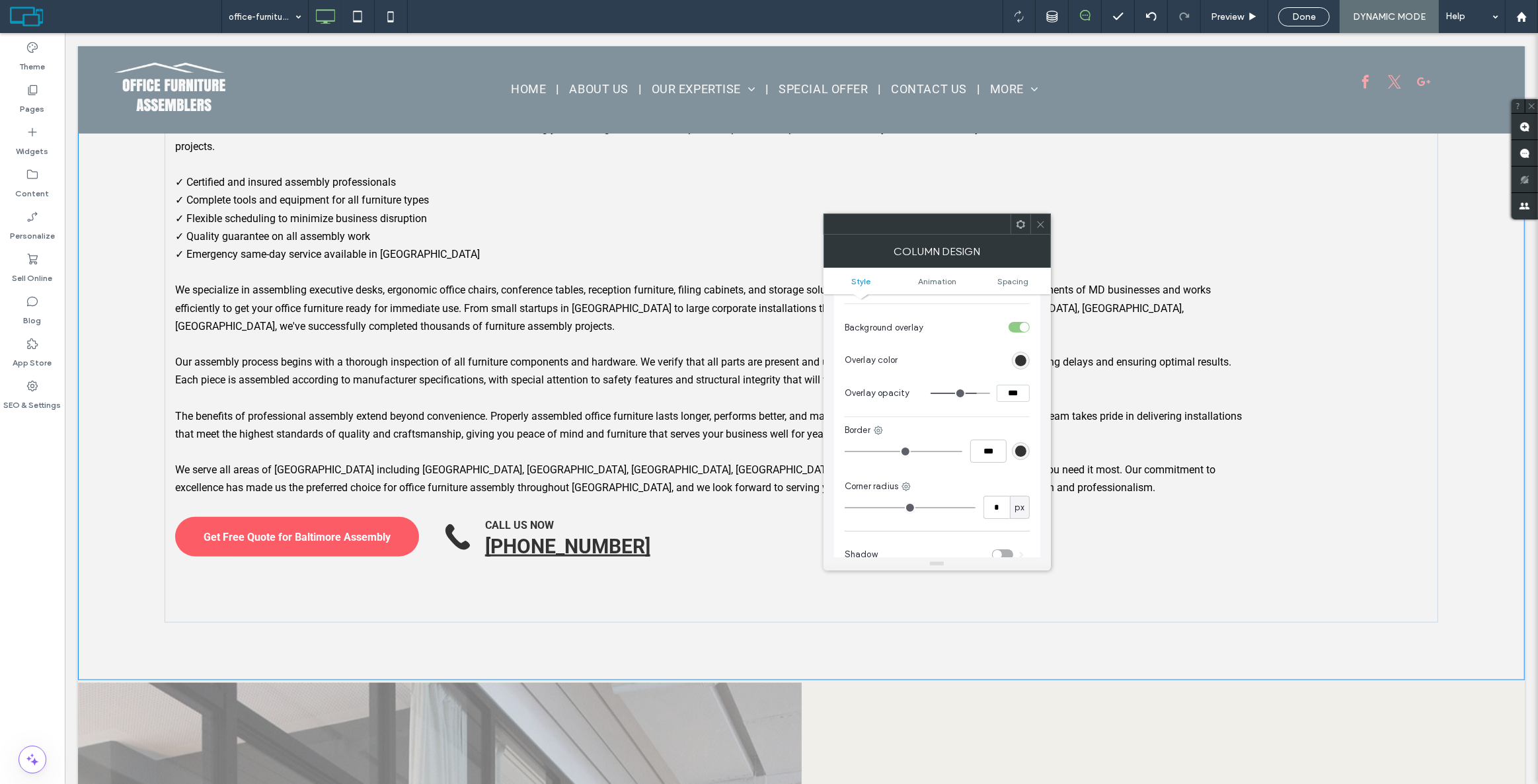
type input "***"
type input "**"
type input "***"
type input "**"
type input "***"
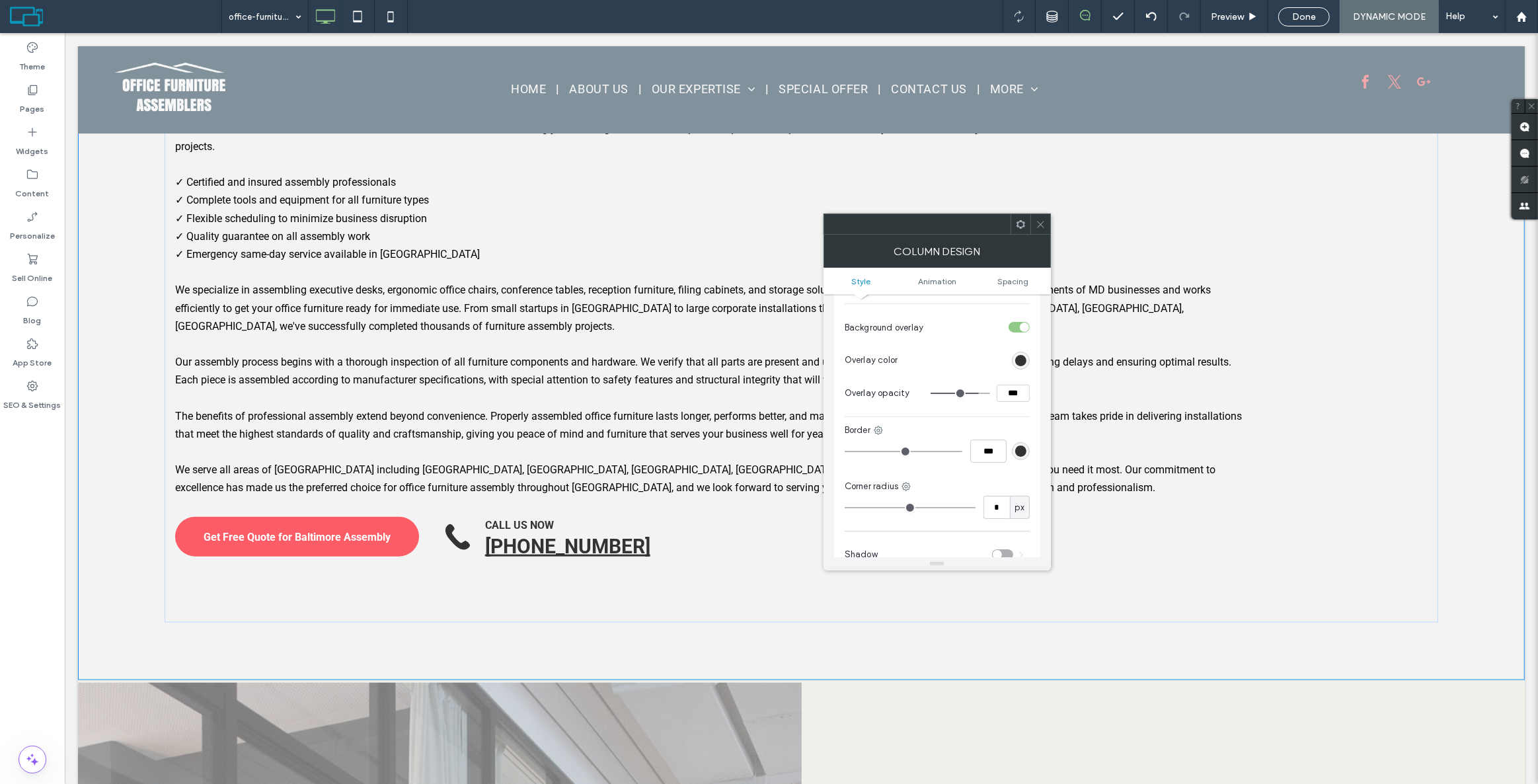
type input "**"
type input "***"
type input "**"
click at [973, 392] on input "range" at bounding box center [960, 393] width 59 height 2
click at [1038, 224] on icon at bounding box center [1041, 224] width 10 height 10
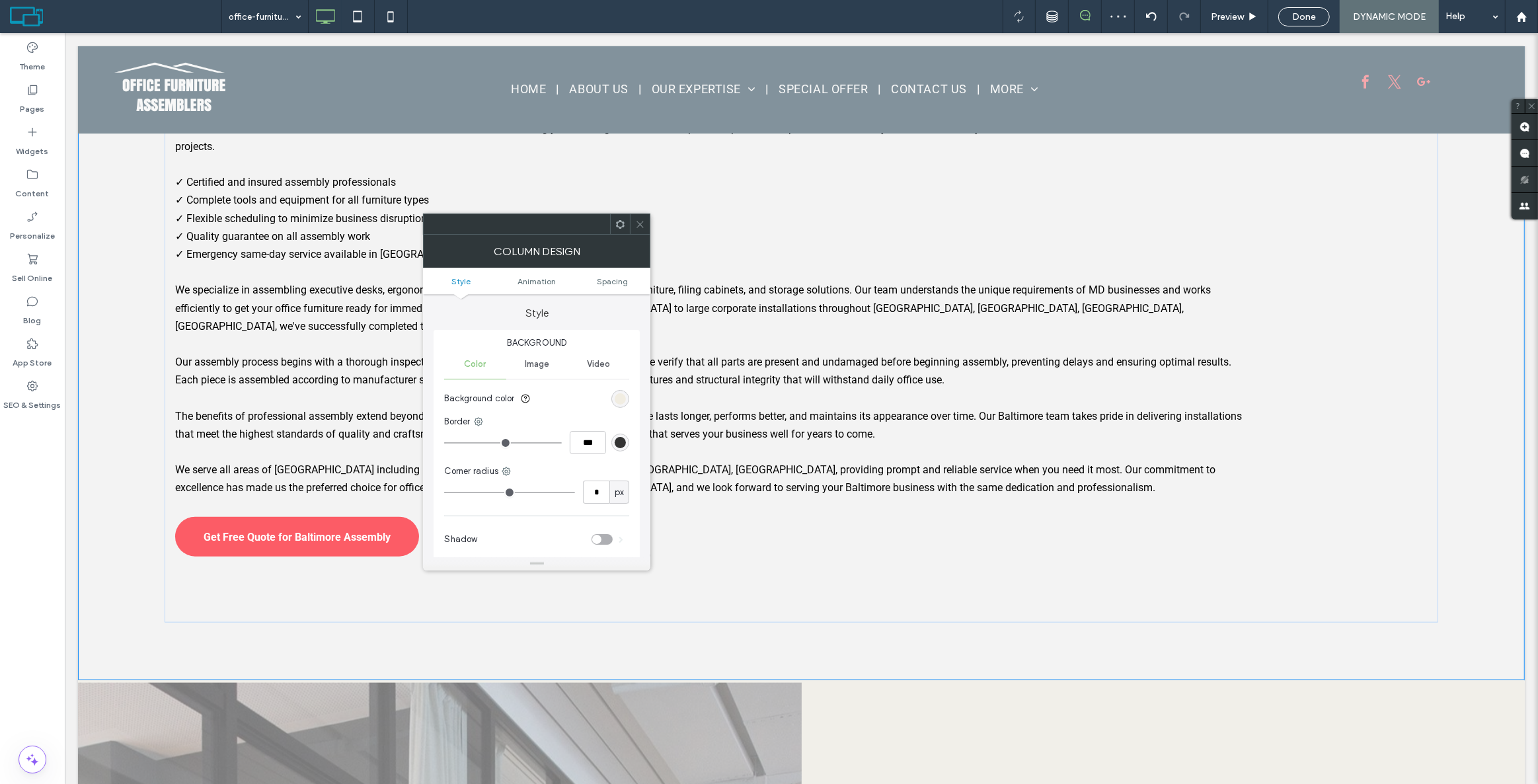
click at [638, 214] on span at bounding box center [641, 223] width 10 height 20
click at [636, 223] on icon at bounding box center [641, 224] width 10 height 10
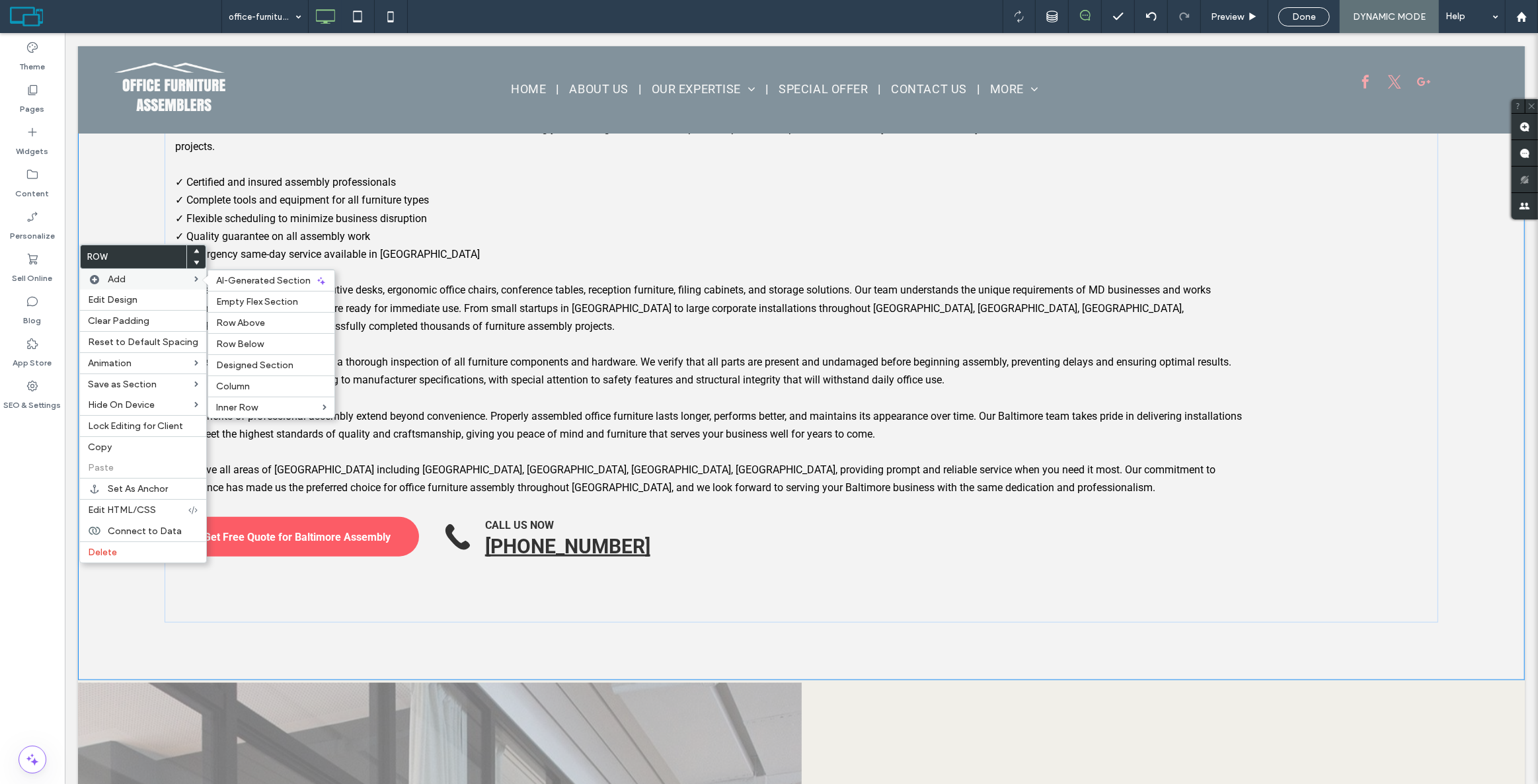
click at [146, 278] on label "Add" at bounding box center [151, 279] width 87 height 11
click at [288, 300] on span "Empty Flex Section" at bounding box center [257, 302] width 82 height 11
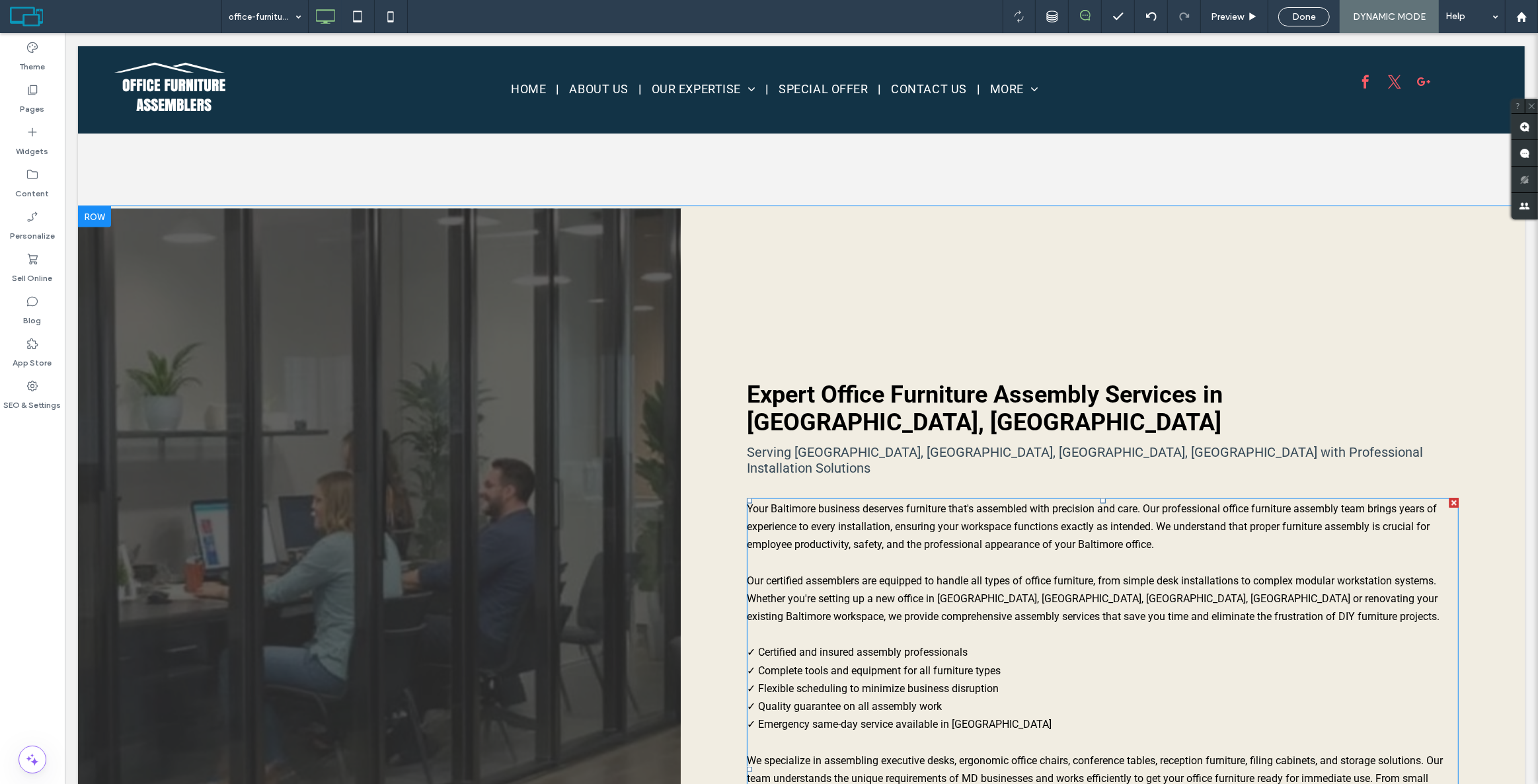
scroll to position [1830, 0]
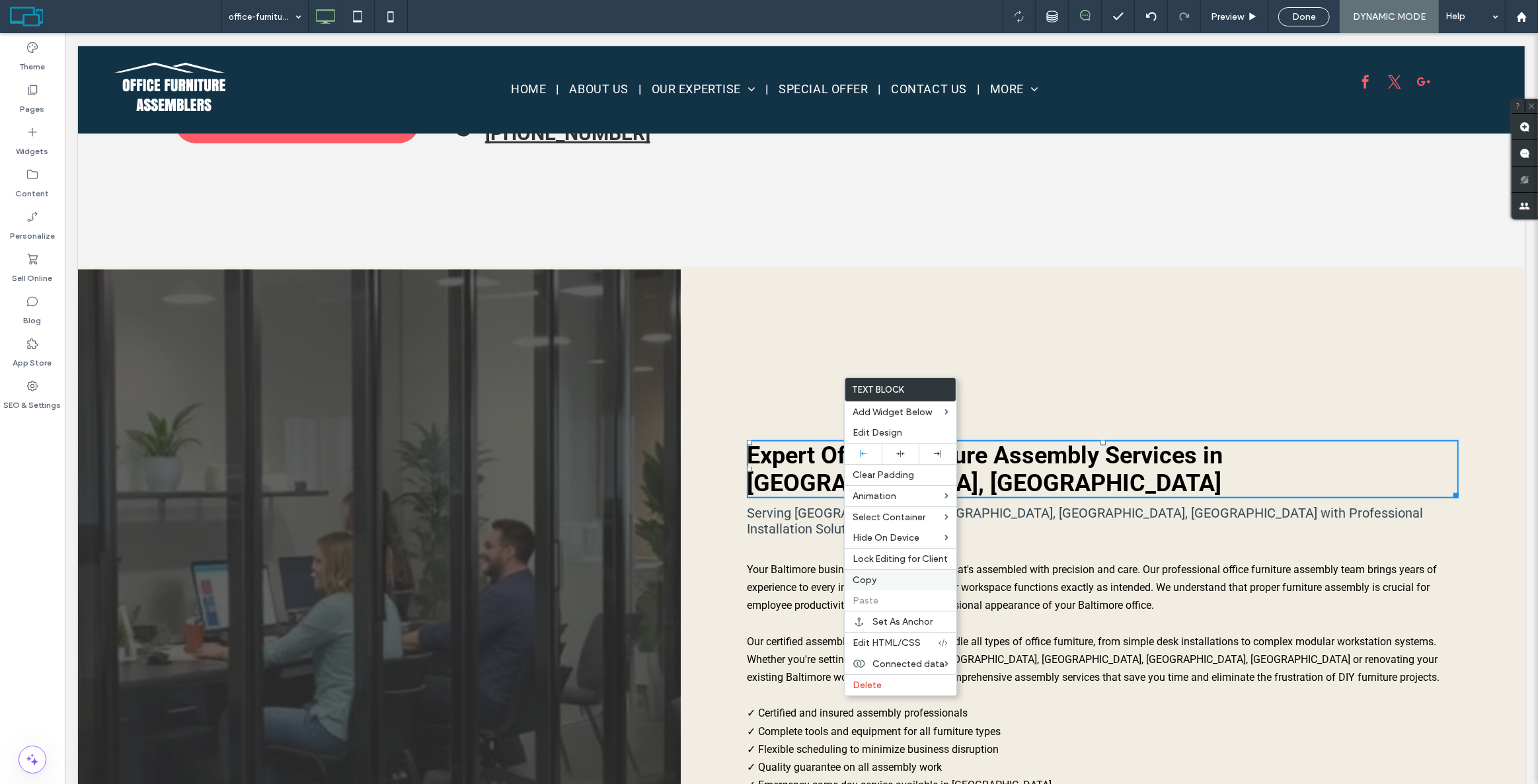
click at [866, 574] on div "Copy" at bounding box center [900, 579] width 111 height 21
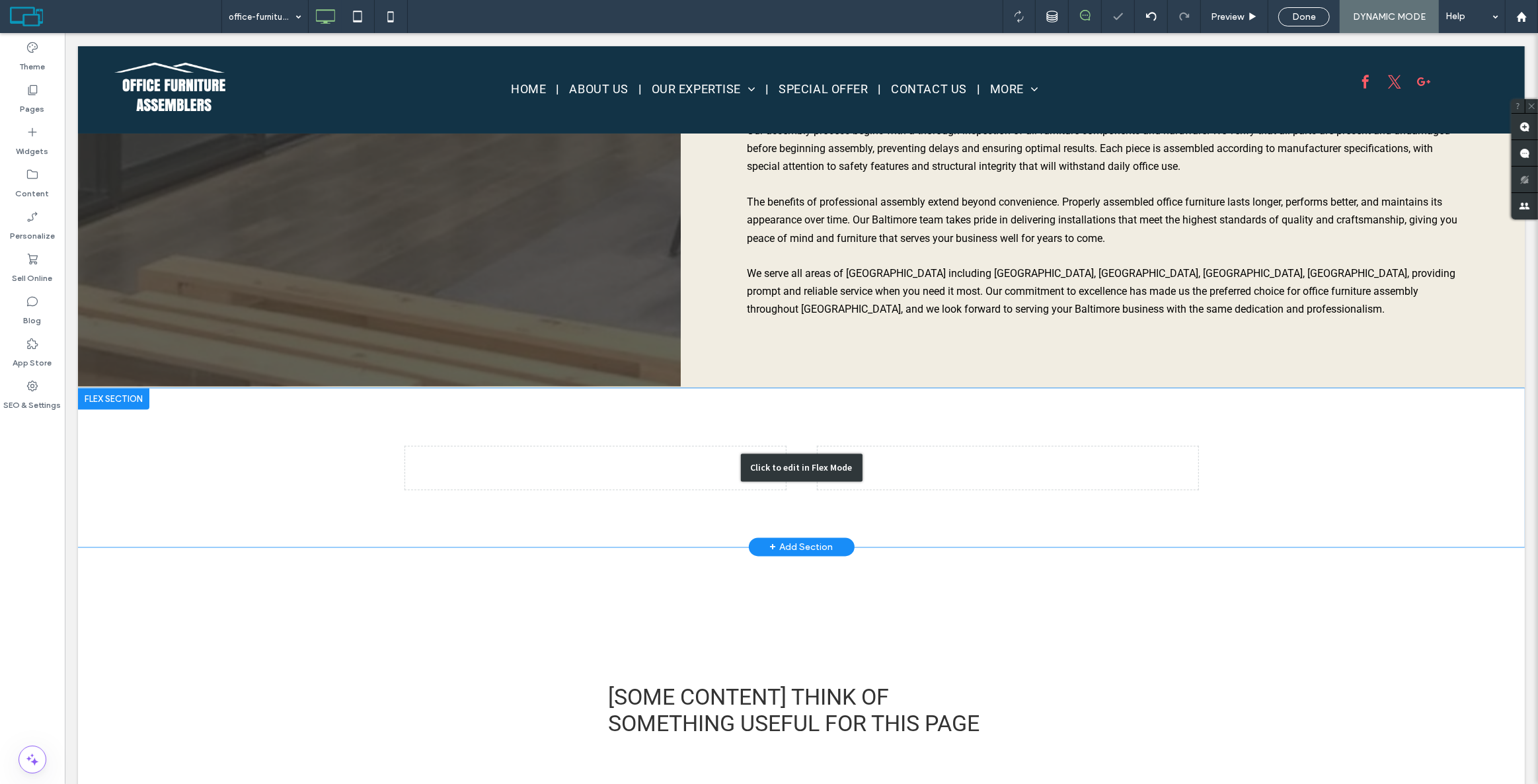
click at [879, 388] on div "Click to edit in Flex Mode" at bounding box center [800, 467] width 1447 height 159
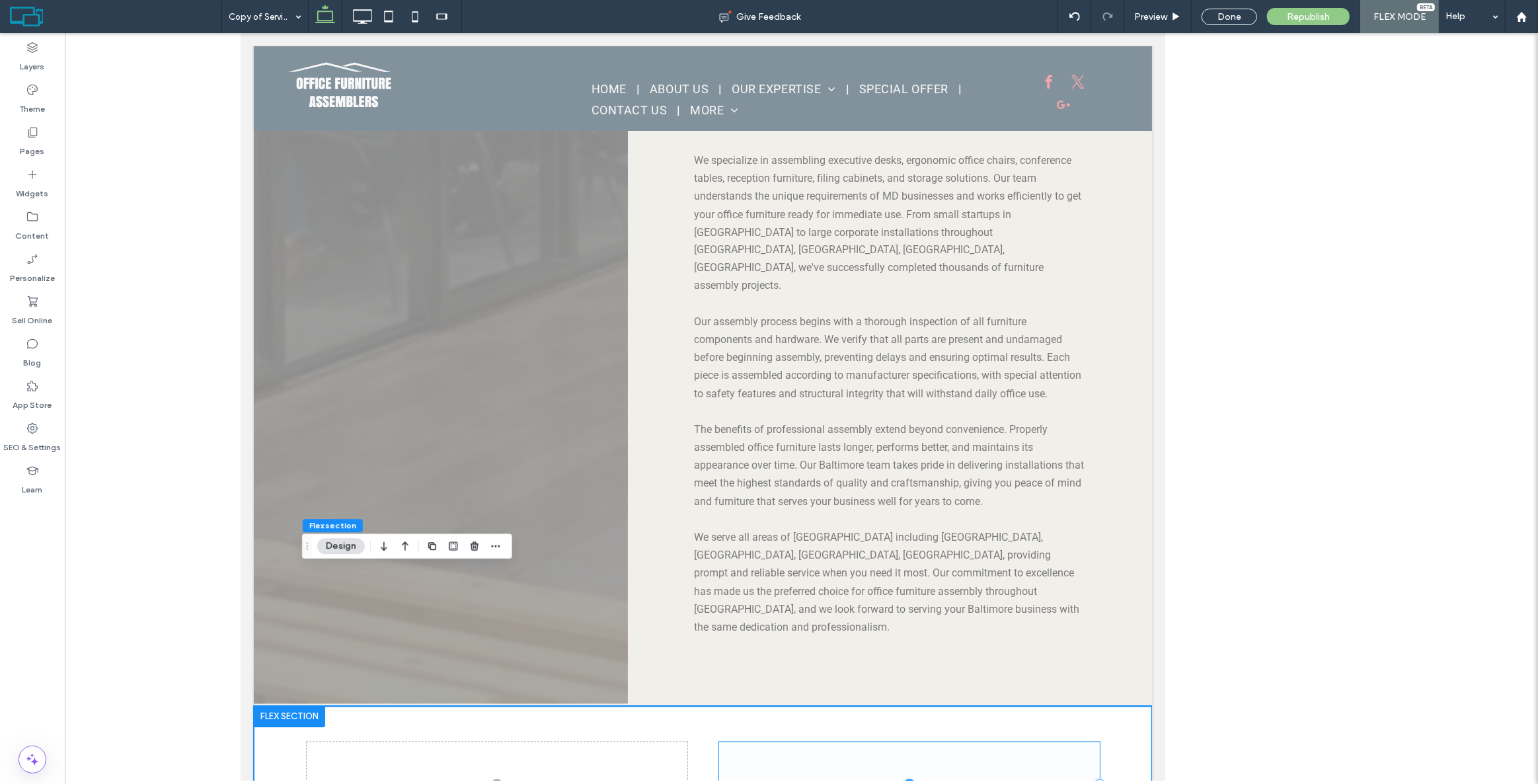
scroll to position [2608, 0]
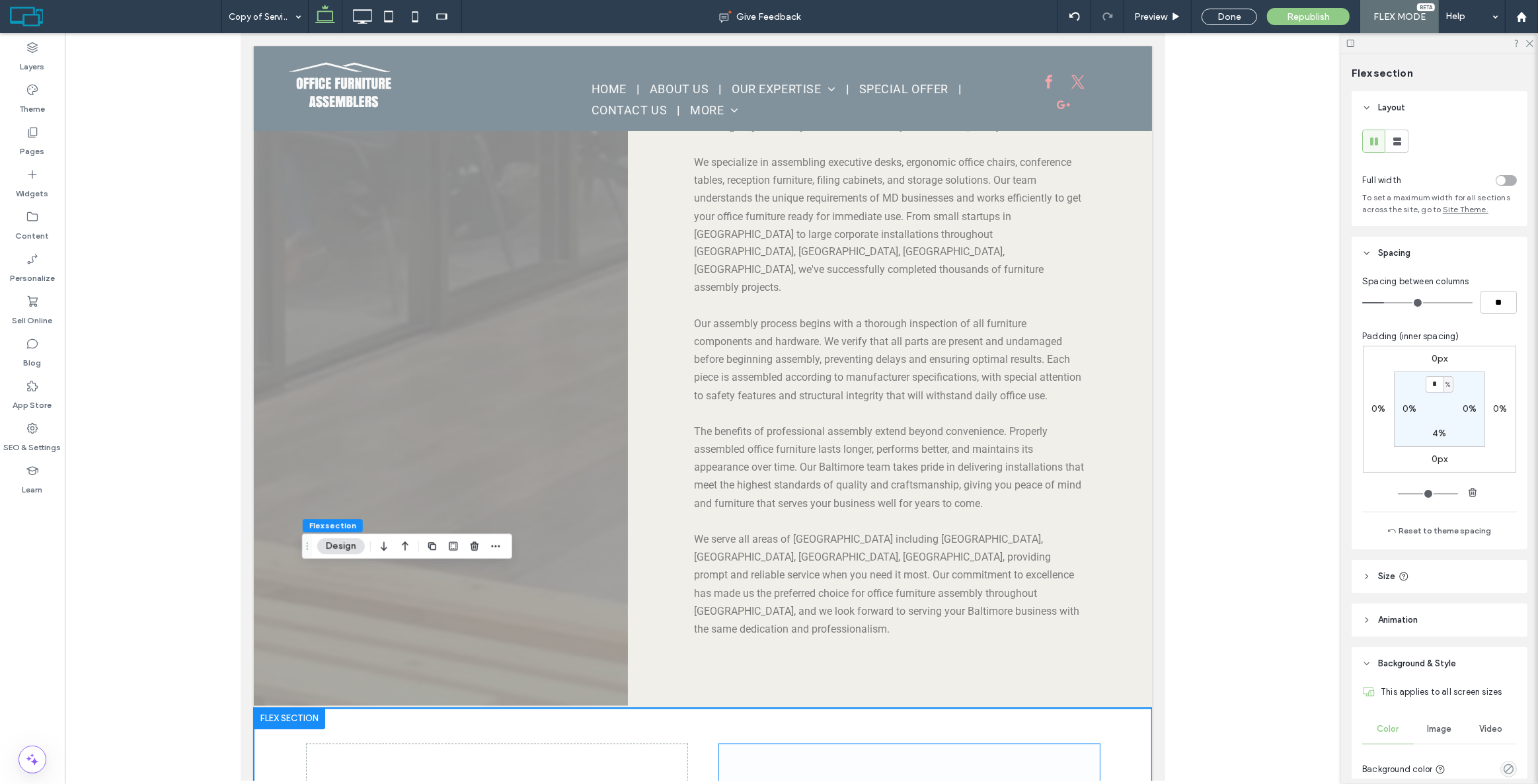
click at [745, 744] on span at bounding box center [909, 787] width 381 height 87
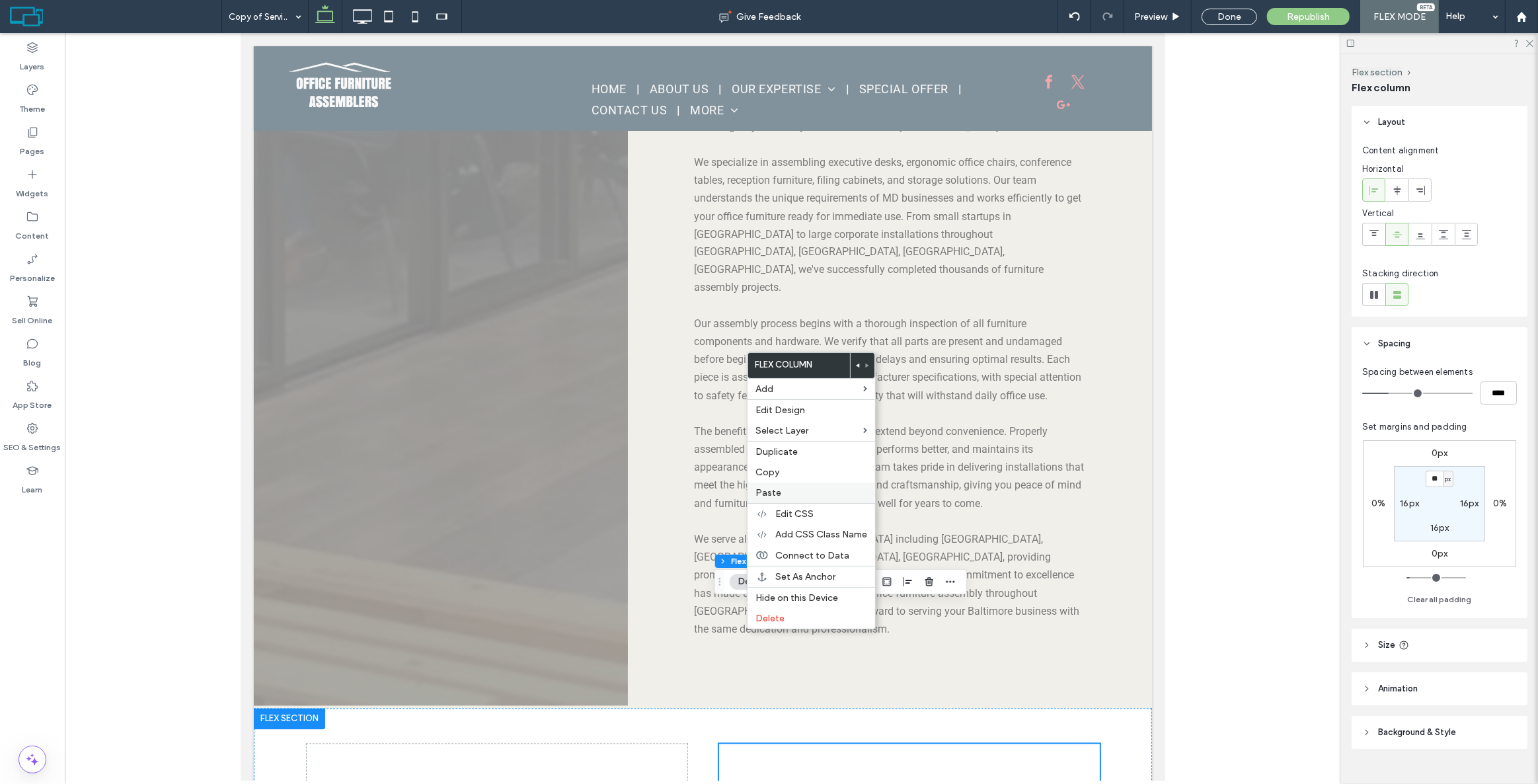
click at [788, 489] on label "Paste" at bounding box center [811, 492] width 111 height 11
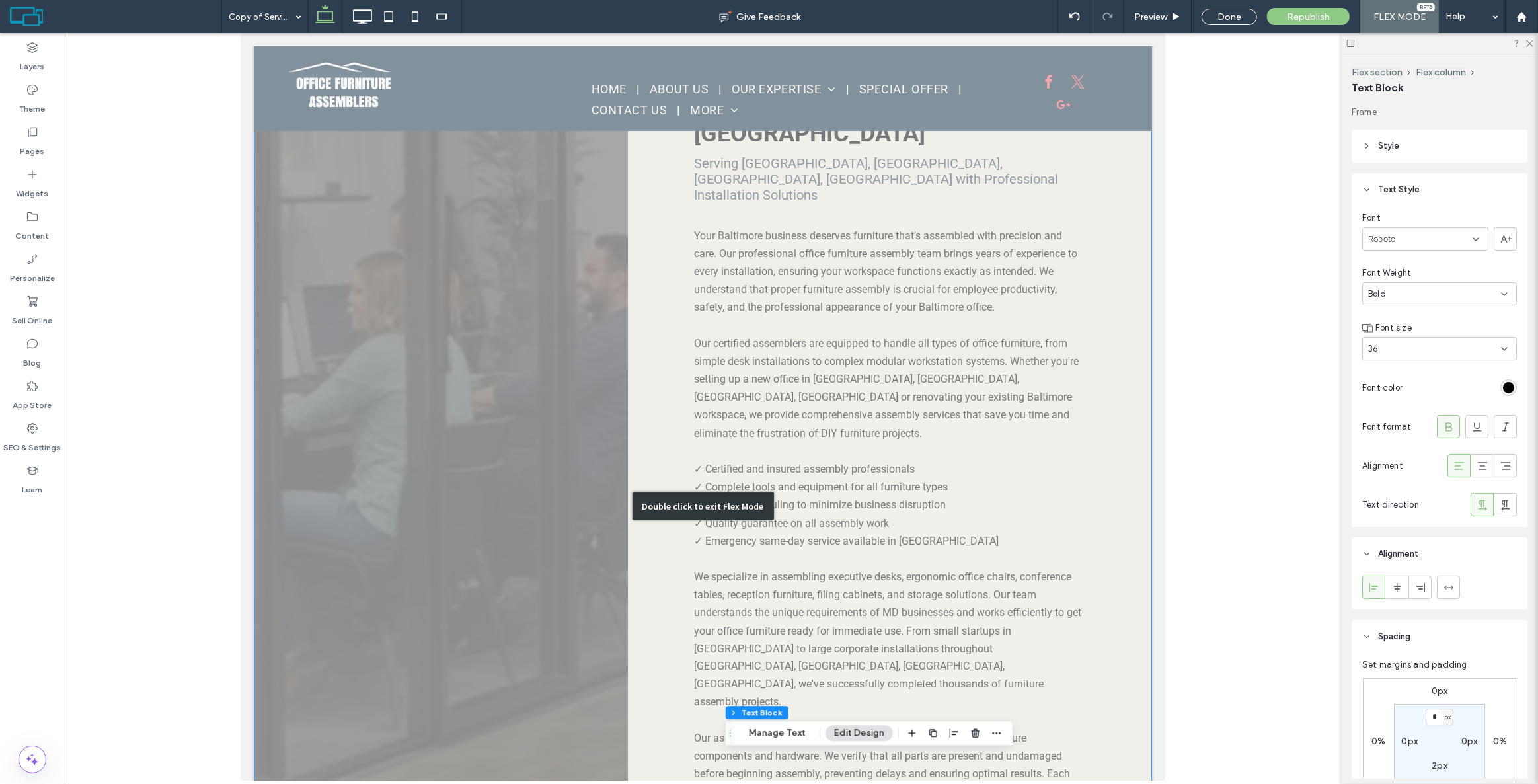
scroll to position [2187, 0]
click at [838, 268] on div "Double click to exit Flex Mode" at bounding box center [702, 513] width 898 height 1233
click at [1014, 268] on div "Your Baltimore business deserves furniture that's assembled with precision and …" at bounding box center [889, 646] width 392 height 829
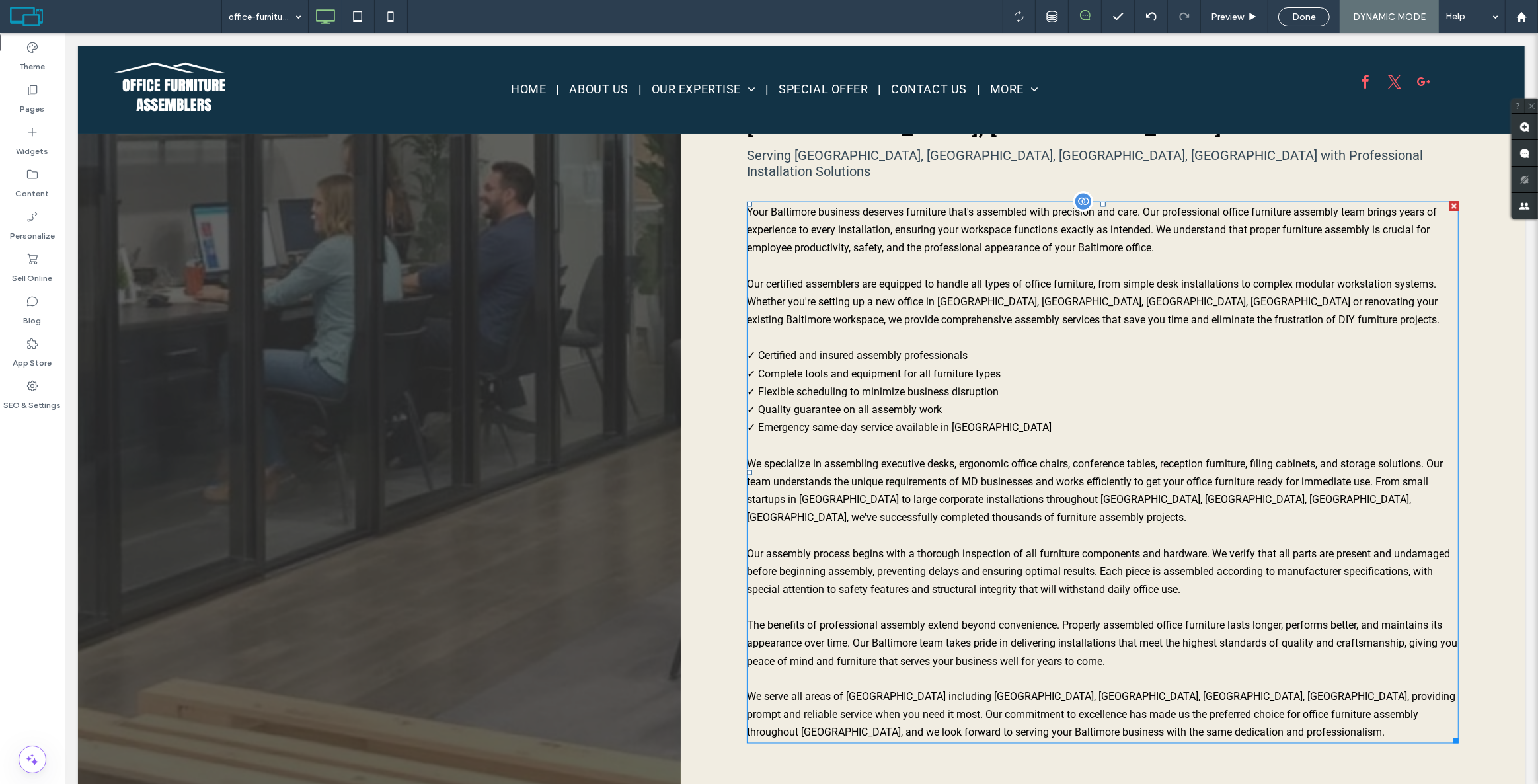
scroll to position [2190, 0]
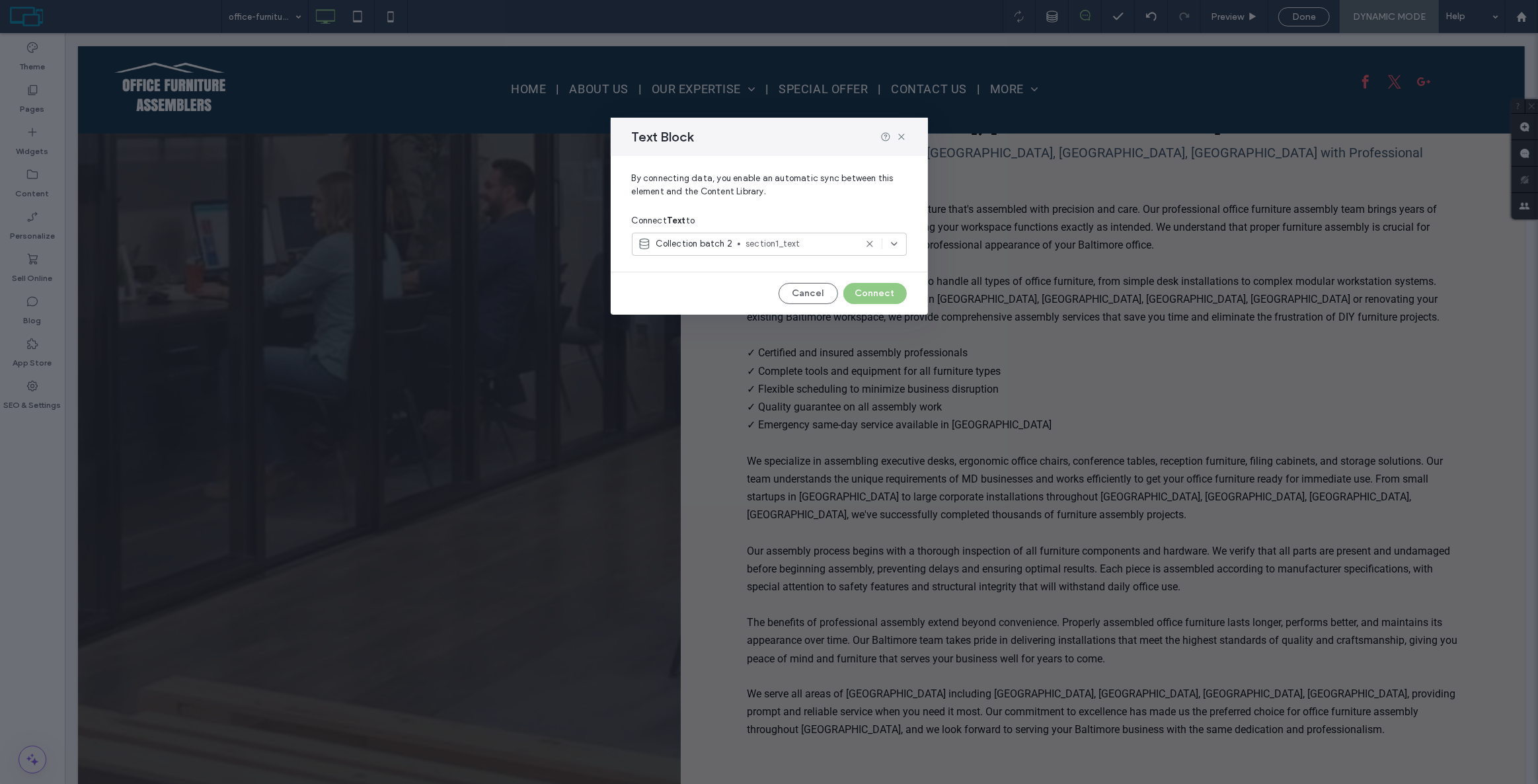
click at [810, 281] on div "By connecting data, you enable an automatic sync between this element and the C…" at bounding box center [769, 235] width 317 height 159
click at [817, 291] on button "Cancel" at bounding box center [808, 293] width 59 height 21
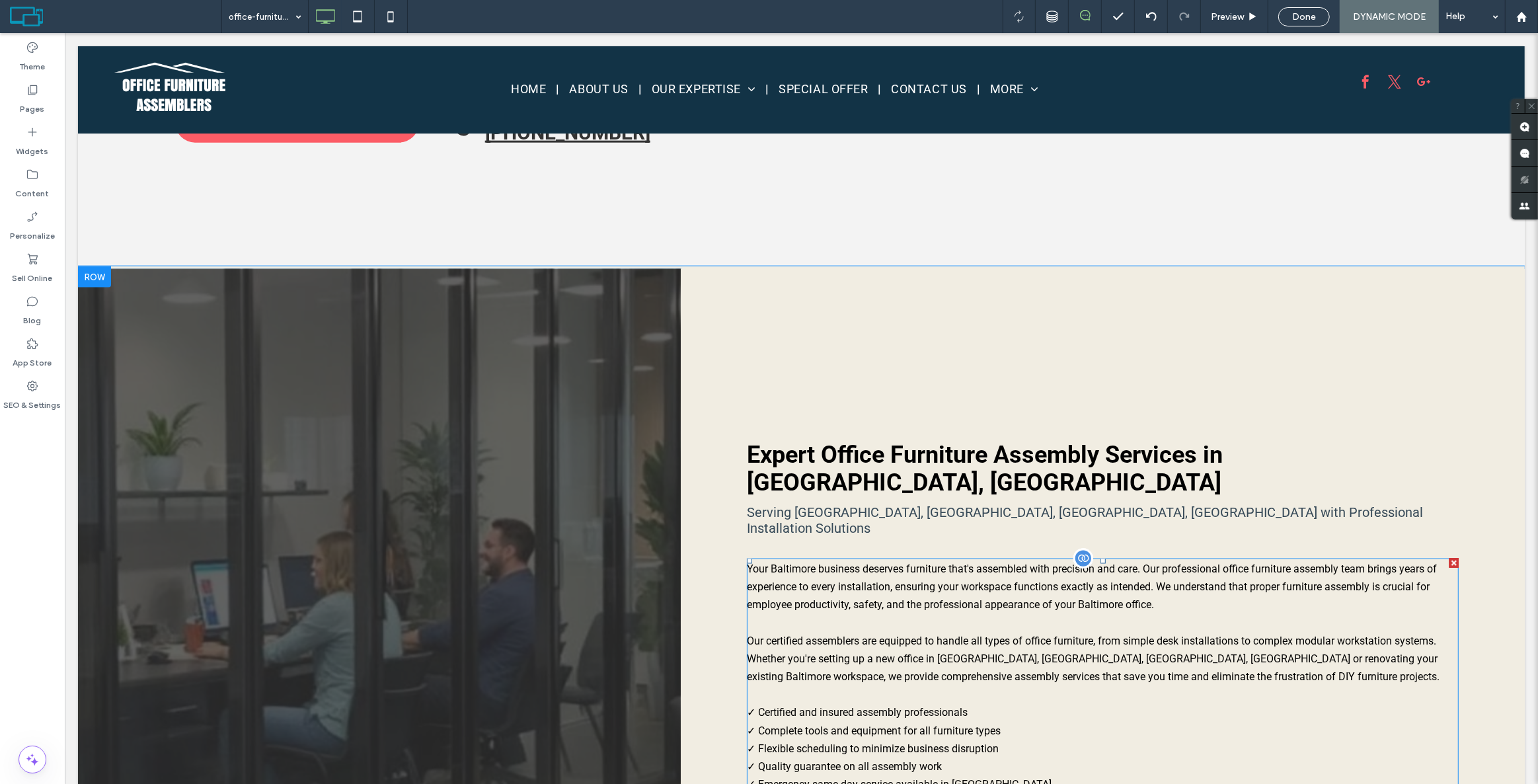
scroll to position [1830, 0]
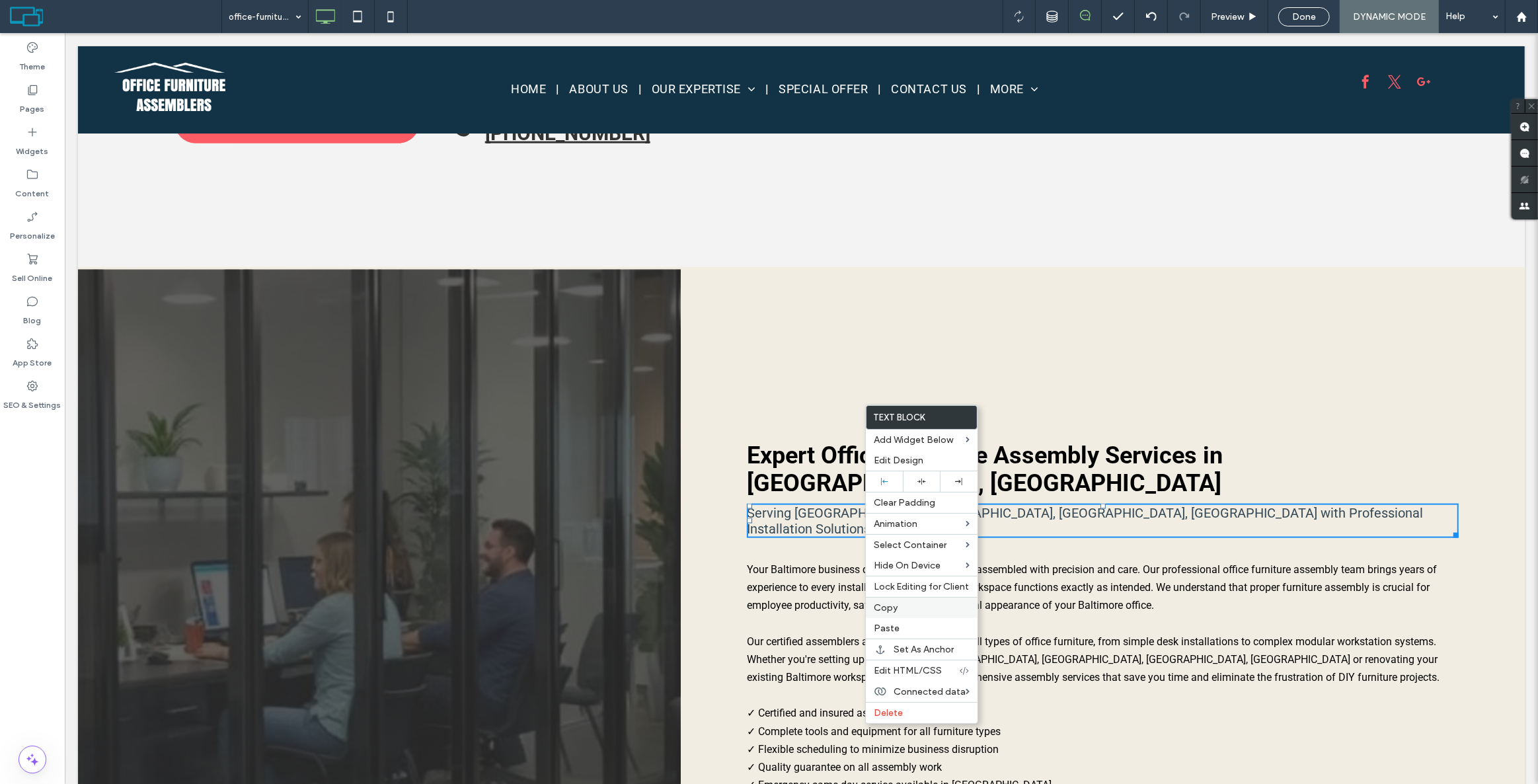
click at [882, 606] on span "Copy" at bounding box center [885, 607] width 24 height 11
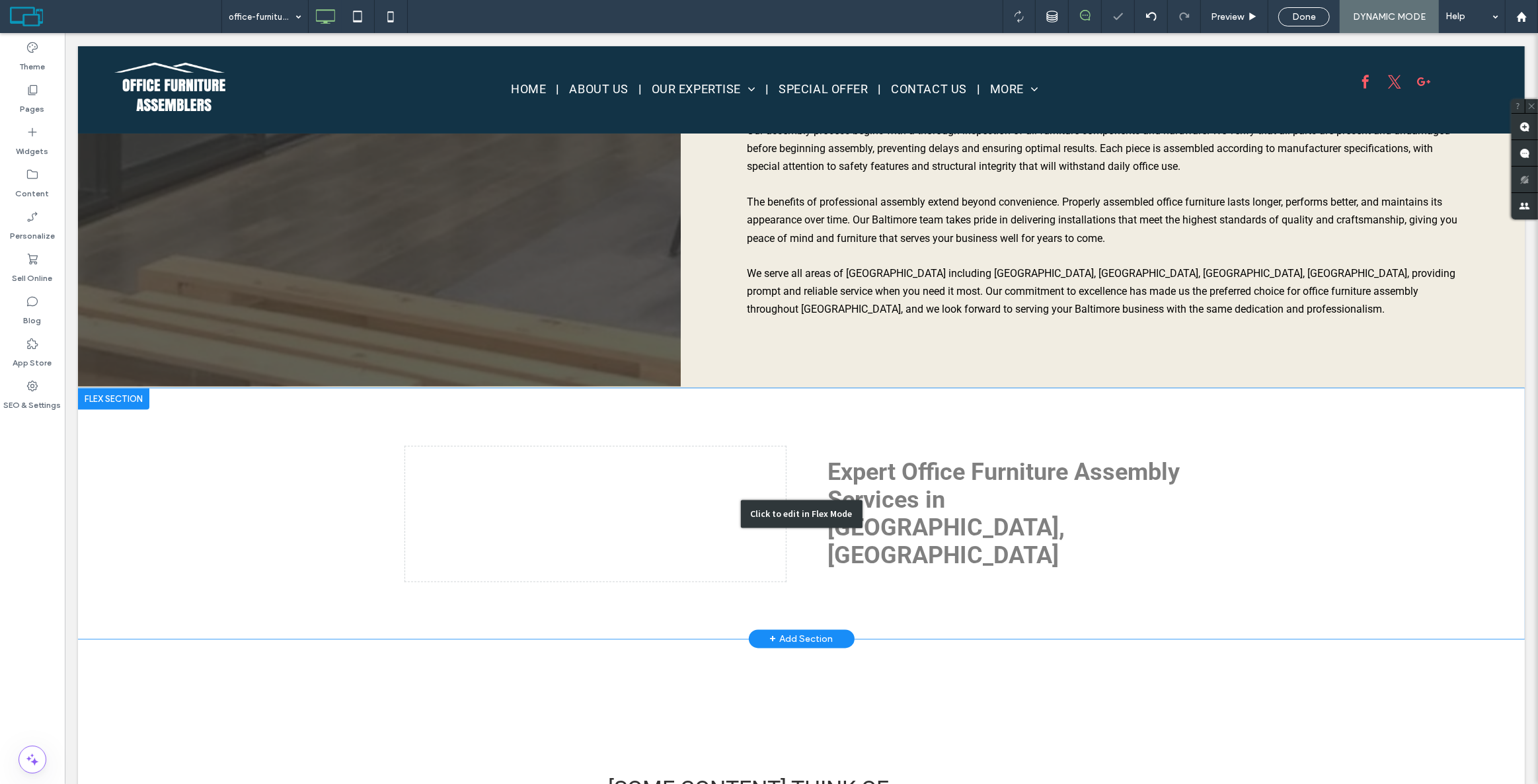
click at [938, 388] on div "Click to edit in Flex Mode" at bounding box center [800, 513] width 1447 height 251
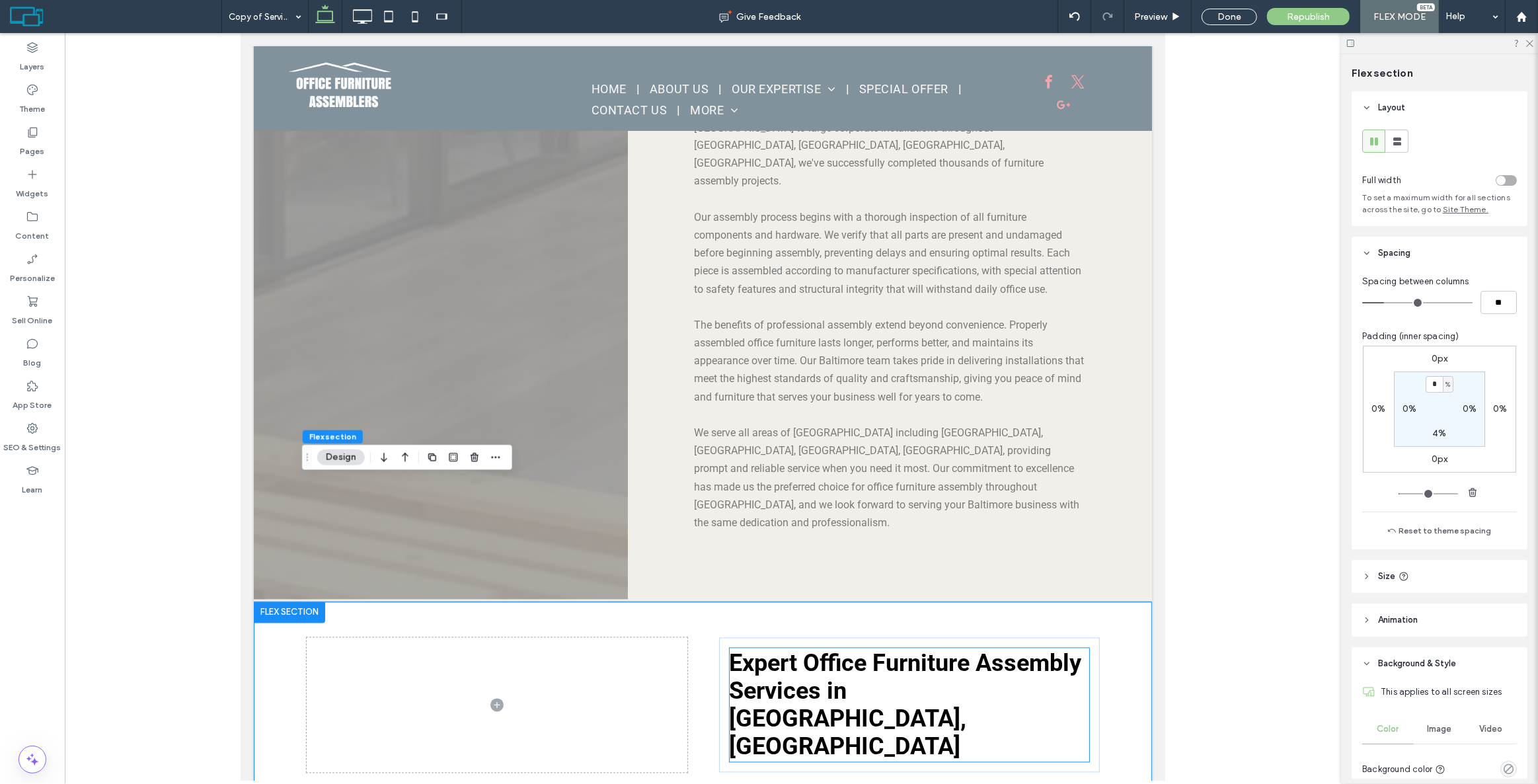
scroll to position [2728, 0]
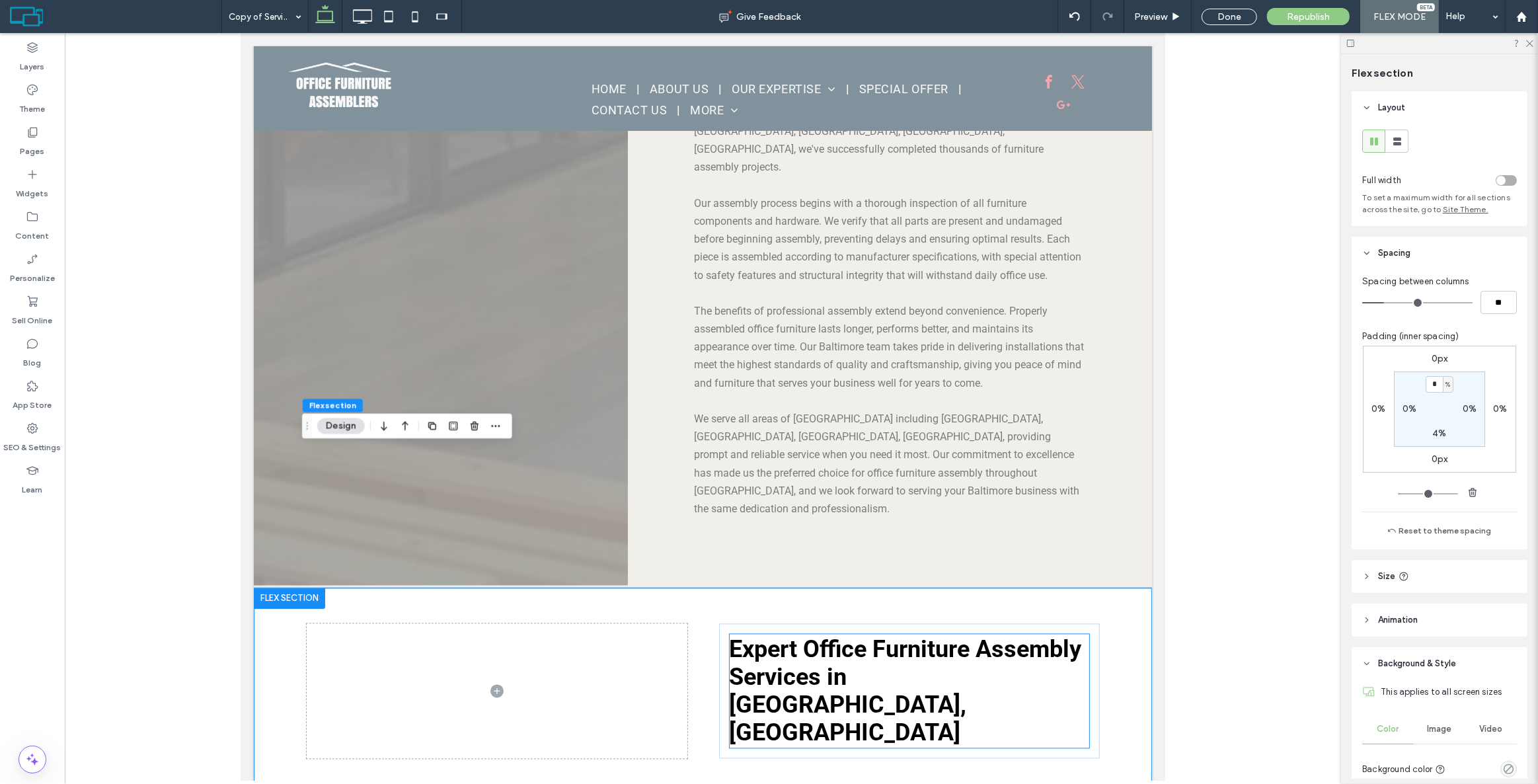
drag, startPoint x: 801, startPoint y: 523, endPoint x: 811, endPoint y: 522, distance: 10.0
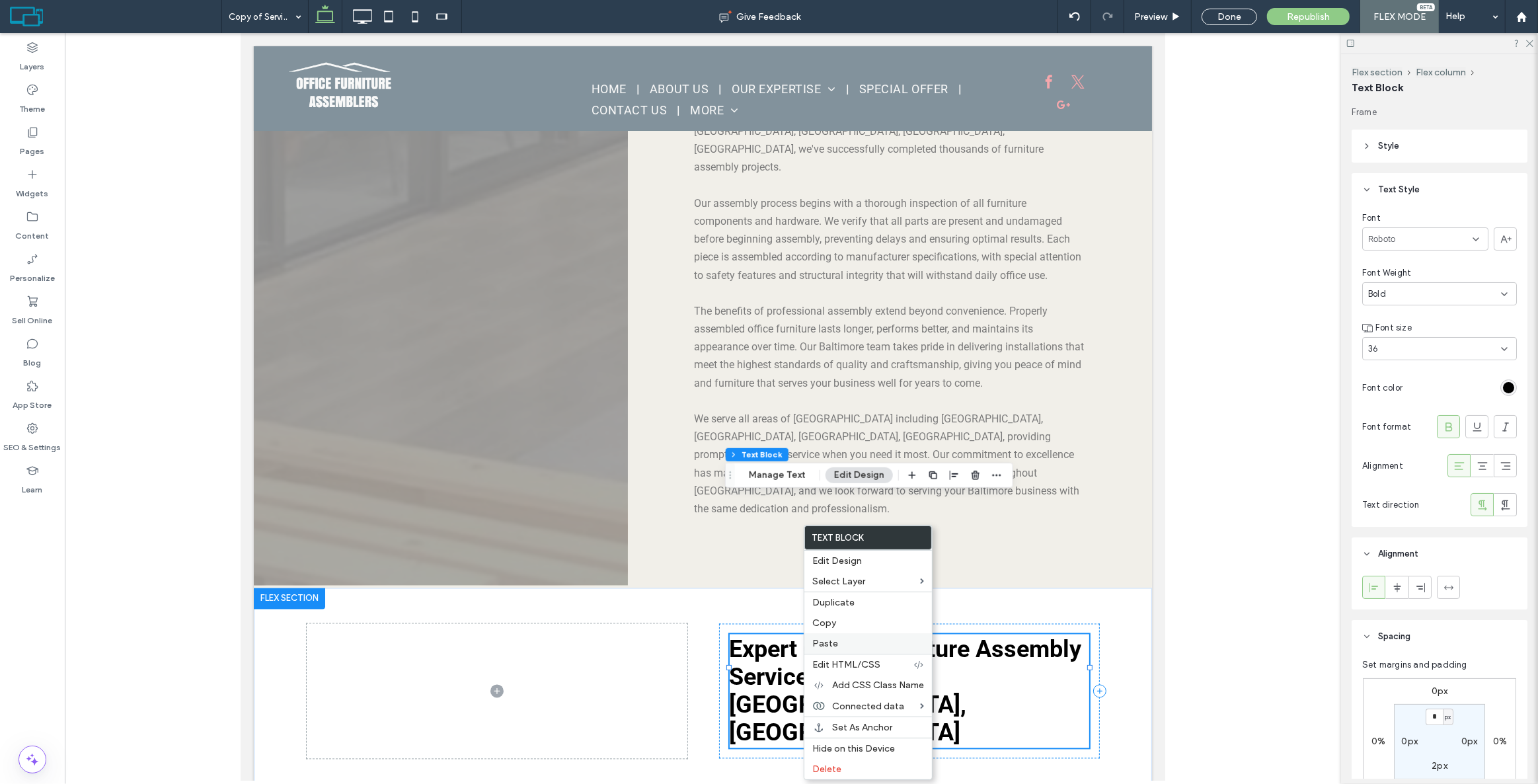
click at [855, 644] on label "Paste" at bounding box center [868, 643] width 111 height 11
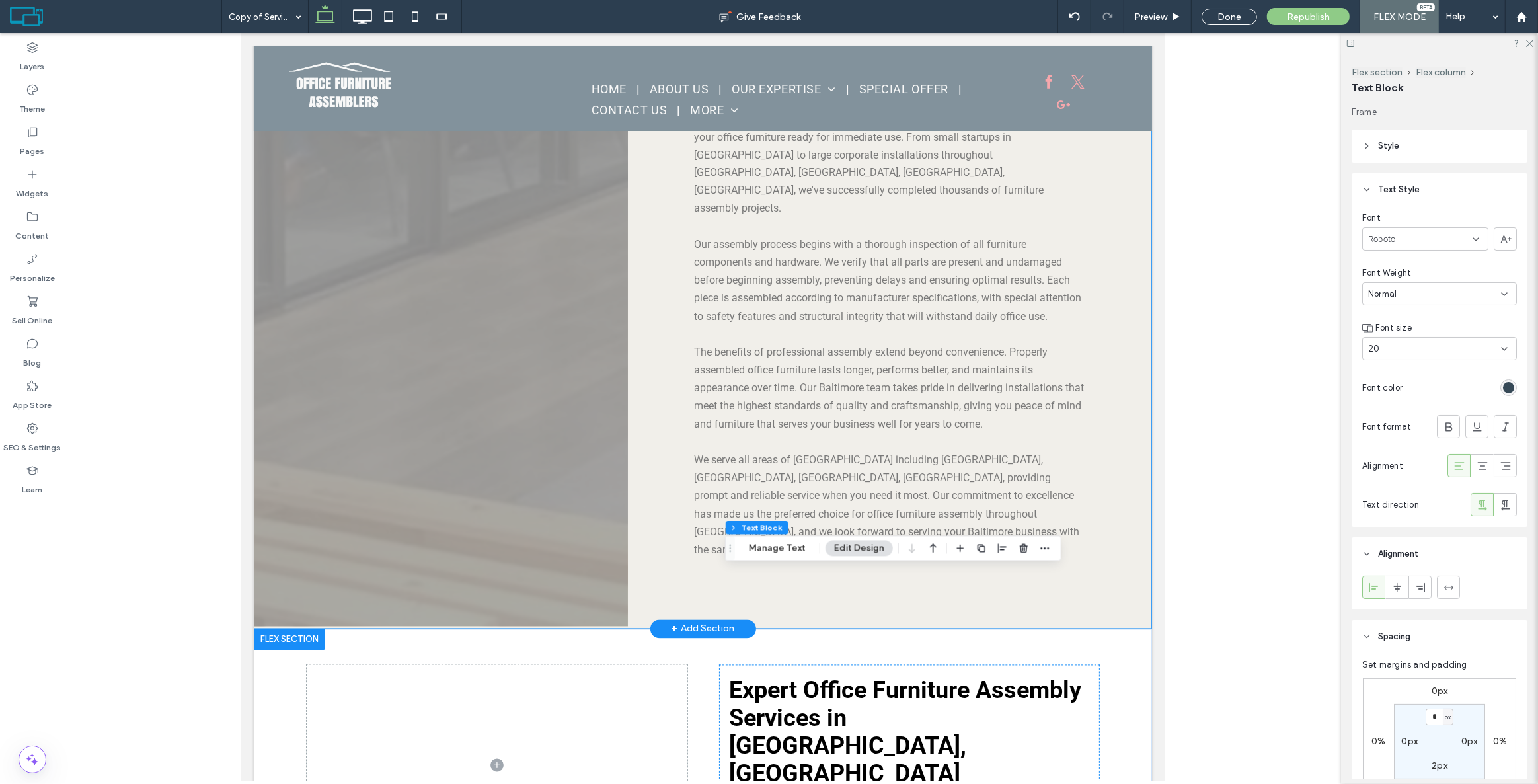
scroll to position [2488, 0]
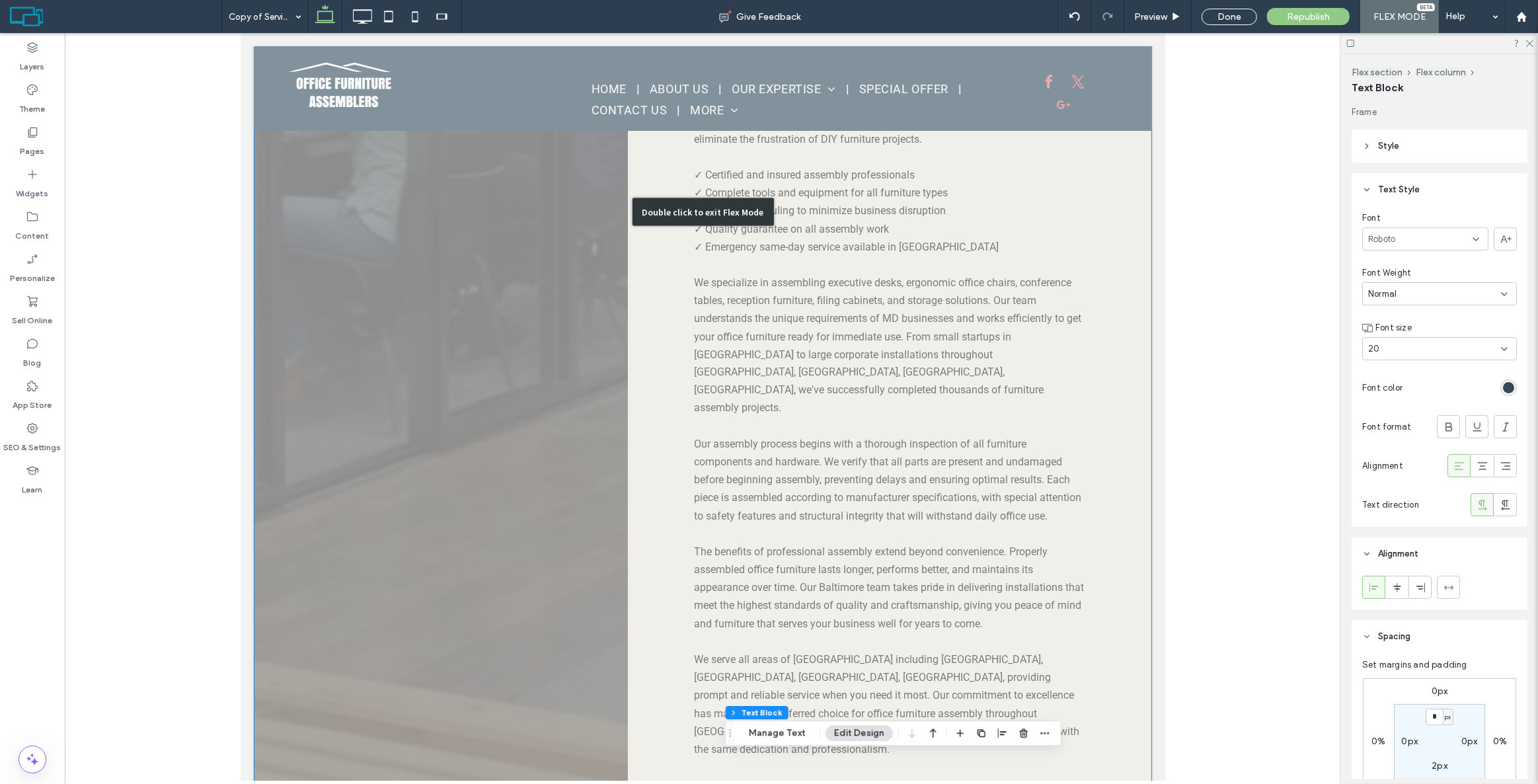
click at [773, 330] on div "Double click to exit Flex Mode" at bounding box center [702, 212] width 898 height 1233
click at [982, 331] on div "Expert Office Furniture Assembly Services in Baltimore, MD Serving Federal Hill…" at bounding box center [889, 212] width 524 height 1228
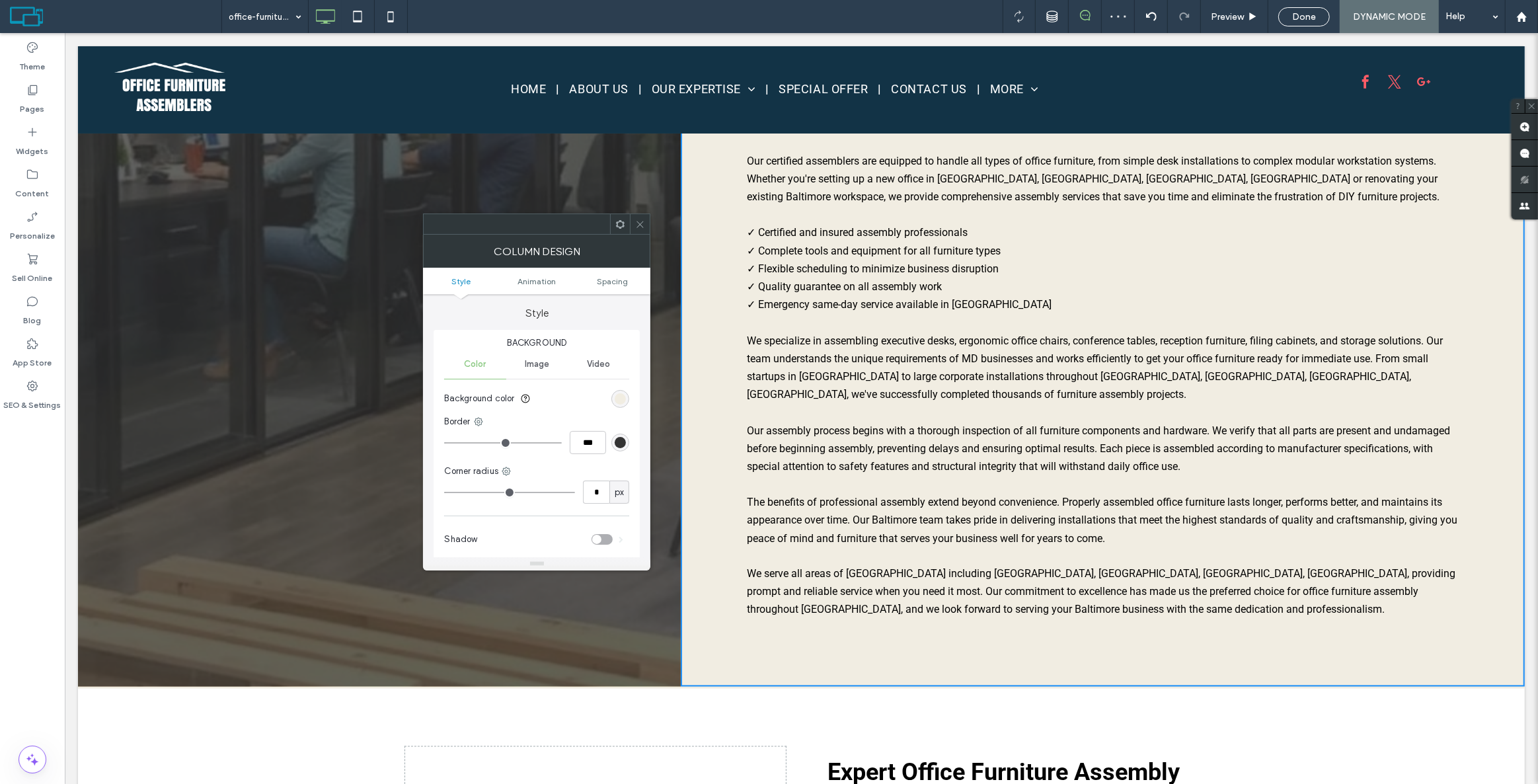
click at [634, 218] on div at bounding box center [639, 223] width 20 height 20
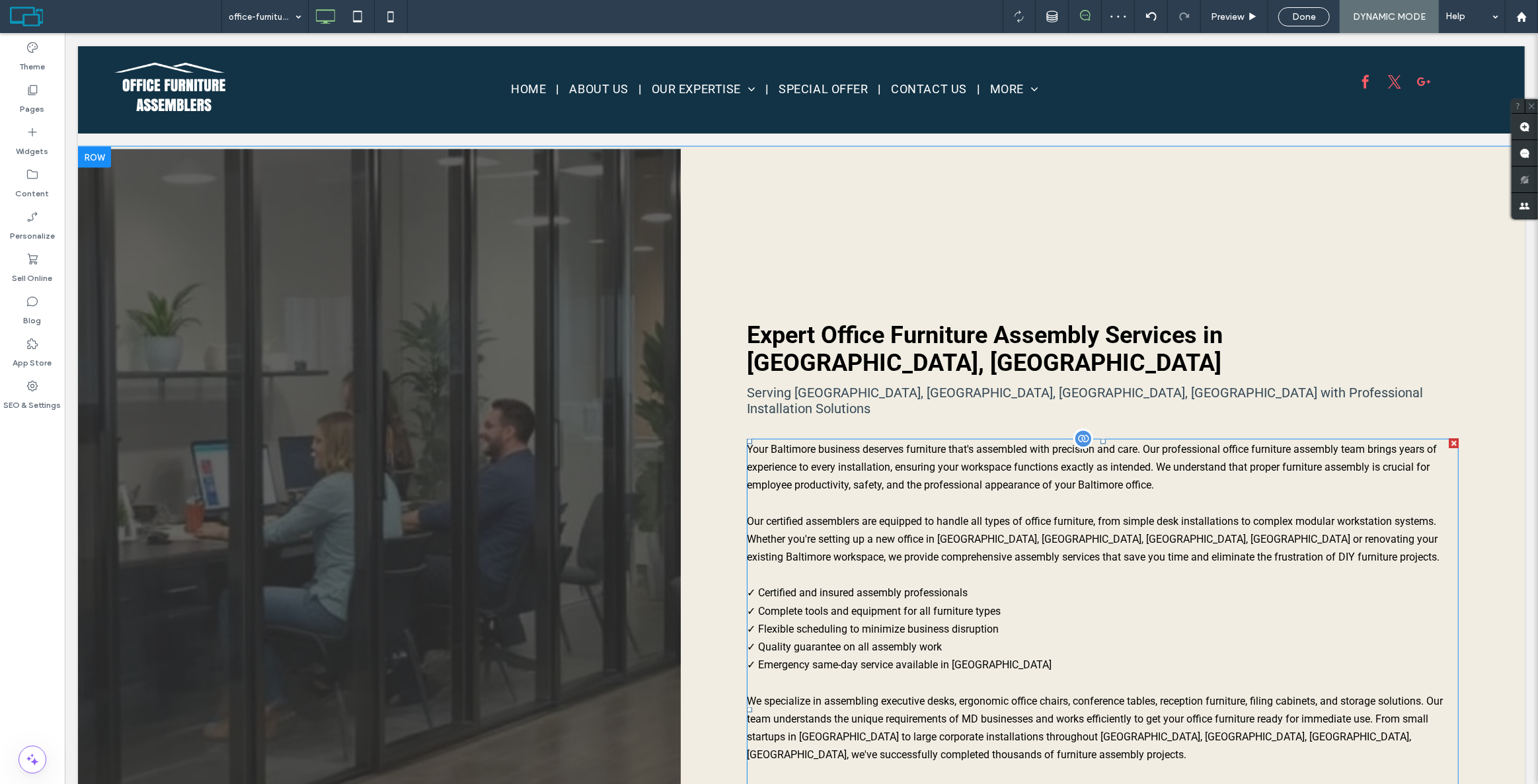
scroll to position [1949, 0]
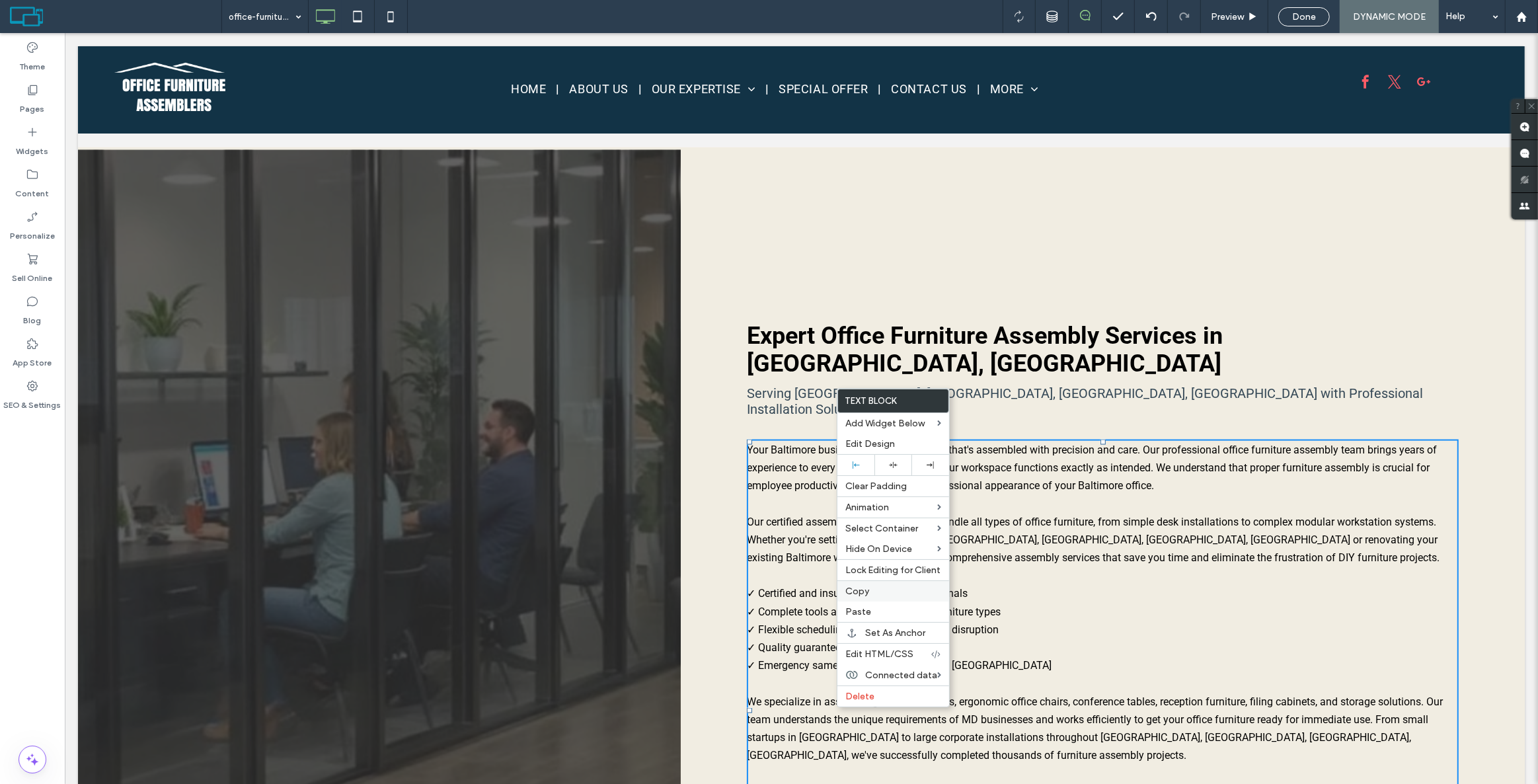
drag, startPoint x: 869, startPoint y: 594, endPoint x: 870, endPoint y: 588, distance: 6.1
click at [869, 592] on label "Copy" at bounding box center [893, 590] width 96 height 11
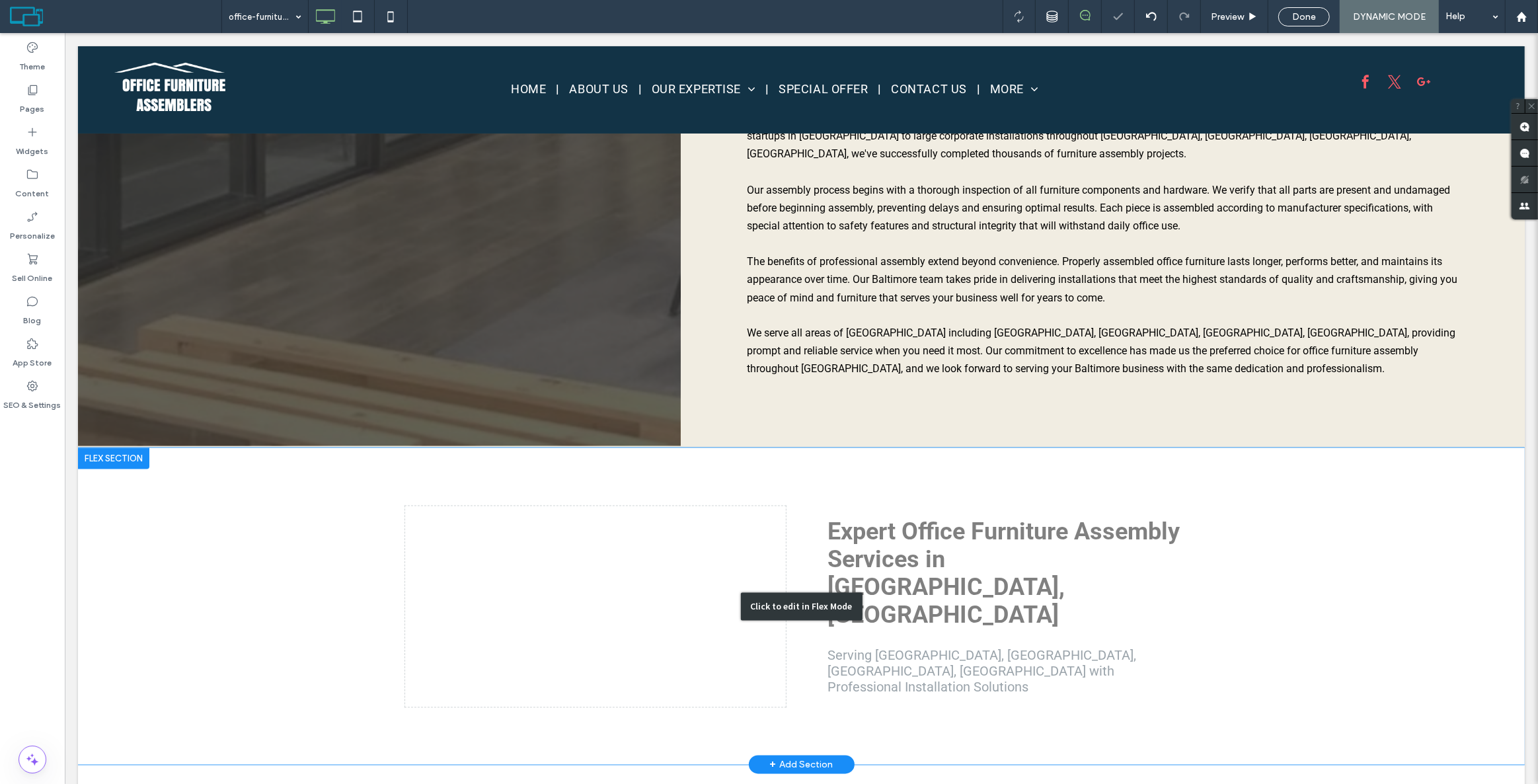
click at [998, 510] on div "Click to edit in Flex Mode" at bounding box center [800, 606] width 1447 height 317
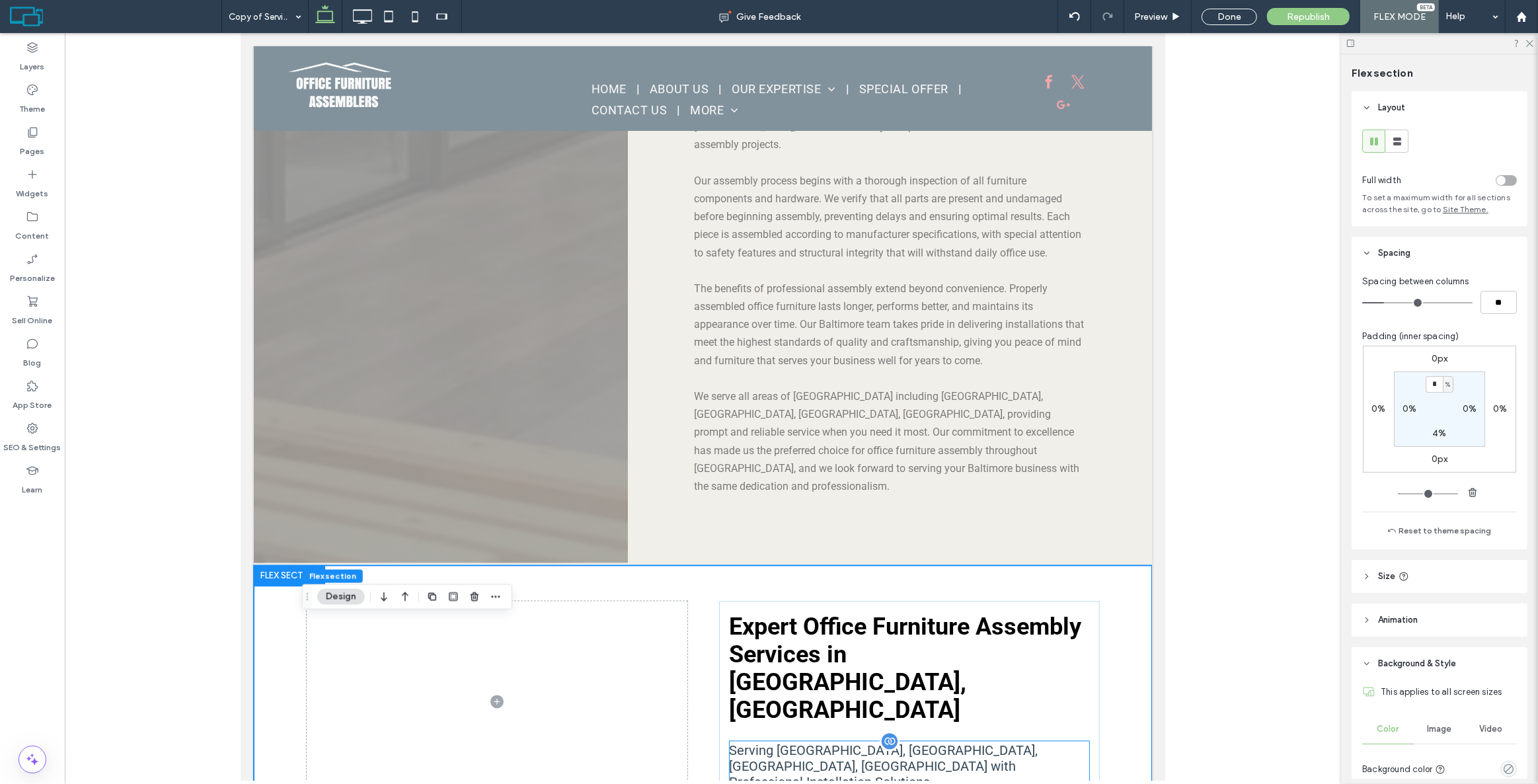
scroll to position [2848, 0]
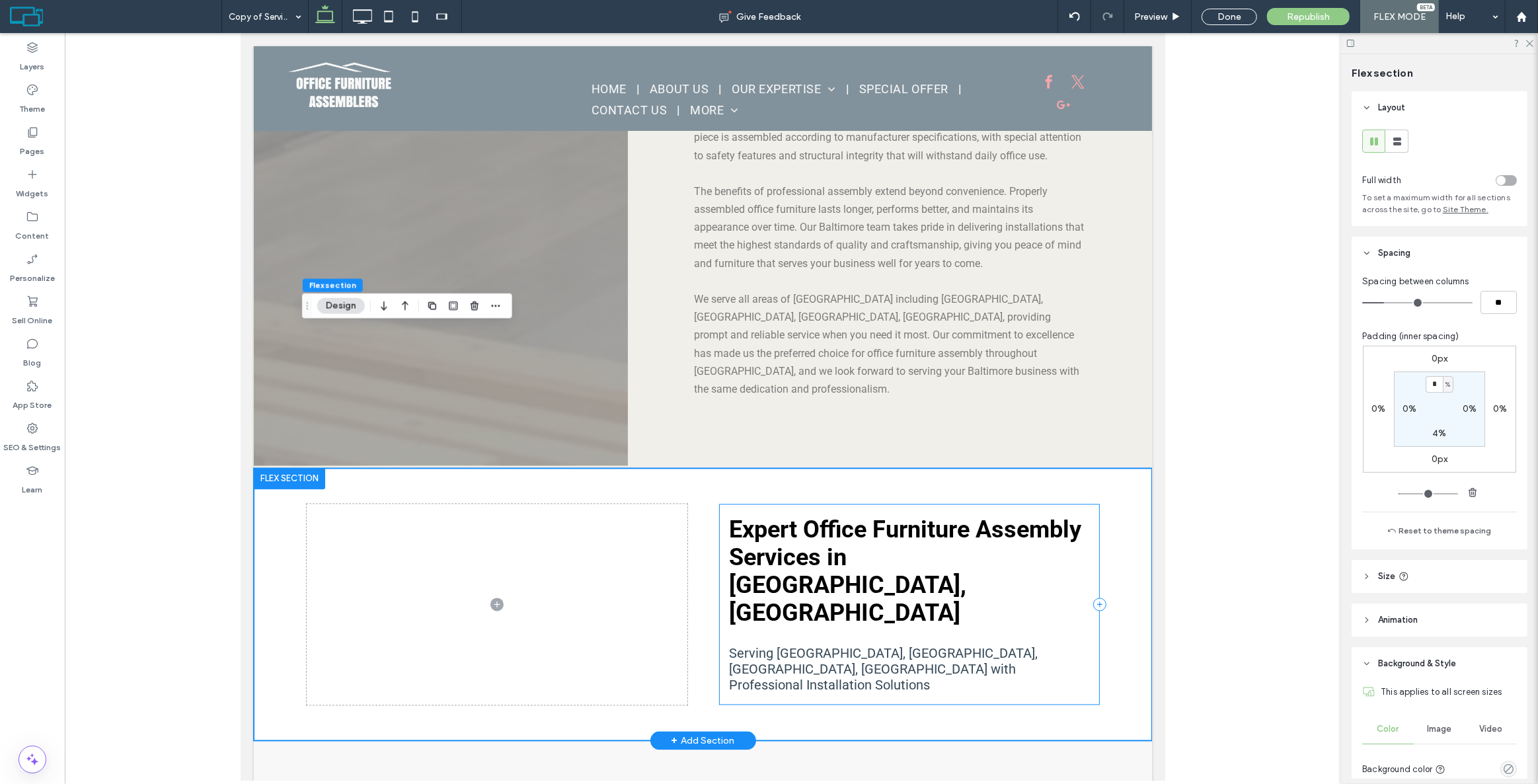
click at [1082, 505] on div "Expert Office Furniture Assembly Services in Baltimore, MD Serving Federal Hill…" at bounding box center [909, 605] width 381 height 200
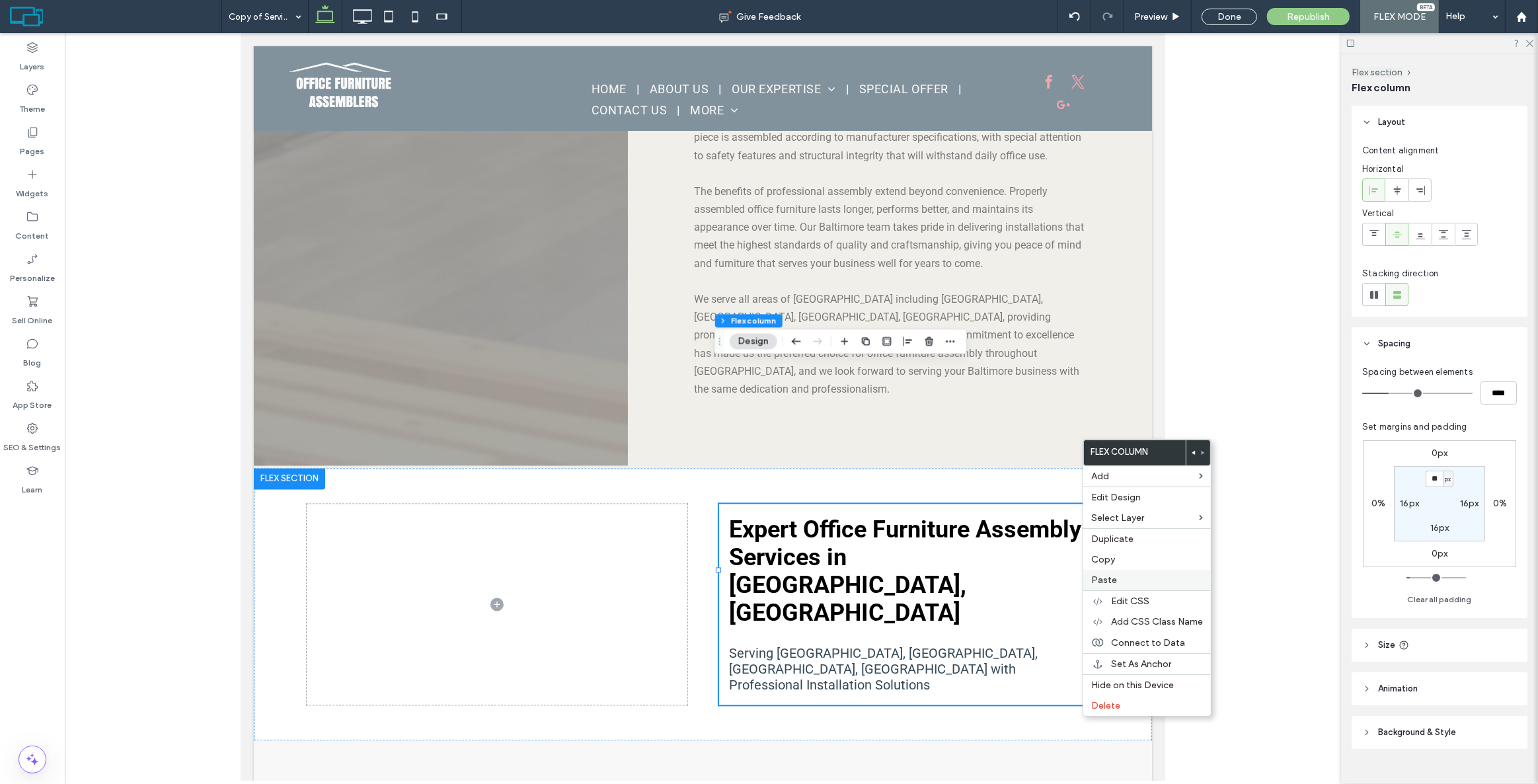
click at [1101, 588] on div "Paste" at bounding box center [1147, 580] width 127 height 20
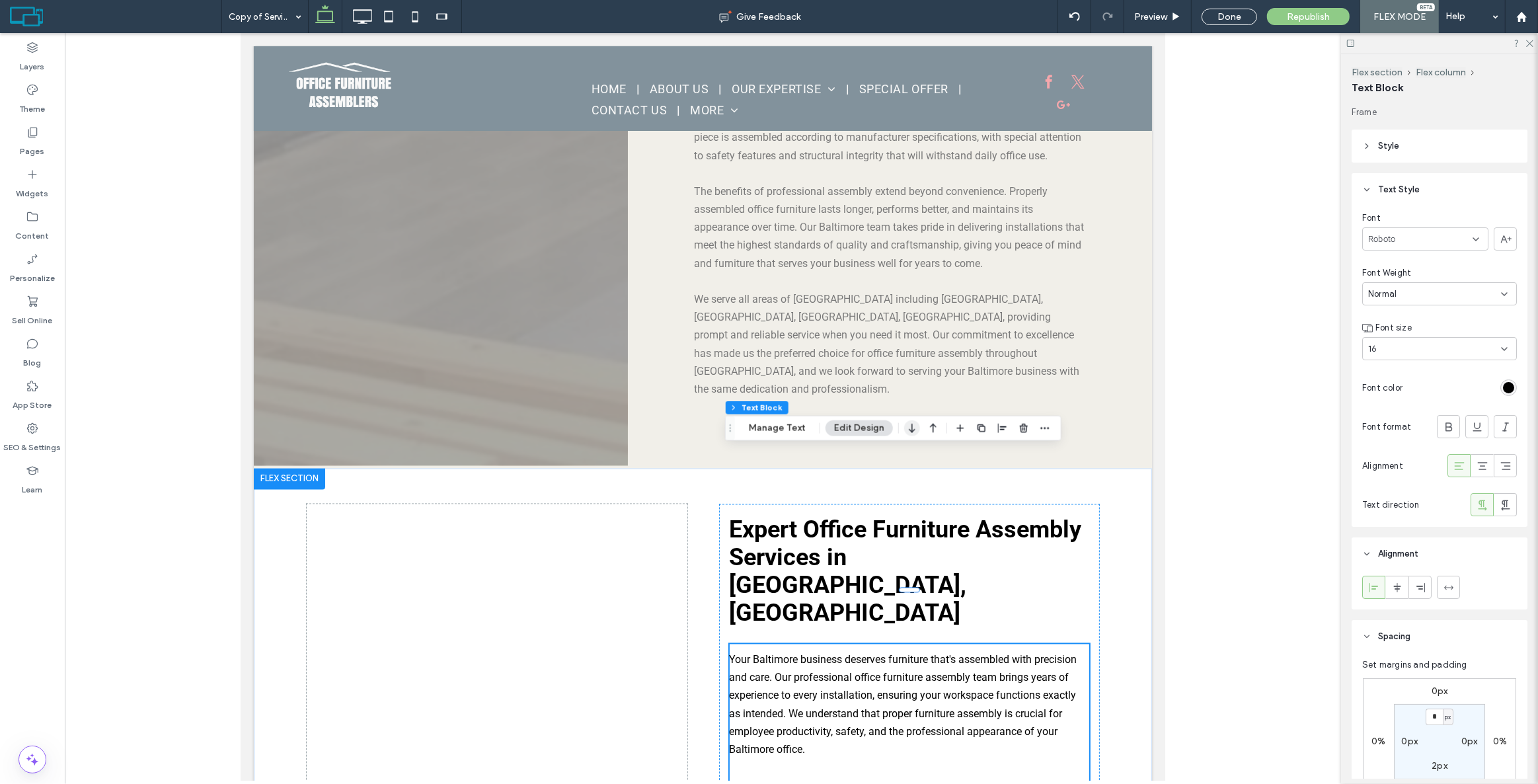
click at [909, 423] on icon "button" at bounding box center [912, 428] width 16 height 24
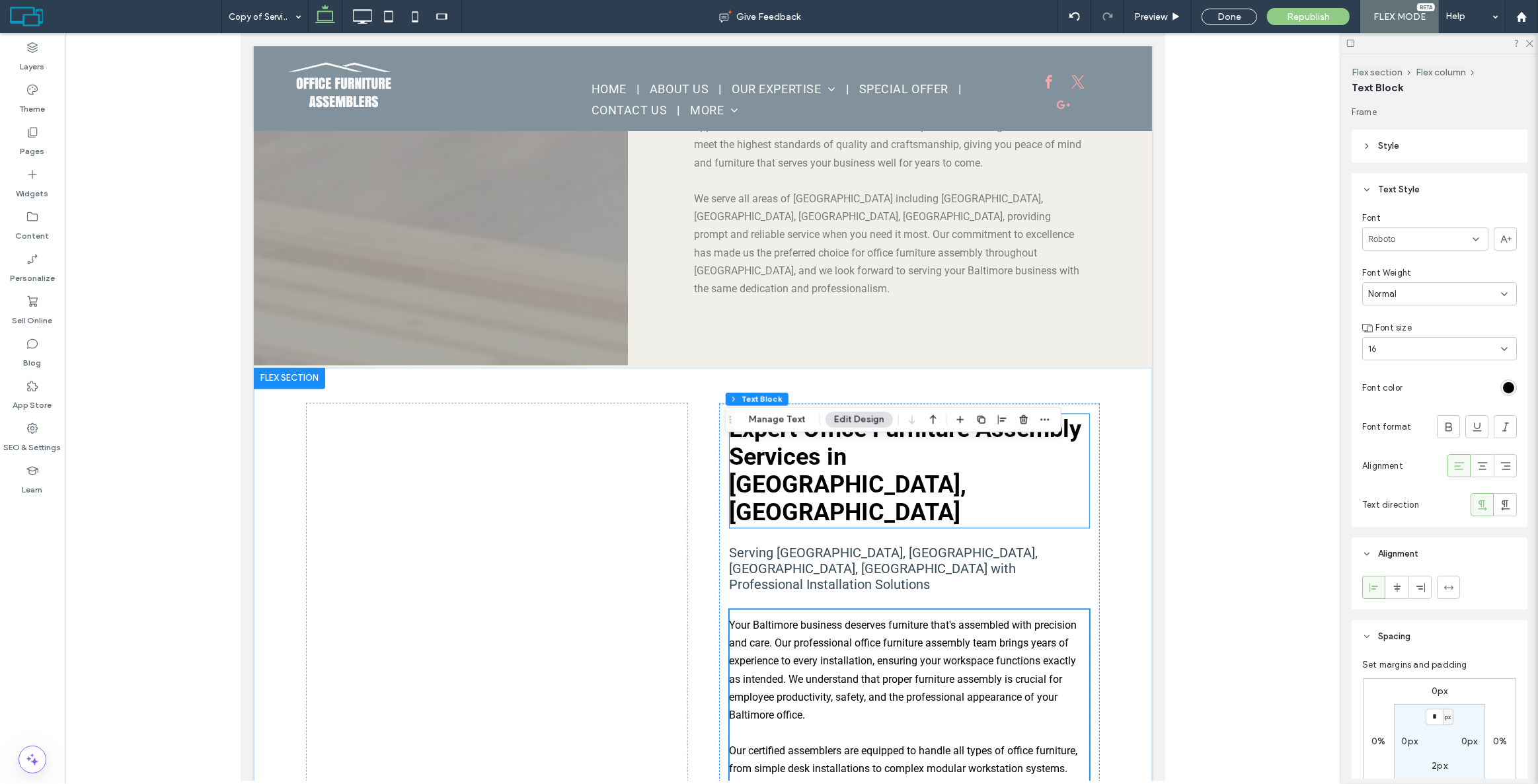
scroll to position [2968, 0]
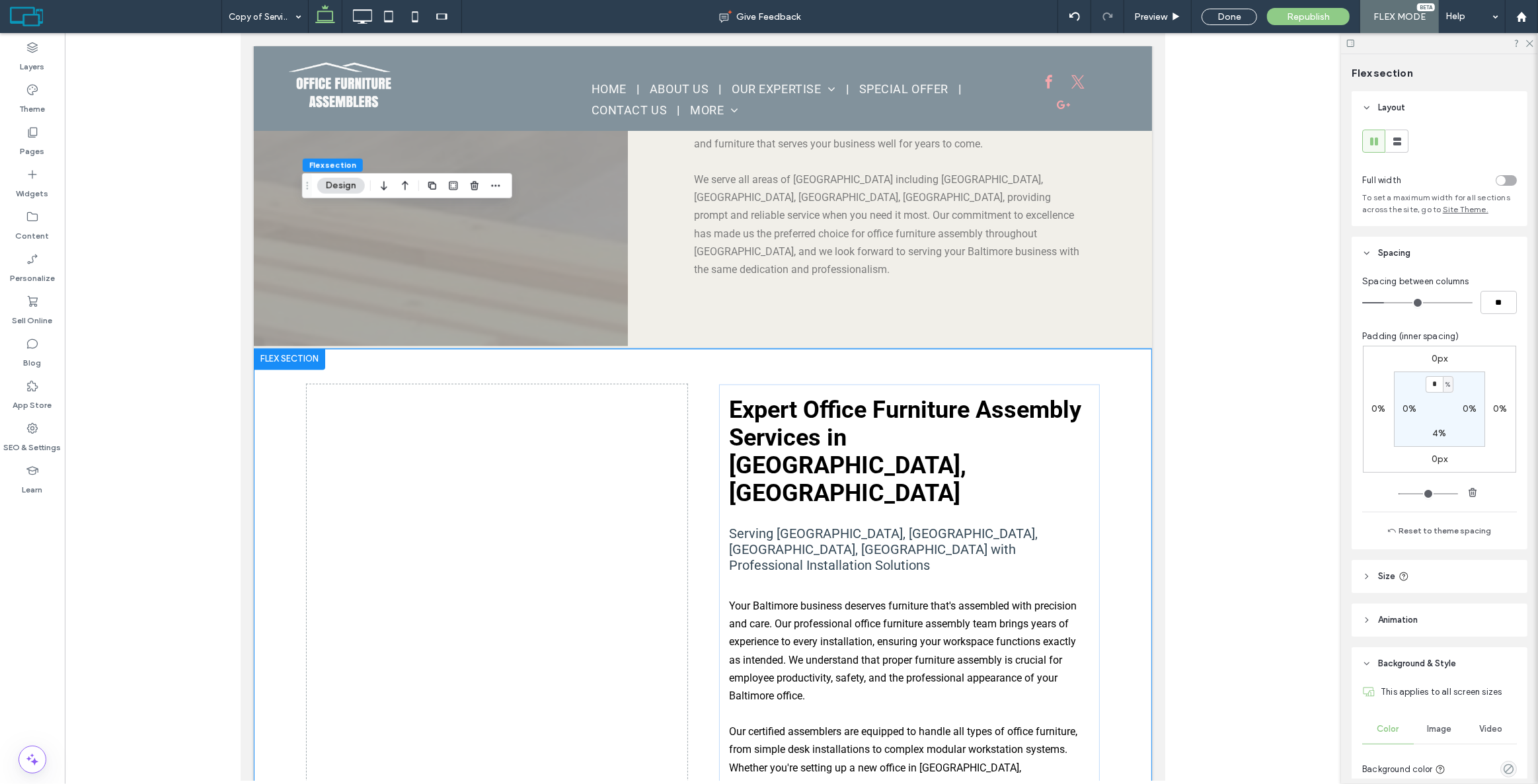
scroll to position [2967, 0]
type input "*"
type input "**"
type input "*"
type input "**"
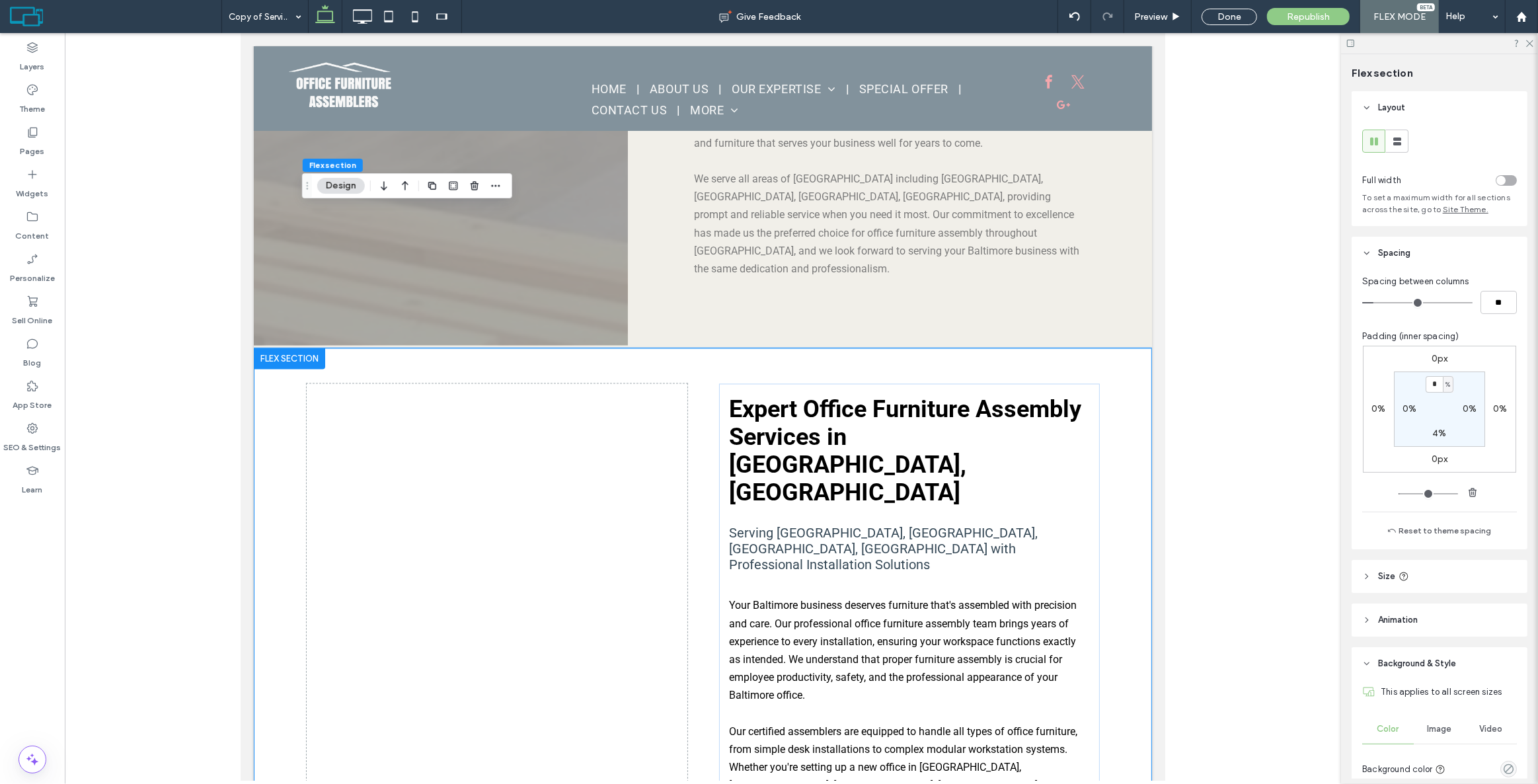
type input "*"
type input "**"
drag, startPoint x: 1382, startPoint y: 304, endPoint x: 1374, endPoint y: 303, distance: 8.1
type input "*"
click at [1374, 303] on input "range" at bounding box center [1417, 303] width 110 height 2
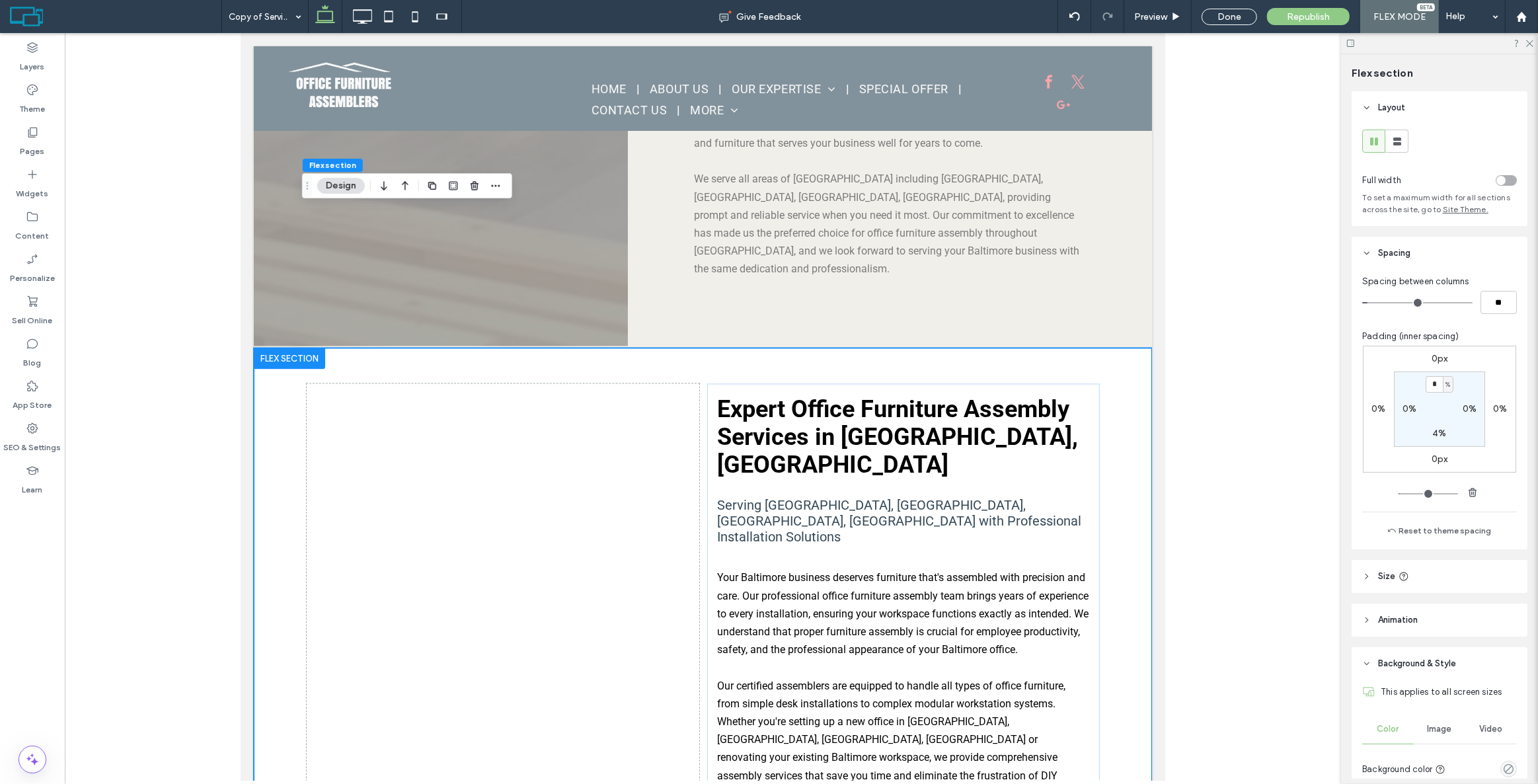
click at [1405, 409] on label "0%" at bounding box center [1410, 409] width 14 height 11
type input "*"
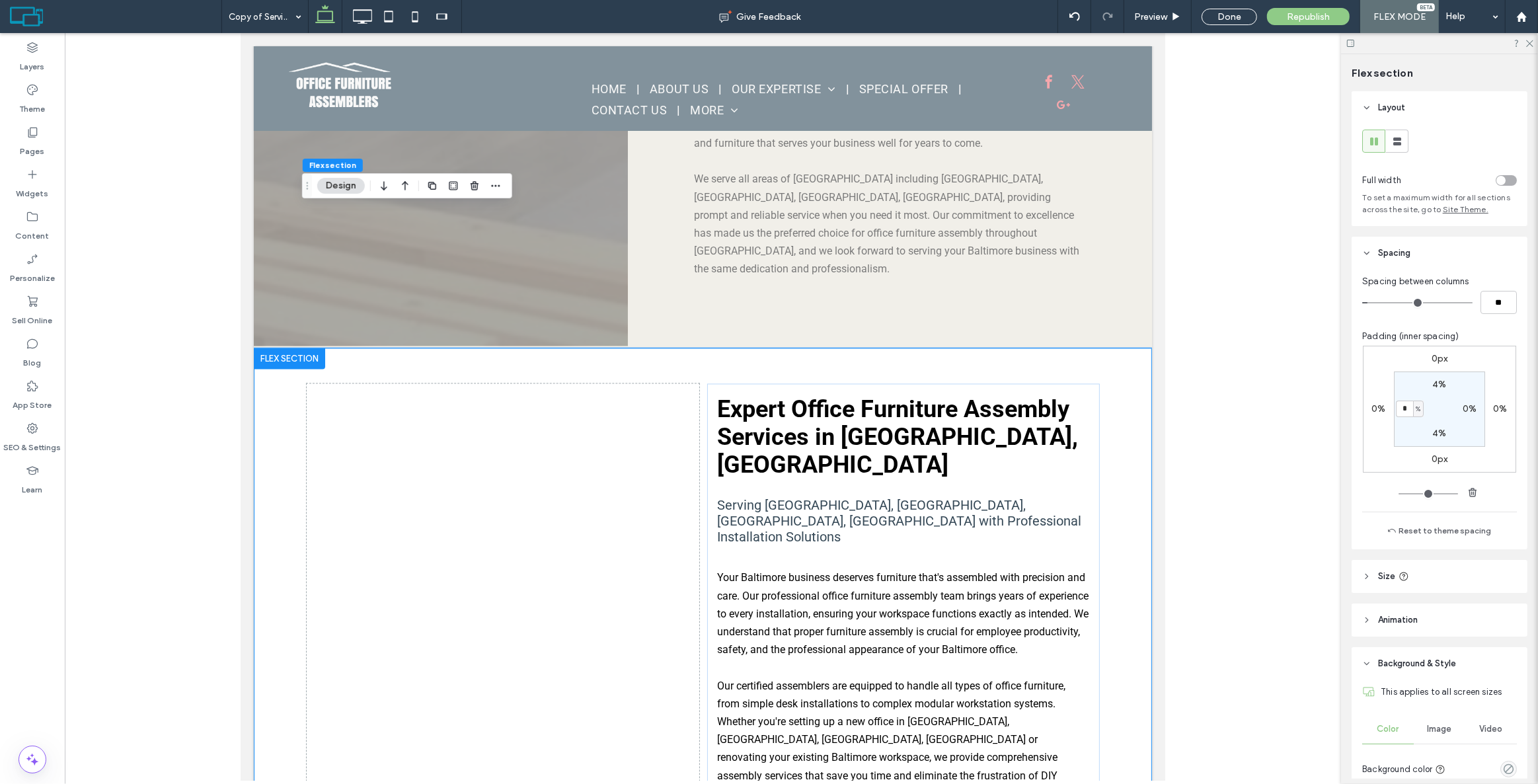
click at [1401, 358] on div "0px 0% 0px 0% 4% 0% 4% * %" at bounding box center [1439, 409] width 153 height 127
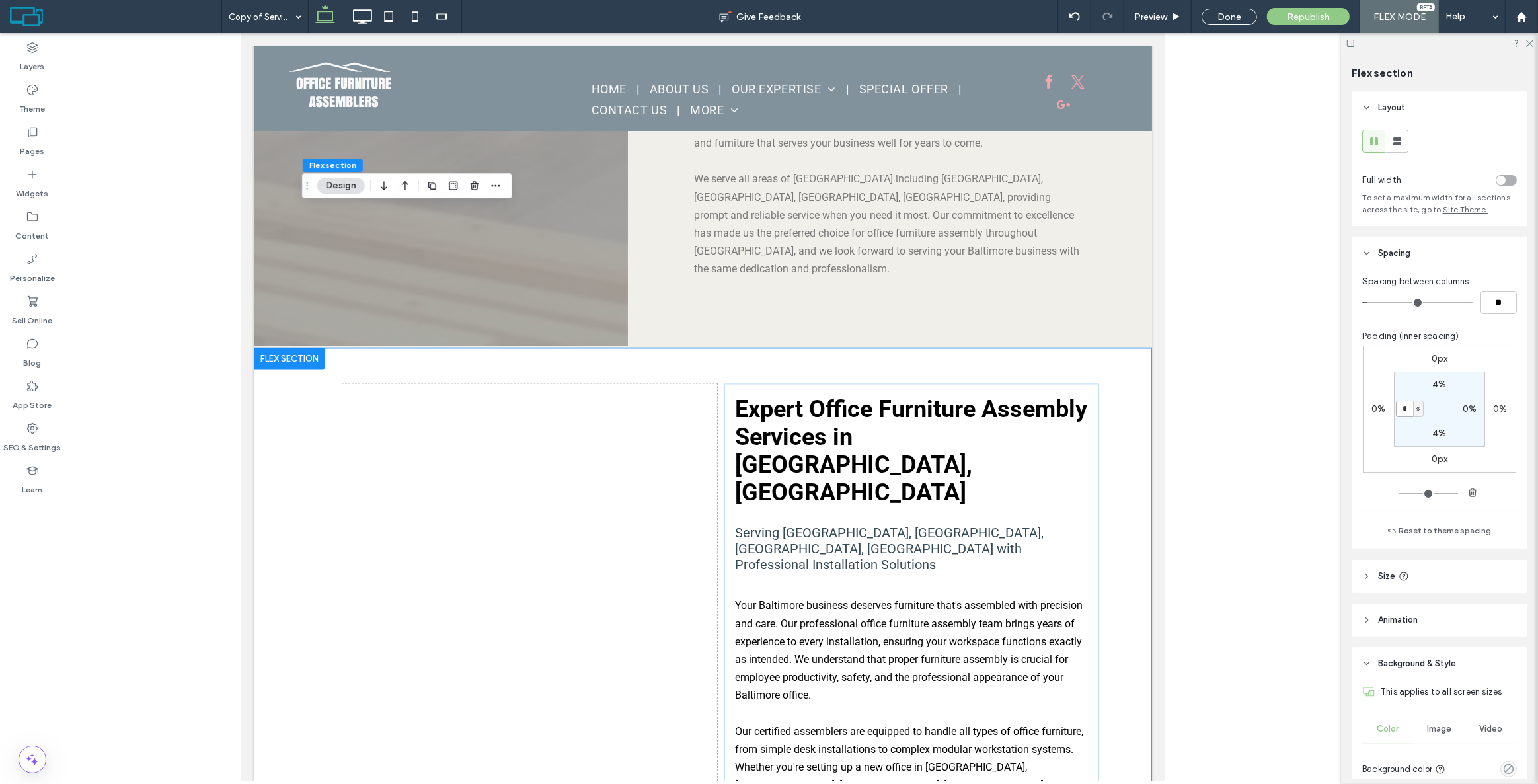
click at [1407, 403] on input "*" at bounding box center [1405, 408] width 17 height 16
type input "*"
click at [1409, 394] on section "4% 0% 4% * %" at bounding box center [1439, 409] width 91 height 76
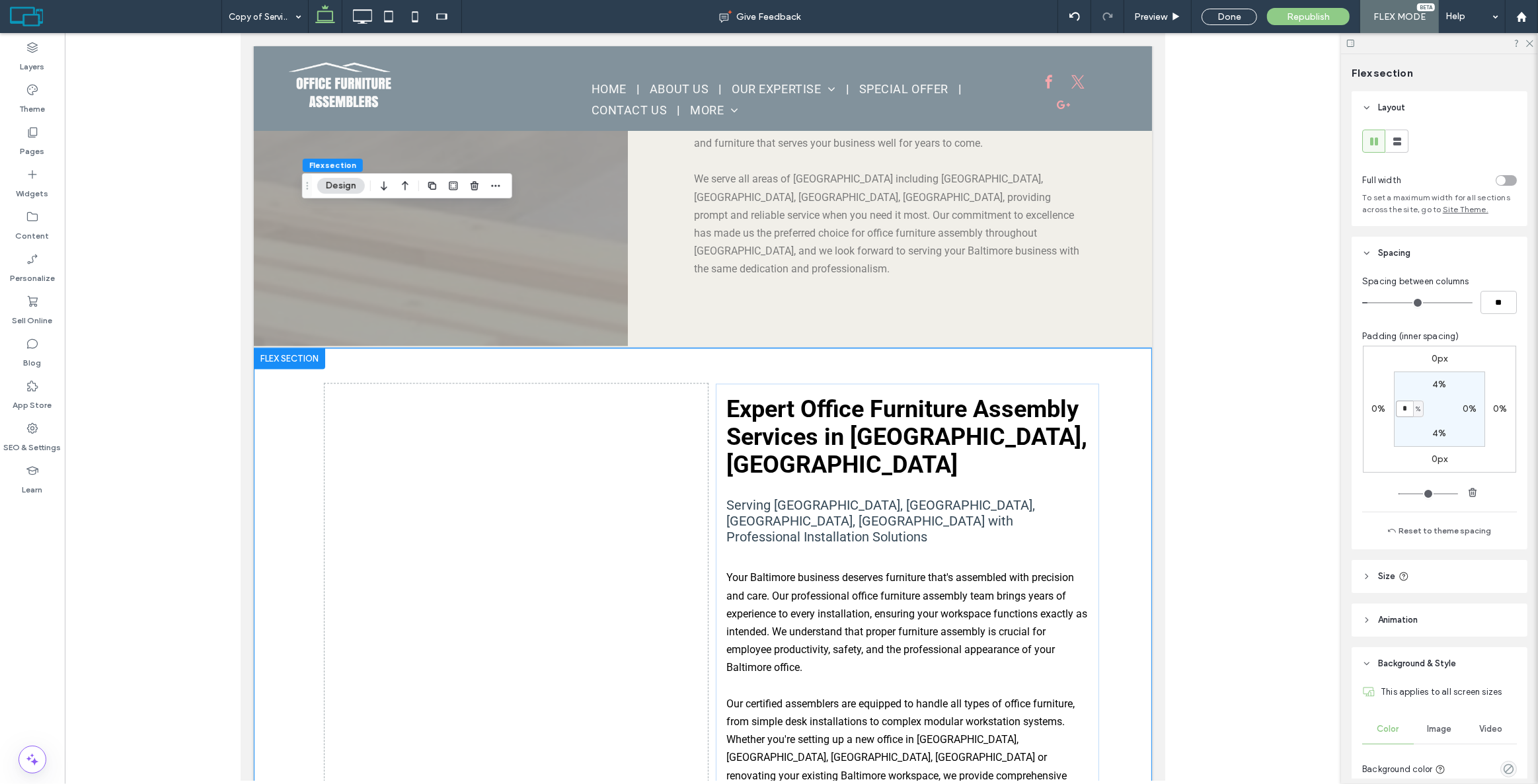
click at [1403, 409] on input "*" at bounding box center [1405, 408] width 17 height 16
type input "*"
click at [1416, 389] on section "4% 0% 4% * %" at bounding box center [1439, 409] width 91 height 76
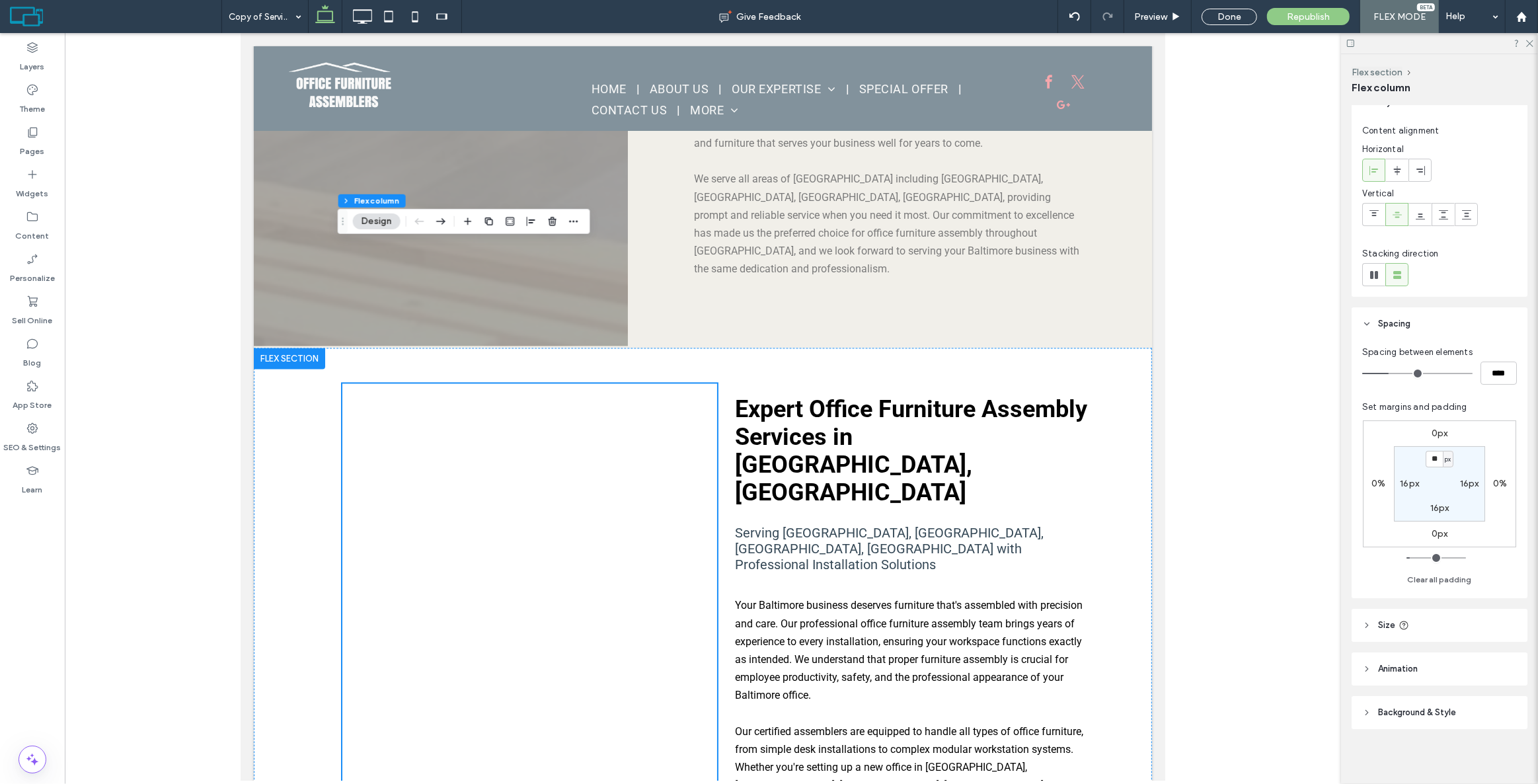
scroll to position [22, 0]
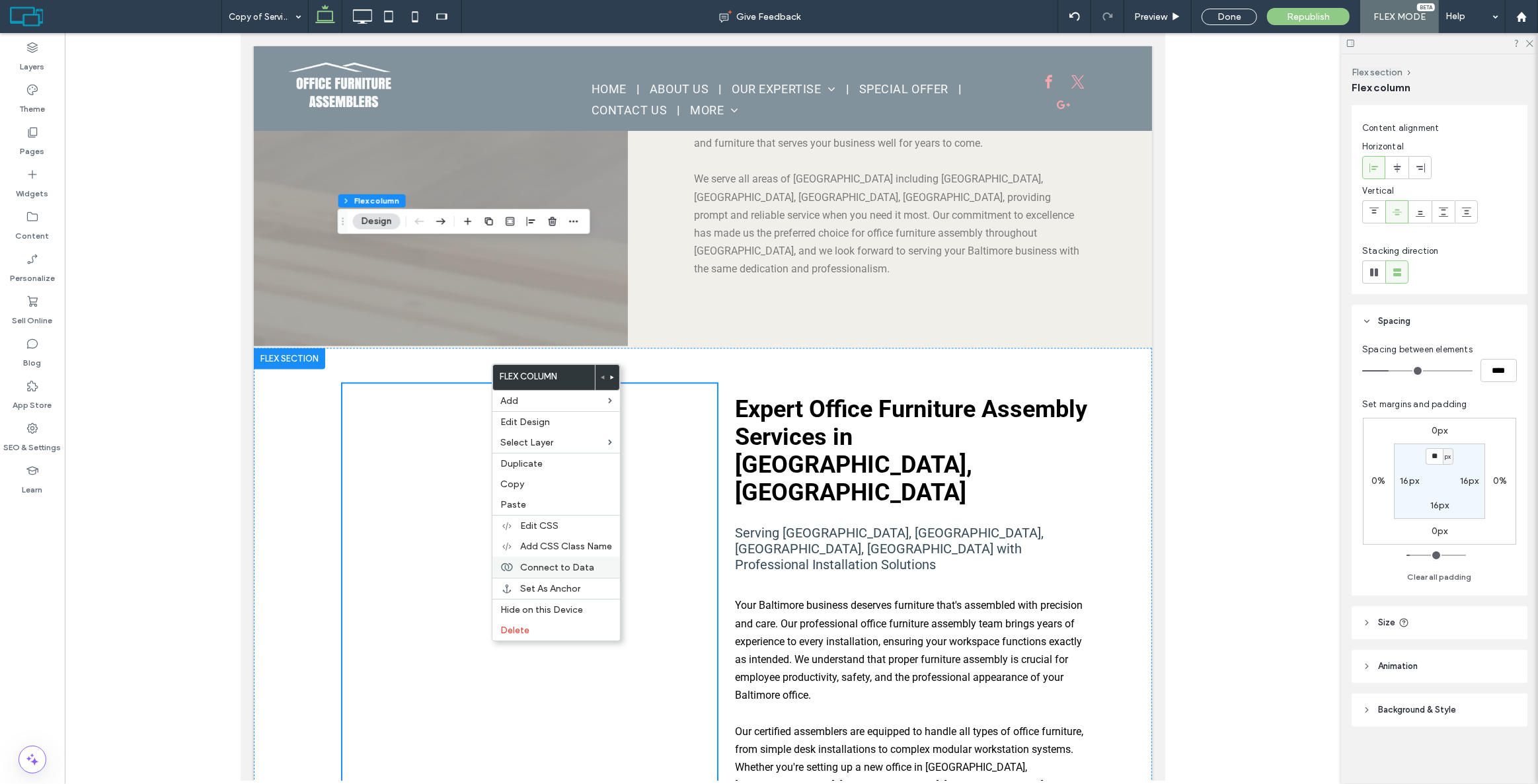
click at [583, 572] on span "Connect to Data" at bounding box center [557, 567] width 74 height 11
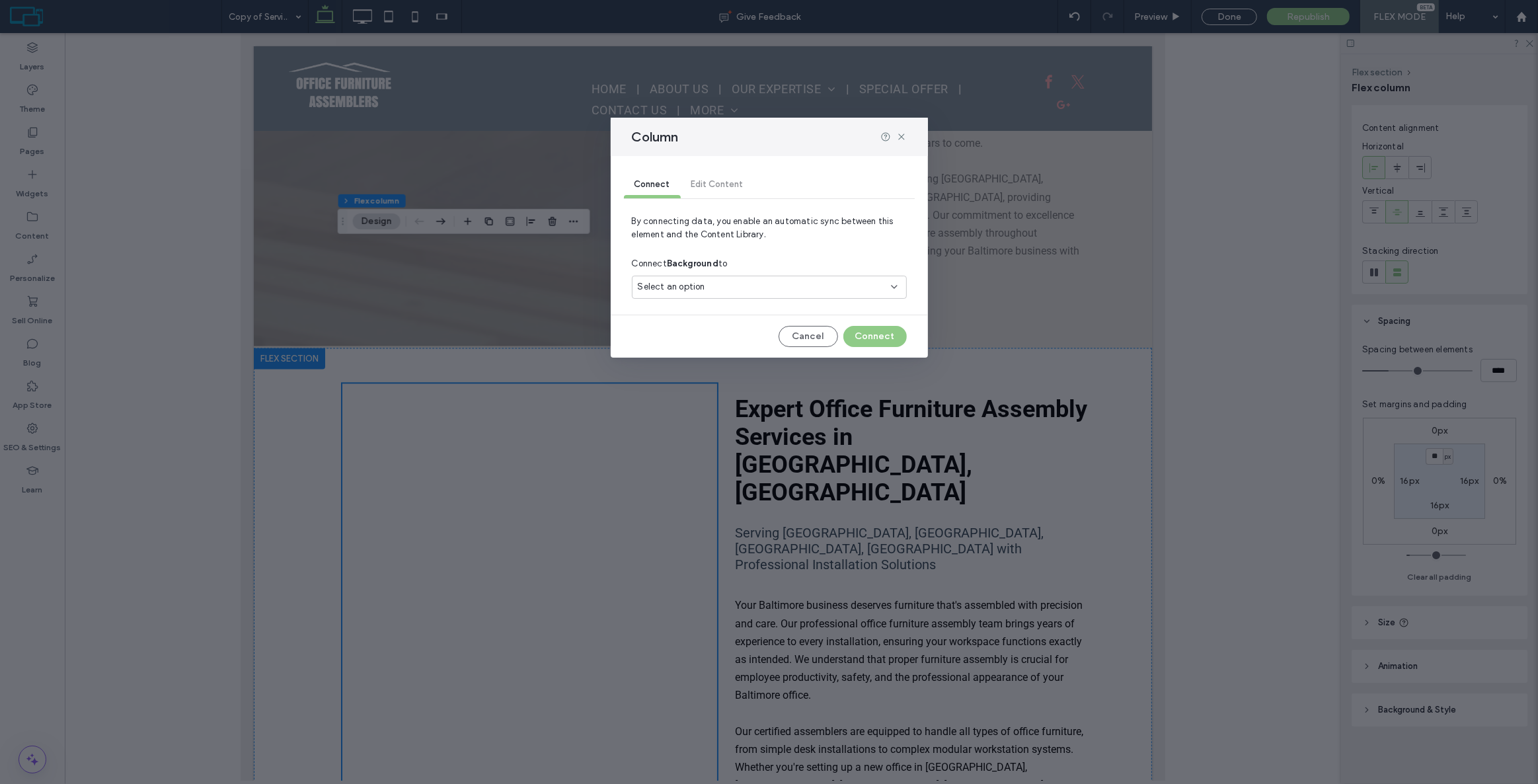
click at [721, 287] on div "Select an option" at bounding box center [761, 287] width 247 height 14
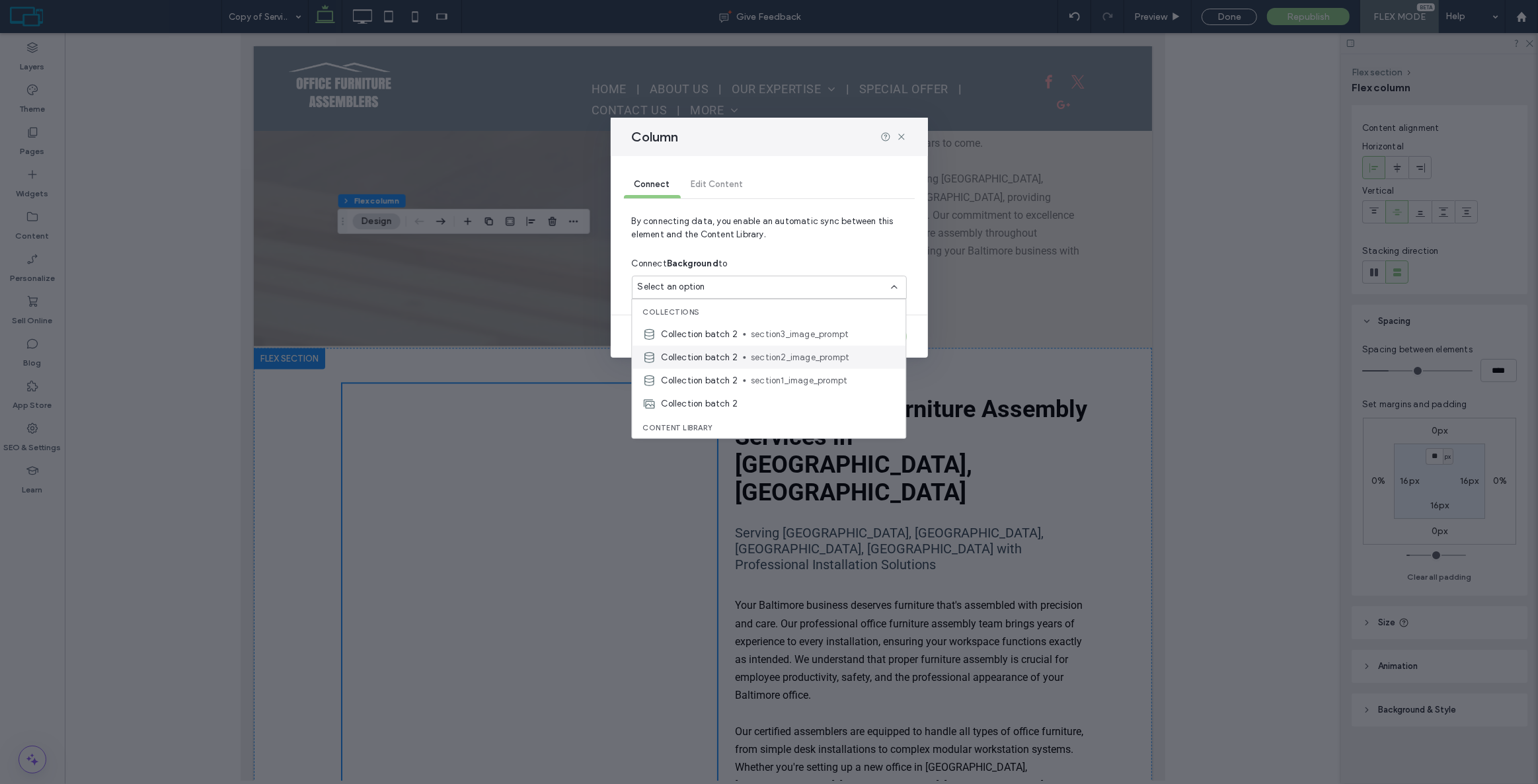
click at [754, 358] on span "section2_image_prompt" at bounding box center [823, 357] width 144 height 14
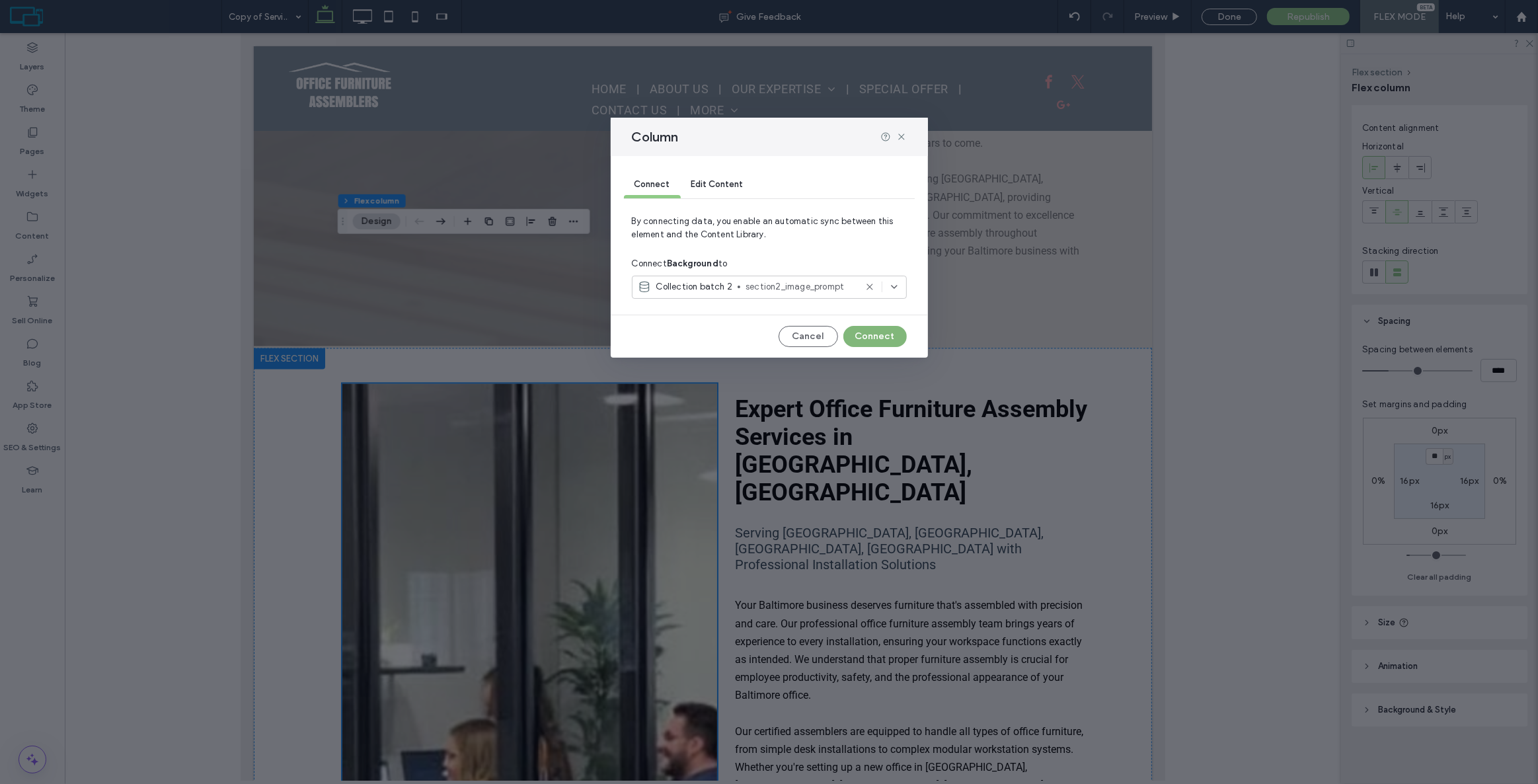
click at [882, 332] on button "Connect" at bounding box center [875, 336] width 64 height 21
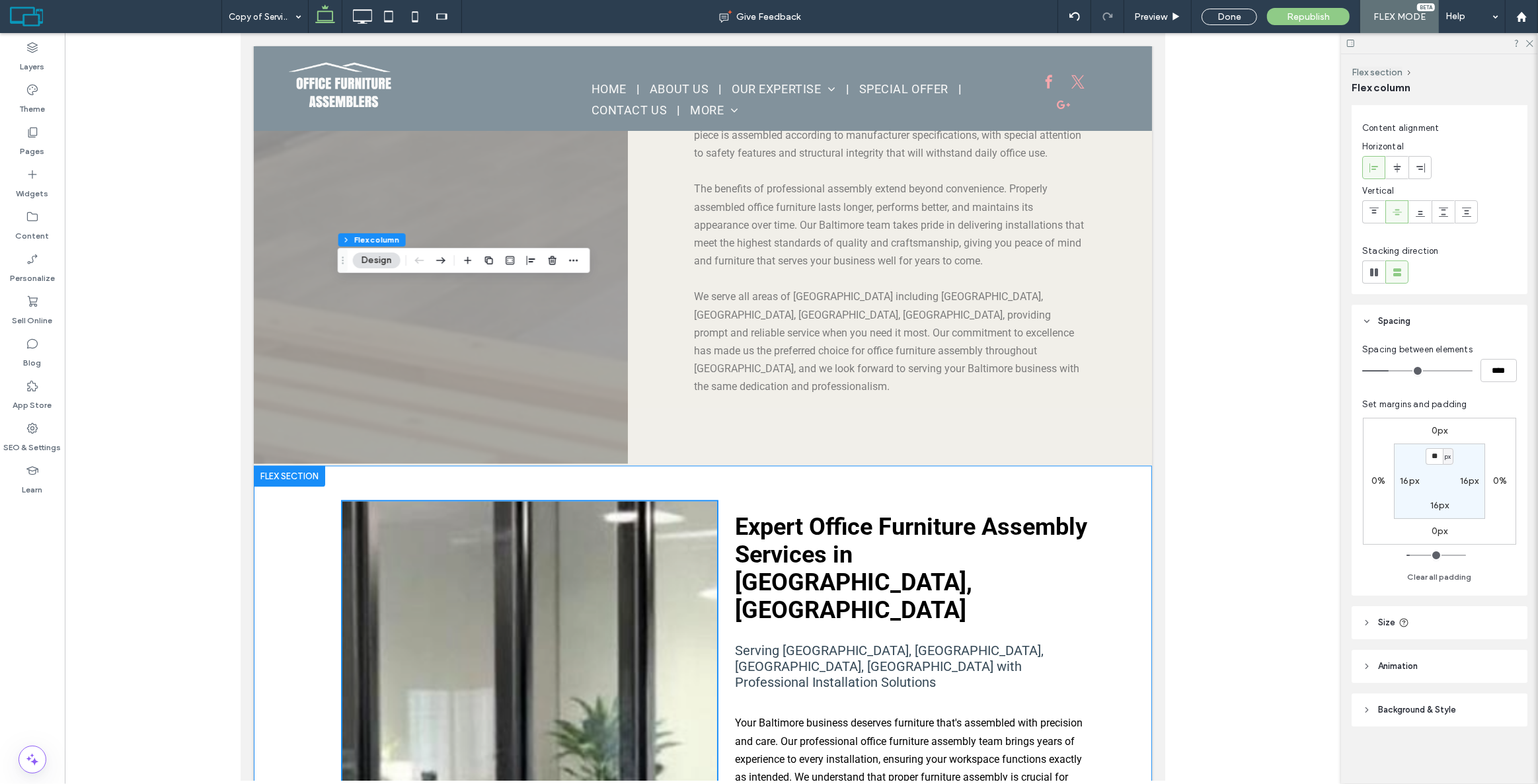
scroll to position [2846, 0]
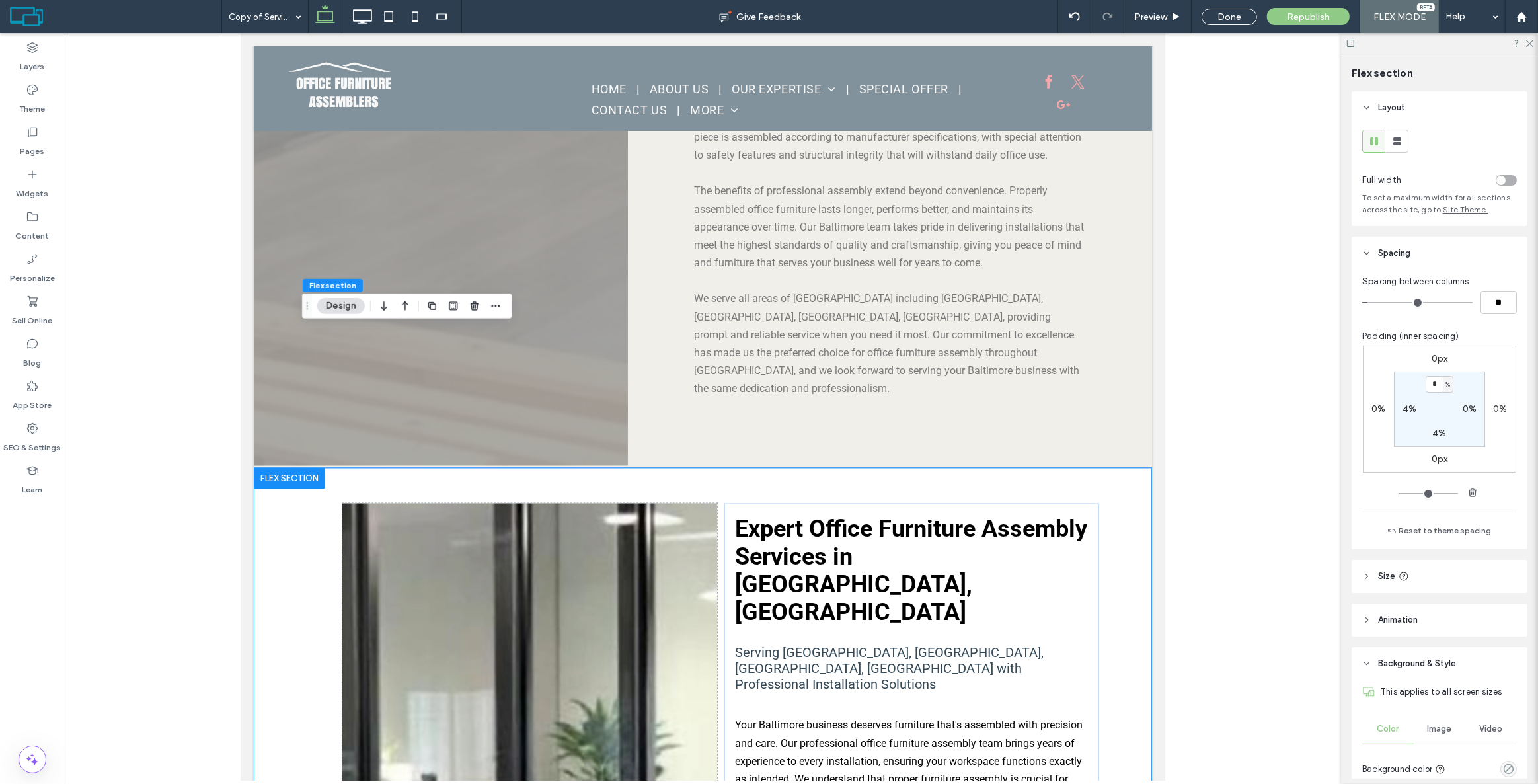
click at [1397, 404] on div "4%" at bounding box center [1409, 409] width 30 height 12
drag, startPoint x: 1414, startPoint y: 403, endPoint x: 1404, endPoint y: 416, distance: 16.4
click at [1412, 408] on div "4%" at bounding box center [1409, 409] width 30 height 12
click at [1404, 416] on section "* % 0% 4% 4%" at bounding box center [1439, 409] width 91 height 76
click at [1415, 409] on div "4%" at bounding box center [1409, 409] width 30 height 12
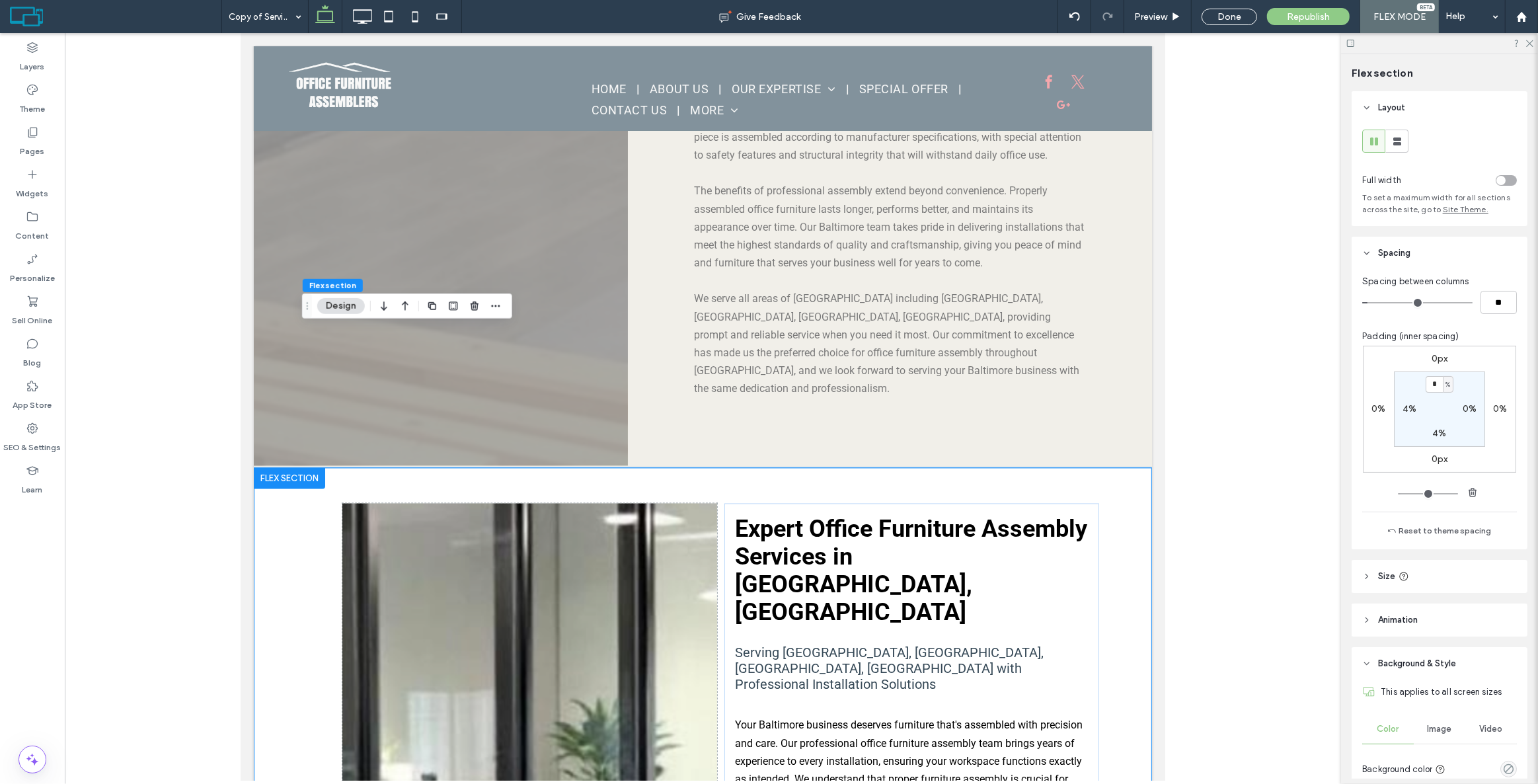
click at [1409, 409] on label "4%" at bounding box center [1410, 409] width 14 height 11
type input "*"
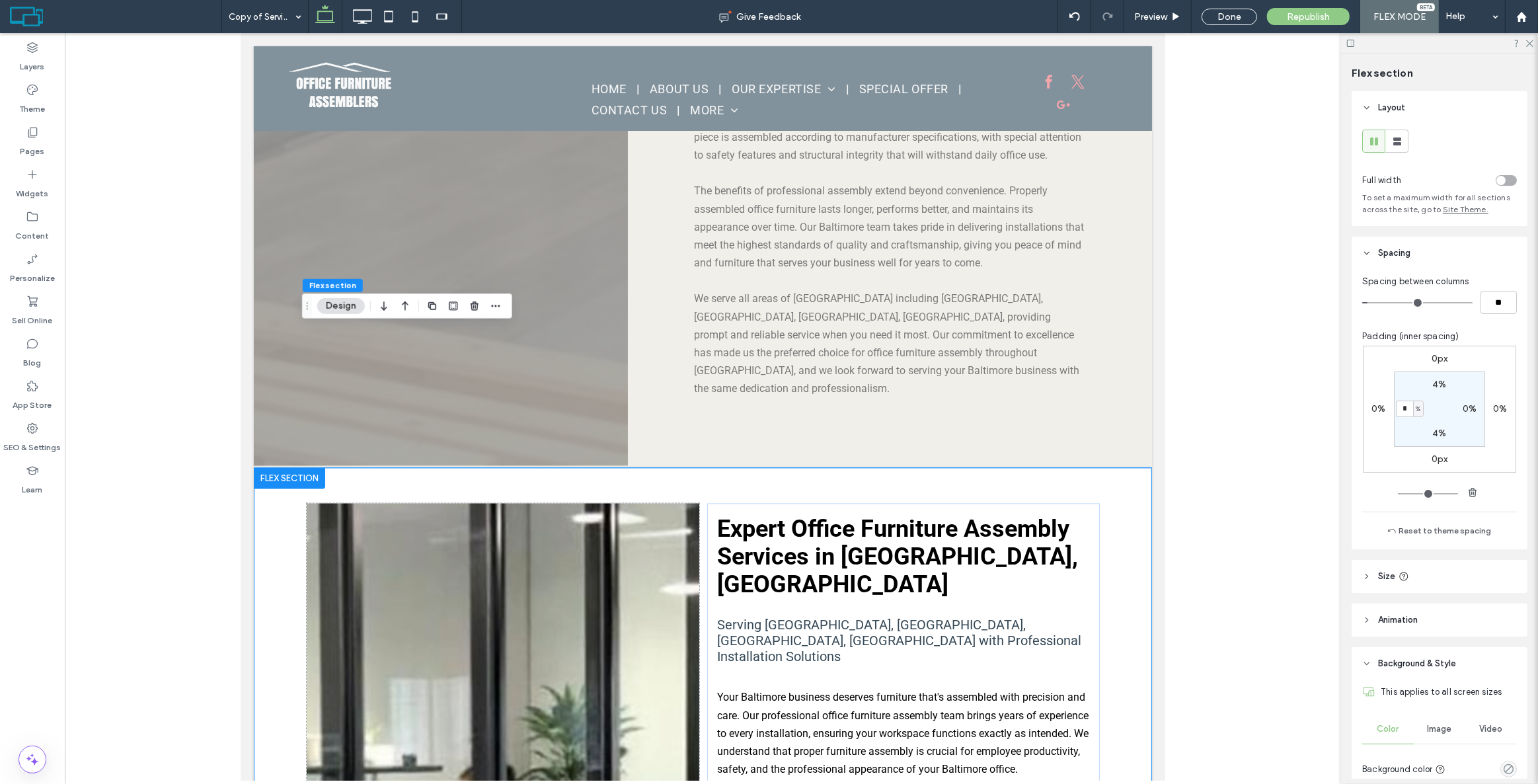
click at [1406, 370] on div "0px 0% 0px 0% 4% 0% 4% * %" at bounding box center [1439, 409] width 153 height 127
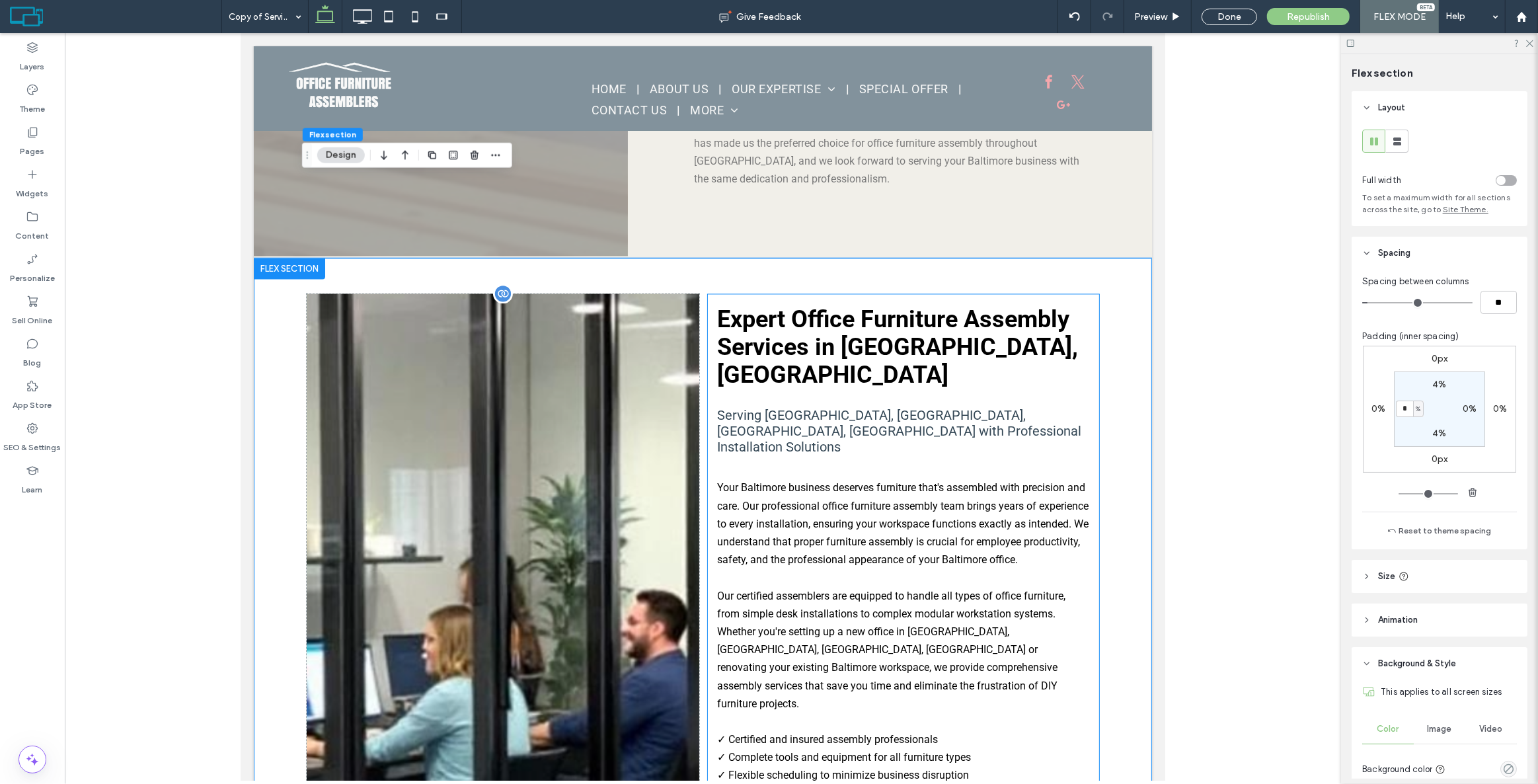
scroll to position [3087, 0]
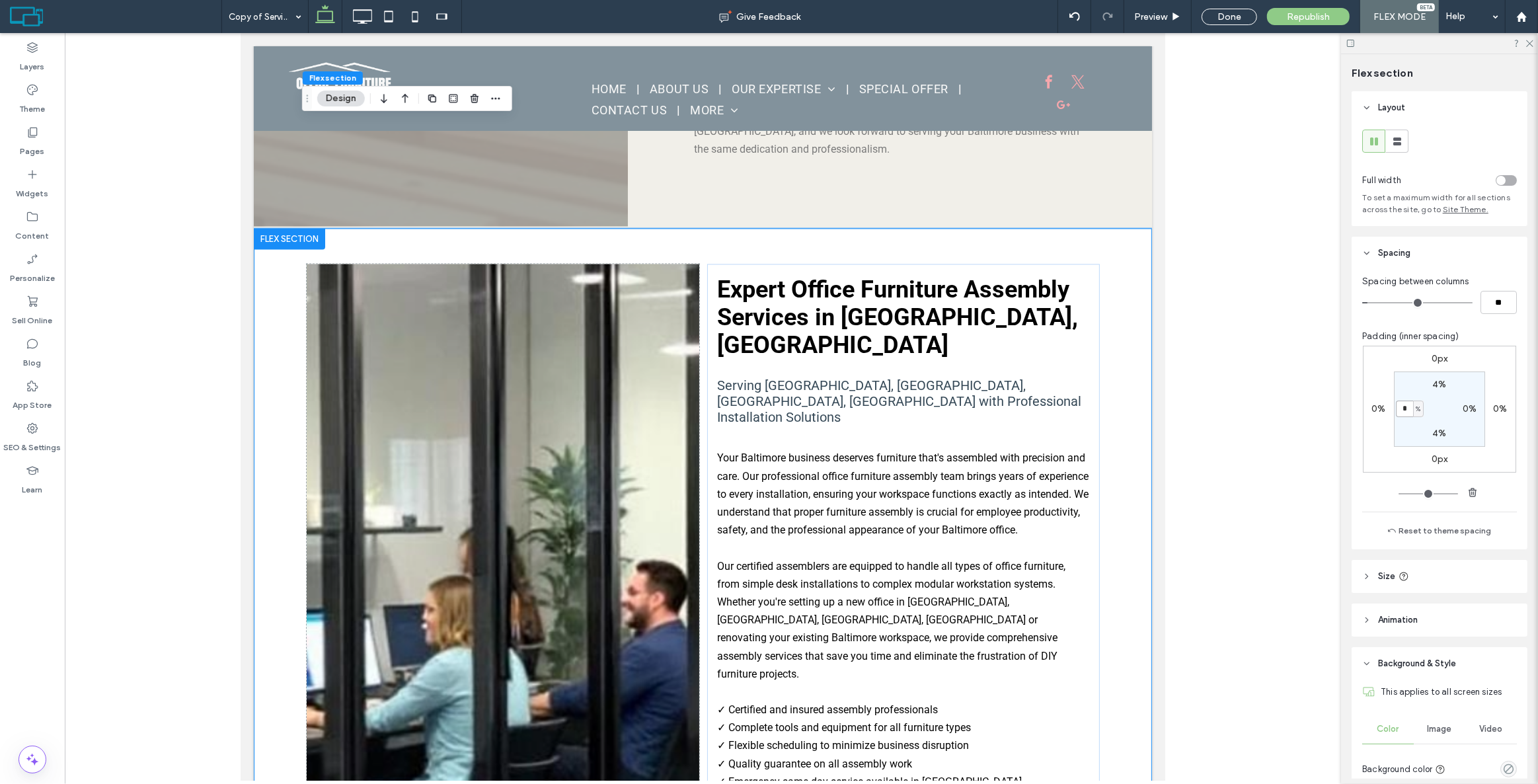
click at [1408, 409] on input "*" at bounding box center [1405, 408] width 17 height 16
click at [1423, 377] on section "4% 0% 4% %" at bounding box center [1439, 409] width 91 height 76
click at [1366, 409] on div "0%" at bounding box center [1379, 409] width 31 height 12
click at [1375, 409] on label "0%" at bounding box center [1378, 409] width 14 height 11
click at [1505, 183] on div "toggle" at bounding box center [1506, 180] width 21 height 10
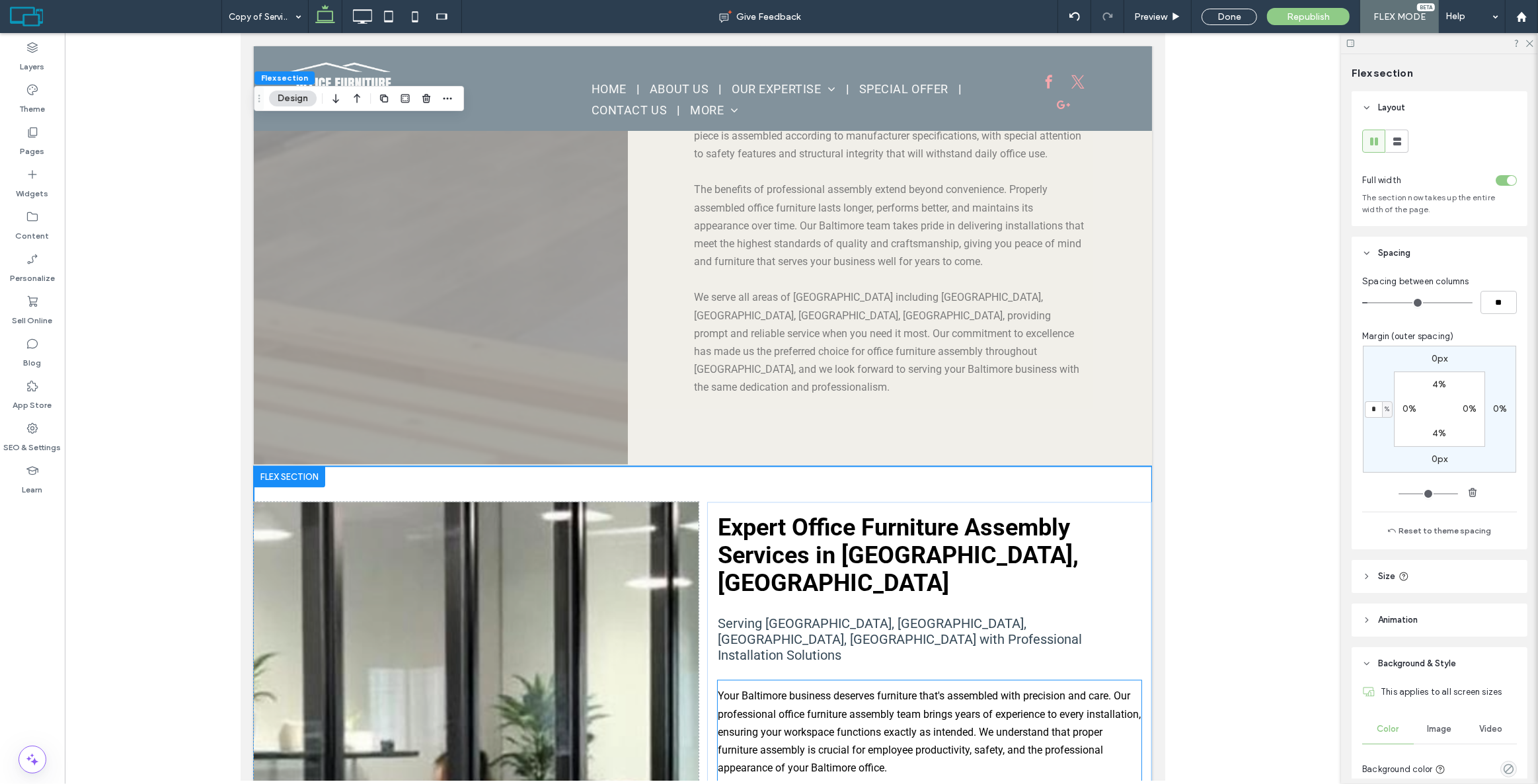
scroll to position [2846, 0]
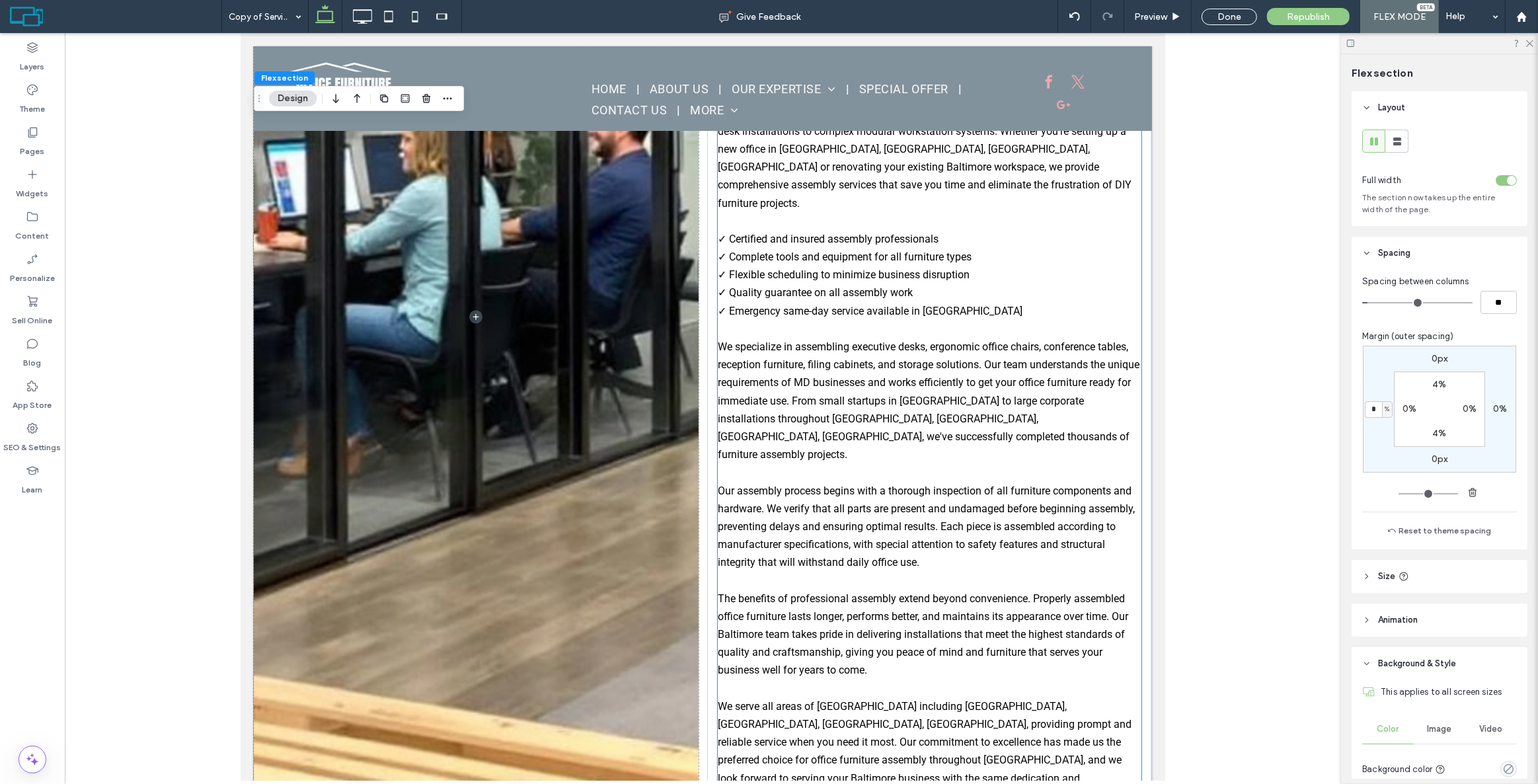
scroll to position [3687, 0]
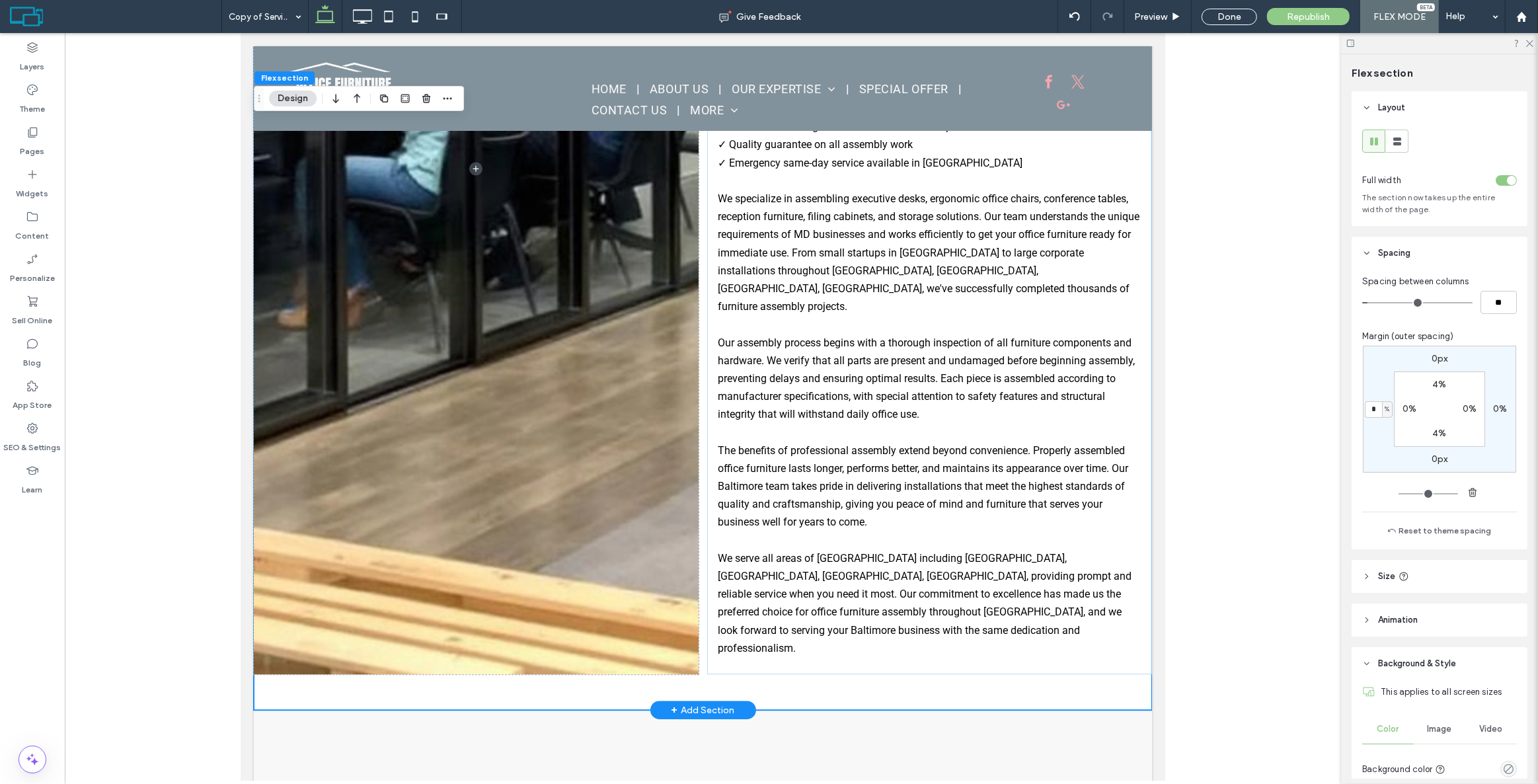
click at [903, 442] on div "Expert Office Furniture Assembly Services in Baltimore, MD Serving Federal Hill…" at bounding box center [702, 168] width 898 height 1082
drag, startPoint x: 787, startPoint y: 472, endPoint x: 797, endPoint y: 430, distance: 43.2
click at [797, 430] on div "Section Click to edit in Flex Mode Expert Office Furniture Assembly Services in…" at bounding box center [702, 168] width 898 height 1082
type input "****"
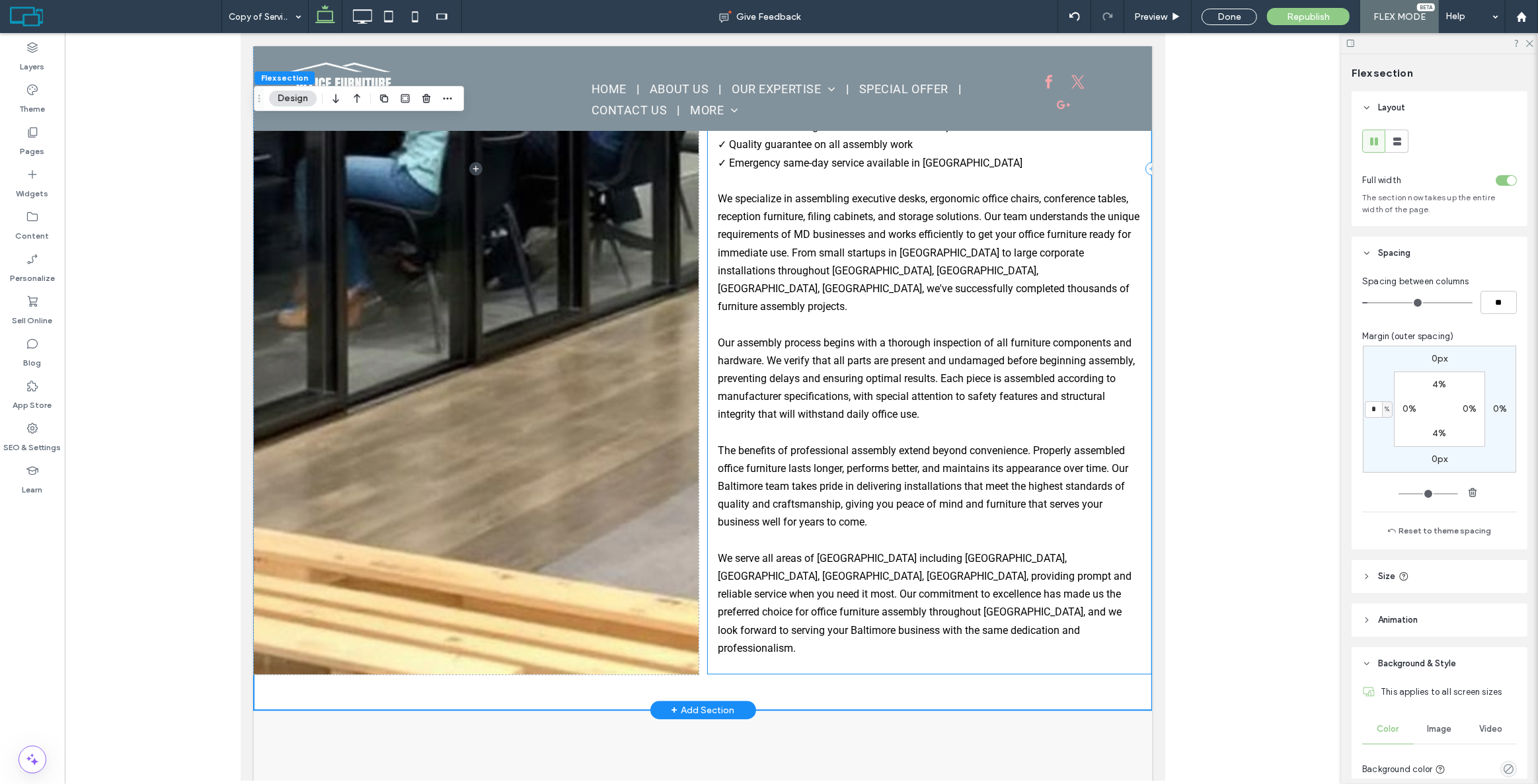
click at [710, 338] on div "Expert Office Furniture Assembly Services in Baltimore, MD Serving Federal Hill…" at bounding box center [930, 167] width 445 height 1010
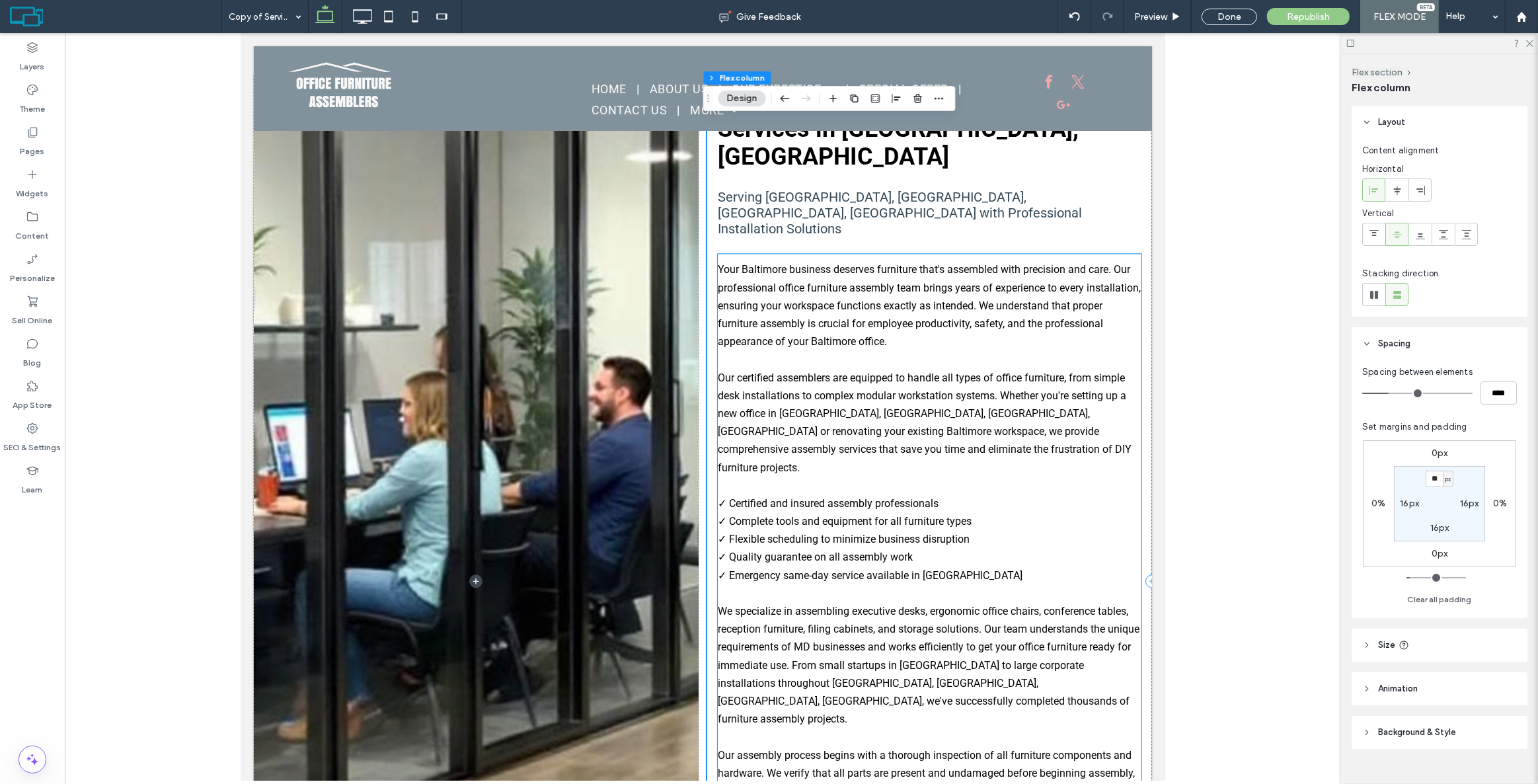
scroll to position [3267, 0]
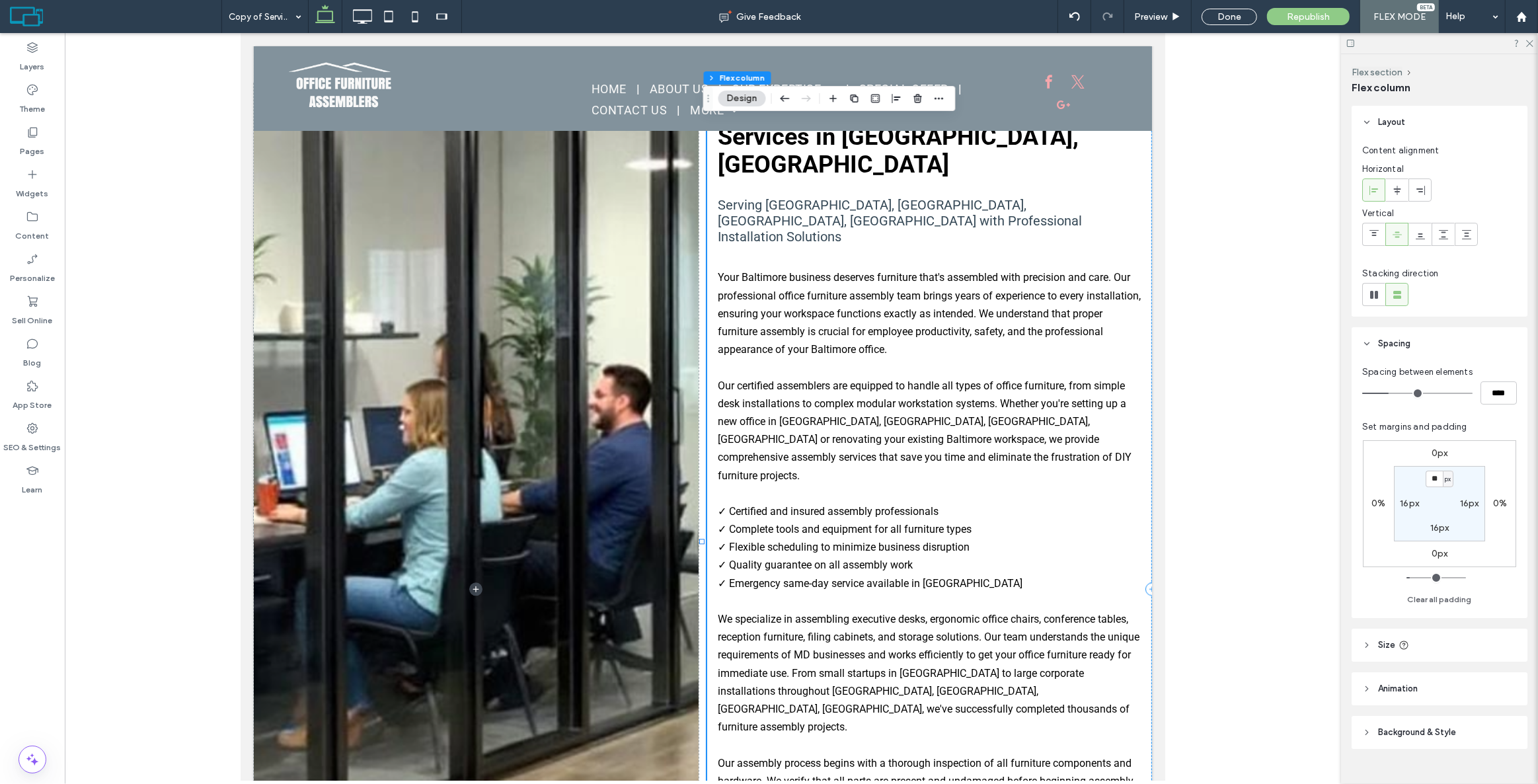
click at [710, 317] on div "Expert Office Furniture Assembly Services in Baltimore, MD Serving Federal Hill…" at bounding box center [930, 588] width 445 height 1010
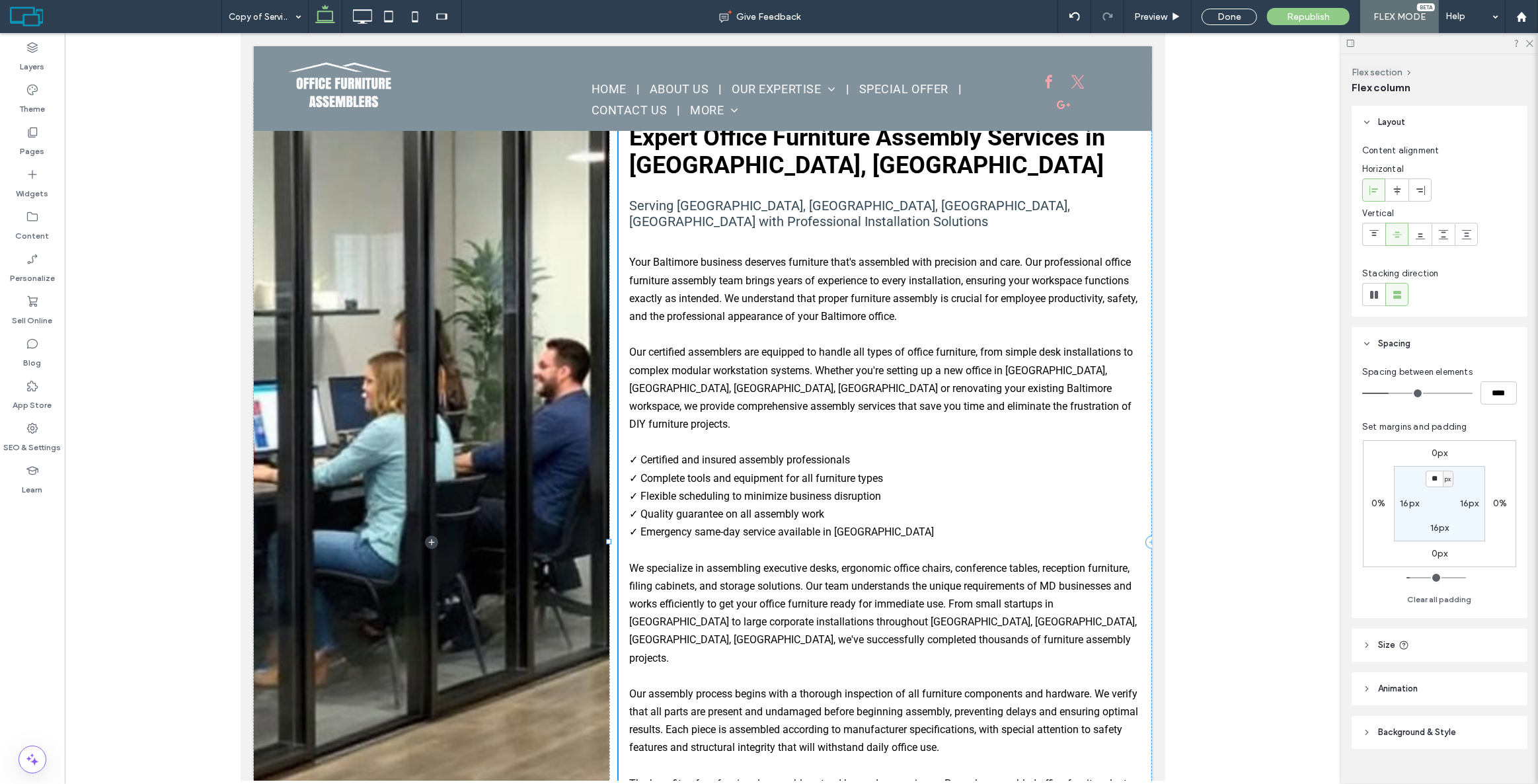
drag, startPoint x: 700, startPoint y: 403, endPoint x: 636, endPoint y: 386, distance: 66.2
click at [606, 387] on div "Expert Office Furniture Assembly Services in Baltimore, MD Serving Federal Hill…" at bounding box center [702, 541] width 898 height 988
type input "**"
type input "***"
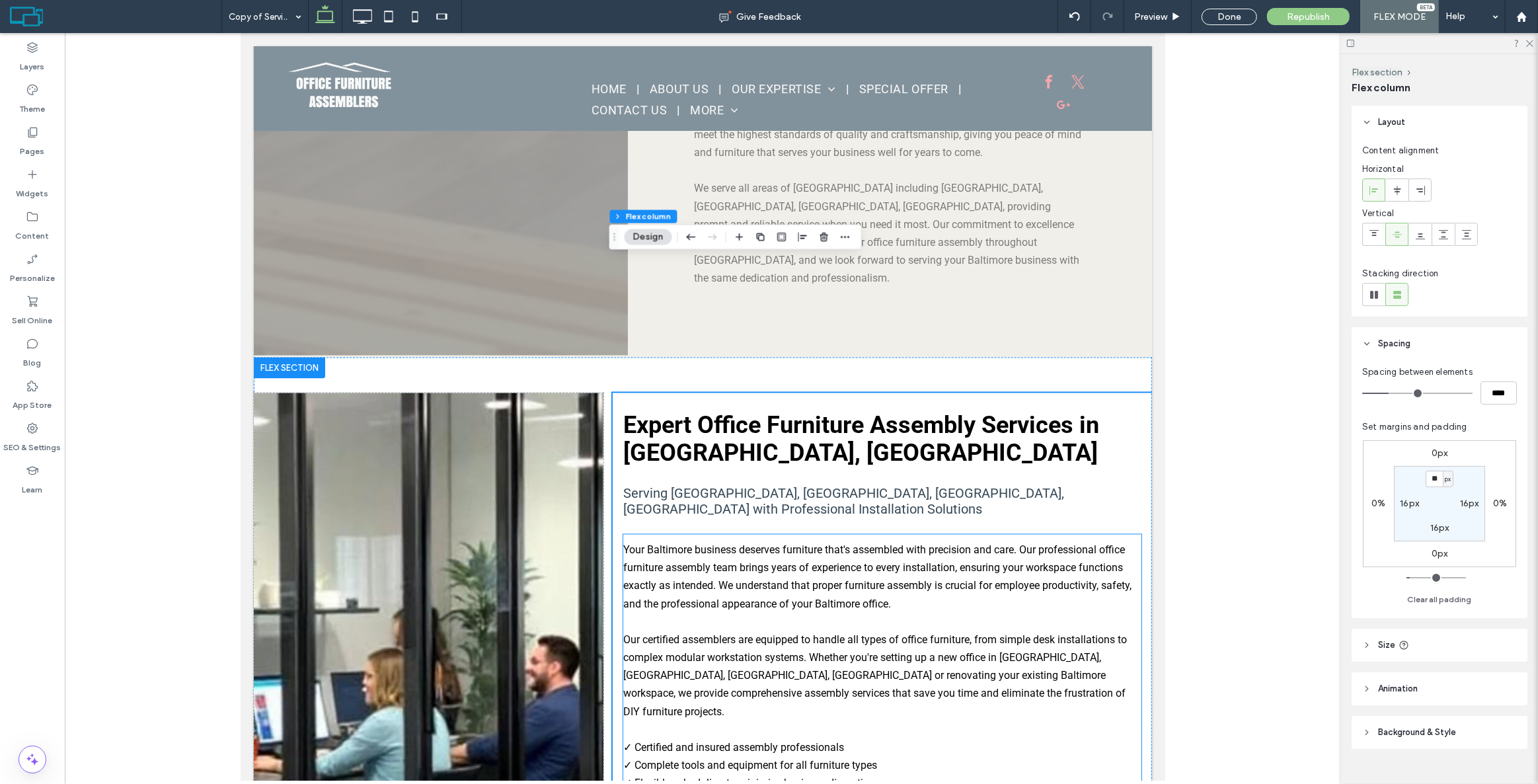
scroll to position [2825, 0]
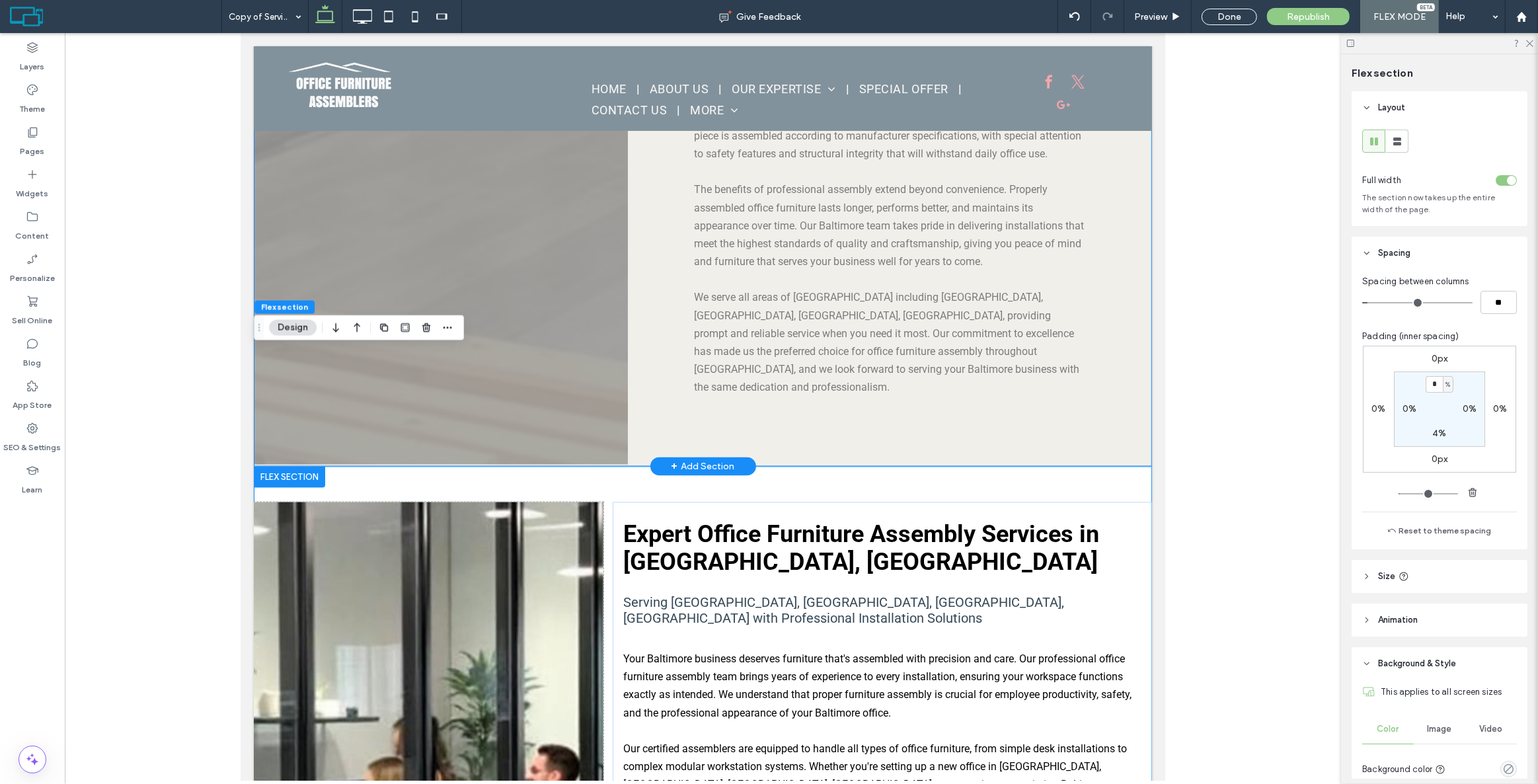
scroll to position [2945, 0]
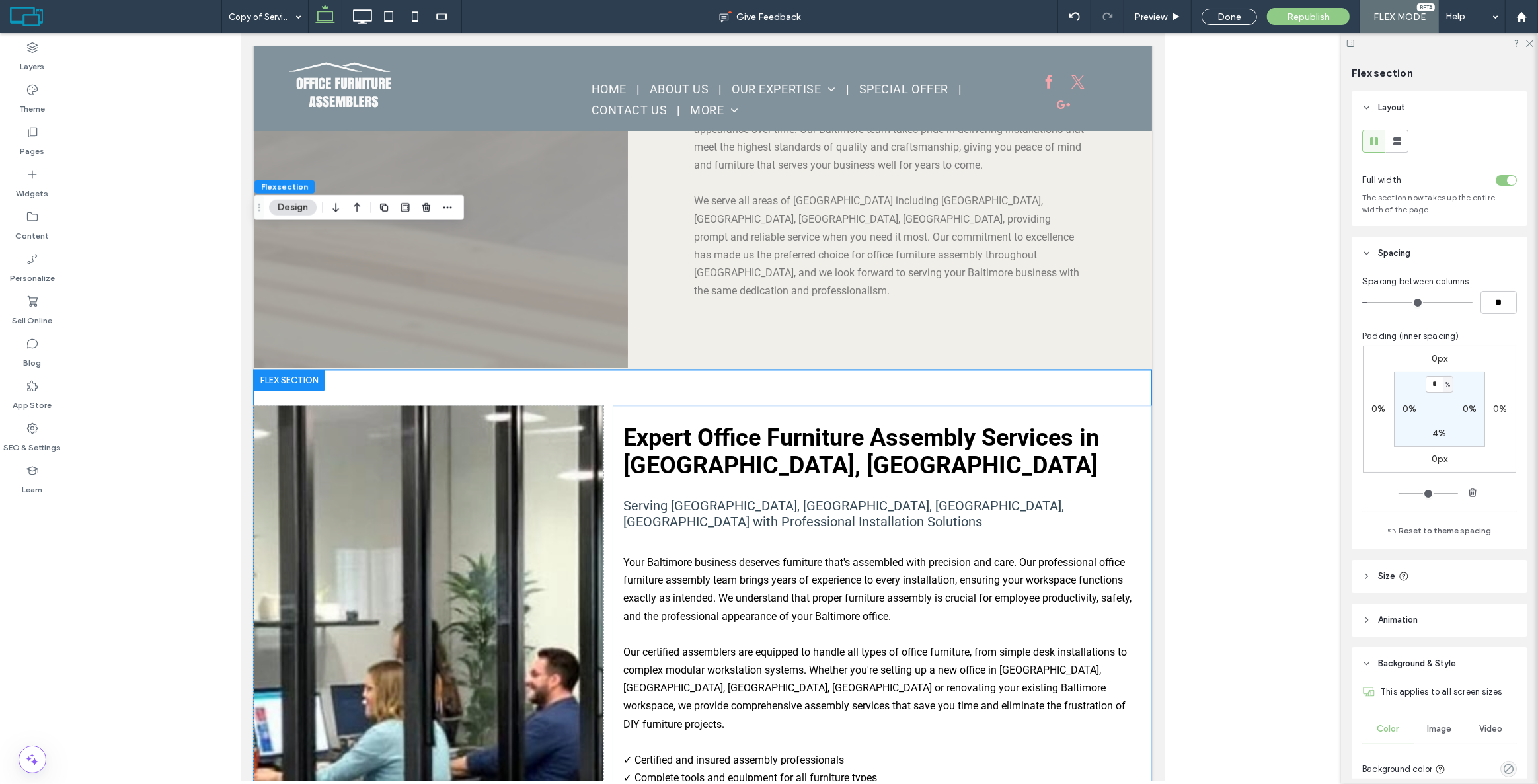
click at [1387, 139] on div at bounding box center [1397, 141] width 22 height 22
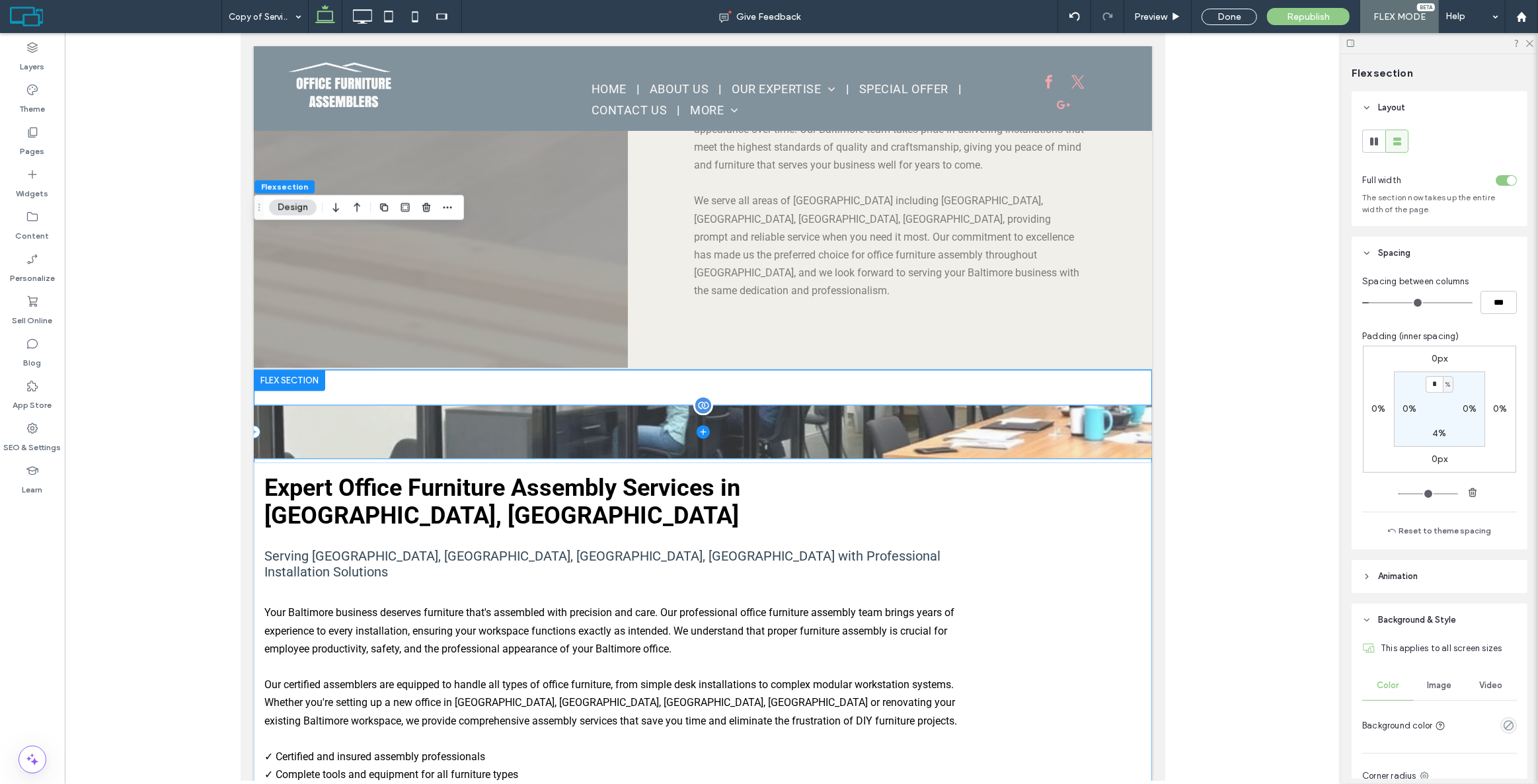
click at [759, 405] on span at bounding box center [702, 431] width 898 height 53
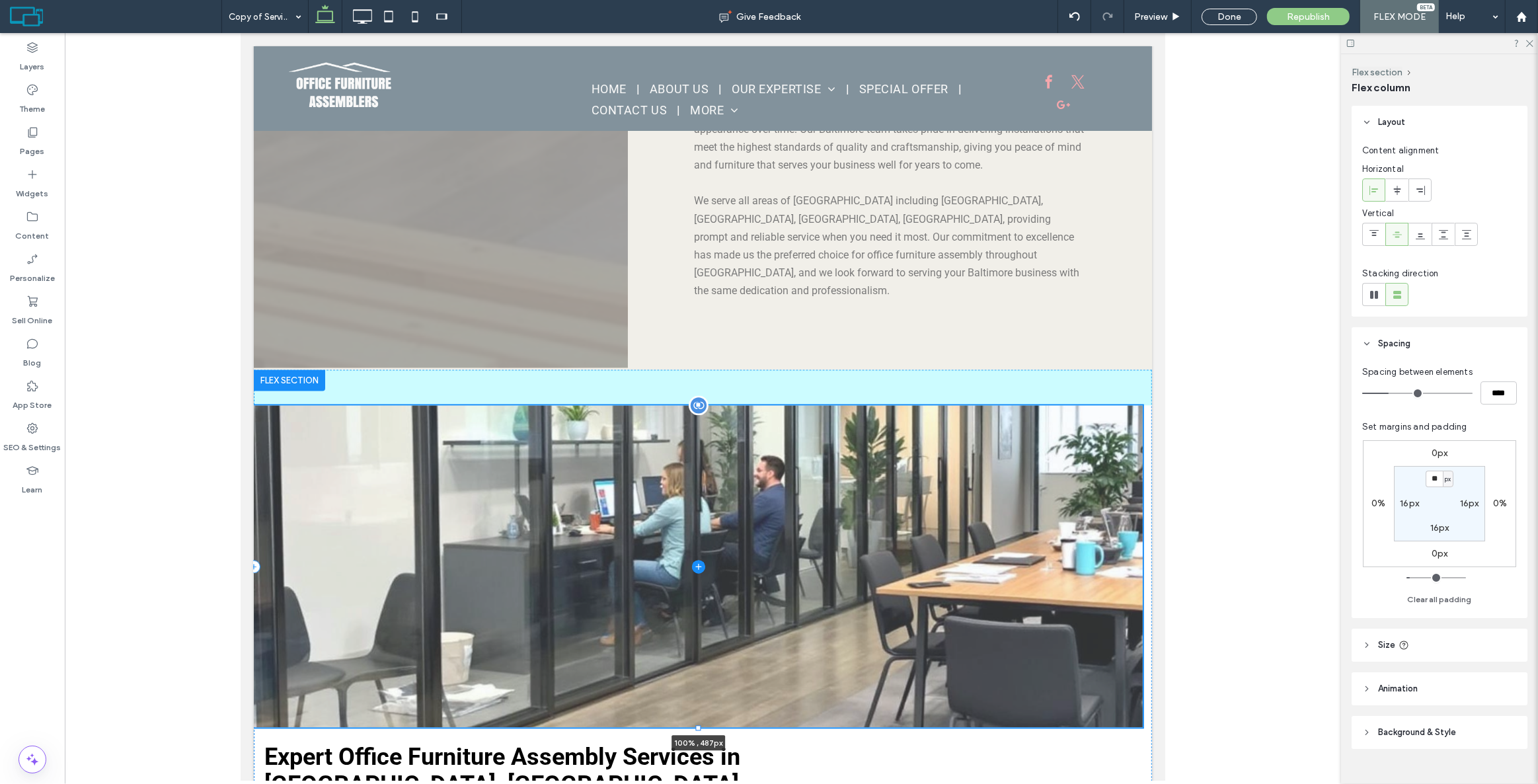
drag, startPoint x: 698, startPoint y: 314, endPoint x: 671, endPoint y: 584, distance: 271.3
type input "***"
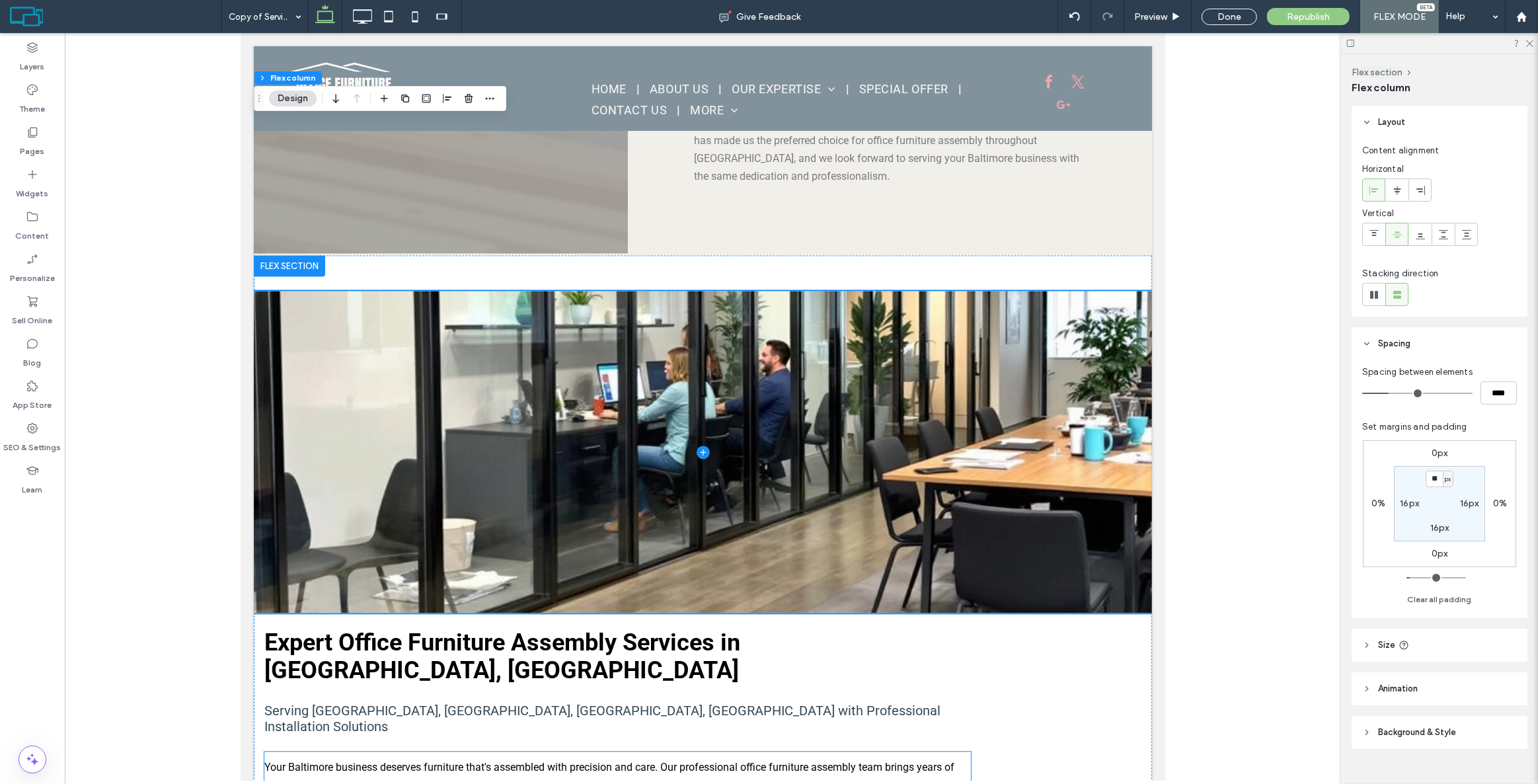
scroll to position [3125, 0]
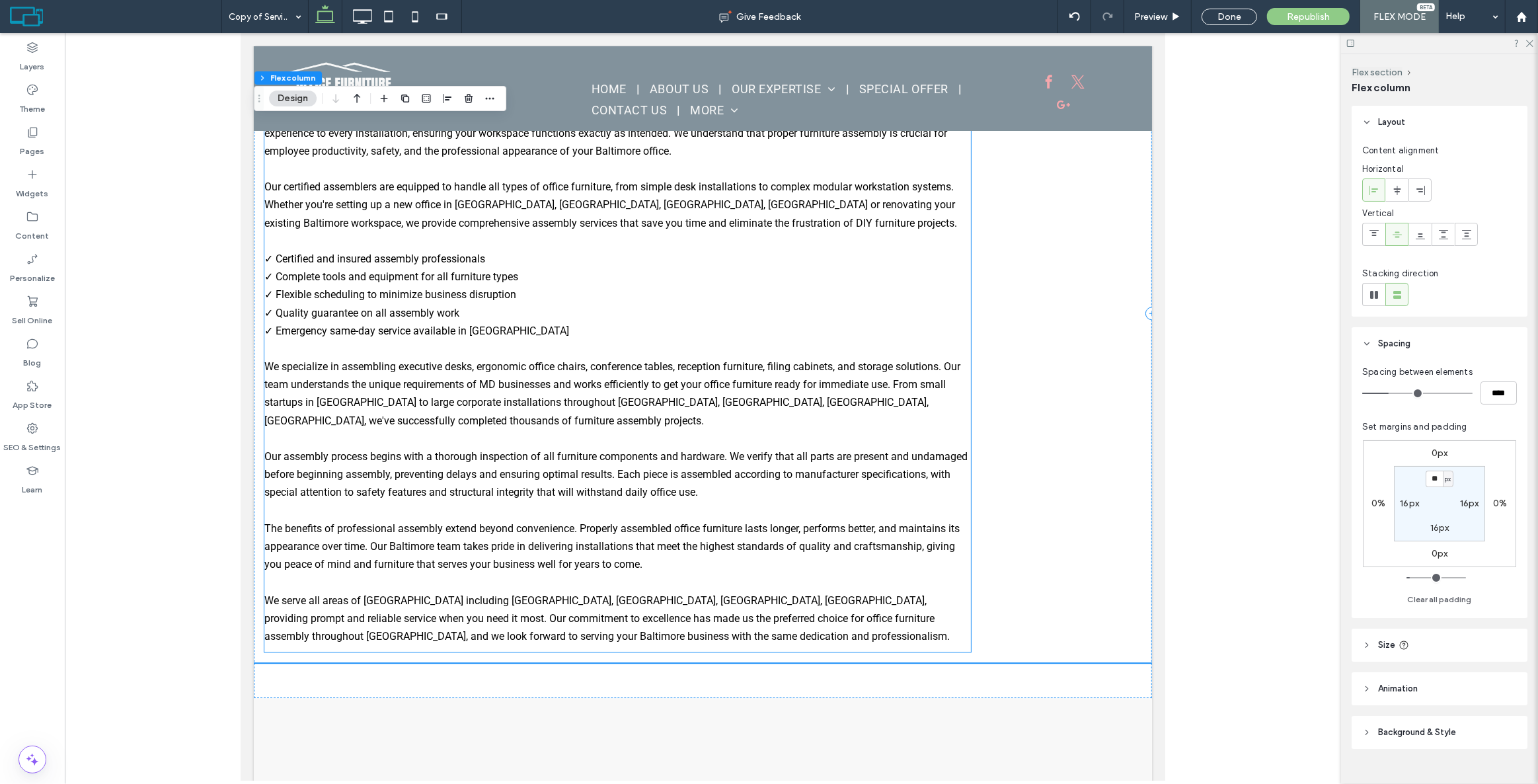
scroll to position [3726, 0]
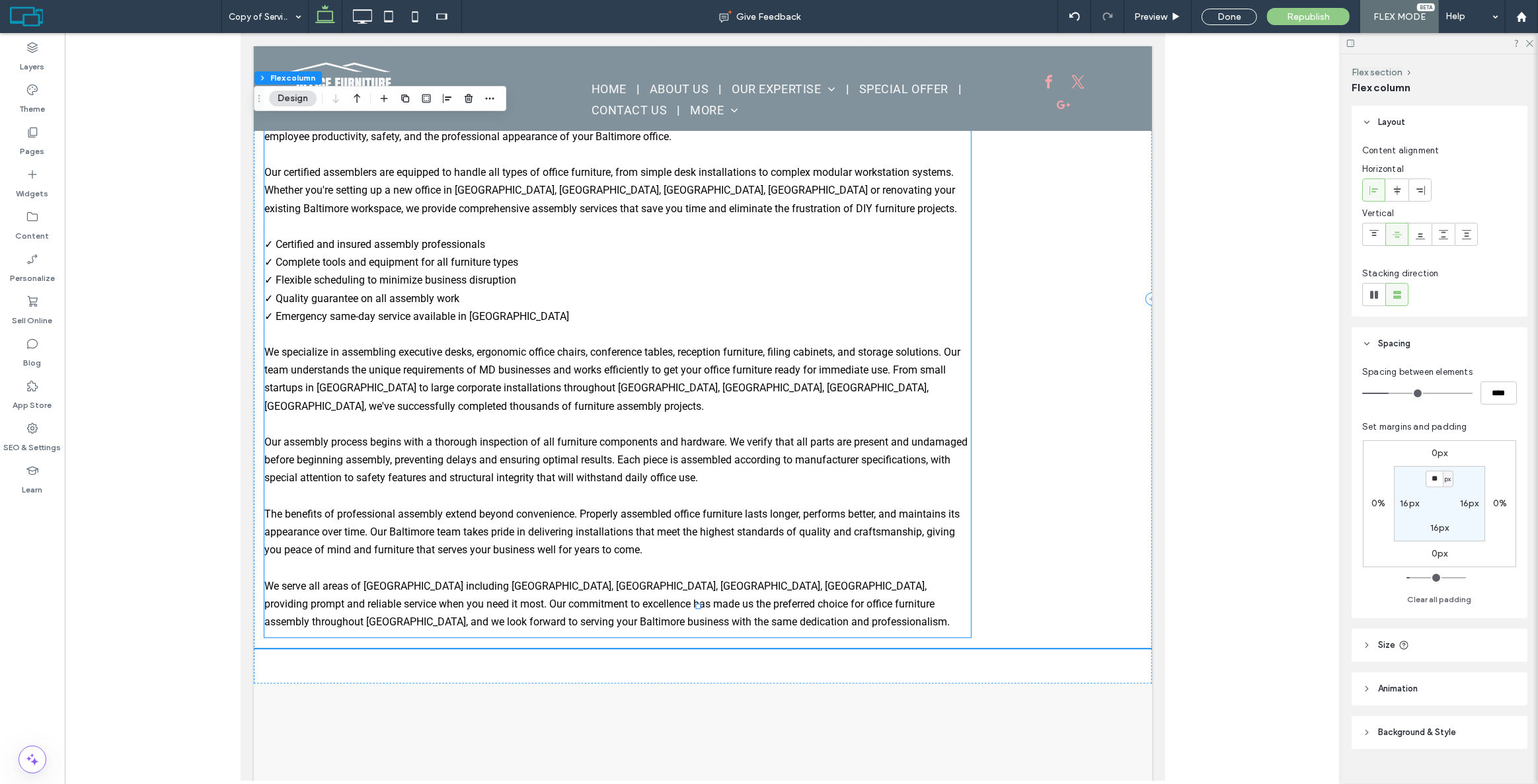
click at [891, 335] on div "Your Baltimore business deserves furniture that's assembled with precision and …" at bounding box center [617, 361] width 707 height 542
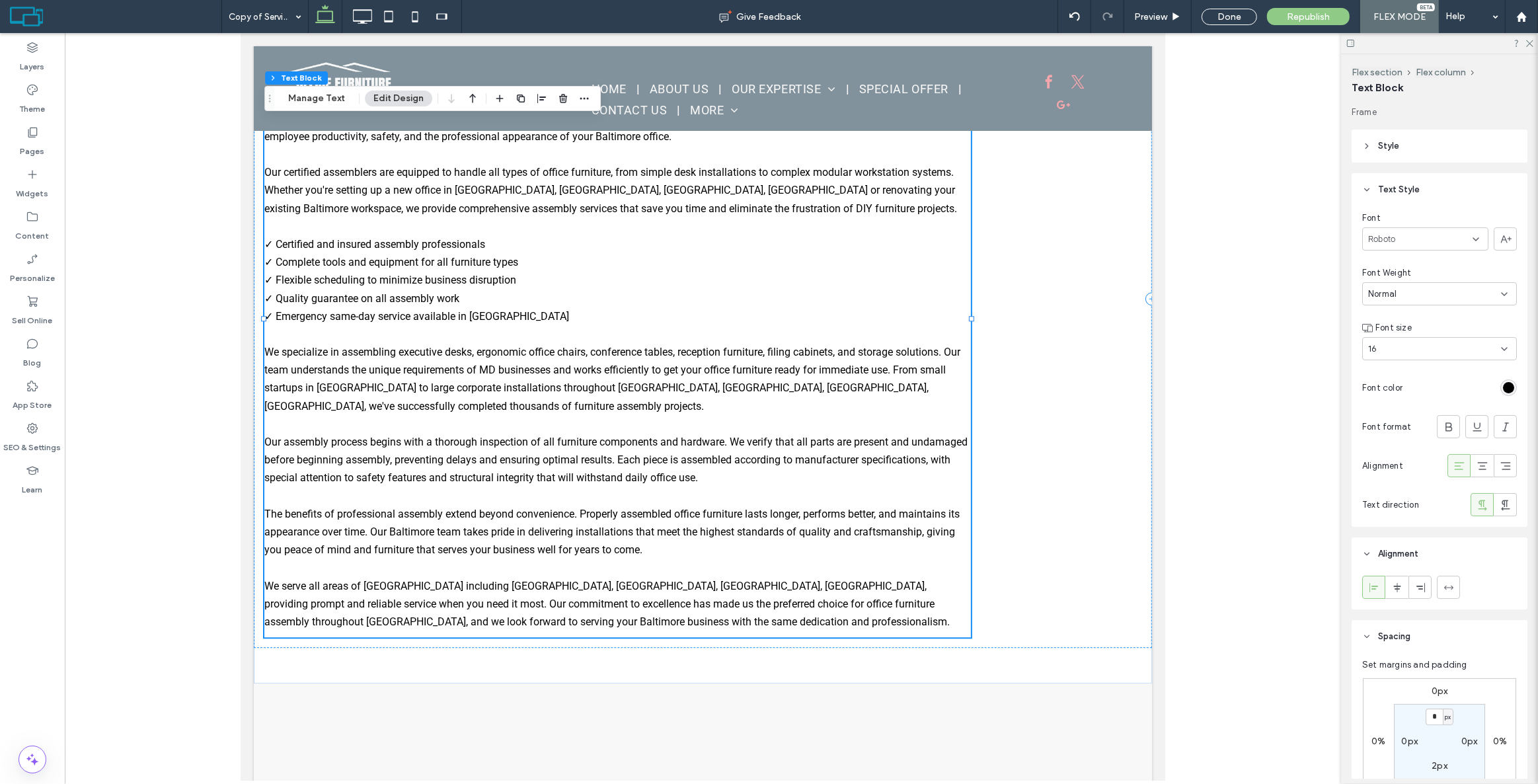
click at [1434, 142] on header "Style" at bounding box center [1439, 145] width 176 height 33
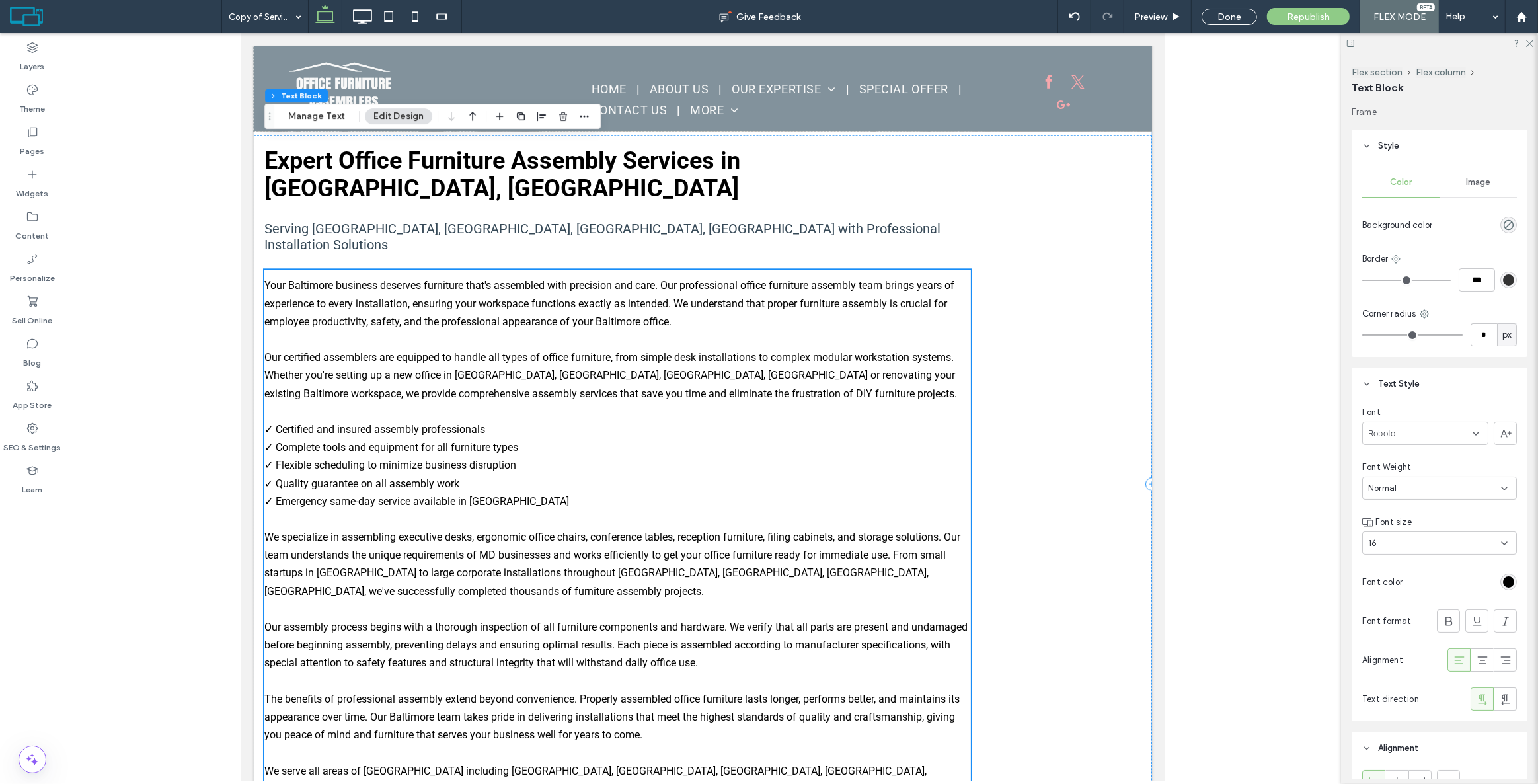
scroll to position [3485, 0]
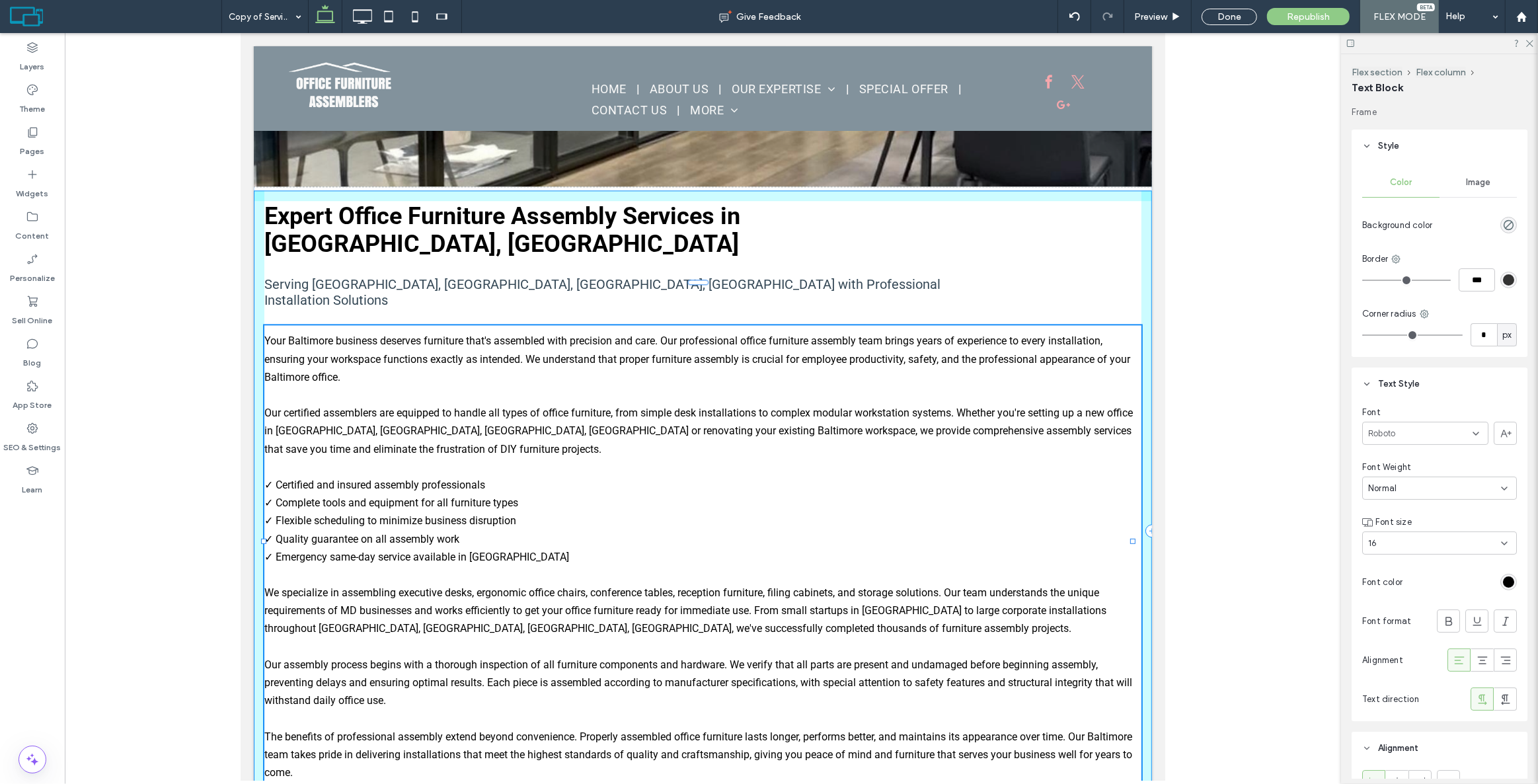
drag, startPoint x: 972, startPoint y: 419, endPoint x: 1243, endPoint y: 396, distance: 272.0
type input "****"
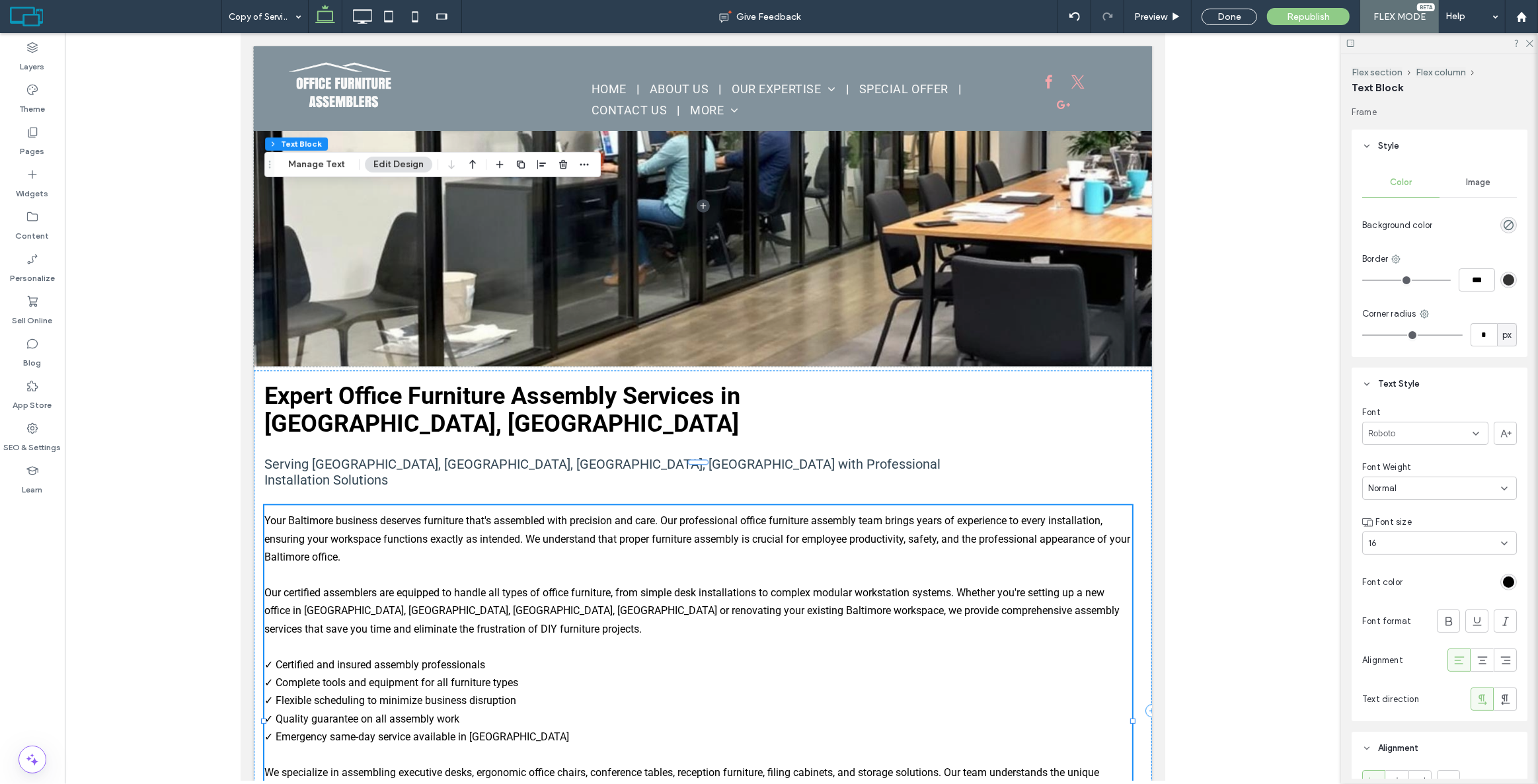
scroll to position [3245, 0]
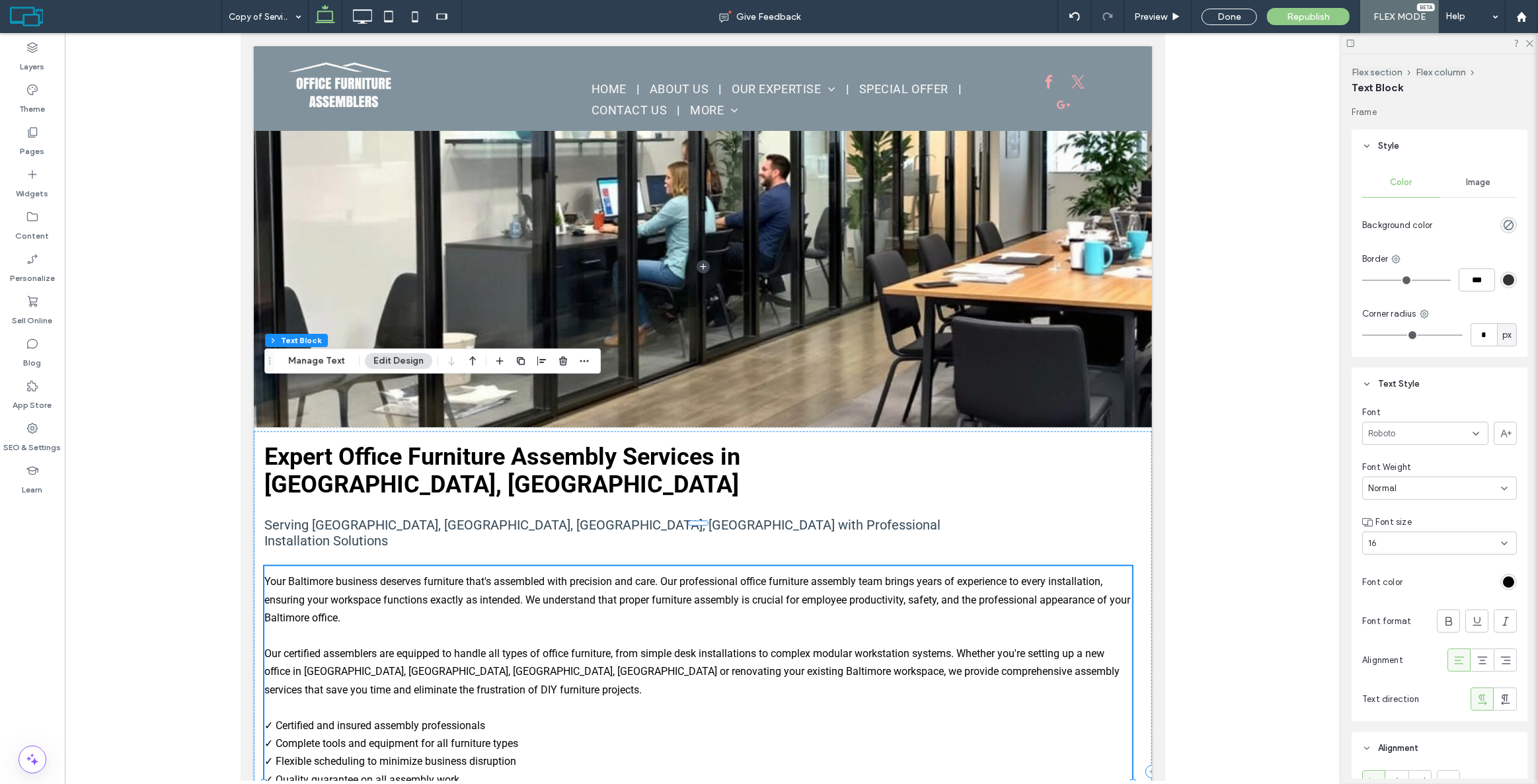
click at [258, 364] on span "Drag" at bounding box center [269, 360] width 24 height 9
click at [258, 360] on span "Drag" at bounding box center [269, 360] width 24 height 9
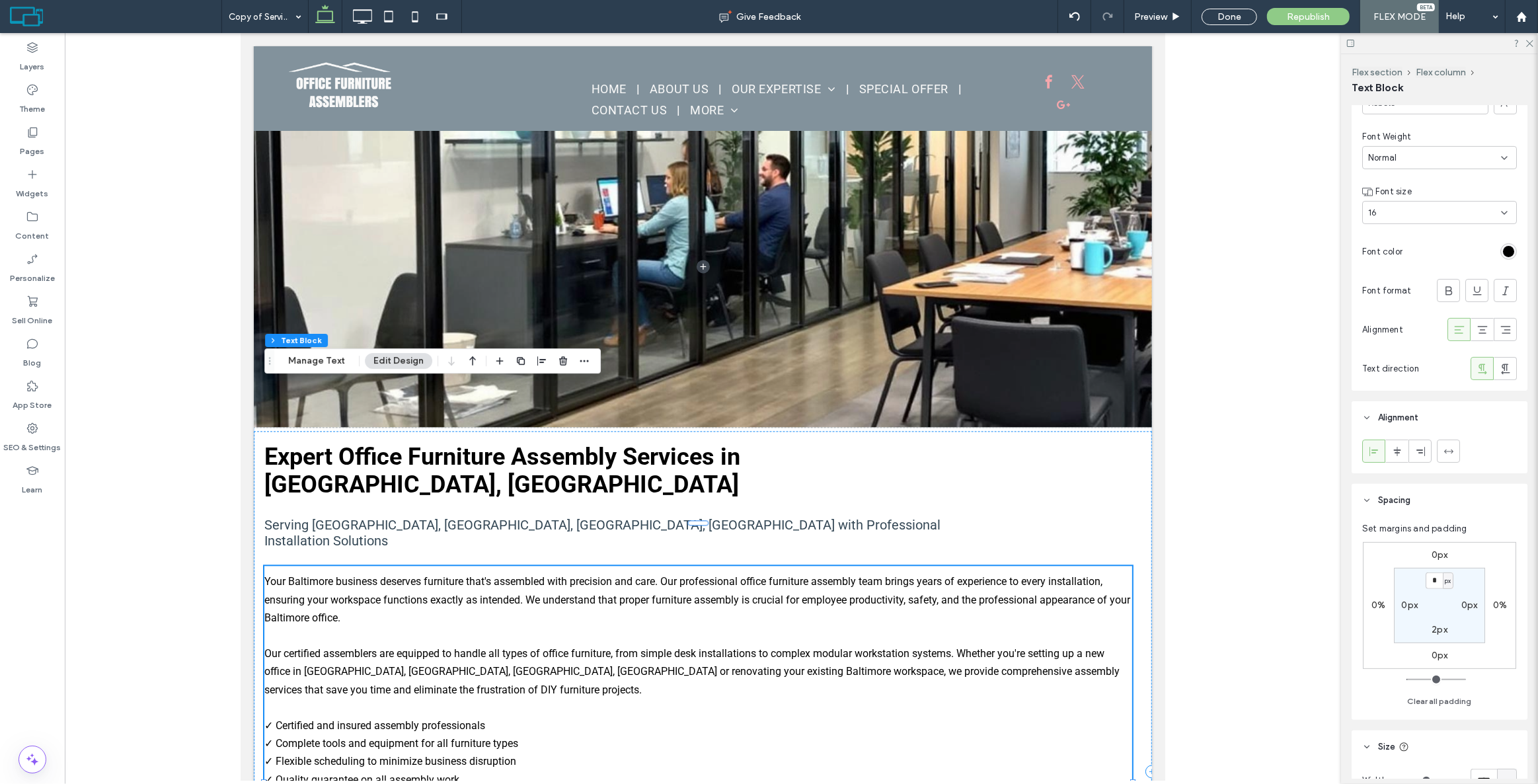
scroll to position [481, 0]
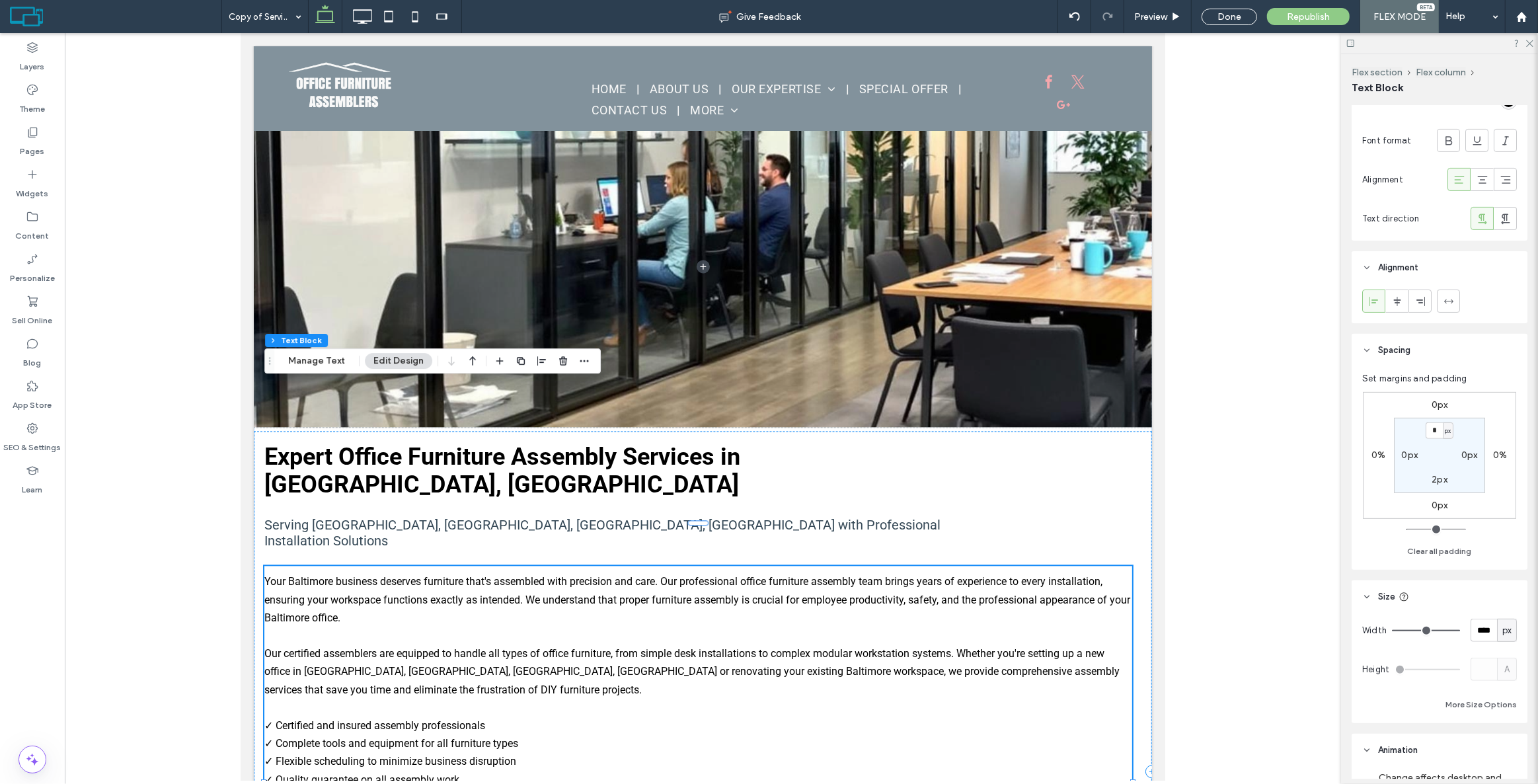
click at [1406, 454] on label "0px" at bounding box center [1409, 454] width 16 height 11
type input "*"
click at [1419, 451] on span "px" at bounding box center [1417, 455] width 6 height 14
drag, startPoint x: 1418, startPoint y: 498, endPoint x: 1433, endPoint y: 483, distance: 21.2
click at [1418, 499] on div "%" at bounding box center [1413, 498] width 19 height 23
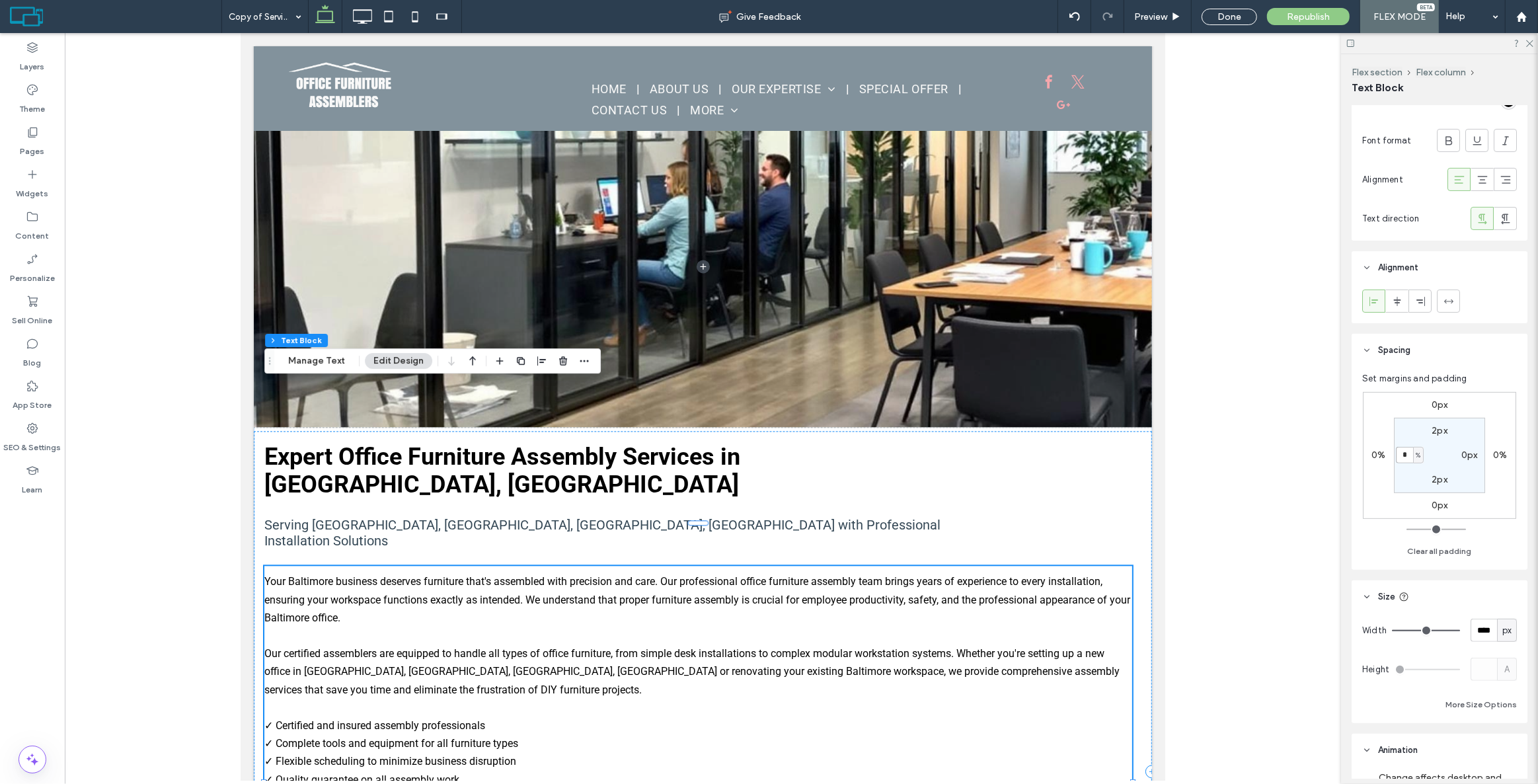
click at [1411, 449] on input "*" at bounding box center [1405, 454] width 17 height 16
type input "*"
click at [1468, 448] on section "2px 0px 2px * %" at bounding box center [1439, 455] width 91 height 76
click at [1467, 457] on label "0px" at bounding box center [1469, 454] width 16 height 11
type input "*"
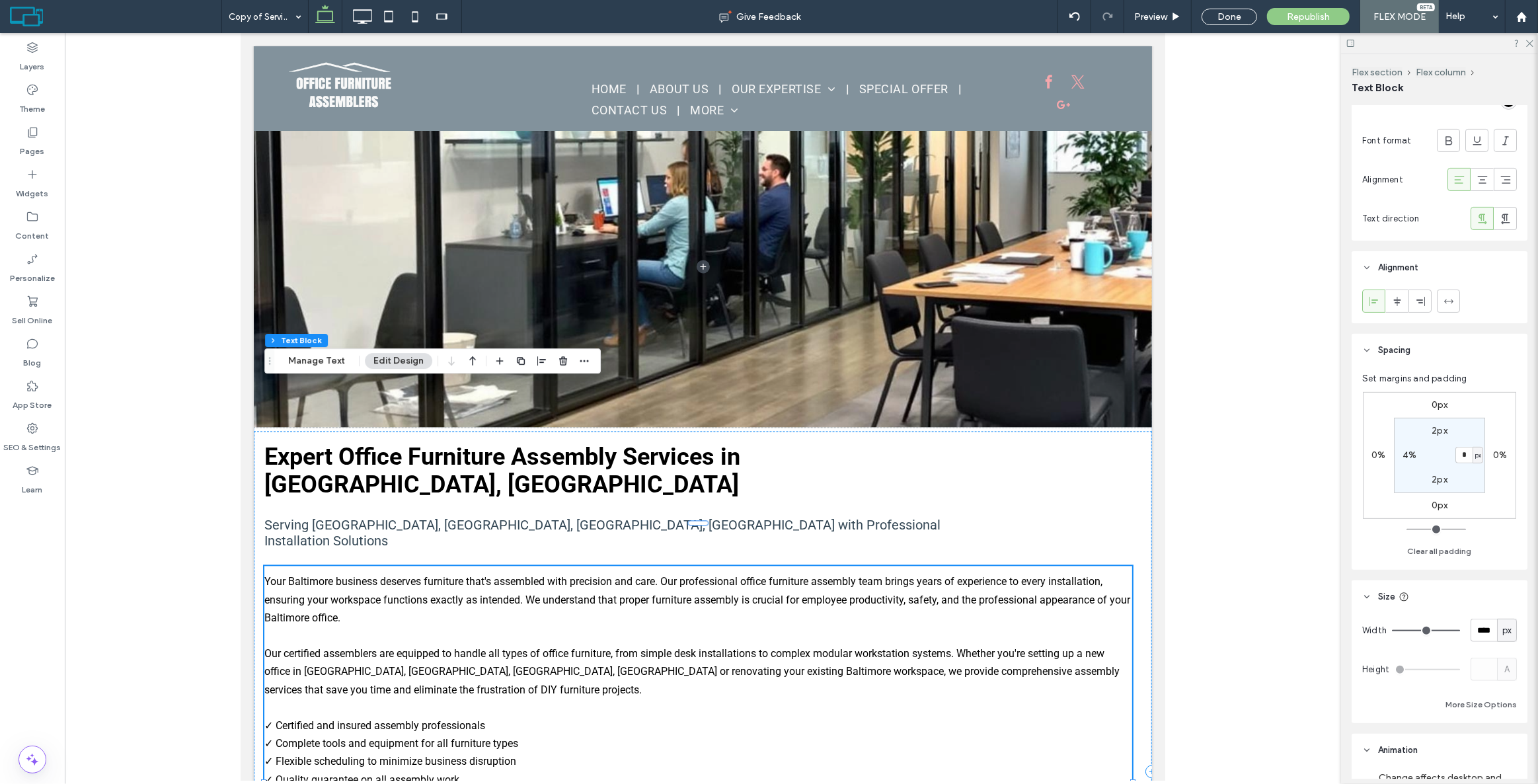
type input "*"
click at [1472, 436] on section "2px * px 2px 4%" at bounding box center [1439, 455] width 91 height 76
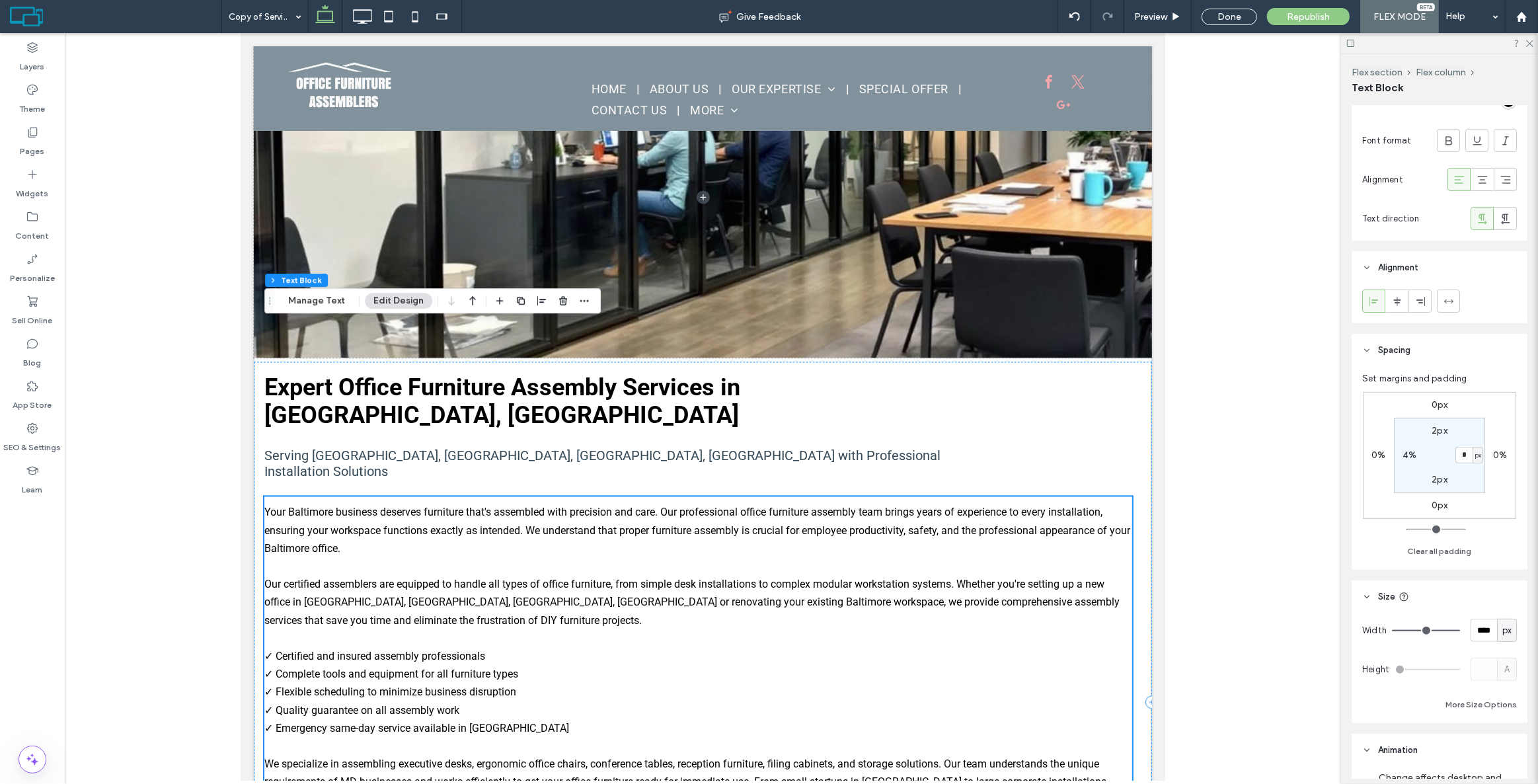
scroll to position [3365, 0]
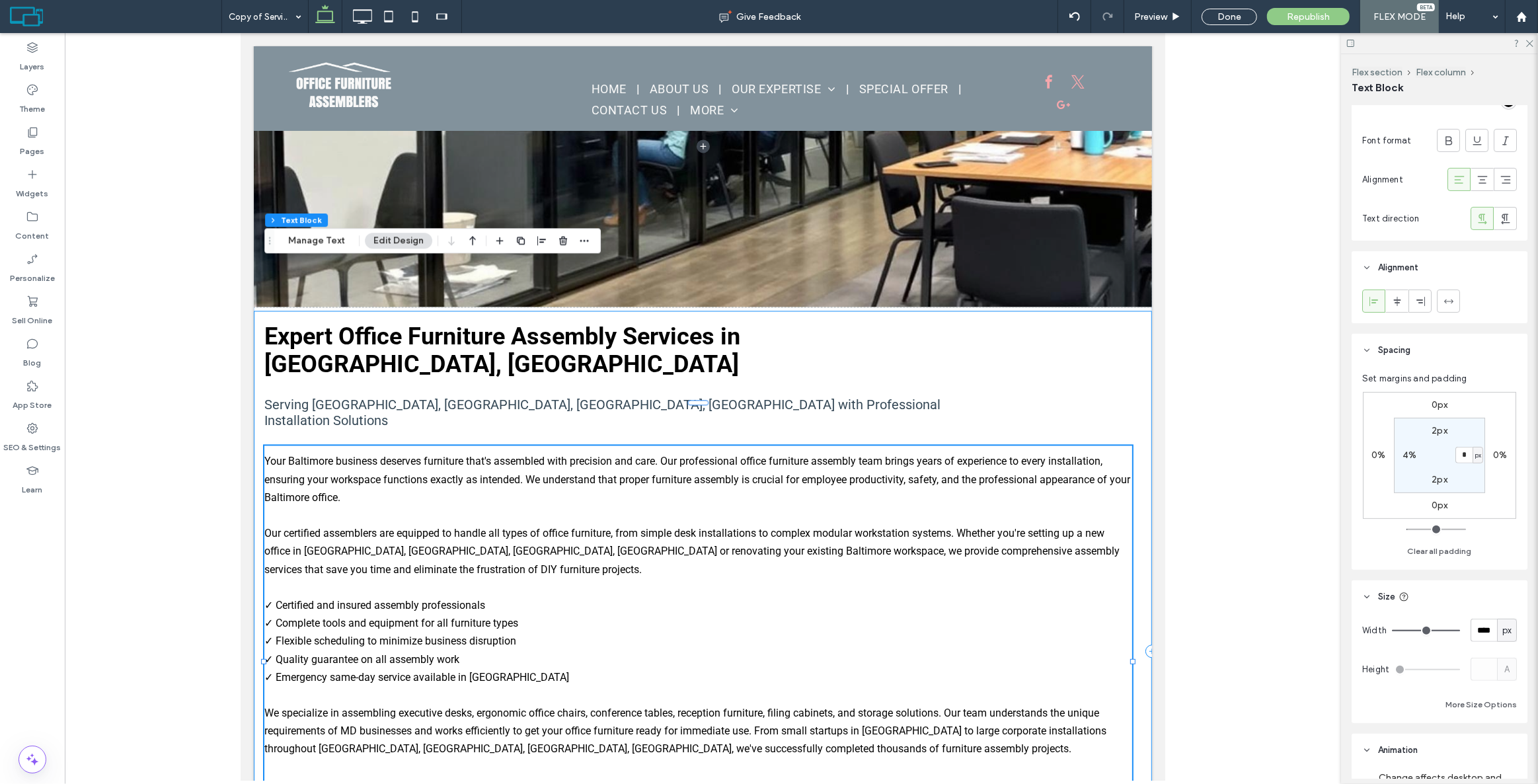
drag, startPoint x: 271, startPoint y: 249, endPoint x: 263, endPoint y: 245, distance: 8.9
click at [270, 249] on div "Drag" at bounding box center [269, 240] width 9 height 24
click at [261, 244] on span "Drag" at bounding box center [269, 240] width 24 height 9
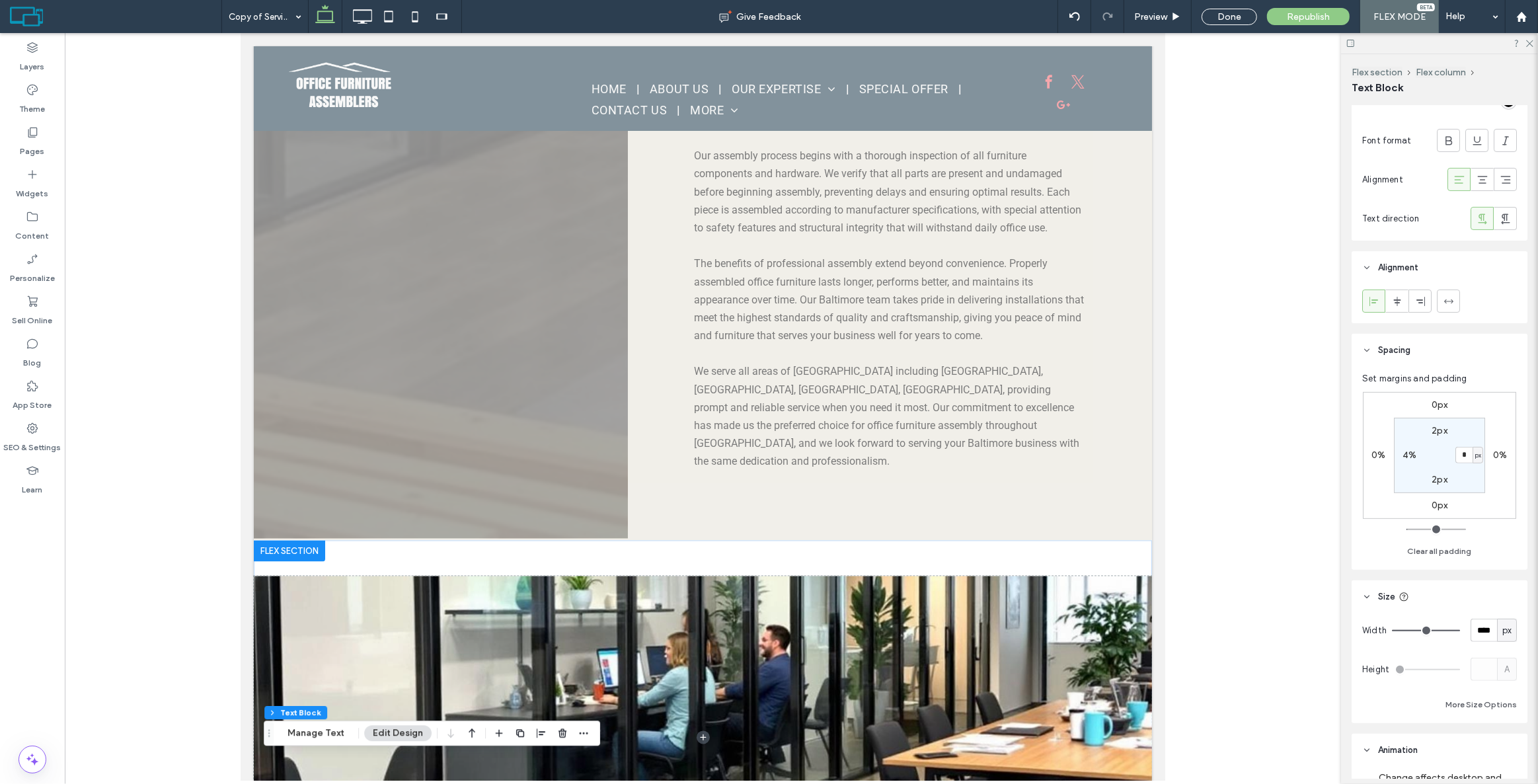
scroll to position [2825, 0]
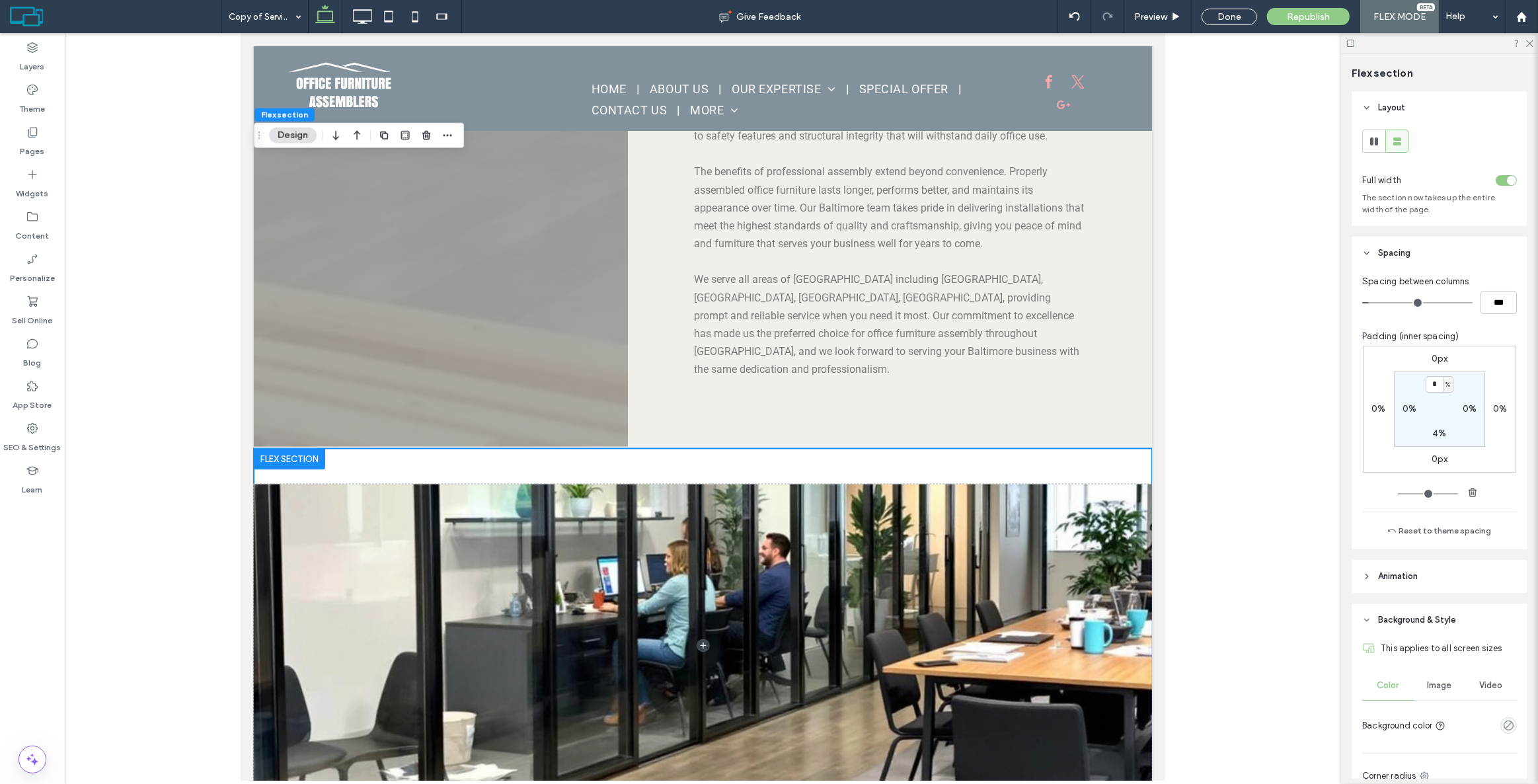
scroll to position [3065, 0]
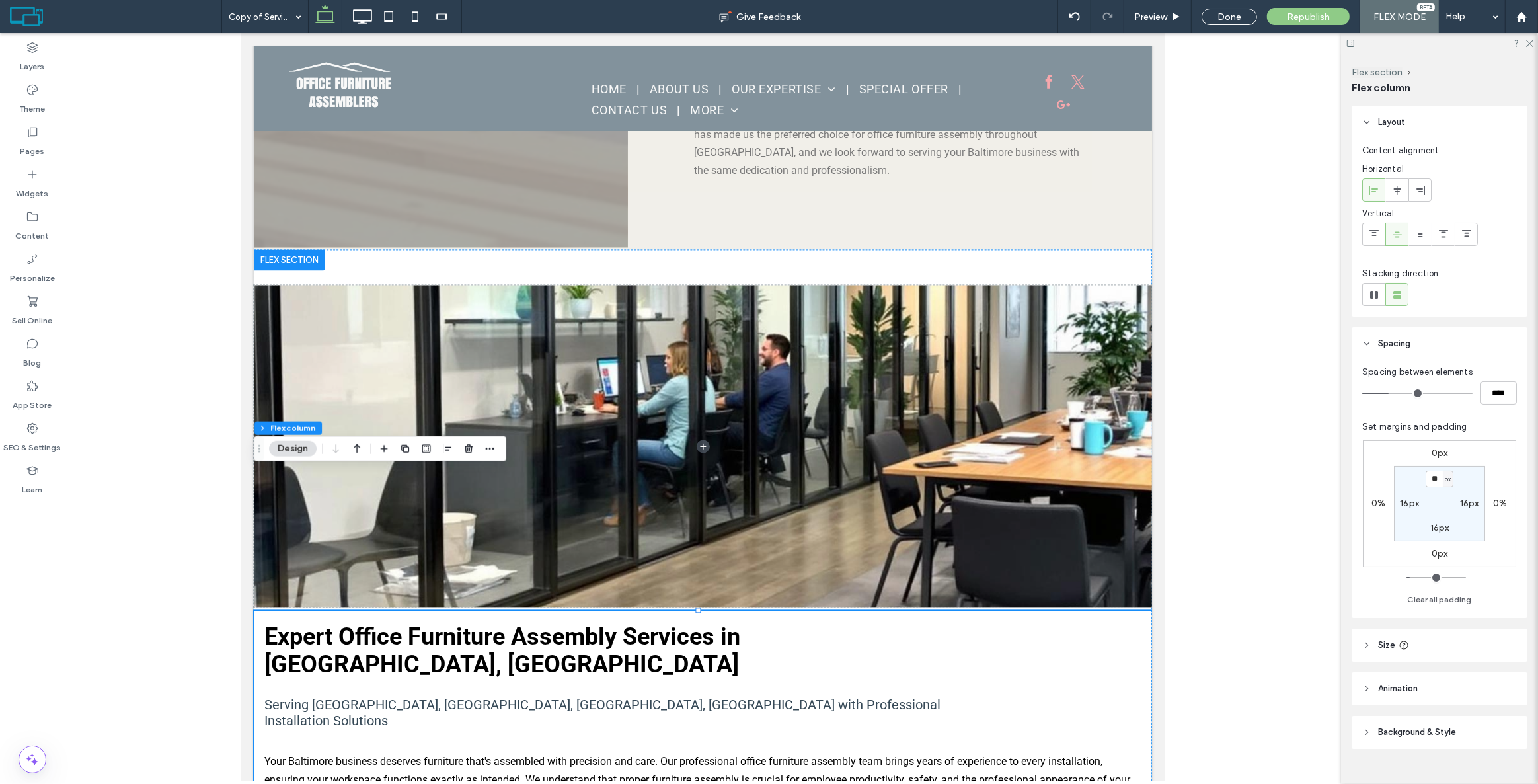
click at [1411, 507] on label "16px" at bounding box center [1410, 503] width 20 height 11
click at [1416, 503] on span "px" at bounding box center [1417, 504] width 6 height 14
drag, startPoint x: 1415, startPoint y: 543, endPoint x: 1421, endPoint y: 520, distance: 23.8
click at [1415, 543] on span "%" at bounding box center [1412, 547] width 8 height 14
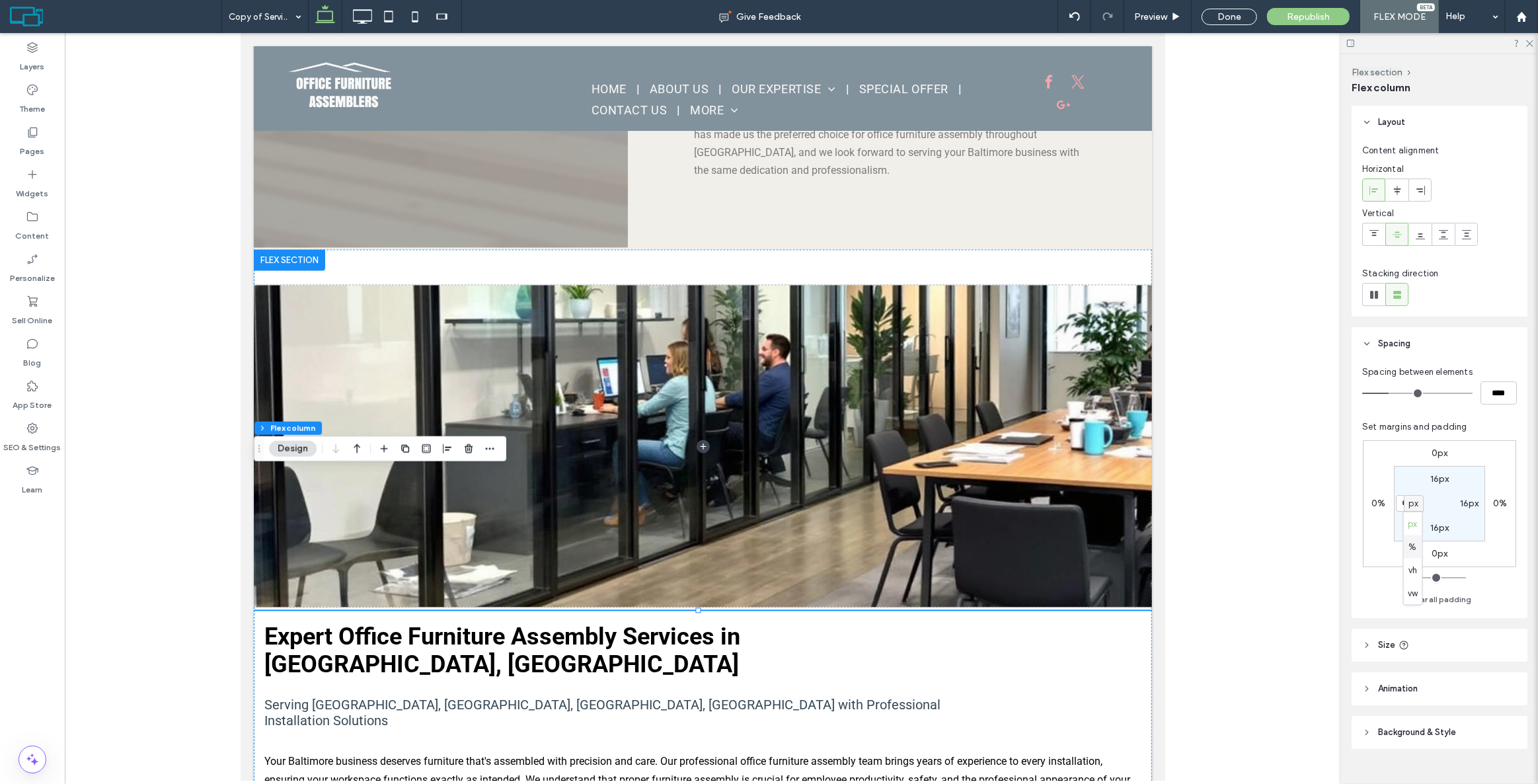
type input "*"
click at [1407, 505] on input "***" at bounding box center [1405, 503] width 17 height 16
type input "*"
click at [1466, 499] on label "16px" at bounding box center [1469, 503] width 20 height 11
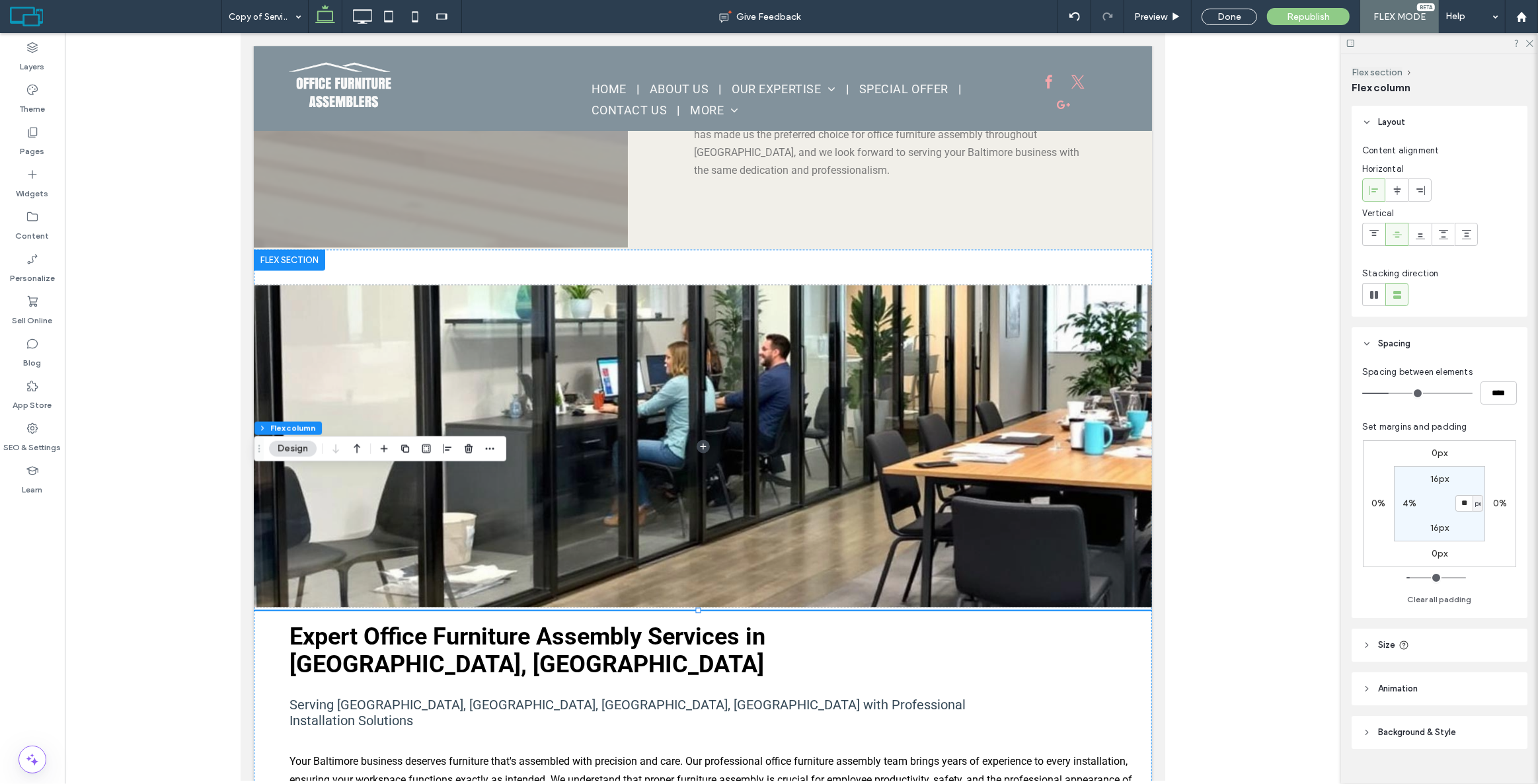
click at [1478, 502] on span "px" at bounding box center [1478, 504] width 6 height 14
click at [1477, 543] on div "%" at bounding box center [1473, 546] width 19 height 23
type input "*"
click at [1460, 501] on input "***" at bounding box center [1464, 503] width 17 height 16
type input "*"
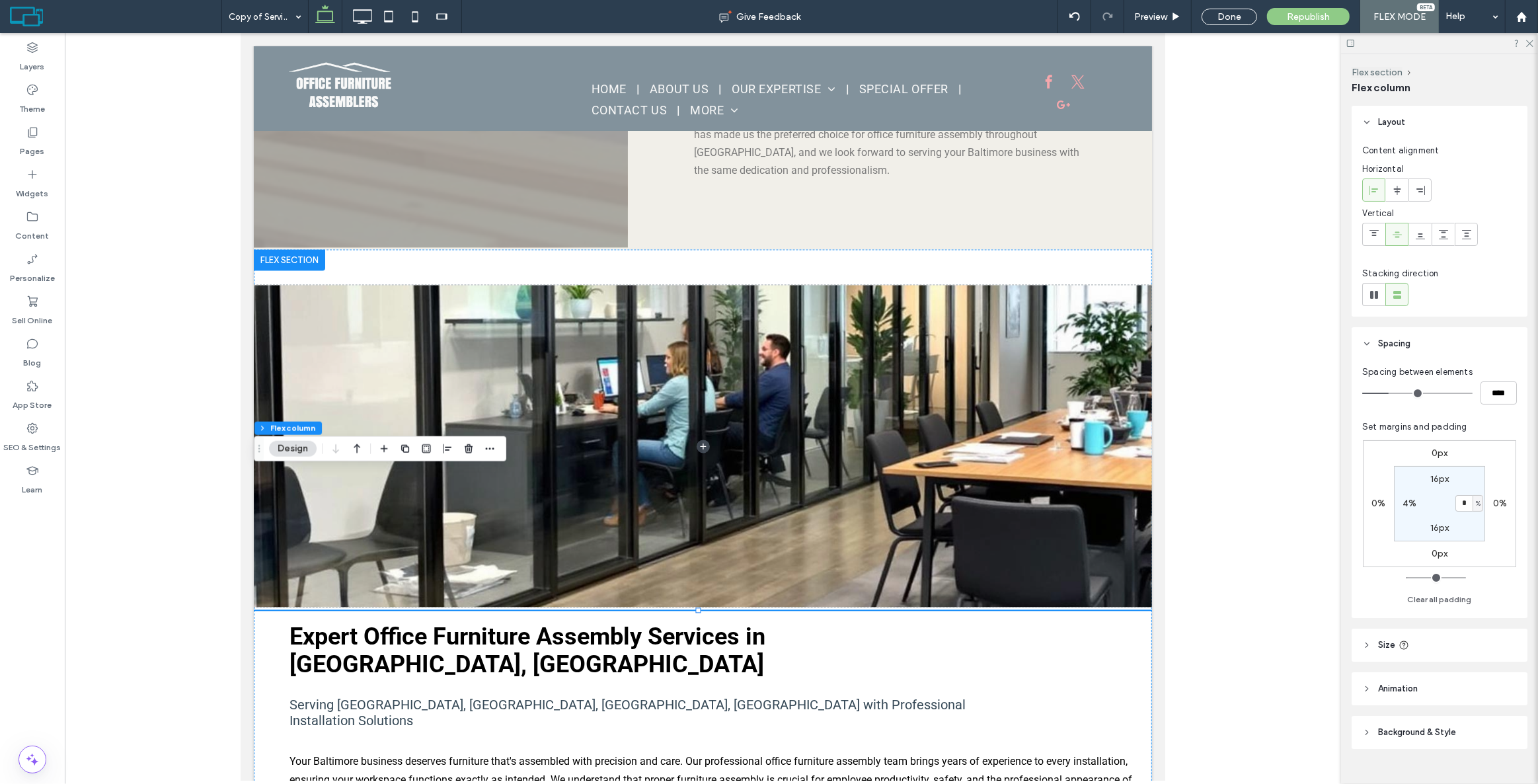
click at [1482, 489] on section "16px * % 16px 4%" at bounding box center [1439, 503] width 91 height 76
click at [369, 15] on icon at bounding box center [362, 16] width 26 height 26
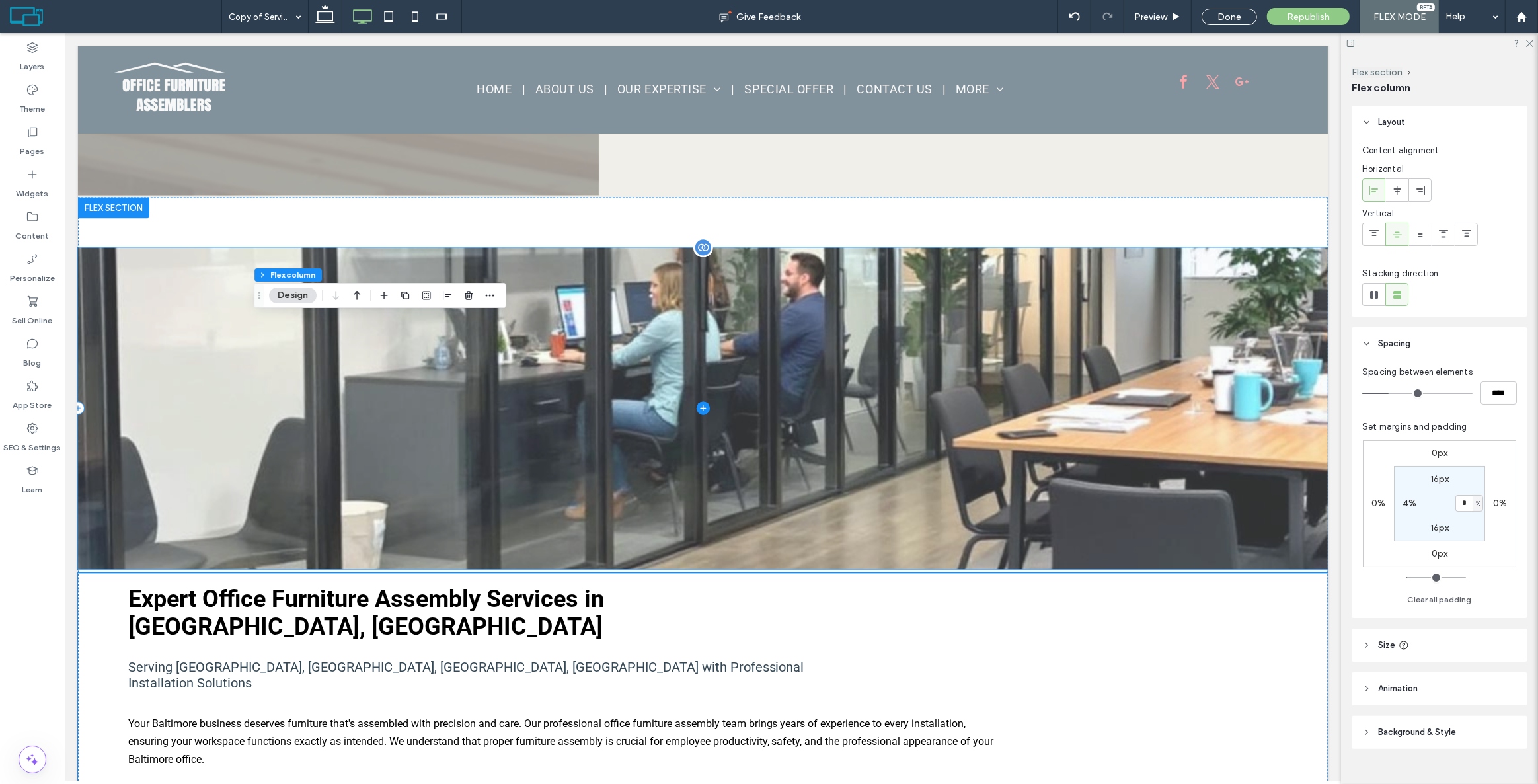
scroll to position [2846, 0]
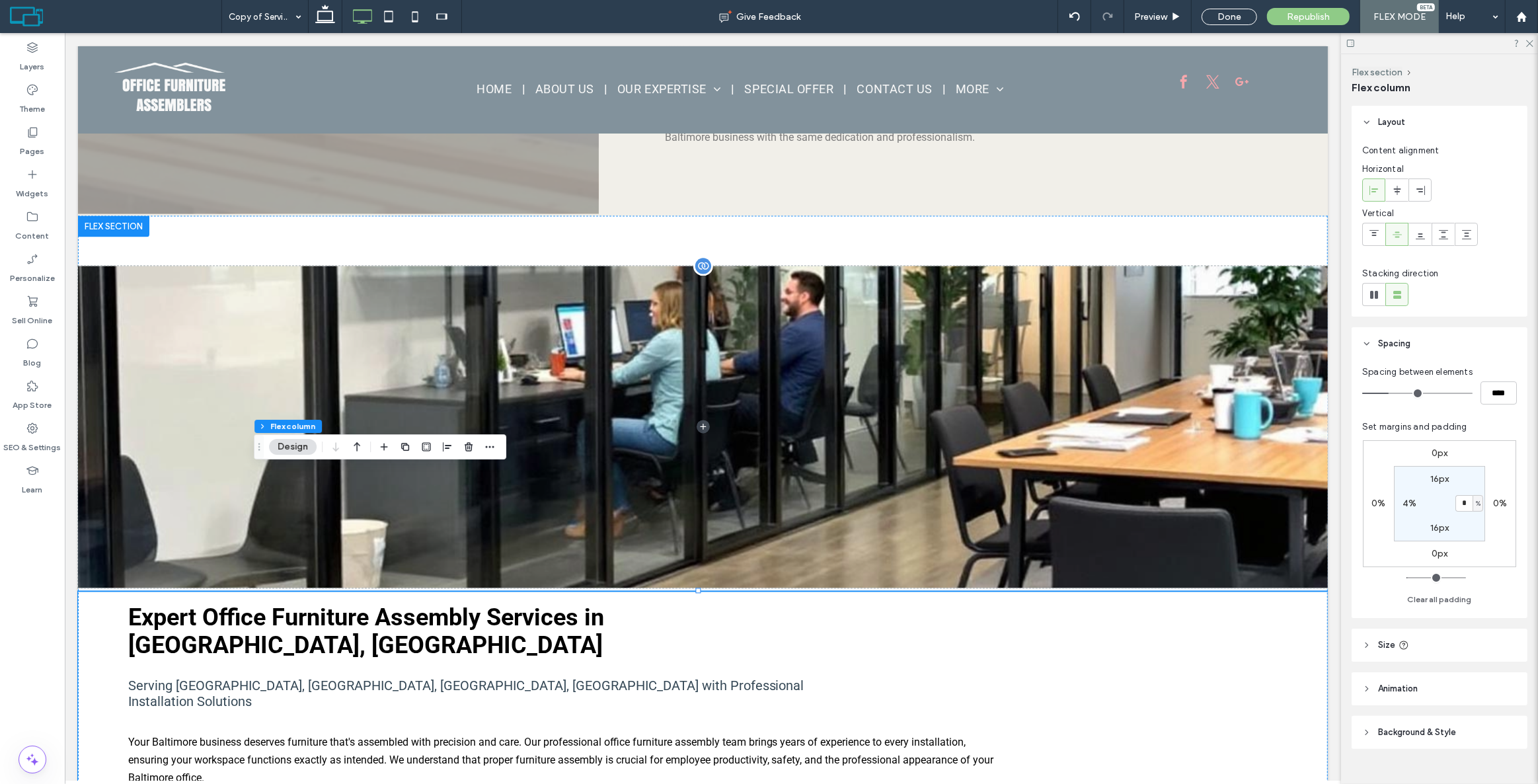
click at [1441, 477] on label "16px" at bounding box center [1439, 478] width 20 height 11
click at [1454, 477] on section "** px 4% 16px 4%" at bounding box center [1439, 503] width 91 height 76
click at [1450, 477] on span "px" at bounding box center [1447, 479] width 6 height 14
click at [1449, 519] on div "%" at bounding box center [1443, 521] width 19 height 23
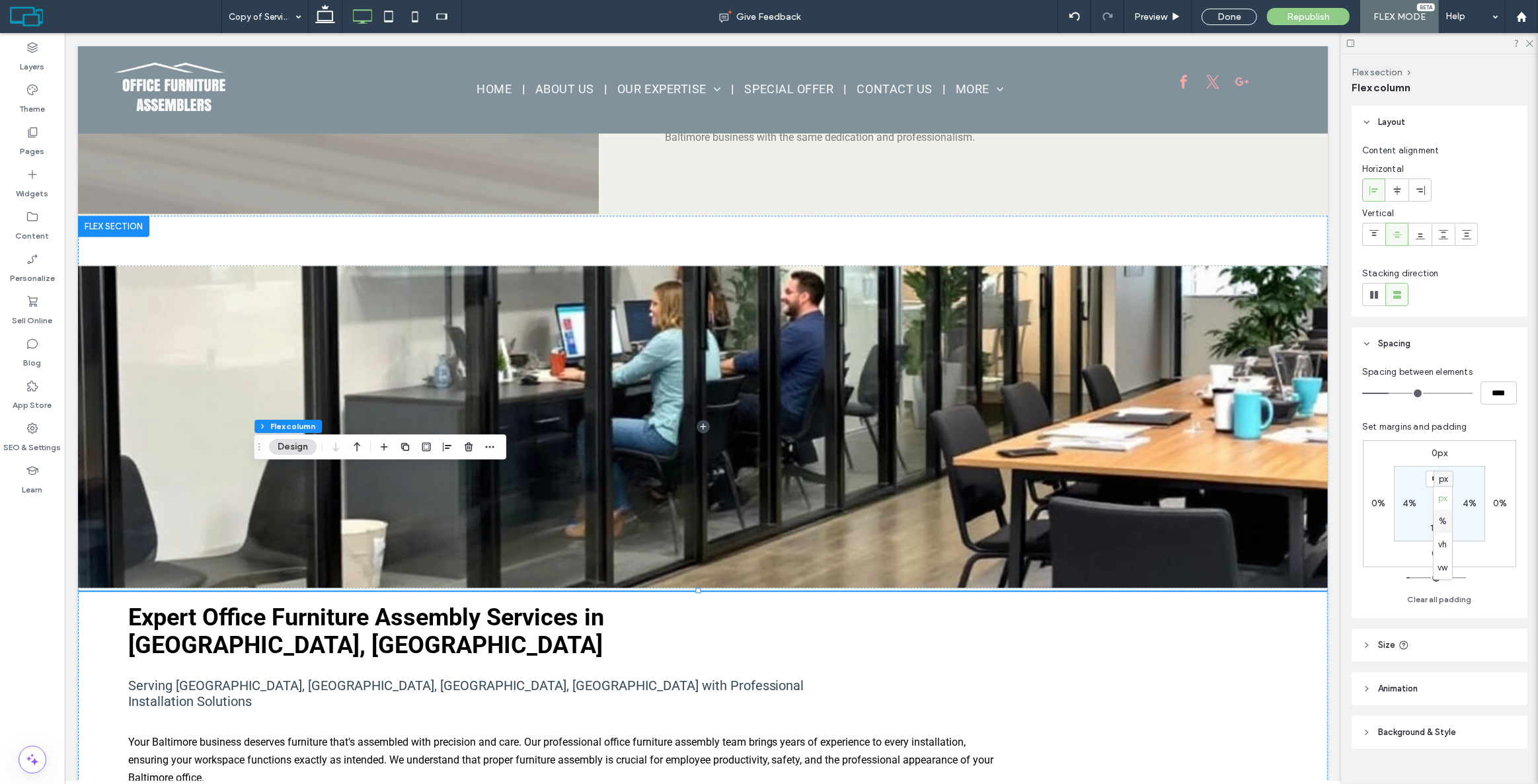
type input "*"
click at [1439, 476] on input "***" at bounding box center [1434, 478] width 17 height 16
type input "*"
click at [1465, 454] on div "0px 0% 0px 0% * % 4% 16px 4%" at bounding box center [1439, 503] width 153 height 127
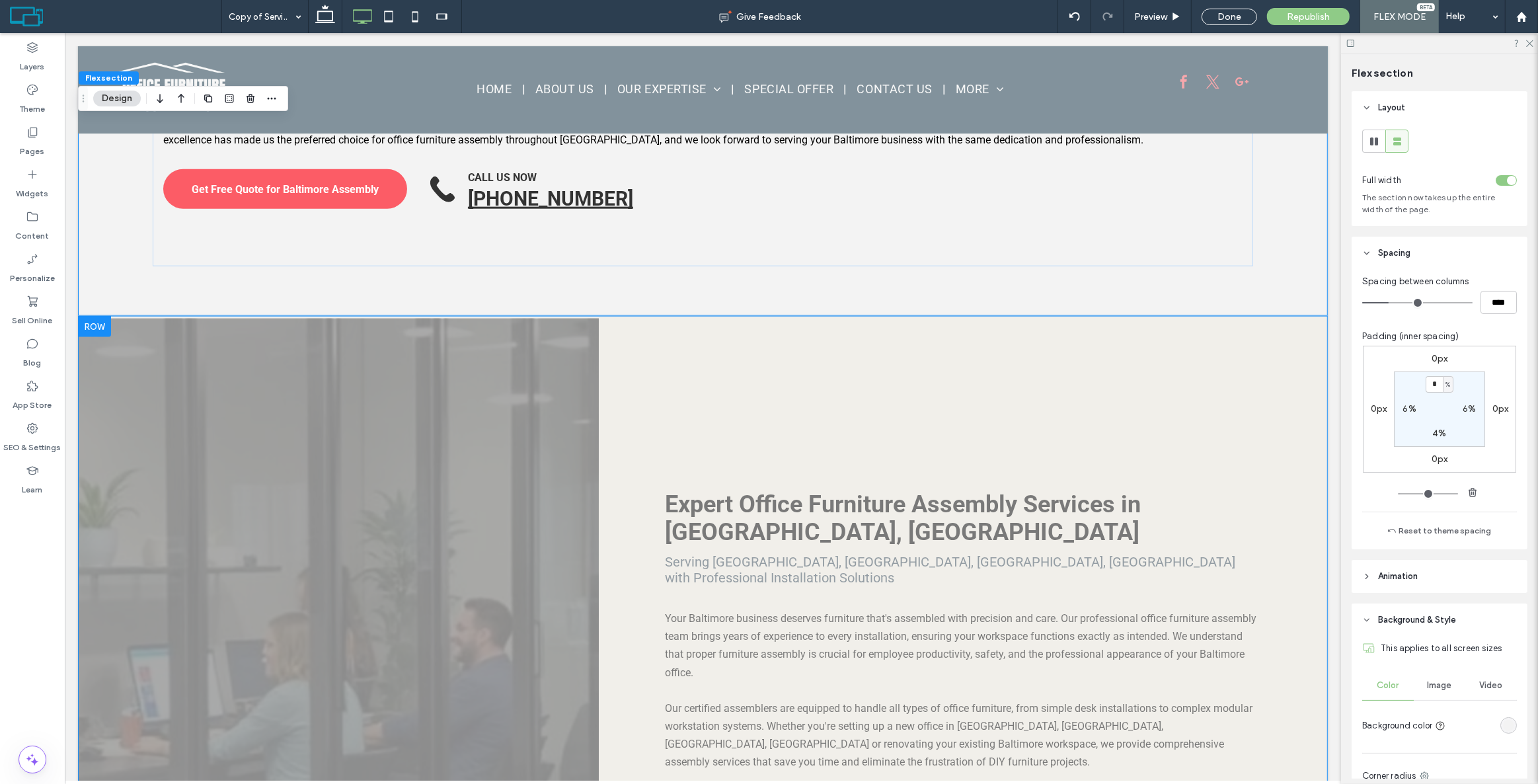
scroll to position [1739, 0]
click at [257, 317] on div at bounding box center [282, 647] width 195 height 661
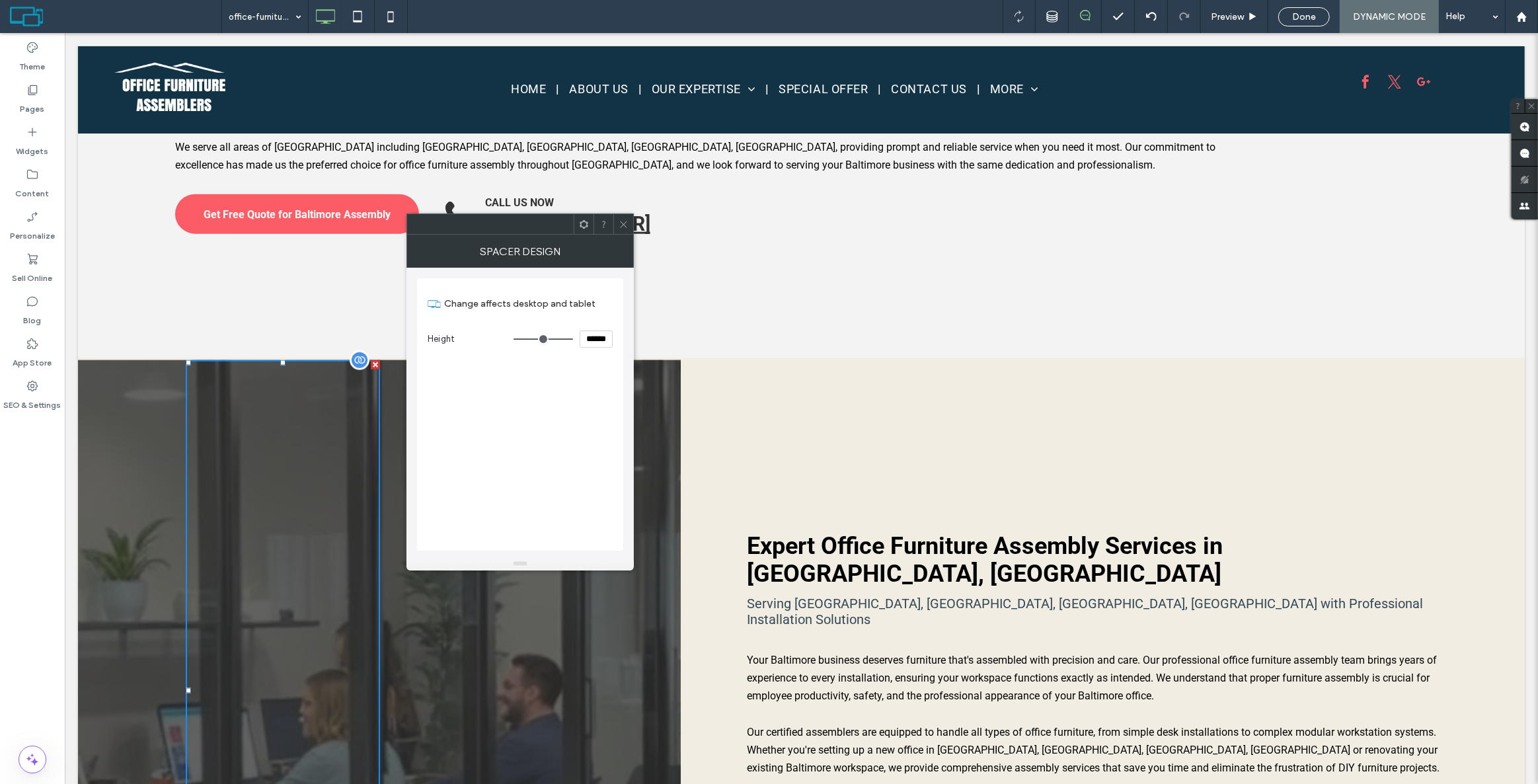
click at [257, 360] on div at bounding box center [282, 691] width 195 height 661
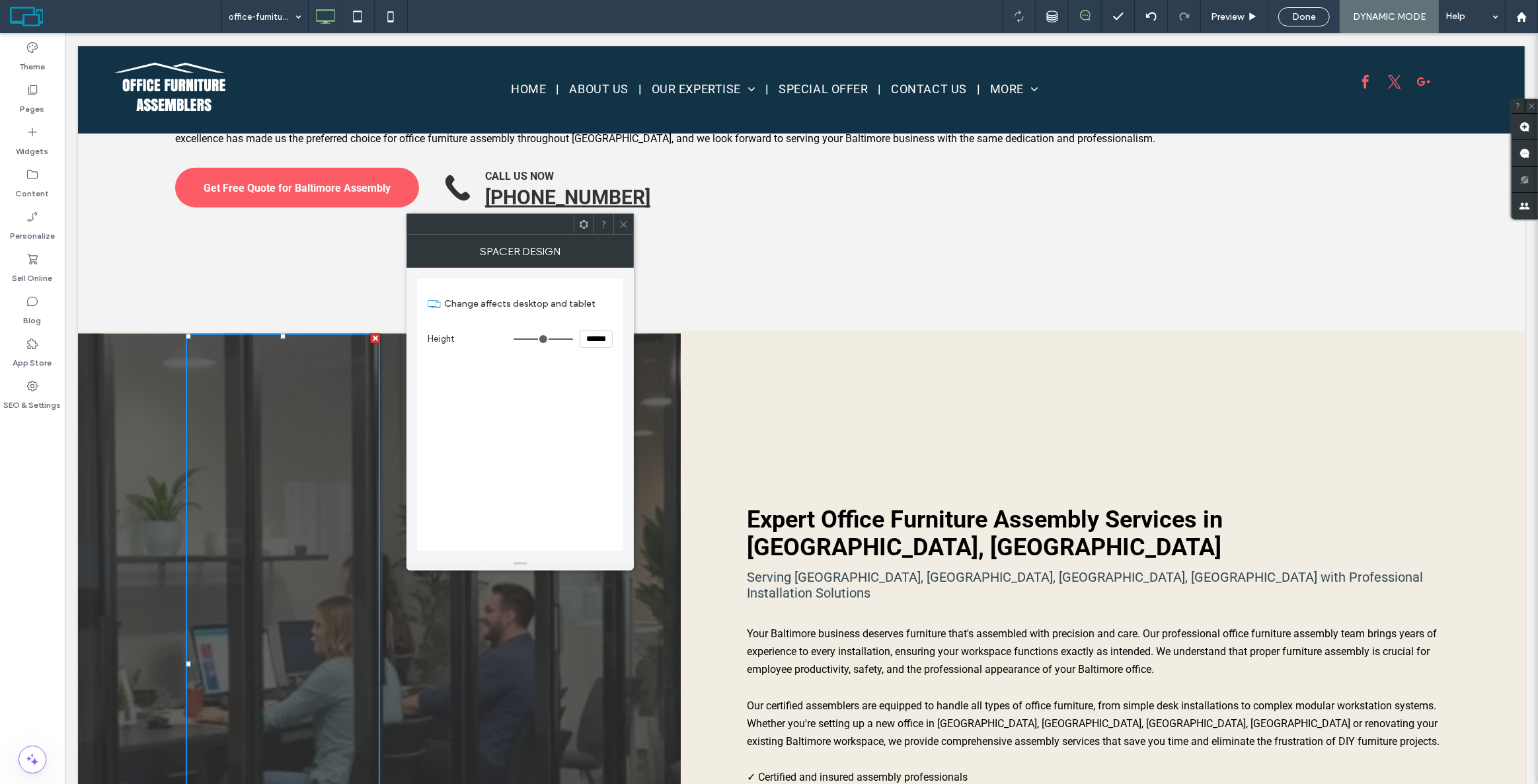
click at [808, 334] on div "Expert Office Furniture Assembly Services in Baltimore, MD Serving Federal Hill…" at bounding box center [1101, 782] width 844 height 897
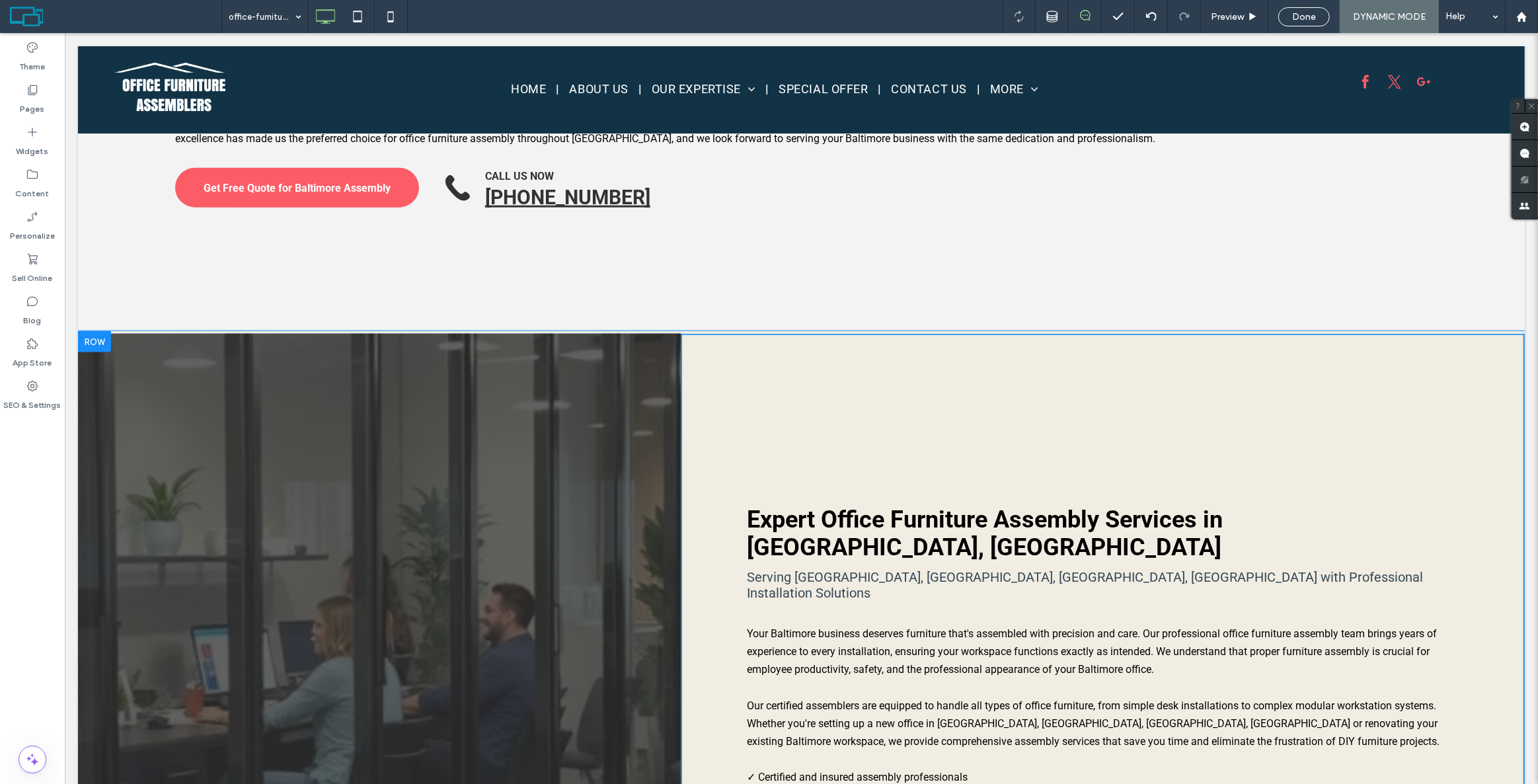
click at [784, 334] on div "Expert Office Furniture Assembly Services in Baltimore, MD Serving Federal Hill…" at bounding box center [1101, 782] width 844 height 897
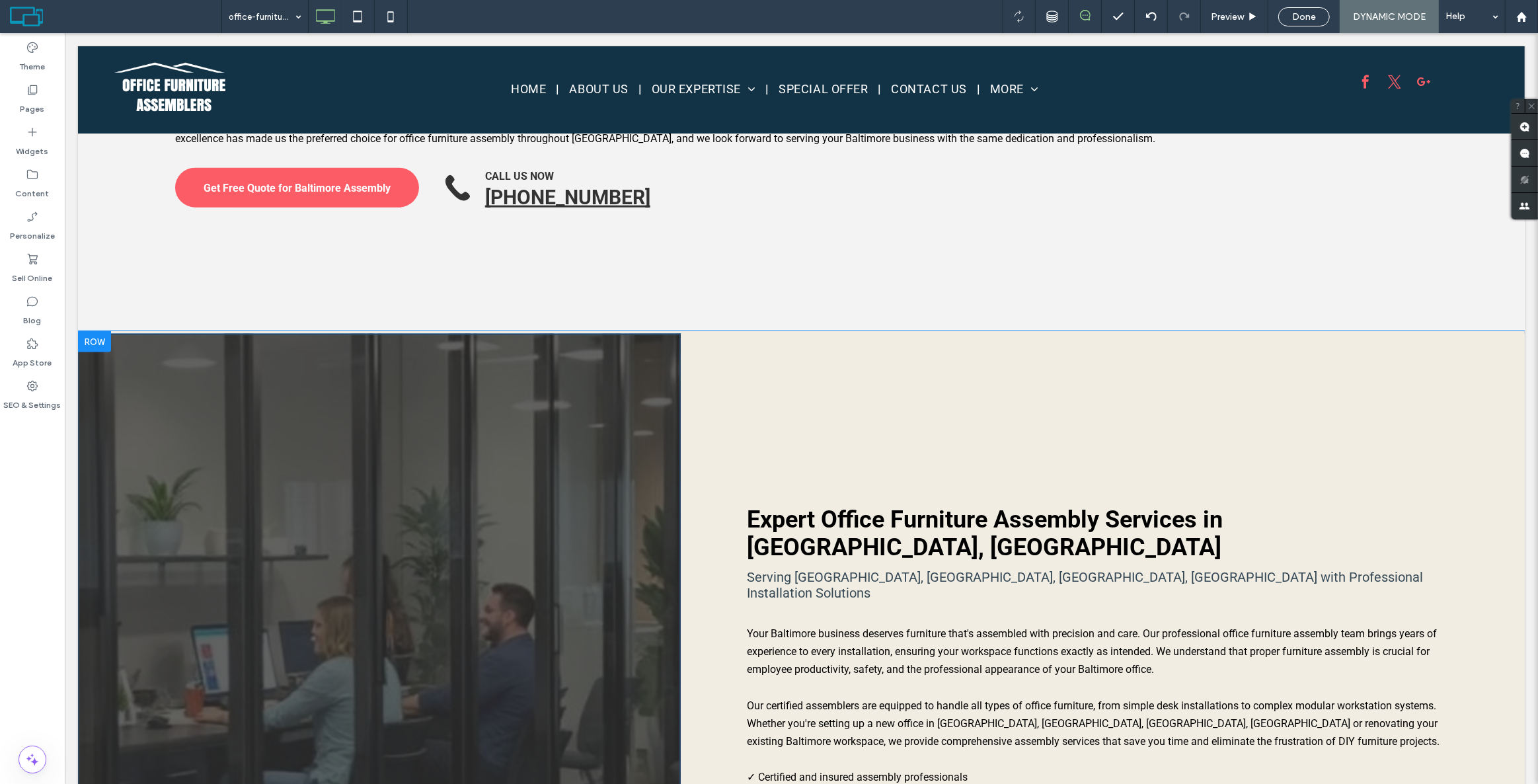
click at [104, 331] on div at bounding box center [93, 341] width 33 height 21
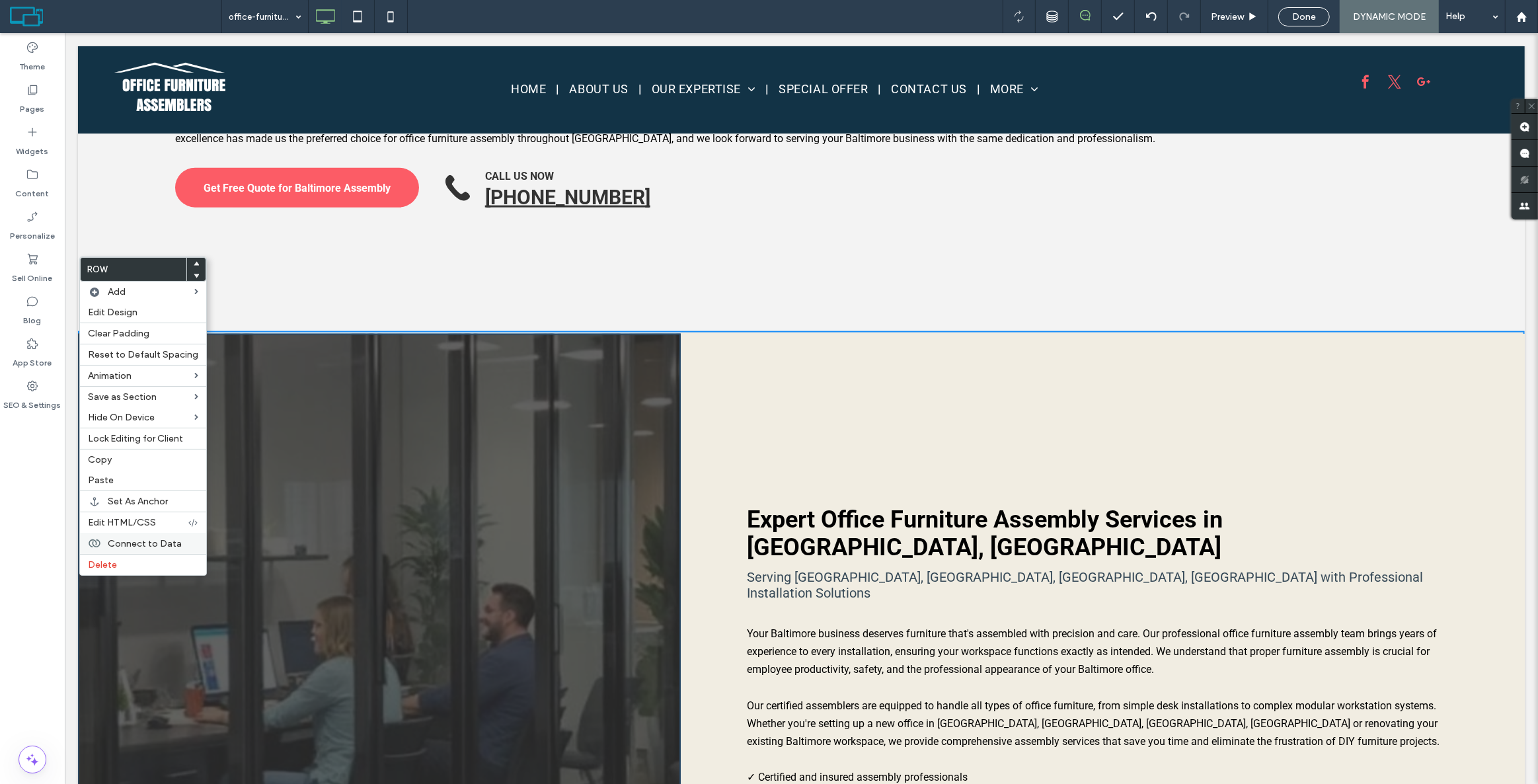
drag, startPoint x: 109, startPoint y: 561, endPoint x: 119, endPoint y: 552, distance: 13.5
click at [109, 561] on span "Delete" at bounding box center [102, 564] width 29 height 11
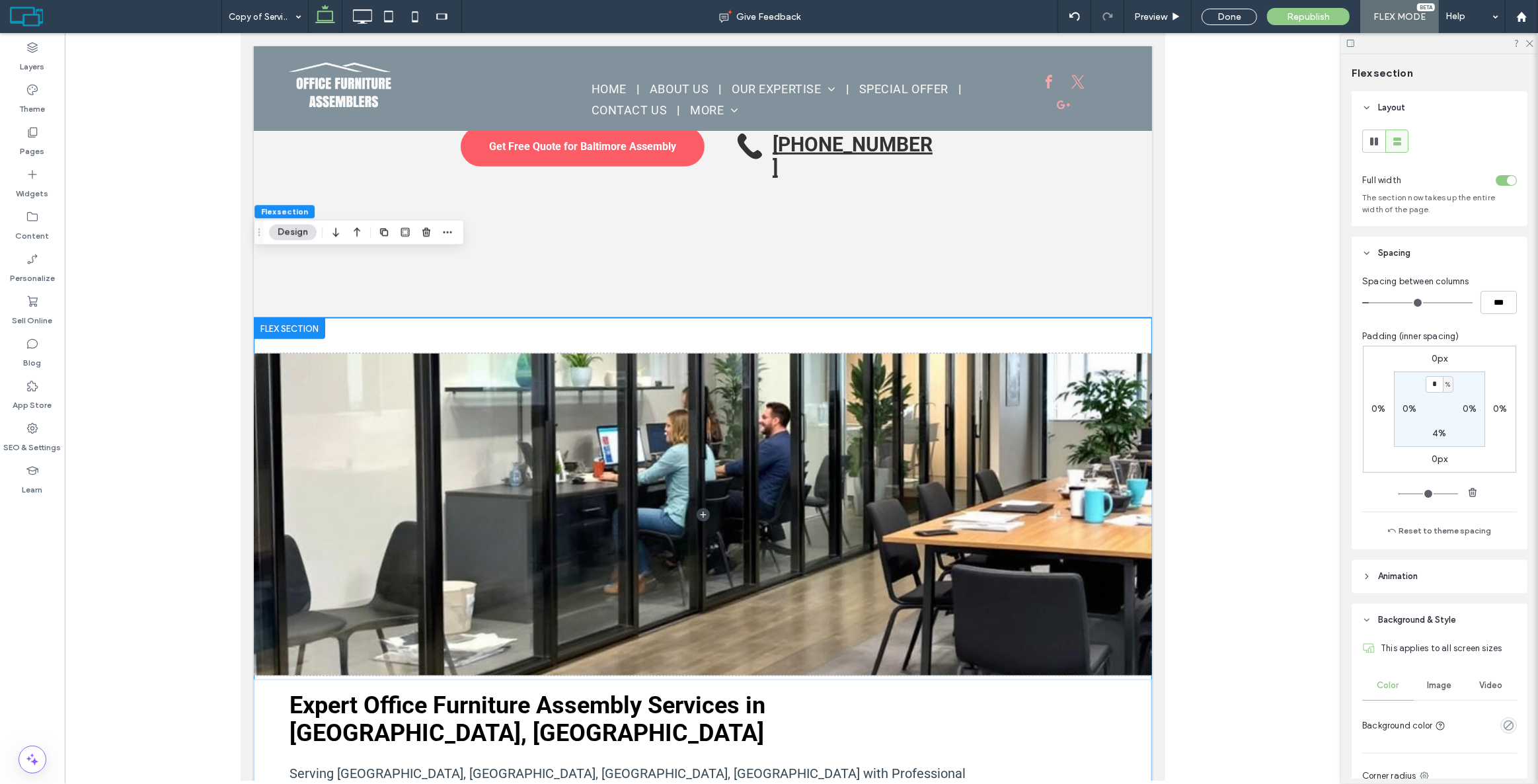
click at [1427, 384] on input "*" at bounding box center [1434, 384] width 17 height 16
type input "*"
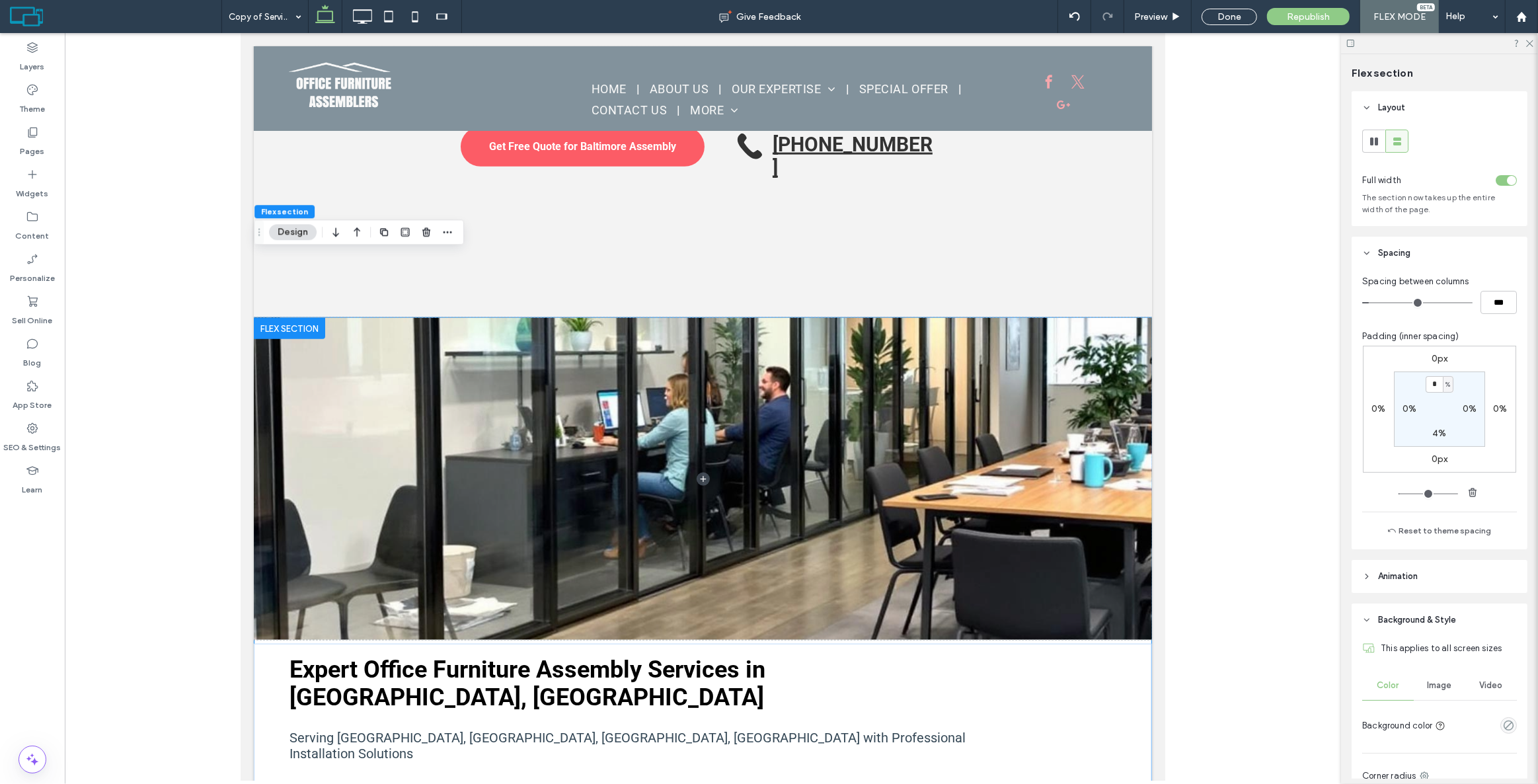
click at [1450, 353] on div "0px" at bounding box center [1439, 358] width 31 height 12
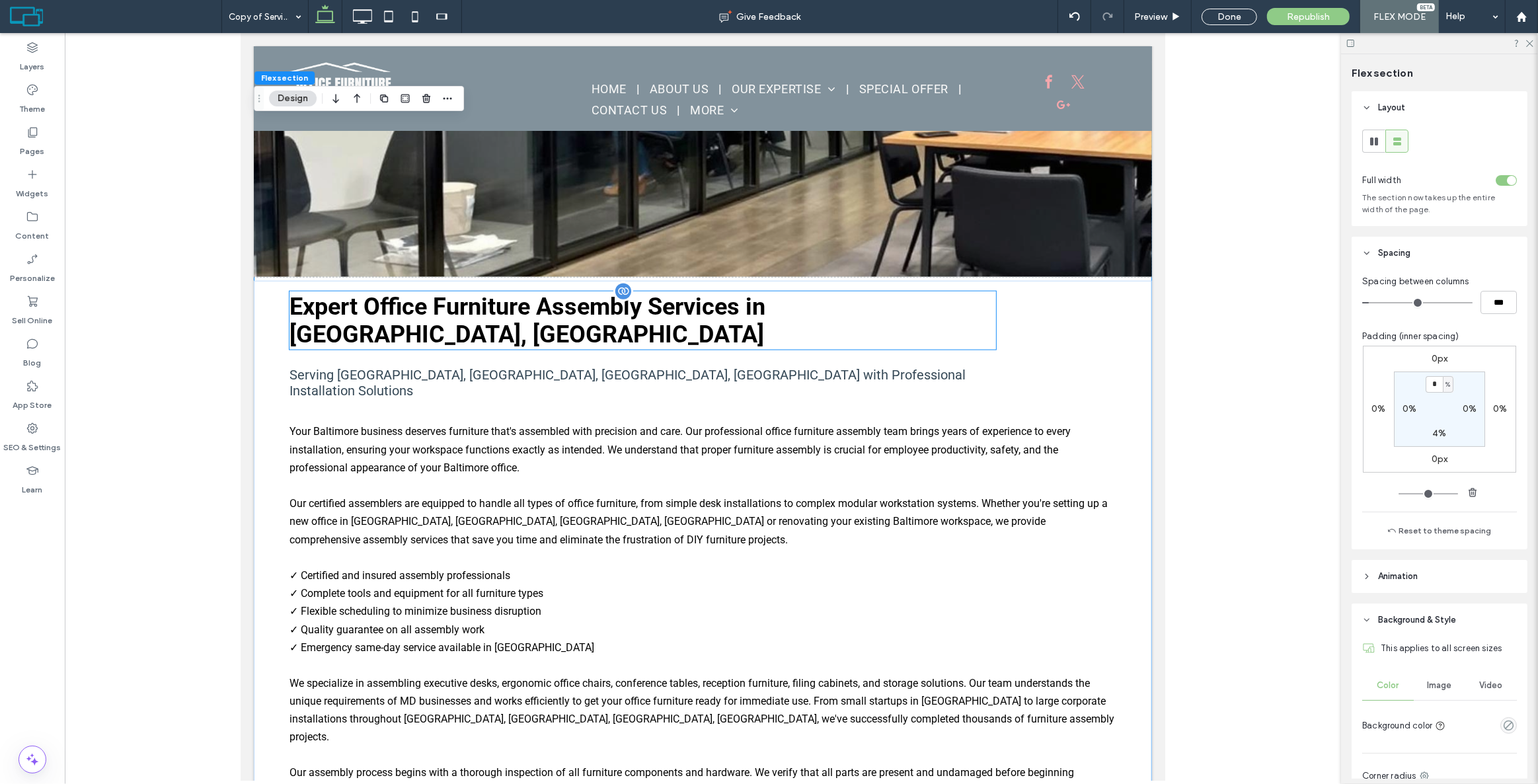
scroll to position [2124, 0]
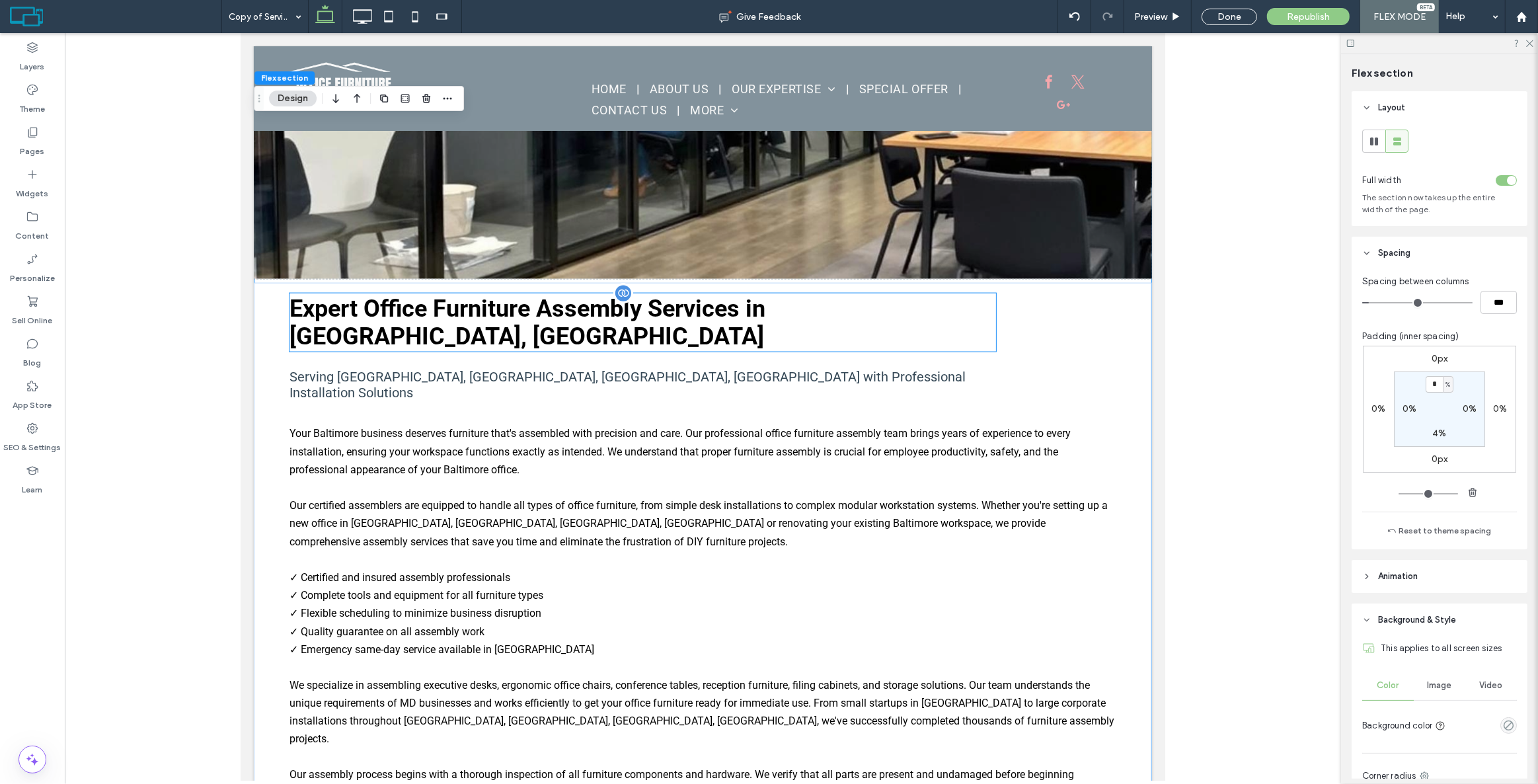
click at [588, 293] on div "Expert Office Furniture Assembly Services in [GEOGRAPHIC_DATA], [GEOGRAPHIC_DAT…" at bounding box center [642, 322] width 707 height 58
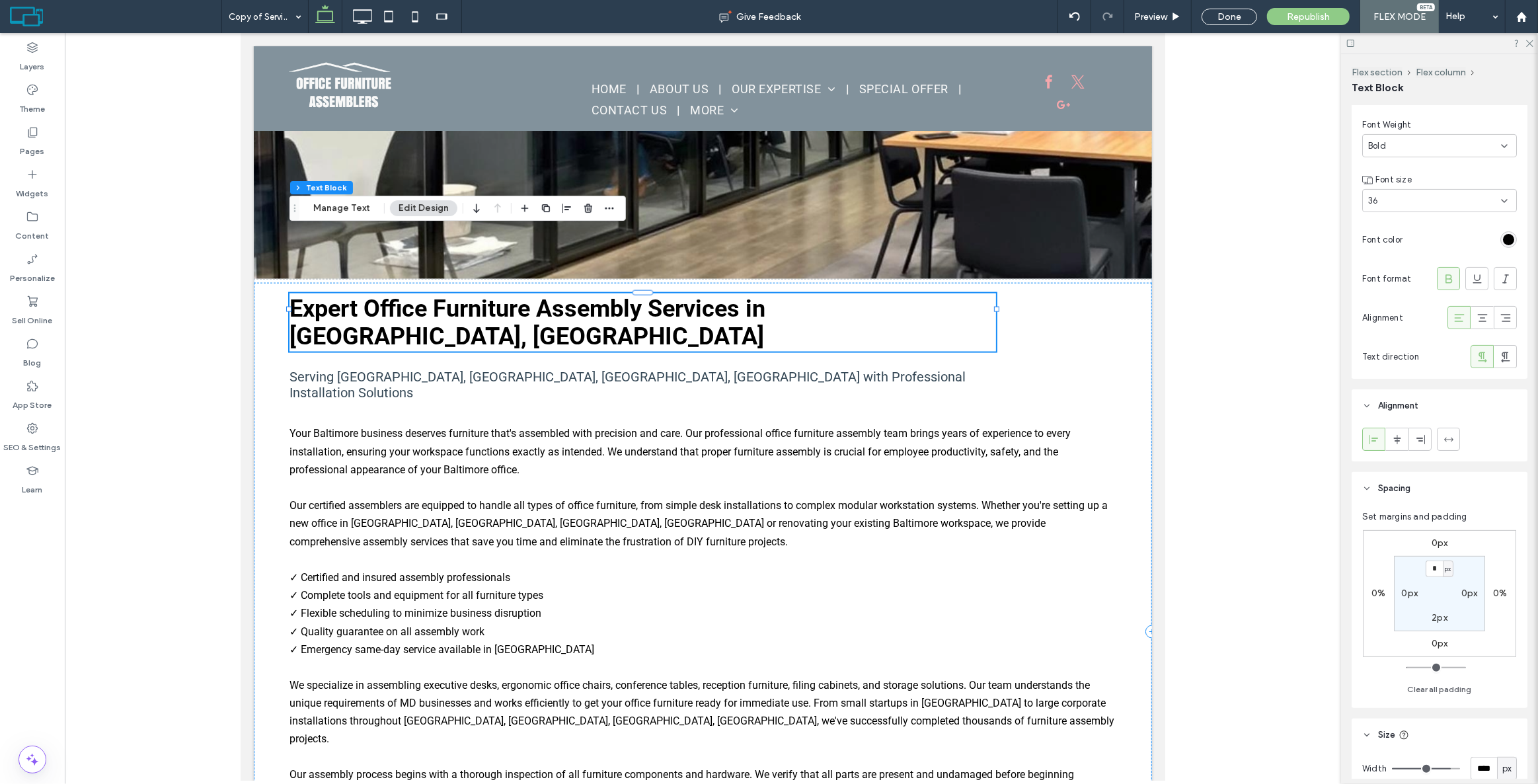
scroll to position [360, 0]
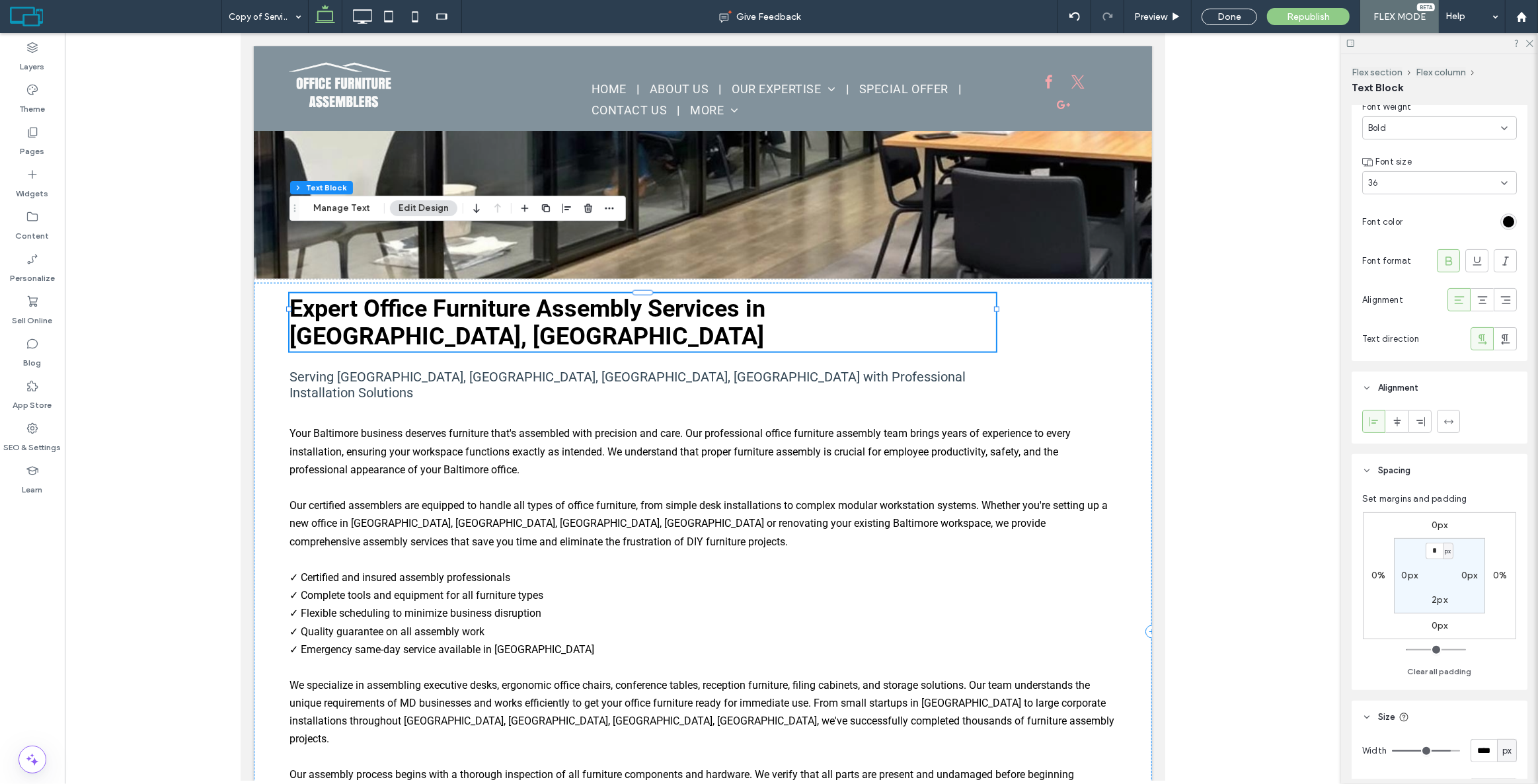
click at [1448, 555] on span "px" at bounding box center [1447, 551] width 6 height 14
drag, startPoint x: 1440, startPoint y: 594, endPoint x: 1439, endPoint y: 586, distance: 8.1
click at [1440, 591] on span "%" at bounding box center [1442, 594] width 8 height 14
type input "*"
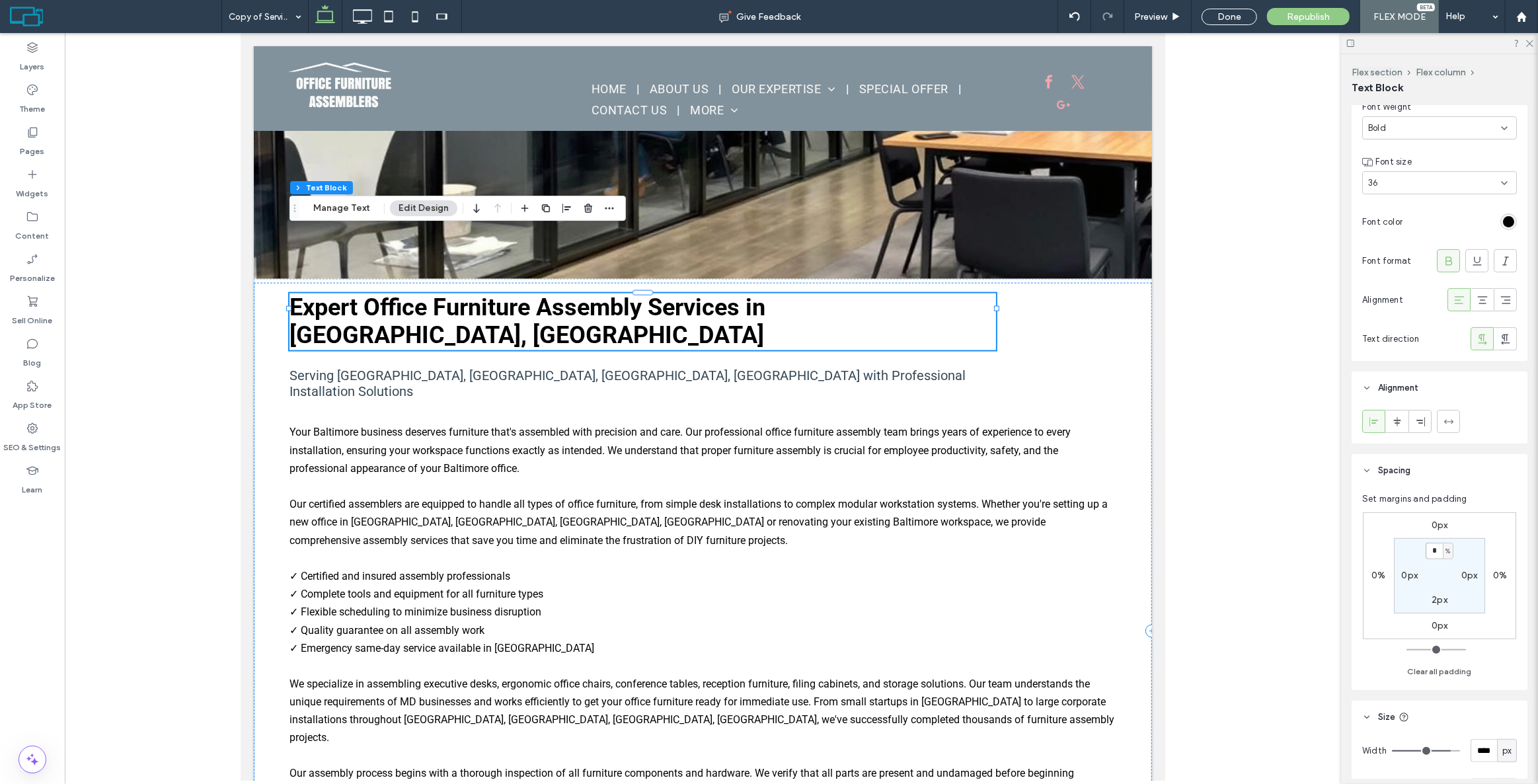
click at [1433, 549] on input "*" at bounding box center [1434, 550] width 17 height 16
type input "*"
click at [1450, 513] on div "0px 0% 0px 0% * % 0px 2px 0px" at bounding box center [1439, 575] width 153 height 127
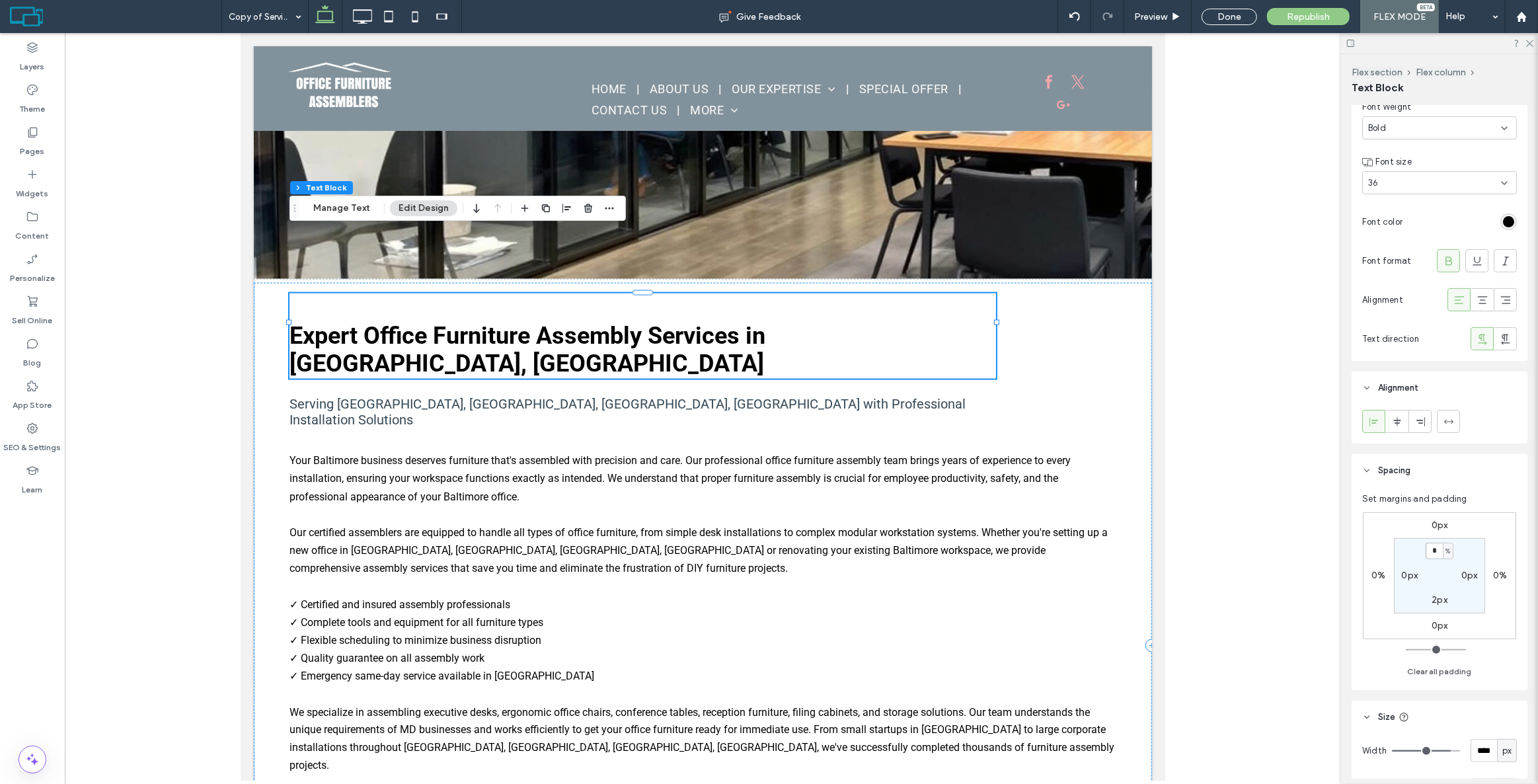
click at [1436, 548] on input "*" at bounding box center [1434, 550] width 17 height 16
type input "*"
click at [1472, 528] on div "0px 0% 0px 0% * % 0px 2px 0px" at bounding box center [1439, 575] width 153 height 127
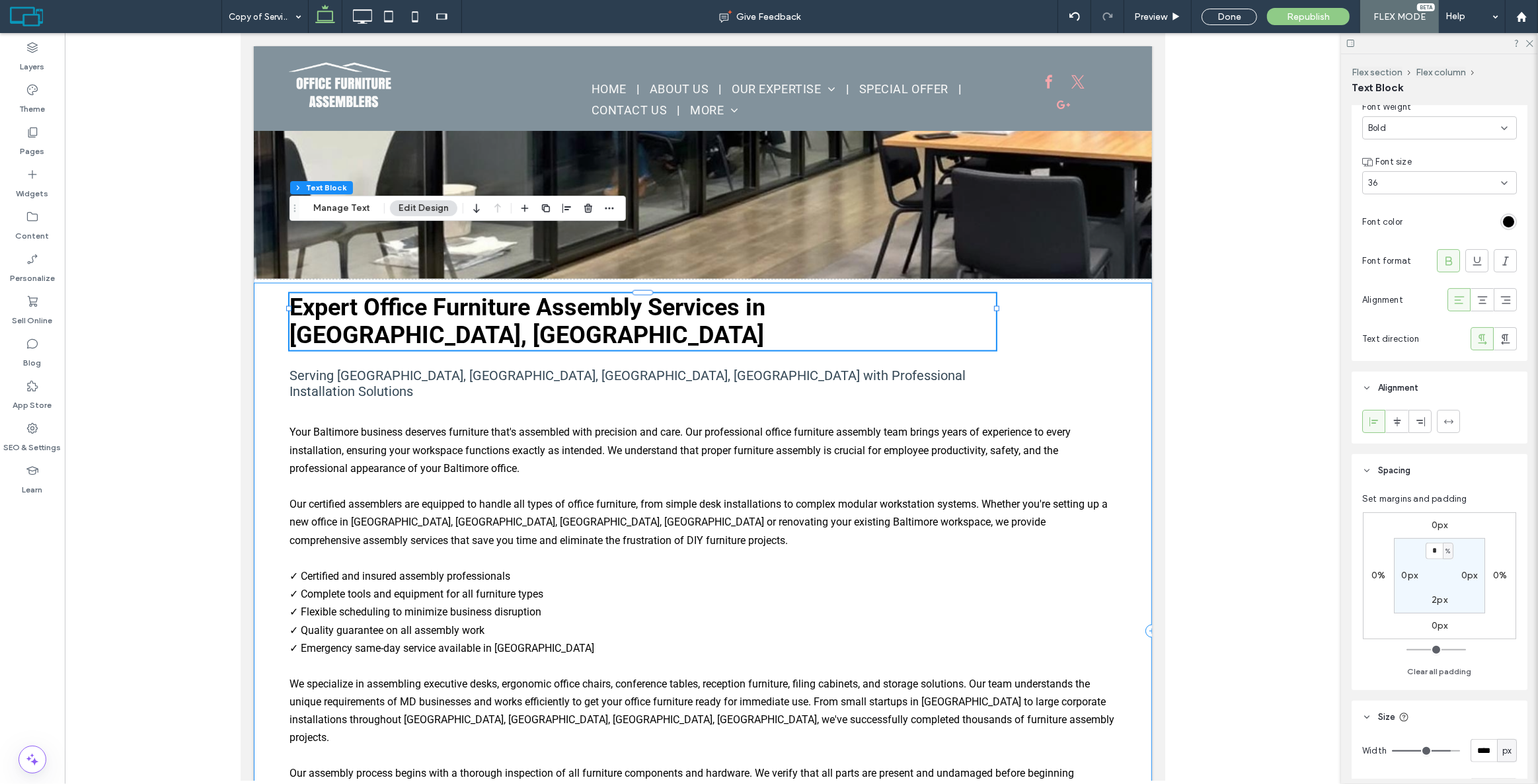
click at [1083, 283] on div "Expert Office Furniture Assembly Services in Baltimore, MD Serving Federal Hill…" at bounding box center [702, 631] width 898 height 697
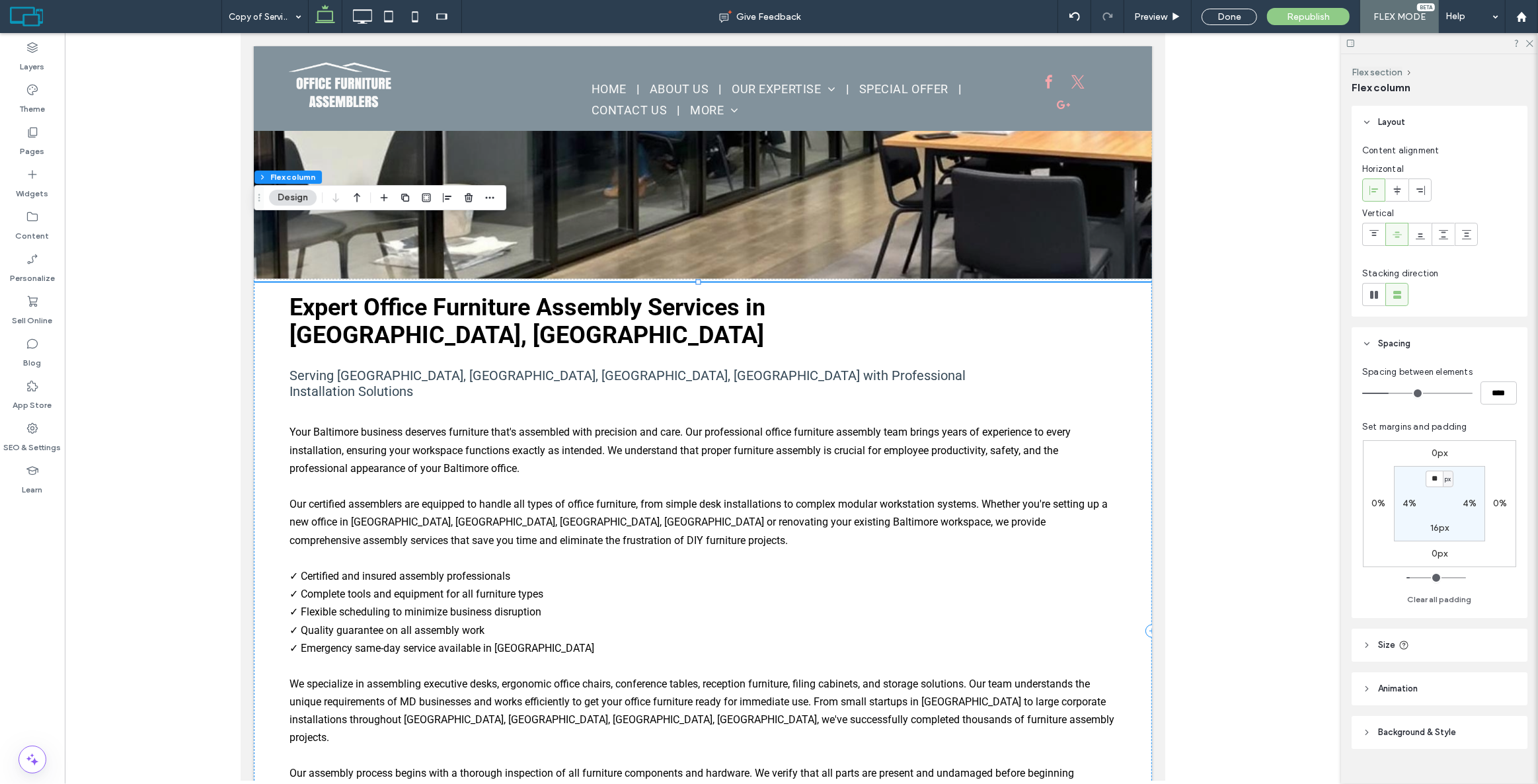
click at [1067, 283] on div "Expert Office Furniture Assembly Services in Baltimore, MD Serving Federal Hill…" at bounding box center [702, 631] width 898 height 697
click at [1437, 473] on input "**" at bounding box center [1434, 478] width 17 height 16
click at [1447, 485] on div "px" at bounding box center [1448, 478] width 10 height 16
click at [1445, 516] on span "%" at bounding box center [1442, 522] width 8 height 14
type input "***"
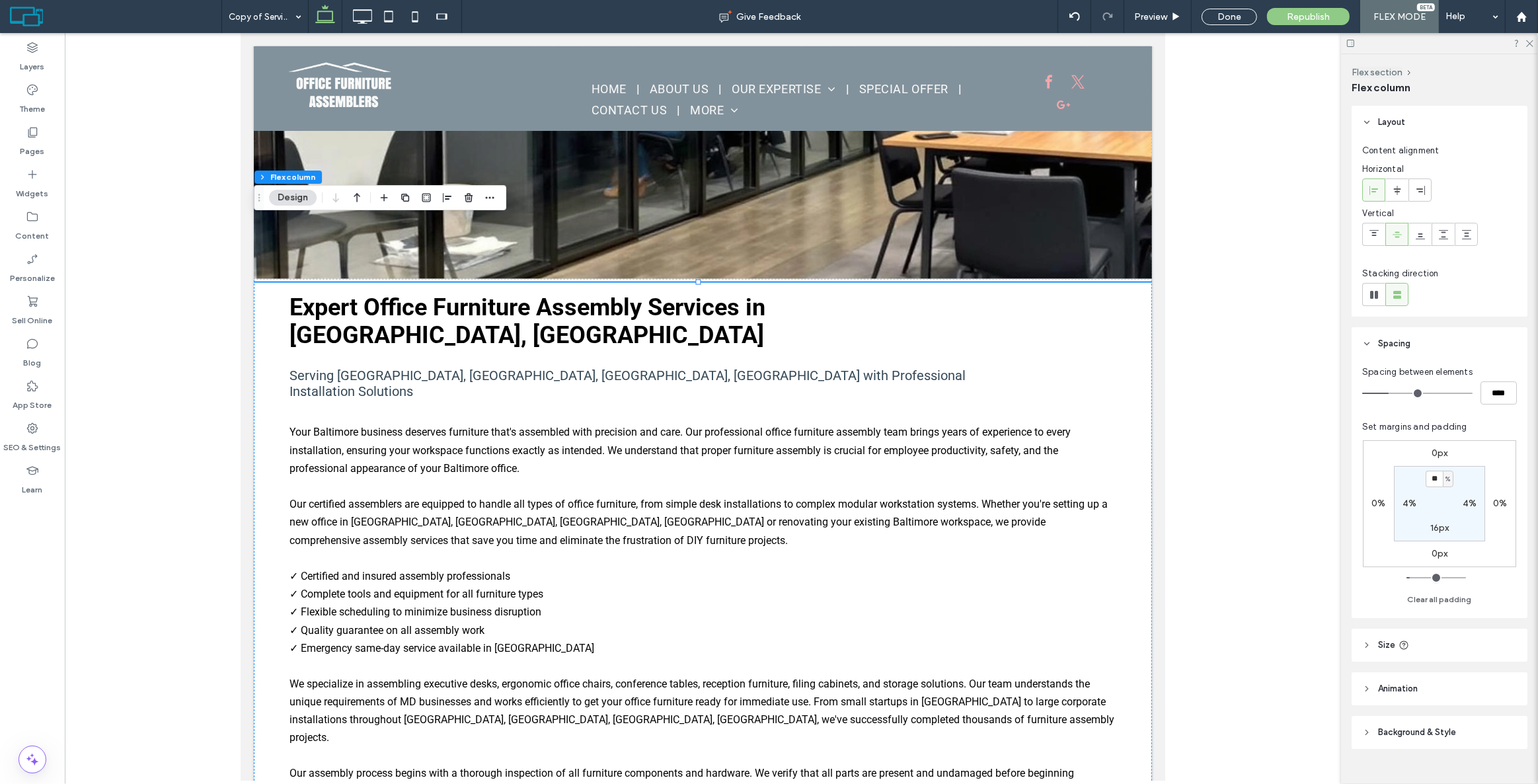
type input "*"
click at [1434, 471] on input "***" at bounding box center [1434, 478] width 17 height 16
type input "*"
click at [1454, 461] on div "0px 0% 0px 0% * % 4% 16px 4%" at bounding box center [1439, 503] width 153 height 127
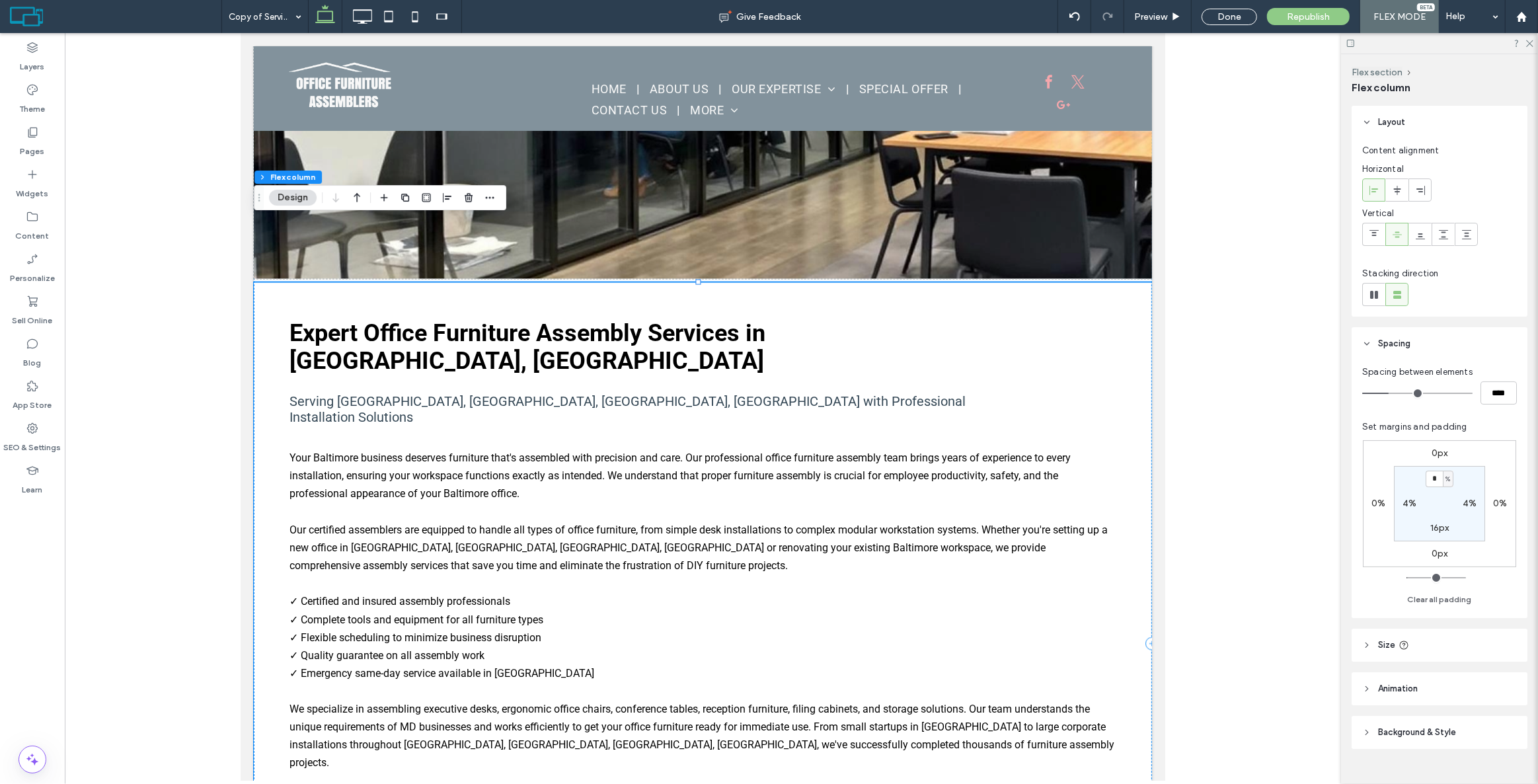
click at [266, 283] on div "Expert Office Furniture Assembly Services in Baltimore, MD Serving Federal Hill…" at bounding box center [702, 643] width 898 height 721
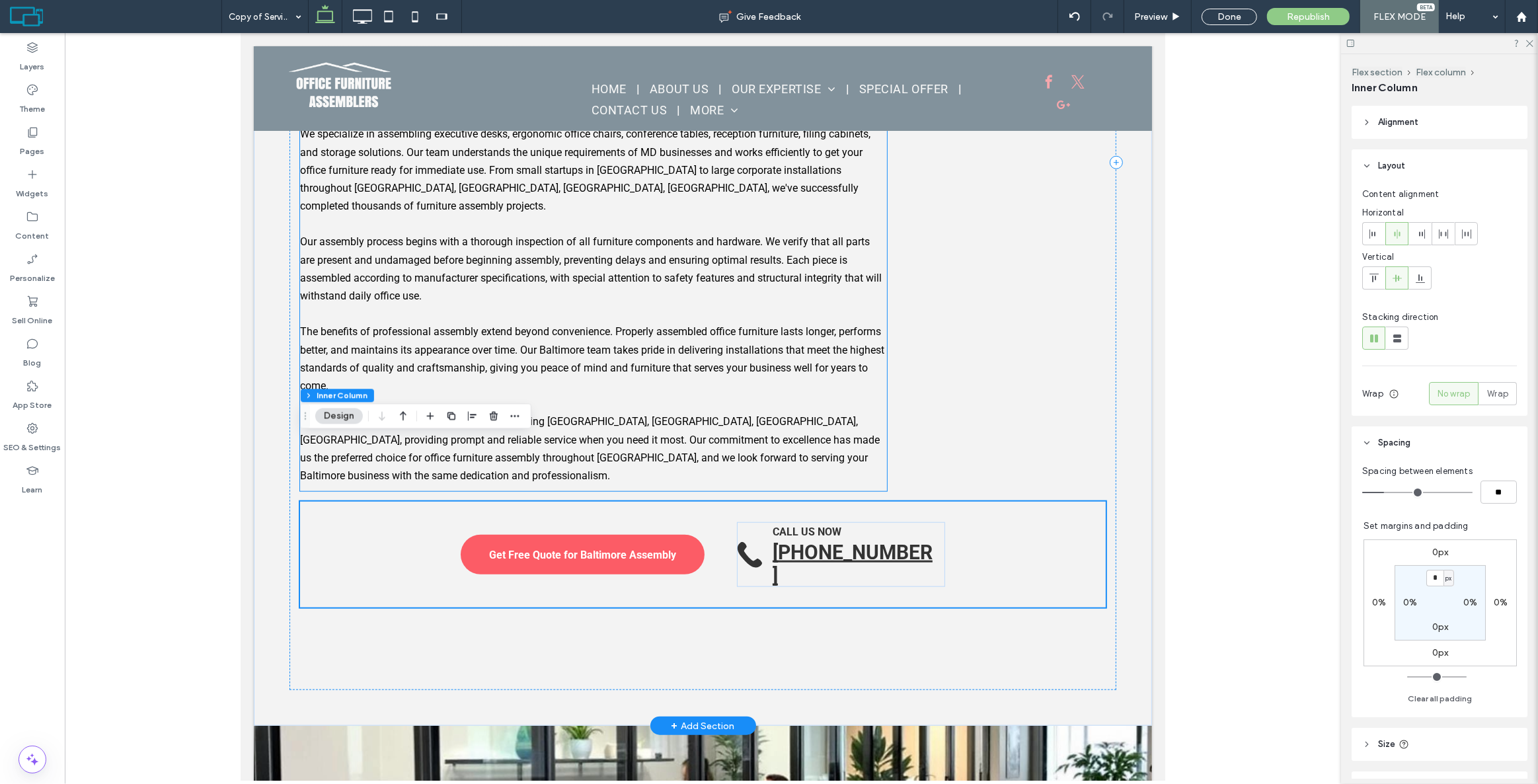
scroll to position [1357, 0]
click at [394, 500] on div "Get Free Quote for Baltimore Assembly CALL US NOW 443-839-0048" at bounding box center [701, 553] width 805 height 105
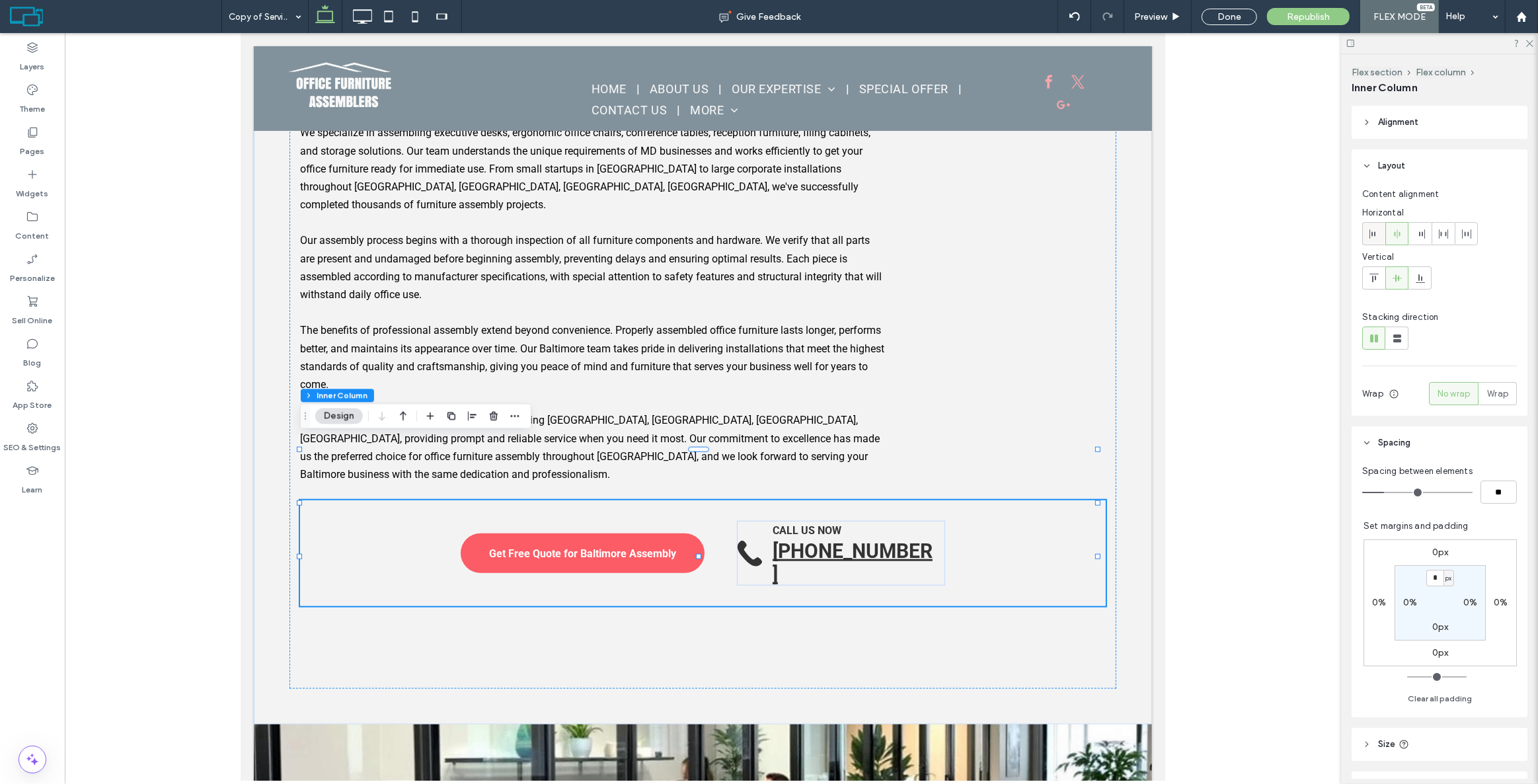
click at [1369, 237] on icon at bounding box center [1374, 234] width 10 height 10
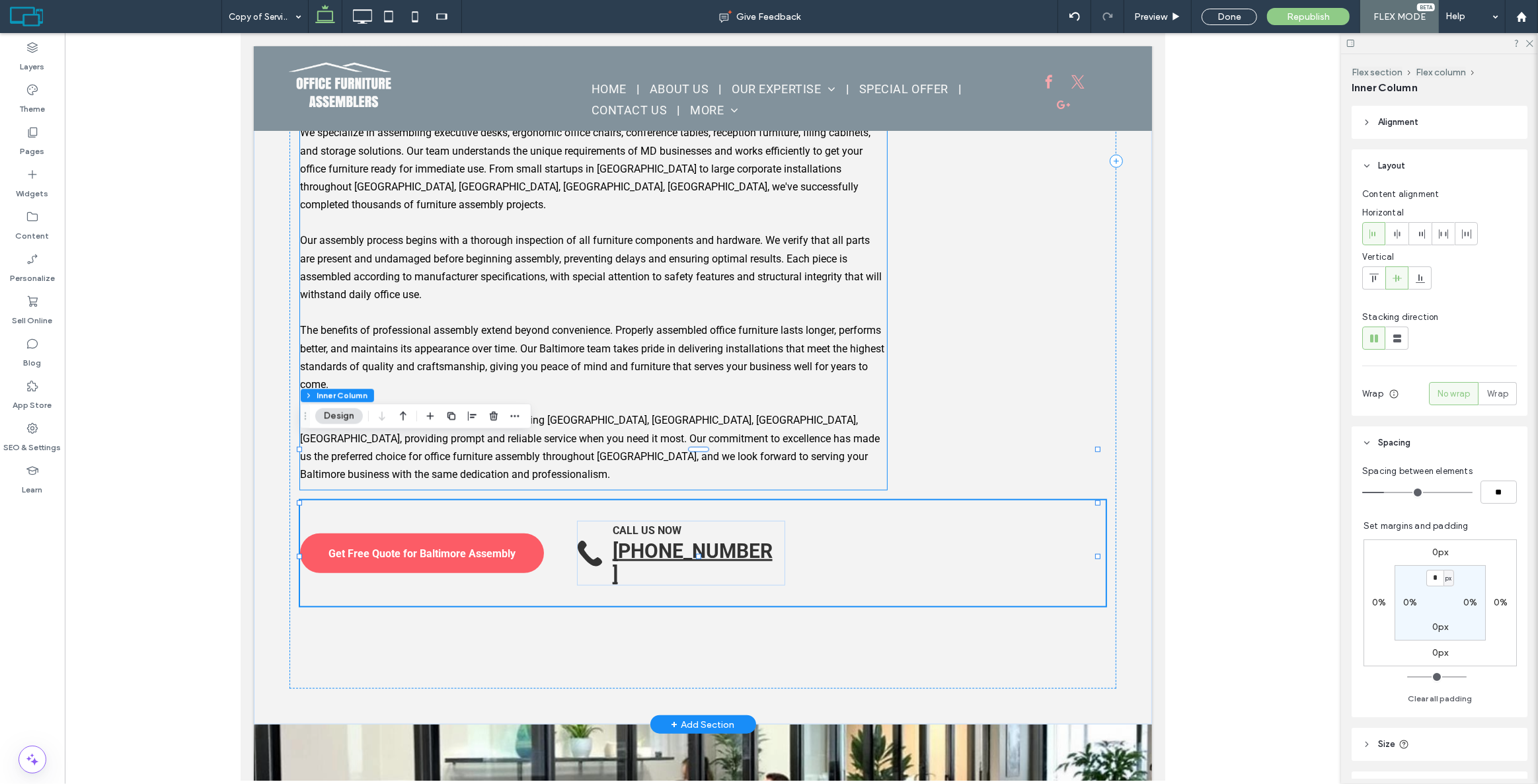
click at [814, 311] on div "Your Baltimore business deserves furniture that's assembled with precision and …" at bounding box center [592, 160] width 587 height 650
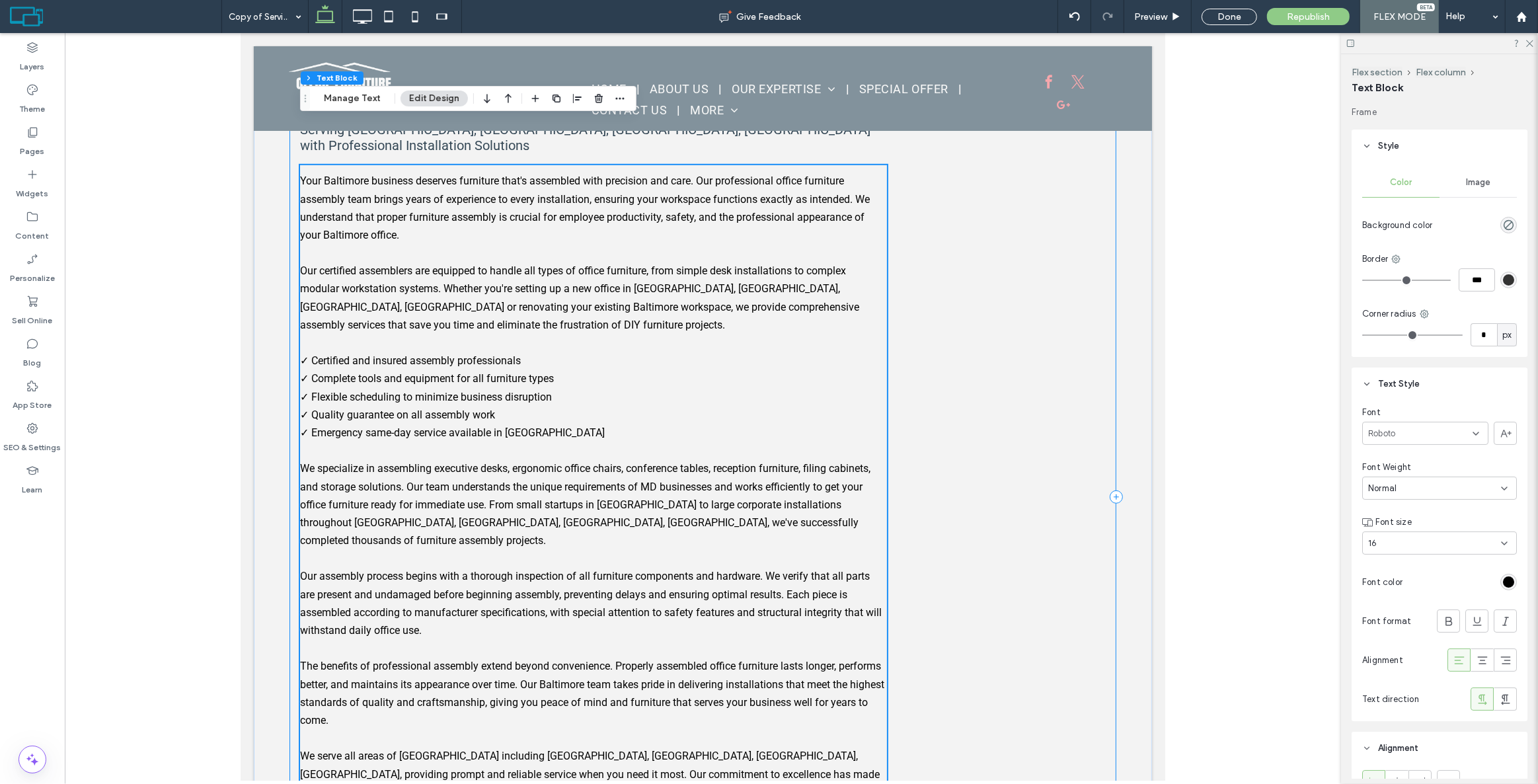
scroll to position [997, 0]
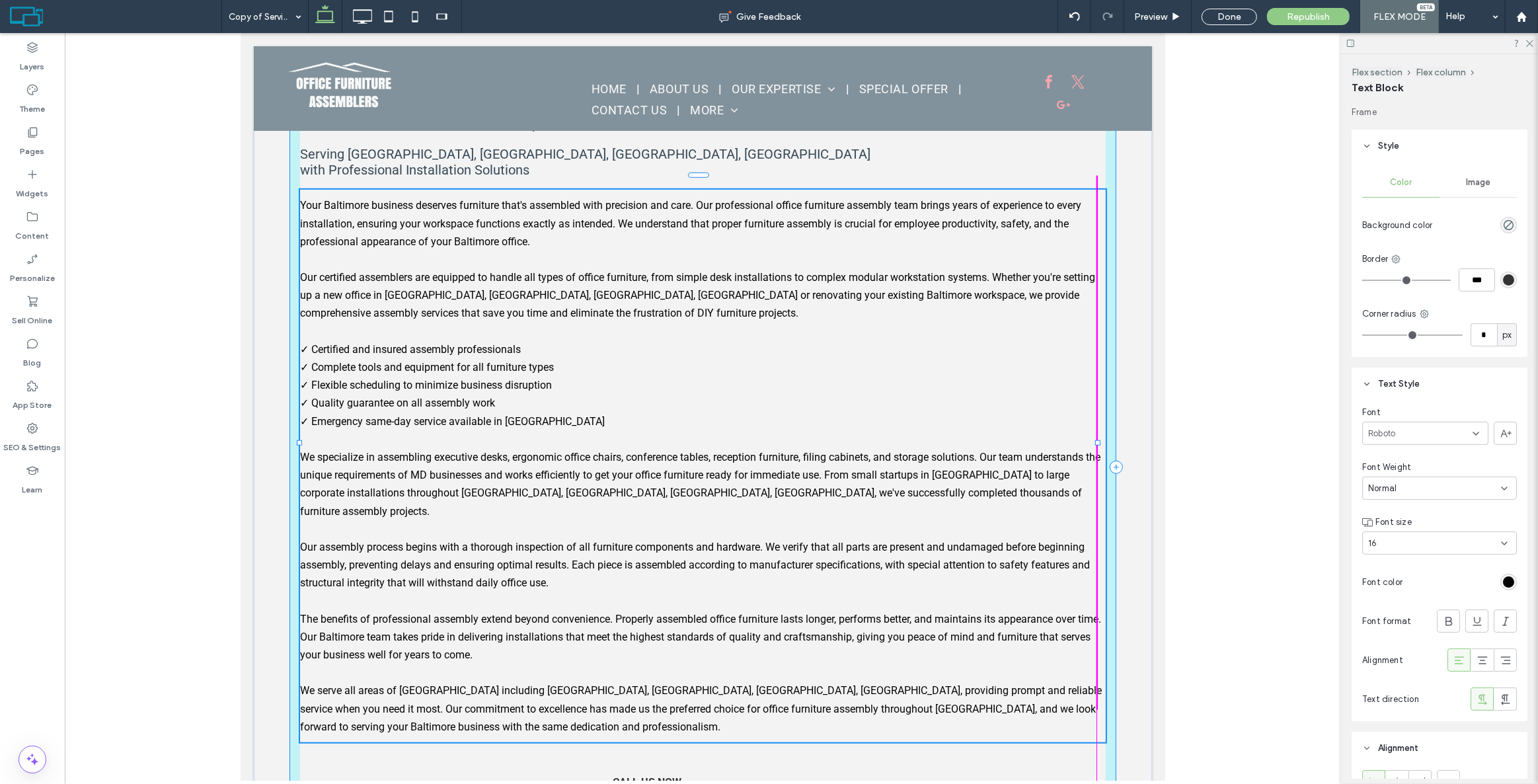
drag, startPoint x: 890, startPoint y: 476, endPoint x: 1183, endPoint y: 445, distance: 294.6
type input "****"
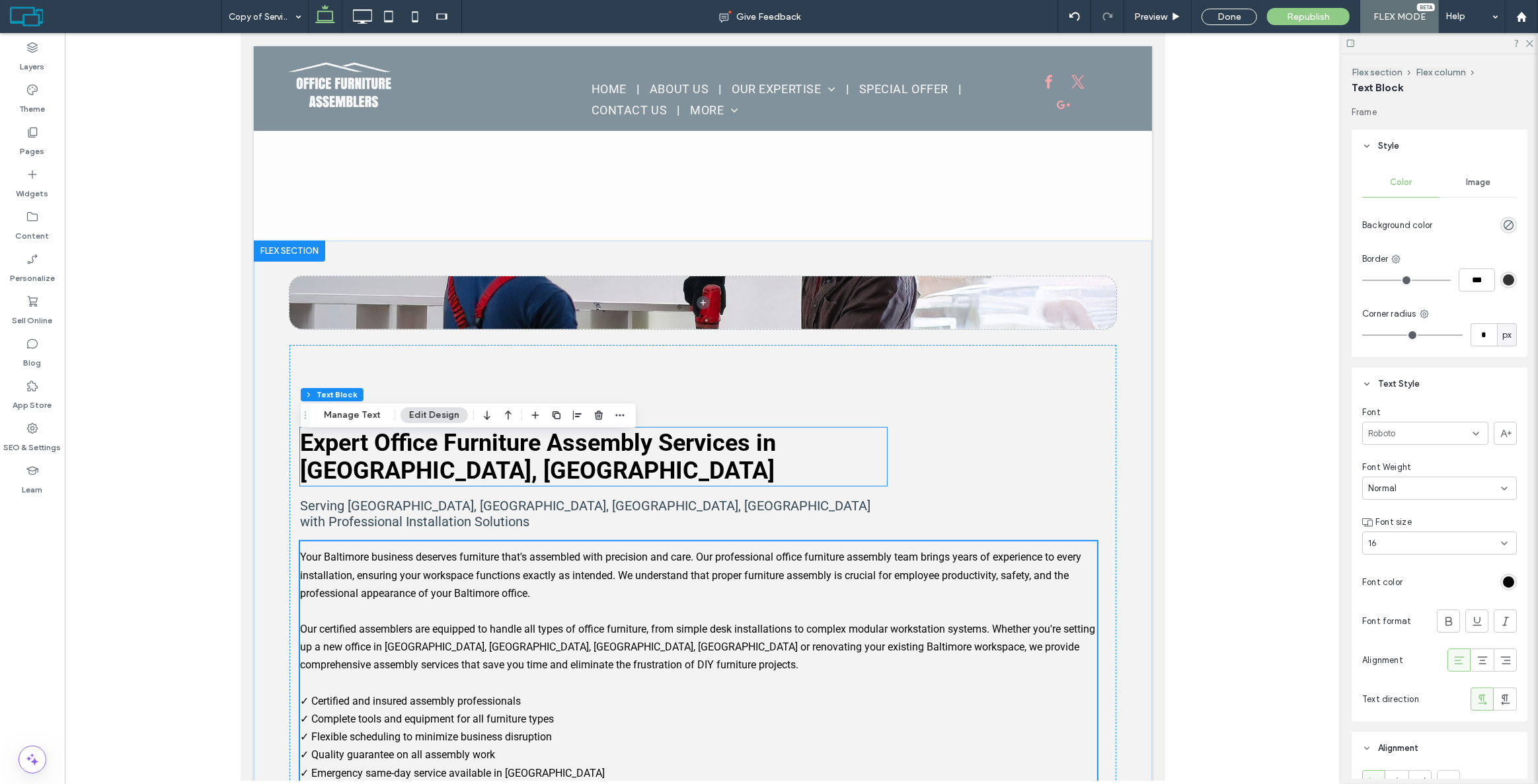
scroll to position [636, 0]
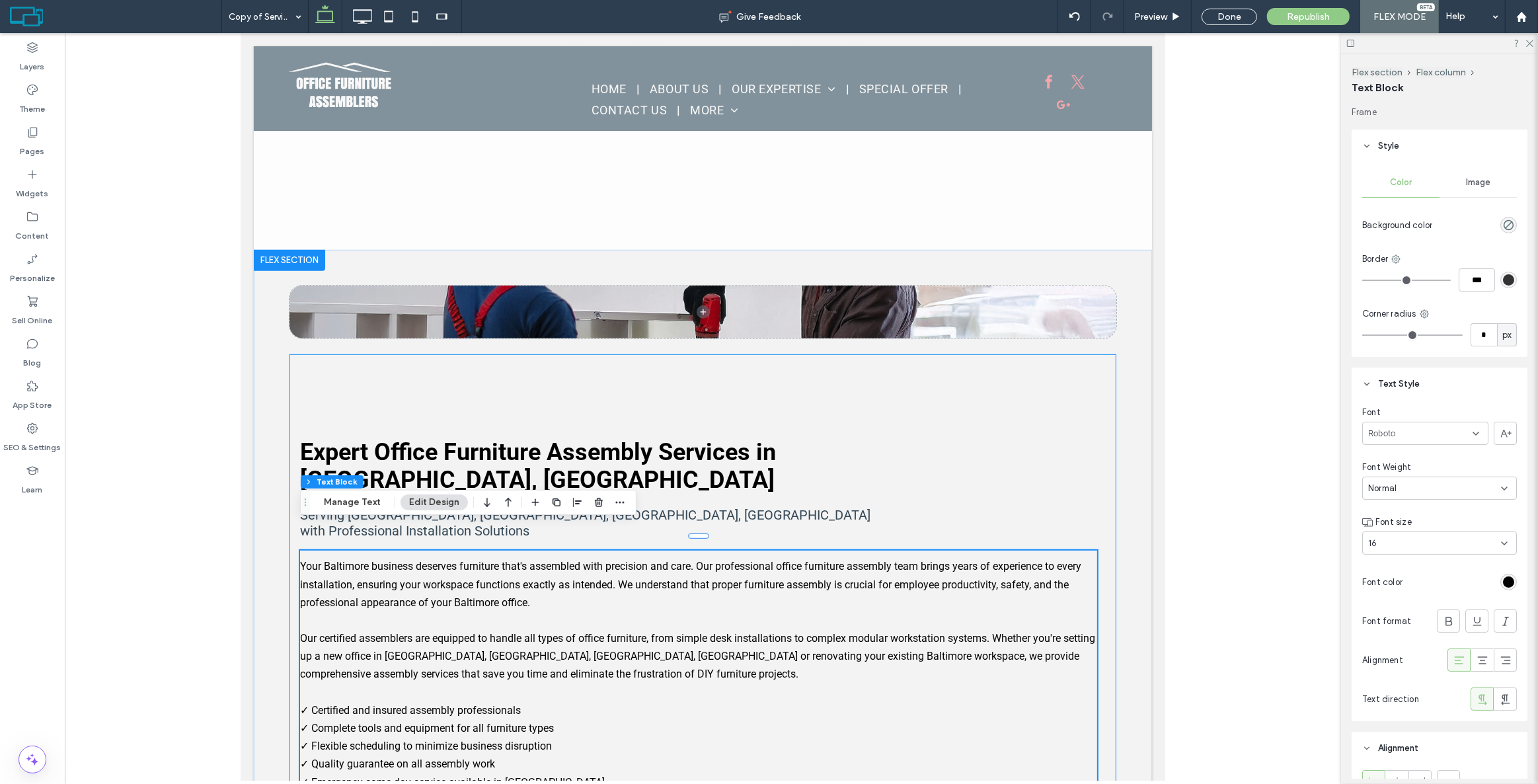
click at [686, 437] on div "Expert Office Furniture Assembly Services in [GEOGRAPHIC_DATA], [GEOGRAPHIC_DAT…" at bounding box center [592, 465] width 587 height 58
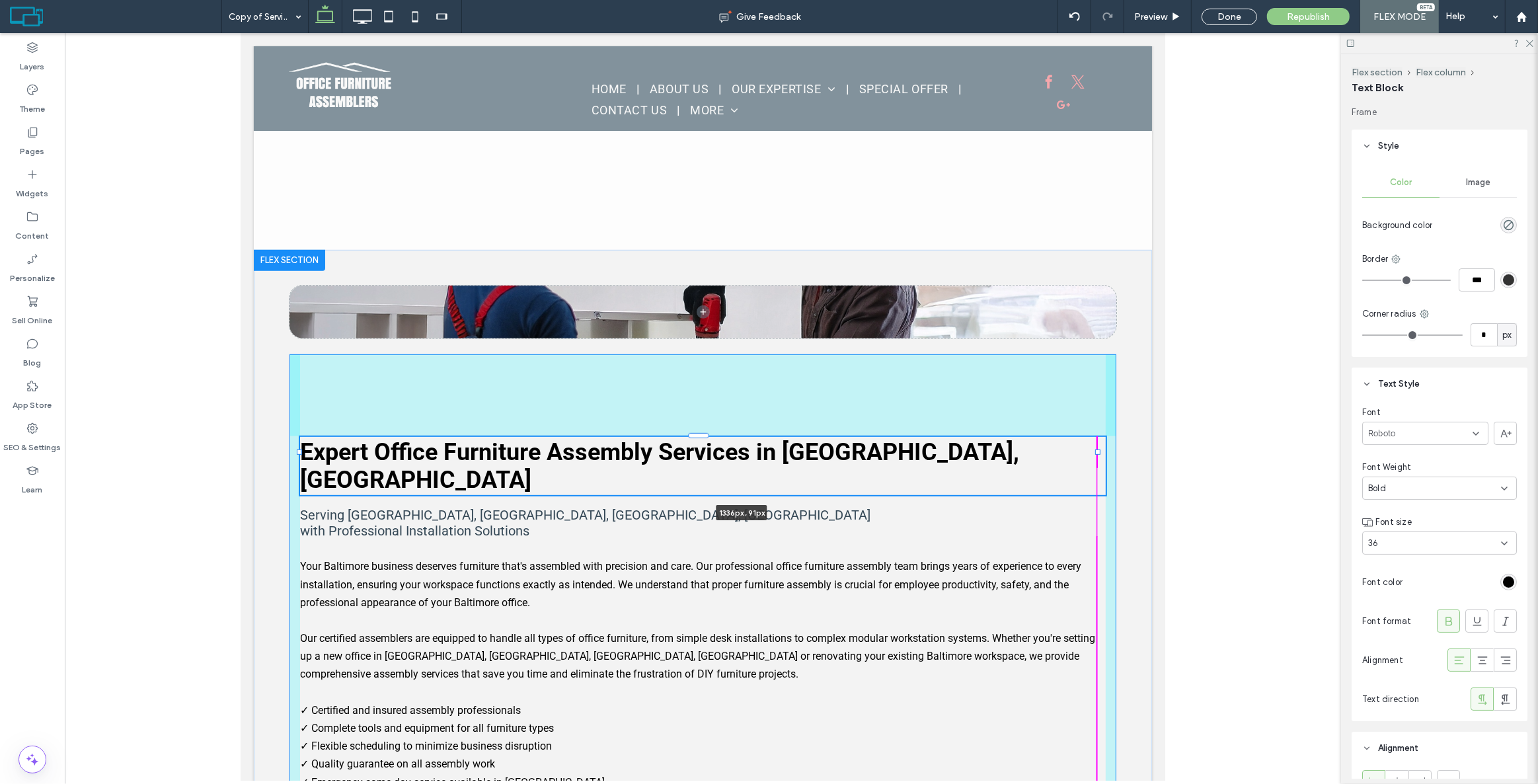
drag, startPoint x: 935, startPoint y: 449, endPoint x: 1410, endPoint y: 439, distance: 475.1
type input "****"
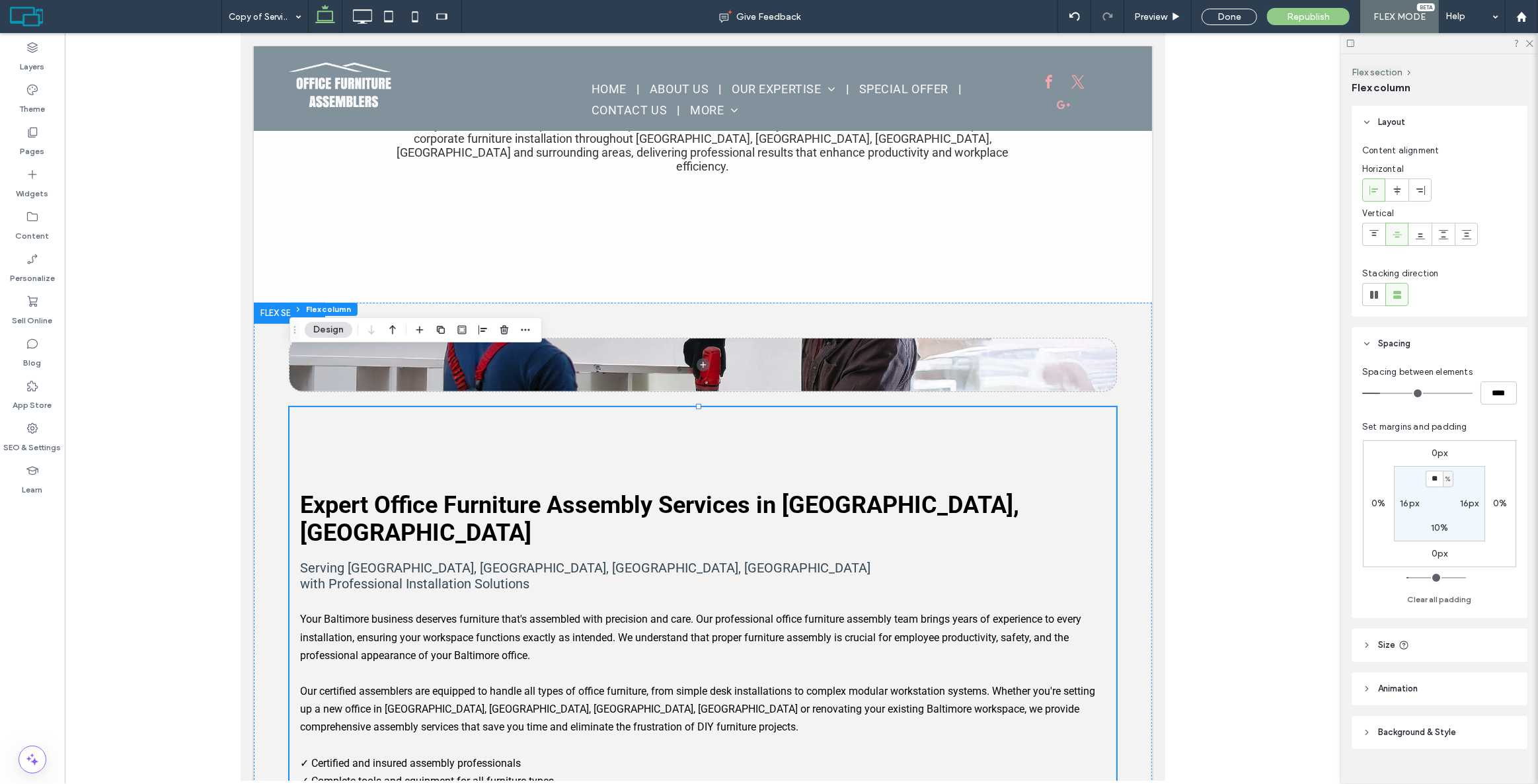
scroll to position [576, 0]
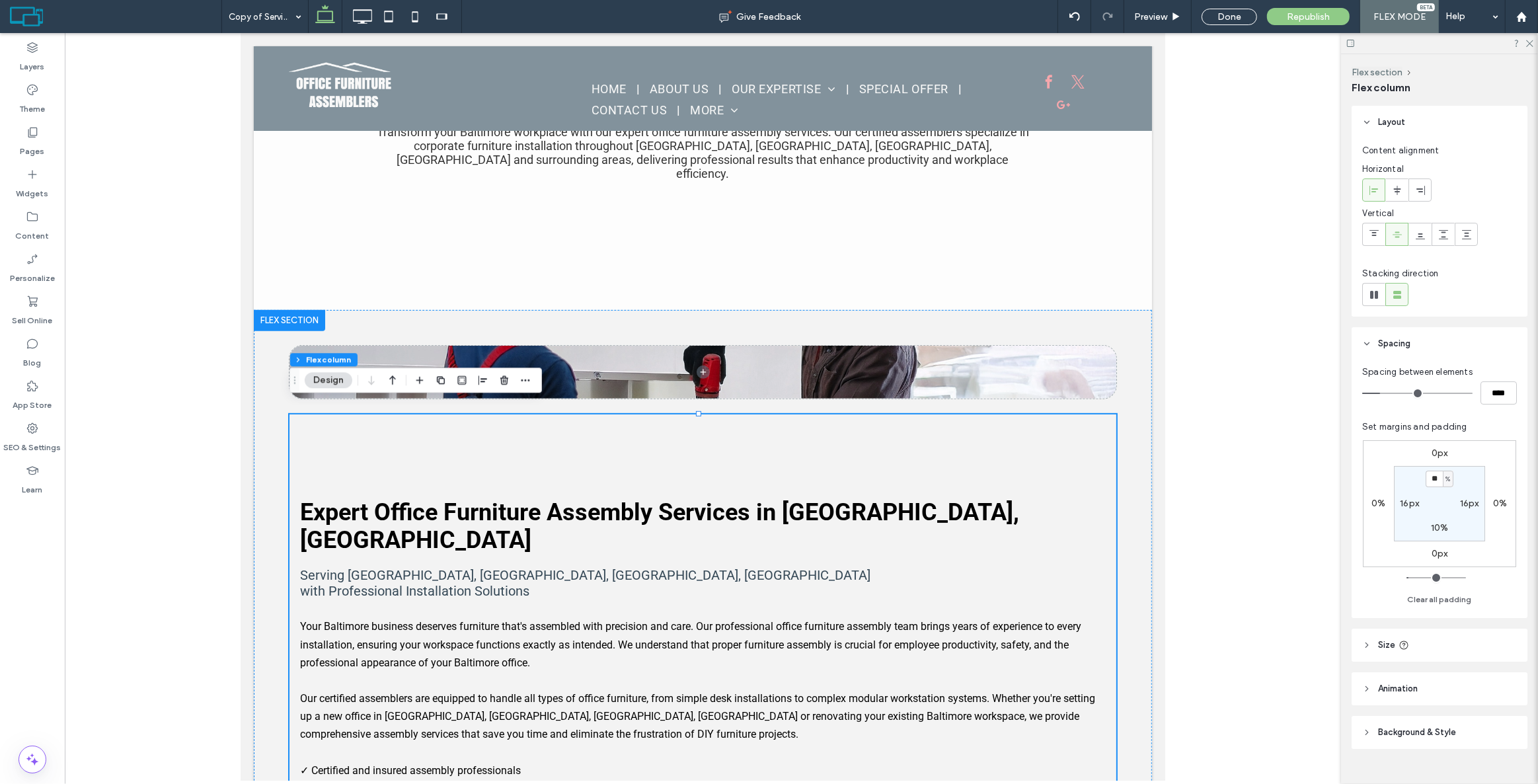
click at [1447, 477] on span "%" at bounding box center [1447, 479] width 4 height 14
click at [1430, 483] on input "**" at bounding box center [1434, 478] width 17 height 16
type input "*"
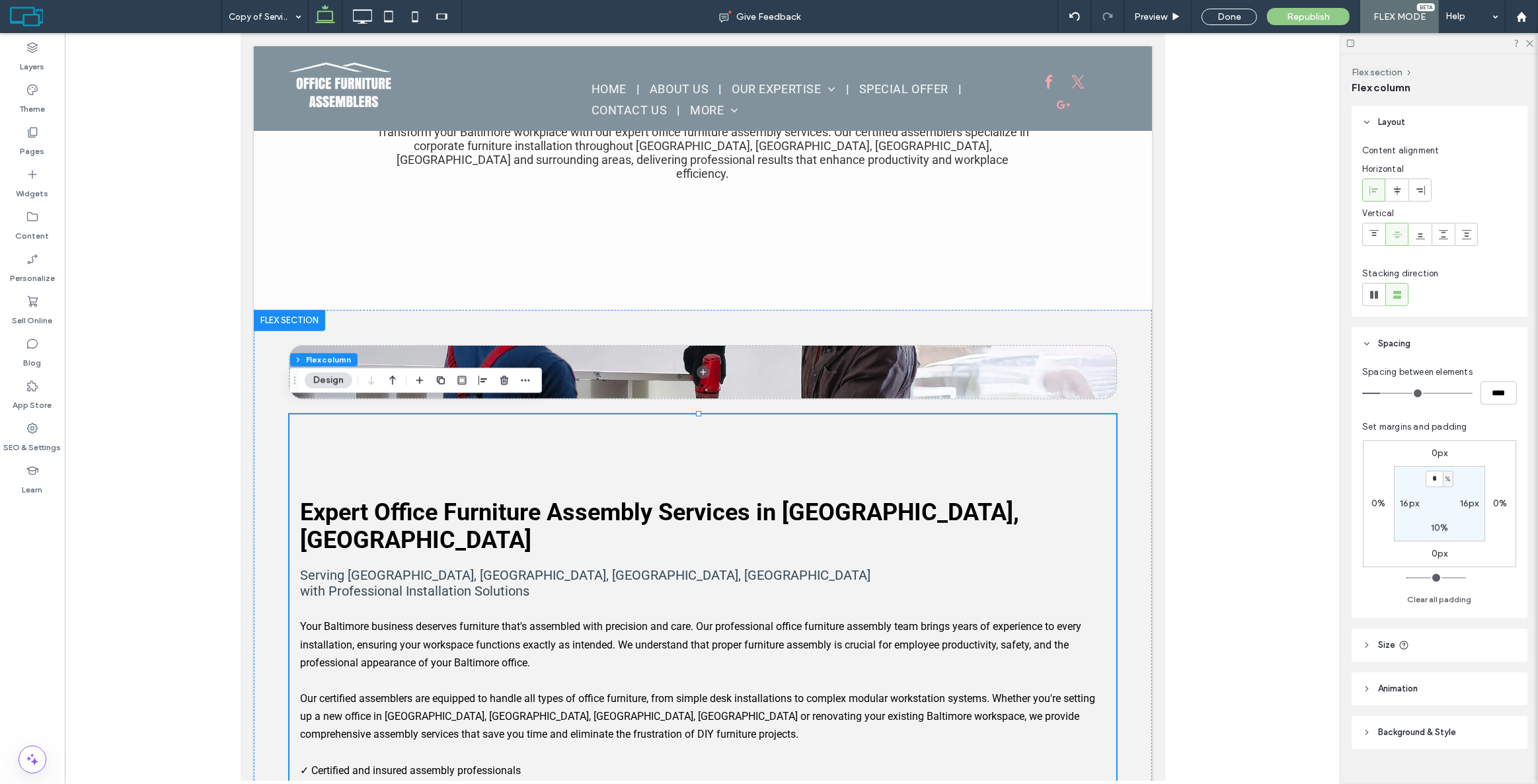
click at [1450, 462] on div "0px 0% 0px 0% * % 16px 10% 16px" at bounding box center [1439, 503] width 153 height 127
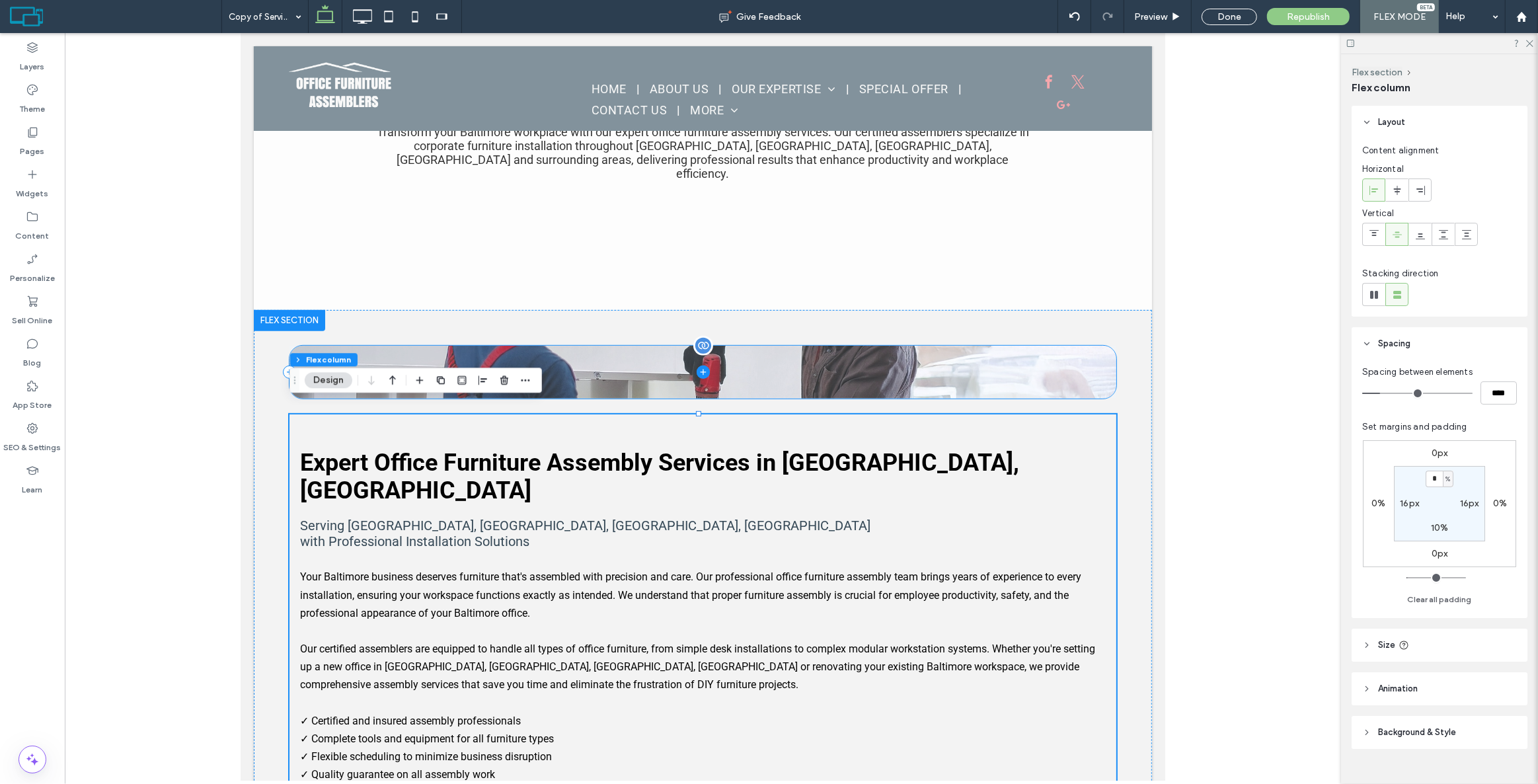
click at [772, 363] on span at bounding box center [702, 372] width 826 height 53
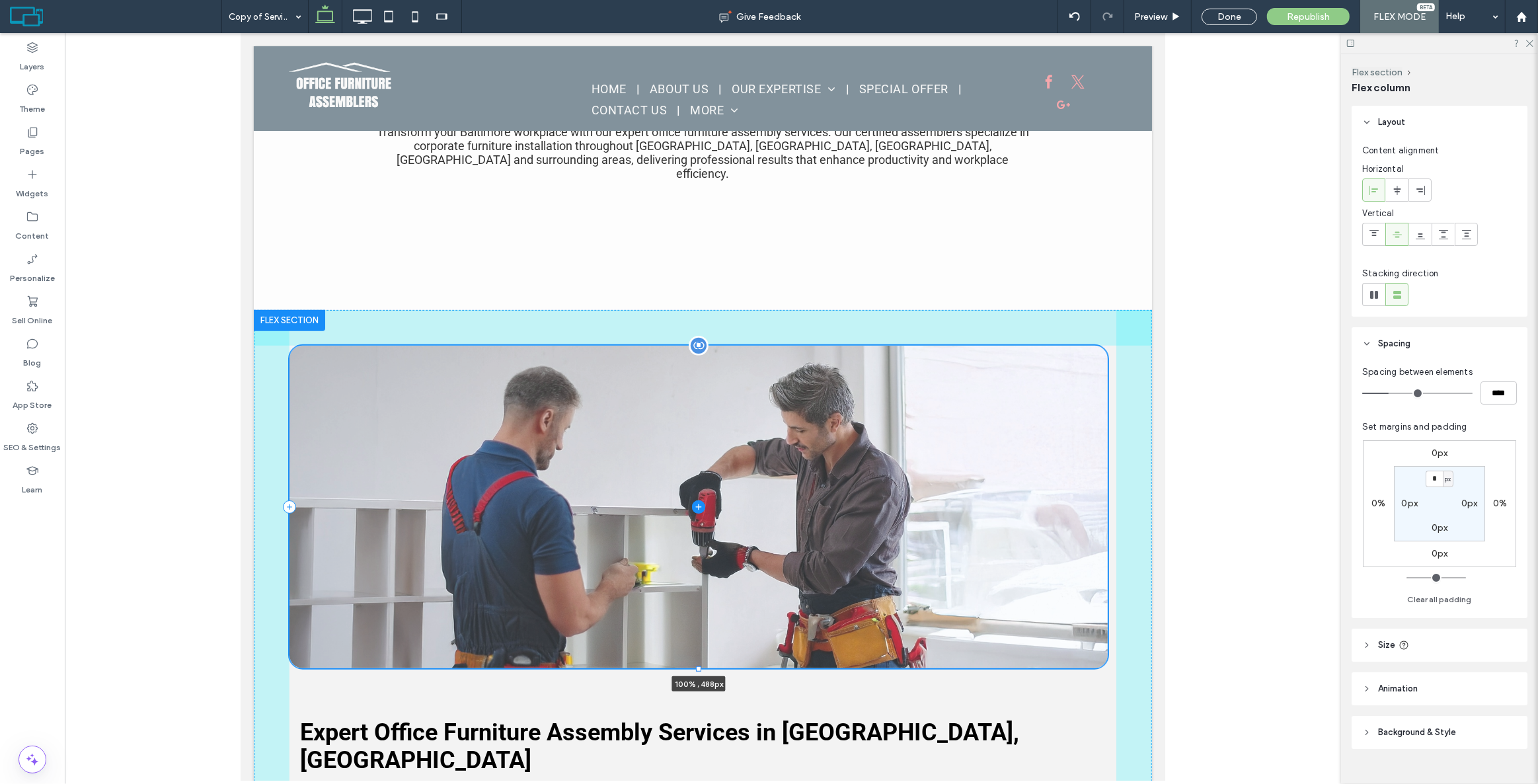
drag, startPoint x: 696, startPoint y: 384, endPoint x: 674, endPoint y: 653, distance: 269.9
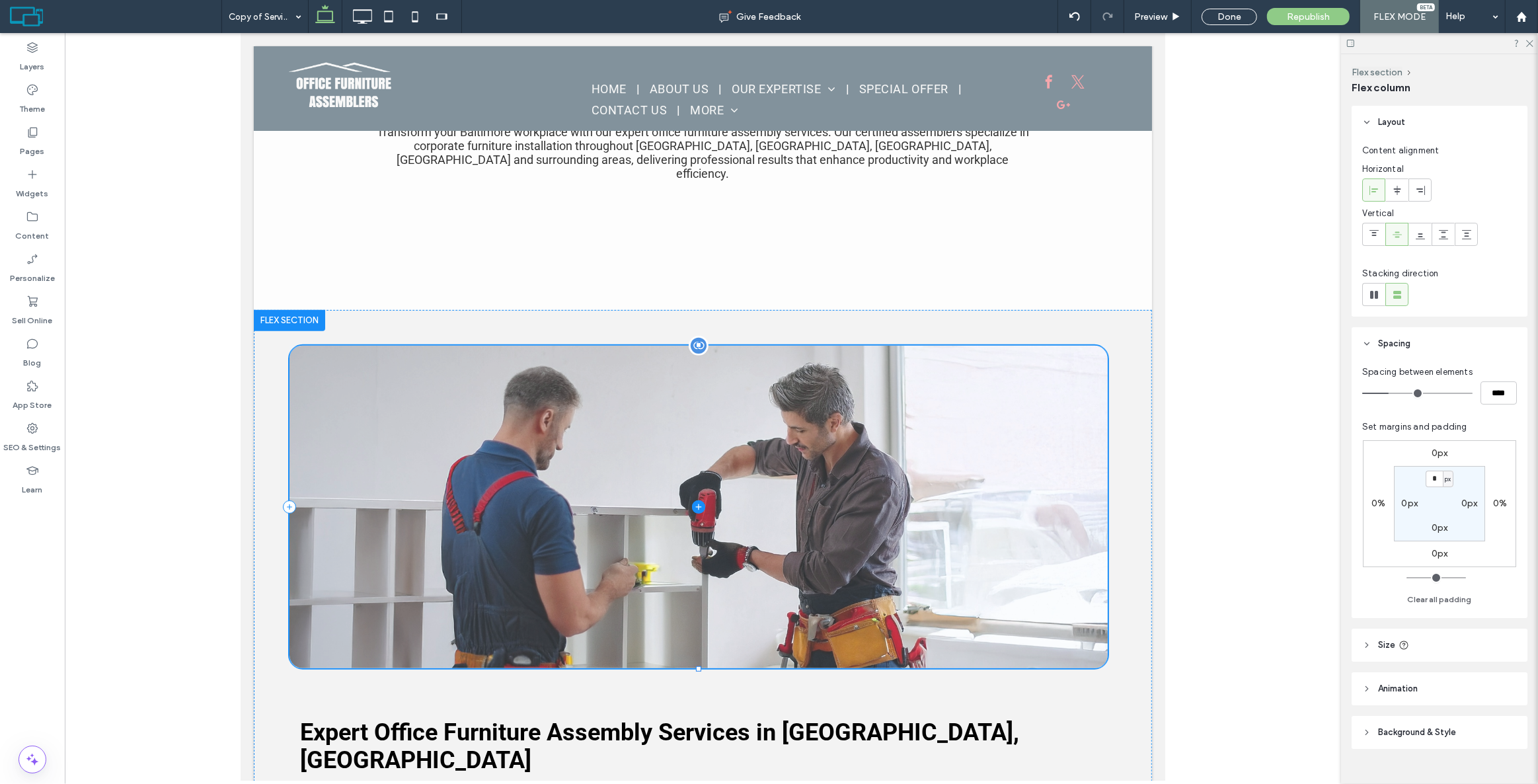
type input "***"
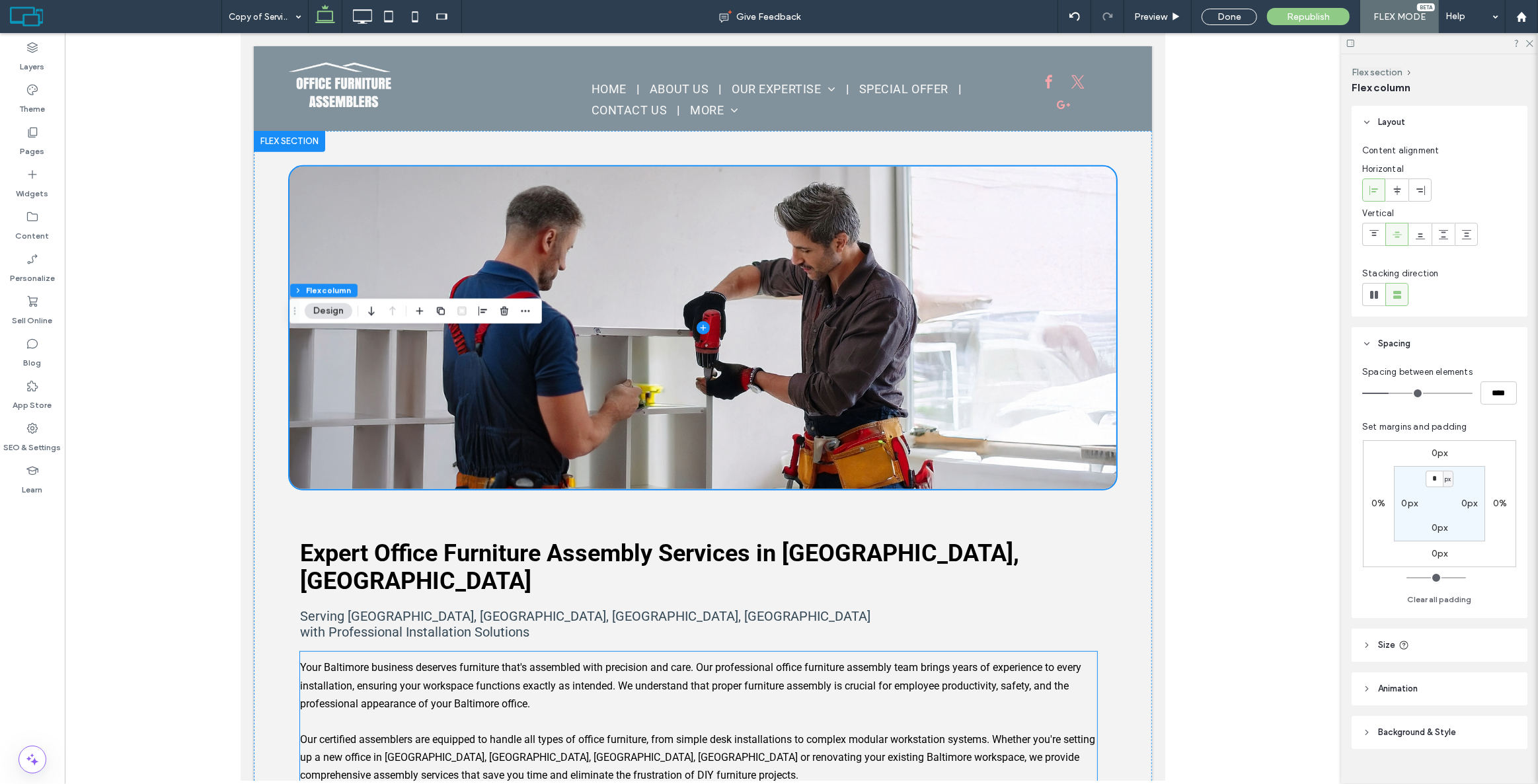
scroll to position [757, 0]
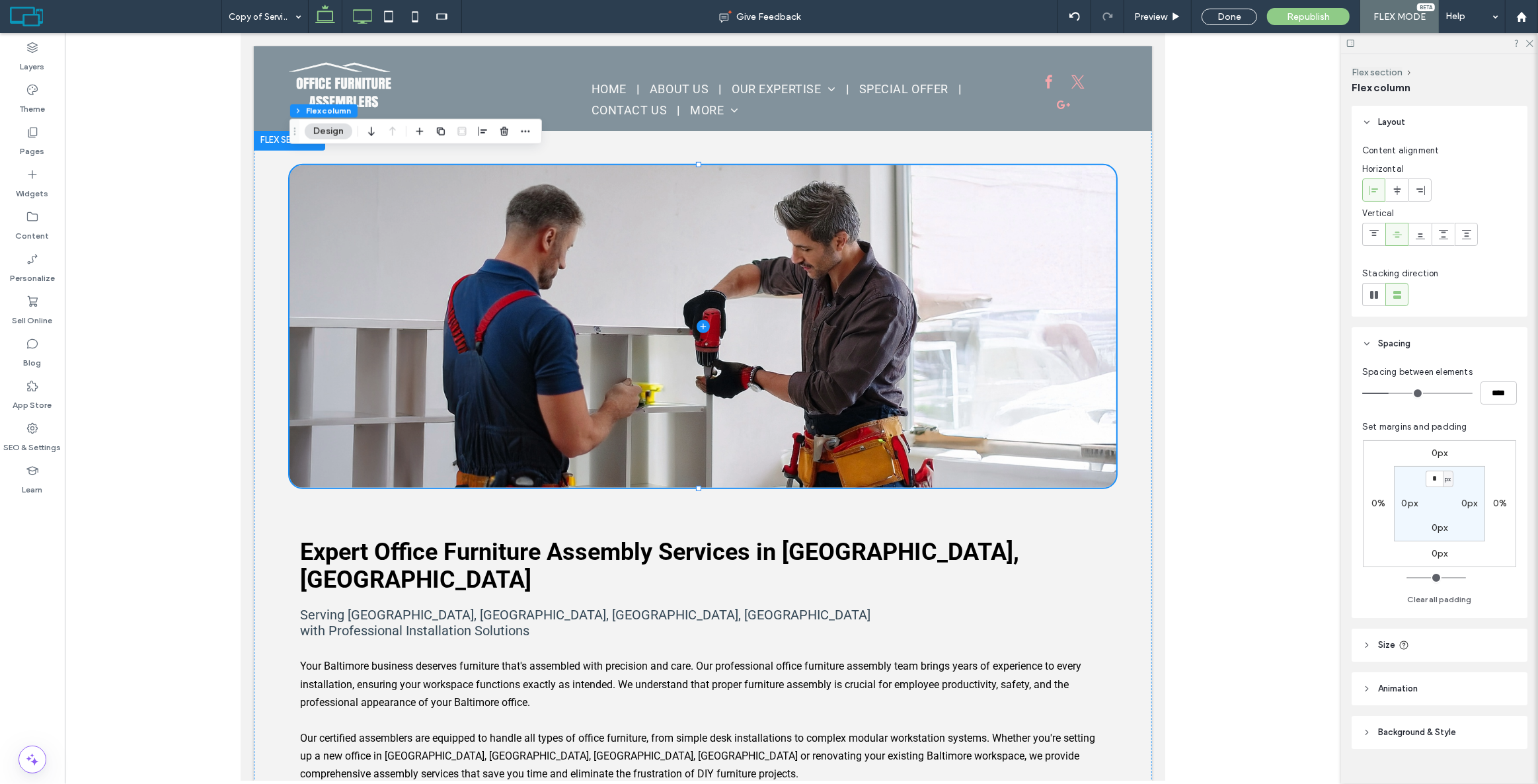
click at [355, 21] on icon at bounding box center [362, 16] width 26 height 26
type input "***"
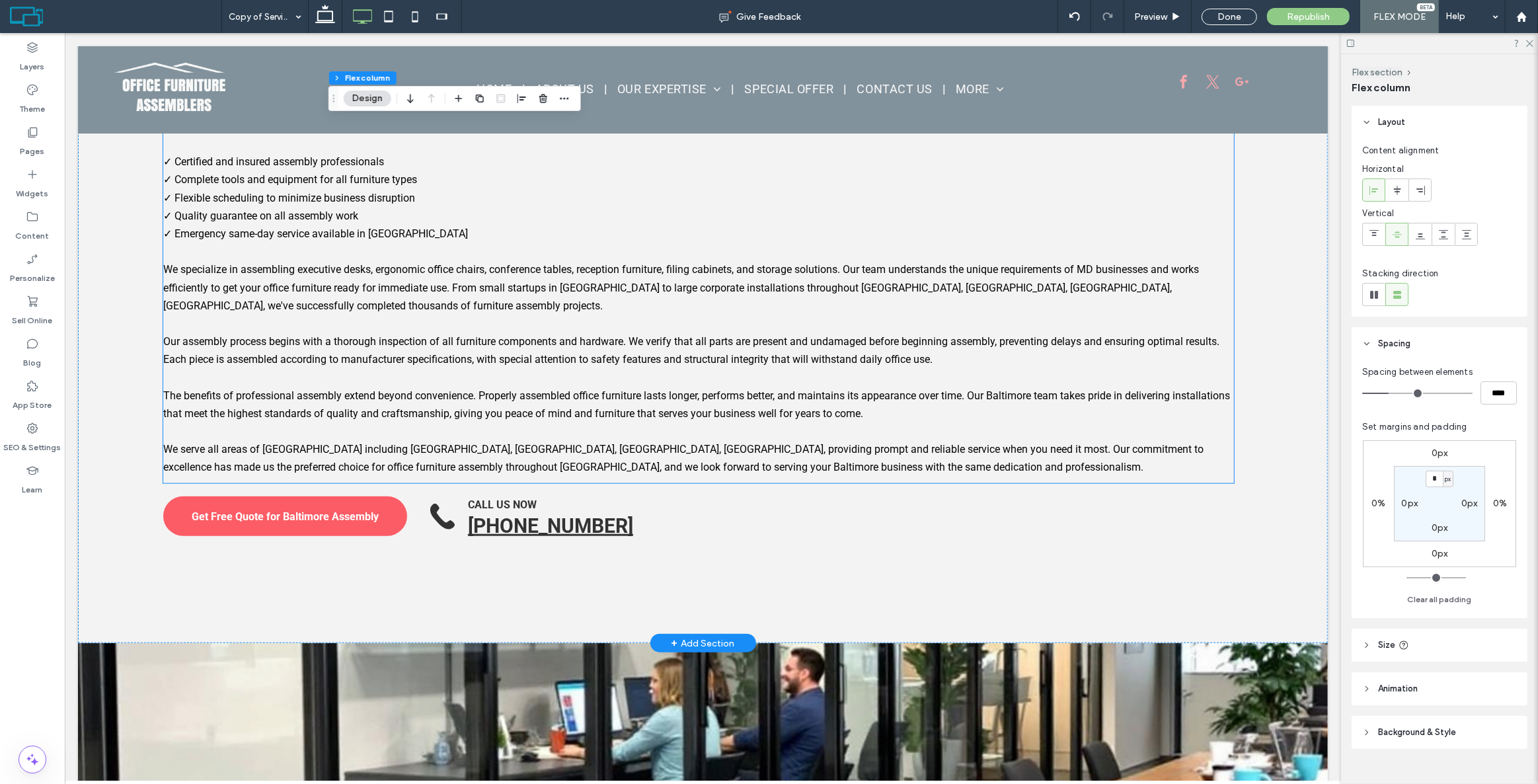
scroll to position [1480, 0]
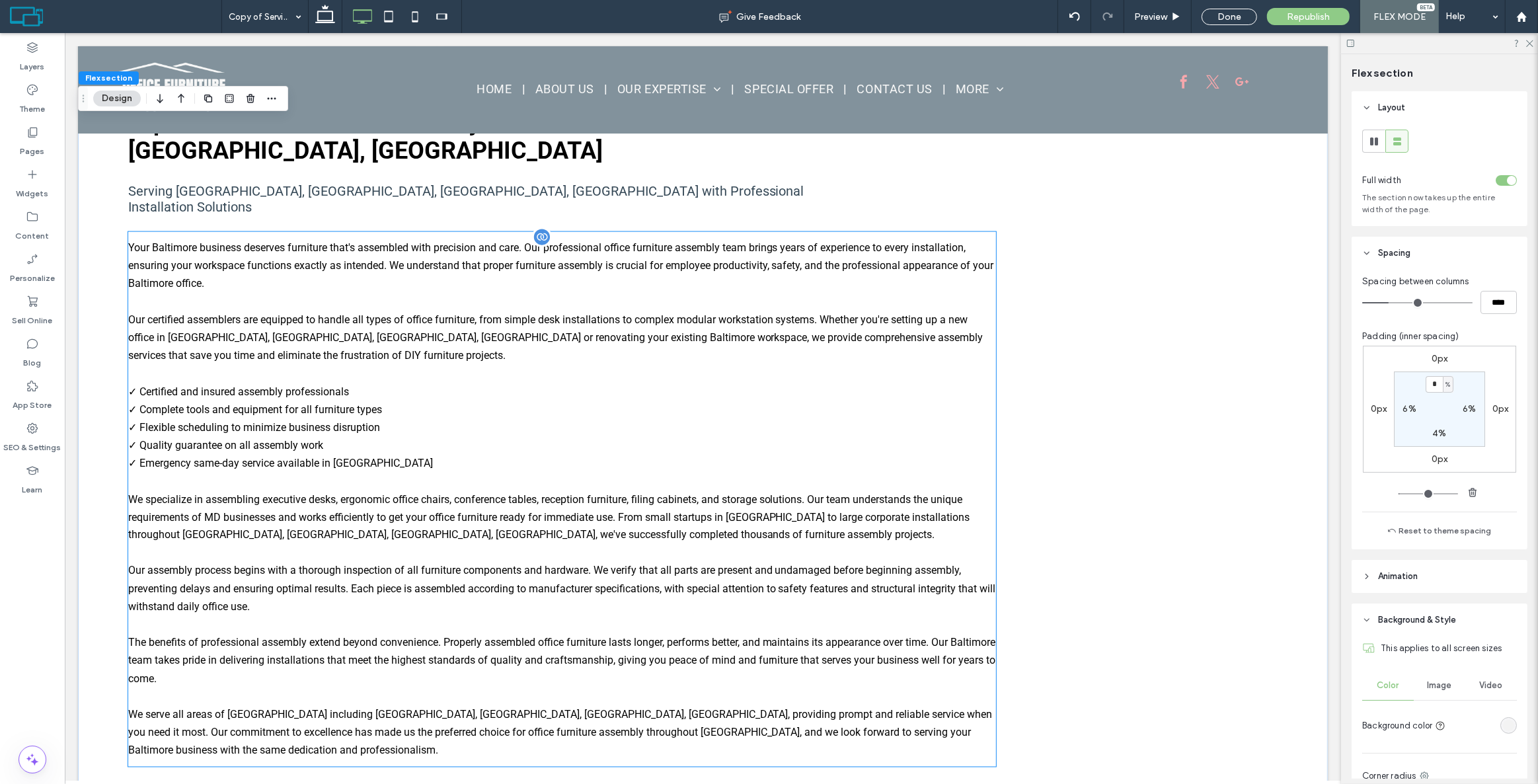
click at [845, 364] on div "Your Baltimore business deserves furniture that's assembled with precision and …" at bounding box center [561, 499] width 868 height 523
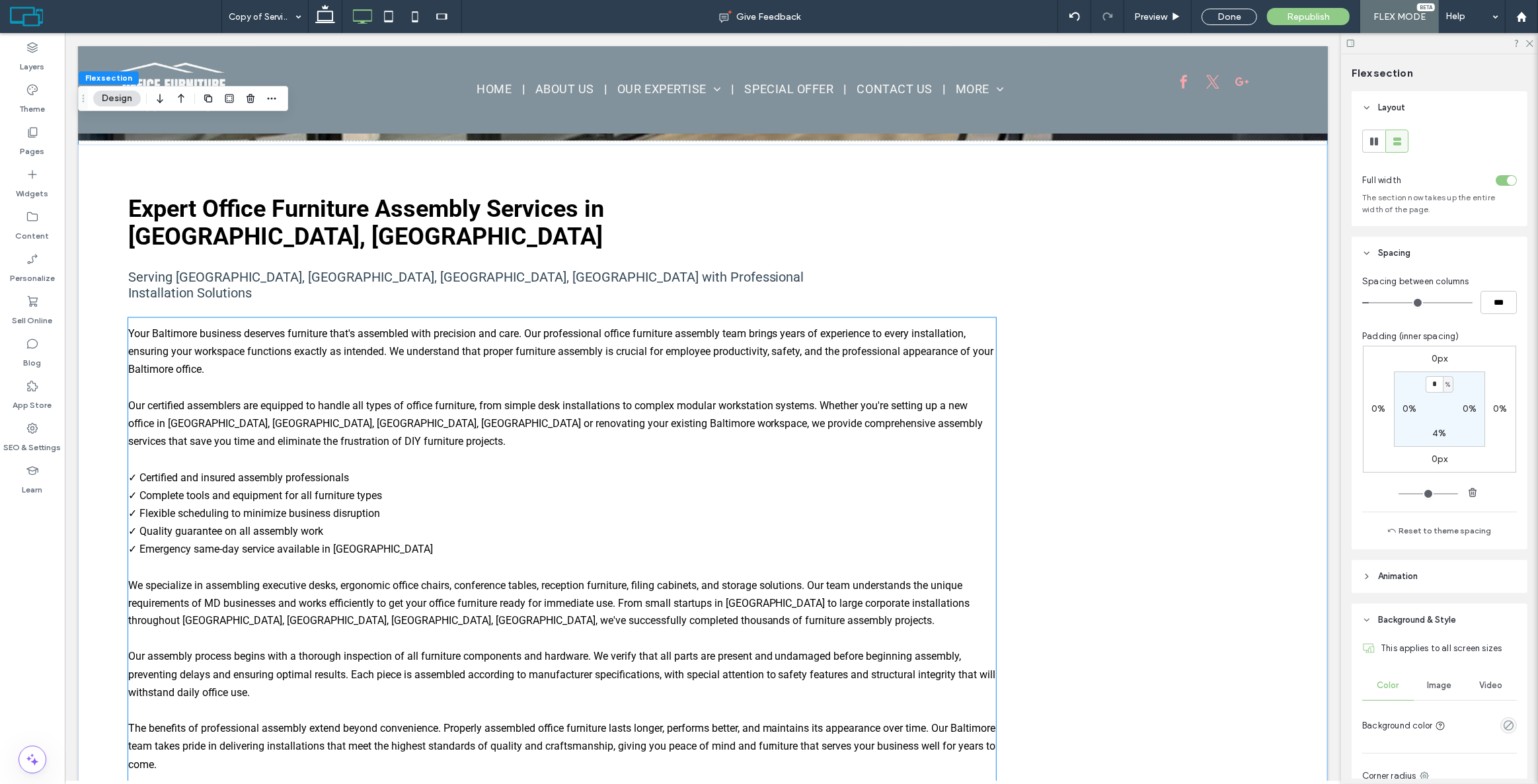
scroll to position [2231, 0]
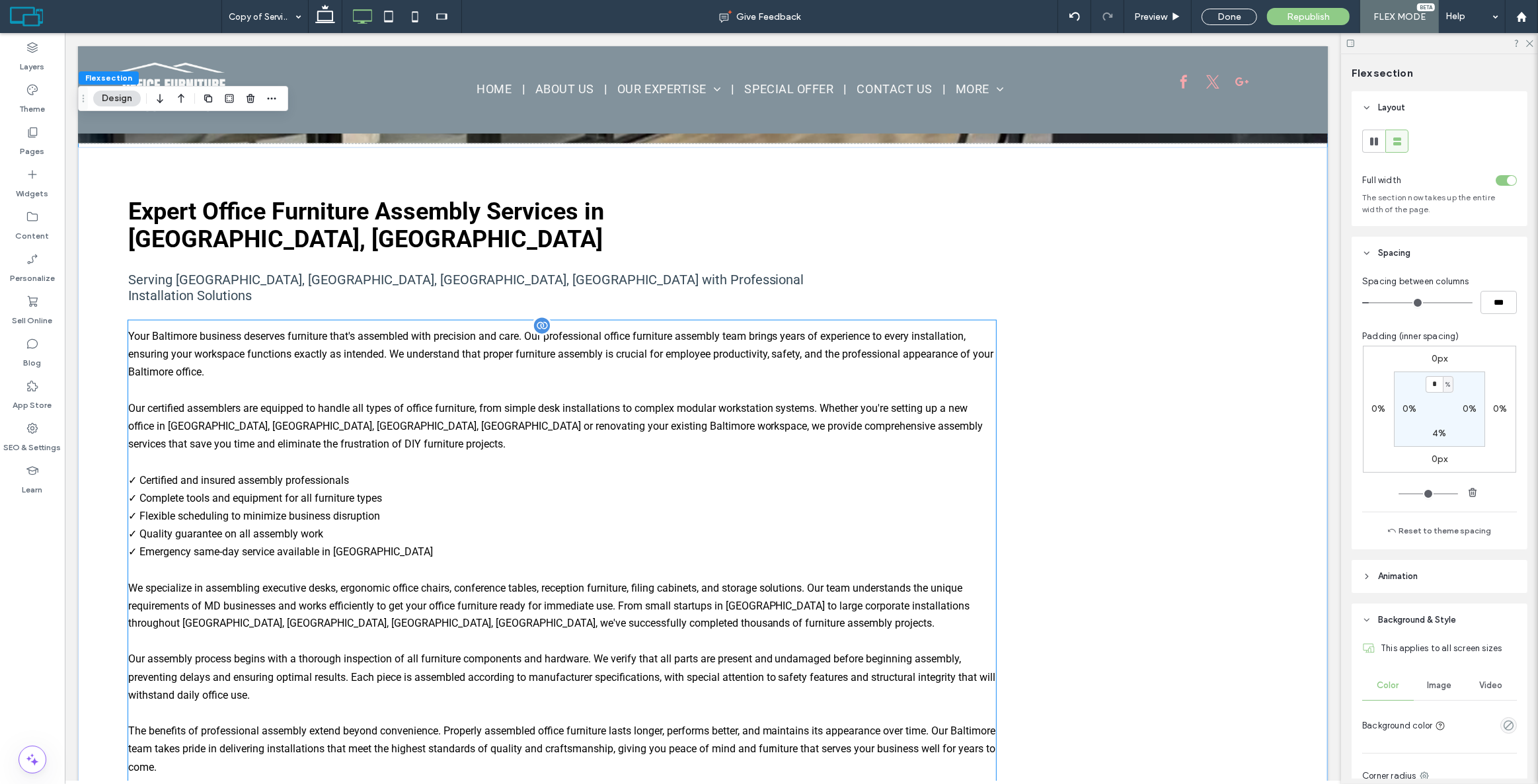
click at [943, 381] on div "Your Baltimore business deserves furniture that's assembled with precision and …" at bounding box center [561, 588] width 868 height 523
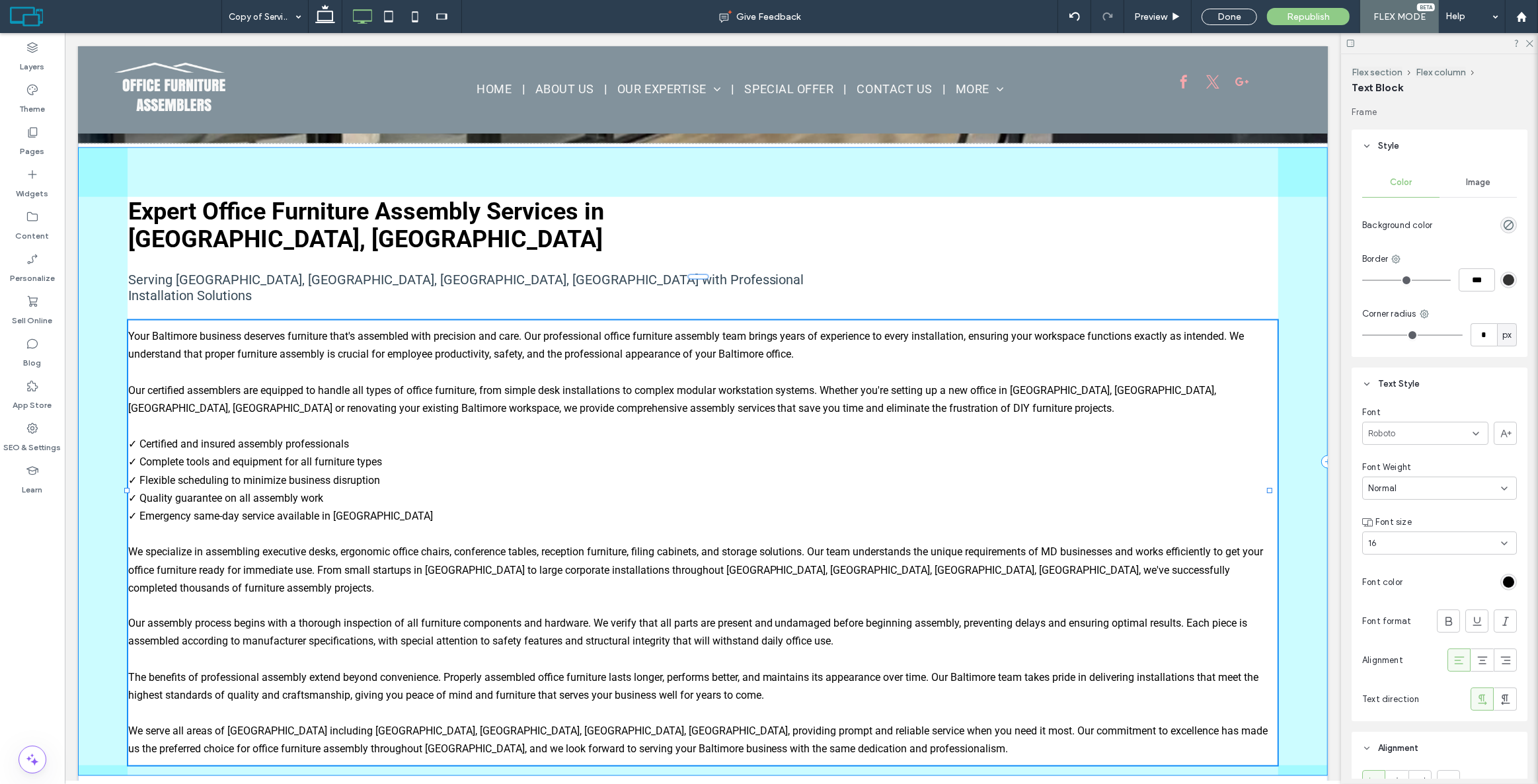
drag, startPoint x: 994, startPoint y: 462, endPoint x: 1296, endPoint y: 428, distance: 303.9
click at [1296, 428] on div "Expert Office Furniture Assembly Services in Baltimore, MD Serving Federal Hill…" at bounding box center [702, 324] width 1250 height 1004
type input "****"
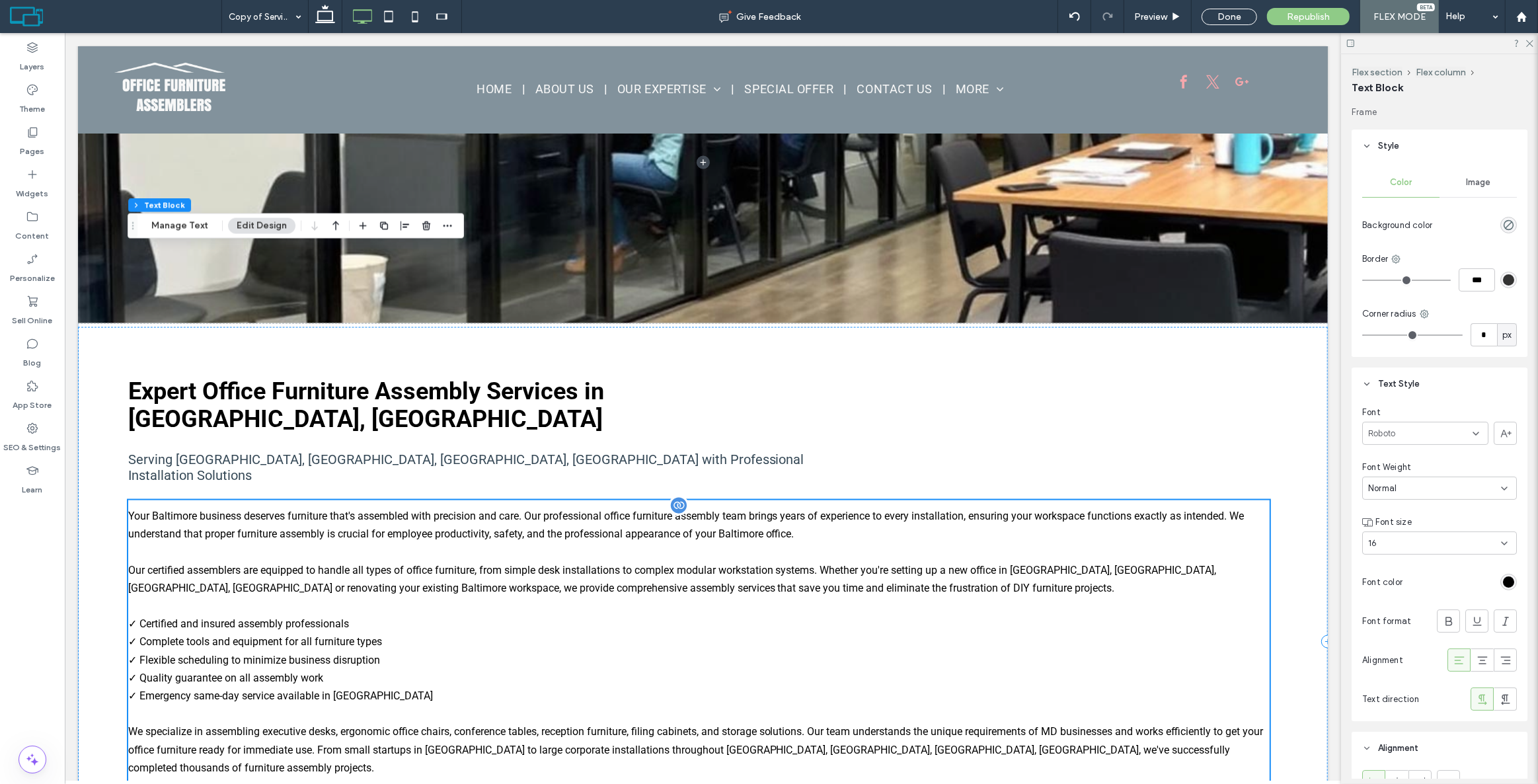
scroll to position [2051, 0]
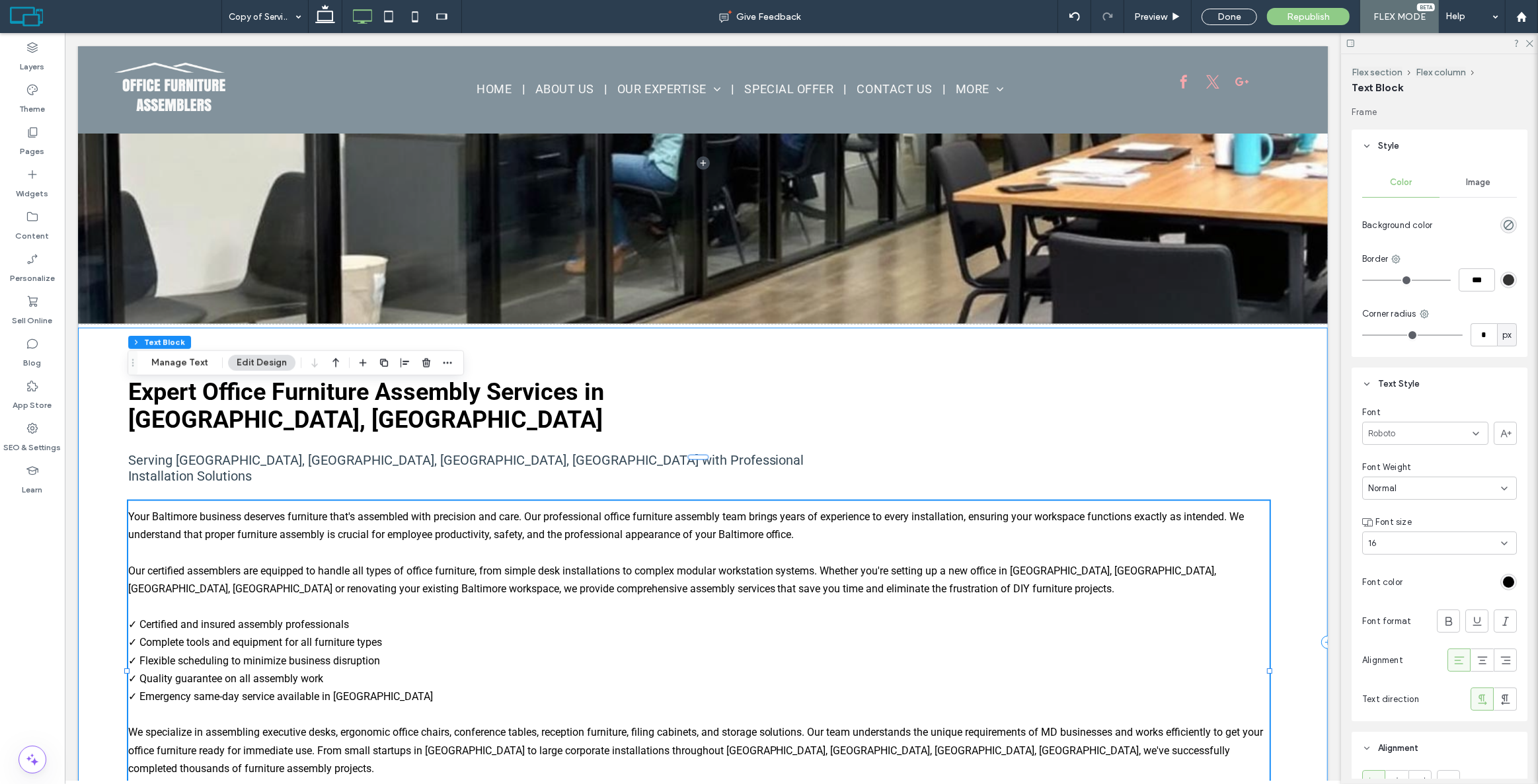
click at [97, 436] on div "Expert Office Furniture Assembly Services in Baltimore, MD Serving Federal Hill…" at bounding box center [702, 641] width 1250 height 628
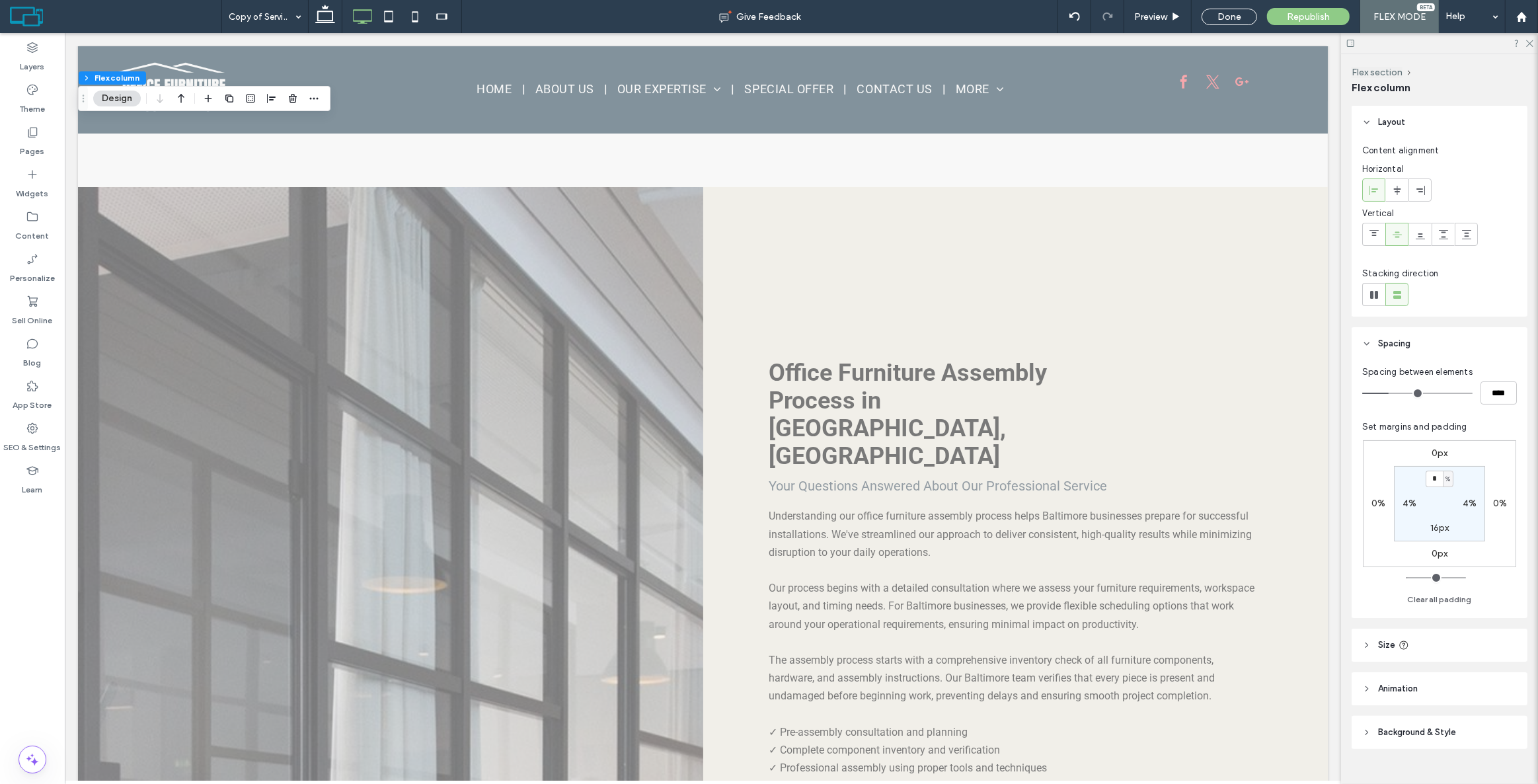
scroll to position [4368, 0]
